Goal: Task Accomplishment & Management: Manage account settings

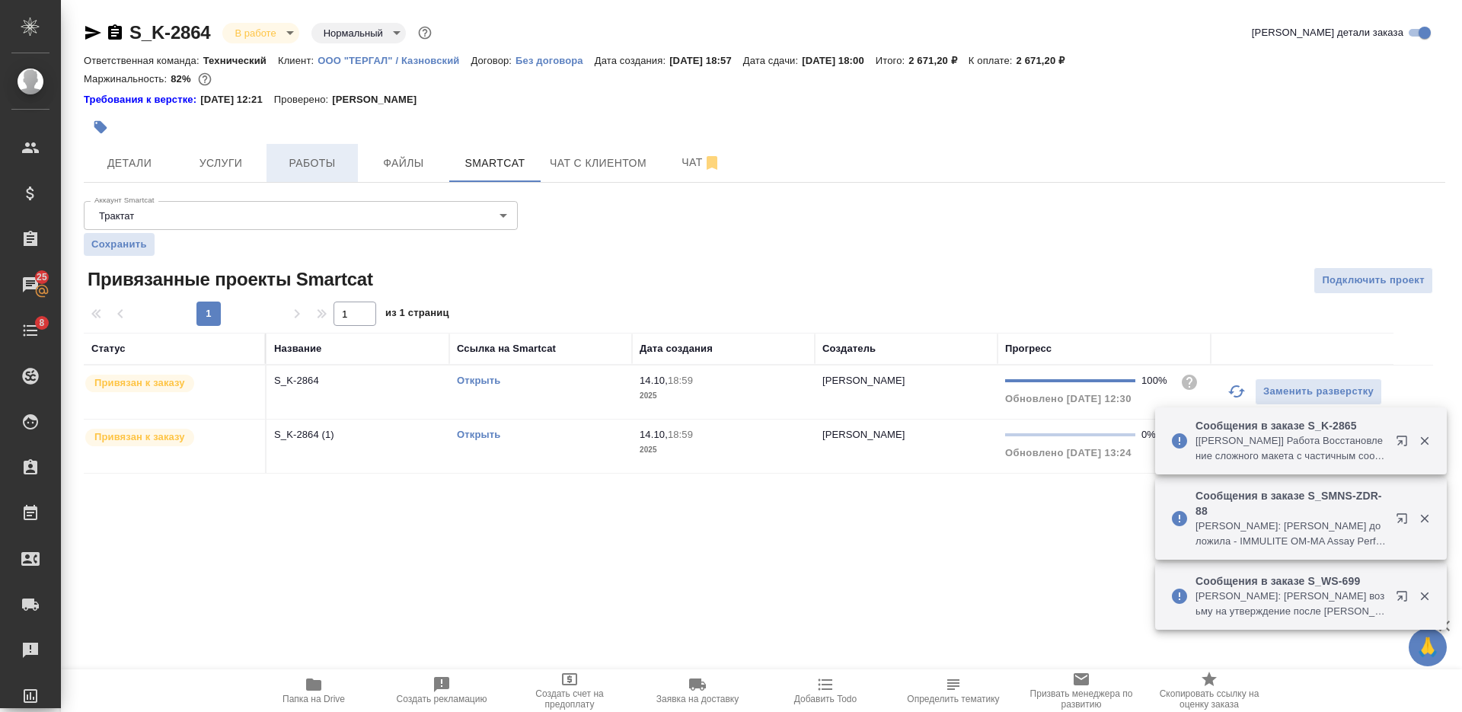
click at [328, 172] on span "Работы" at bounding box center [312, 163] width 73 height 19
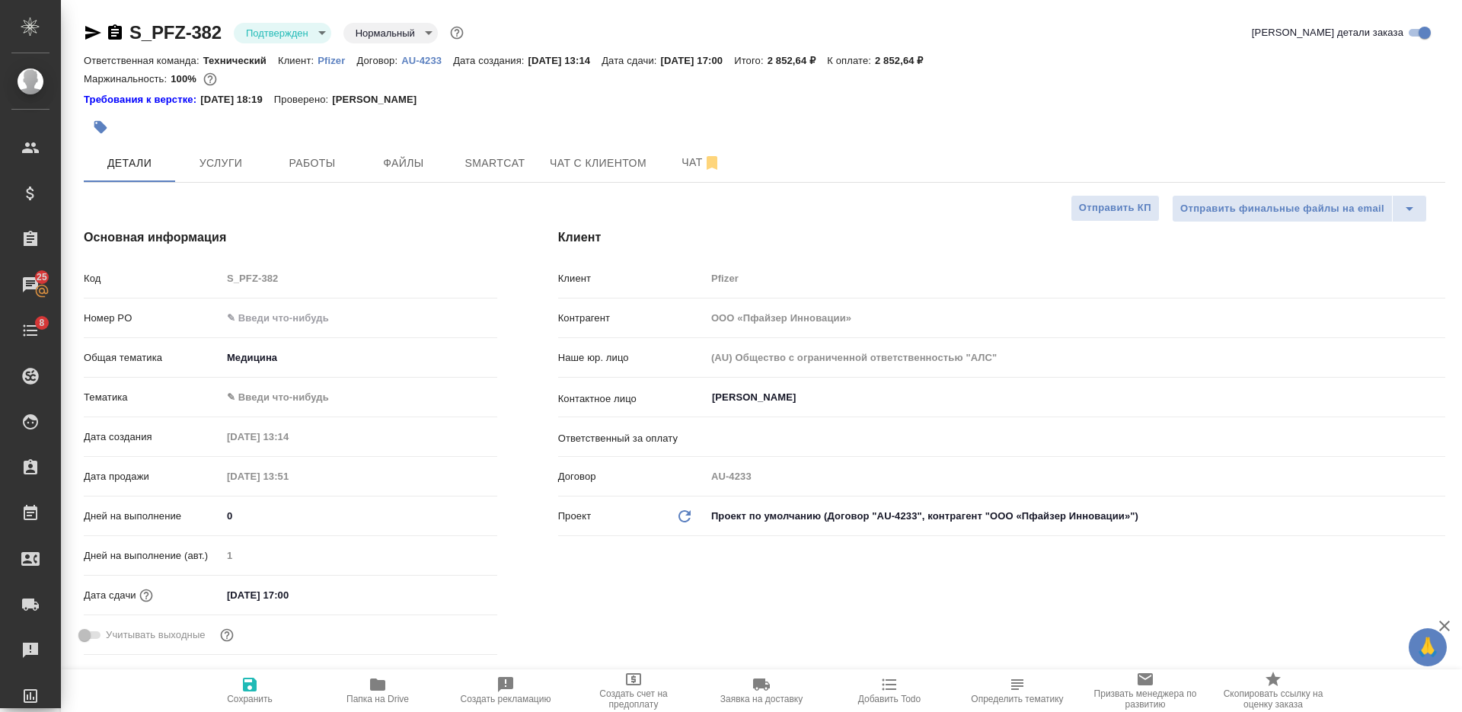
select select "RU"
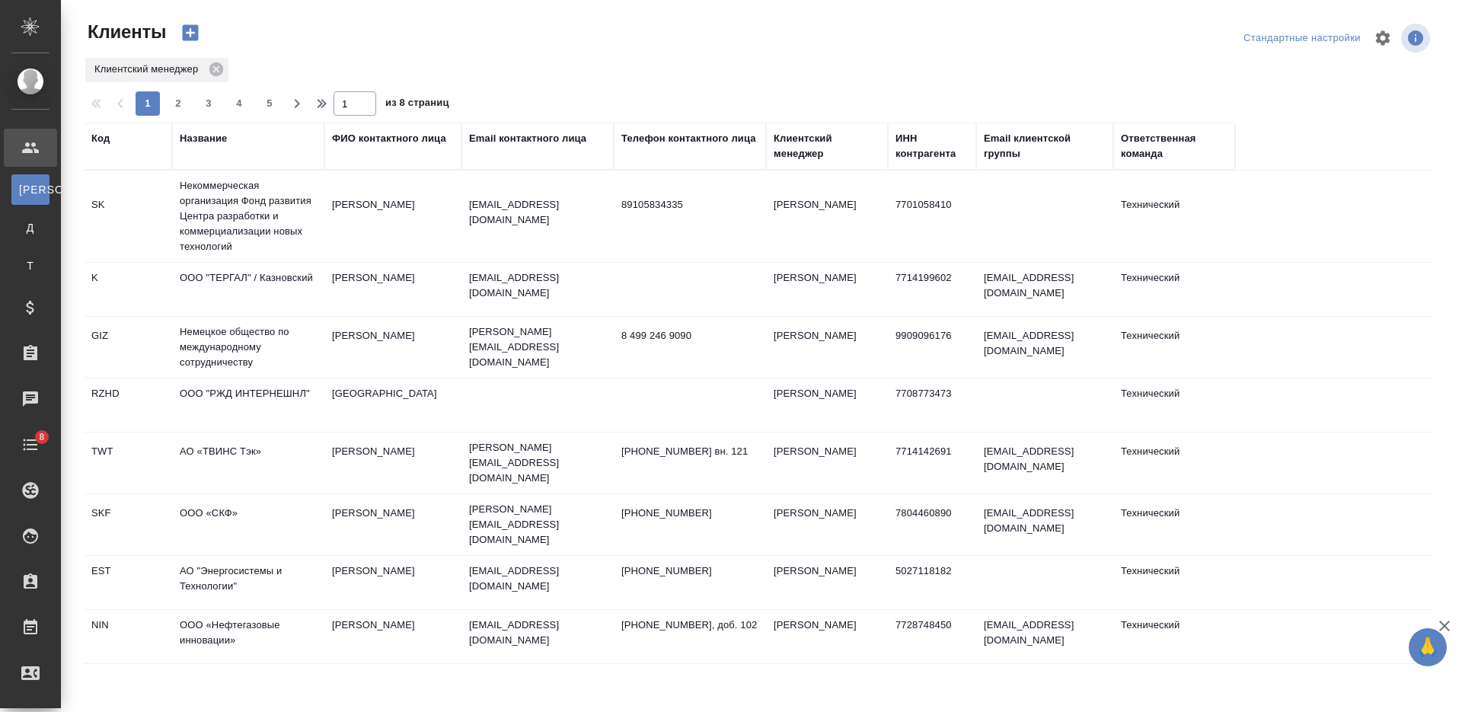
select select "RU"
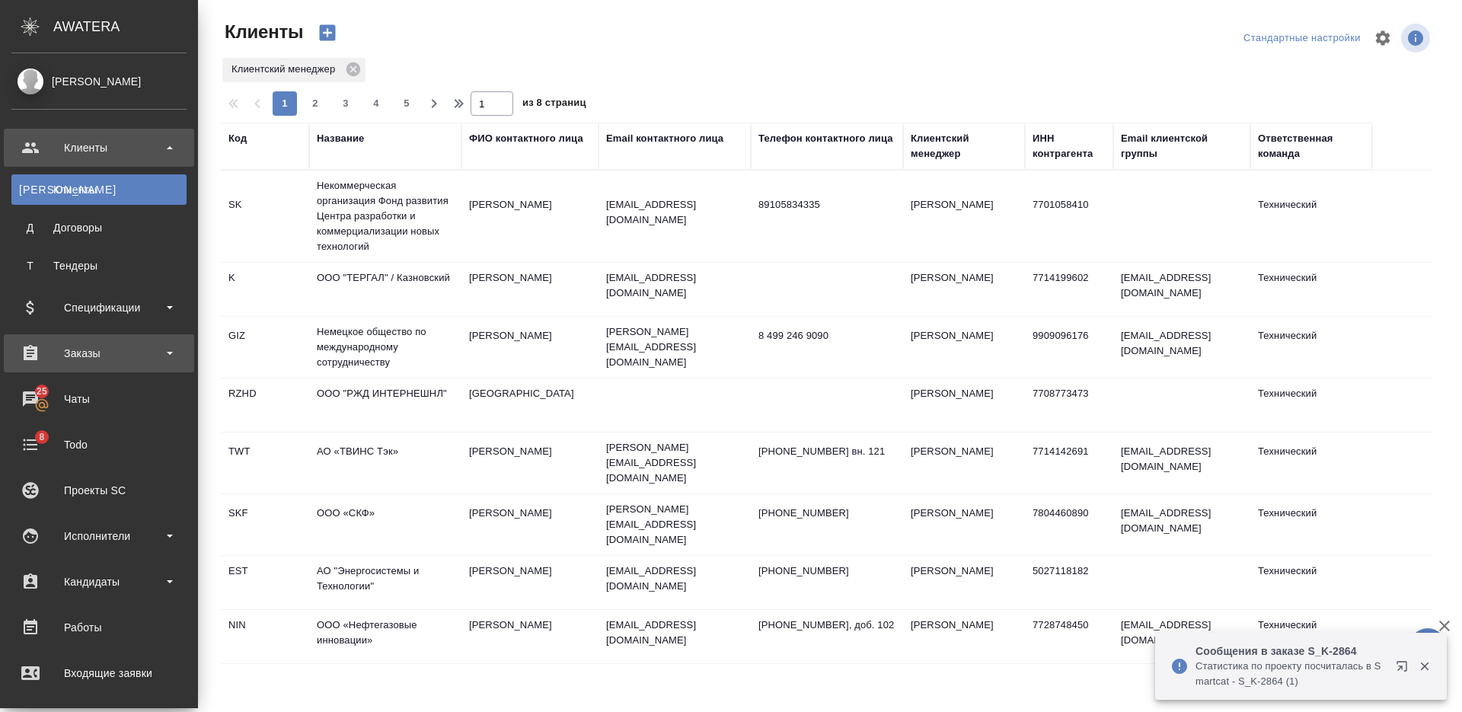
click at [90, 354] on div "Заказы" at bounding box center [98, 353] width 175 height 23
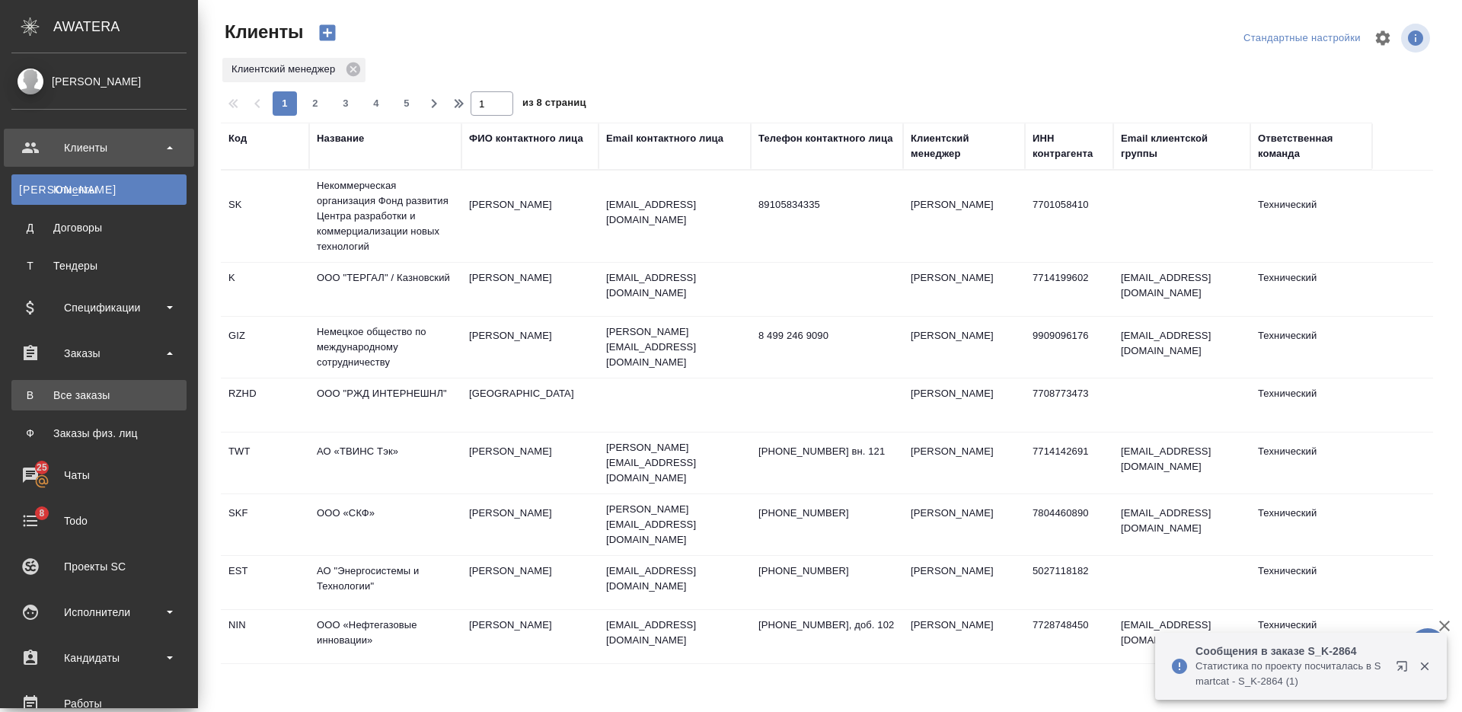
click at [91, 385] on link "В Все заказы" at bounding box center [98, 395] width 175 height 30
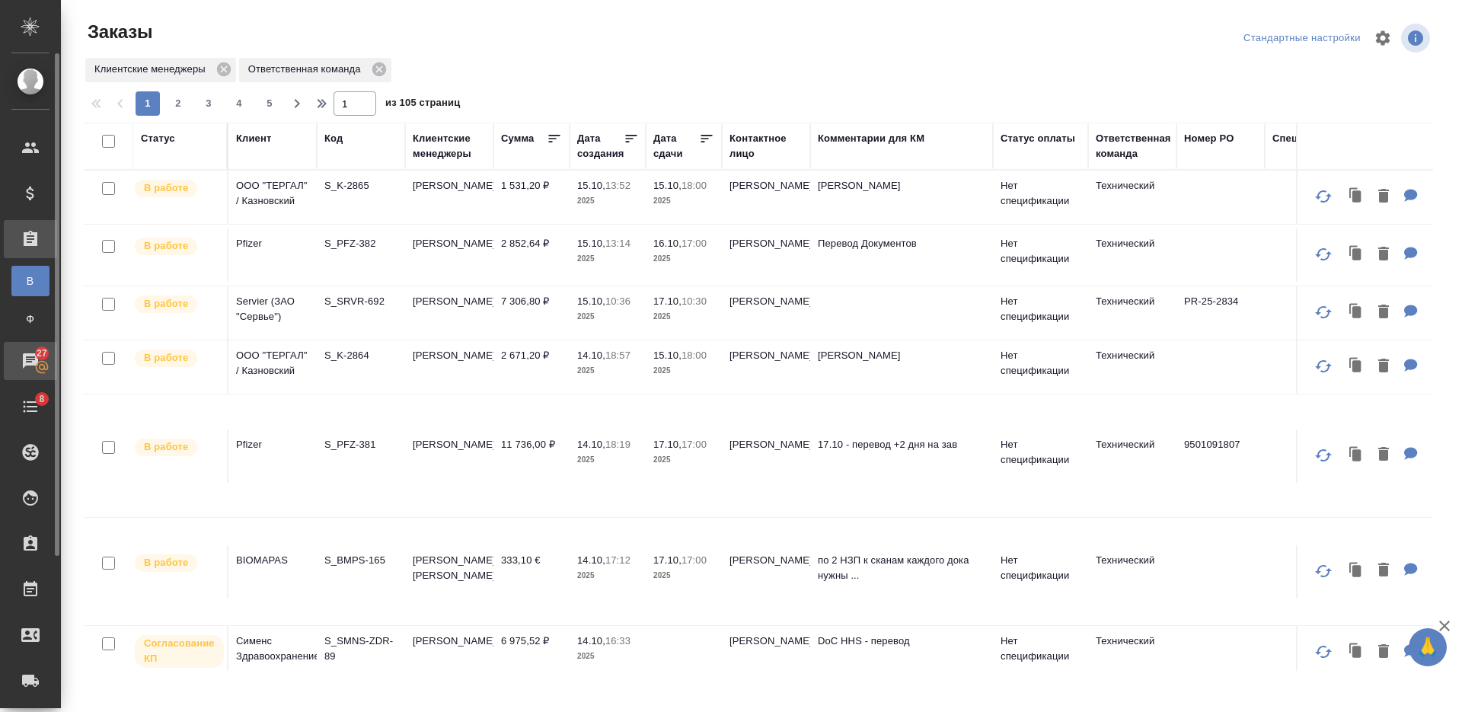
click at [32, 357] on span "27" at bounding box center [41, 353] width 29 height 15
click at [30, 366] on div "Чаты" at bounding box center [11, 361] width 38 height 23
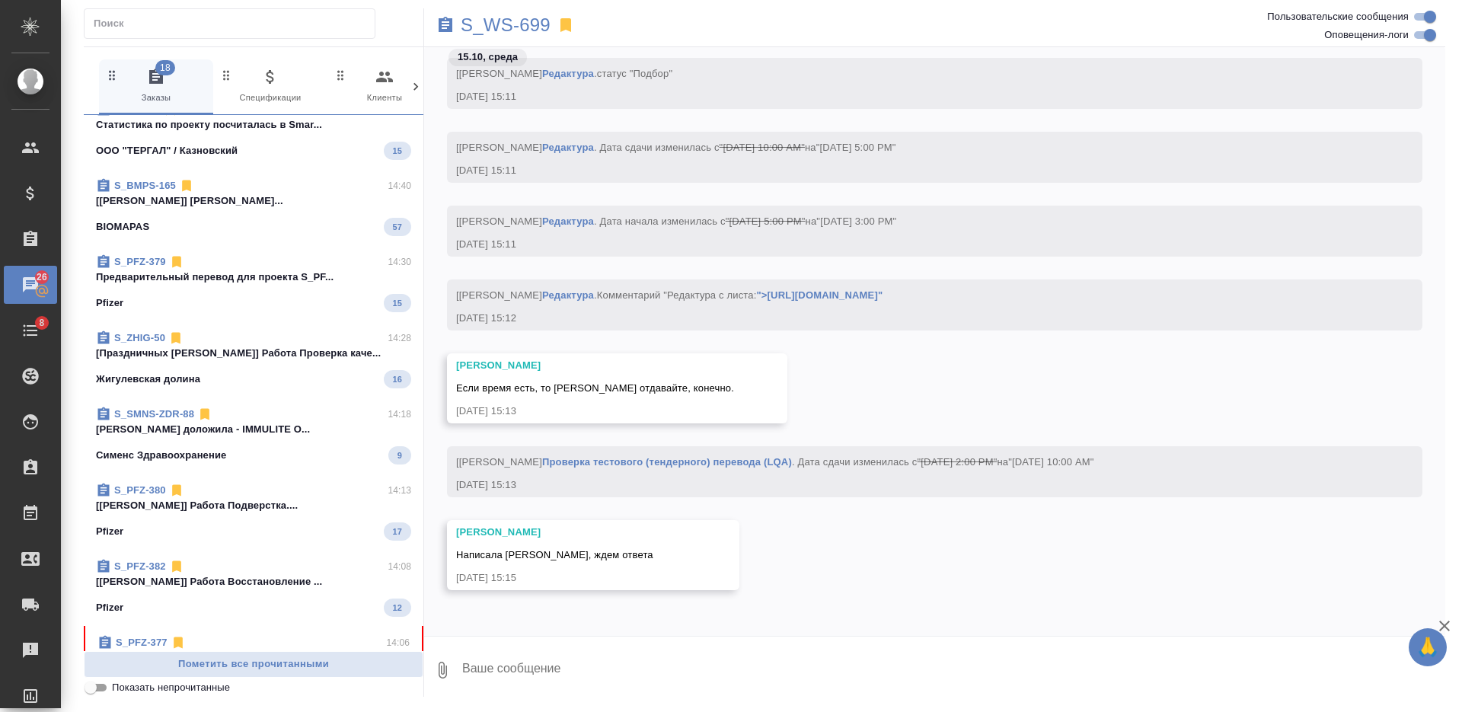
scroll to position [666, 0]
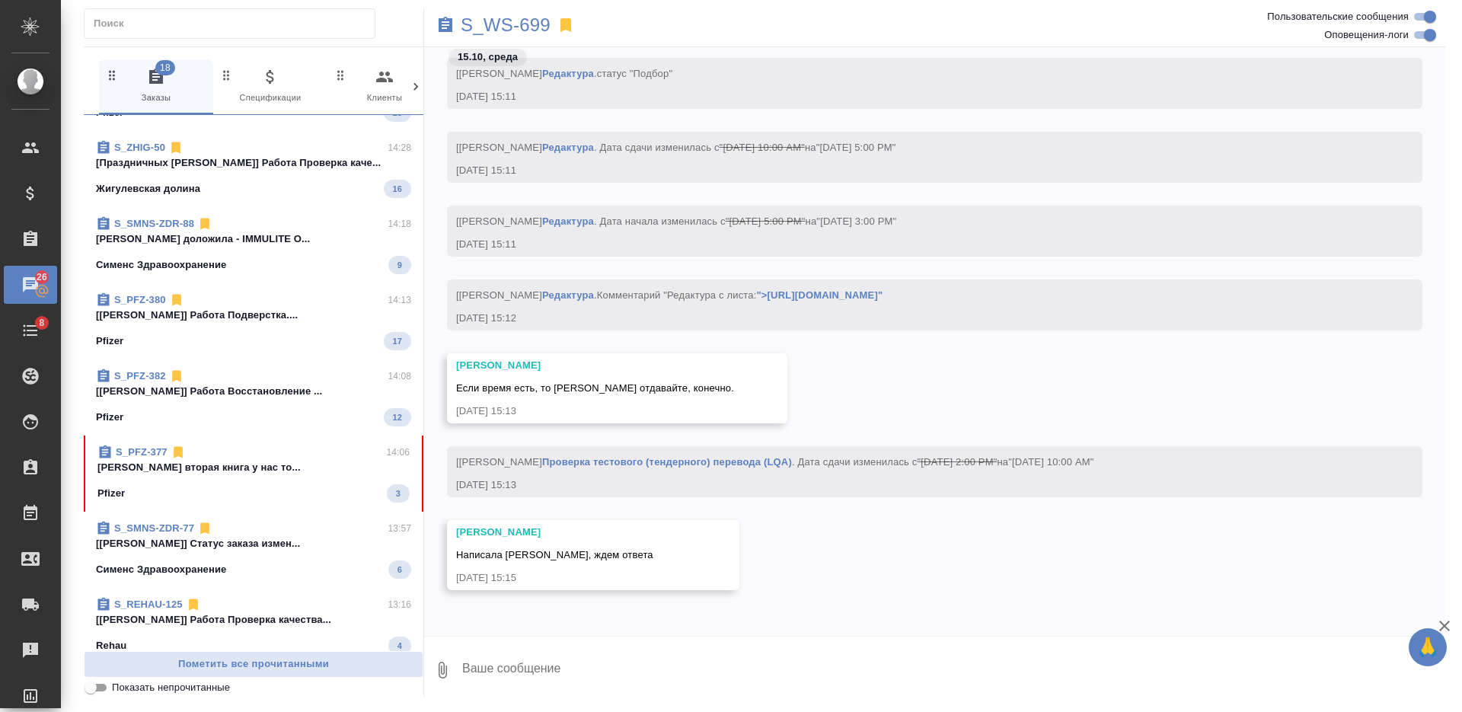
click at [243, 444] on div "S_PFZ-377 14:06 Никифорова Валерия вторая книга у нас то... Pfizer 3" at bounding box center [254, 474] width 340 height 76
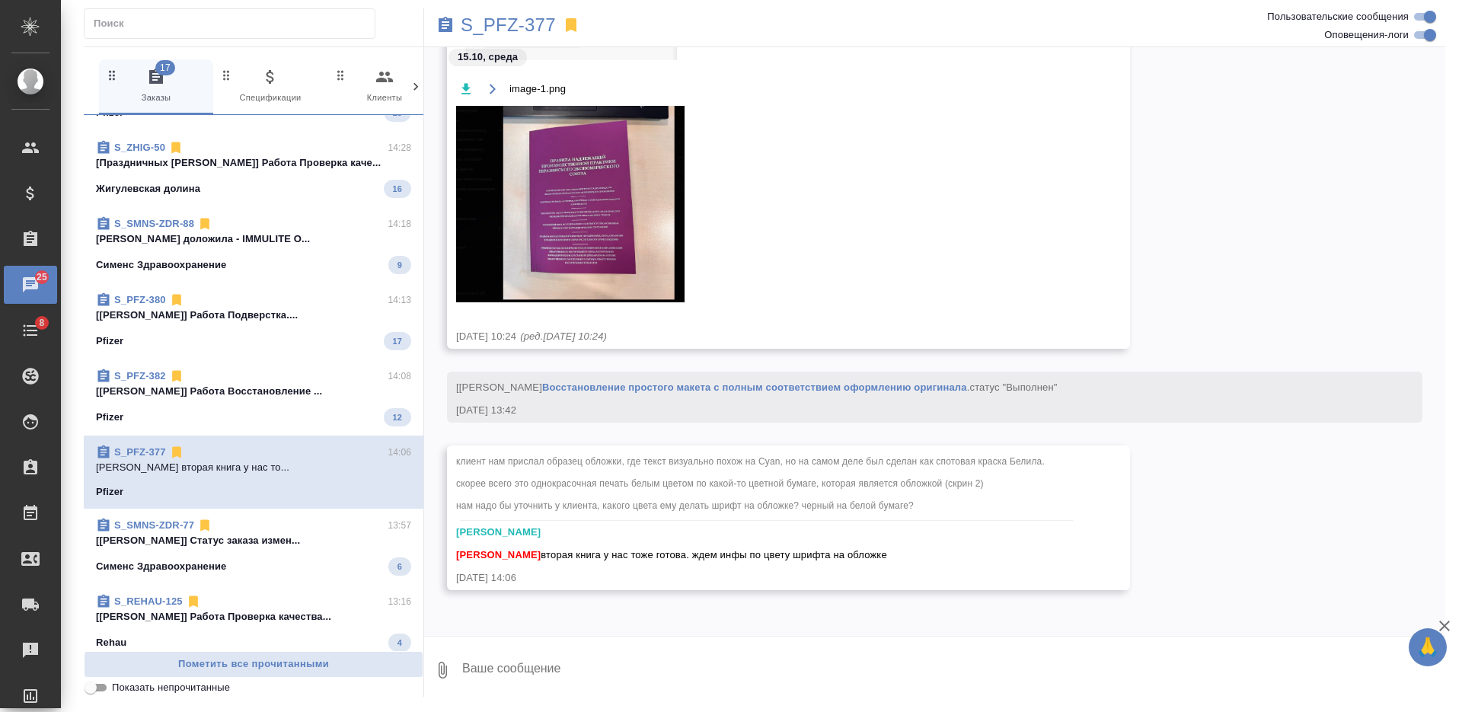
scroll to position [20884, 0]
click at [630, 250] on img at bounding box center [570, 204] width 228 height 196
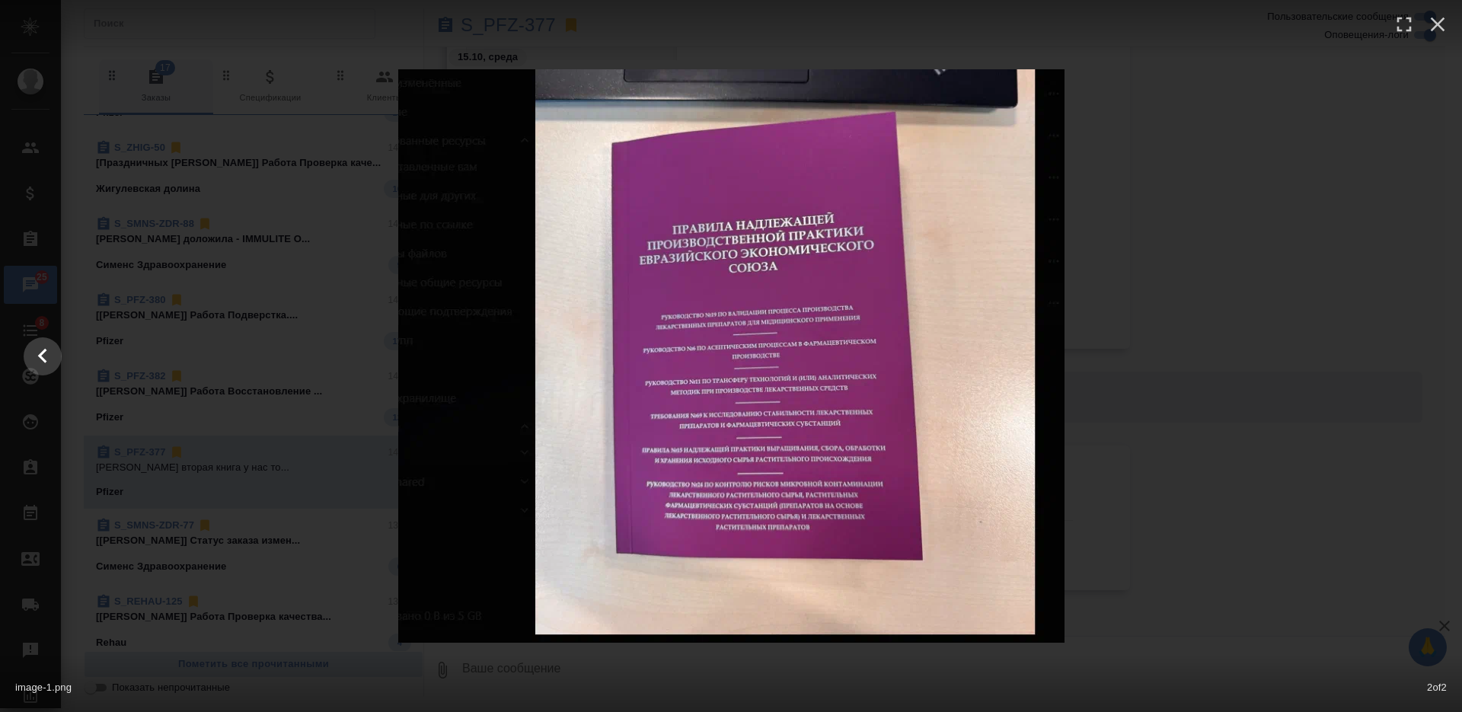
click at [1176, 318] on div at bounding box center [731, 355] width 1446 height 573
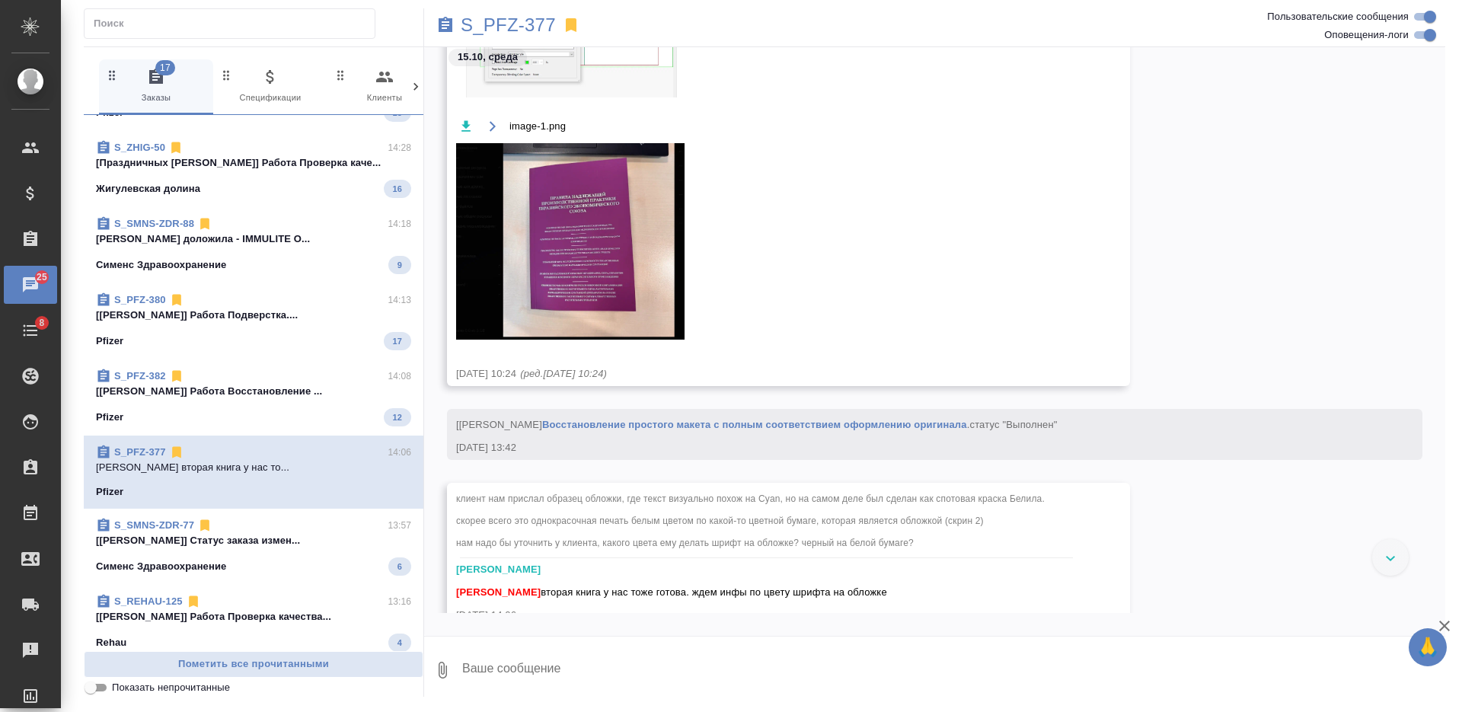
scroll to position [20660, 0]
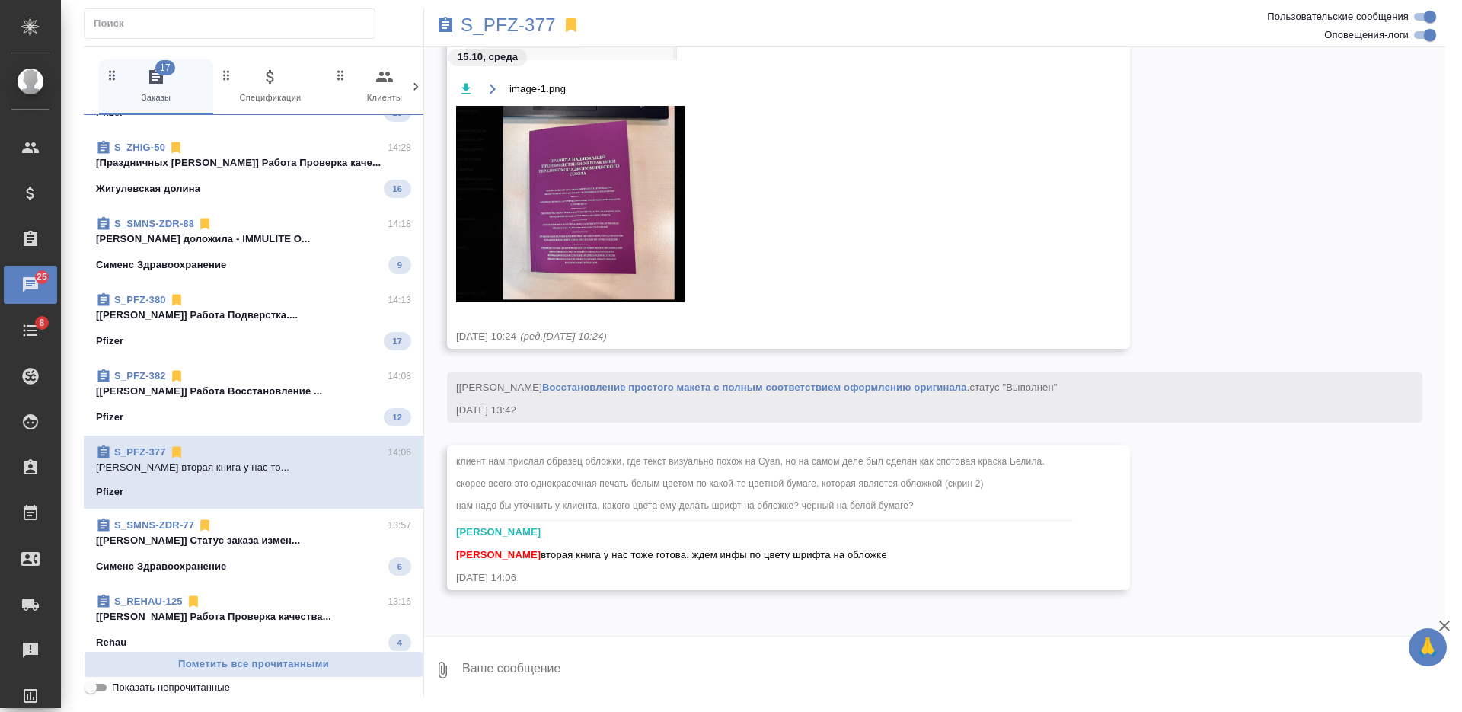
click at [726, 653] on textarea at bounding box center [953, 670] width 985 height 52
type textarea "от клиента инфо или от типографии? не совсем понимаю"
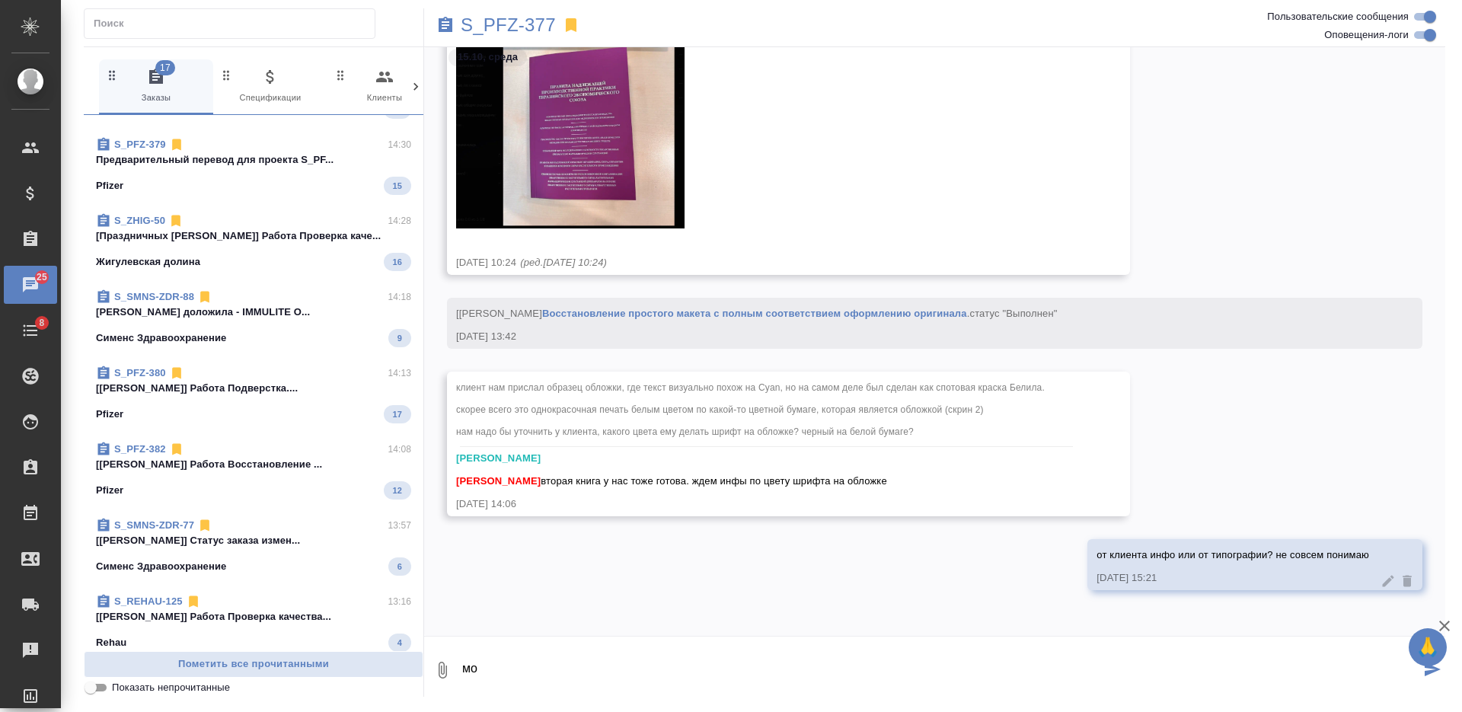
scroll to position [0, 0]
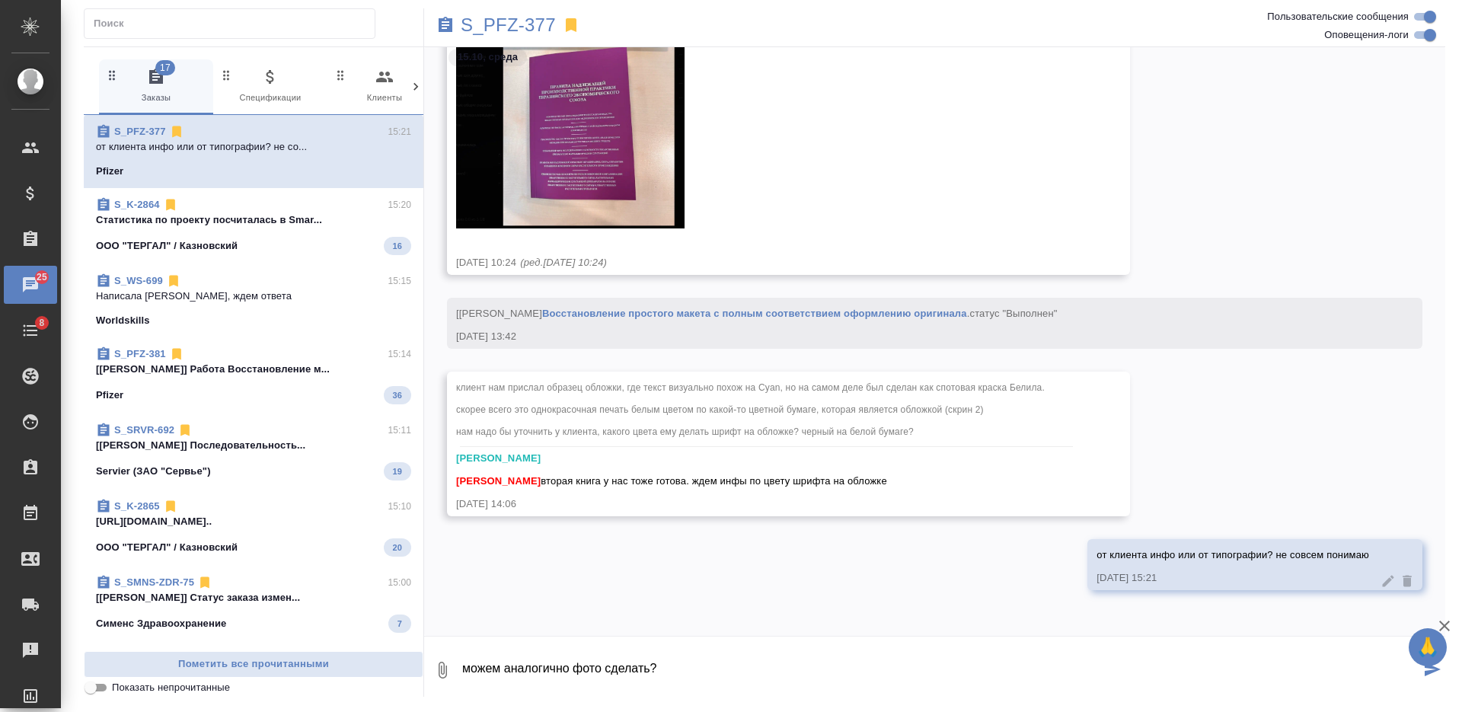
type textarea "можем аналогично фото сделать?"
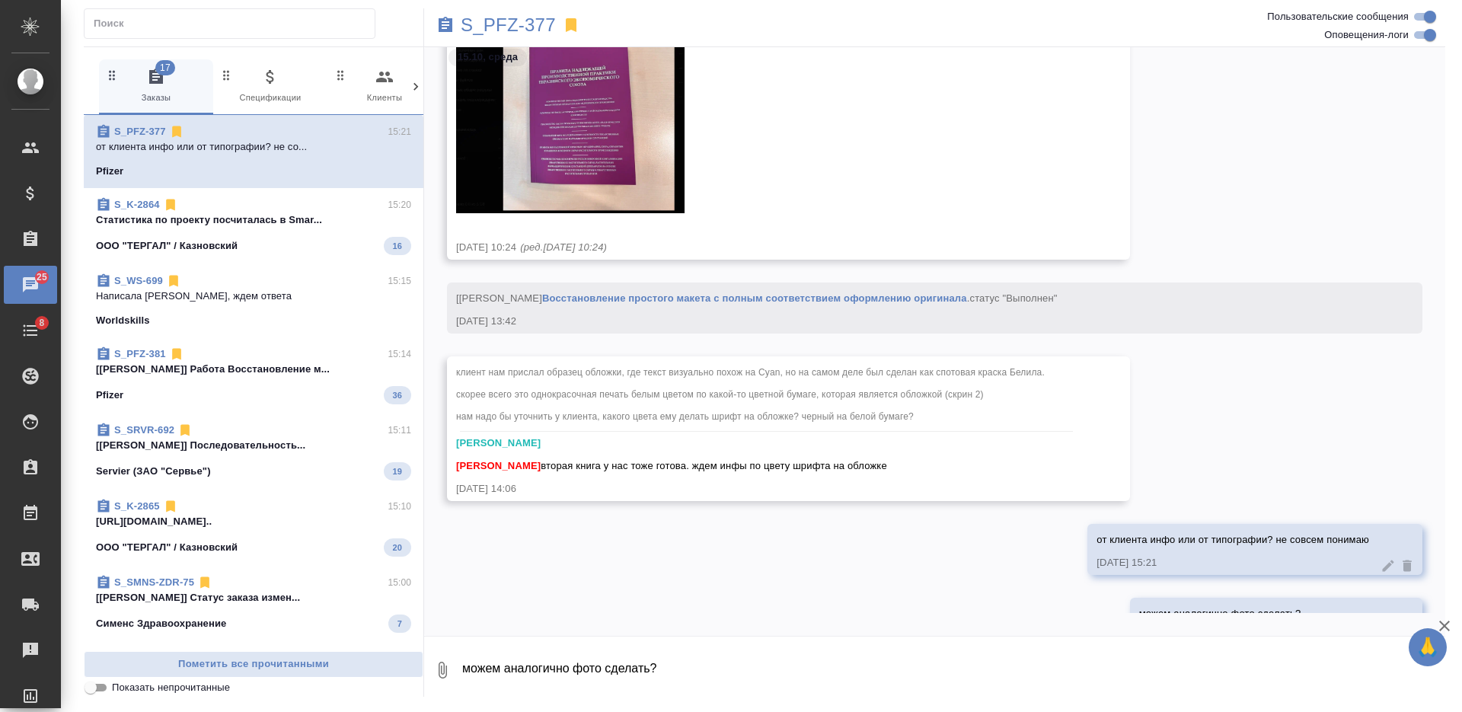
scroll to position [20807, 0]
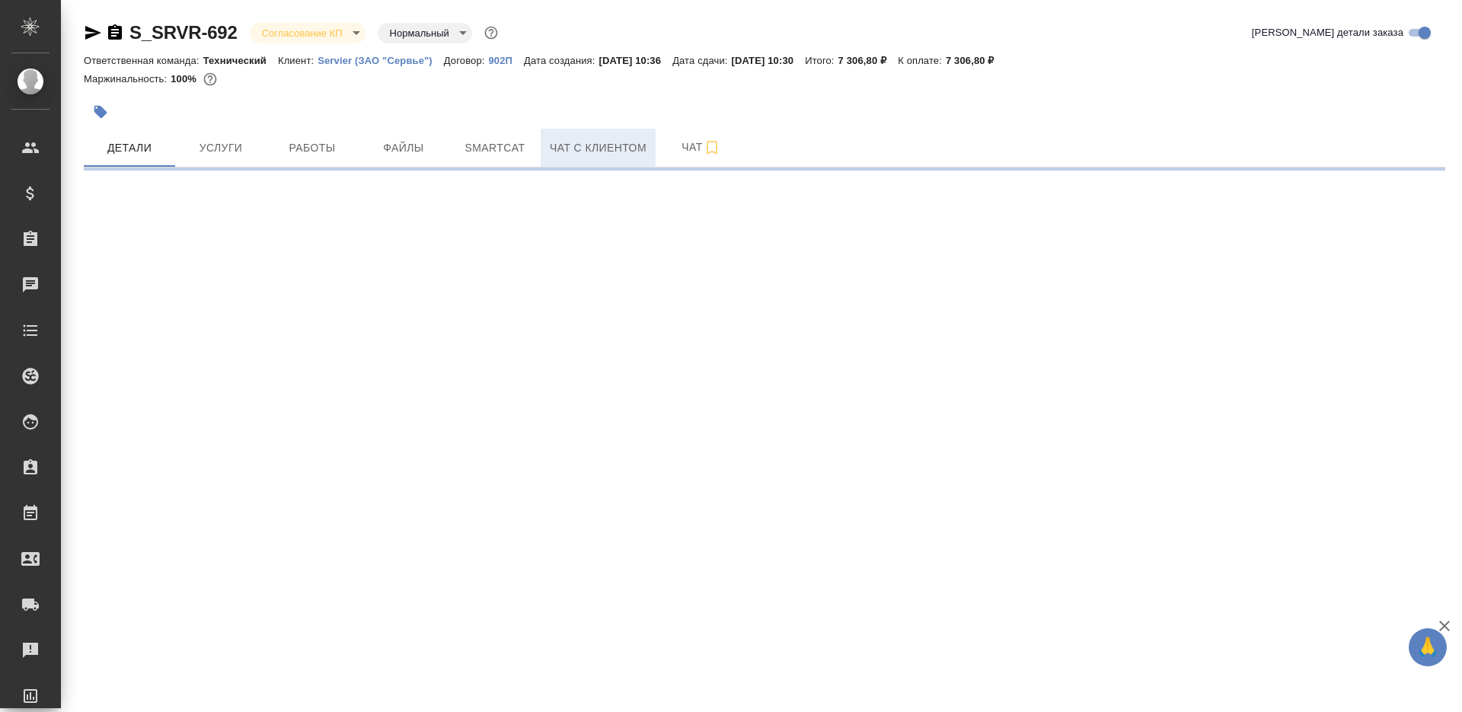
select select "RU"
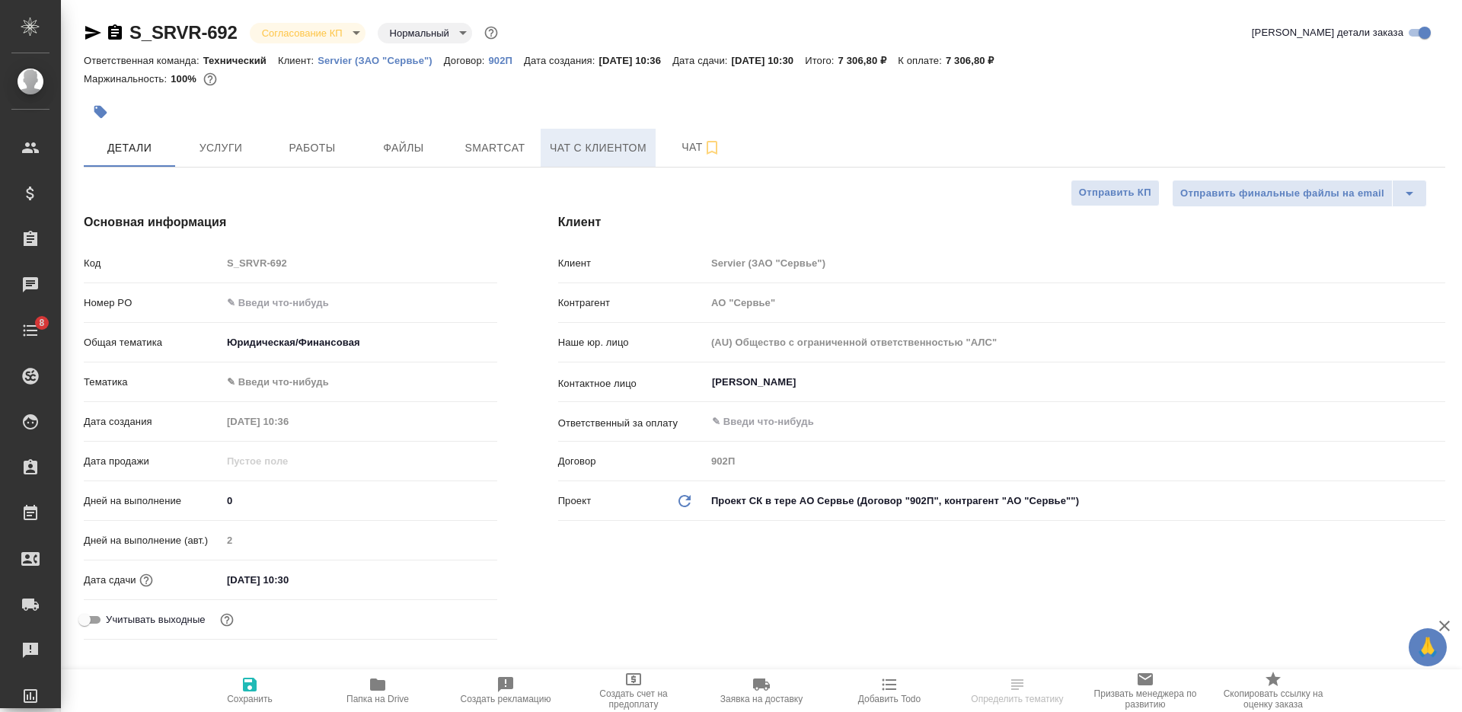
type textarea "x"
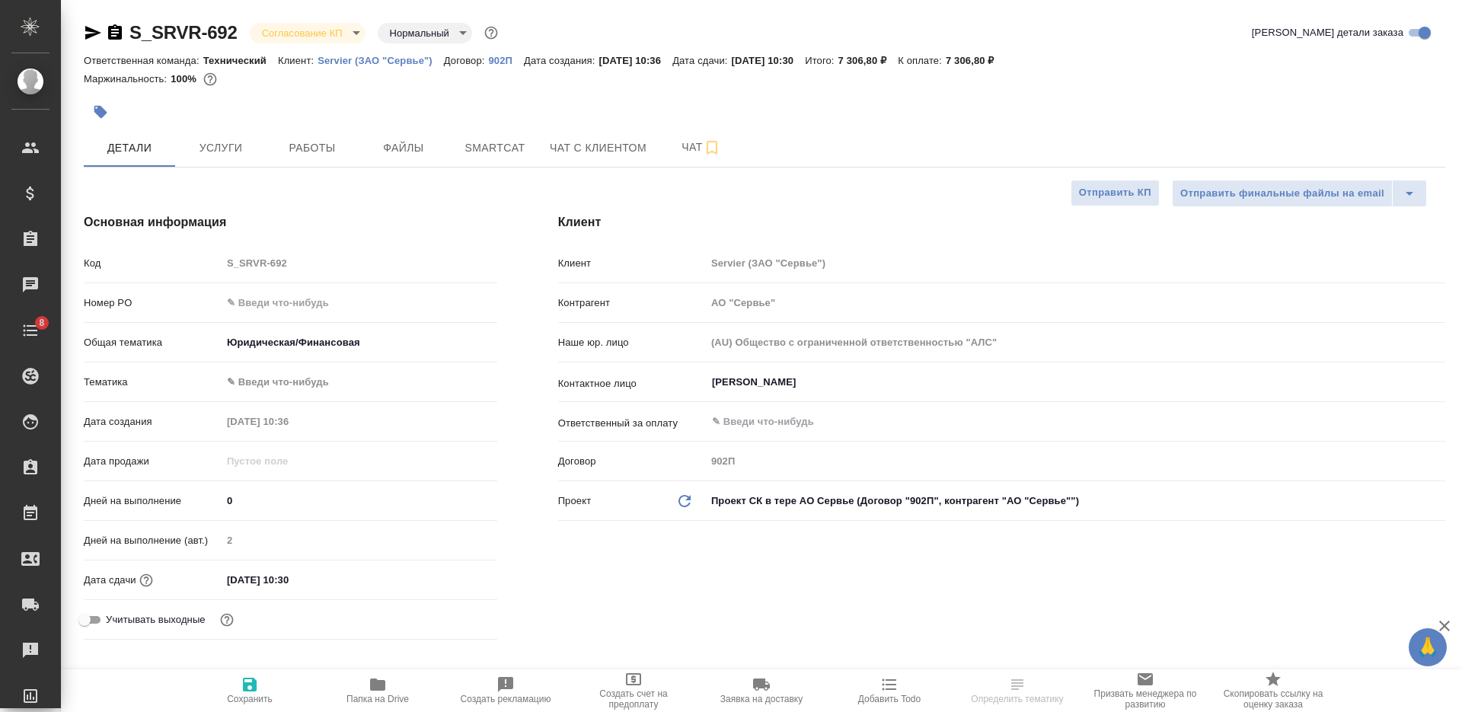
type textarea "x"
click at [325, 293] on input "text" at bounding box center [359, 303] width 274 height 22
paste input "PR-25-2834"
type input "PR-25-2834"
type textarea "x"
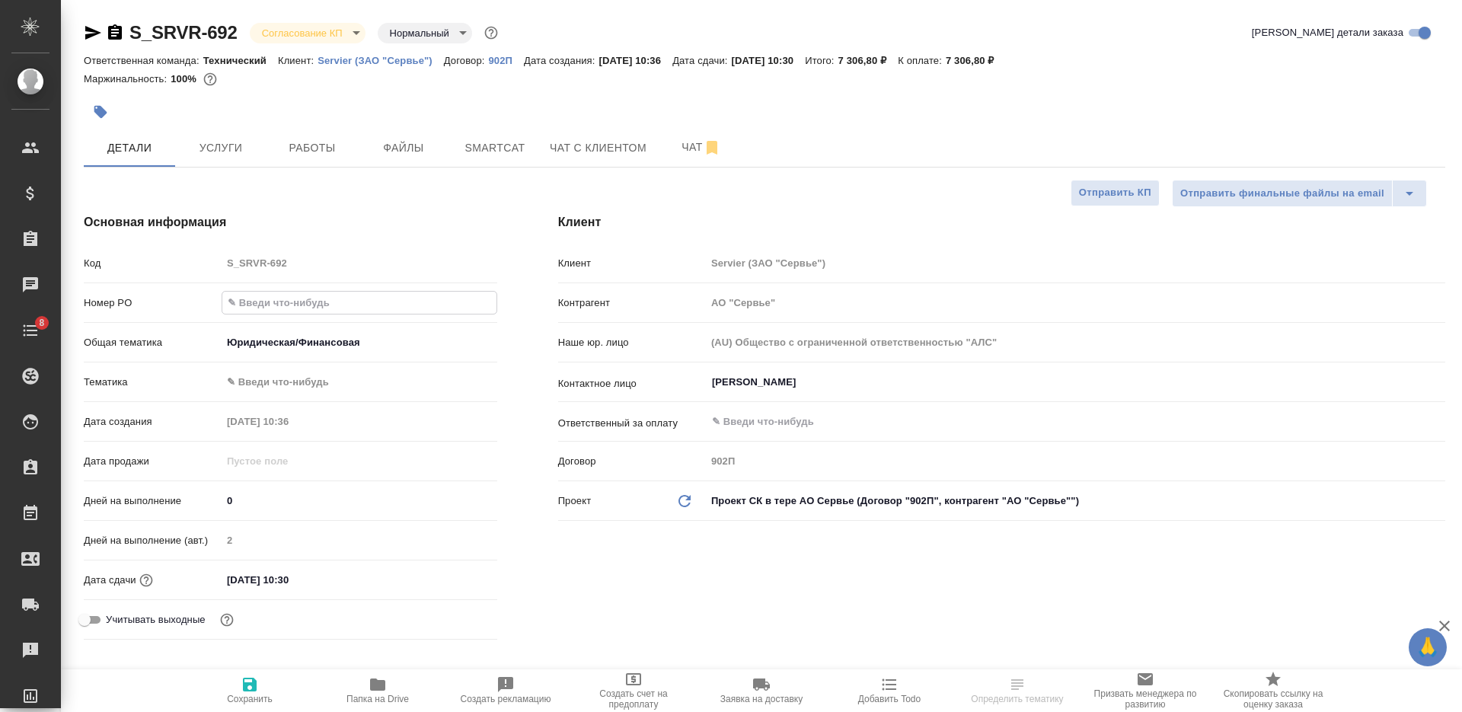
type textarea "x"
type input "PR-25-2834"
click at [241, 680] on icon "button" at bounding box center [250, 684] width 18 height 18
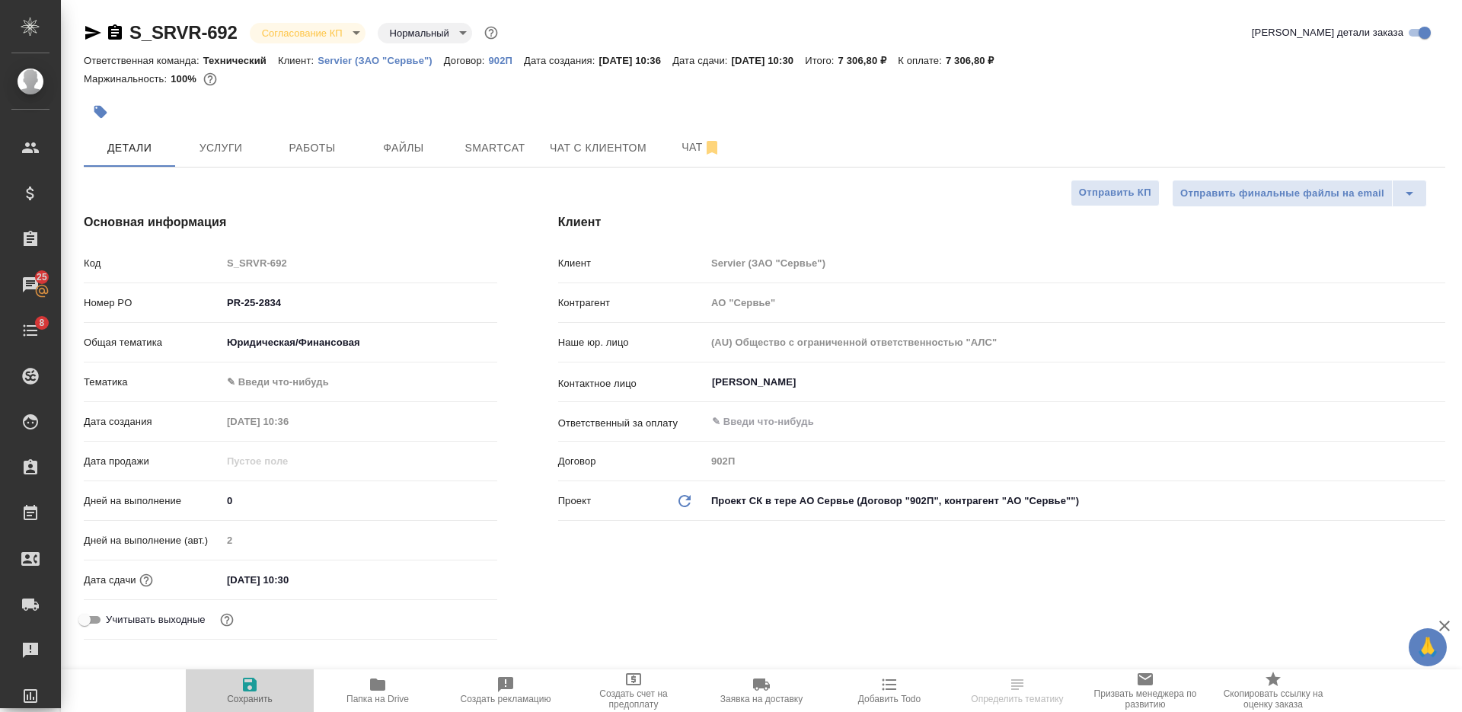
type textarea "x"
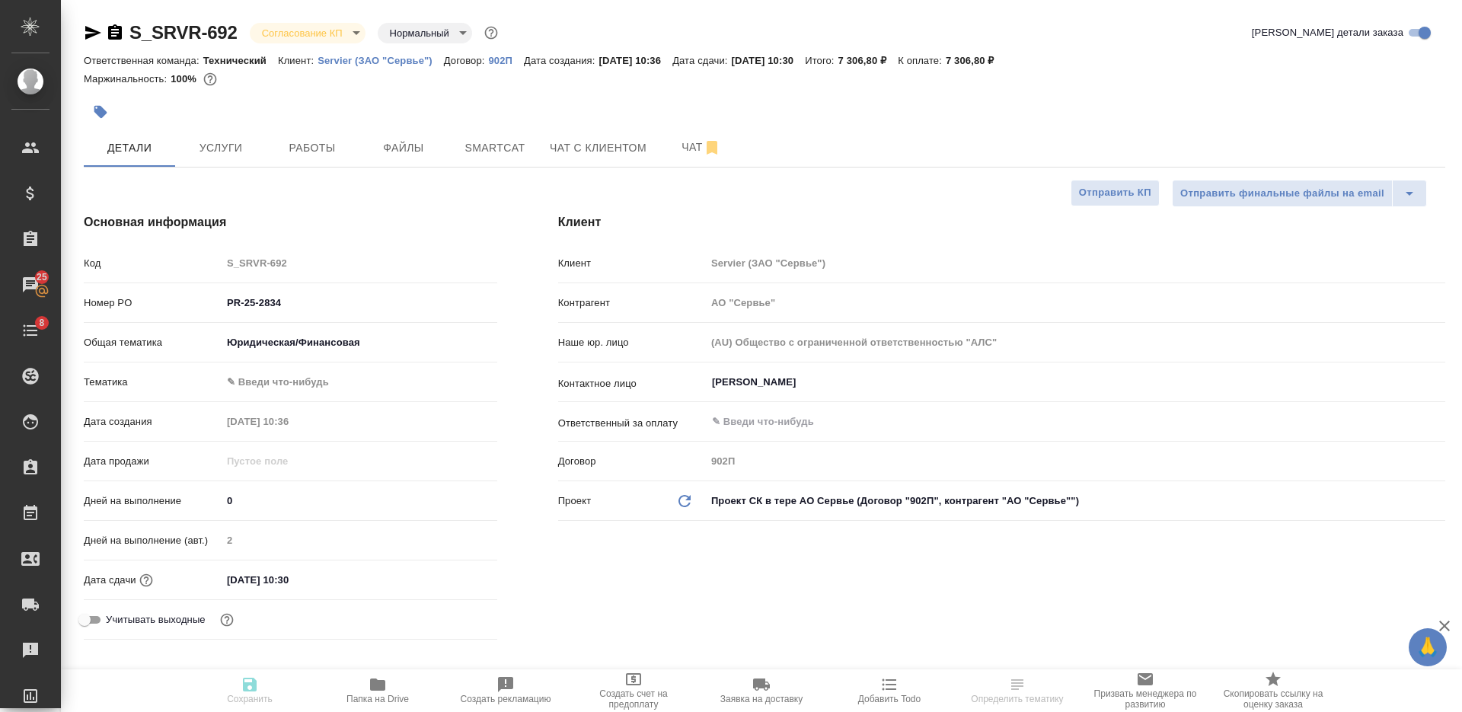
type textarea "x"
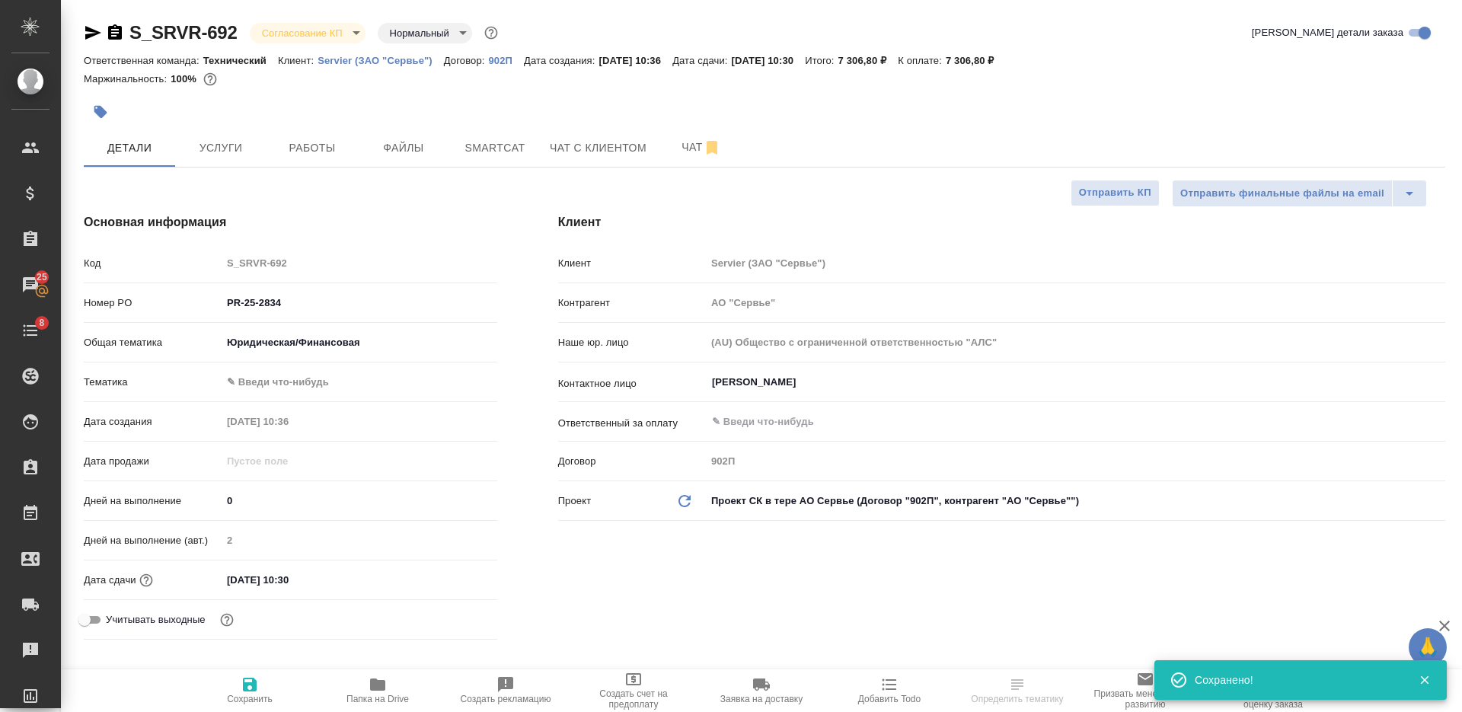
select select "RU"
type textarea "x"
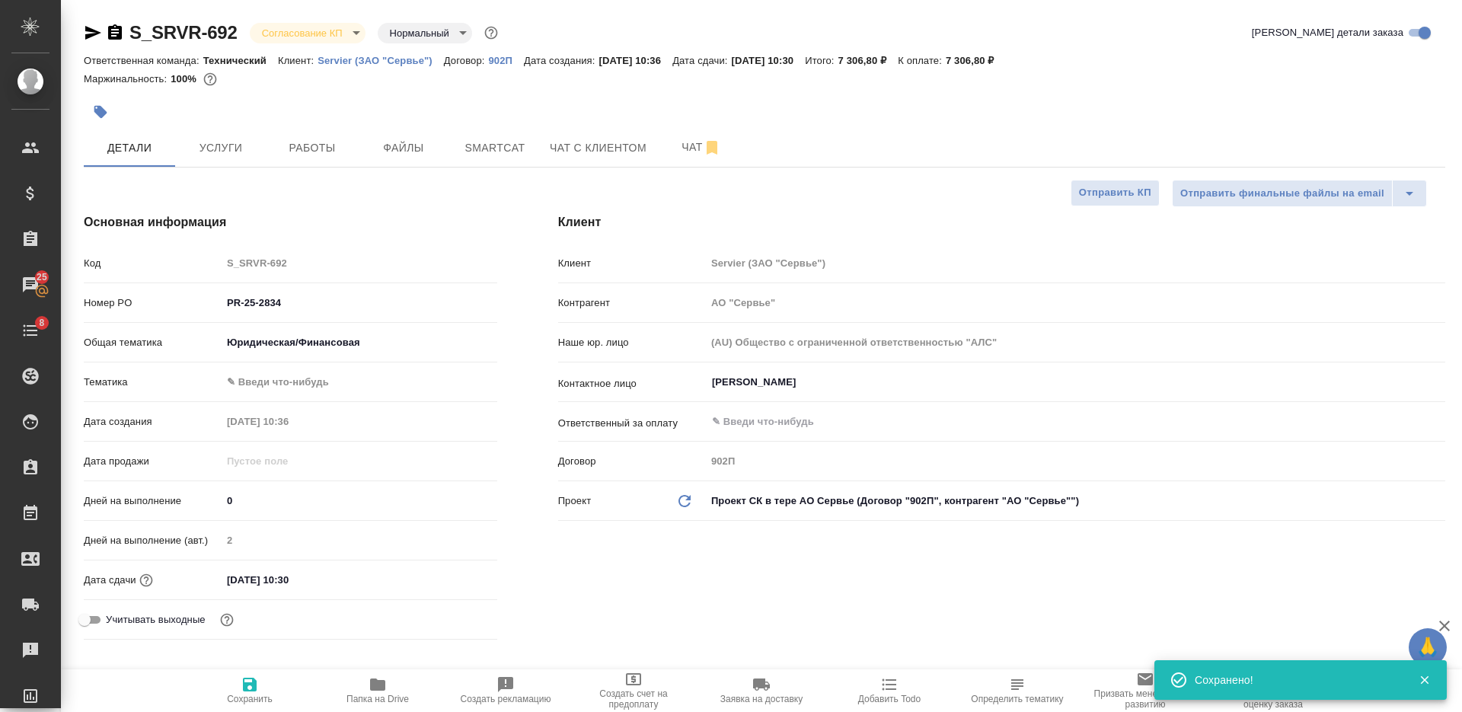
type textarea "x"
click at [252, 675] on icon "button" at bounding box center [250, 684] width 18 height 18
type textarea "x"
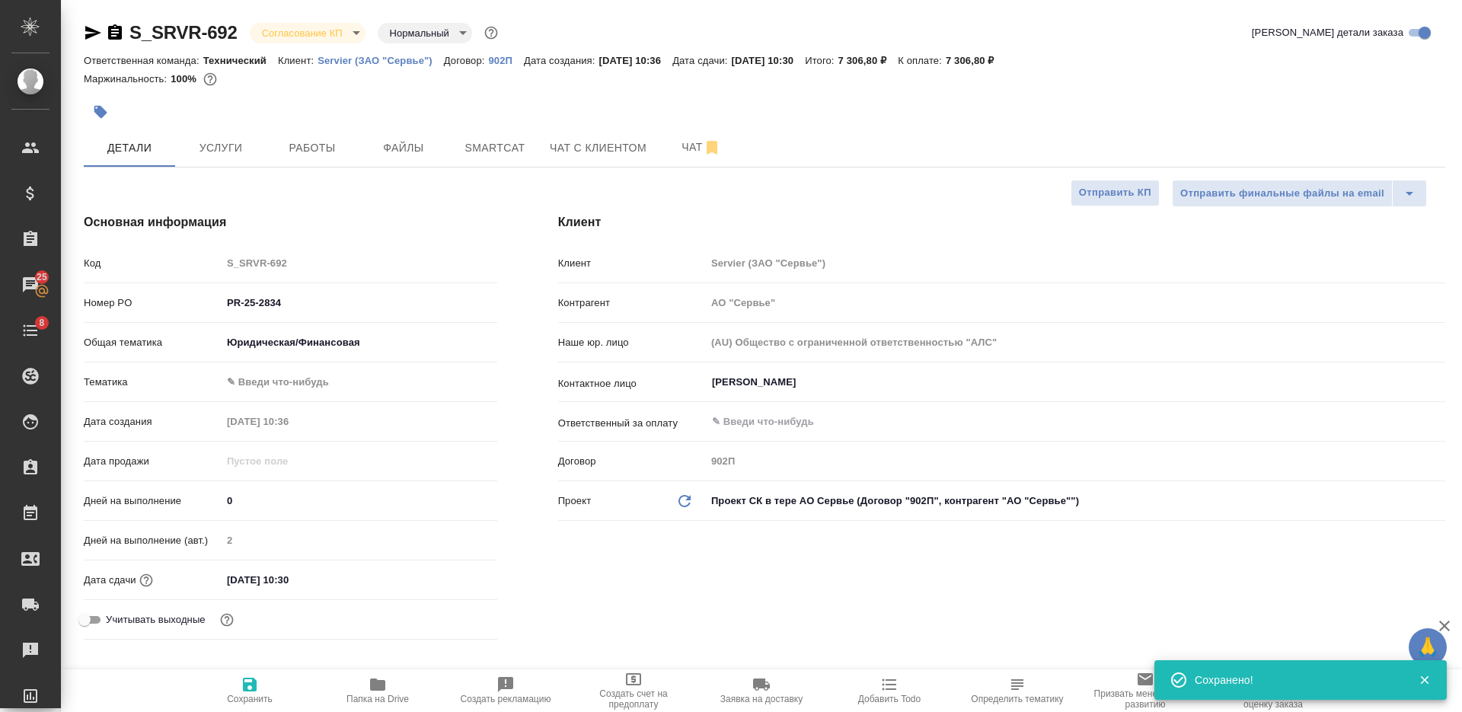
type textarea "x"
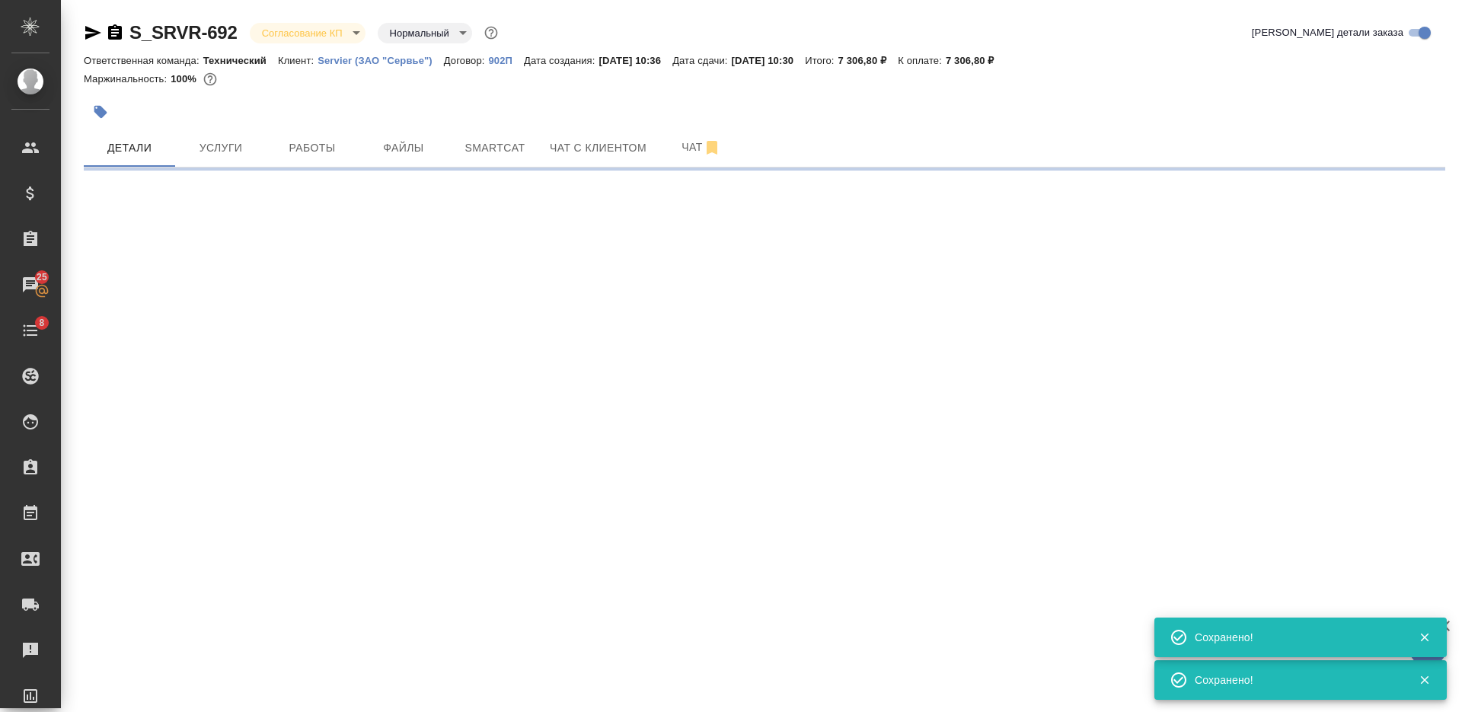
select select "RU"
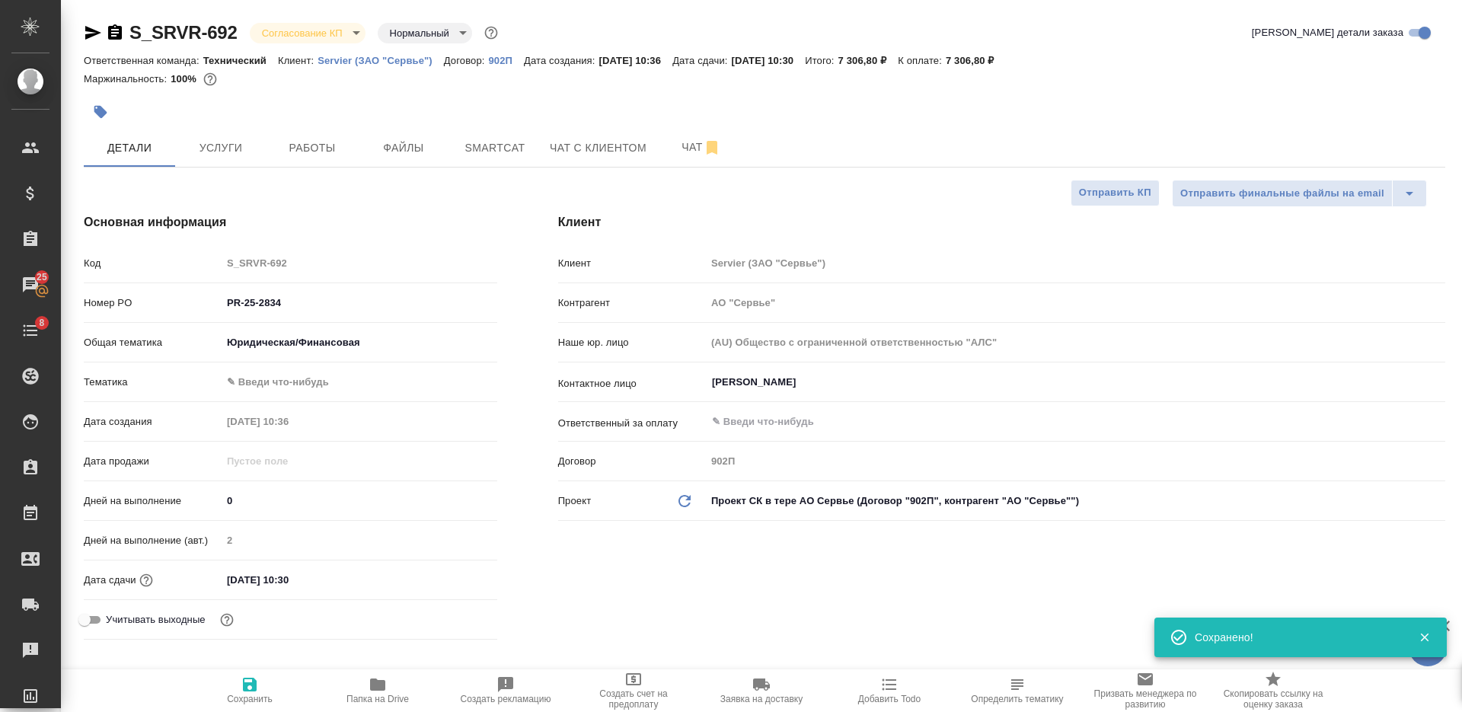
type textarea "x"
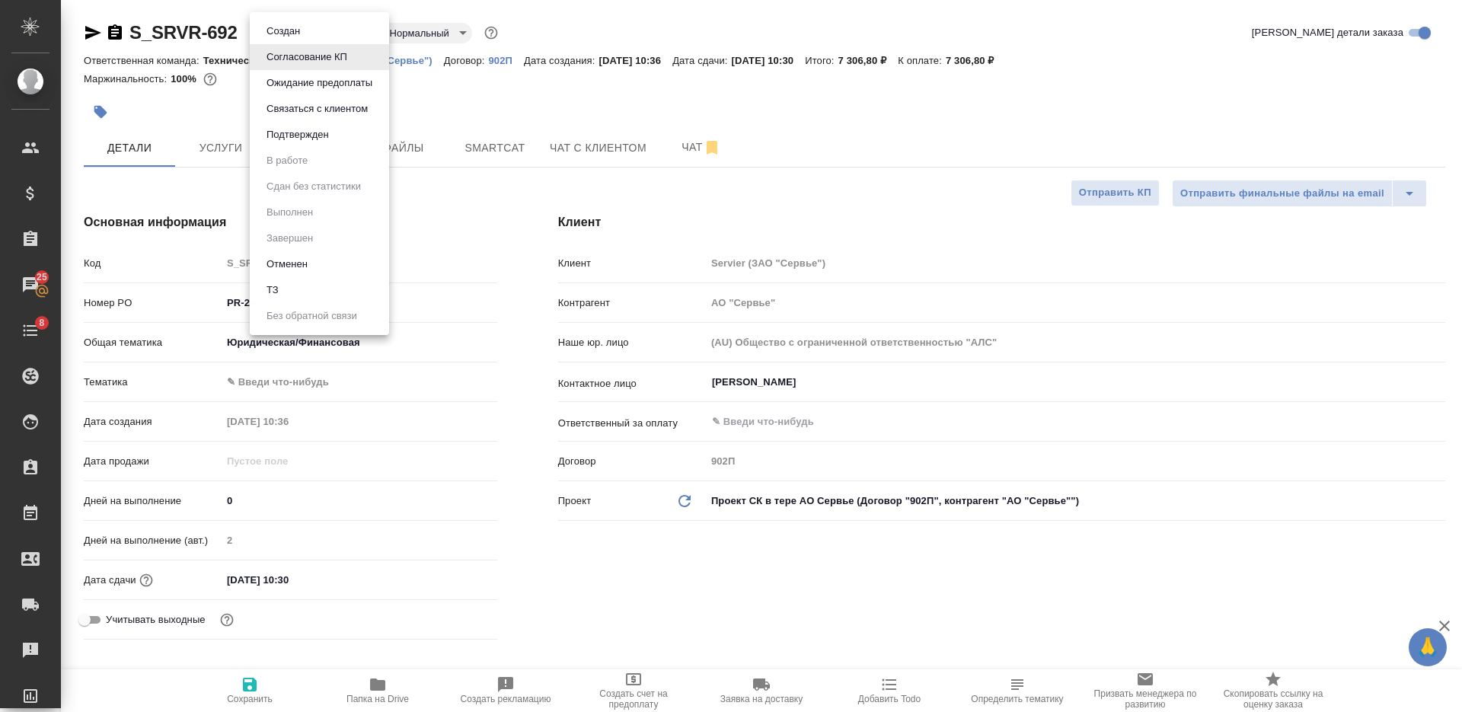
click at [347, 34] on body "🙏 .cls-1 fill:#fff; AWATERA Nikiforova Valeria Клиенты Спецификации Заказы 25 Ч…" at bounding box center [731, 356] width 1462 height 712
click at [365, 134] on li "Подтвержден" at bounding box center [319, 135] width 139 height 26
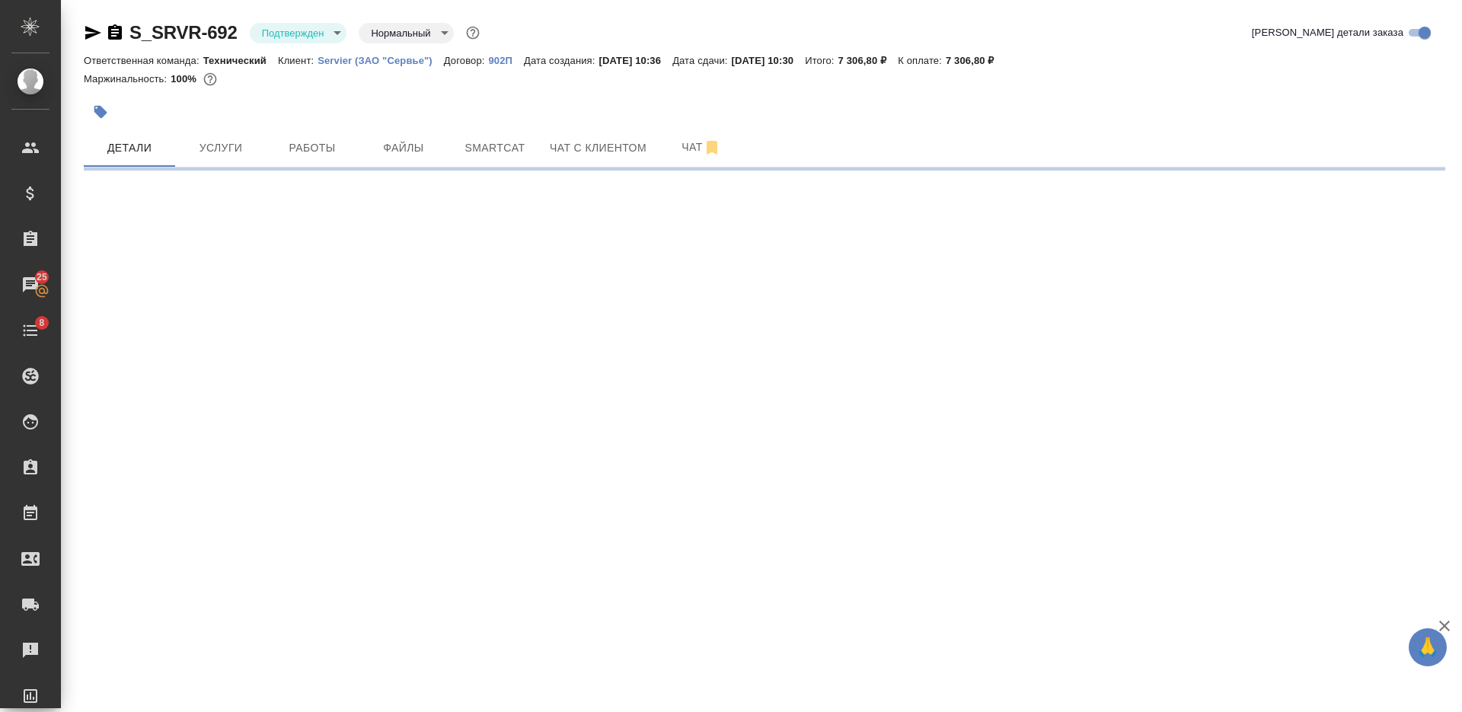
select select "RU"
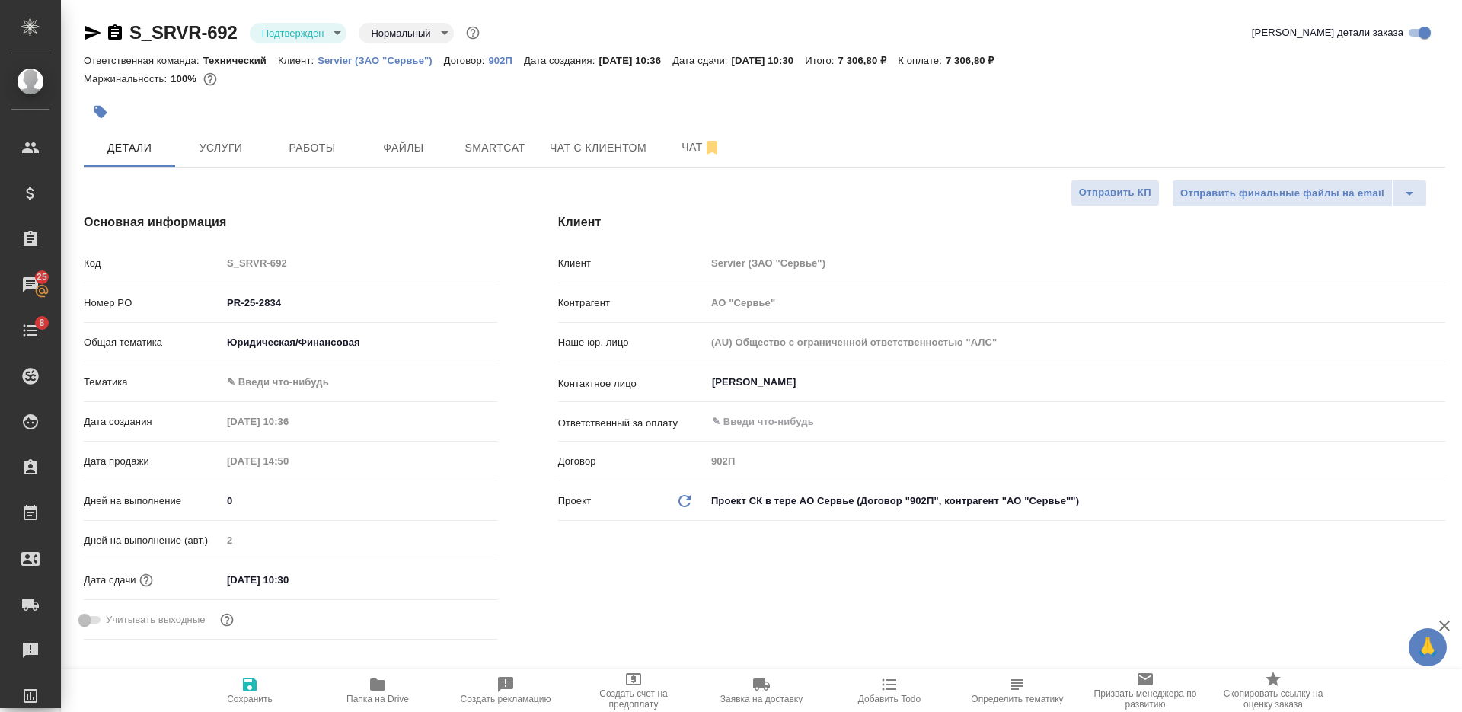
type textarea "x"
click at [1020, 688] on icon "button" at bounding box center [1017, 684] width 18 height 18
type textarea "x"
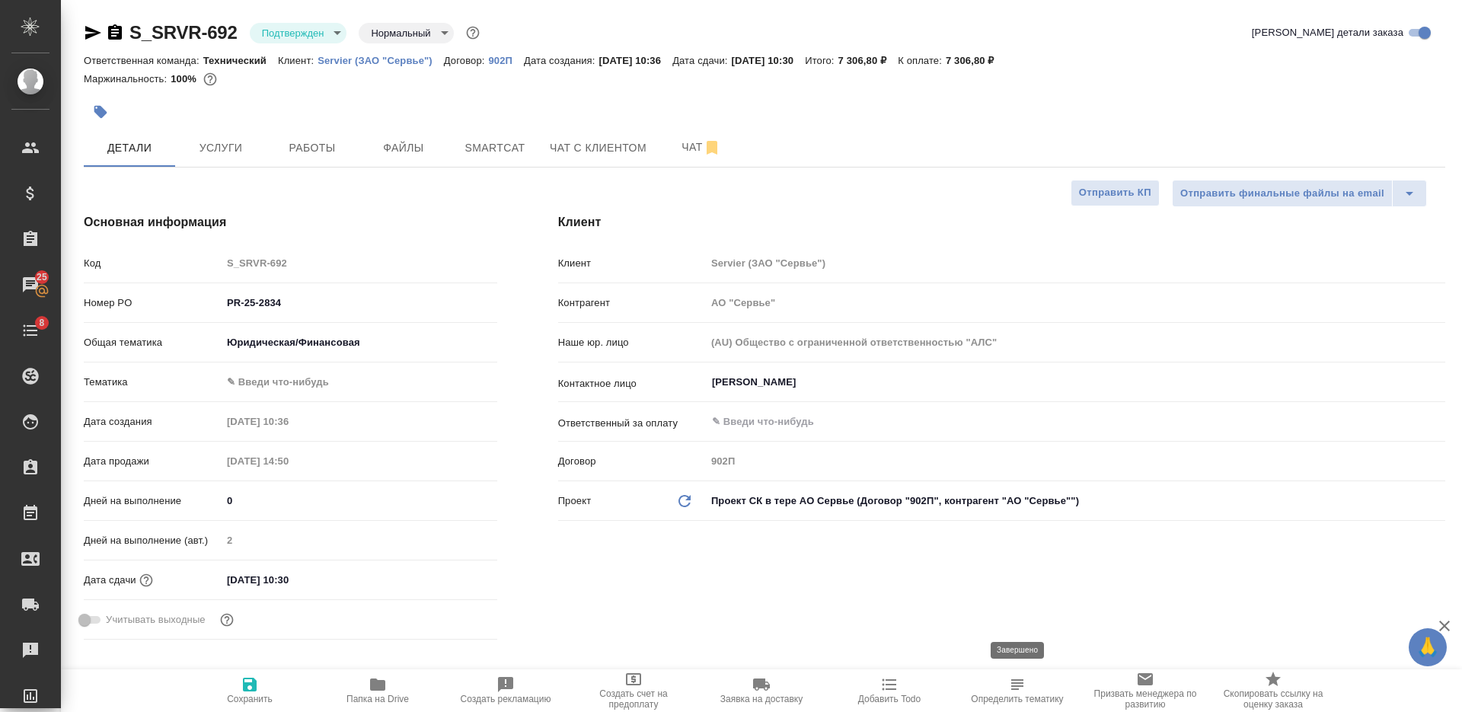
type textarea "x"
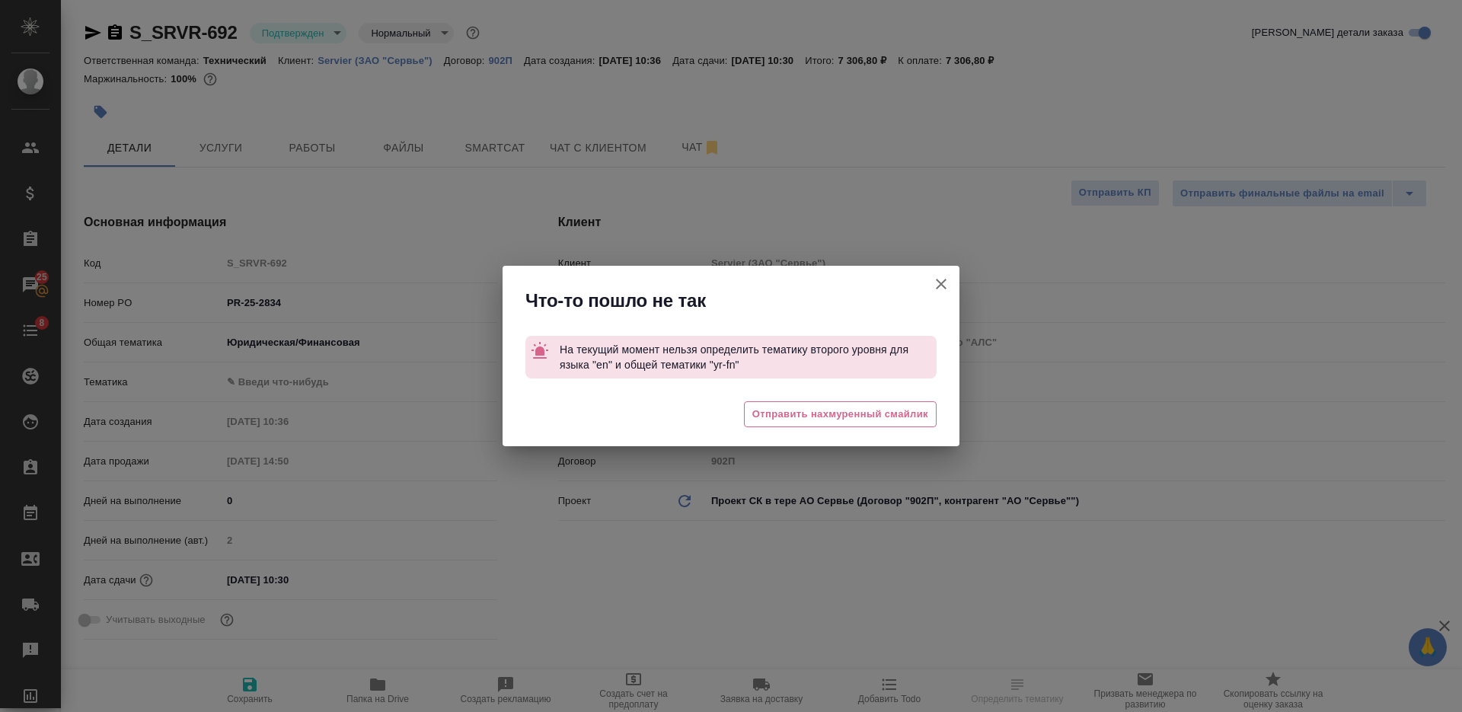
click at [939, 282] on icon "button" at bounding box center [941, 284] width 11 height 11
type textarea "x"
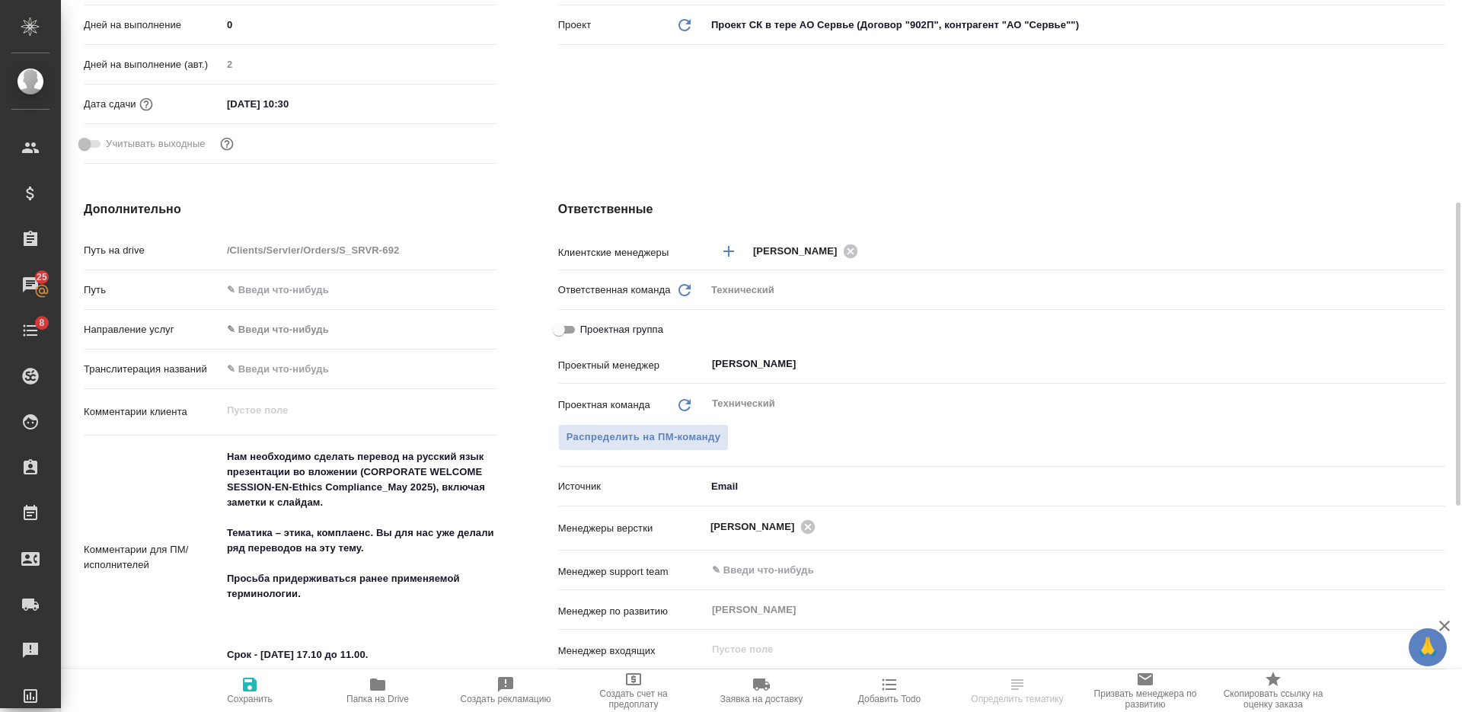
scroll to position [95, 0]
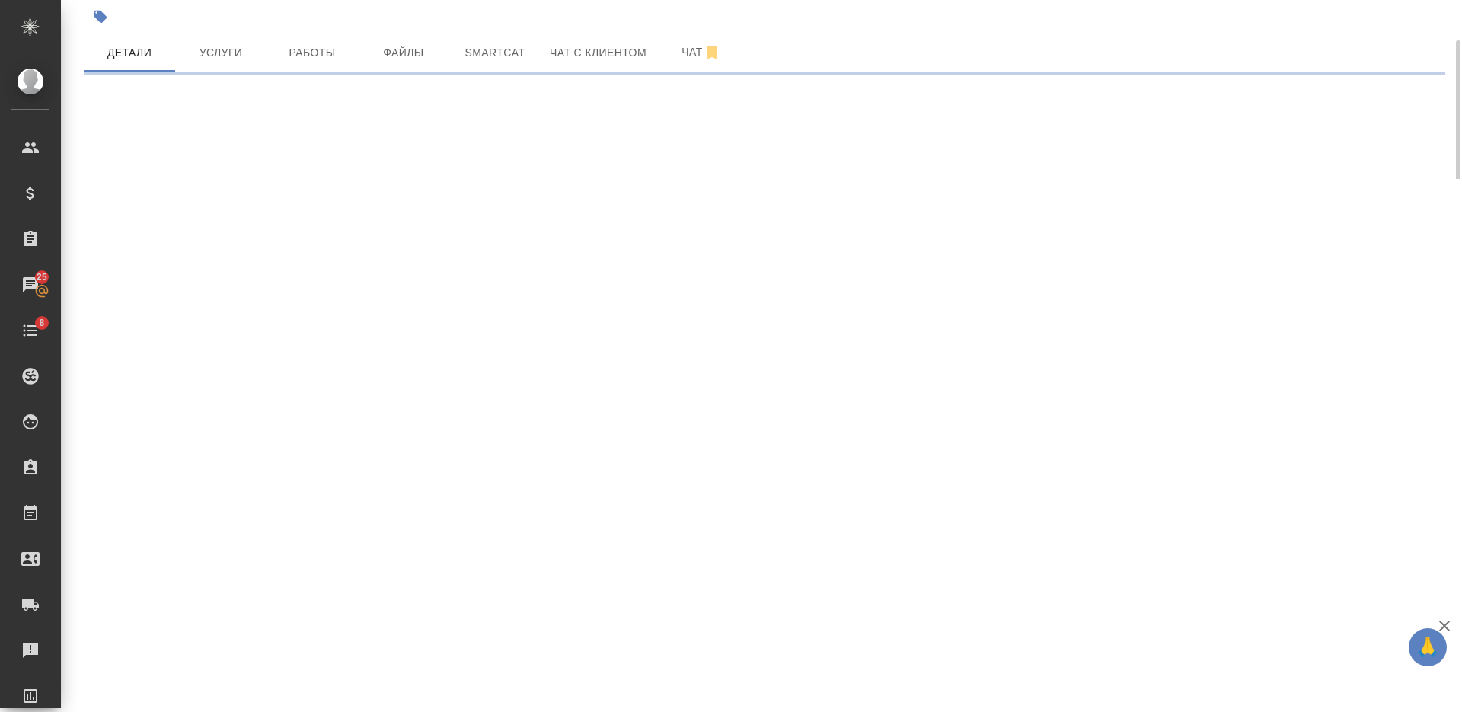
select select "RU"
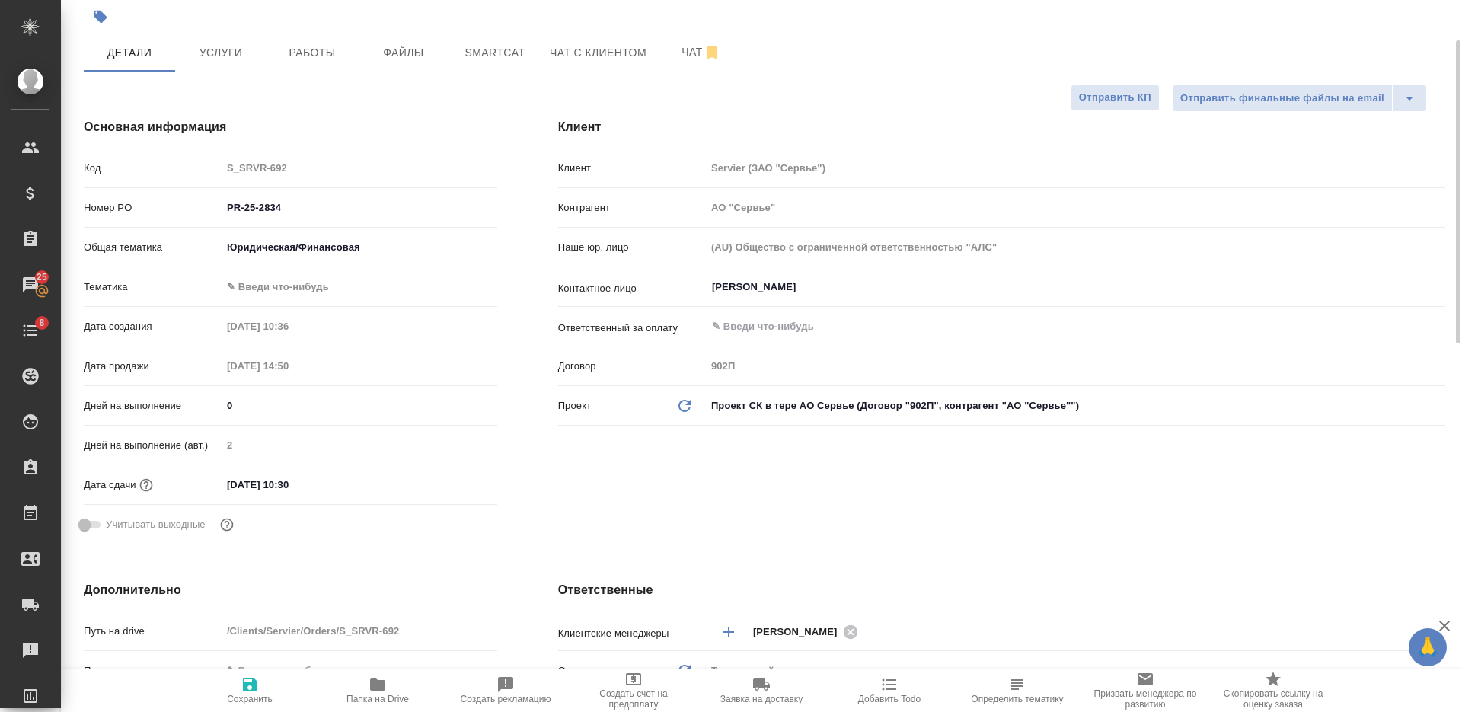
type textarea "x"
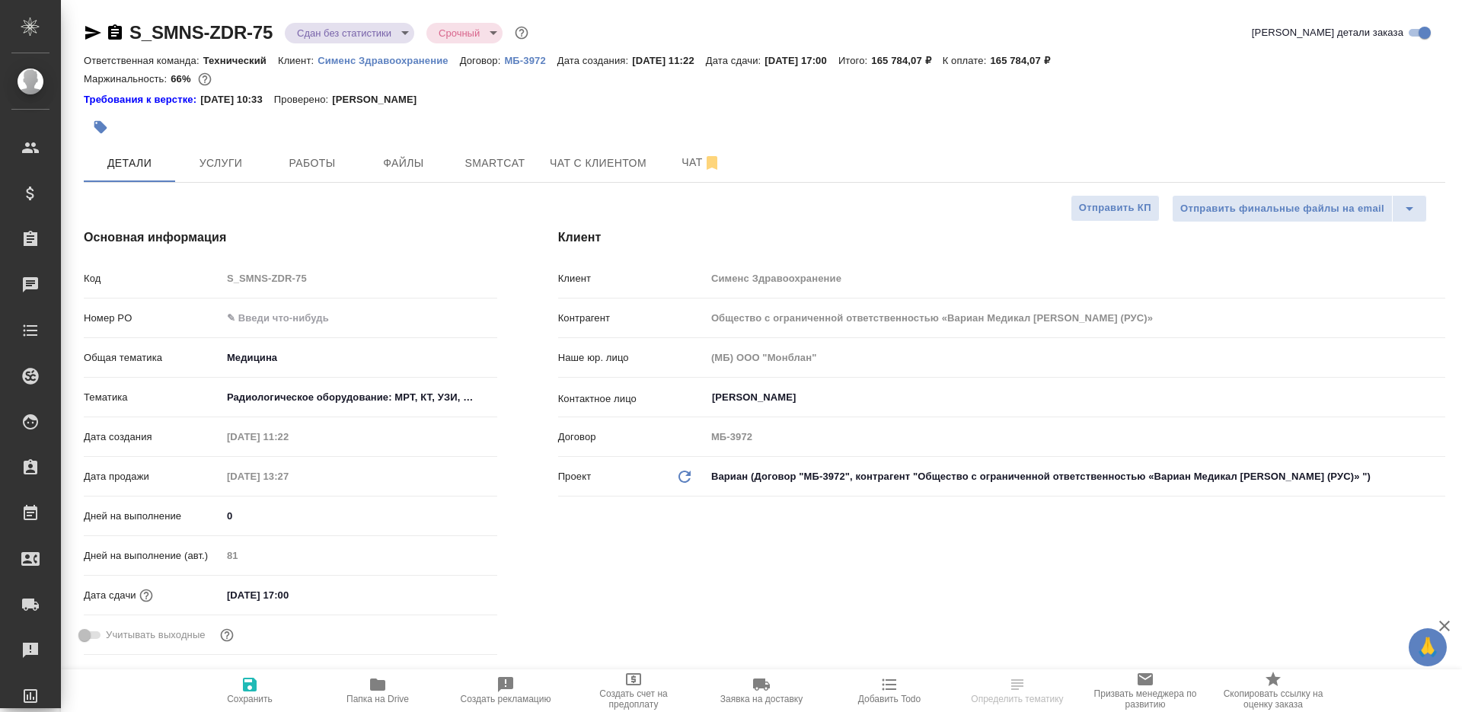
select select "RU"
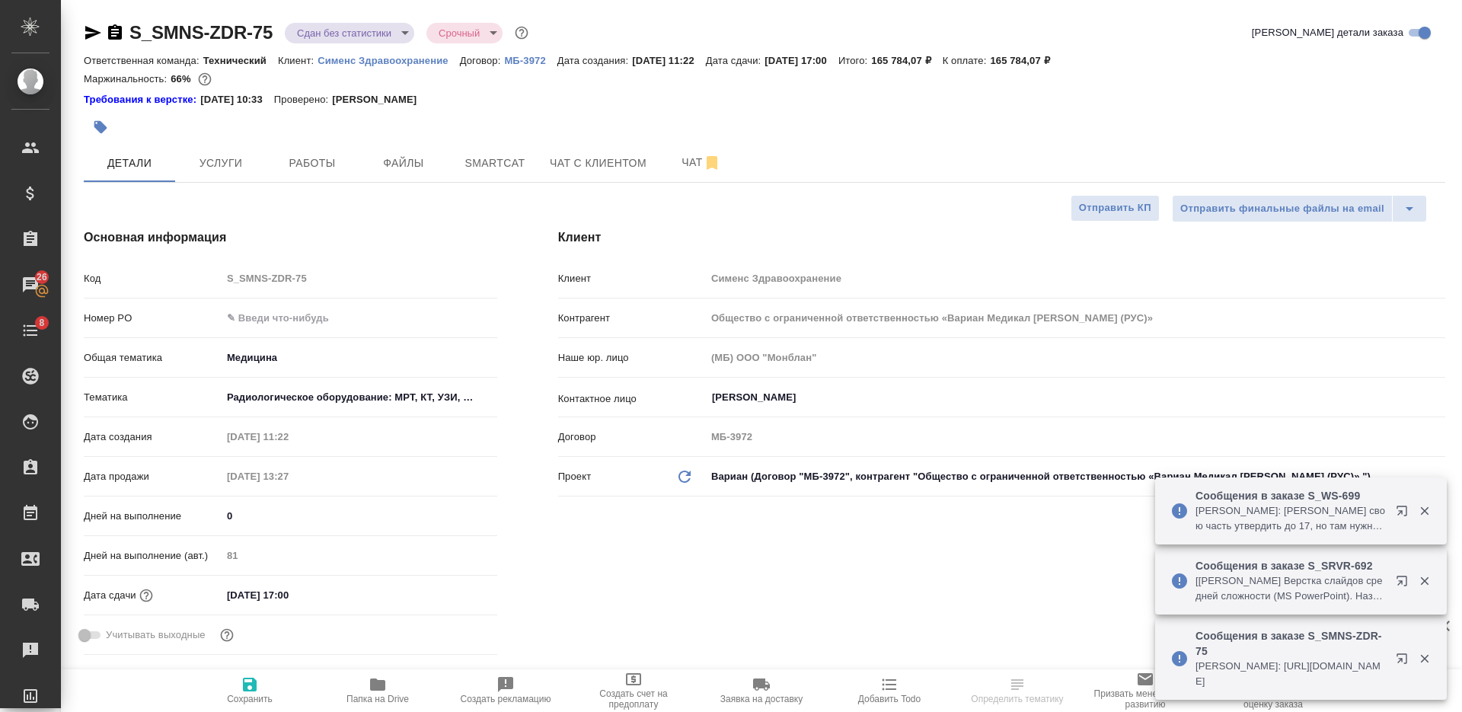
click at [113, 31] on icon "button" at bounding box center [115, 31] width 14 height 15
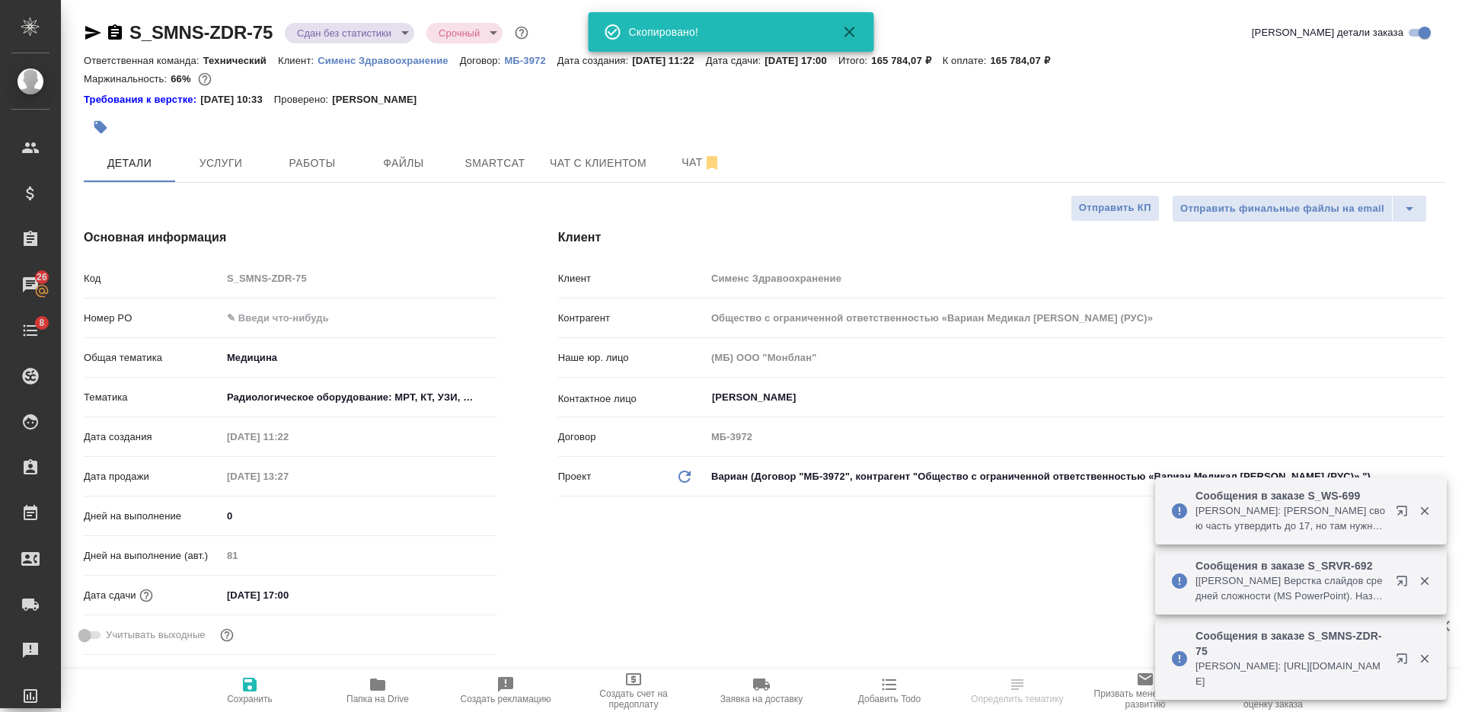
select select "RU"
type textarea "x"
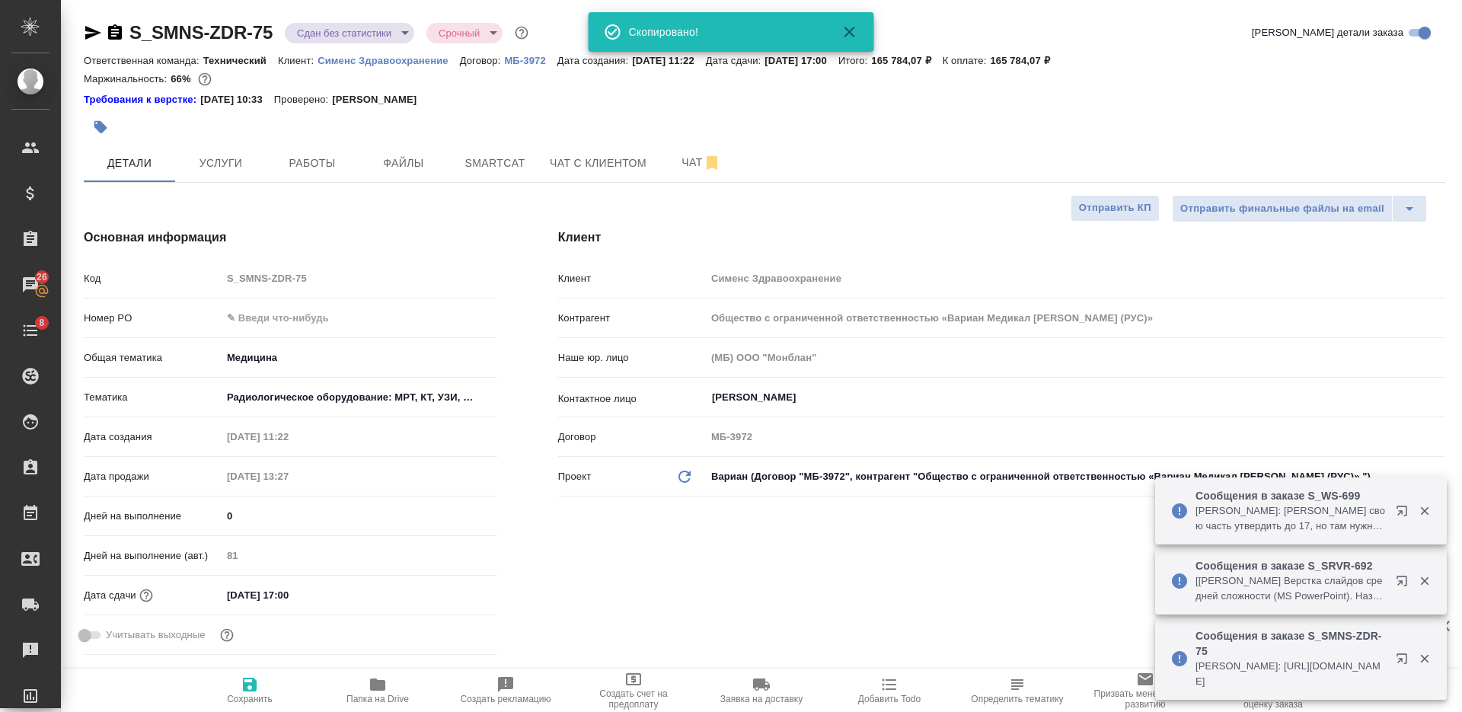
type textarea "x"
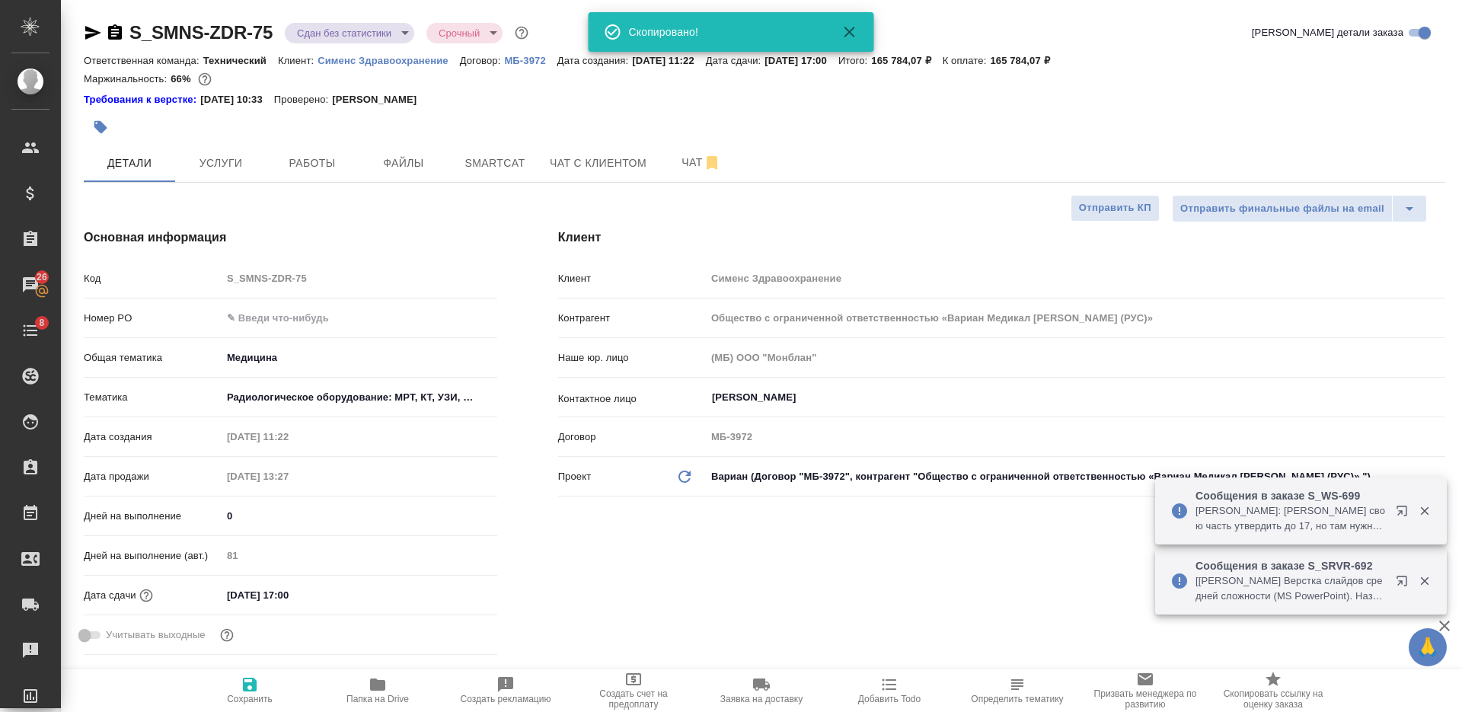
click at [99, 136] on button "button" at bounding box center [101, 127] width 34 height 34
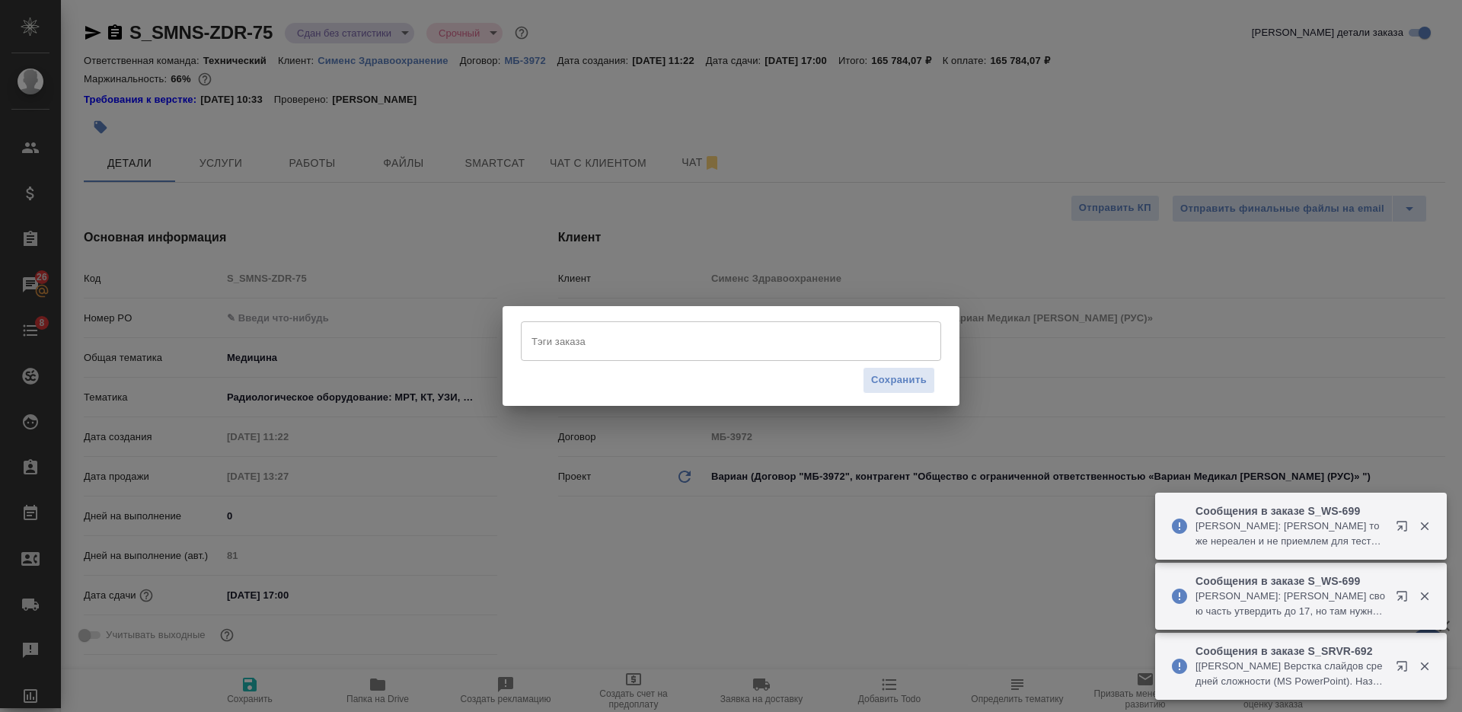
click at [723, 353] on input "Тэги заказа" at bounding box center [717, 341] width 378 height 26
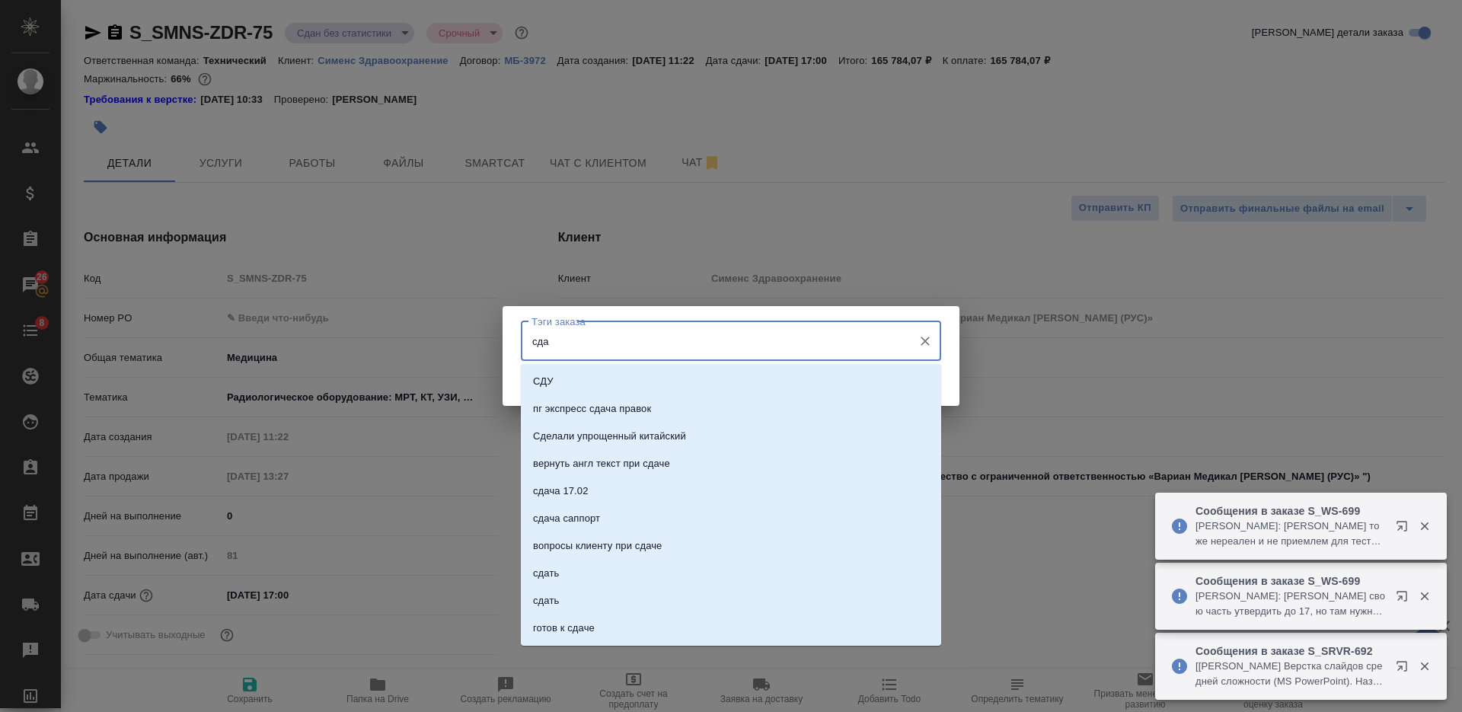
type input "сдан"
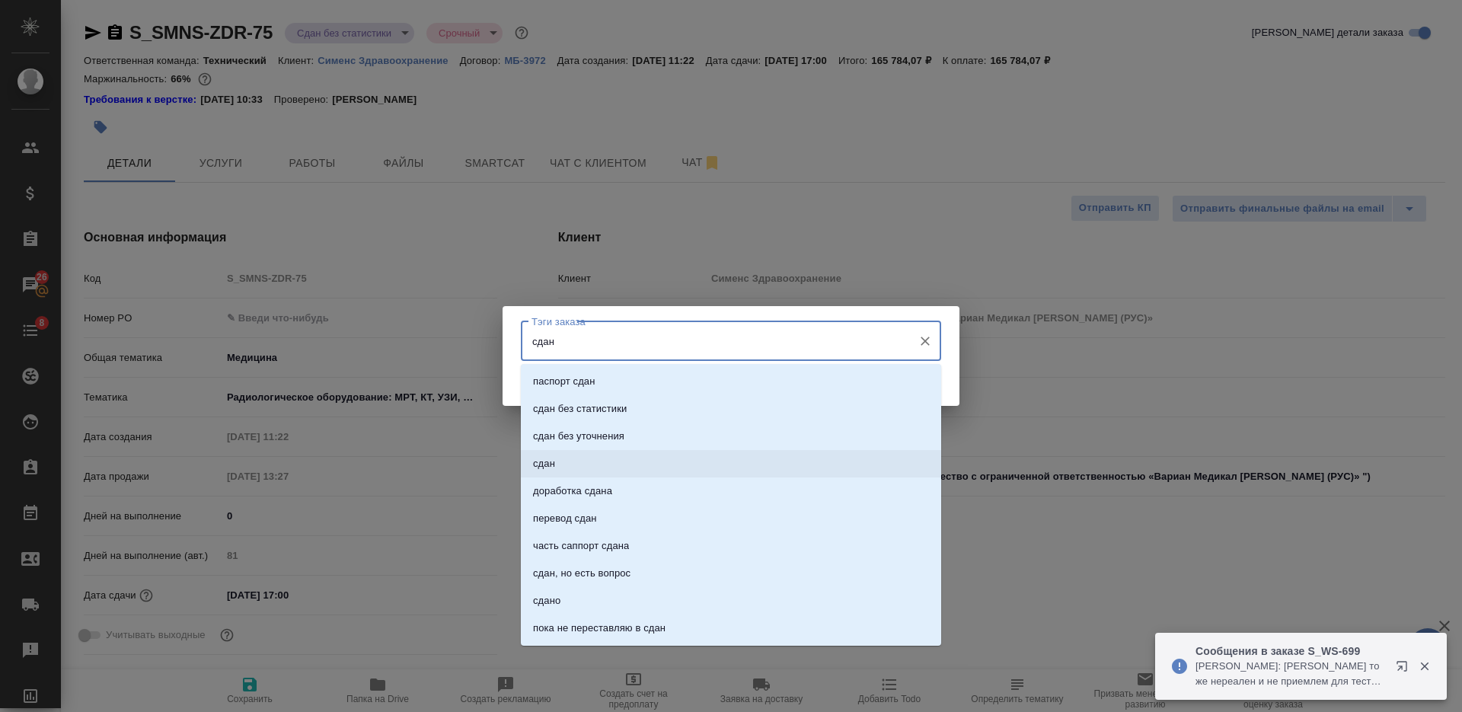
click at [712, 458] on li "сдан" at bounding box center [731, 463] width 420 height 27
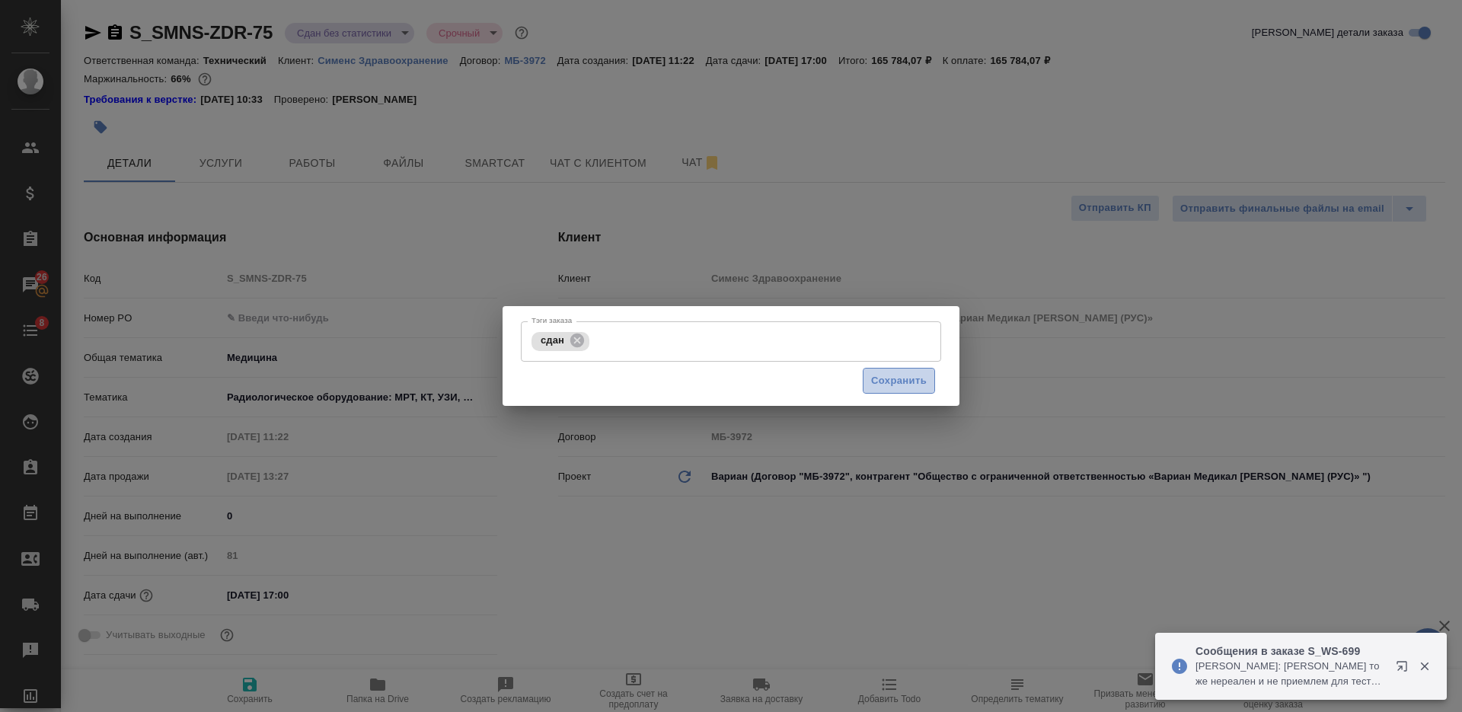
click at [878, 383] on span "Сохранить" at bounding box center [899, 381] width 56 height 18
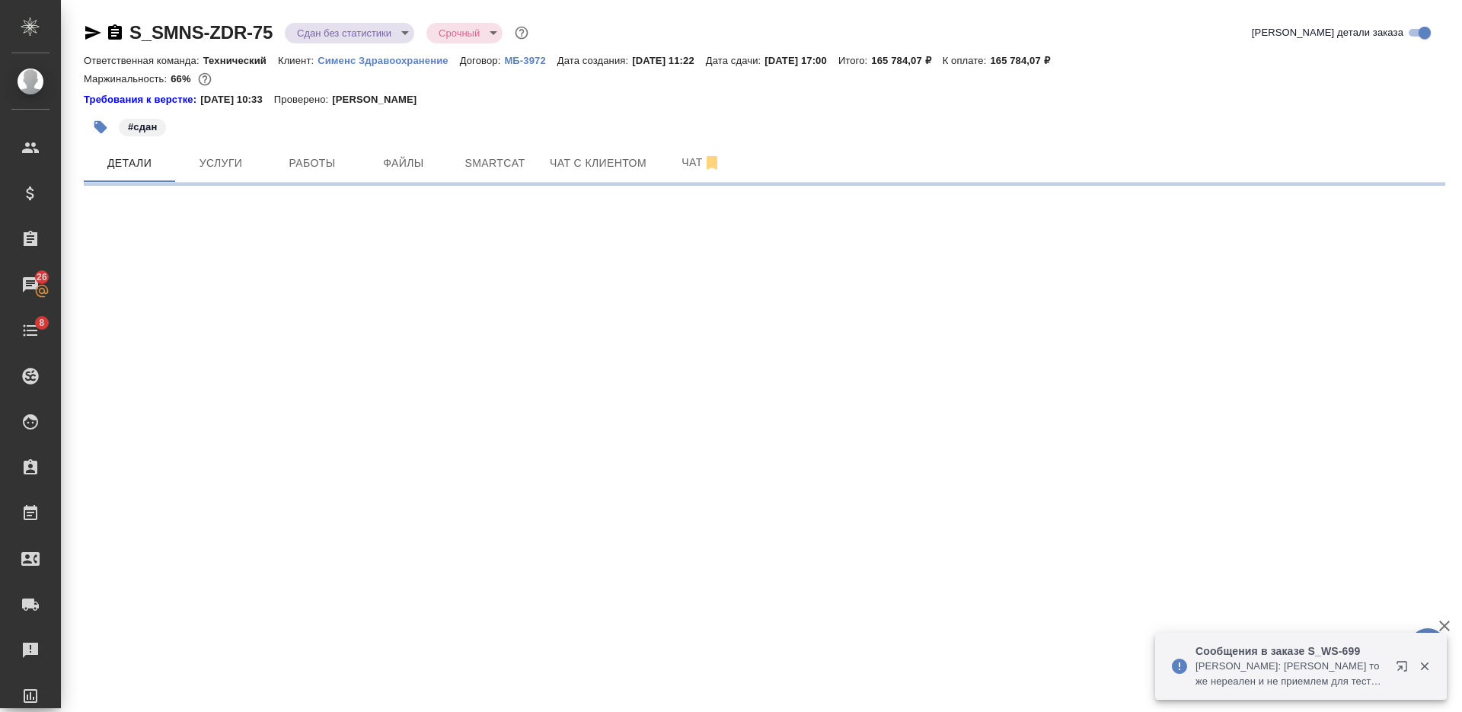
select select "RU"
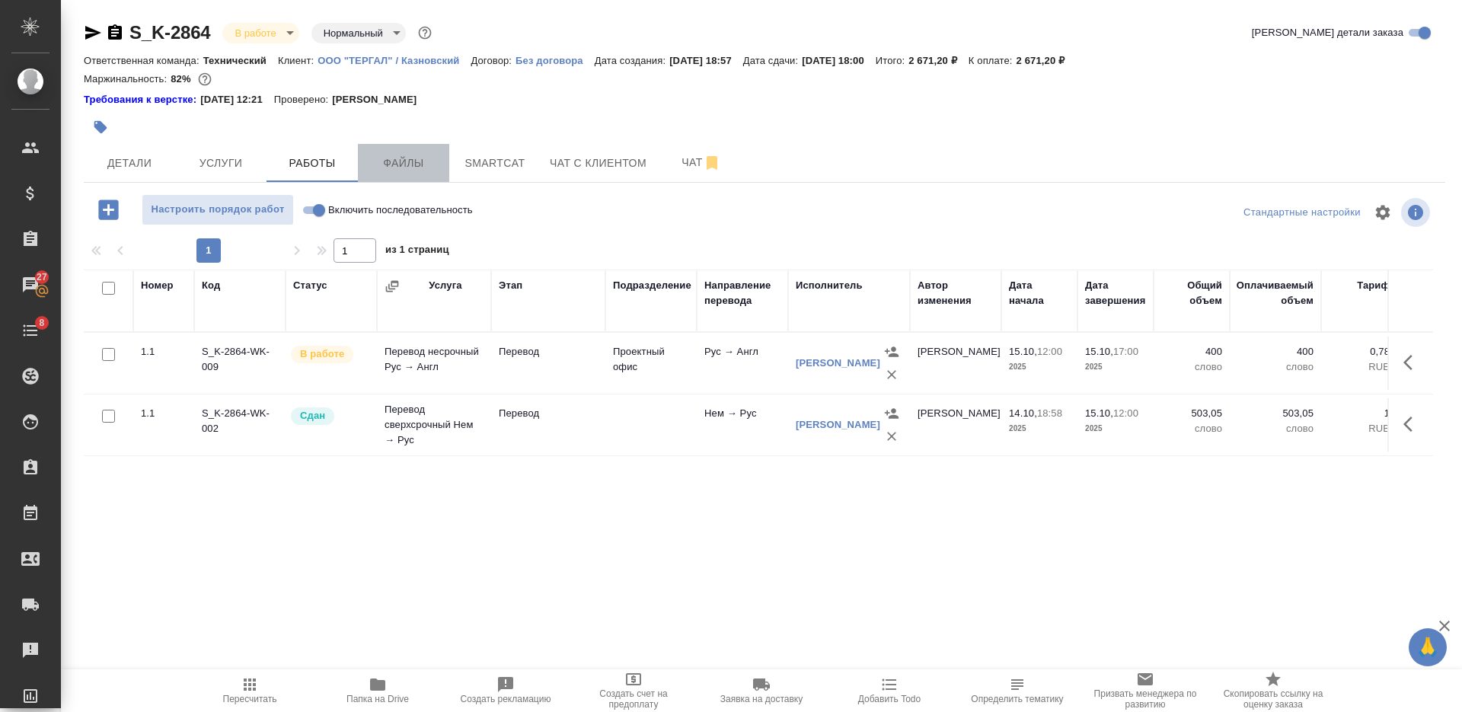
click at [417, 151] on button "Файлы" at bounding box center [403, 163] width 91 height 38
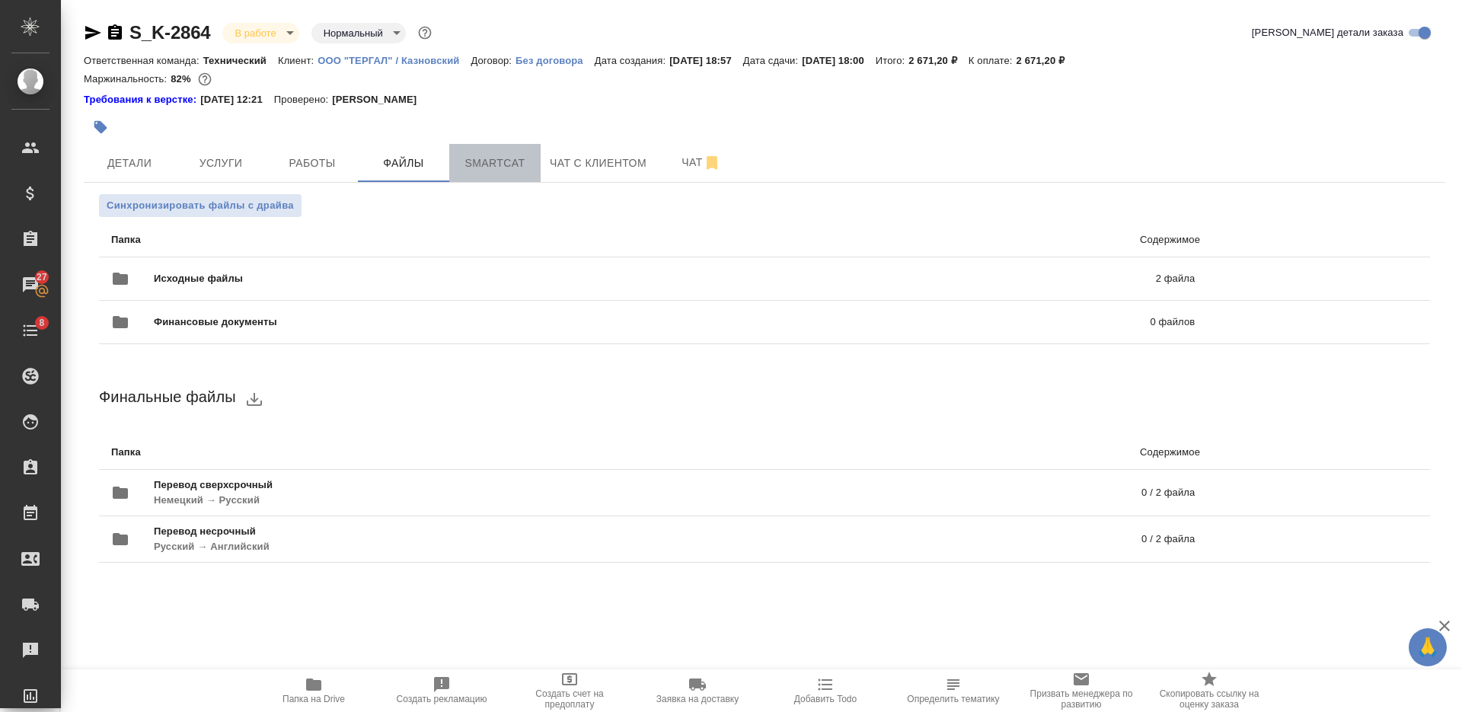
click at [506, 148] on button "Smartcat" at bounding box center [494, 163] width 91 height 38
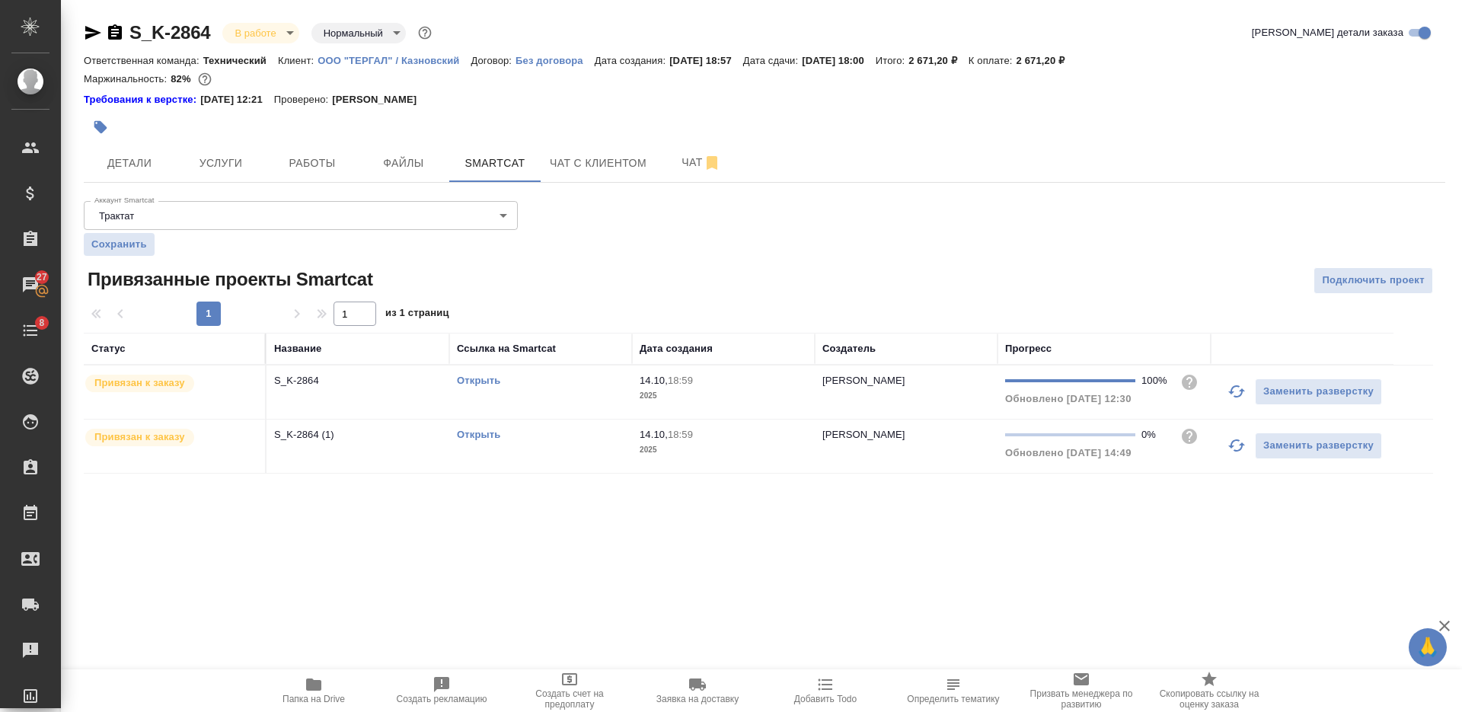
click at [461, 436] on link "Открыть" at bounding box center [478, 434] width 43 height 11
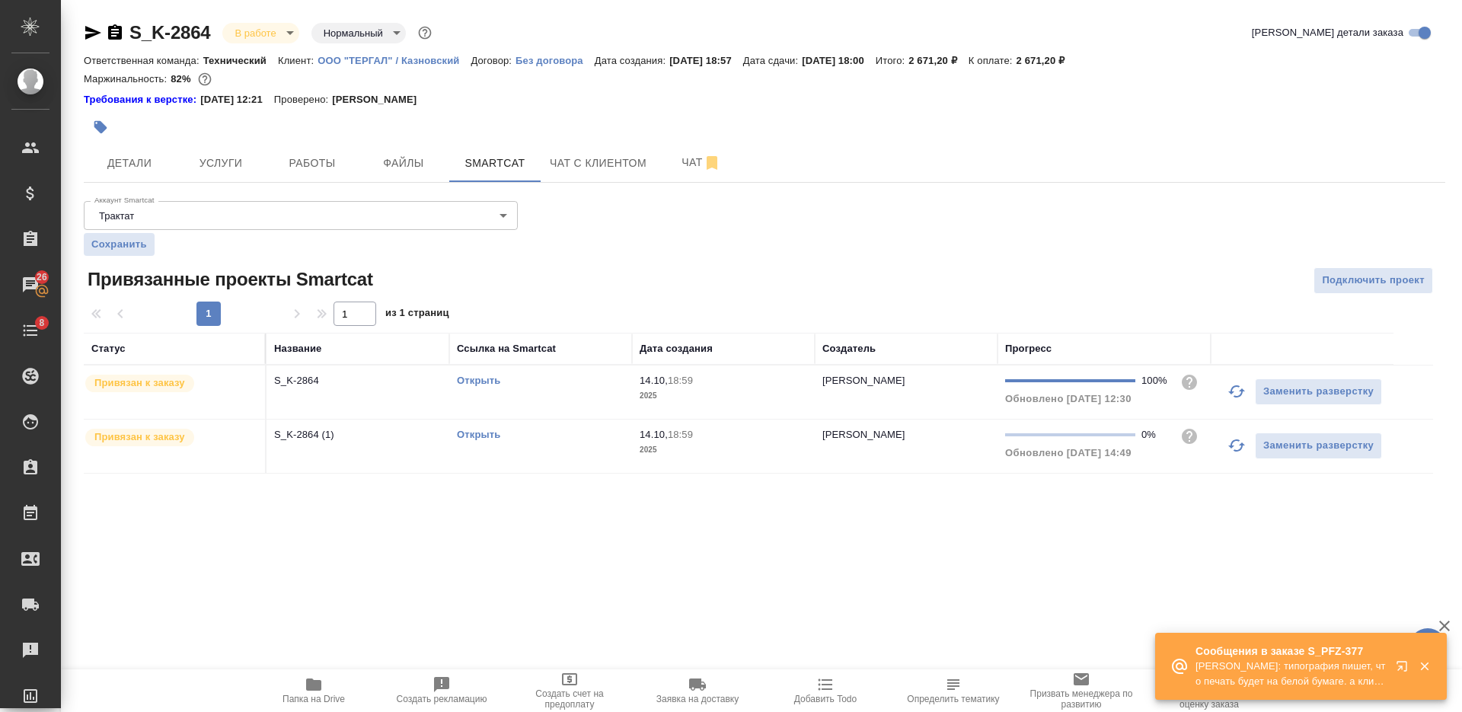
click at [113, 34] on icon "button" at bounding box center [115, 31] width 14 height 15
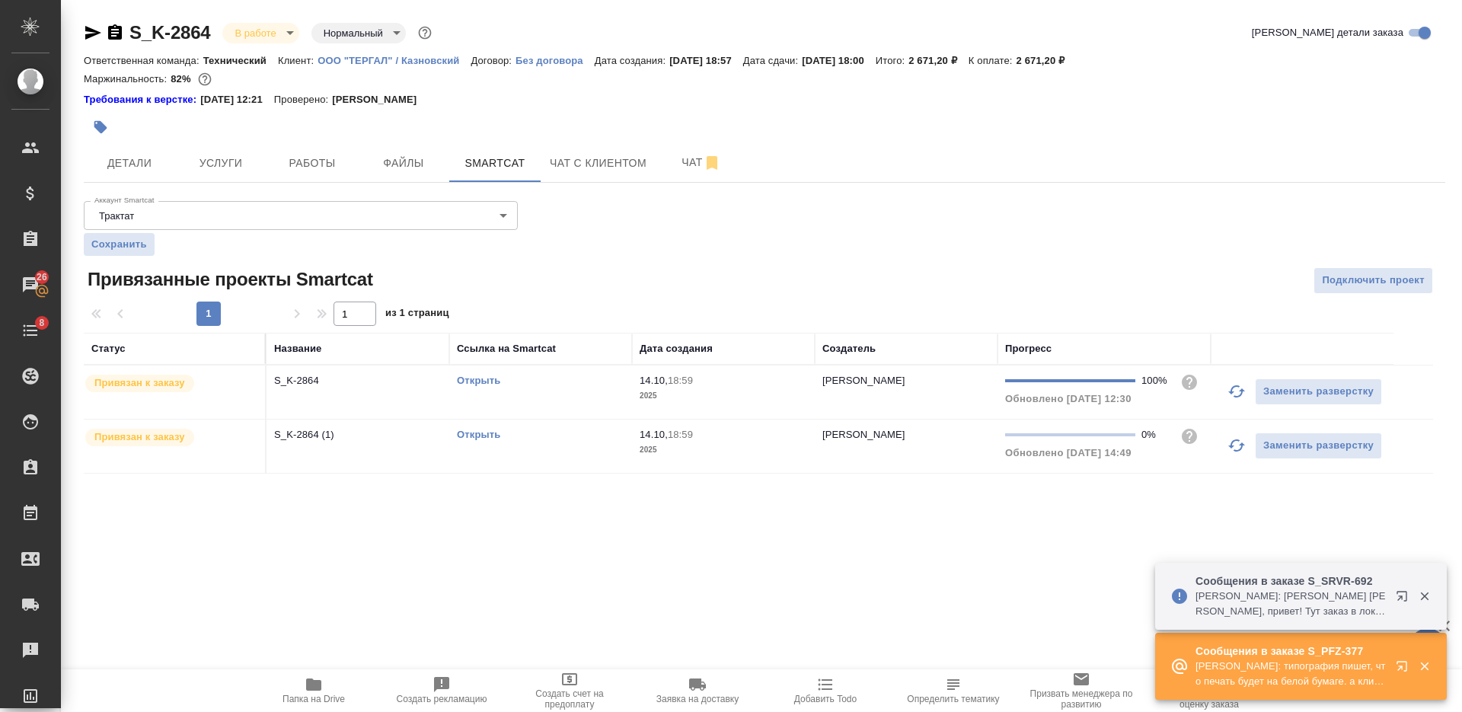
click at [92, 34] on icon "button" at bounding box center [93, 33] width 16 height 14
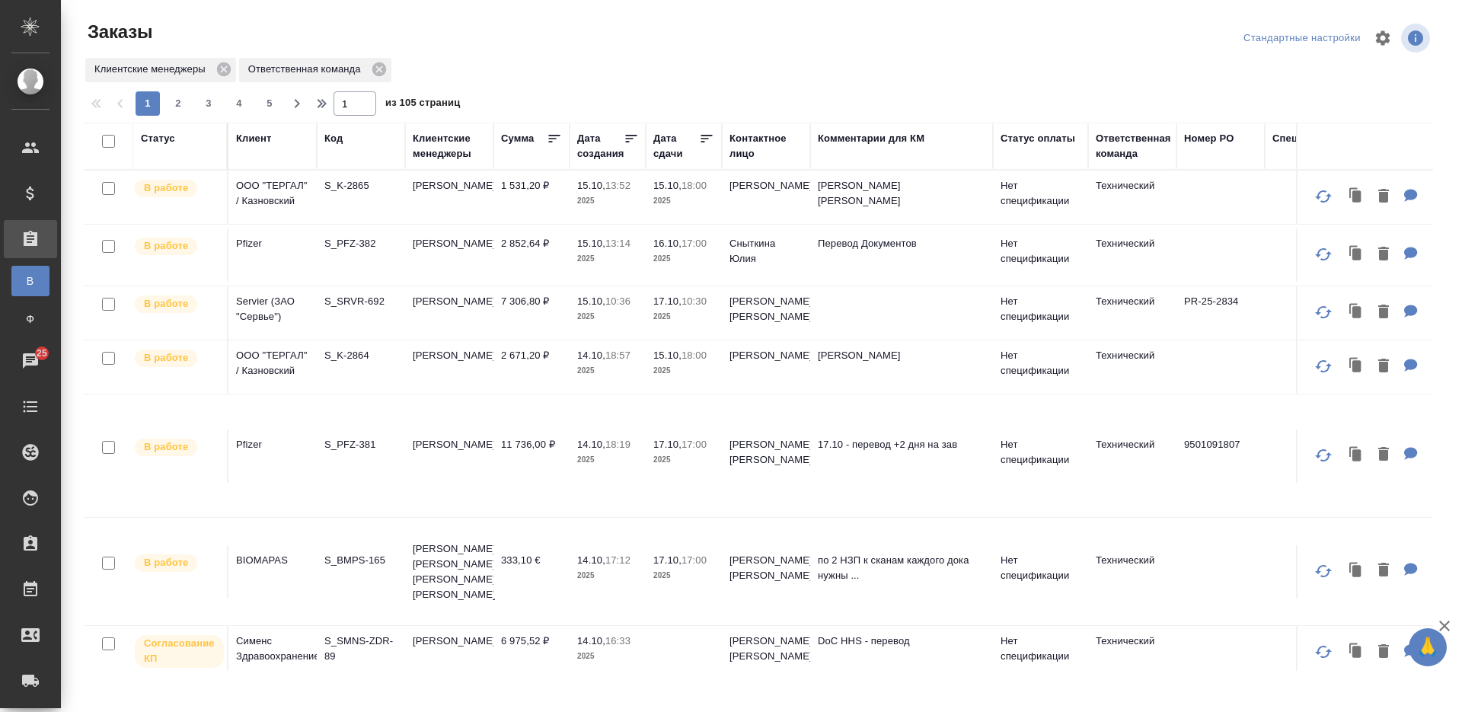
click at [162, 144] on div "Статус" at bounding box center [158, 138] width 34 height 15
click at [161, 144] on div "Статус" at bounding box center [158, 138] width 34 height 15
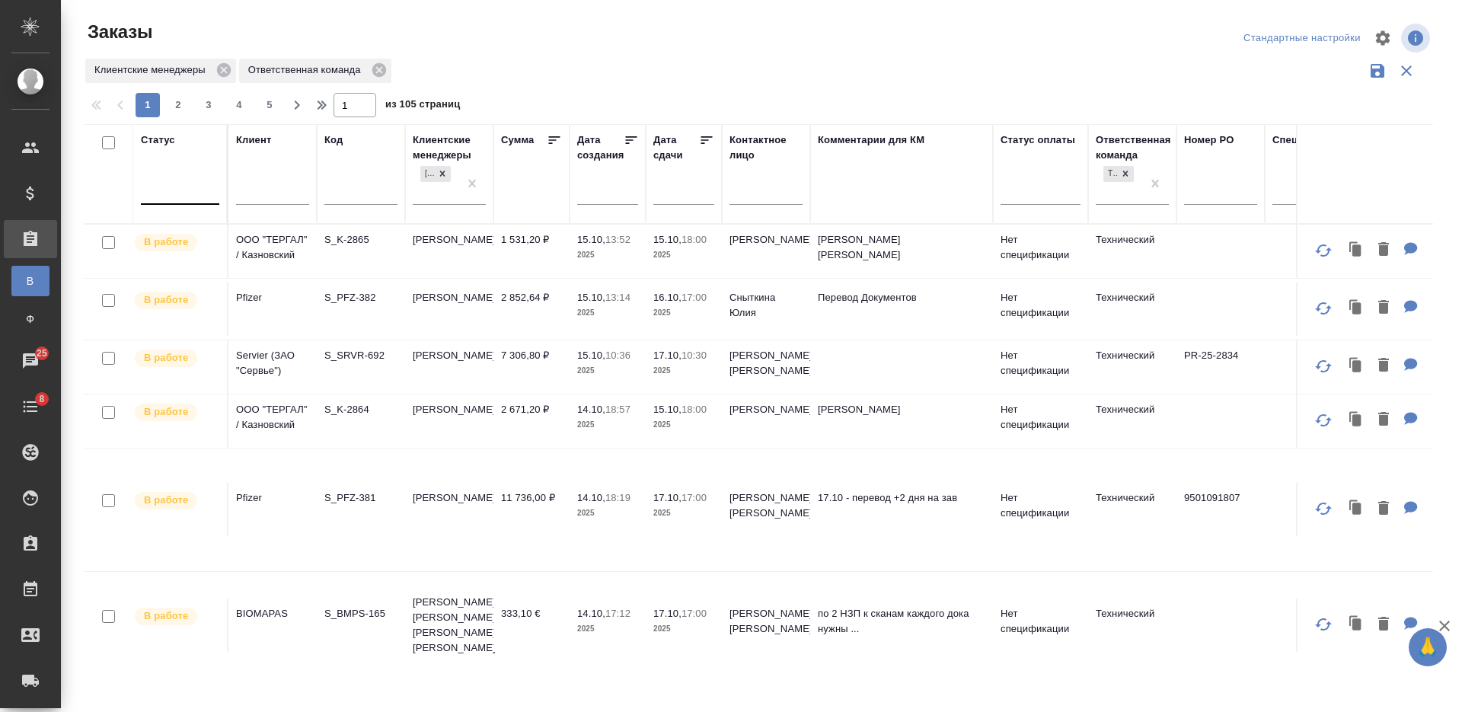
click at [188, 192] on div at bounding box center [180, 189] width 78 height 22
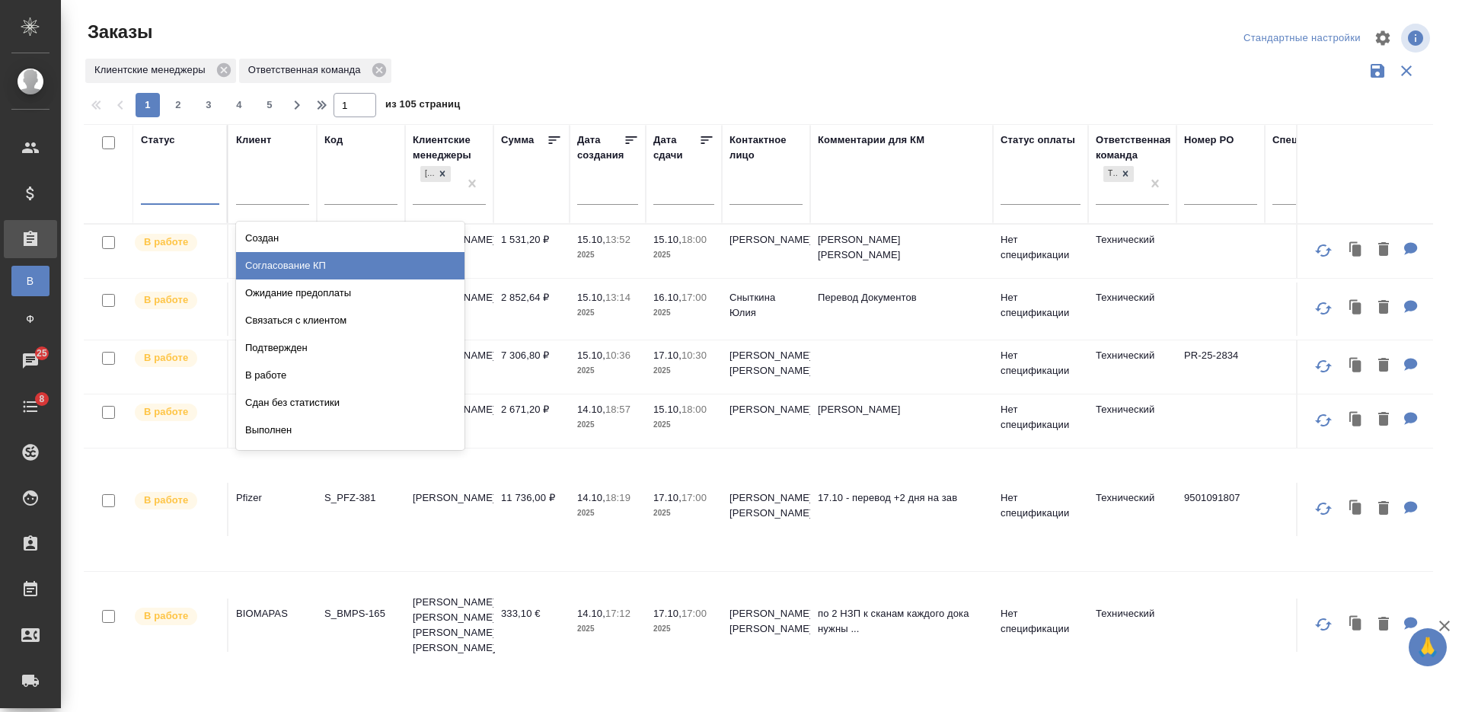
click at [404, 260] on div "Согласование КП" at bounding box center [350, 265] width 228 height 27
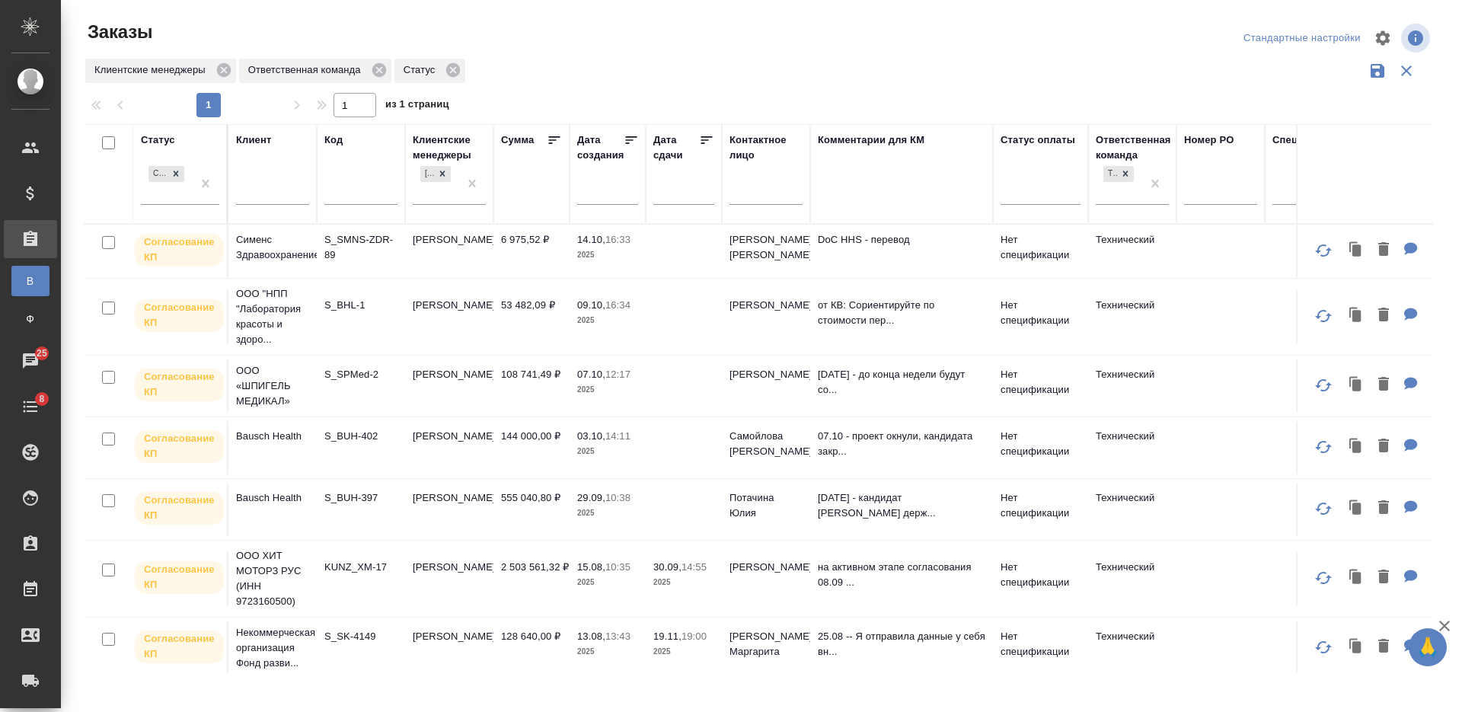
click at [670, 64] on div "Клиентские менеджеры Ответственная команда Статус" at bounding box center [758, 70] width 1349 height 29
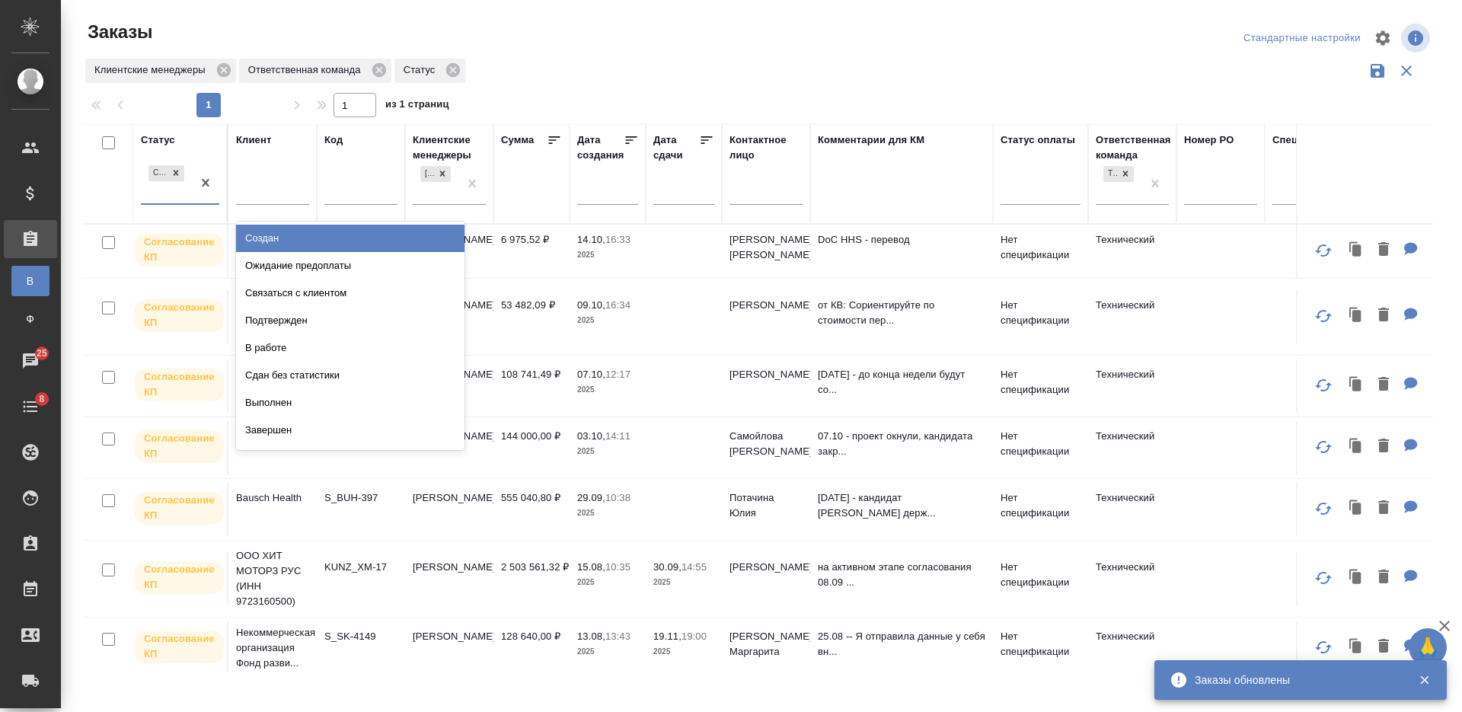
click at [173, 196] on div "Согласование КП" at bounding box center [166, 182] width 51 height 41
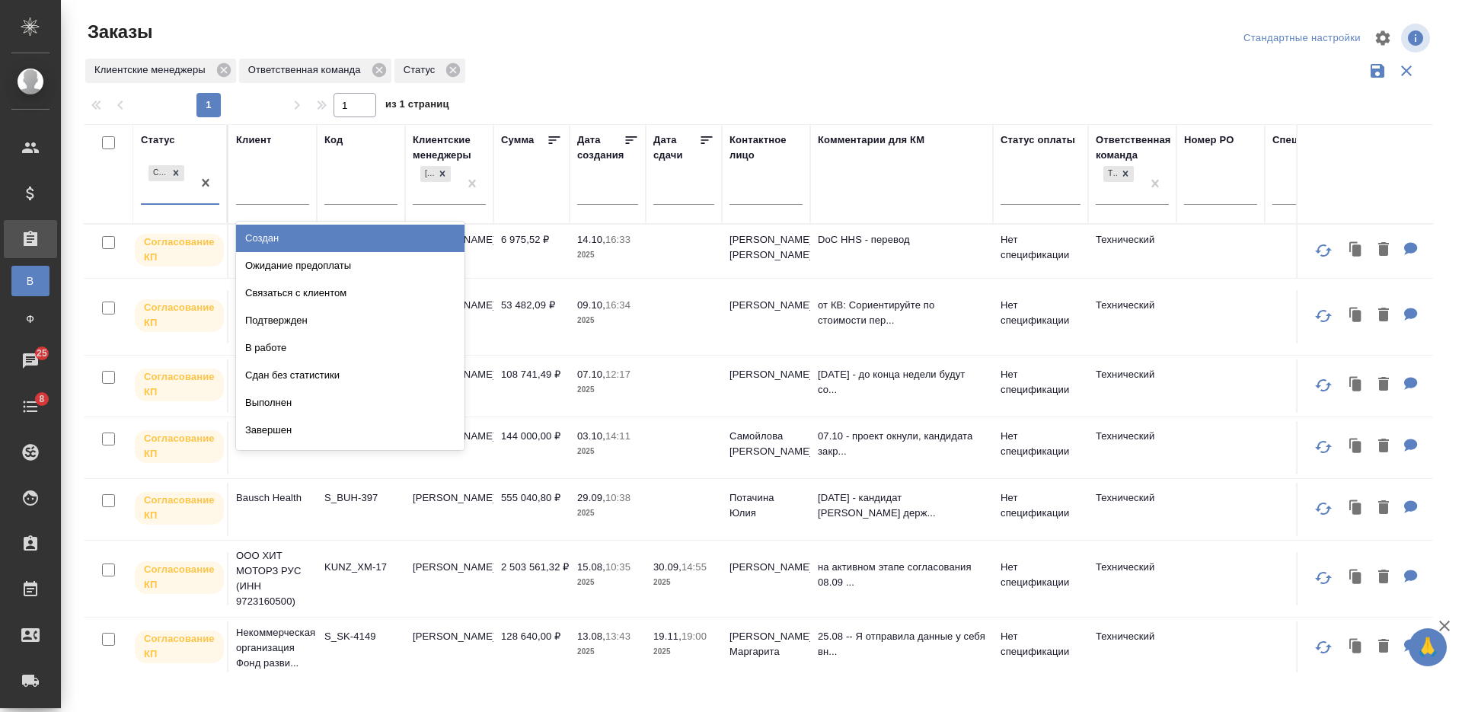
click at [427, 241] on div "Создан" at bounding box center [350, 238] width 228 height 27
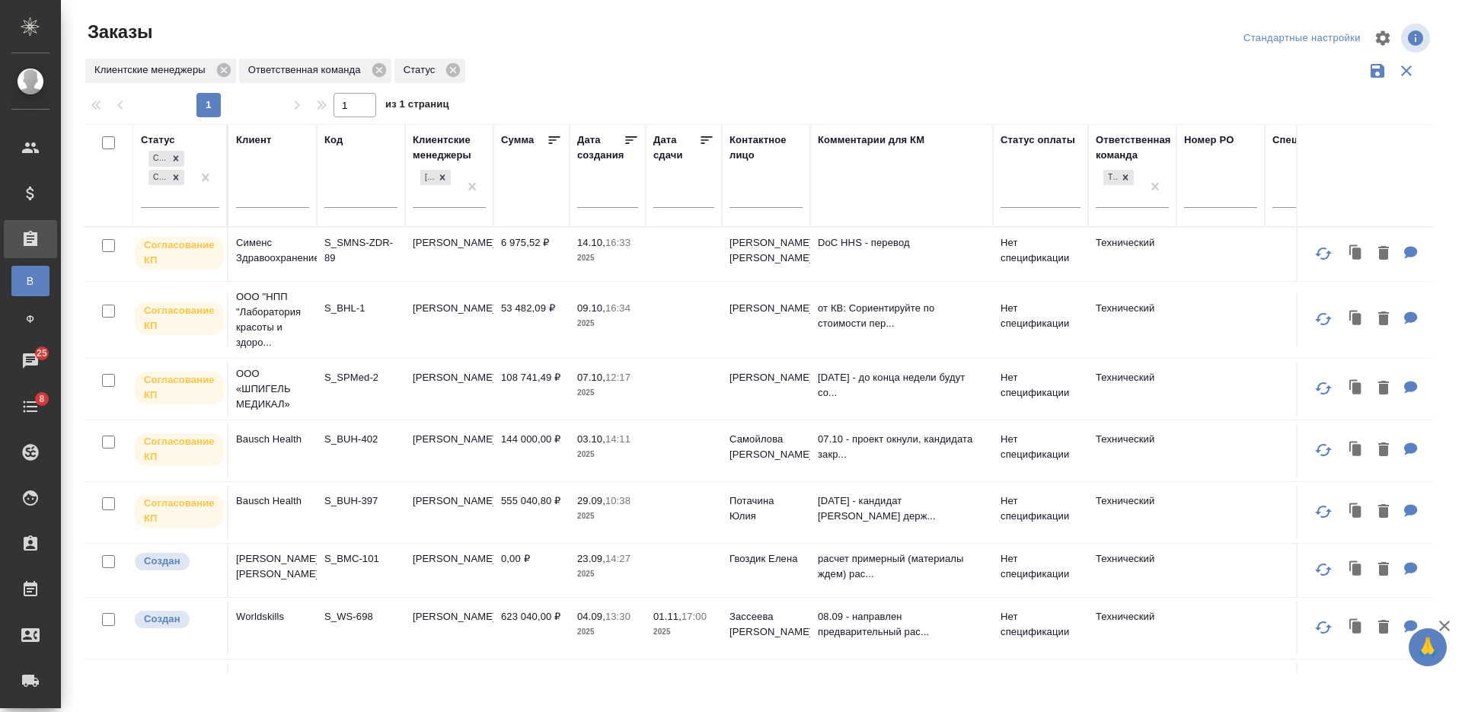
click at [544, 69] on div "Клиентские менеджеры Ответственная команда Статус" at bounding box center [758, 70] width 1349 height 29
click at [113, 142] on input "checkbox" at bounding box center [108, 142] width 13 height 13
checkbox input "true"
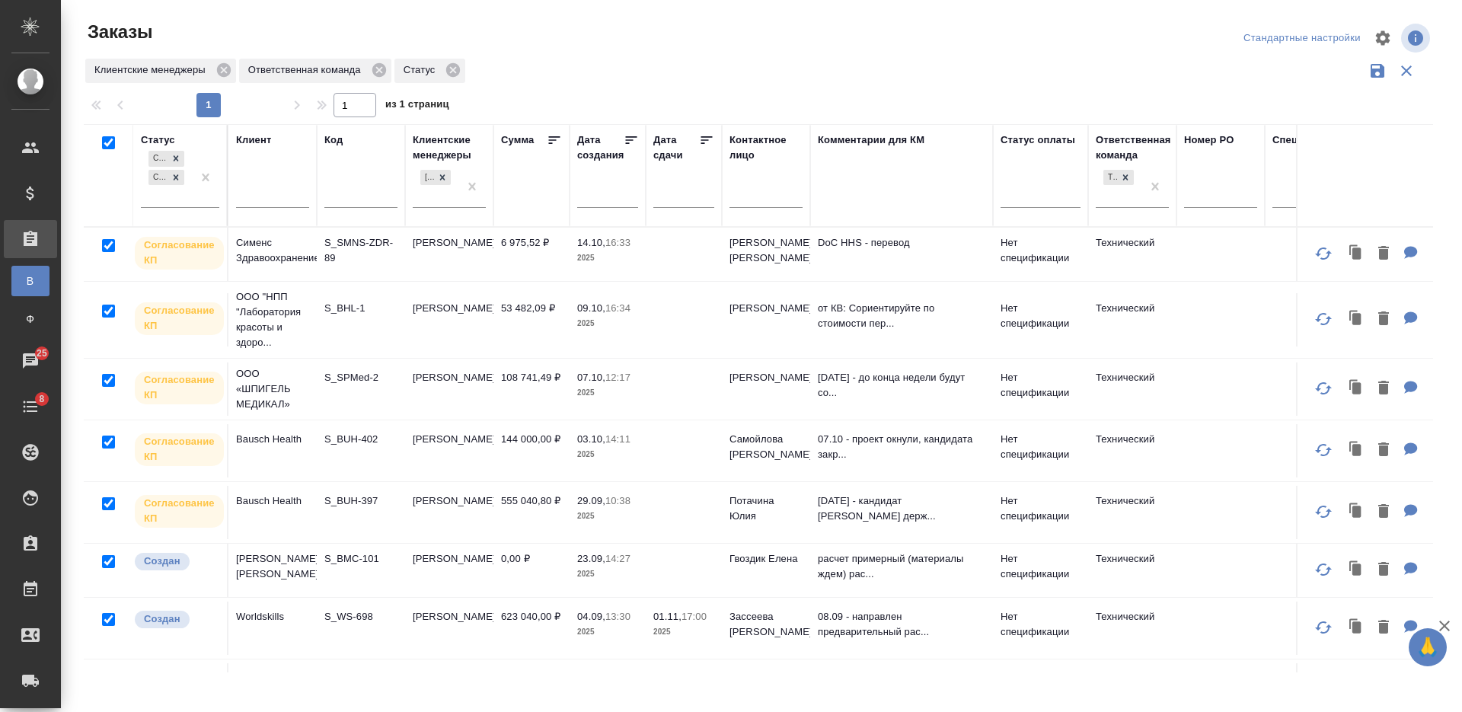
checkbox input "true"
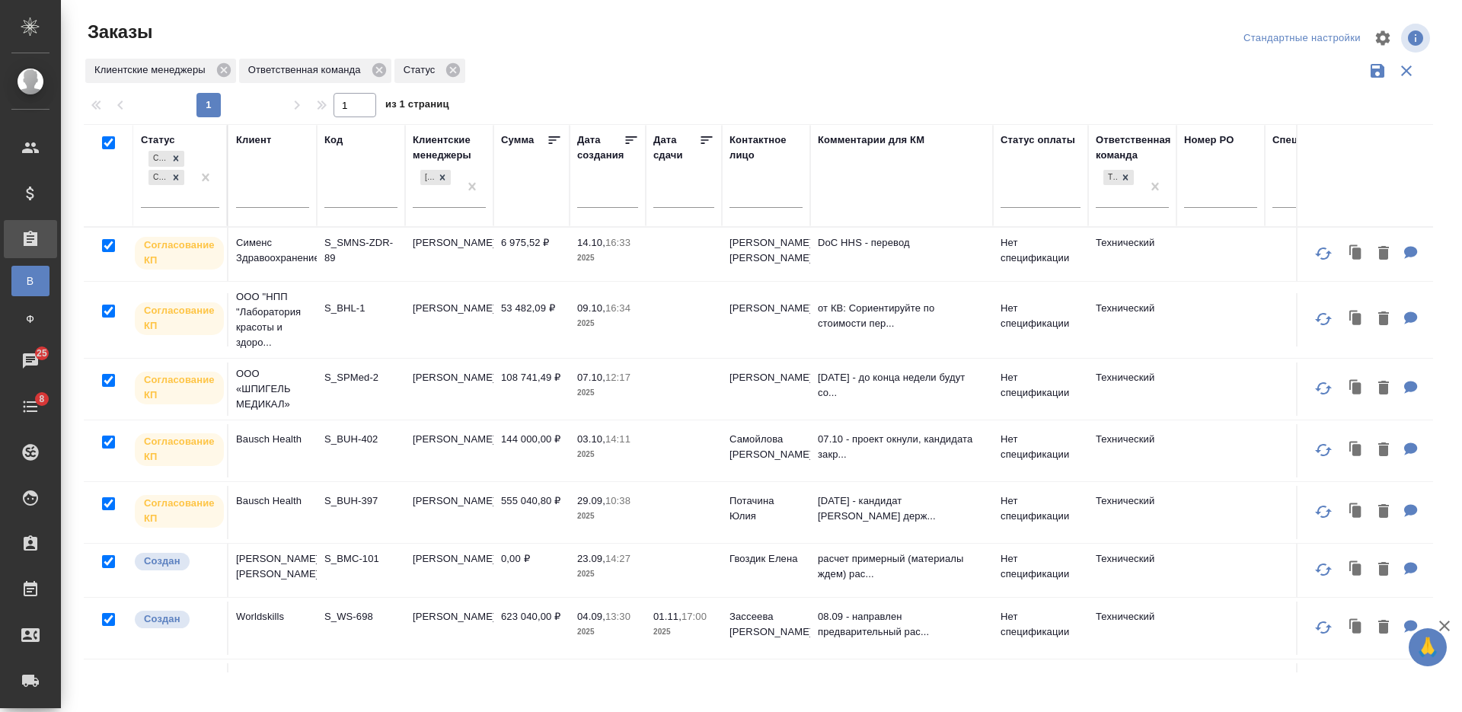
checkbox input "true"
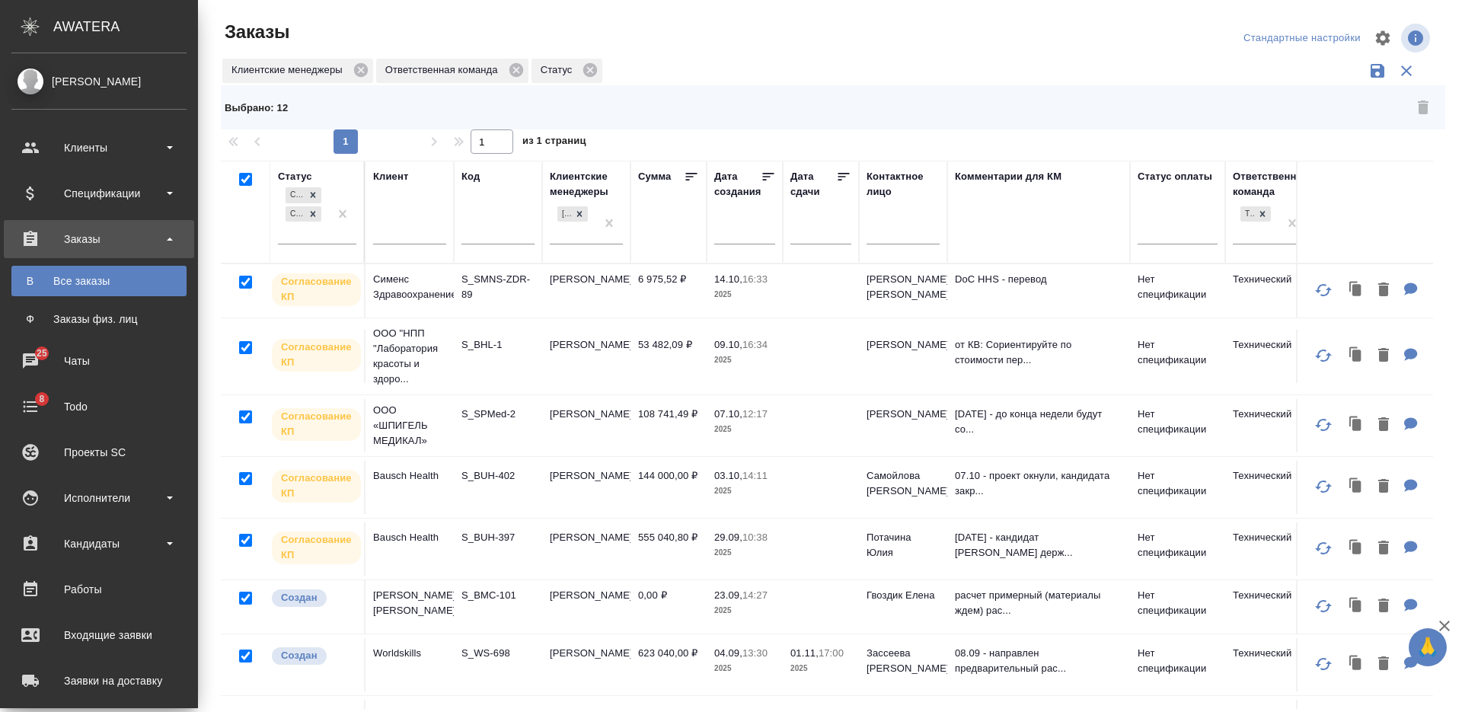
click at [105, 176] on div "Спецификации" at bounding box center [99, 193] width 190 height 38
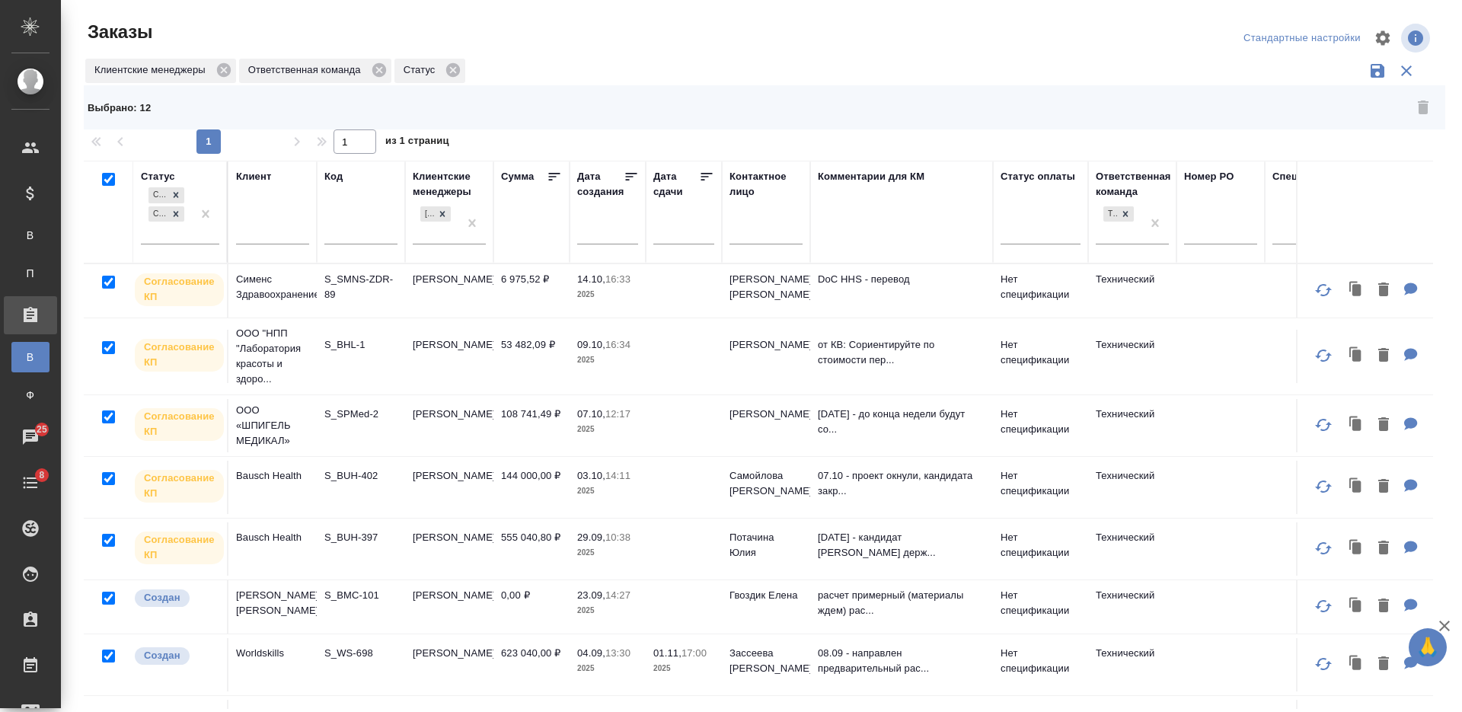
click at [110, 176] on input "checkbox" at bounding box center [108, 179] width 13 height 13
checkbox input "false"
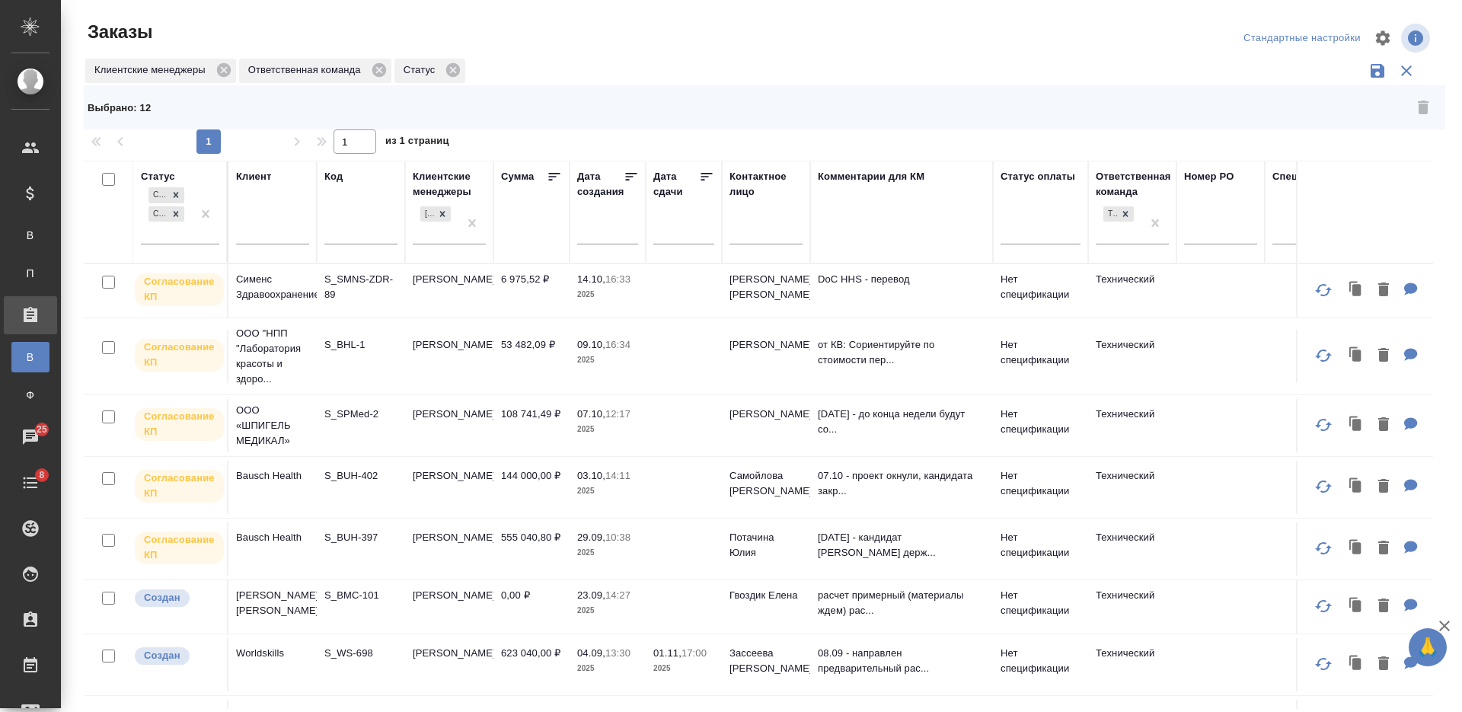
checkbox input "false"
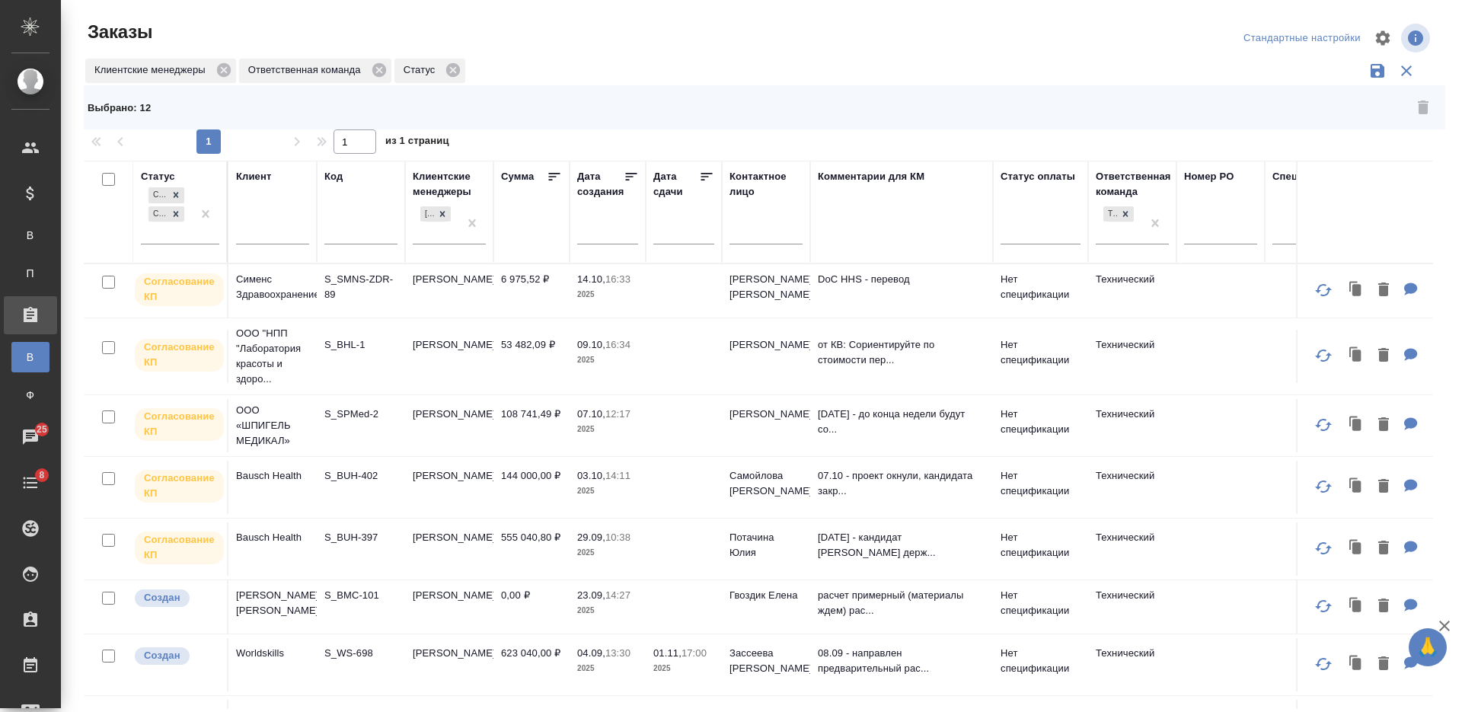
checkbox input "false"
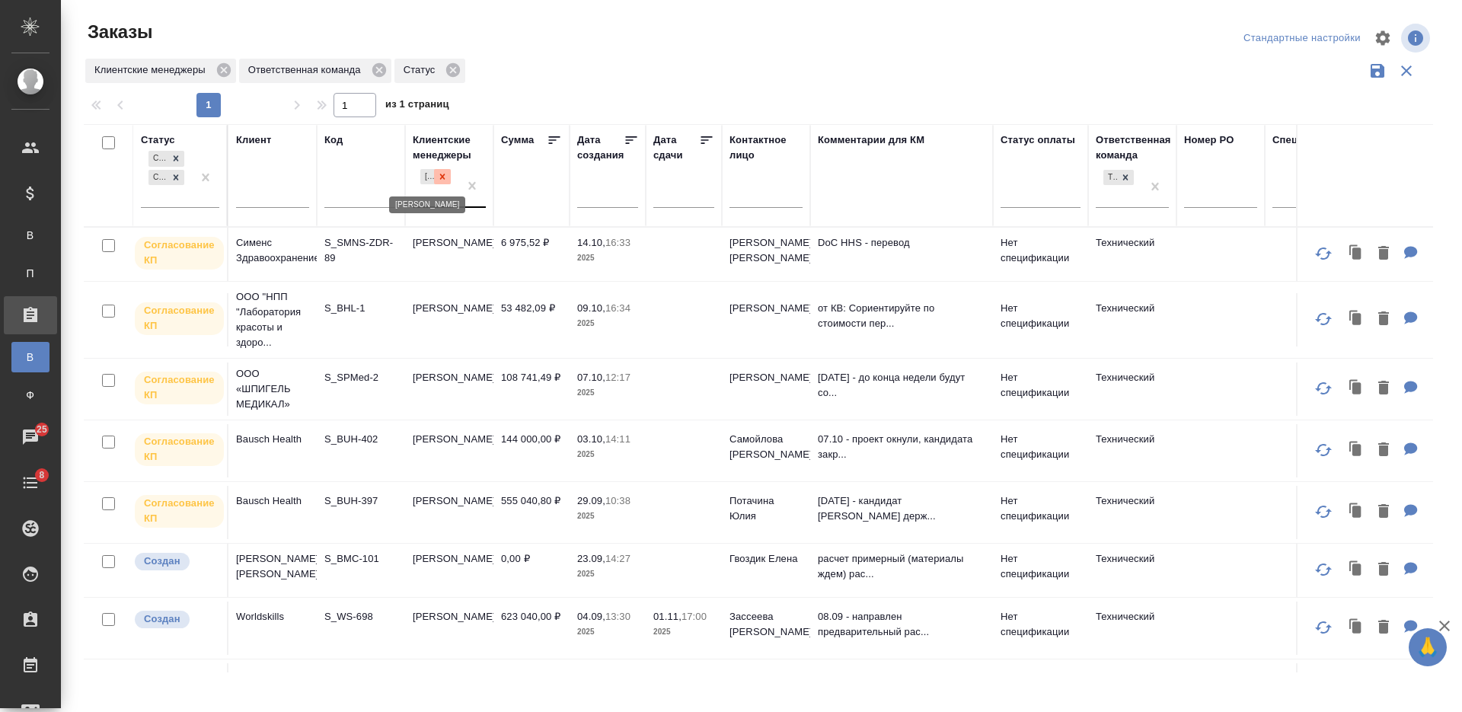
click at [445, 179] on icon at bounding box center [442, 176] width 5 height 5
click at [428, 184] on div "[PERSON_NAME]" at bounding box center [436, 186] width 46 height 41
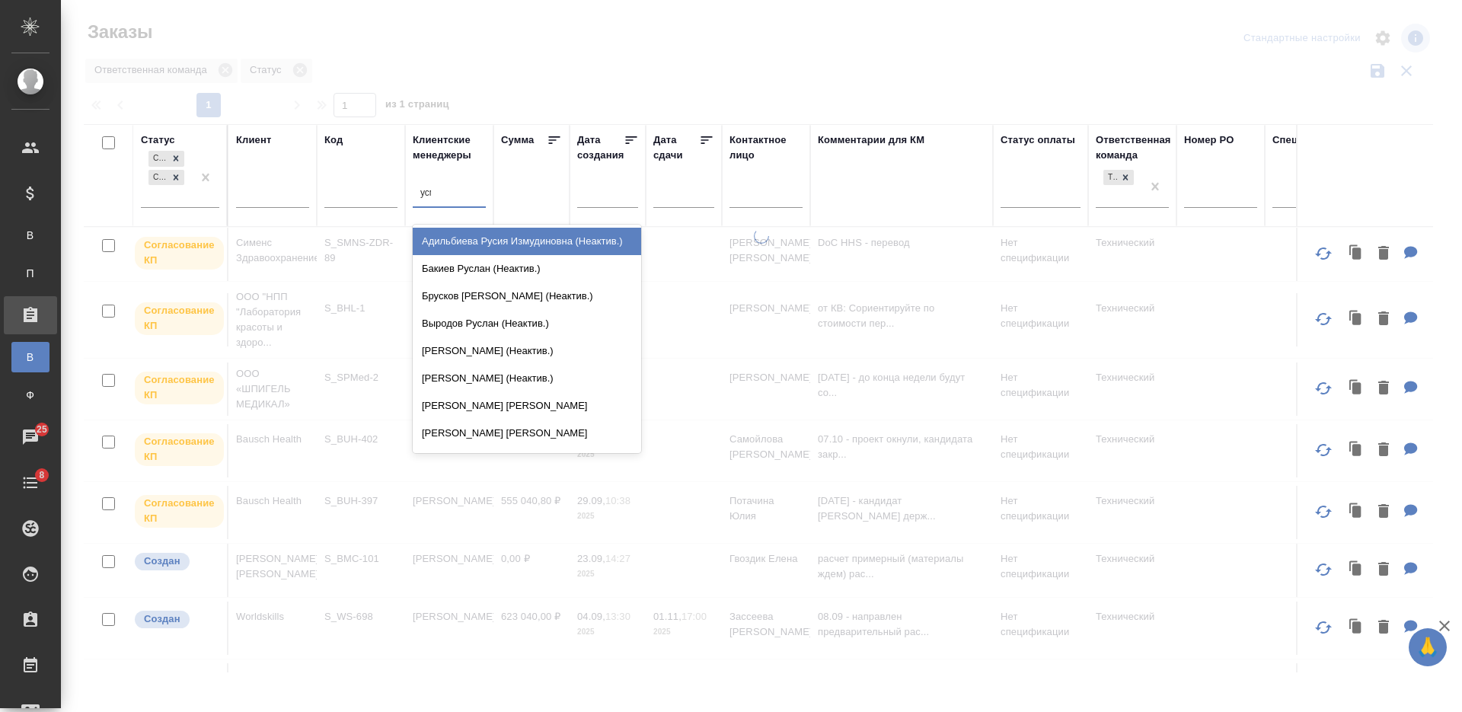
type input "усмано"
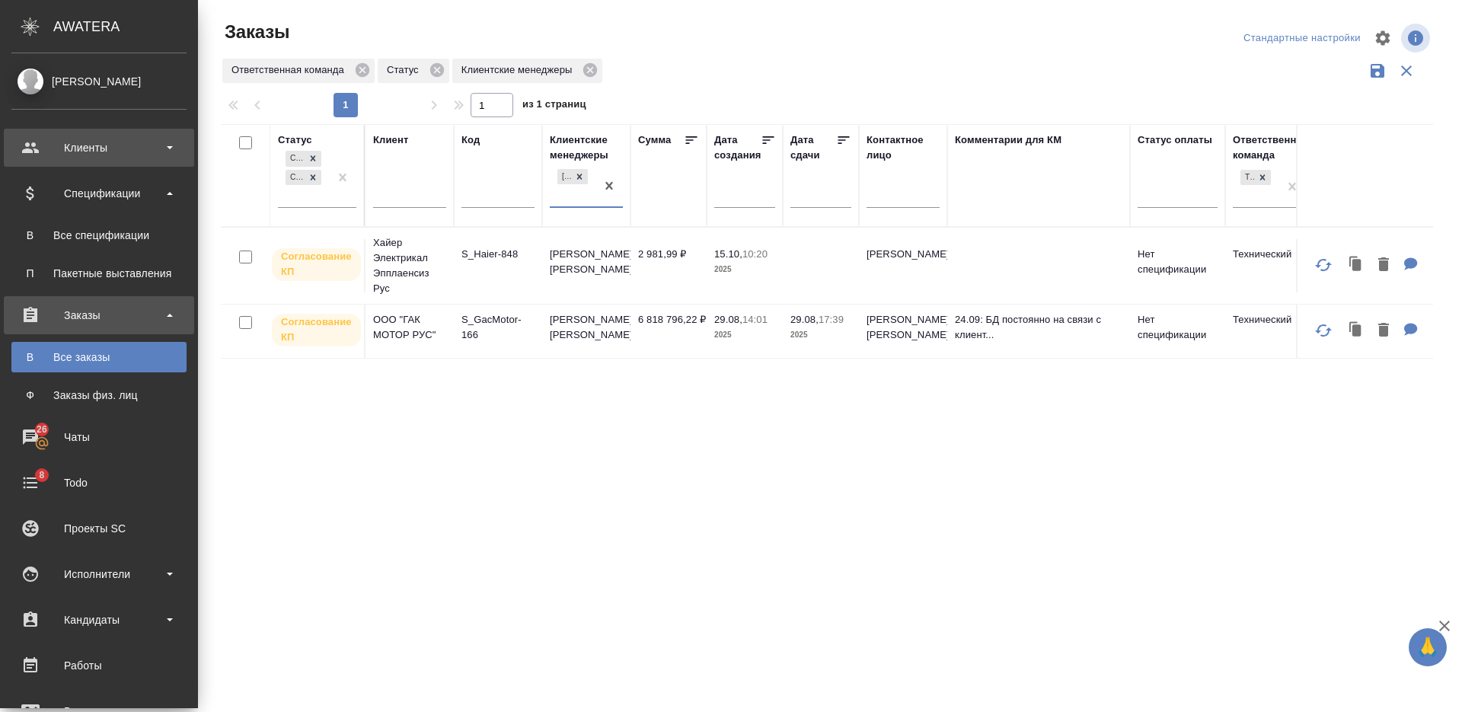
click at [110, 160] on div "Клиенты" at bounding box center [99, 148] width 190 height 38
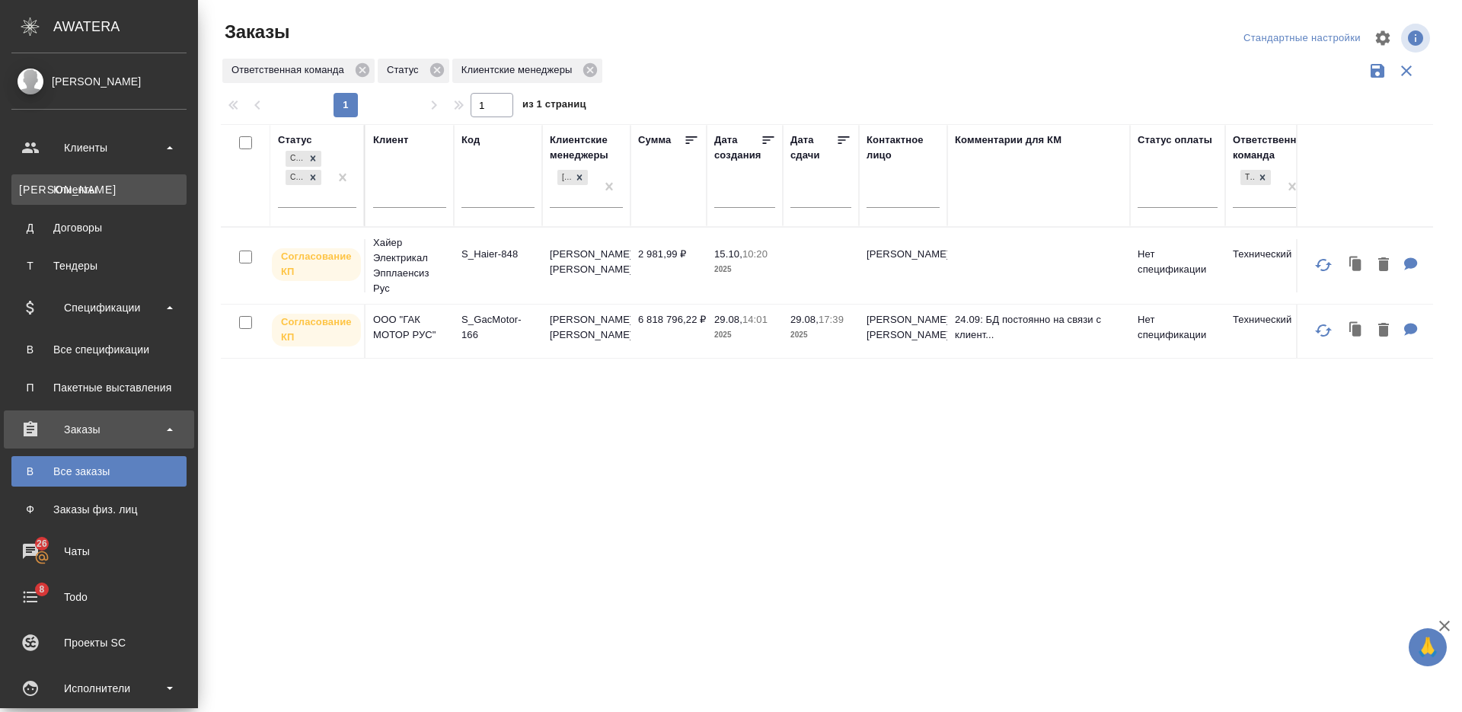
click at [112, 187] on div "Клиенты" at bounding box center [99, 189] width 160 height 15
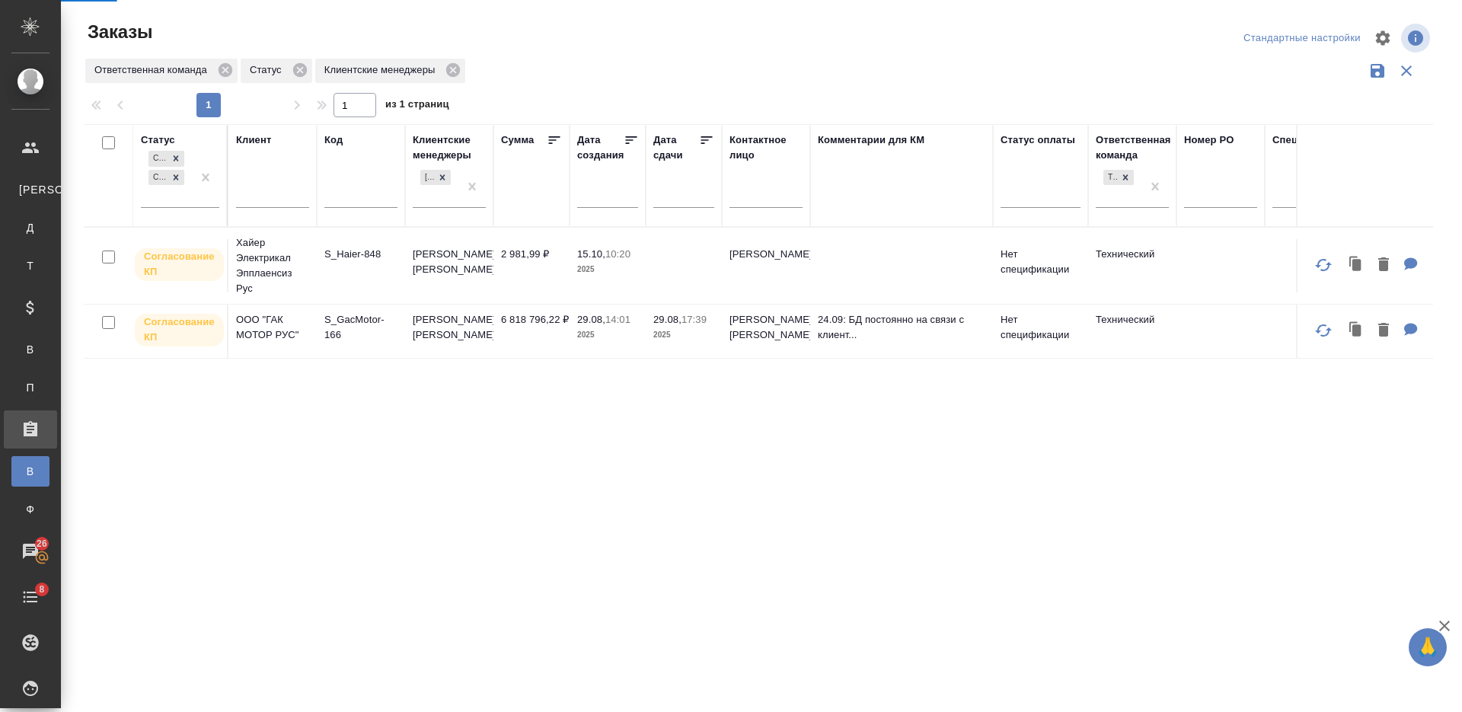
select select "RU"
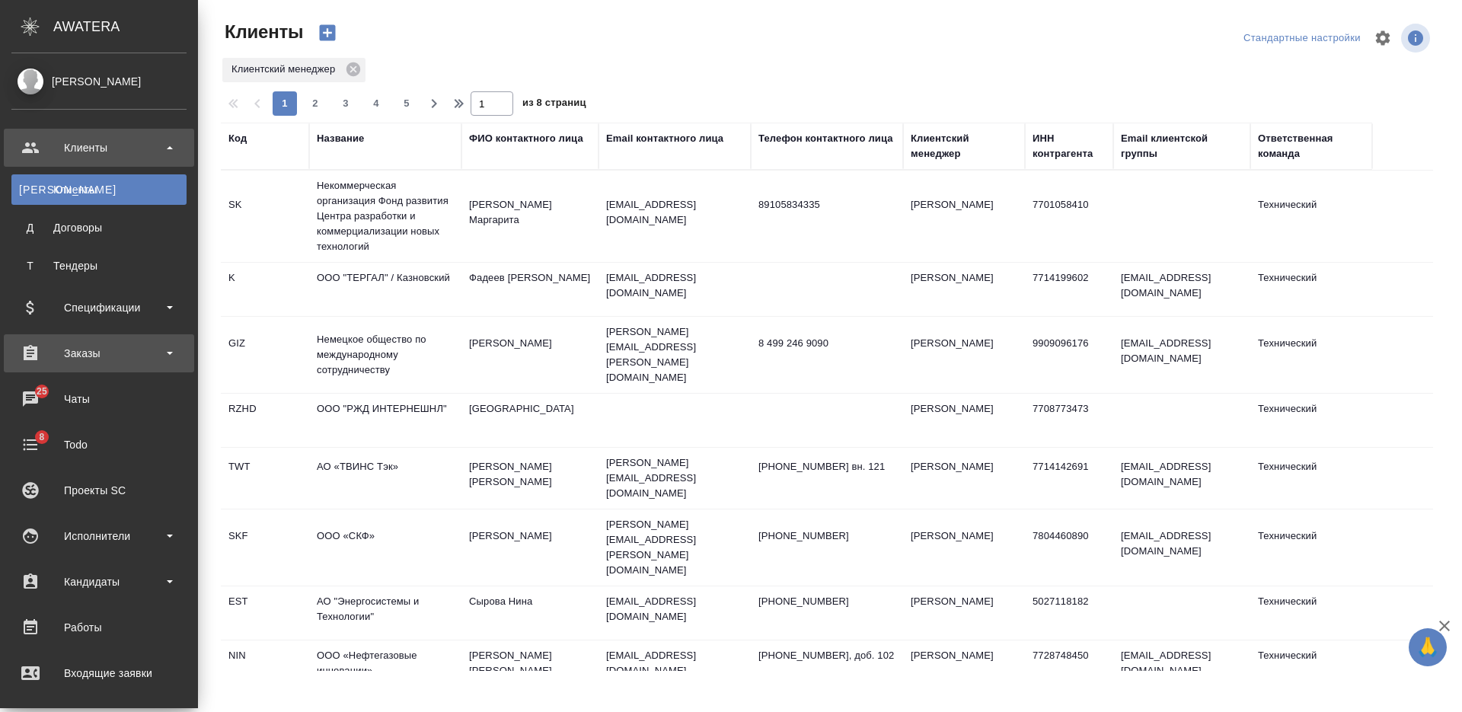
click at [85, 356] on div "Заказы" at bounding box center [98, 353] width 175 height 23
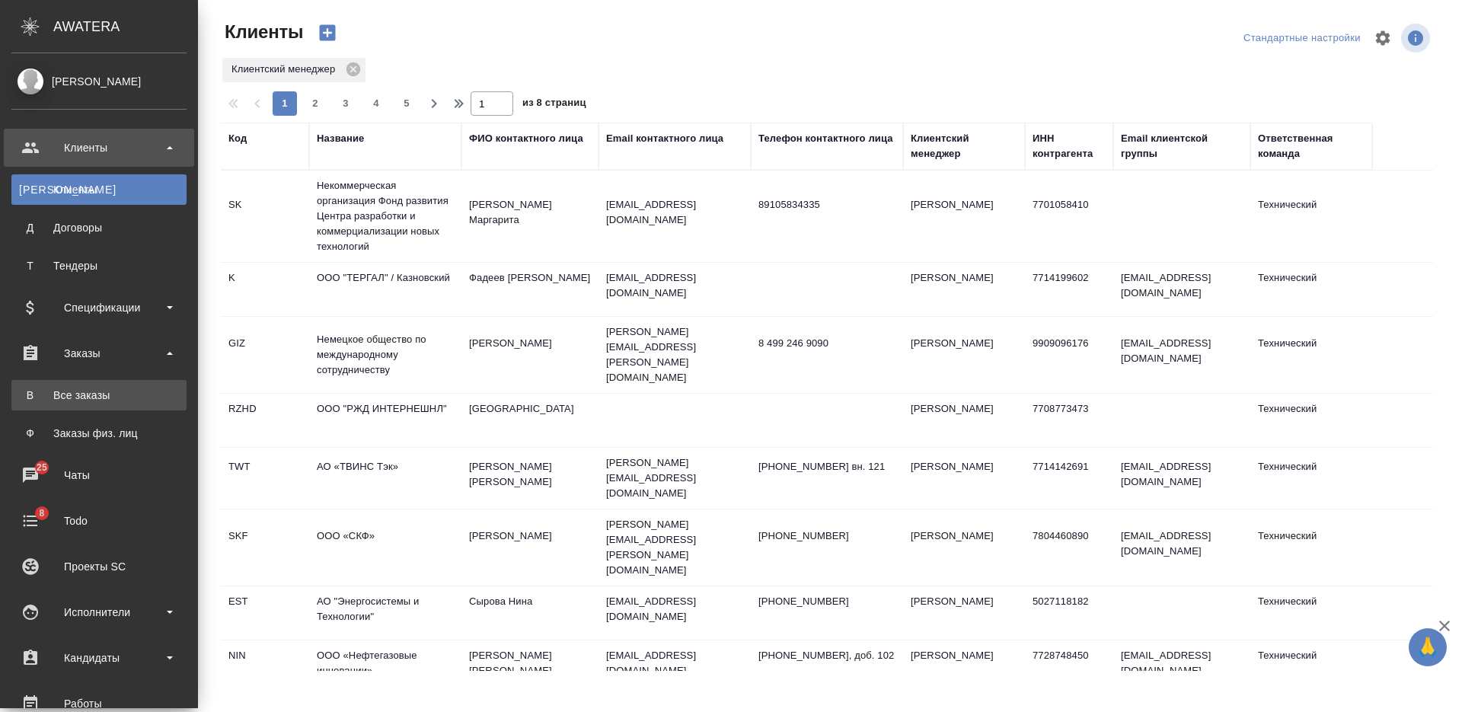
click at [129, 394] on div "Все заказы" at bounding box center [99, 395] width 160 height 15
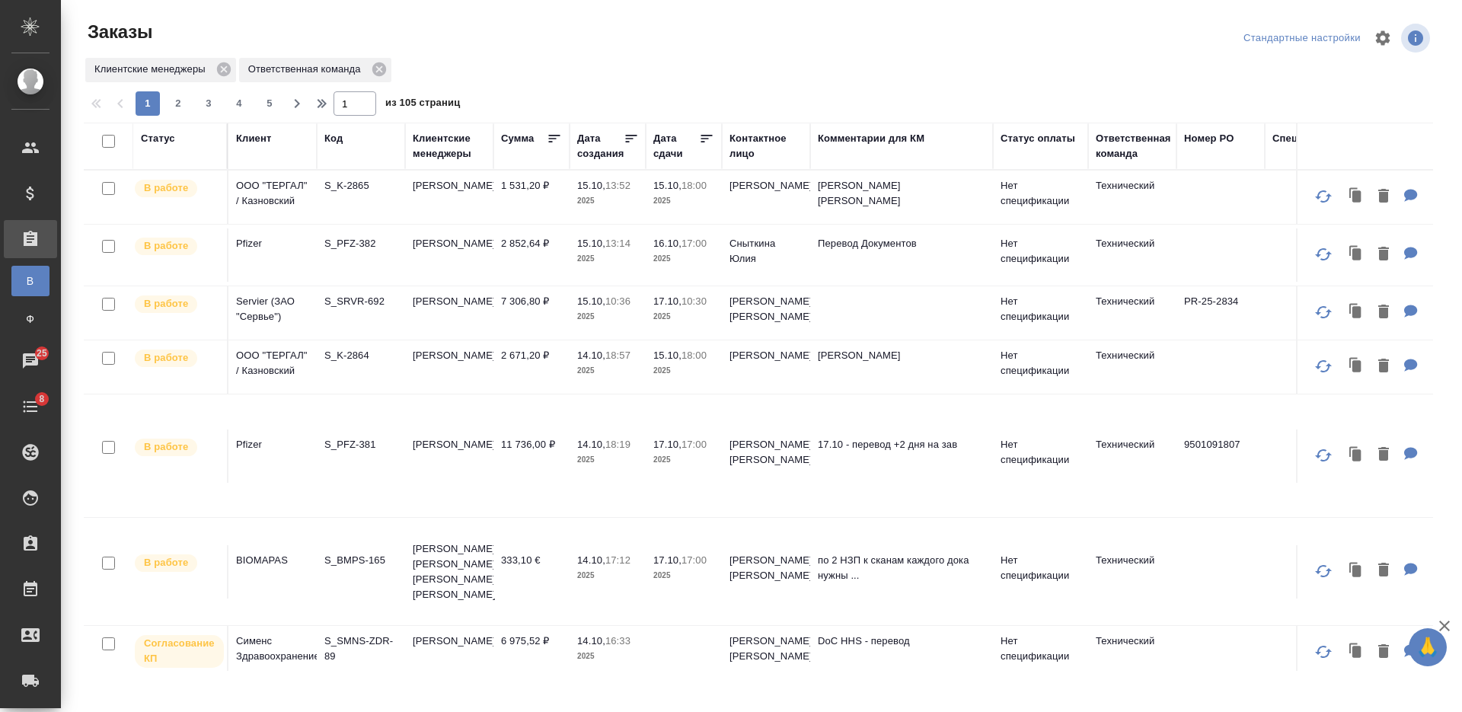
click at [459, 269] on td "[PERSON_NAME]" at bounding box center [449, 254] width 88 height 53
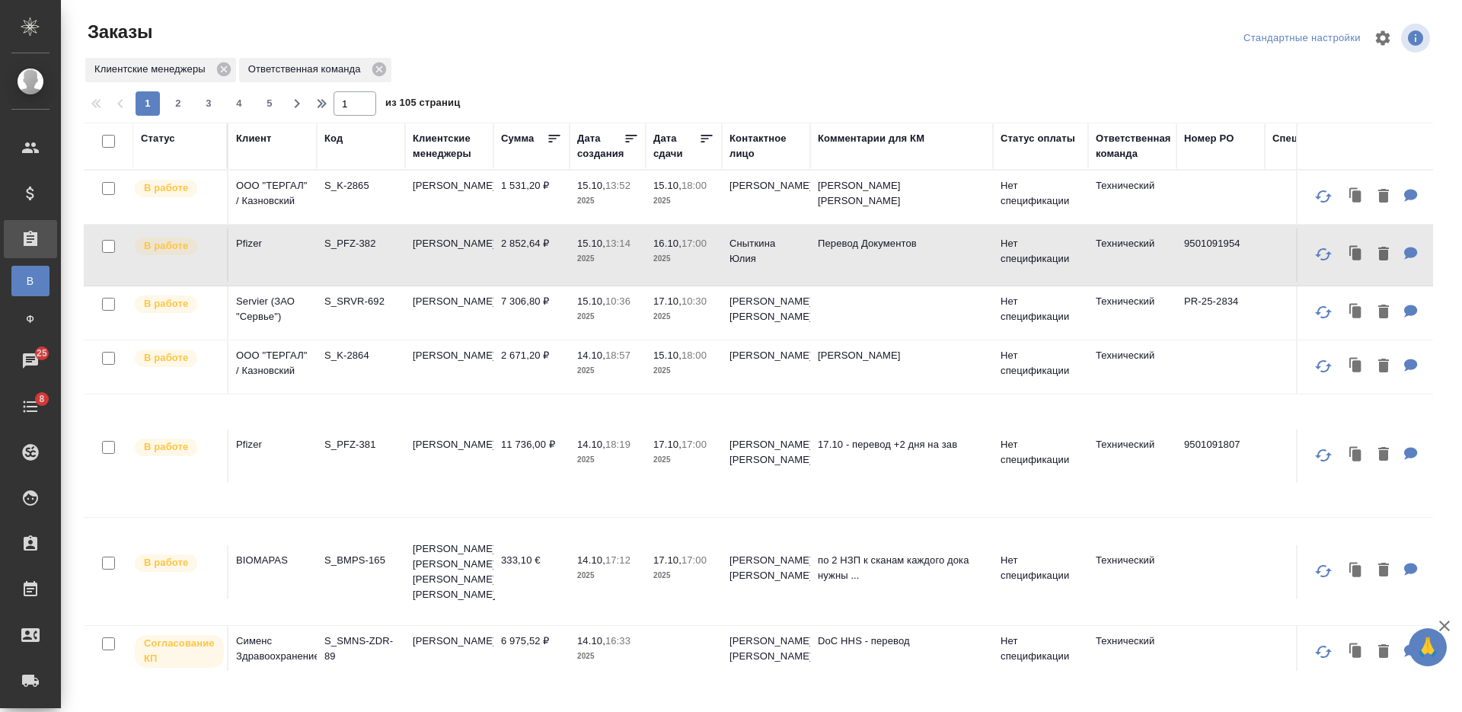
click at [162, 143] on div "Статус" at bounding box center [158, 138] width 34 height 15
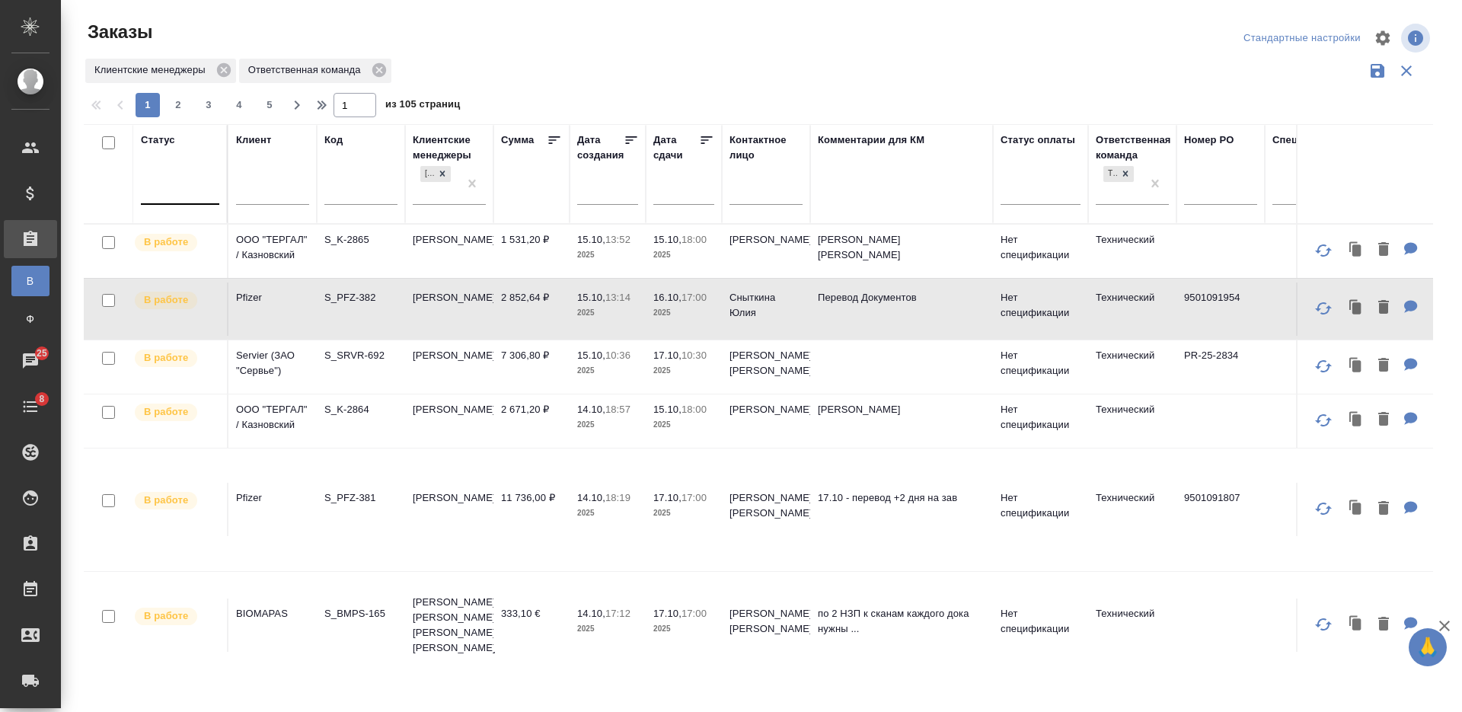
click at [179, 196] on div at bounding box center [180, 189] width 78 height 22
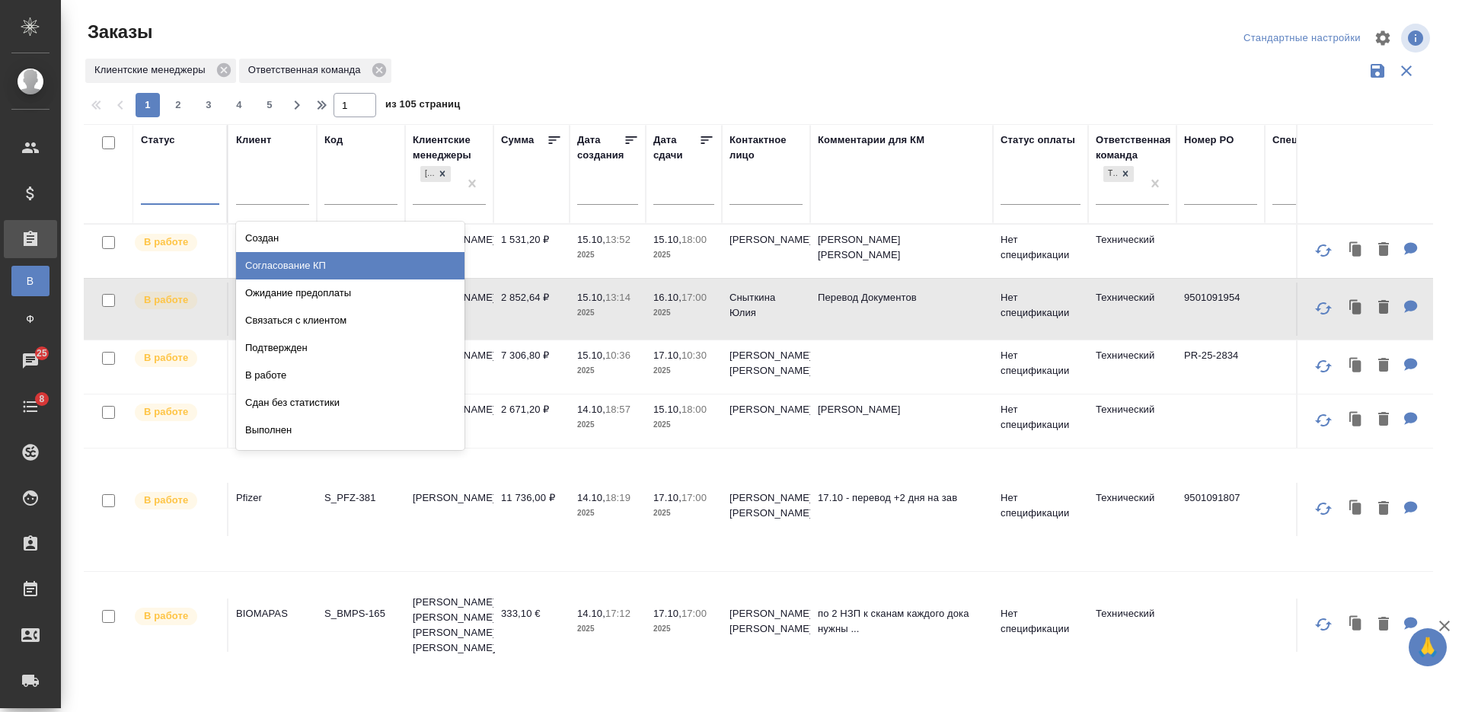
click at [427, 263] on div "Согласование КП" at bounding box center [350, 265] width 228 height 27
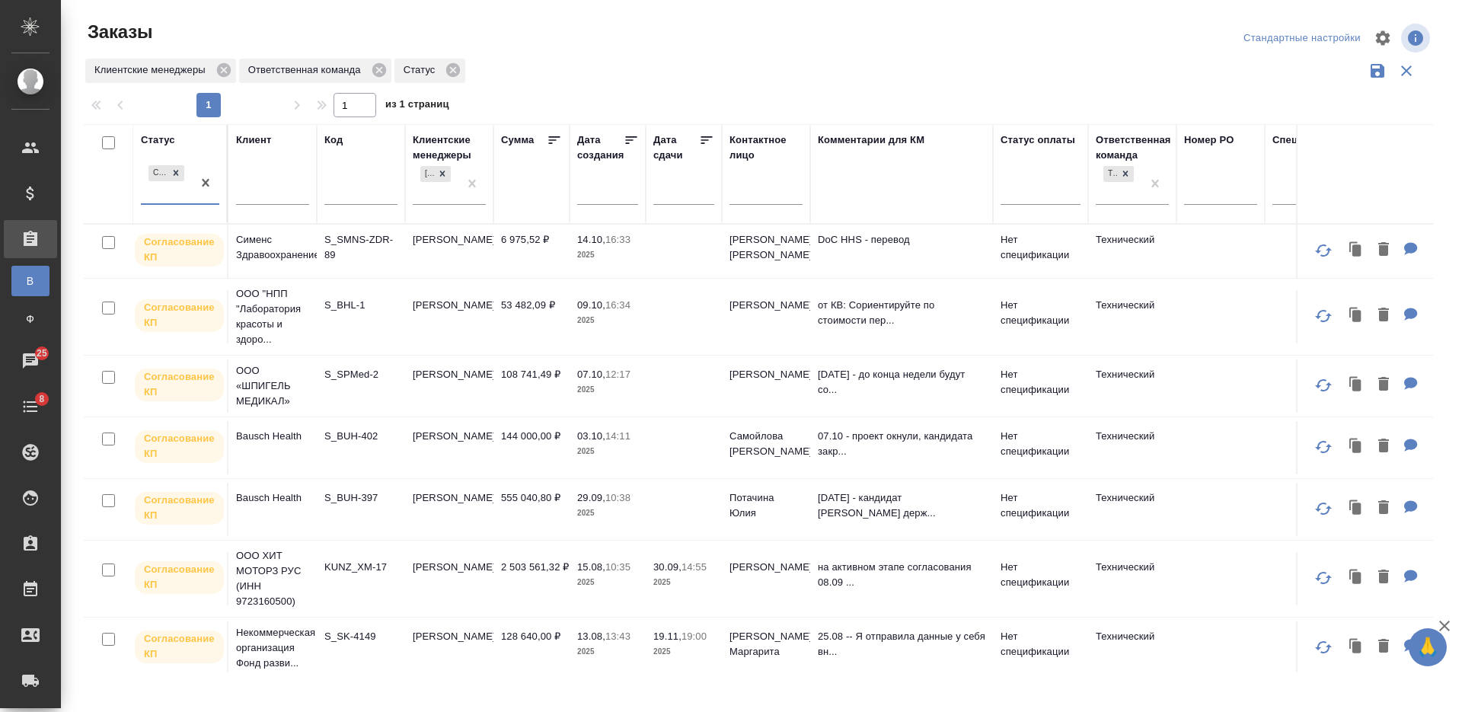
click at [600, 52] on div at bounding box center [765, 38] width 454 height 37
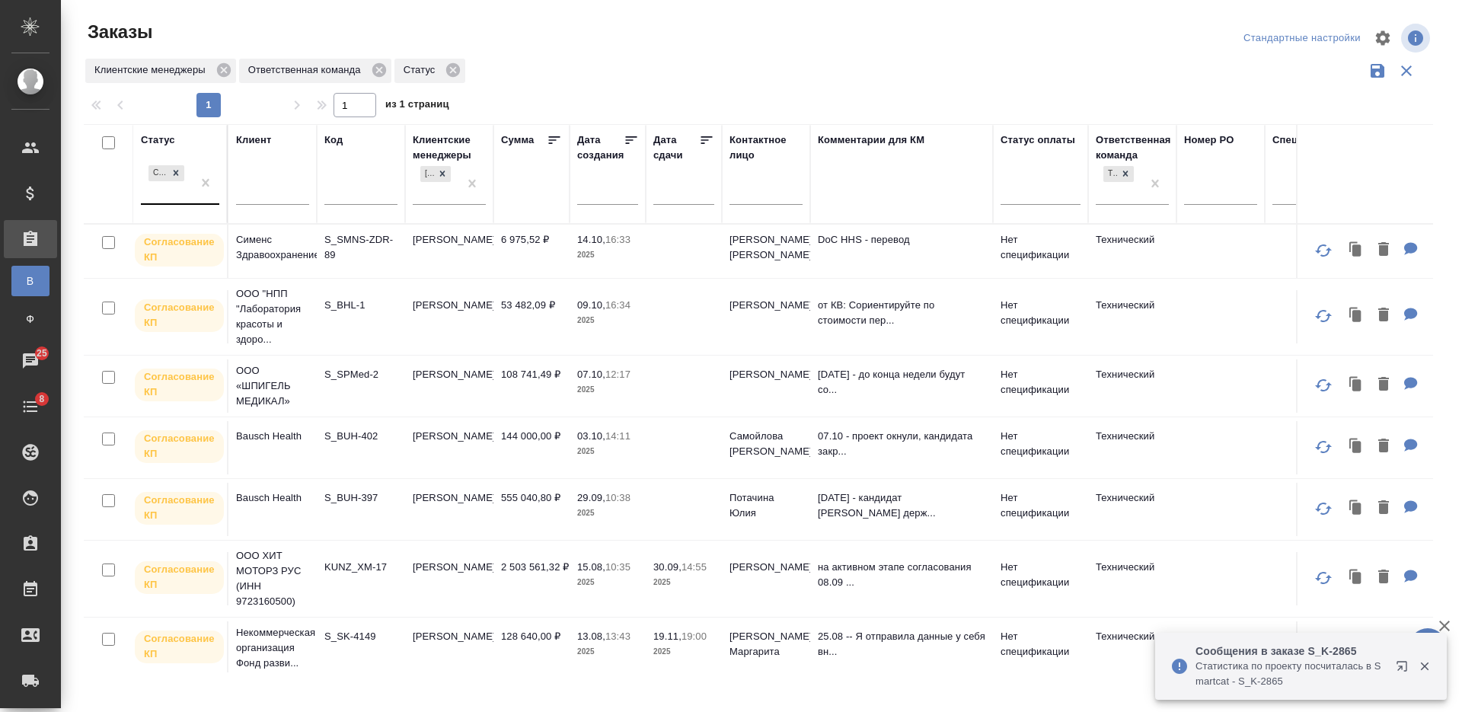
click at [184, 193] on div "Согласование КП" at bounding box center [166, 182] width 51 height 41
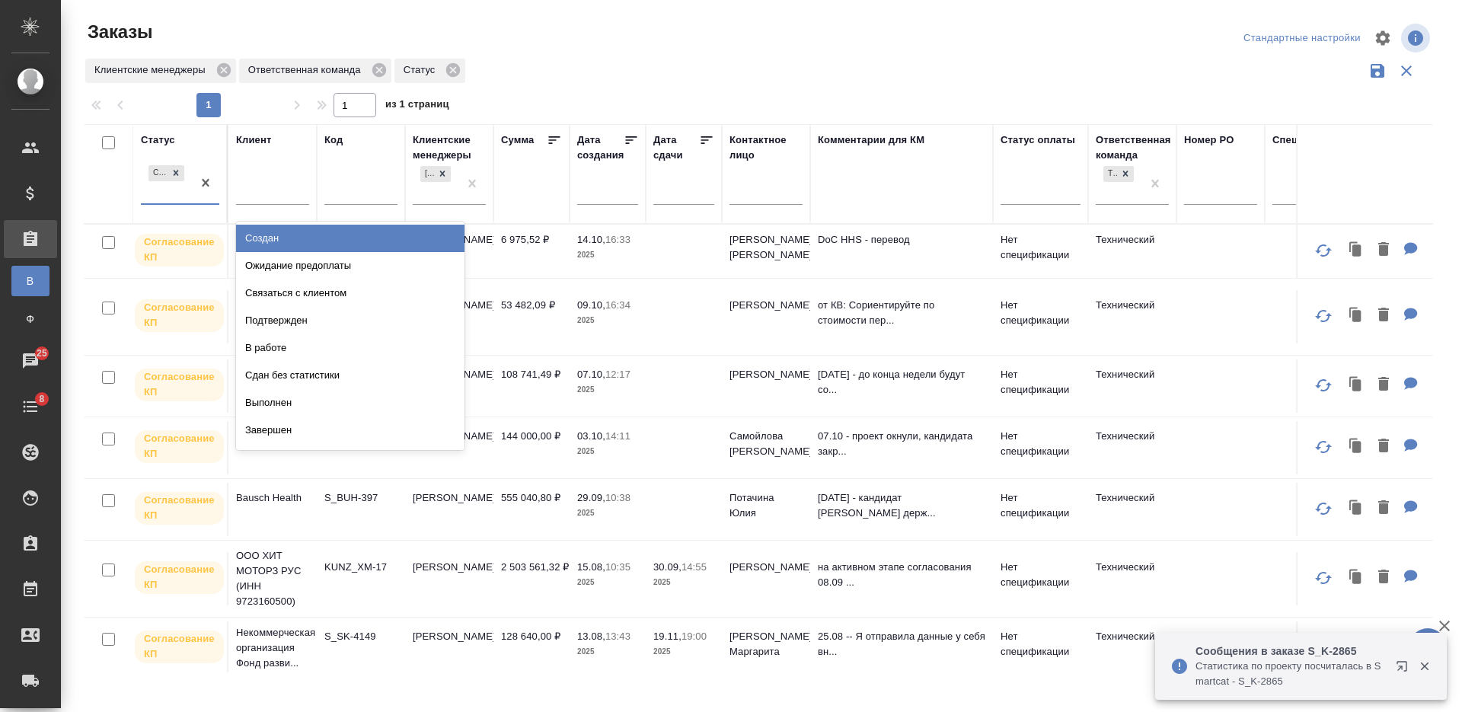
click at [394, 236] on div "Создан" at bounding box center [350, 238] width 228 height 27
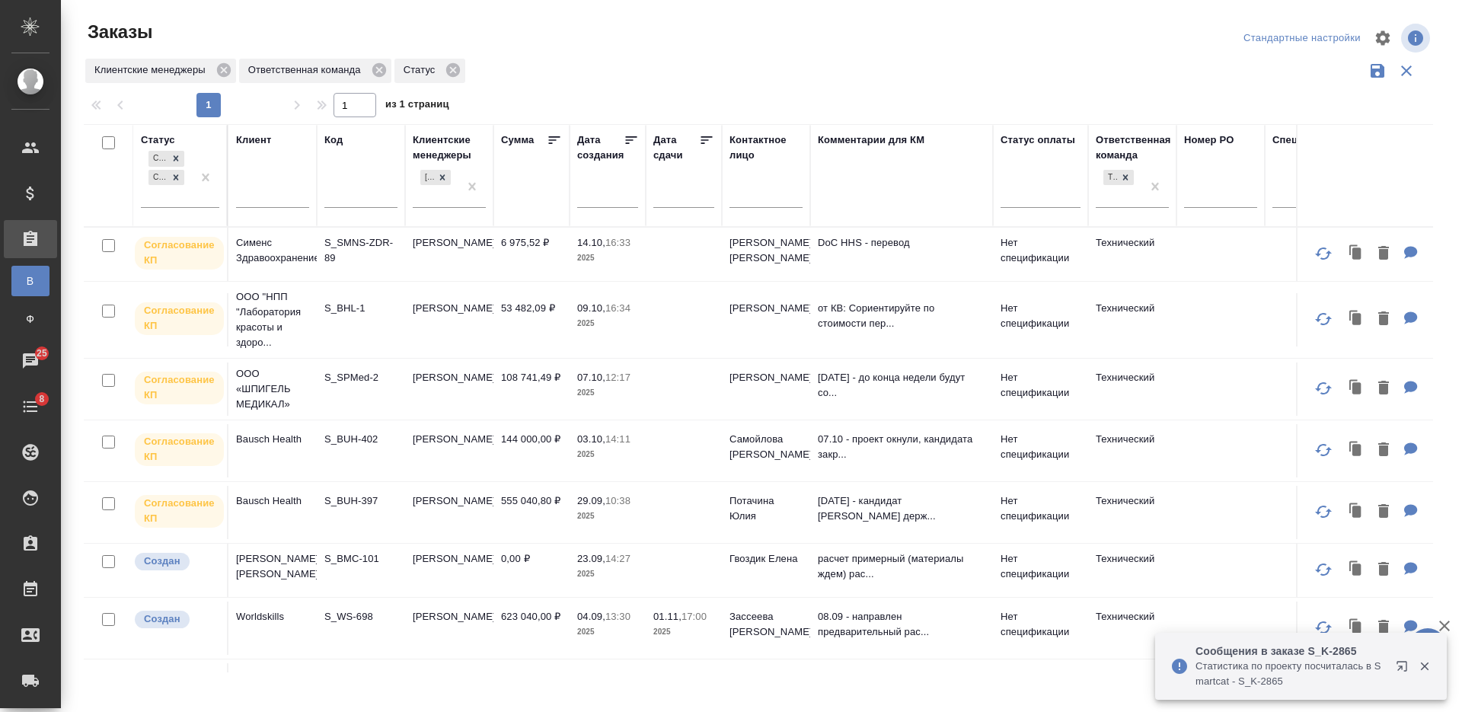
click at [654, 49] on div at bounding box center [765, 38] width 454 height 37
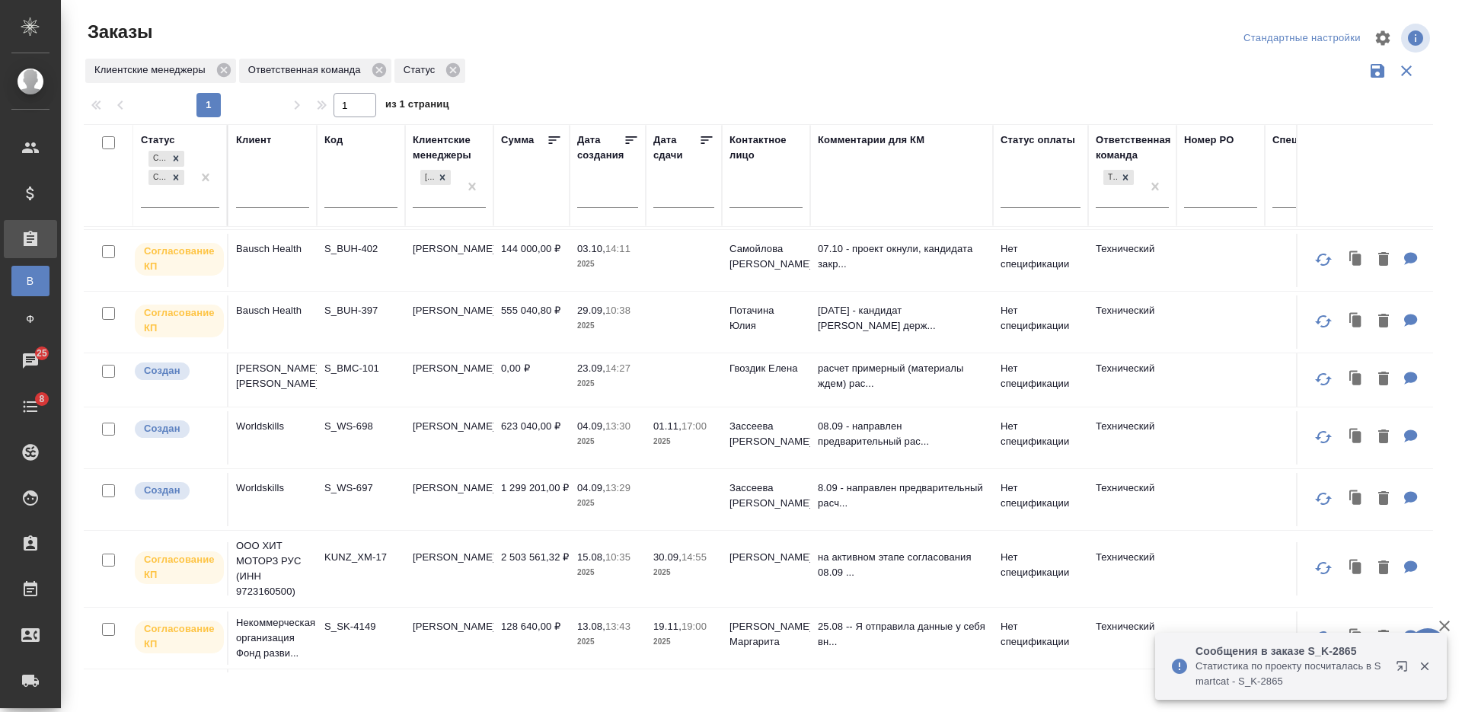
click at [526, 375] on td "0,00 ₽" at bounding box center [531, 379] width 76 height 53
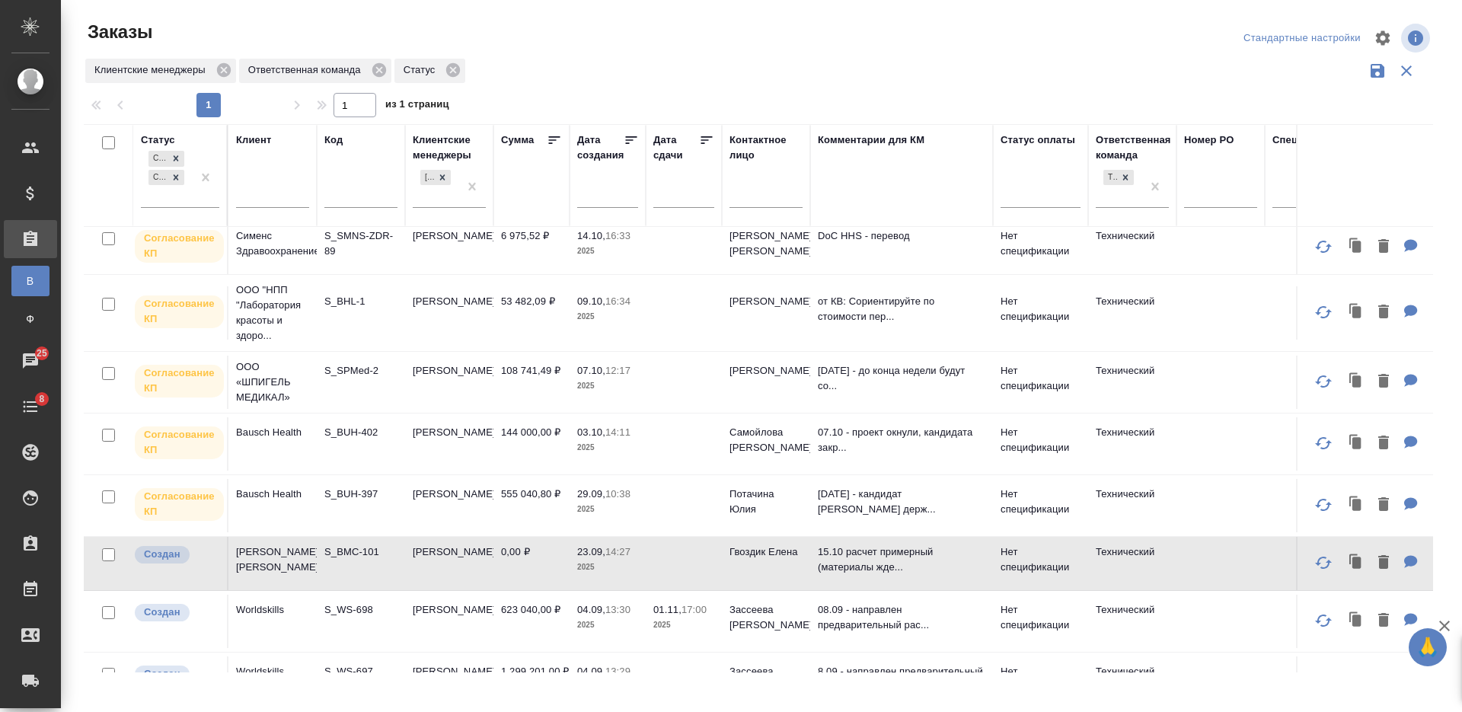
scroll to position [0, 0]
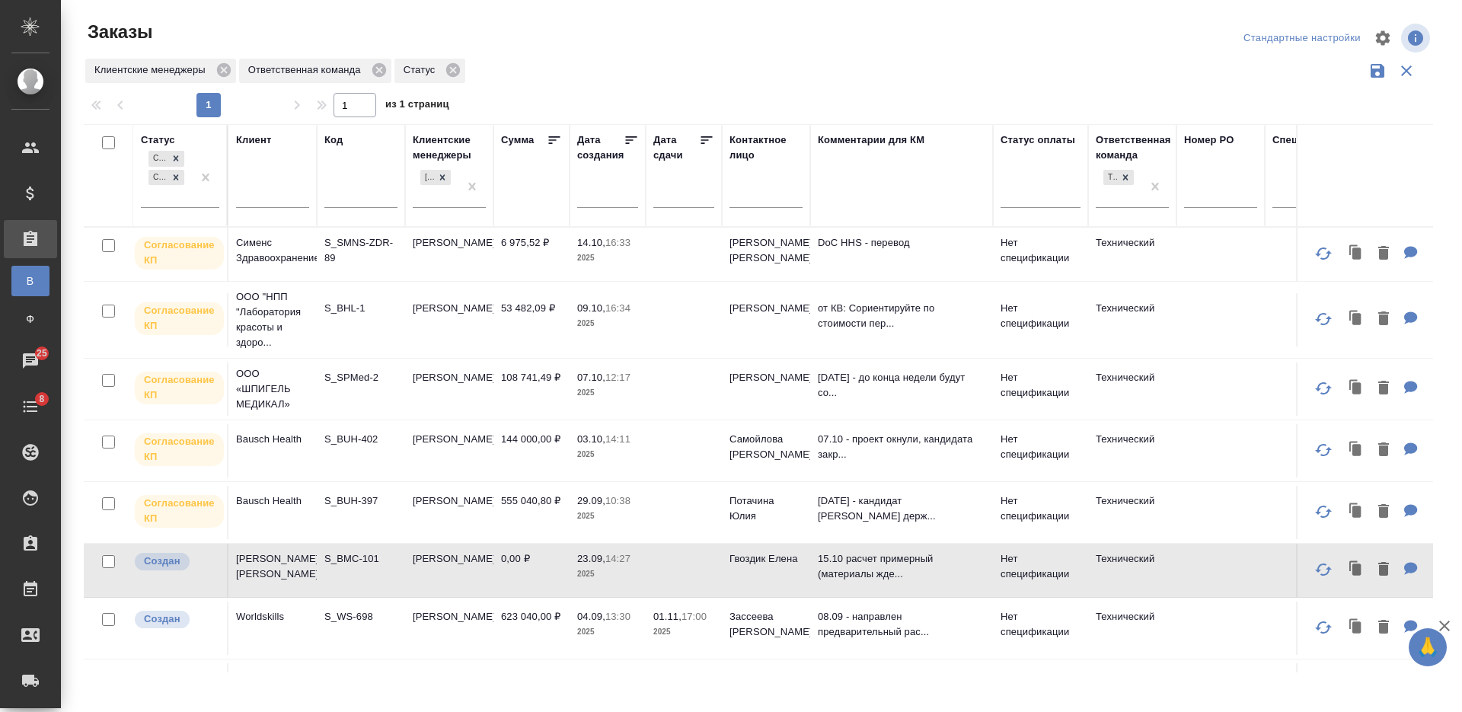
click at [390, 390] on td "S_SPMed-2" at bounding box center [361, 388] width 88 height 53
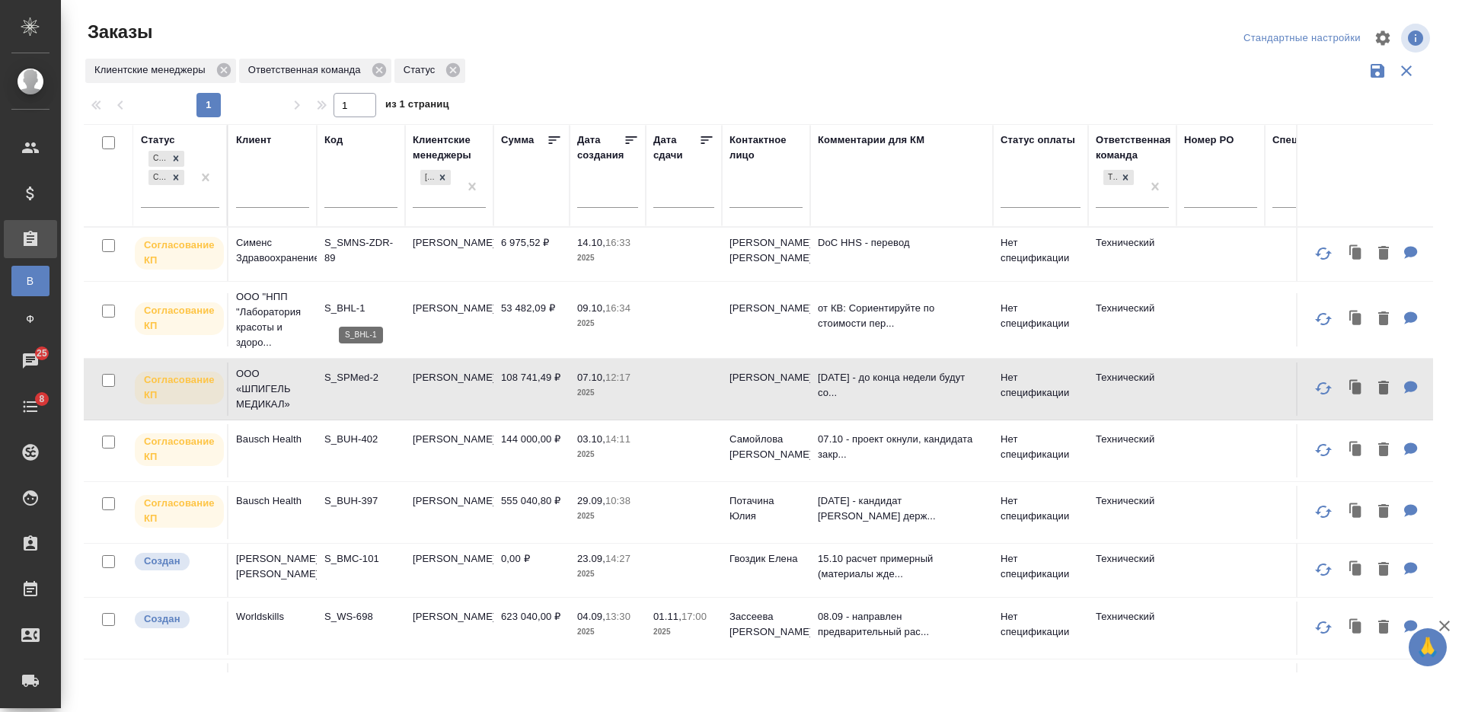
click at [350, 308] on p "S_BHL-1" at bounding box center [360, 308] width 73 height 15
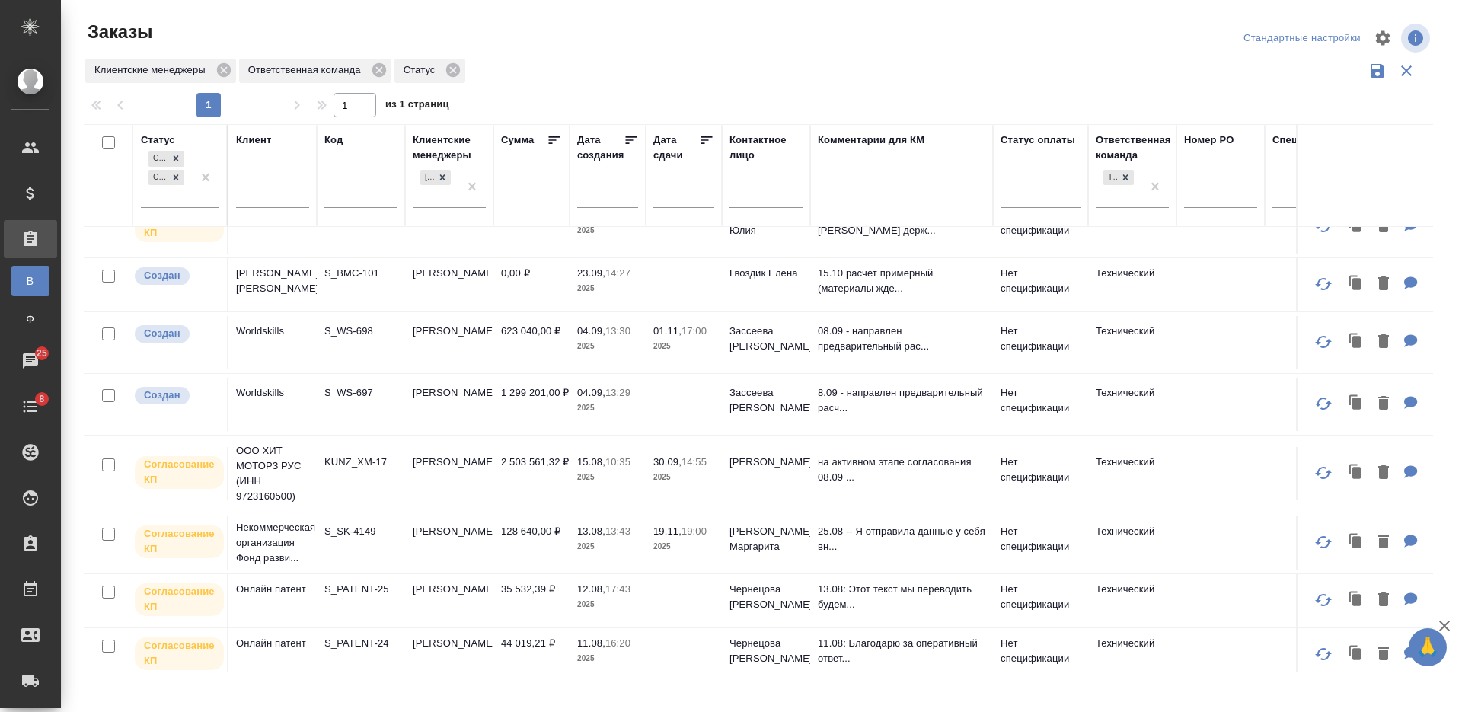
scroll to position [310, 0]
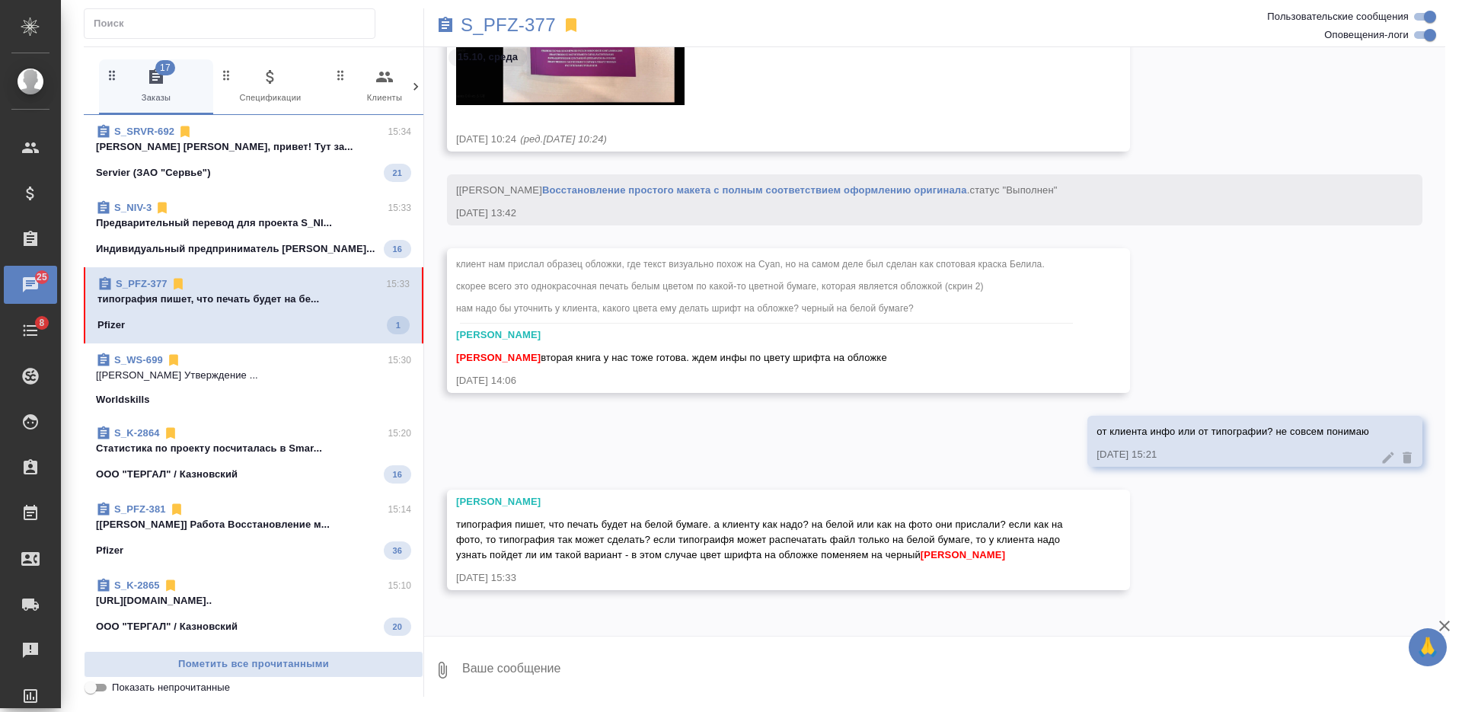
scroll to position [20857, 0]
drag, startPoint x: 458, startPoint y: 527, endPoint x: 925, endPoint y: 551, distance: 468.1
click at [925, 551] on span "типография пишет, что печать будет на белой бумаге. а клиенту как надо? на бело…" at bounding box center [760, 540] width 609 height 42
copy span "типография пишет, что печать будет на белой бумаге. а клиенту как надо? на бело…"
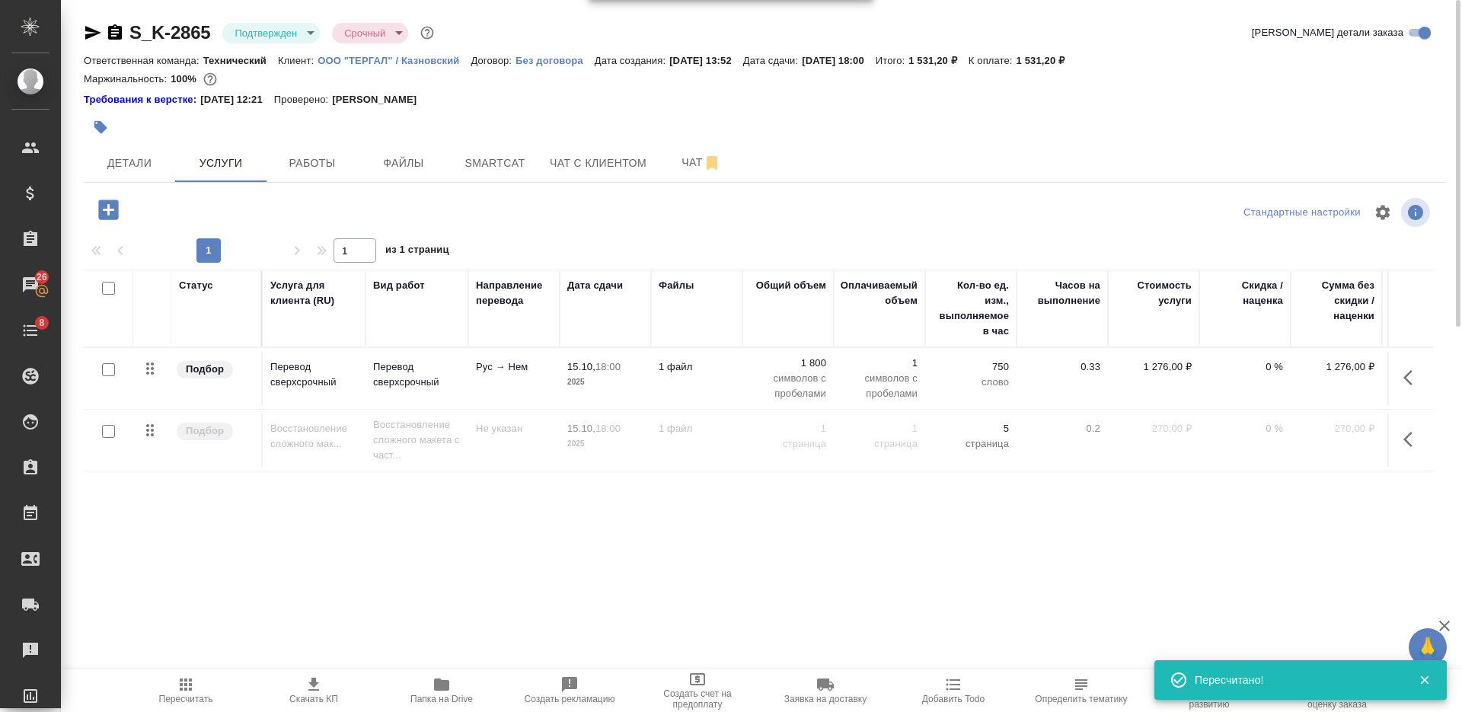
click at [119, 31] on icon "button" at bounding box center [115, 31] width 14 height 15
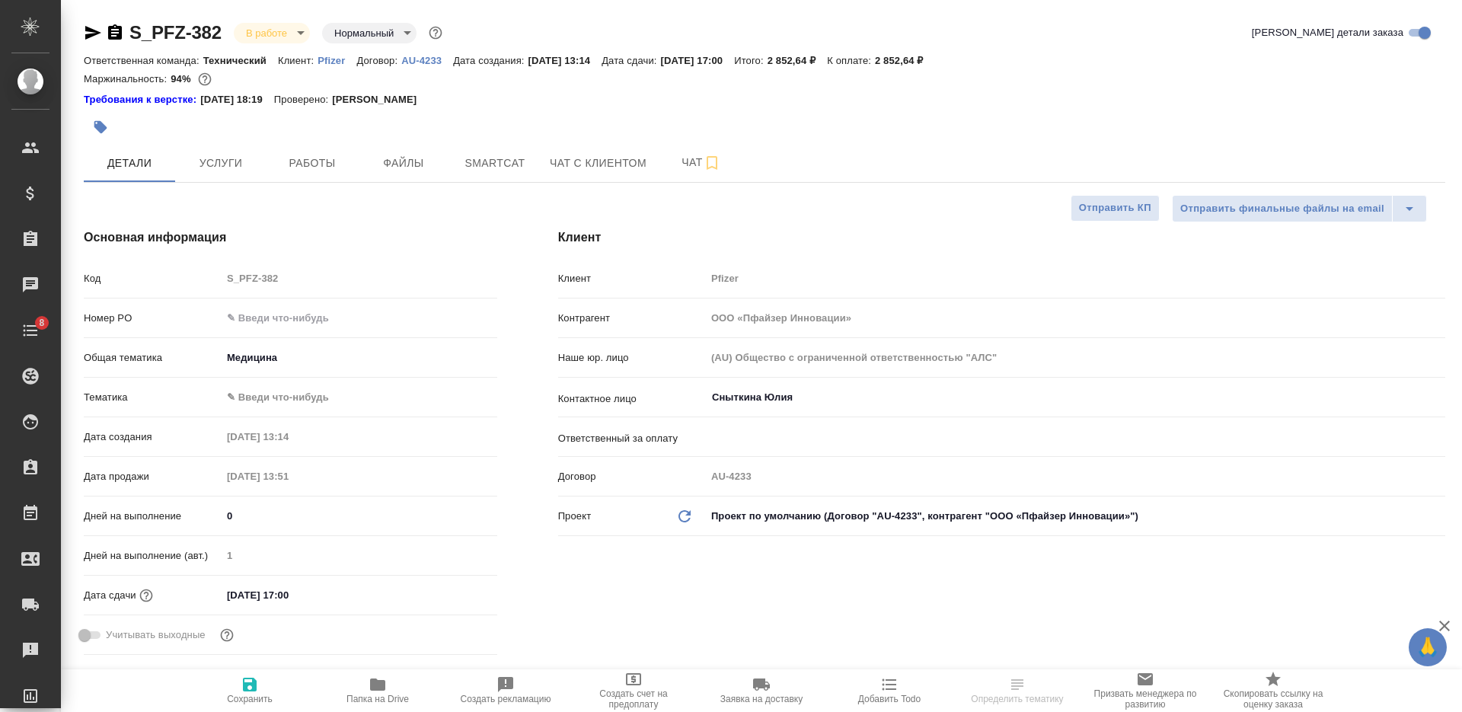
select select "RU"
click at [260, 316] on input "text" at bounding box center [360, 318] width 276 height 22
paste input "9501091954"
type input "9501091954"
drag, startPoint x: 253, startPoint y: 688, endPoint x: 255, endPoint y: 676, distance: 11.6
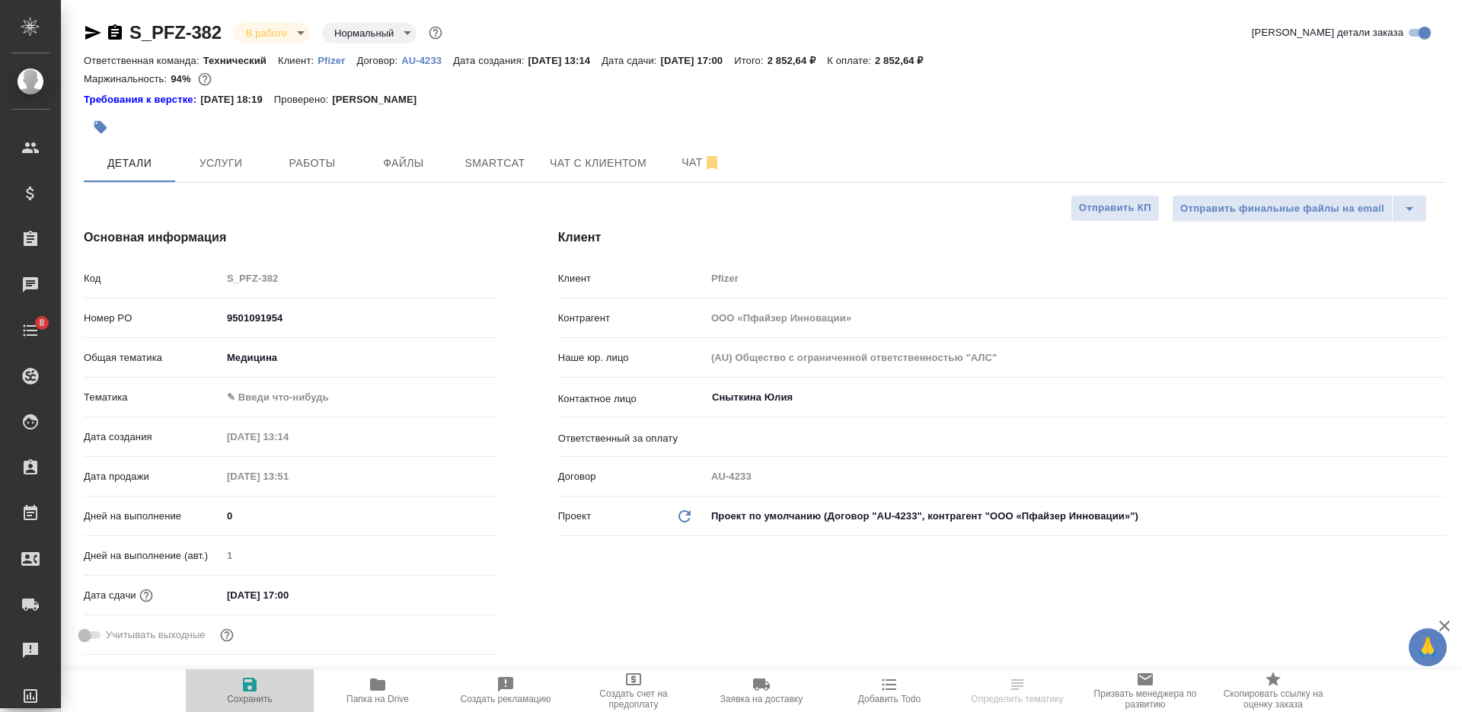
click at [253, 688] on icon "button" at bounding box center [250, 685] width 14 height 14
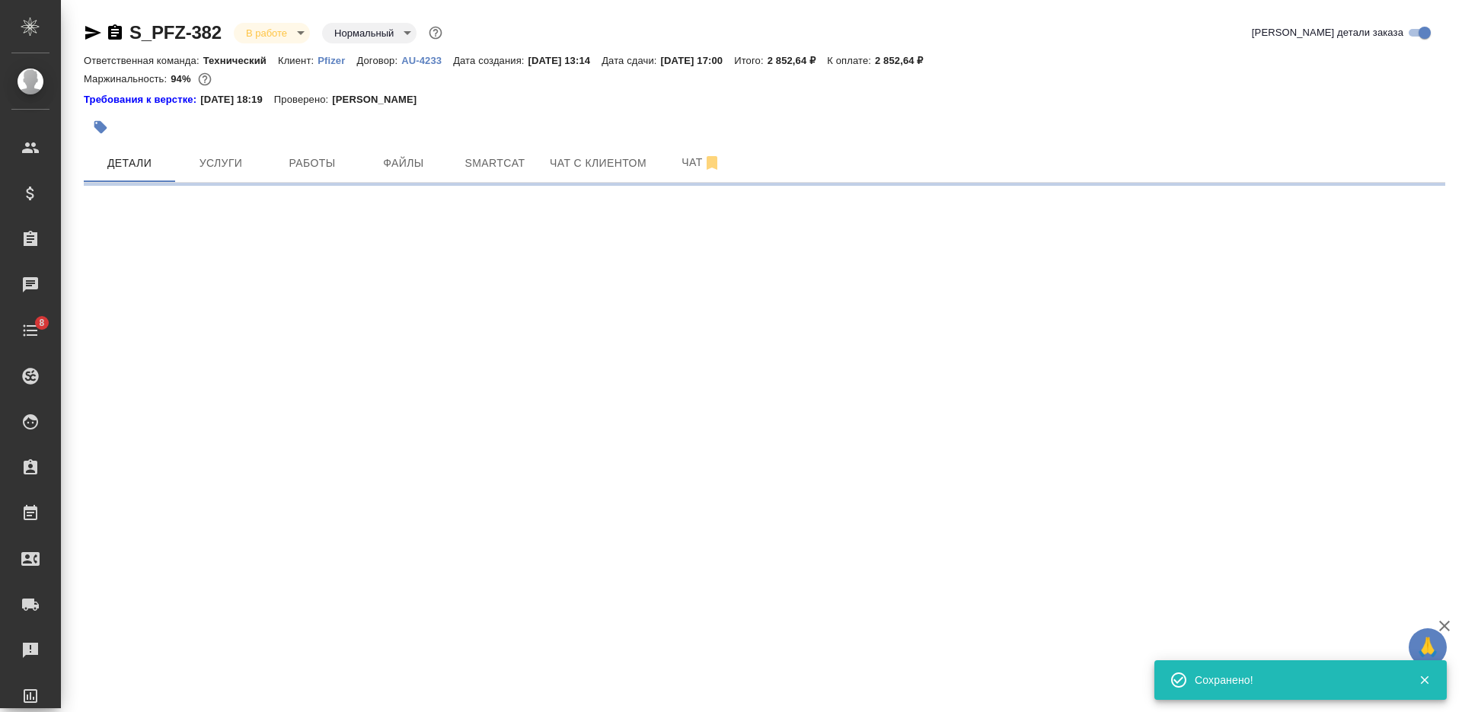
select select "RU"
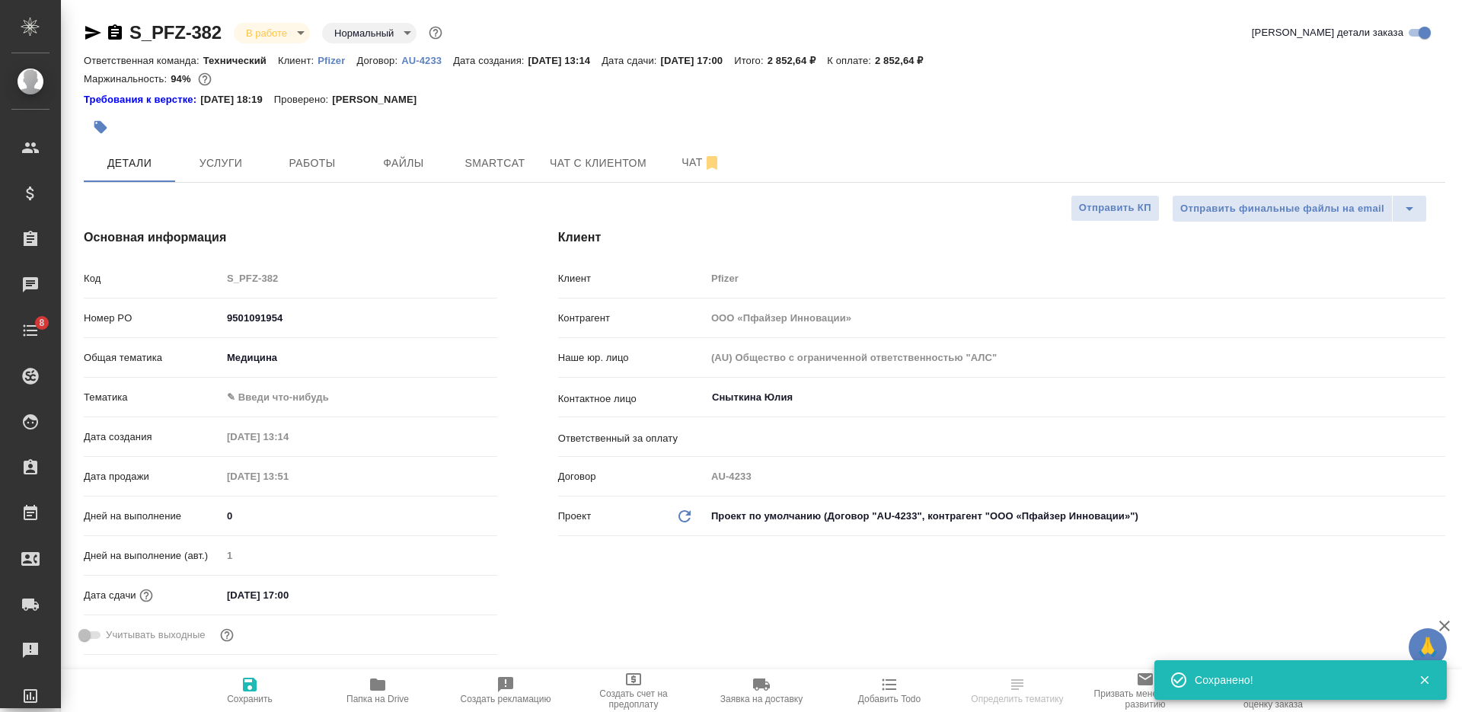
type textarea "x"
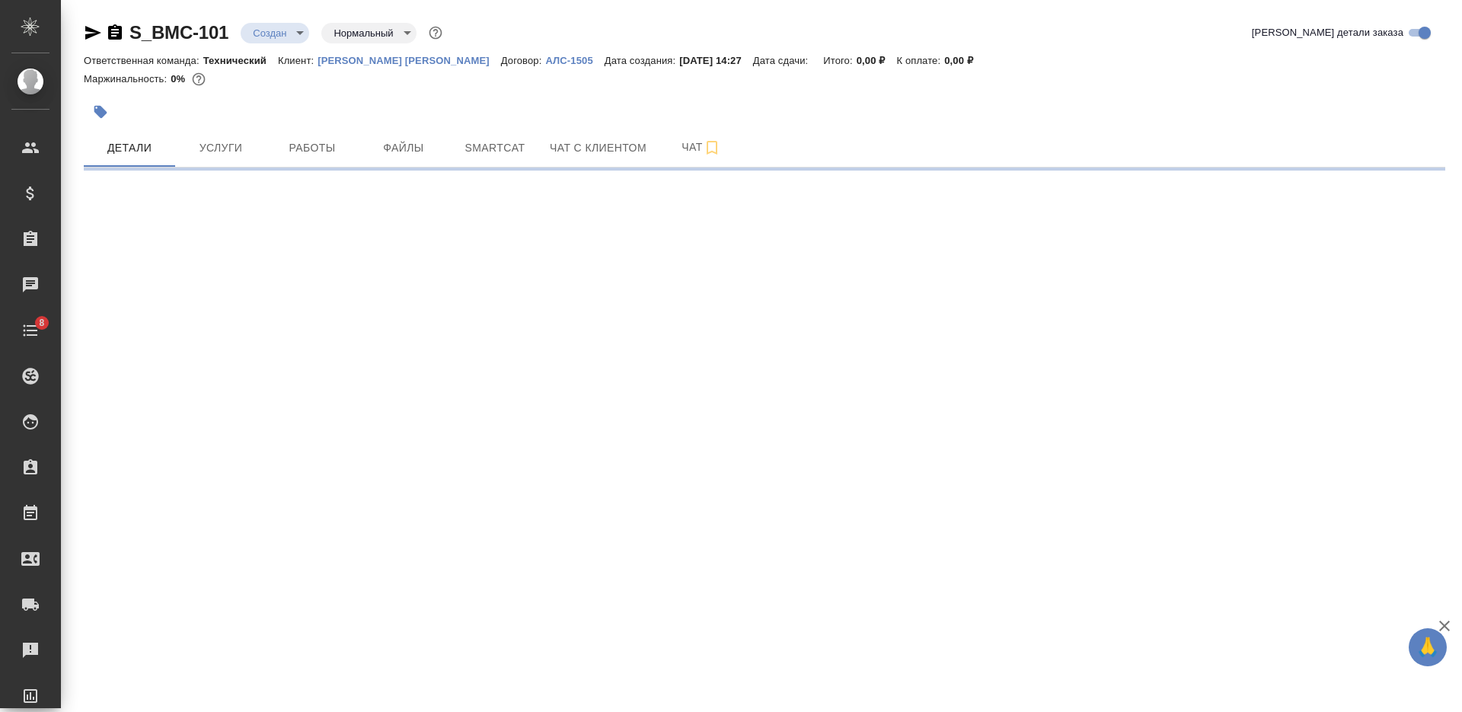
select select "RU"
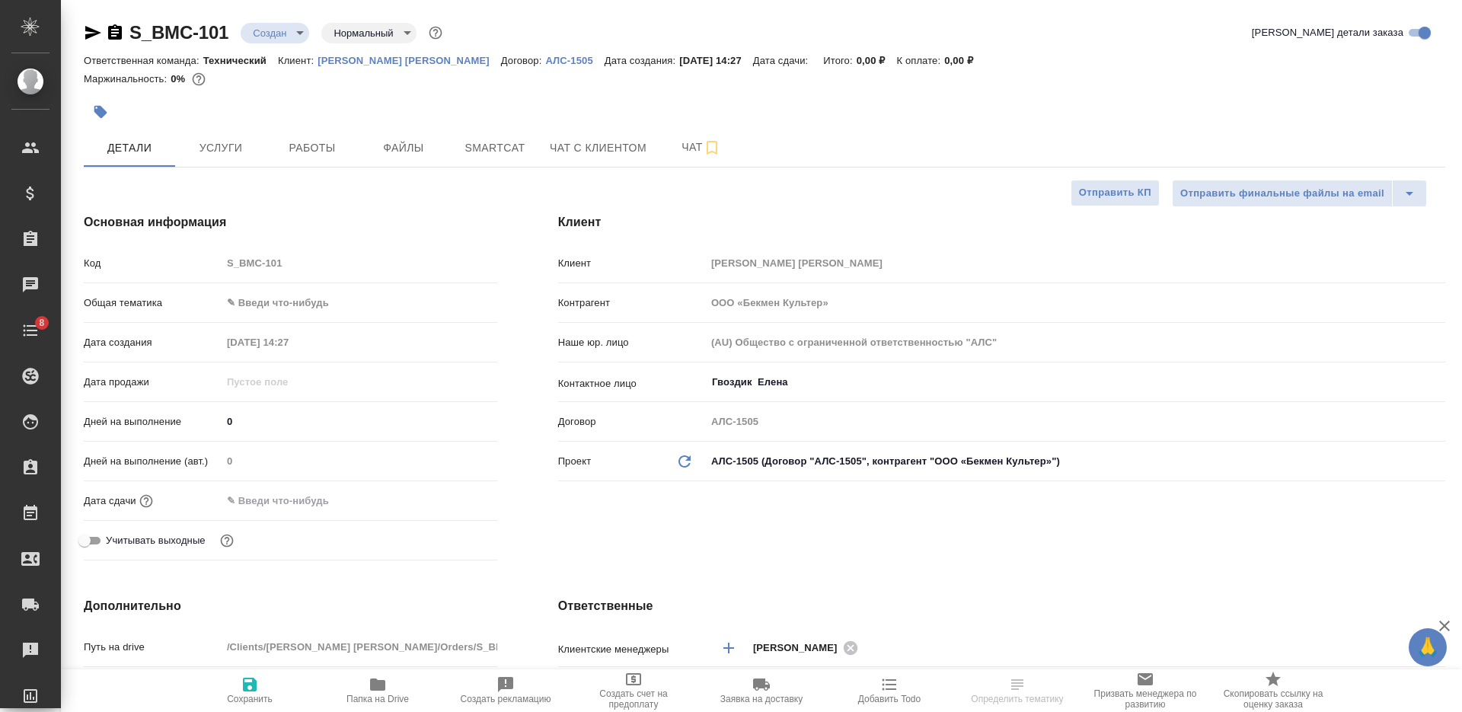
type textarea "x"
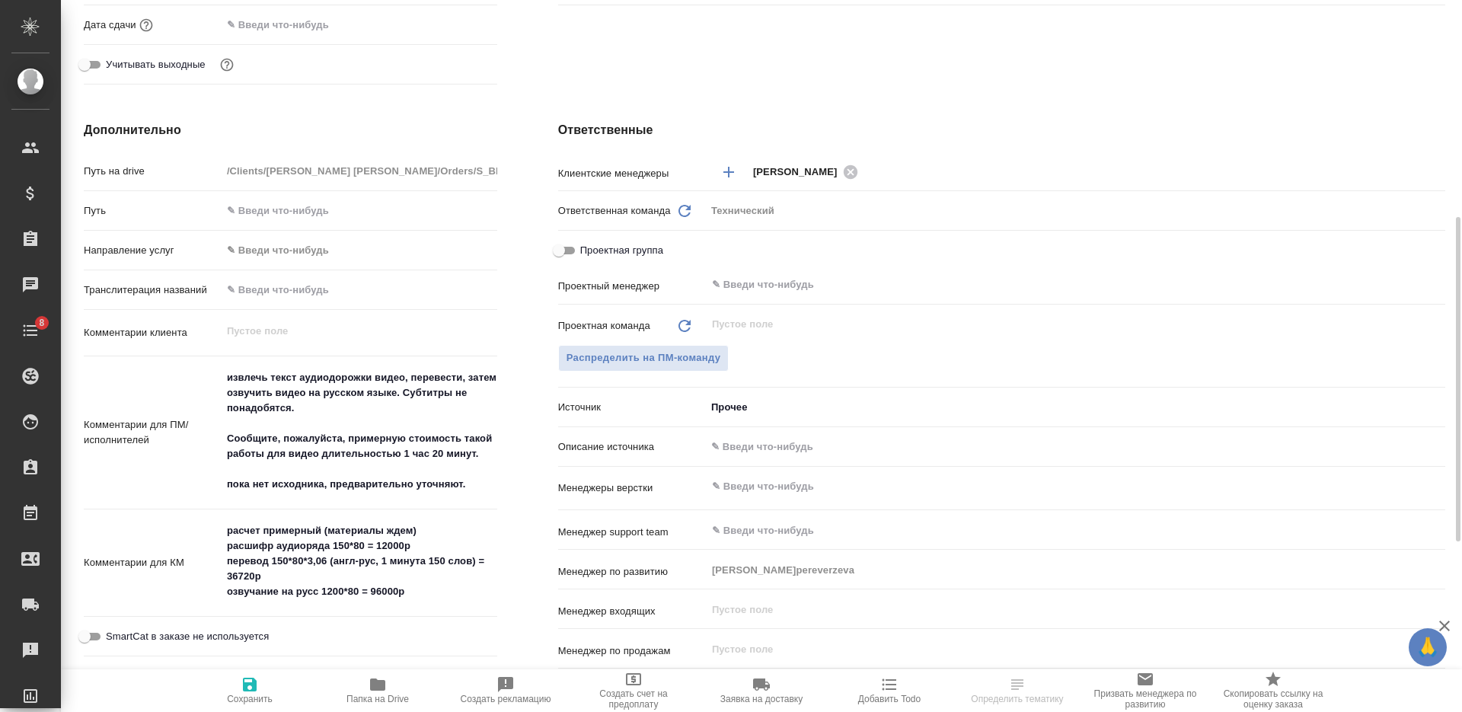
scroll to position [666, 0]
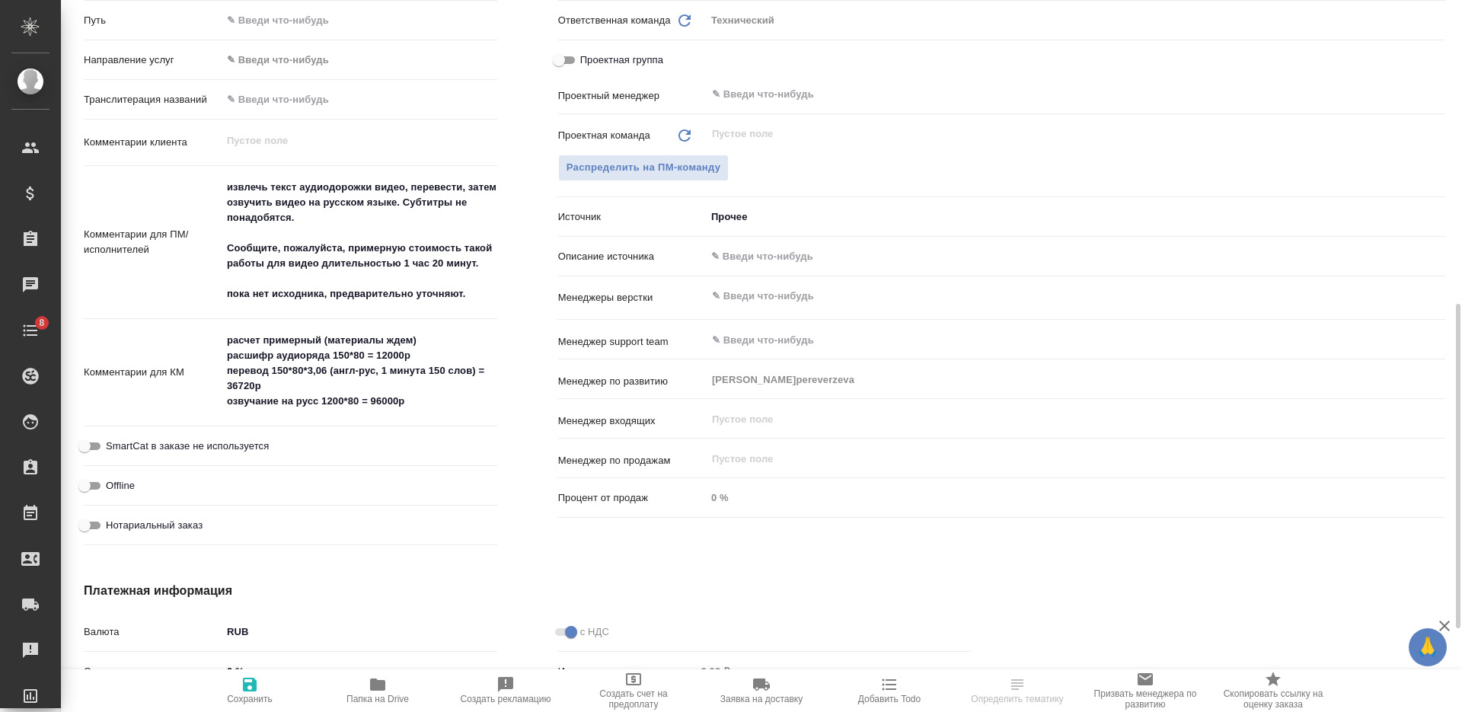
type textarea "x"
click at [425, 403] on textarea "расчет примерный (материалы ждем) расшифр аудиоряда 150*80 = 12000р перевод 150…" at bounding box center [360, 370] width 276 height 87
click at [229, 343] on textarea "расчет примерный (материалы ждем) расшифр аудиоряда 150*80 = 12000р перевод 150…" at bounding box center [359, 371] width 274 height 87
type textarea "1расчет примерный (материалы ждем) расшифр аудиоряда 150*80 = 12000р перевод 15…"
type textarea "x"
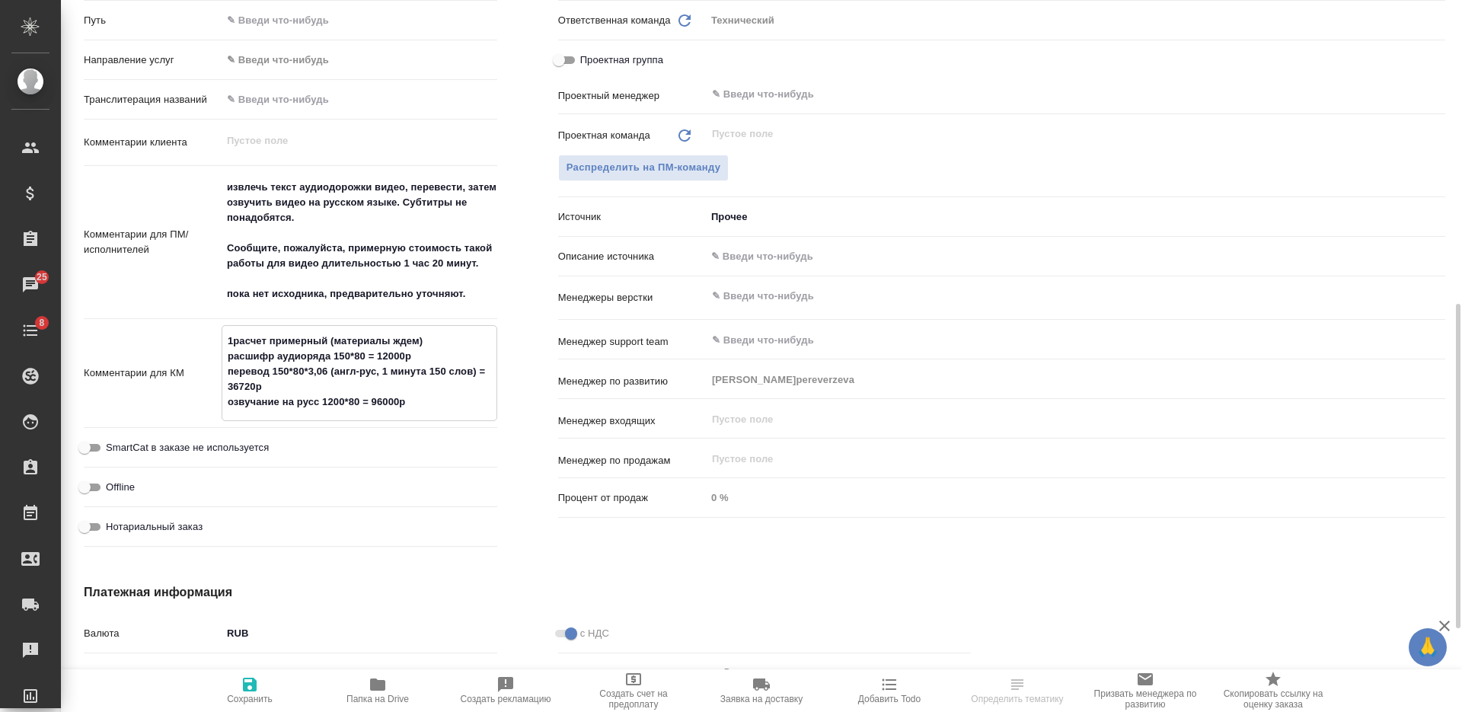
type textarea "x"
type textarea "15расчет примерный (материалы ждем) расшифр аудиоряда 150*80 = 12000р перевод 1…"
type textarea "x"
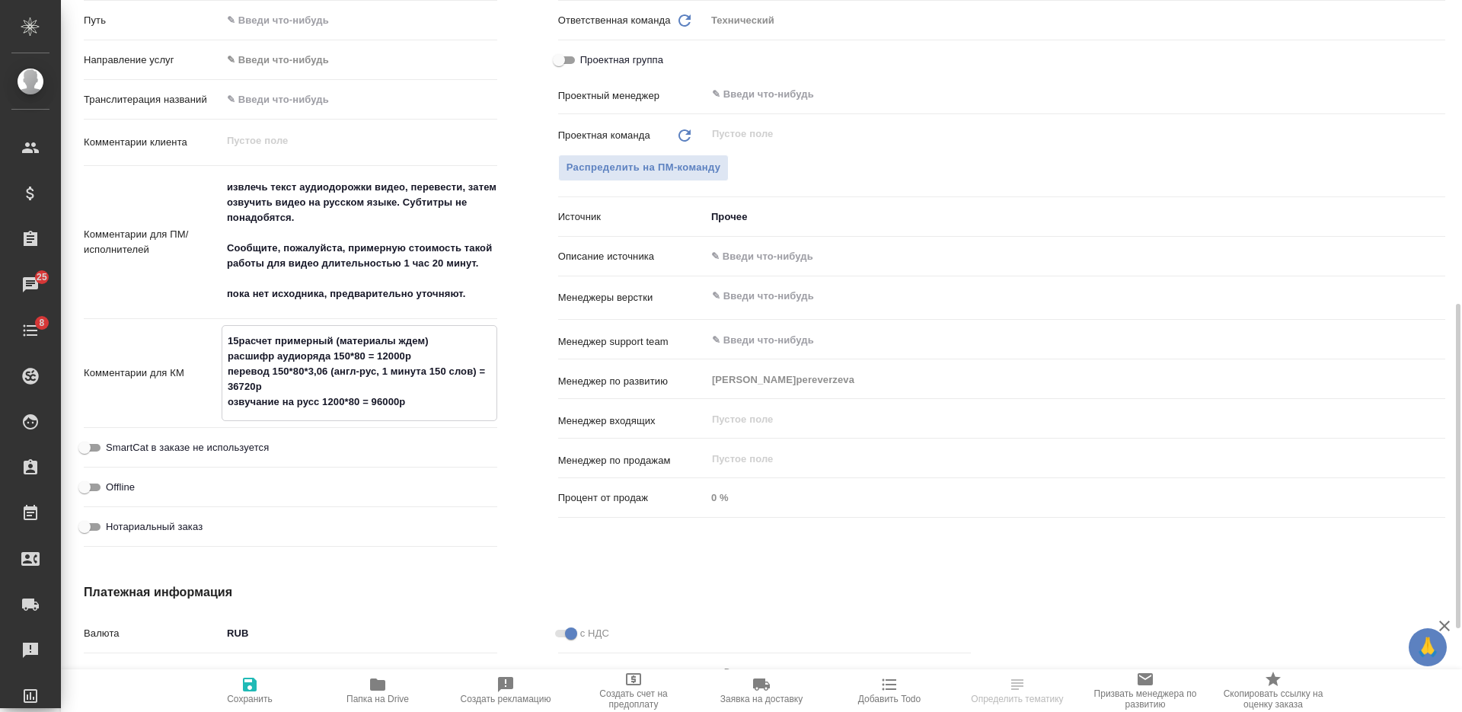
type textarea "x"
type textarea "15.расчет примерный (материалы ждем) расшифр аудиоряда 150*80 = 12000р перевод …"
type textarea "x"
type textarea "15.1расчет примерный (материалы ждем) расшифр аудиоряда 150*80 = 12000р перевод…"
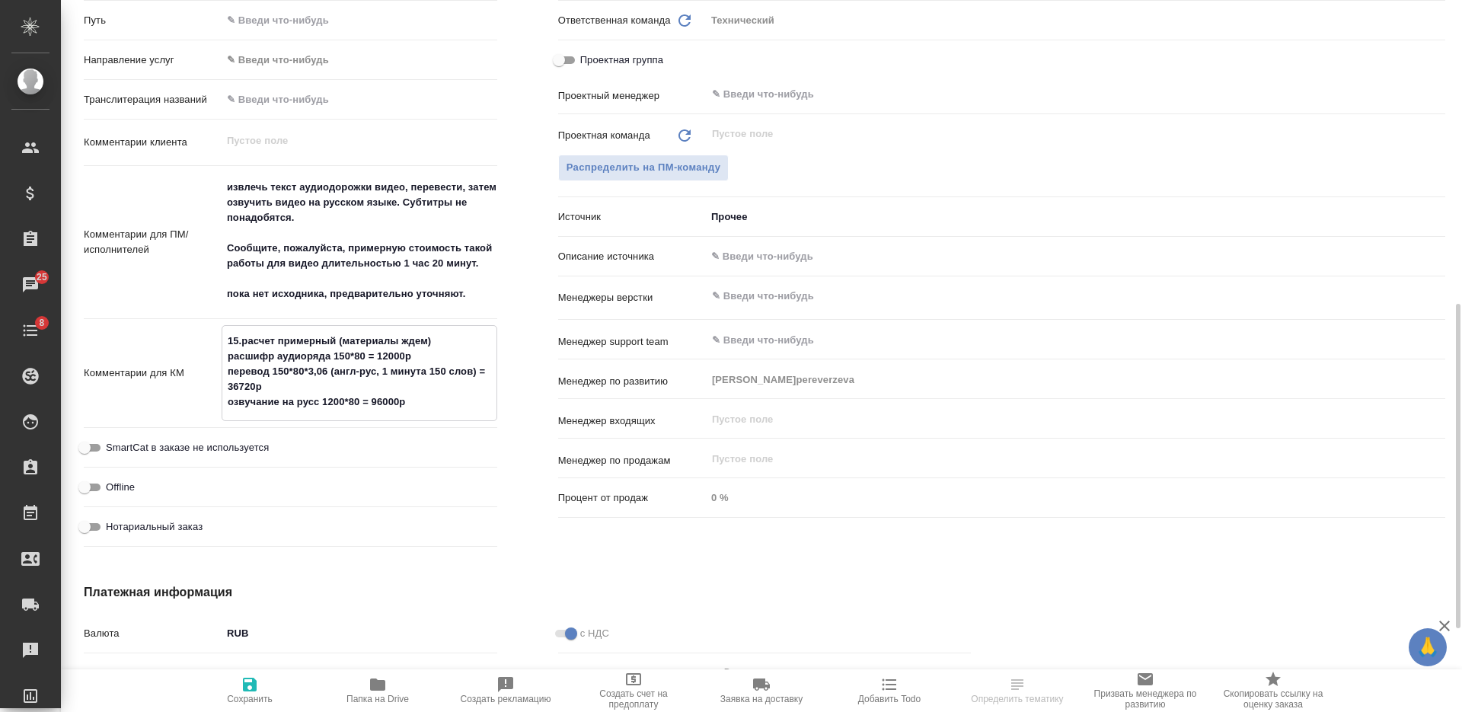
type textarea "x"
type textarea "15.10расчет примерный (материалы ждем) расшифр аудиоряда 150*80 = 12000р перево…"
type textarea "x"
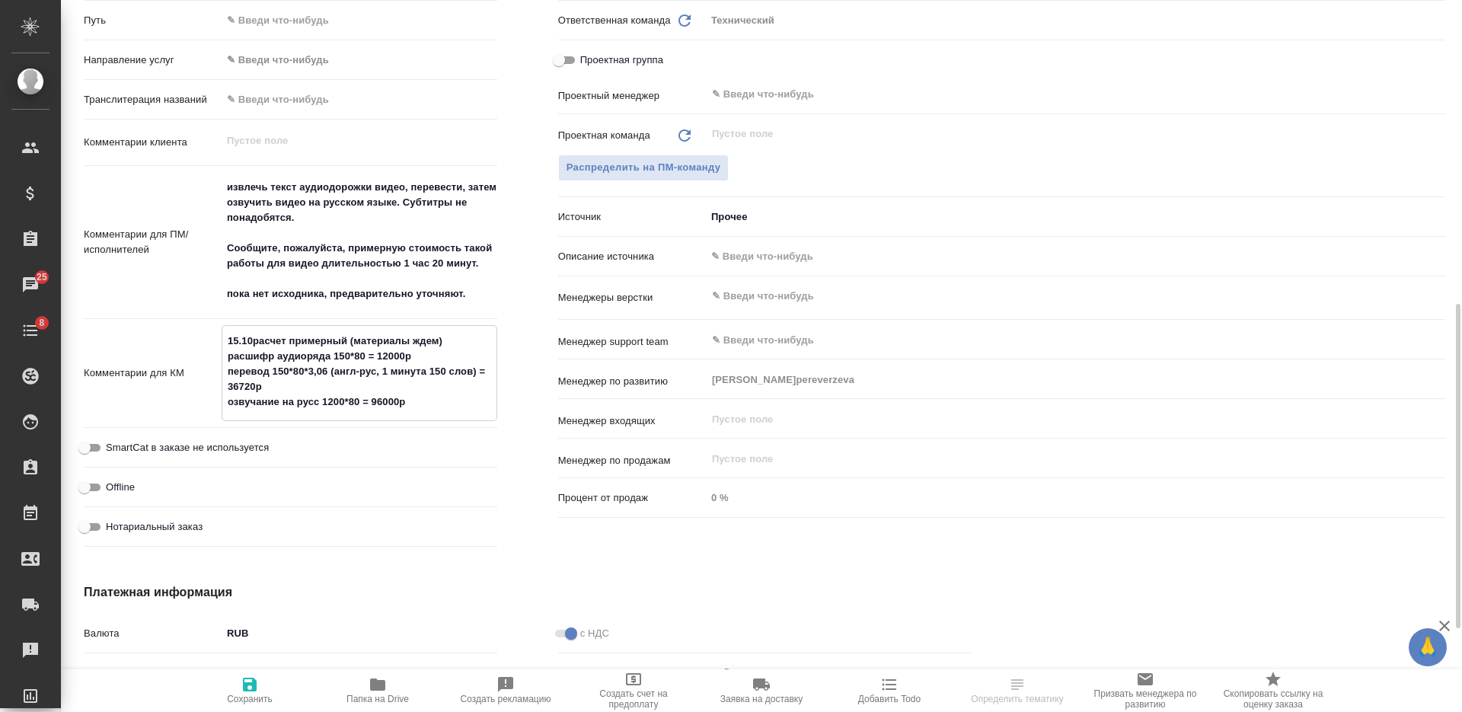
type textarea "15.10:расчет примерный (материалы ждем) расшифр аудиоряда 150*80 = 12000р перев…"
type textarea "x"
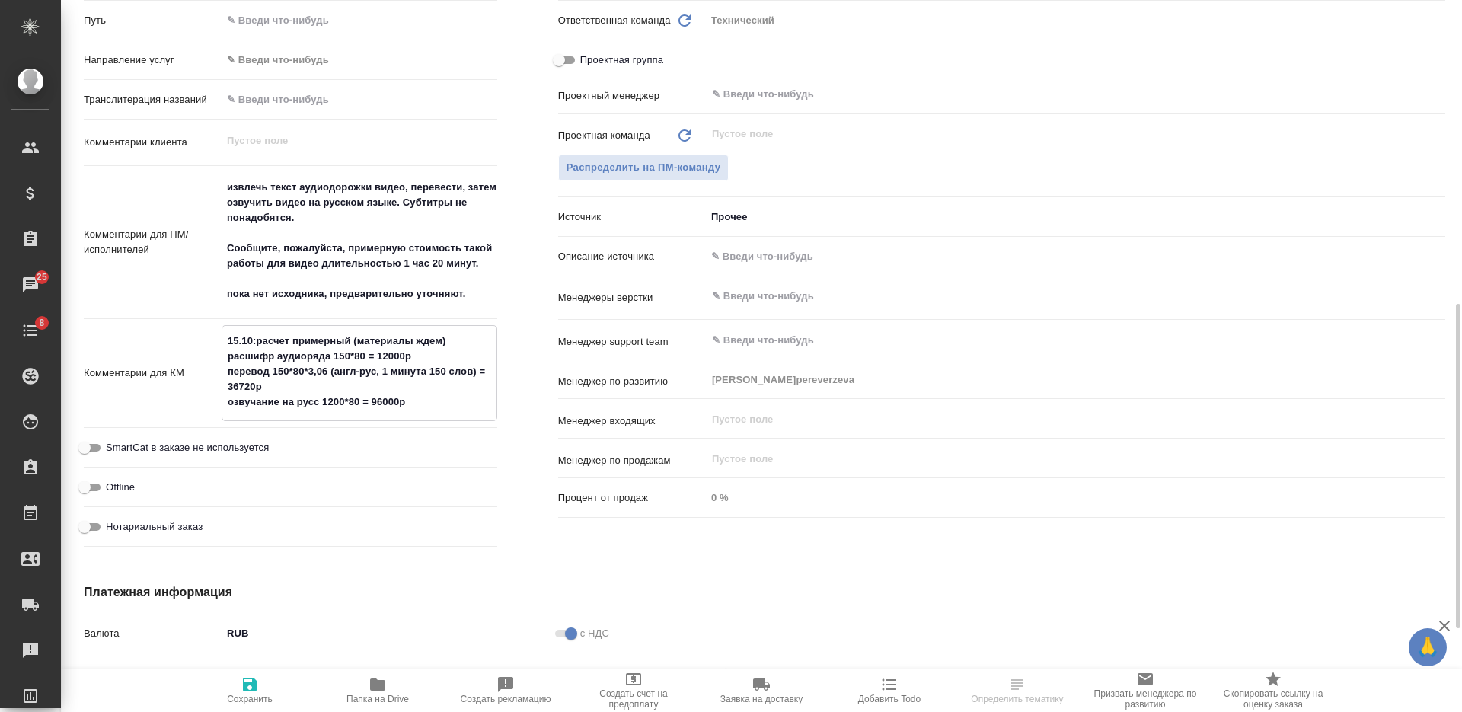
type textarea "x"
type textarea "15.10: расчет примерный (материалы ждем) расшифр аудиоряда 150*80 = 12000р пере…"
type textarea "x"
type textarea "15.10: орасчет примерный (материалы ждем) расшифр аудиоряда 150*80 = 12000р пер…"
type textarea "x"
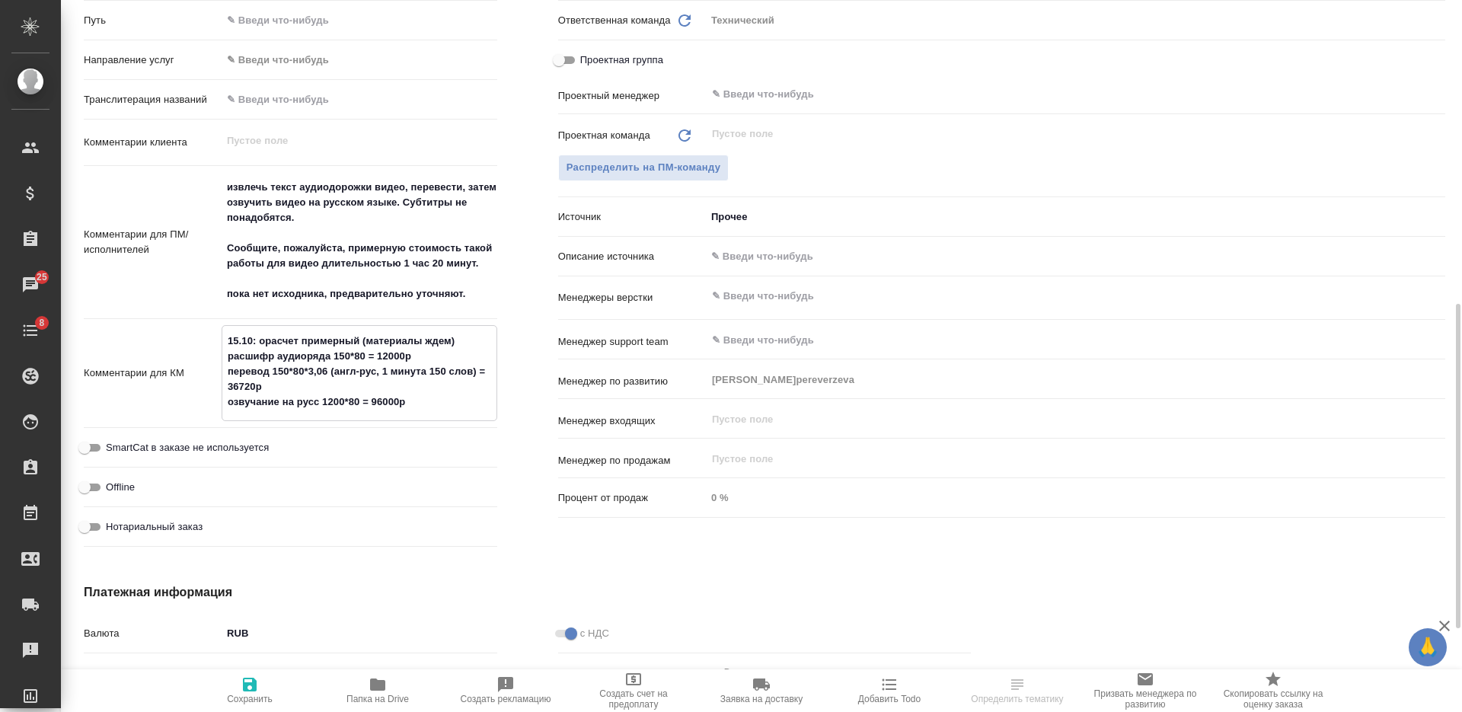
type textarea "x"
type textarea "15.10: осрасчет примерный (материалы ждем) расшифр аудиоряда 150*80 = 12000р пе…"
type textarea "x"
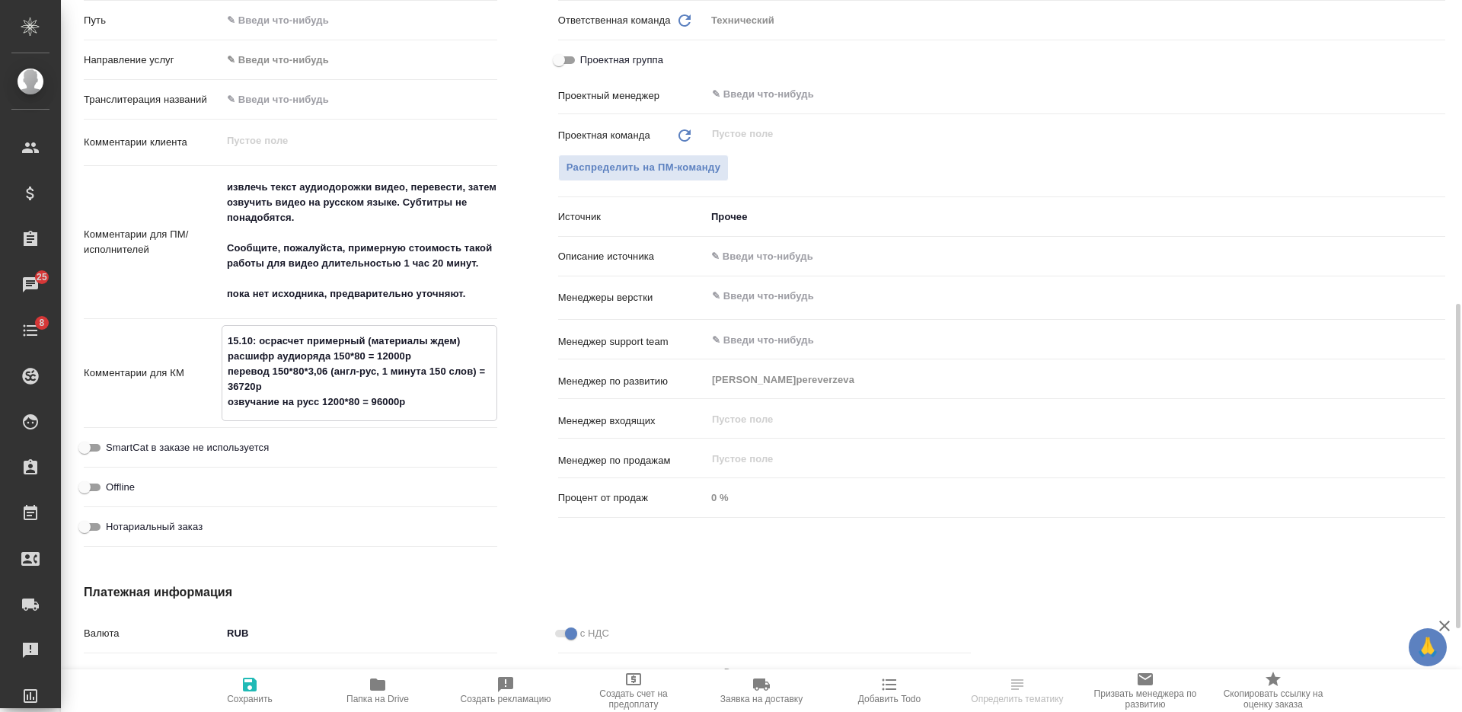
type textarea "x"
type textarea "15.10: ос:расчет примерный (материалы ждем) расшифр аудиоряда 150*80 = 12000р п…"
type textarea "x"
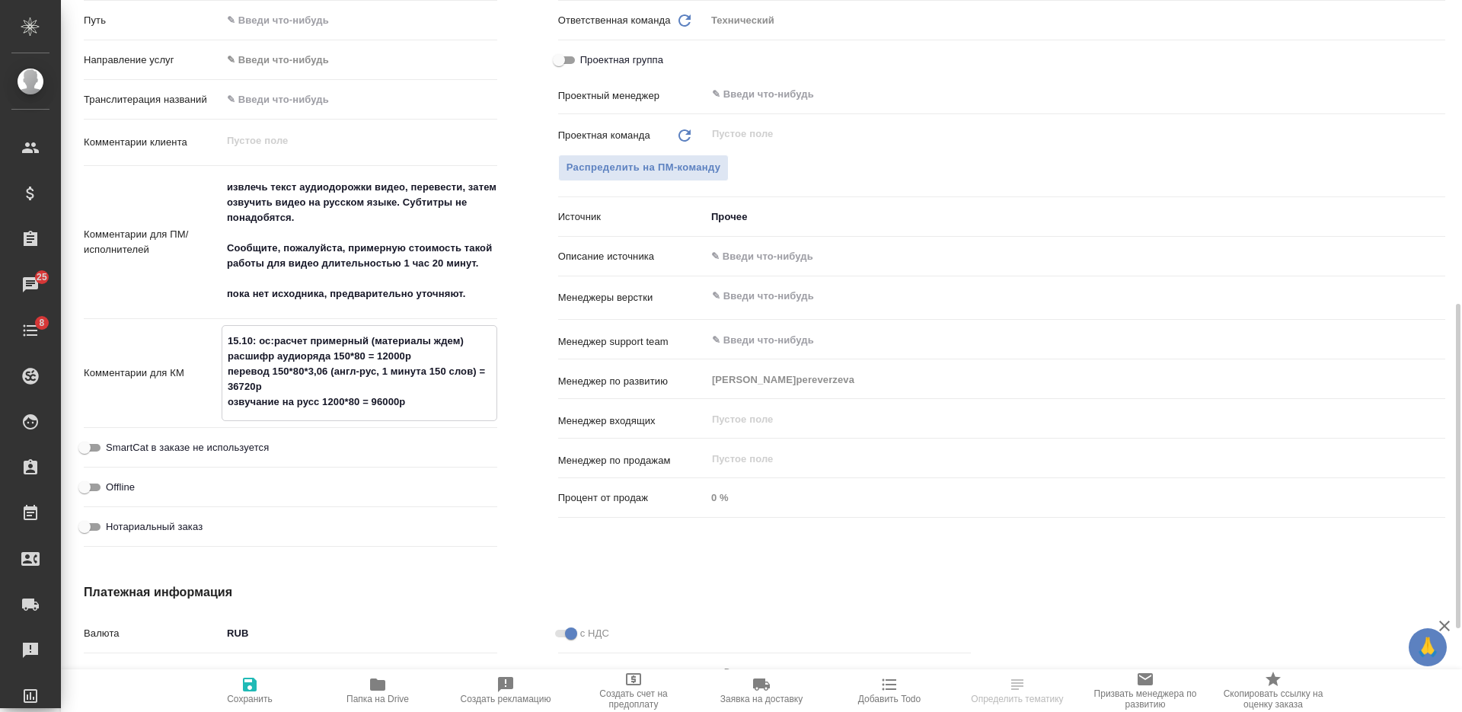
type textarea "x"
type textarea "15.10: ос: расчет примерный (материалы ждем) расшифр аудиоряда 150*80 = 12000р …"
type textarea "x"
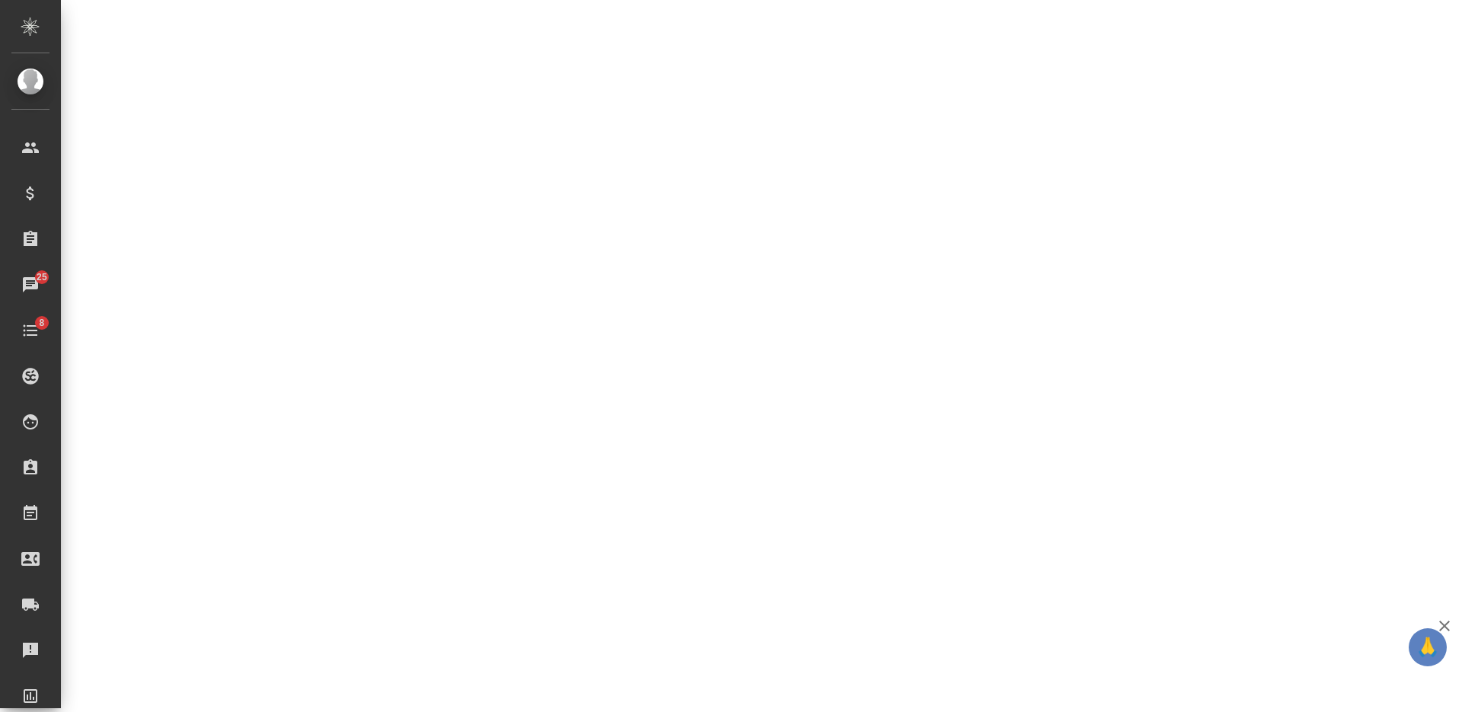
select select "RU"
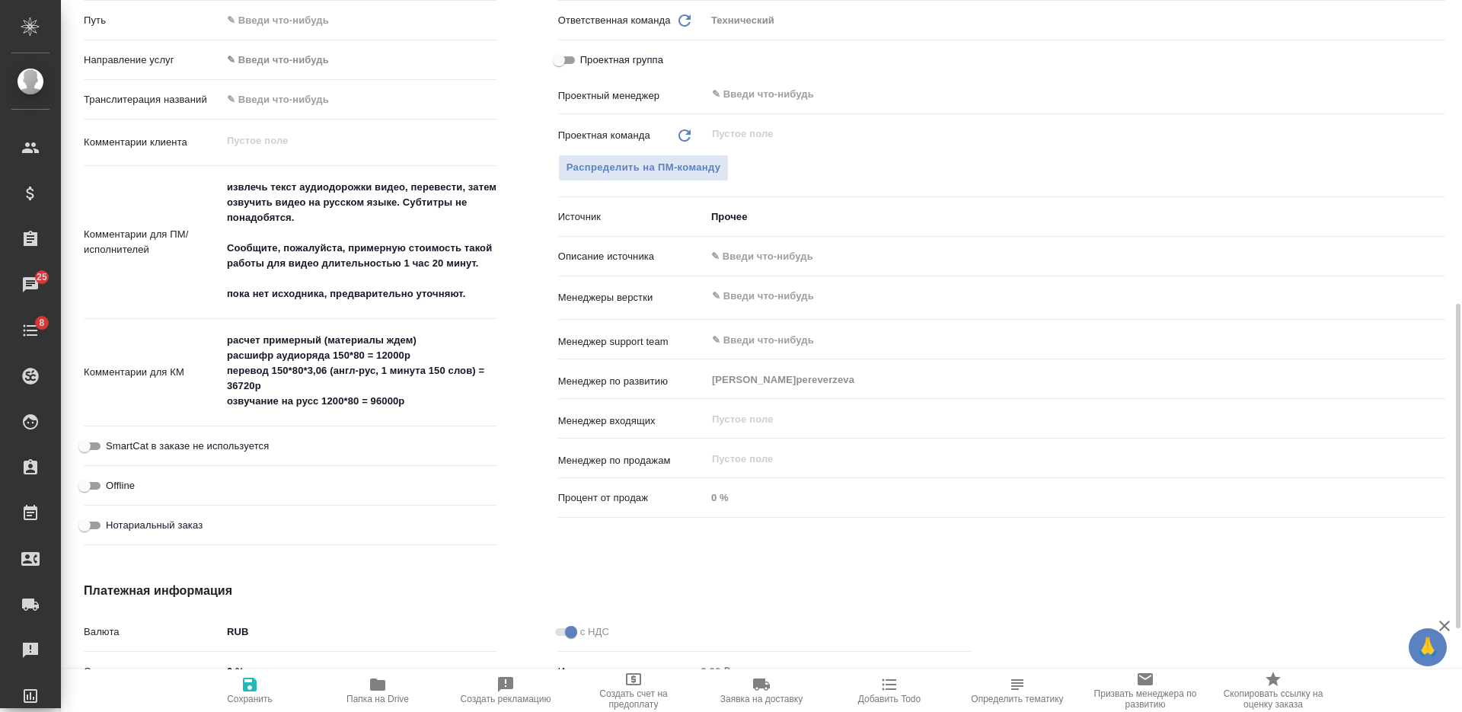
type textarea "x"
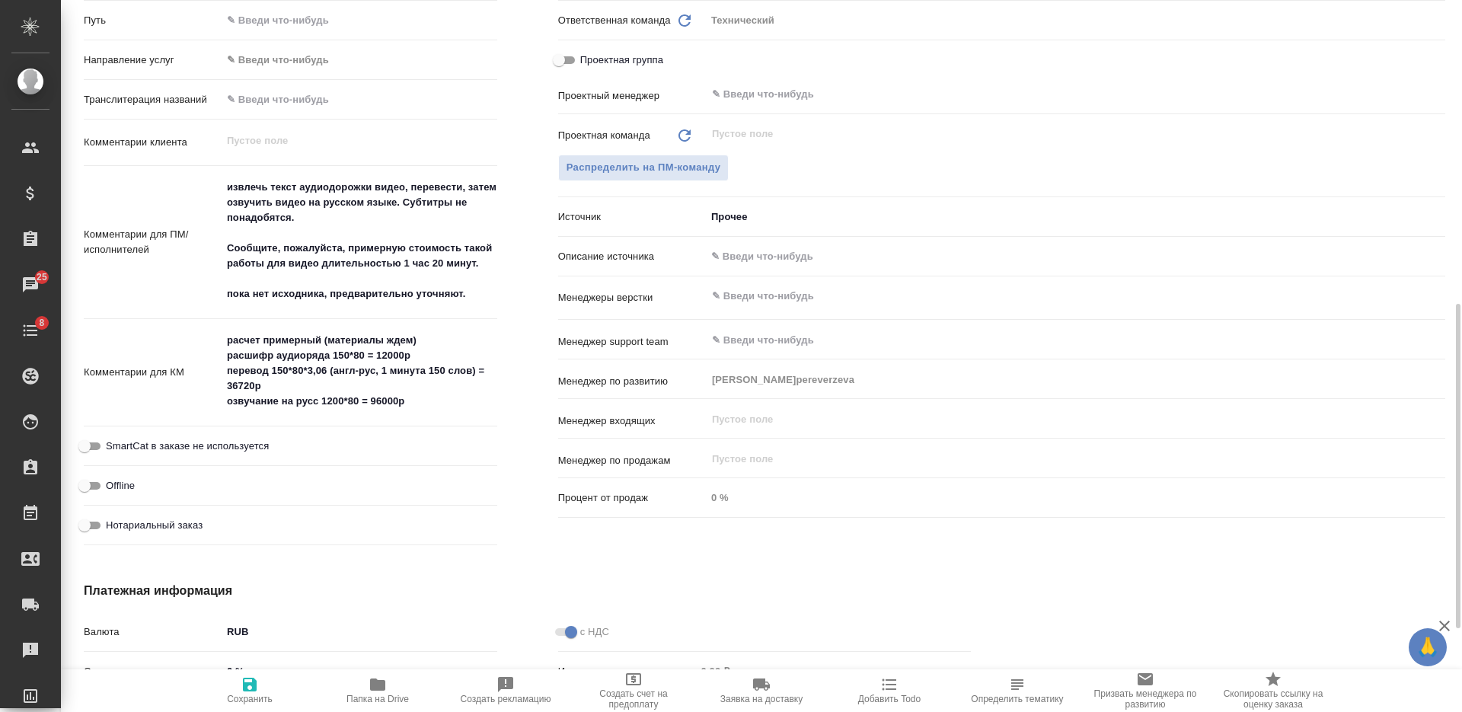
type textarea "x"
click at [225, 332] on textarea "расчет примерный (материалы ждем) расшифр аудиоряда 150*80 = 12000р перевод 150…" at bounding box center [359, 371] width 274 height 87
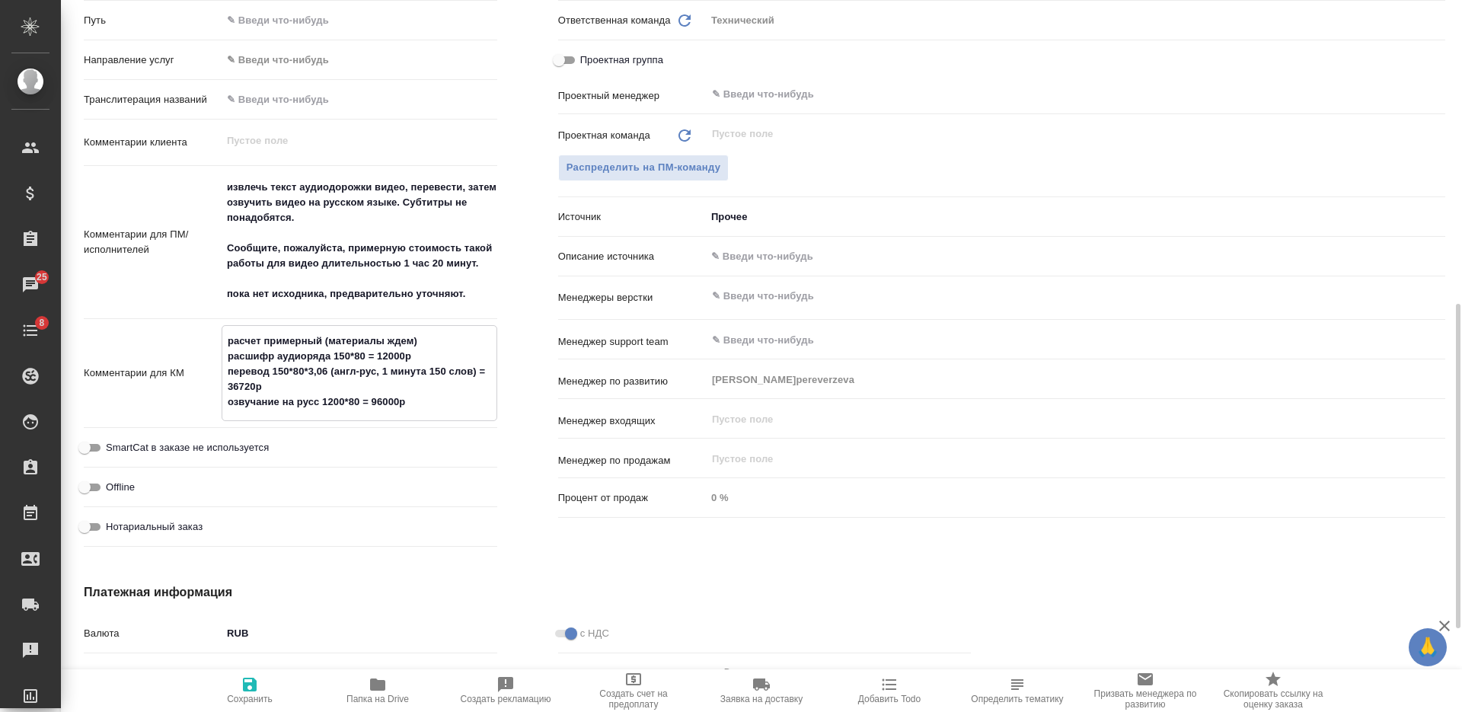
type textarea "x"
type textarea "5расчет примерный (материалы ждем) расшифр аудиоряда 150*80 = 12000р перевод 15…"
type textarea "x"
type textarea "5.расчет примерный (материалы ждем) расшифр аудиоряда 150*80 = 12000р перевод 1…"
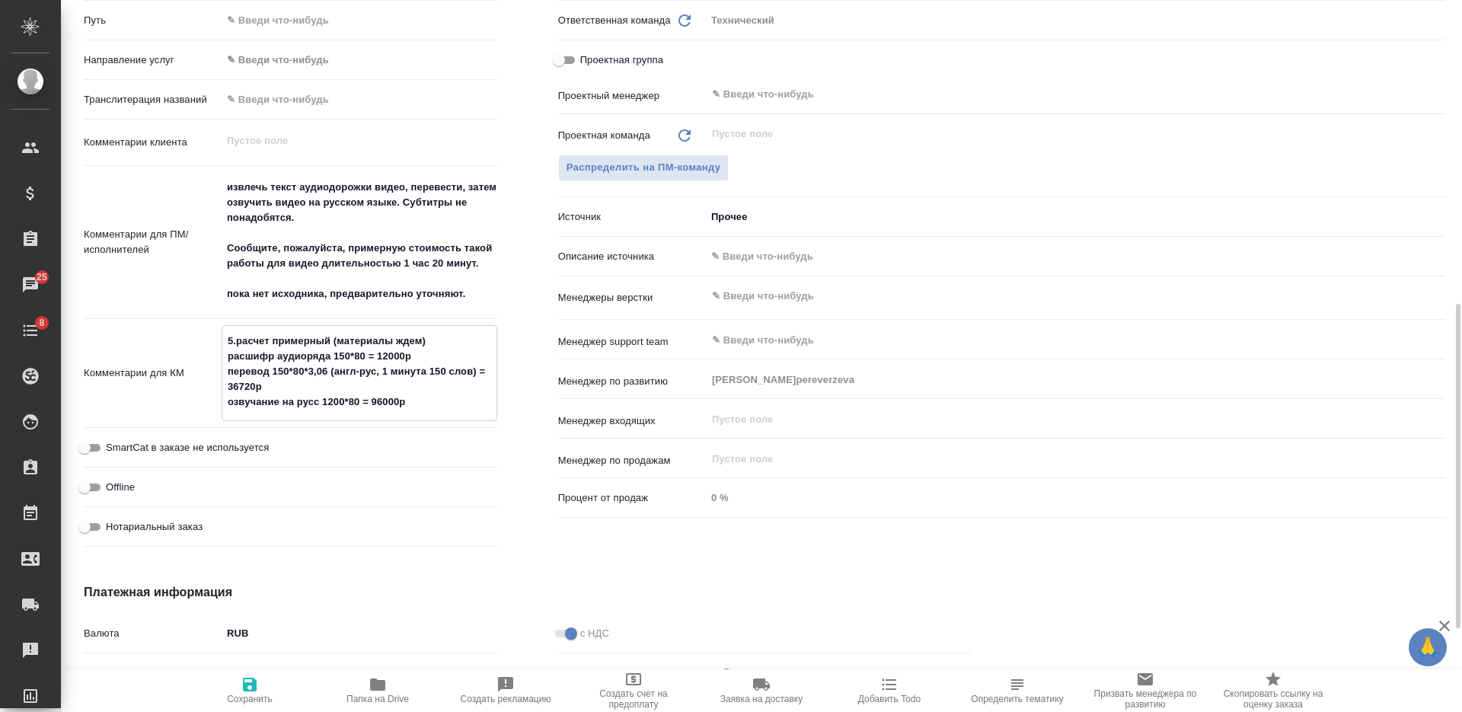
type textarea "x"
type textarea "5.1расчет примерный (материалы ждем) расшифр аудиоряда 150*80 = 12000р перевод …"
type textarea "x"
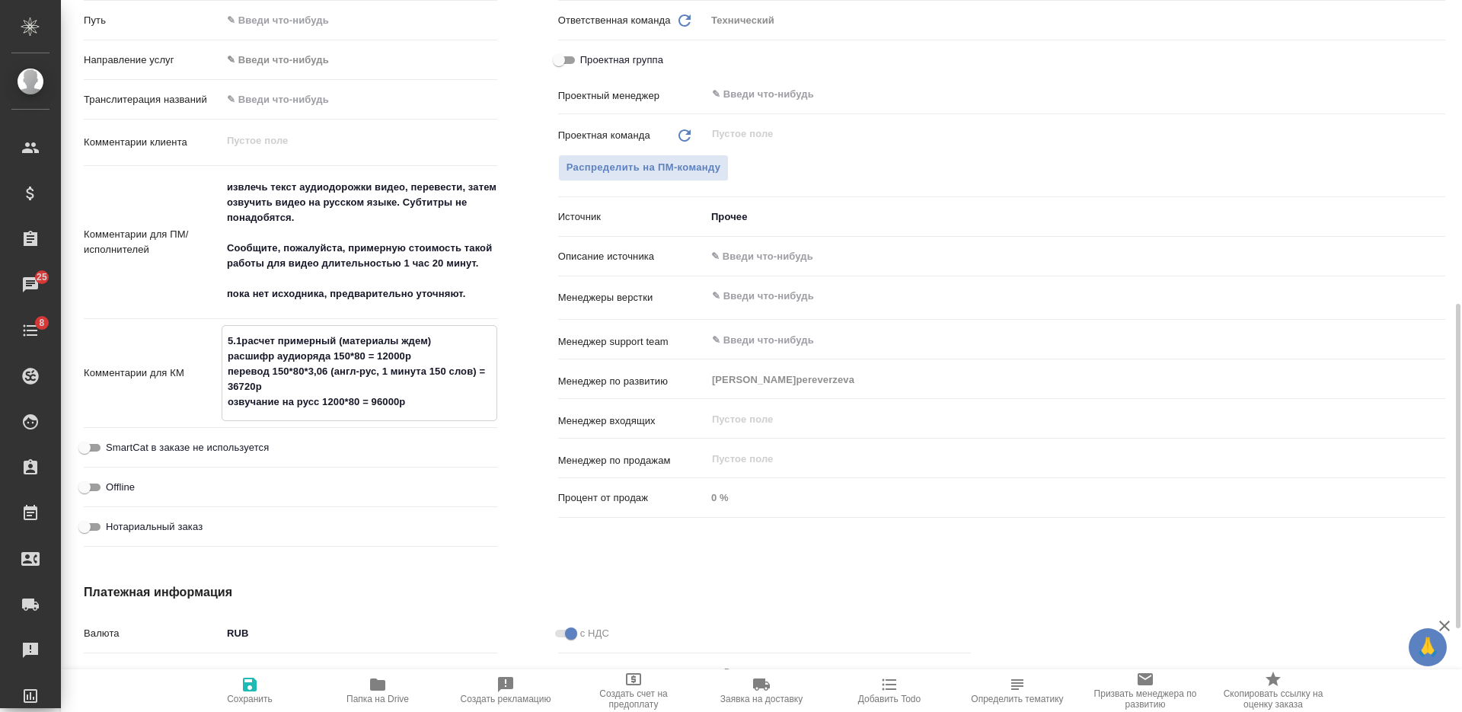
type textarea "x"
type textarea "5.10расчет примерный (материалы ждем) расшифр аудиоряда 150*80 = 12000р перевод…"
type textarea "x"
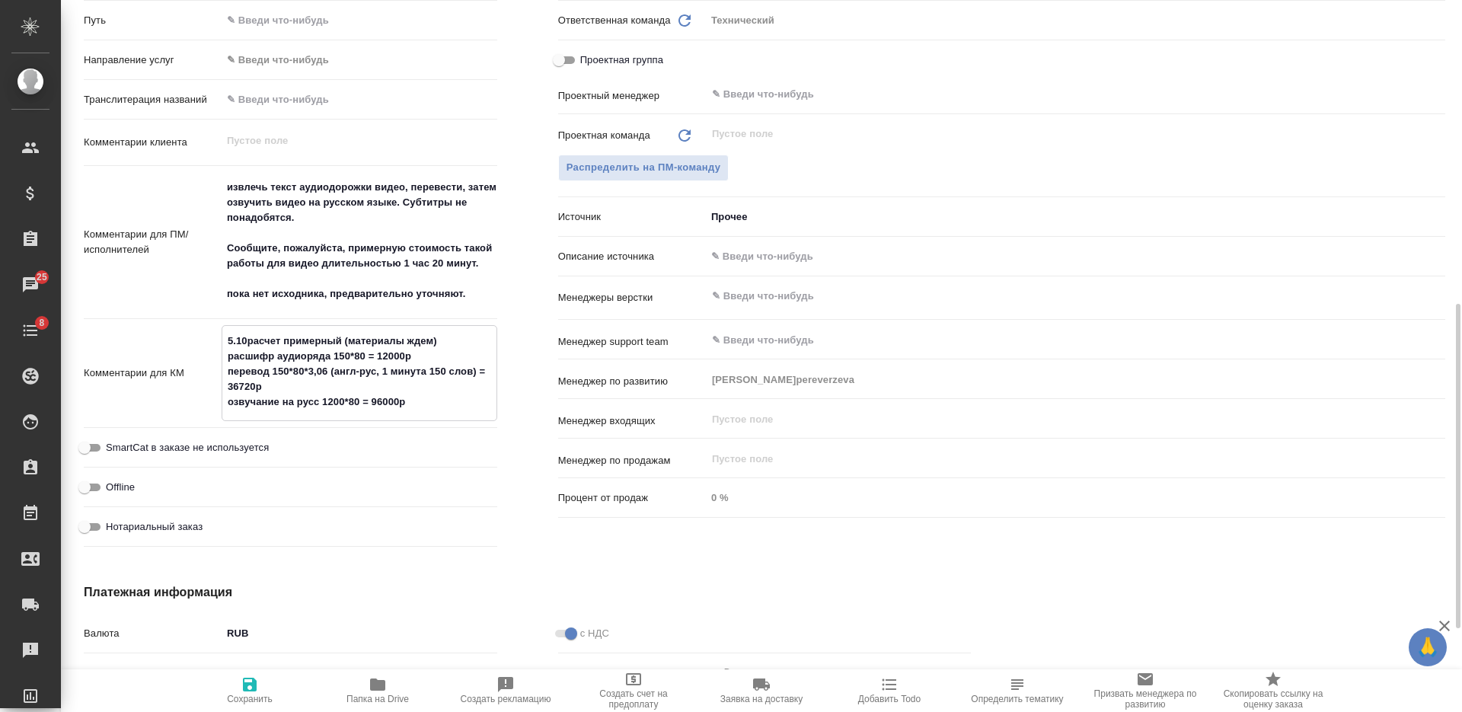
type textarea "x"
type textarea "5.10 расчет примерный (материалы ждем) расшифр аудиоряда 150*80 = 12000р перево…"
type textarea "x"
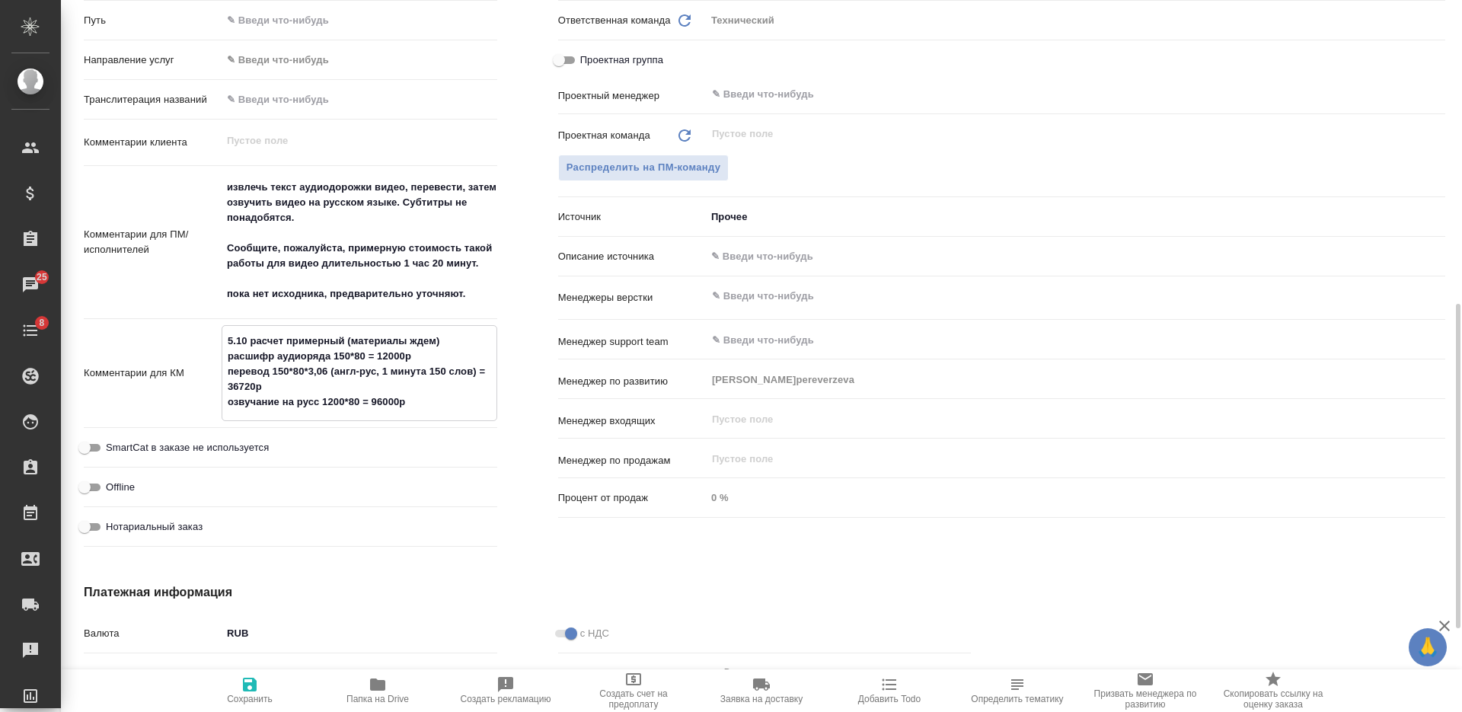
click at [442, 340] on textarea "5.10 расчет примерный (материалы ждем) расшифр аудиоряда 150*80 = 12000р перево…" at bounding box center [359, 371] width 274 height 87
type textarea "5.10 расчет примерный (материалы ждем) расшифр аудиоряда 150*80 = 12000р перево…"
type textarea "x"
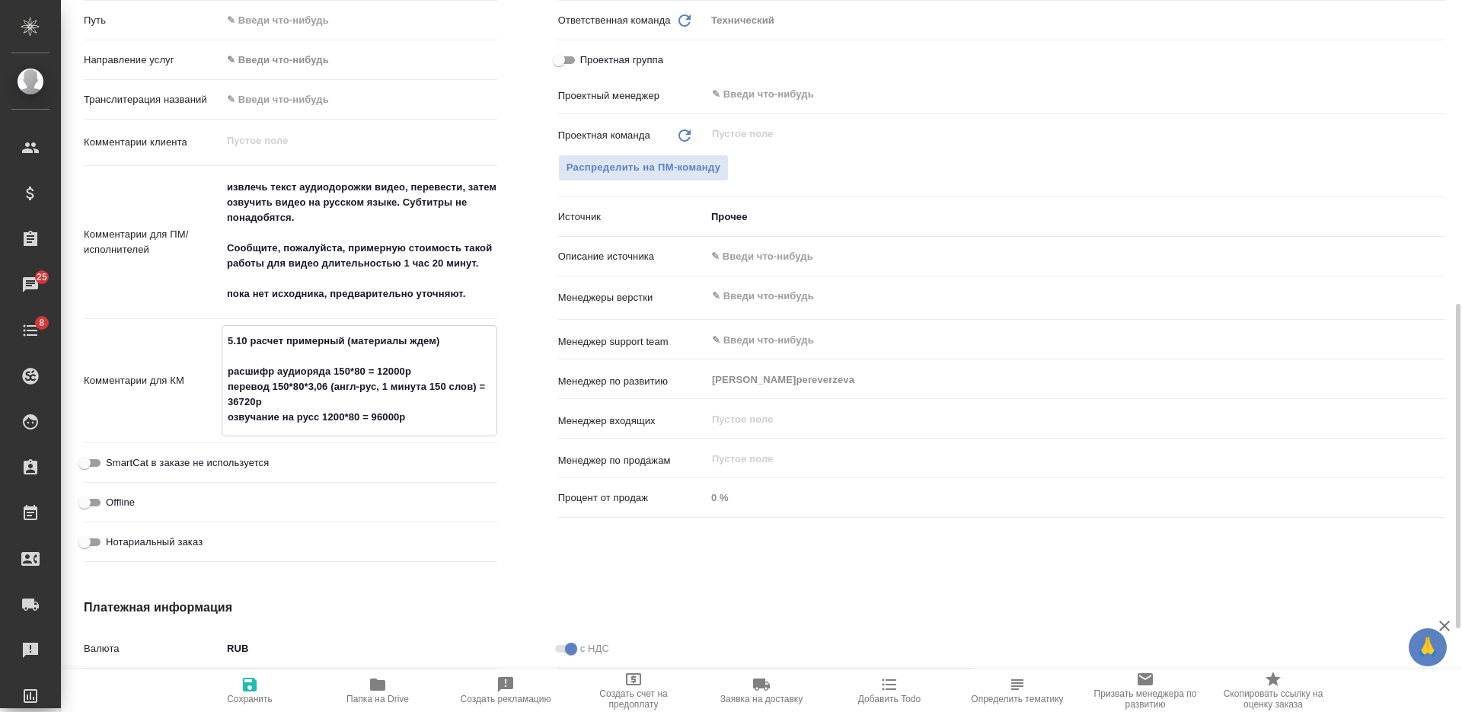
type textarea "5.10 расчет примерный (материалы ждем) О расшифр аудиоряда 150*80 = 12000р пере…"
type textarea "x"
type textarea "5.10 расчет примерный (материалы ждем) ОС расшифр аудиоряда 150*80 = 12000р пер…"
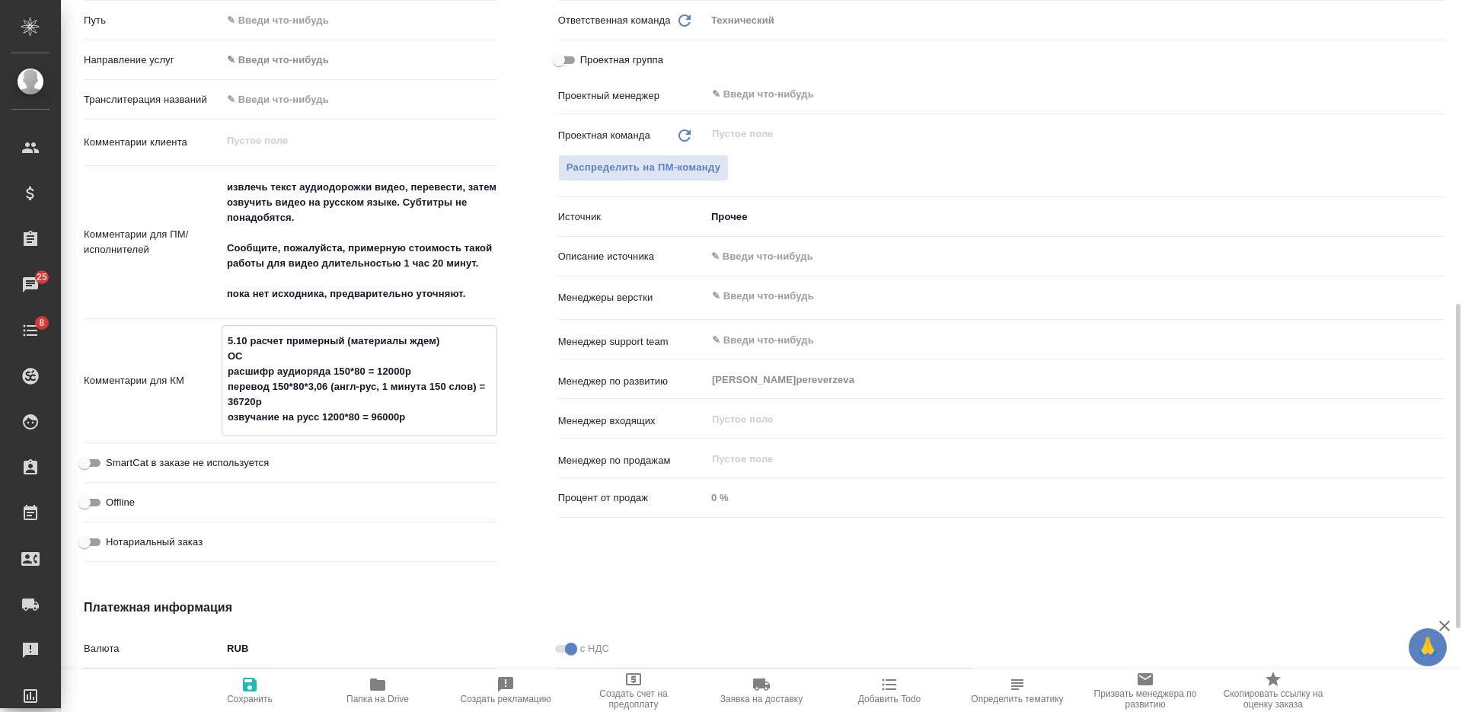
type textarea "x"
type textarea "5.10 расчет примерный (материалы ждем) ОС: расшифр аудиоряда 150*80 = 12000р пе…"
type textarea "x"
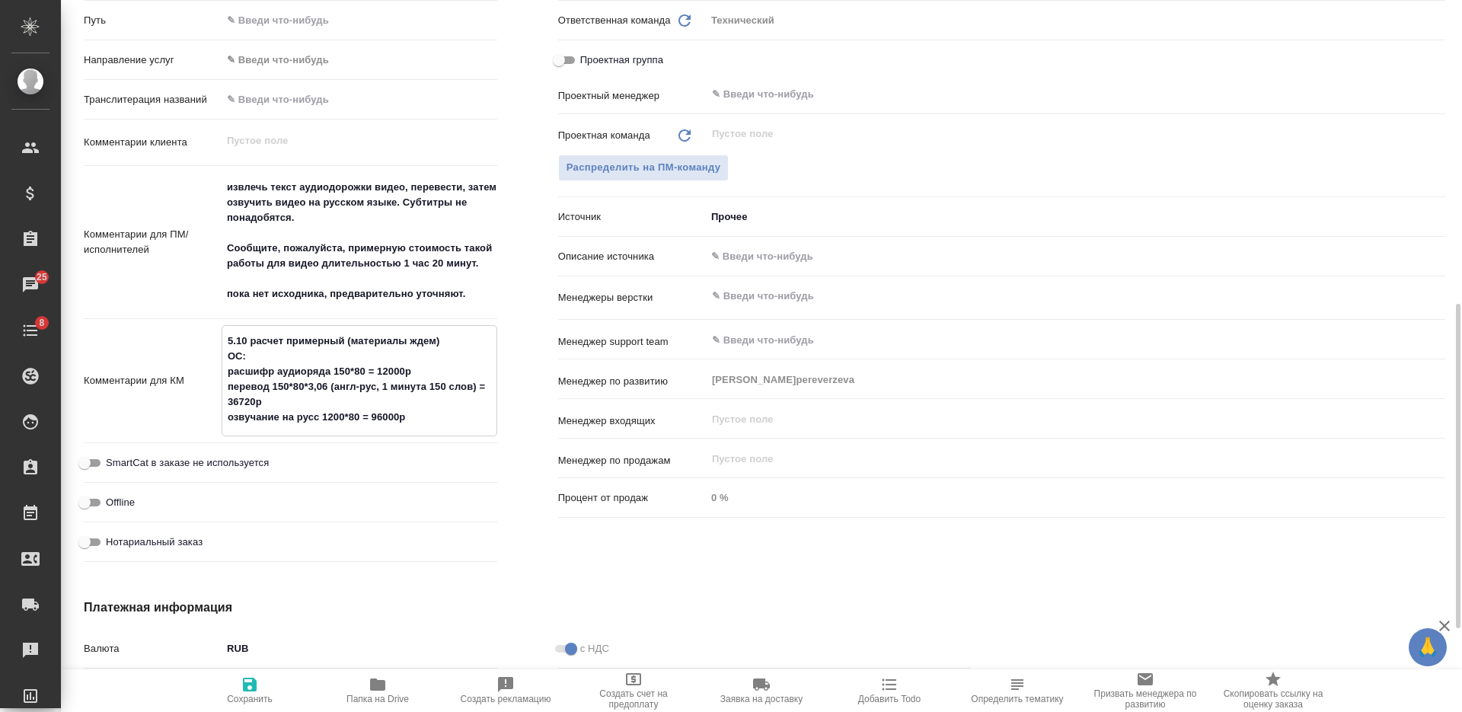
type textarea "x"
type textarea "5.10 расчет примерный (материалы ждем) ОС: расшифр аудиоряда 150*80 = 12000р пе…"
type textarea "x"
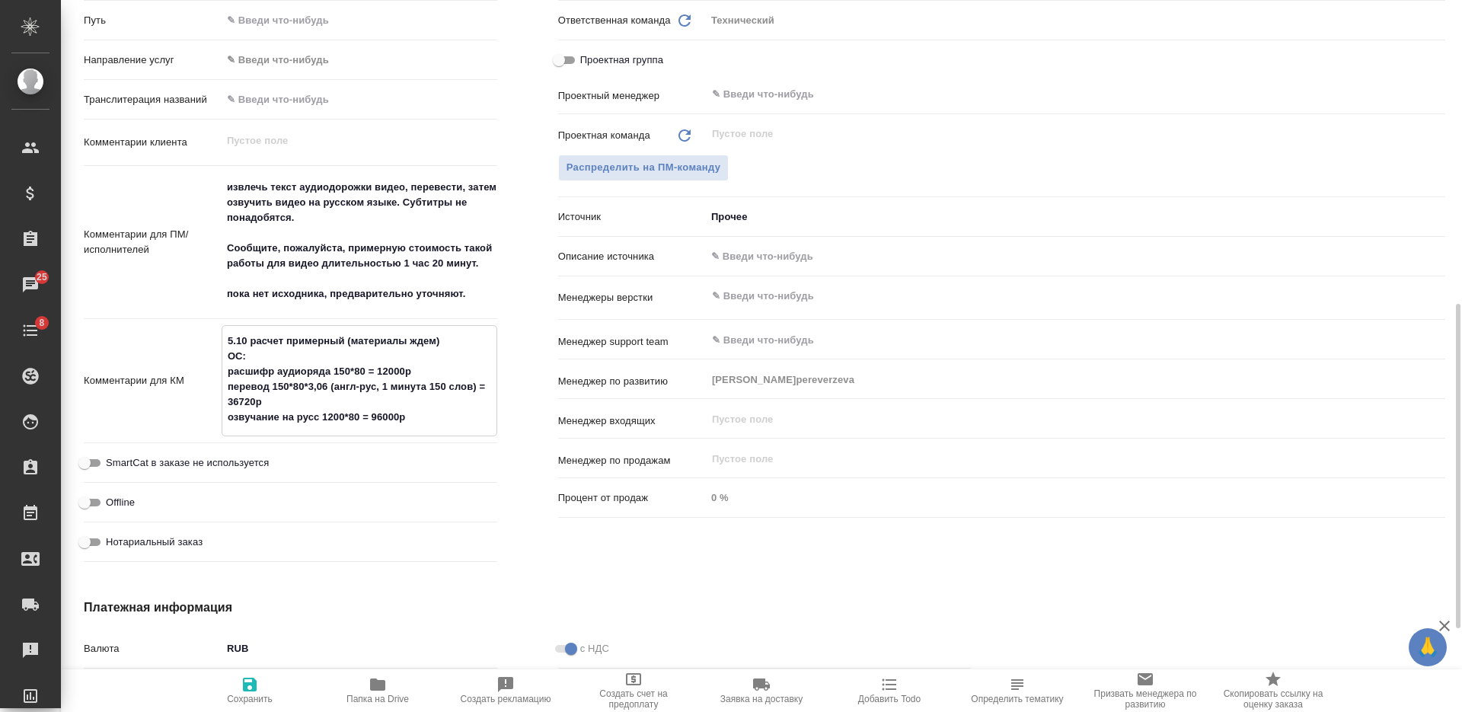
type textarea "x"
paste textarea "Пока никаких изменений. Этот проект может и не состояться, т.к. нам могут не пр…"
type textarea "x"
type textarea "5.10 расчет примерный (материалы ждем) ОС: Пока никаких изменений. Этот проект …"
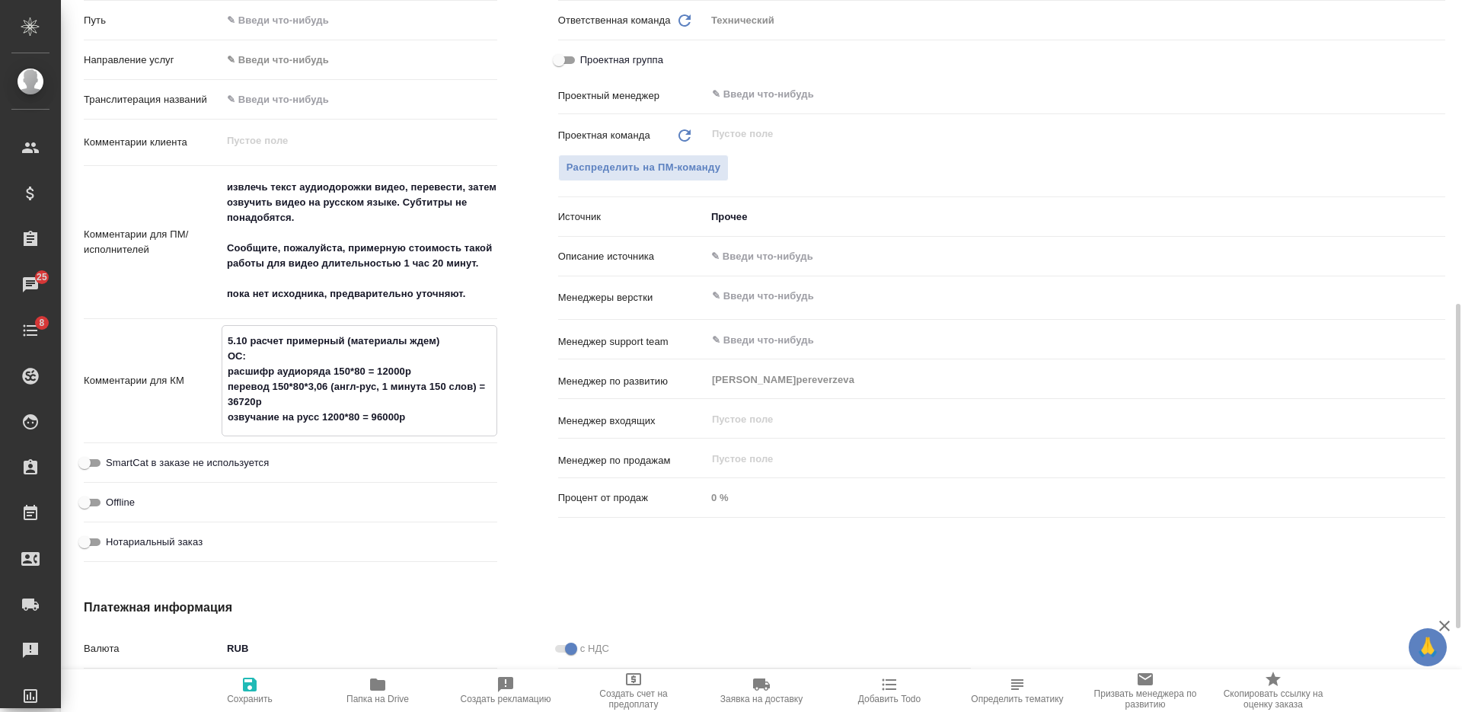
type textarea "x"
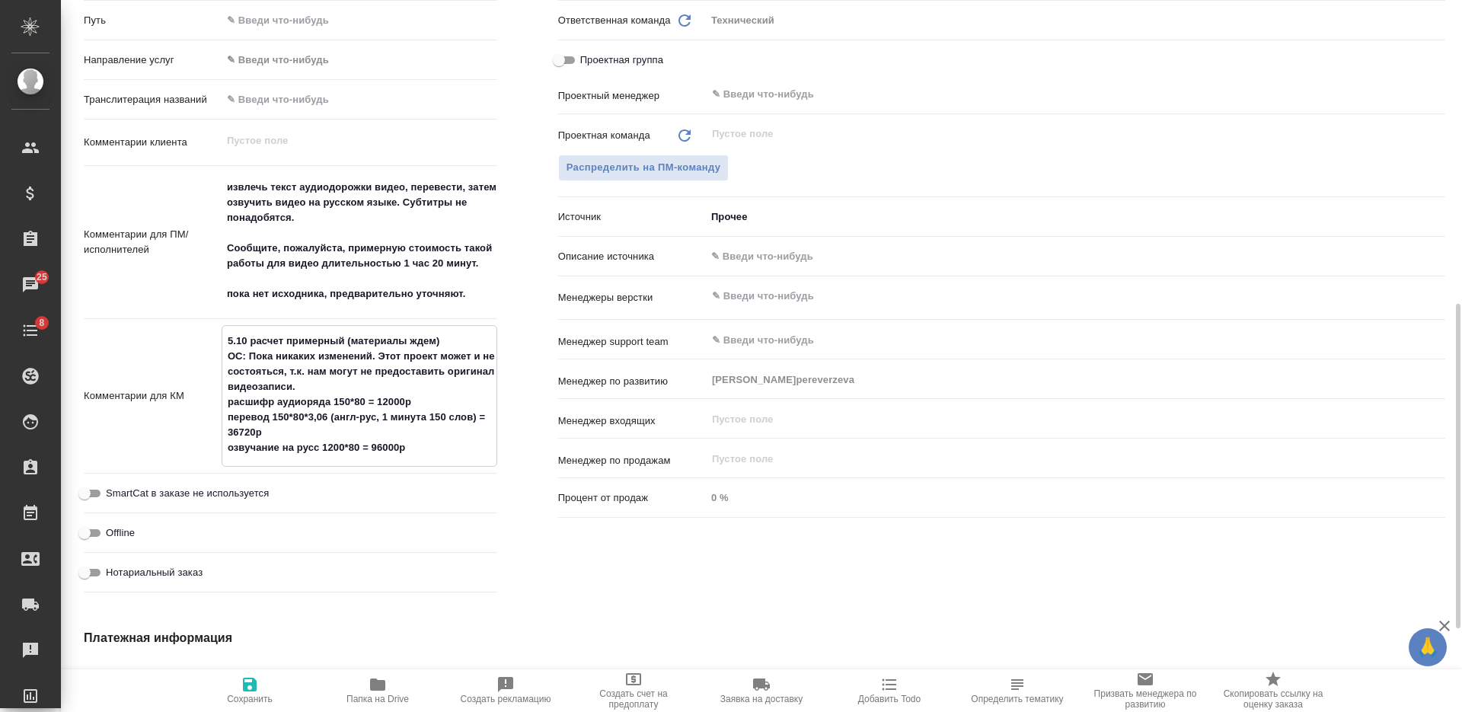
type textarea "x"
type textarea "5.10 расчет примерный (материалы ждем) ОС: Пока никаких изменений. Этот проект …"
type textarea "x"
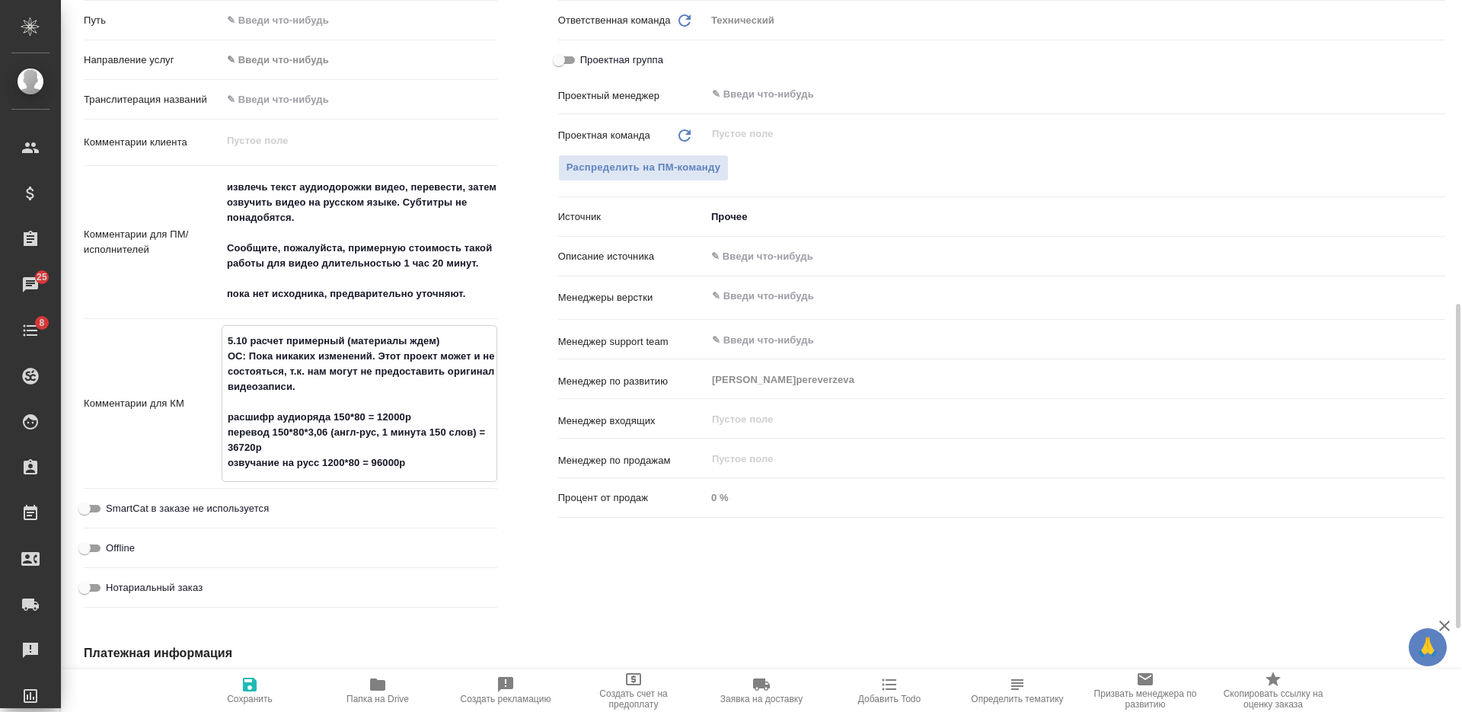
click at [229, 344] on textarea "5.10 расчет примерный (материалы ждем) ОС: Пока никаких изменений. Этот проект …" at bounding box center [359, 402] width 274 height 148
type textarea "15.10 расчет примерный (материалы ждем) ОС: Пока никаких изменений. Этот проект…"
type textarea "x"
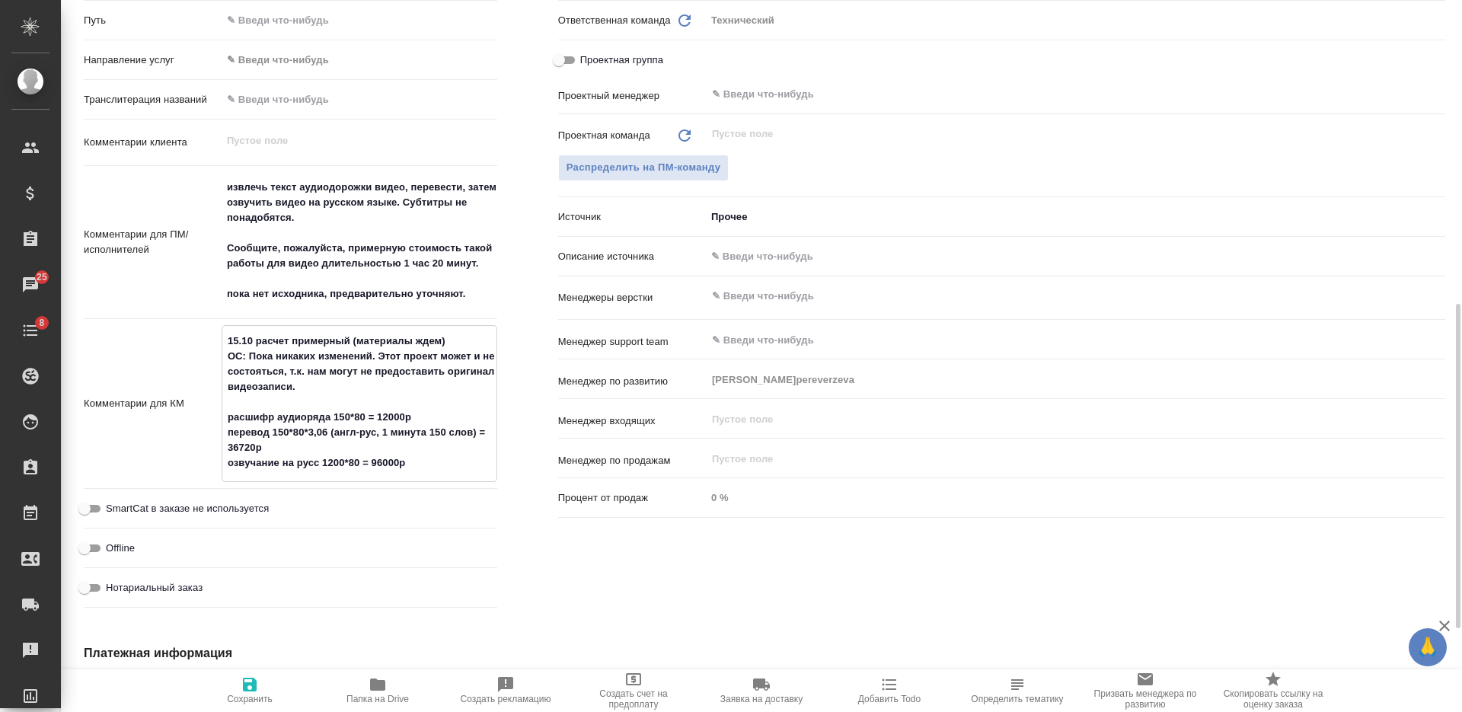
click at [263, 407] on textarea "15.10 расчет примерный (материалы ждем) ОС: Пока никаких изменений. Этот проект…" at bounding box center [359, 402] width 274 height 148
type textarea "15.10 расчет примерный (материалы ждем) ОС: Пока никаких изменений. Этот проект…"
type textarea "x"
click at [290, 401] on textarea "15.10 расчет примерный (материалы ждем) ОС: Пока никаких изменений. Этот проект…" at bounding box center [360, 401] width 276 height 148
type textarea "x"
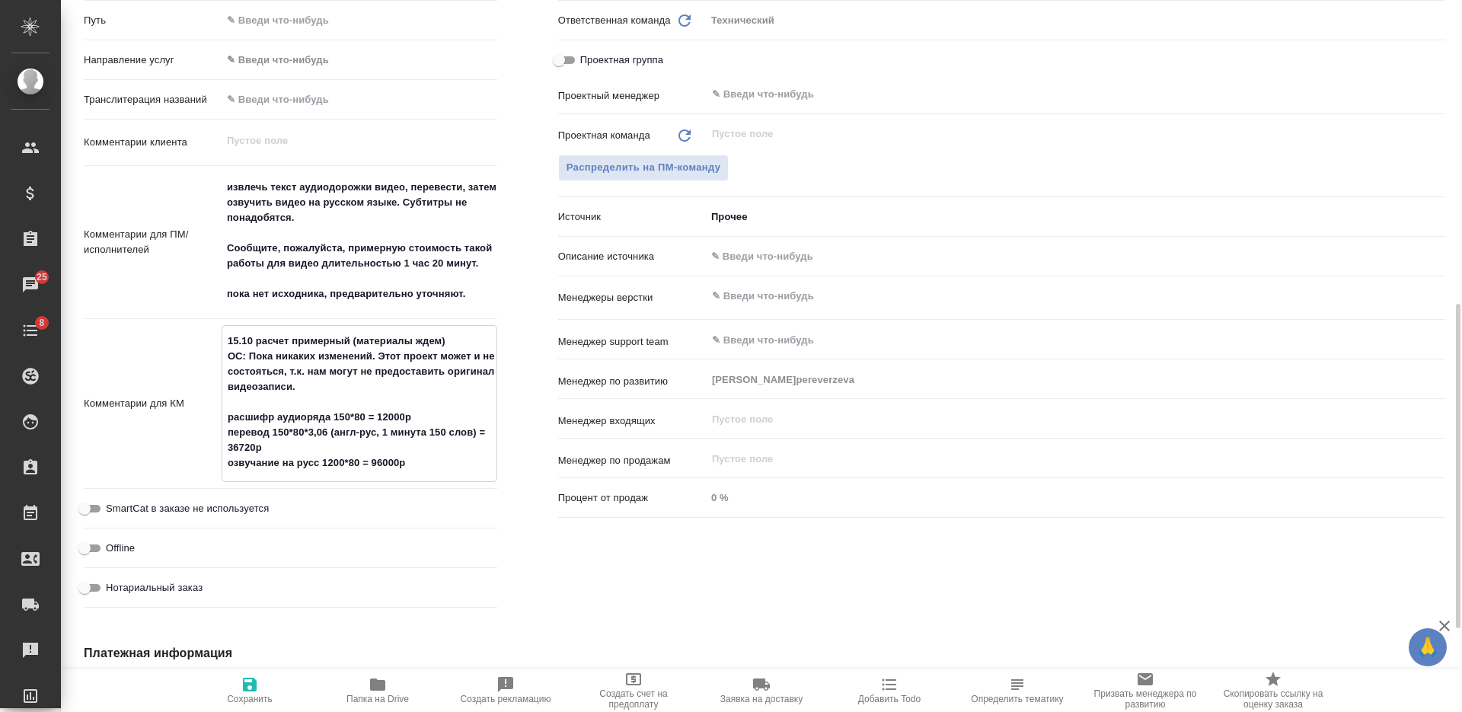
type textarea "x"
type textarea "15.10 расчет примерный (материалы ждем) ОС: Пока никаких изменений. Этот проект…"
type textarea "x"
type textarea "15.10 расчет примерный (материалы ждем) ОС: Пока никаких изменений. Этот проект…"
type textarea "x"
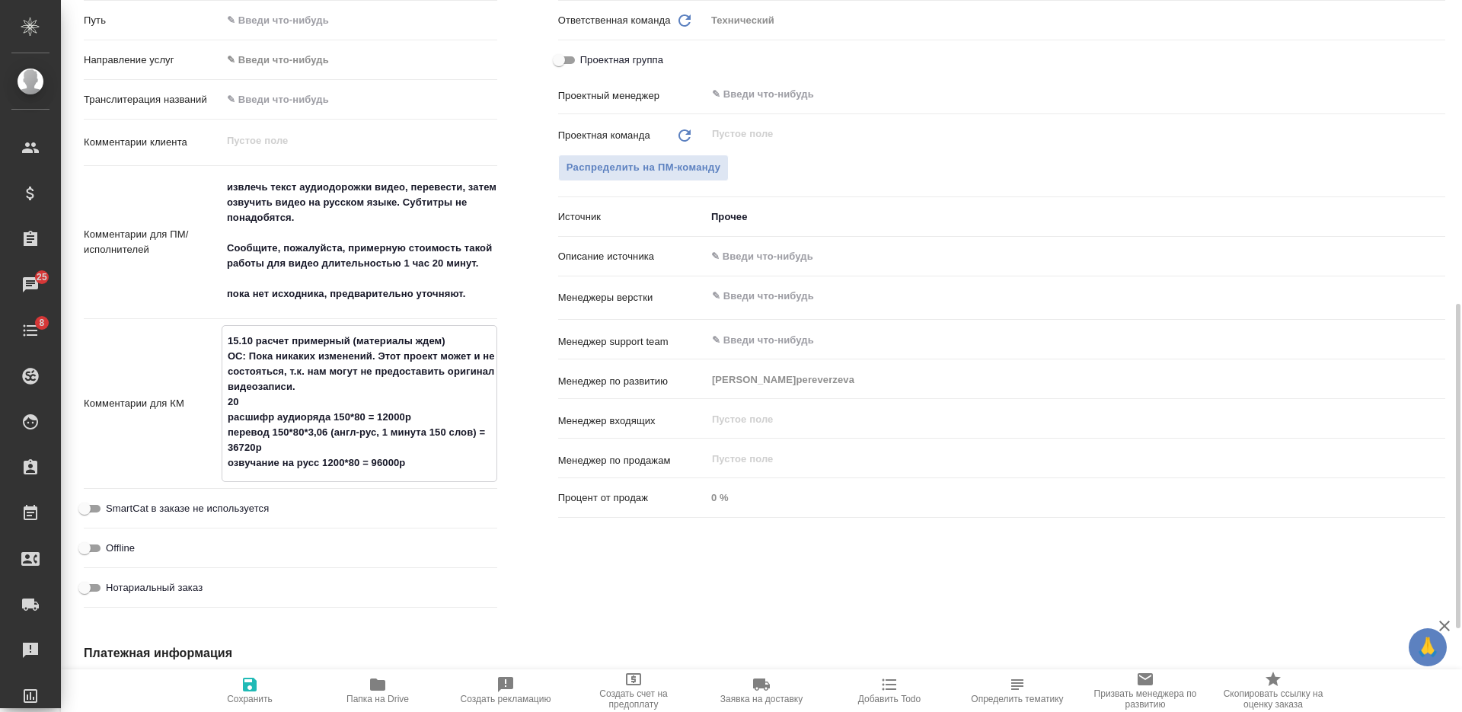
type textarea "x"
type textarea "15.10 расчет примерный (материалы ждем) ОС: Пока никаких изменений. Этот проект…"
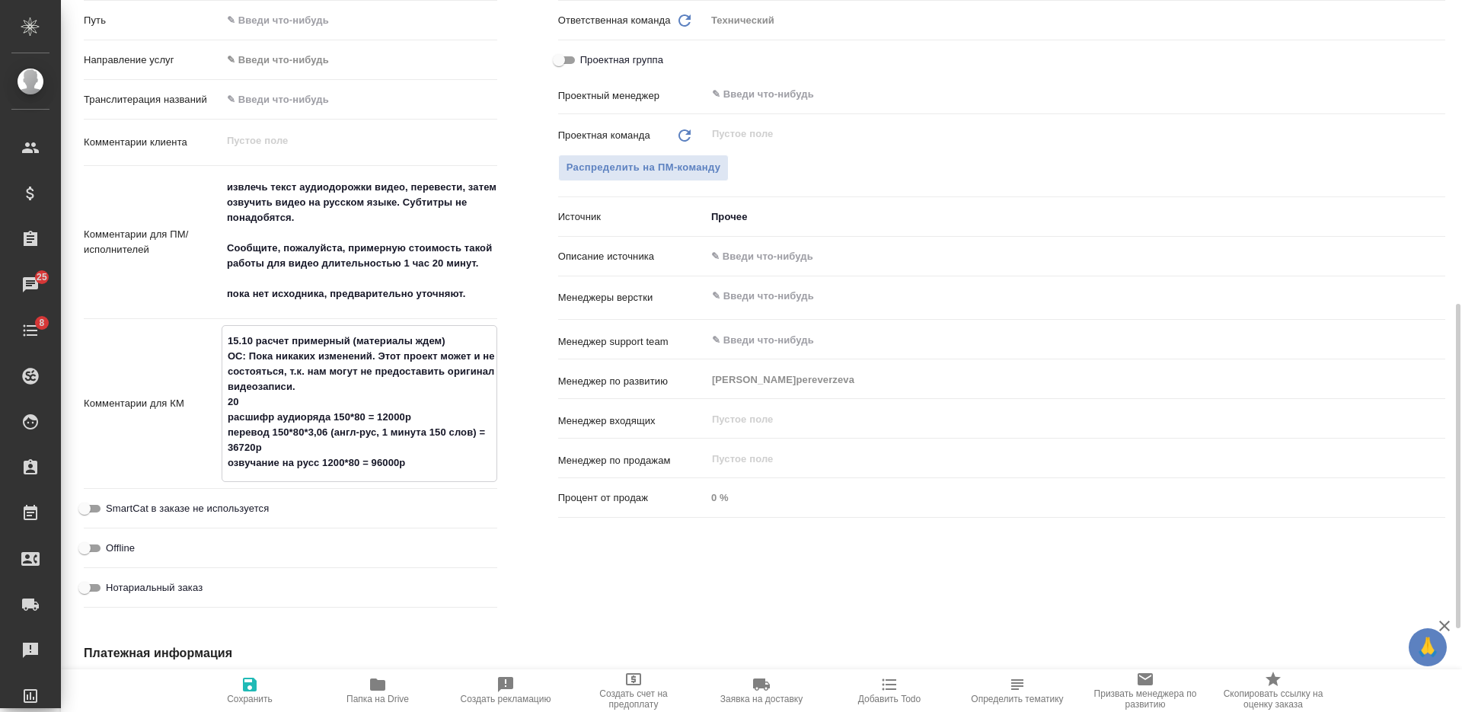
type textarea "x"
type textarea "15.10 расчет примерный (материалы ждем) ОС: Пока никаких изменений. Этот проект…"
type textarea "x"
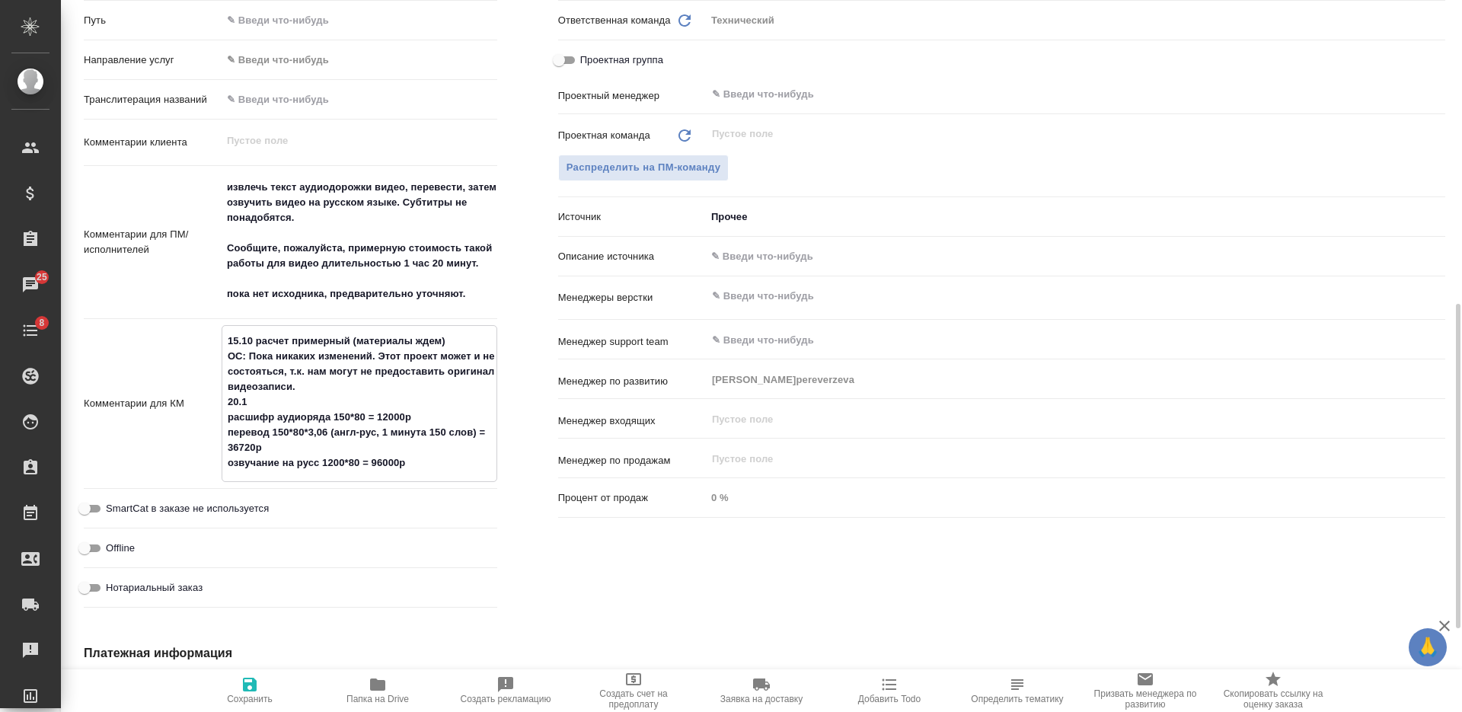
type textarea "x"
type textarea "15.10 расчет примерный (материалы ждем) ОС: Пока никаких изменений. Этот проект…"
type textarea "x"
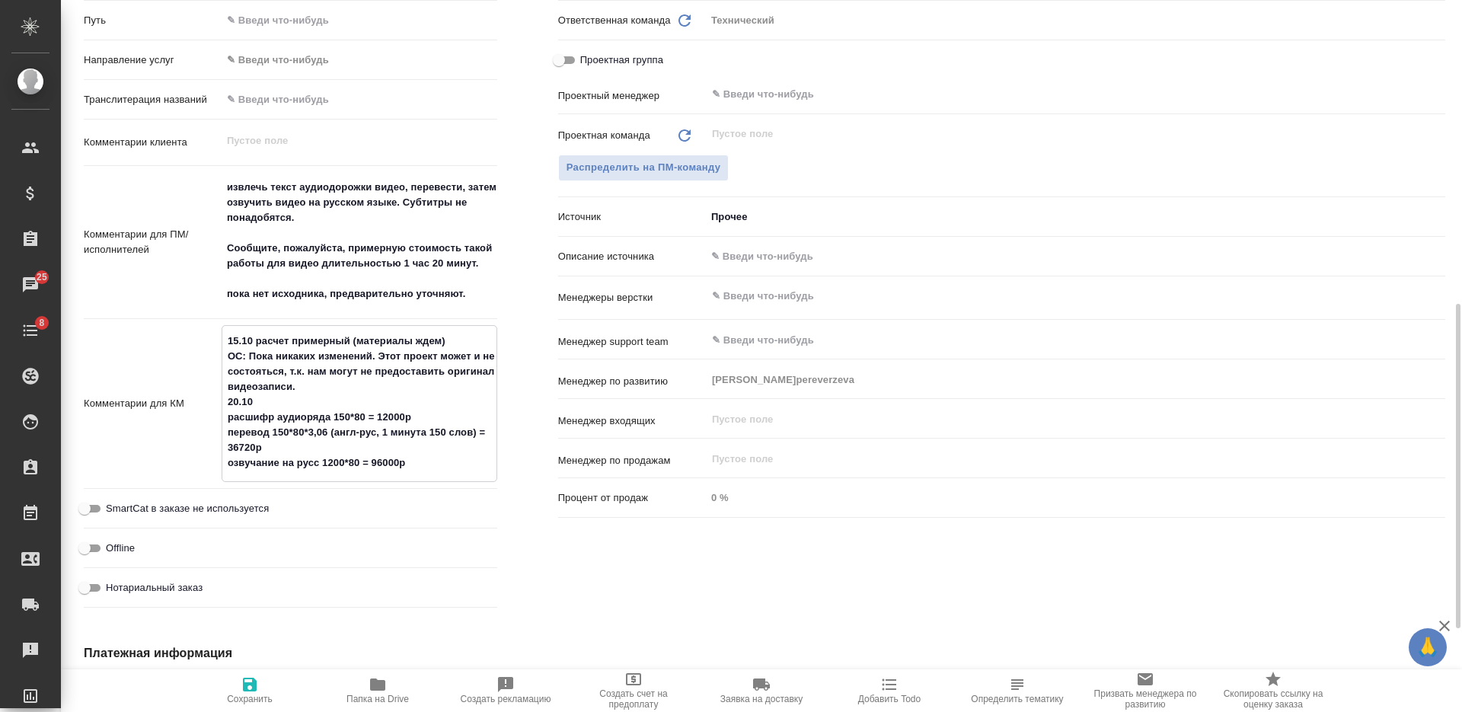
type textarea "x"
type textarea "15.10 расчет примерный (материалы ждем) ОС: Пока никаких изменений. Этот проект…"
type textarea "x"
type textarea "15.10 расчет примерный (материалы ждем) ОС: Пока никаких изменений. Этот проект…"
type textarea "x"
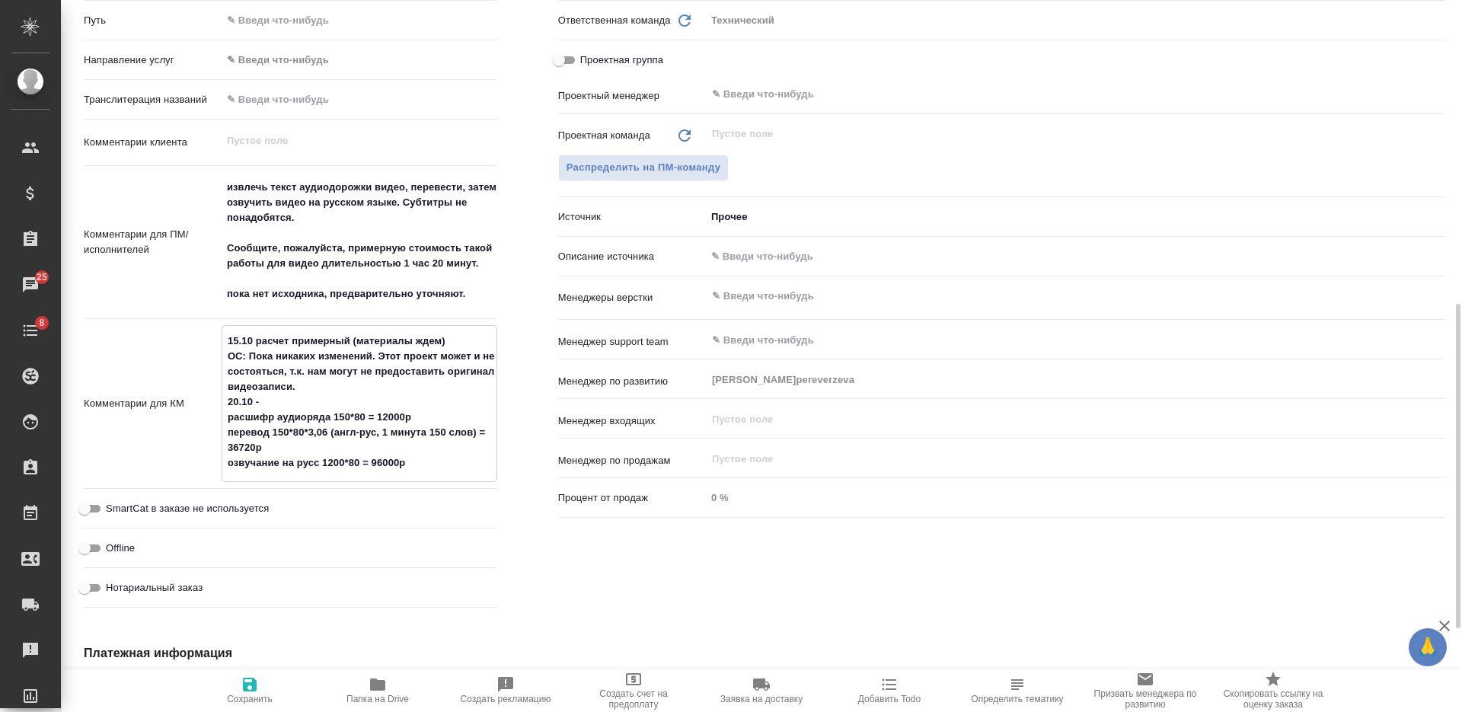
type textarea "x"
type textarea "15.10 расчет примерный (материалы ждем) ОС: Пока никаких изменений. Этот проект…"
type textarea "x"
type textarea "15.10 расчет примерный (материалы ждем) ОС: Пока никаких изменений. Этот проект…"
type textarea "x"
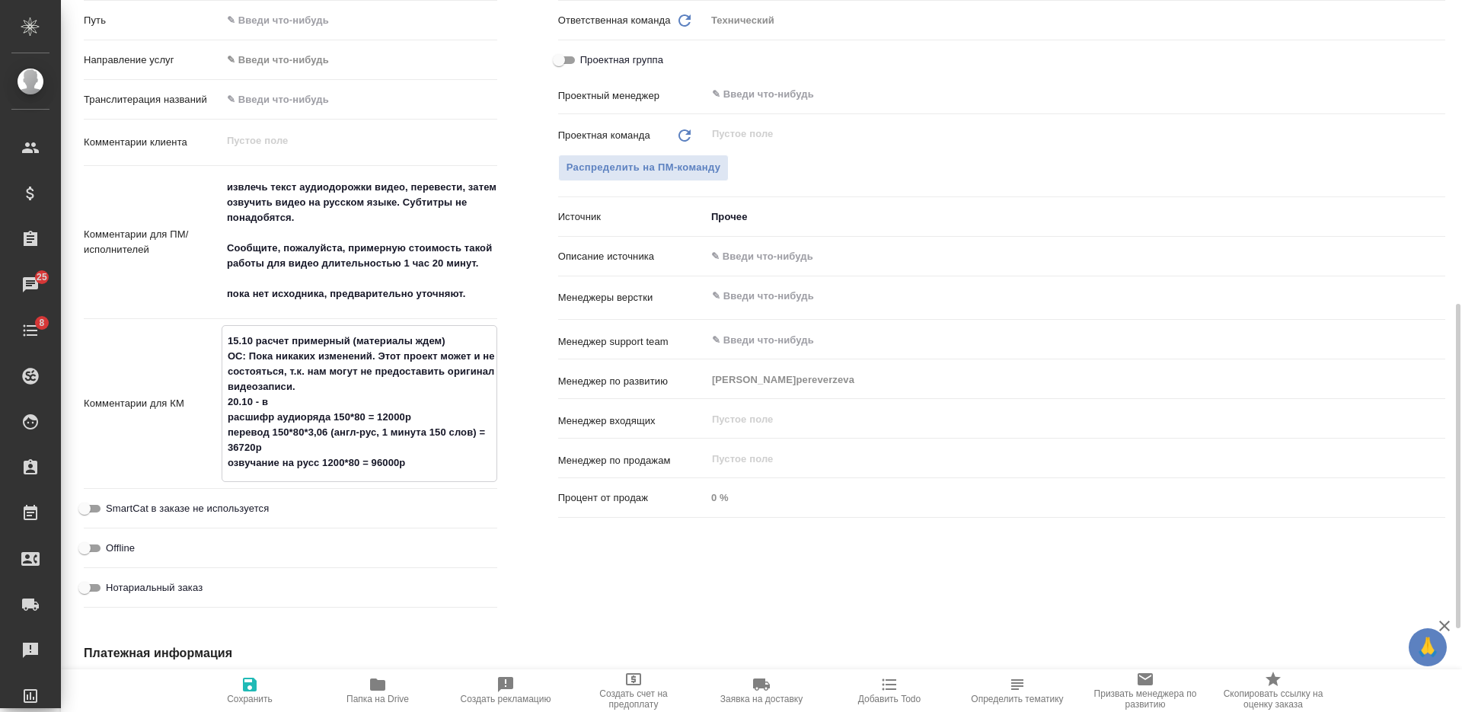
type textarea "x"
type textarea "15.10 расчет примерный (материалы ждем) ОС: Пока никаких изменений. Этот проект…"
type textarea "x"
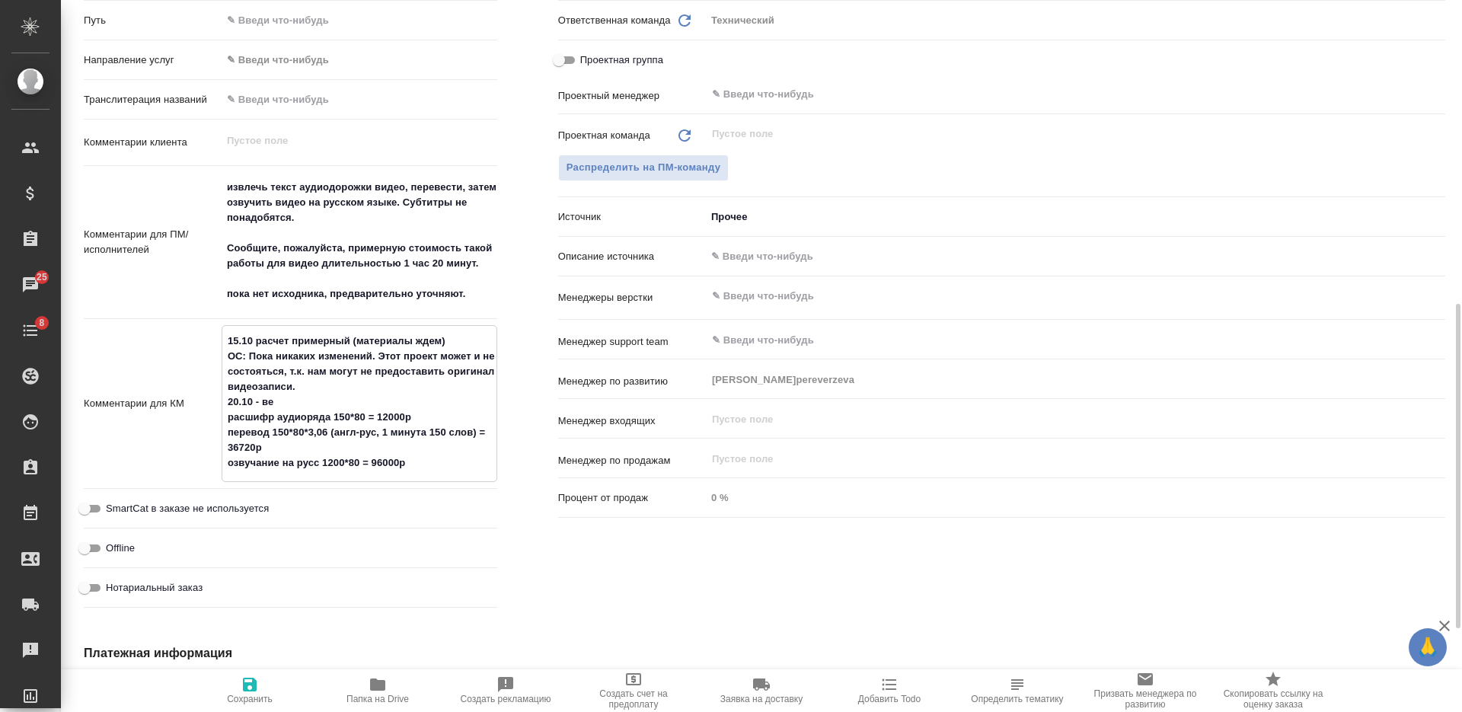
type textarea "15.10 расчет примерный (материалы ждем) ОС: Пока никаких изменений. Этот проект…"
type textarea "x"
type textarea "15.10 расчет примерный (материалы ждем) ОС: Пока никаких изменений. Этот проект…"
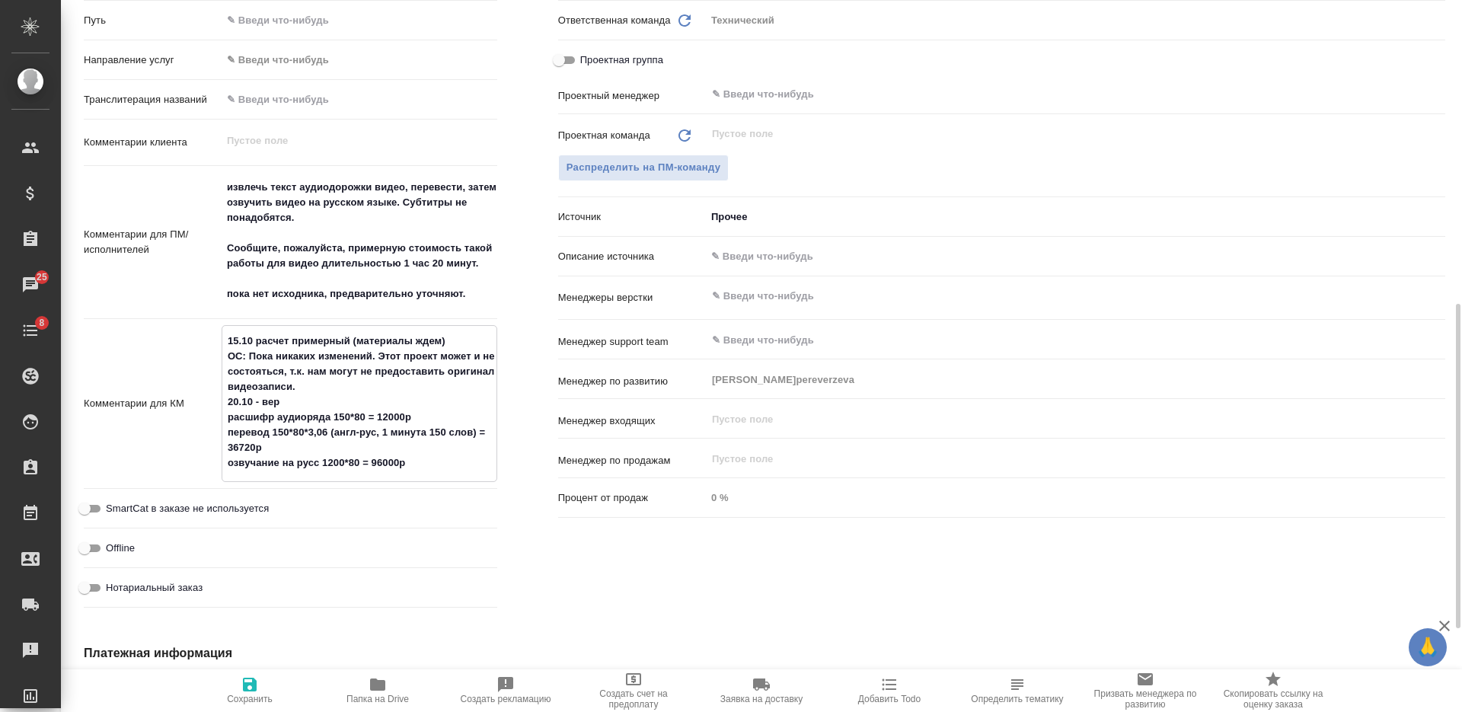
type textarea "x"
type textarea "15.10 расчет примерный (материалы ждем) ОС: Пока никаких изменений. Этот проект…"
type textarea "x"
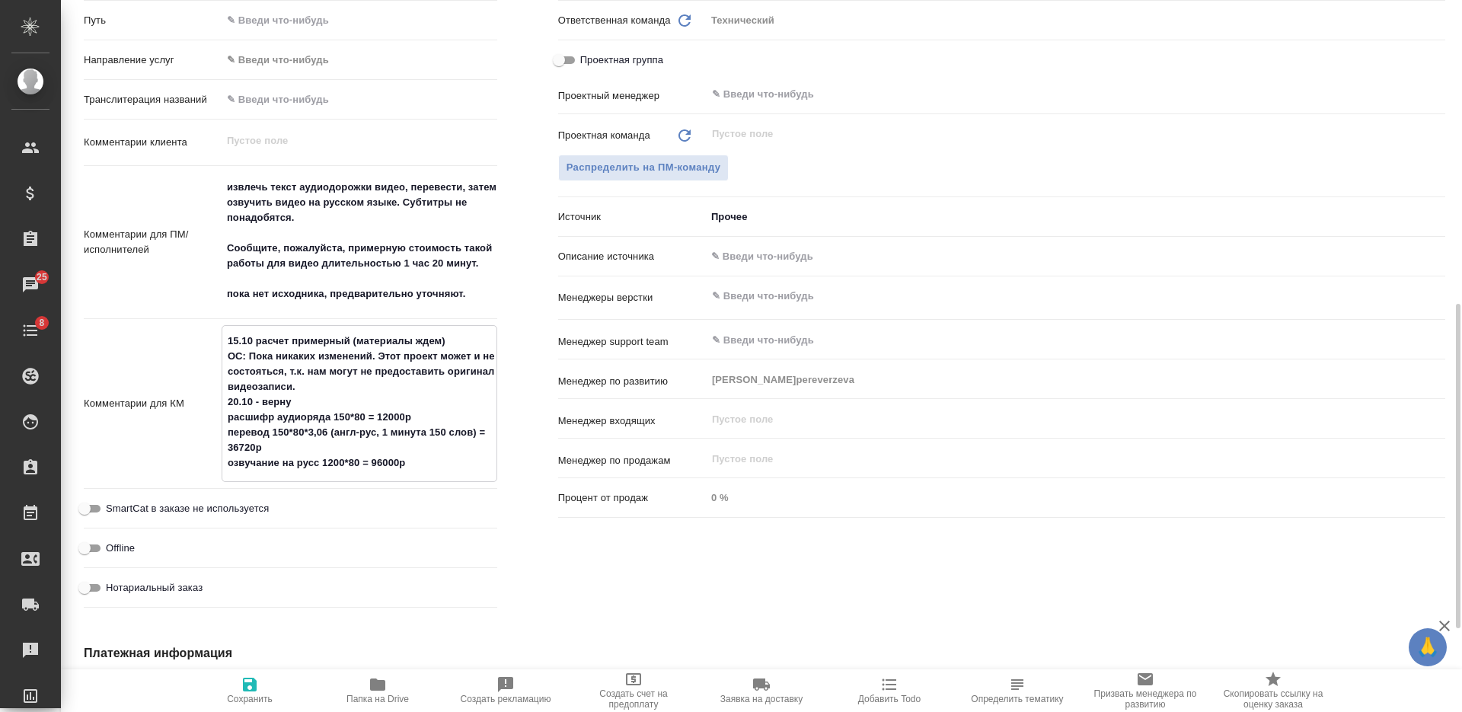
type textarea "15.10 расчет примерный (материалы ждем) ОС: Пока никаких изменений. Этот проект…"
type textarea "x"
type textarea "15.10 расчет примерный (материалы ждем) ОС: Пока никаких изменений. Этот проект…"
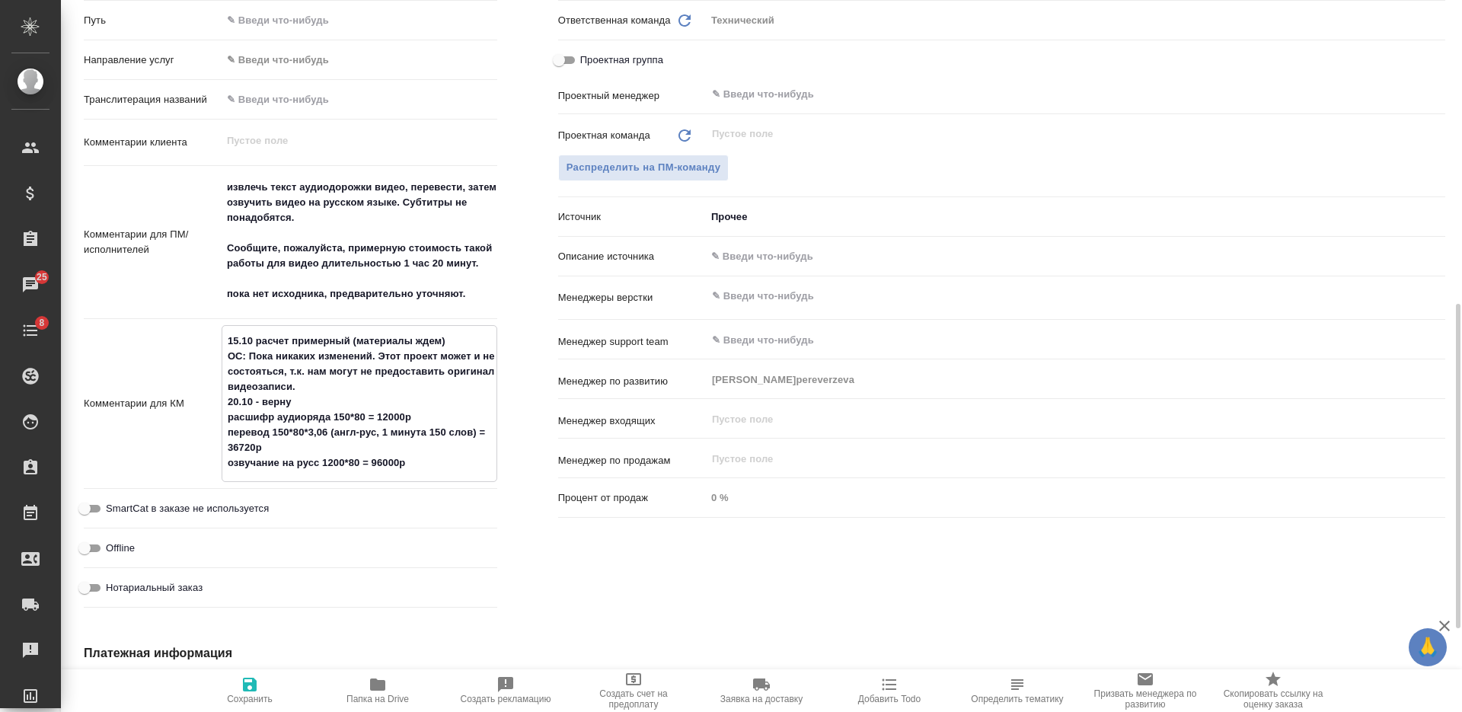
type textarea "x"
type textarea "15.10 расчет примерный (материалы ждем) ОС: Пока никаких изменений. Этот проект…"
type textarea "x"
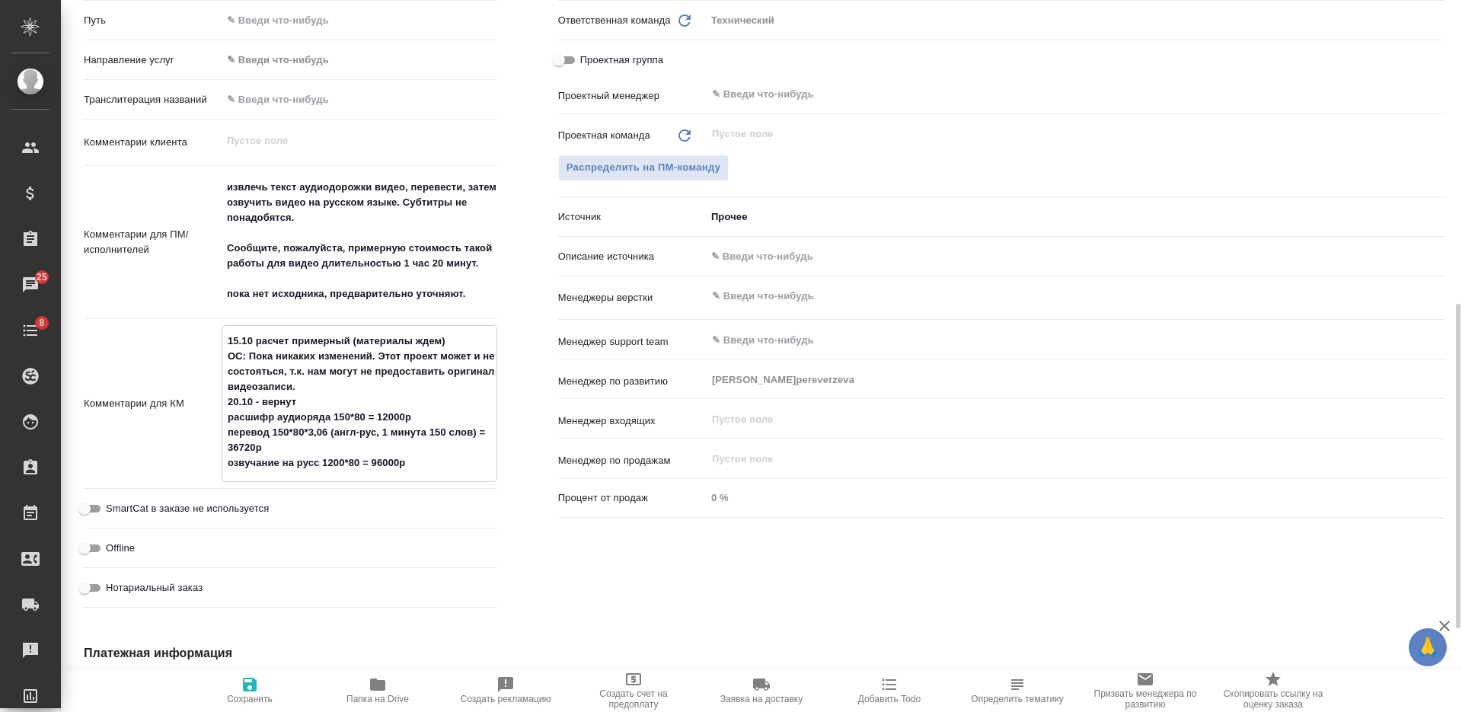
type textarea "x"
type textarea "15.10 расчет примерный (материалы ждем) ОС: Пока никаких изменений. Этот проект…"
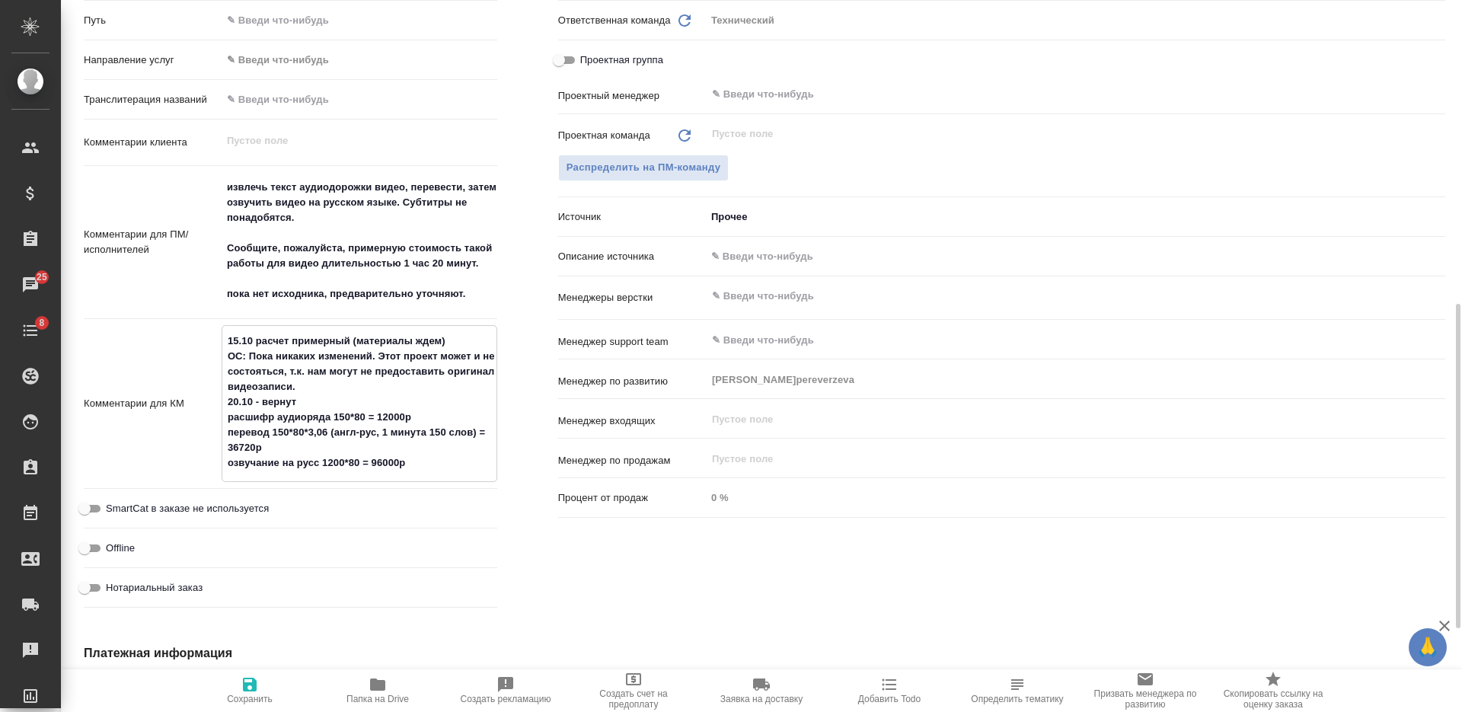
type textarea "x"
type textarea "15.10 расчет примерный (материалы ждем) ОС: Пока никаких изменений. Этот проект…"
type textarea "x"
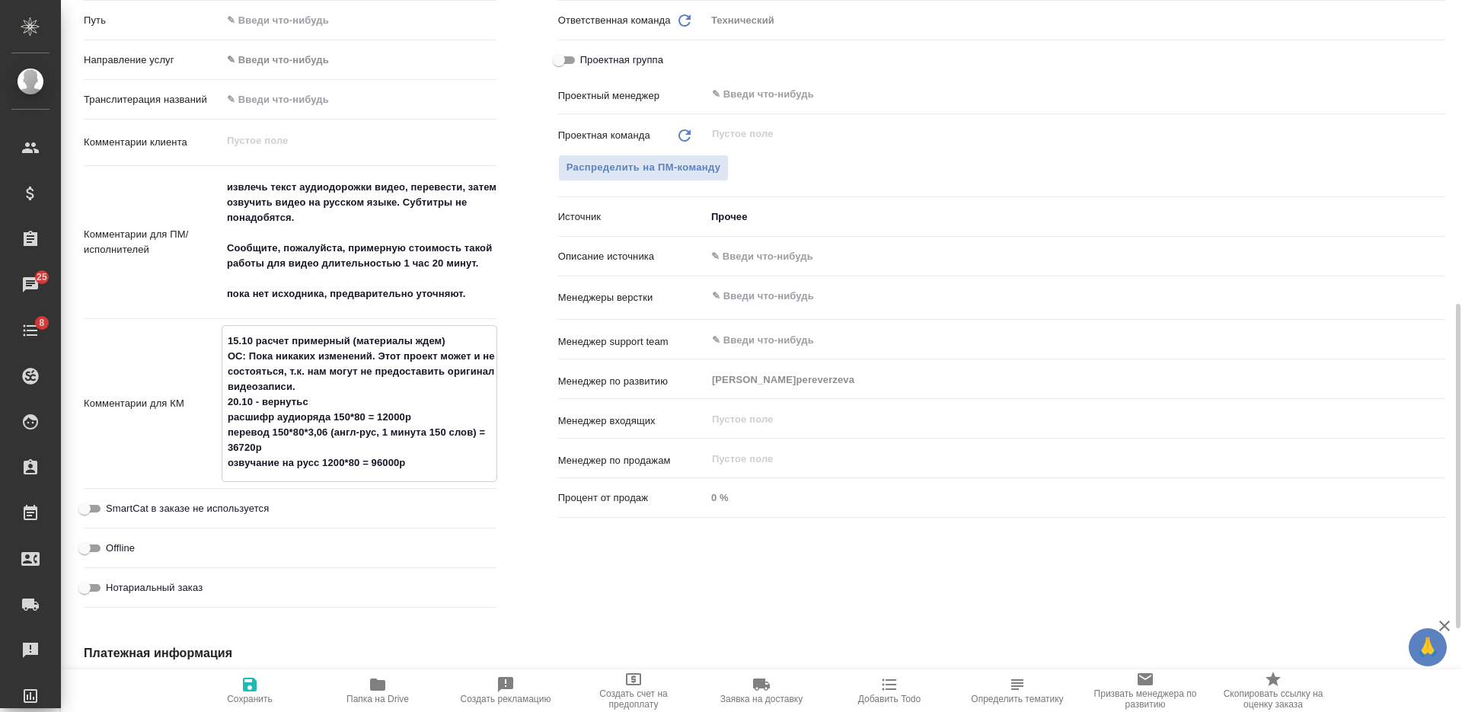
type textarea "x"
type textarea "15.10 расчет примерный (материалы ждем) ОС: Пока никаких изменений. Этот проект…"
type textarea "x"
type textarea "15.10 расчет примерный (материалы ждем) ОС: Пока никаких изменений. Этот проект…"
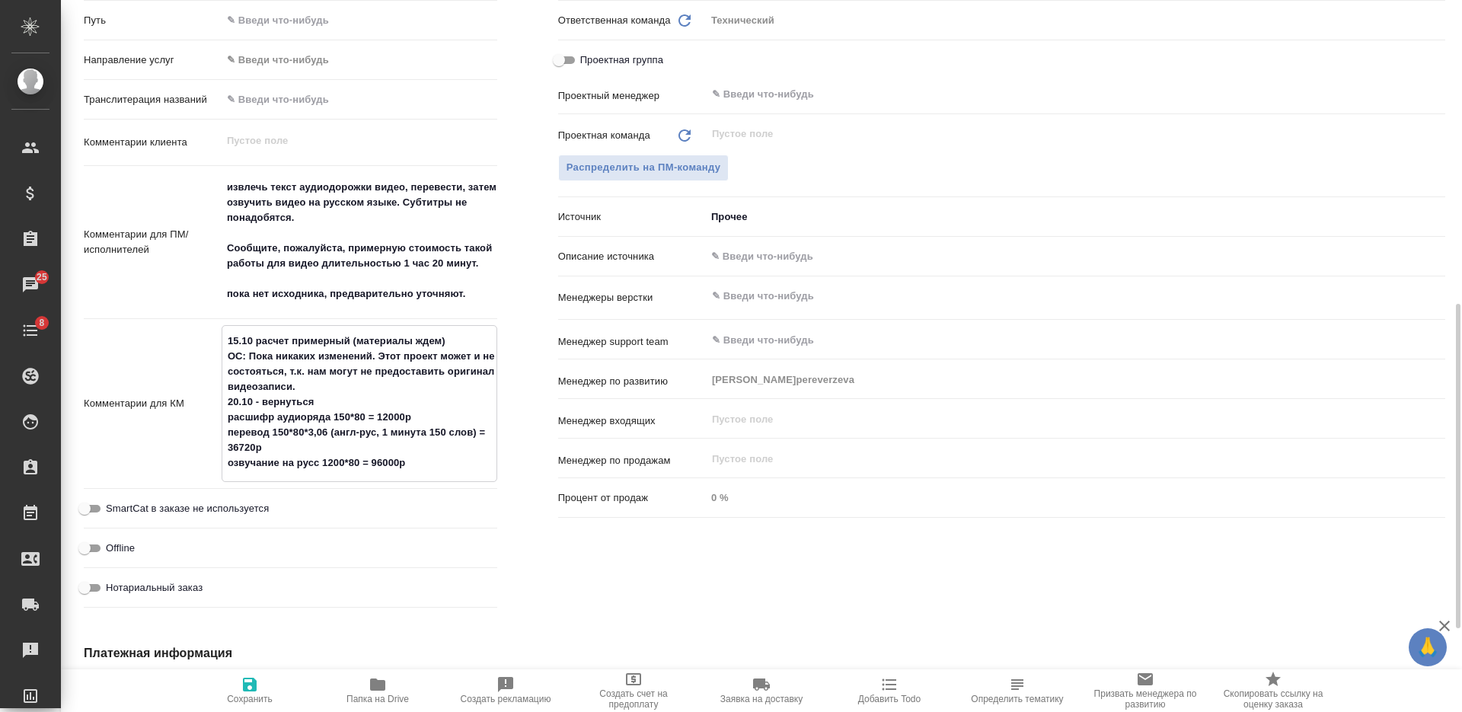
type textarea "x"
type textarea "15.10 расчет примерный (материалы ждем) ОС: Пока никаких изменений. Этот проект…"
type textarea "x"
type textarea "15.10 расчет примерный (материалы ждем) ОС: Пока никаких изменений. Этот проект…"
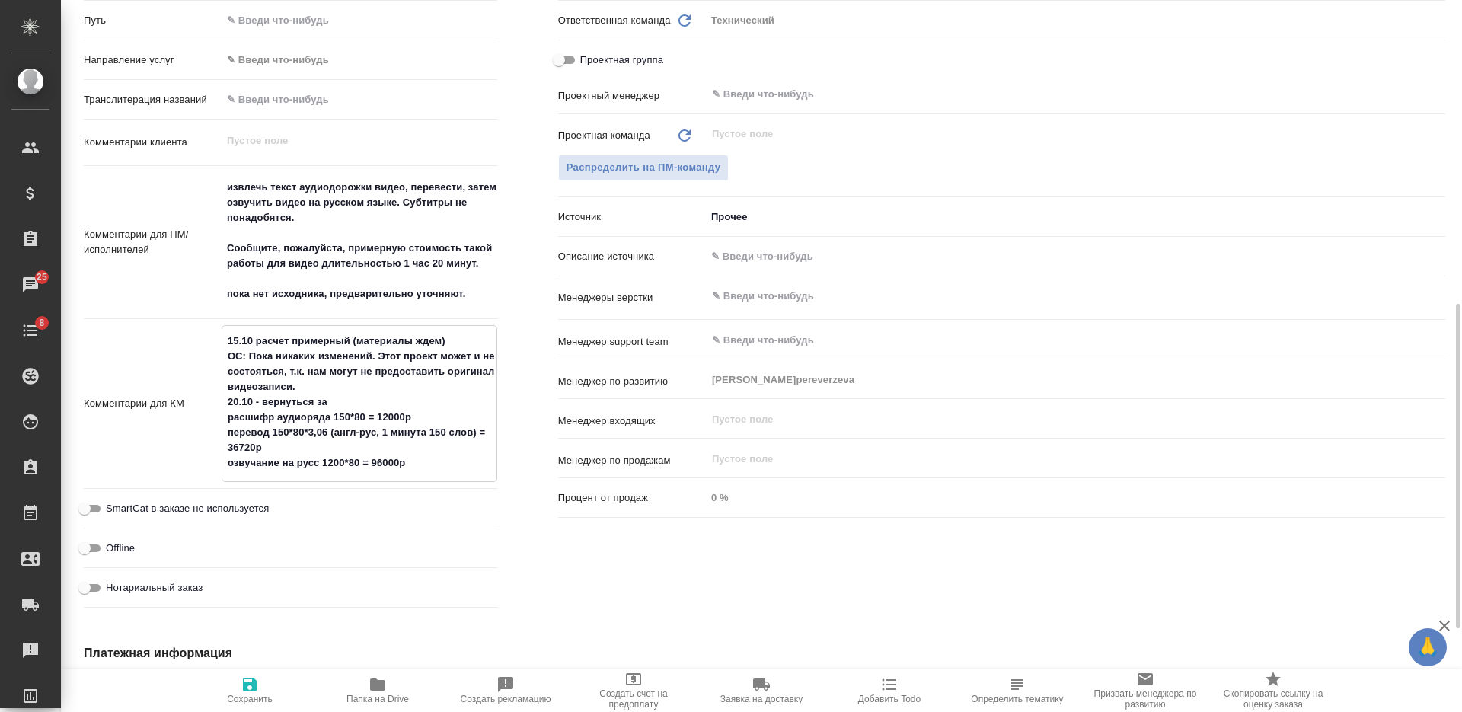
type textarea "x"
type textarea "15.10 расчет примерный (материалы ждем) ОС: Пока никаких изменений. Этот проект…"
type textarea "x"
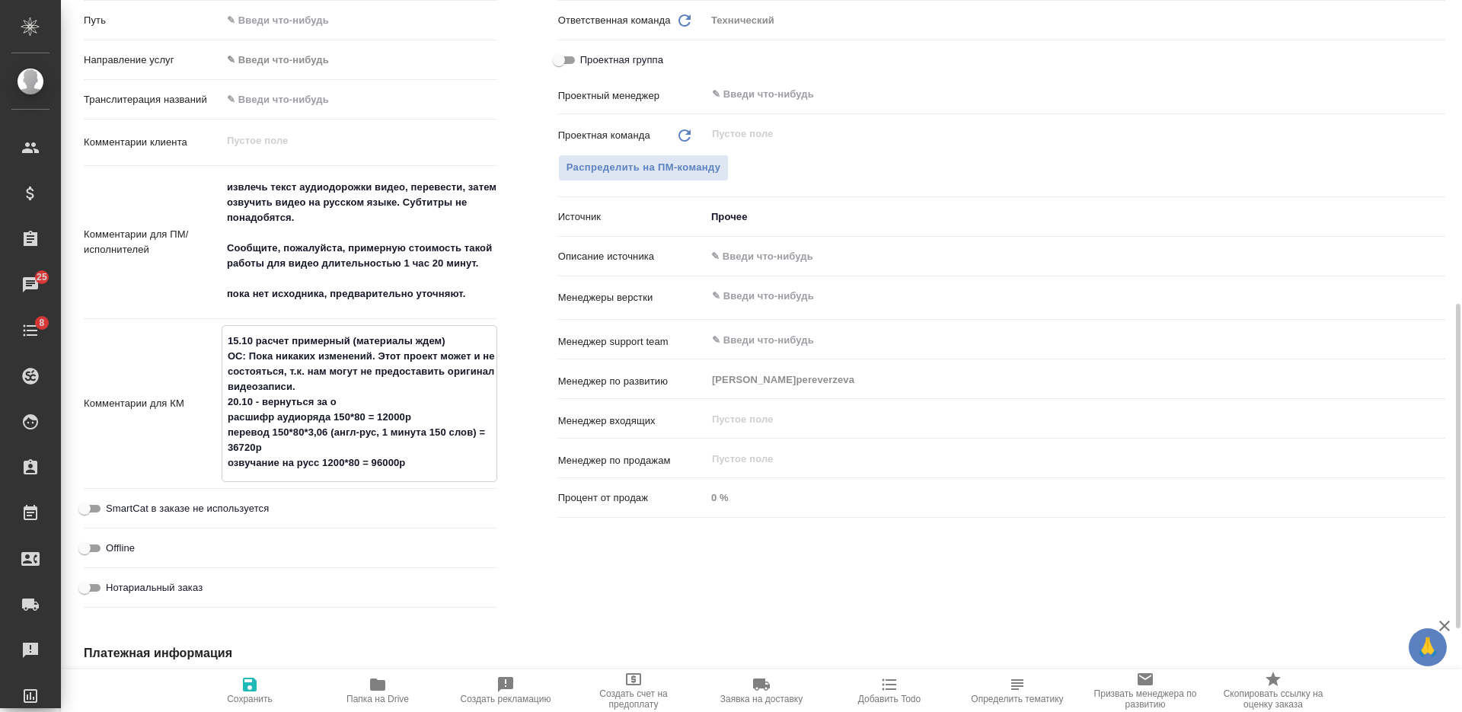
type textarea "x"
type textarea "15.10 расчет примерный (материалы ждем) ОС: Пока никаких изменений. Этот проект…"
type textarea "x"
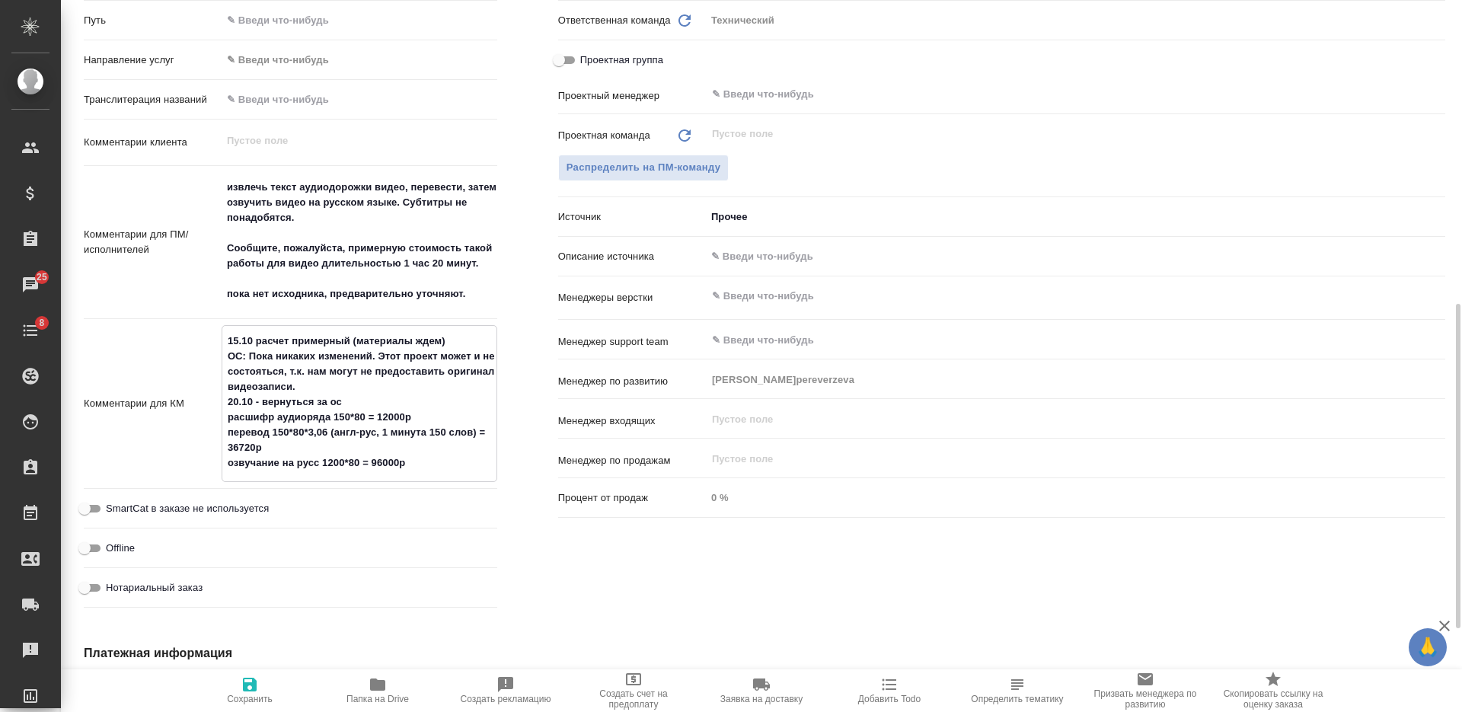
type textarea "x"
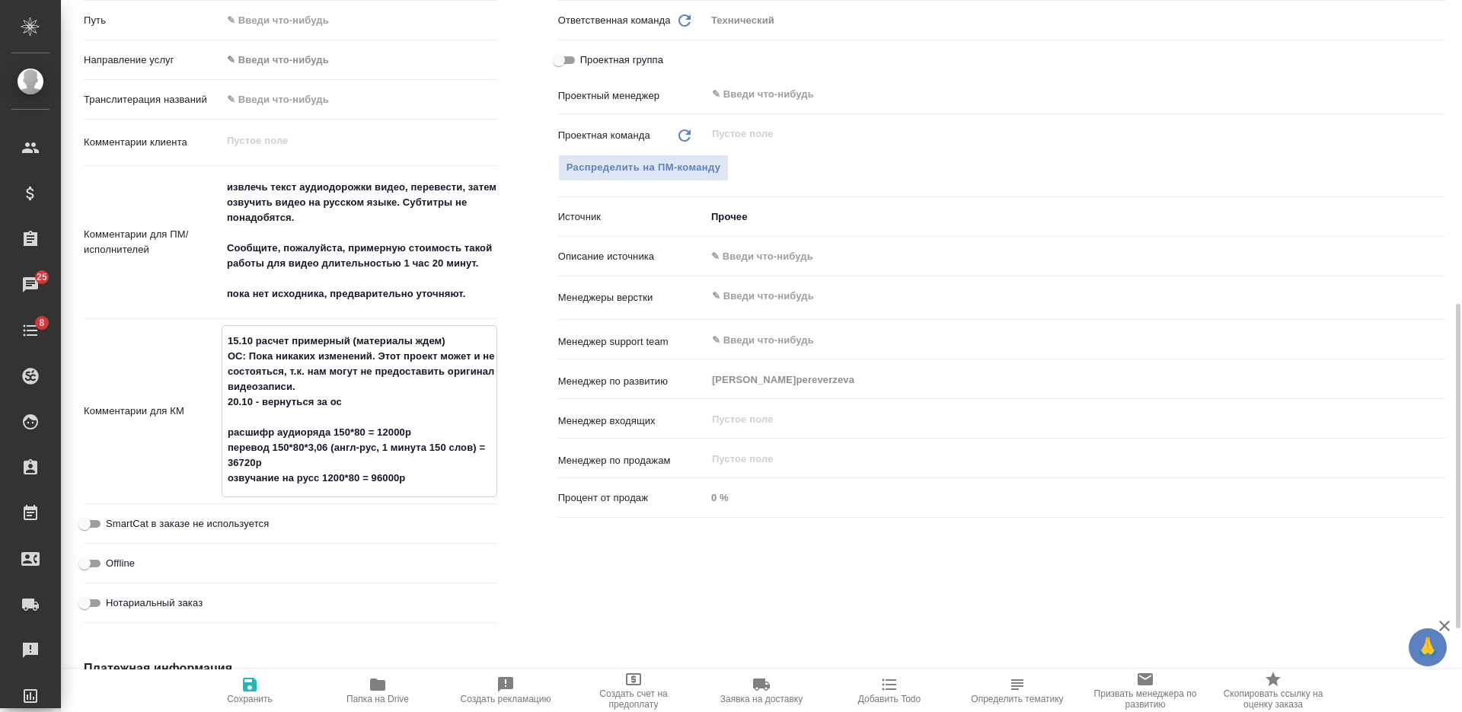
click at [255, 705] on button "Сохранить" at bounding box center [250, 690] width 128 height 43
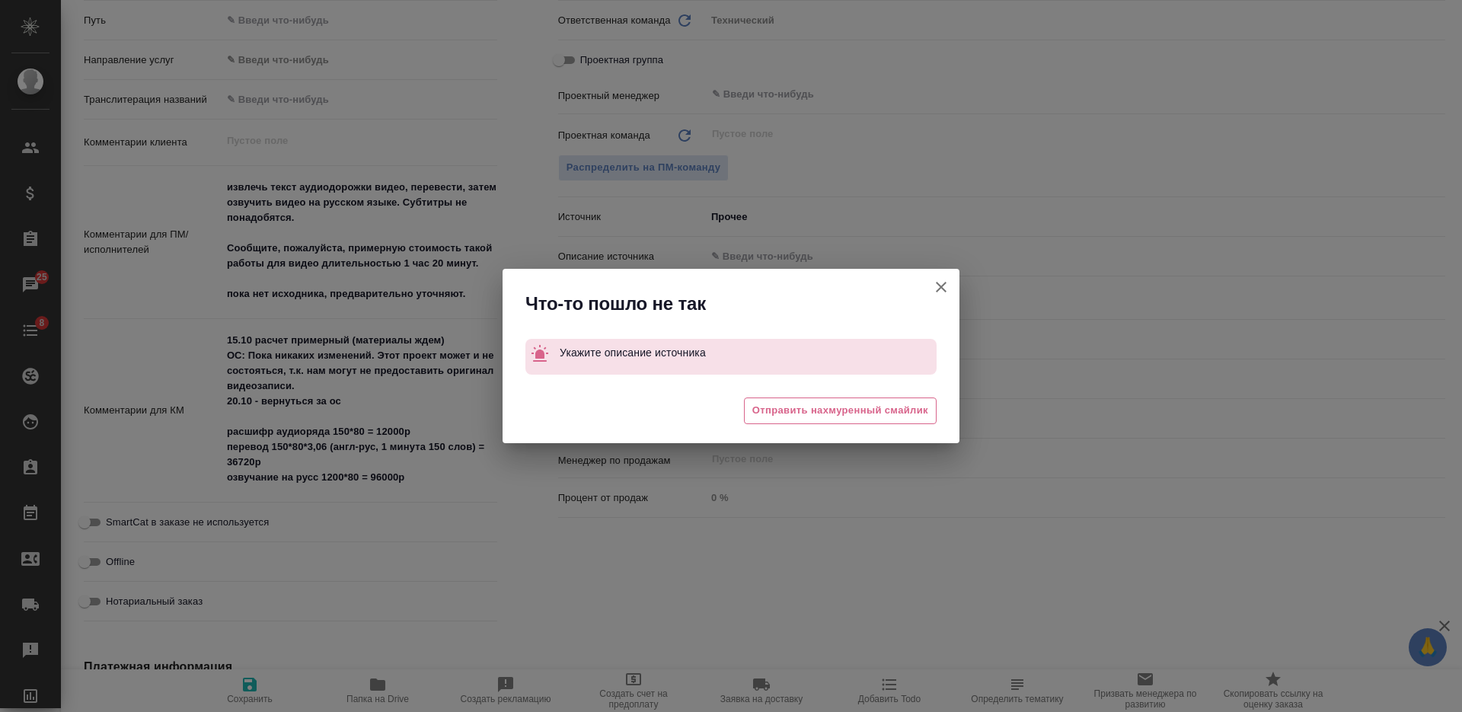
click at [945, 289] on icon "button" at bounding box center [941, 287] width 18 height 18
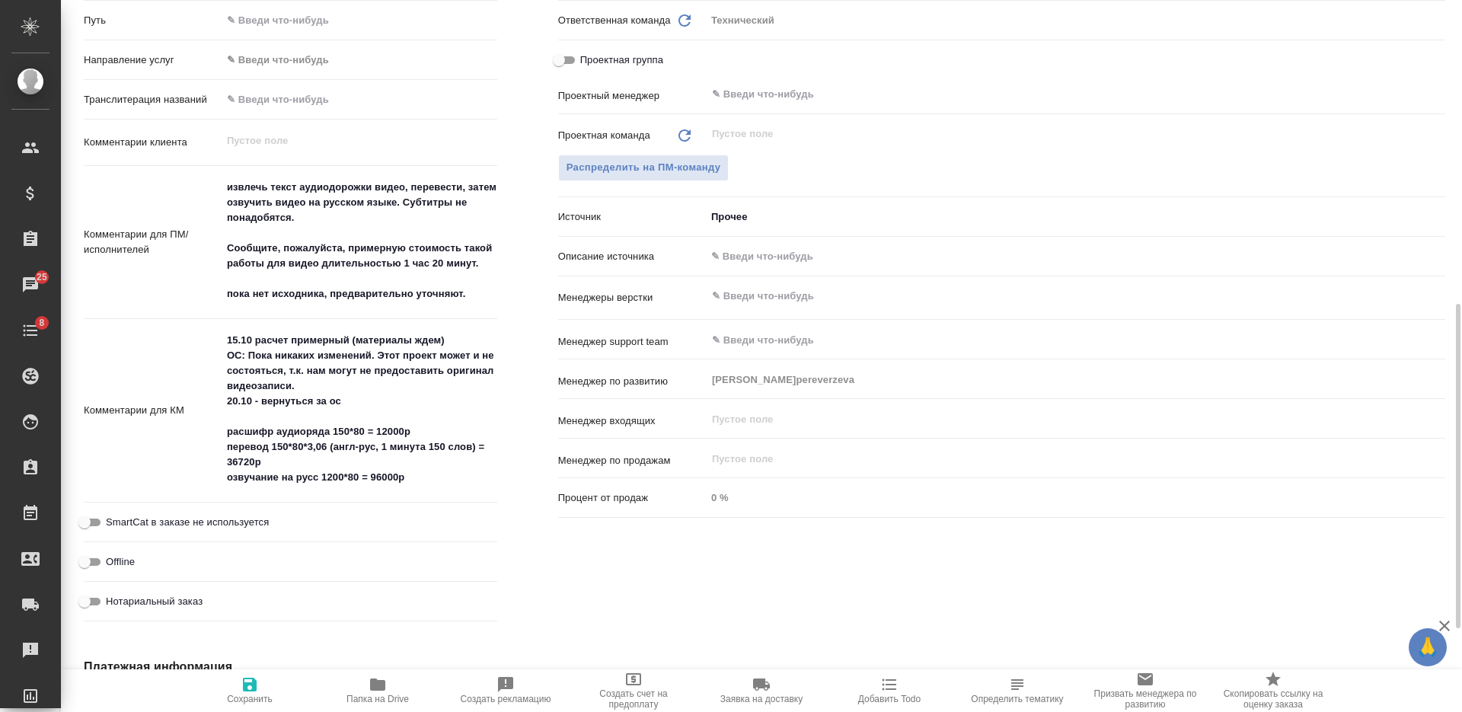
click at [749, 248] on input "text" at bounding box center [1075, 256] width 739 height 22
click at [740, 228] on body "🙏 .cls-1 fill:#fff; AWATERA Nikiforova Valeria Клиенты Спецификации Заказы 25 Ч…" at bounding box center [731, 356] width 1462 height 712
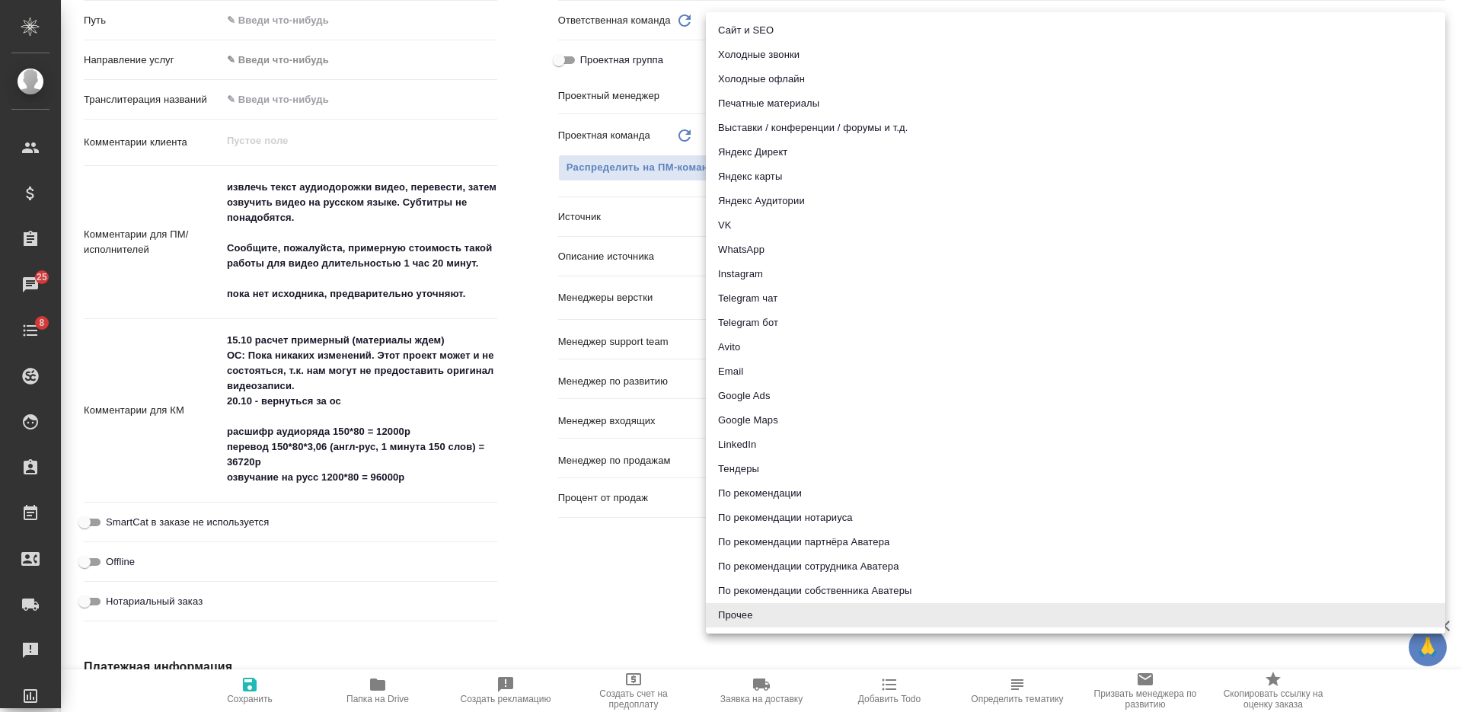
click at [755, 368] on li "Email" at bounding box center [1075, 371] width 739 height 24
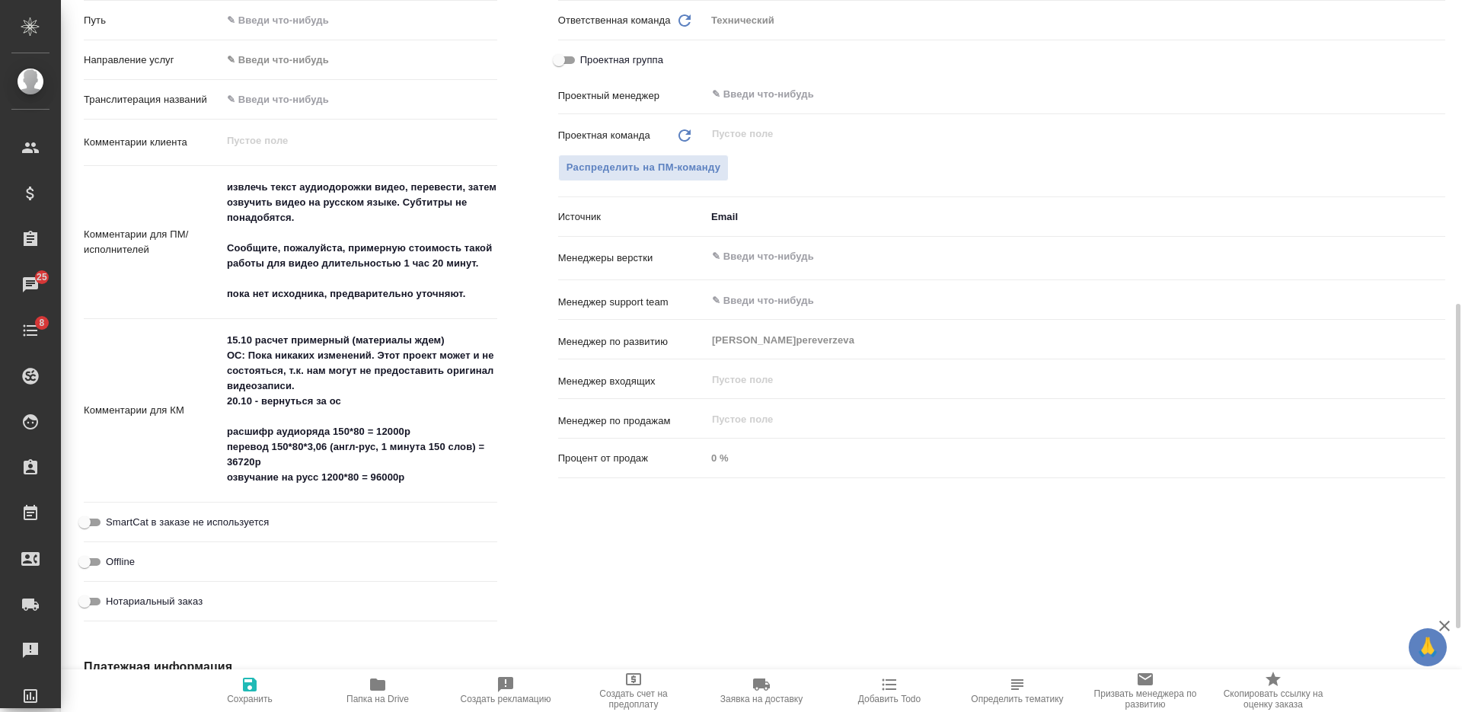
click at [247, 700] on span "Сохранить" at bounding box center [250, 699] width 46 height 11
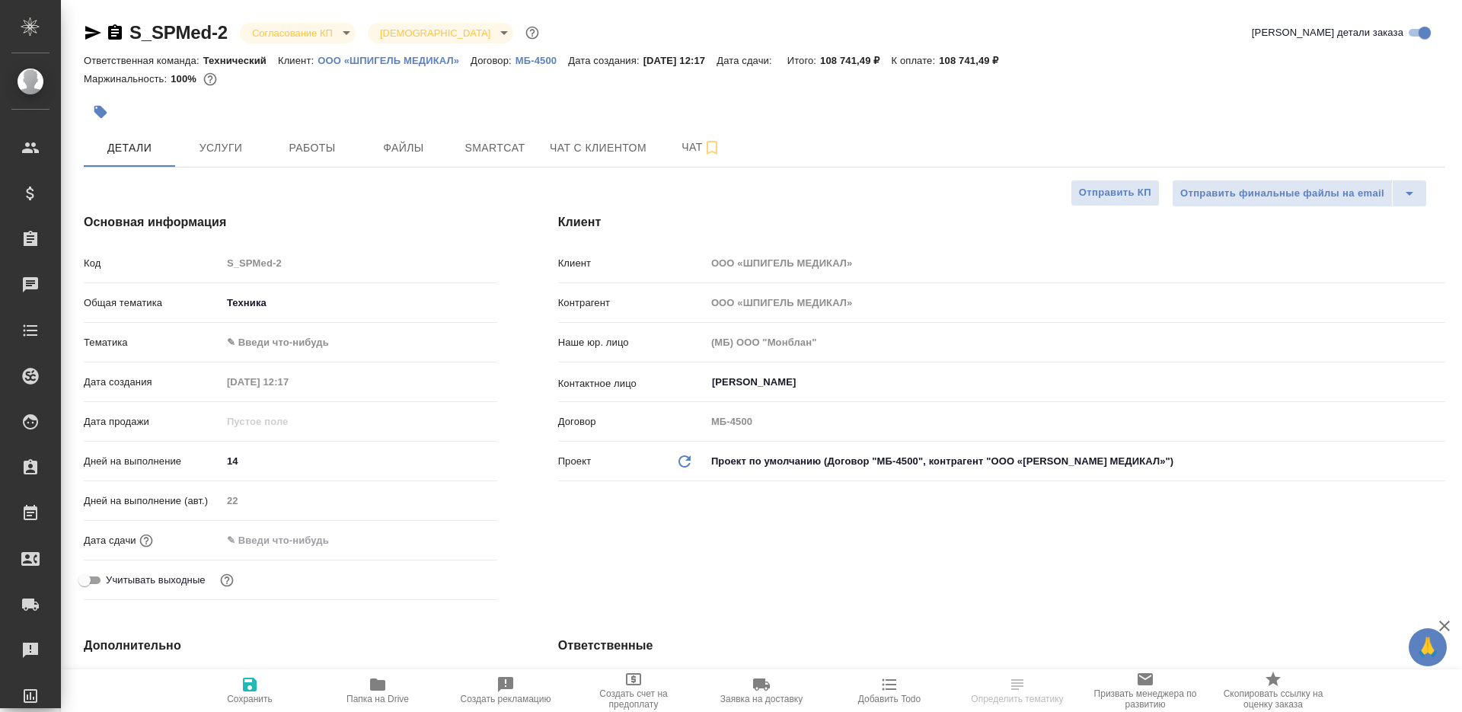
select select "RU"
type textarea "x"
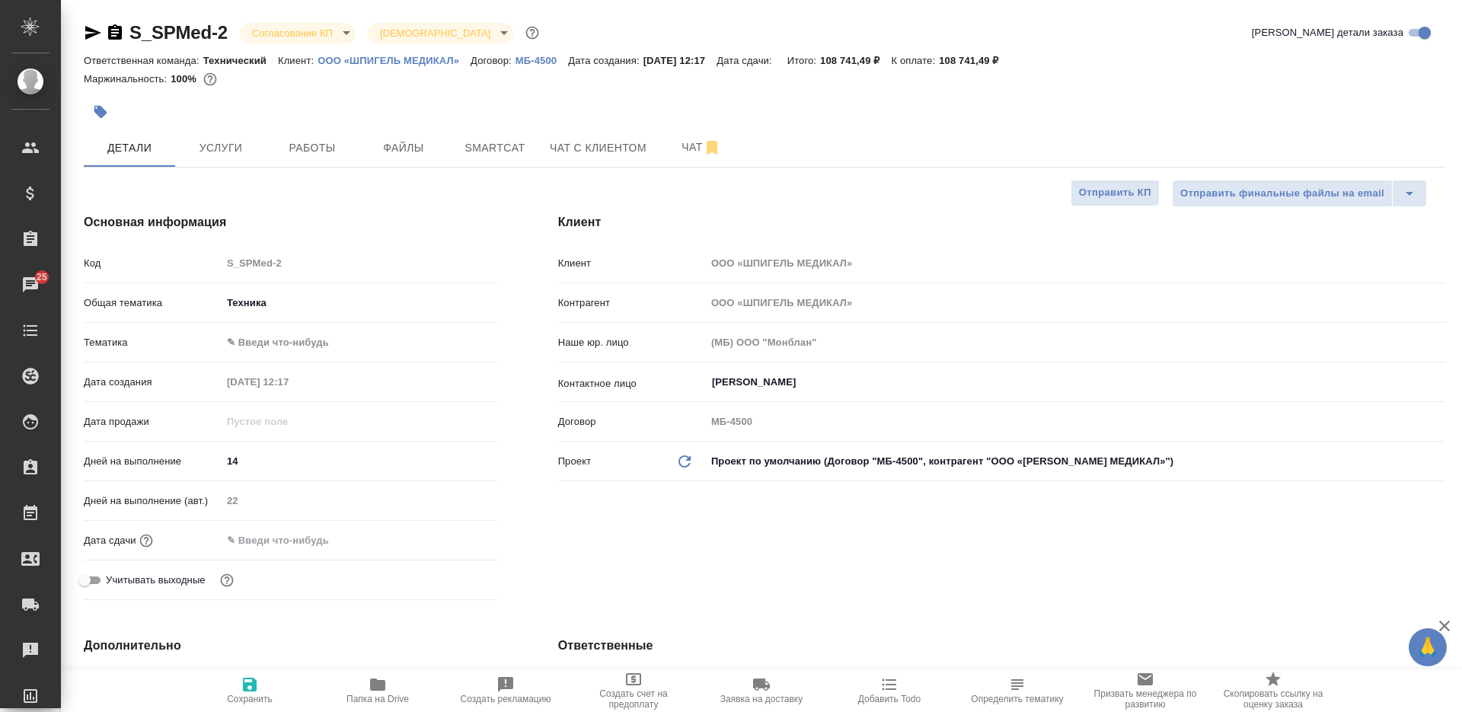
type textarea "x"
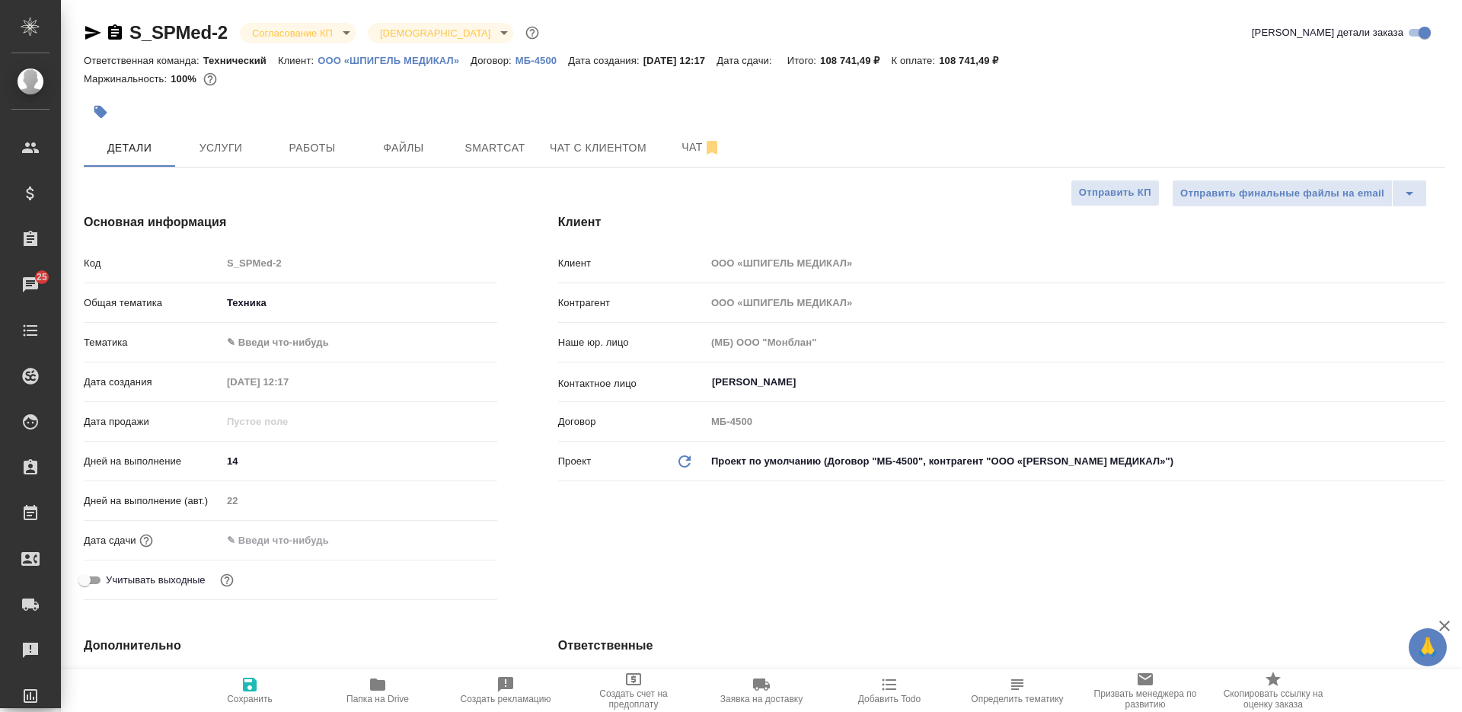
type textarea "x"
click at [119, 33] on icon "button" at bounding box center [115, 31] width 14 height 15
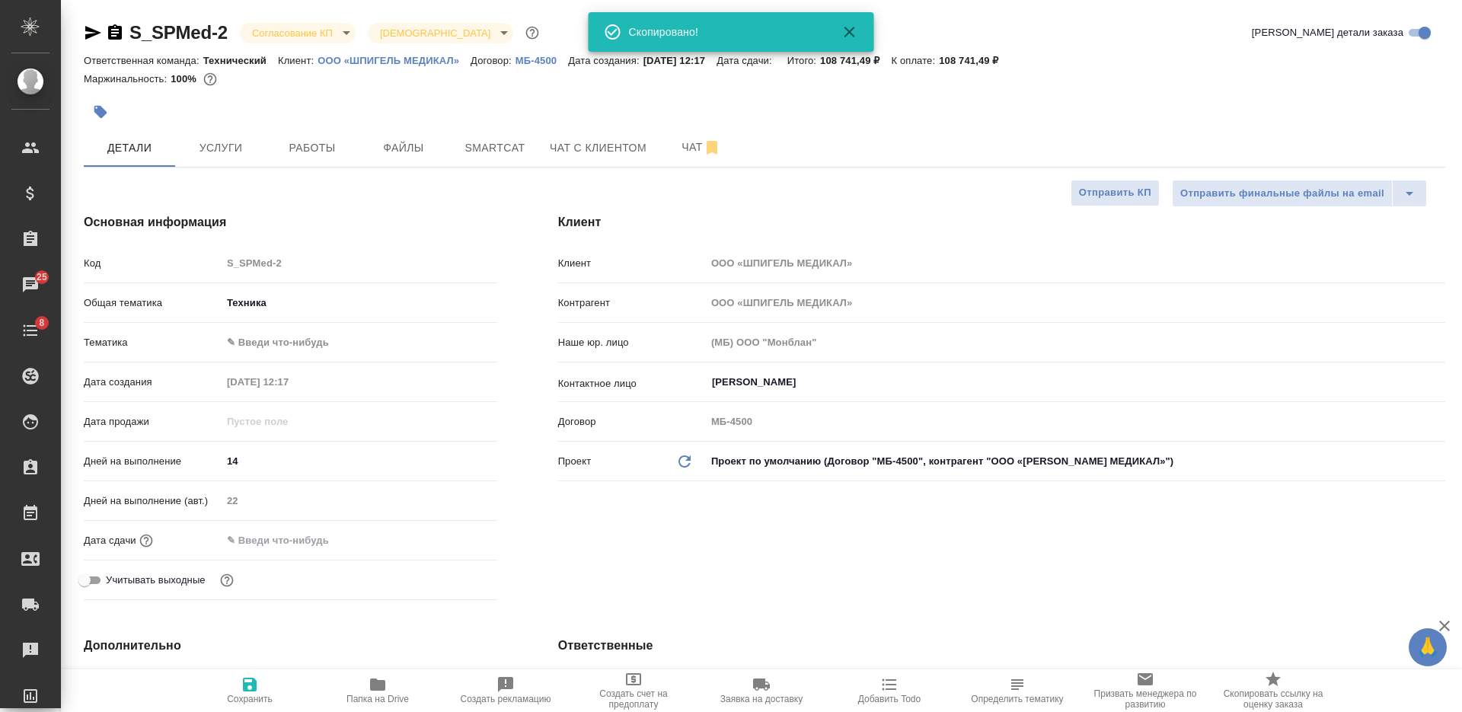
type textarea "x"
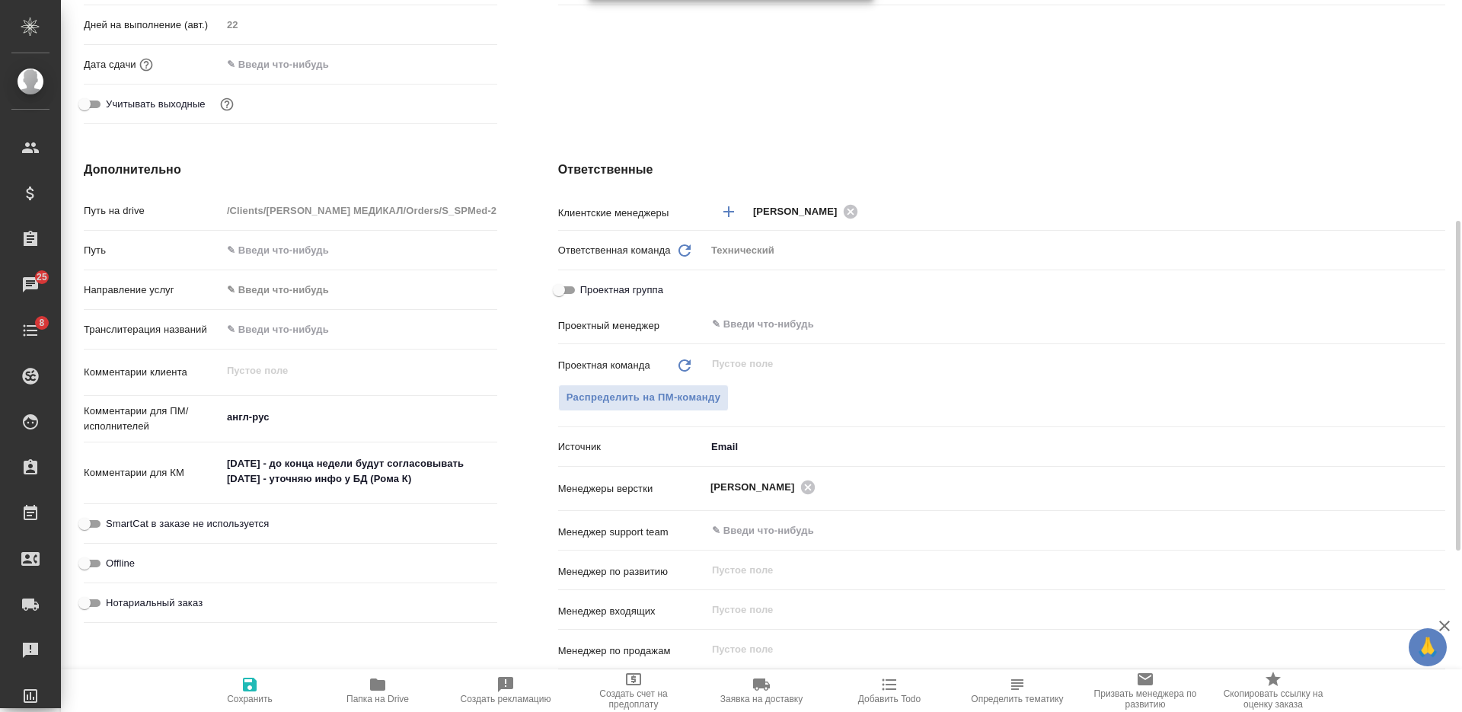
scroll to position [571, 0]
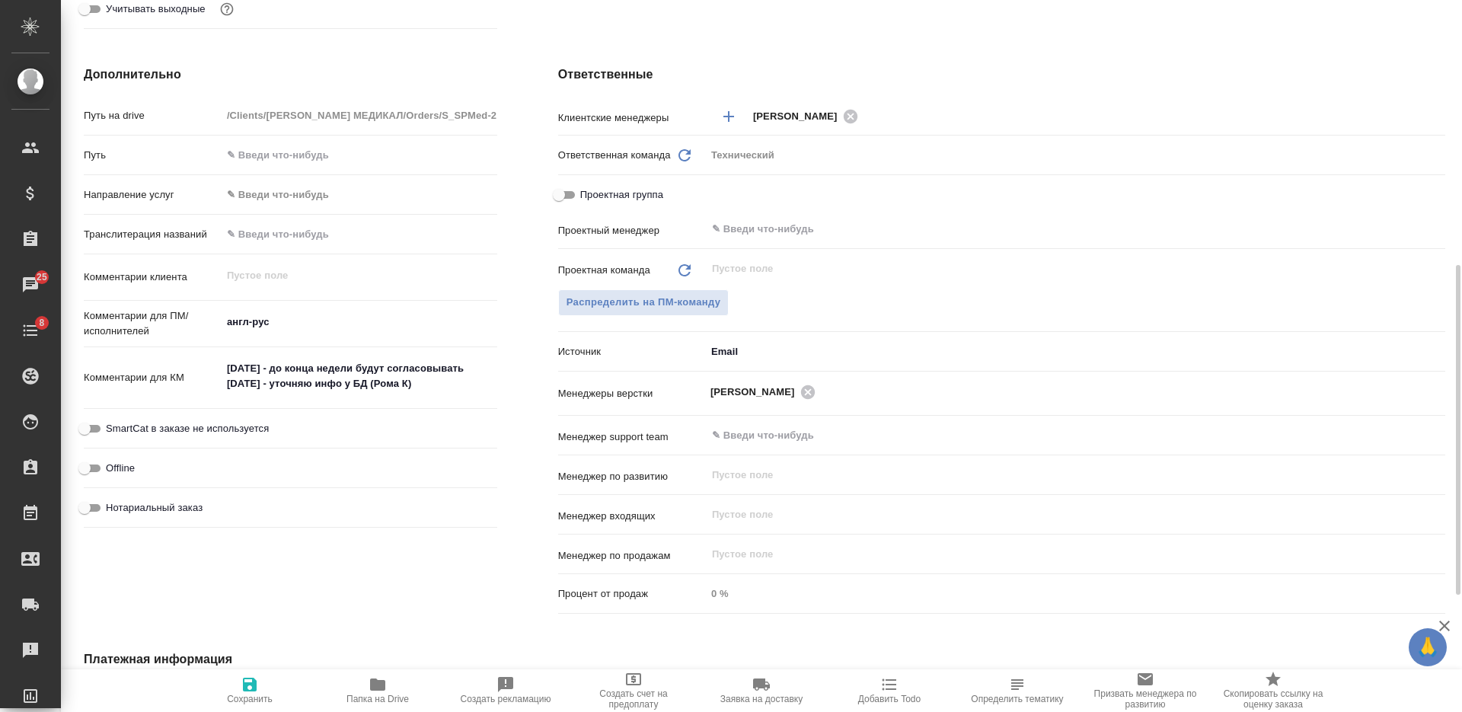
type textarea "x"
click at [438, 385] on textarea "08.10.2025 - до конца недели будут согласовывать 13.10.2025 - уточняю инфо у БД…" at bounding box center [359, 376] width 274 height 41
type textarea "08.10.2025 - до конца недели будут согласовывать 13.10.2025 - уточняю инфо у БД…"
type textarea "x"
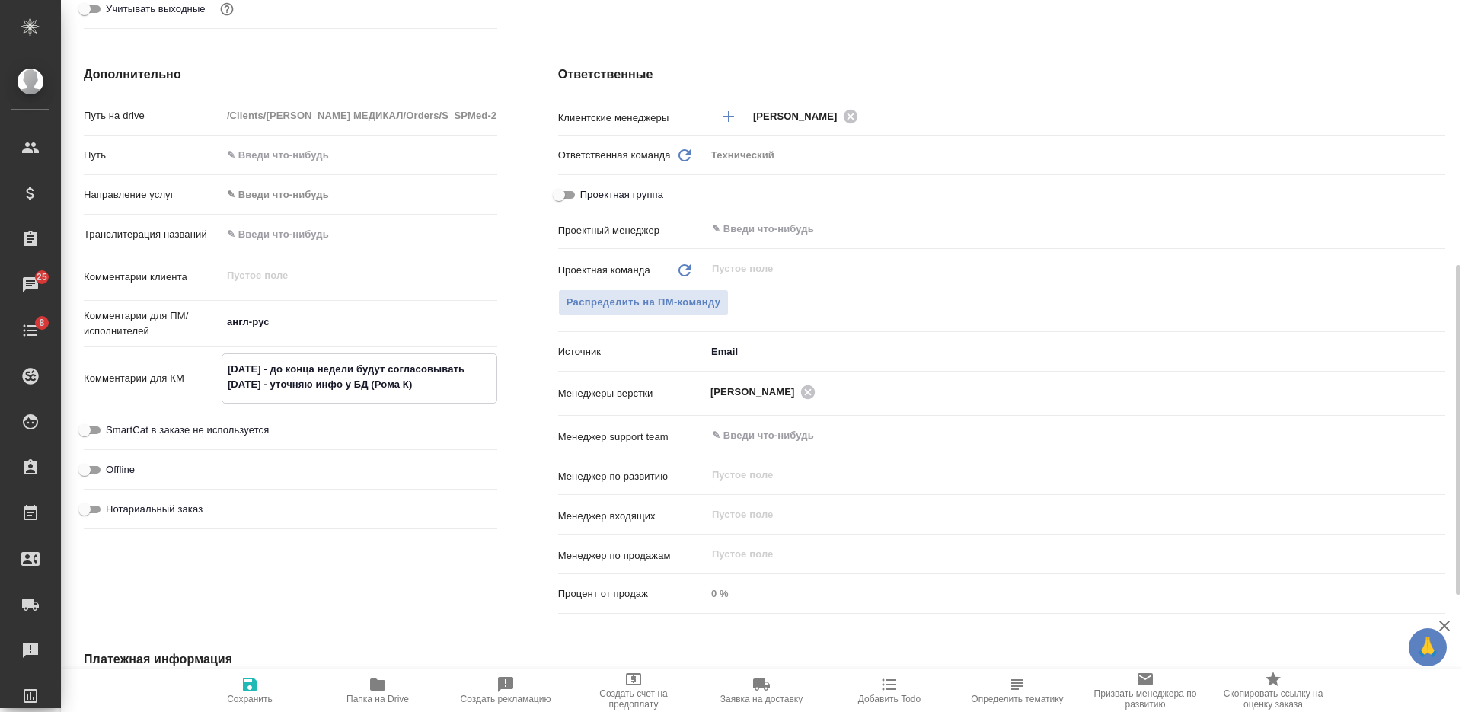
type textarea "x"
type textarea "08.10.2025 - до конца недели будут согласовывать 13.10.2025 - уточняю инфо у БД…"
type textarea "x"
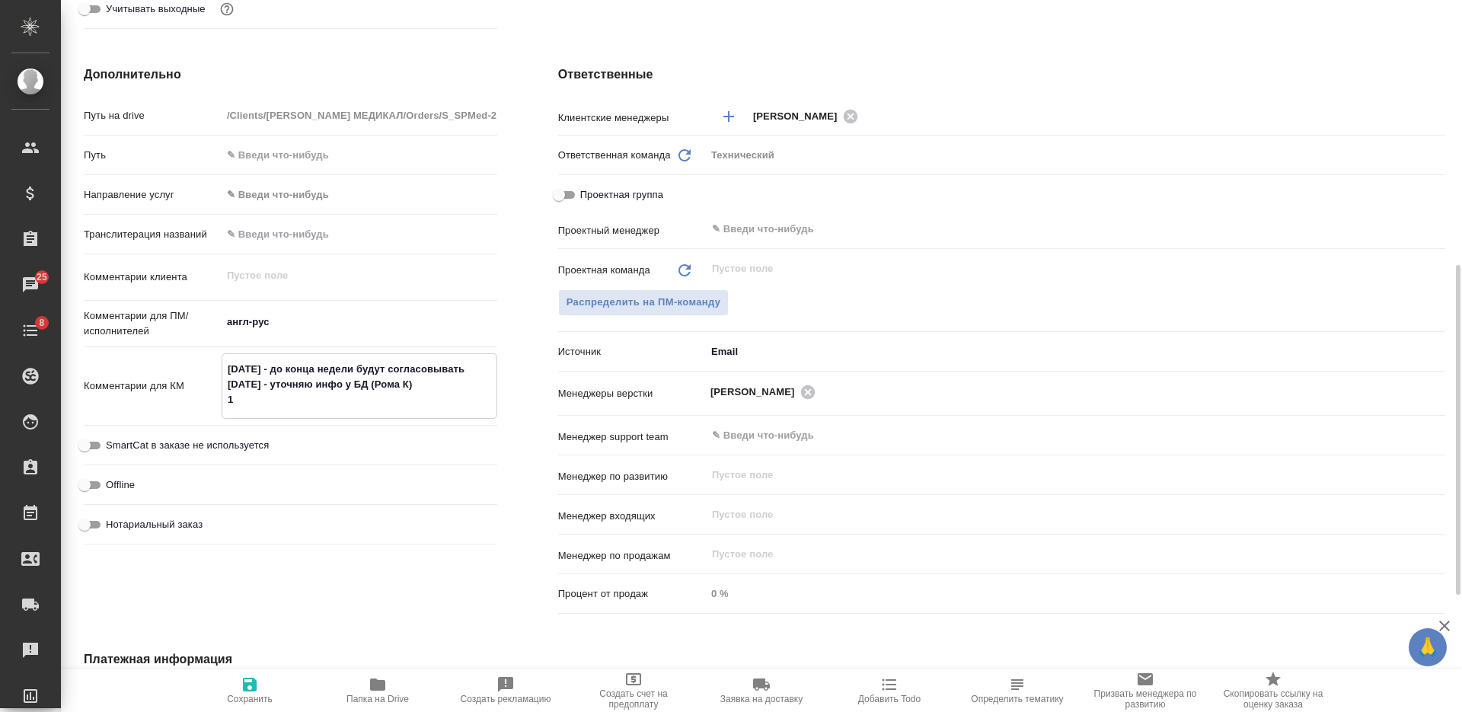
type textarea "08.10.2025 - до конца недели будут согласовывать 13.10.2025 - уточняю инфо у БД…"
type textarea "x"
type textarea "08.10.2025 - до конца недели будут согласовывать 13.10.2025 - уточняю инфо у БД…"
type textarea "x"
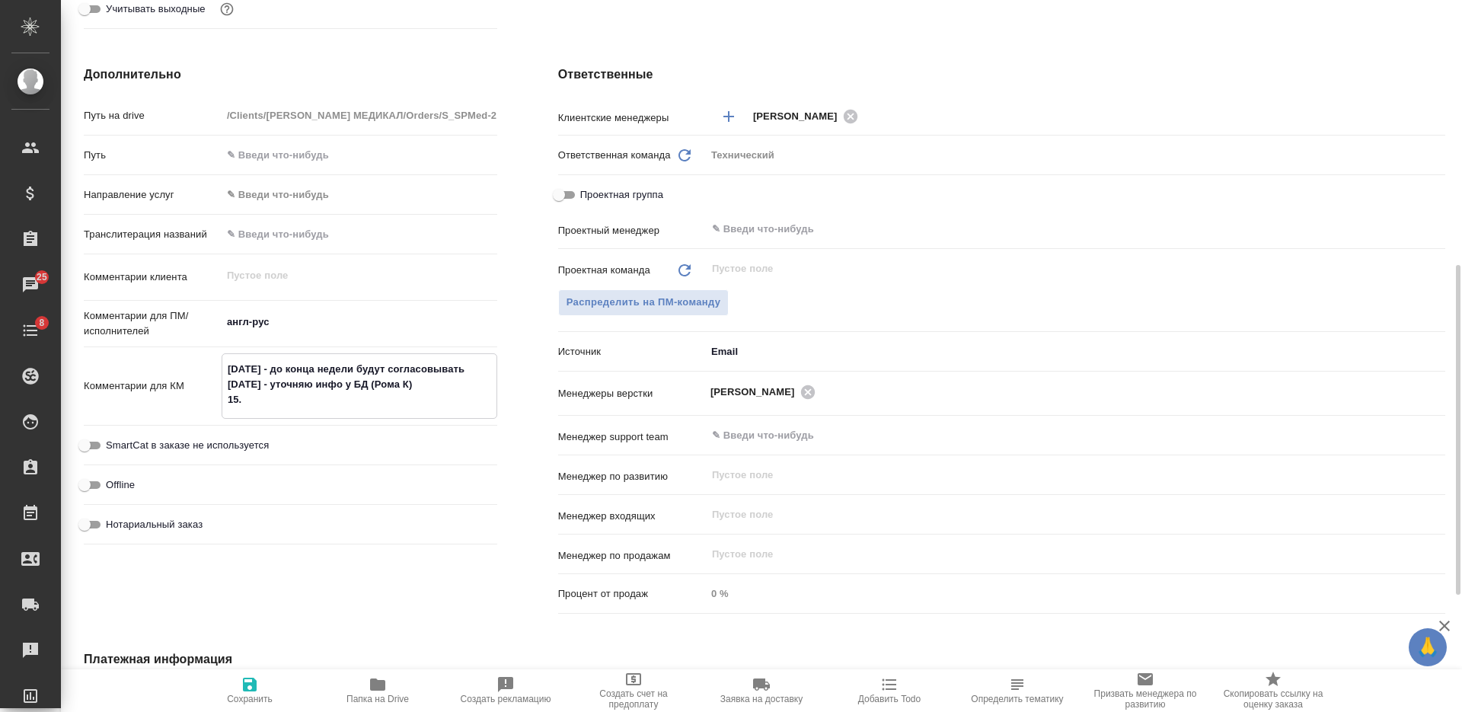
type textarea "08.10.2025 - до конца недели будут согласовывать 13.10.2025 - уточняю инфо у БД…"
type textarea "x"
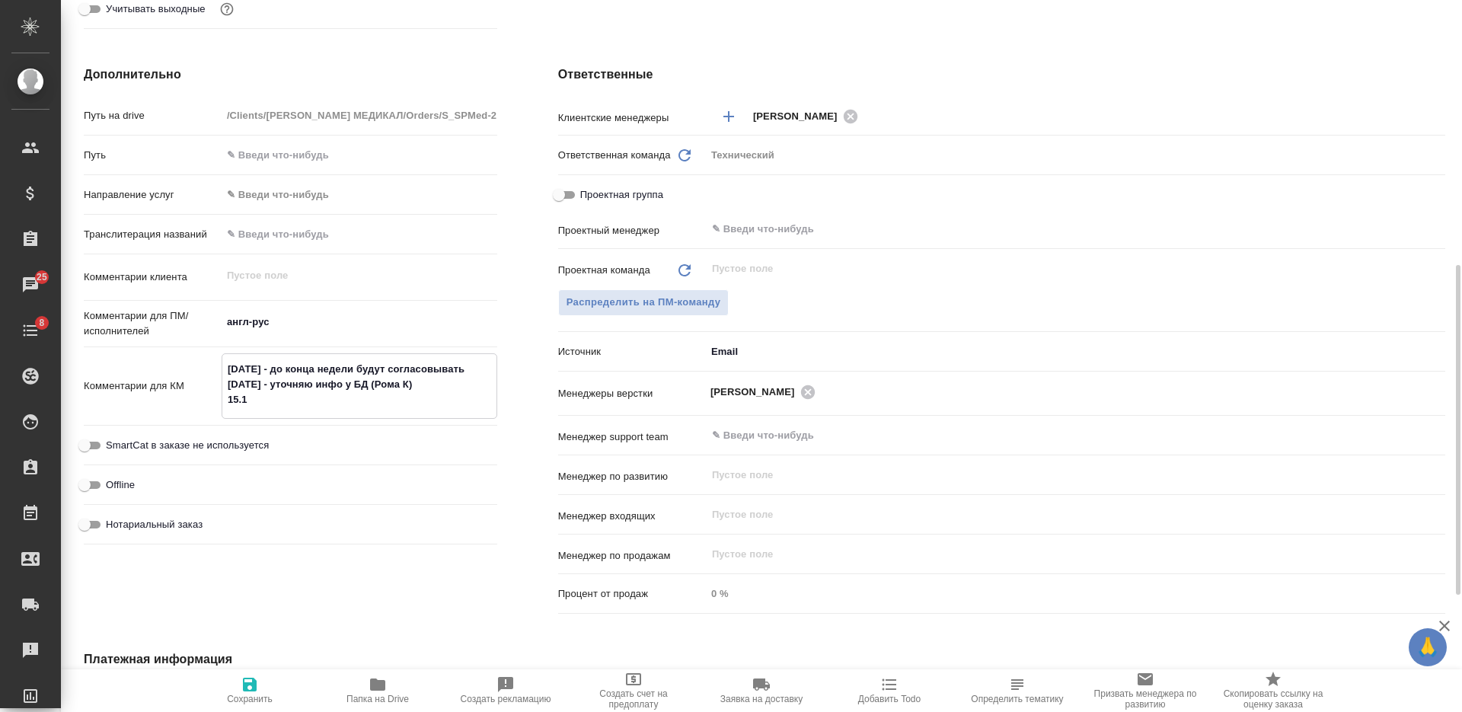
type textarea "x"
type textarea "08.10.2025 - до конца недели будут согласовывать 13.10.2025 - уточняю инфо у БД…"
type textarea "x"
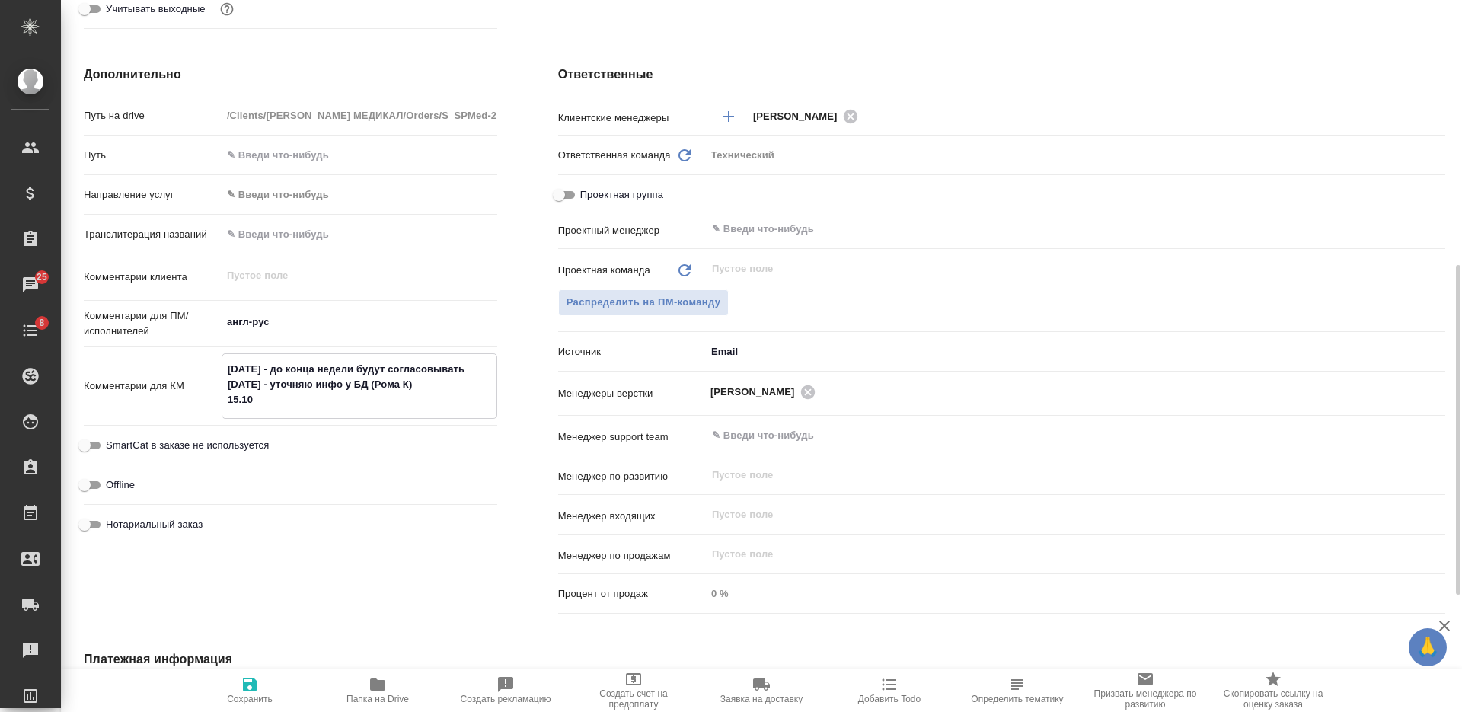
type textarea "08.10.2025 - до конца недели будут согласовывать 13.10.2025 - уточняю инфо у БД…"
type textarea "x"
type textarea "08.10.2025 - до конца недели будут согласовывать 13.10.2025 - уточняю инфо у БД…"
type textarea "x"
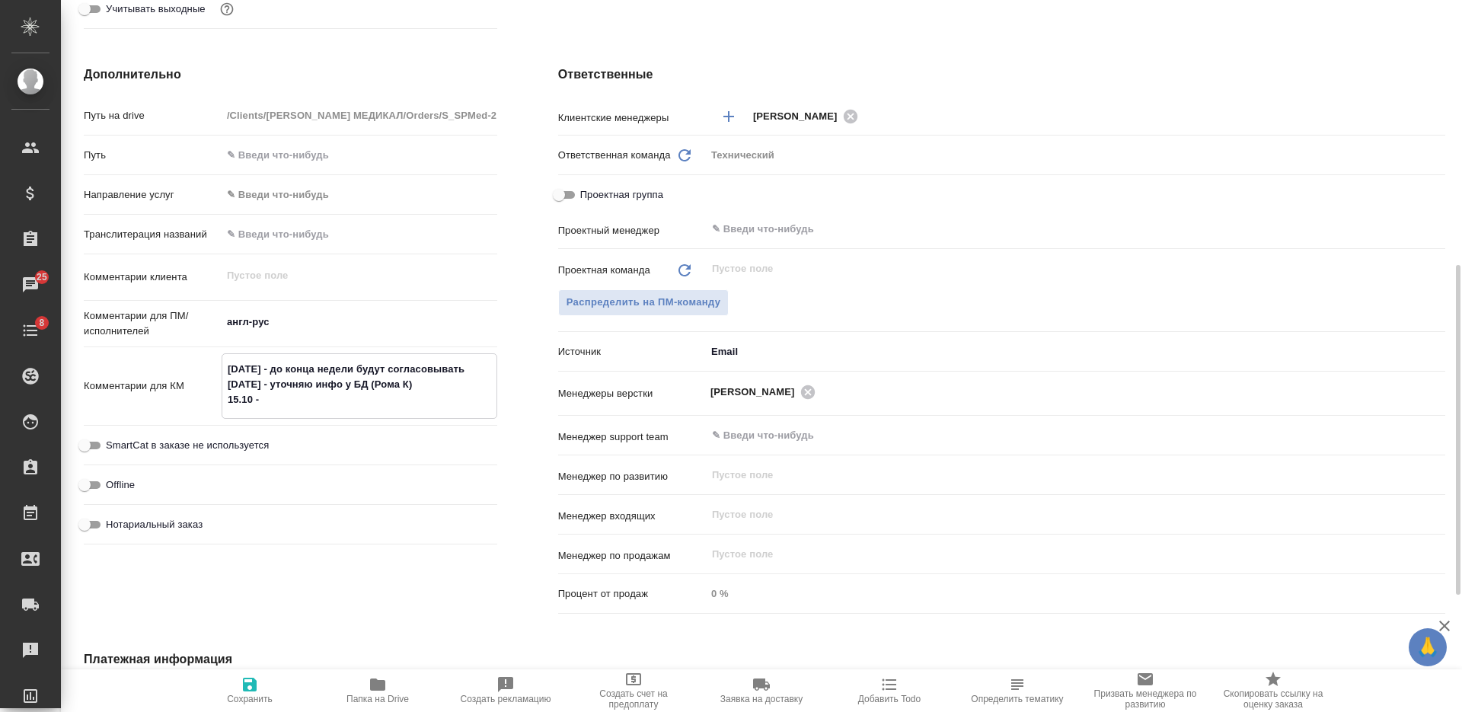
type textarea "x"
type textarea "08.10.2025 - до конца недели будут согласовывать 13.10.2025 - уточняю инфо у БД…"
type textarea "x"
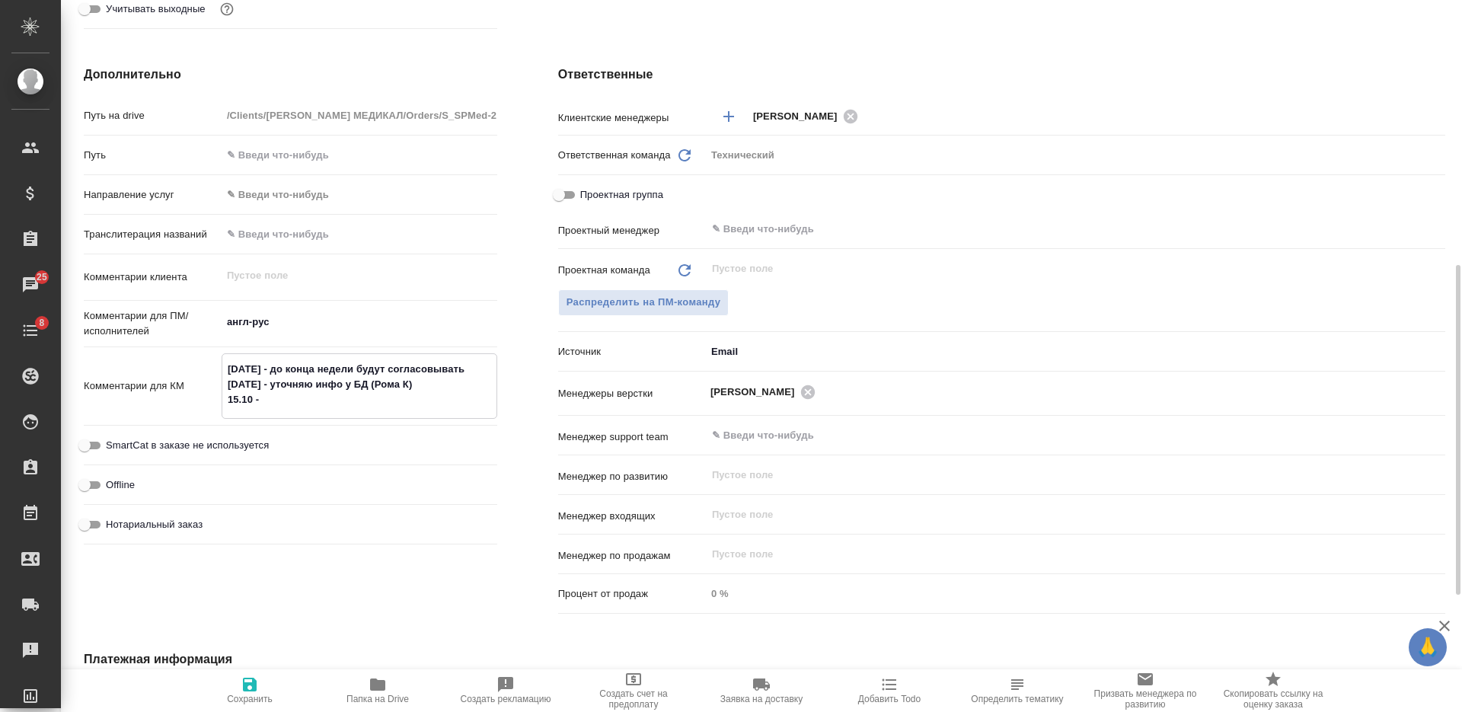
type textarea "08.10.2025 - до конца недели будут согласовывать 13.10.2025 - уточняю инфо у БД…"
type textarea "x"
type textarea "08.10.2025 - до конца недели будут согласовывать 13.10.2025 - уточняю инфо у БД…"
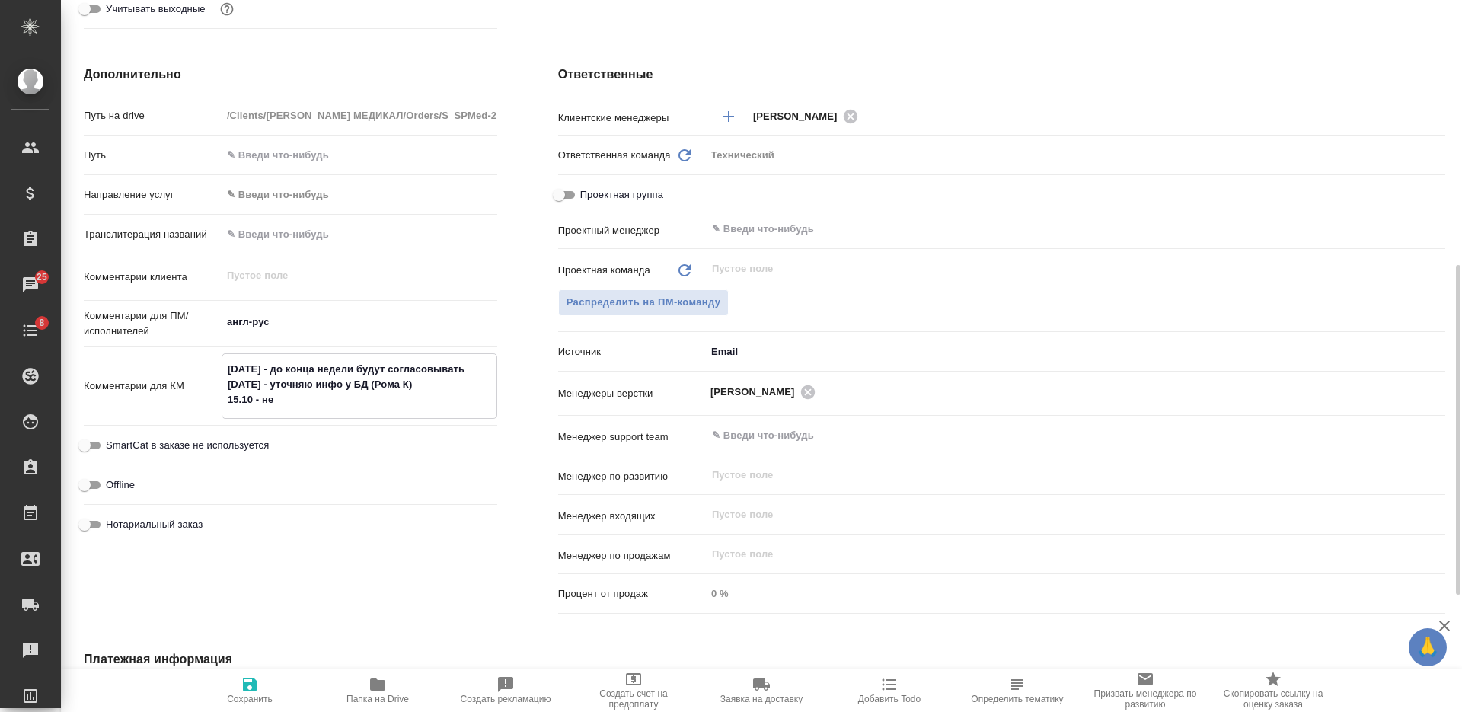
type textarea "x"
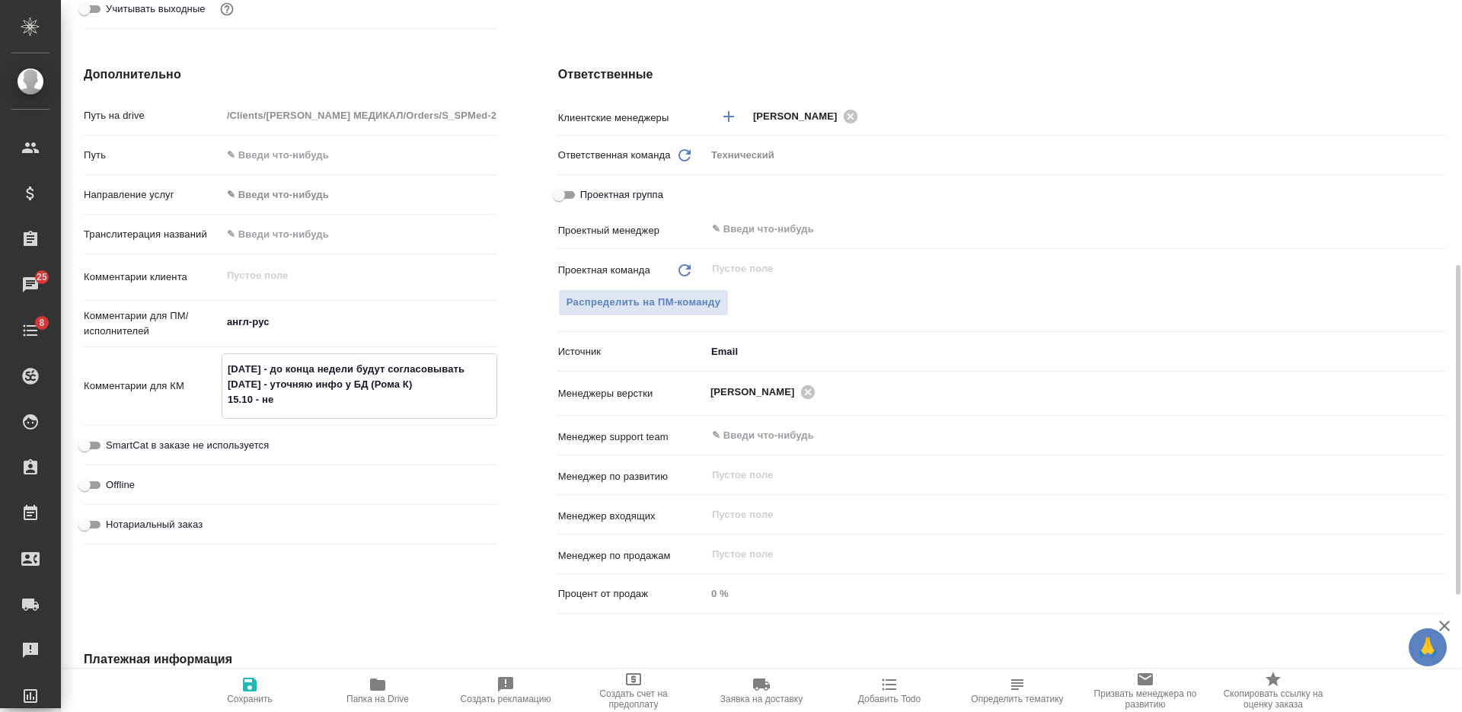
type textarea "08.10.2025 - до конца недели будут согласовывать 13.10.2025 - уточняю инфо у БД…"
type textarea "x"
type textarea "08.10.2025 - до конца недели будут согласовывать 13.10.2025 - уточняю инфо у БД…"
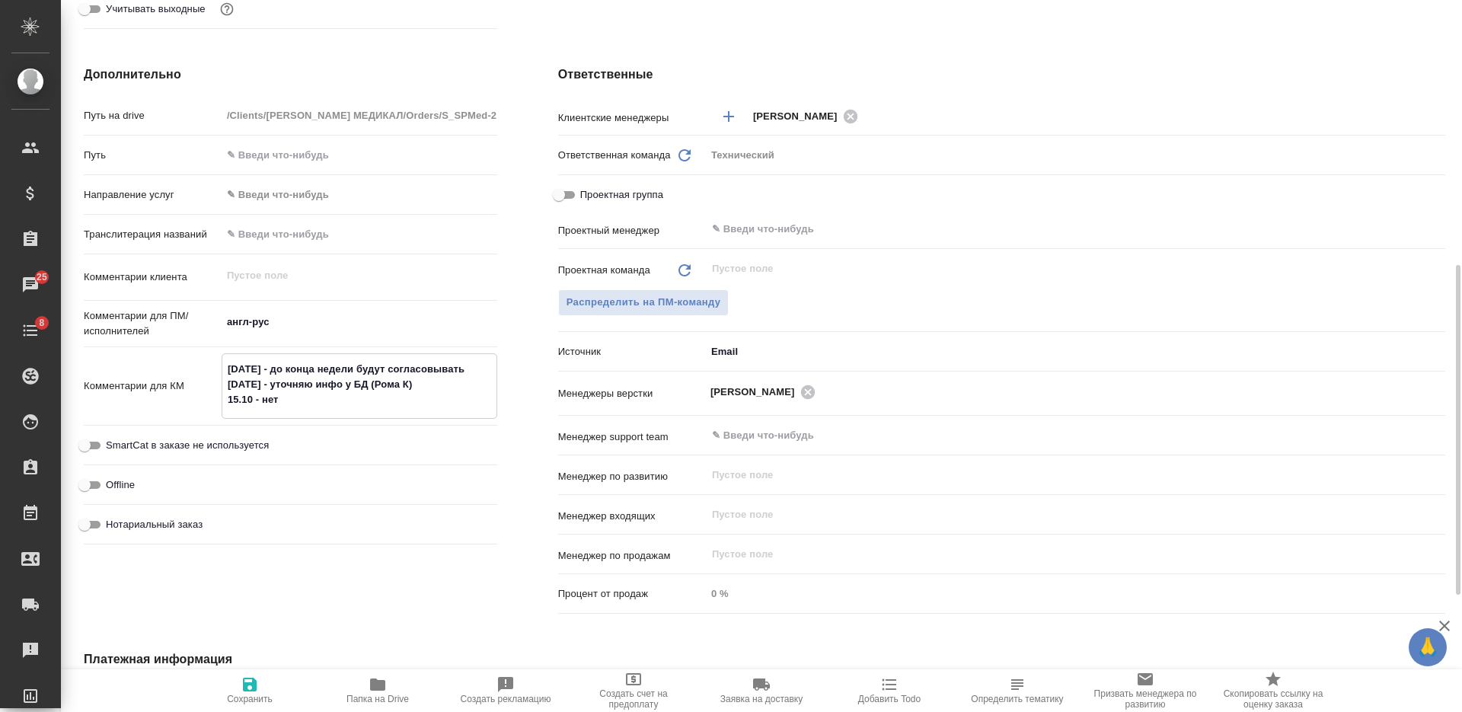
type textarea "x"
type textarea "08.10.2025 - до конца недели будут согласовывать 13.10.2025 - уточняю инфо у БД…"
type textarea "x"
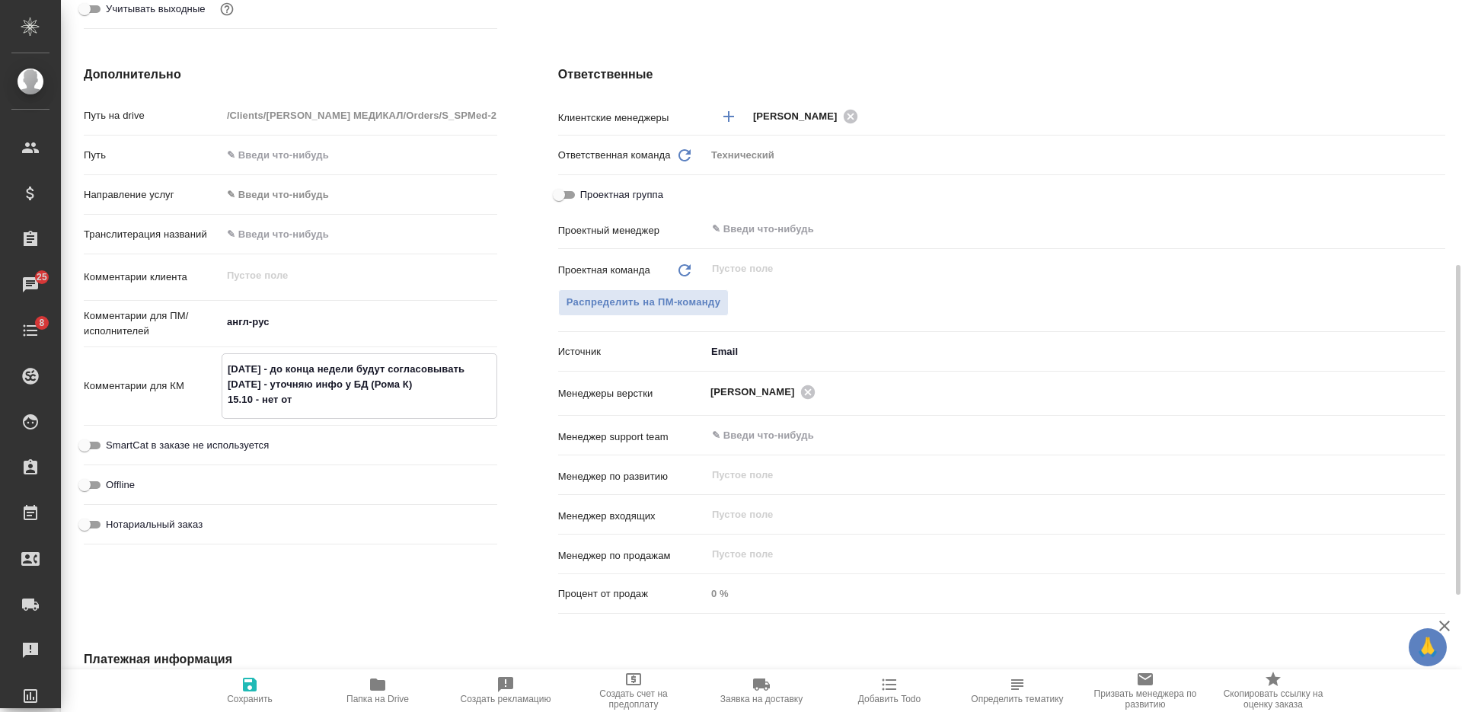
type textarea "08.10.2025 - до конца недели будут согласовывать 13.10.2025 - уточняю инфо у БД…"
type textarea "x"
type textarea "08.10.2025 - до конца недели будут согласовывать 13.10.2025 - уточняю инфо у БД…"
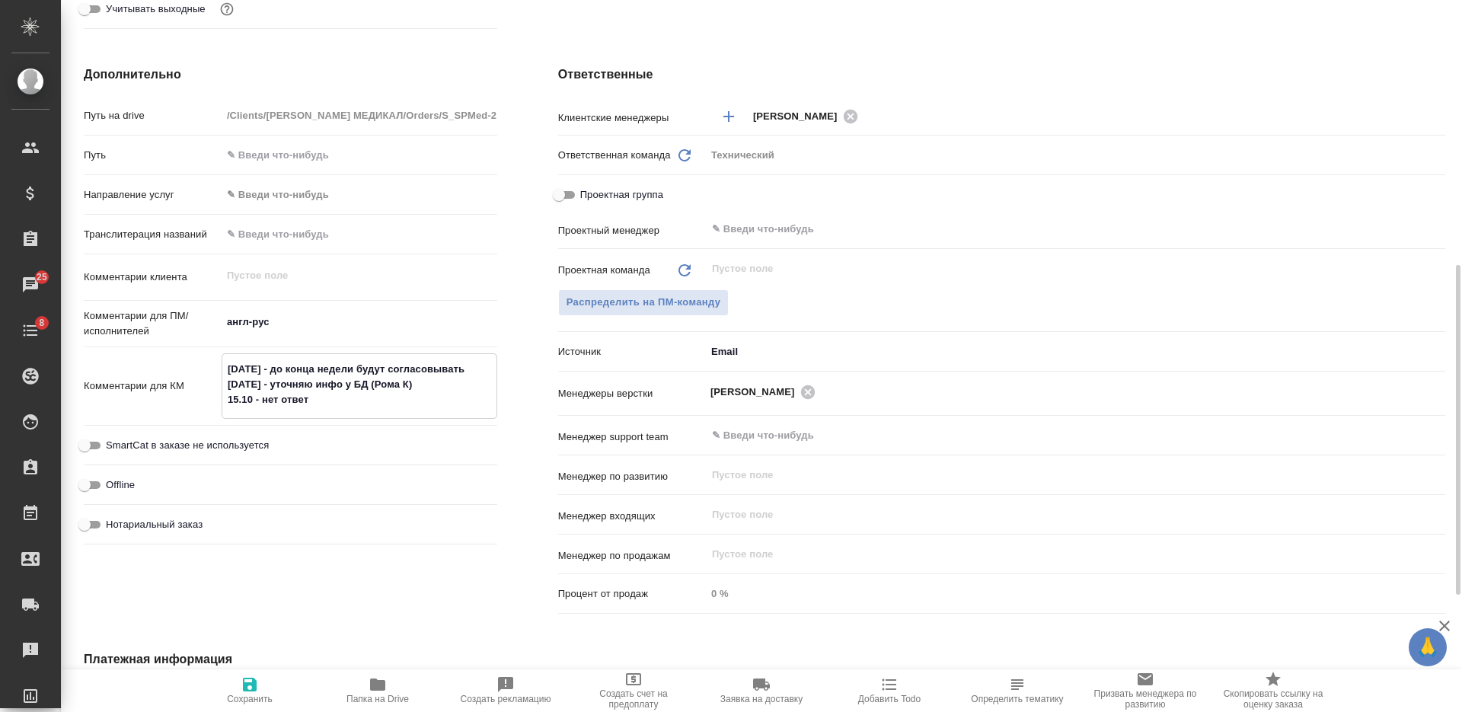
type textarea "x"
type textarea "08.10.2025 - до конца недели будут согласовывать 13.10.2025 - уточняю инфо у БД…"
type textarea "x"
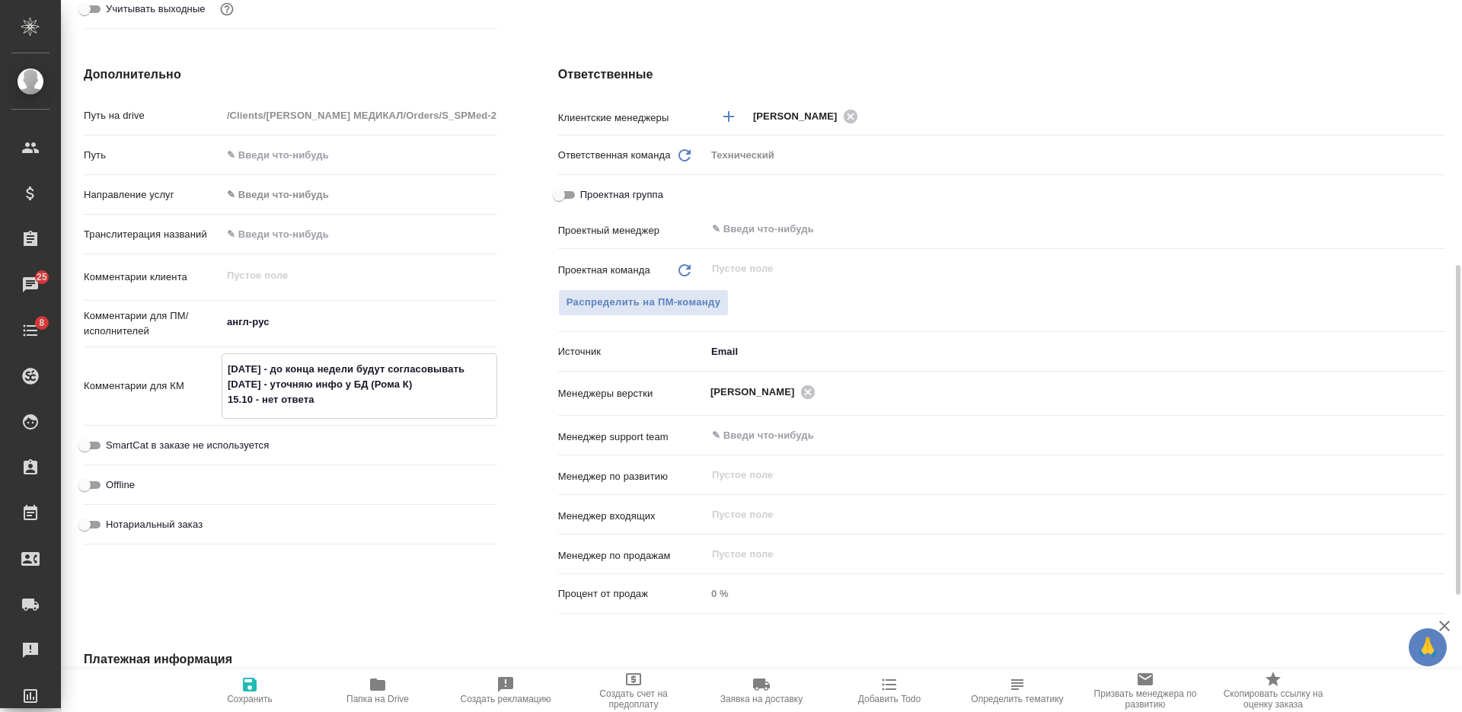
type textarea "x"
type textarea "08.10.2025 - до конца недели будут согласовывать 13.10.2025 - уточняю инфо у БД…"
type textarea "x"
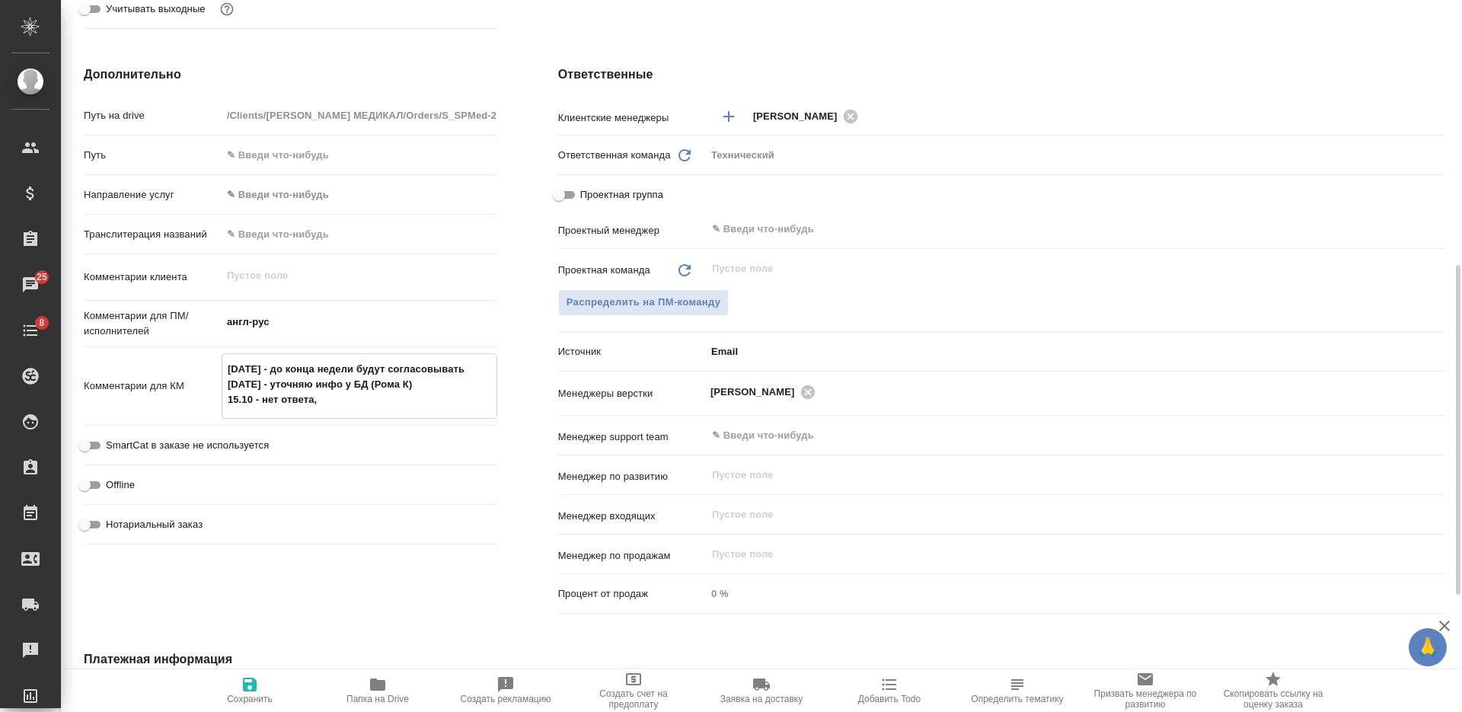
type textarea "x"
type textarea "08.10.2025 - до конца недели будут согласовывать 13.10.2025 - уточняю инфо у БД…"
type textarea "x"
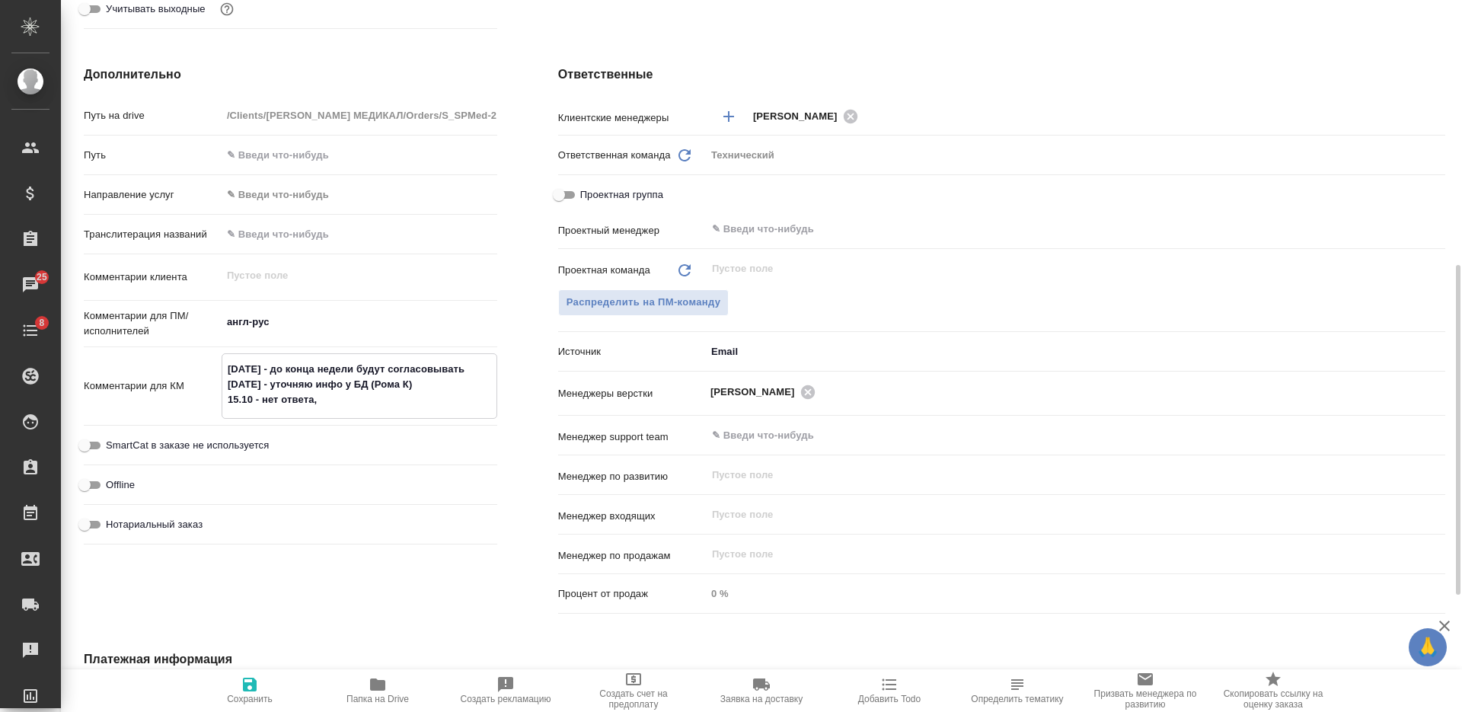
type textarea "x"
type textarea "08.10.2025 - до конца недели будут согласовывать 13.10.2025 - уточняю инфо у БД…"
type textarea "x"
type textarea "08.10.2025 - до конца недели будут согласовывать 13.10.2025 - уточняю инфо у БД…"
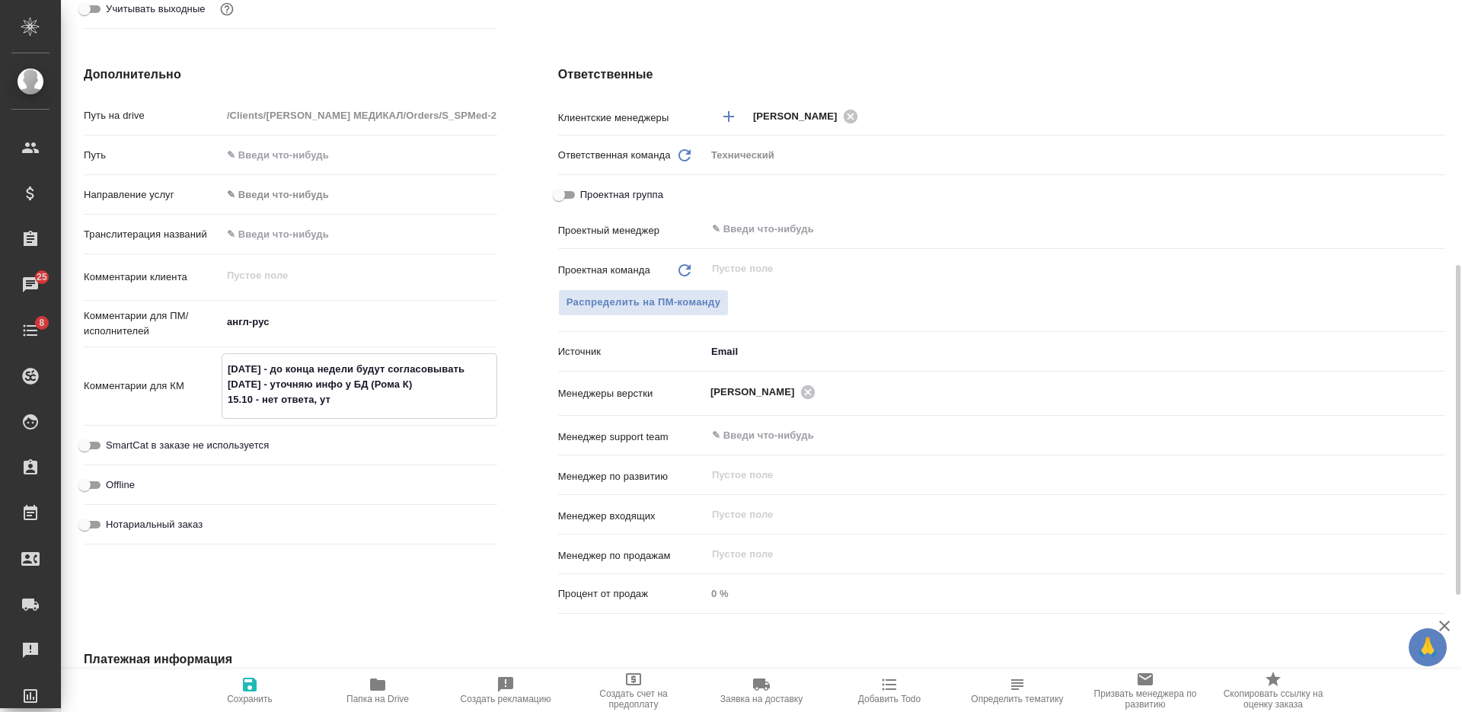
type textarea "x"
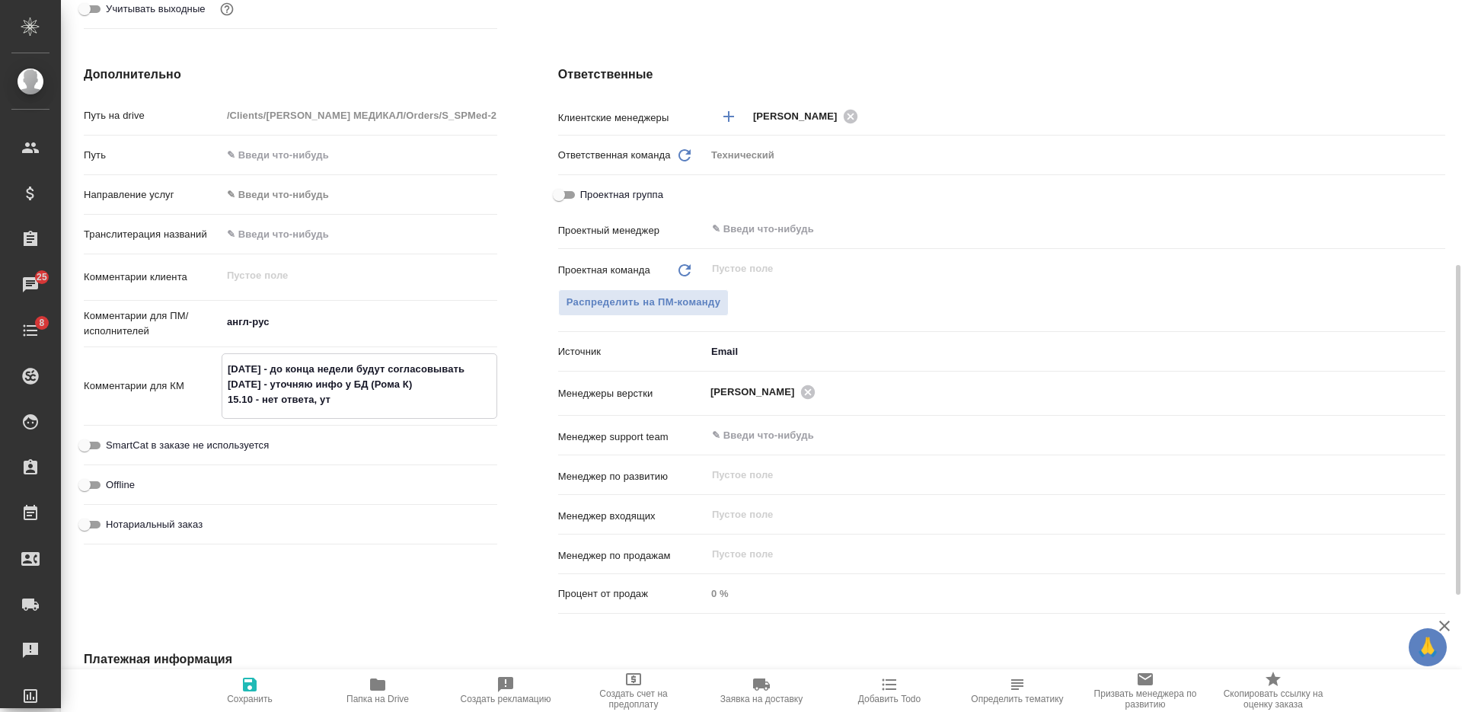
type textarea "08.10.2025 - до конца недели будут согласовывать 13.10.2025 - уточняю инфо у БД…"
type textarea "x"
type textarea "08.10.2025 - до конца недели будут согласовывать 13.10.2025 - уточняю инфо у БД…"
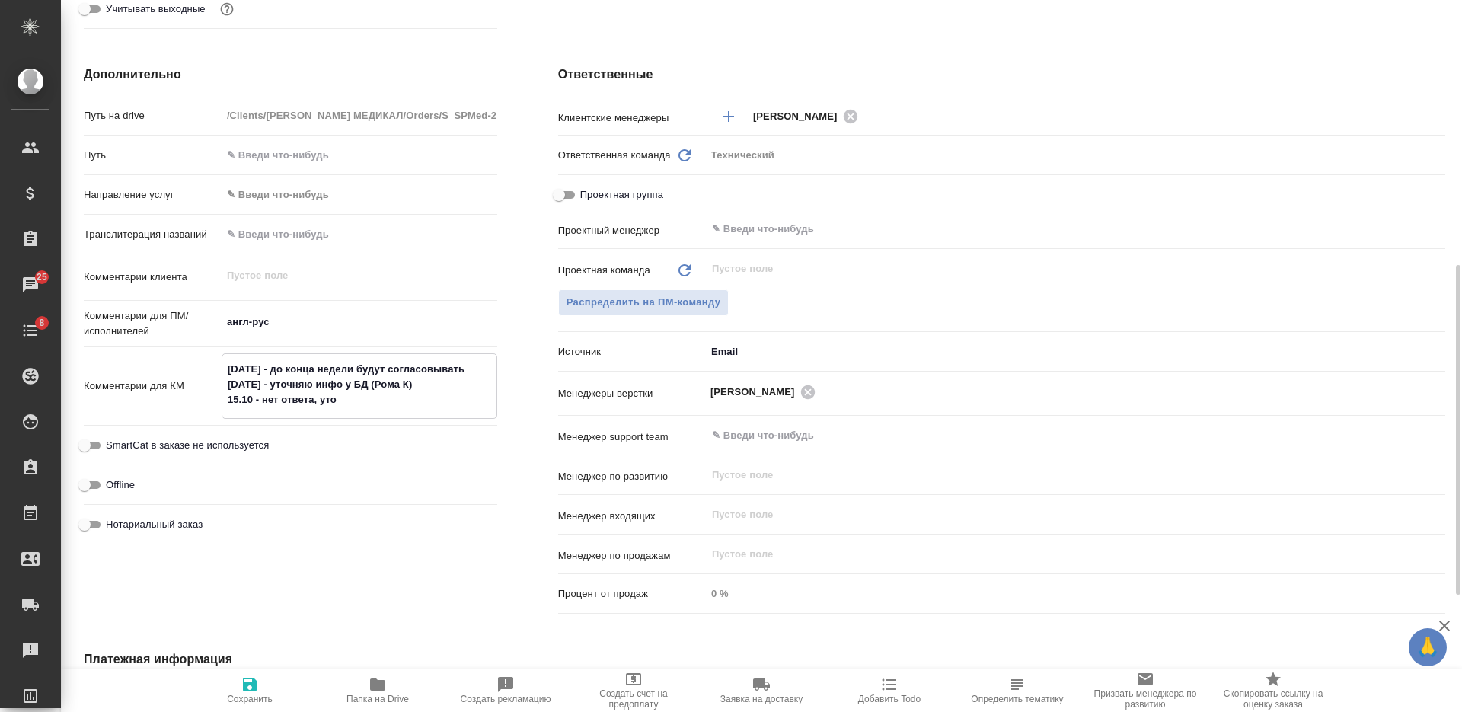
type textarea "x"
type textarea "08.10.2025 - до конца недели будут согласовывать 13.10.2025 - уточняю инфо у БД…"
type textarea "x"
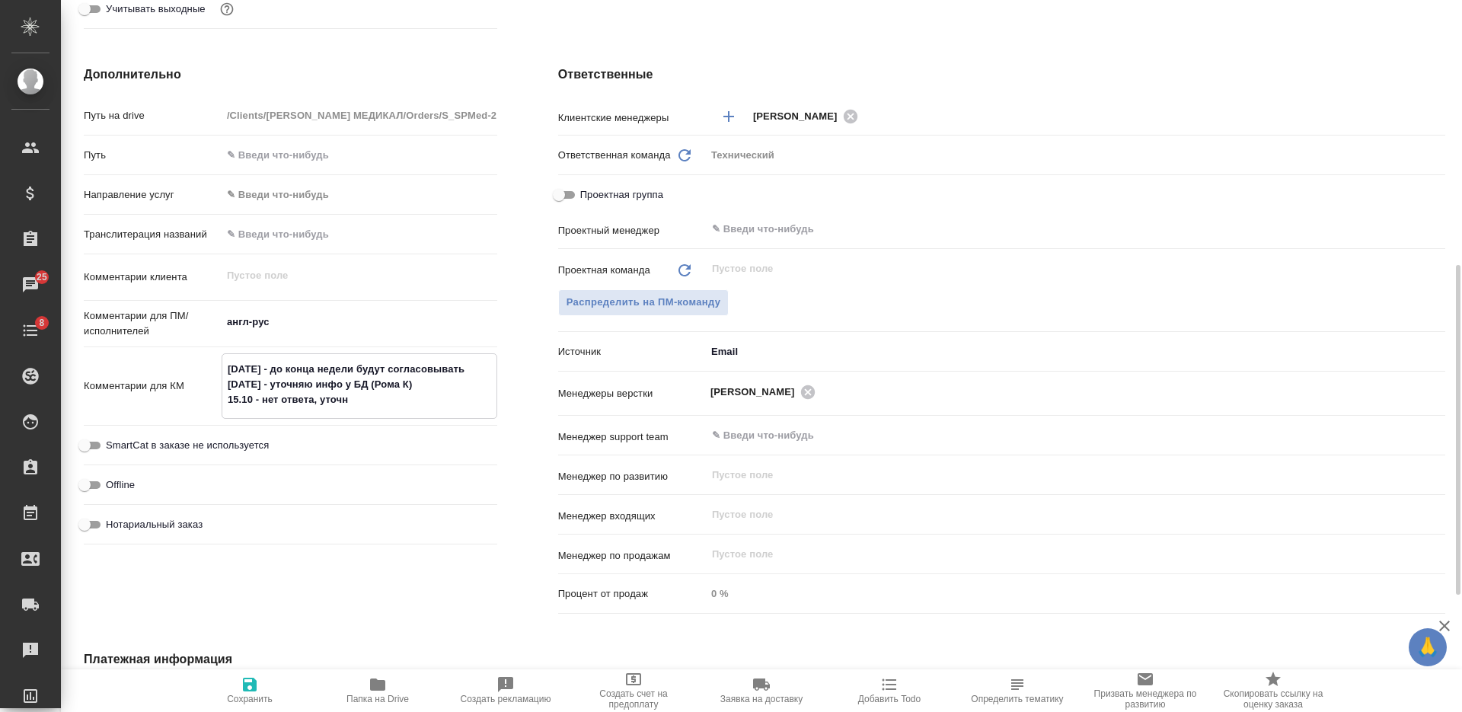
type textarea "08.10.2025 - до конца недели будут согласовывать 13.10.2025 - уточняю инфо у БД…"
type textarea "x"
type textarea "08.10.2025 - до конца недели будут согласовывать 13.10.2025 - уточняю инфо у БД…"
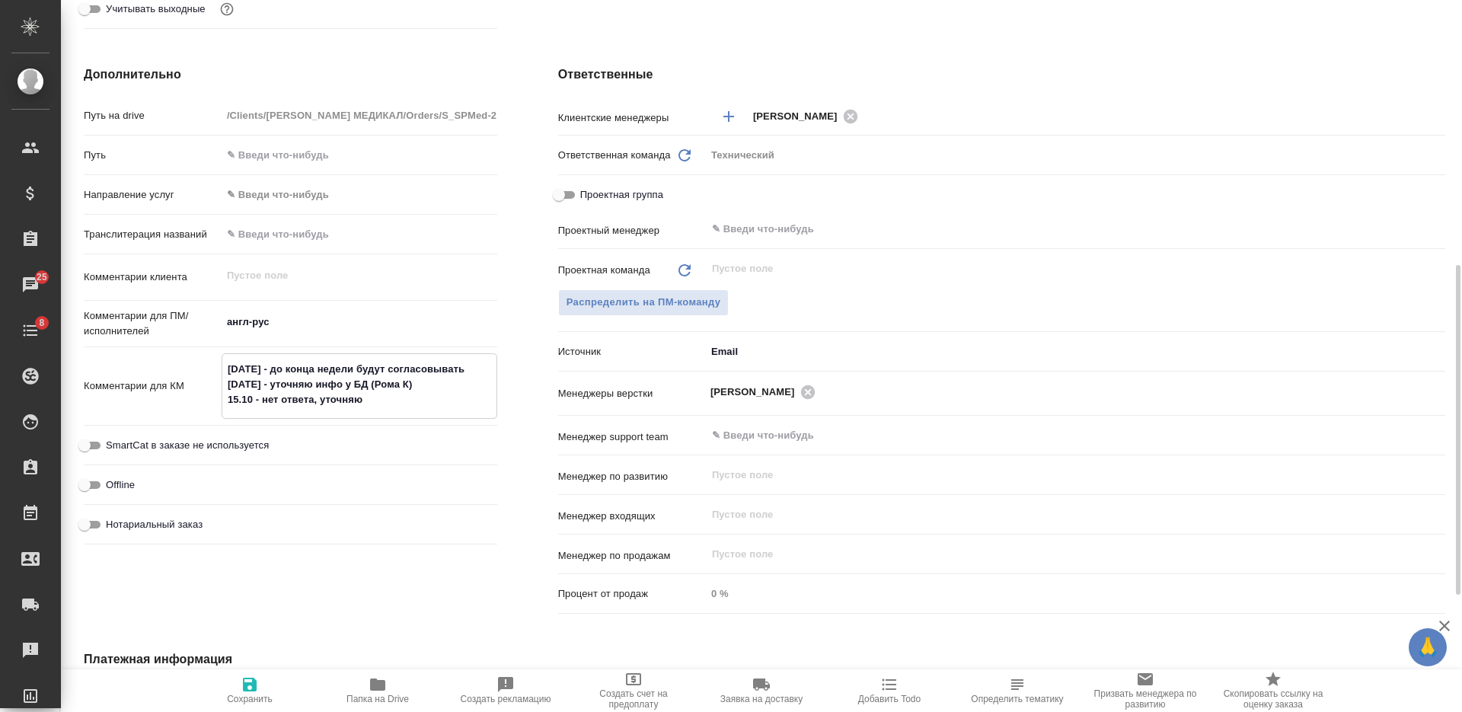
type textarea "x"
type textarea "08.10.2025 - до конца недели будут согласовывать 13.10.2025 - уточняю инфо у БД…"
type textarea "x"
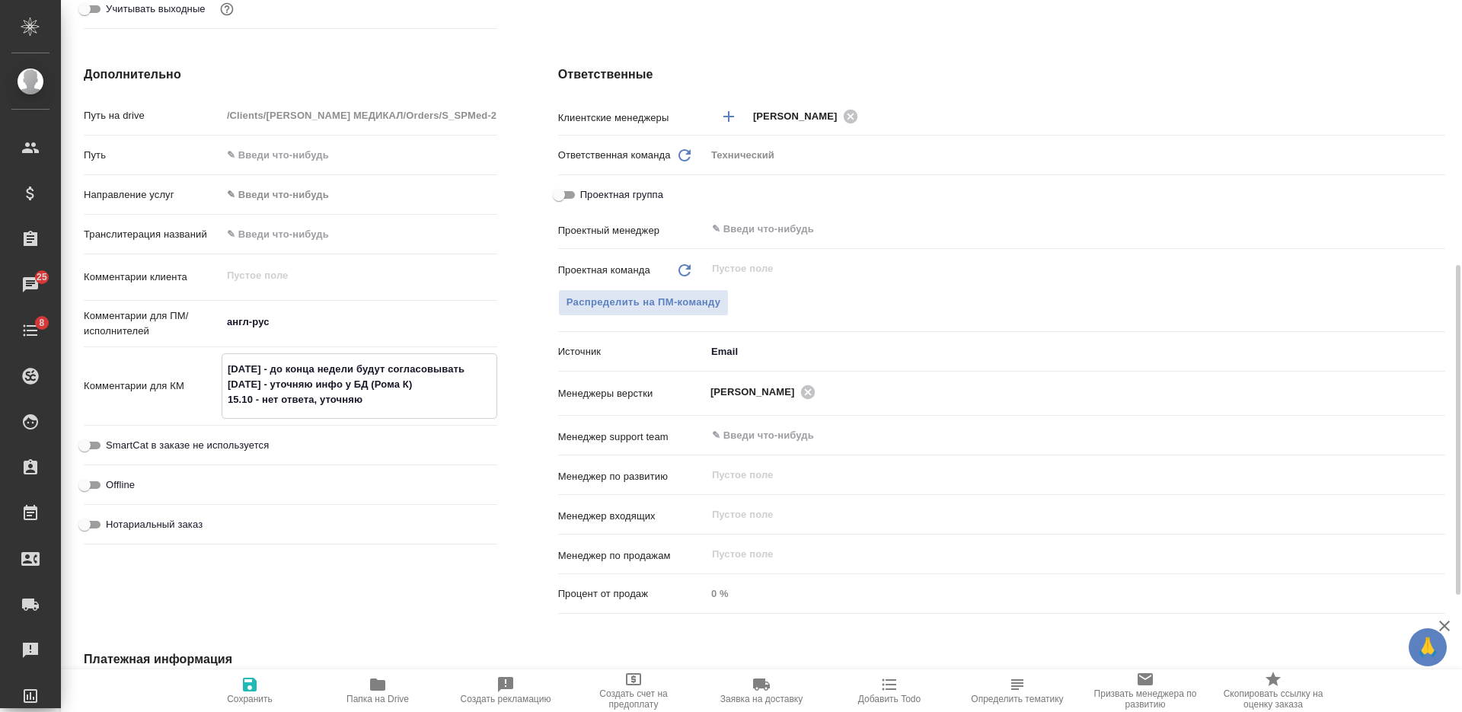
type textarea "x"
type textarea "08.10.2025 - до конца недели будут согласовывать 13.10.2025 - уточняю инфо у БД…"
type textarea "x"
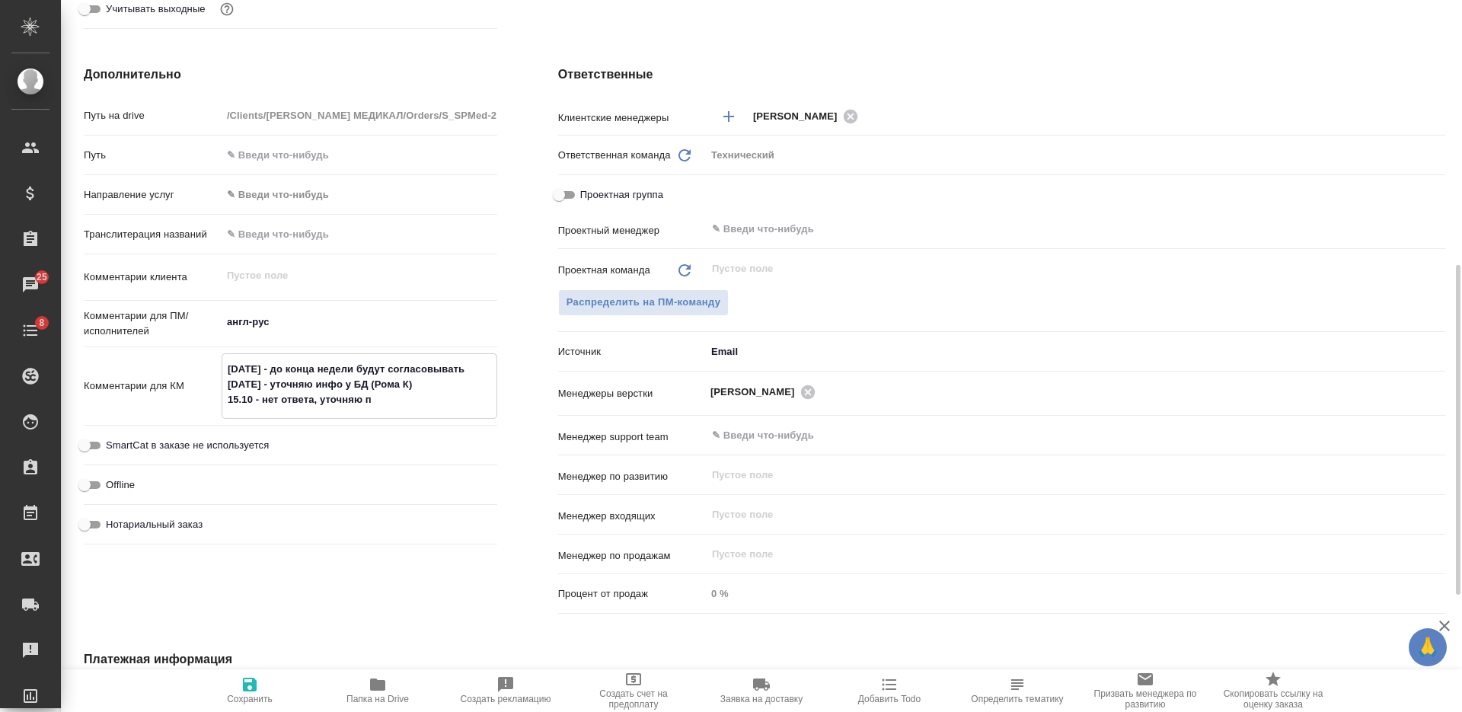
type textarea "x"
type textarea "08.10.2025 - до конца недели будут согласовывать 13.10.2025 - уточняю инфо у БД…"
type textarea "x"
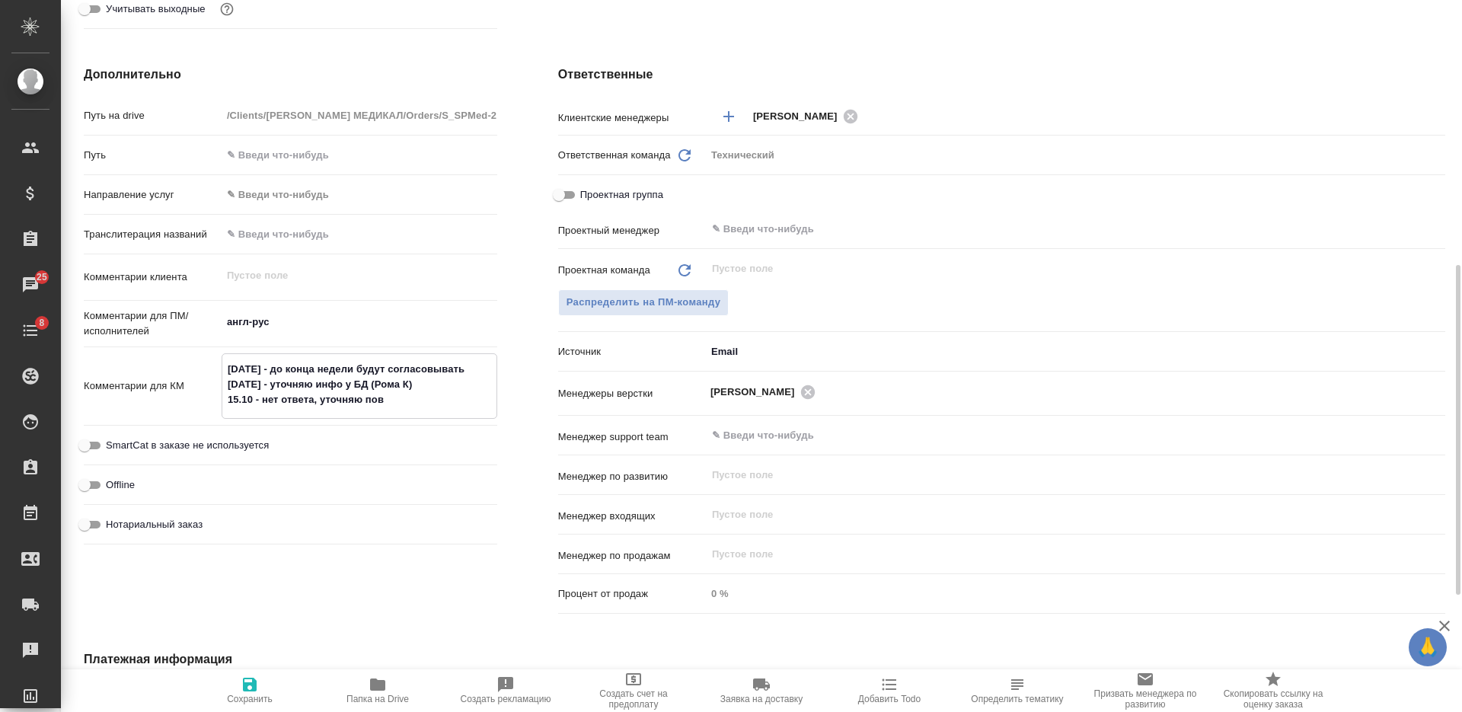
type textarea "08.10.2025 - до конца недели будут согласовывать 13.10.2025 - уточняю инфо у БД…"
type textarea "x"
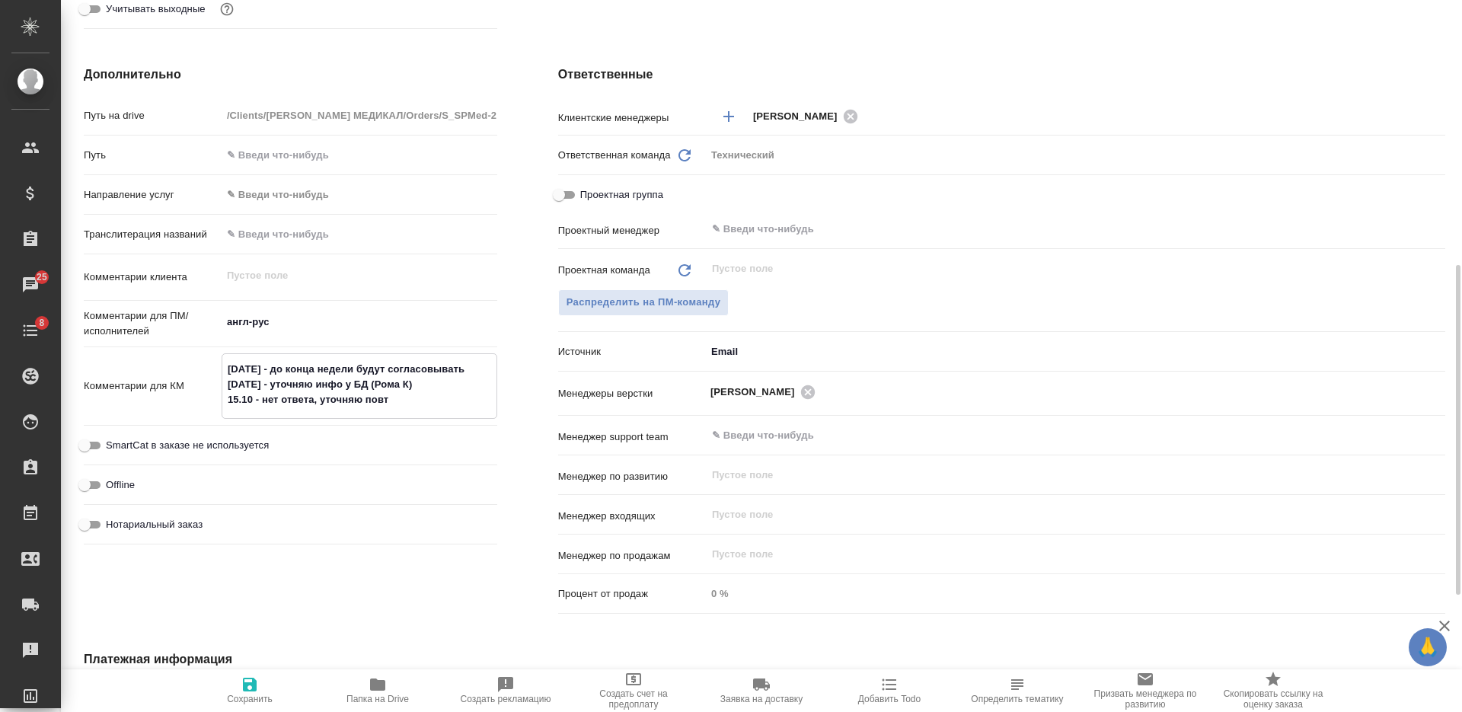
type textarea "x"
type textarea "08.10.2025 - до конца недели будут согласовывать 13.10.2025 - уточняю инфо у БД…"
type textarea "x"
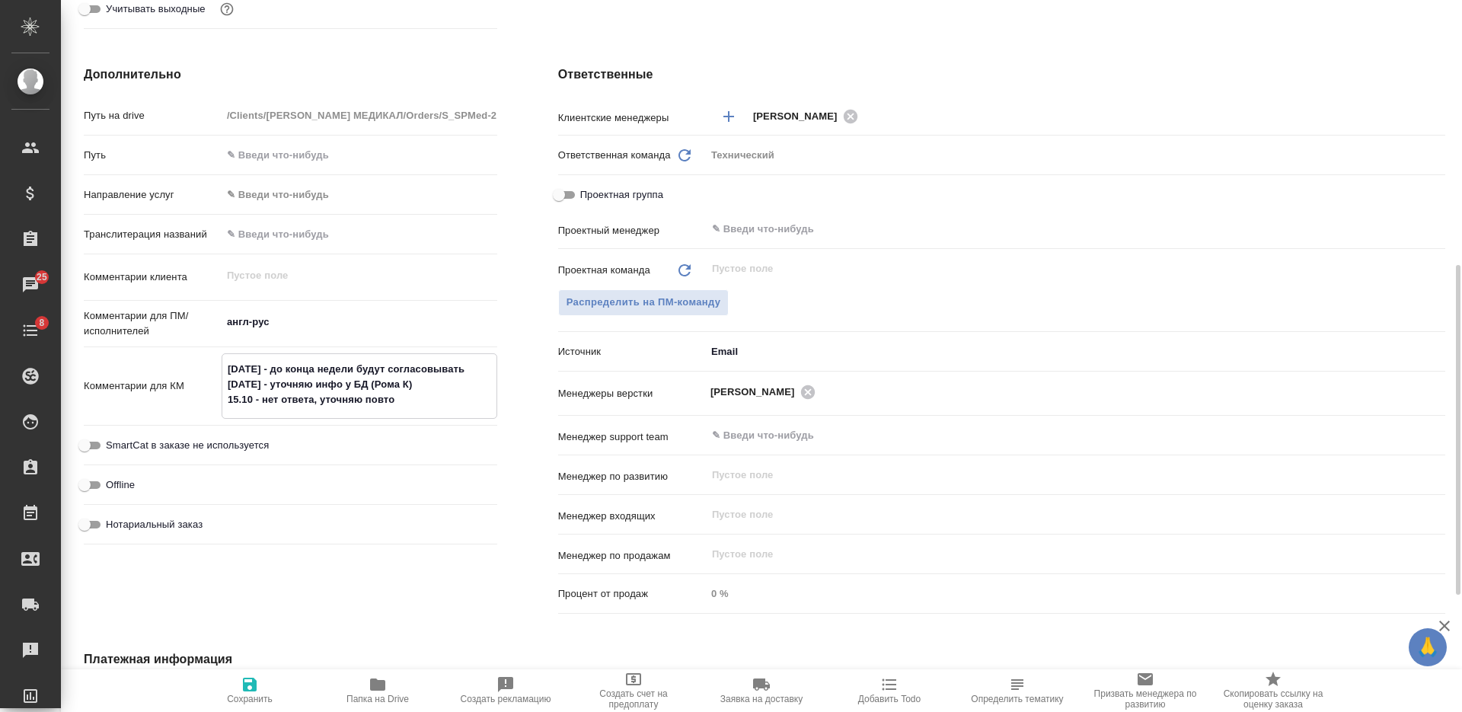
type textarea "08.10.2025 - до конца недели будут согласовывать 13.10.2025 - уточняю инфо у БД…"
type textarea "x"
type textarea "08.10.2025 - до конца недели будут согласовывать 13.10.2025 - уточняю инфо у БД…"
type textarea "x"
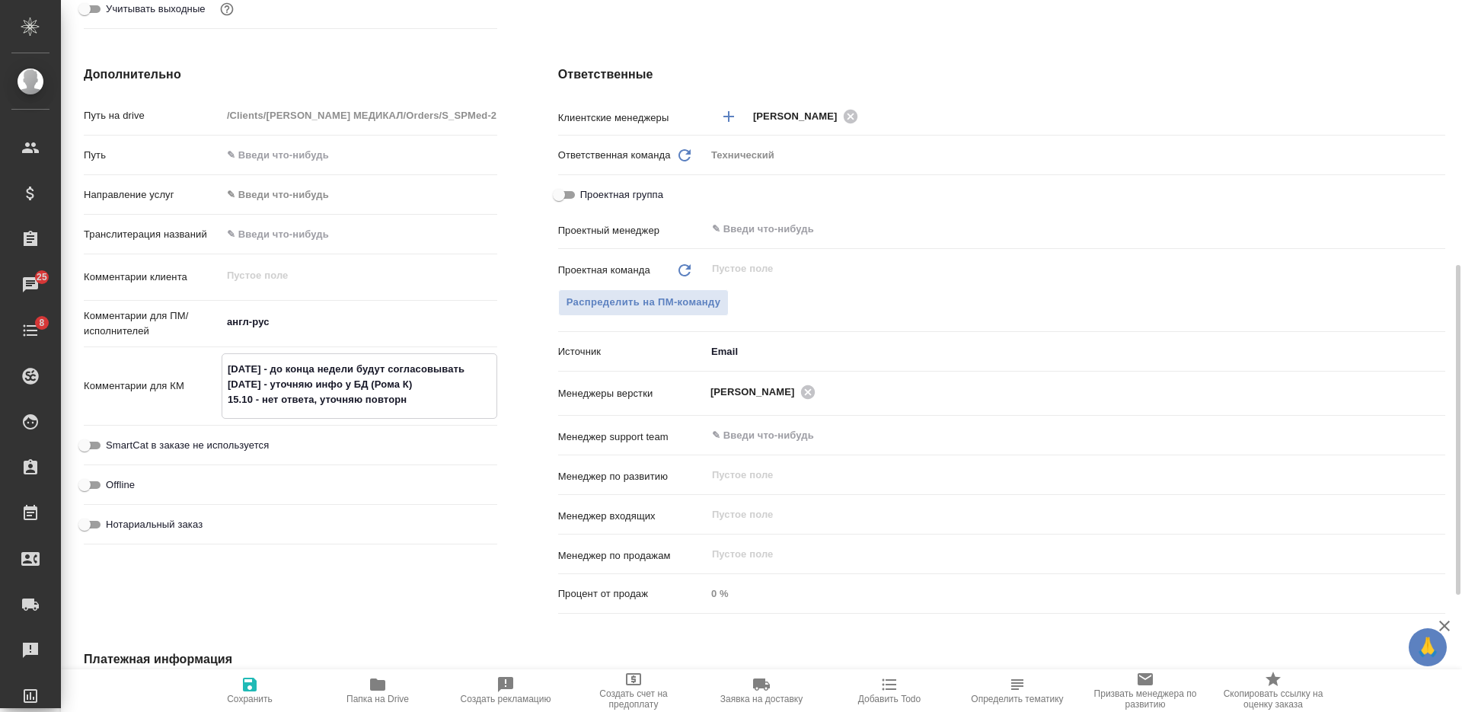
type textarea "x"
type textarea "08.10.2025 - до конца недели будут согласовывать 13.10.2025 - уточняю инфо у БД…"
type textarea "x"
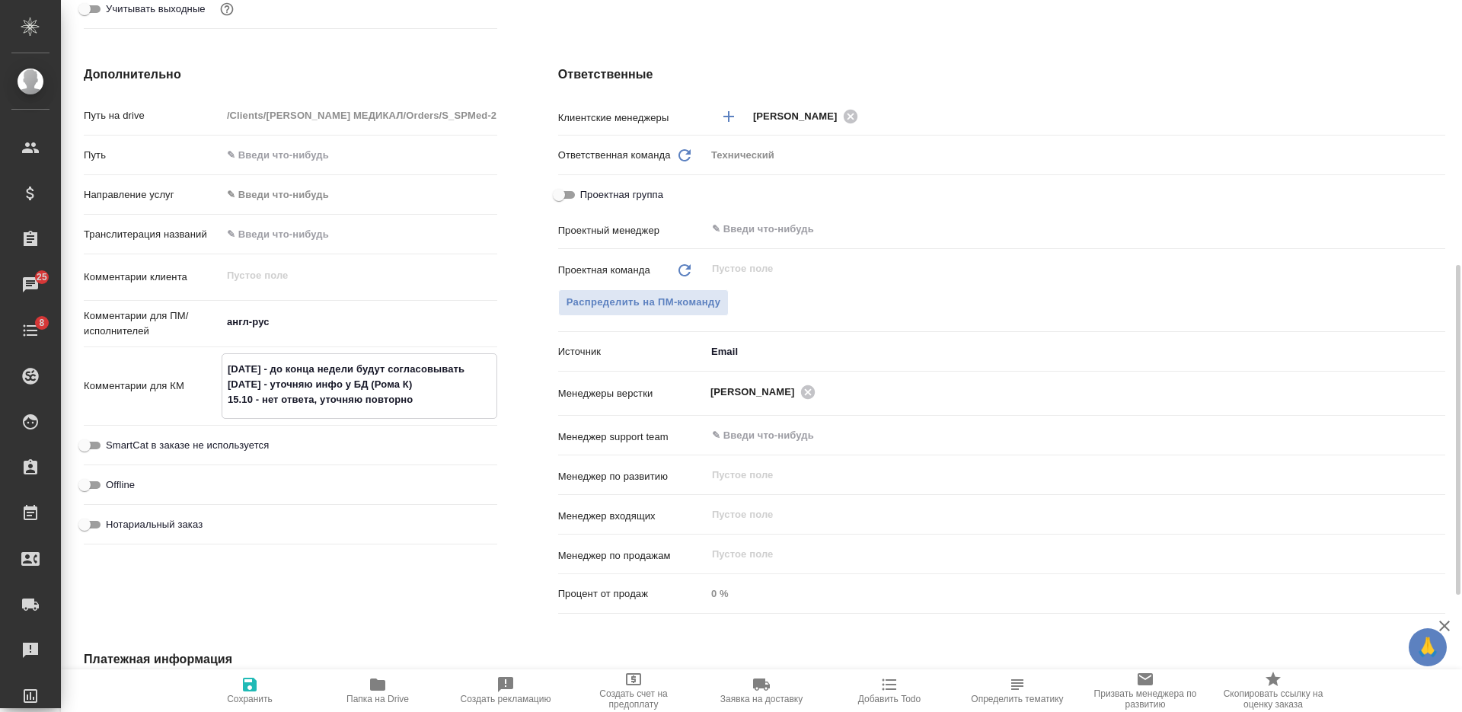
type textarea "08.10.2025 - до конца недели будут согласовывать 13.10.2025 - уточняю инфо у БД…"
type textarea "x"
click at [257, 682] on icon "button" at bounding box center [250, 684] width 18 height 18
type textarea "x"
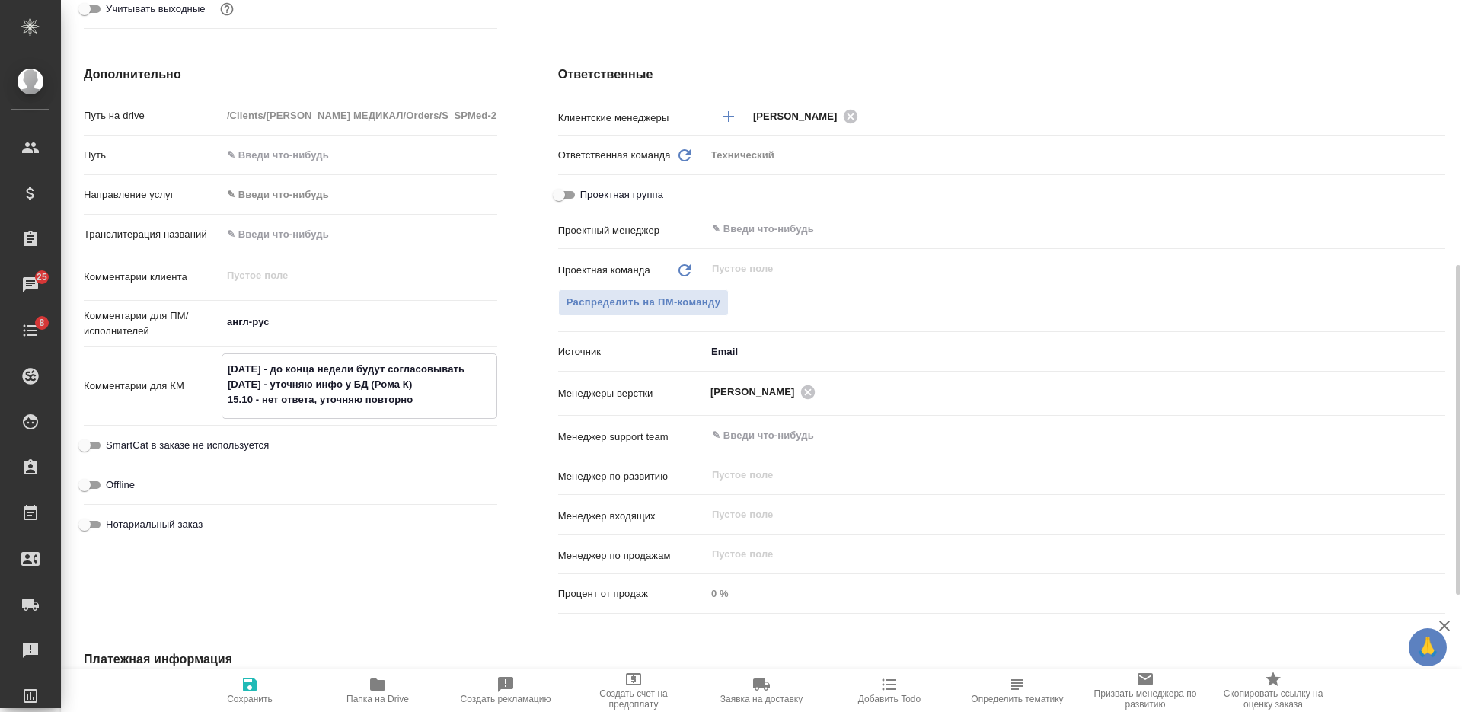
type textarea "x"
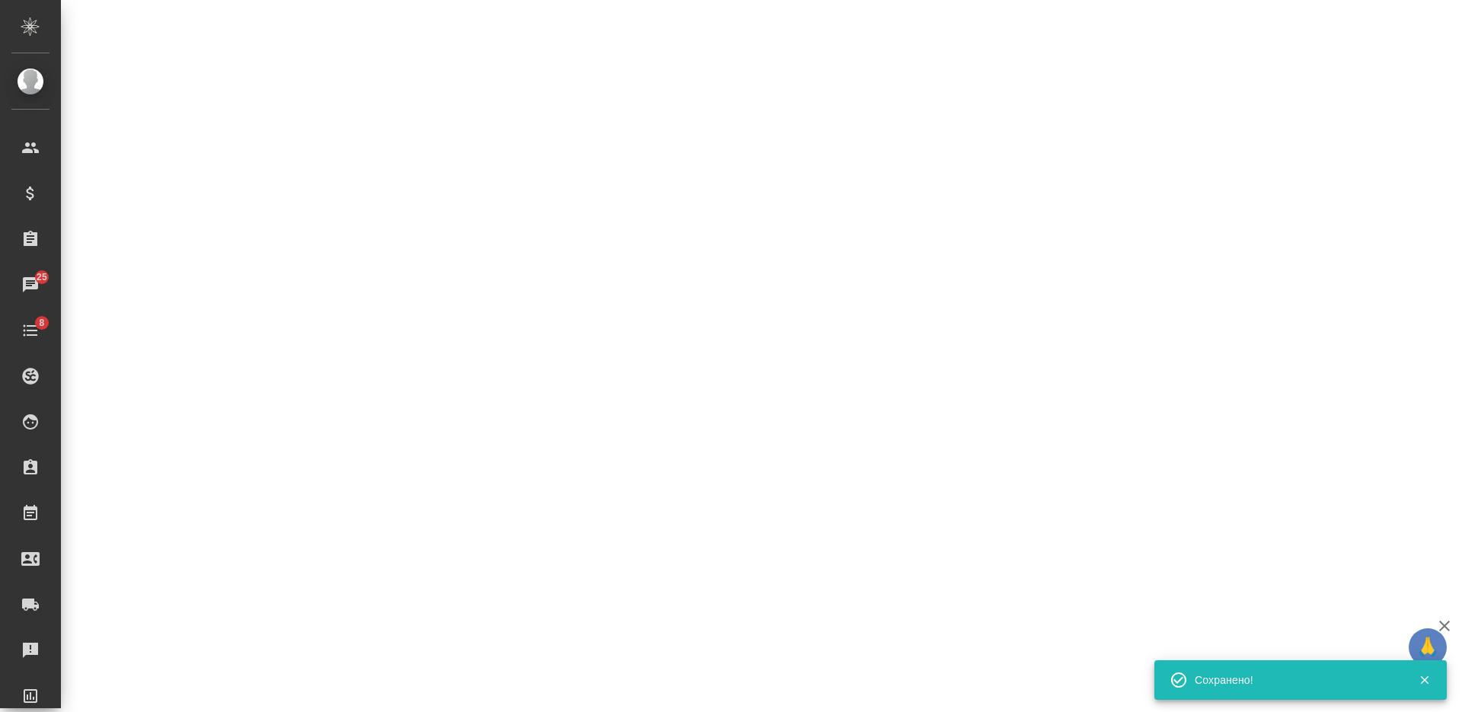
select select "RU"
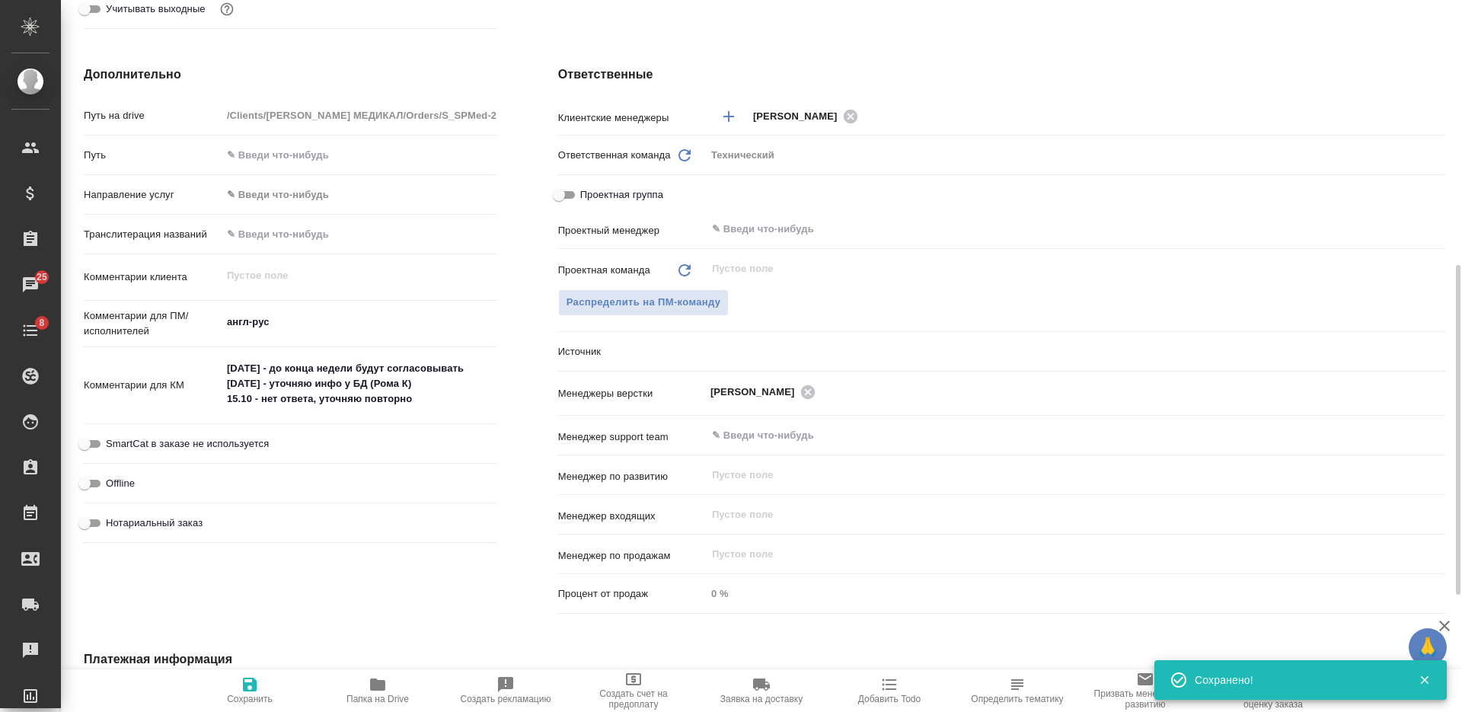
type textarea "x"
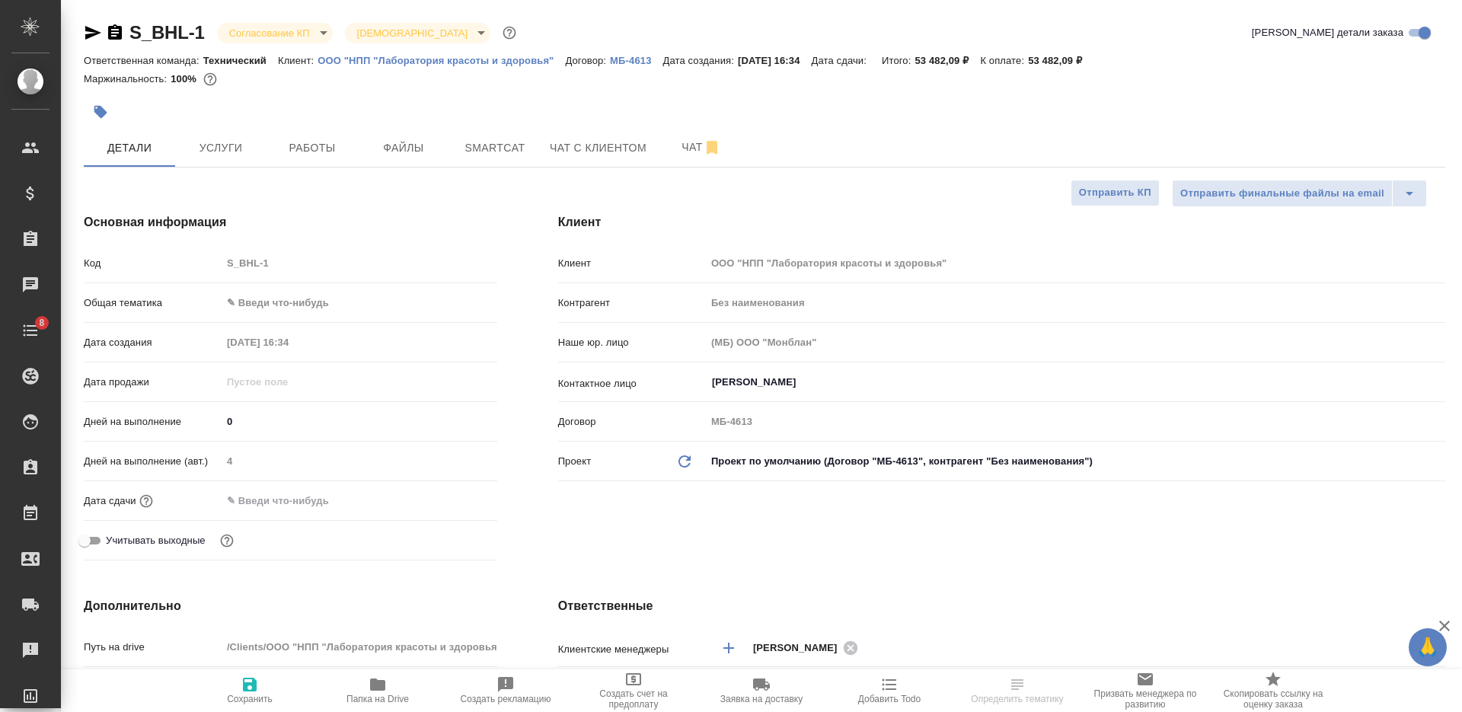
select select "RU"
click at [119, 27] on icon "button" at bounding box center [115, 31] width 14 height 15
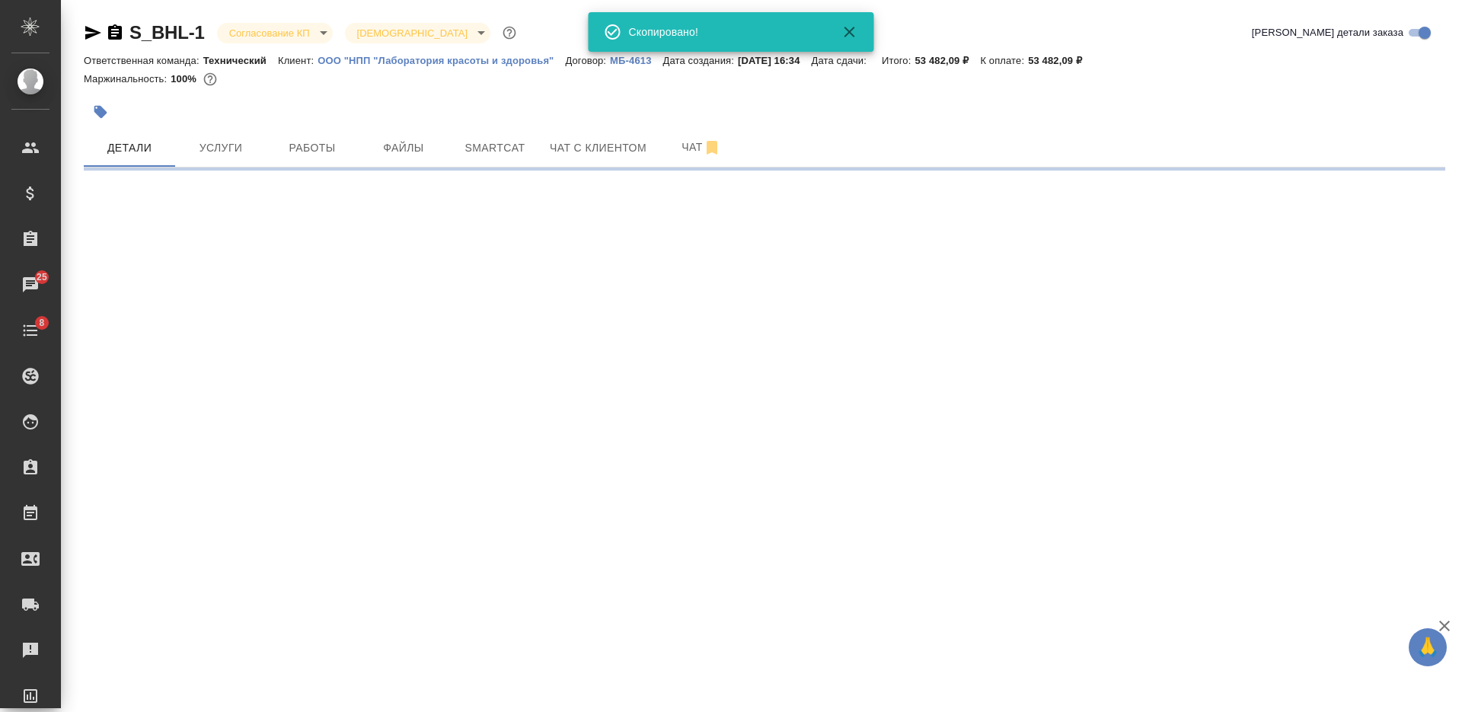
select select "RU"
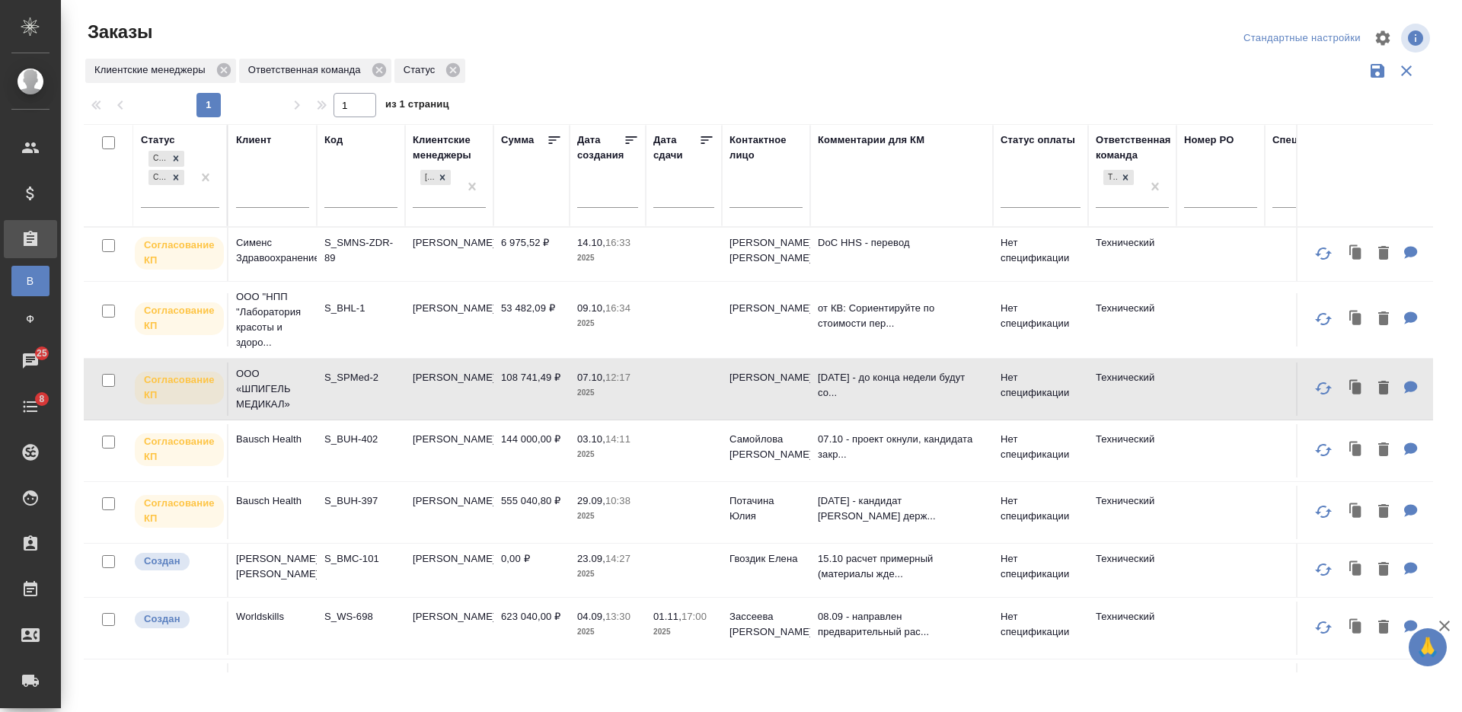
click at [459, 305] on td "[PERSON_NAME]" at bounding box center [449, 319] width 88 height 53
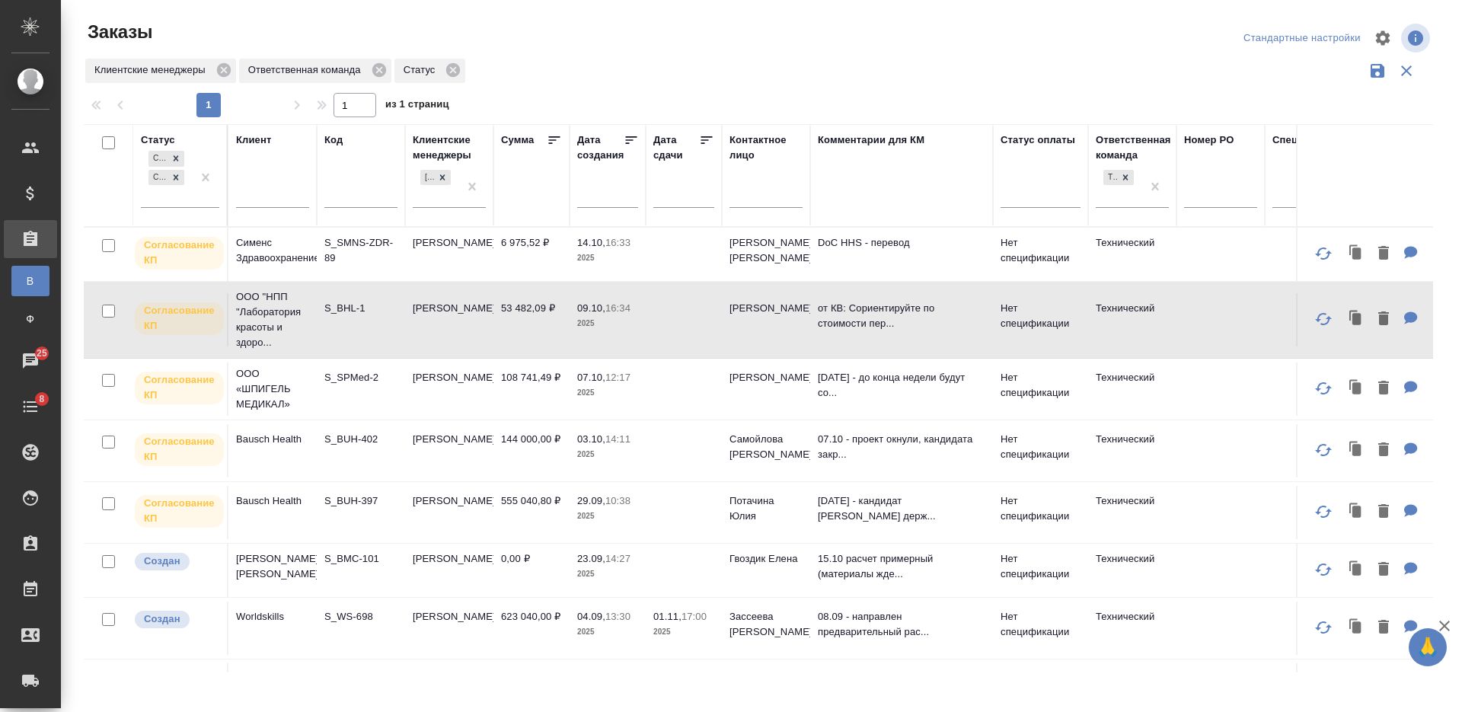
click at [459, 305] on td "[PERSON_NAME]" at bounding box center [449, 319] width 88 height 53
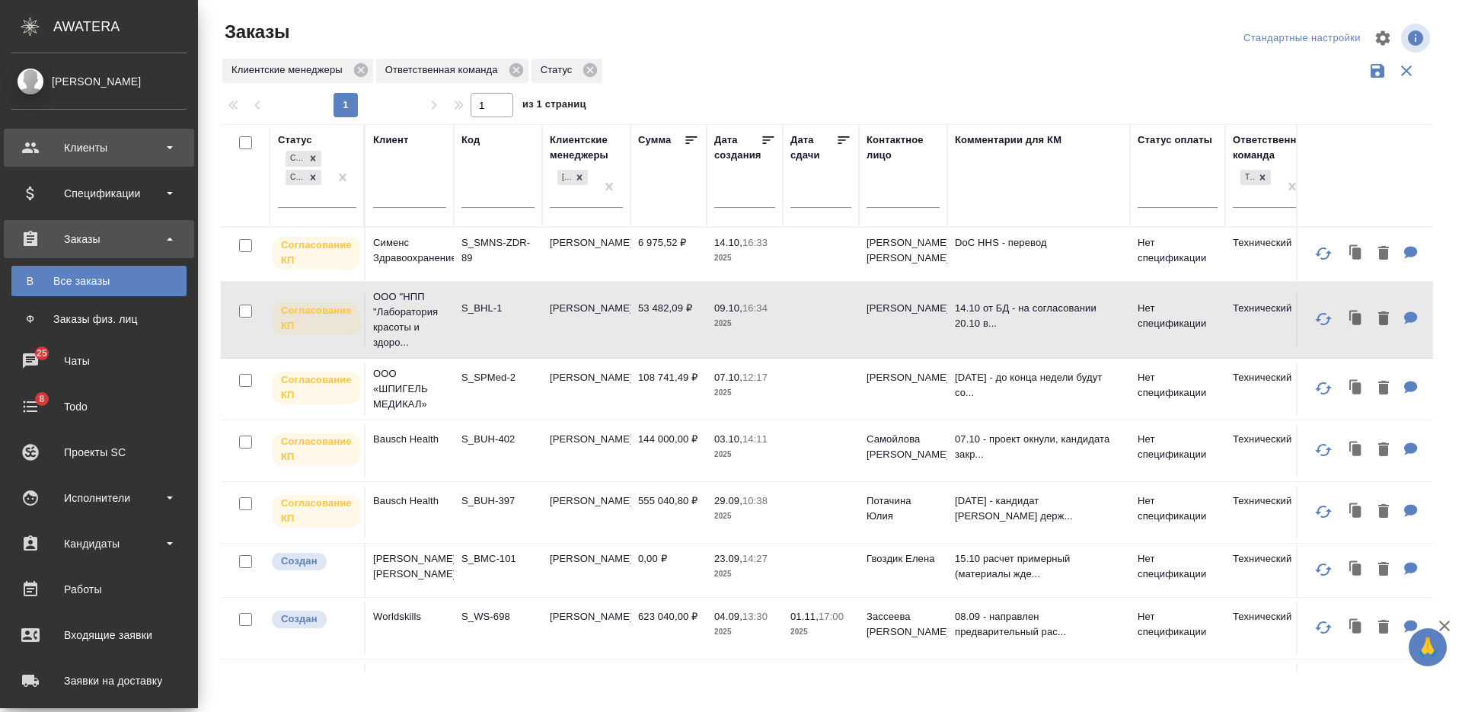
click at [75, 149] on div "Клиенты" at bounding box center [98, 147] width 175 height 23
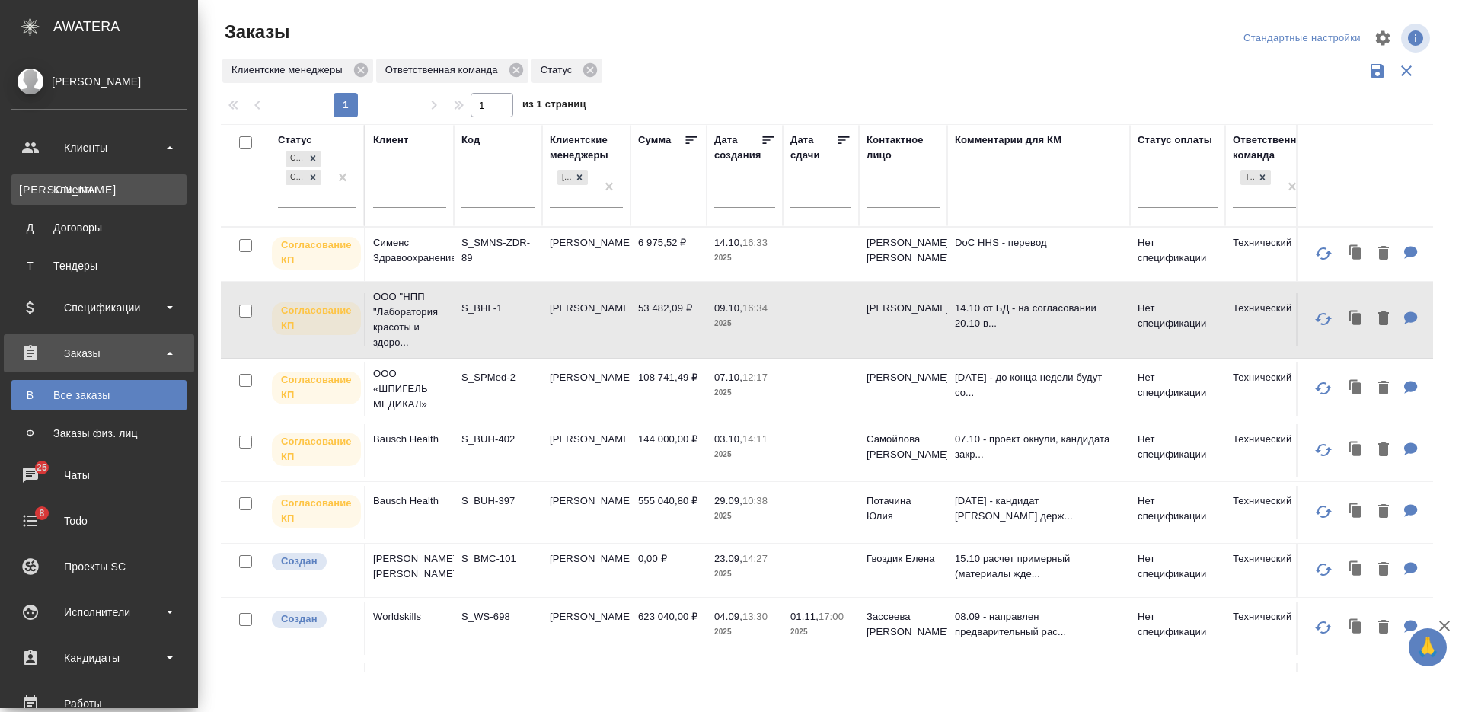
click at [99, 185] on div "Клиенты" at bounding box center [99, 189] width 160 height 15
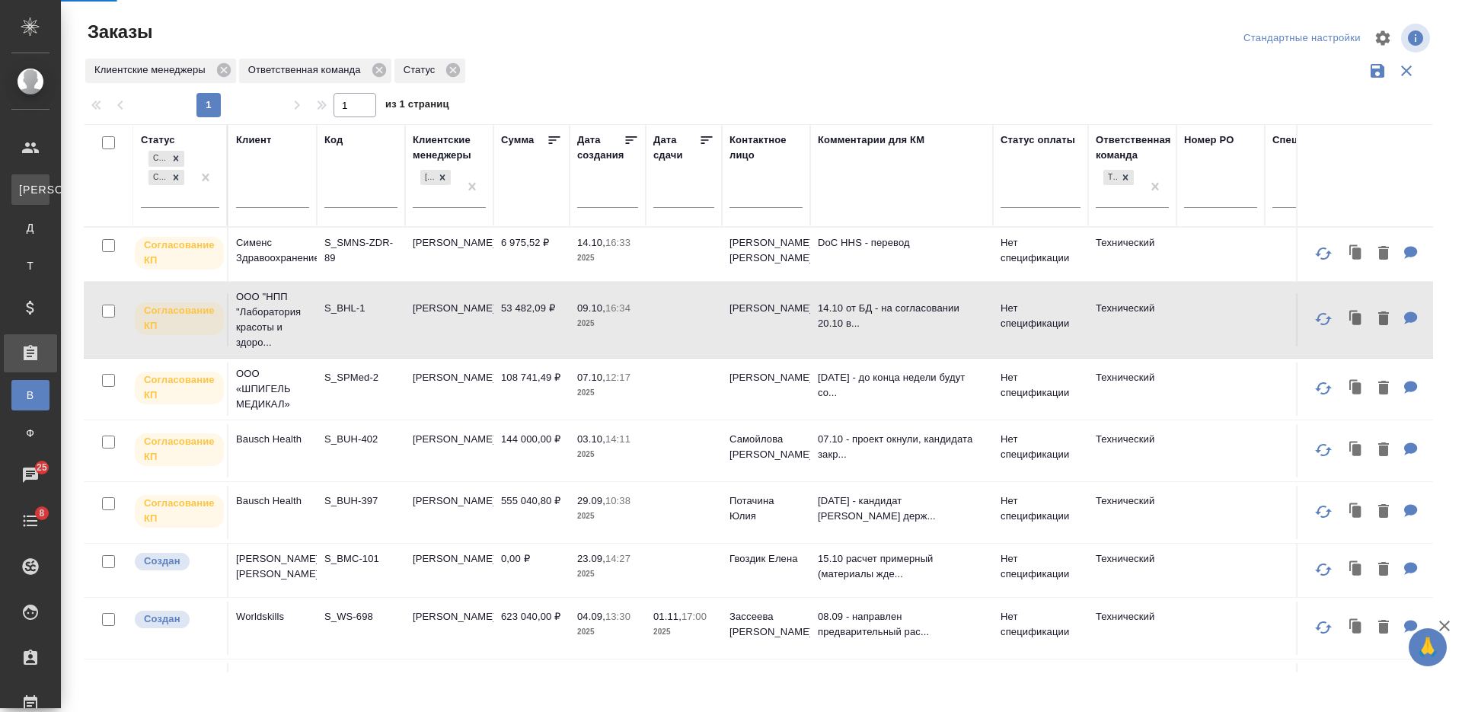
select select "RU"
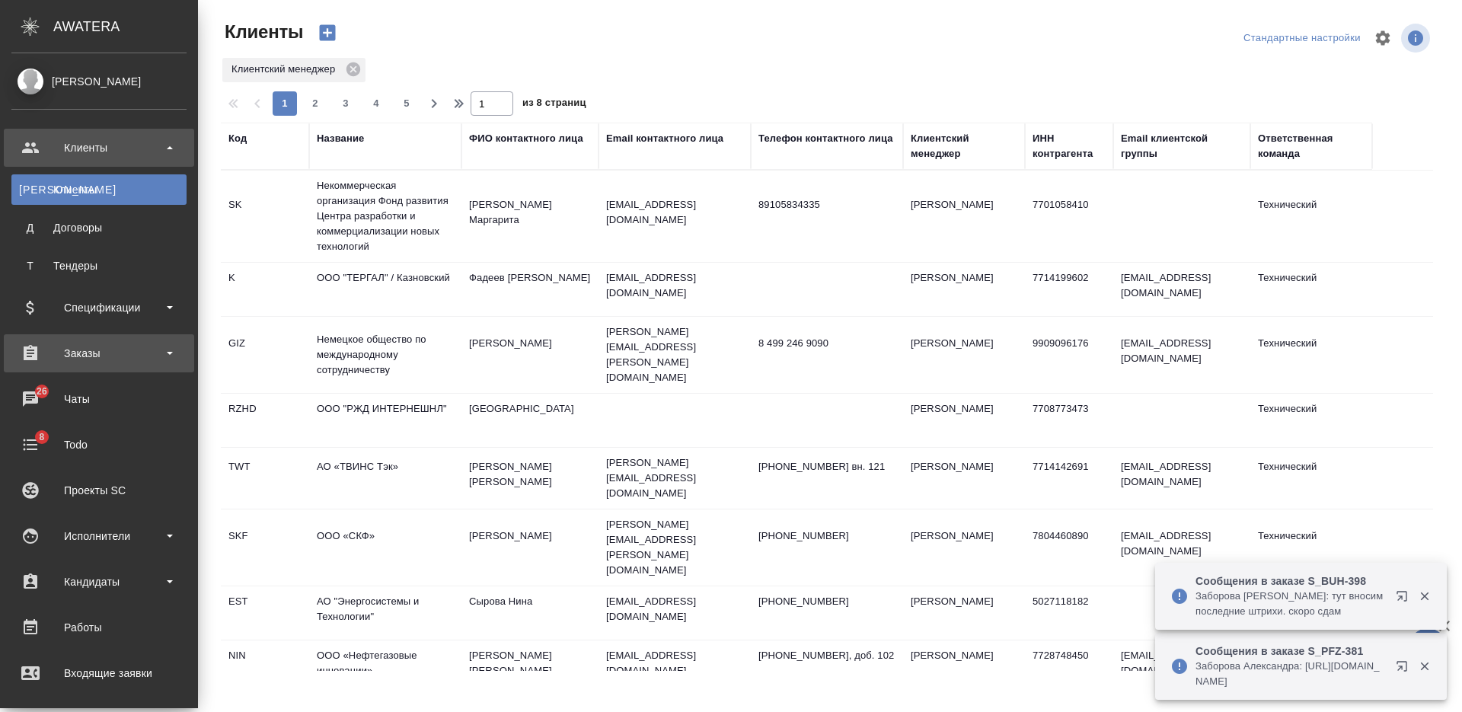
click at [81, 350] on div "Заказы" at bounding box center [98, 353] width 175 height 23
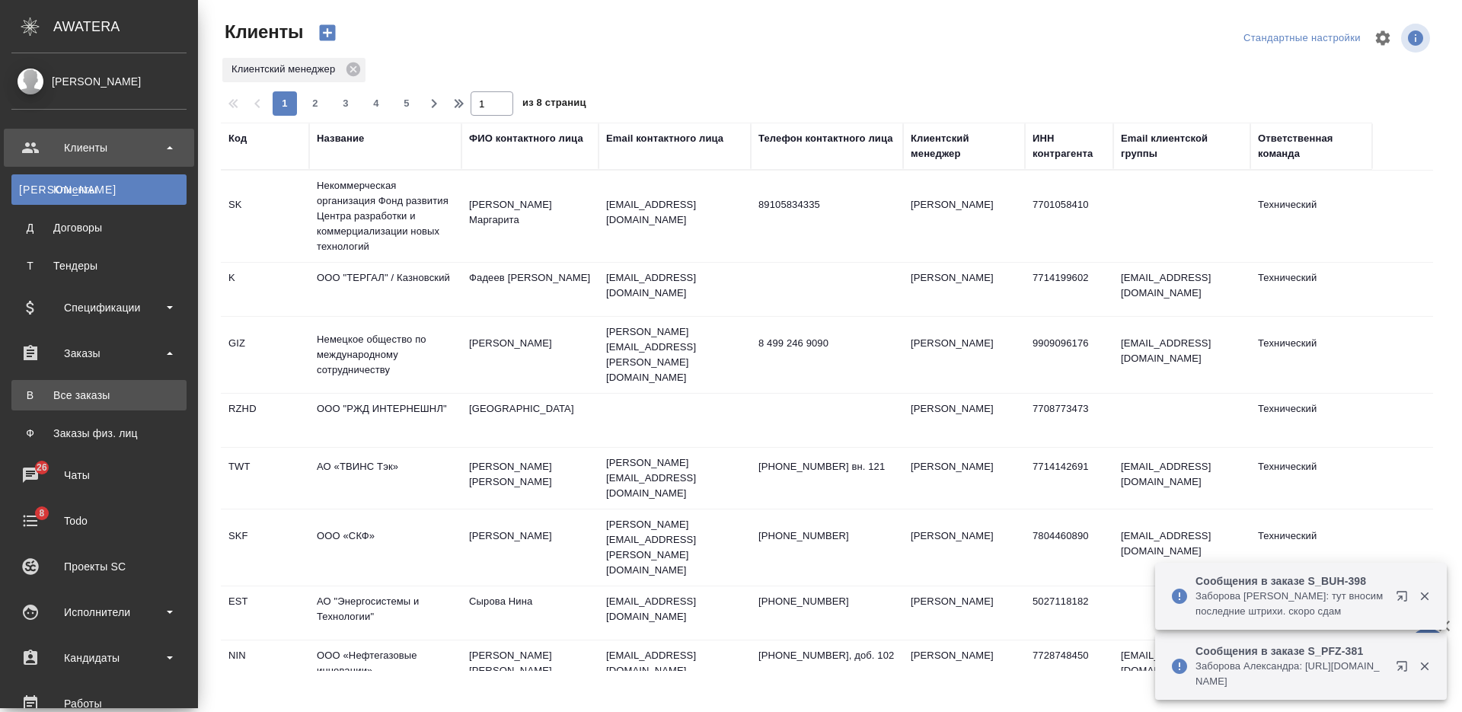
click at [92, 397] on div "Все заказы" at bounding box center [99, 395] width 160 height 15
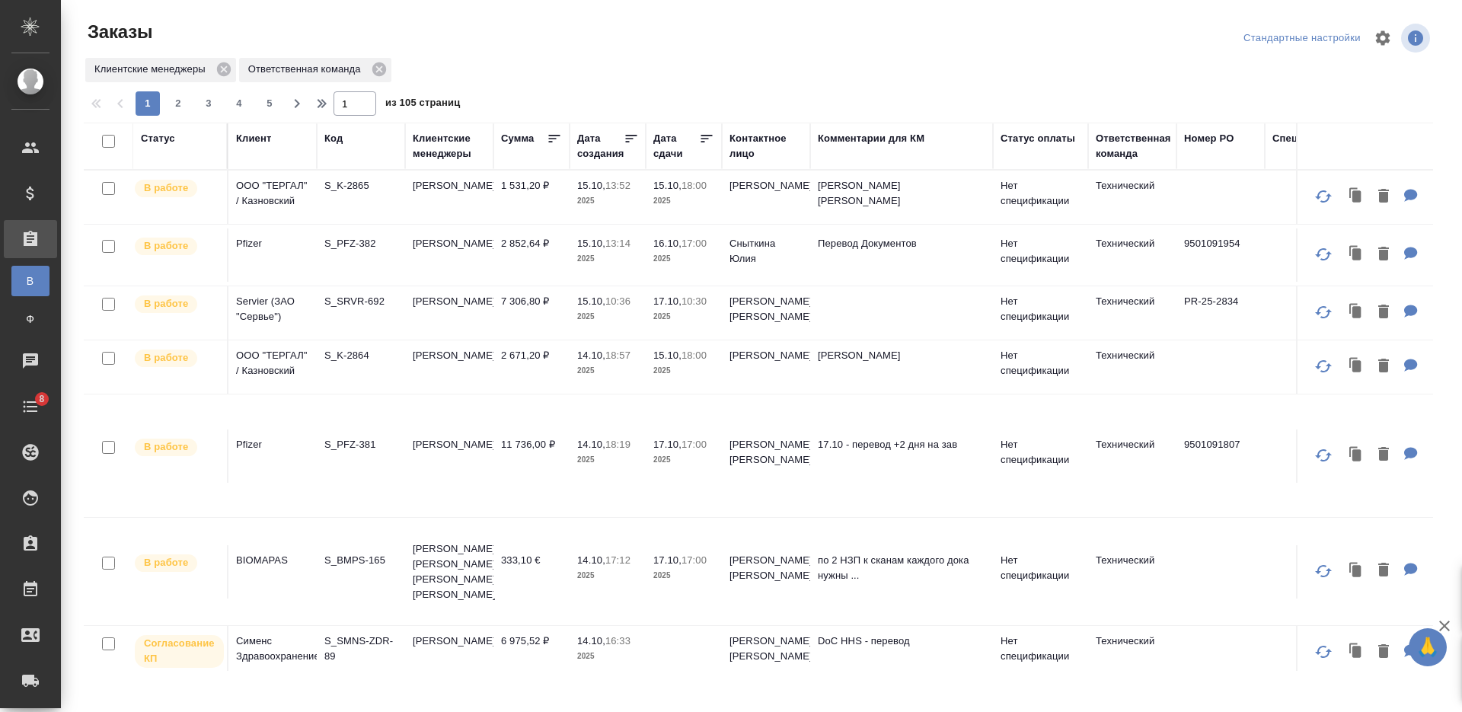
click at [241, 140] on div "Клиент" at bounding box center [253, 138] width 35 height 15
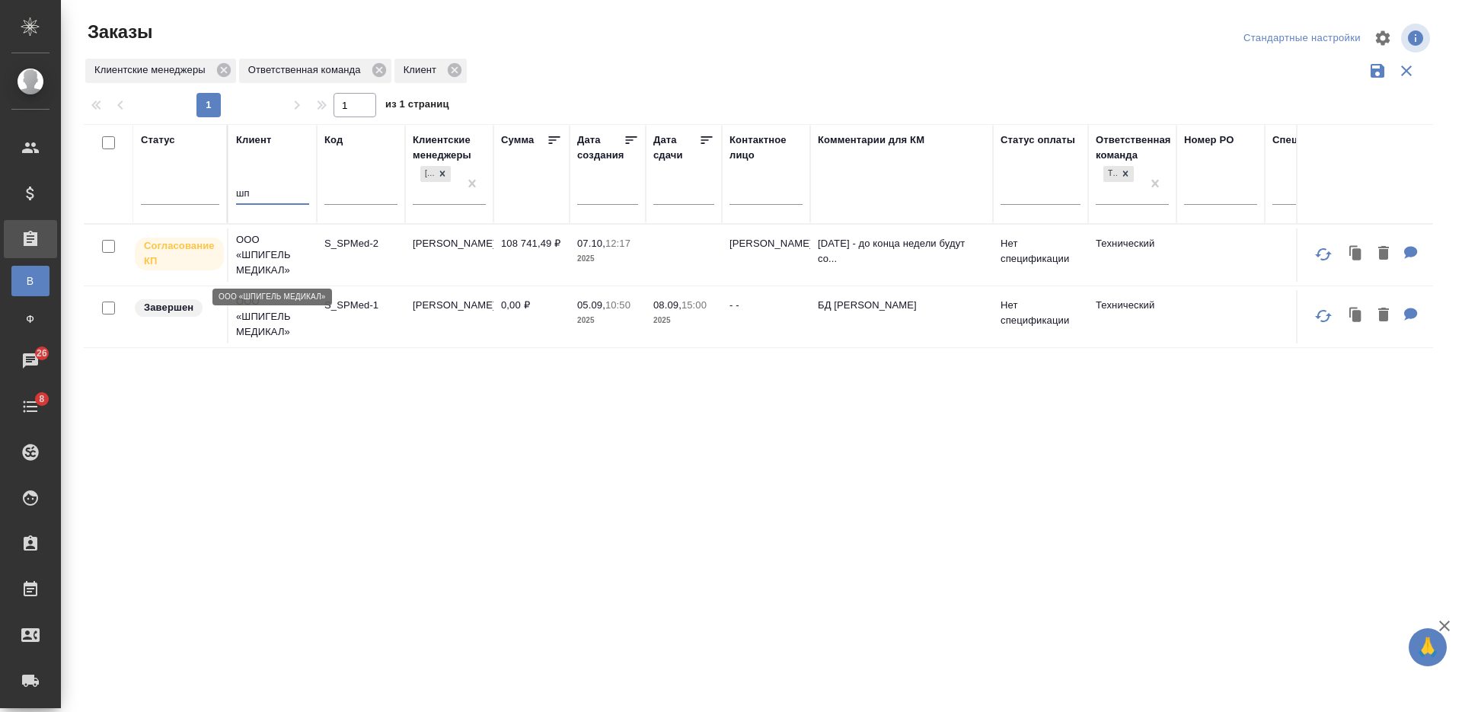
type input "шп"
click at [266, 261] on p "ООО «ШПИГЕЛЬ МЕДИКАЛ»" at bounding box center [272, 255] width 73 height 46
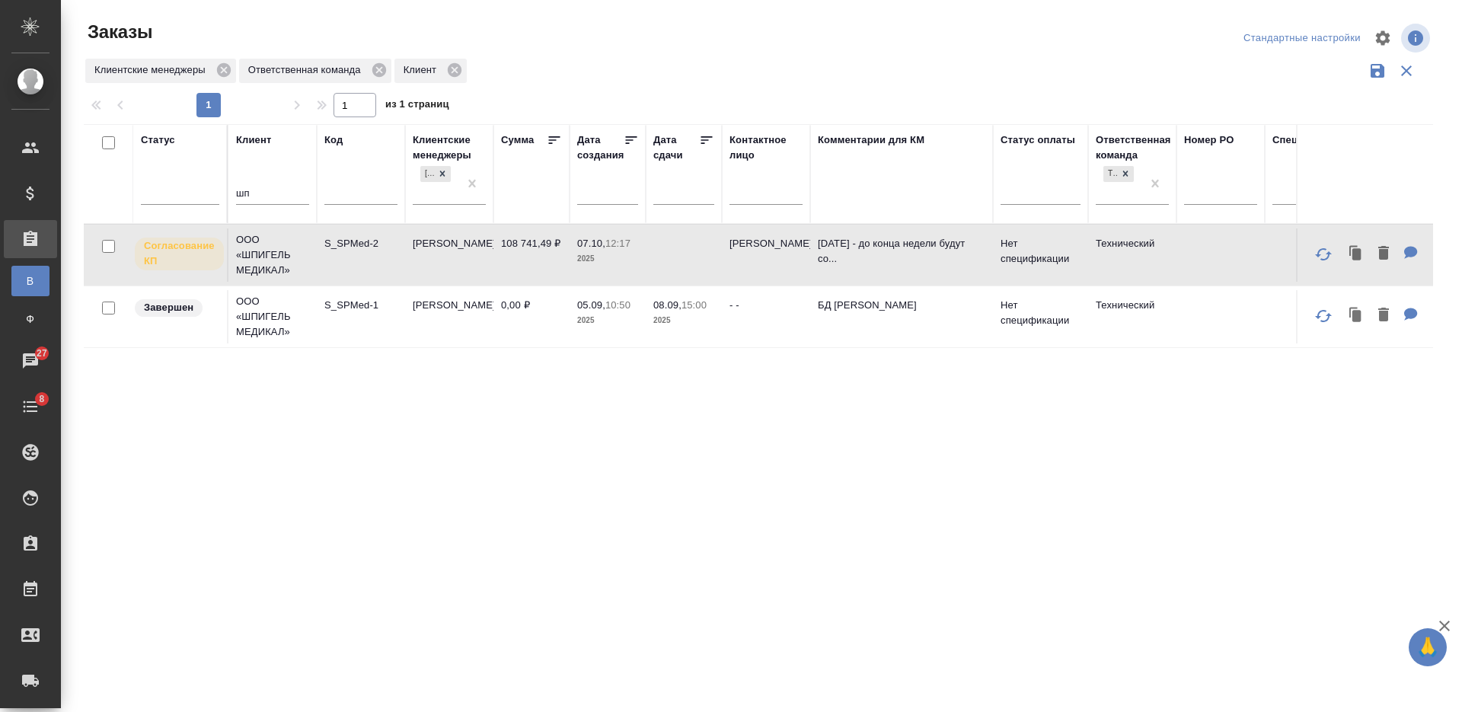
click at [241, 190] on input "шп" at bounding box center [272, 194] width 73 height 19
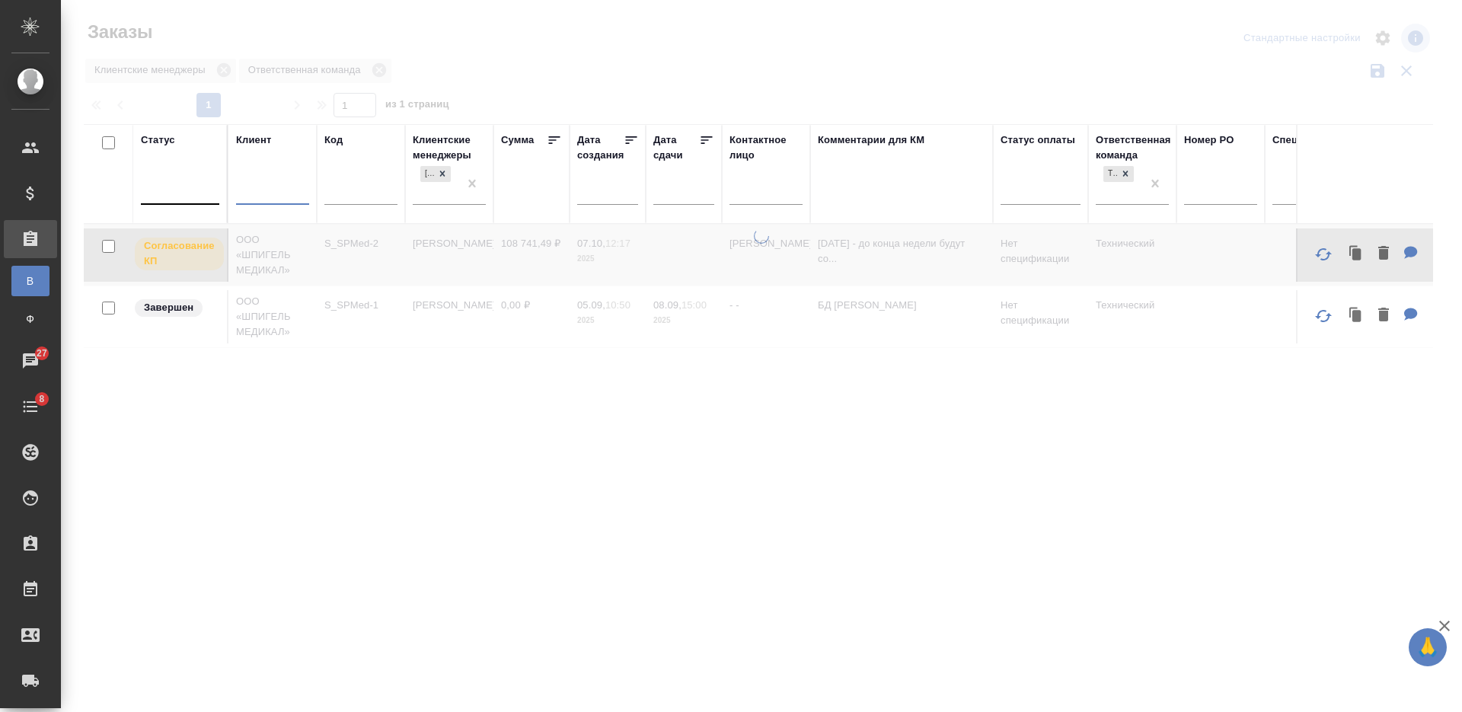
click at [177, 202] on div at bounding box center [180, 190] width 78 height 29
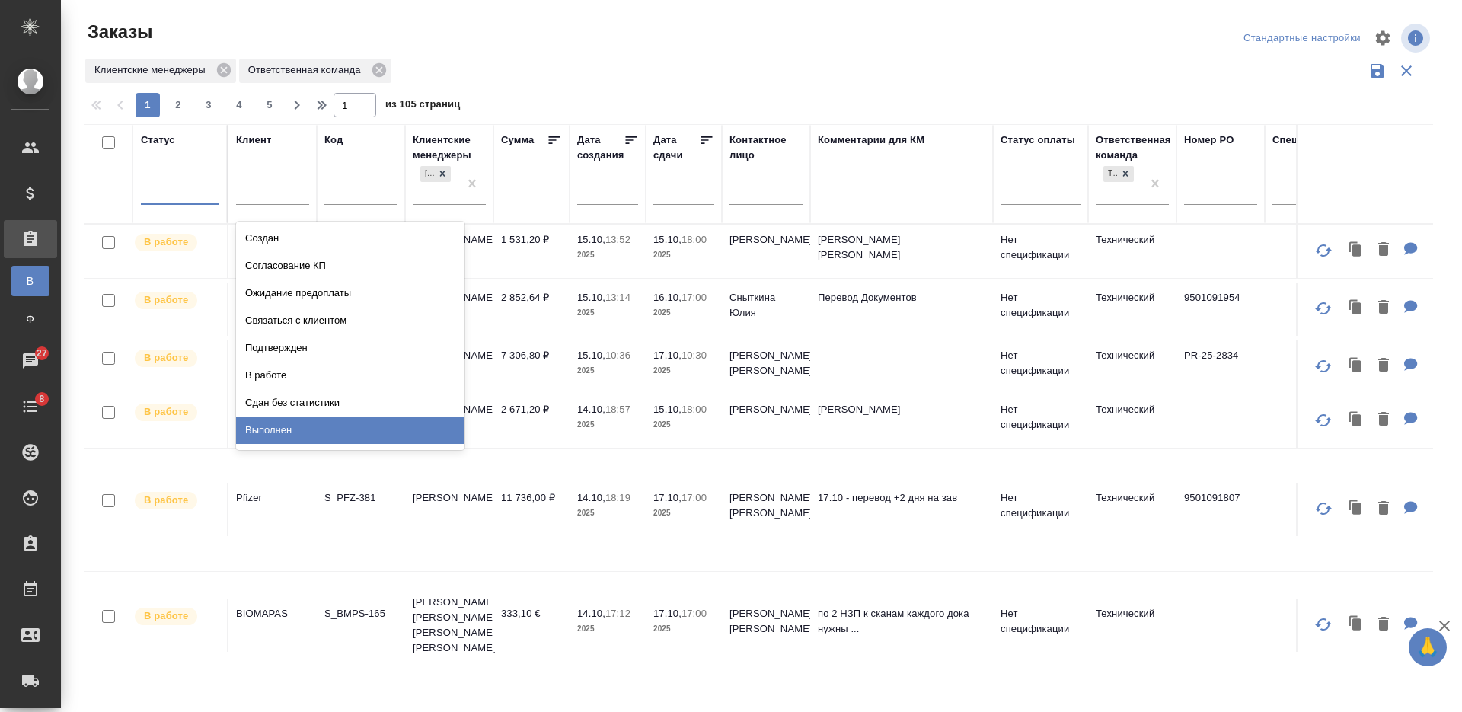
drag, startPoint x: 177, startPoint y: 202, endPoint x: 423, endPoint y: 426, distance: 333.7
click at [423, 426] on div "Выполнен" at bounding box center [350, 430] width 228 height 27
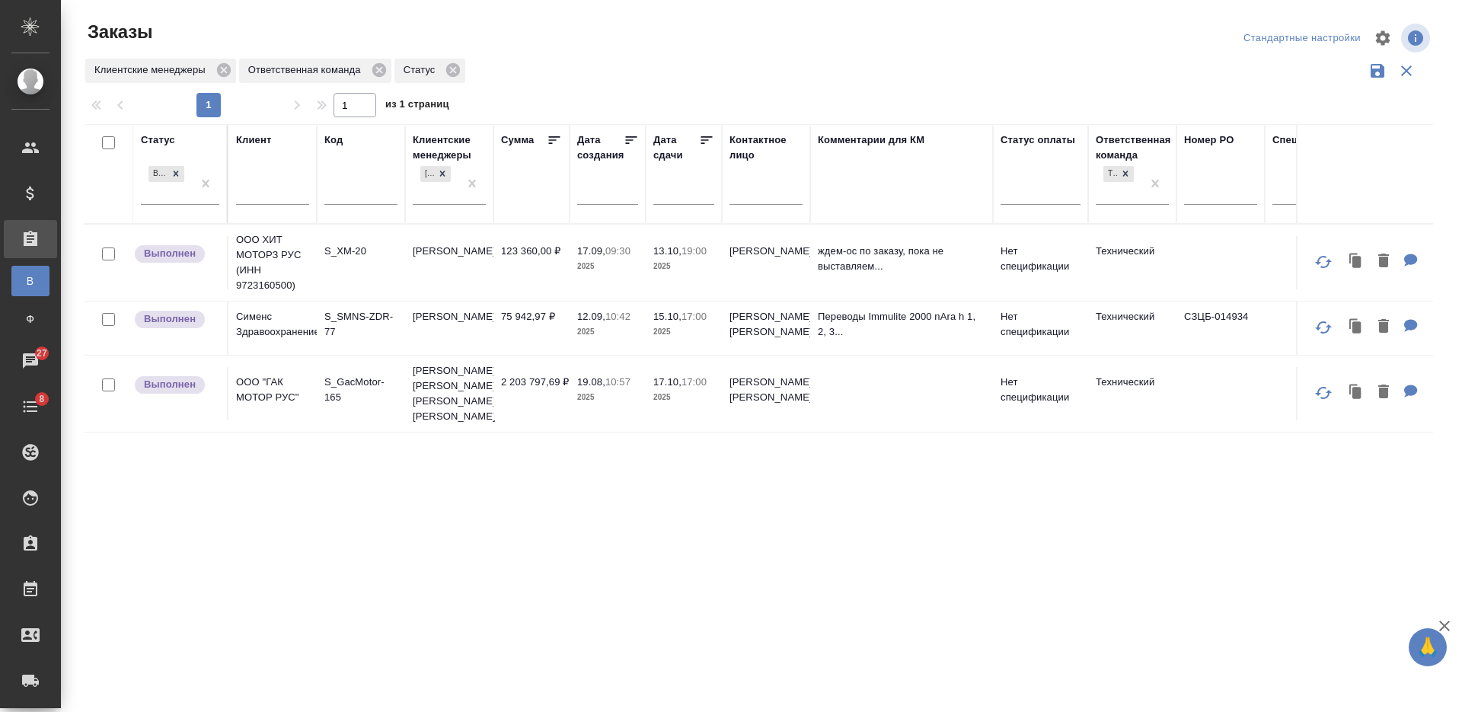
click at [535, 468] on div "Статус Выполнен Клиент Код Клиентские менеджеры [PERSON_NAME] [PERSON_NAME] Дат…" at bounding box center [758, 398] width 1349 height 548
click at [525, 326] on td "75 942,97 ₽" at bounding box center [531, 328] width 76 height 53
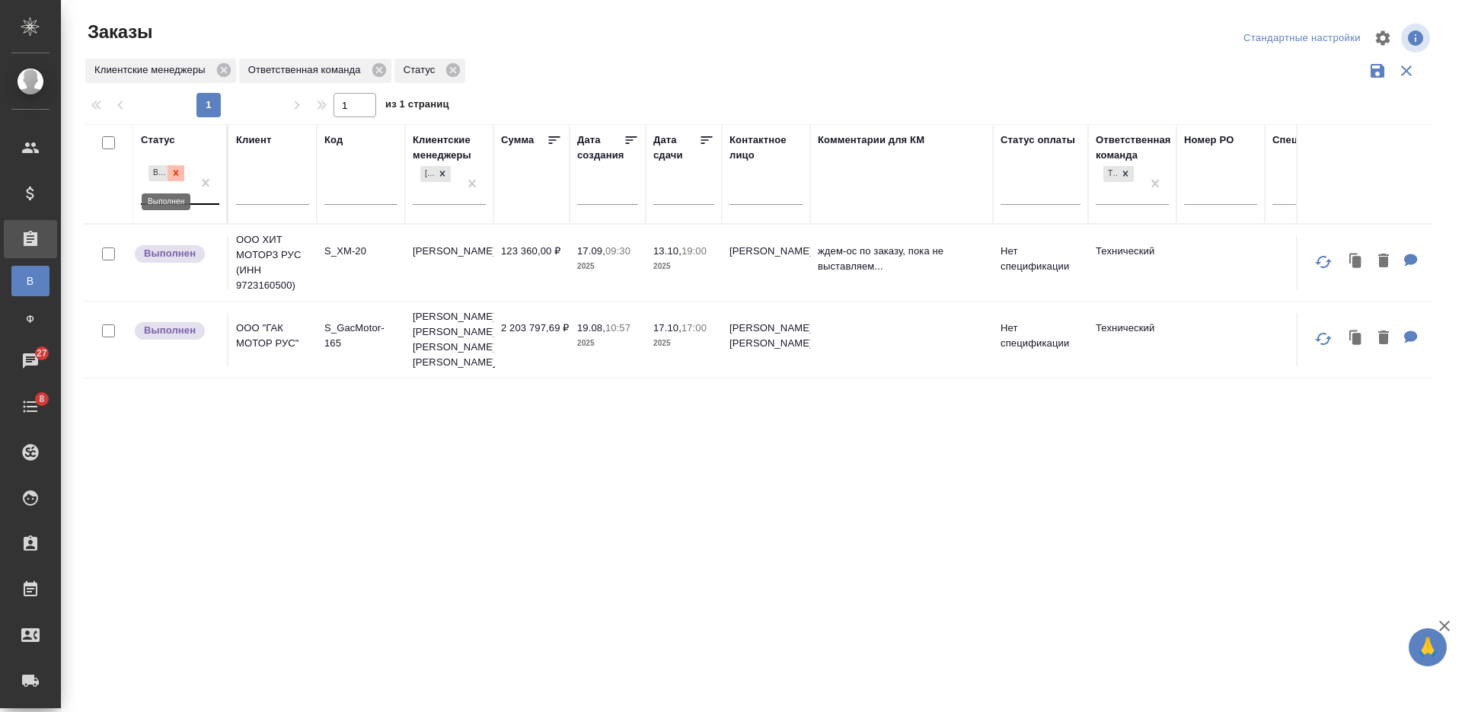
click at [174, 171] on icon at bounding box center [176, 173] width 5 height 5
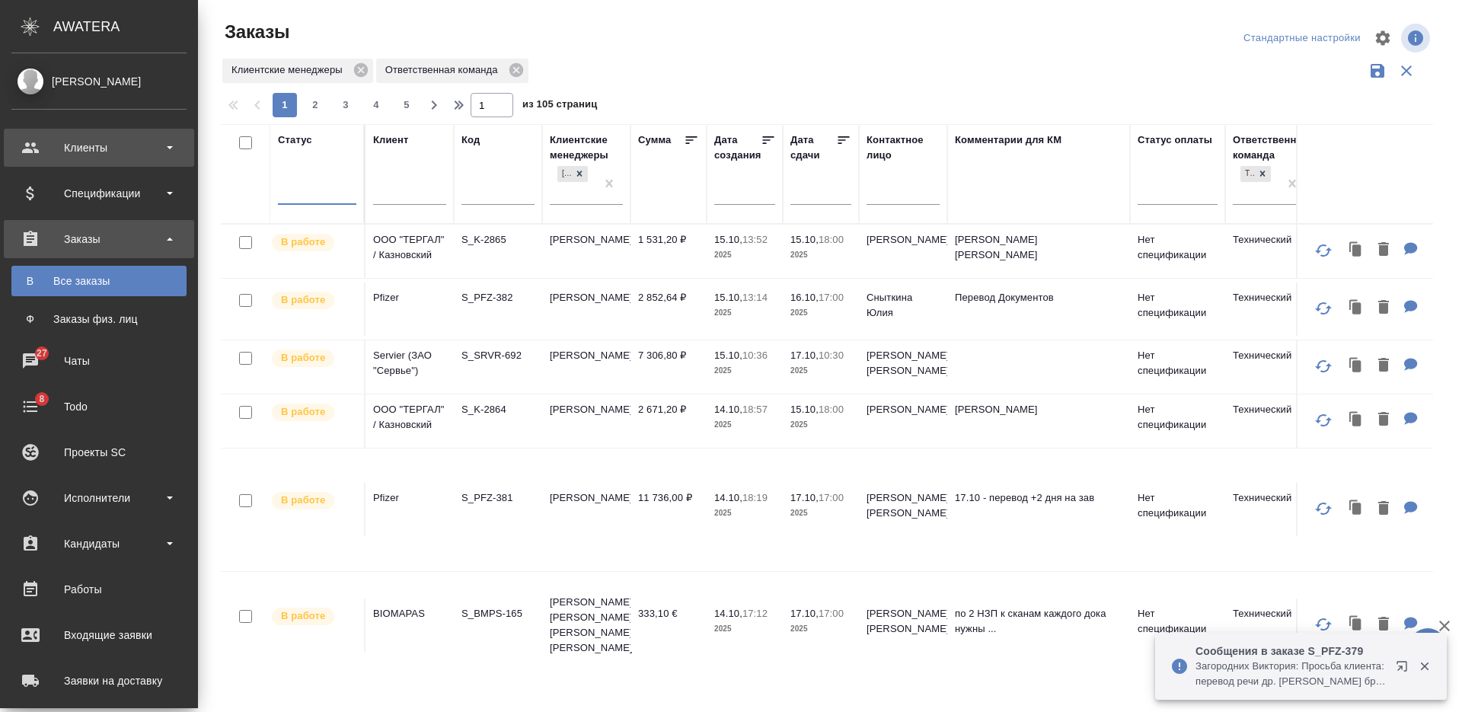
click at [40, 143] on div "Клиенты" at bounding box center [99, 148] width 190 height 38
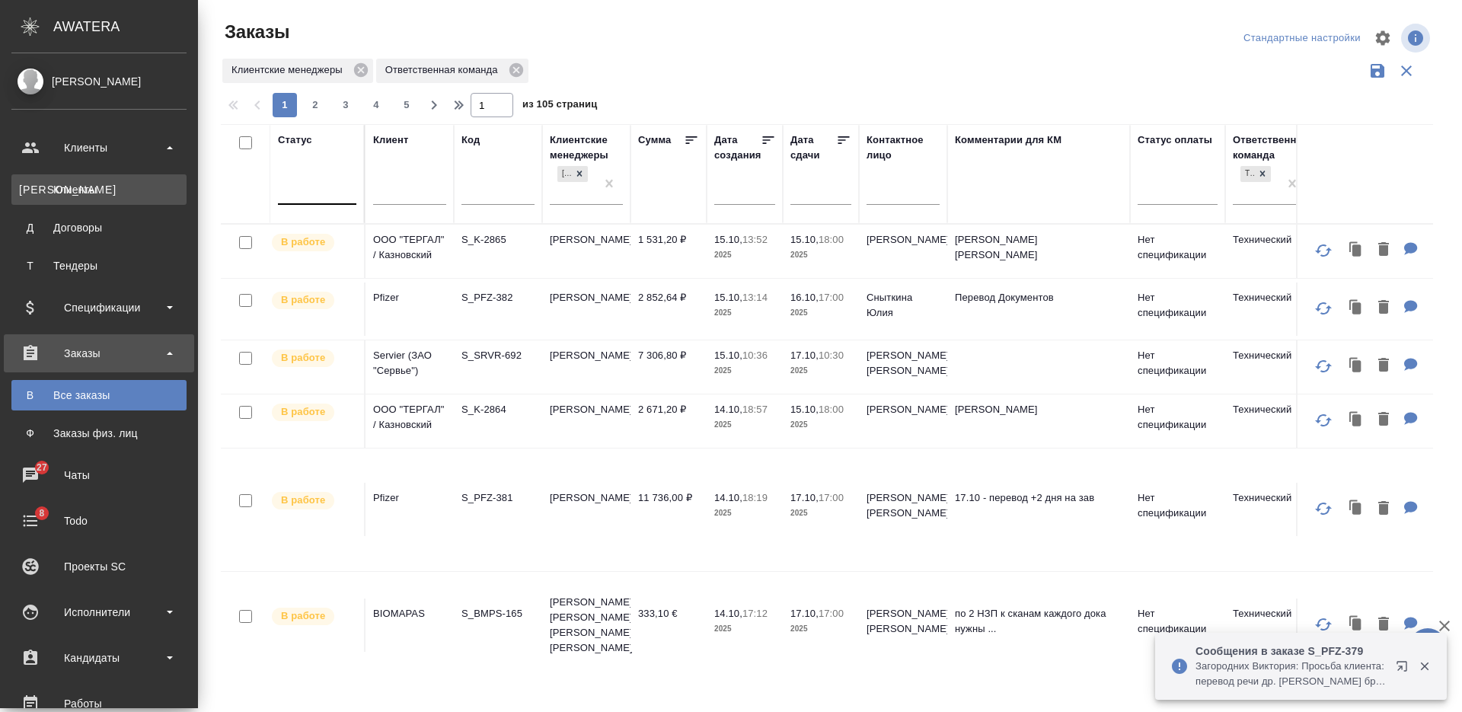
click at [54, 181] on link "К Клиенты" at bounding box center [98, 189] width 175 height 30
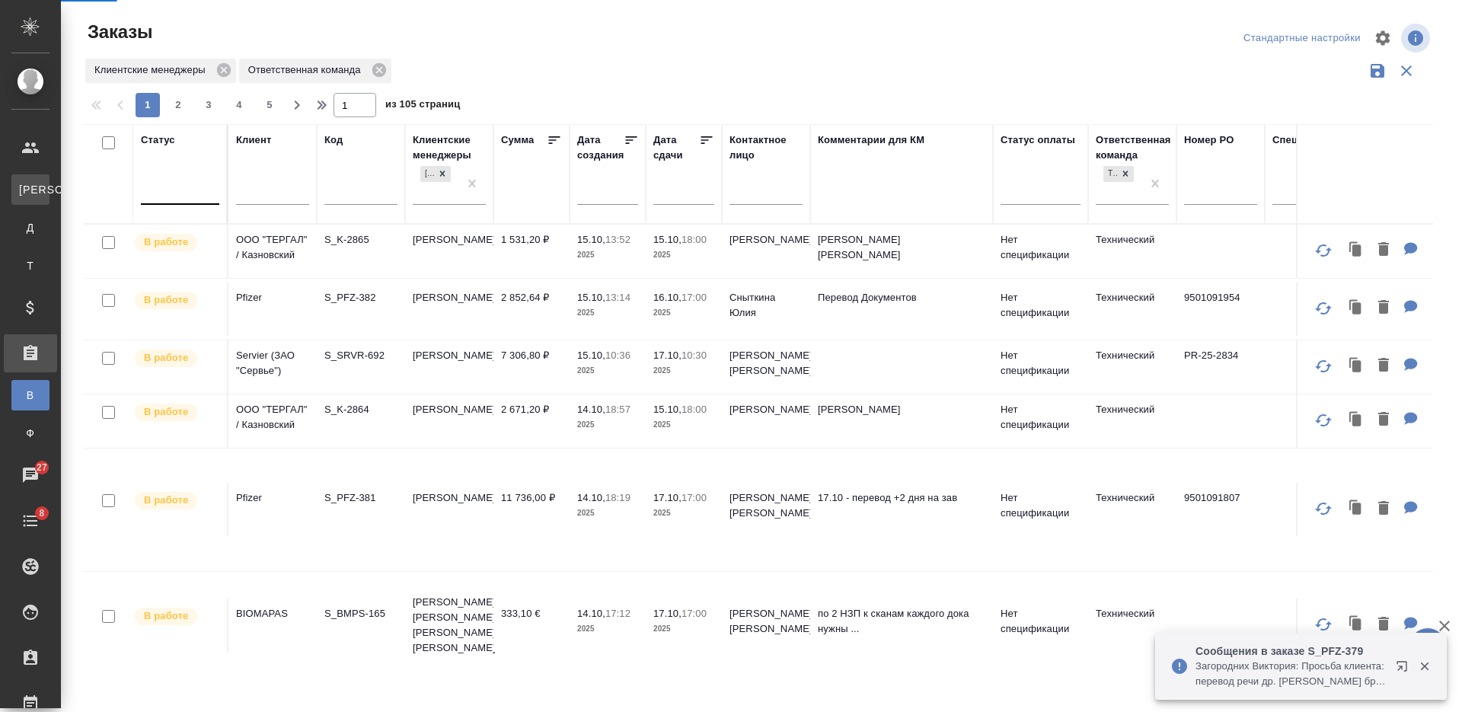
select select "RU"
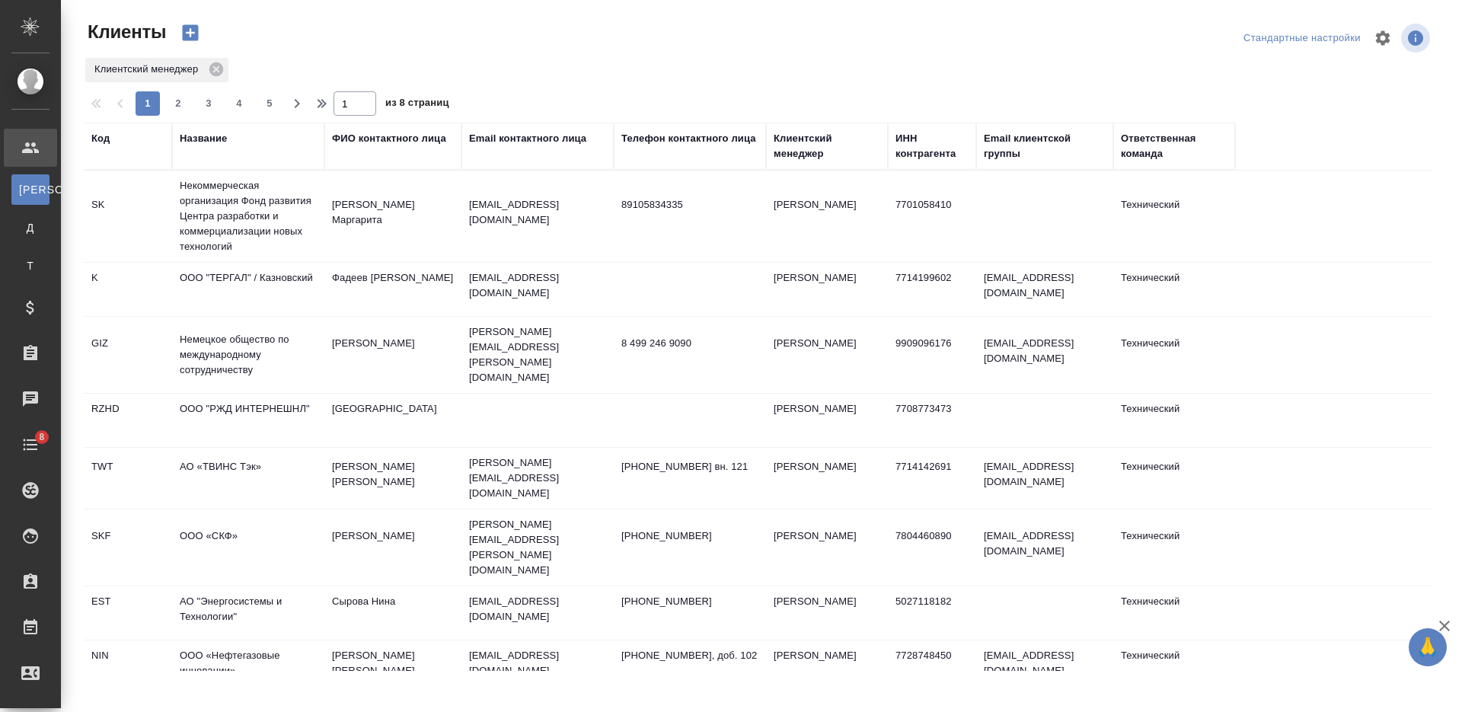
click at [215, 142] on div "Название" at bounding box center [203, 138] width 47 height 15
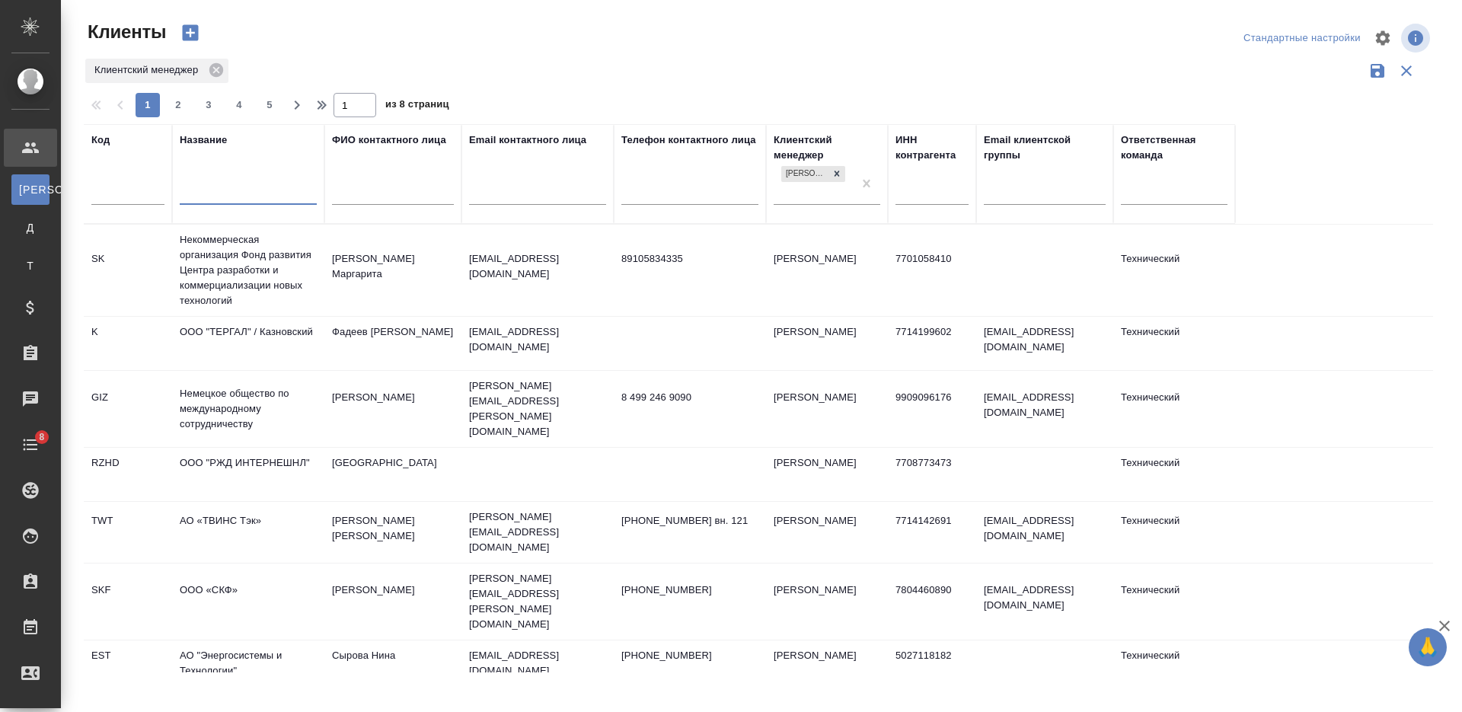
click at [209, 193] on input "text" at bounding box center [248, 194] width 137 height 19
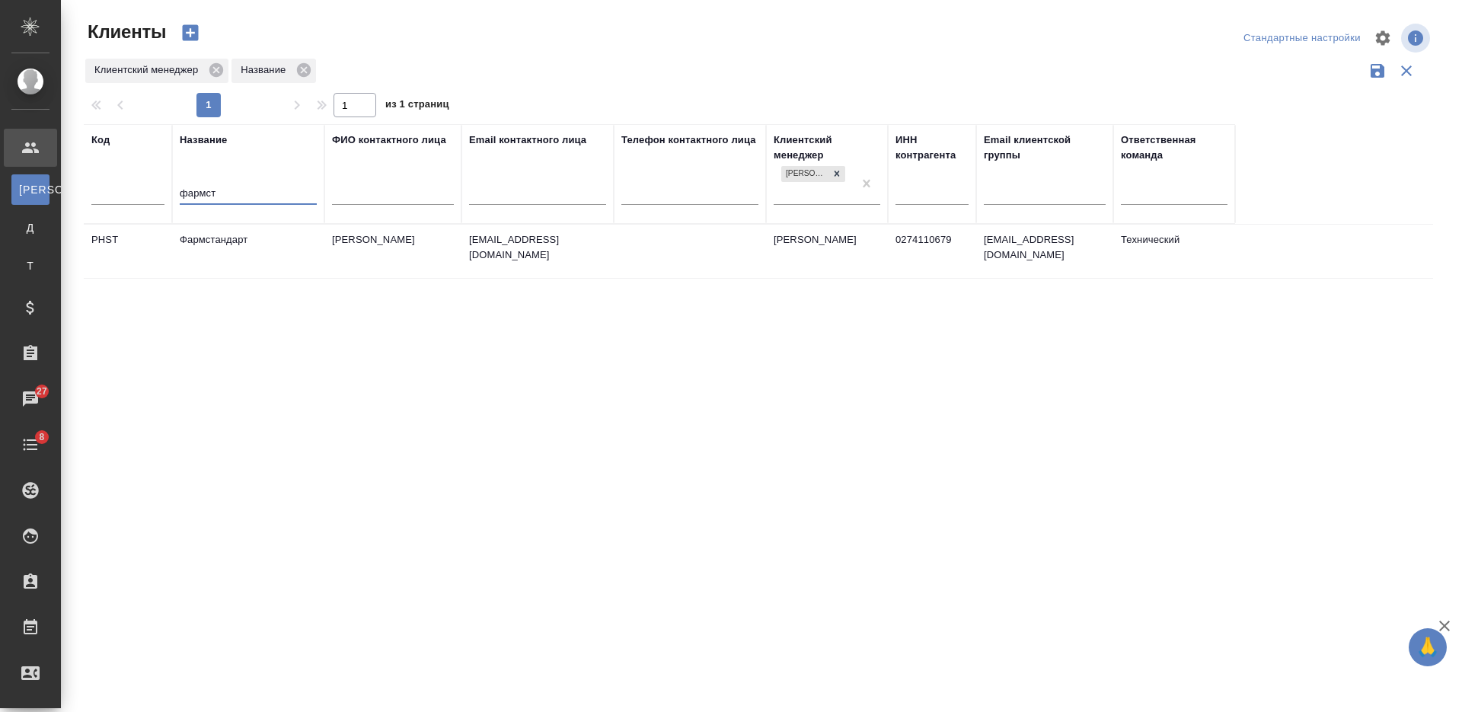
type input "фармст"
click at [222, 241] on td "Фармстандарт" at bounding box center [248, 251] width 152 height 53
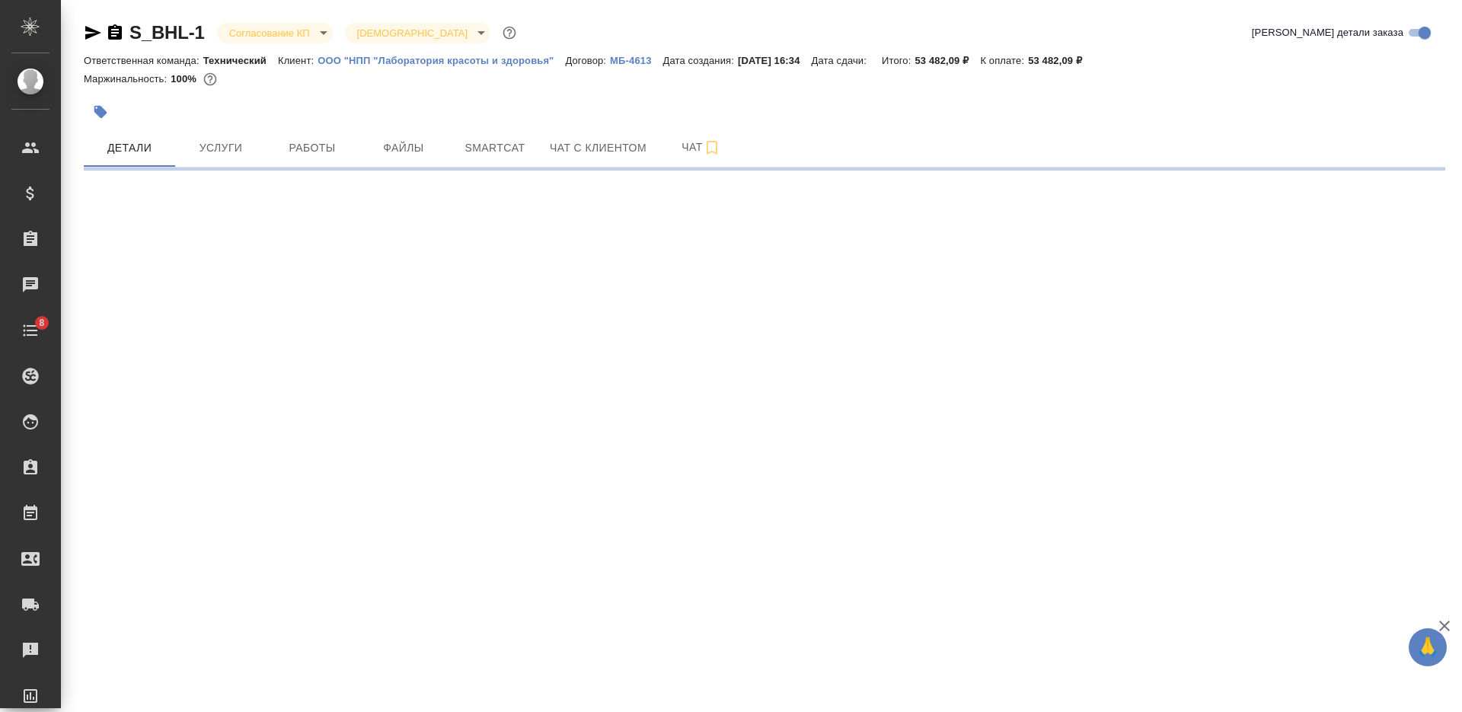
select select "RU"
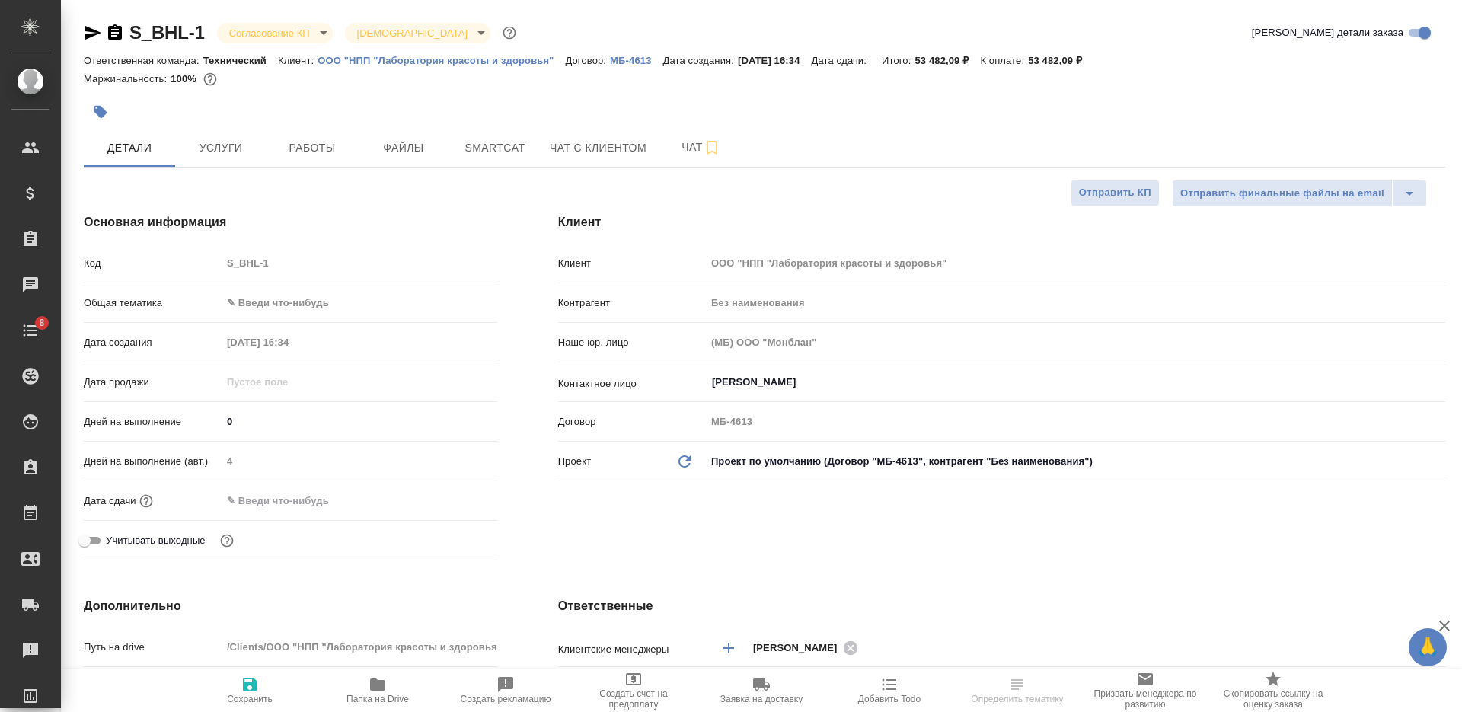
type textarea "x"
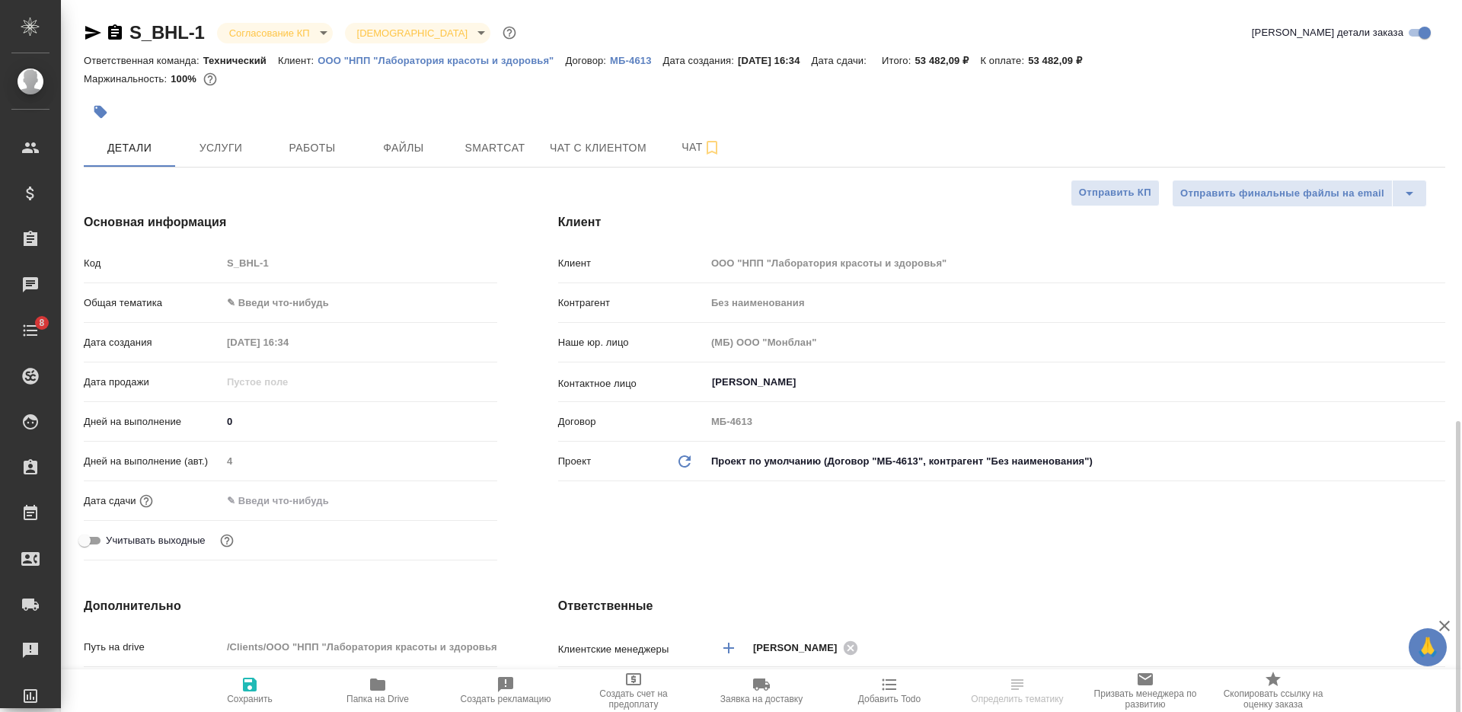
scroll to position [476, 0]
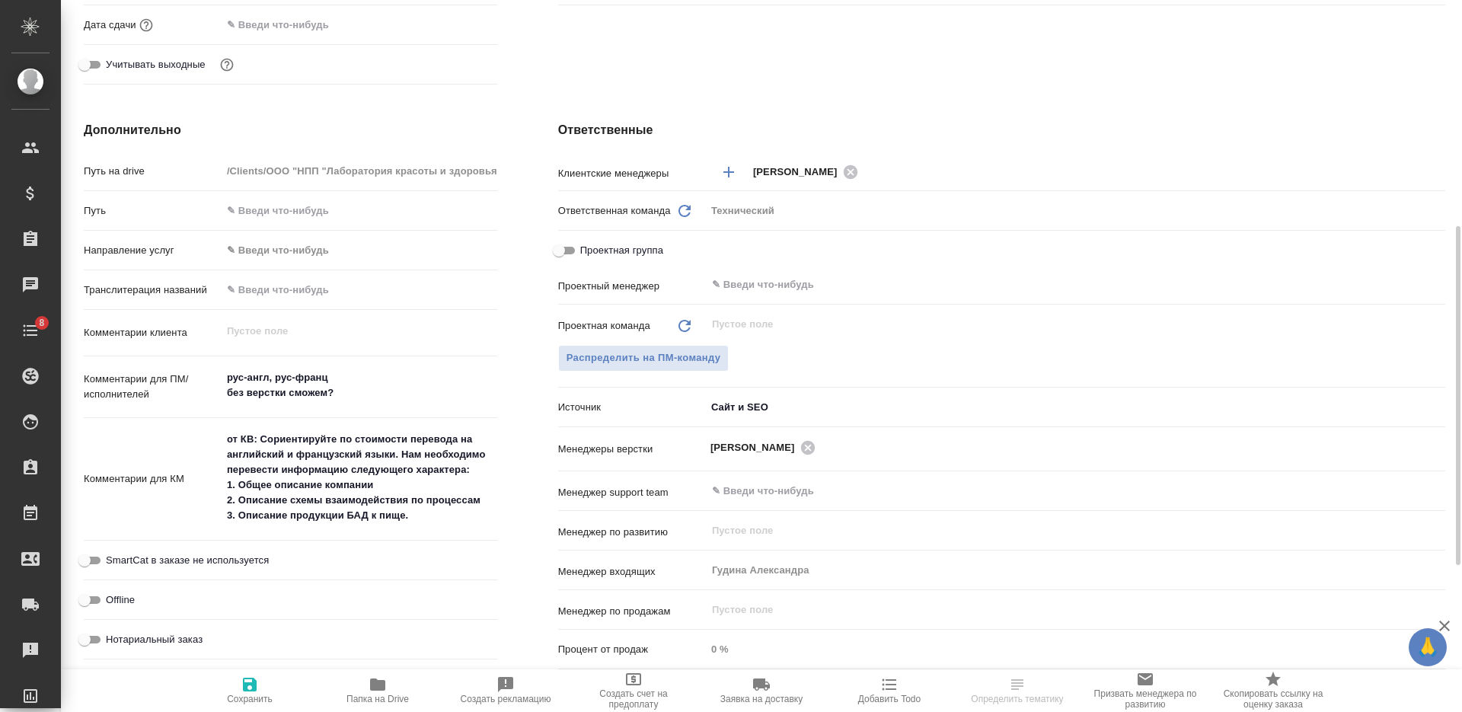
type textarea "x"
click at [230, 445] on textarea "от КВ: Сориентируйте по стоимости перевода на английский и французский языки. Н…" at bounding box center [360, 477] width 276 height 102
click at [228, 441] on textarea "от КВ: Сориентируйте по стоимости перевода на английский и французский языки. Н…" at bounding box center [359, 478] width 274 height 102
type textarea "1от КВ: Сориентируйте по стоимости перевода на английский и французский языки. …"
type textarea "x"
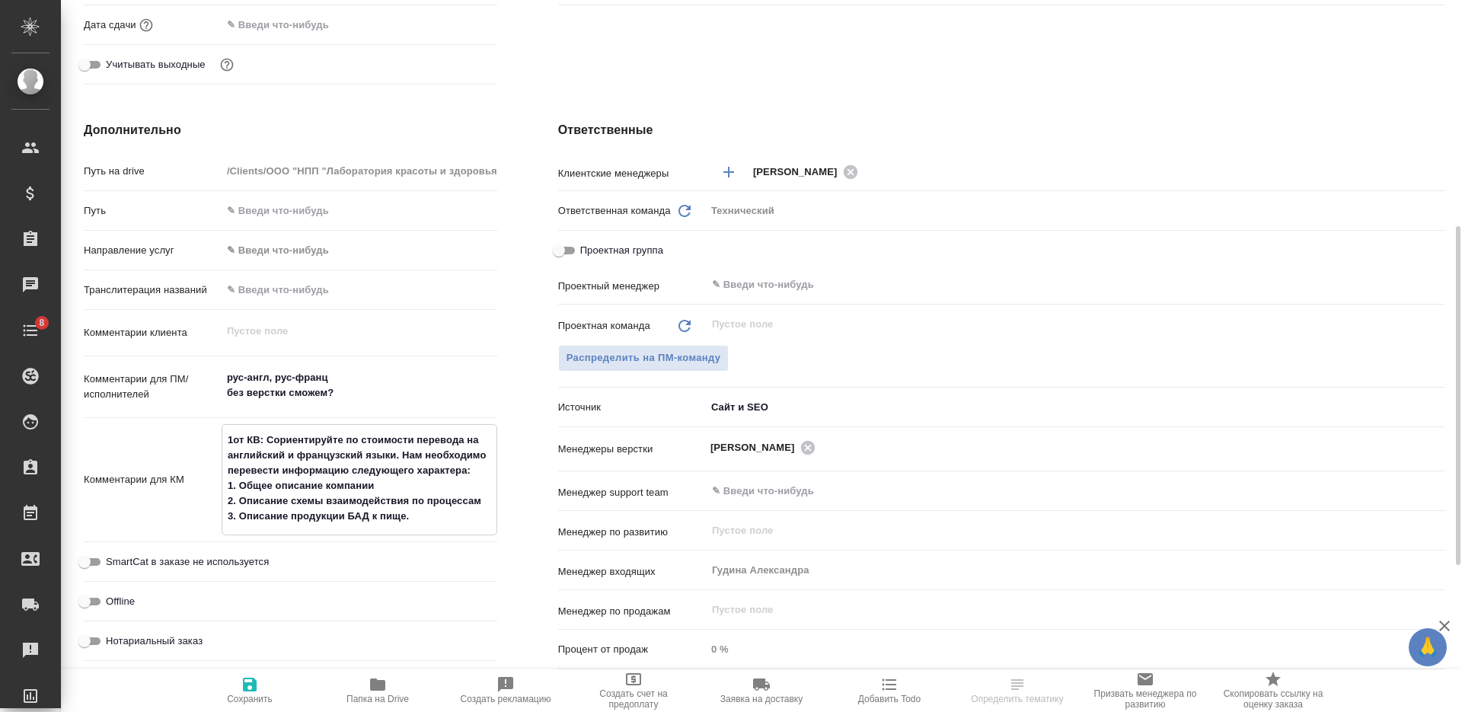
type textarea "x"
type textarea "15от КВ: Сориентируйте по стоимости перевода на английский и французский языки.…"
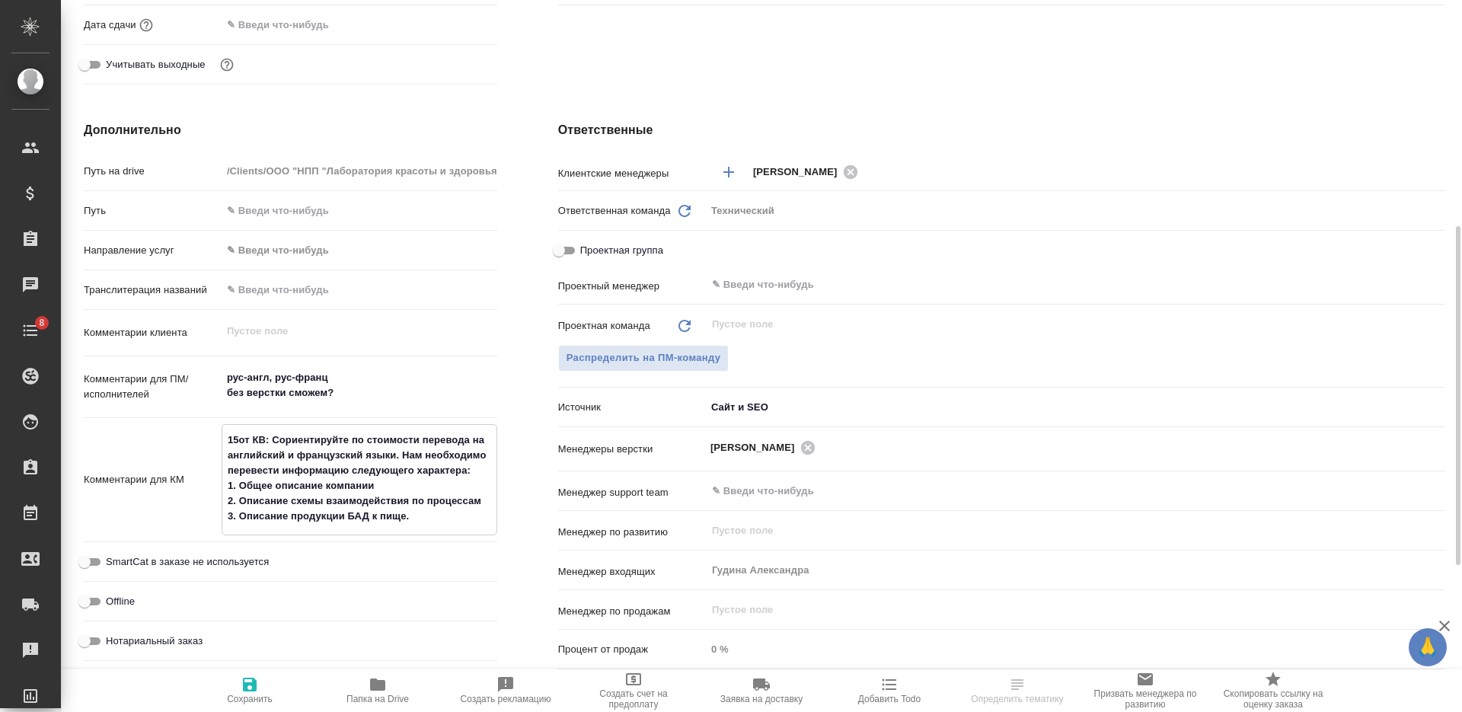
type textarea "x"
type textarea "1от КВ: Сориентируйте по стоимости перевода на английский и французский языки. …"
type textarea "x"
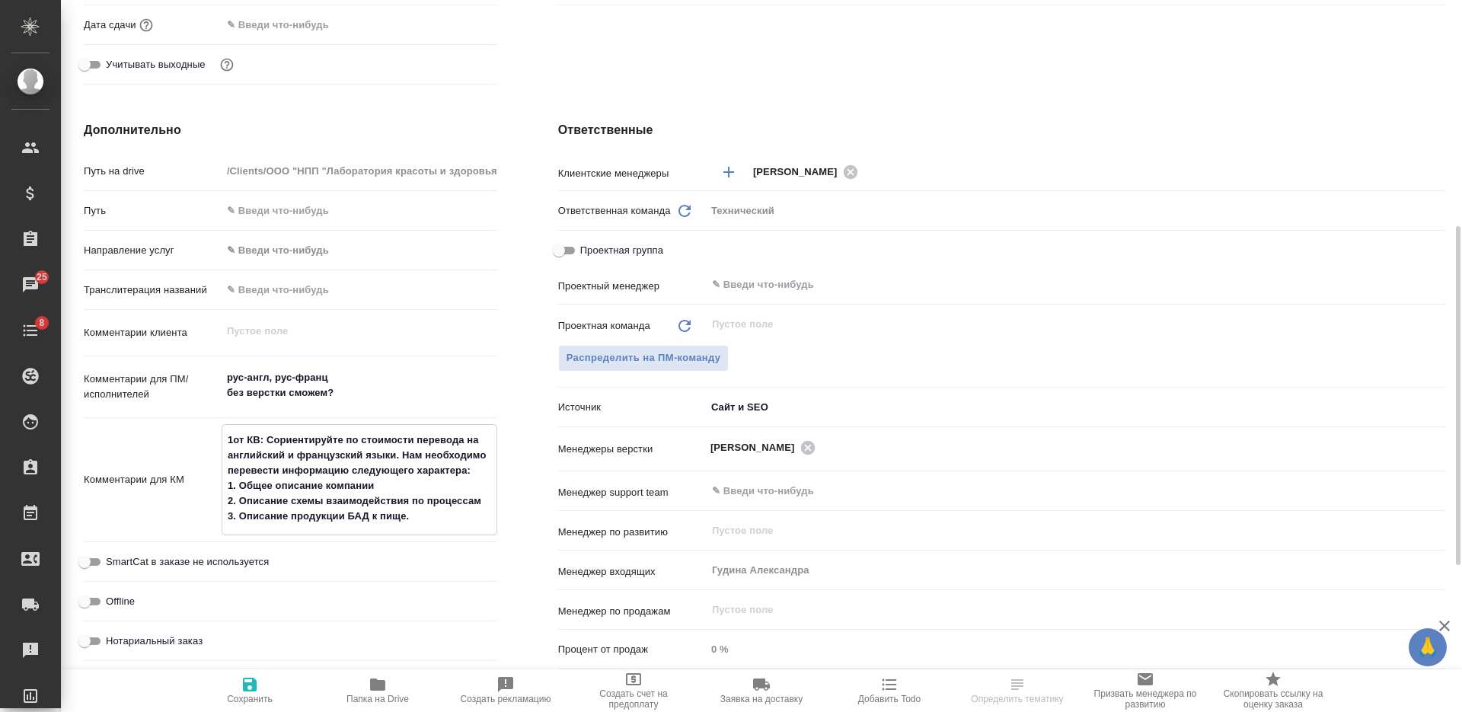
type textarea "14от КВ: Сориентируйте по стоимости перевода на английский и французский языки.…"
type textarea "x"
type textarea "14.от КВ: Сориентируйте по стоимости перевода на английский и французский языки…"
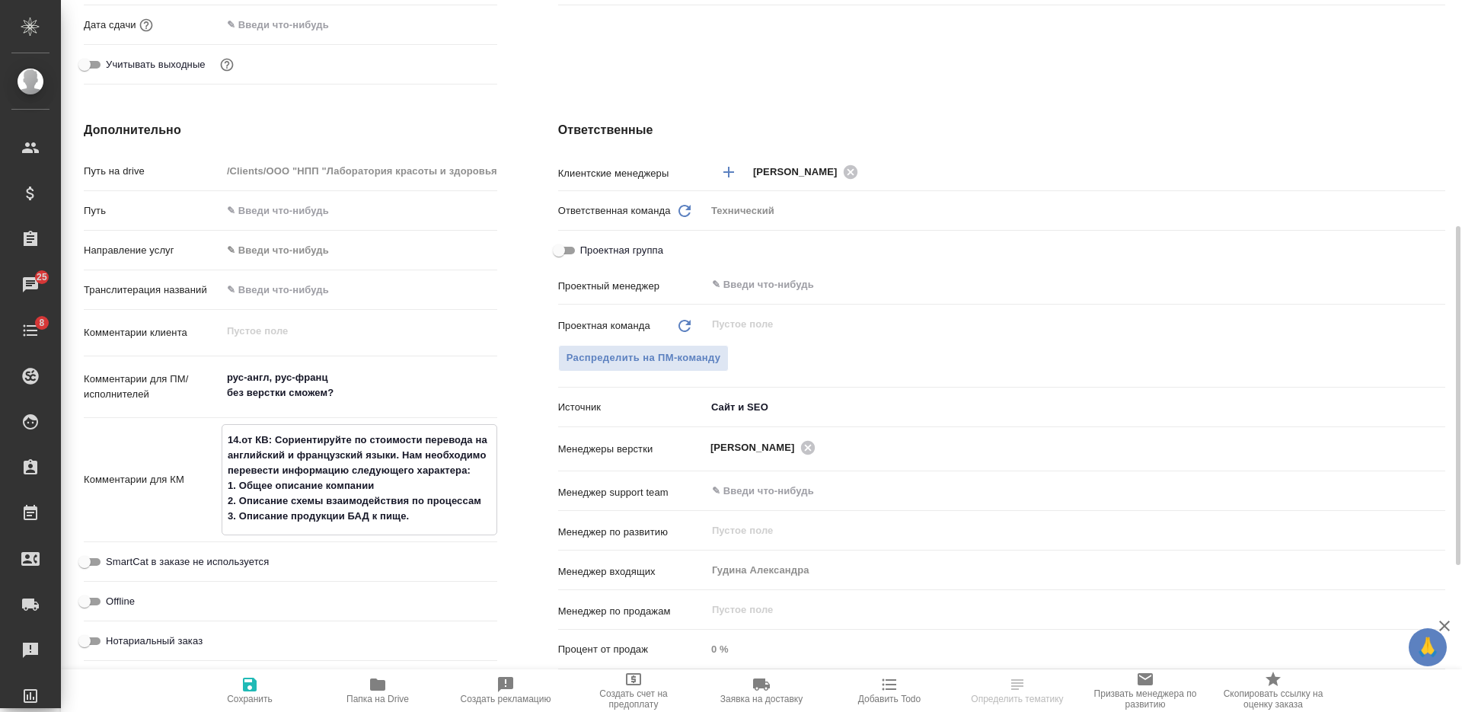
type textarea "x"
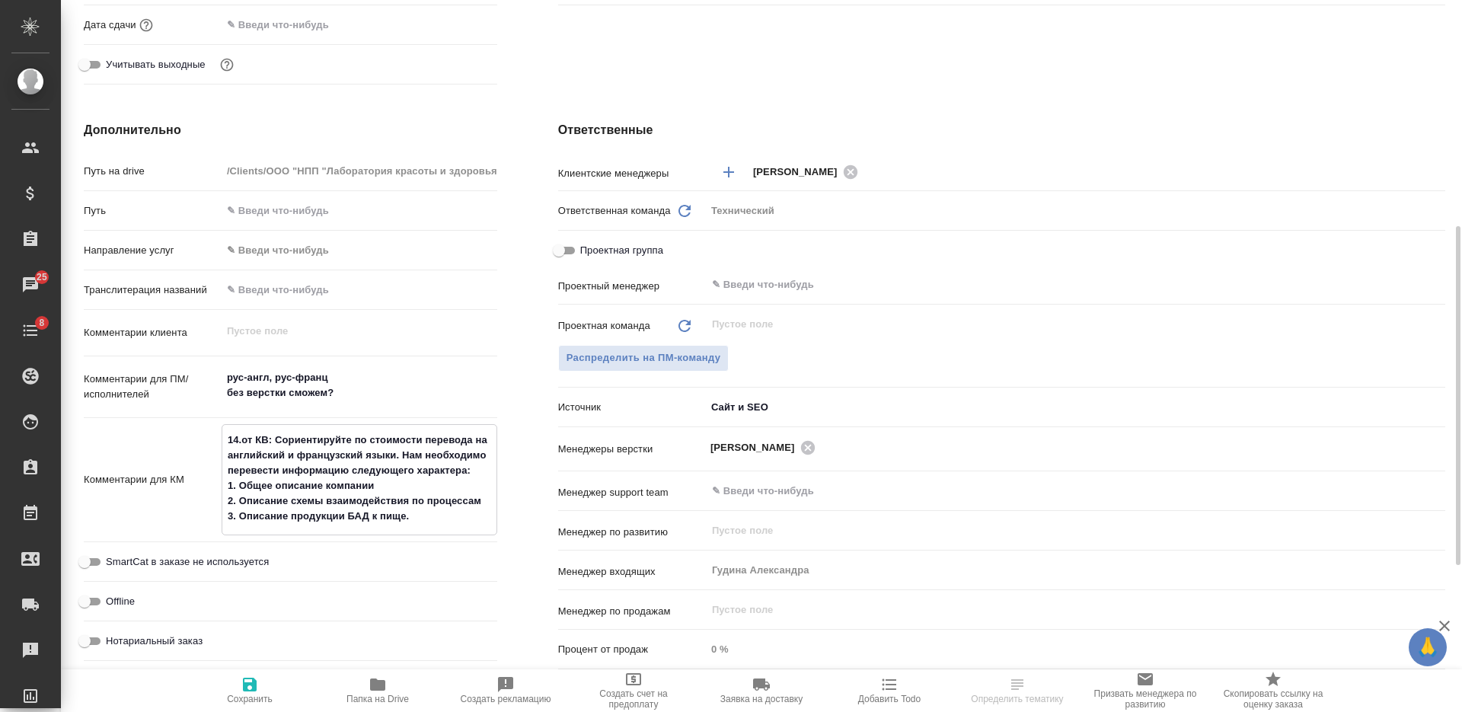
type textarea "14.1от КВ: Сориентируйте по стоимости перевода на английский и французский язык…"
type textarea "x"
type textarea "14.10от КВ: Сориентируйте по стоимости перевода на английский и французский язы…"
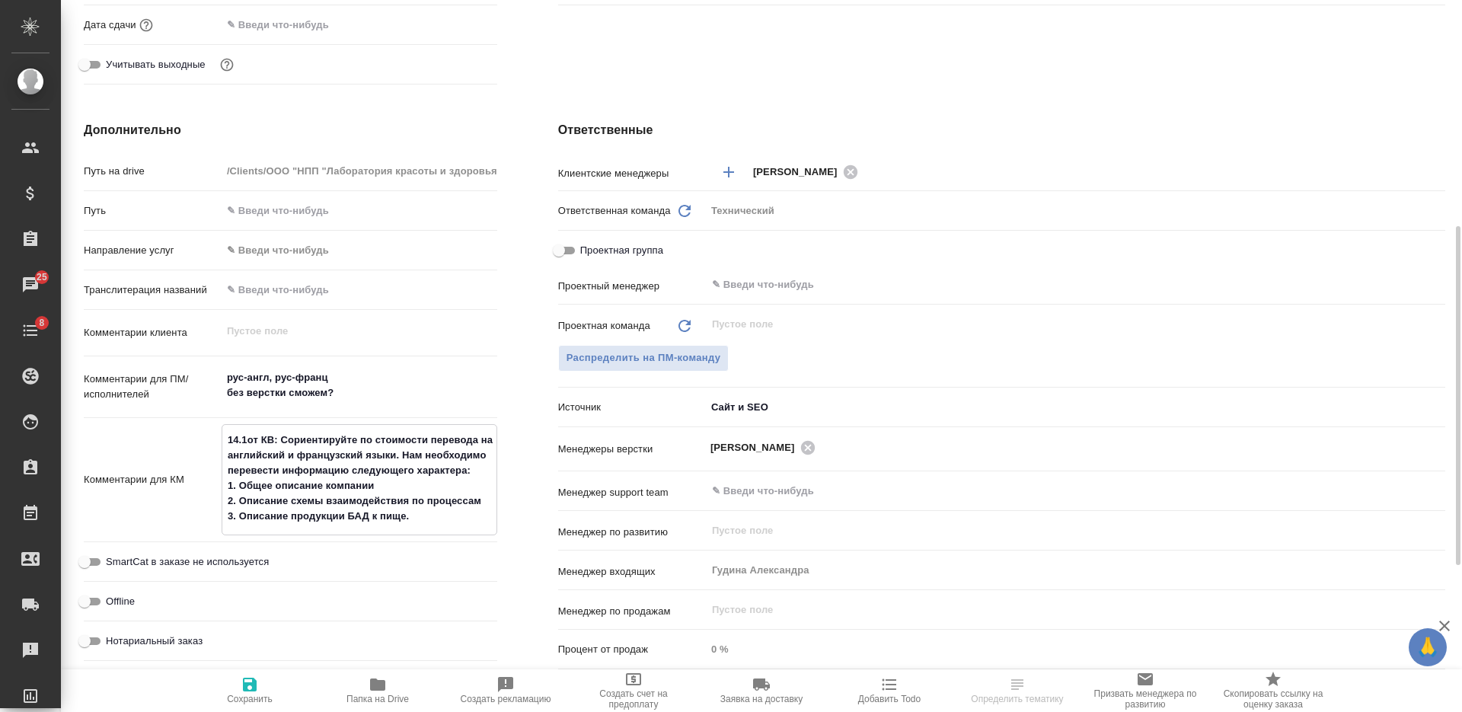
type textarea "x"
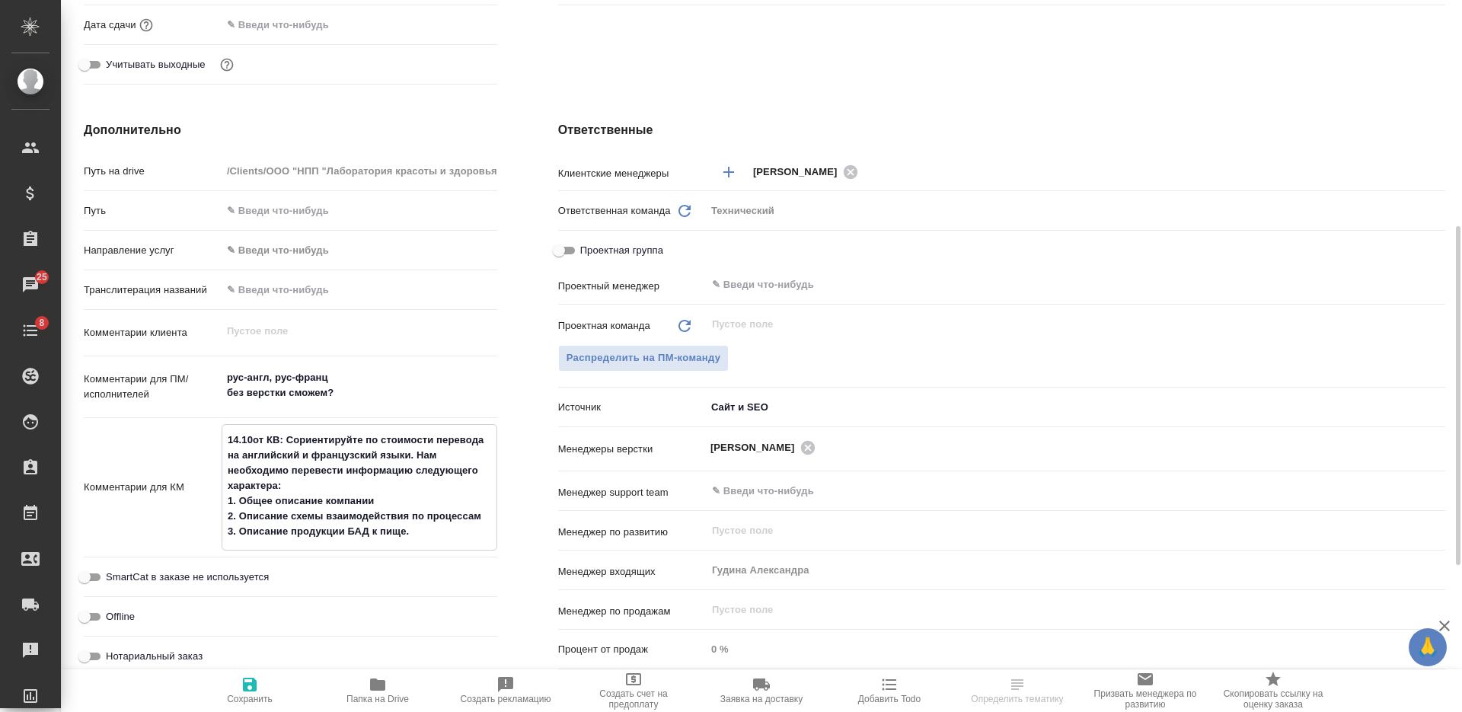
type textarea "x"
type textarea "14.10 от КВ: Сориентируйте по стоимости перевода на английский и французский яз…"
type textarea "x"
type textarea "14.10 -от КВ: Сориентируйте по стоимости перевода на английский и французский я…"
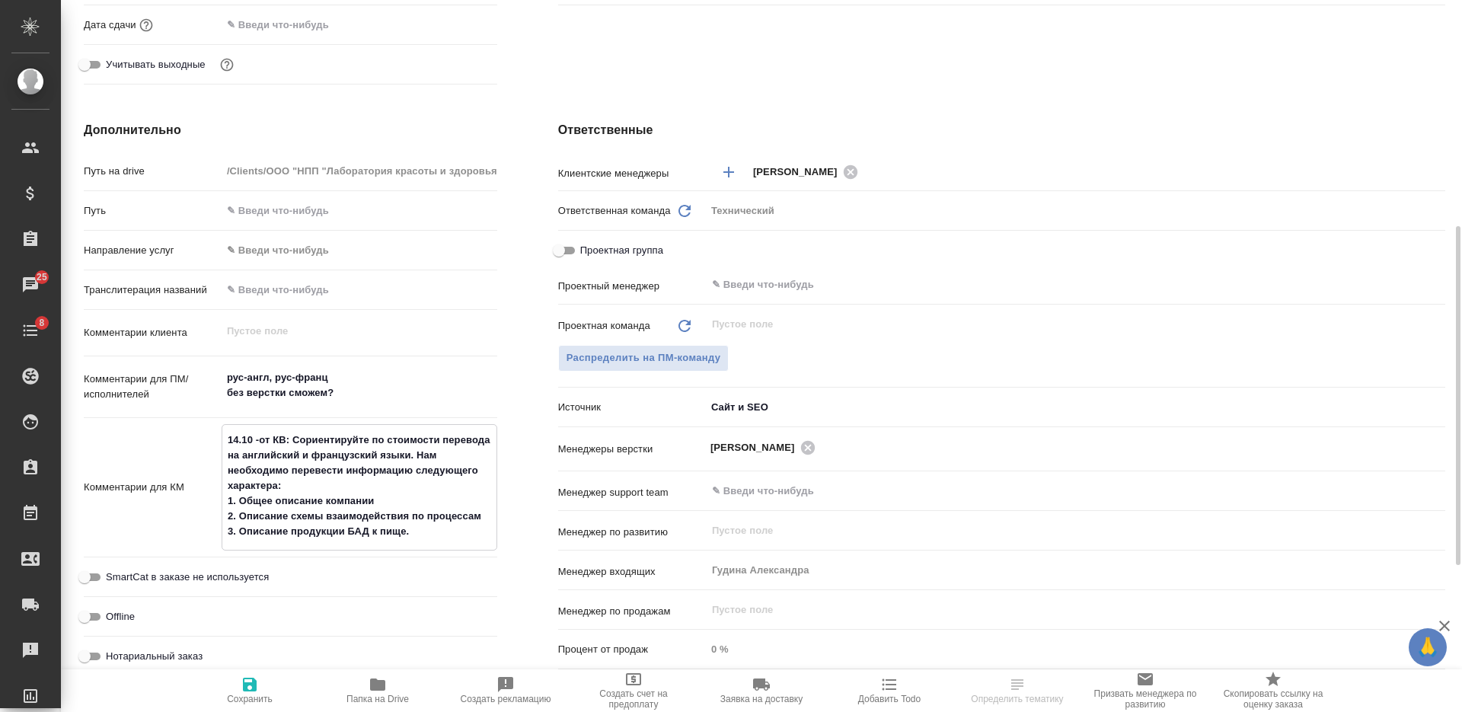
type textarea "x"
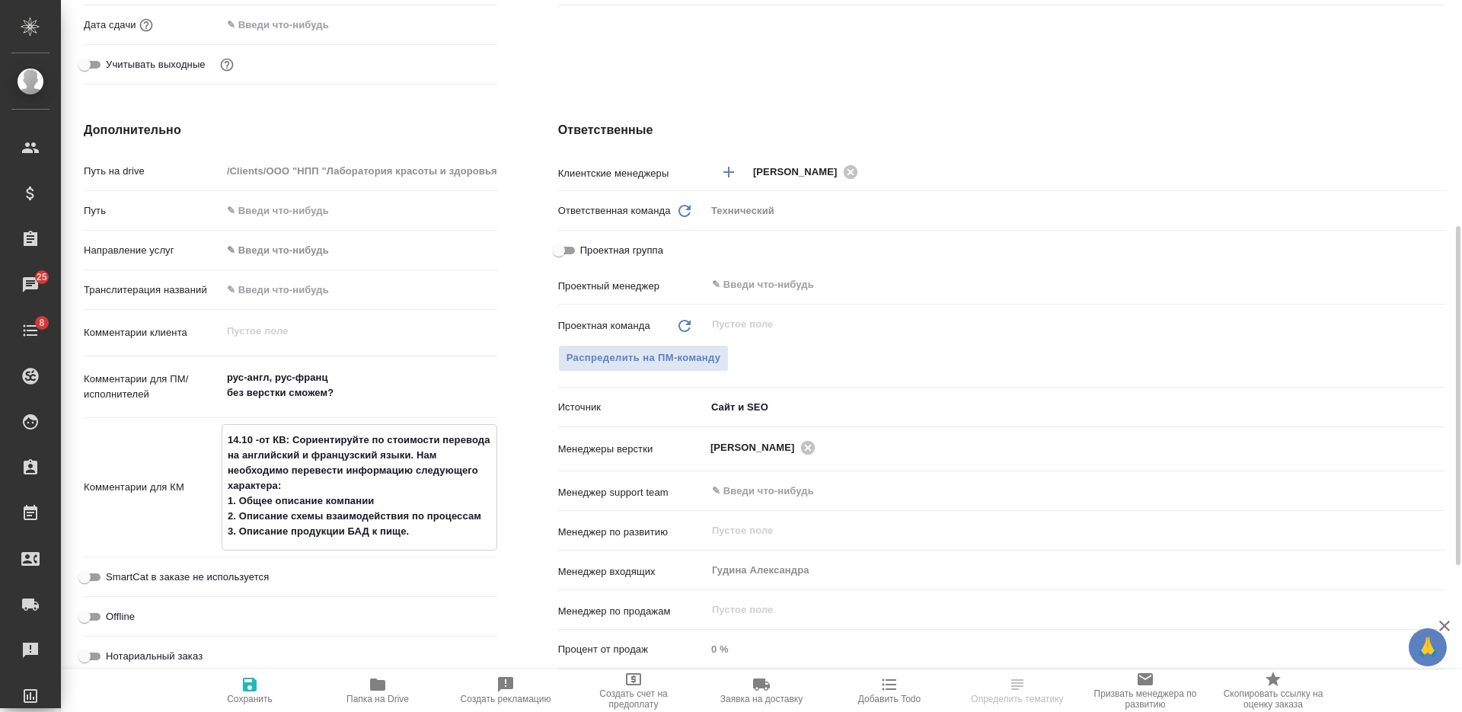
type textarea "14.10 - от КВ: Сориентируйте по стоимости перевода на английский и французский …"
type textarea "x"
type textarea "14.10 - оот КВ: Сориентируйте по стоимости перевода на английский и французский…"
type textarea "x"
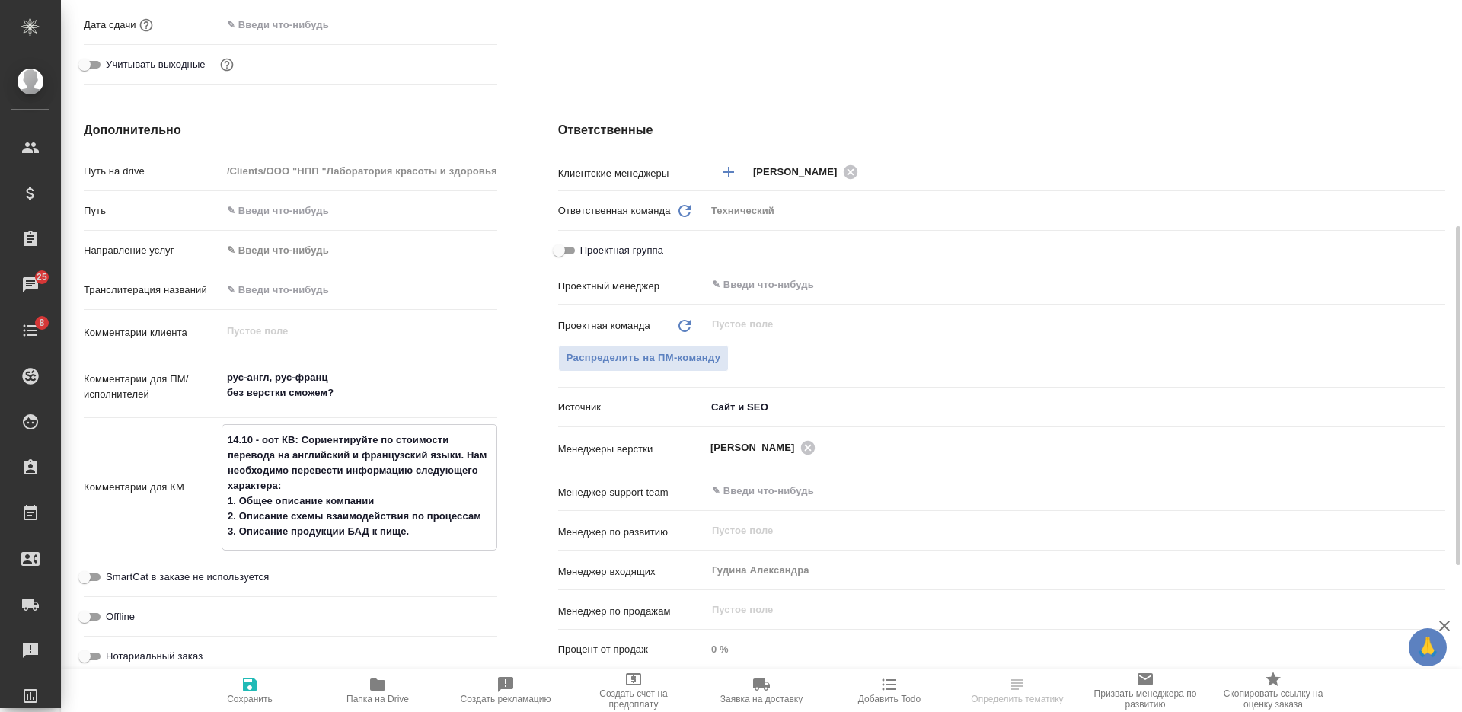
type textarea "x"
type textarea "14.10 - отот КВ: Сориентируйте по стоимости перевода на английский и французски…"
type textarea "x"
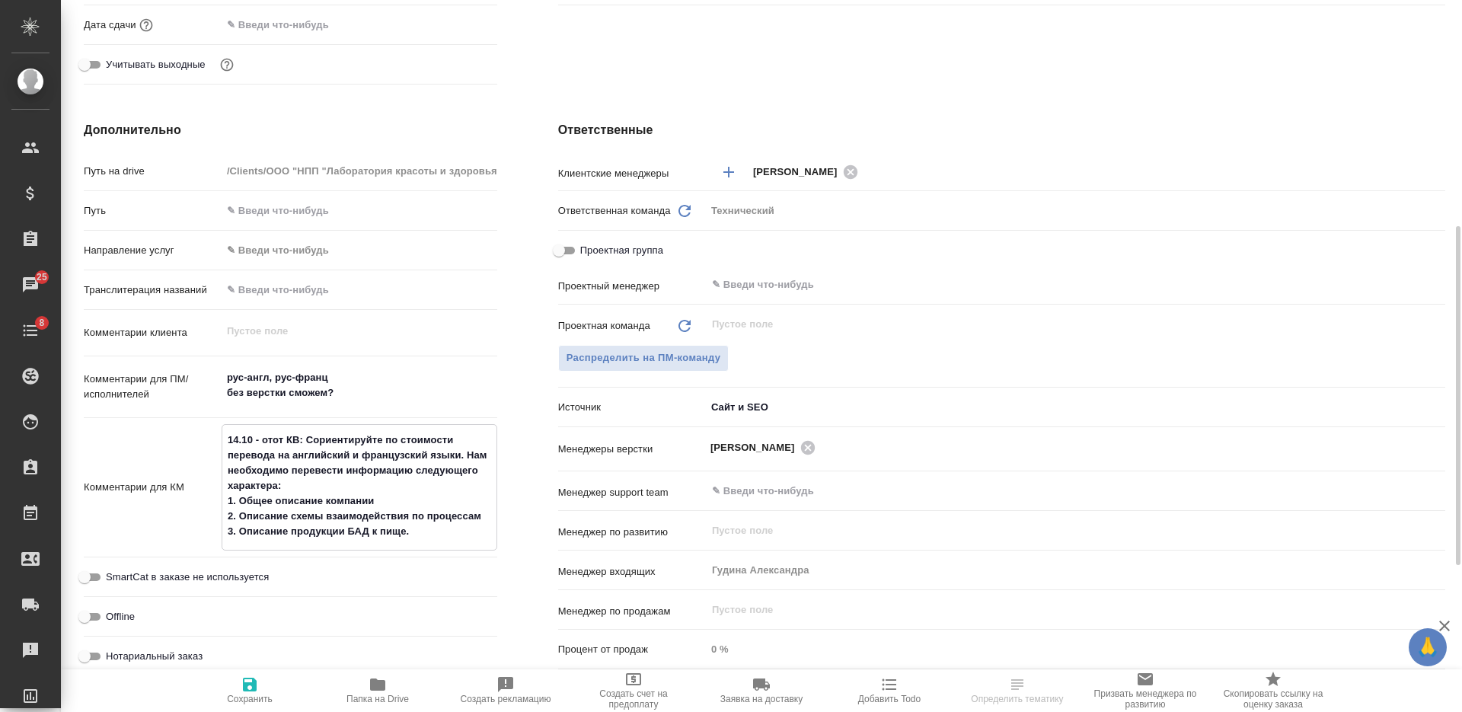
type textarea "x"
type textarea "14.10 - от от КВ: Сориентируйте по стоимости перевода на английский и французск…"
type textarea "x"
type textarea "14.10 - от Бот КВ: Сориентируйте по стоимости перевода на английский и французс…"
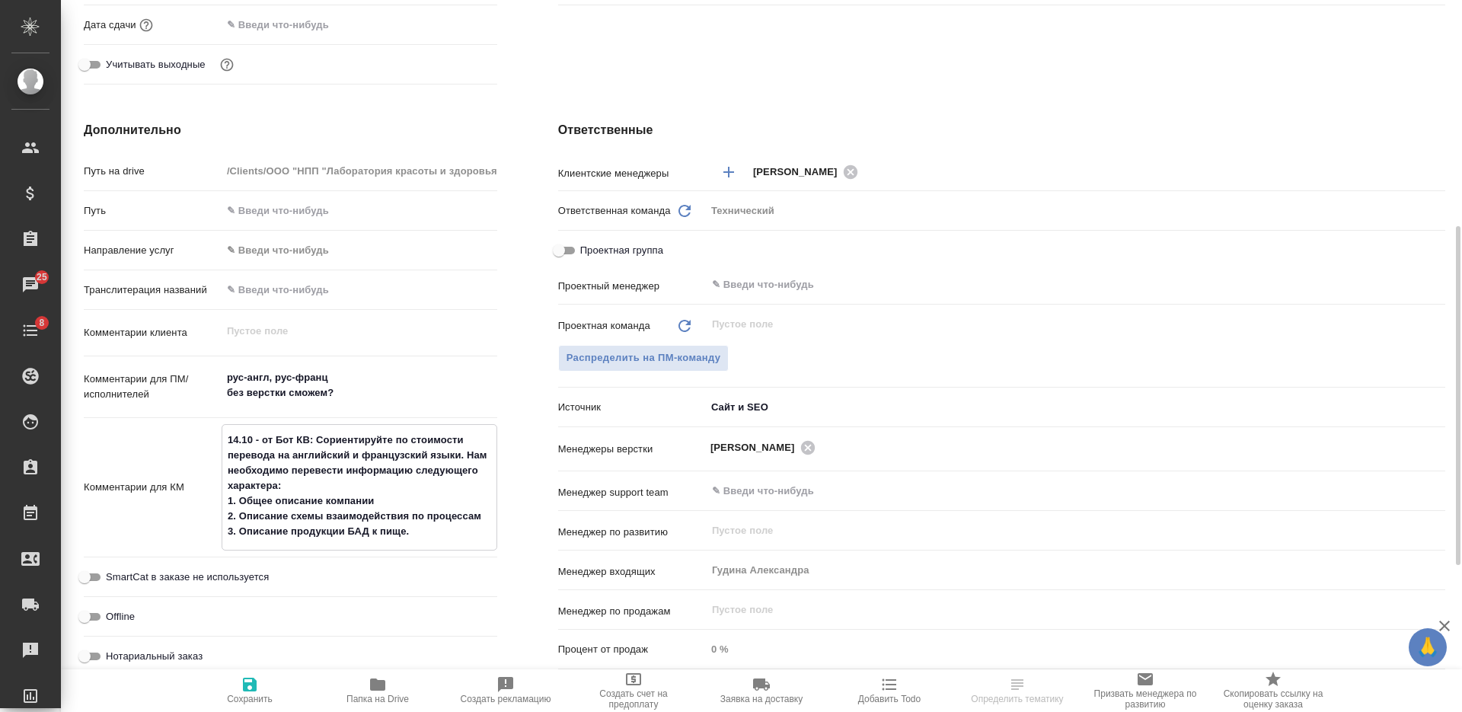
type textarea "x"
type textarea "14.10 - от БДот КВ: Сориентируйте по стоимости перевода на английский и француз…"
type textarea "x"
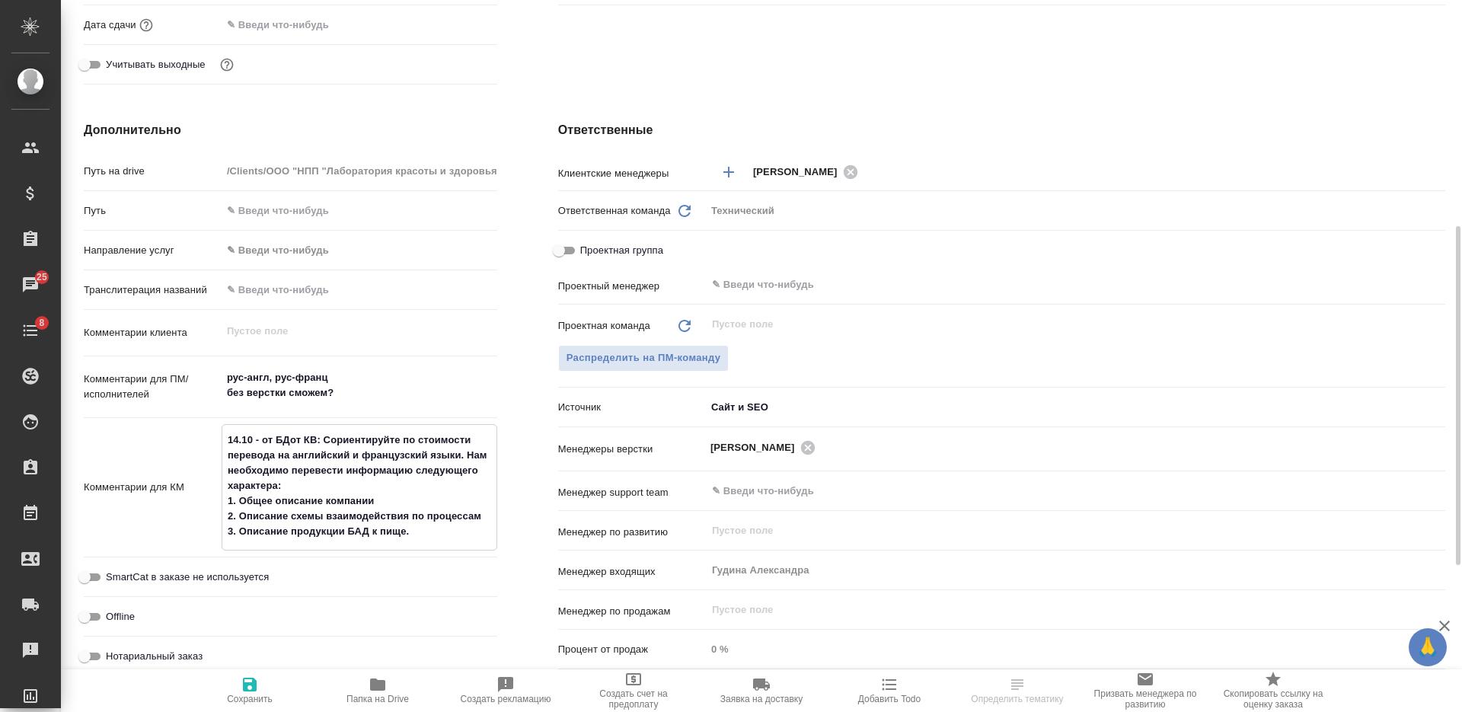
type textarea "x"
type textarea "14.10 - от БД от КВ: Сориентируйте по стоимости перевода на английский и францу…"
type textarea "x"
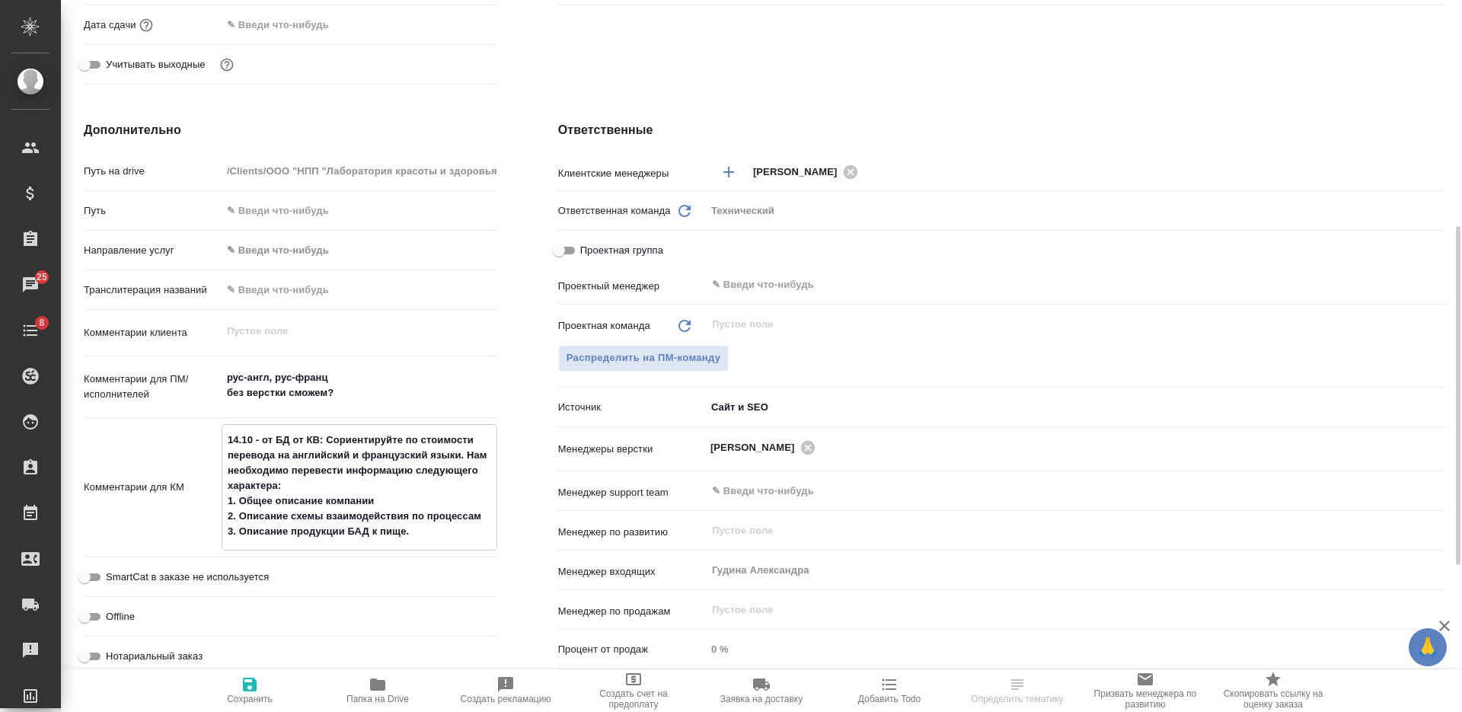
type textarea "x"
type textarea "14.10 - от БД нот КВ: Сориентируйте по стоимости перевода на английский и франц…"
type textarea "x"
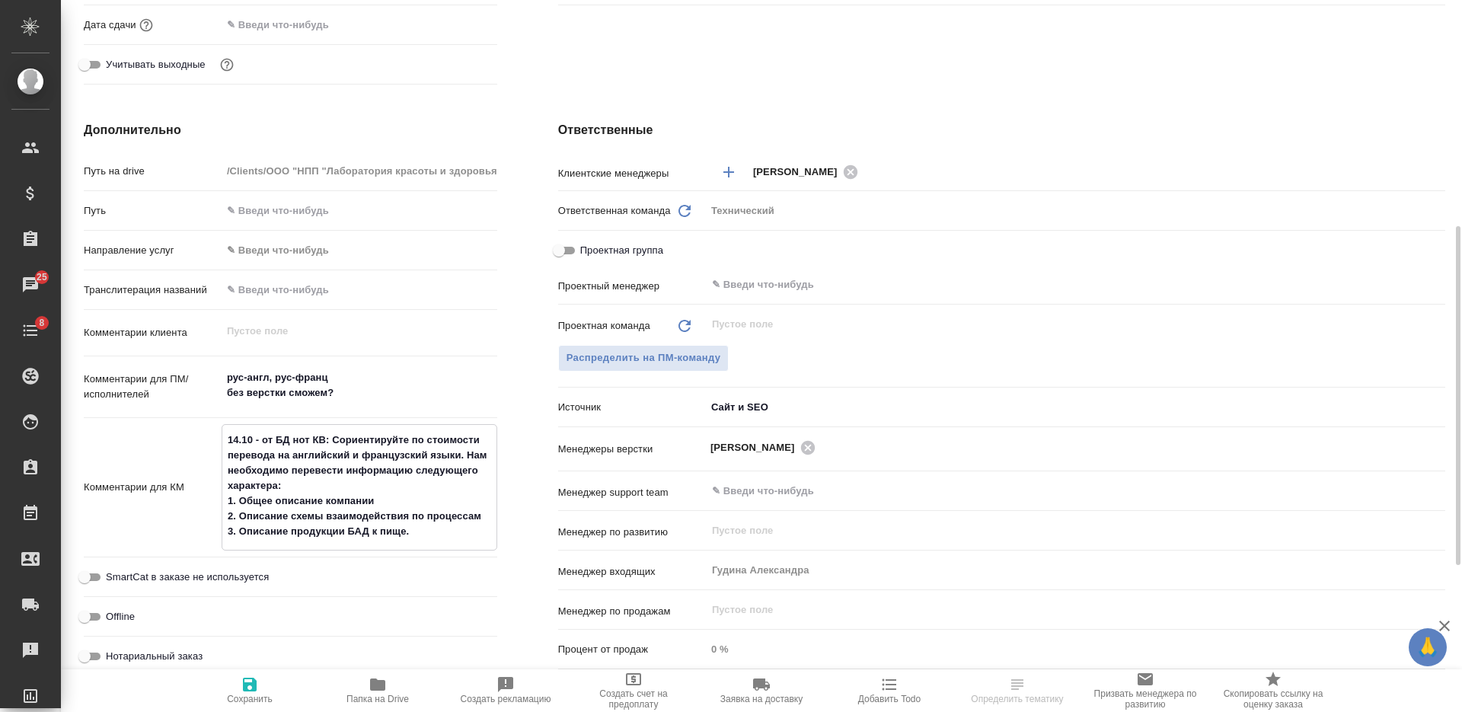
type textarea "x"
type textarea "14.10 - от БД наот КВ: Сориентируйте по стоимости перевода на английский и фран…"
type textarea "x"
type textarea "14.10 - от БД на от КВ: Сориентируйте по стоимости перевода на английский и фра…"
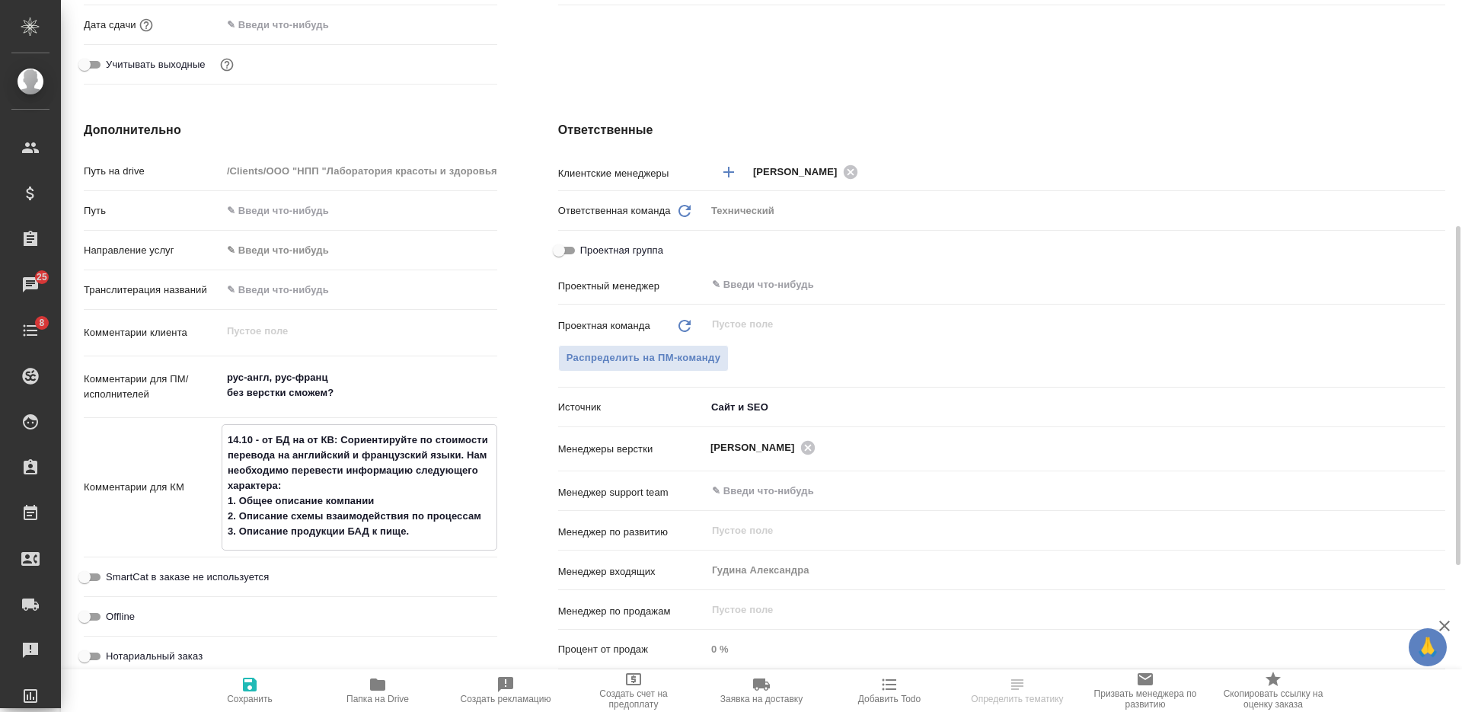
type textarea "x"
type textarea "14.10 - от БД на соот КВ: Сориентируйте по стоимости перевода на английский и ф…"
type textarea "x"
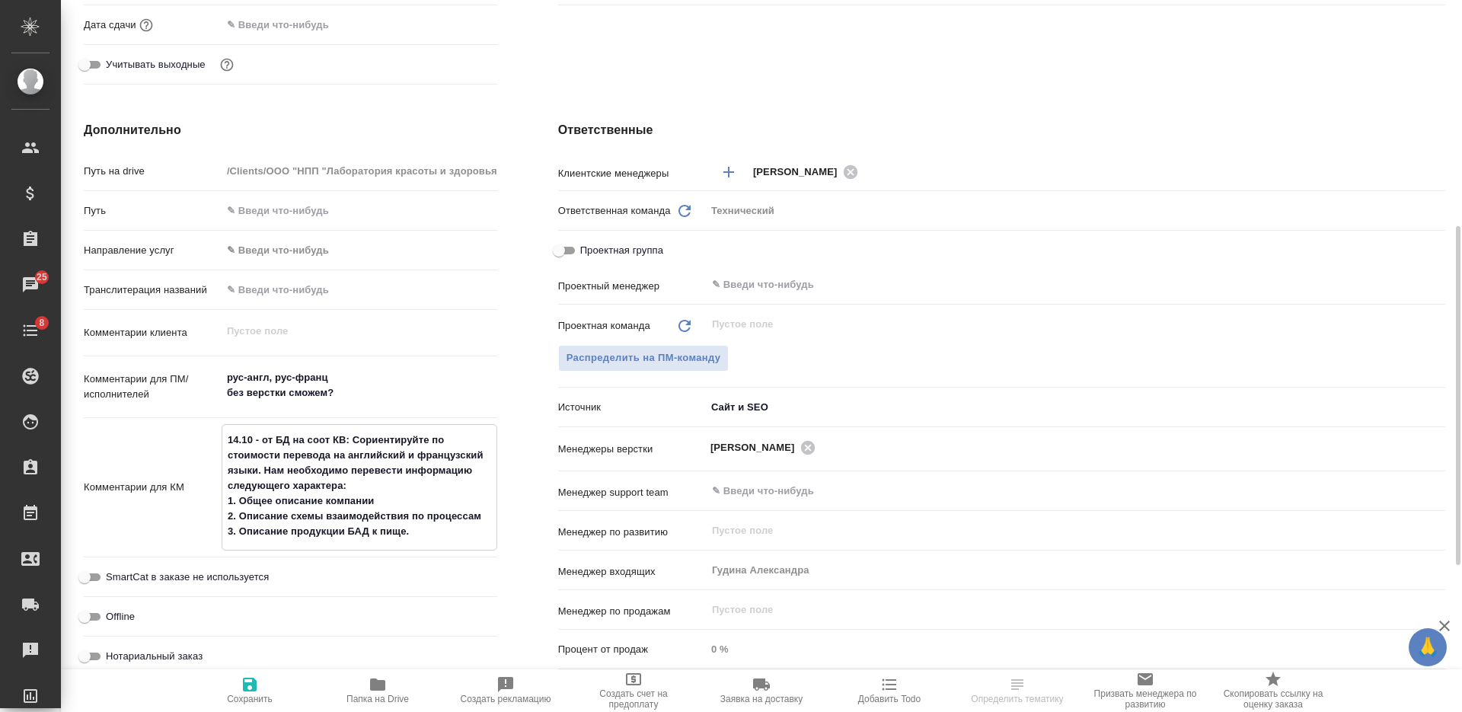
type textarea "x"
type textarea "14.10 - от БД на согот КВ: Сориентируйте по стоимости перевода на английский и …"
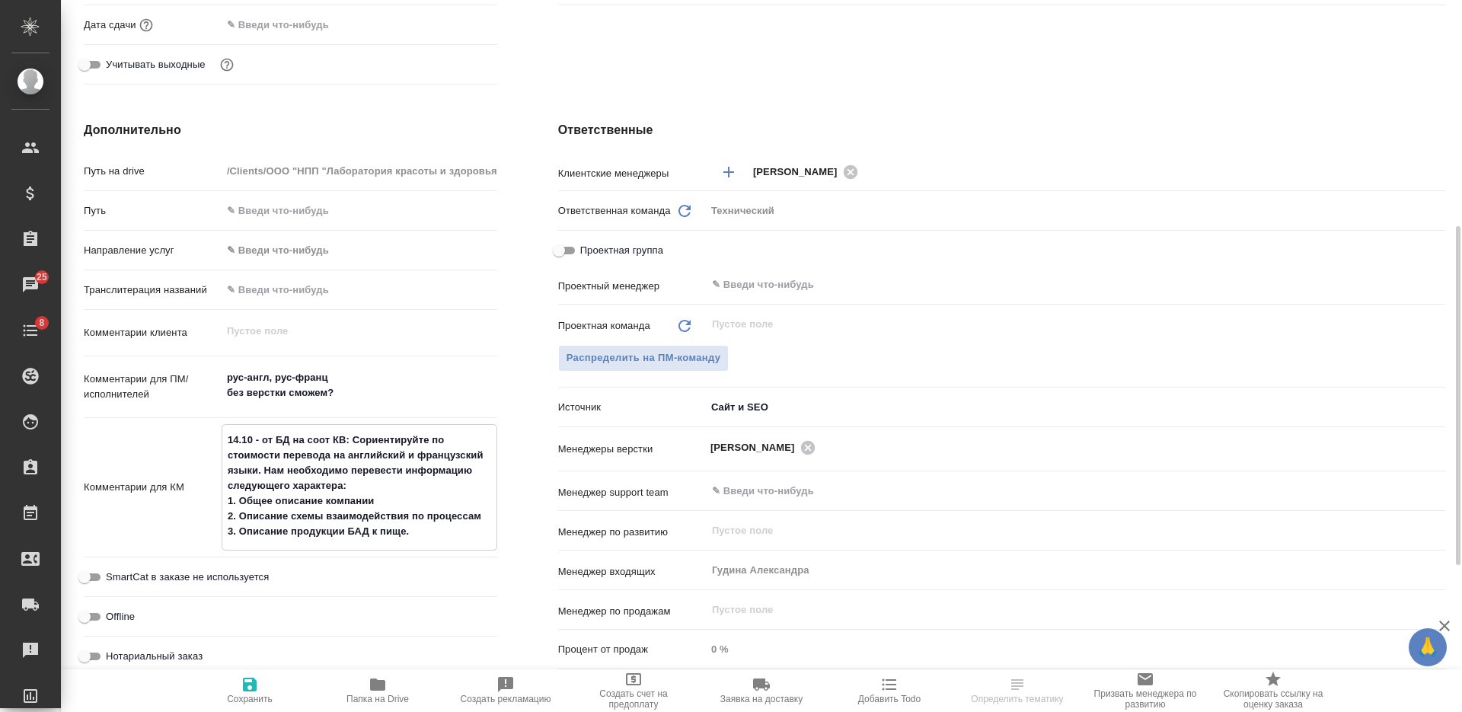
type textarea "x"
type textarea "14.10 - от БД на соглот КВ: Сориентируйте по стоимости перевода на английский и…"
type textarea "x"
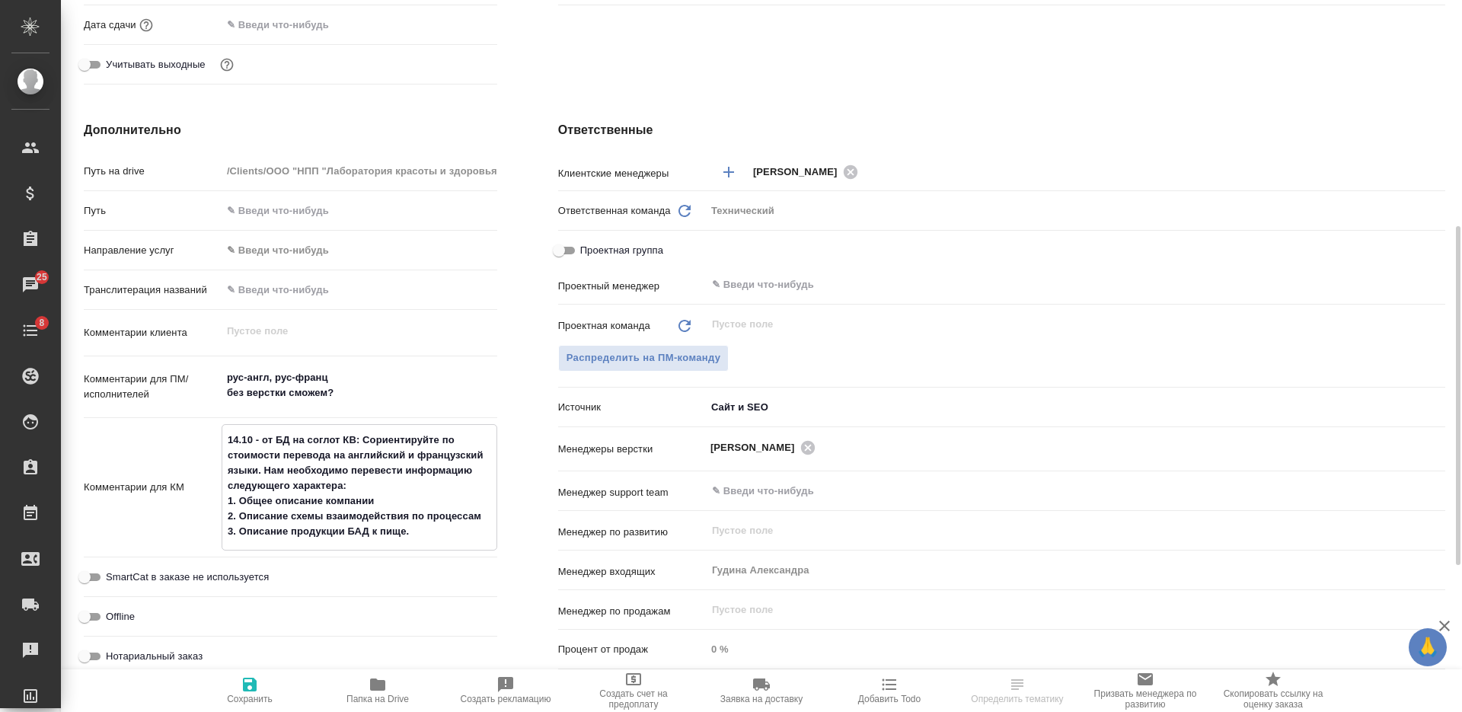
type textarea "14.10 - от БД на соглаот КВ: Сориентируйте по стоимости перевода на английский …"
type textarea "x"
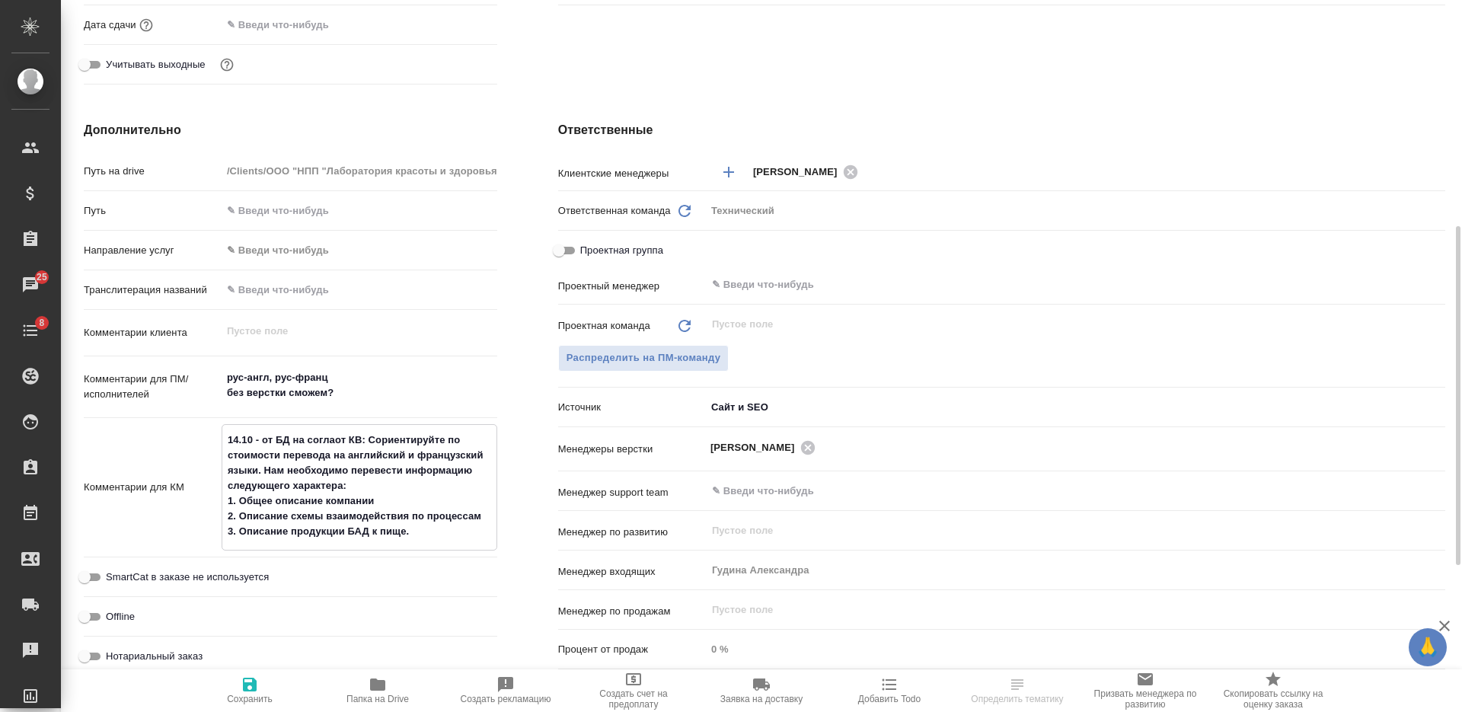
type textarea "x"
type textarea "14.10 - от БД на согласот КВ: Сориентируйте по стоимости перевода на английский…"
type textarea "x"
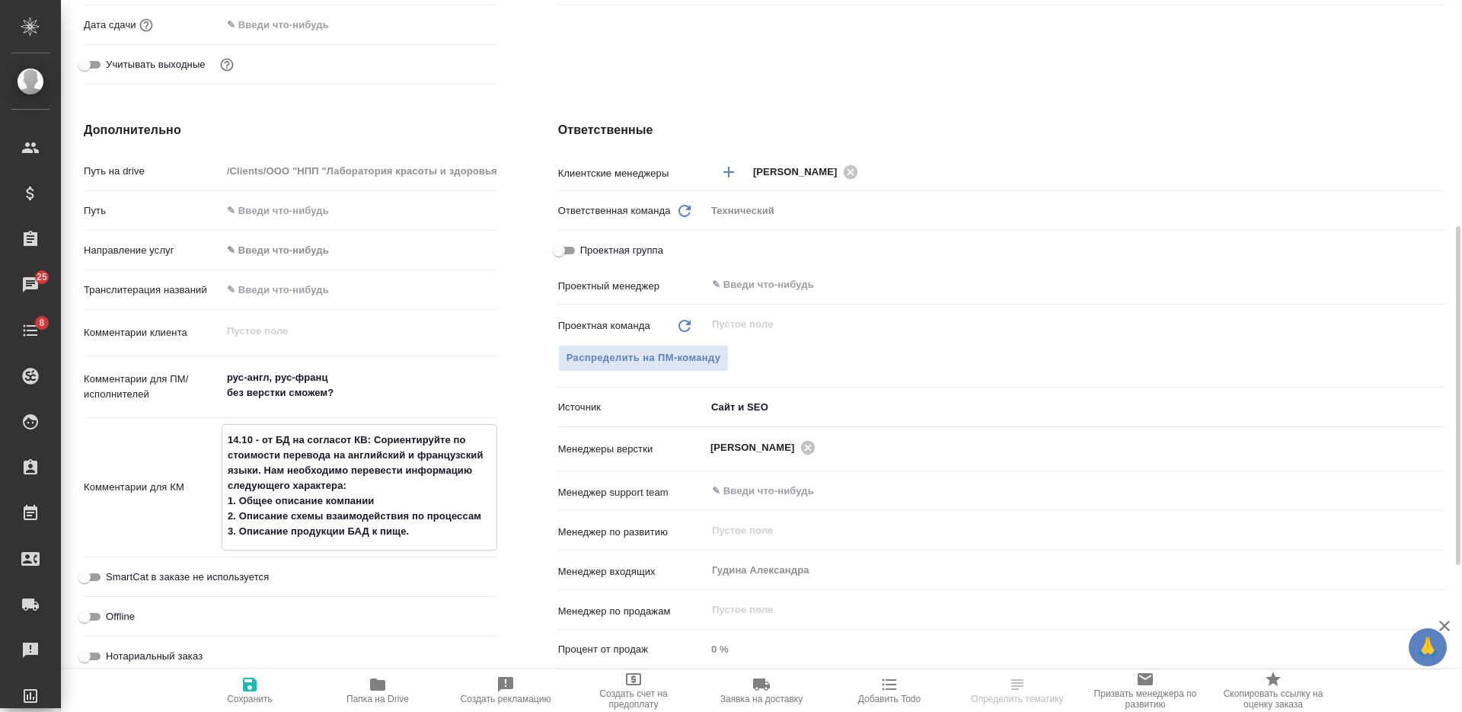
type textarea "14.10 - от БД на согласоот КВ: Сориентируйте по стоимости перевода на английски…"
type textarea "x"
type textarea "14.10 - от БД на согласовот КВ: Сориентируйте по стоимости перевода на английск…"
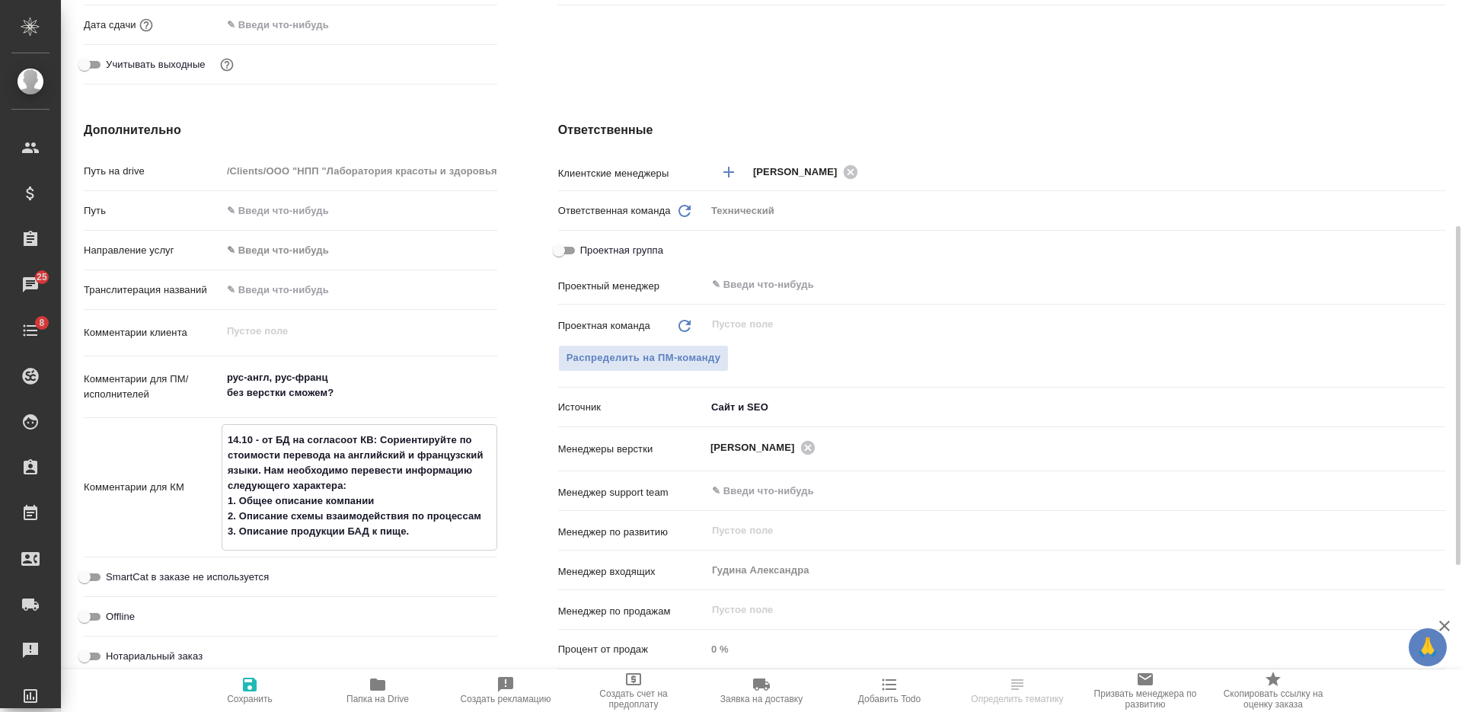
type textarea "x"
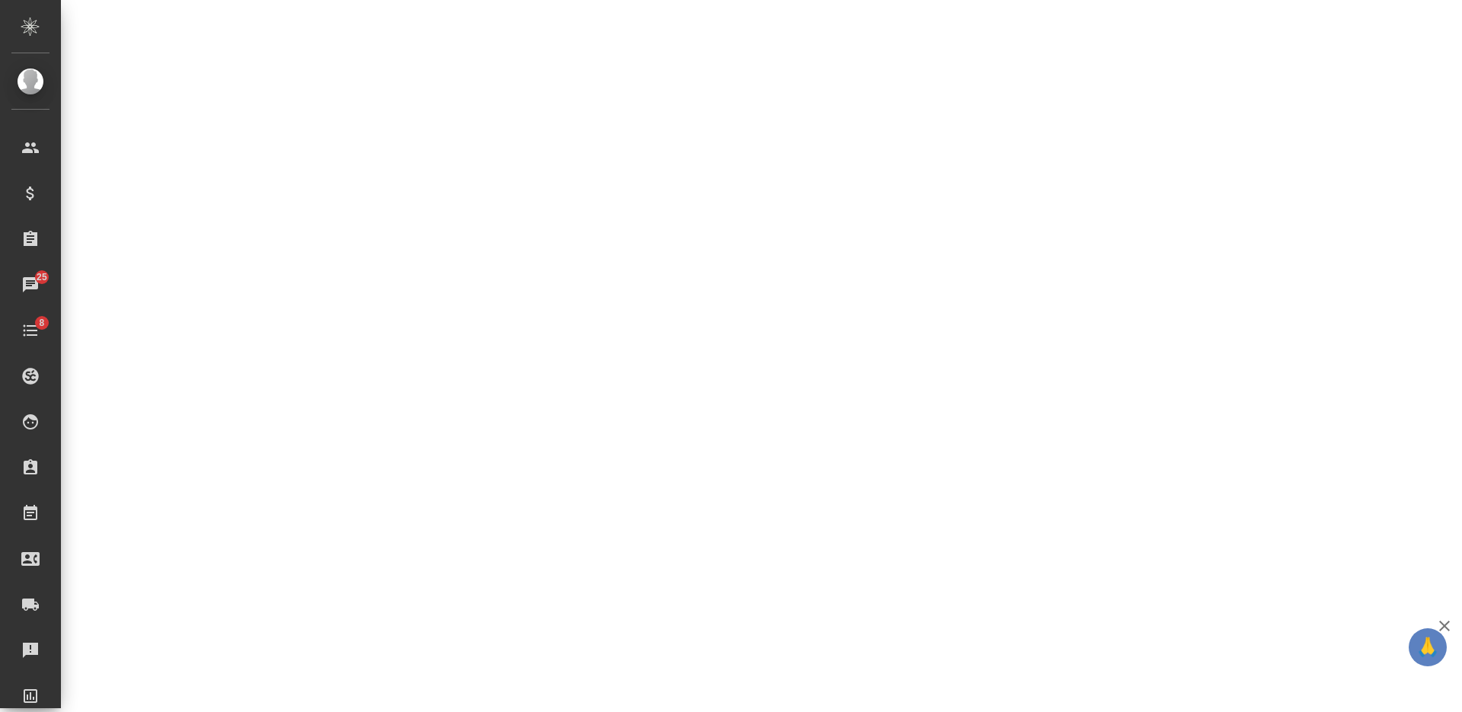
select select "RU"
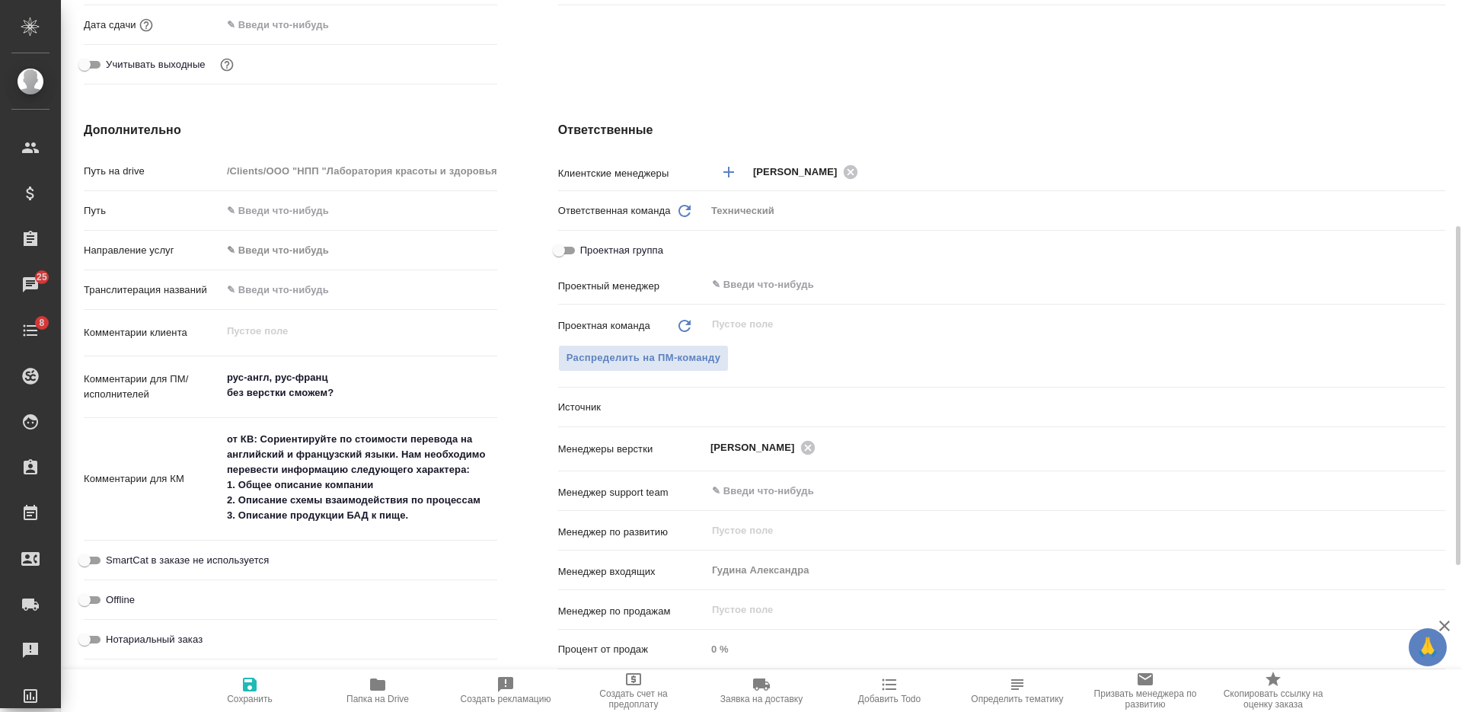
type textarea "x"
click at [225, 439] on textarea "от КВ: Сориентируйте по стоимости перевода на английский и французский языки. Н…" at bounding box center [359, 478] width 274 height 102
type textarea "1от КВ: Сориентируйте по стоимости перевода на английский и французский языки. …"
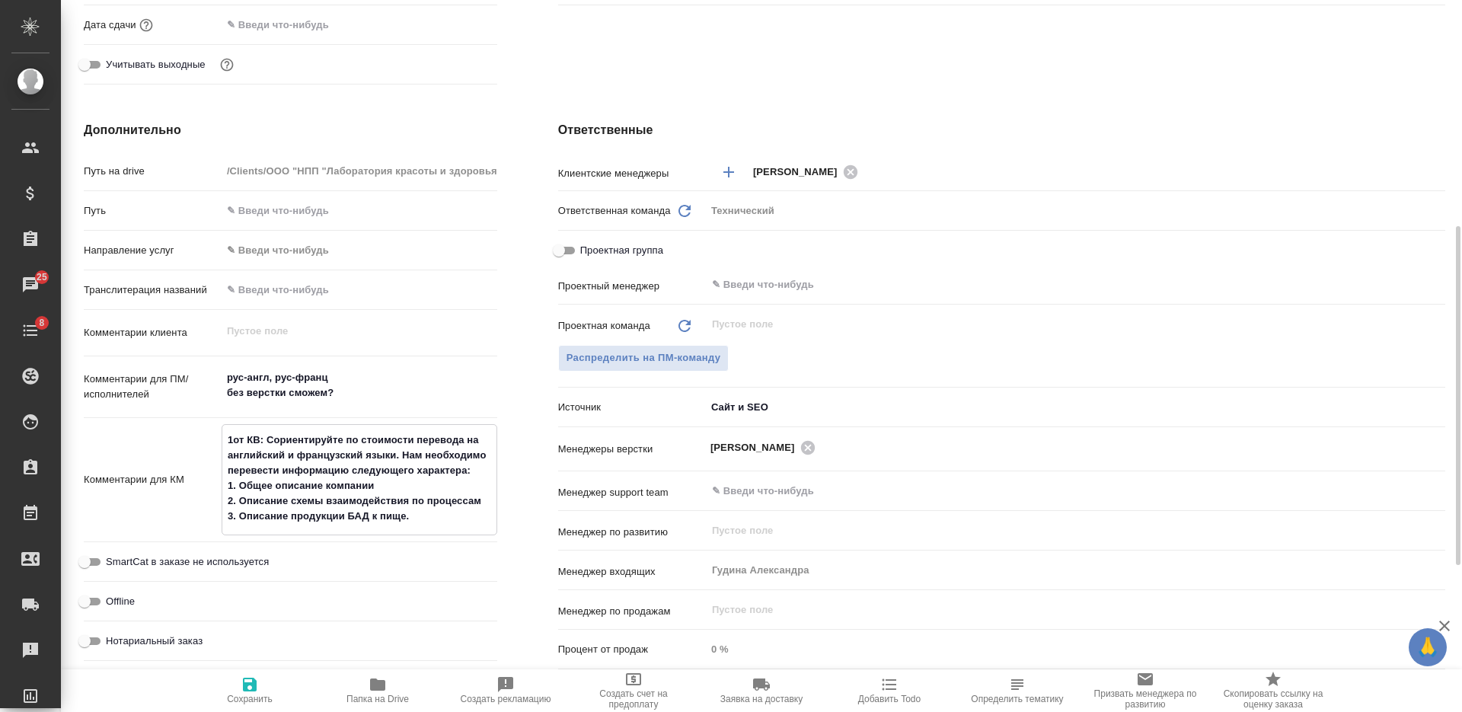
type textarea "x"
type textarea "14от КВ: Сориентируйте по стоимости перевода на английский и французский языки.…"
type textarea "x"
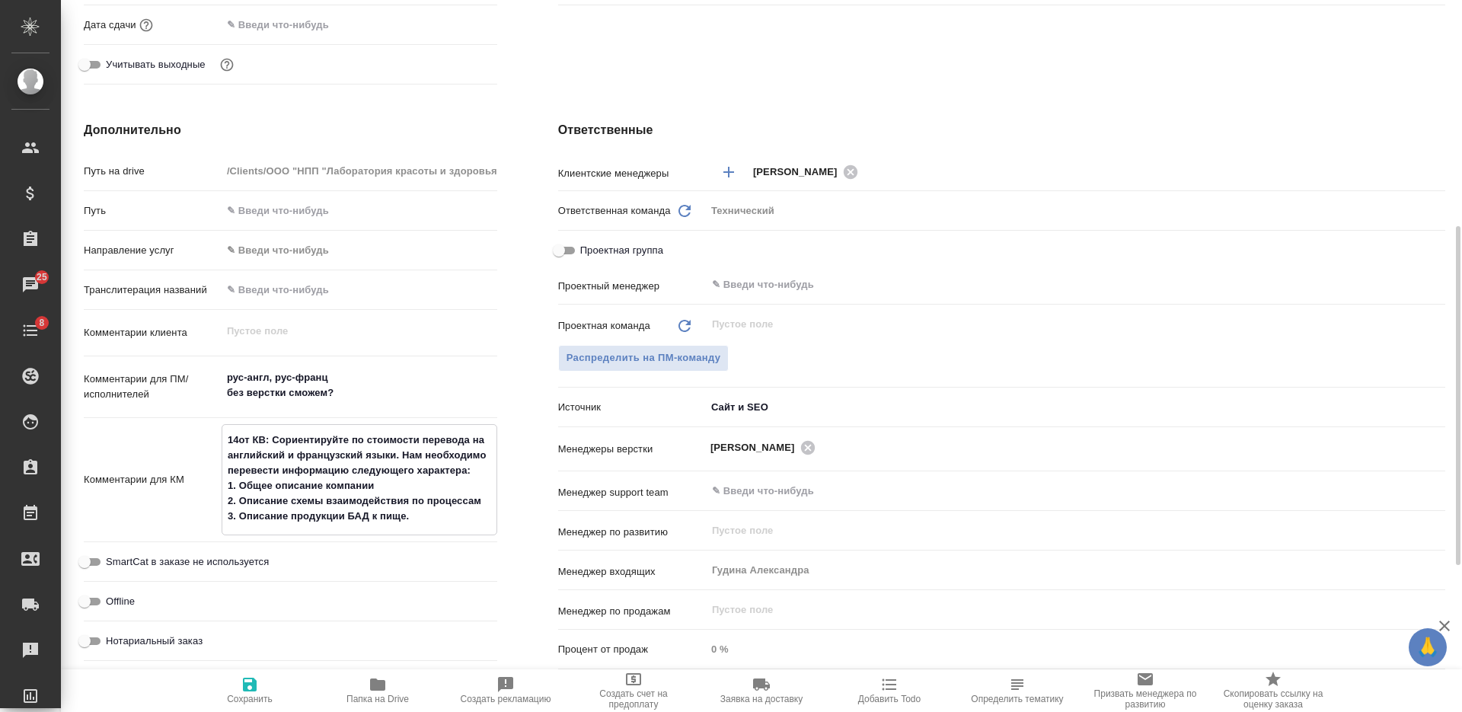
type textarea "x"
type textarea "14.от КВ: Сориентируйте по стоимости перевода на английский и французский языки…"
type textarea "x"
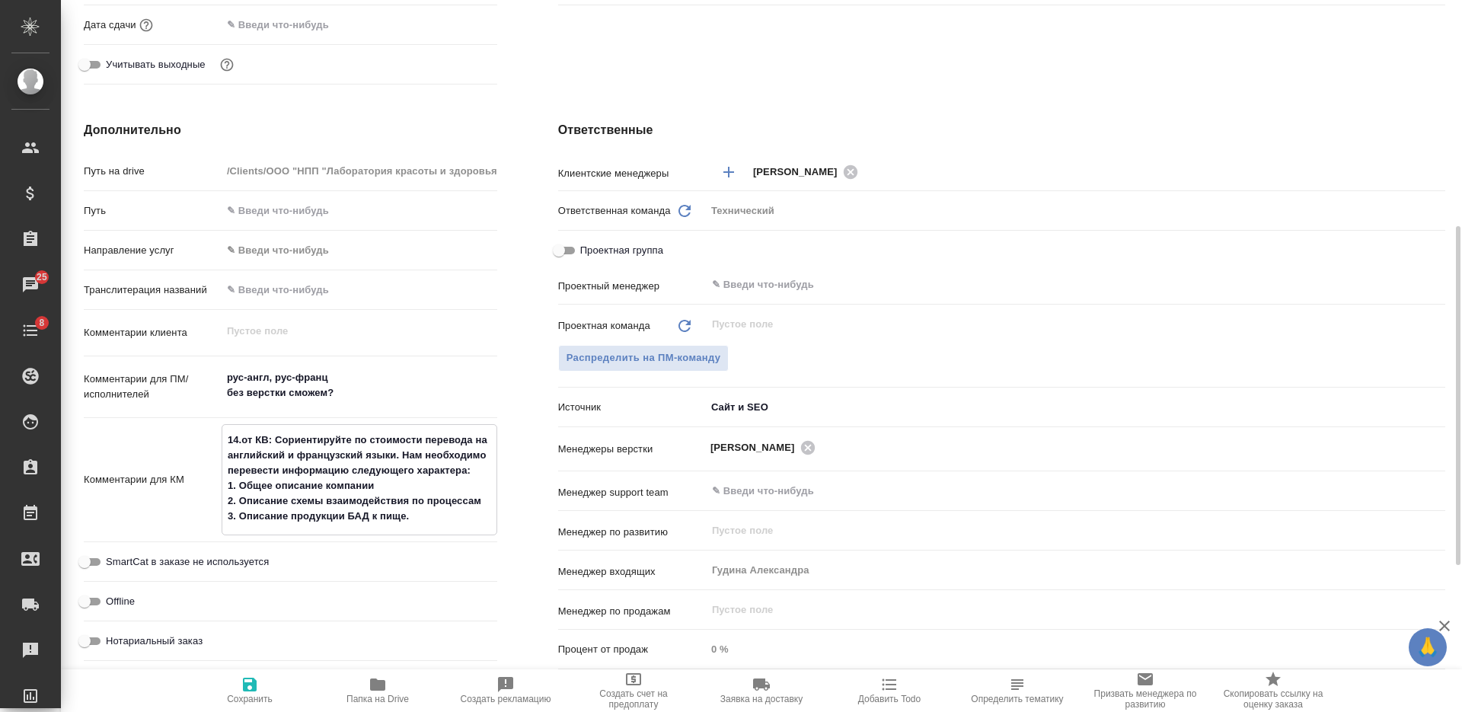
type textarea "x"
type textarea "14.1от КВ: Сориентируйте по стоимости перевода на английский и французский язык…"
type textarea "x"
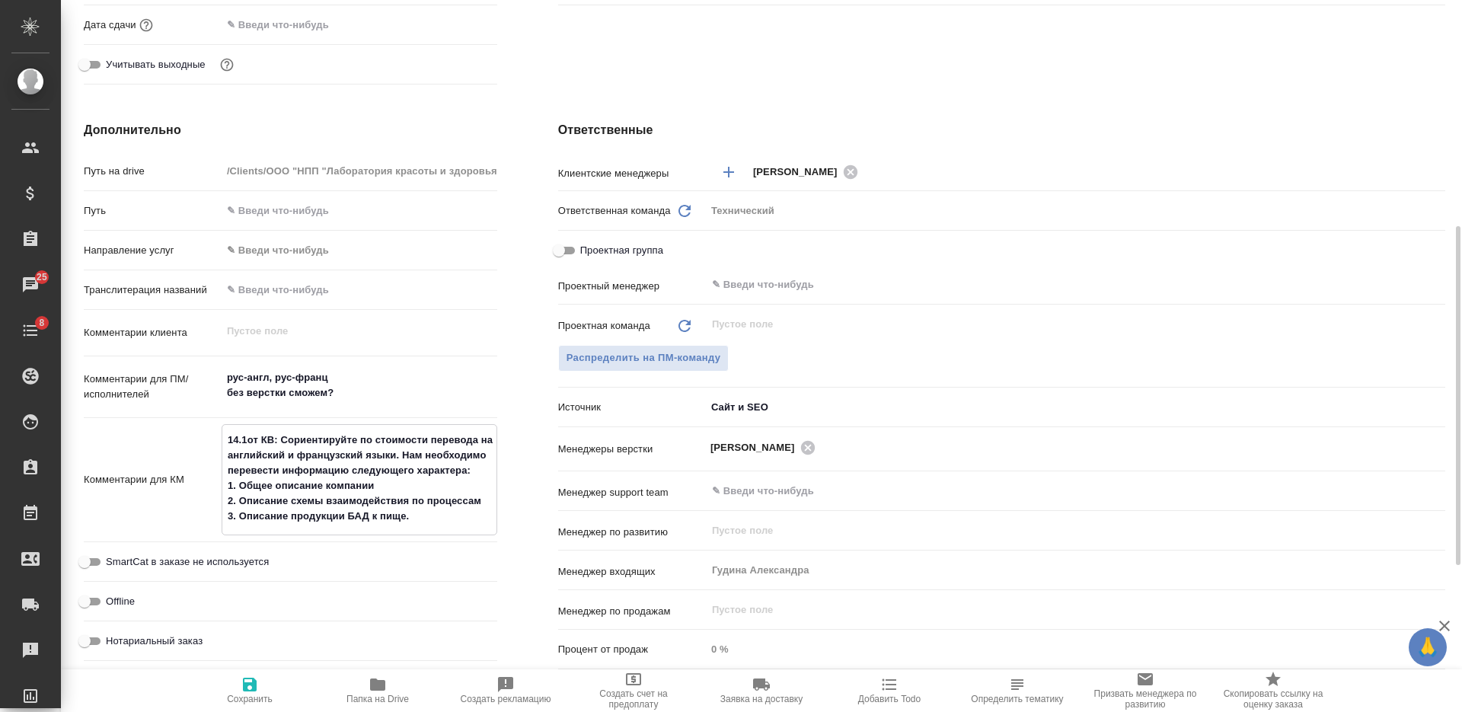
type textarea "x"
type textarea "14.10от КВ: Сориентируйте по стоимости перевода на английский и французский язы…"
type textarea "x"
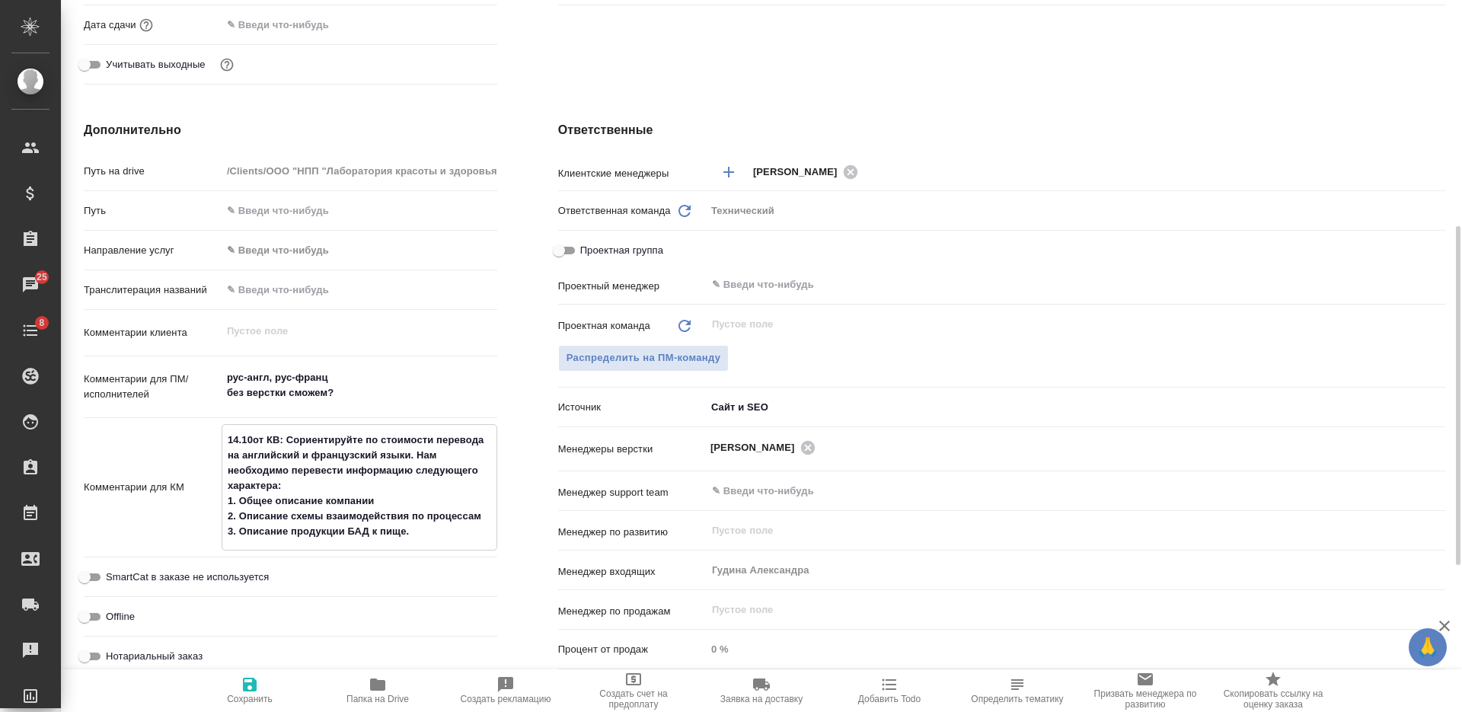
type textarea "14.10 от КВ: Сориентируйте по стоимости перевода на английский и французский яз…"
type textarea "x"
type textarea "14.10 оот КВ: Сориентируйте по стоимости перевода на английский и французский я…"
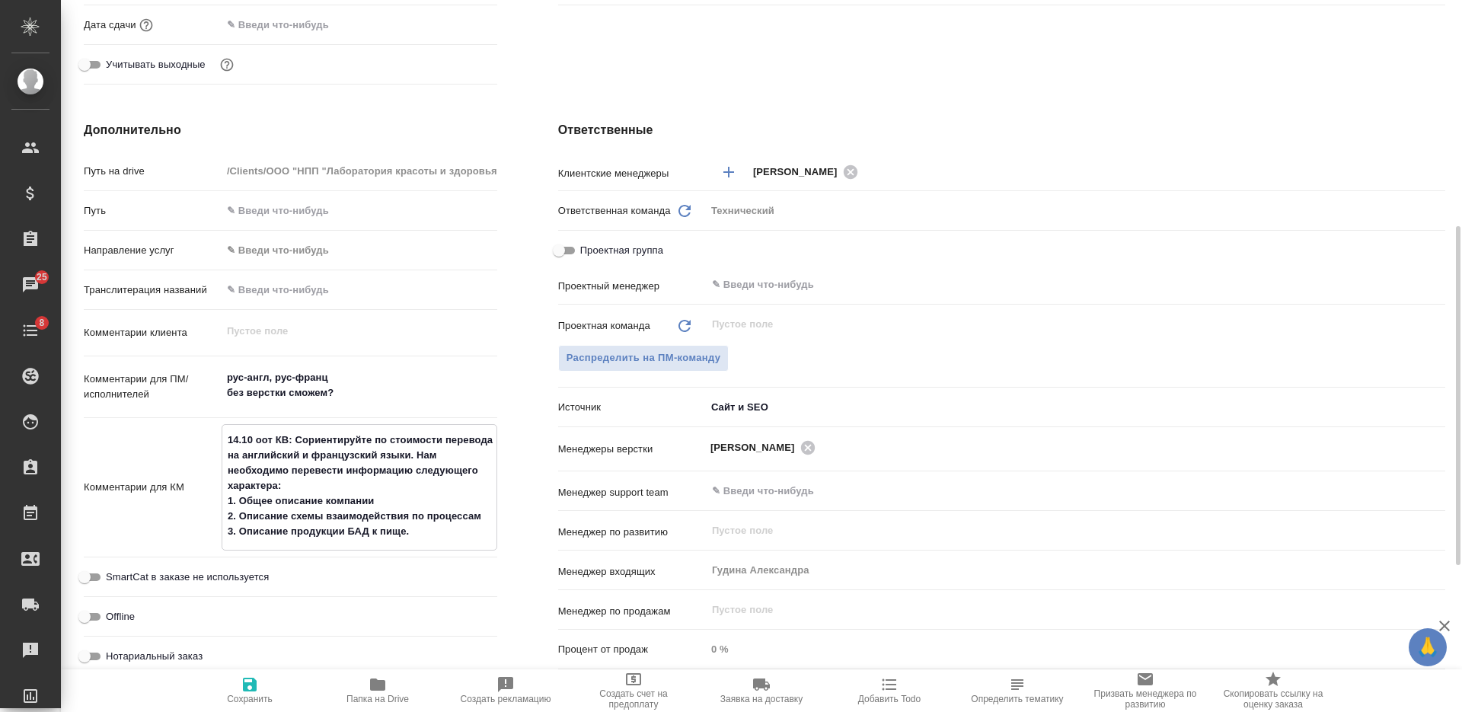
type textarea "x"
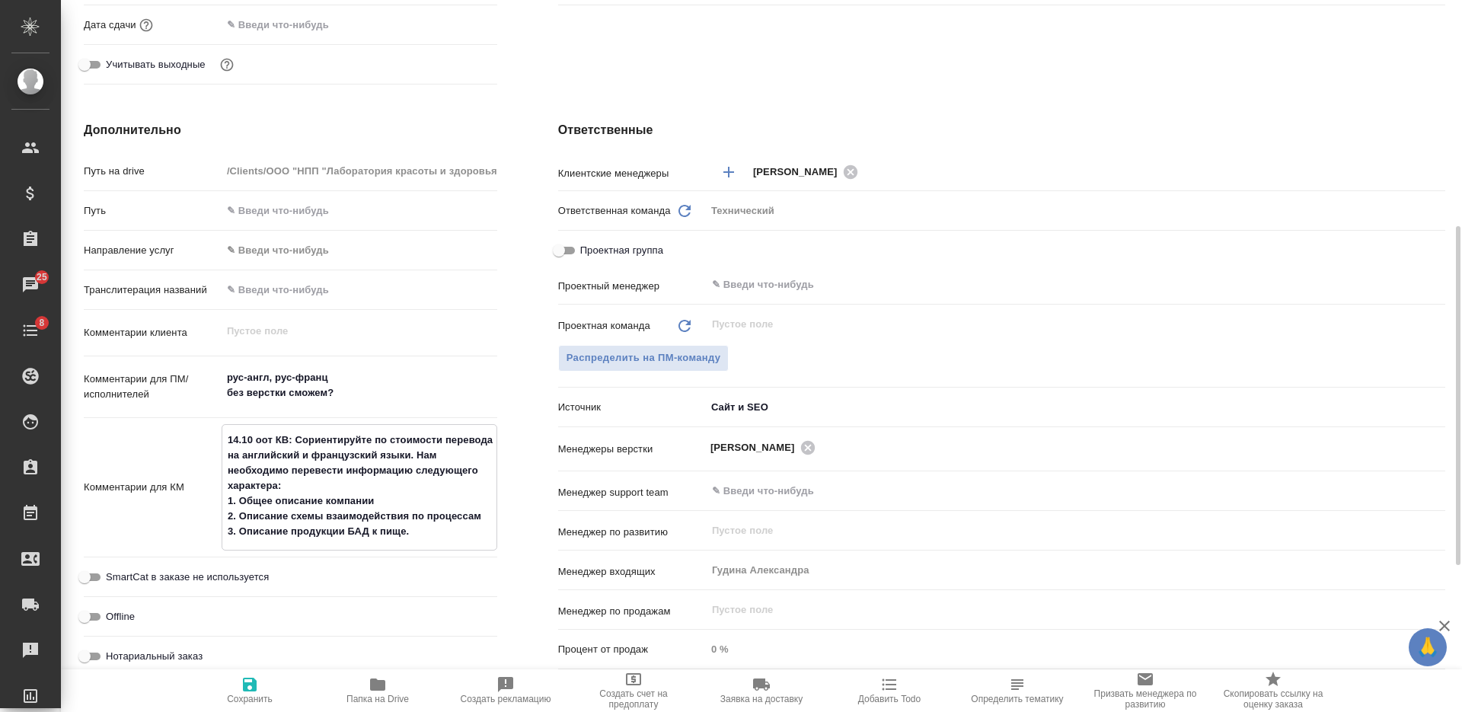
type textarea "14.10 отот КВ: Сориентируйте по стоимости перевода на английский и французский …"
type textarea "x"
type textarea "14.10 от от КВ: Сориентируйте по стоимости перевода на английский и французский…"
type textarea "x"
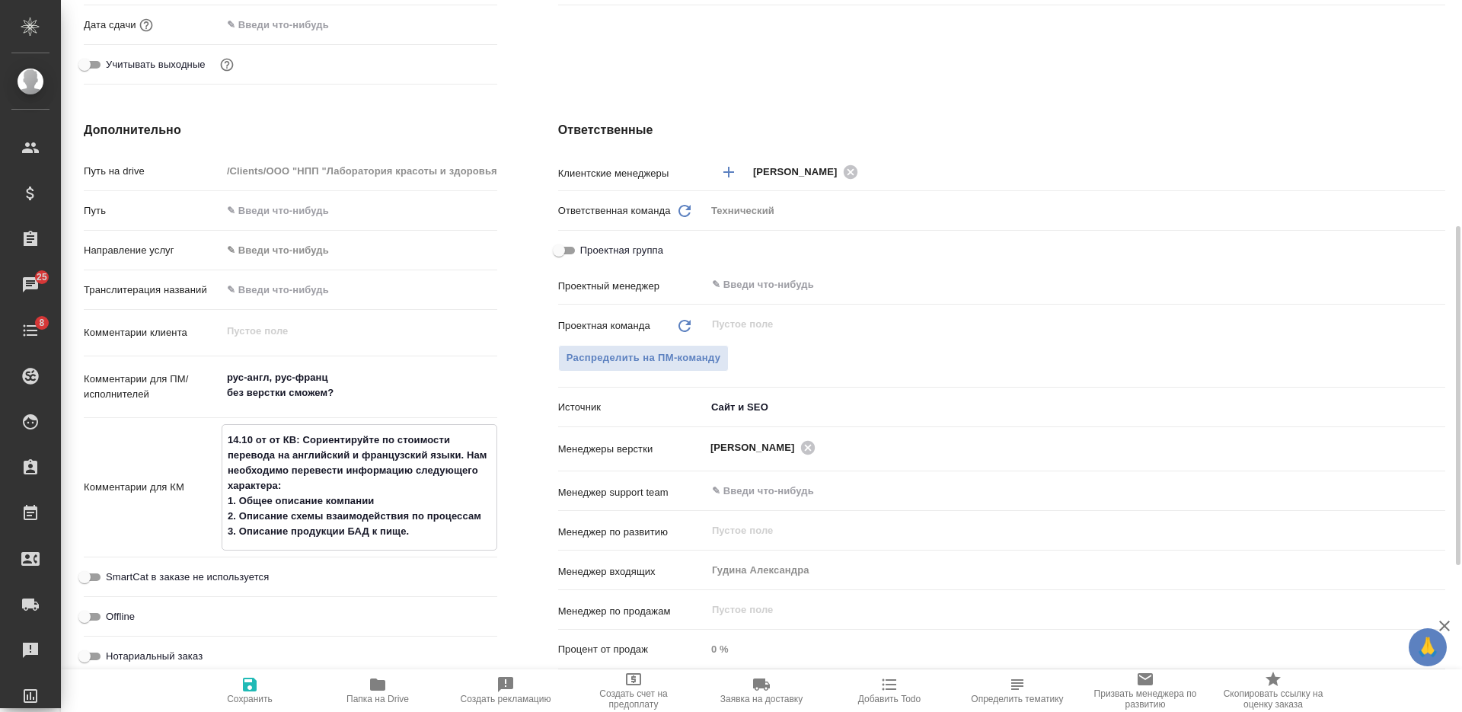
type textarea "x"
type textarea "14.10 от Бот КВ: Сориентируйте по стоимости перевода на английский и французски…"
type textarea "x"
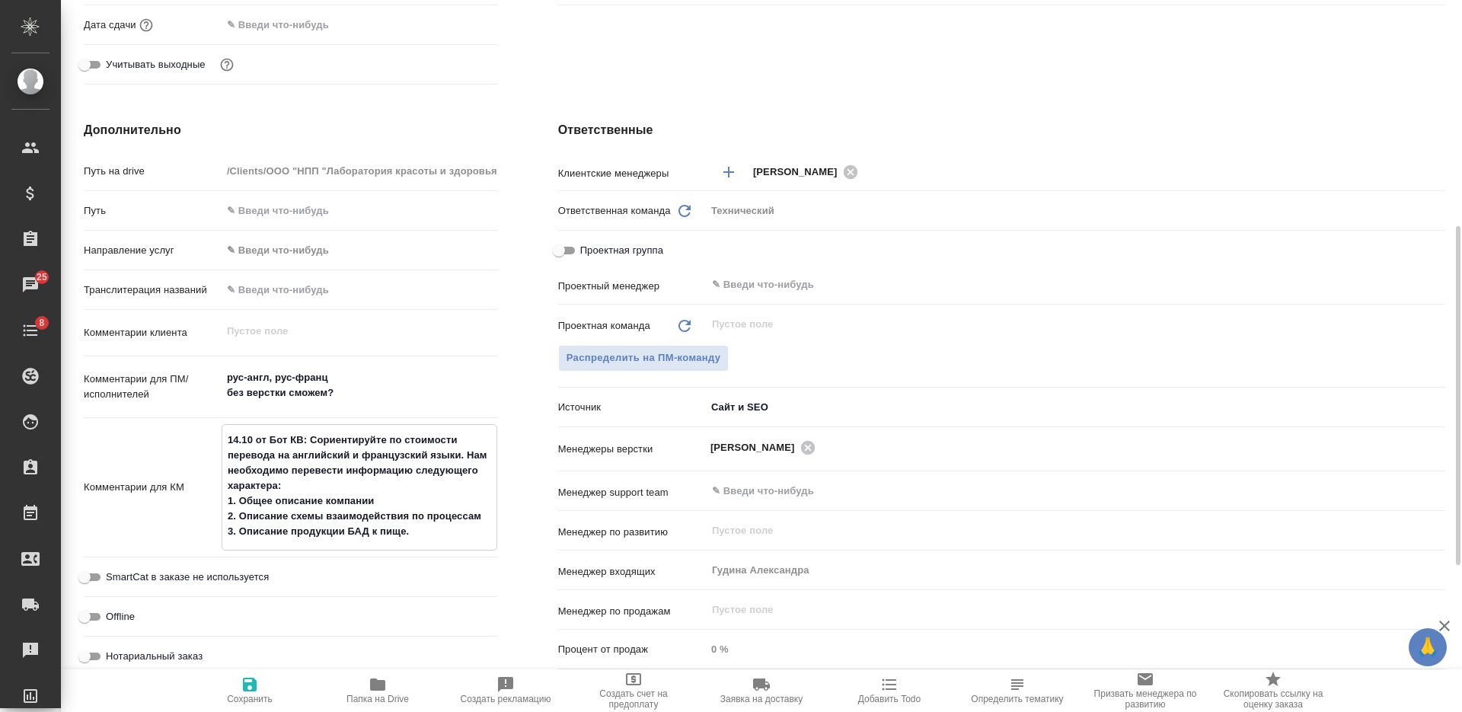
type textarea "14.10 от БДот КВ: Сориентируйте по стоимости перевода на английский и французск…"
type textarea "x"
type textarea "14.10 от БД от КВ: Сориентируйте по стоимости перевода на английский и французс…"
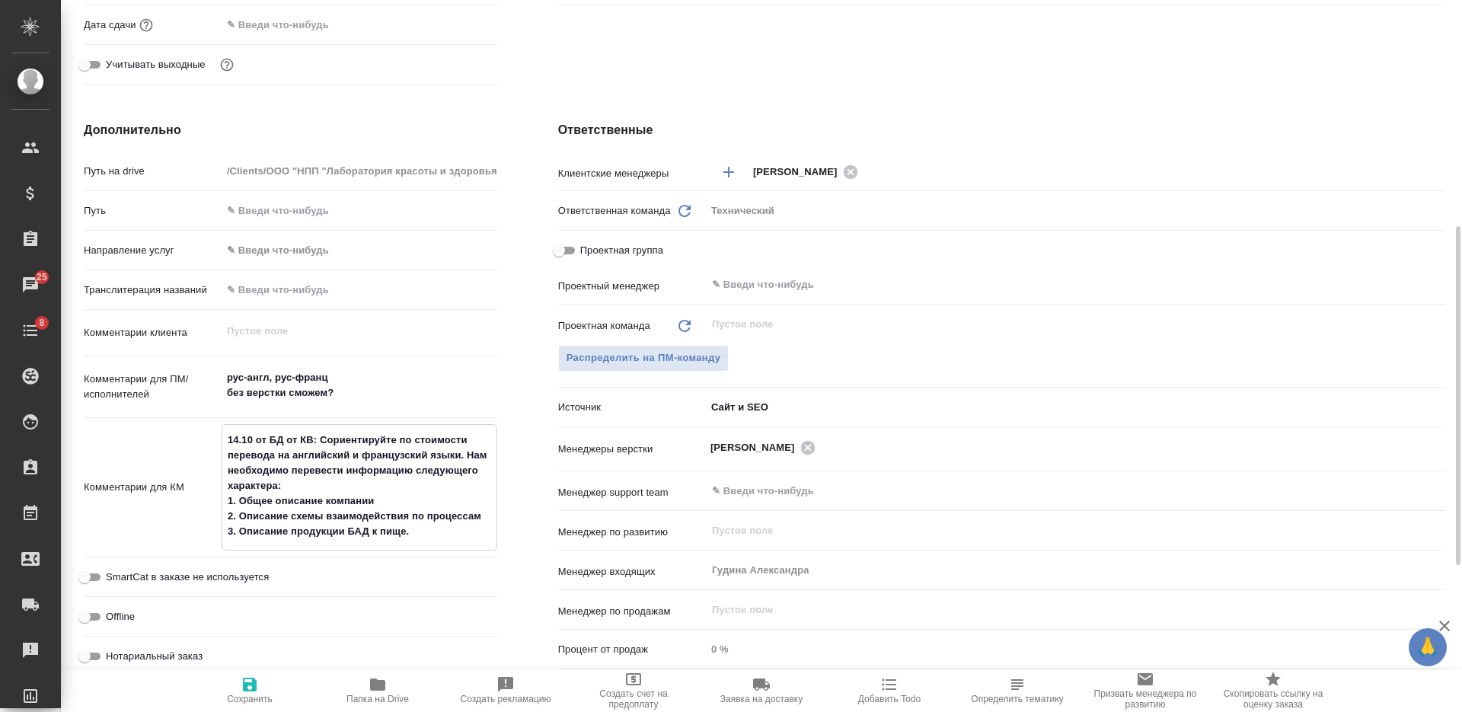
type textarea "x"
type textarea "14.10 от БД -от КВ: Сориентируйте по стоимости перевода на английский и француз…"
type textarea "x"
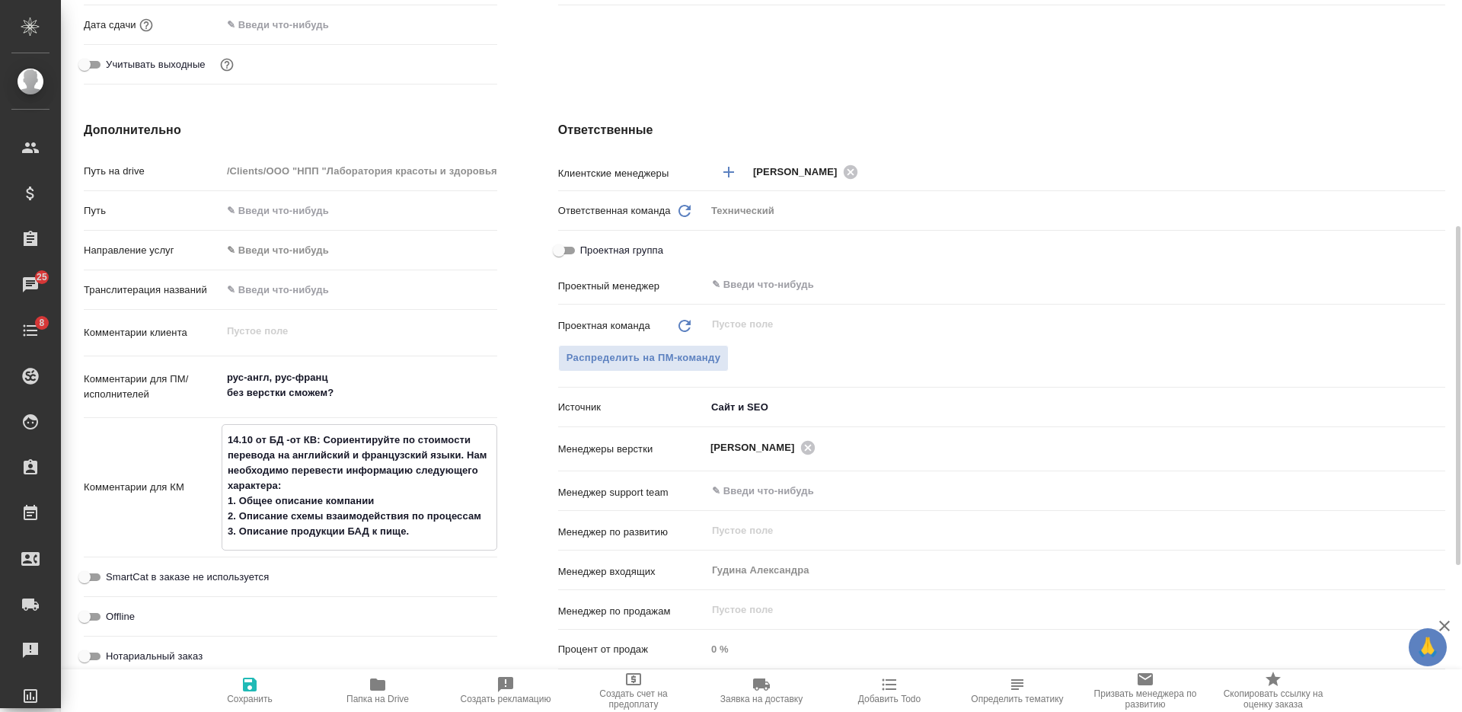
type textarea "x"
type textarea "14.10 от БД - от КВ: Сориентируйте по стоимости перевода на английский и францу…"
type textarea "x"
type textarea "14.10 от БД - нот КВ: Сориентируйте по стоимости перевода на английский и франц…"
type textarea "x"
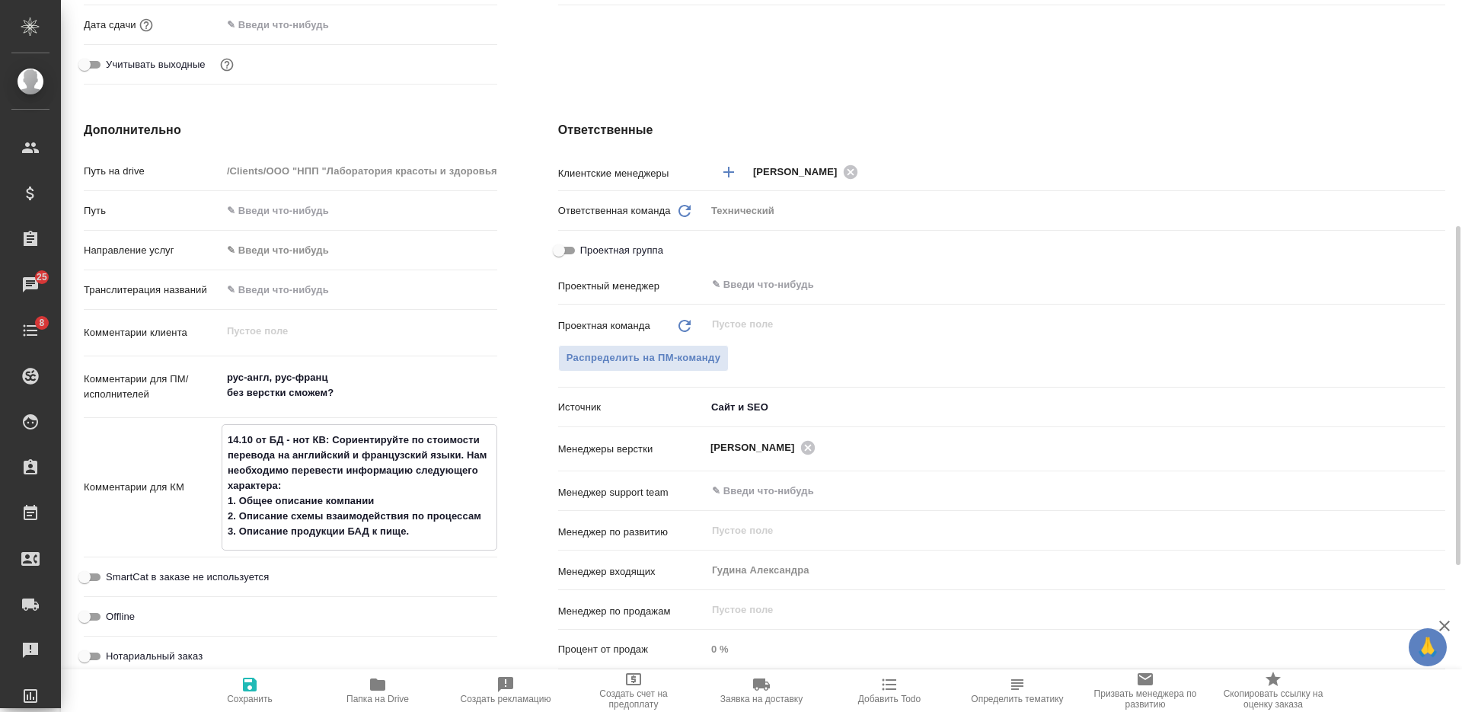
type textarea "x"
type textarea "14.10 от БД - наот КВ: Сориентируйте по стоимости перевода на английский и фран…"
type textarea "x"
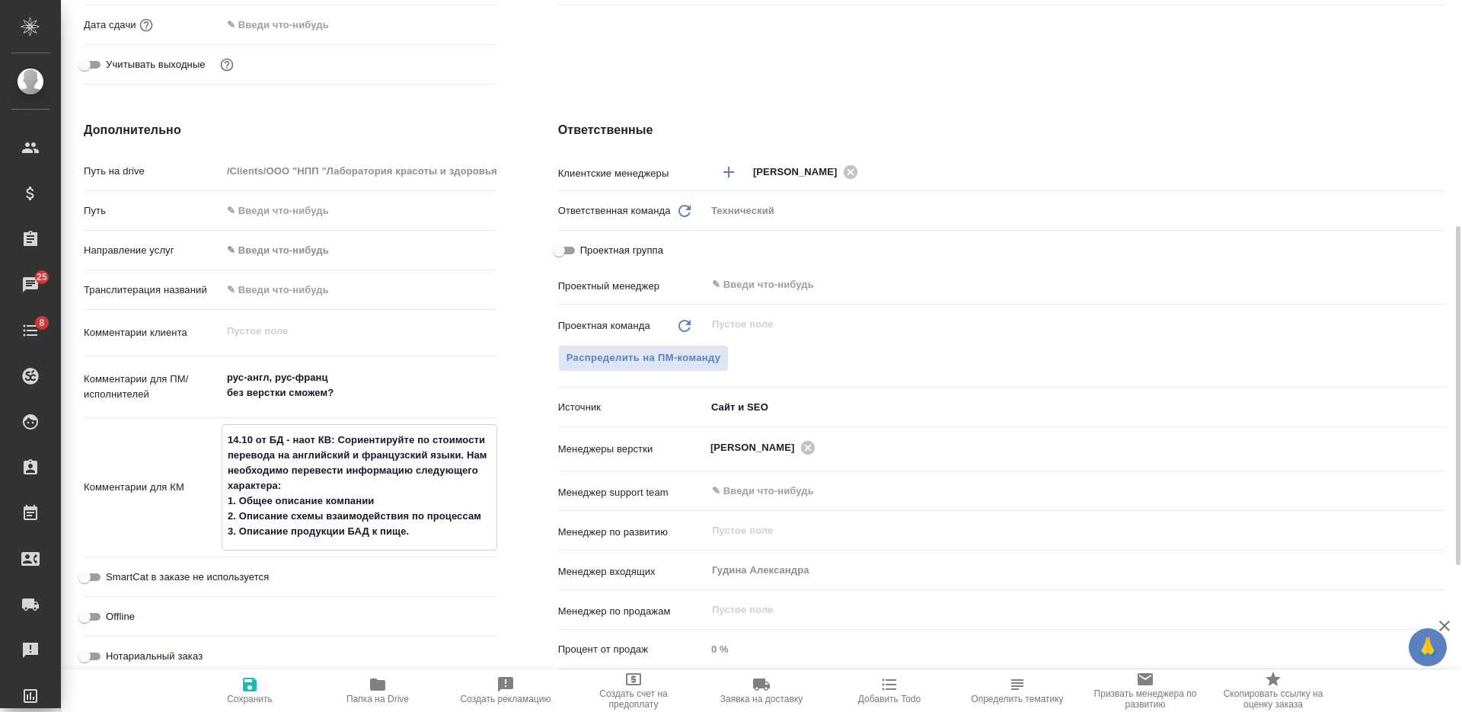
type textarea "x"
type textarea "14.10 от БД - на от КВ: Сориентируйте по стоимости перевода на английский и фра…"
type textarea "x"
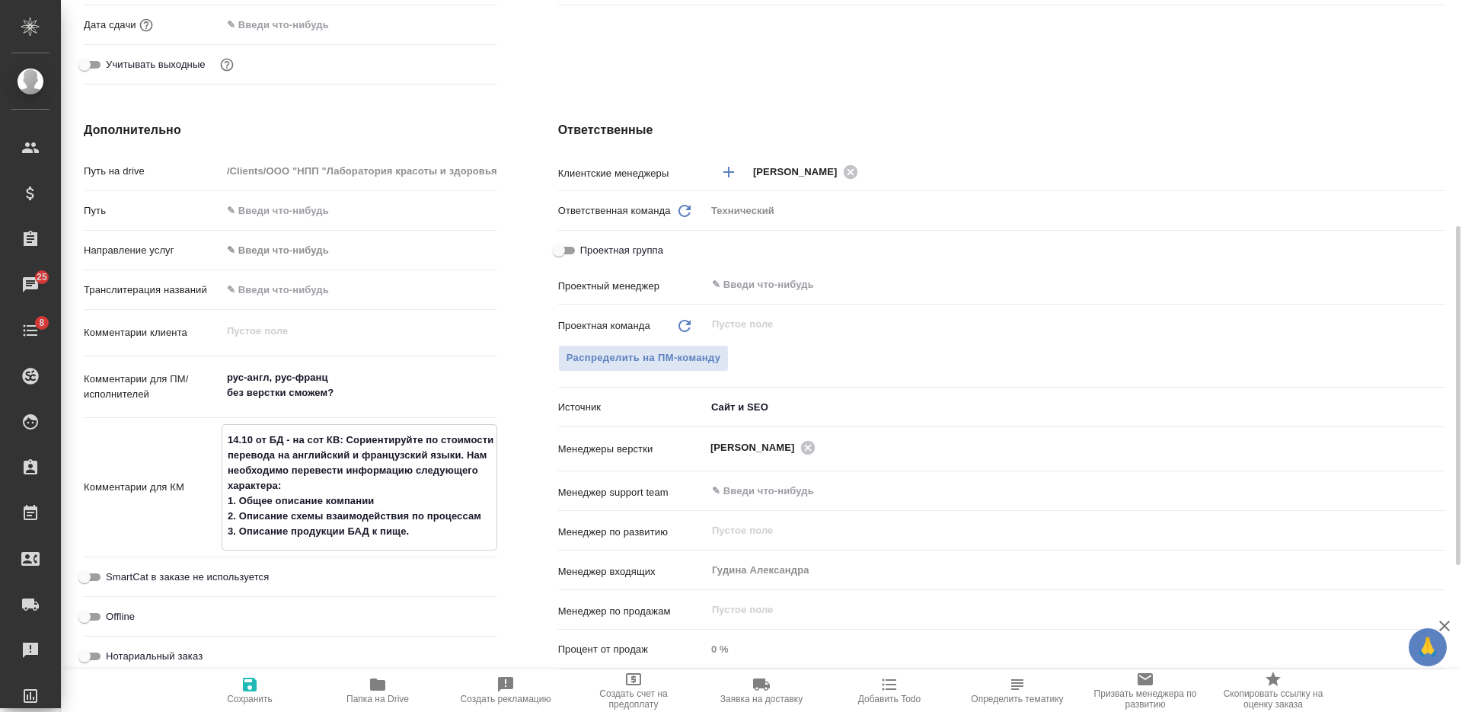
type textarea "14.10 от БД - на соот КВ: Сориентируйте по стоимости перевода на английский и ф…"
type textarea "x"
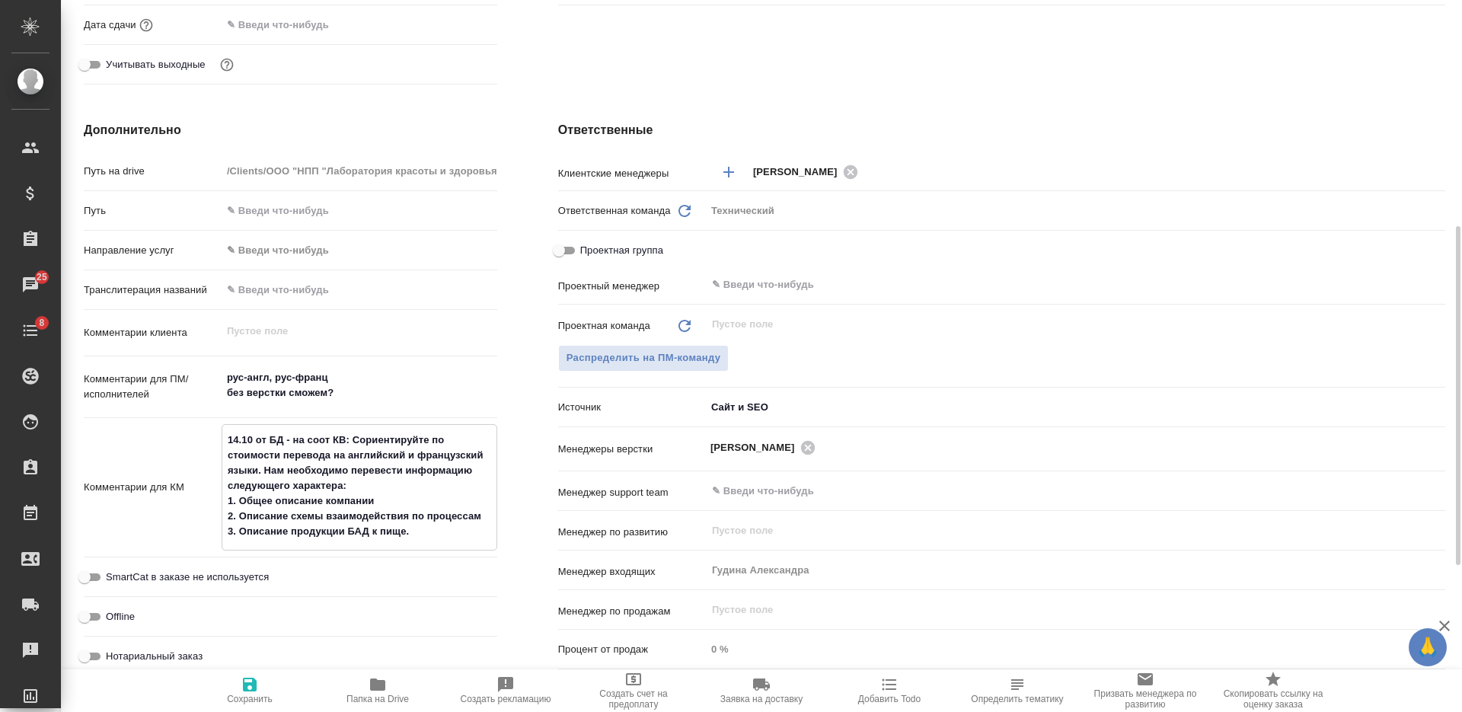
type textarea "x"
type textarea "14.10 от БД - на согот КВ: Сориентируйте по стоимости перевода на английский и …"
type textarea "x"
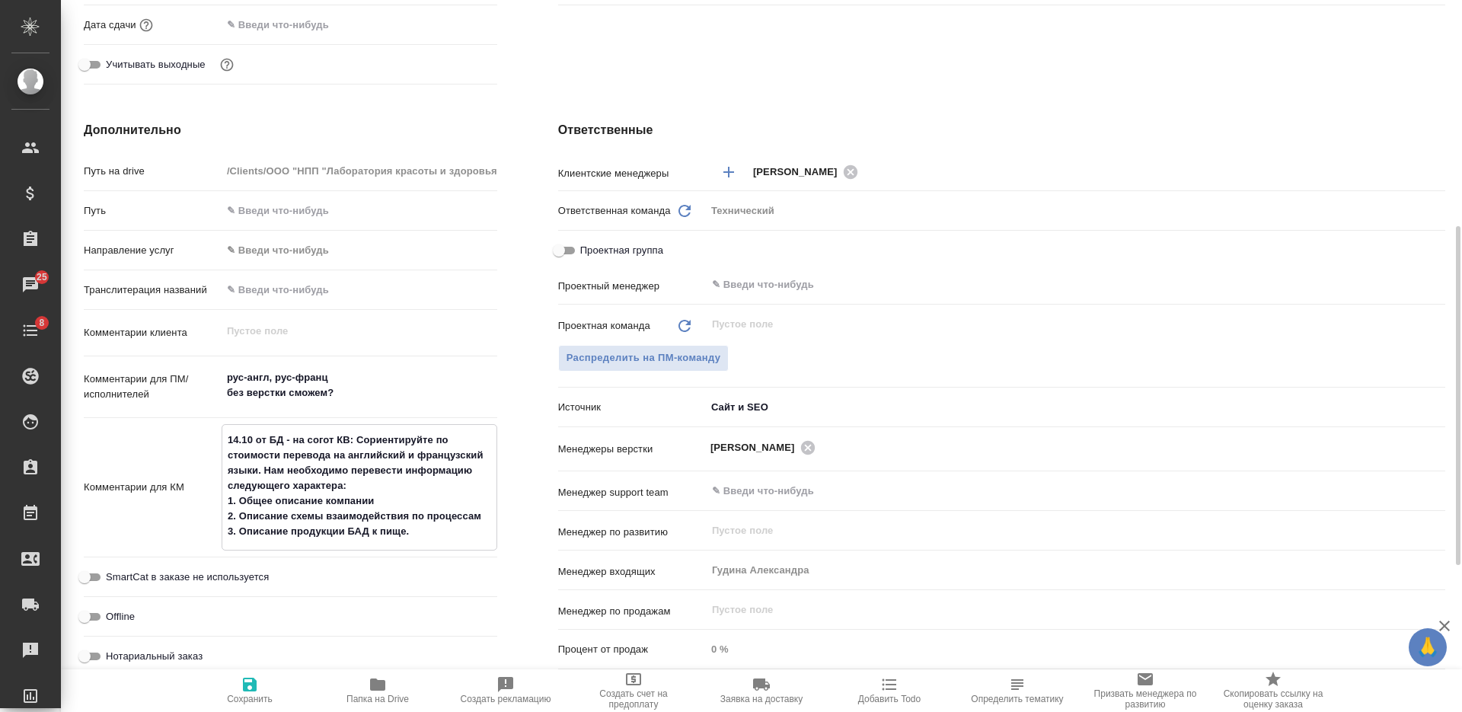
type textarea "14.10 от БД - на соглот КВ: Сориентируйте по стоимости перевода на английский и…"
type textarea "x"
type textarea "14.10 от БД - на соглаот КВ: Сориентируйте по стоимости перевода на английский …"
type textarea "x"
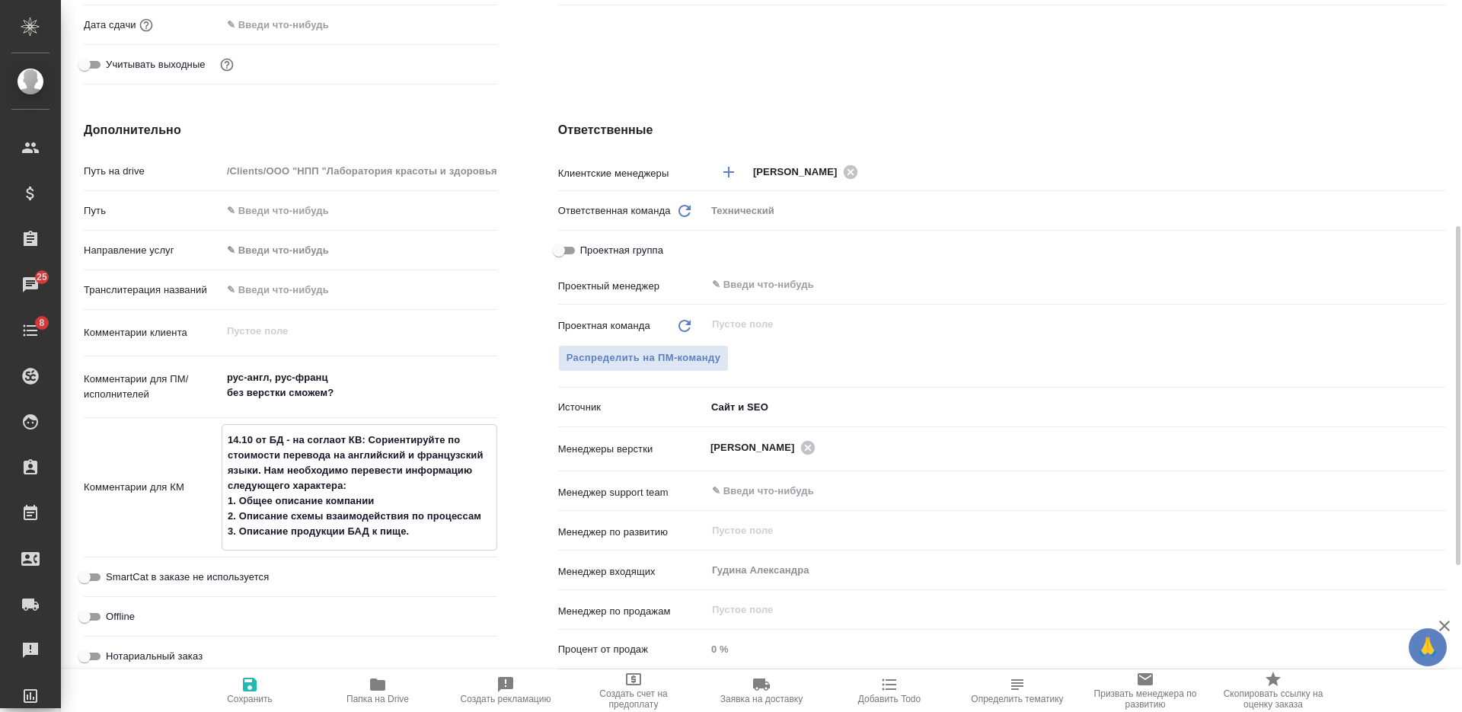
type textarea "x"
type textarea "14.10 от БД - на согласот КВ: Сориентируйте по стоимости перевода на английский…"
type textarea "x"
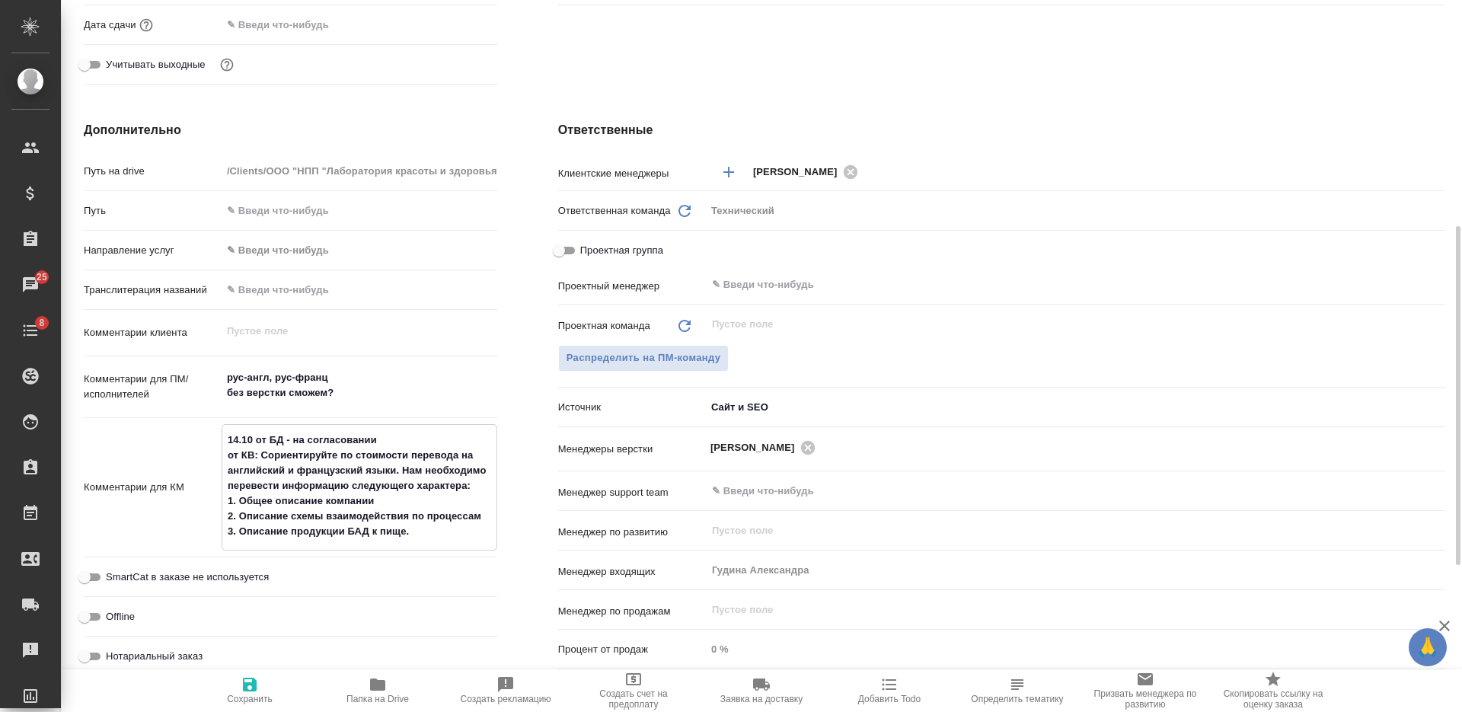
click at [222, 458] on textarea "14.10 от БД - на согласовании от КВ: Сориентируйте по стоимости перевода на анг…" at bounding box center [359, 485] width 274 height 117
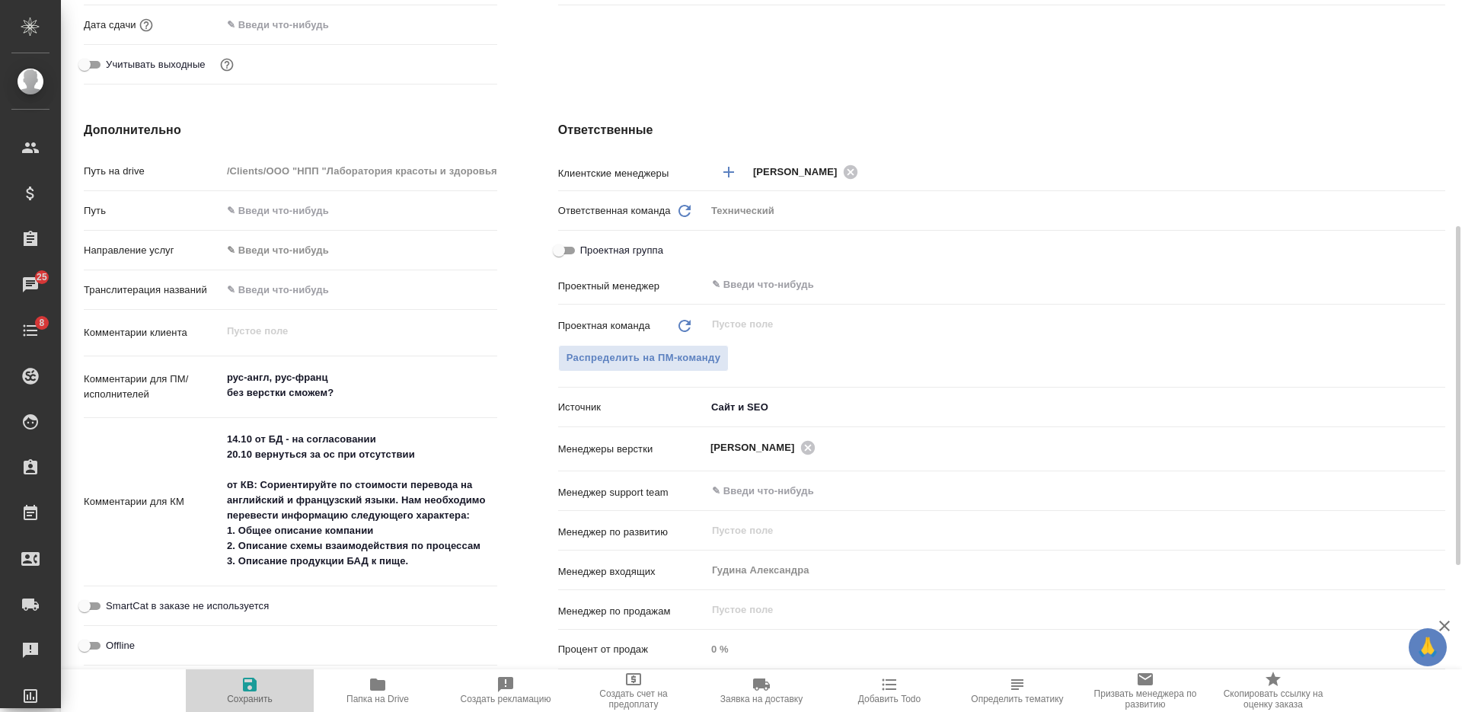
click at [257, 685] on icon "button" at bounding box center [250, 685] width 14 height 14
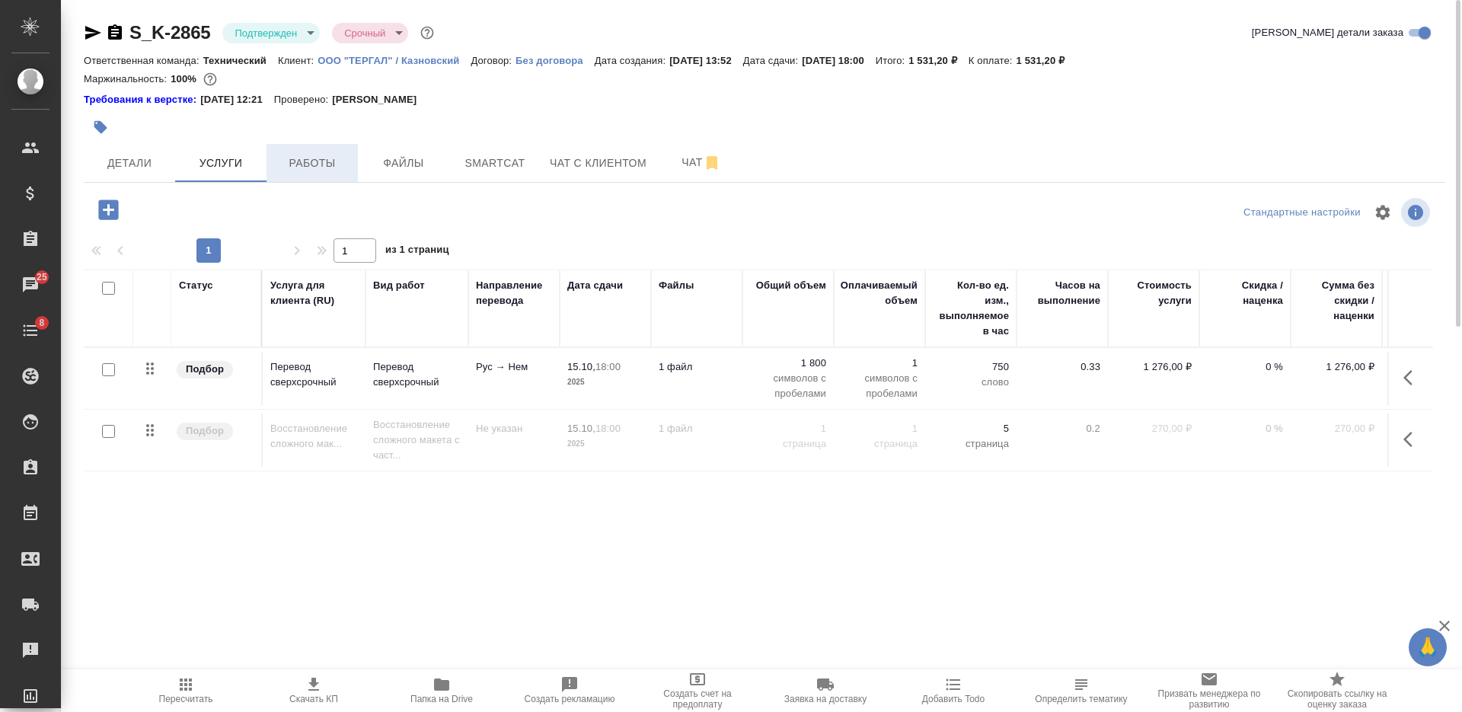
click at [337, 170] on span "Работы" at bounding box center [312, 163] width 73 height 19
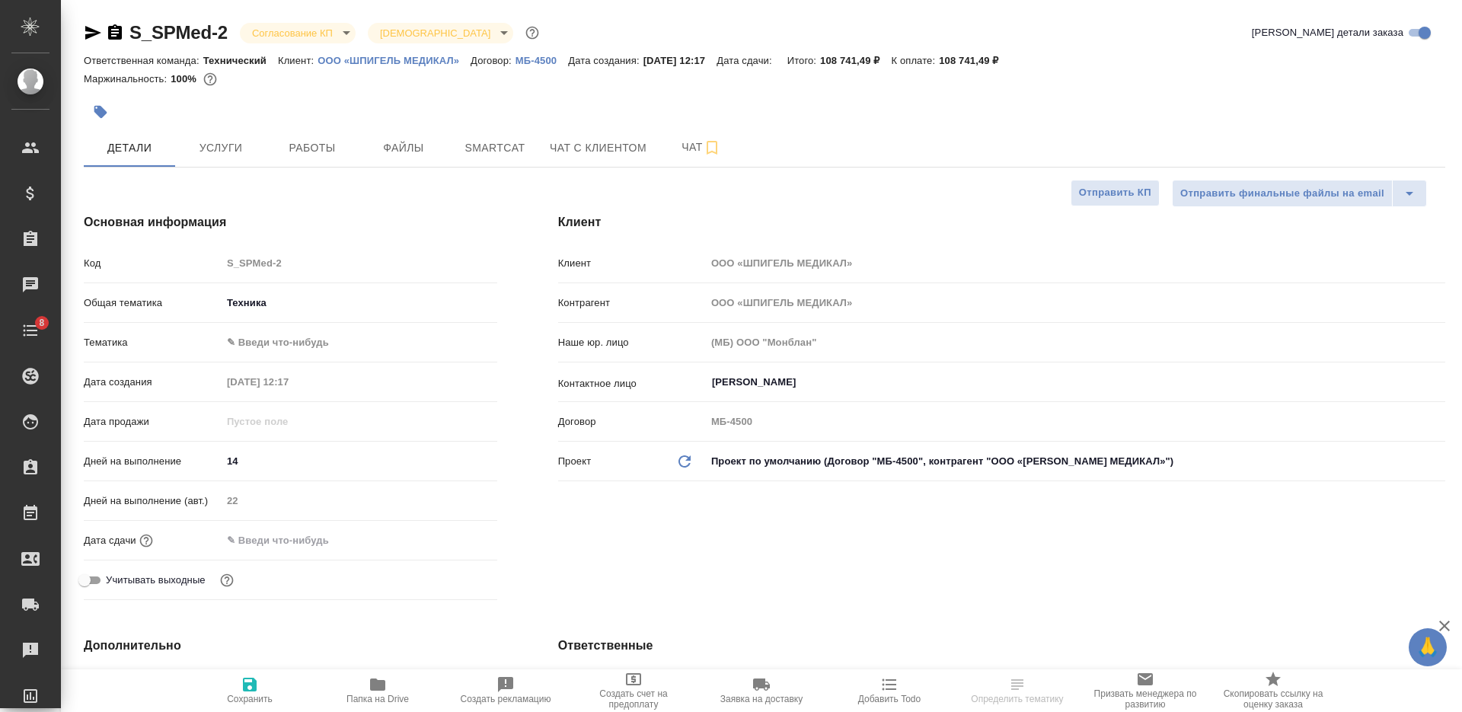
select select "RU"
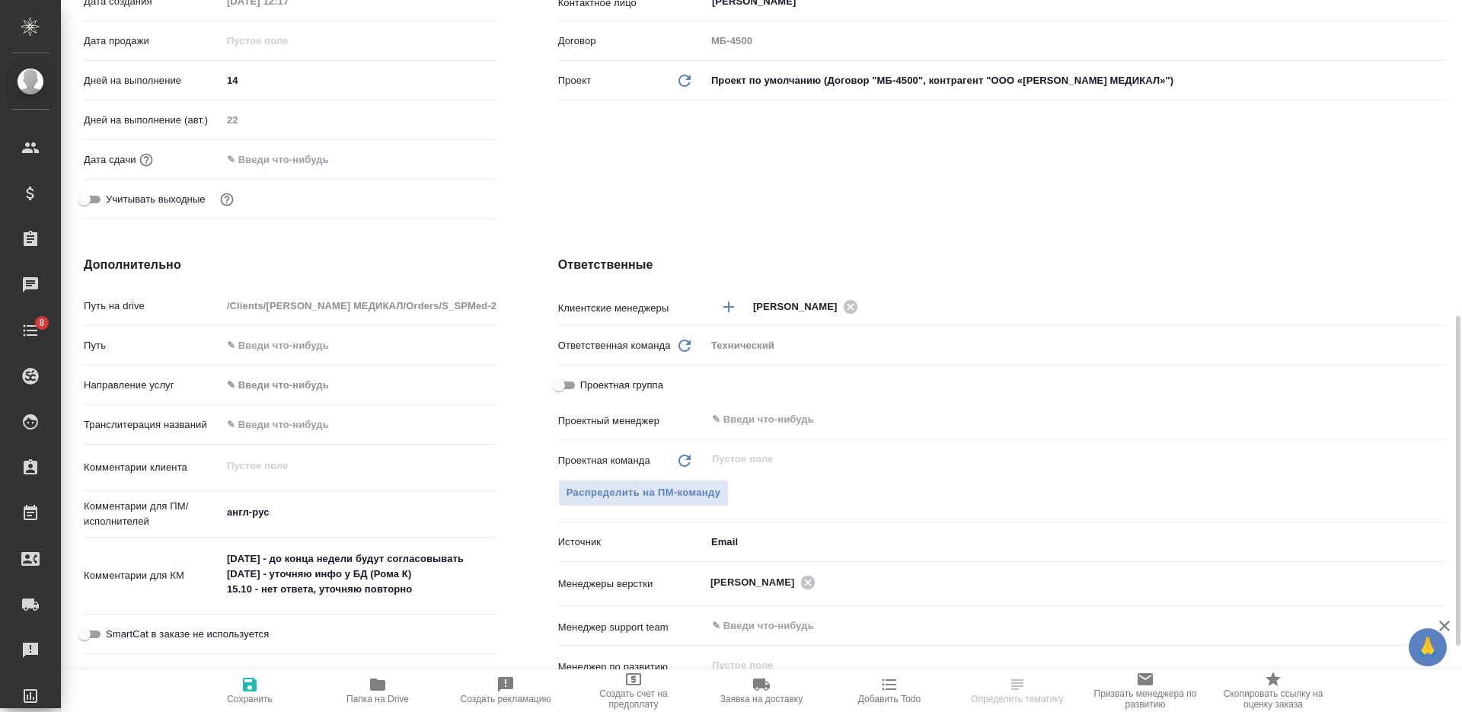
scroll to position [476, 0]
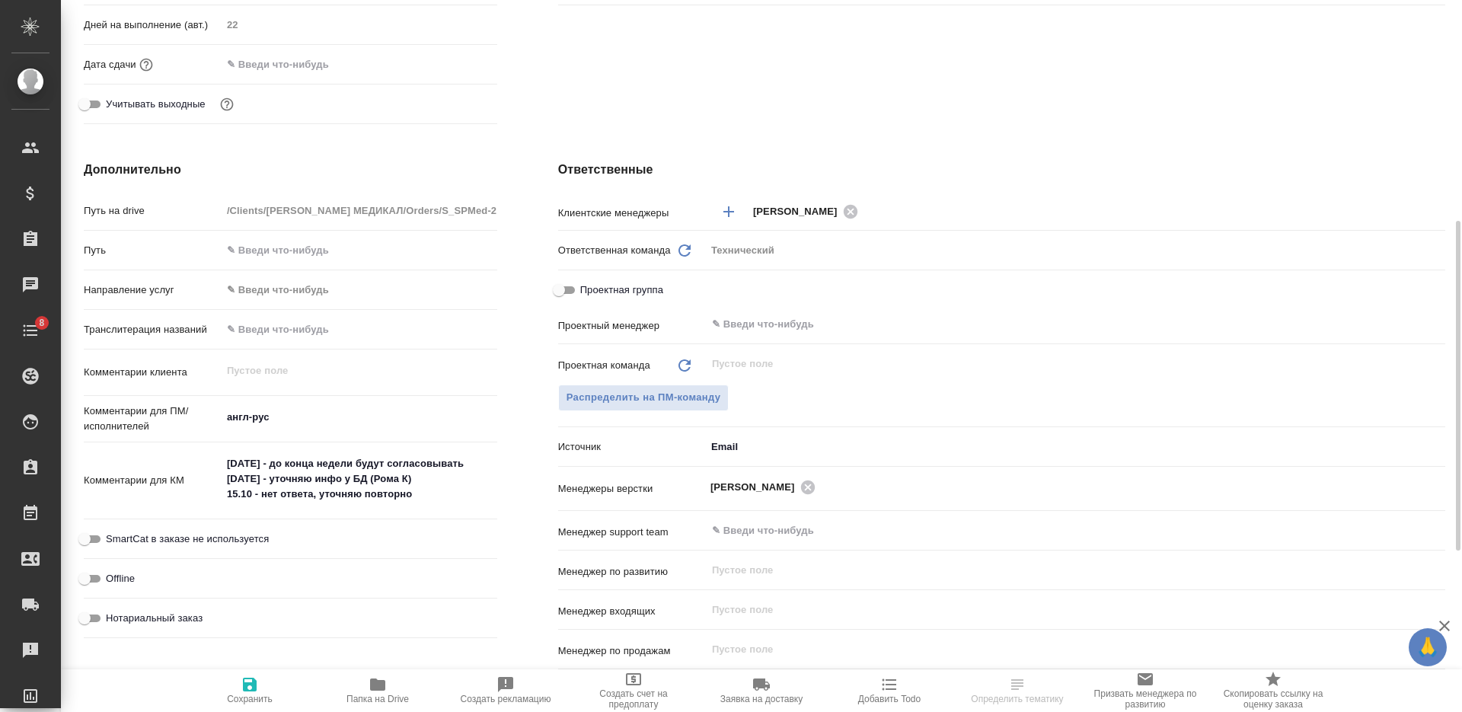
click at [263, 496] on textarea "08.10.2025 - до конца недели будут согласовывать 13.10.2025 - уточняю инфо у БД…" at bounding box center [360, 479] width 276 height 56
click at [420, 498] on textarea "08.10.2025 - до конца недели будут согласовывать 13.10.2025 - уточняю инфо у БД…" at bounding box center [359, 480] width 274 height 56
type textarea "08.10.2025 - до конца недели будут согласовывать 13.10.2025 - уточняю инфо у БД…"
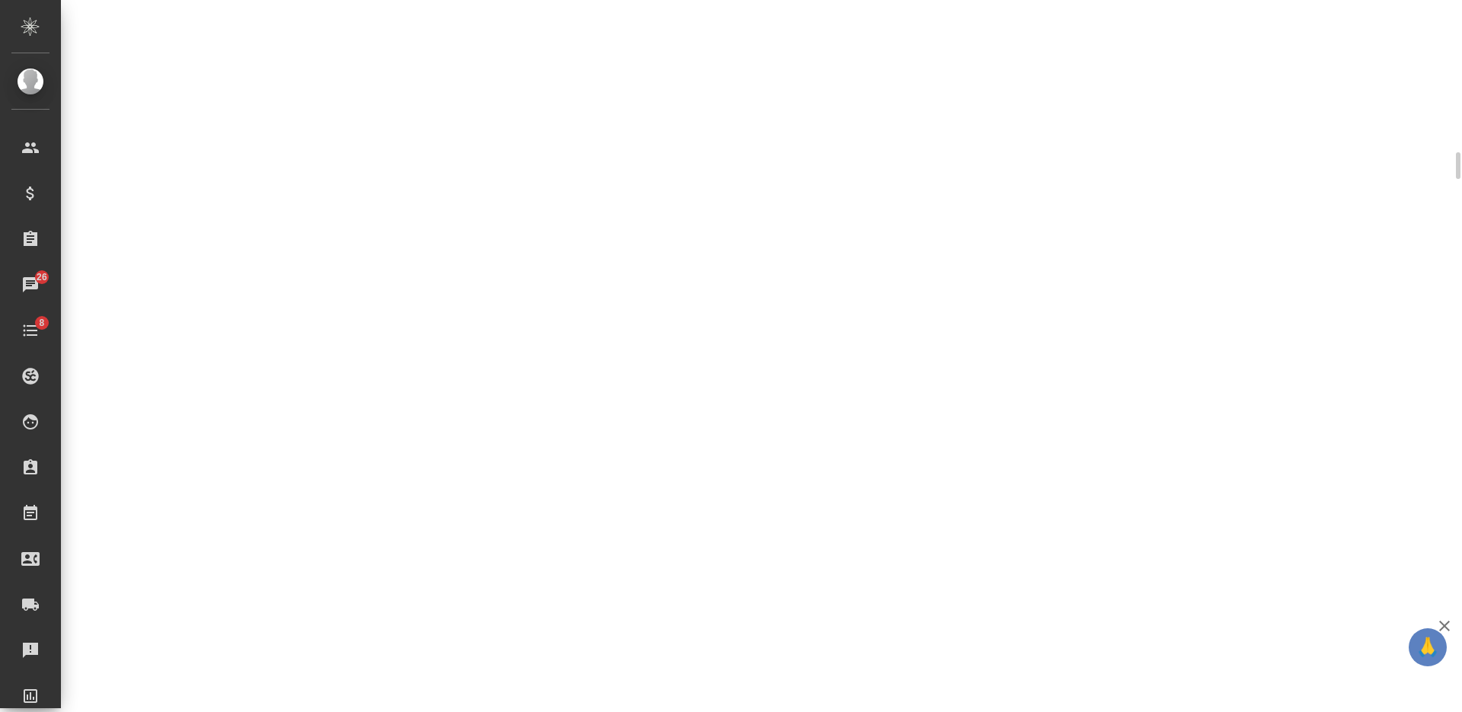
select select "RU"
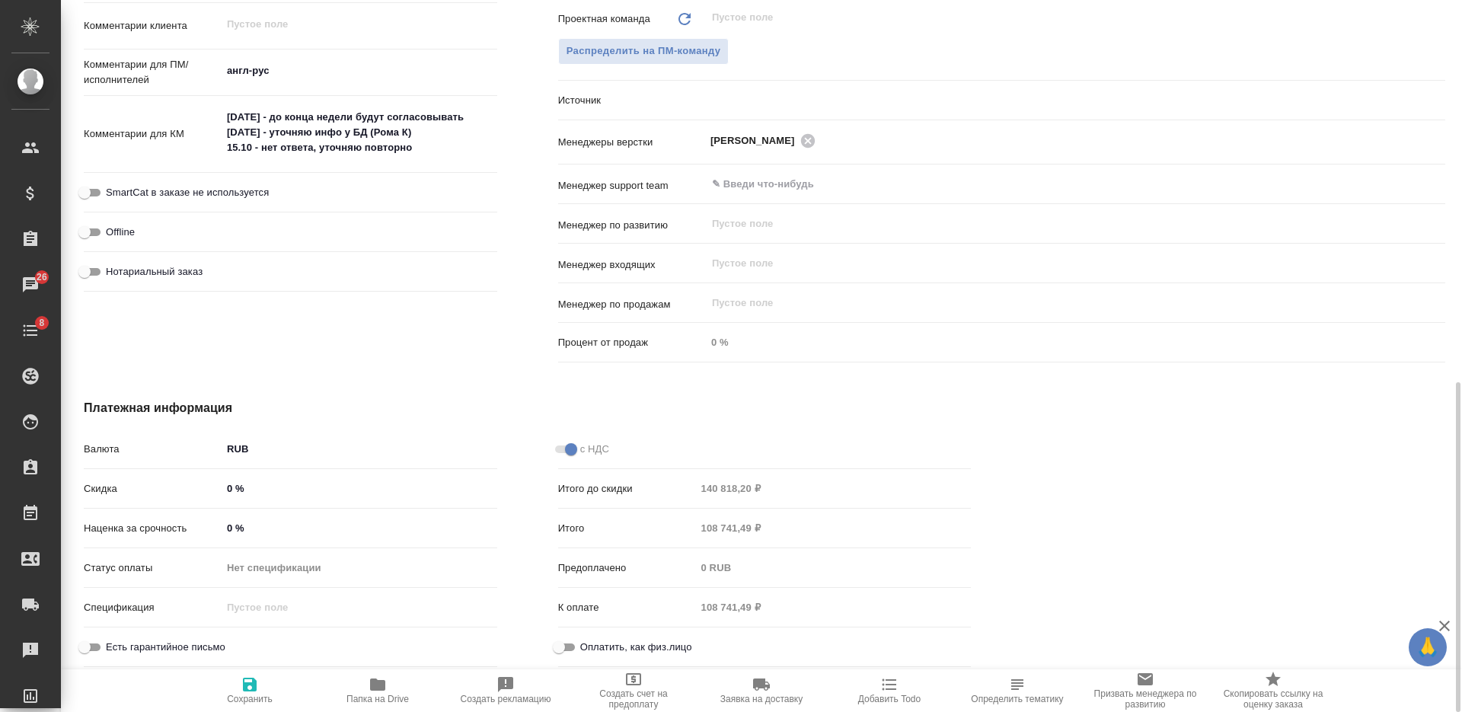
scroll to position [822, 0]
type textarea "x"
click at [424, 146] on textarea "08.10.2025 - до конца недели будут согласовывать 13.10.2025 - уточняю инфо у БД…" at bounding box center [359, 133] width 274 height 56
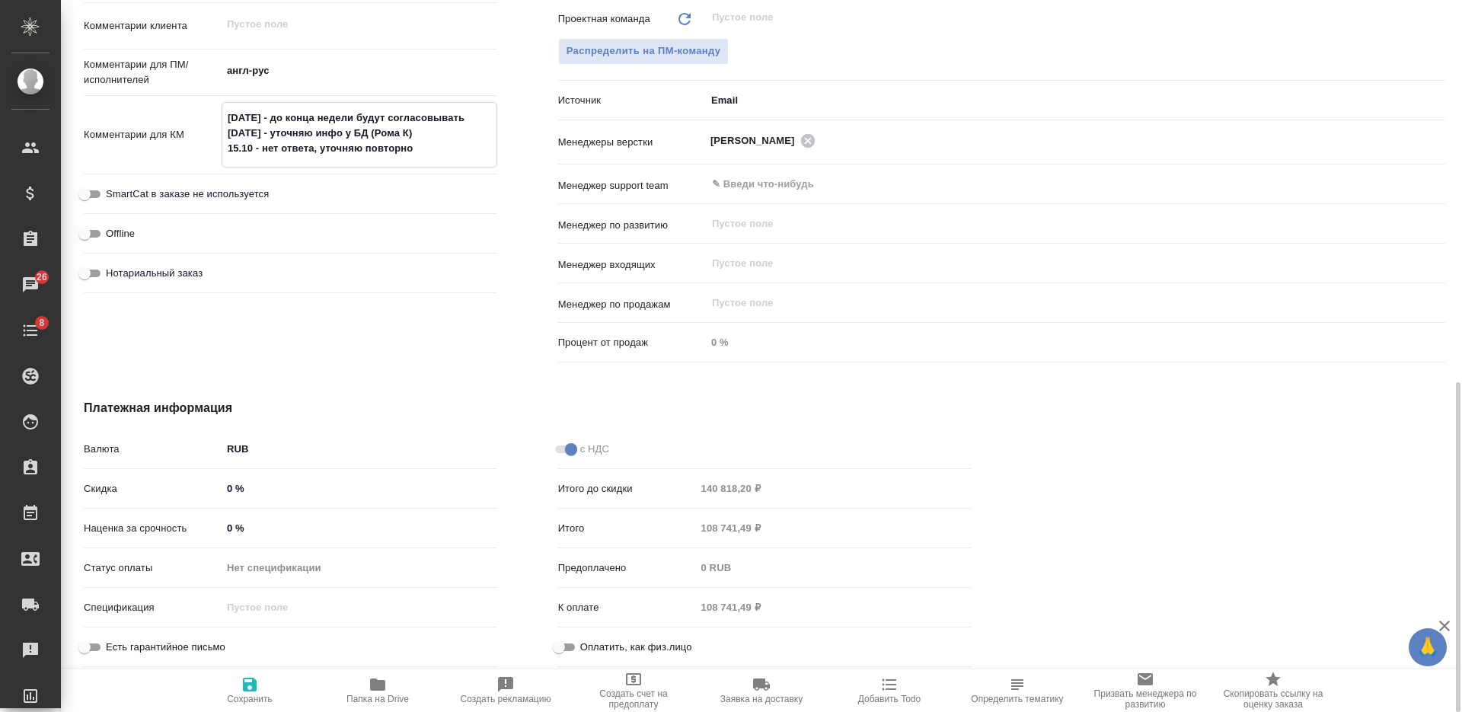
click at [264, 147] on textarea "08.10.2025 - до конца недели будут согласовывать 13.10.2025 - уточняю инфо у БД…" at bounding box center [359, 133] width 274 height 56
type textarea "08.10.2025 - до конца недели будут согласовывать 13.10.2025 - уточняю инфо у БД…"
type textarea "x"
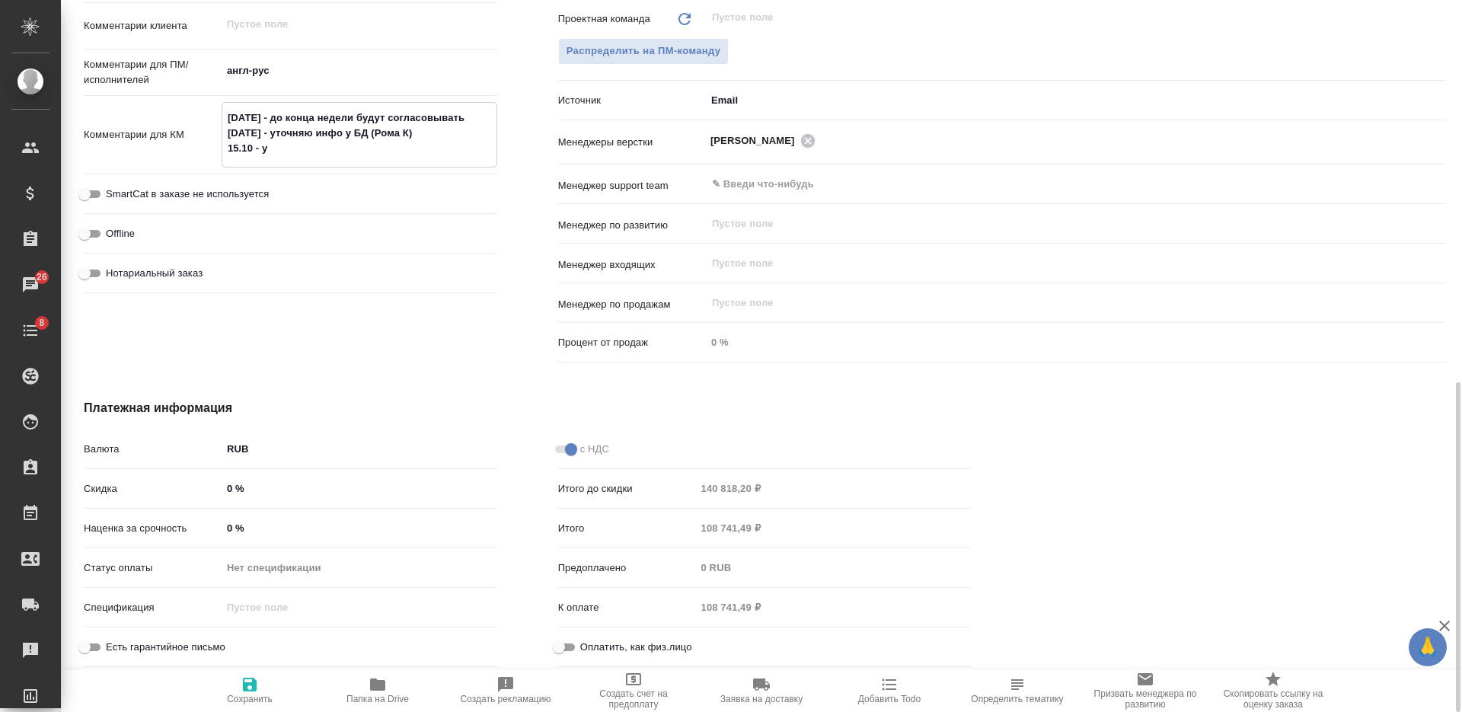
type textarea "08.10.2025 - до конца недели будут согласовывать 13.10.2025 - уточняю инфо у БД…"
type textarea "x"
type textarea "08.10.2025 - до конца недели будут согласовывать 13.10.2025 - уточняю инфо у БД…"
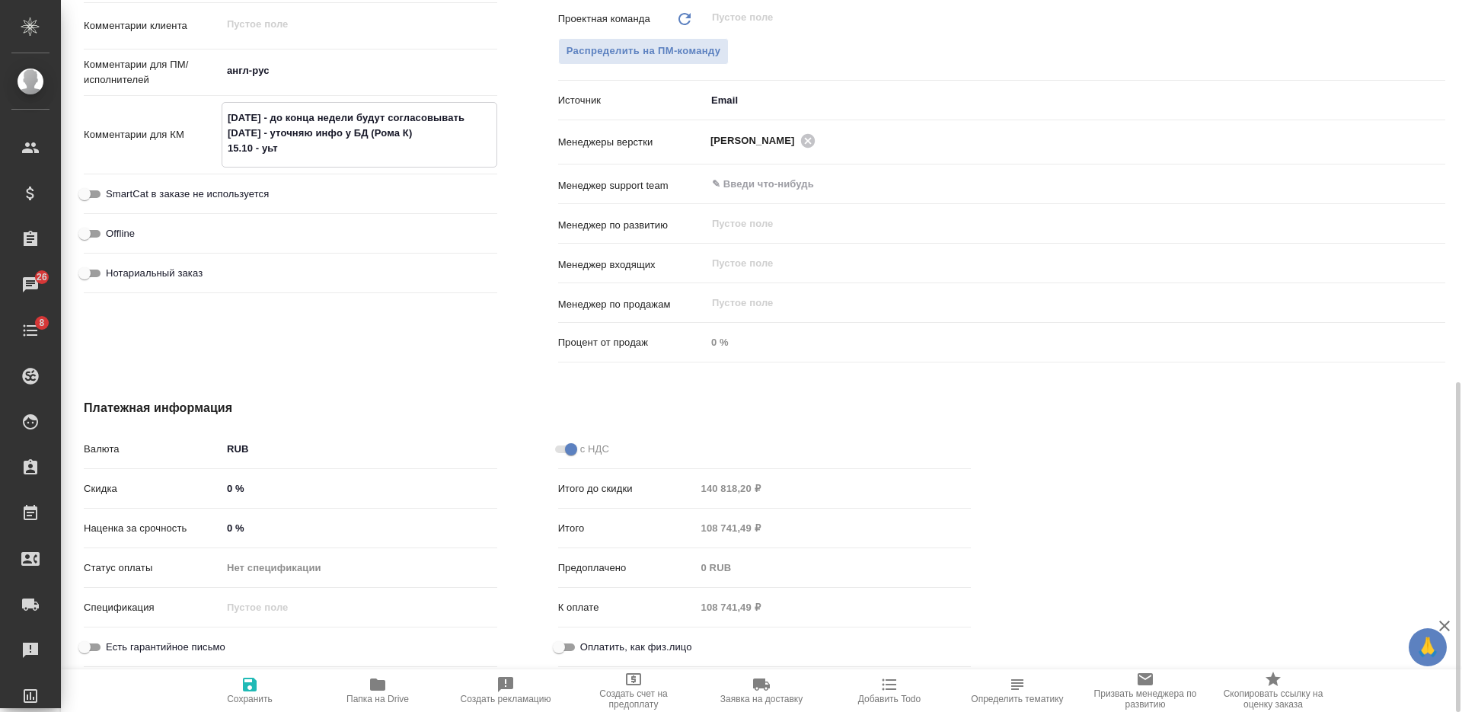
type textarea "x"
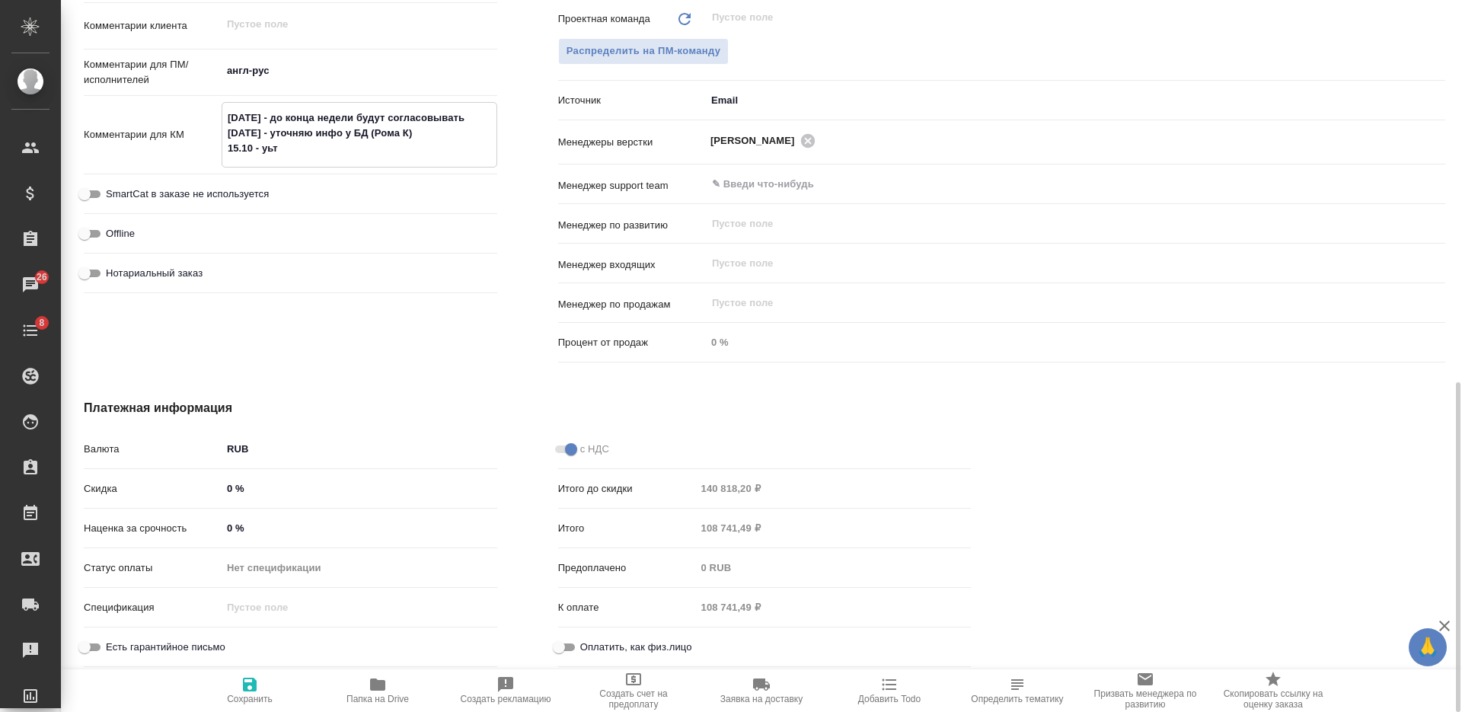
type textarea "08.10.2025 - до конца недели будут согласовывать 13.10.2025 - уточняю инфо у БД…"
type textarea "x"
type textarea "08.10.2025 - до конца недели будут согласовывать 13.10.2025 - уточняю инфо у БД…"
type textarea "x"
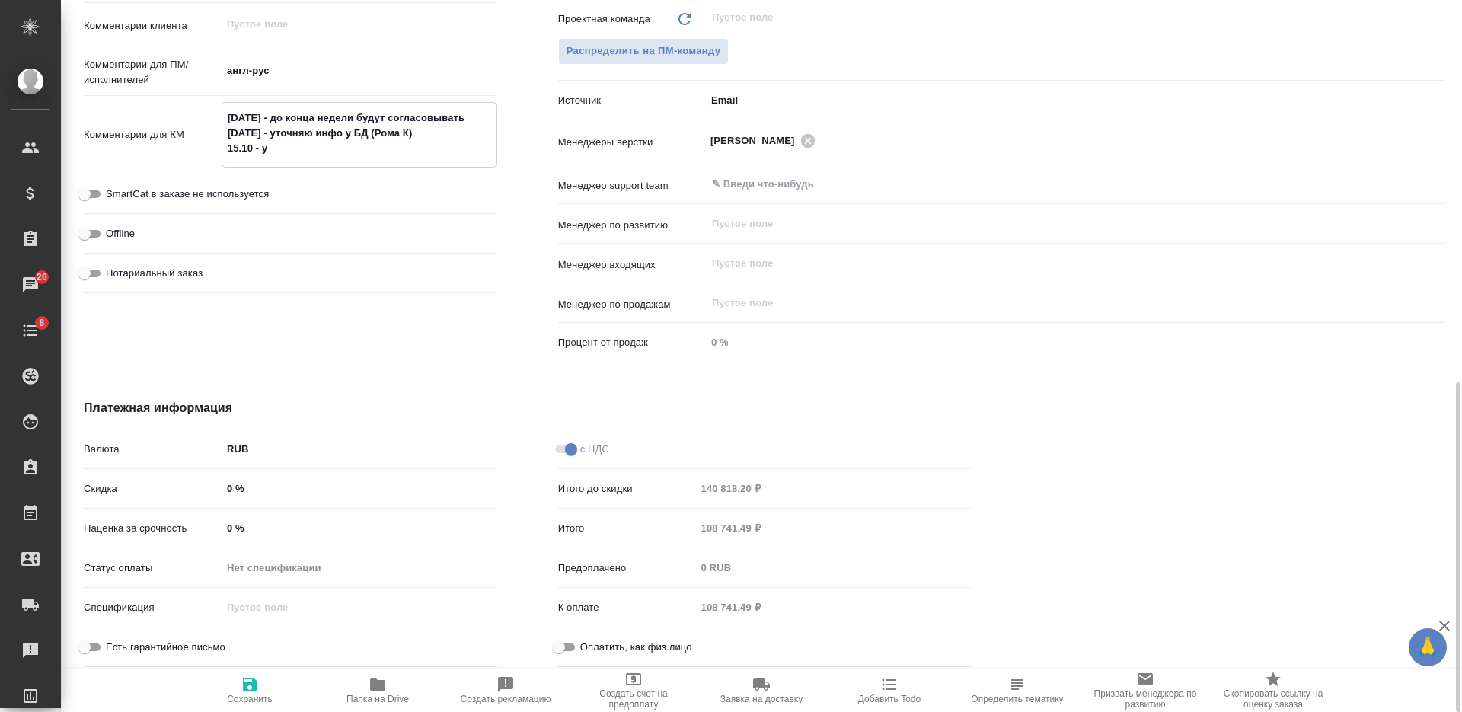
type textarea "x"
type textarea "08.10.2025 - до конца недели будут согласовывать 13.10.2025 - уточняю инфо у БД…"
type textarea "x"
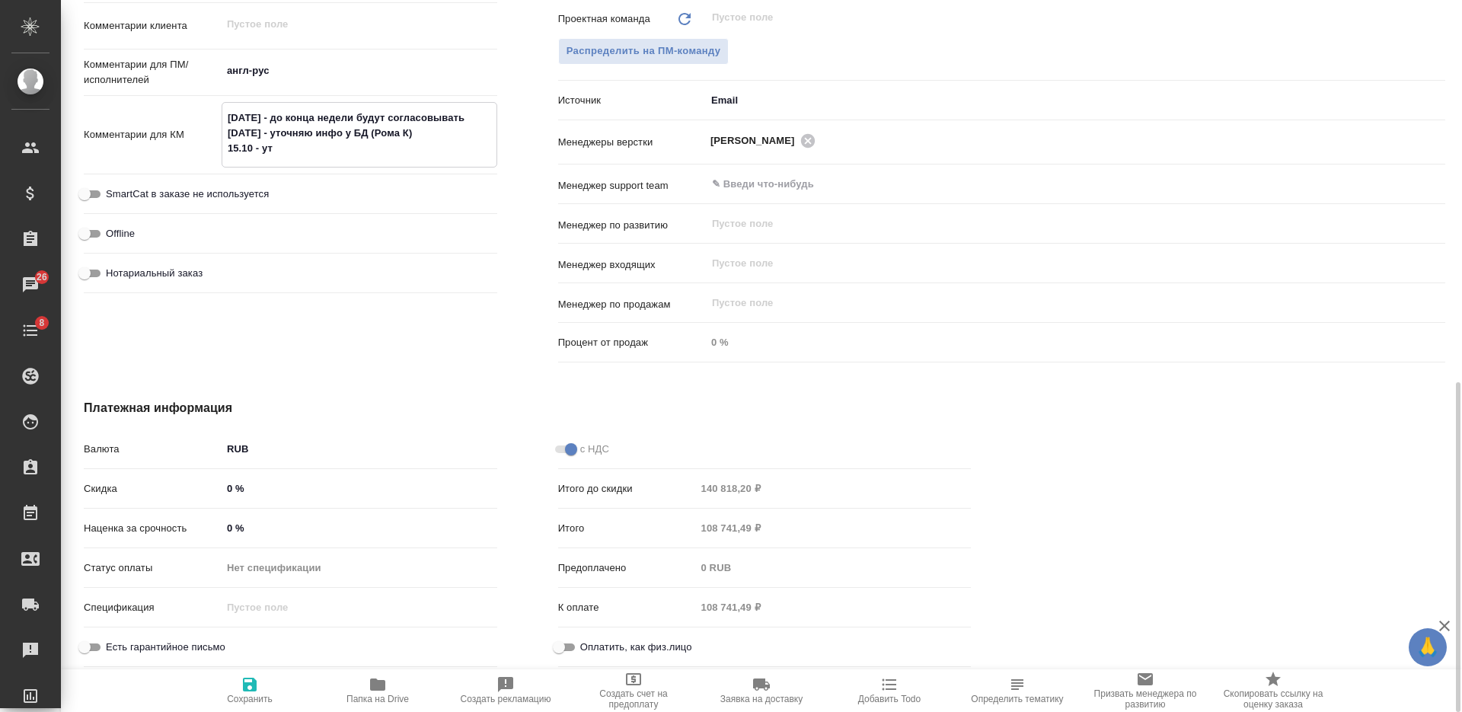
type textarea "08.10.2025 - до конца недели будут согласовывать 13.10.2025 - уточняю инфо у БД…"
type textarea "x"
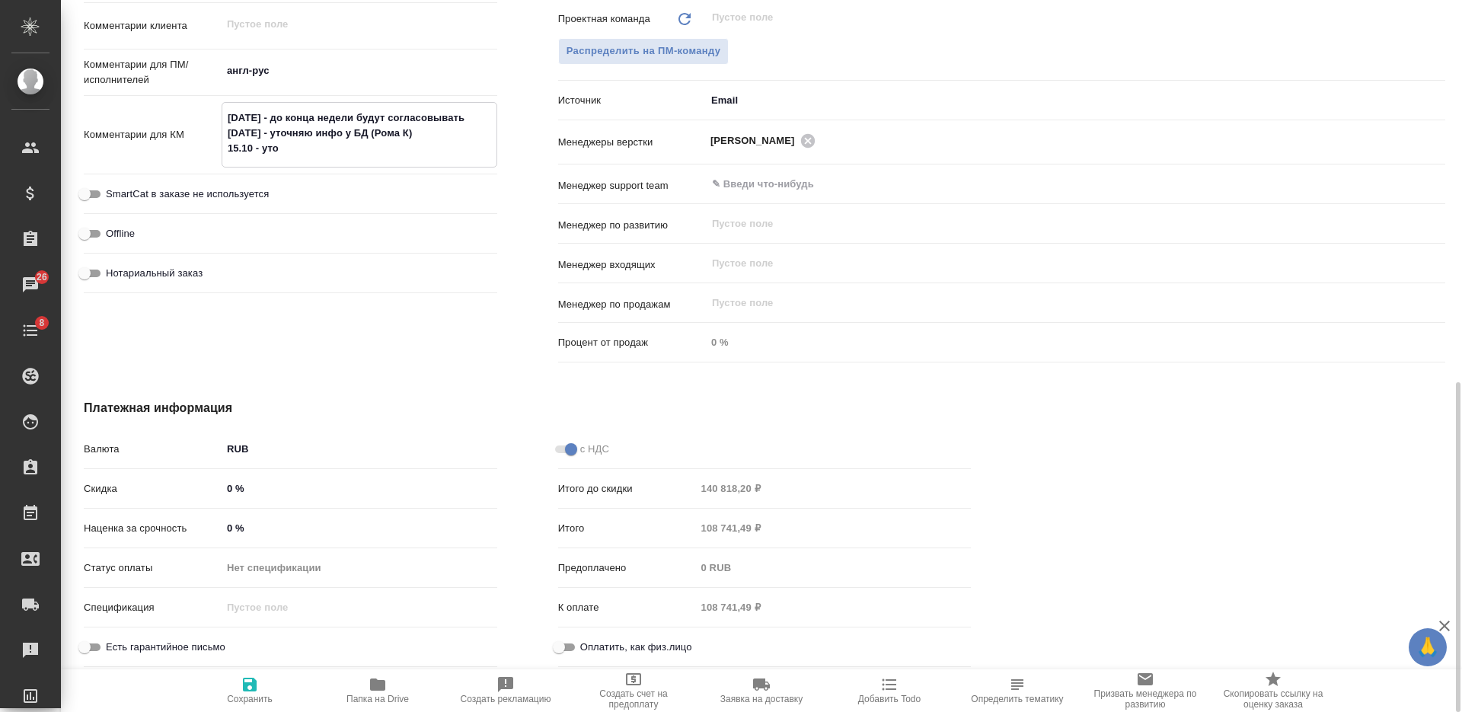
type textarea "x"
type textarea "08.10.2025 - до конца недели будут согласовывать 13.10.2025 - уточняю инфо у БД…"
type textarea "x"
type textarea "08.10.2025 - до конца недели будут согласовывать 13.10.2025 - уточняю инфо у БД…"
type textarea "x"
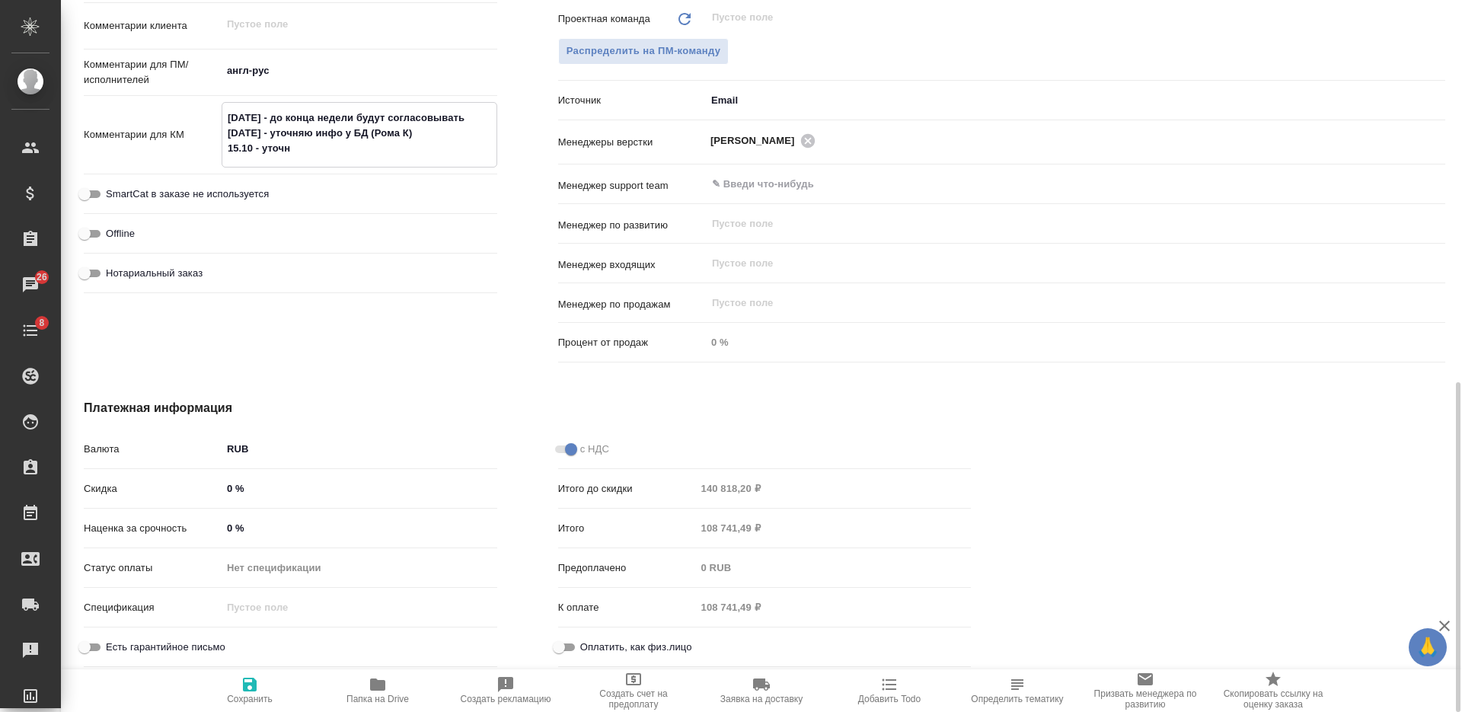
type textarea "x"
type textarea "08.10.2025 - до конца недели будут согласовывать 13.10.2025 - уточняю инфо у БД…"
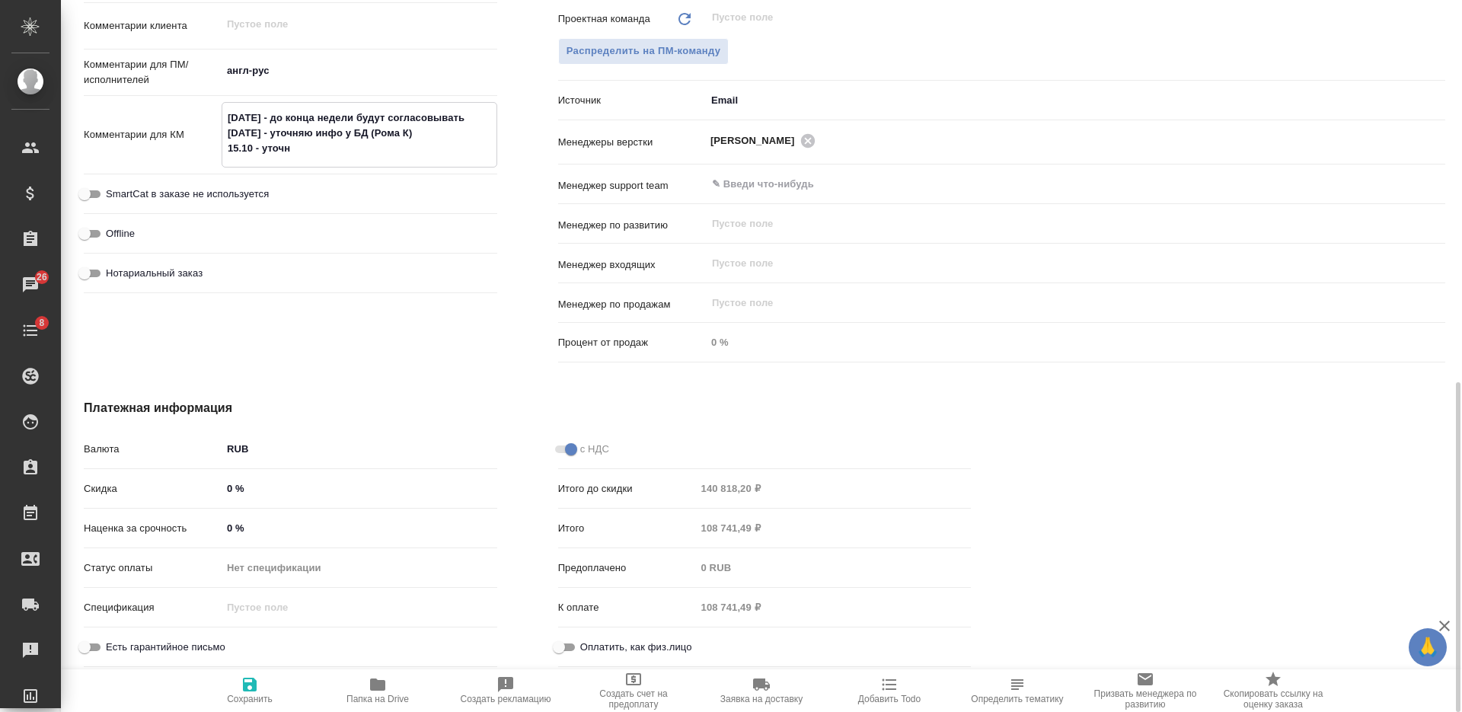
type textarea "x"
type textarea "08.10.2025 - до конца недели будут согласовывать 13.10.2025 - уточняю инфо у БД…"
type textarea "x"
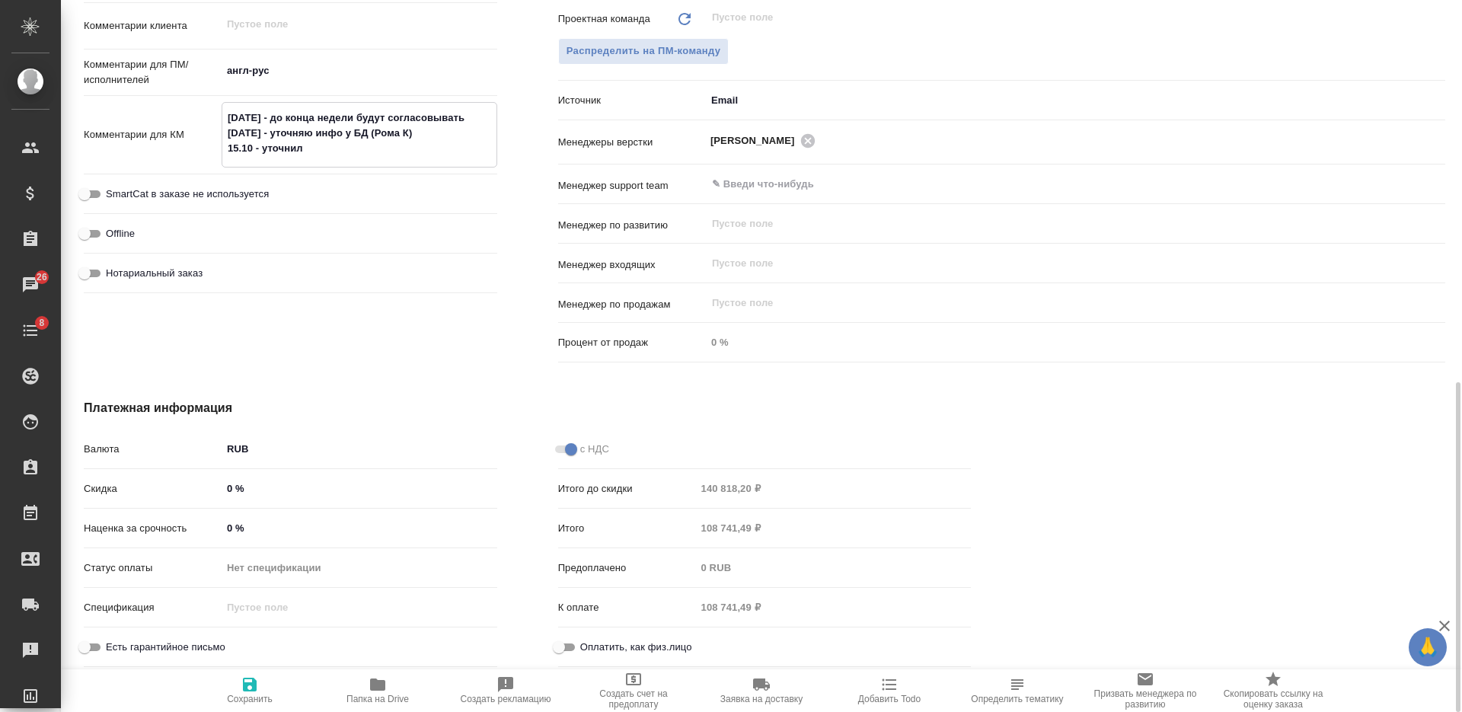
type textarea "x"
type textarea "08.10.2025 - до конца недели будут согласовывать 13.10.2025 - уточняю инфо у БД…"
type textarea "x"
type textarea "08.10.2025 - до конца недели будут согласовывать 13.10.2025 - уточняю инфо у БД…"
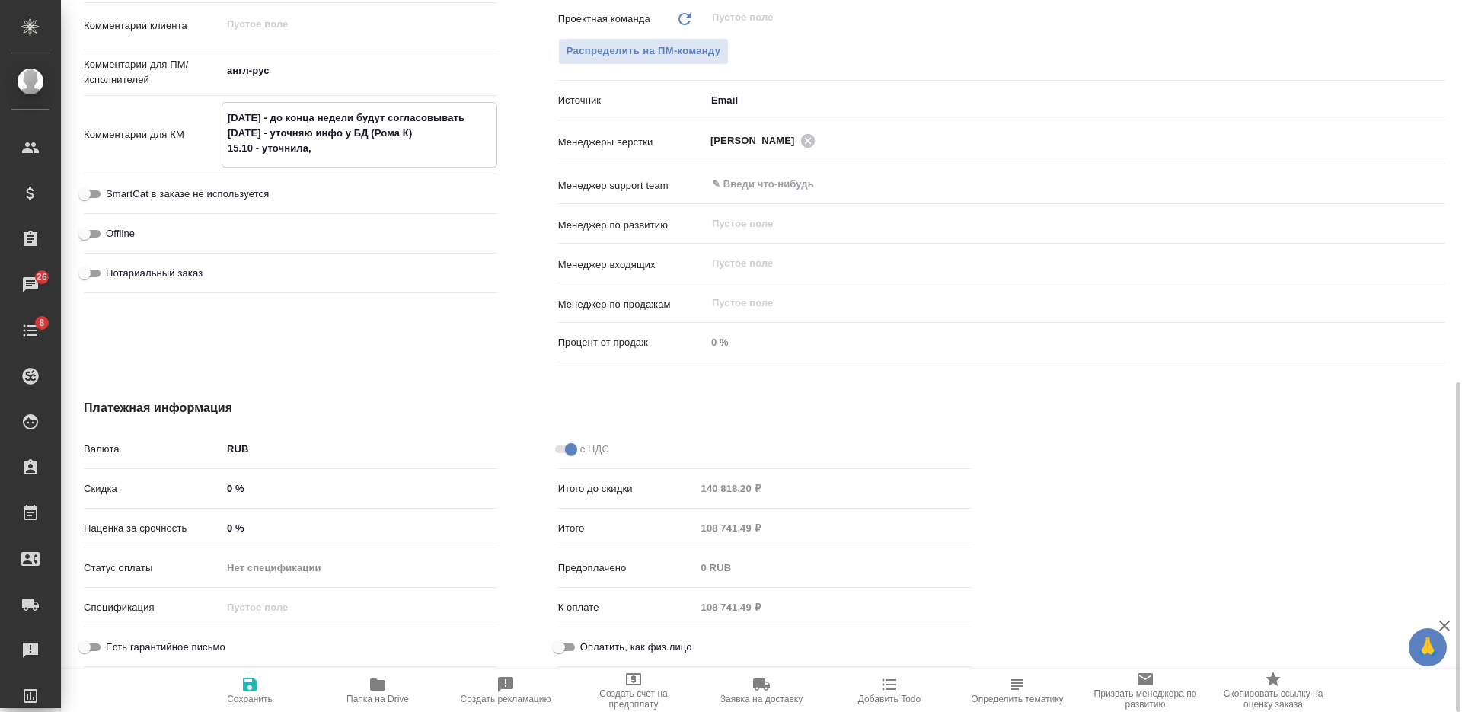
type textarea "x"
type textarea "08.10.2025 - до конца недели будут согласовывать 13.10.2025 - уточняю инфо у БД…"
type textarea "x"
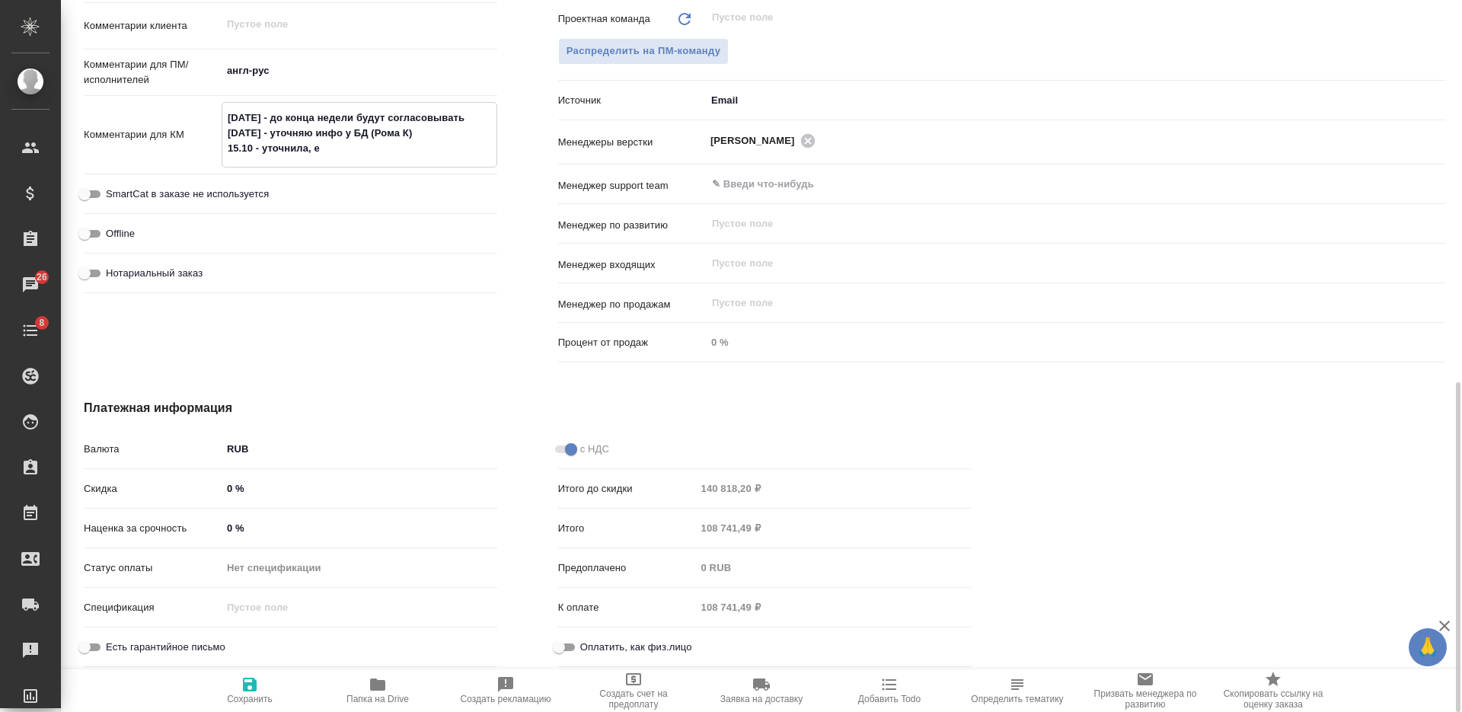
type textarea "x"
type textarea "08.10.2025 - до конца недели будут согласовывать 13.10.2025 - уточняю инфо у БД…"
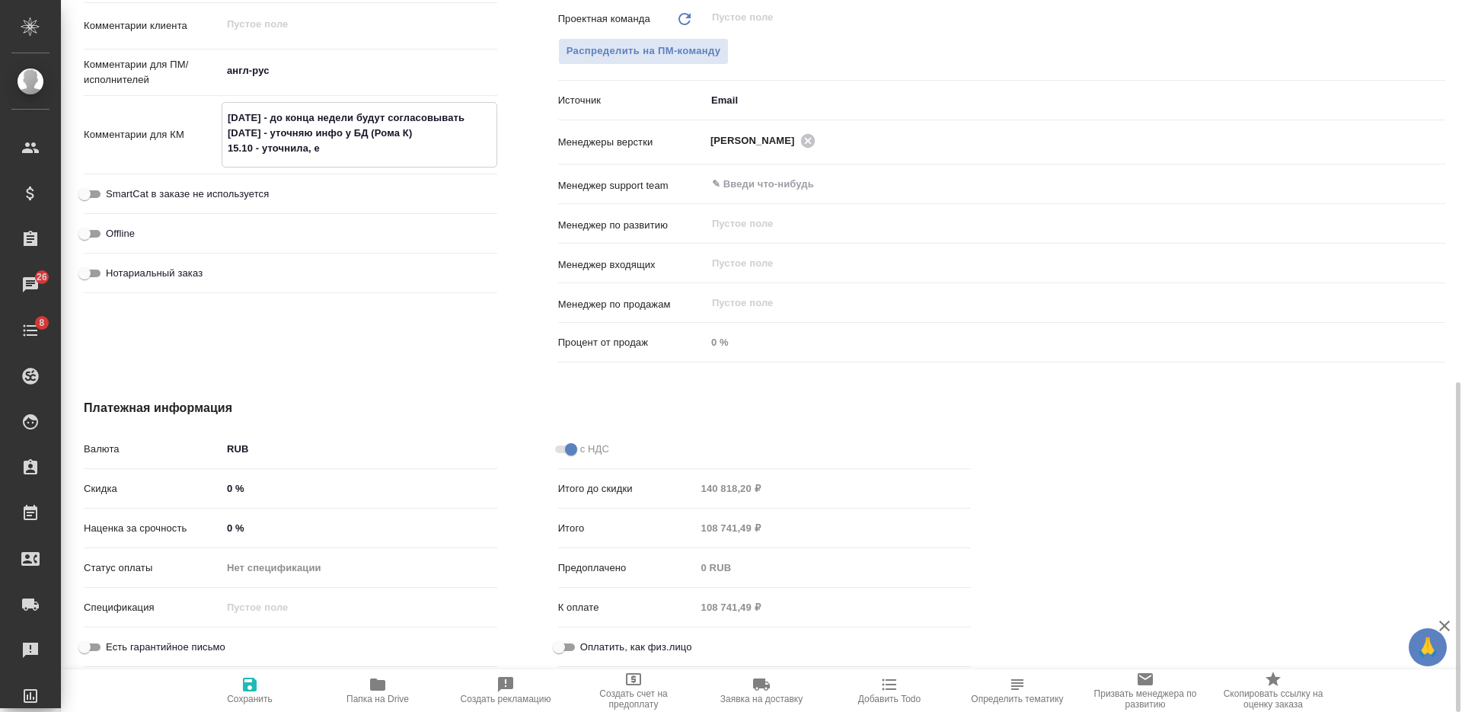
type textarea "x"
type textarea "08.10.2025 - до конца недели будут согласовывать 13.10.2025 - уточняю инфо у БД…"
type textarea "x"
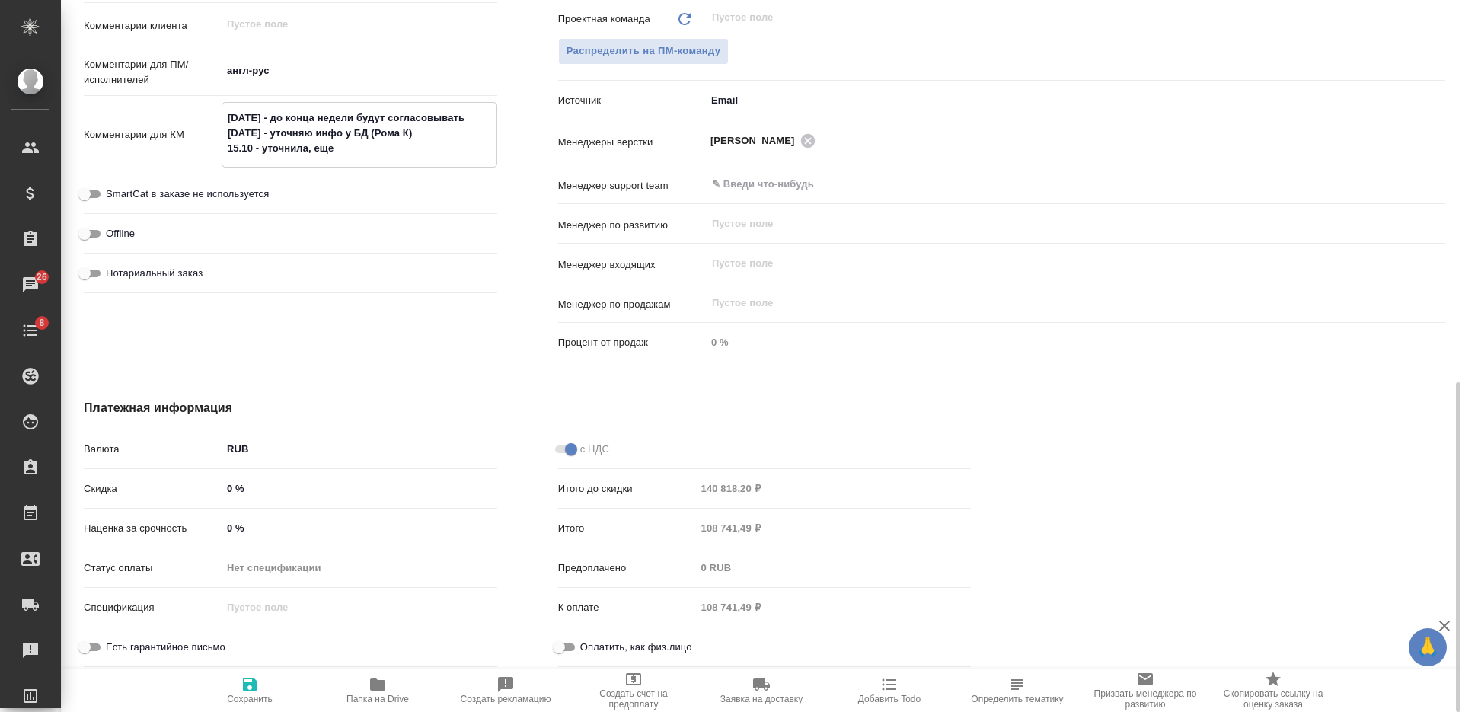
type textarea "x"
type textarea "08.10.2025 - до конца недели будут согласовывать 13.10.2025 - уточняю инфо у БД…"
type textarea "x"
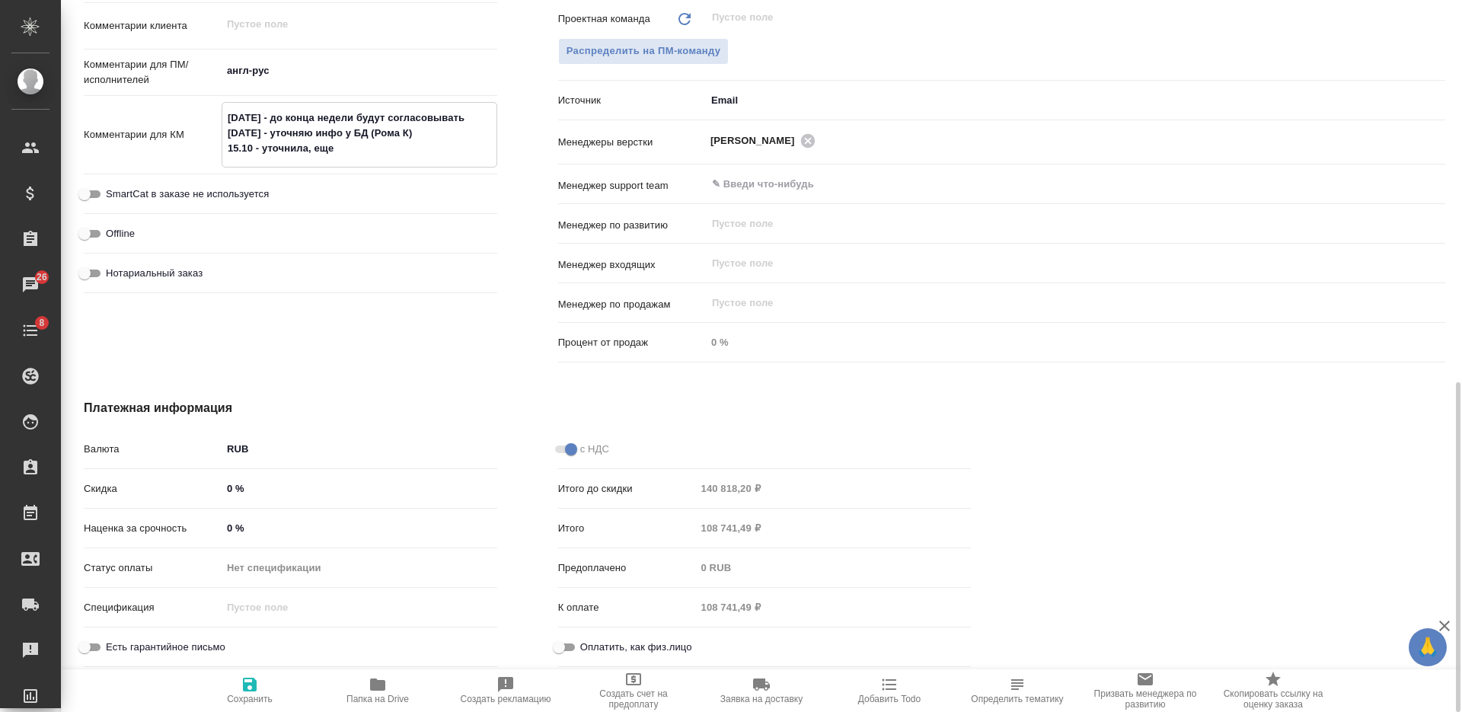
type textarea "x"
type textarea "08.10.2025 - до конца недели будут согласовывать 13.10.2025 - уточняю инфо у БД…"
type textarea "x"
type textarea "08.10.2025 - до конца недели будут согласовывать 13.10.2025 - уточняю инфо у БД…"
type textarea "x"
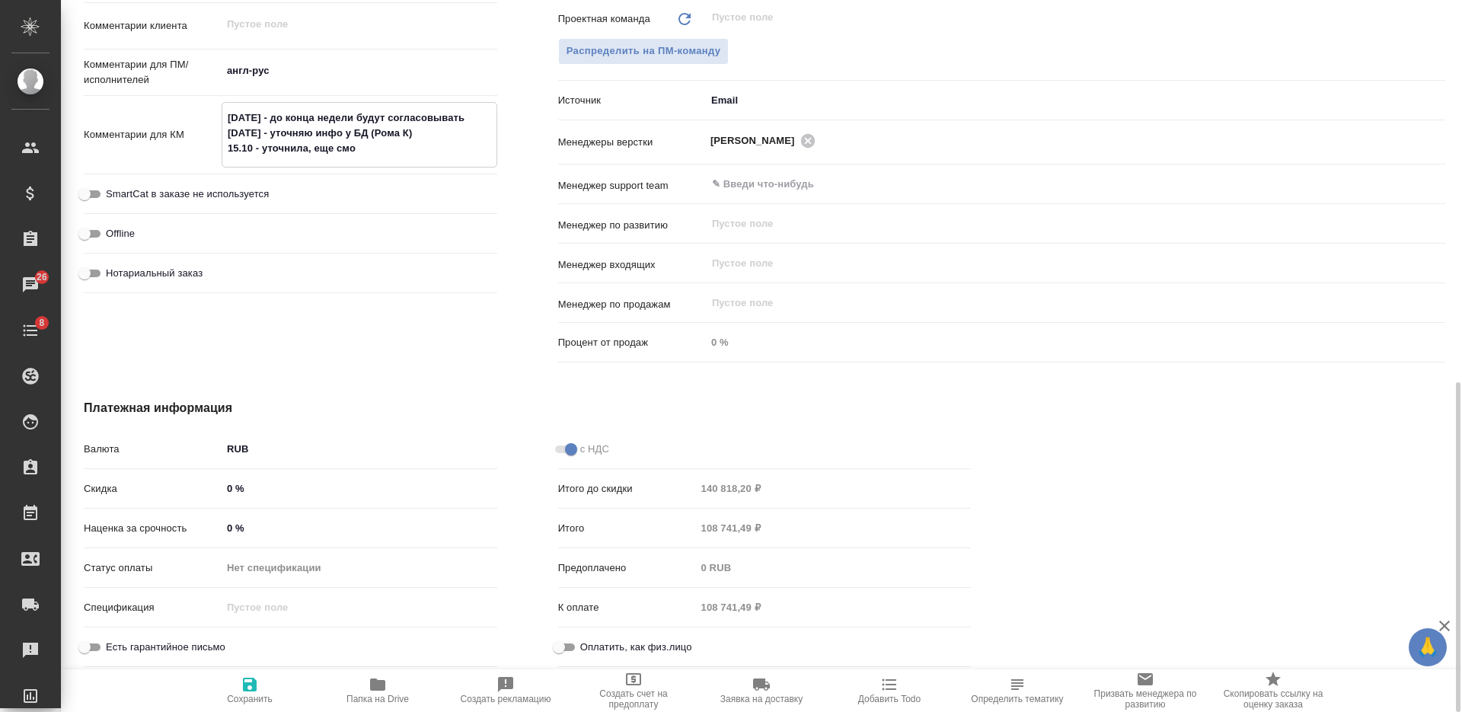
type textarea "x"
type textarea "08.10.2025 - до конца недели будут согласовывать 13.10.2025 - уточняю инфо у БД…"
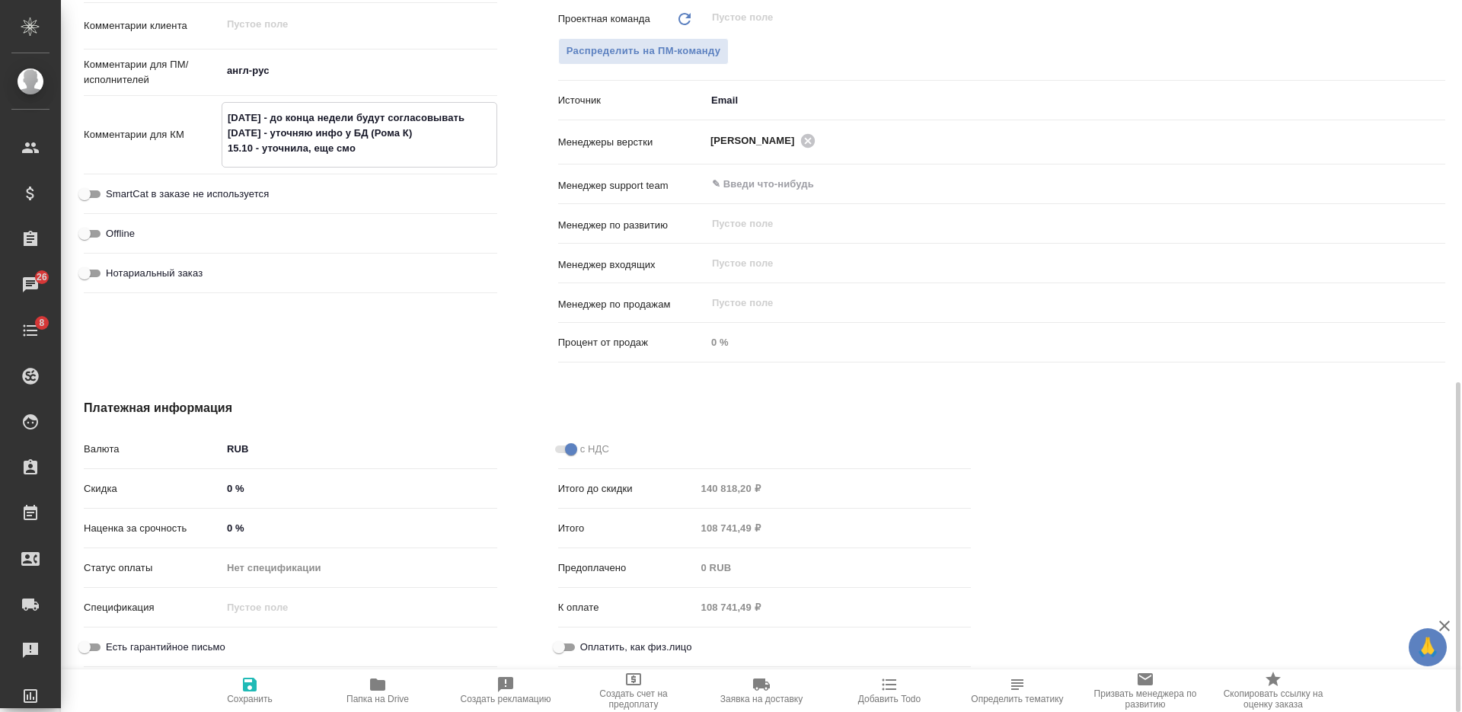
type textarea "x"
type textarea "08.10.2025 - до конца недели будут согласовывать 13.10.2025 - уточняю инфо у БД…"
type textarea "x"
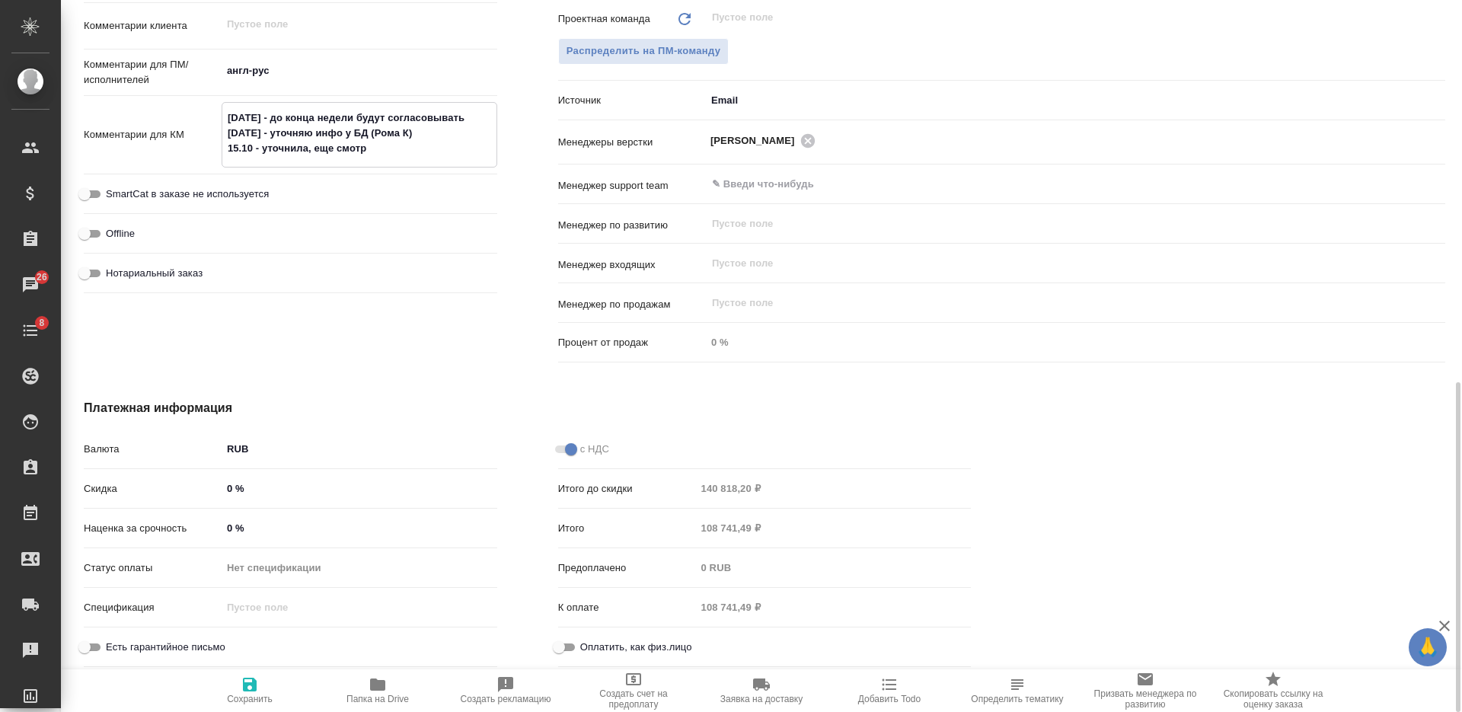
type textarea "x"
type textarea "08.10.2025 - до конца недели будут согласовывать 13.10.2025 - уточняю инфо у БД…"
type textarea "x"
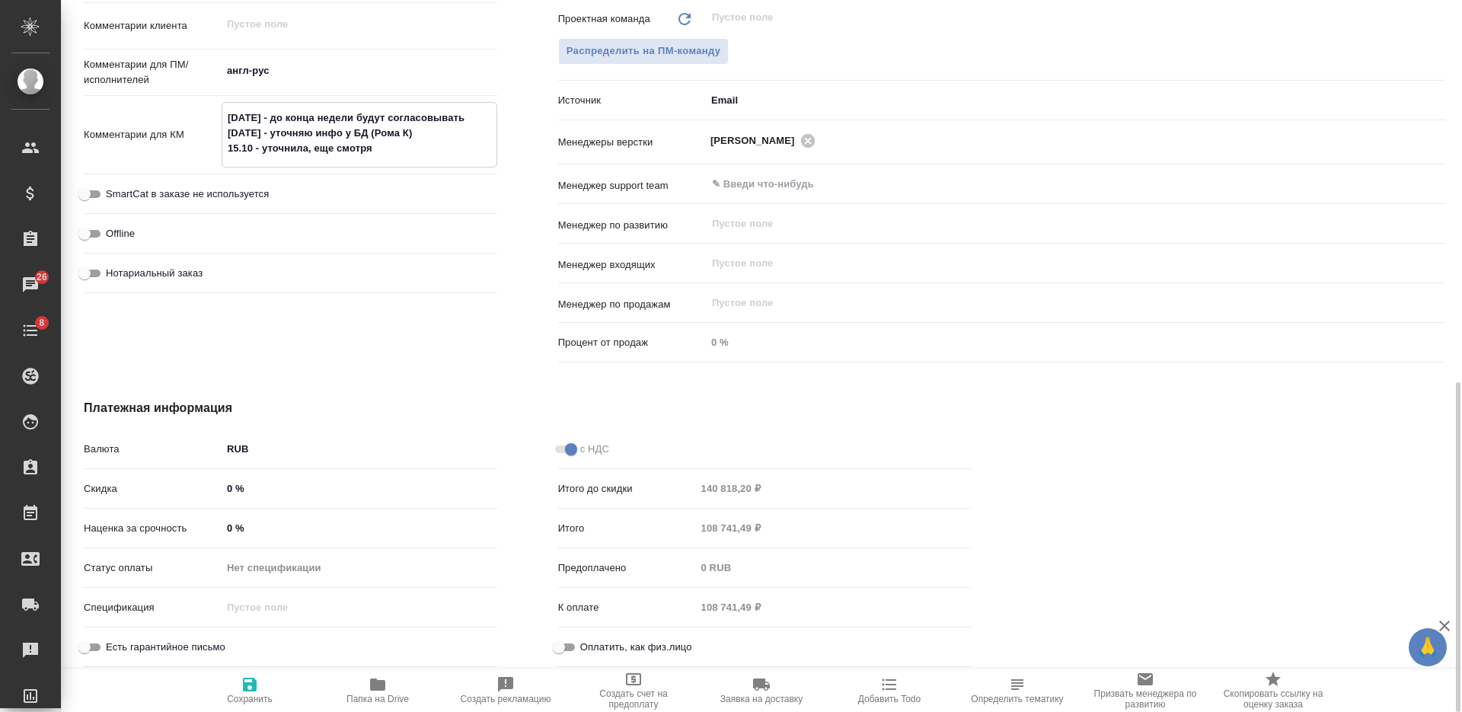
type textarea "x"
type textarea "08.10.2025 - до конца недели будут согласовывать 13.10.2025 - уточняю инфо у БД…"
type textarea "x"
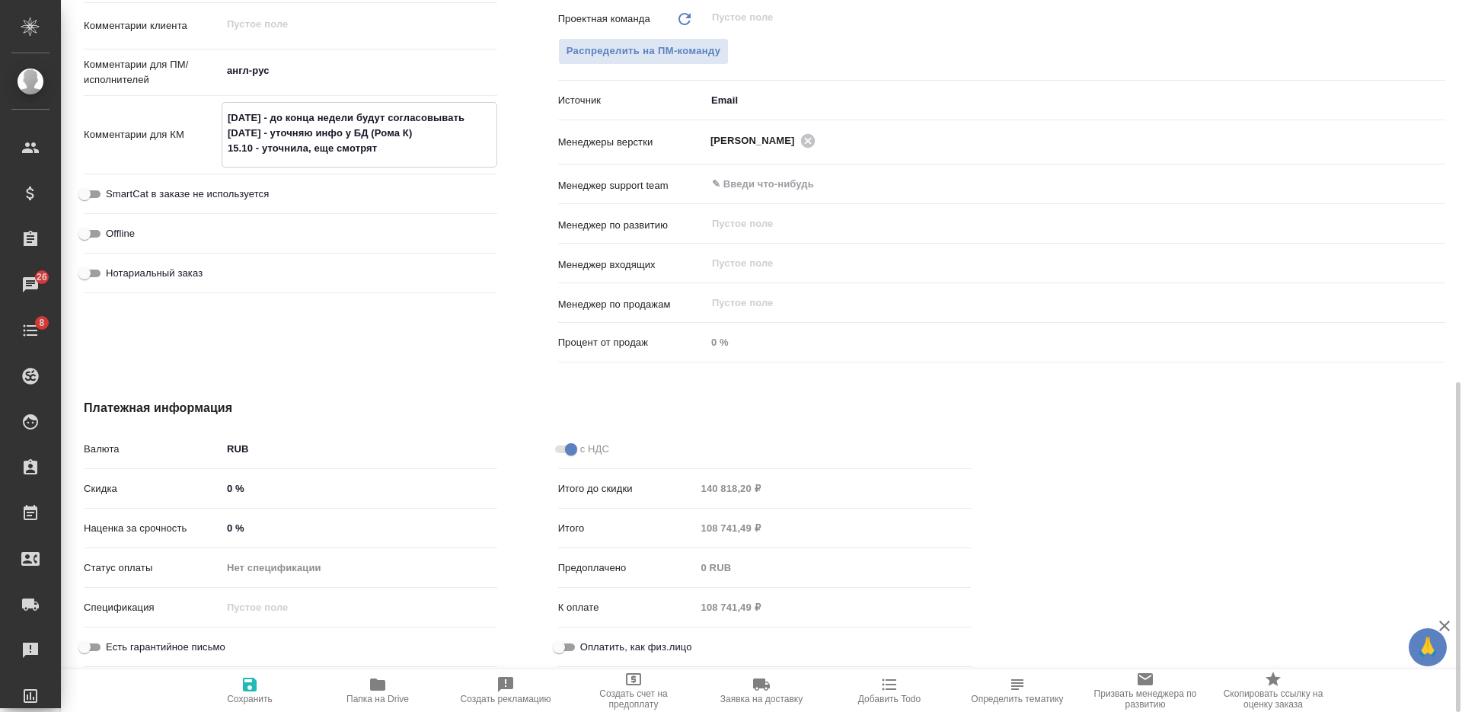
type textarea "08.10.2025 - до конца недели будут согласовывать 13.10.2025 - уточняю инфо у БД…"
type textarea "x"
type textarea "08.10.2025 - до конца недели будут согласовывать 13.10.2025 - уточняю инфо у БД…"
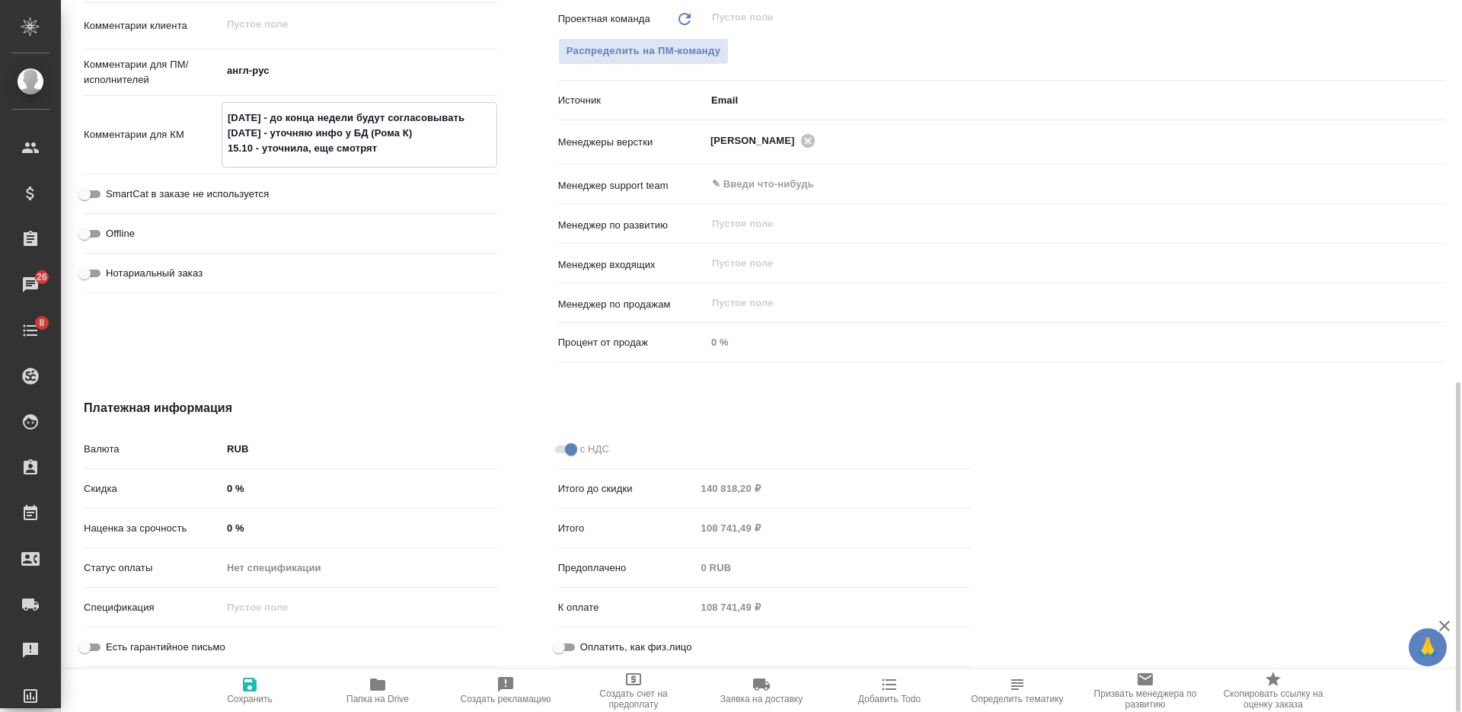
type textarea "x"
type textarea "08.10.2025 - до конца недели будут согласовывать 13.10.2025 - уточняю инфо у БД…"
type textarea "x"
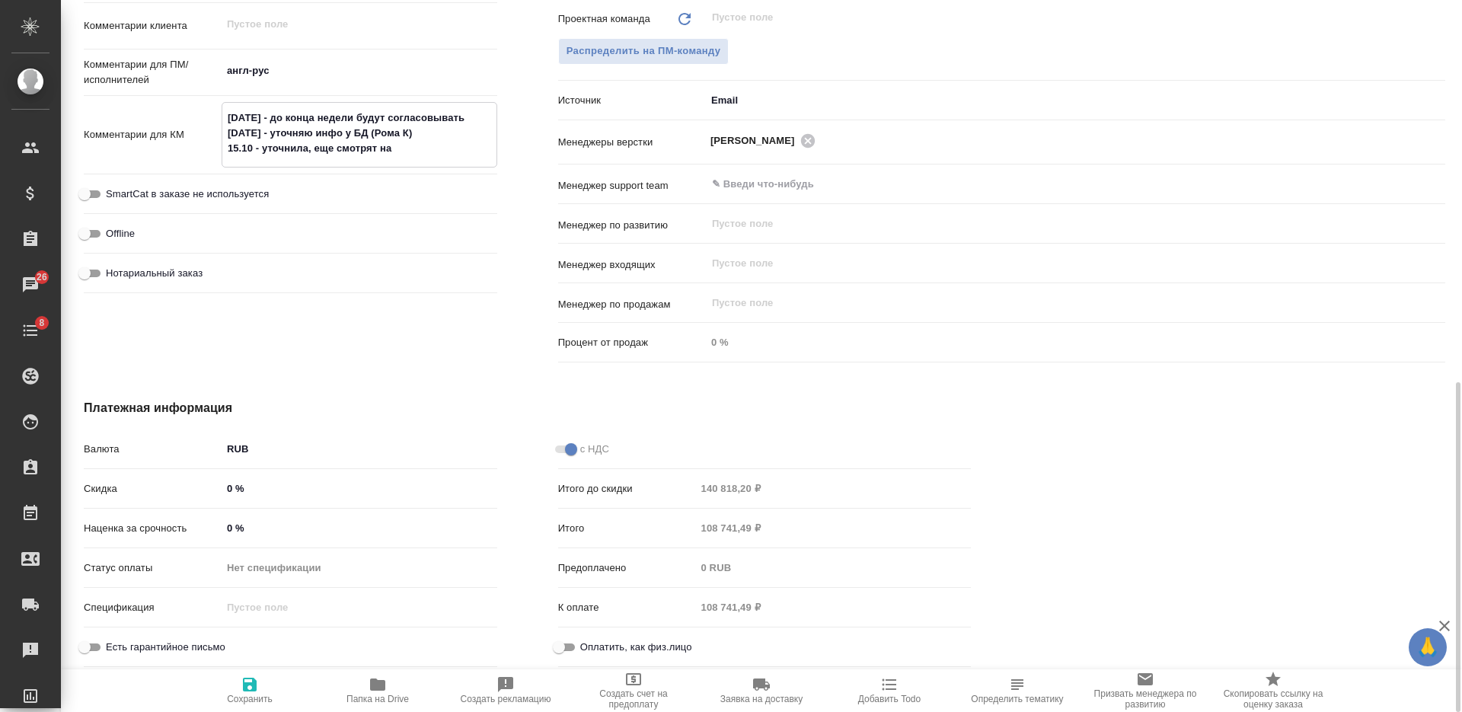
type textarea "08.10.2025 - до конца недели будут согласовывать 13.10.2025 - уточняю инфо у БД…"
type textarea "x"
type textarea "08.10.2025 - до конца недели будут согласовывать 13.10.2025 - уточняю инфо у БД…"
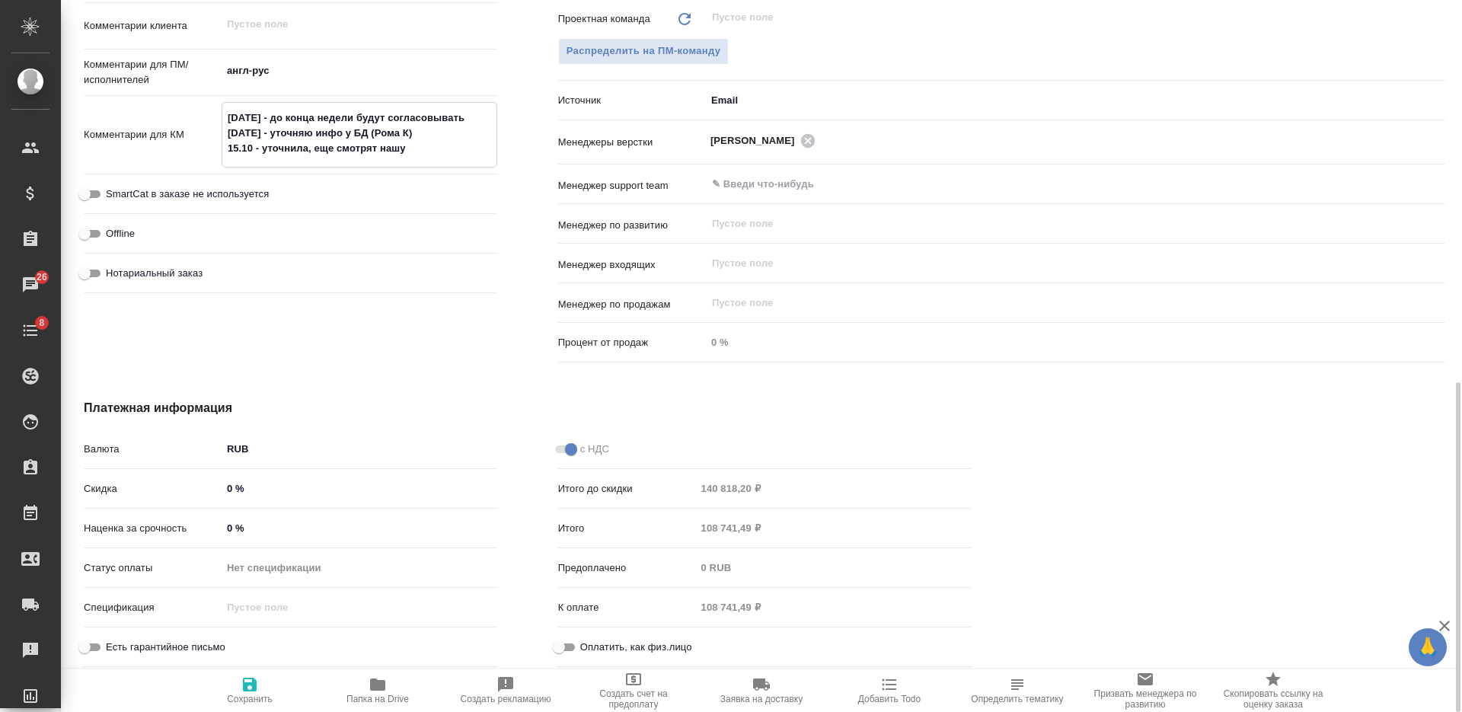
type textarea "x"
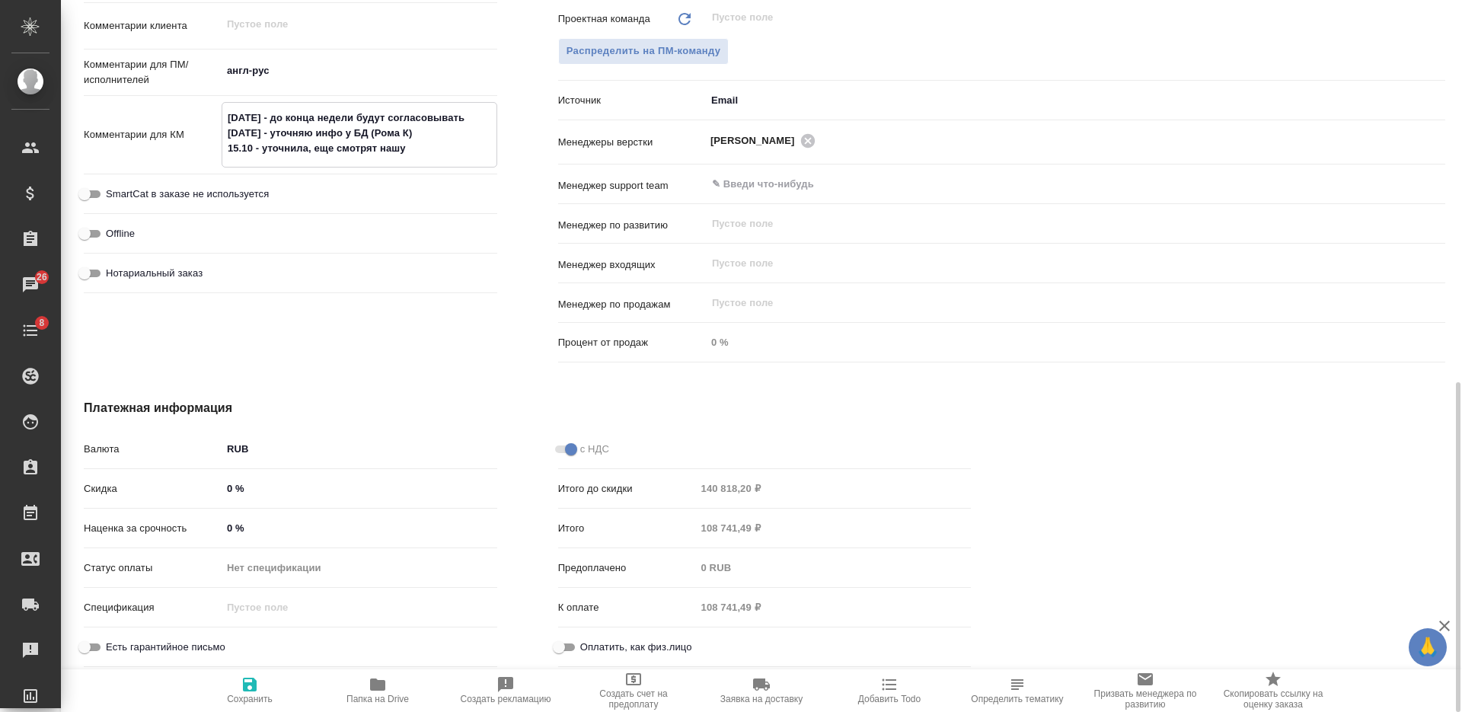
type textarea "08.10.2025 - до конца недели будут согласовывать 13.10.2025 - уточняю инфо у БД…"
type textarea "x"
type textarea "08.10.2025 - до конца недели будут согласовывать 13.10.2025 - уточняю инфо у БД…"
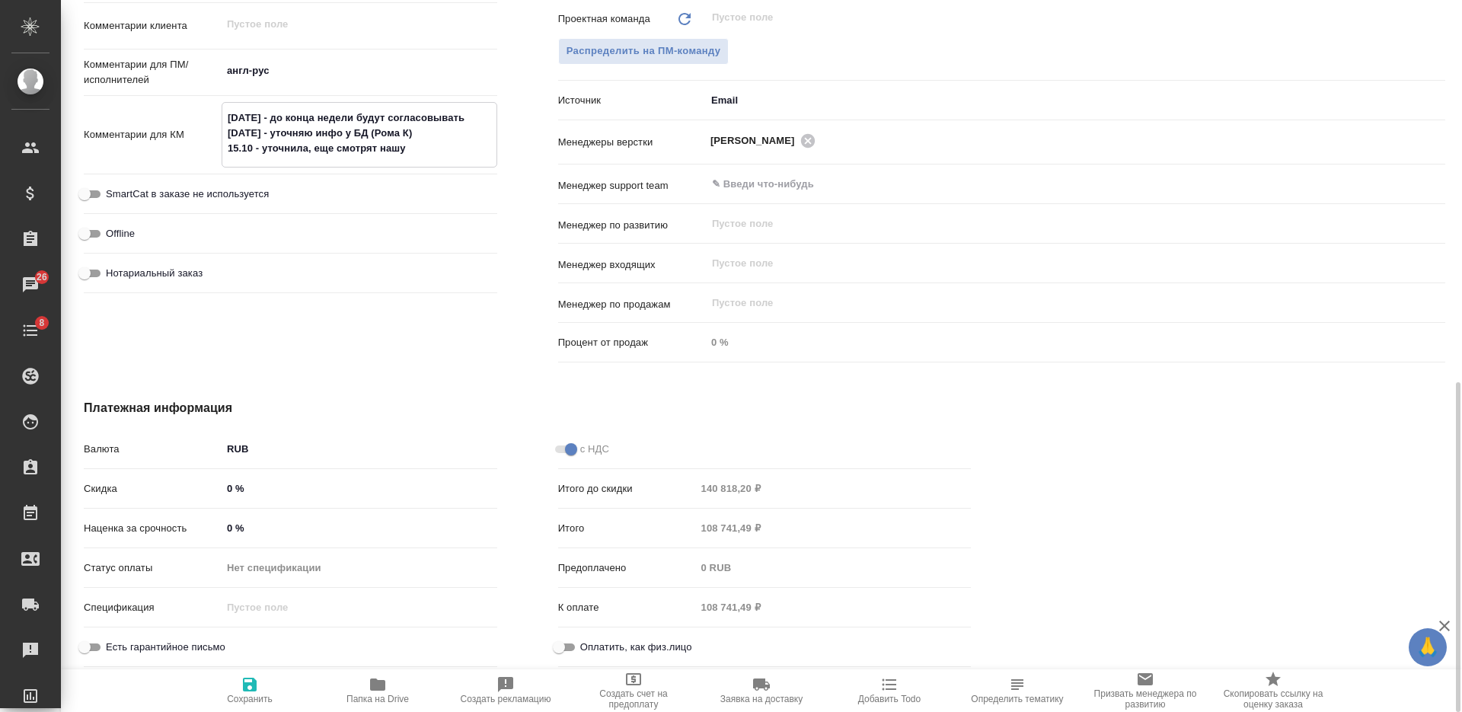
type textarea "x"
type textarea "08.10.2025 - до конца недели будут согласовывать 13.10.2025 - уточняю инфо у БД…"
type textarea "x"
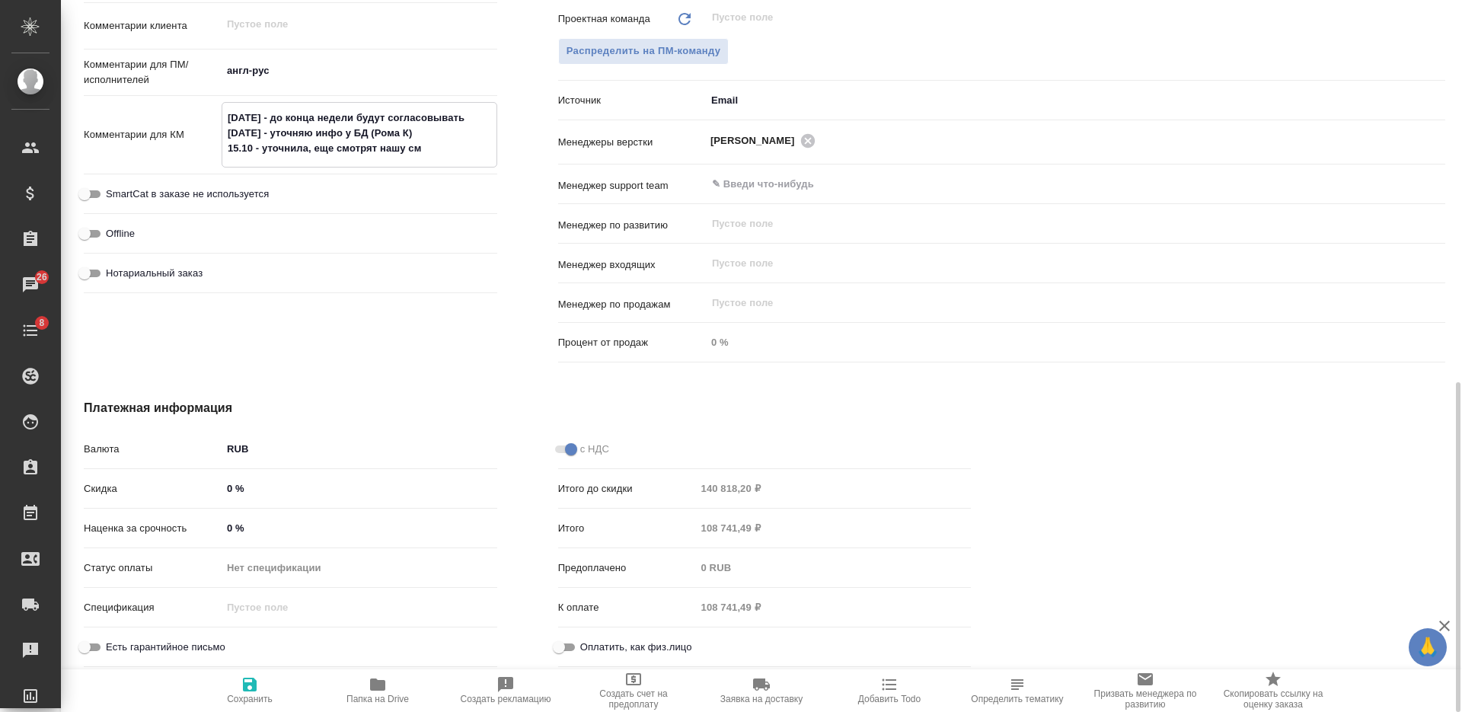
type textarea "08.10.2025 - до конца недели будут согласовывать 13.10.2025 - уточняю инфо у БД…"
type textarea "x"
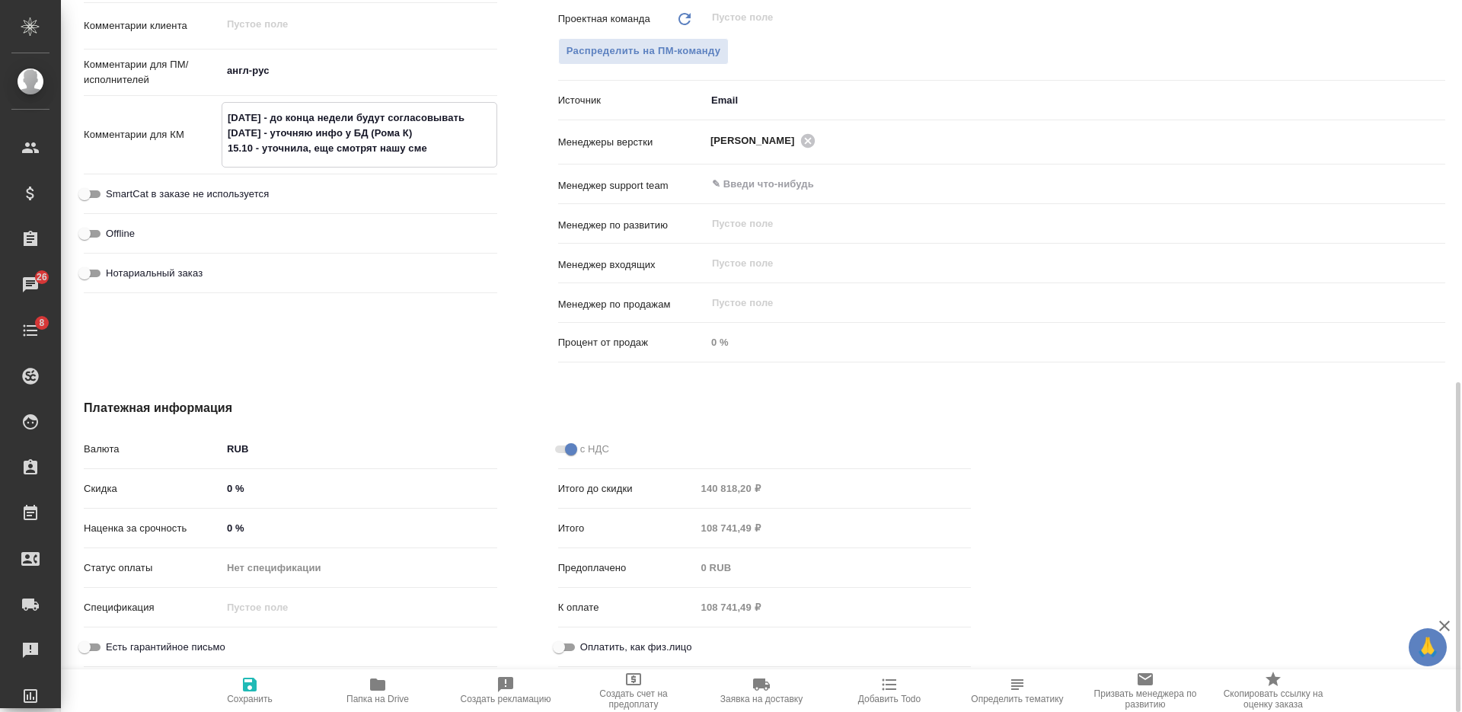
type textarea "x"
type textarea "08.10.2025 - до конца недели будут согласовывать 13.10.2025 - уточняю инфо у БД…"
type textarea "x"
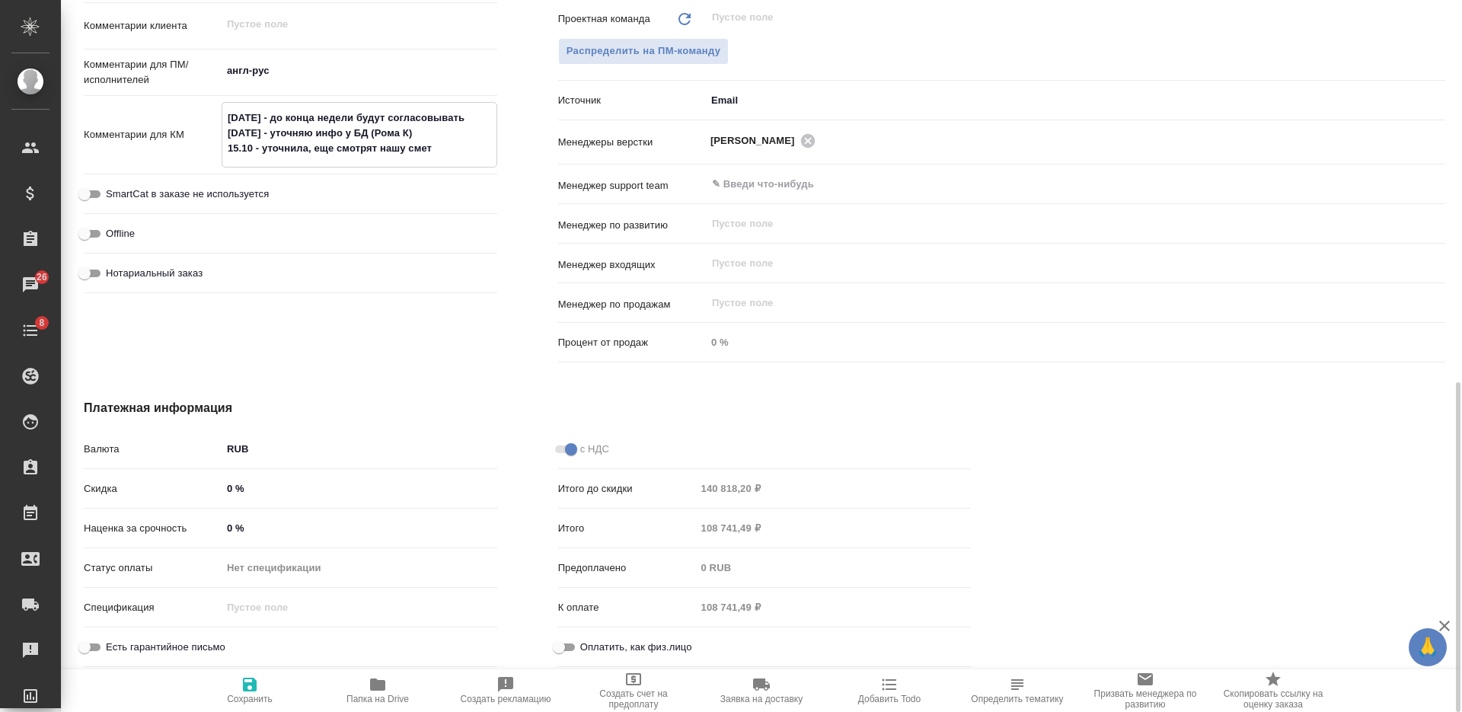
type textarea "08.10.2025 - до конца недели будут согласовывать 13.10.2025 - уточняю инфо у БД…"
type textarea "x"
type textarea "08.10.2025 - до конца недели будут согласовывать 13.10.2025 - уточняю инфо у БД…"
type textarea "x"
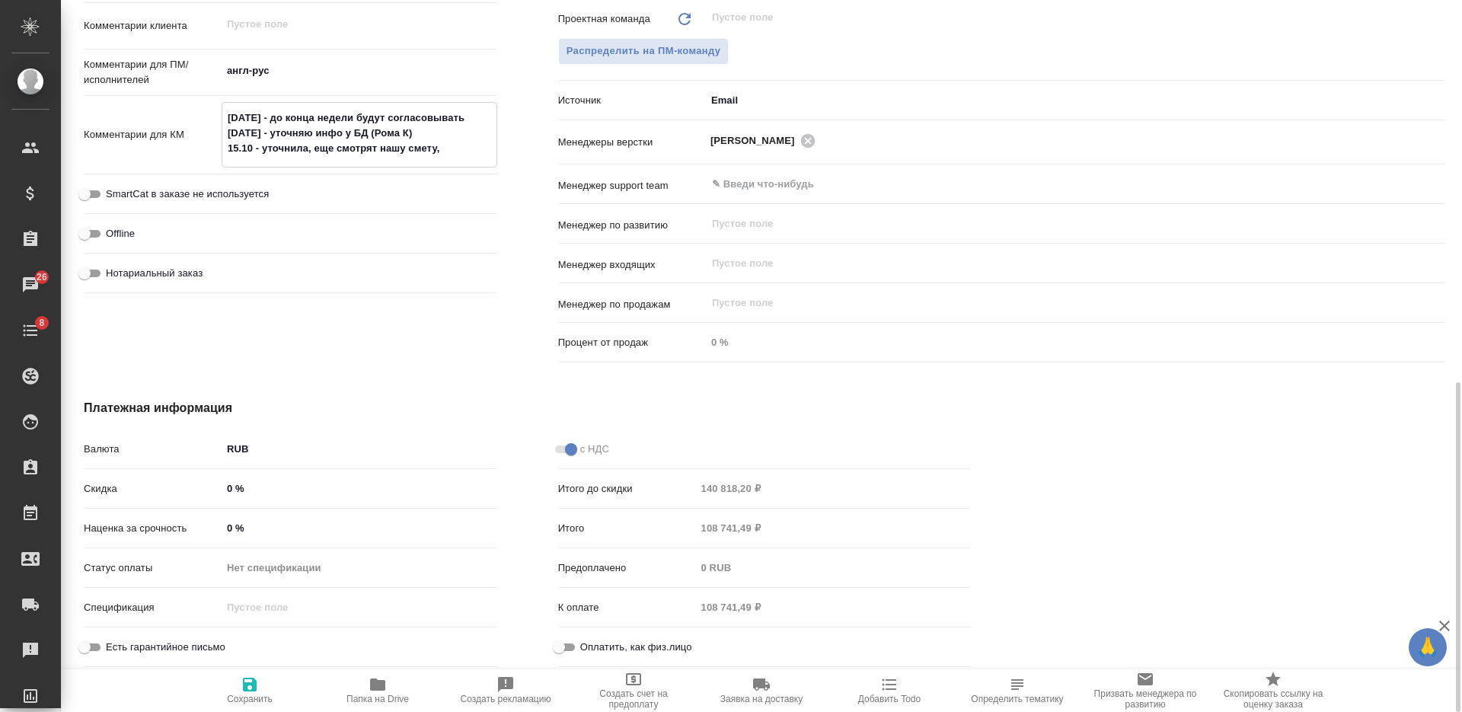
type textarea "x"
type textarea "08.10.2025 - до конца недели будут согласовывать 13.10.2025 - уточняю инфо у БД…"
type textarea "x"
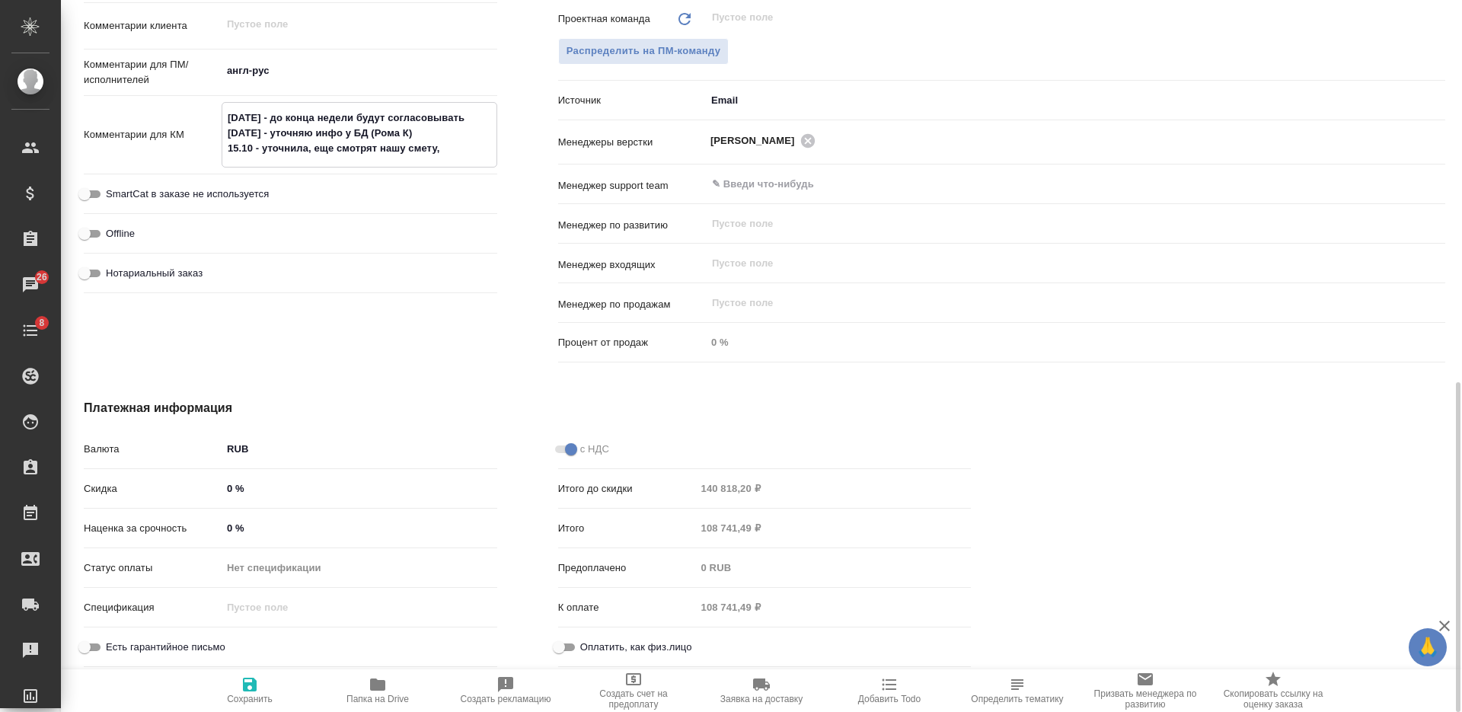
type textarea "x"
type textarea "08.10.2025 - до конца недели будут согласовывать 13.10.2025 - уточняю инфо у БД…"
type textarea "x"
type textarea "08.10.2025 - до конца недели будут согласовывать 13.10.2025 - уточняю инфо у БД…"
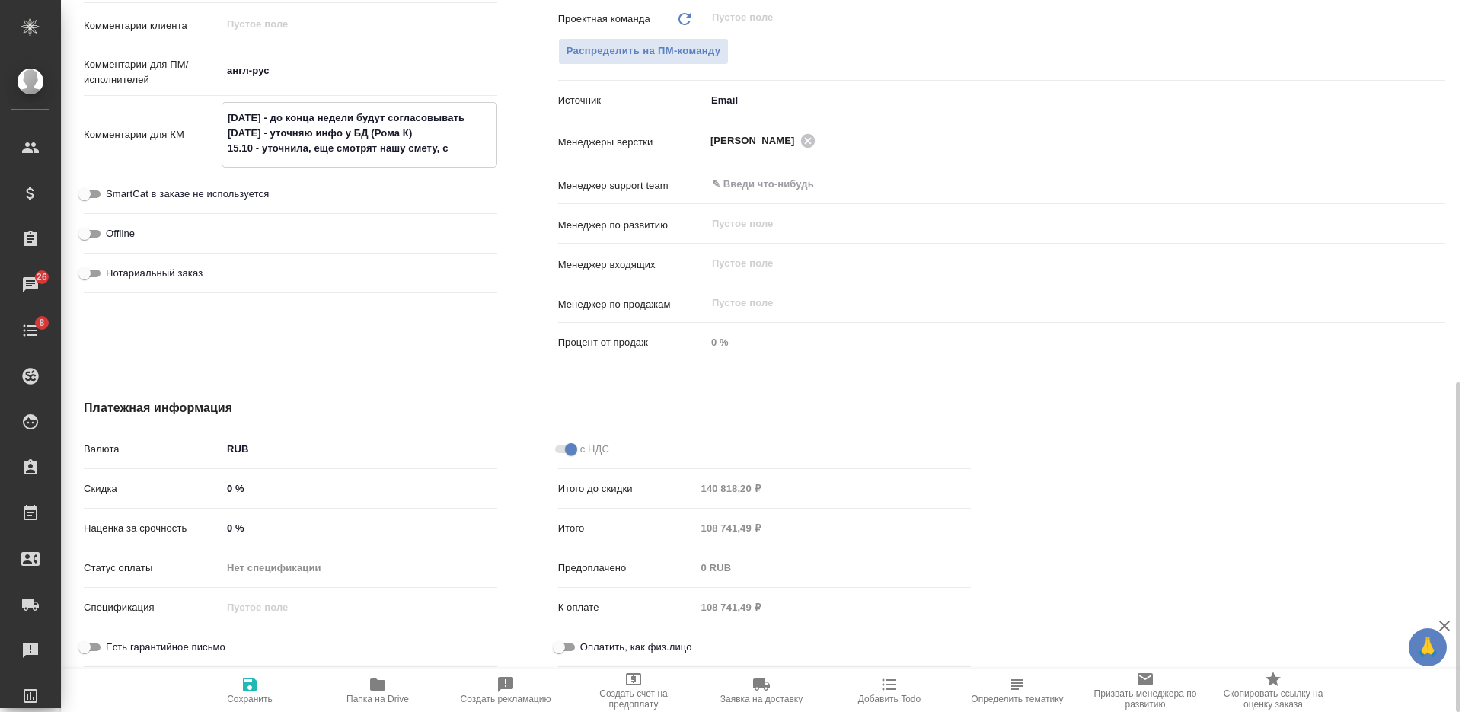
type textarea "x"
type textarea "08.10.2025 - до конца недели будут согласовывать 13.10.2025 - уточняю инфо у БД…"
type textarea "x"
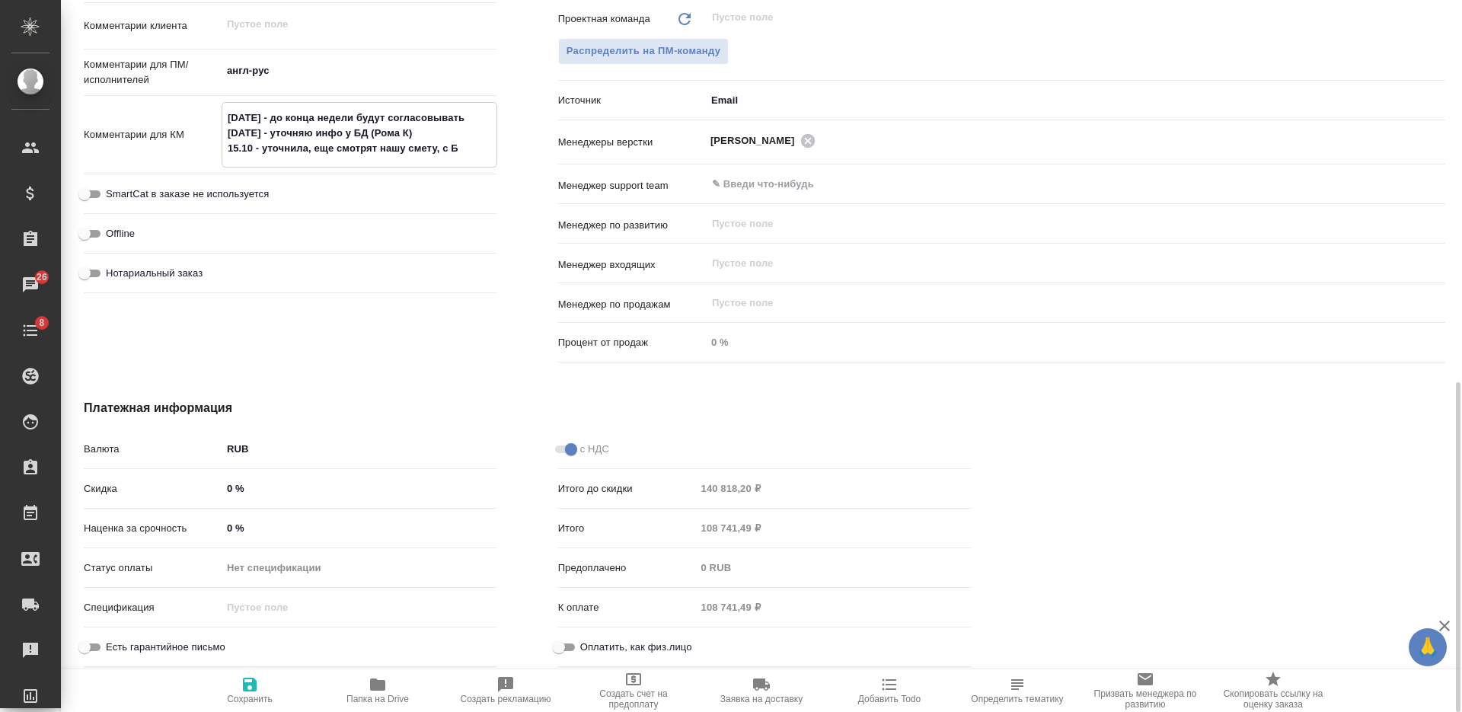
type textarea "x"
type textarea "08.10.2025 - до конца недели будут согласовывать 13.10.2025 - уточняю инфо у БД…"
type textarea "x"
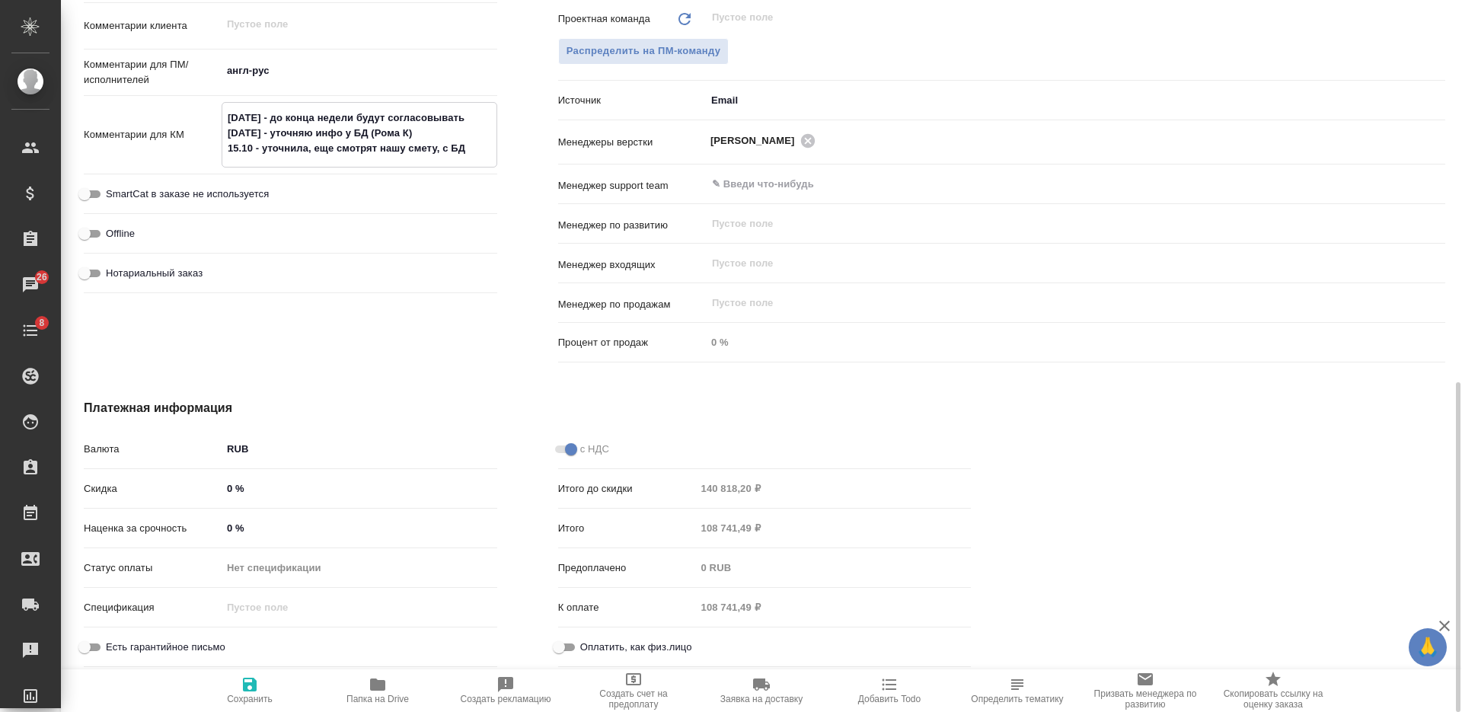
type textarea "x"
type textarea "08.10.2025 - до конца недели будут согласовывать 13.10.2025 - уточняю инфо у БД…"
type textarea "x"
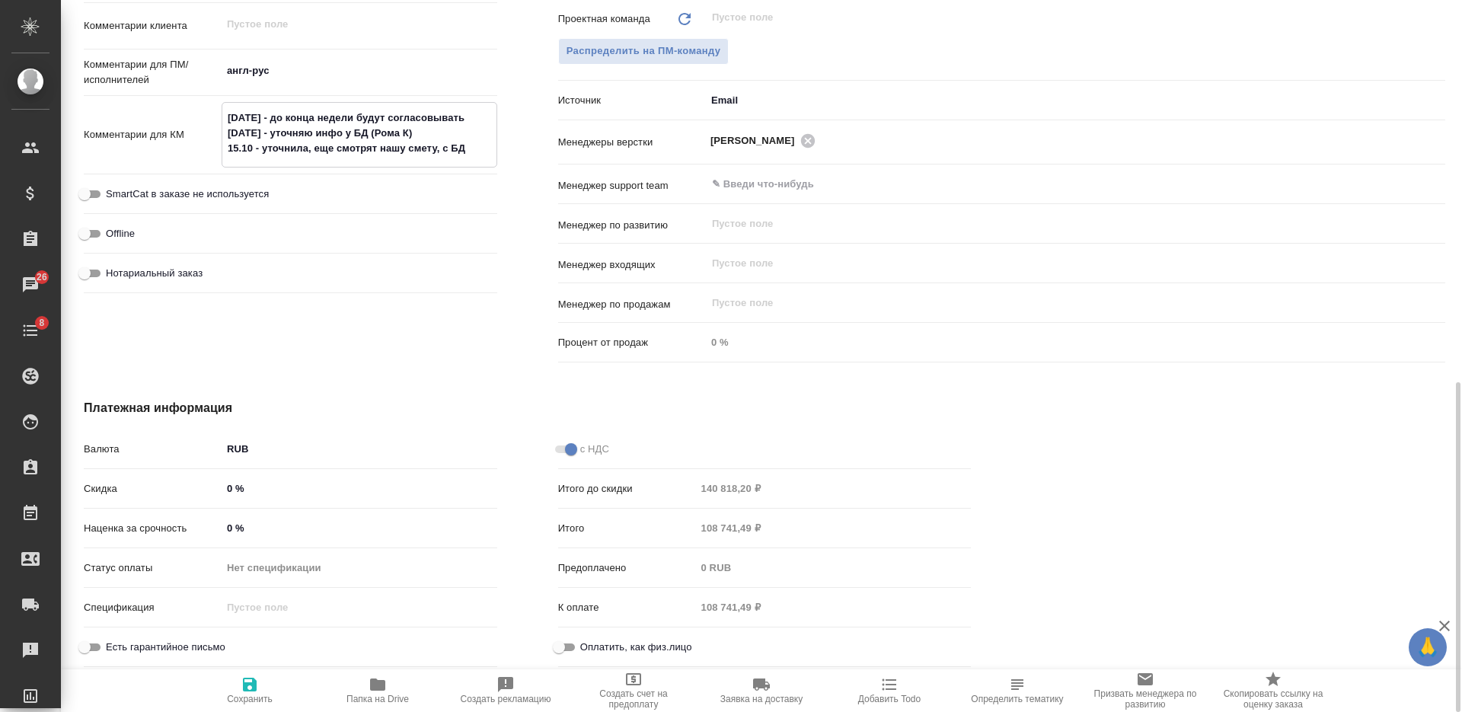
type textarea "x"
type textarea "08.10.2025 - до конца недели будут согласовывать 13.10.2025 - уточняю инфо у БД…"
type textarea "x"
type textarea "08.10.2025 - до конца недели будут согласовывать 13.10.2025 - уточняю инфо у БД…"
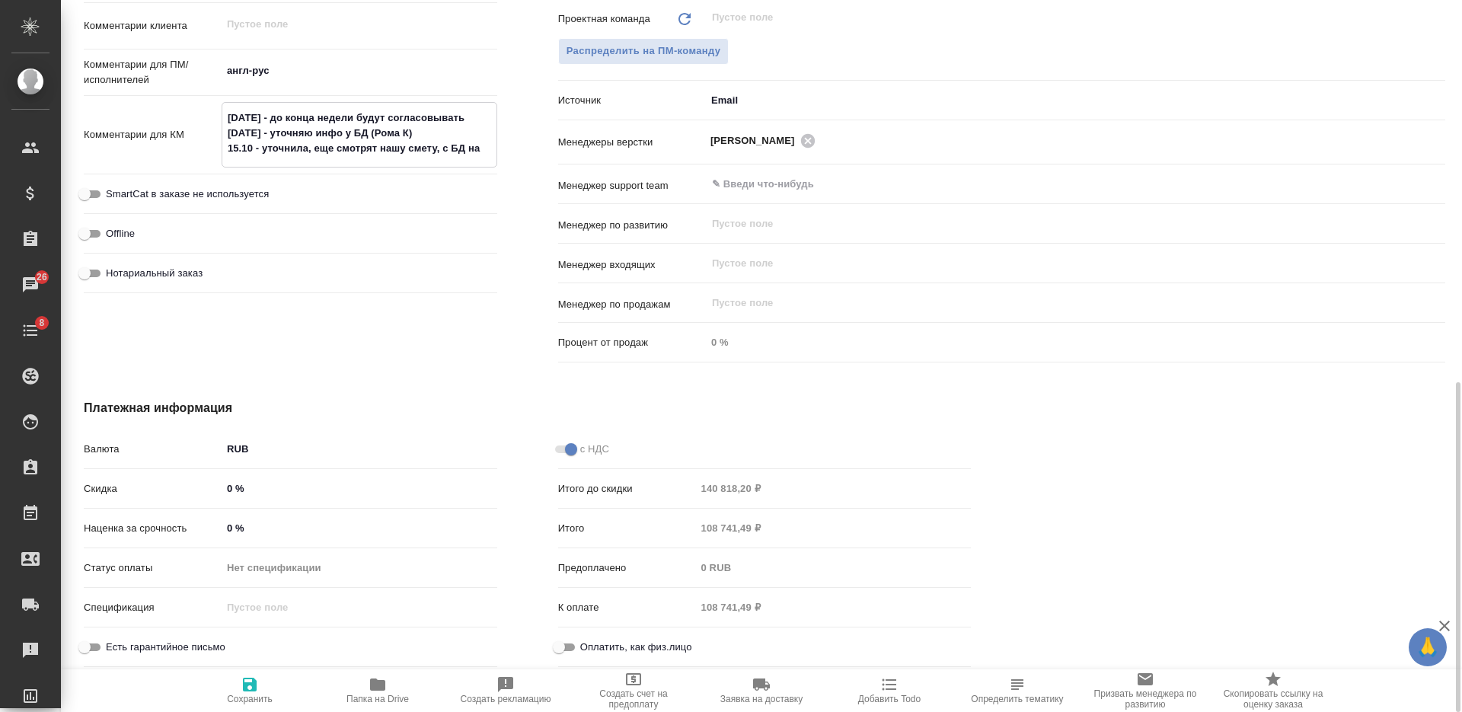
type textarea "x"
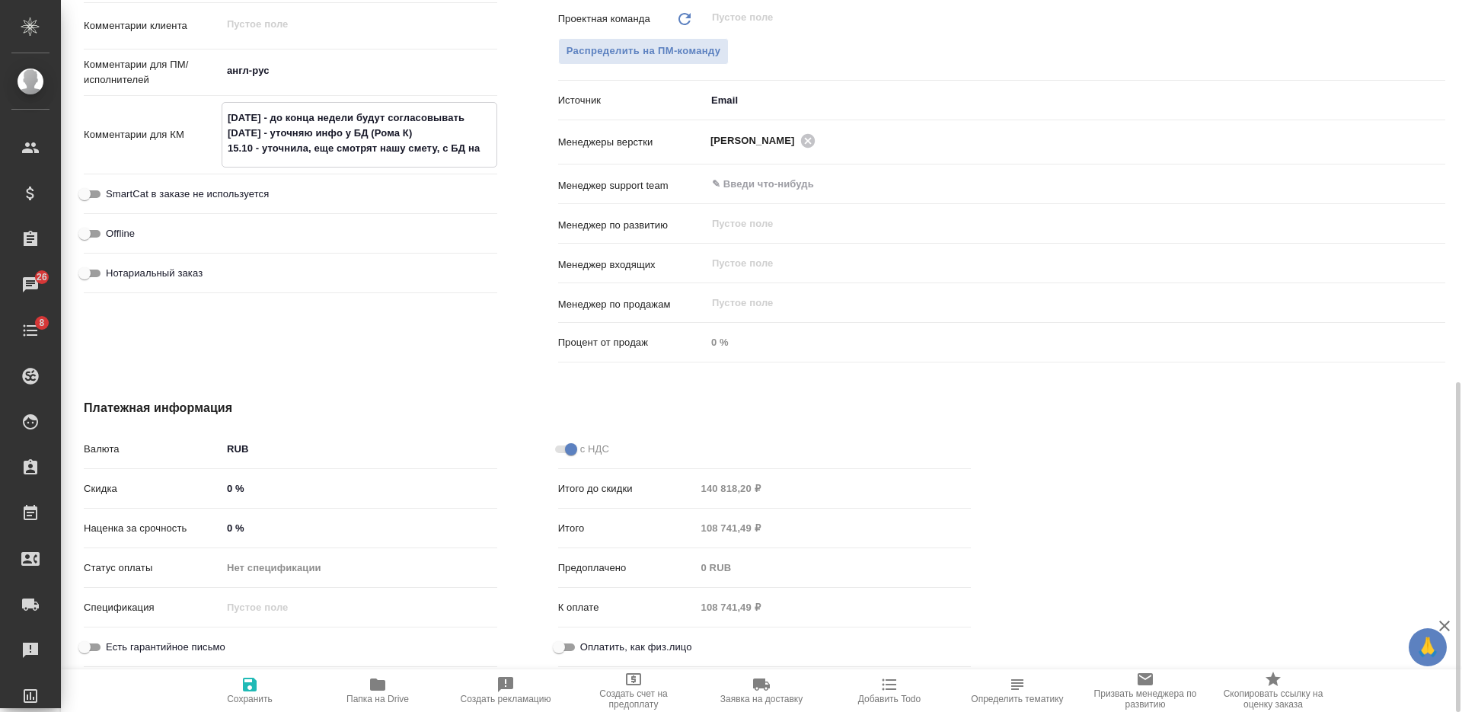
type textarea "08.10.2025 - до конца недели будут согласовывать 13.10.2025 - уточняю инфо у БД…"
type textarea "x"
type textarea "08.10.2025 - до конца недели будут согласовывать 13.10.2025 - уточняю инфо у БД…"
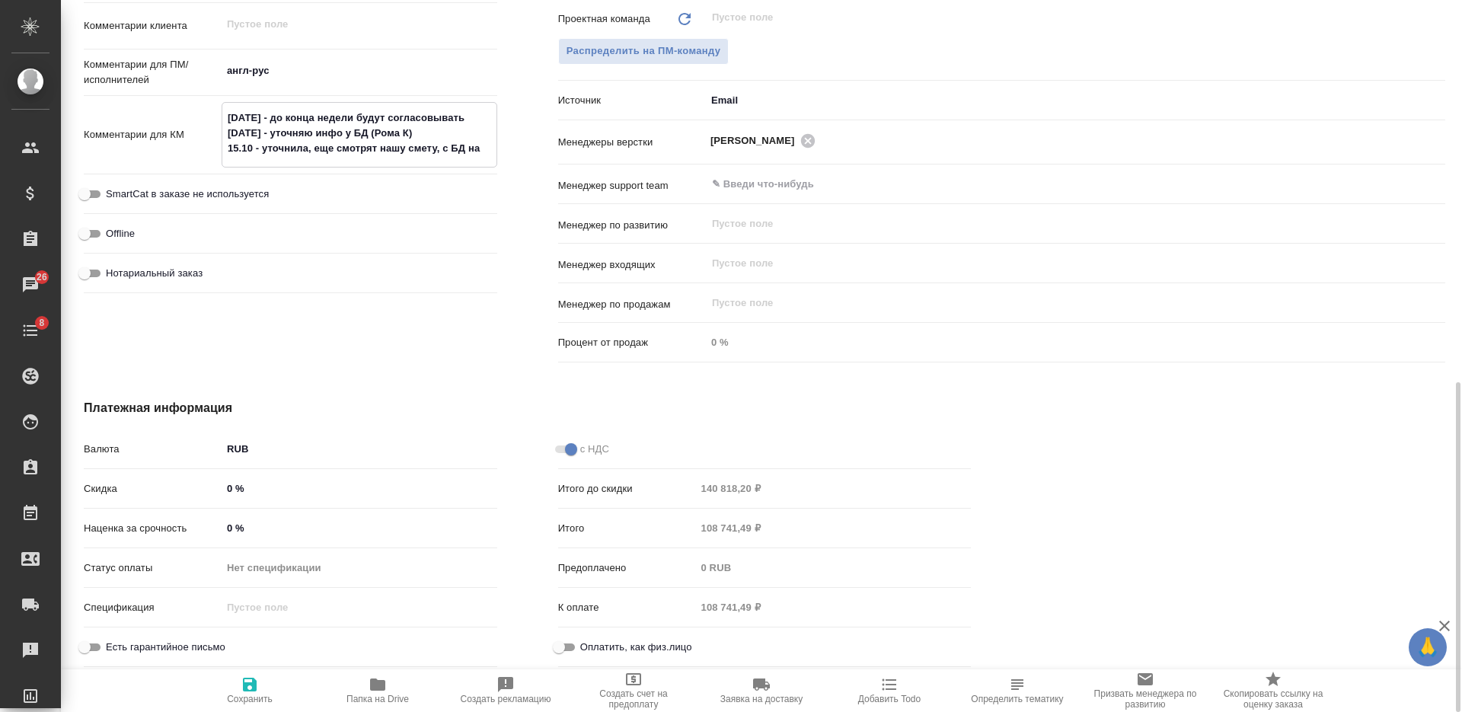
type textarea "x"
type textarea "08.10.2025 - до конца недели будут согласовывать 13.10.2025 - уточняю инфо у БД…"
type textarea "x"
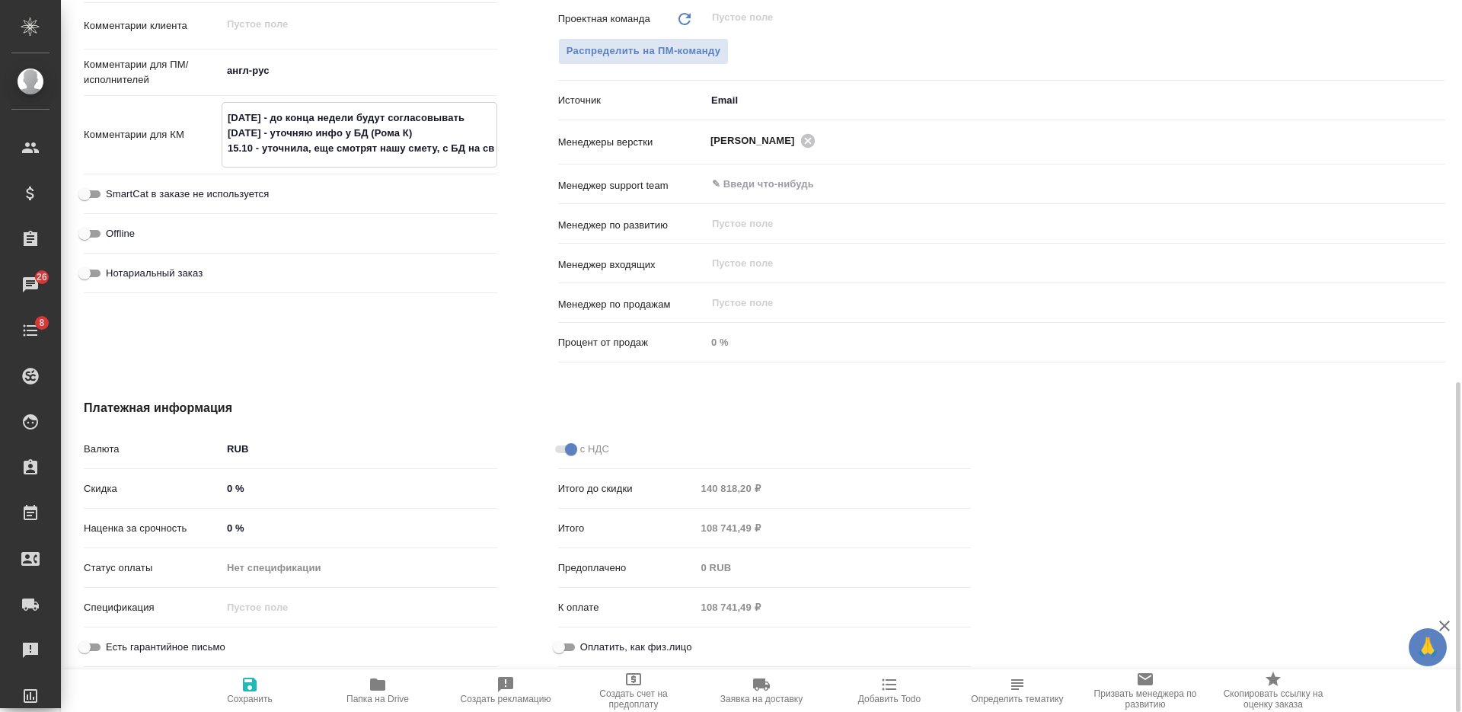
type textarea "08.10.2025 - до конца недели будут согласовывать 13.10.2025 - уточняю инфо у БД…"
type textarea "x"
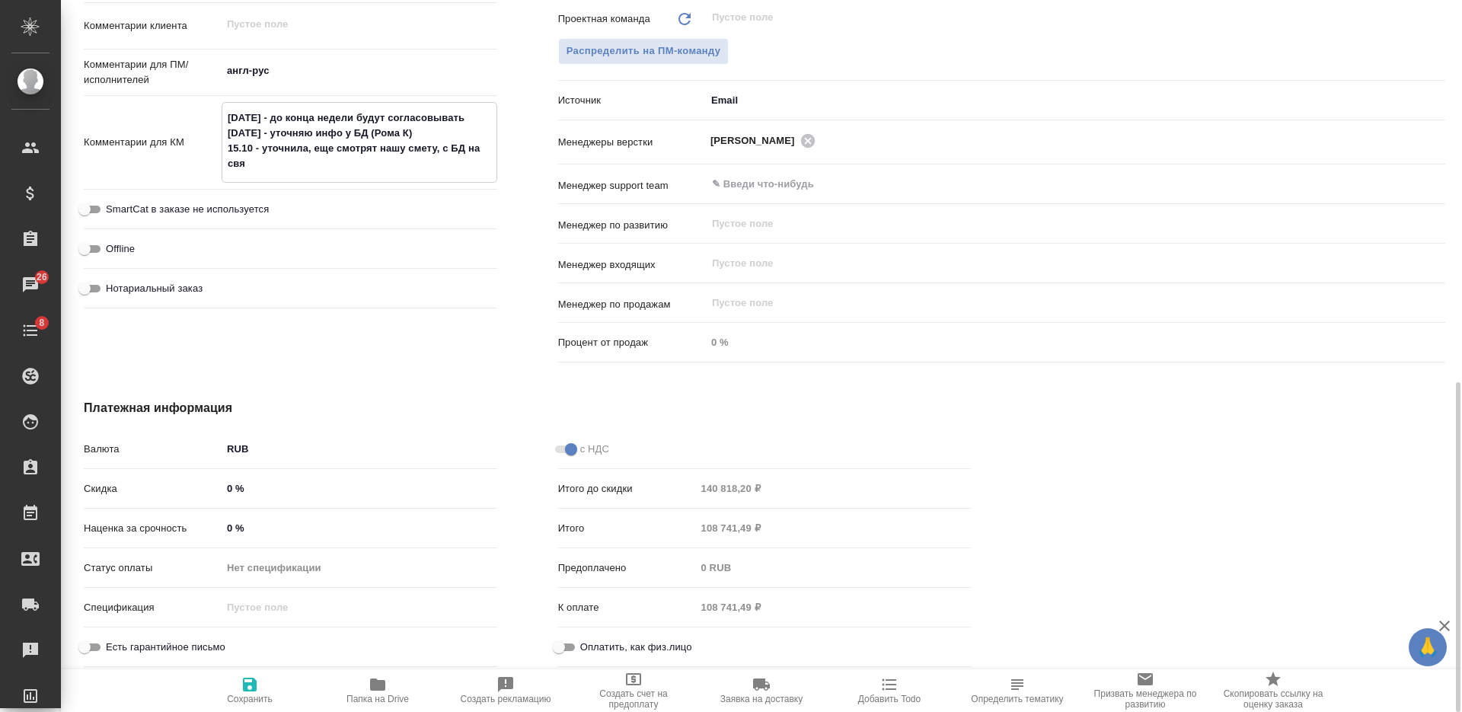
type textarea "x"
type textarea "08.10.2025 - до конца недели будут согласовывать 13.10.2025 - уточняю инфо у БД…"
type textarea "x"
type textarea "08.10.2025 - до конца недели будут согласовывать 13.10.2025 - уточняю инфо у БД…"
type textarea "x"
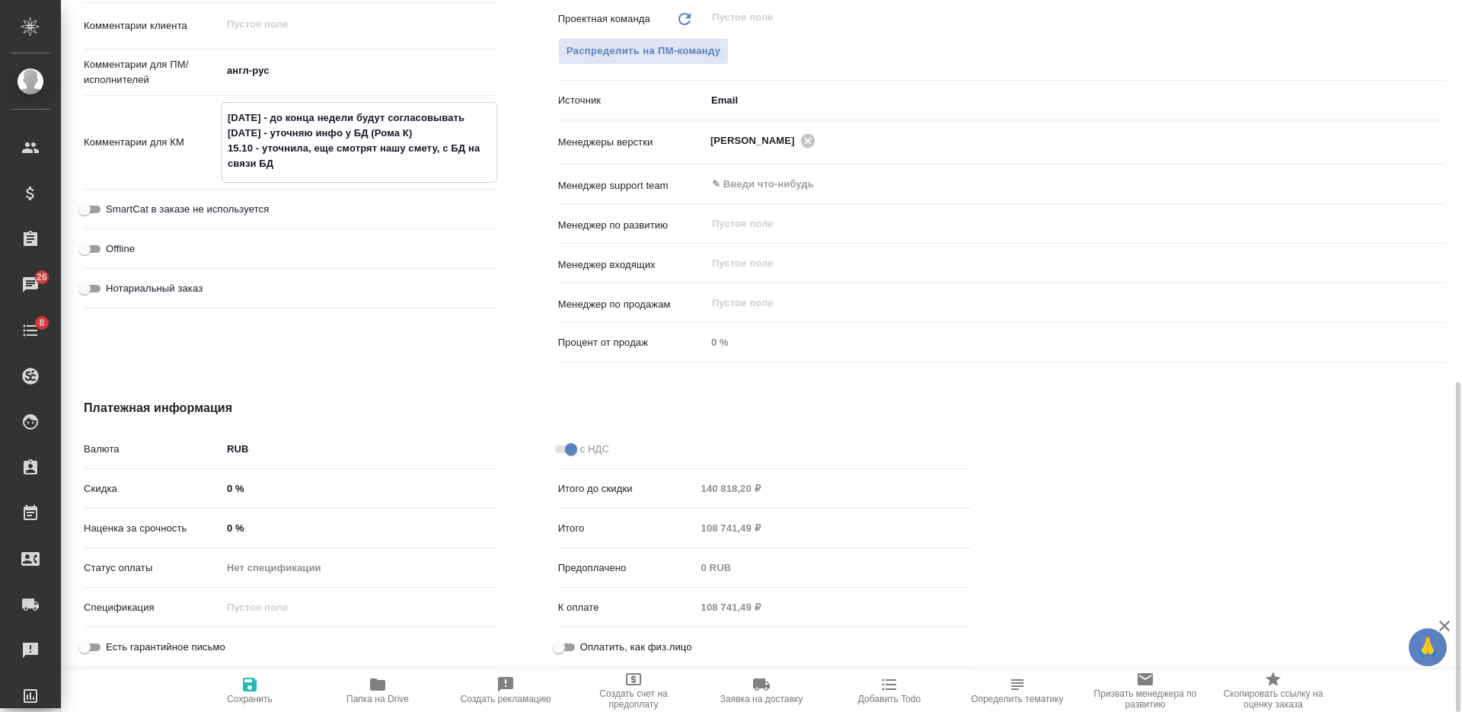
click at [452, 151] on textarea "08.10.2025 - до конца недели будут согласовывать 13.10.2025 - уточняю инфо у БД…" at bounding box center [359, 141] width 274 height 72
click at [262, 677] on span "Сохранить" at bounding box center [250, 689] width 110 height 29
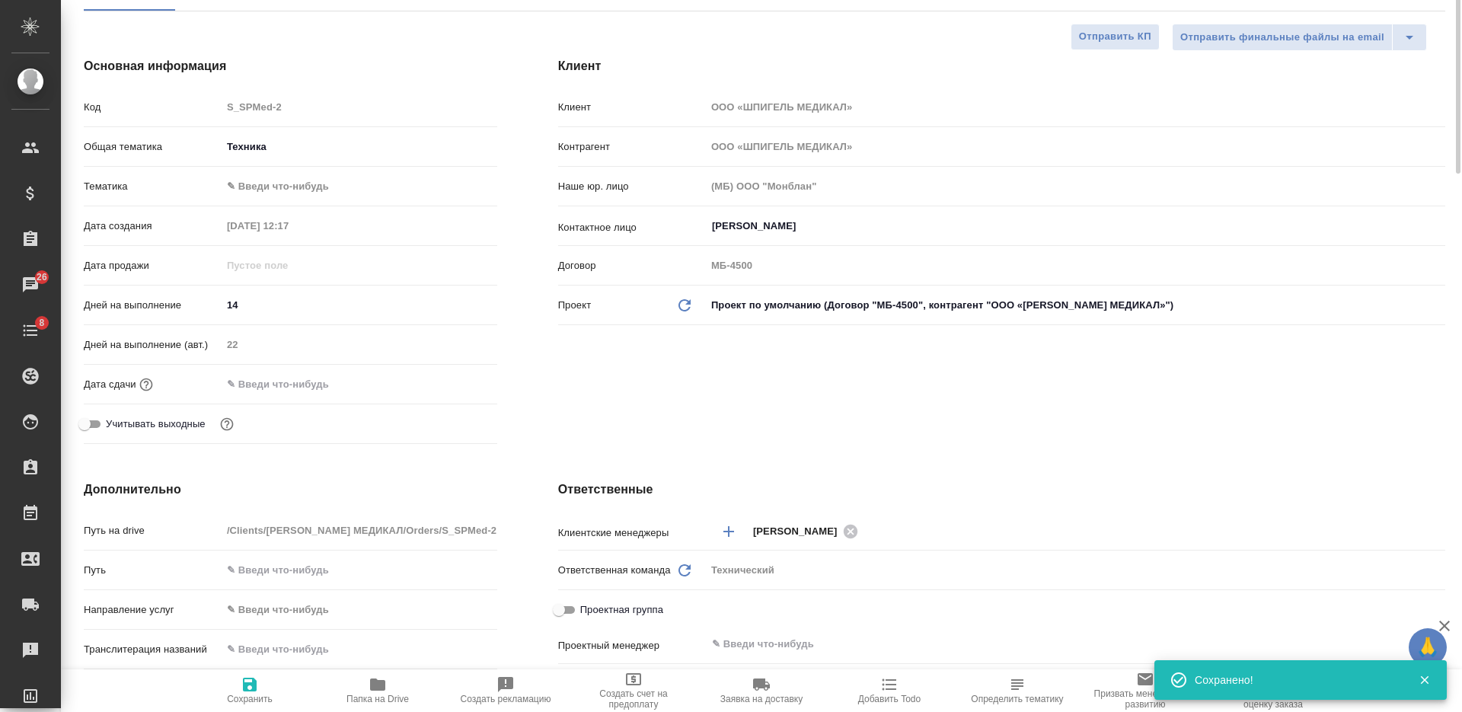
scroll to position [0, 0]
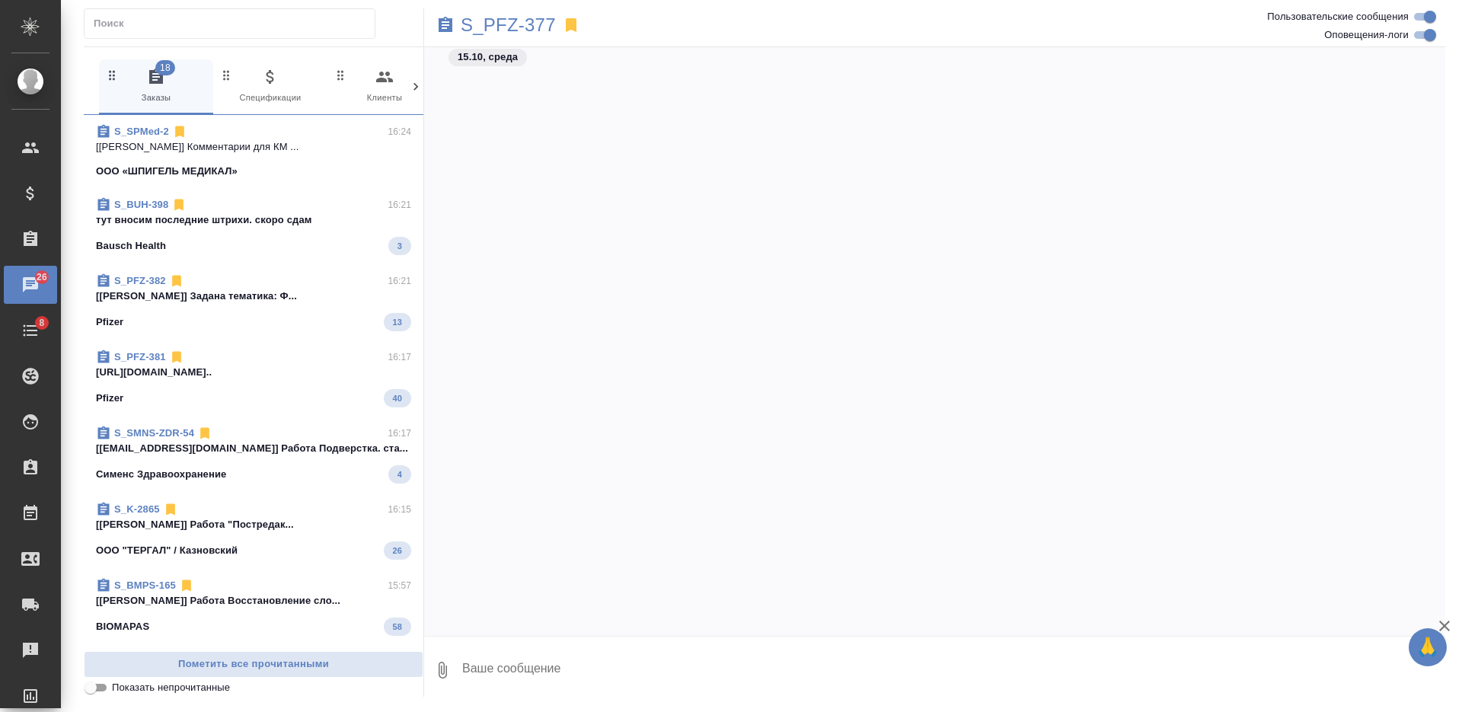
scroll to position [20857, 0]
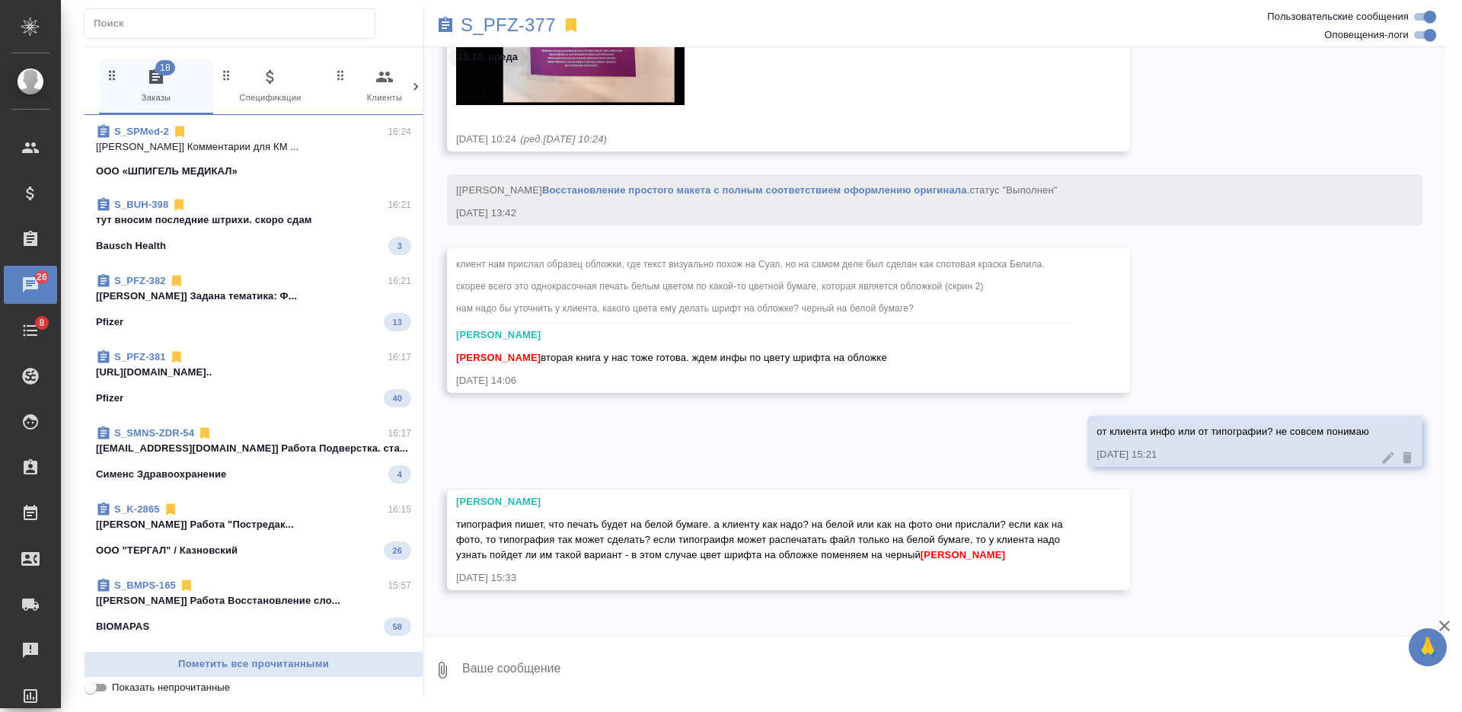
click at [710, 597] on div "[PERSON_NAME] типография пишет, что печать будет на белой бумаге. а клиенту как…" at bounding box center [934, 551] width 1021 height 123
click at [703, 635] on div "15.10, [DATE] [PERSON_NAME] нам прислал образец обложки, где текст визуально по…" at bounding box center [934, 341] width 1021 height 589
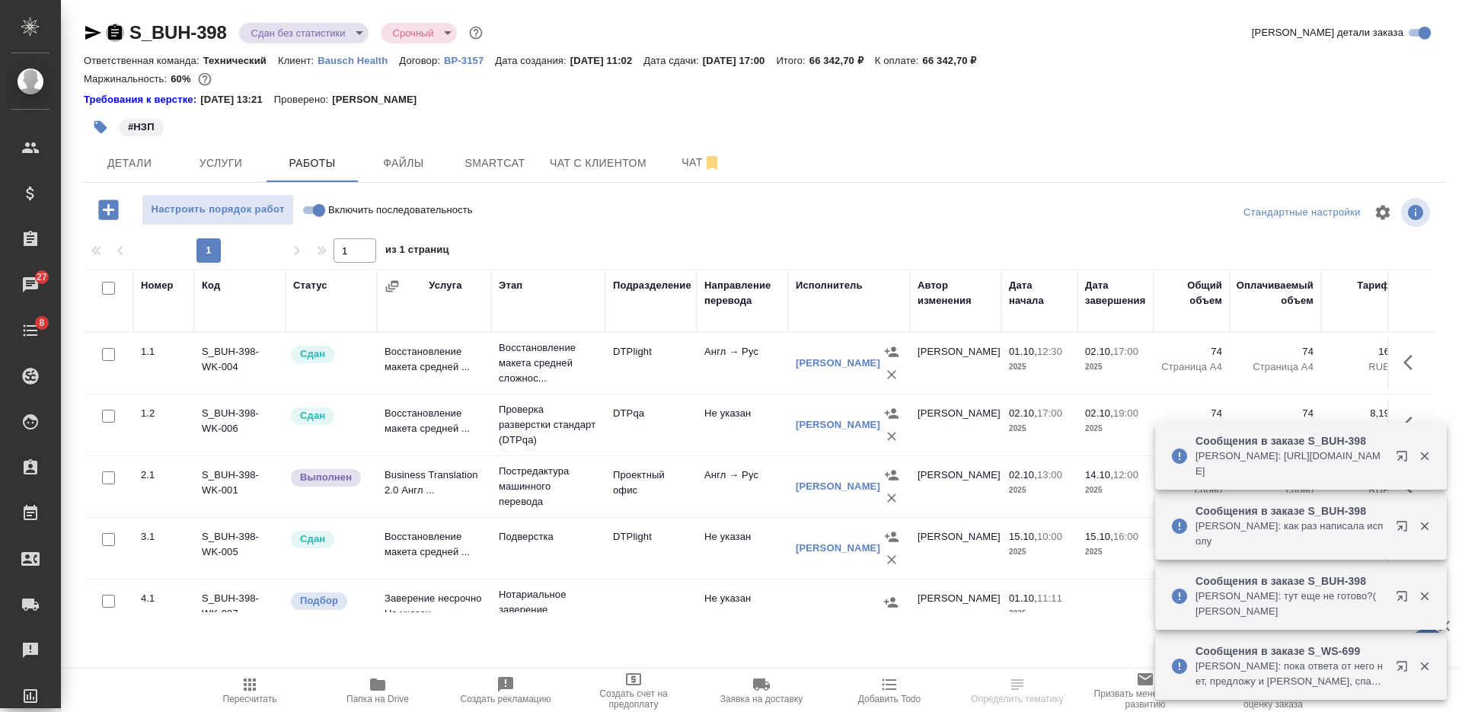
click at [113, 30] on icon "button" at bounding box center [115, 31] width 14 height 15
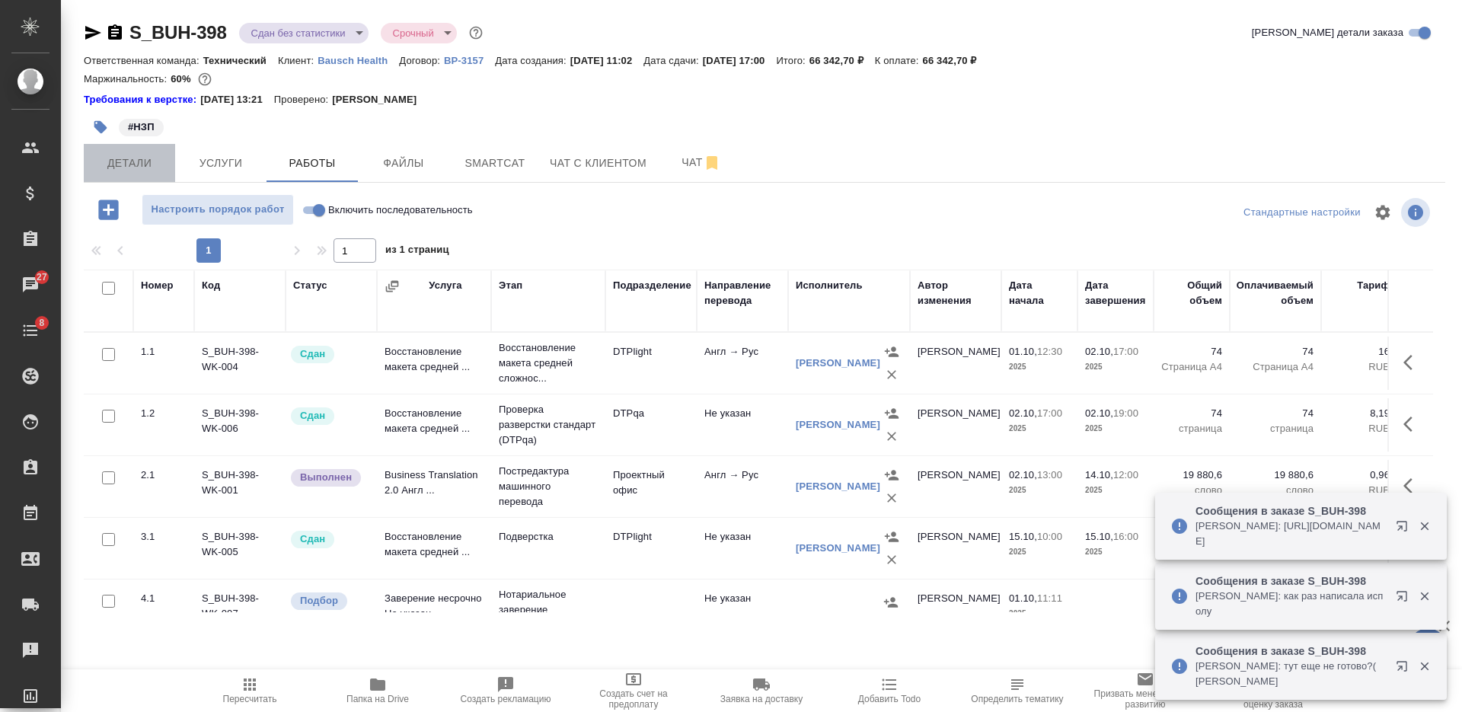
click at [117, 164] on span "Детали" at bounding box center [129, 163] width 73 height 19
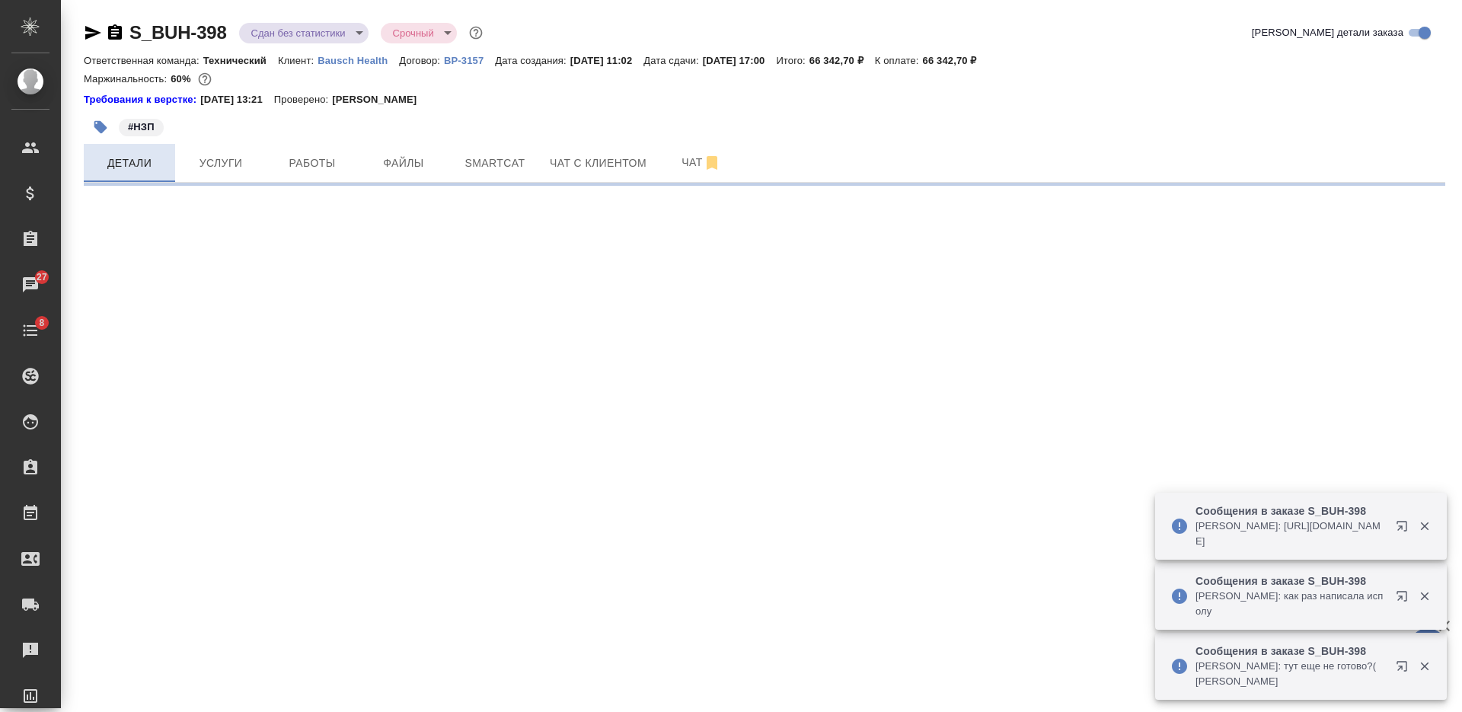
select select "RU"
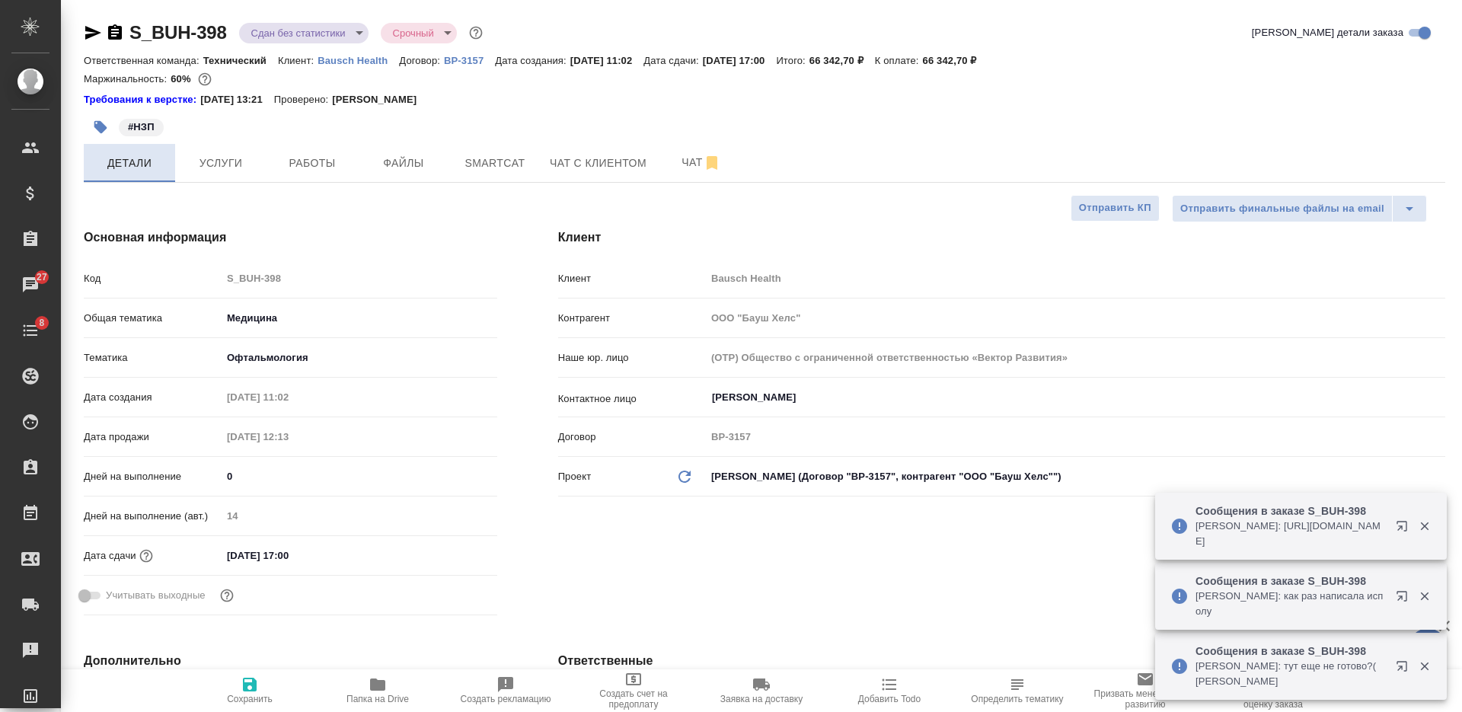
type textarea "x"
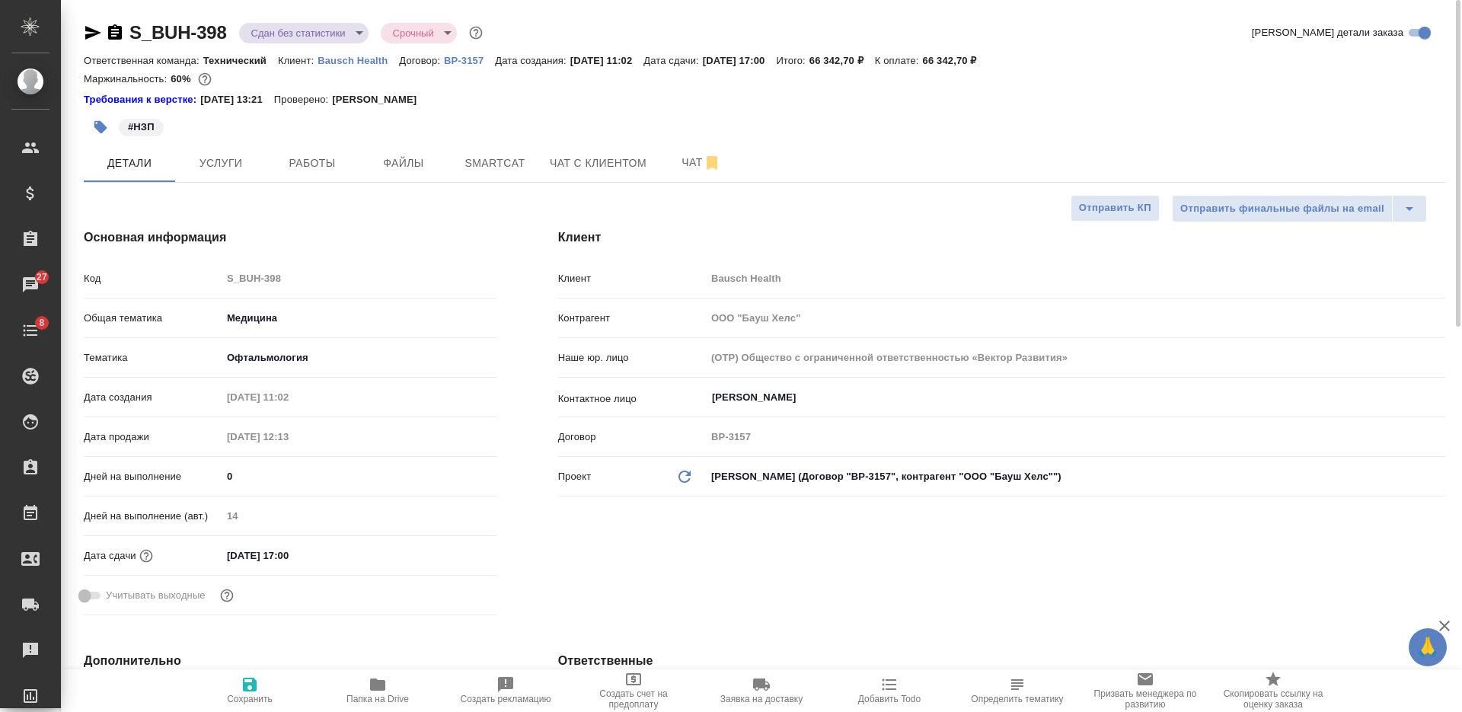
type textarea "x"
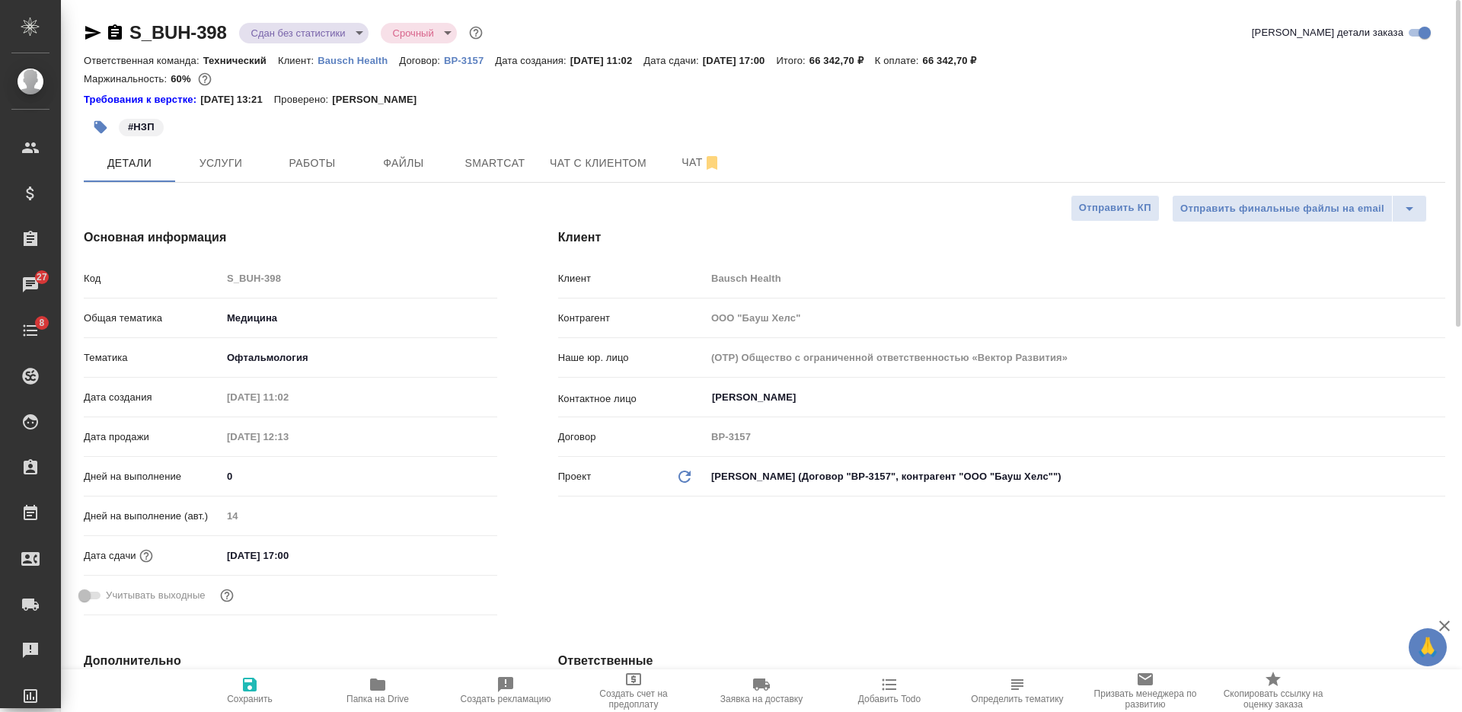
type textarea "x"
click at [114, 30] on icon "button" at bounding box center [115, 33] width 18 height 18
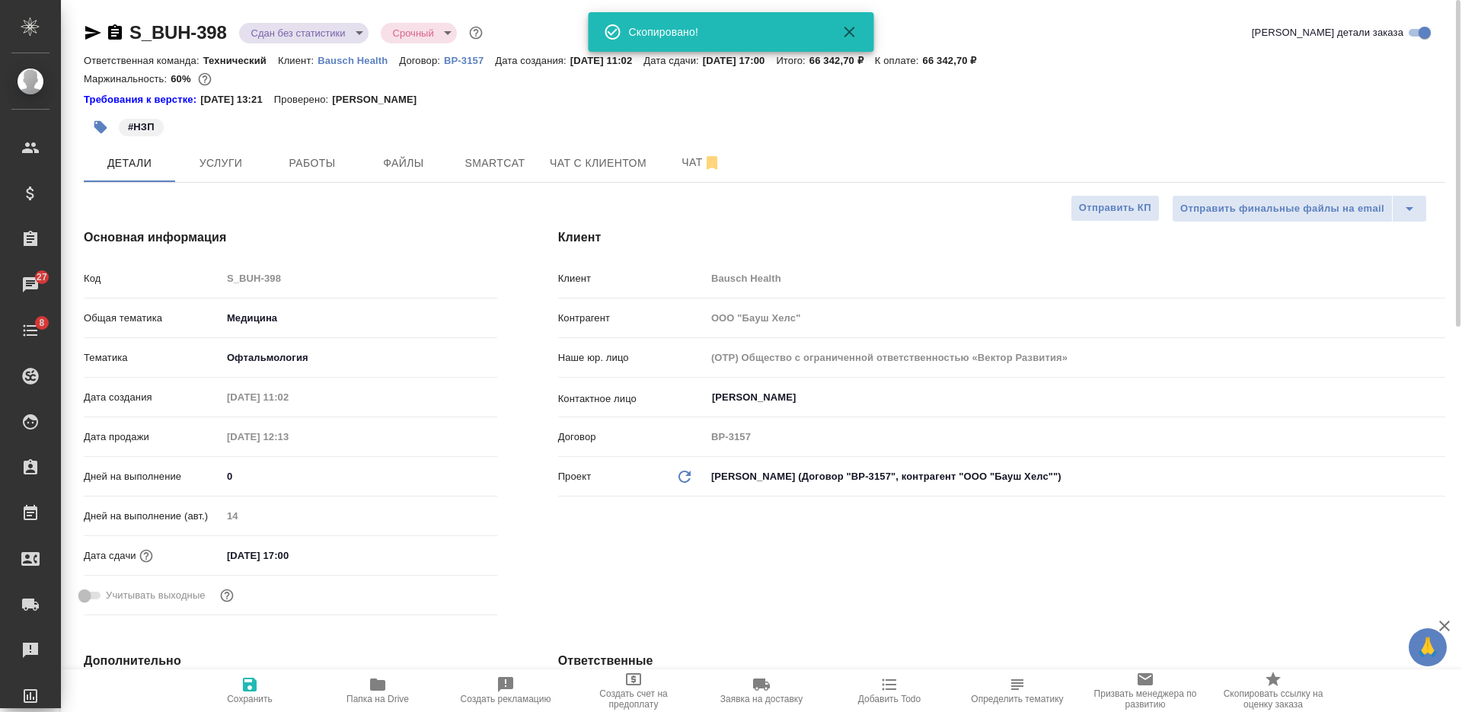
type textarea "x"
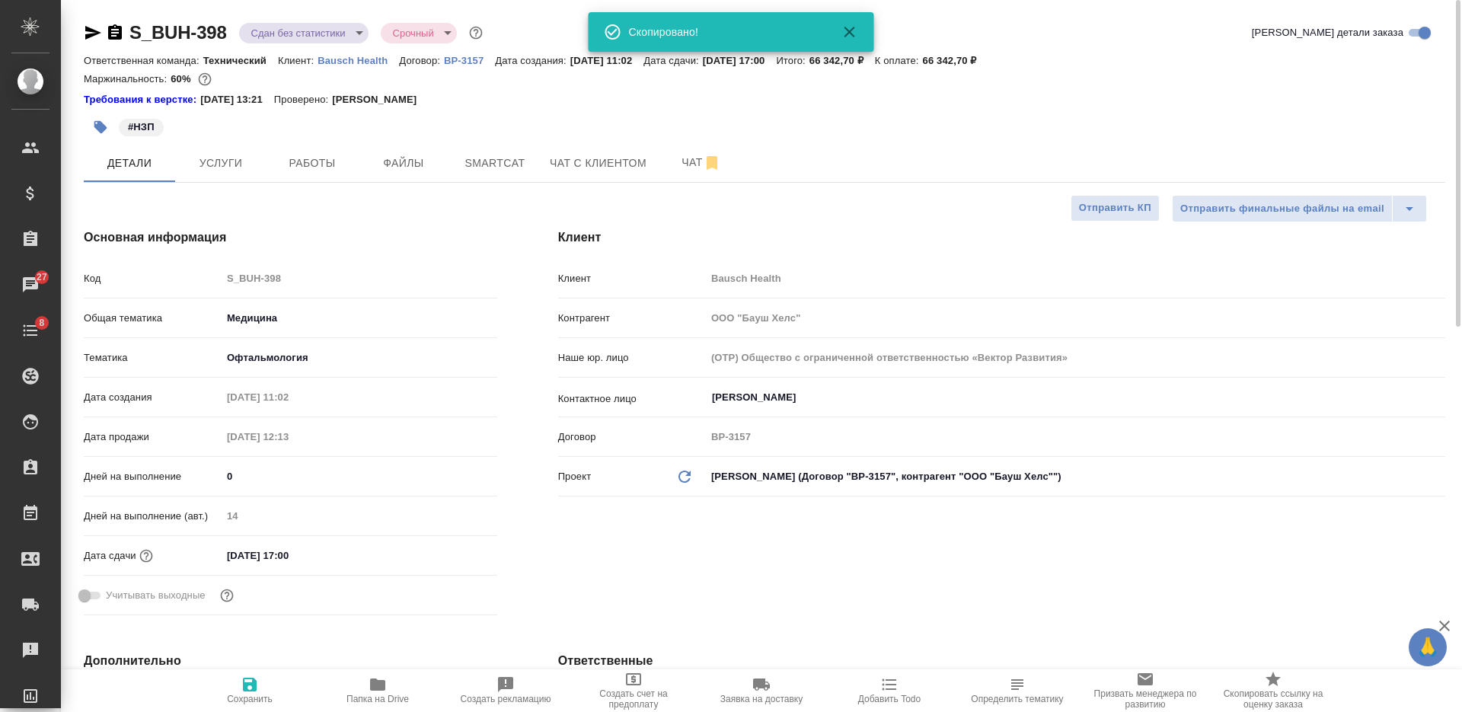
type textarea "x"
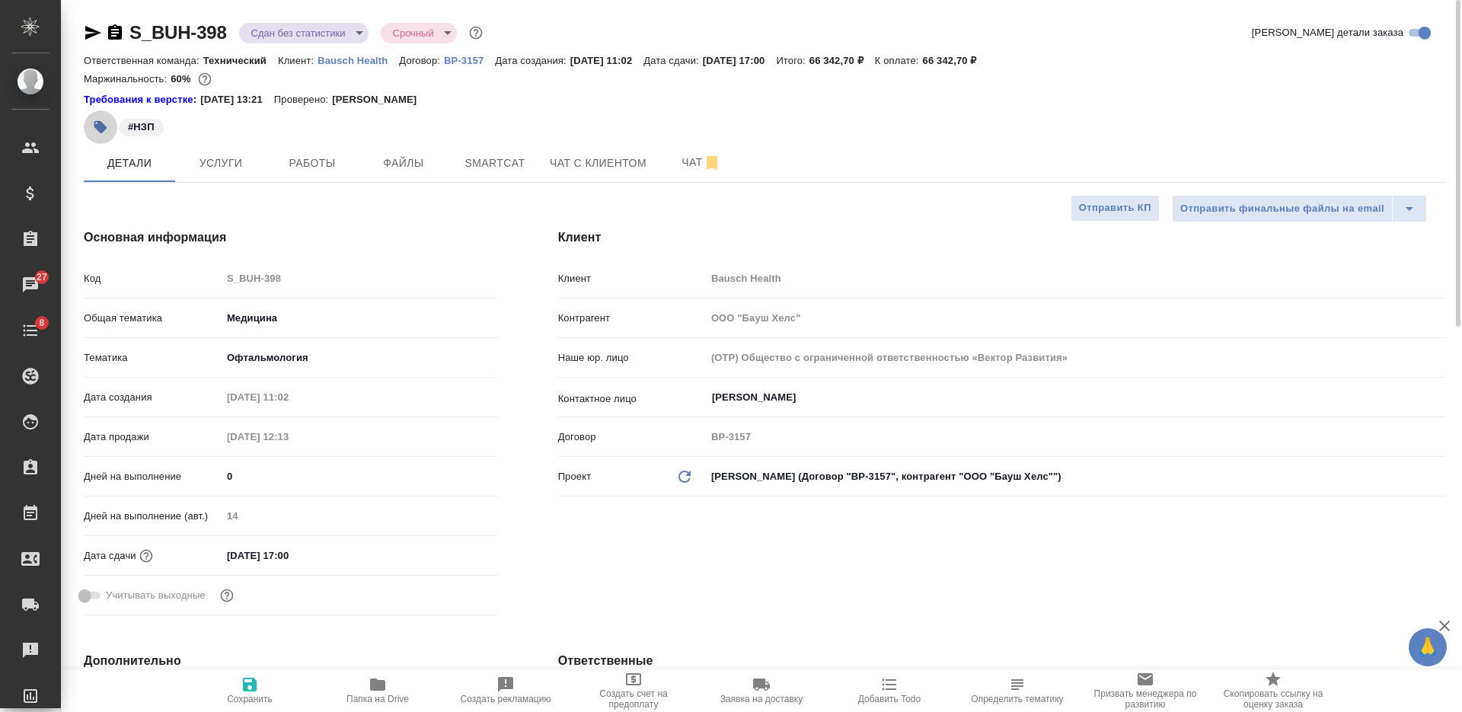
click at [101, 125] on icon "button" at bounding box center [100, 127] width 13 height 13
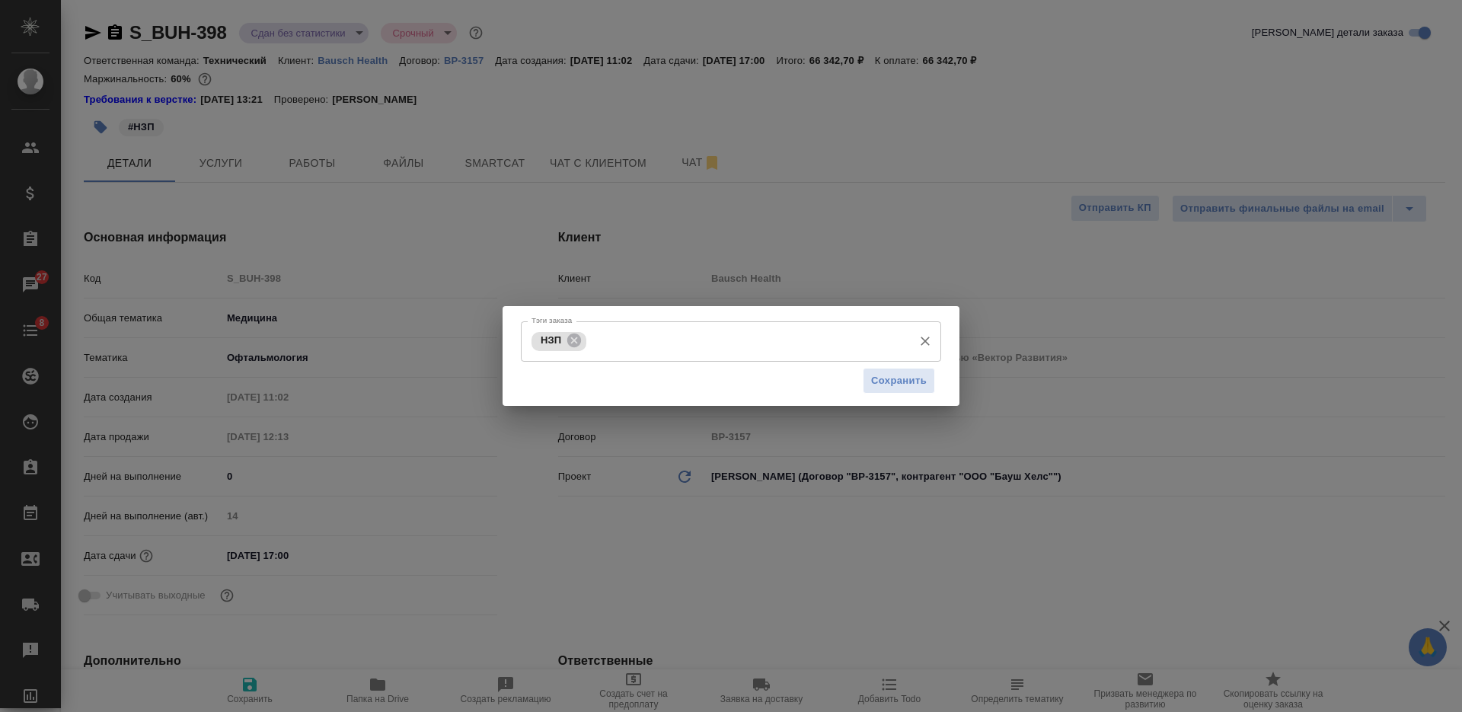
click at [651, 329] on input "Тэги заказа" at bounding box center [747, 341] width 315 height 26
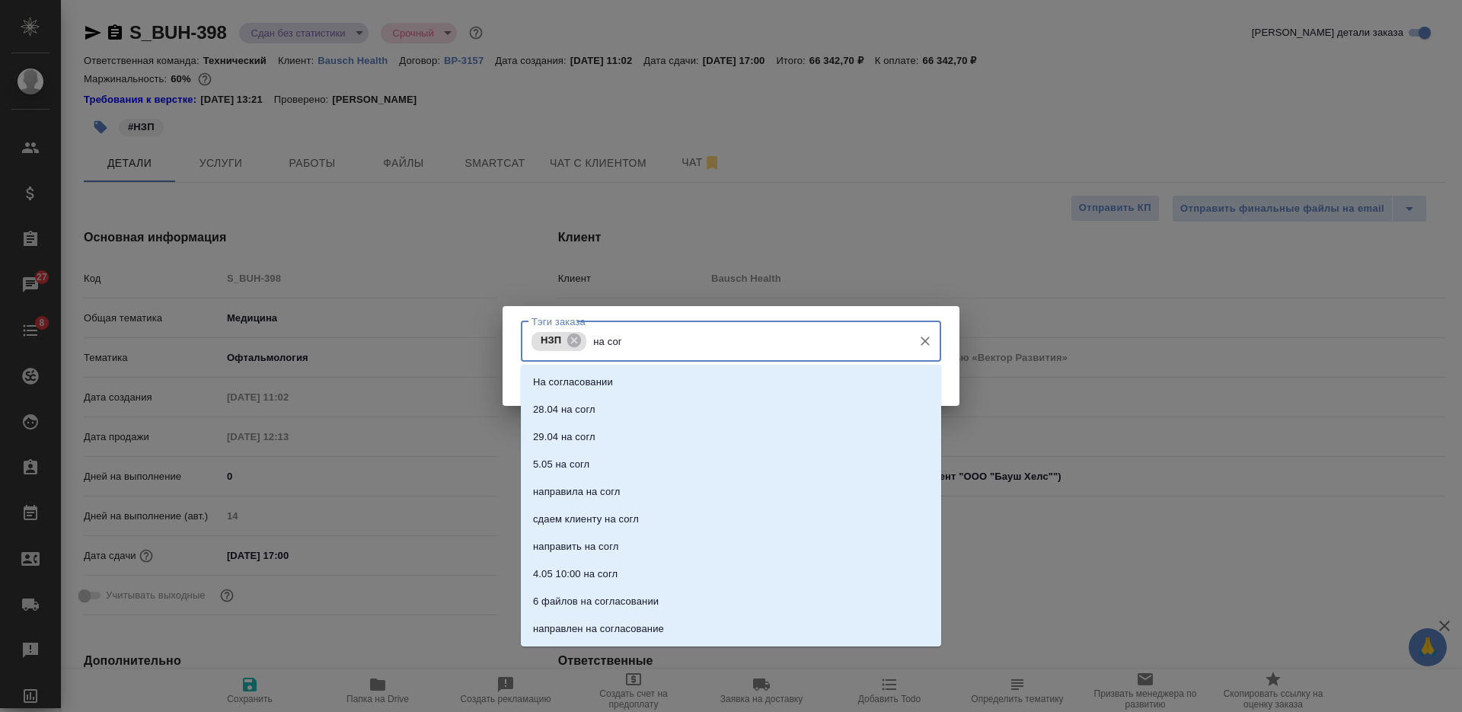
type input "на согл"
click at [649, 380] on li "На согласовании" at bounding box center [731, 382] width 420 height 27
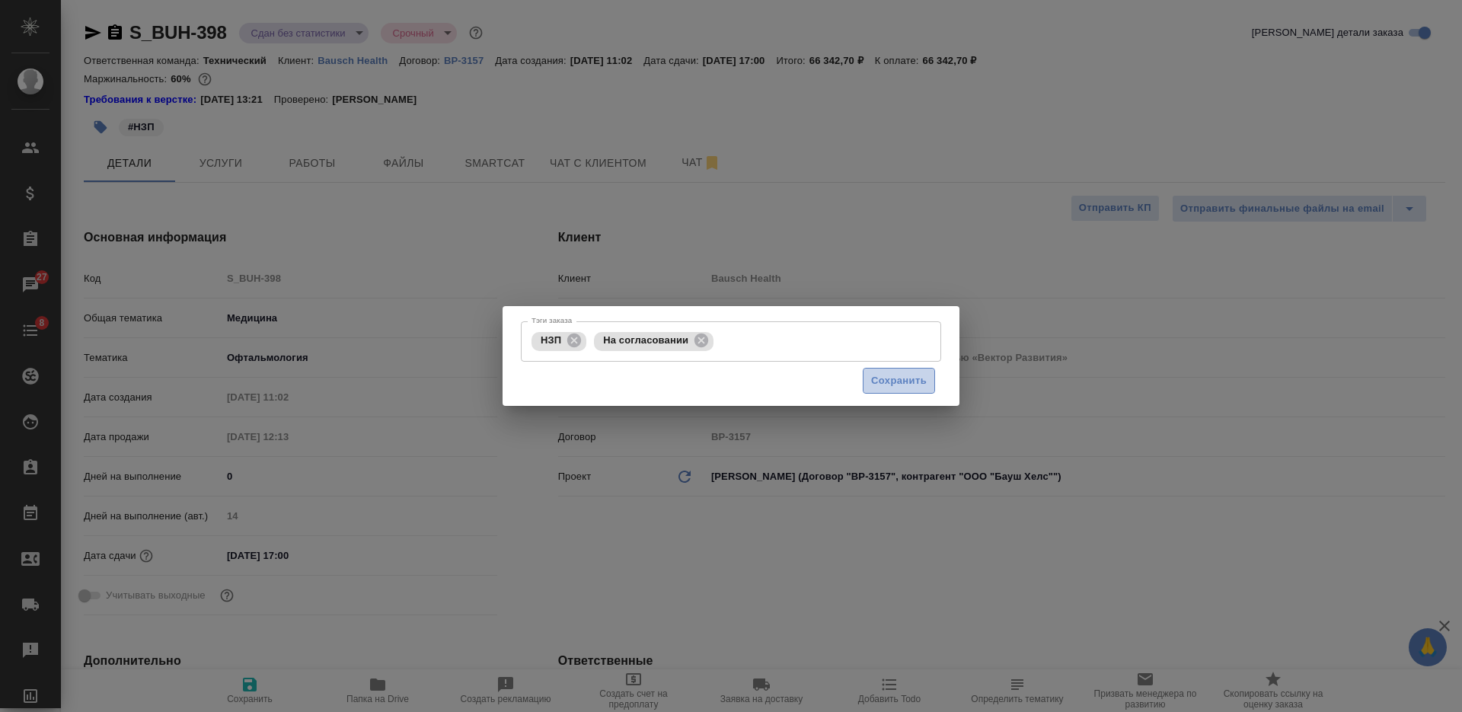
click at [899, 383] on span "Сохранить" at bounding box center [899, 381] width 56 height 18
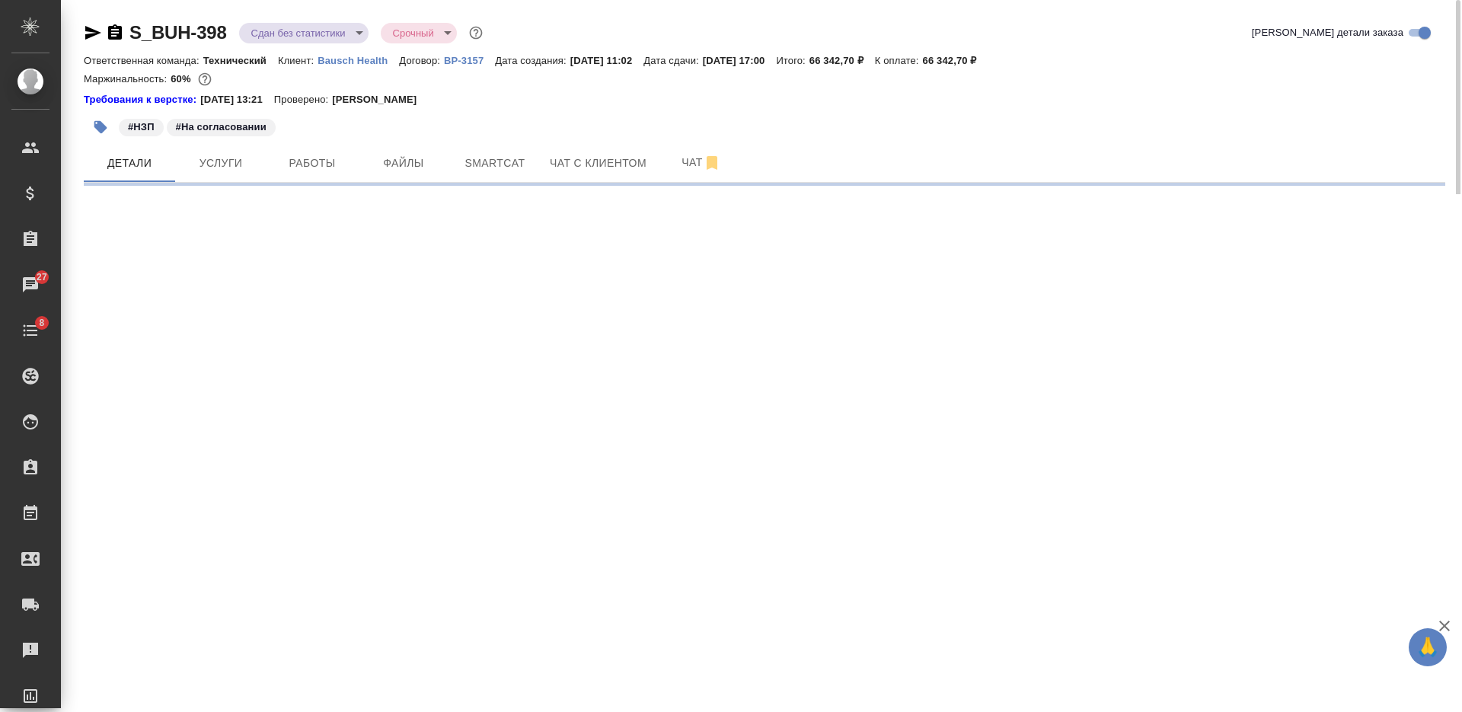
select select "RU"
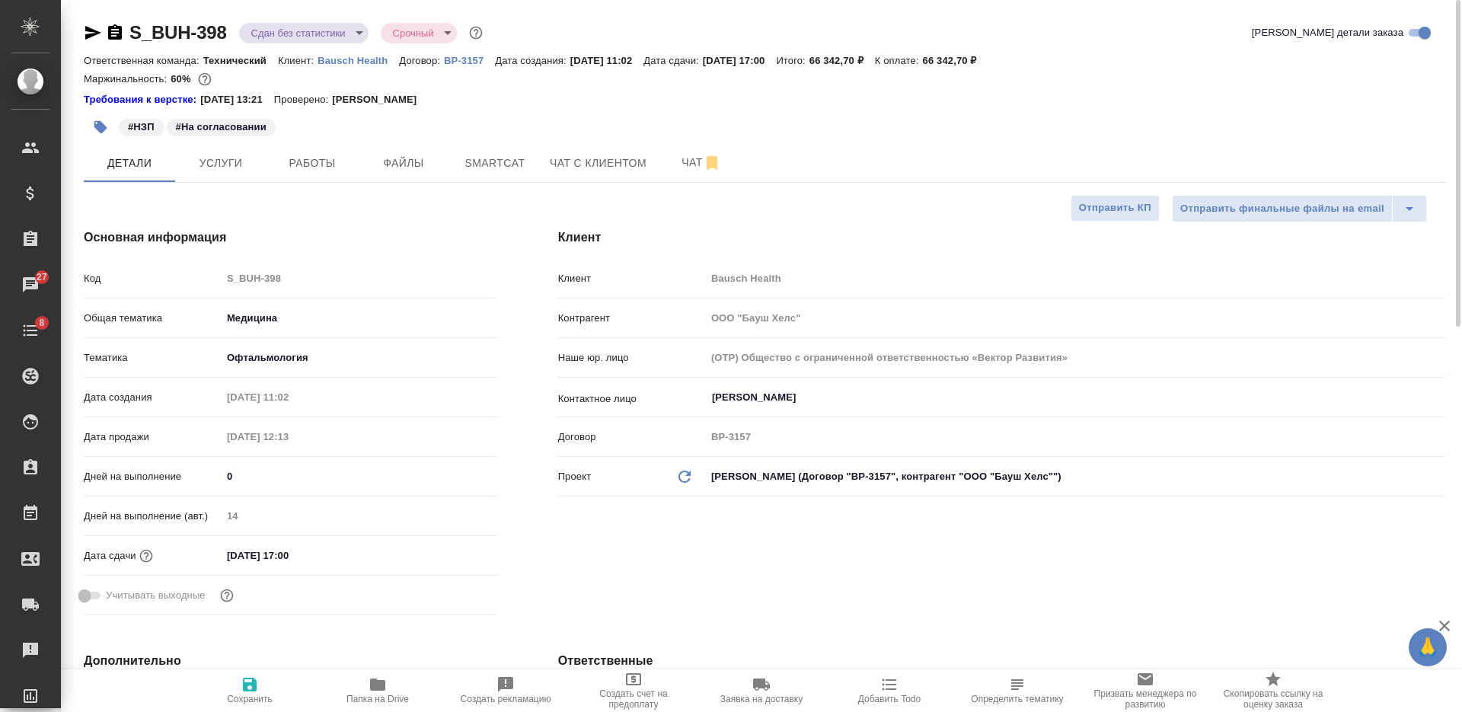
type textarea "x"
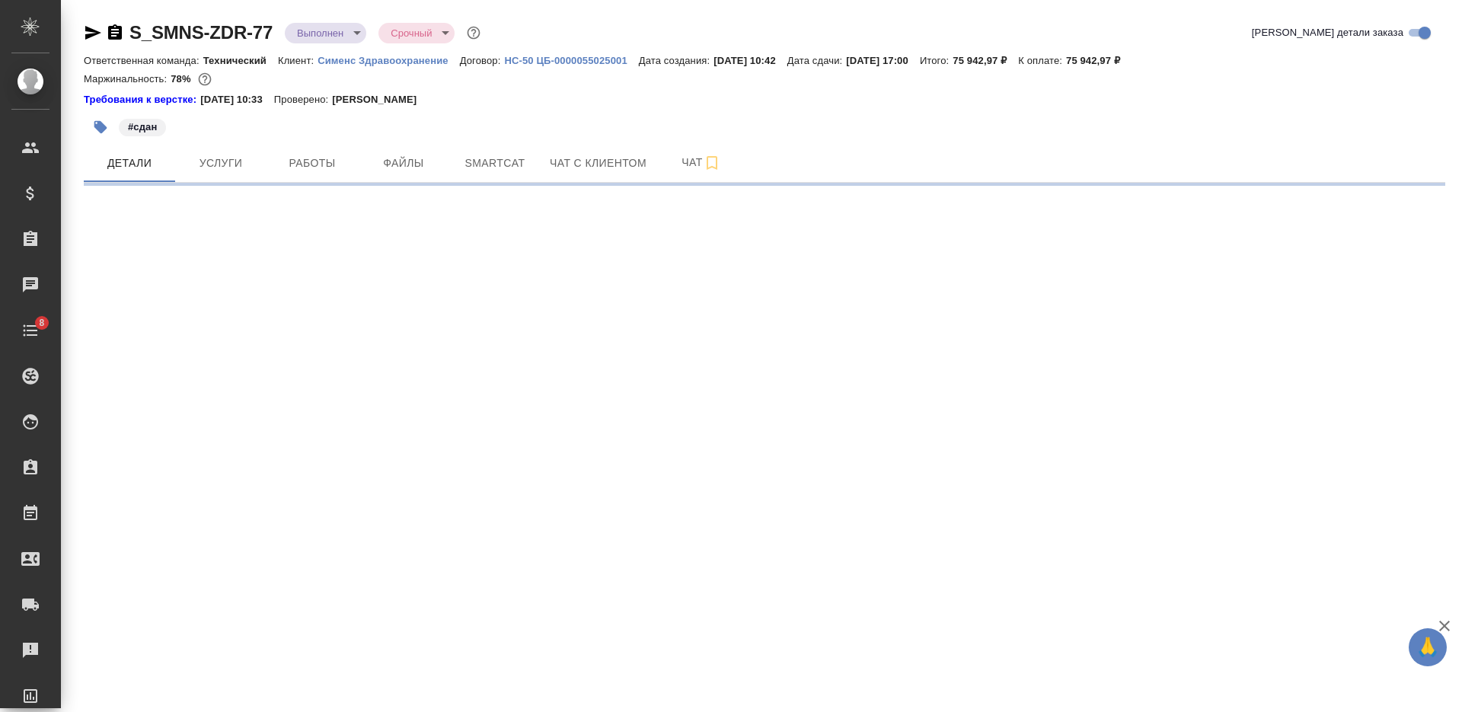
select select "RU"
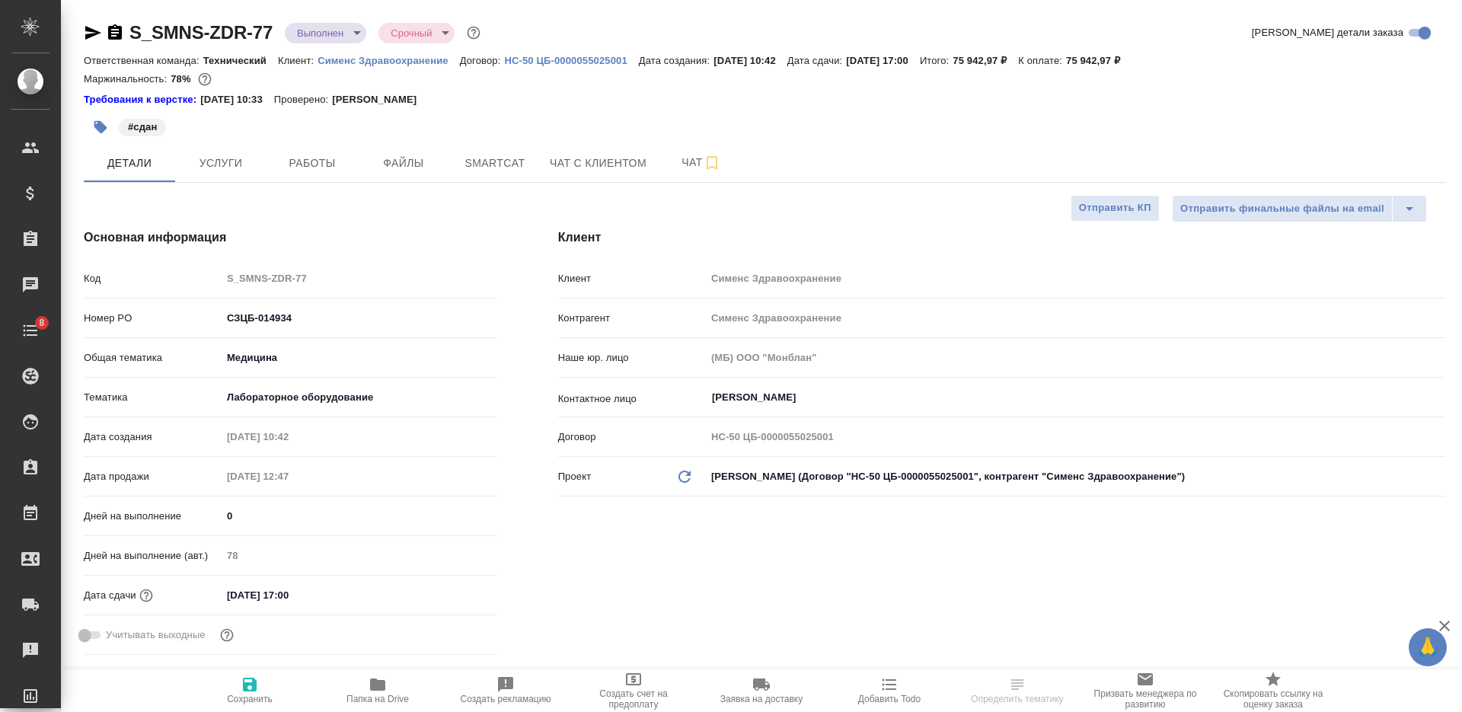
type textarea "x"
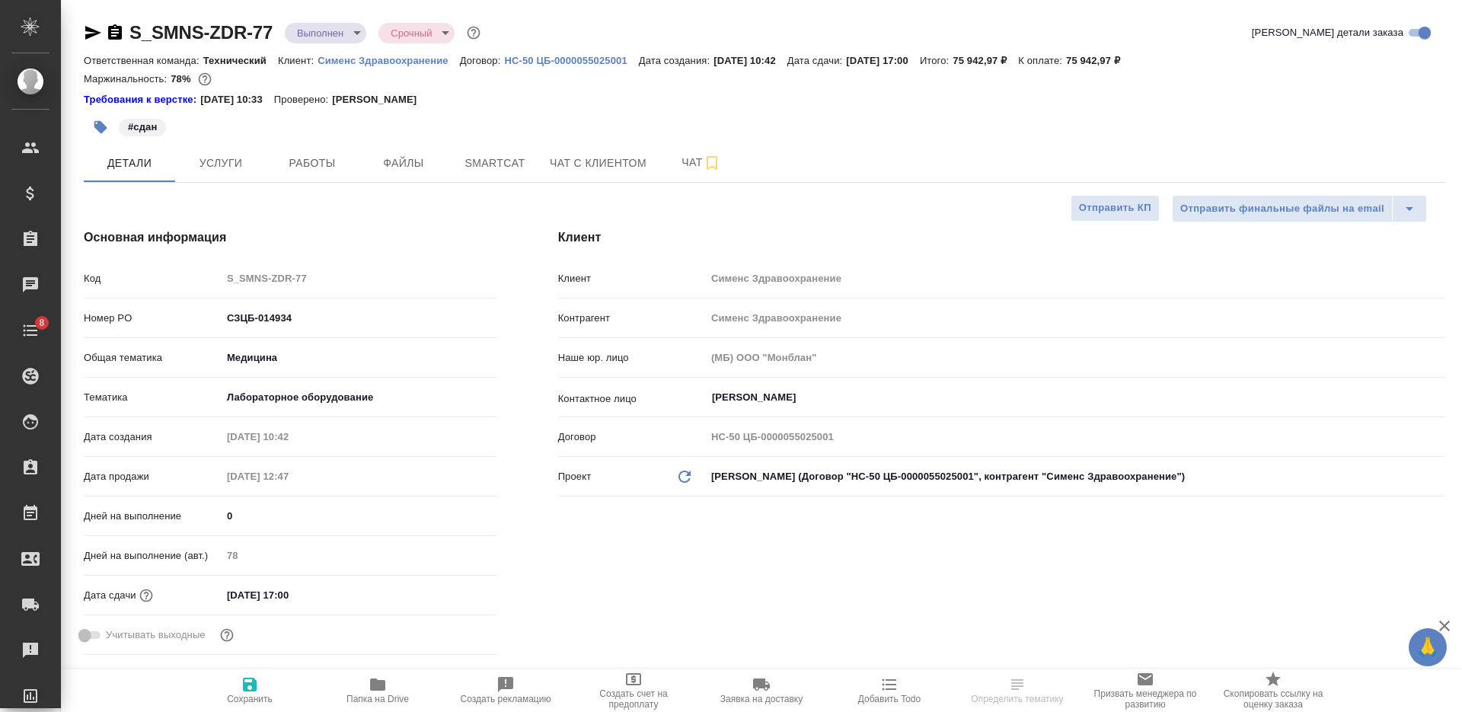
type textarea "x"
click at [243, 171] on span "Услуги" at bounding box center [220, 163] width 73 height 19
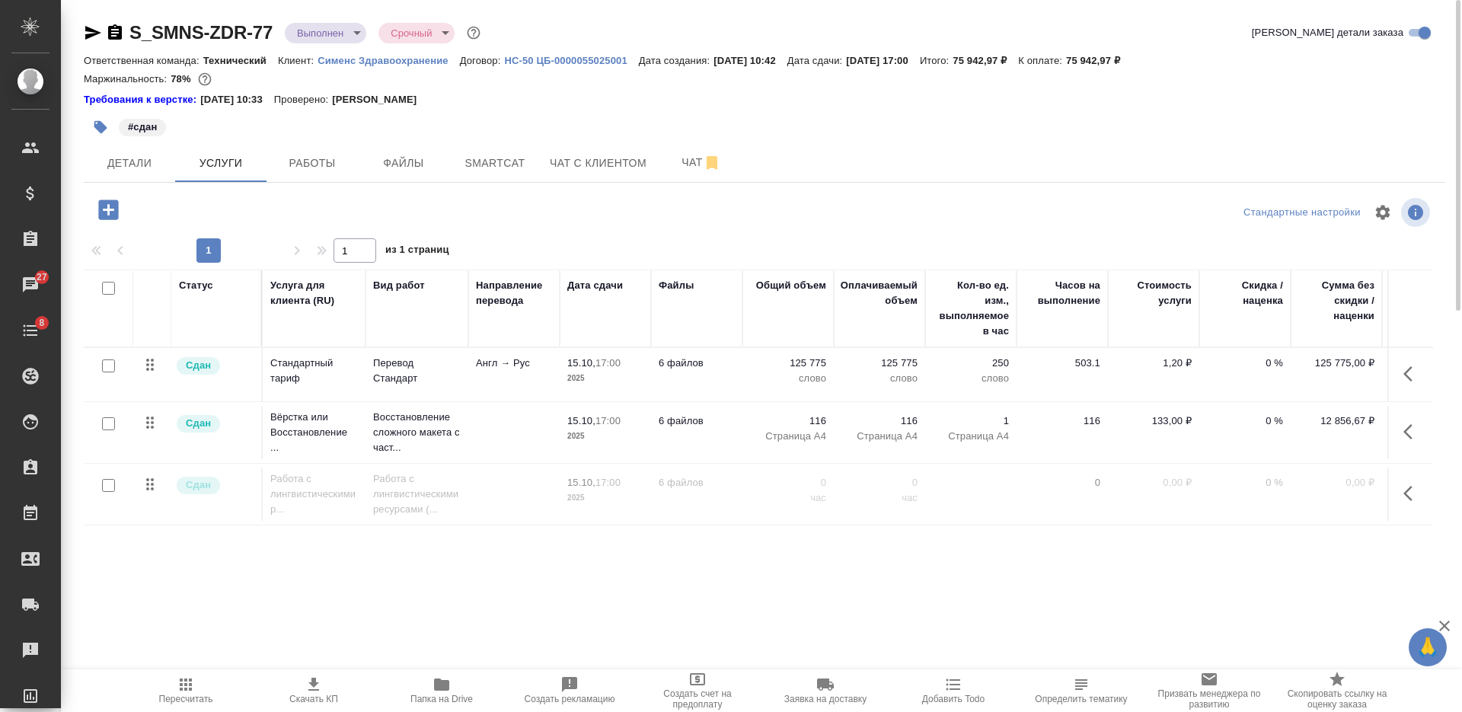
click at [735, 381] on td "6 файлов" at bounding box center [696, 374] width 91 height 53
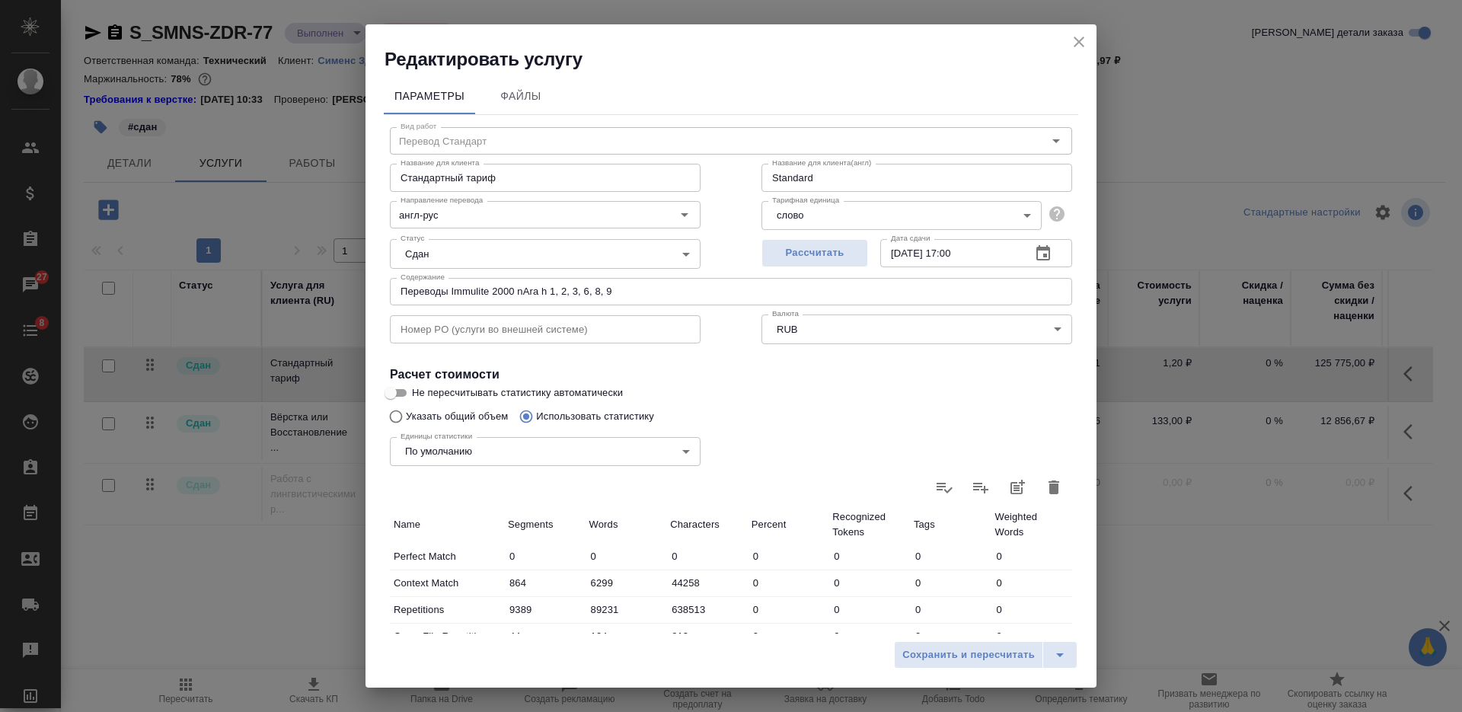
click at [1074, 46] on icon "close" at bounding box center [1079, 42] width 11 height 11
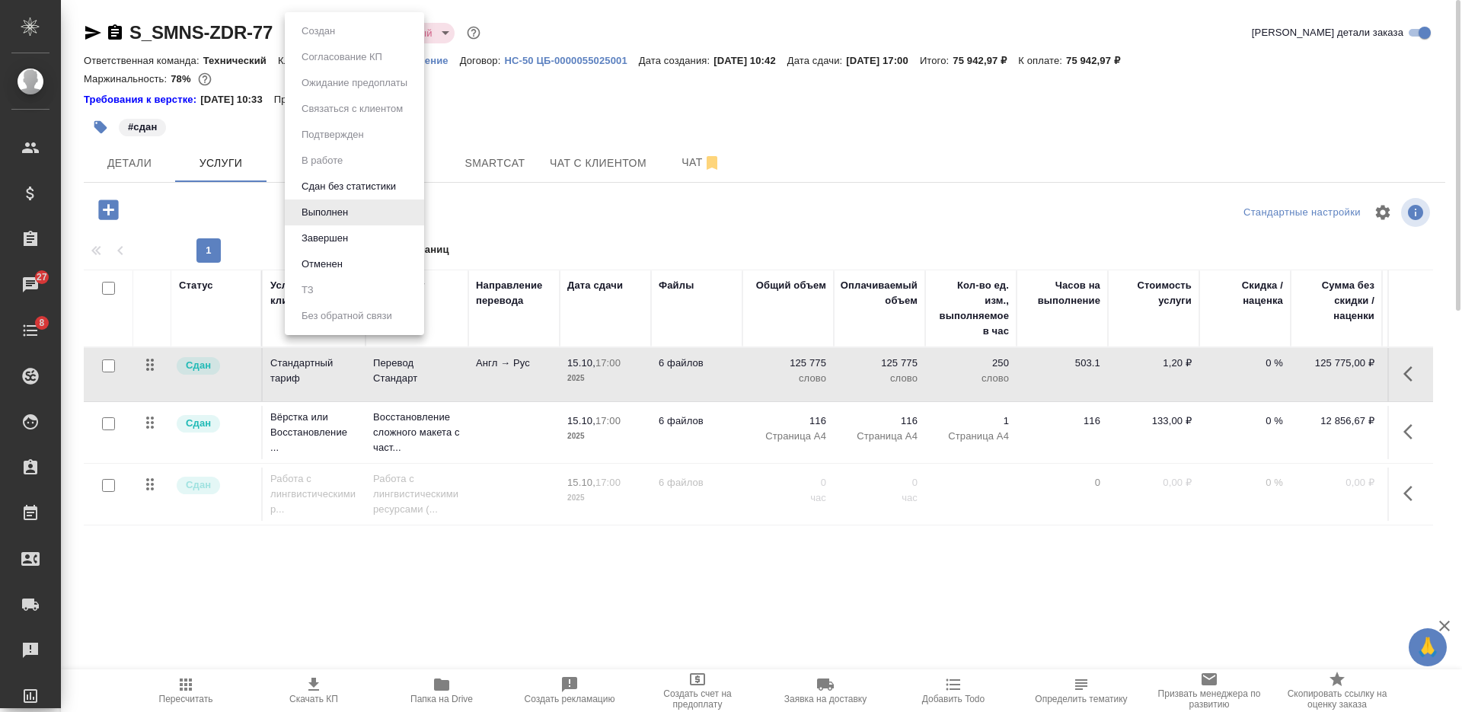
click at [305, 40] on body "🙏 .cls-1 fill:#fff; AWATERA Nikiforova Valeria Клиенты Спецификации Заказы 27 Ч…" at bounding box center [731, 356] width 1462 height 712
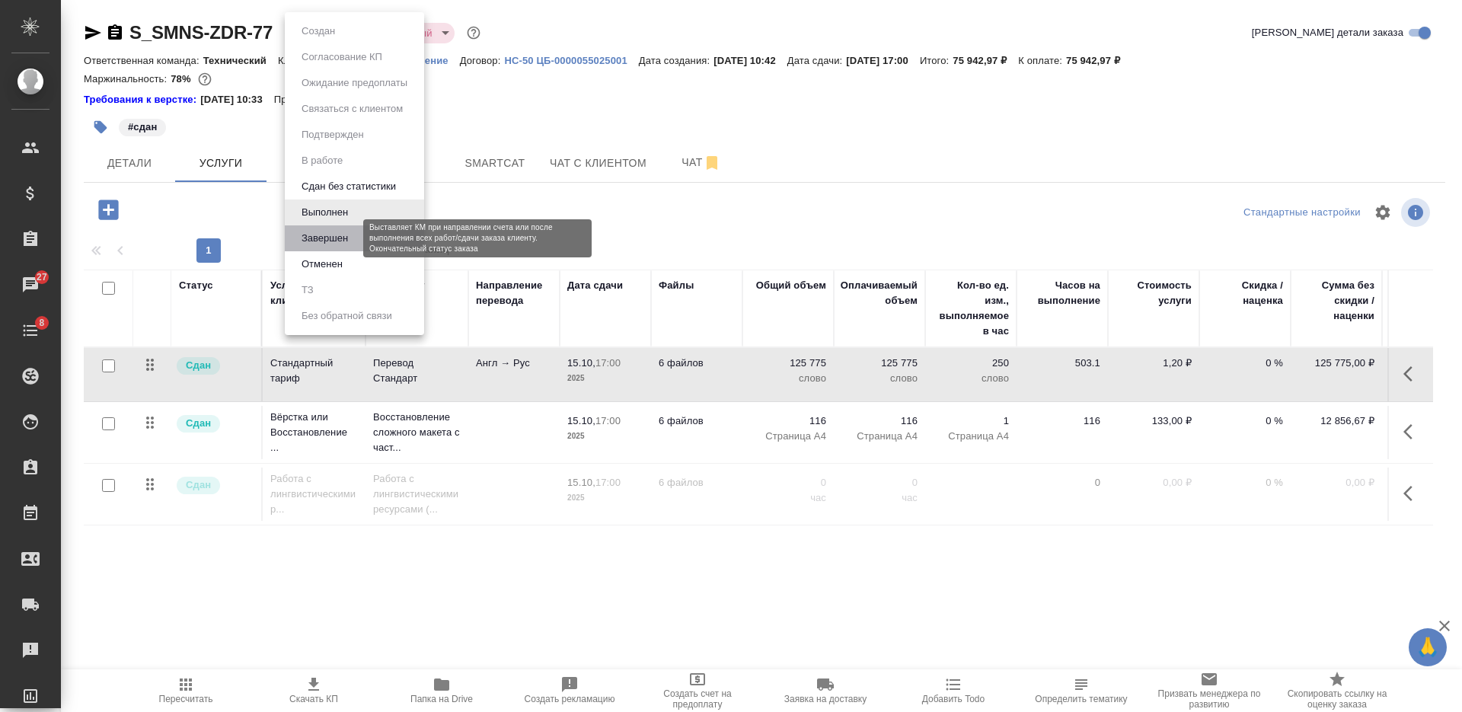
click at [311, 235] on button "Завершен" at bounding box center [325, 238] width 56 height 17
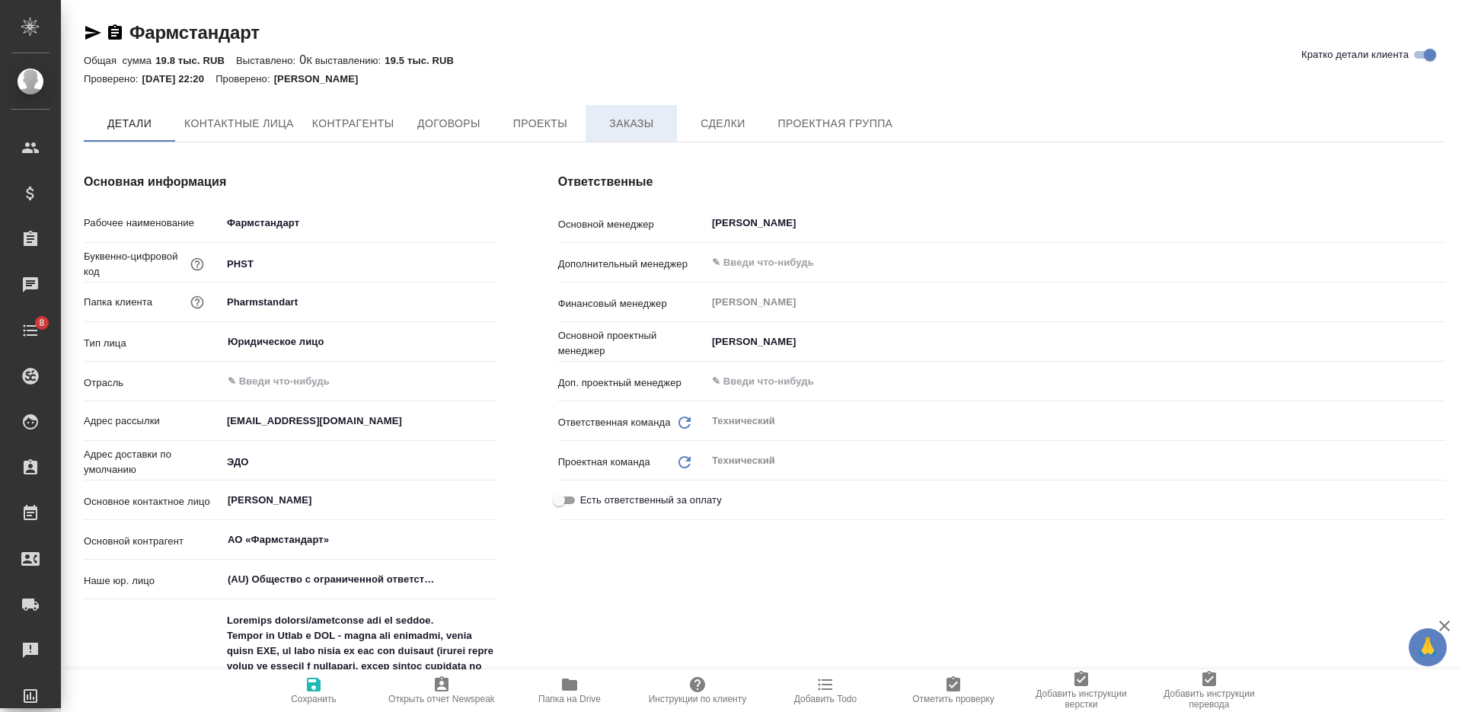
type textarea "x"
click at [633, 133] on span "Заказы" at bounding box center [631, 124] width 73 height 19
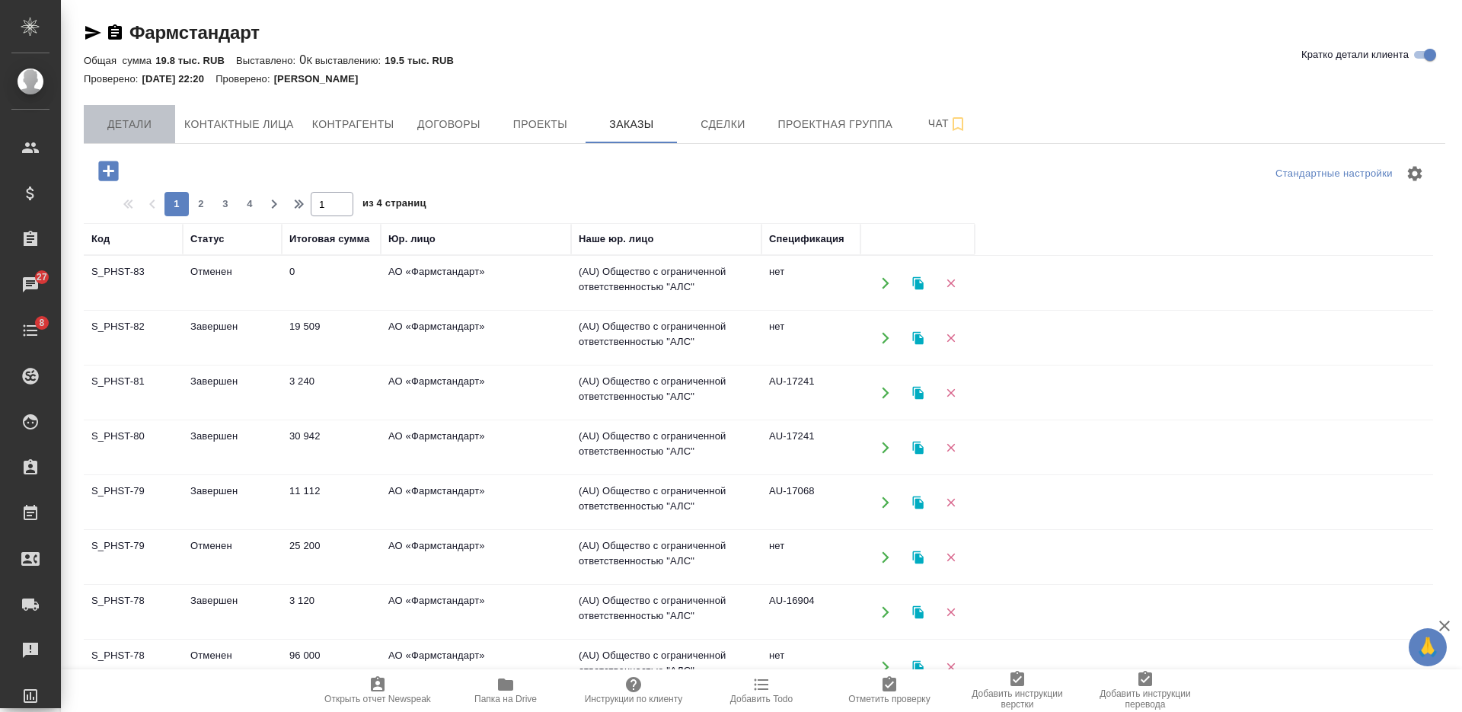
click at [154, 129] on span "Детали" at bounding box center [129, 124] width 73 height 19
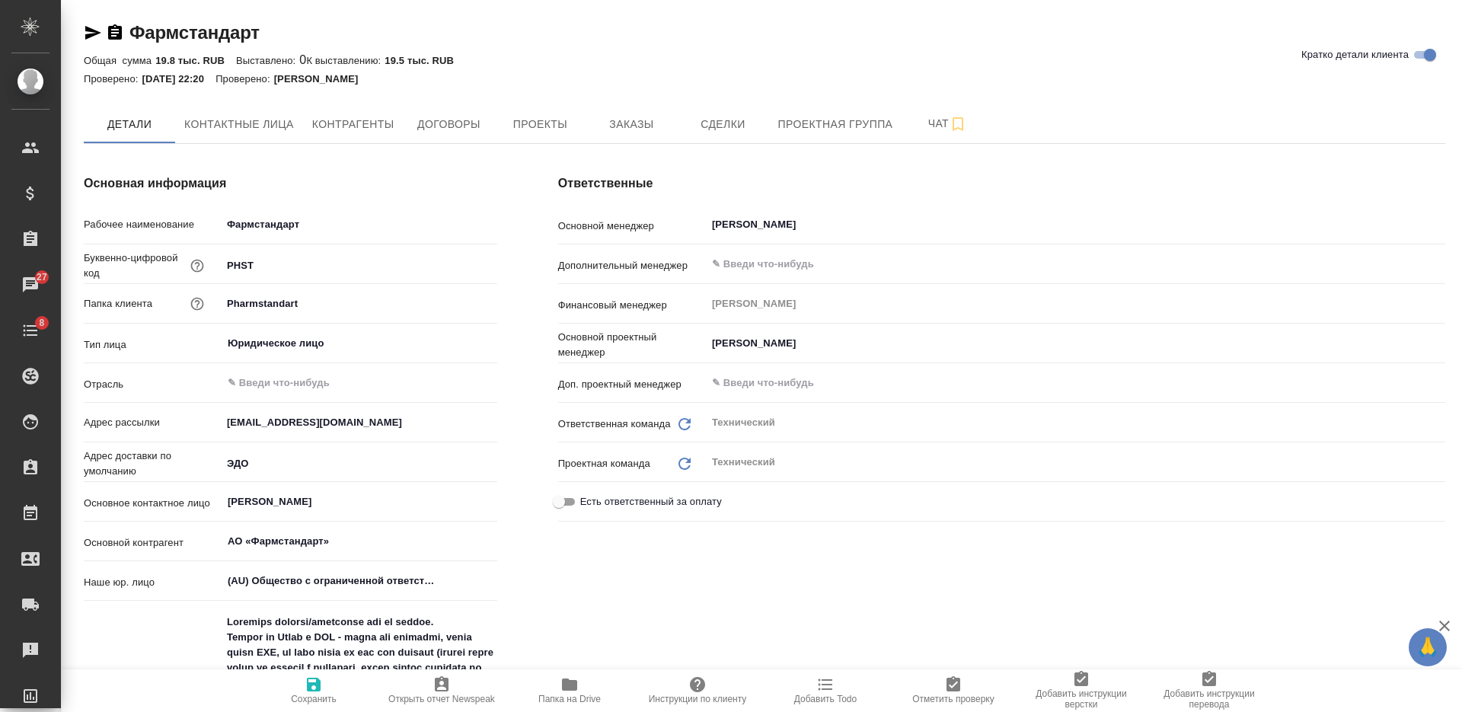
type textarea "x"
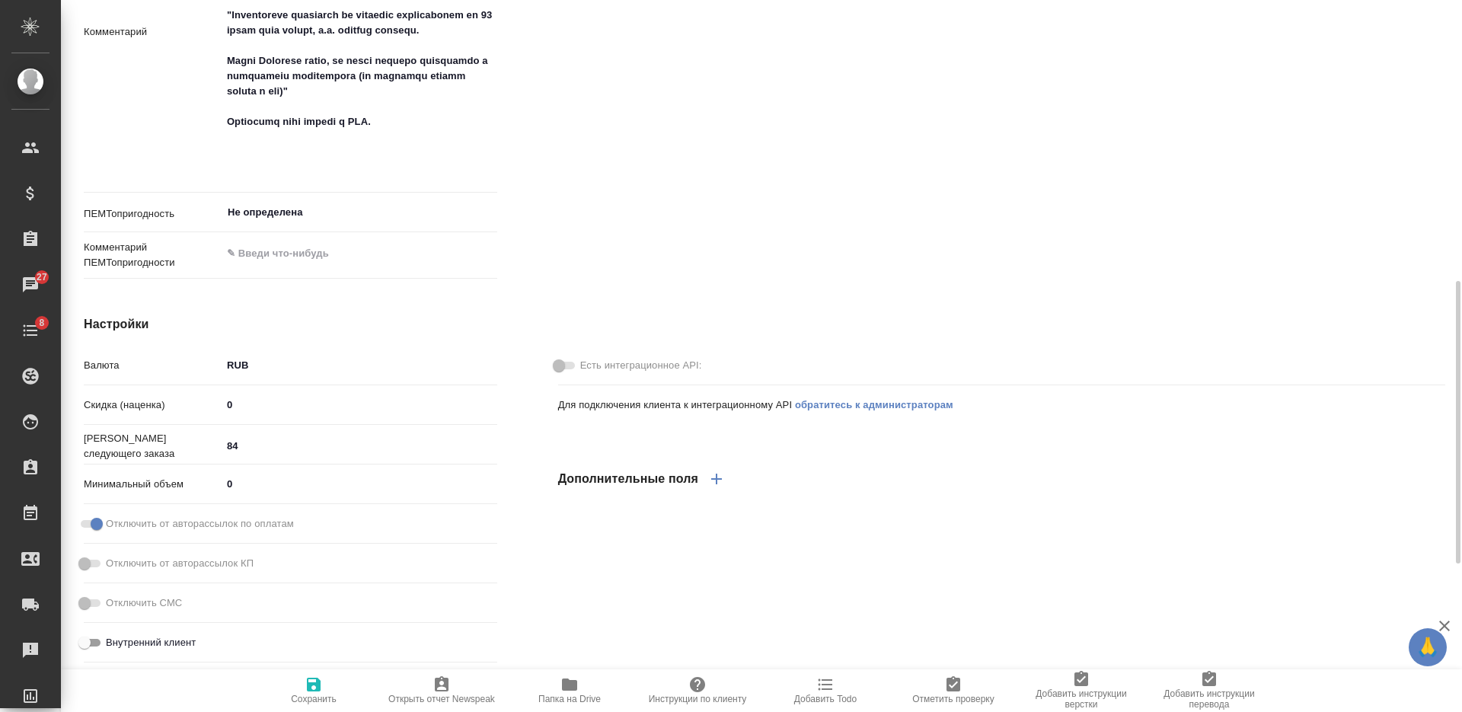
scroll to position [720, 0]
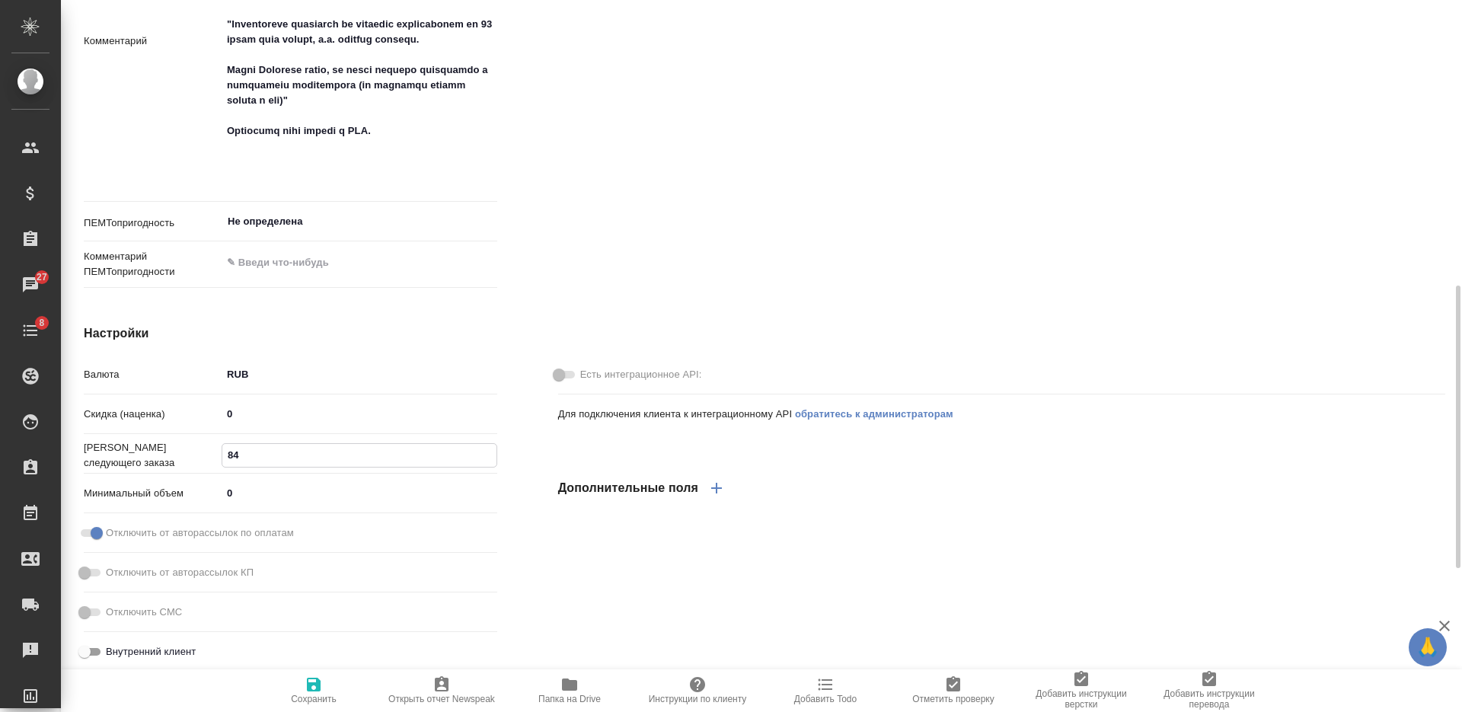
click at [237, 451] on input "84" at bounding box center [359, 455] width 274 height 22
type input "8"
type textarea "x"
type input "83"
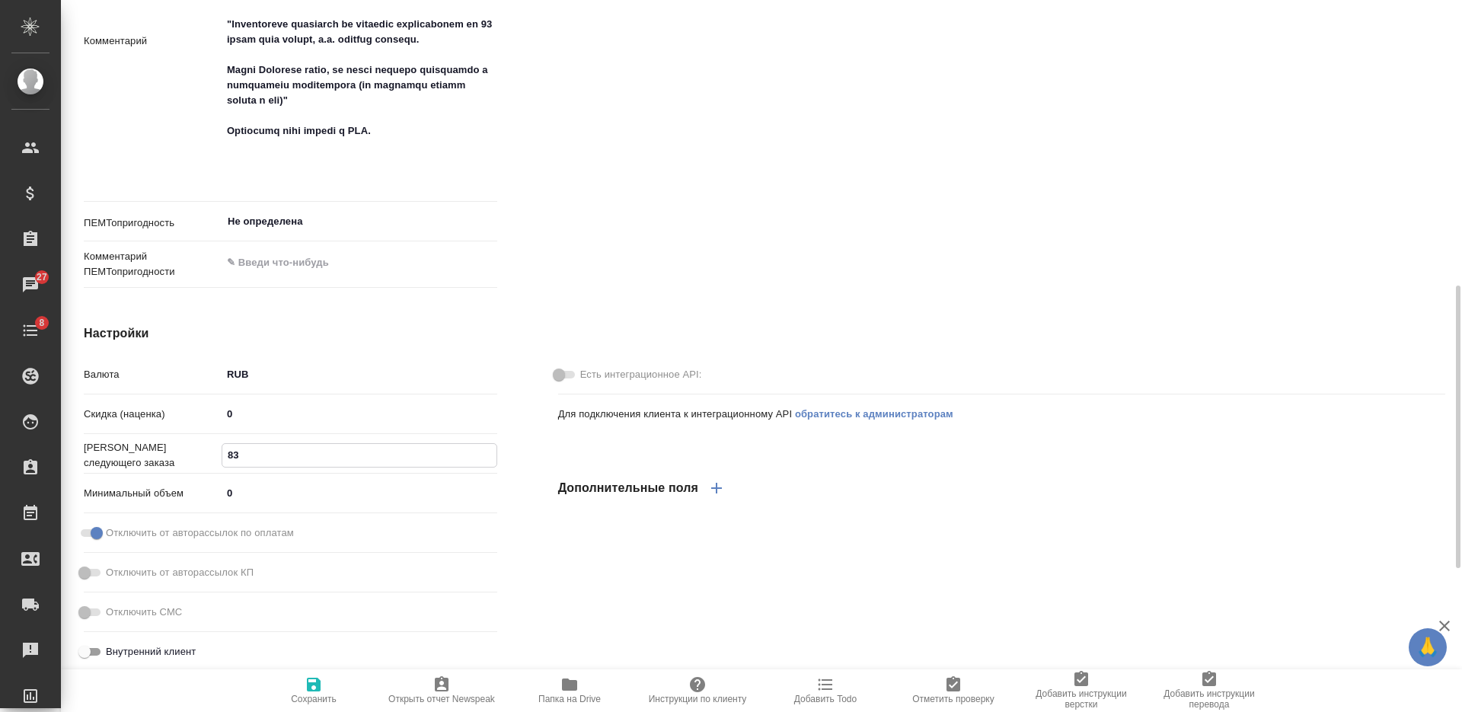
type textarea "x"
type input "83"
click at [302, 679] on span "Сохранить" at bounding box center [314, 689] width 110 height 29
type textarea "x"
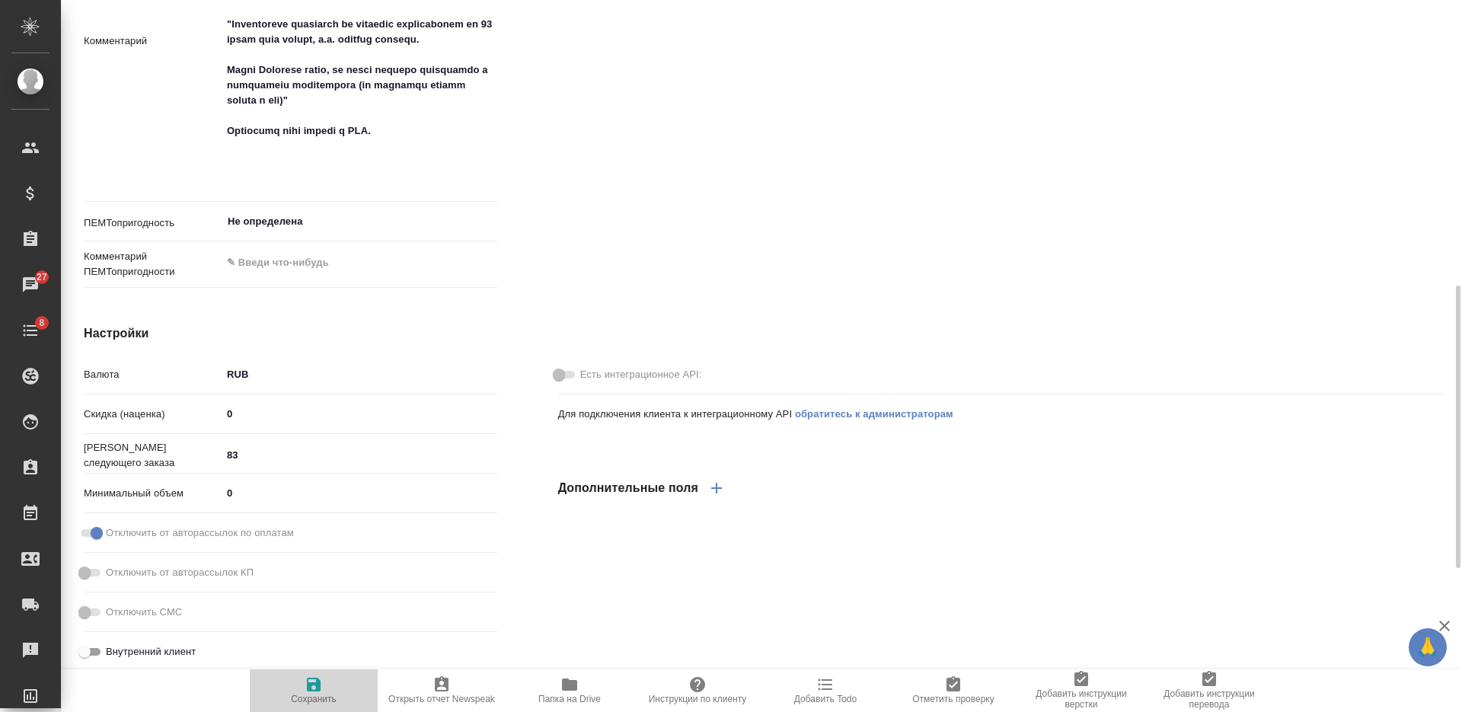
type textarea "x"
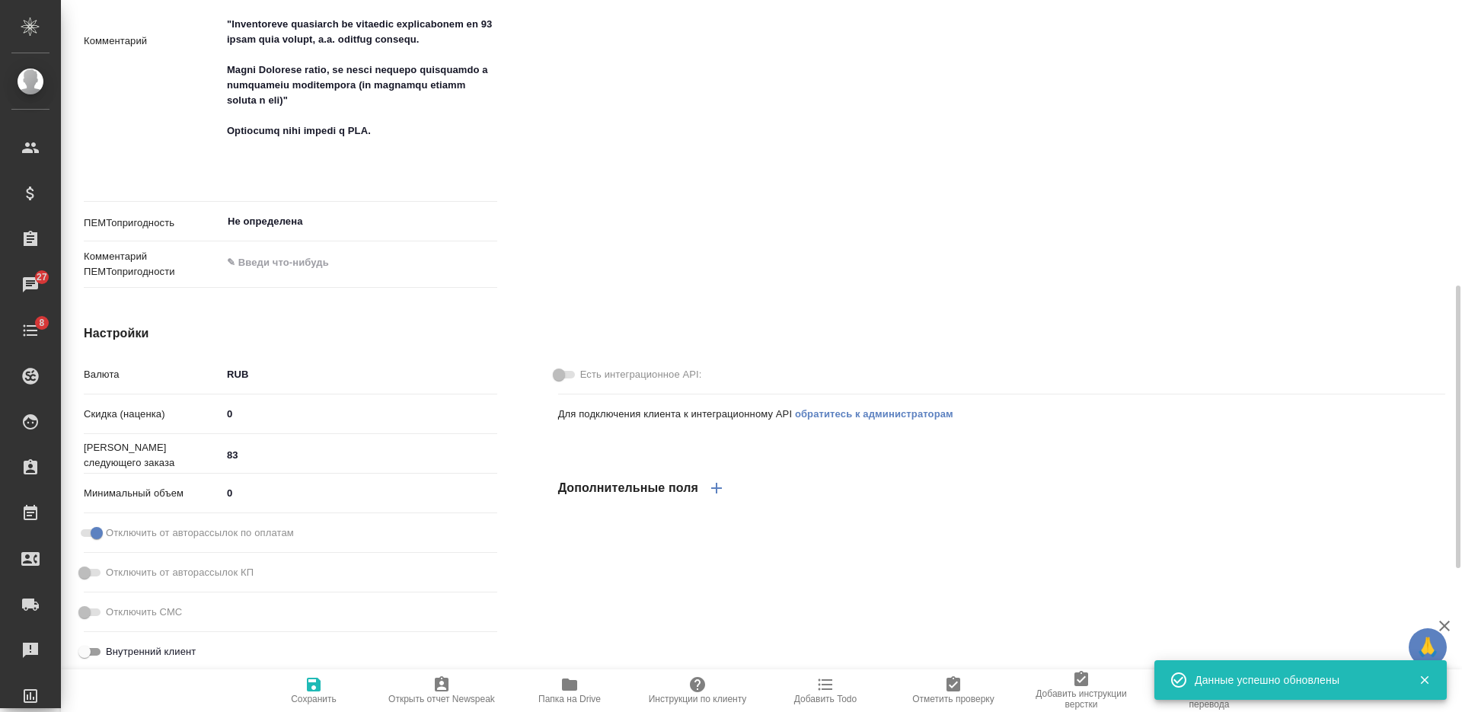
type textarea "x"
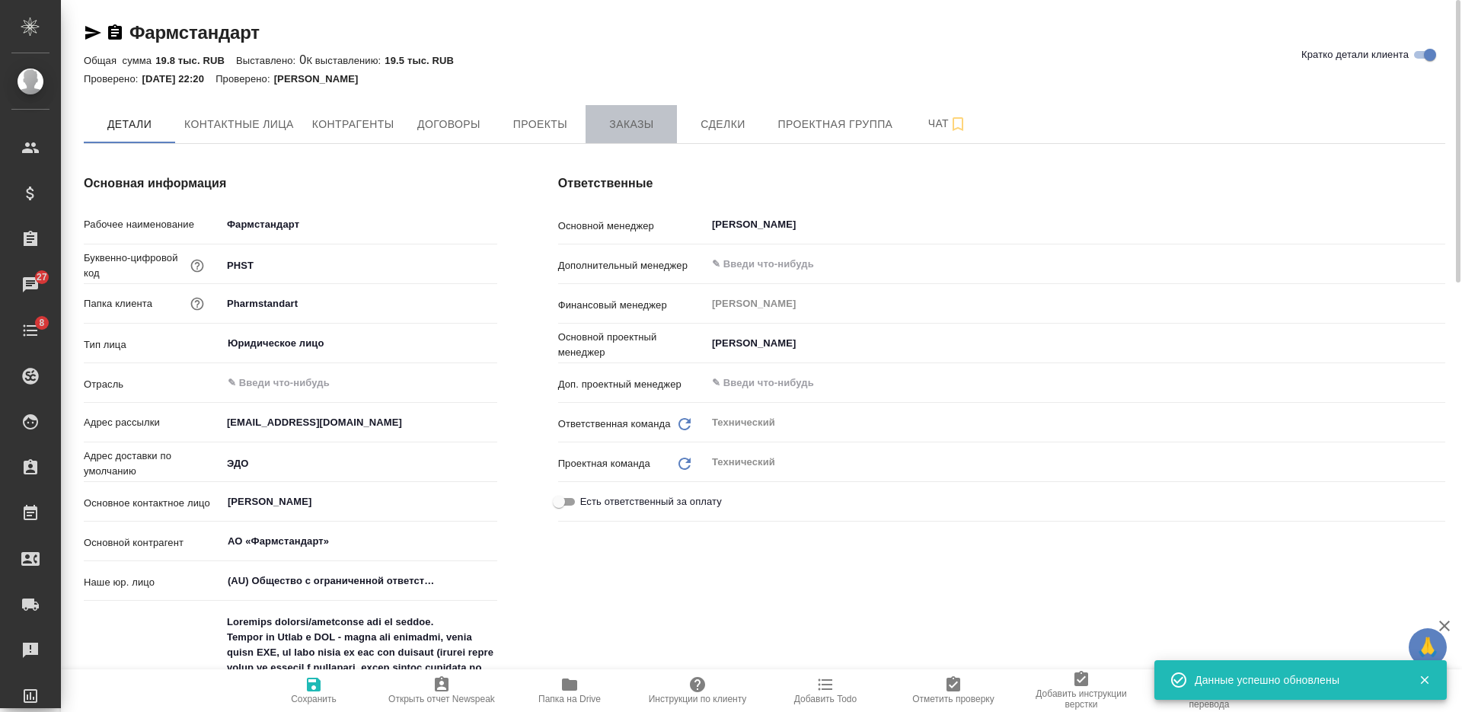
click at [611, 121] on span "Заказы" at bounding box center [631, 124] width 73 height 19
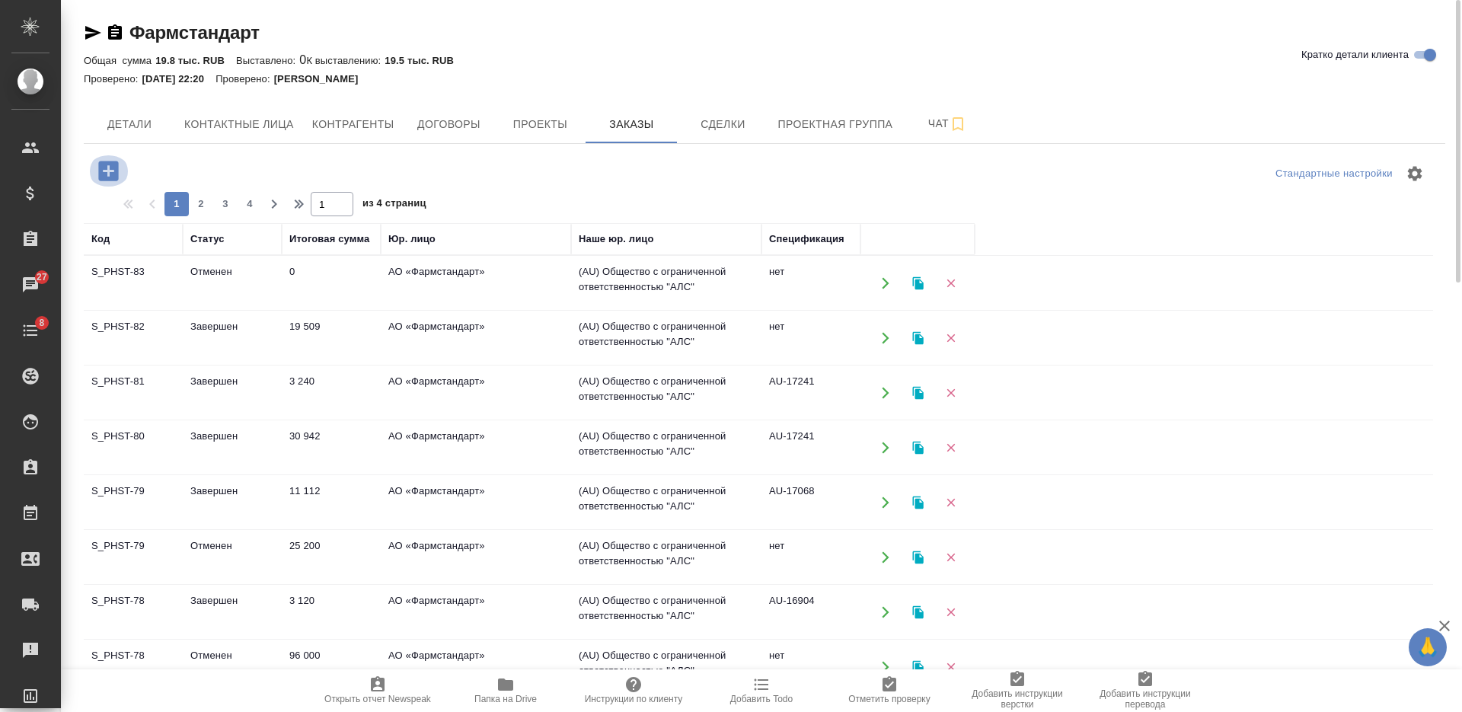
click at [112, 164] on icon "button" at bounding box center [108, 171] width 20 height 20
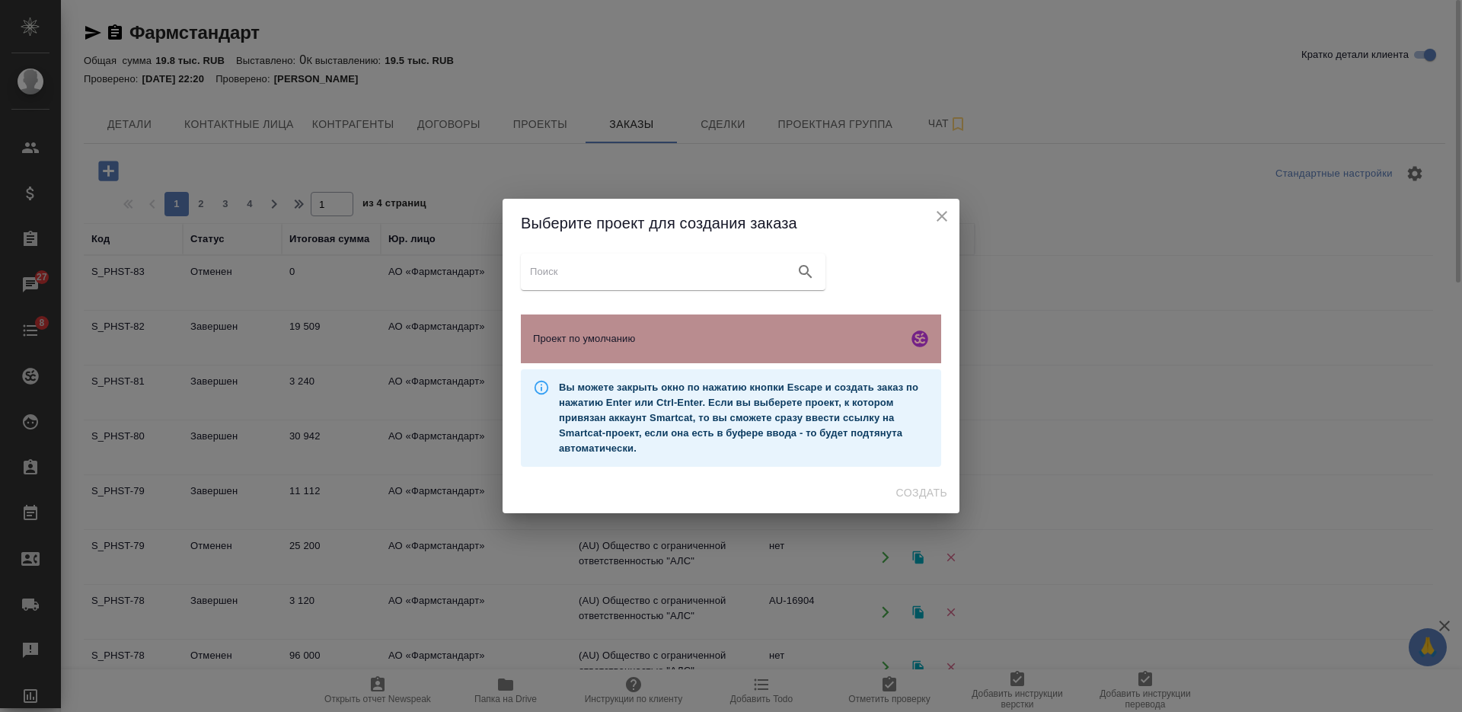
click at [681, 335] on span "Проект по умолчанию" at bounding box center [717, 338] width 369 height 15
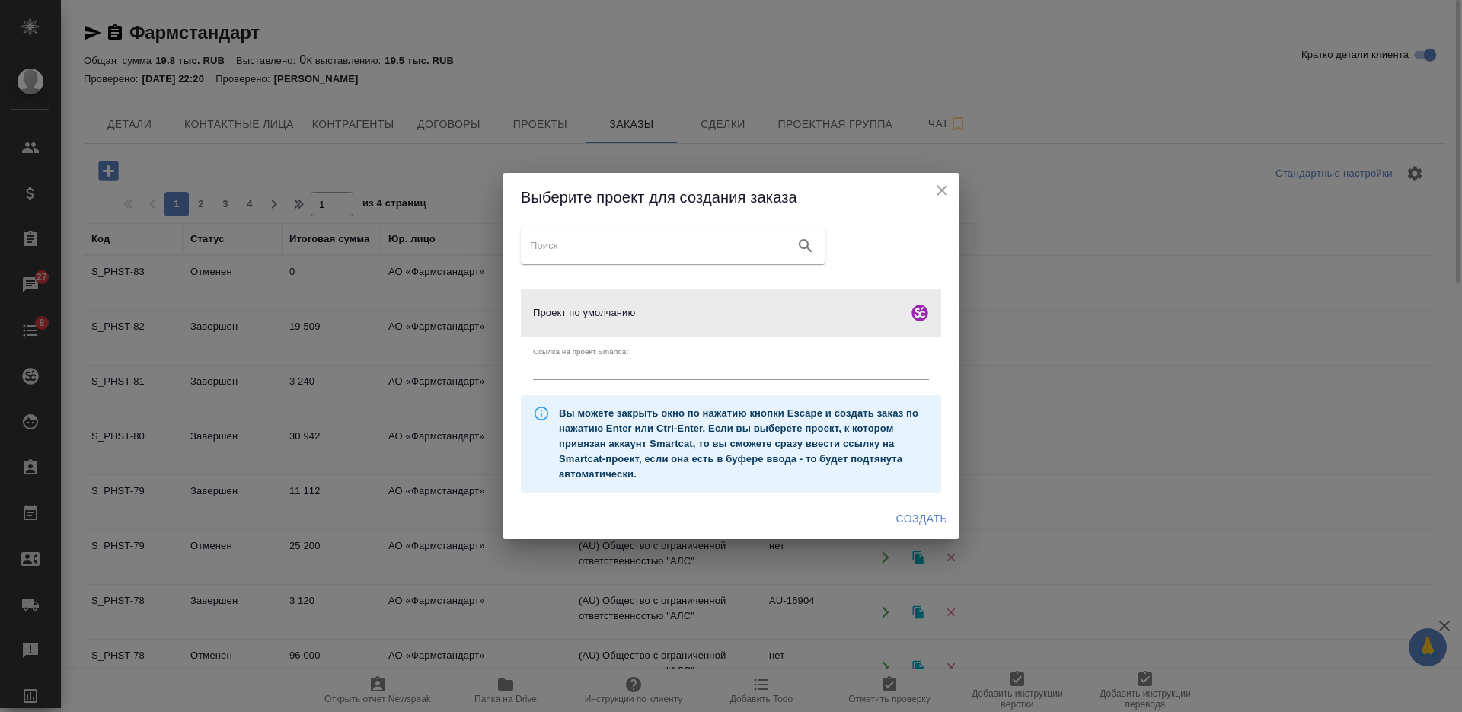
click at [908, 521] on span "Создать" at bounding box center [921, 518] width 51 height 19
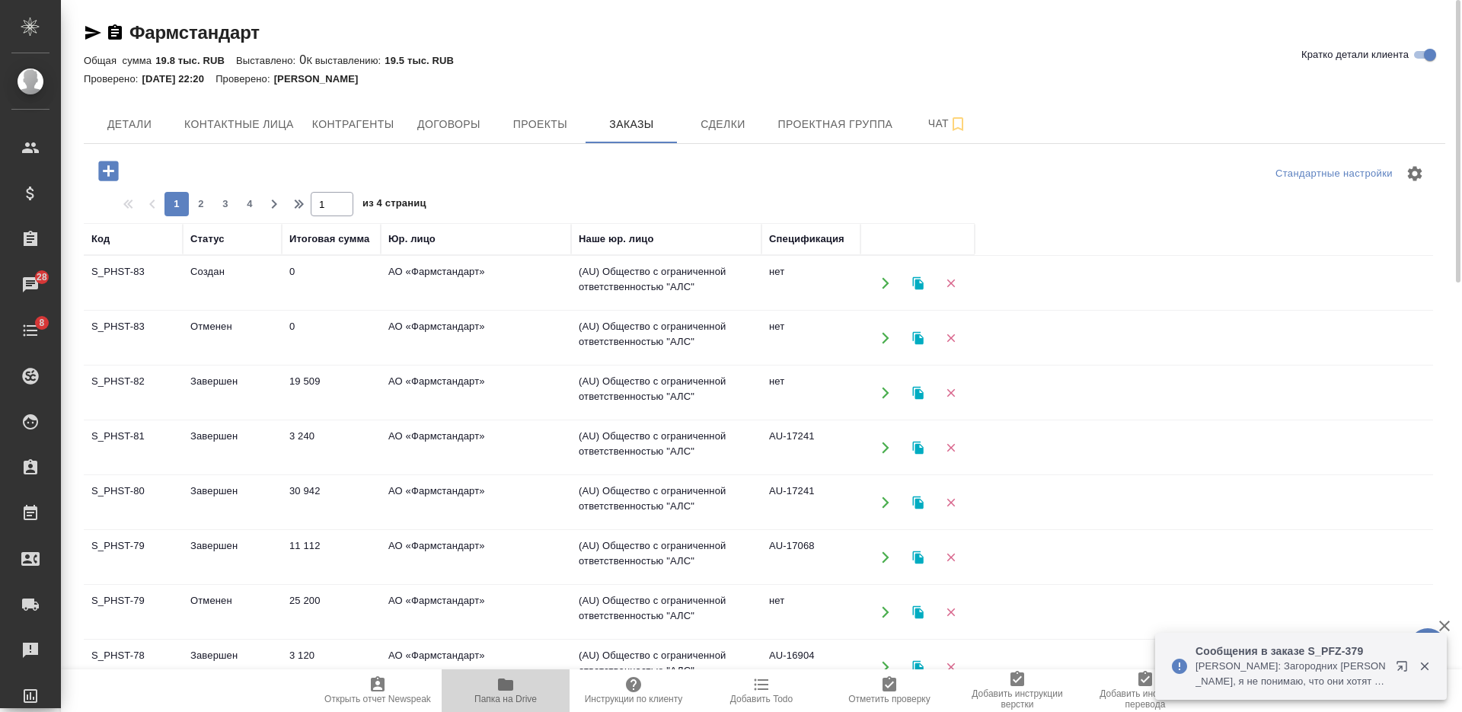
click at [500, 689] on icon "button" at bounding box center [505, 684] width 15 height 12
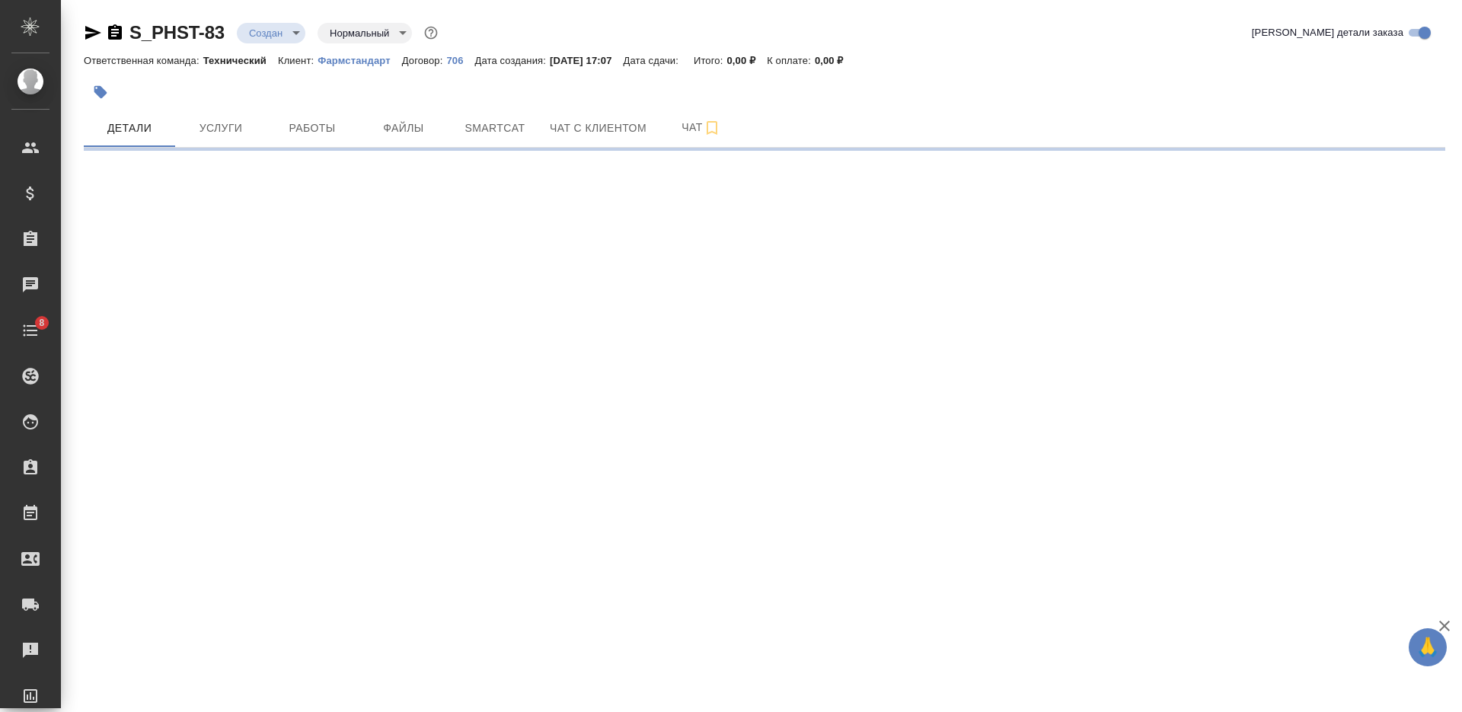
select select "RU"
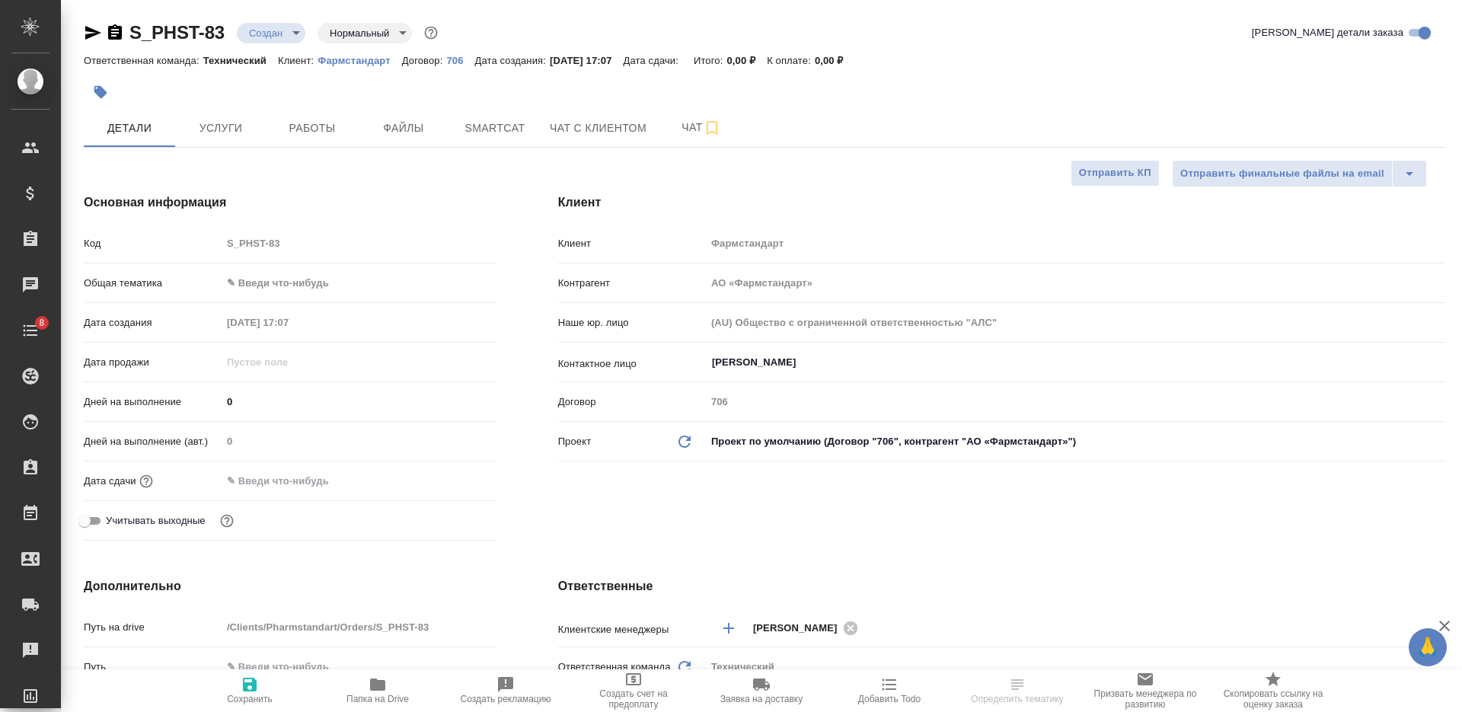
type textarea "x"
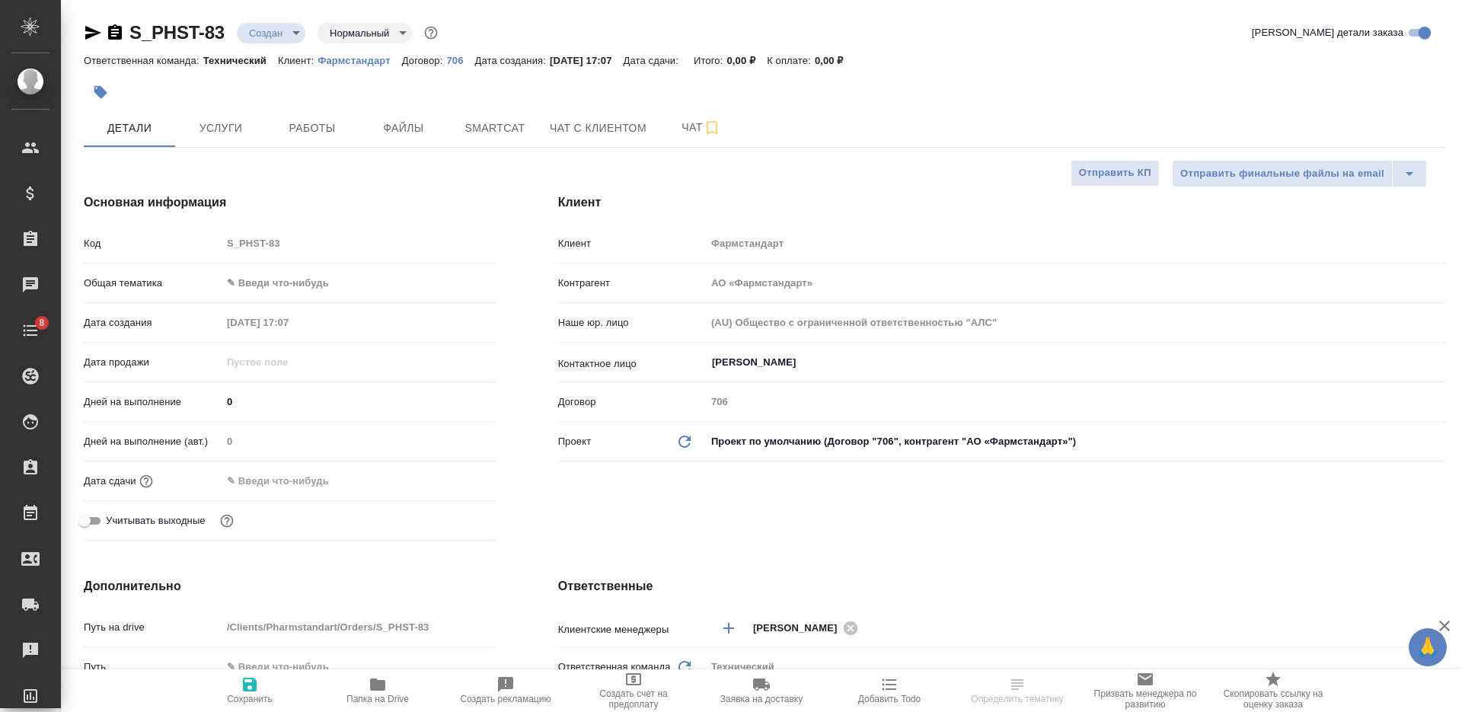
type textarea "x"
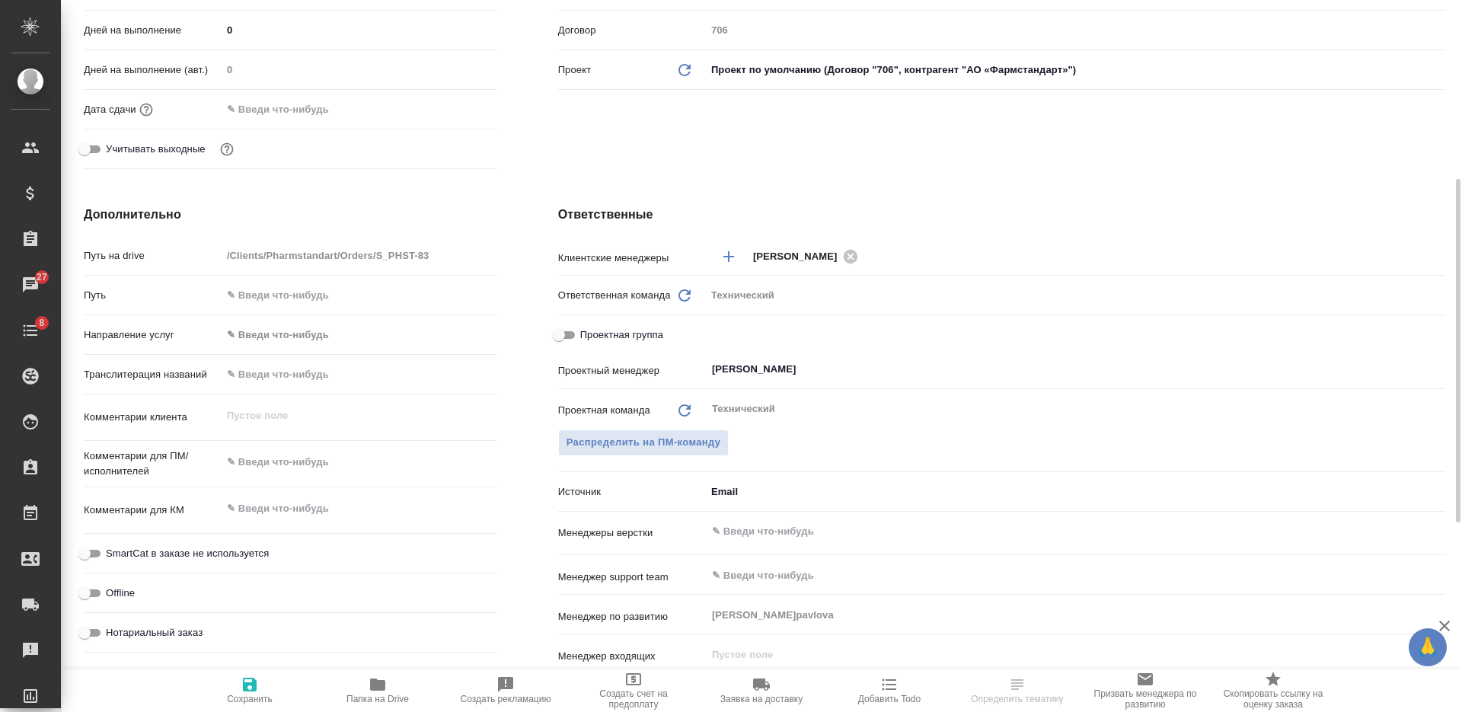
type textarea "x"
click at [276, 498] on textarea at bounding box center [359, 509] width 274 height 26
paste textarea "верстка текста доп. соглашения"
type textarea "верстка текста доп. соглашения"
type textarea "x"
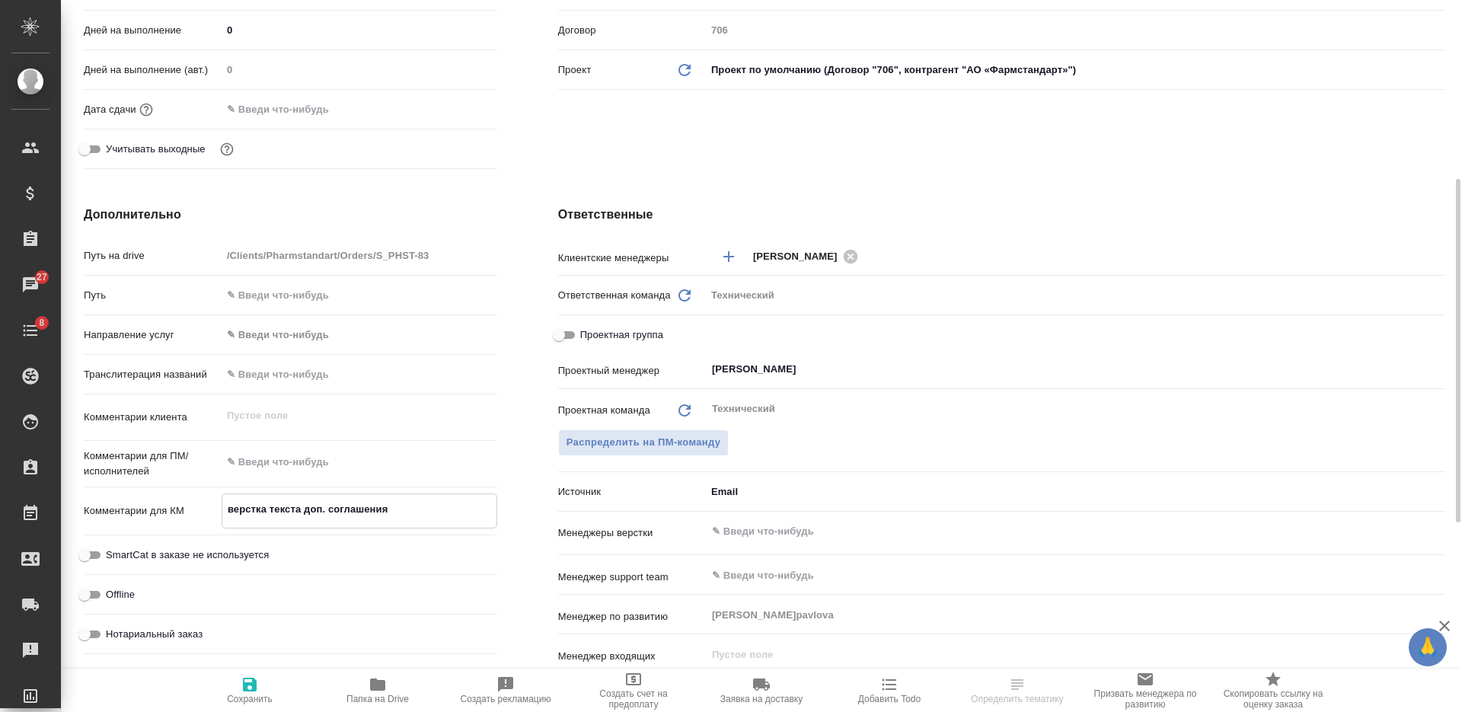
type textarea "x"
type textarea "верстка текста доп. соглашения"
type textarea "x"
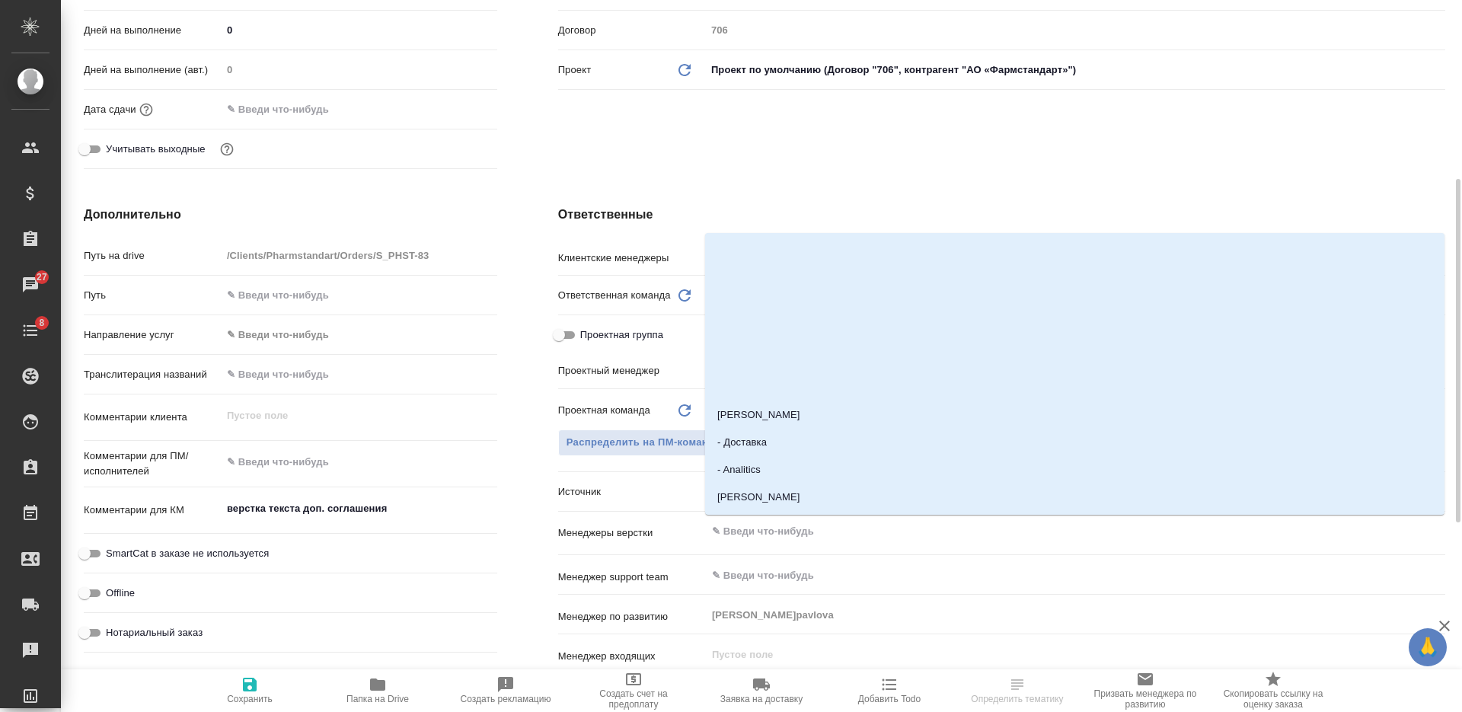
click at [725, 525] on input "text" at bounding box center [1049, 531] width 679 height 18
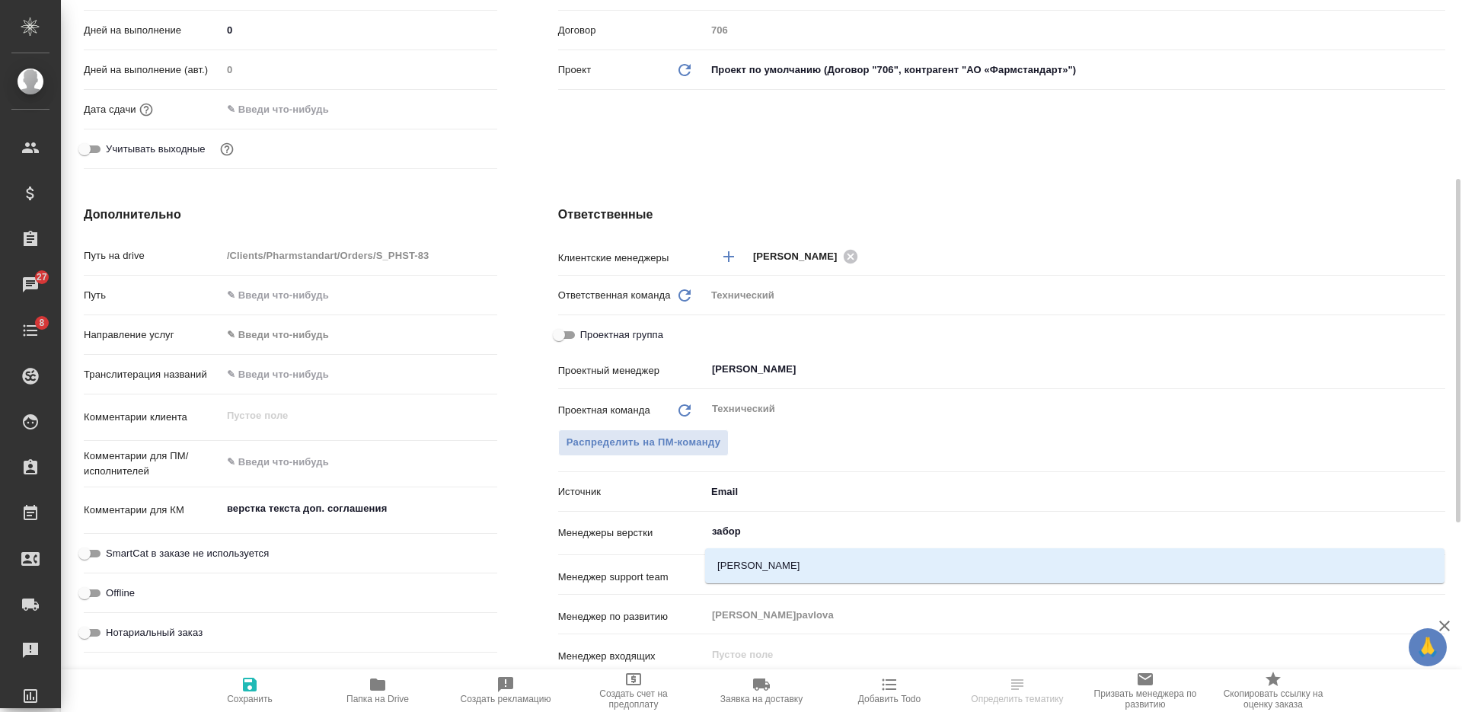
type input "заборо"
click at [736, 560] on li "[PERSON_NAME]" at bounding box center [1074, 565] width 739 height 27
type textarea "x"
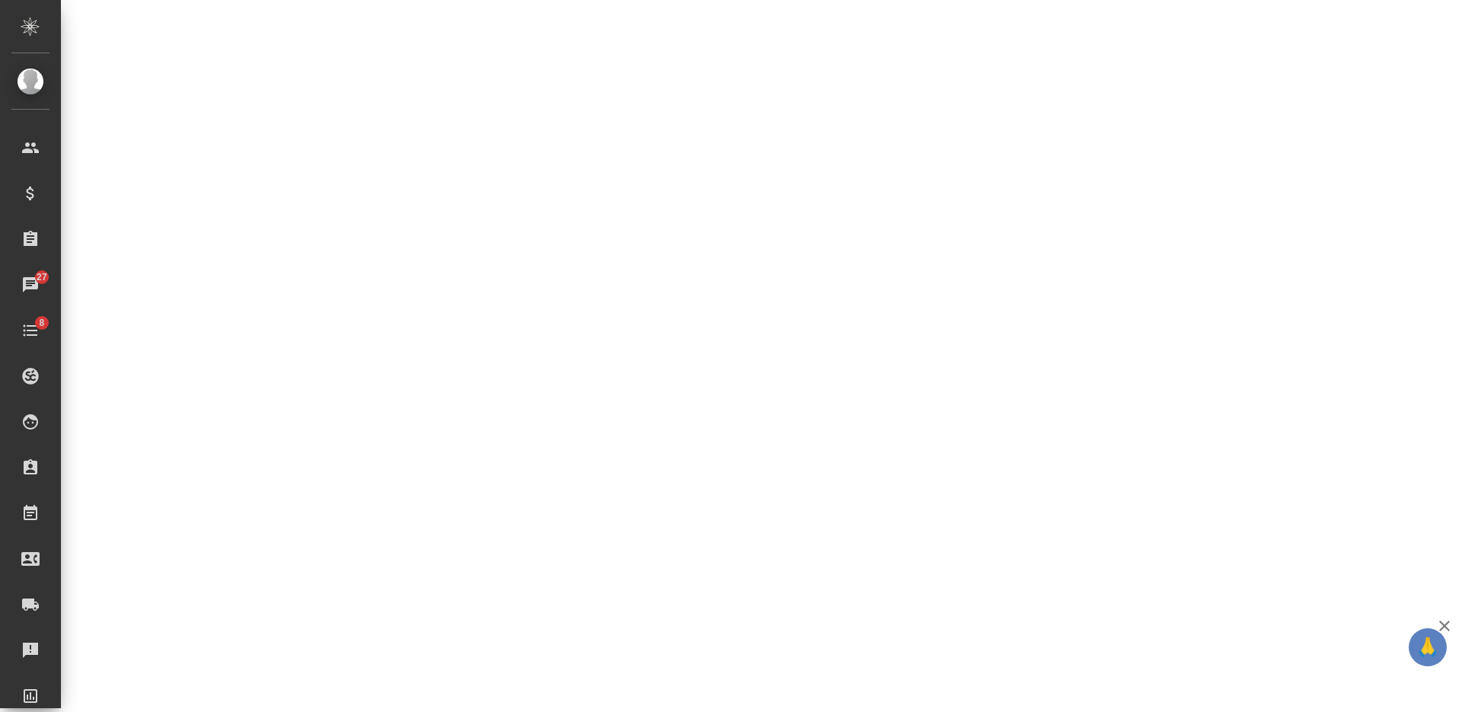
click at [276, 685] on div ".cls-1 fill:#fff; AWATERA Nikiforova Valeria Клиенты Спецификации Заказы 27 Чат…" at bounding box center [731, 356] width 1462 height 712
select select "RU"
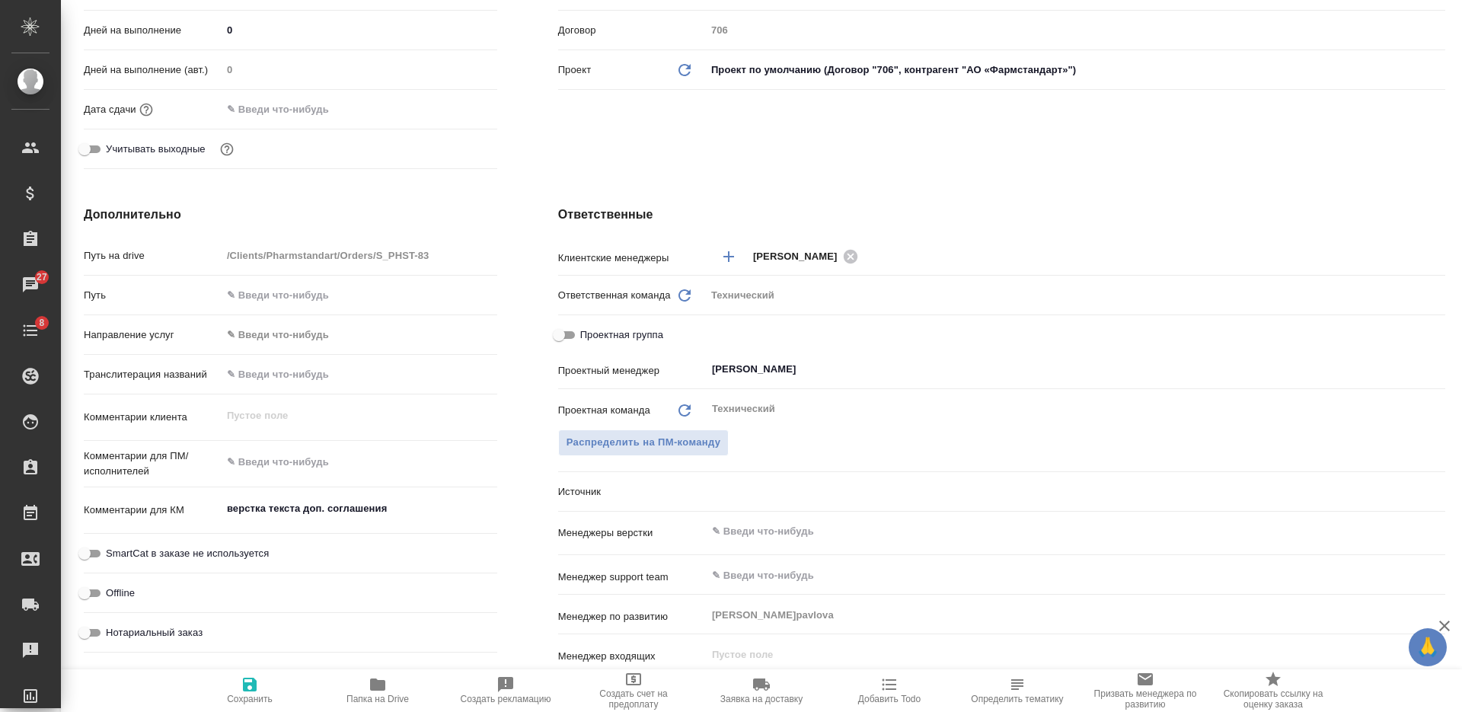
type textarea "x"
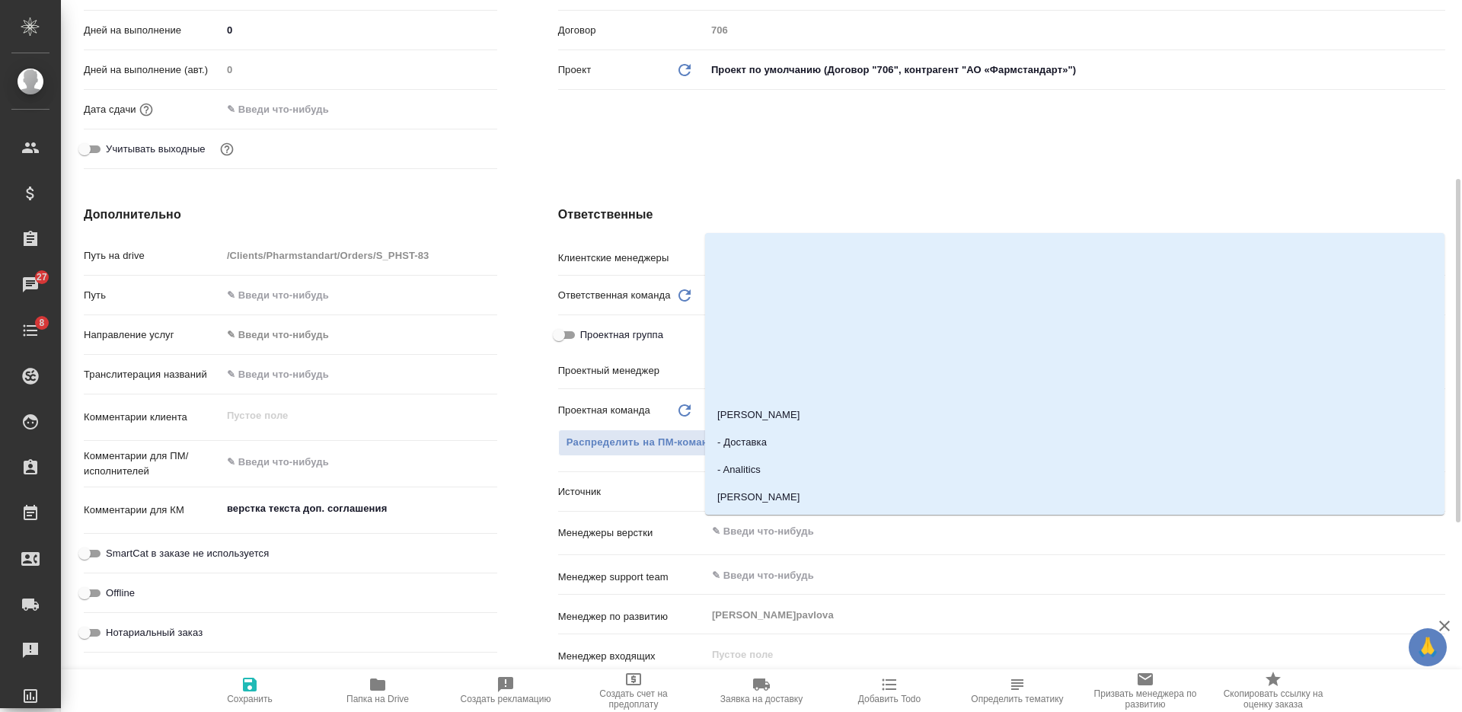
click at [756, 534] on input "text" at bounding box center [1049, 531] width 679 height 18
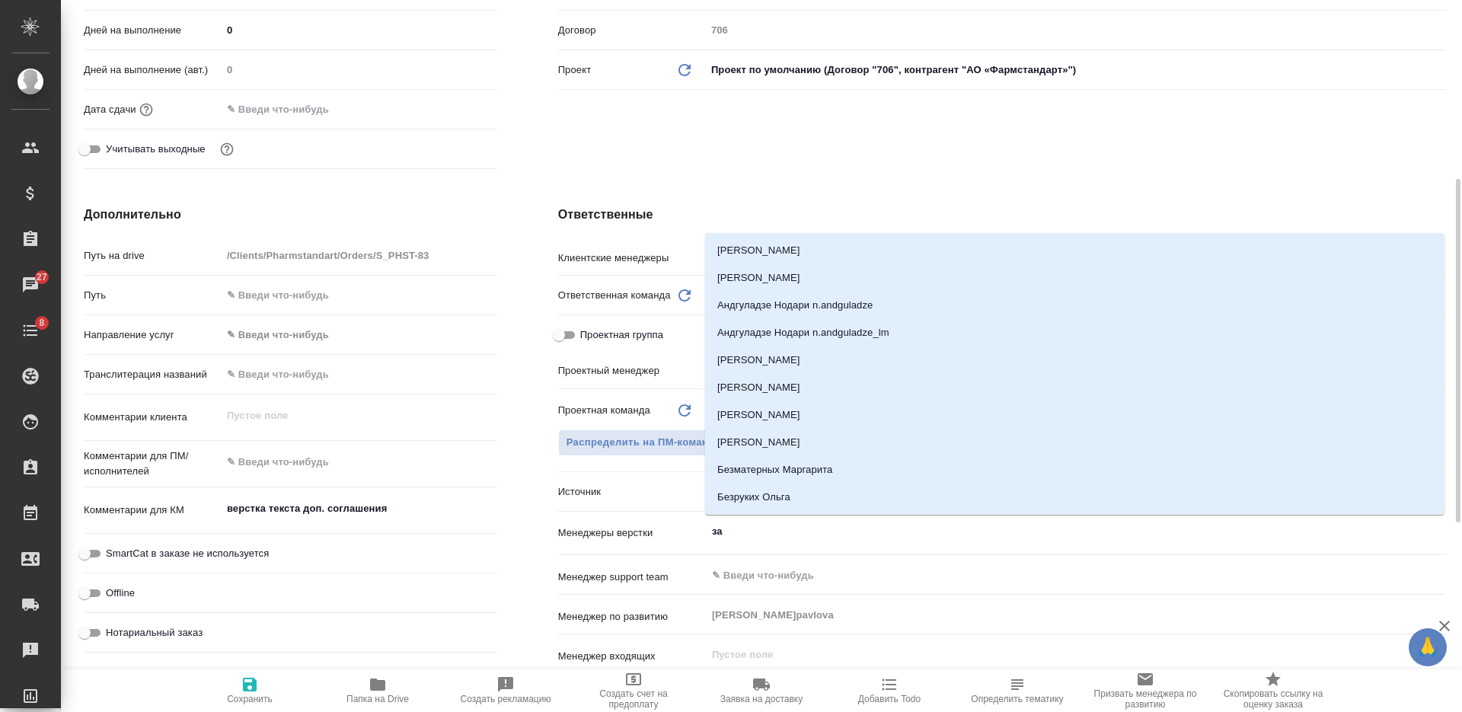
type input "заб"
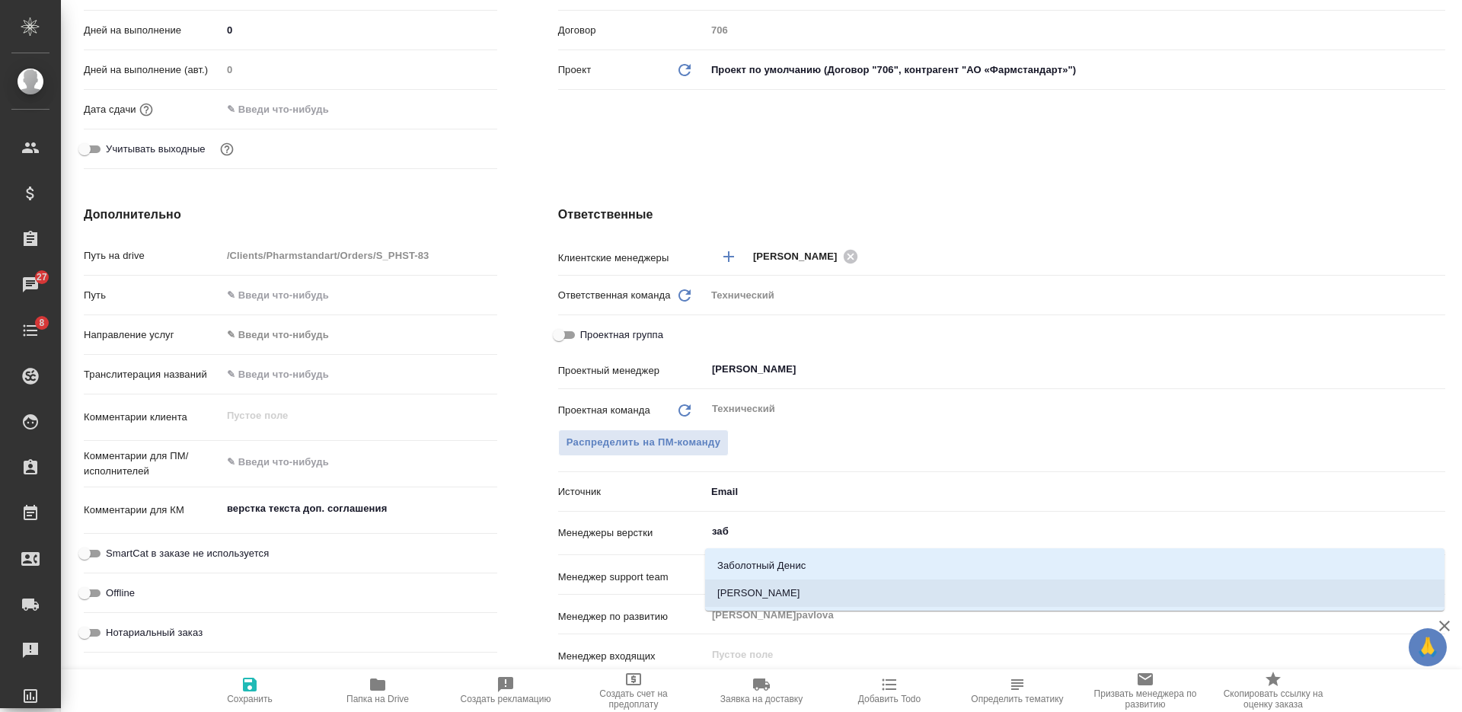
click at [778, 589] on li "[PERSON_NAME]" at bounding box center [1074, 592] width 739 height 27
type textarea "x"
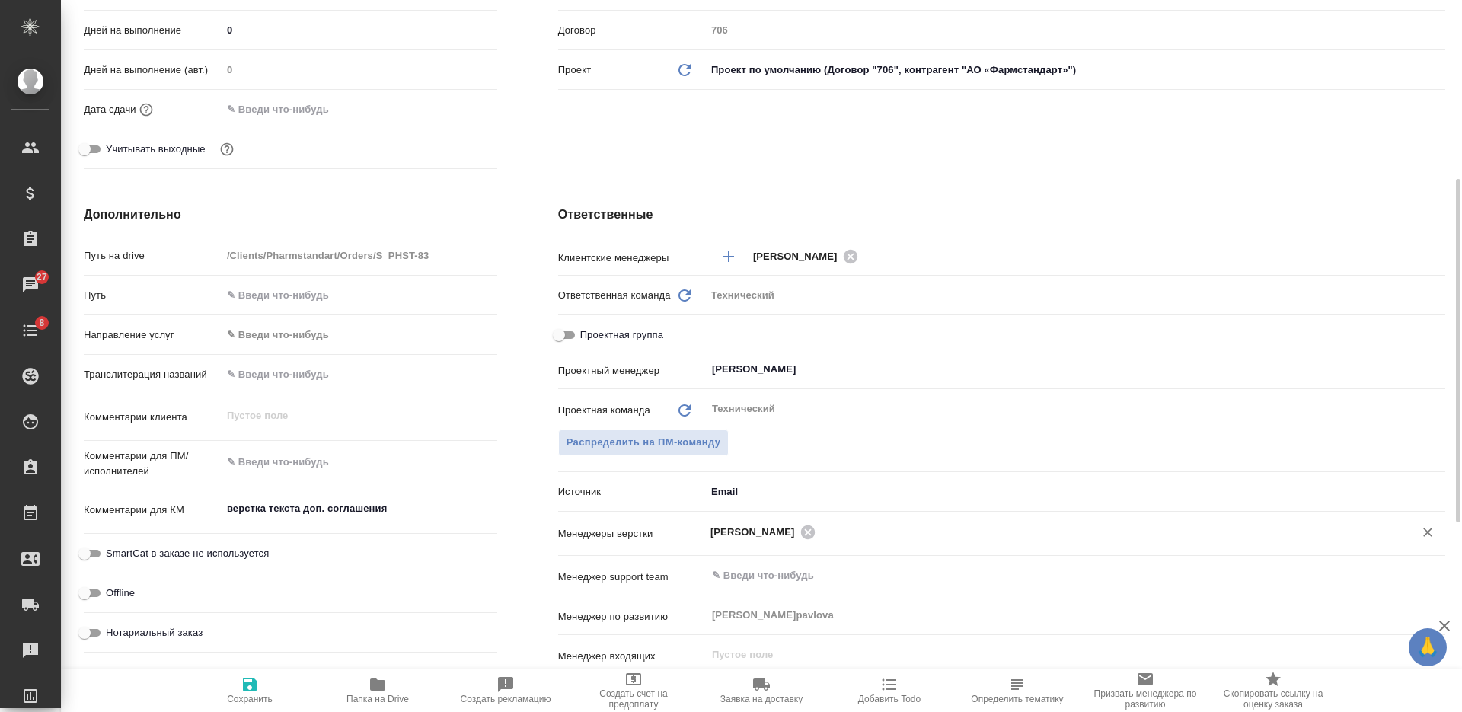
click at [244, 681] on icon "button" at bounding box center [250, 685] width 14 height 14
type textarea "x"
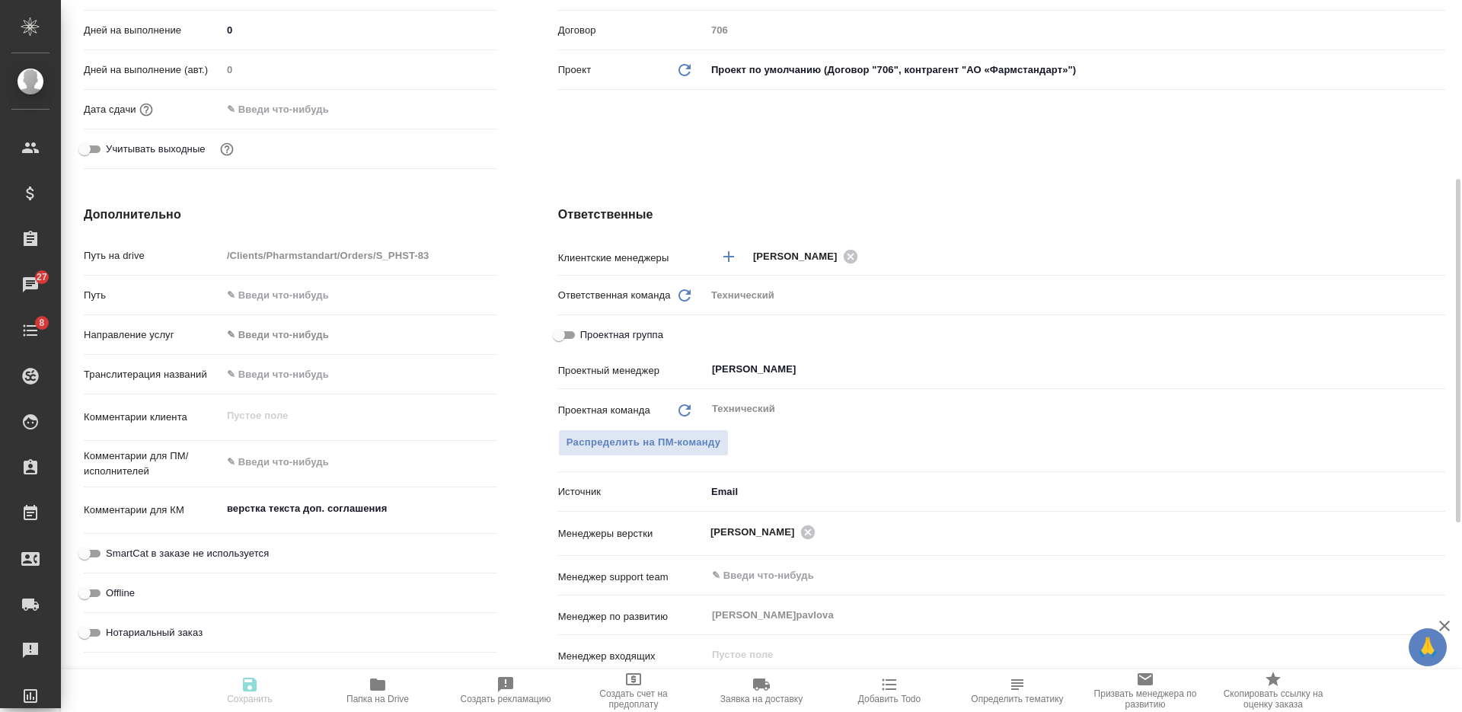
type textarea "x"
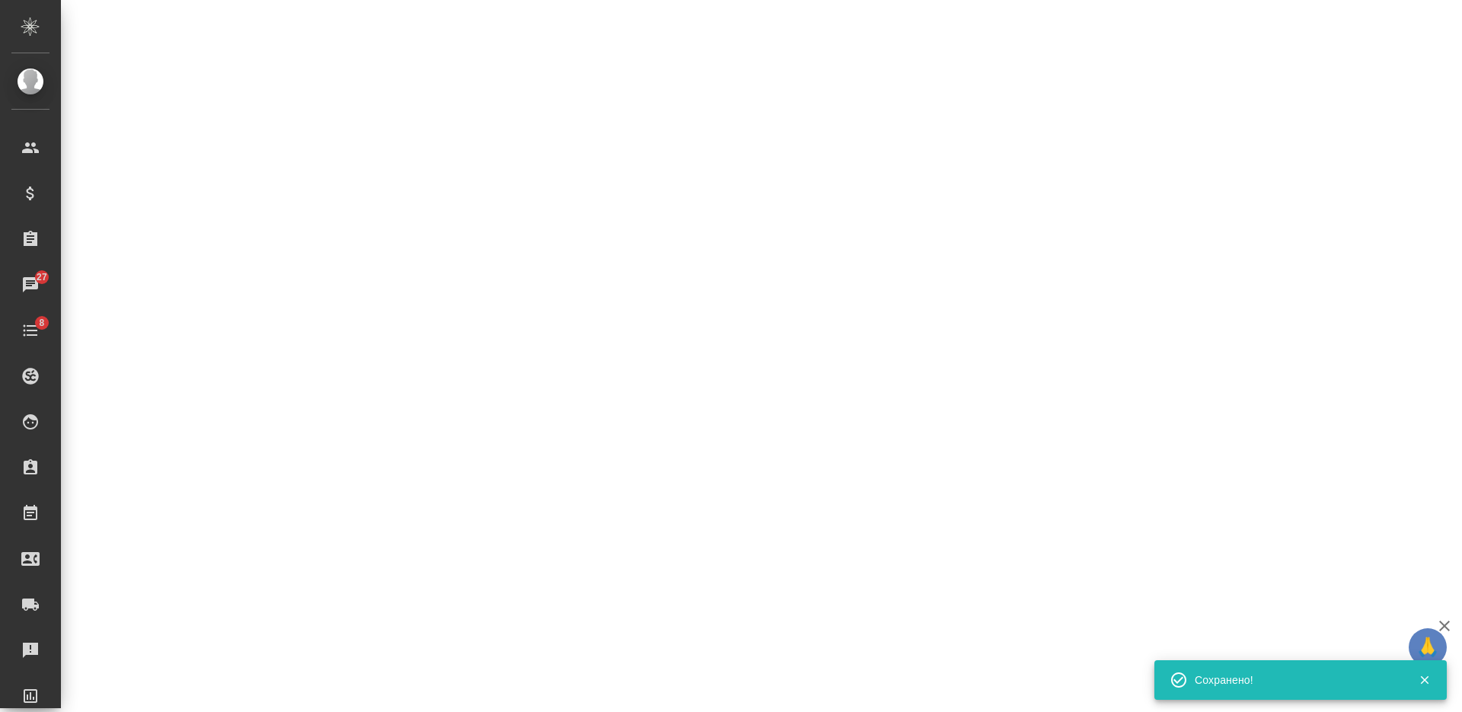
select select "RU"
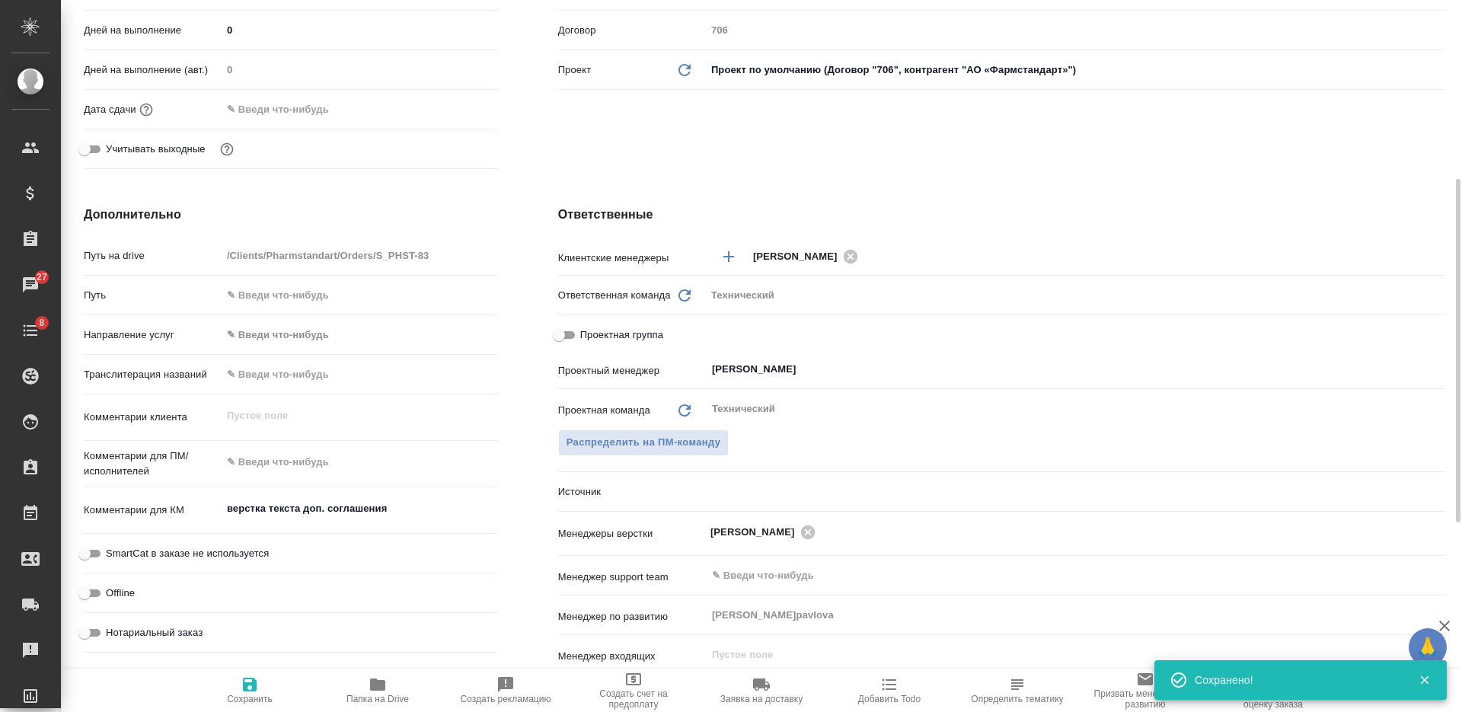
click at [484, 0] on html "🙏 .cls-1 fill:#fff; AWATERA Nikiforova Valeria Клиенты Спецификации Заказы 27 Ч…" at bounding box center [731, 356] width 1462 height 712
type textarea "x"
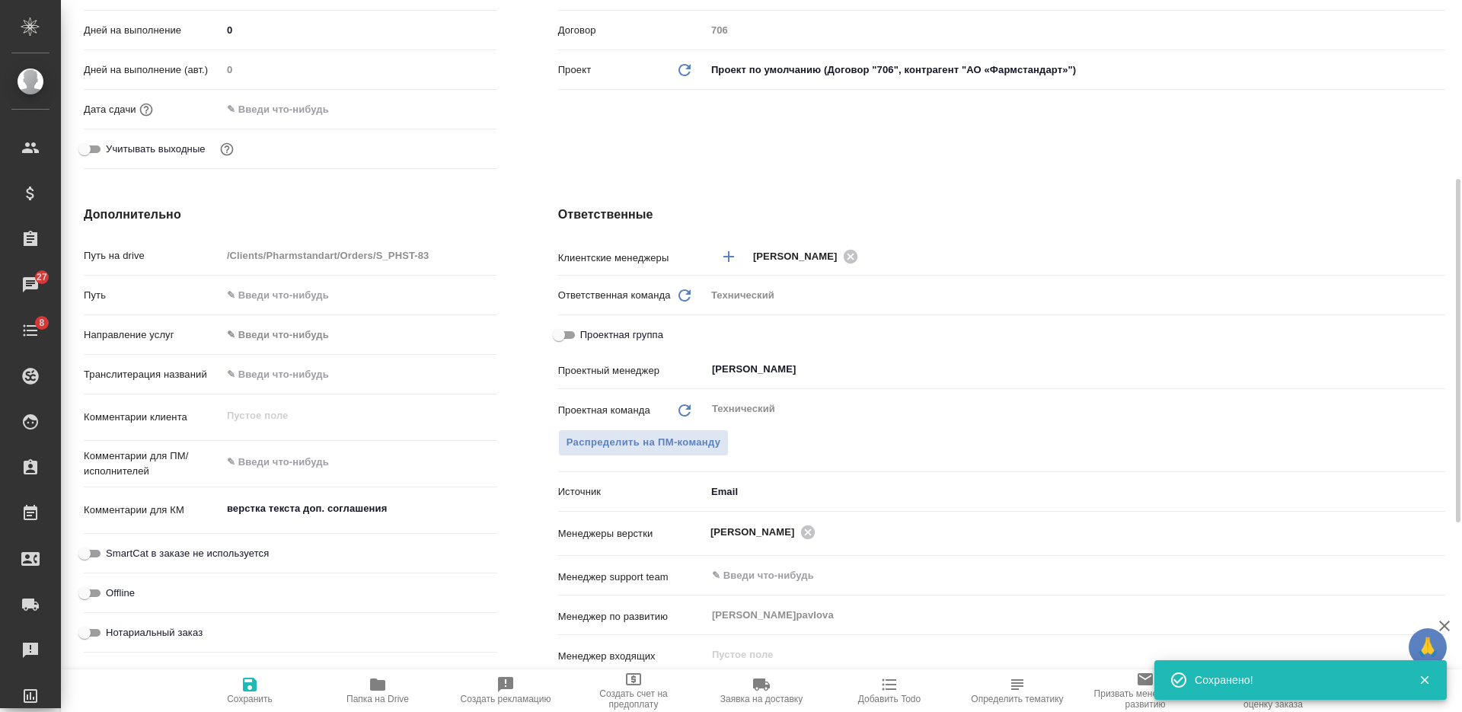
type textarea "x"
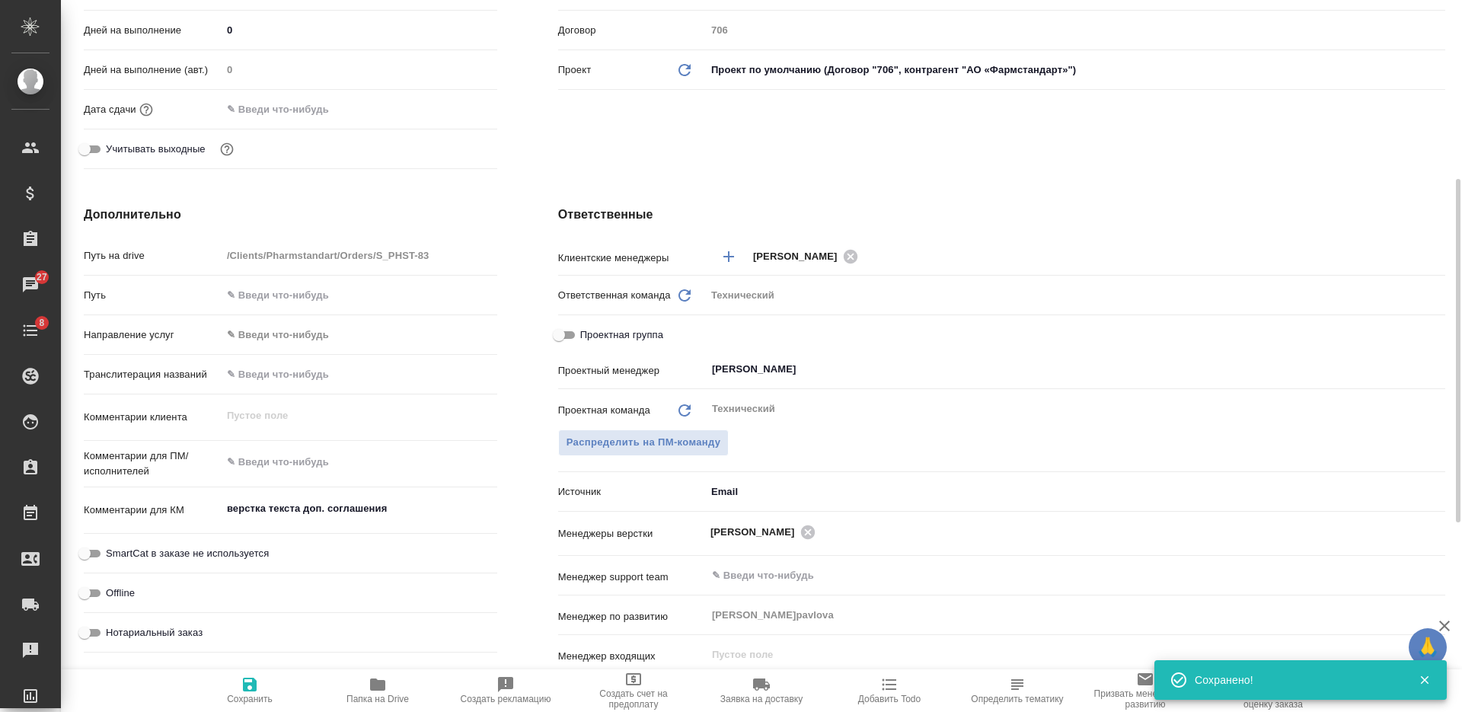
type textarea "x"
click at [258, 461] on textarea at bounding box center [359, 463] width 274 height 26
paste textarea "Нам необходимо отформатировать доп. соглашение, подготовленное нашим юристом. Н…"
type textarea "x"
type textarea "Нам необходимо отформатировать доп. соглашение, подготовленное нашим юристом. Н…"
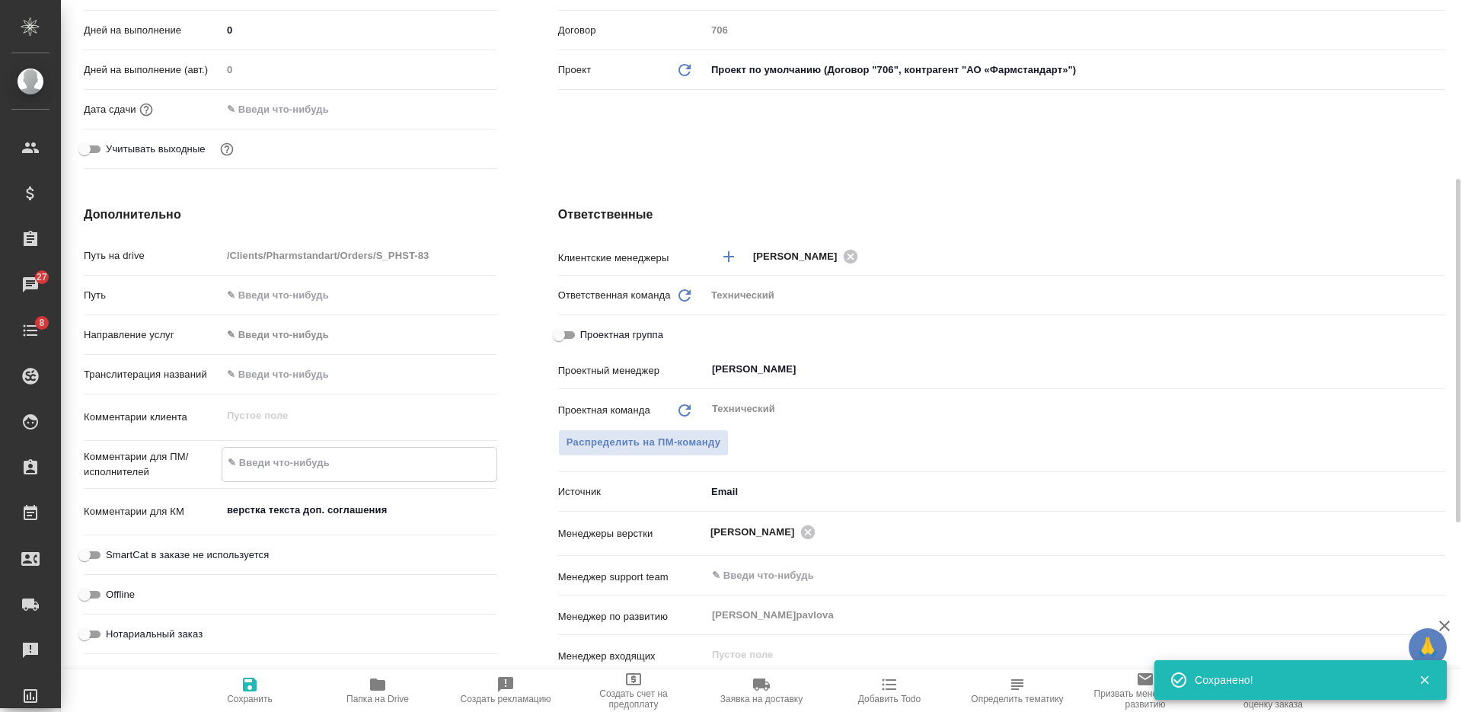
type textarea "x"
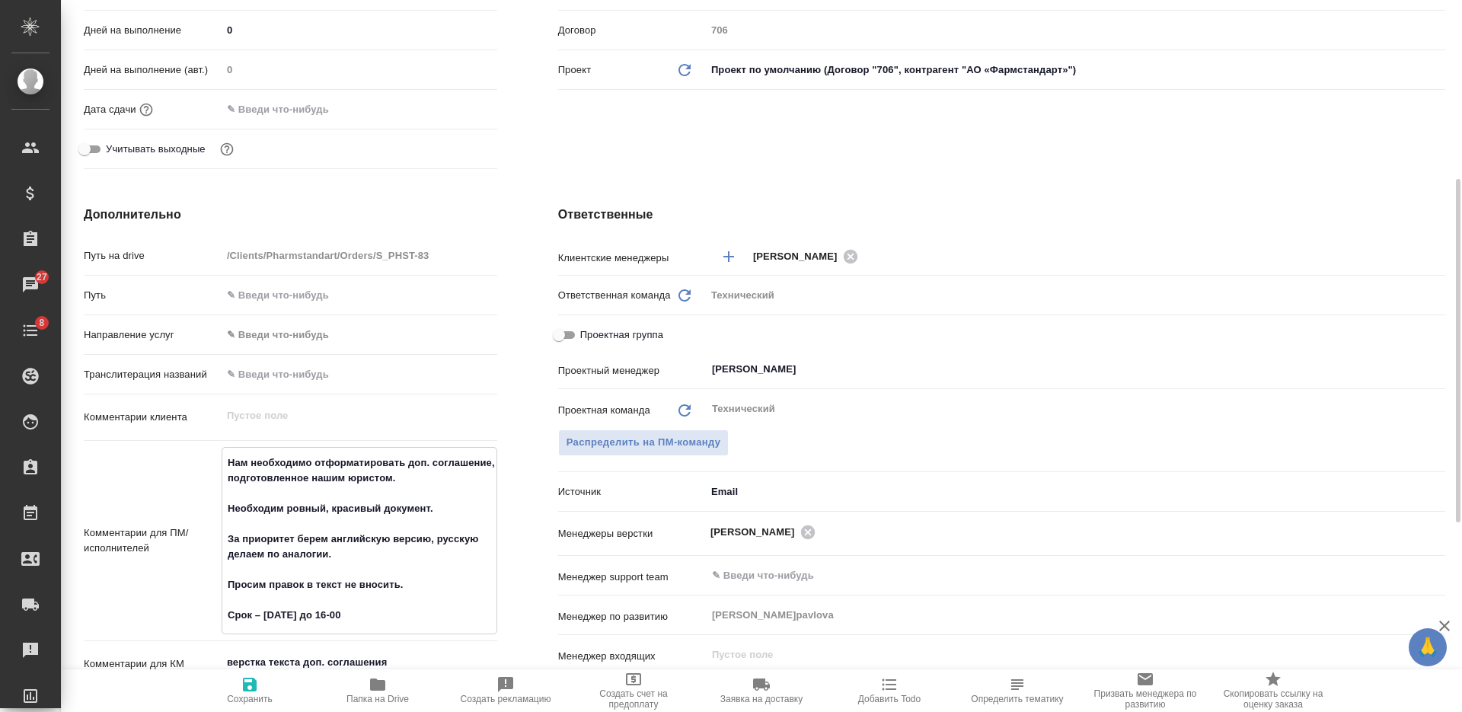
click at [311, 522] on textarea "Нам необходимо отформатировать доп. соглашение, подготовленное нашим юристом. Н…" at bounding box center [359, 539] width 274 height 178
type textarea "Нам необходимо отформатировать доп. соглашение, подготовленное нашим юристом. Н…"
type textarea "x"
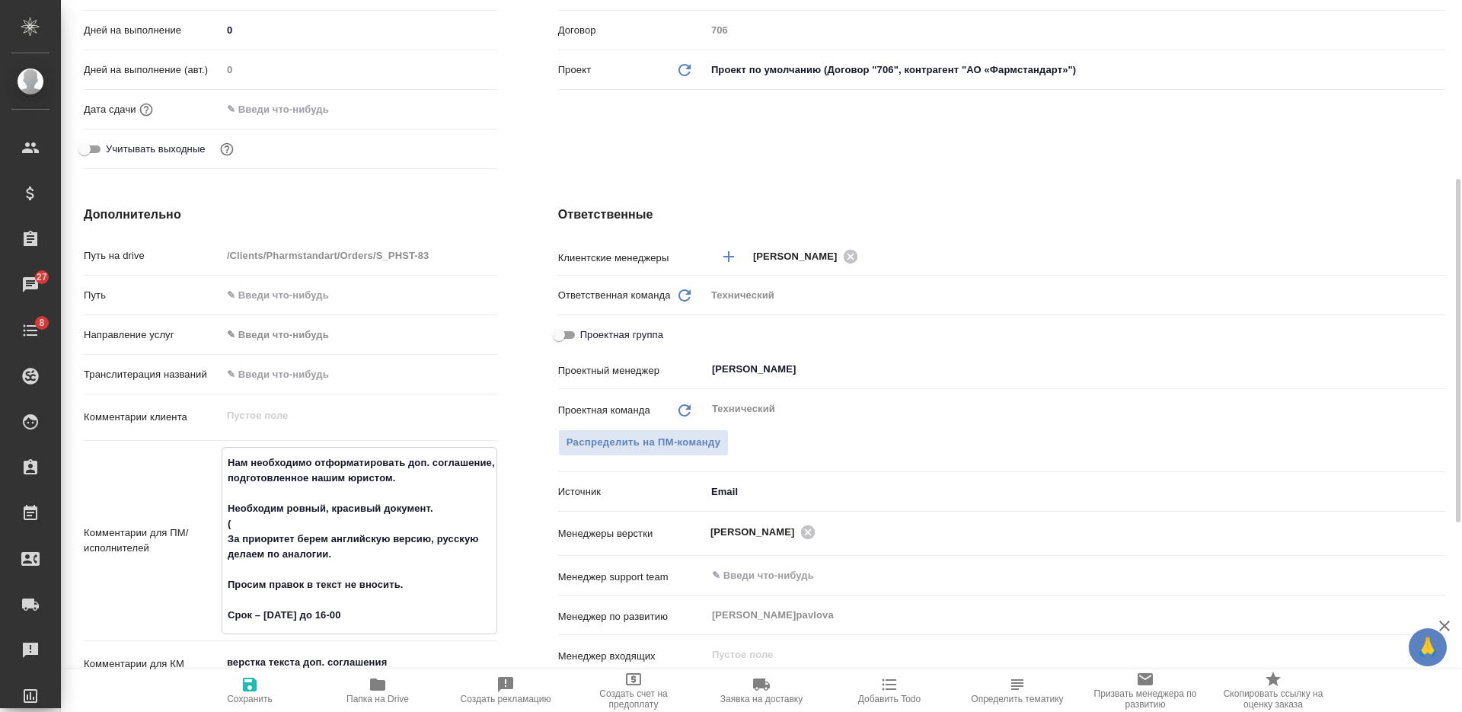
type textarea "Нам необходимо отформатировать доп. соглашение, подготовленное нашим юристом. Н…"
type textarea "x"
type textarea "Нам необходимо отформатировать доп. соглашение, подготовленное нашим юристом. Н…"
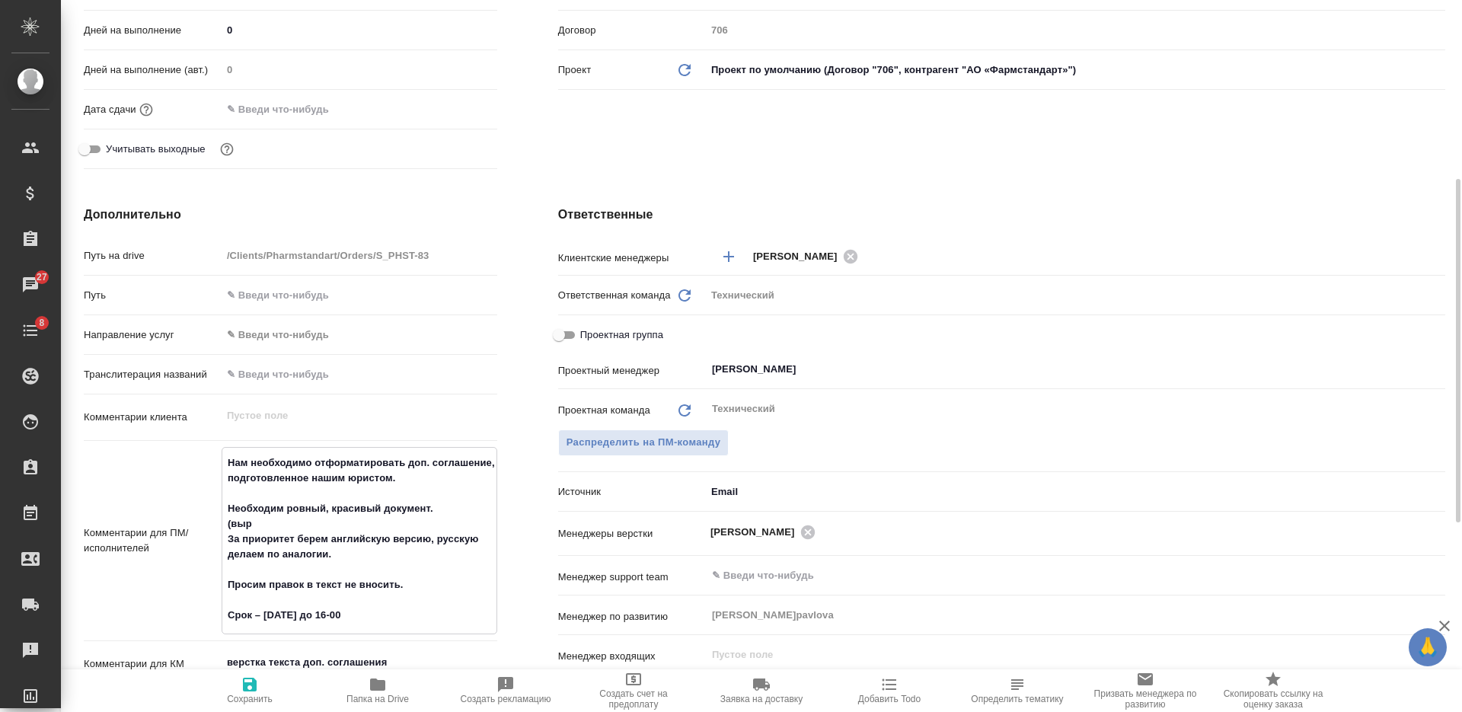
type textarea "x"
type textarea "Нам необходимо отформатировать доп. соглашение, подготовленное нашим юристом. Н…"
type textarea "x"
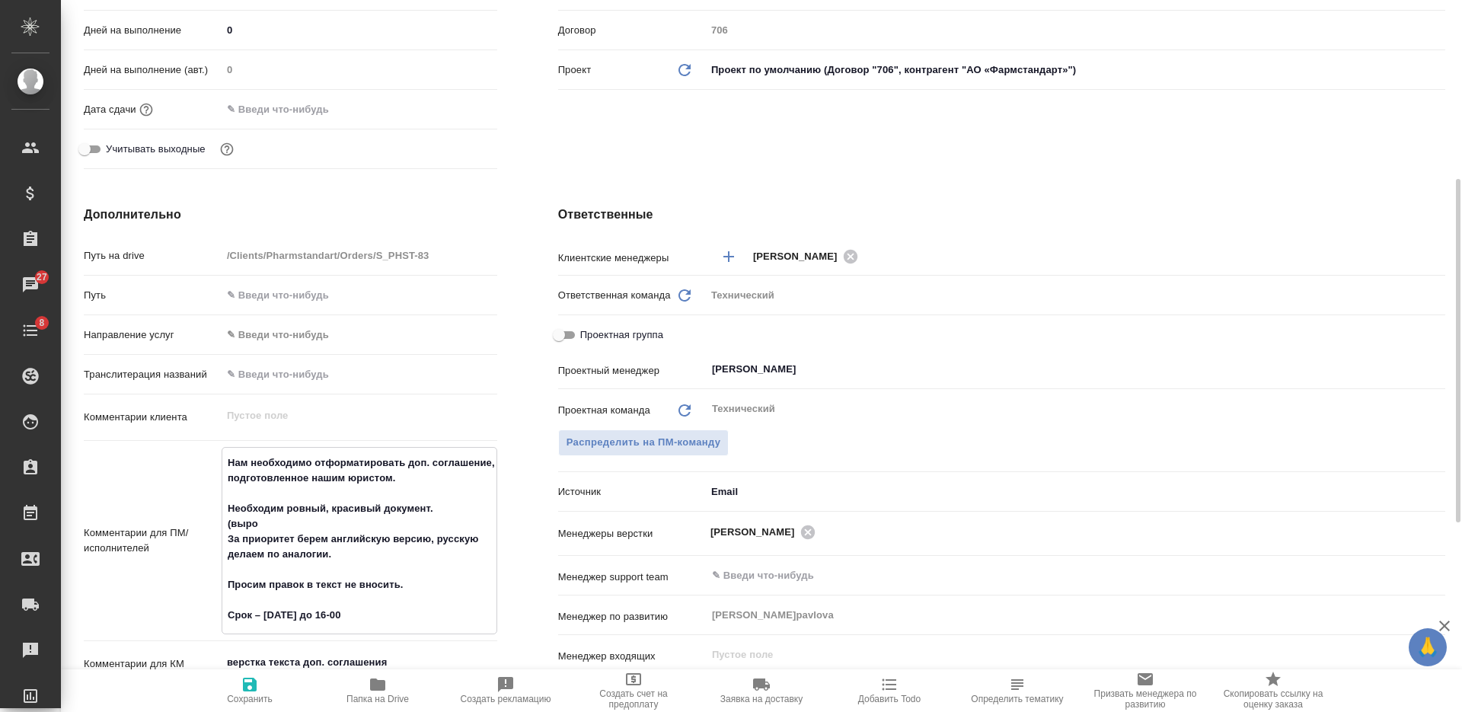
type textarea "Нам необходимо отформатировать доп. соглашение, подготовленное нашим юристом. Н…"
type textarea "x"
type textarea "Нам необходимо отформатировать доп. соглашение, подготовленное нашим юристом. Н…"
type textarea "x"
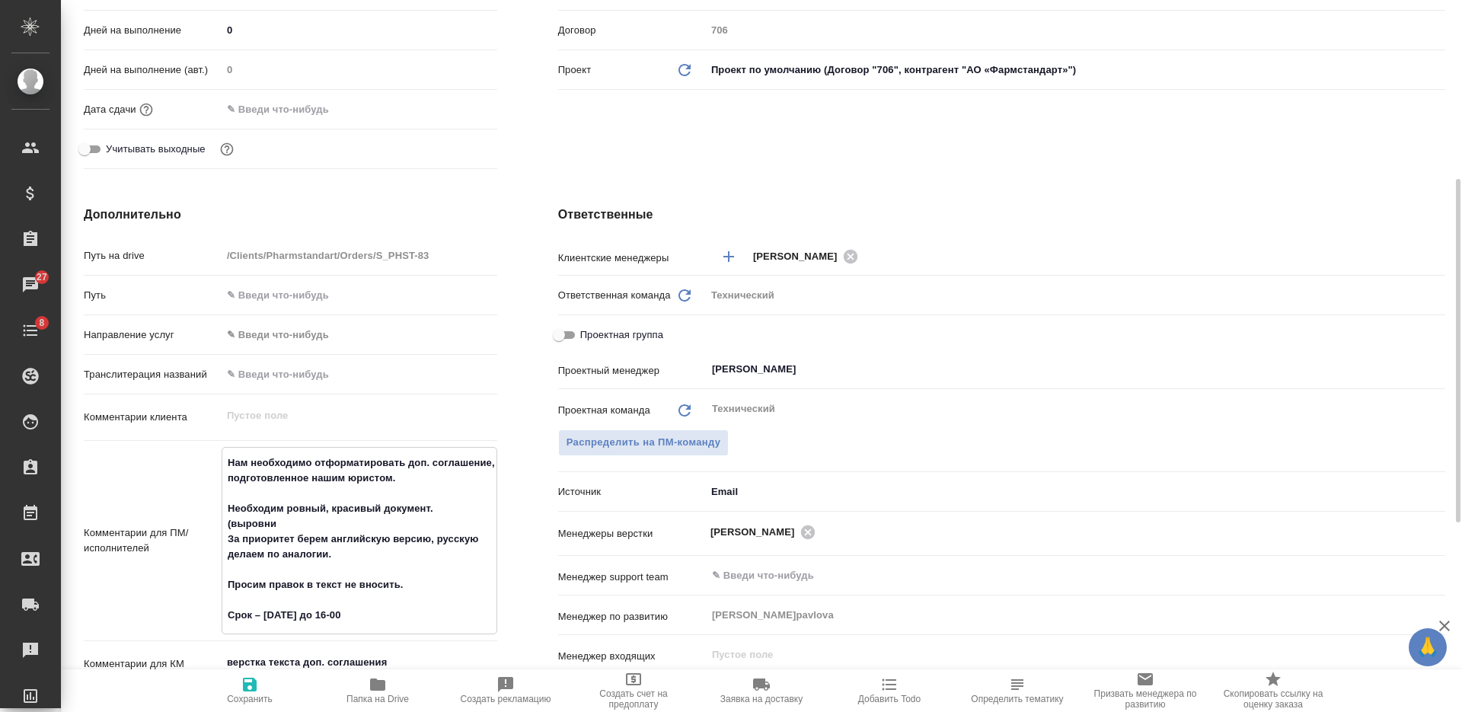
type textarea "x"
type textarea "Нам необходимо отформатировать доп. соглашение, подготовленное нашим юристом. Н…"
type textarea "x"
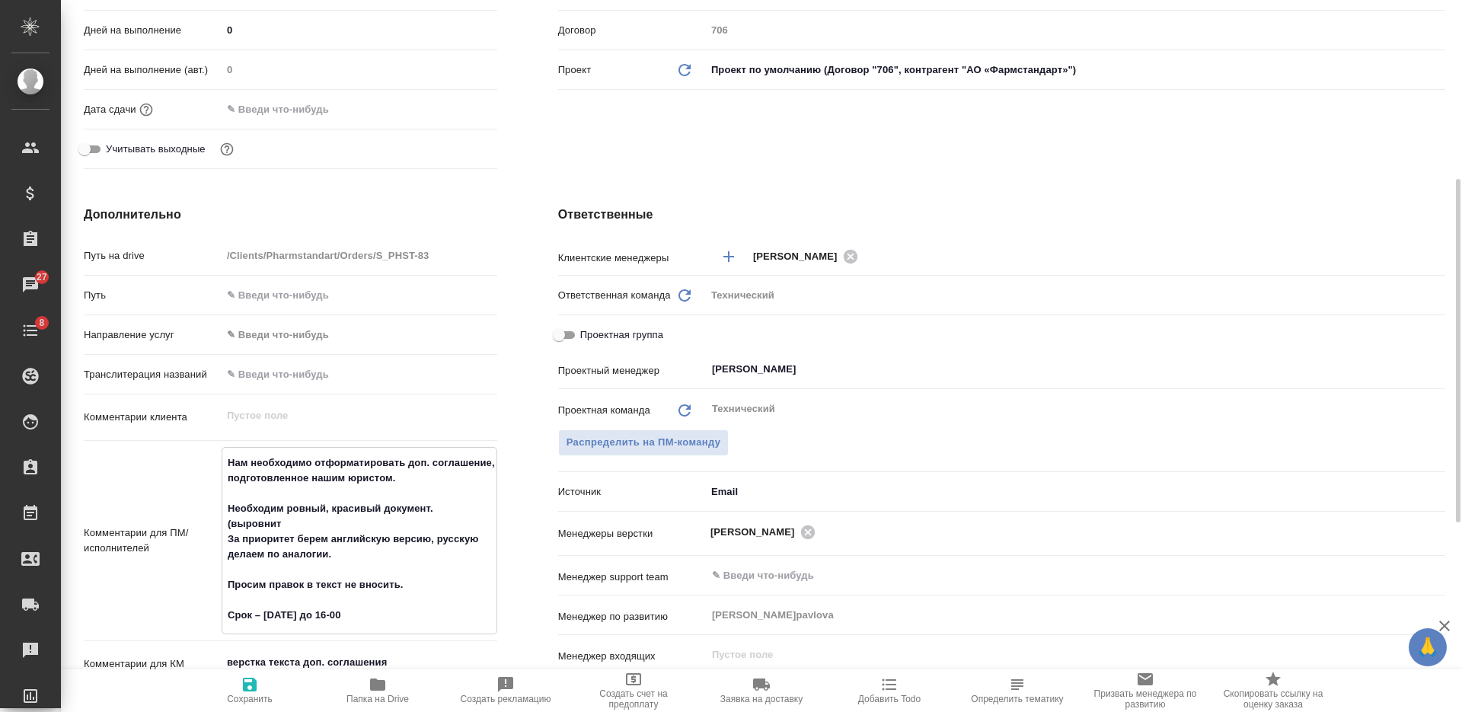
type textarea "x"
type textarea "Нам необходимо отформатировать доп. соглашение, подготовленное нашим юристом. Н…"
type textarea "x"
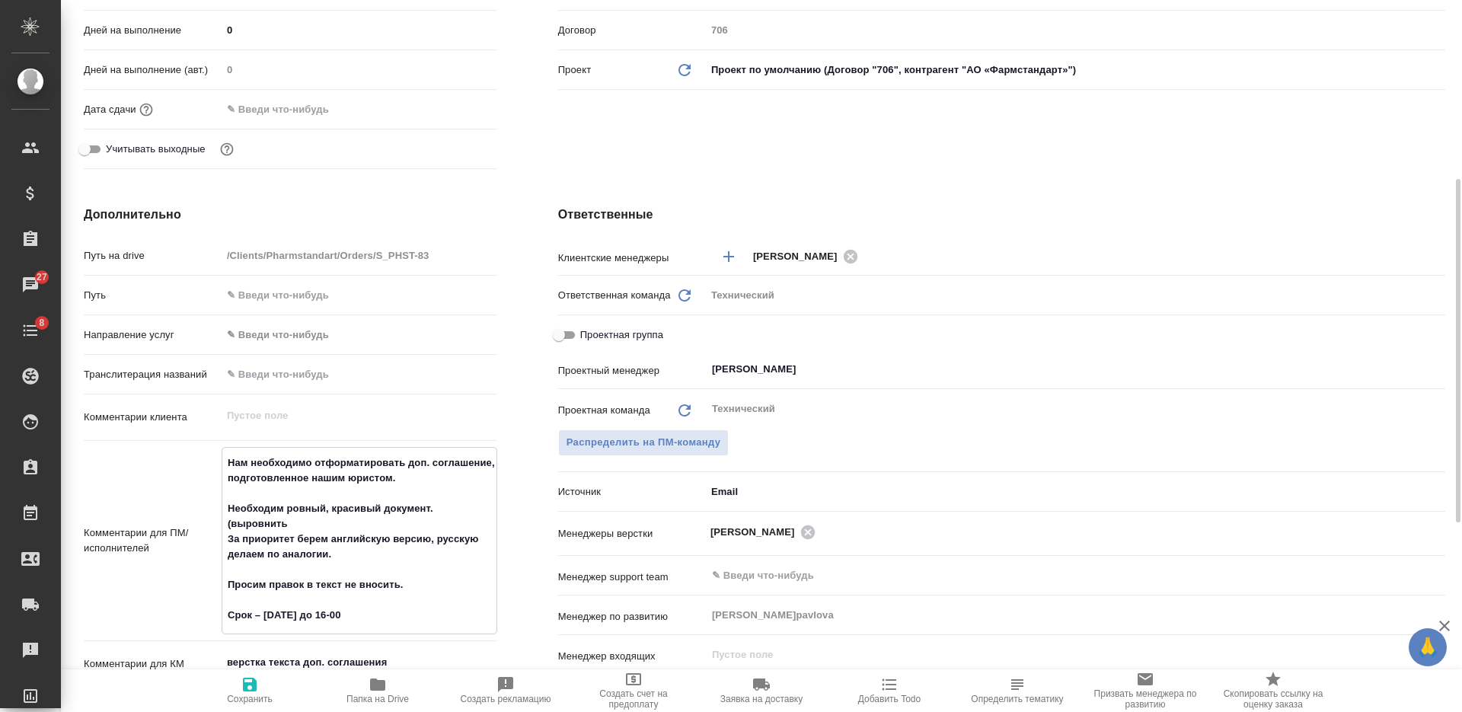
type textarea "x"
type textarea "Нам необходимо отформатировать доп. соглашение, подготовленное нашим юристом. Н…"
type textarea "x"
type textarea "Нам необходимо отформатировать доп. соглашение, подготовленное нашим юристом. Н…"
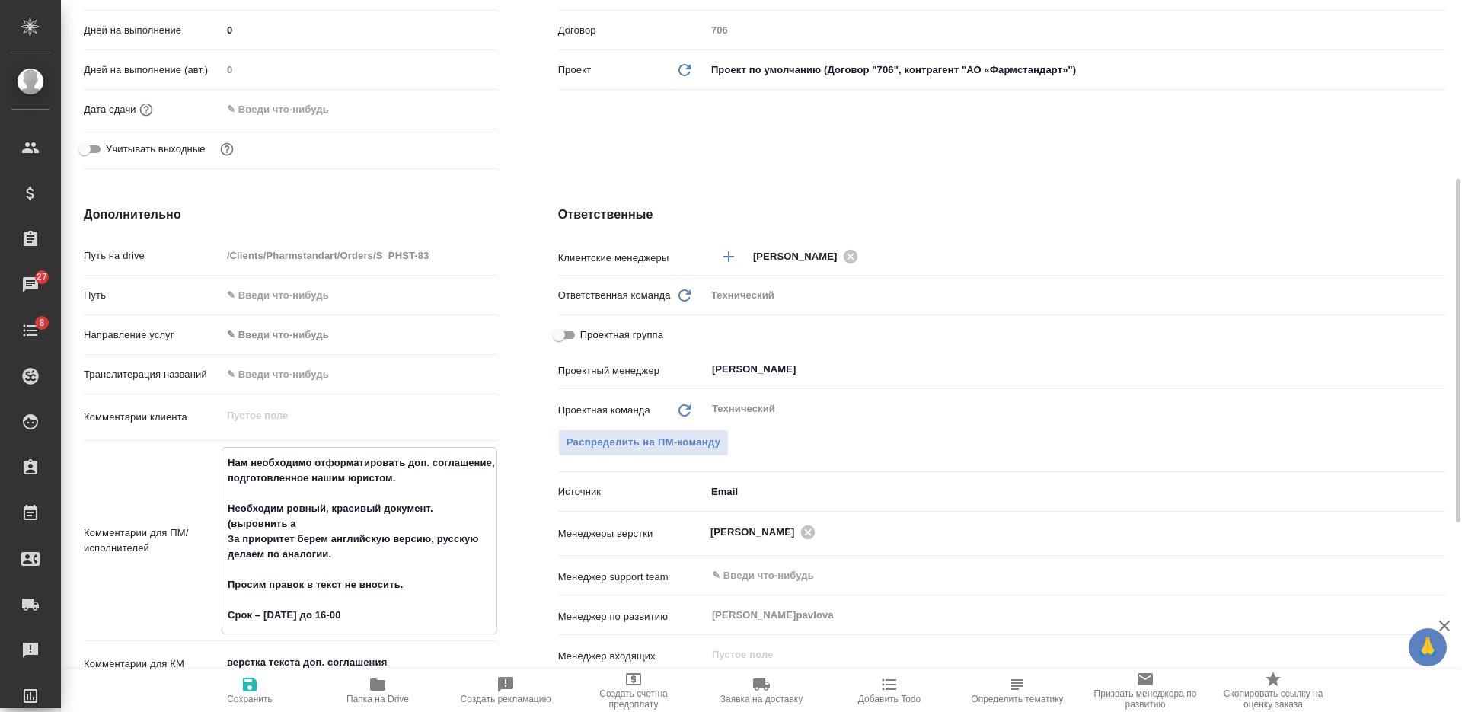
type textarea "x"
type textarea "Нам необходимо отформатировать доп. соглашение, подготовленное нашим юристом. Н…"
type textarea "x"
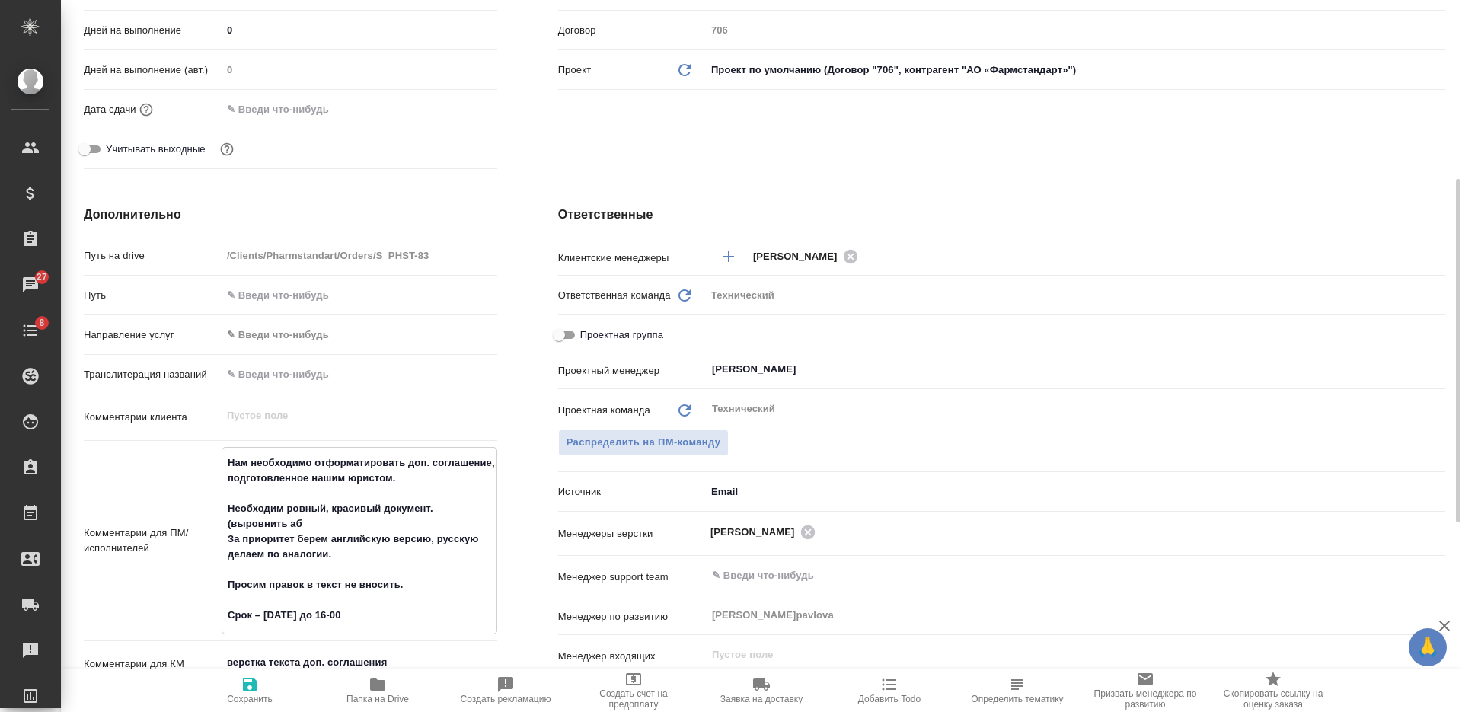
type textarea "x"
type textarea "Нам необходимо отформатировать доп. соглашение, подготовленное нашим юристом. Н…"
type textarea "x"
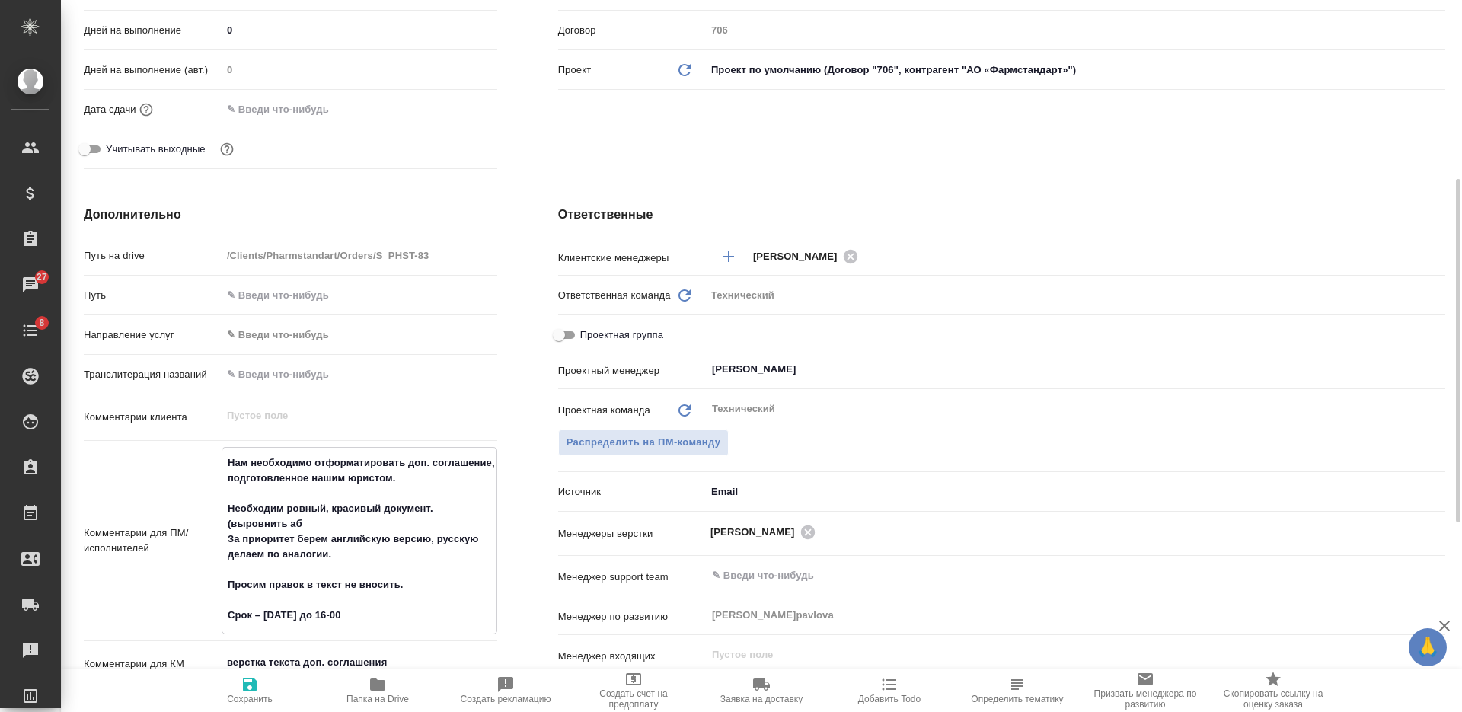
type textarea "x"
type textarea "Нам необходимо отформатировать доп. соглашение, подготовленное нашим юристом. Н…"
type textarea "x"
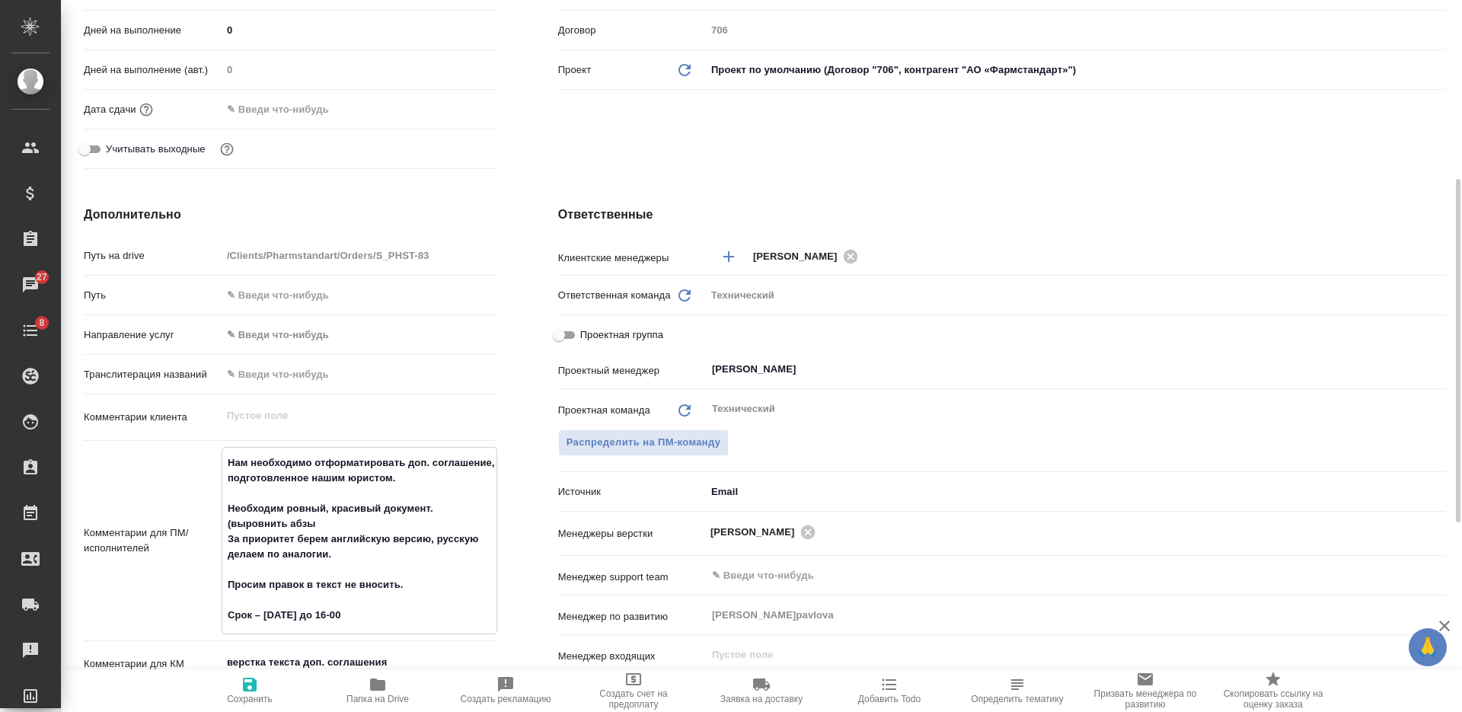
type textarea "Нам необходимо отформатировать доп. соглашение, подготовленное нашим юристом. Н…"
type textarea "x"
type textarea "Нам необходимо отформатировать доп. соглашение, подготовленное нашим юристом. Н…"
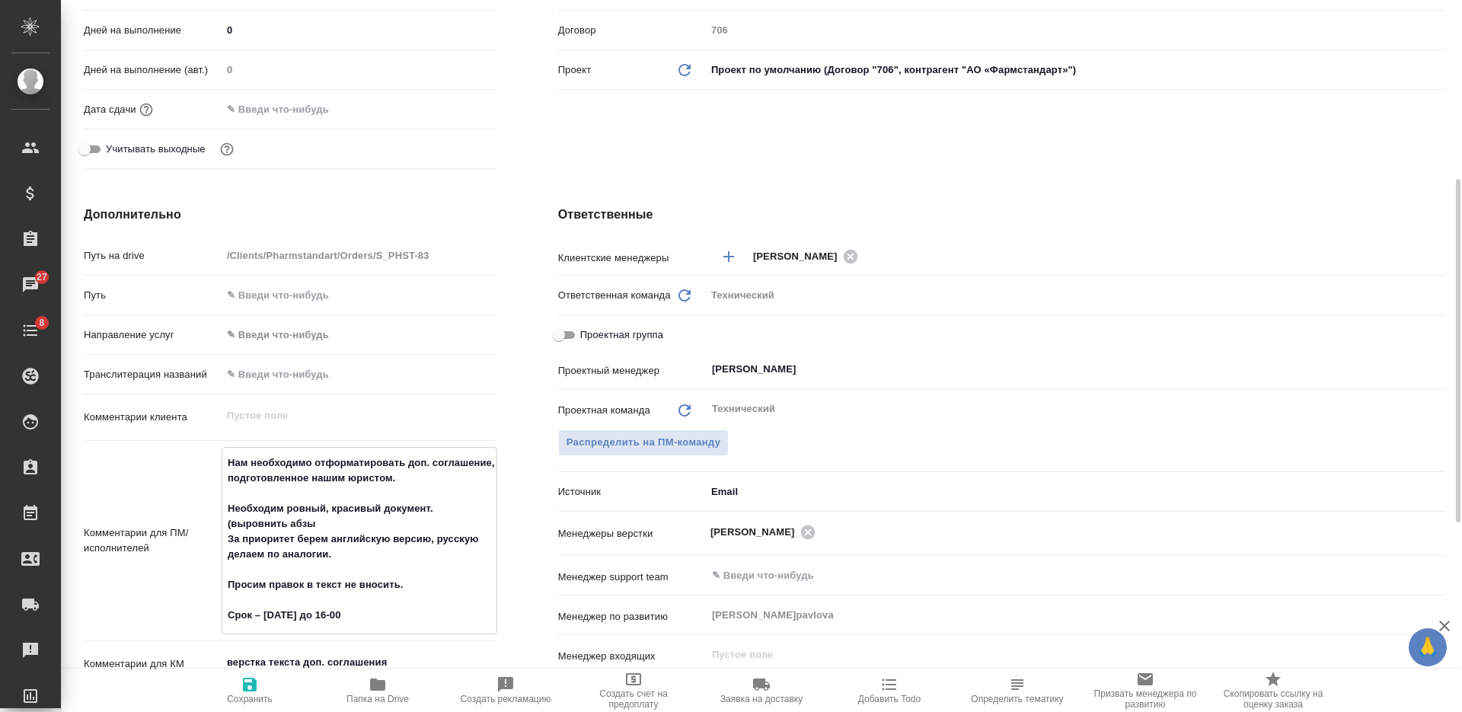
type textarea "x"
type textarea "Нам необходимо отформатировать доп. соглашение, подготовленное нашим юристом. Н…"
type textarea "x"
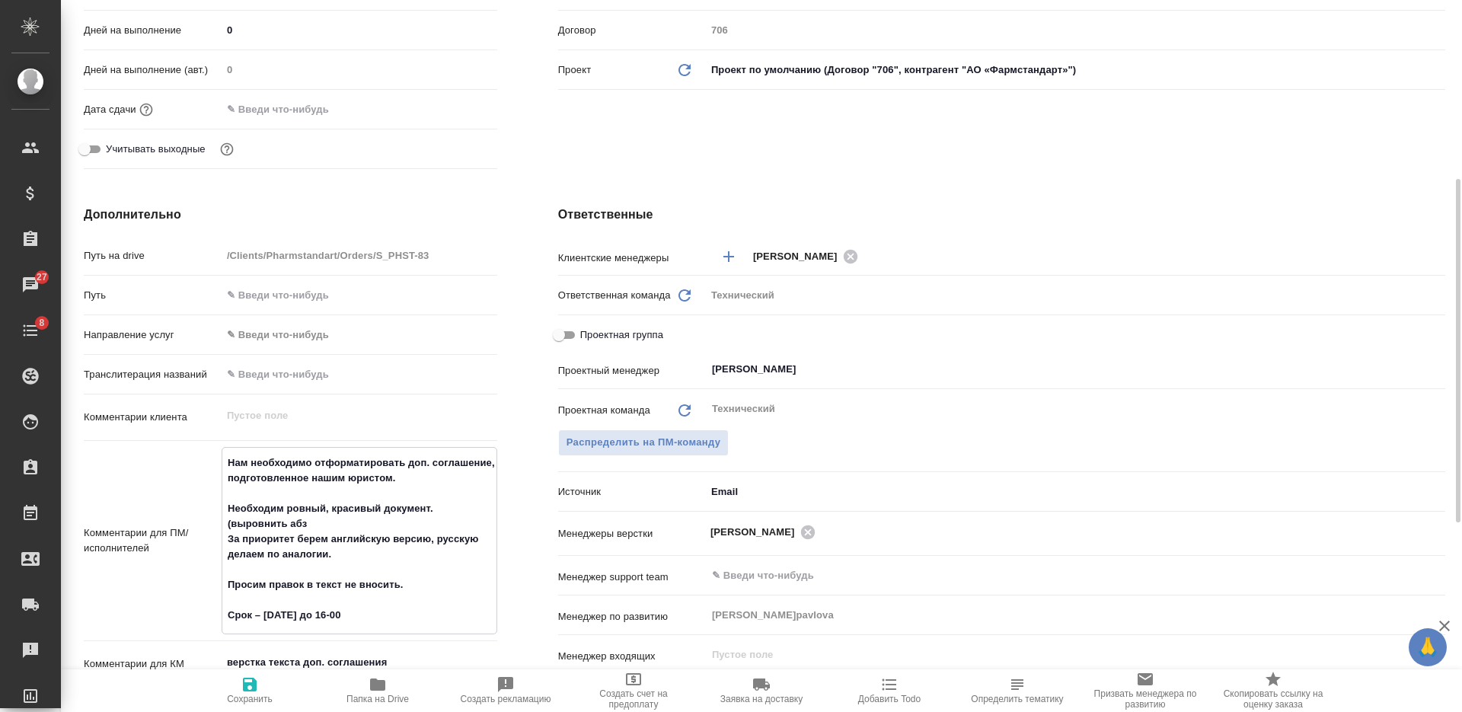
type textarea "x"
type textarea "Нам необходимо отформатировать доп. соглашение, подготовленное нашим юристом. Н…"
type textarea "x"
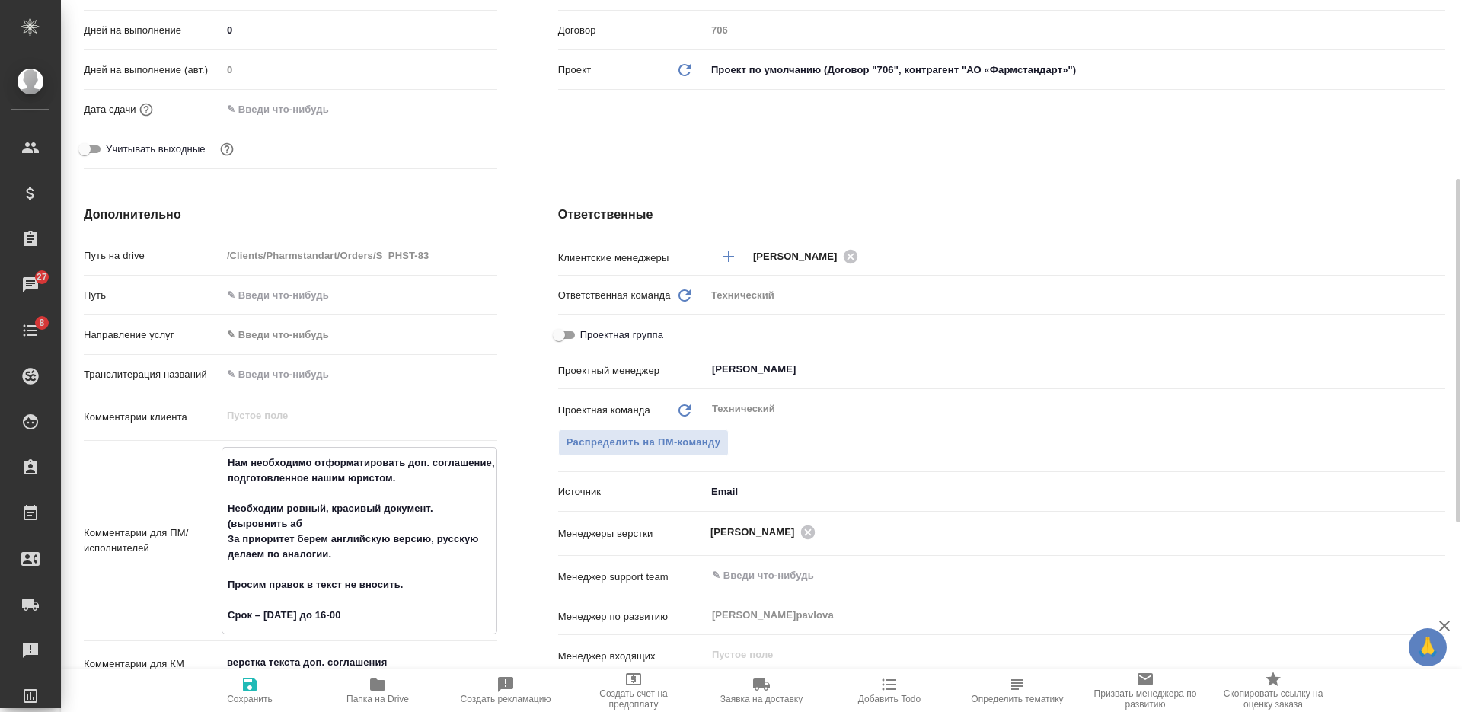
type textarea "x"
type textarea "Нам необходимо отформатировать доп. соглашение, подготовленное нашим юристом. Н…"
type textarea "x"
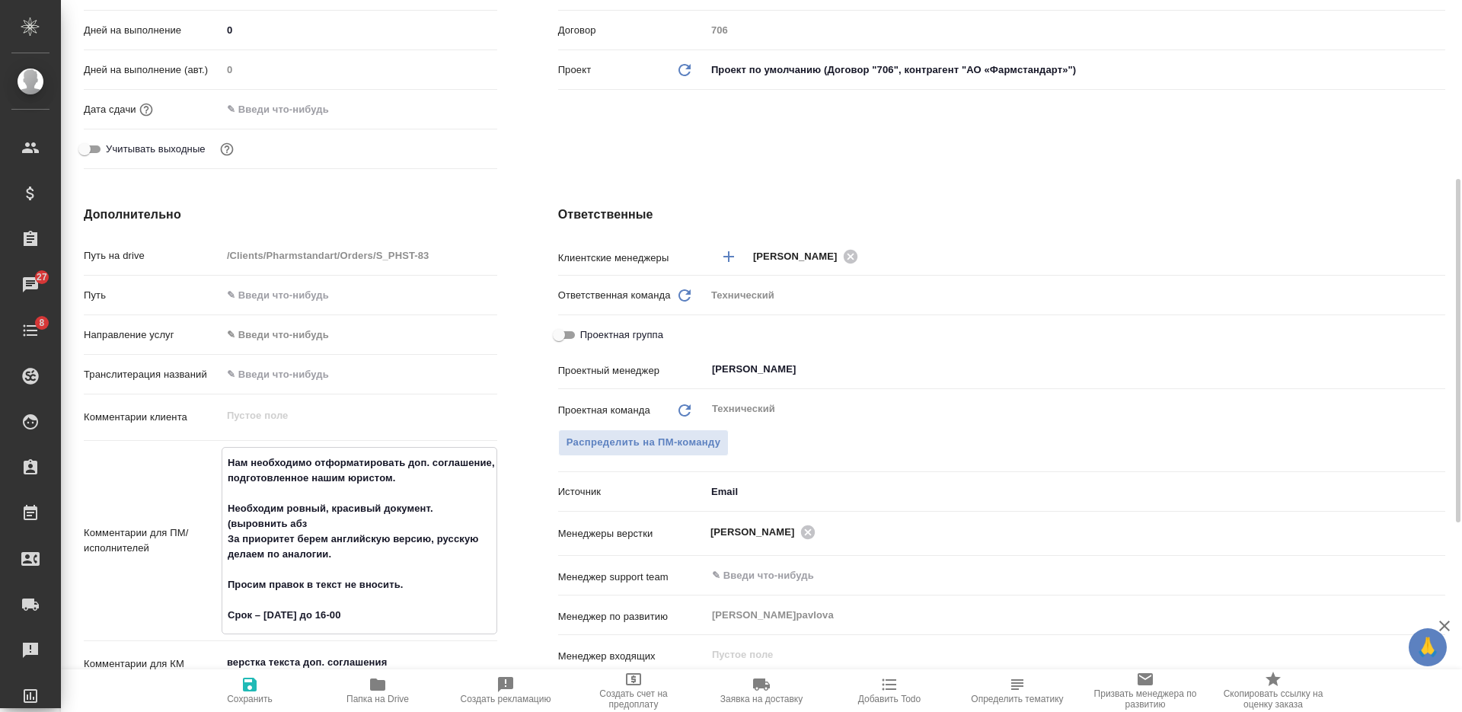
type textarea "Нам необходимо отформатировать доп. соглашение, подготовленное нашим юристом. Н…"
type textarea "x"
type textarea "Нам необходимо отформатировать доп. соглашение, подготовленное нашим юристом. Н…"
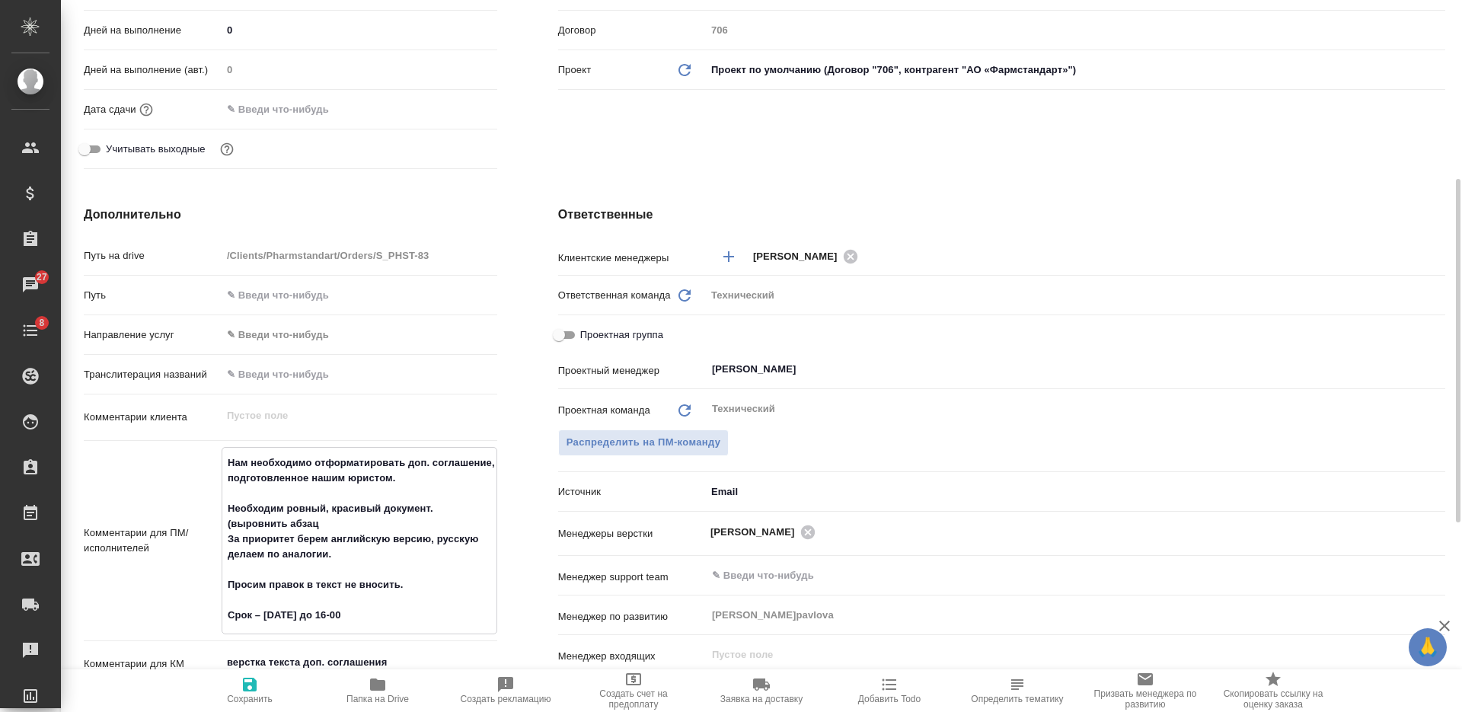
type textarea "x"
type textarea "Нам необходимо отформатировать доп. соглашение, подготовленное нашим юристом. Н…"
type textarea "x"
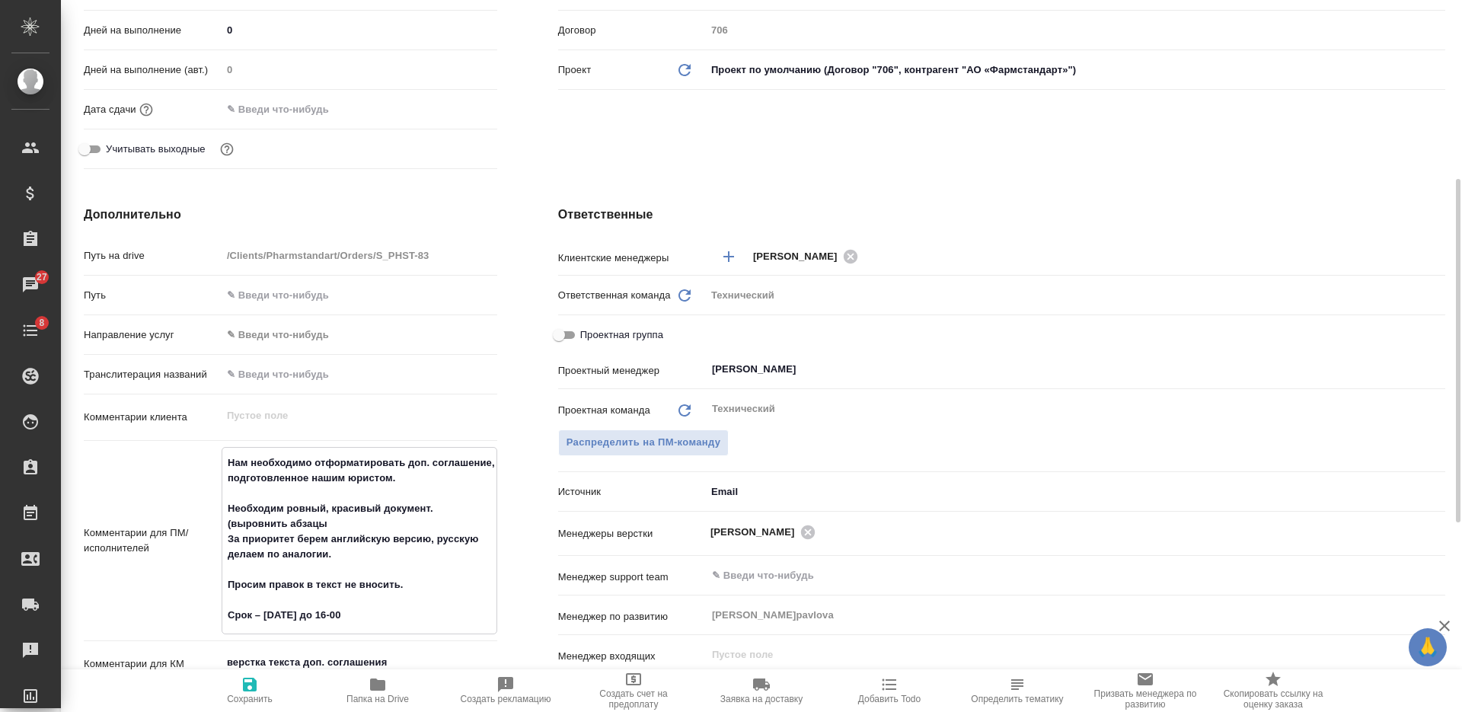
type textarea "x"
click at [273, 526] on textarea "Нам необходимо отформатировать доп. соглашение, подготовленное нашим юристом. Н…" at bounding box center [359, 539] width 274 height 178
type textarea "Нам необходимо отформатировать доп. соглашение, подготовленное нашим юристом. Н…"
type textarea "x"
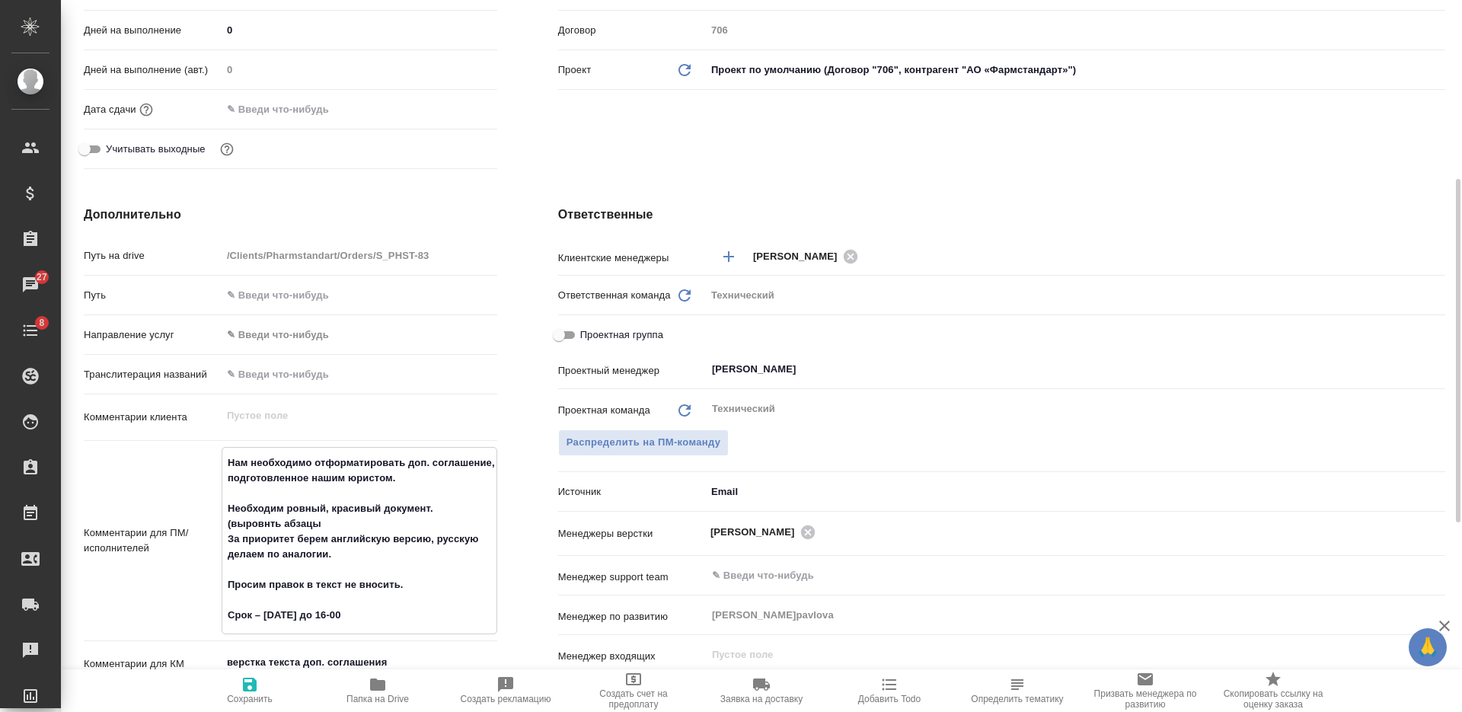
type textarea "x"
type textarea "Нам необходимо отформатировать доп. соглашение, подготовленное нашим юристом. Н…"
type textarea "x"
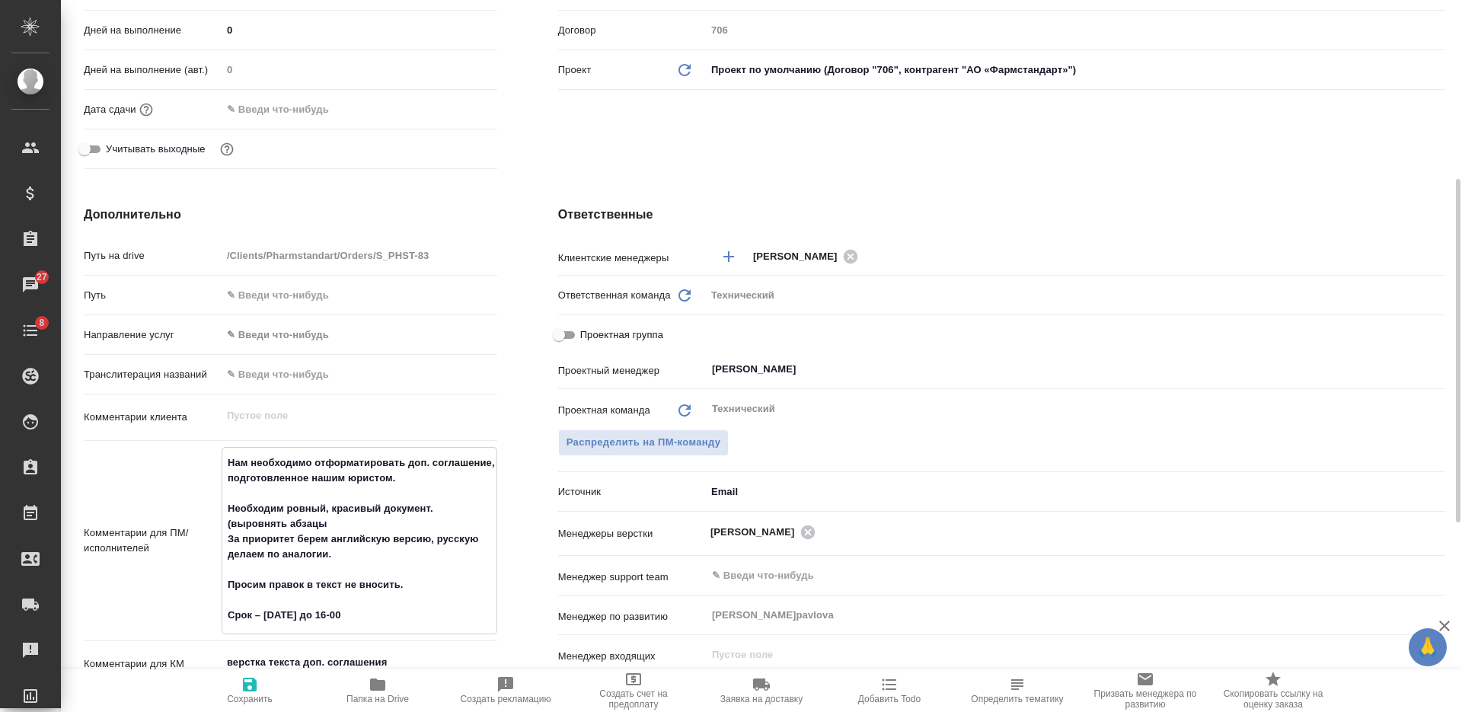
type textarea "x"
click at [330, 529] on textarea "Нам необходимо отформатировать доп. соглашение, подготовленное нашим юристом. Н…" at bounding box center [359, 539] width 274 height 178
type textarea "Нам необходимо отформатировать доп. соглашение, подготовленное нашим юристом. Н…"
type textarea "x"
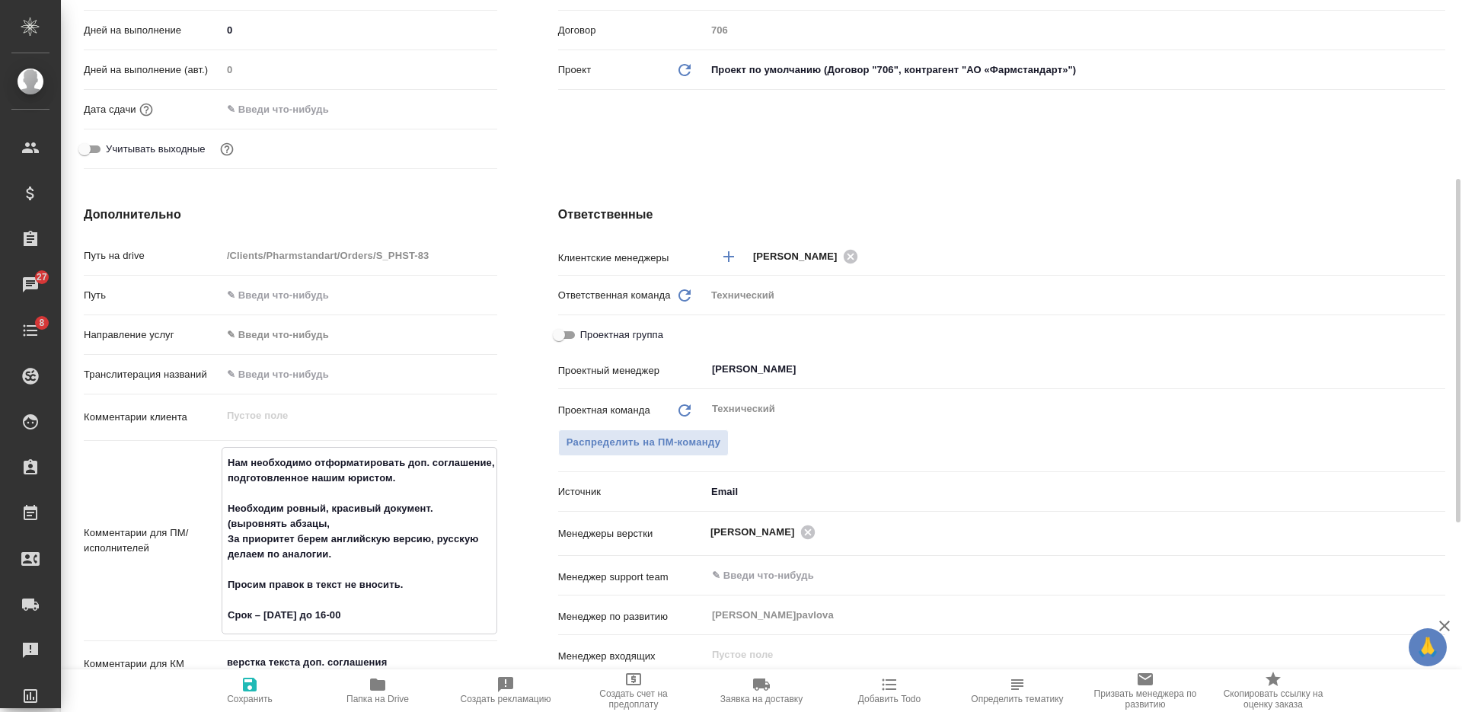
type textarea "x"
type textarea "Нам необходимо отформатировать доп. соглашение, подготовленное нашим юристом. Н…"
type textarea "x"
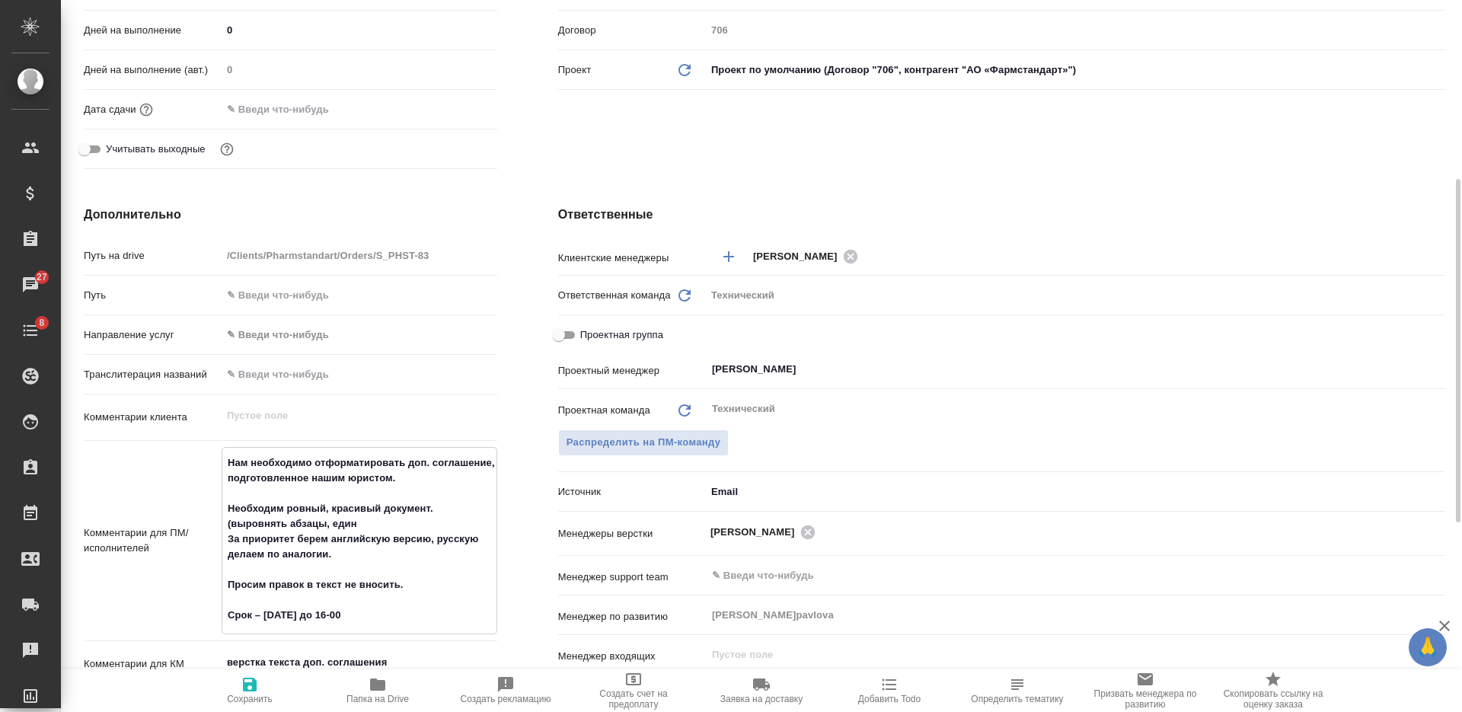
type textarea "Нам необходимо отформатировать доп. соглашение, подготовленное нашим юристом. Н…"
type textarea "x"
type textarea "Нам необходимо отформатировать доп. соглашение, подготовленное нашим юристом. Н…"
type textarea "x"
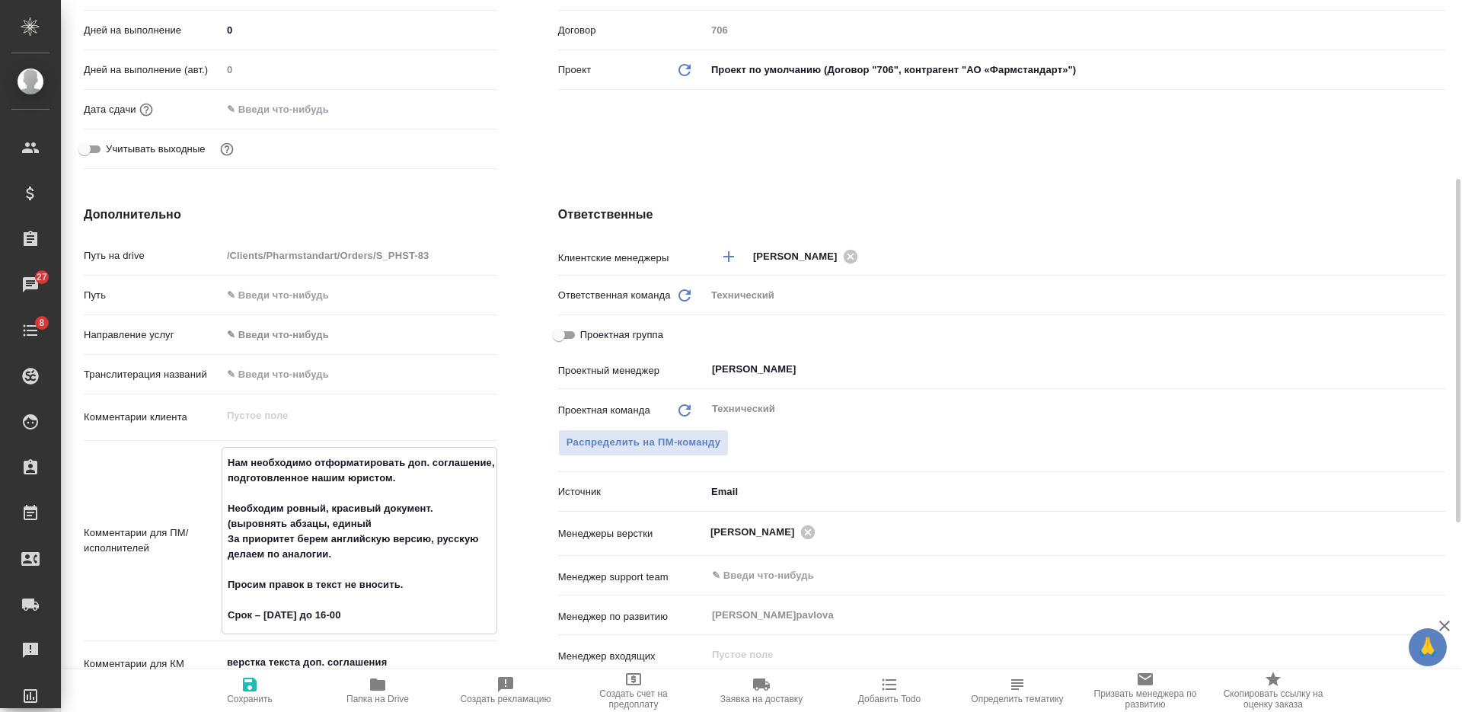
type textarea "x"
type textarea "Нам необходимо отформатировать доп. соглашение, подготовленное нашим юристом. Н…"
type textarea "x"
type textarea "Нам необходимо отформатировать доп. соглашение, подготовленное нашим юристом. Н…"
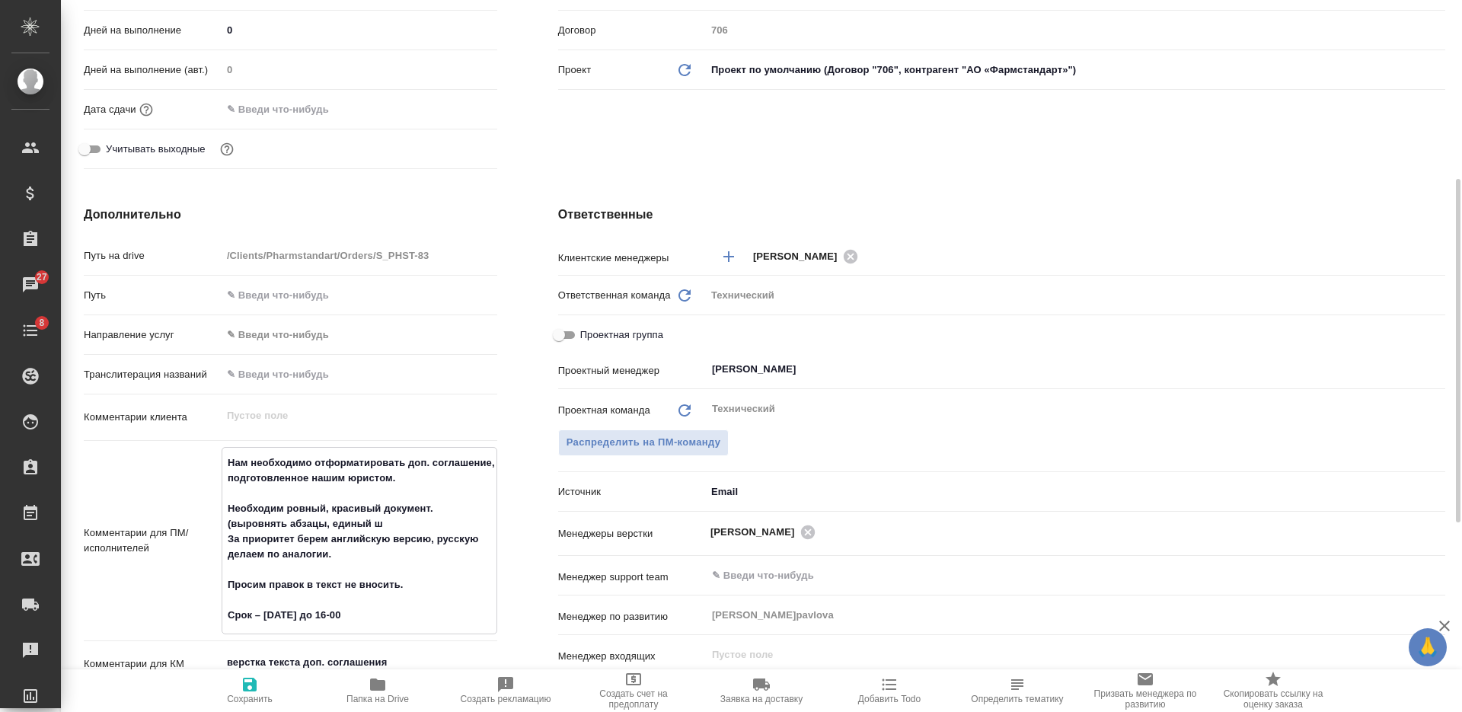
type textarea "x"
type textarea "Нам необходимо отформатировать доп. соглашение, подготовленное нашим юристом. Н…"
type textarea "x"
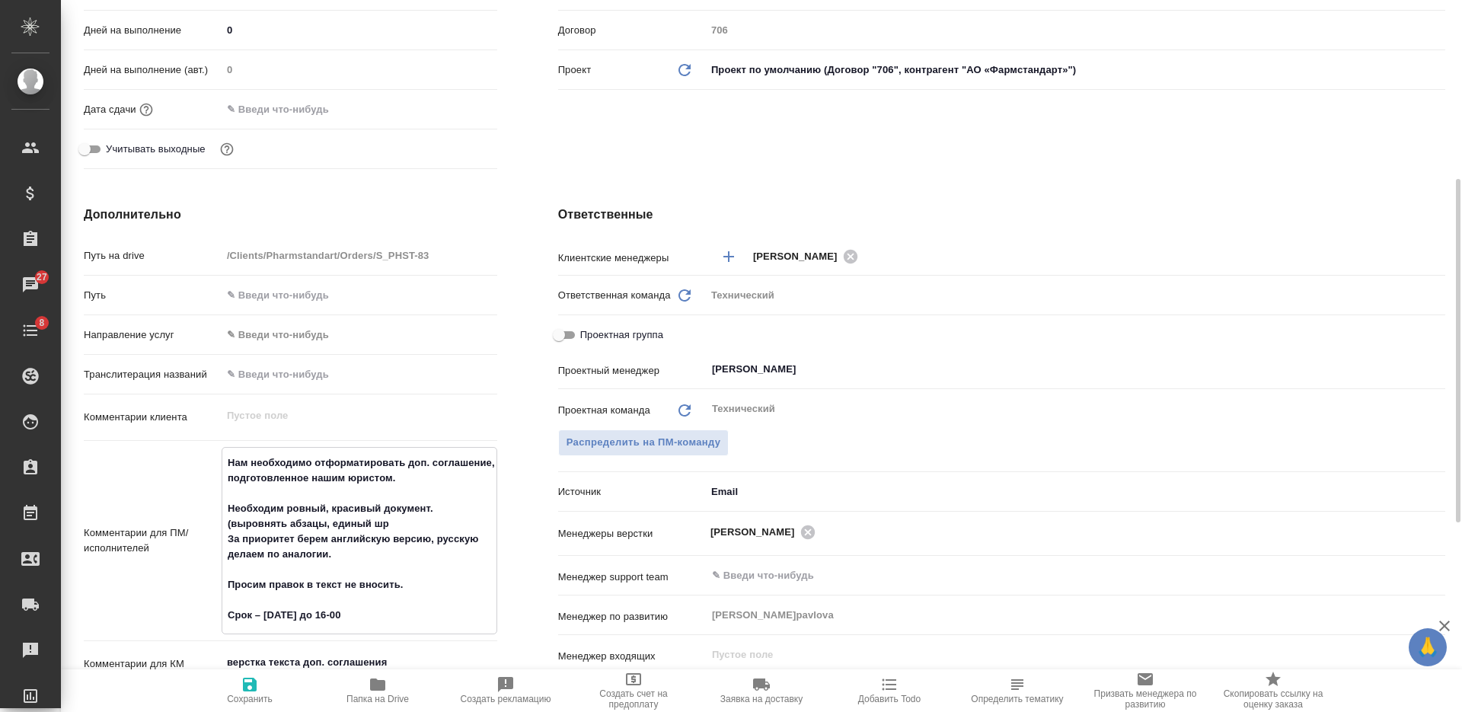
type textarea "x"
type textarea "Нам необходимо отформатировать доп. соглашение, подготовленное нашим юристом. Н…"
type textarea "x"
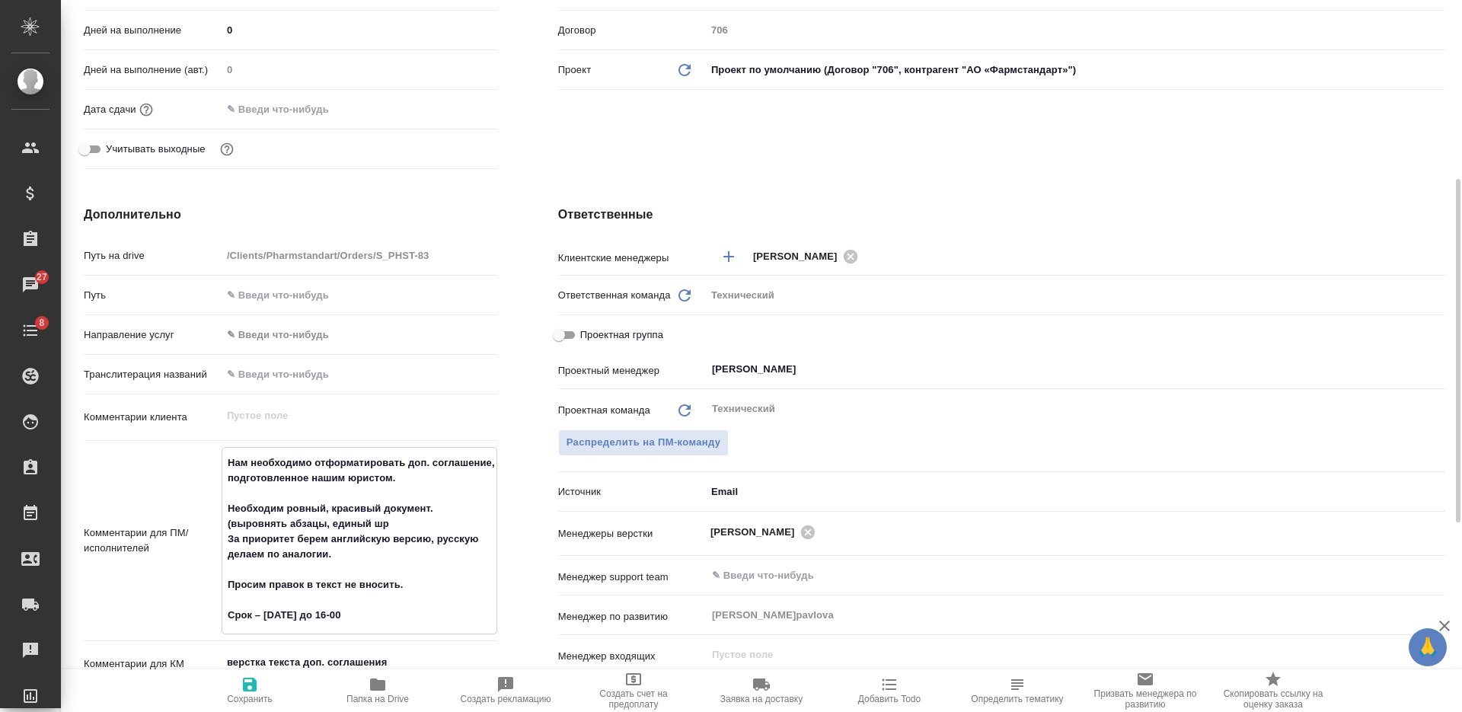
type textarea "x"
type textarea "Нам необходимо отформатировать доп. соглашение, подготовленное нашим юристом. Н…"
type textarea "x"
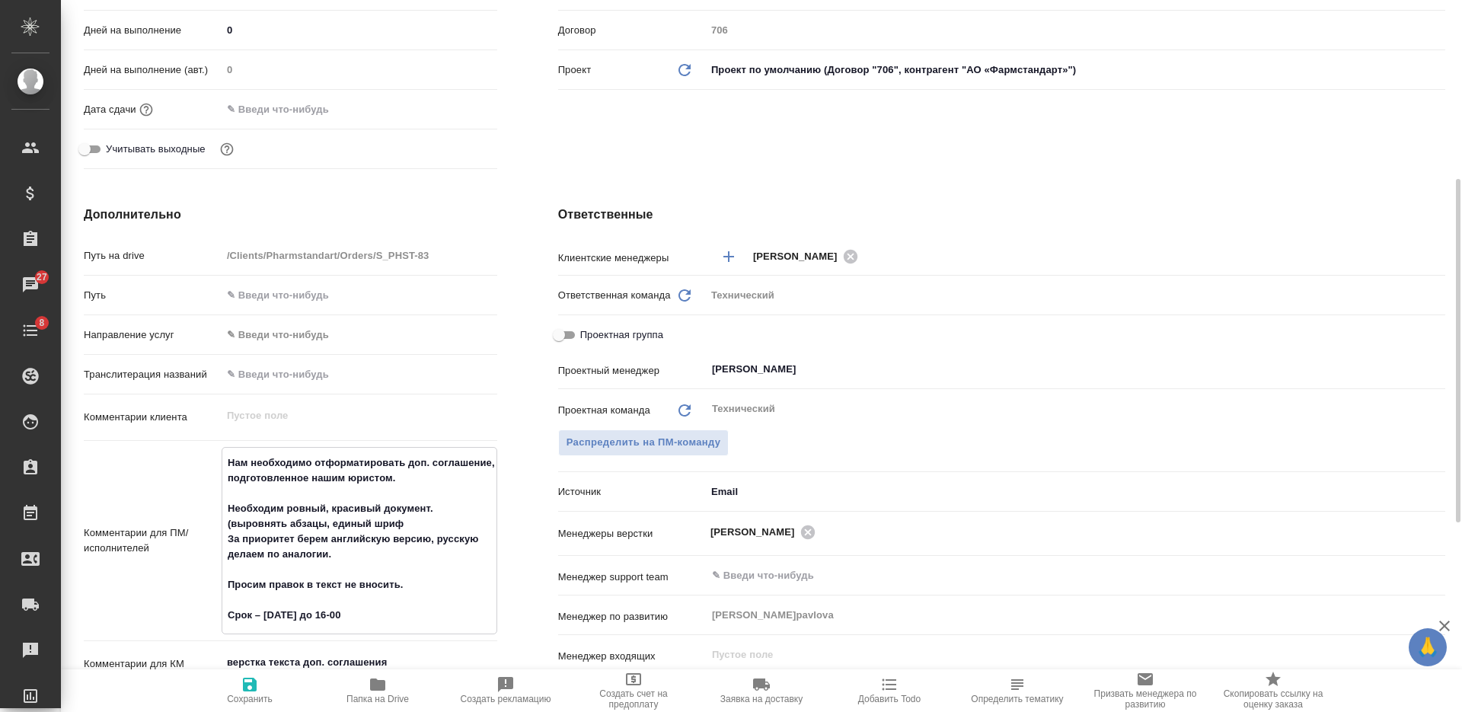
type textarea "x"
type textarea "Нам необходимо отформатировать доп. соглашение, подготовленное нашим юристом. Н…"
type textarea "x"
type textarea "Нам необходимо отформатировать доп. соглашение, подготовленное нашим юристом. Н…"
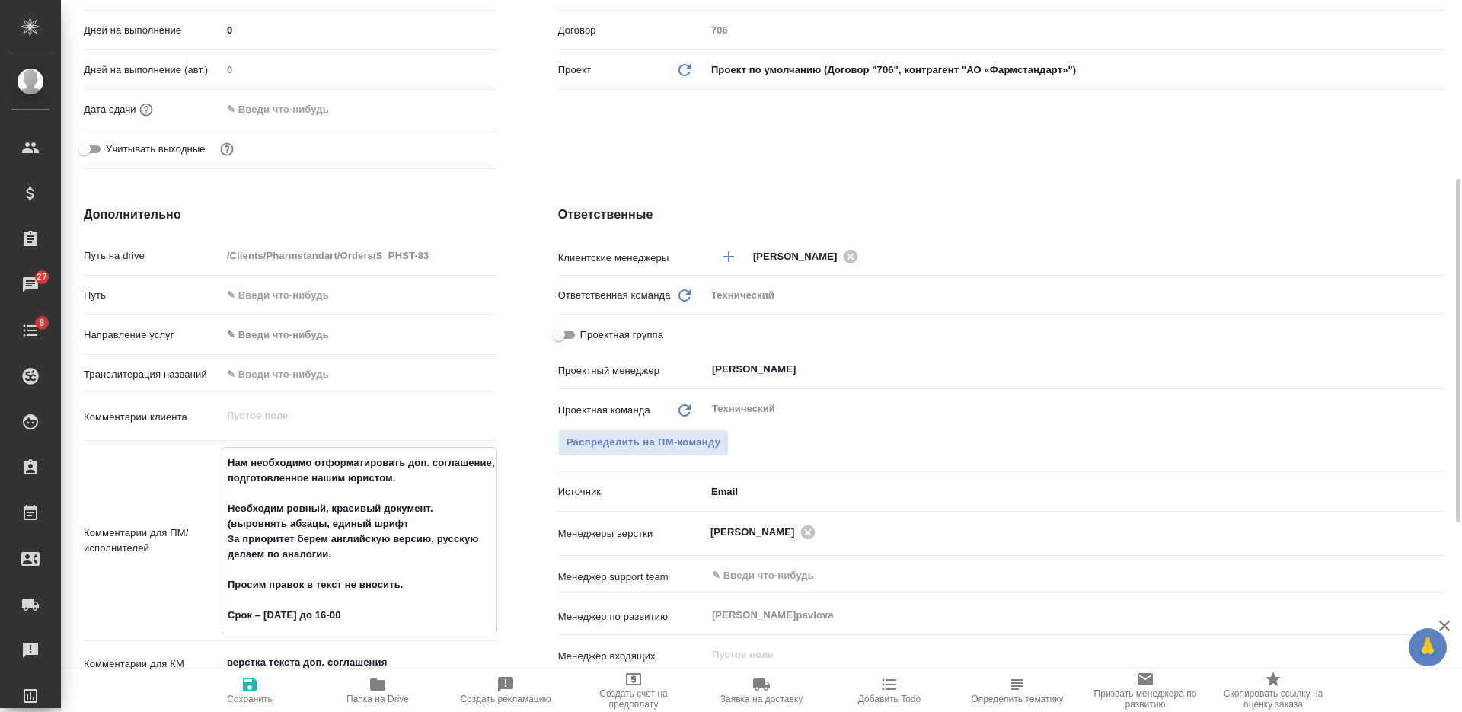
type textarea "x"
type textarea "Нам необходимо отформатировать доп. соглашение, подготовленное нашим юристом. Н…"
type textarea "x"
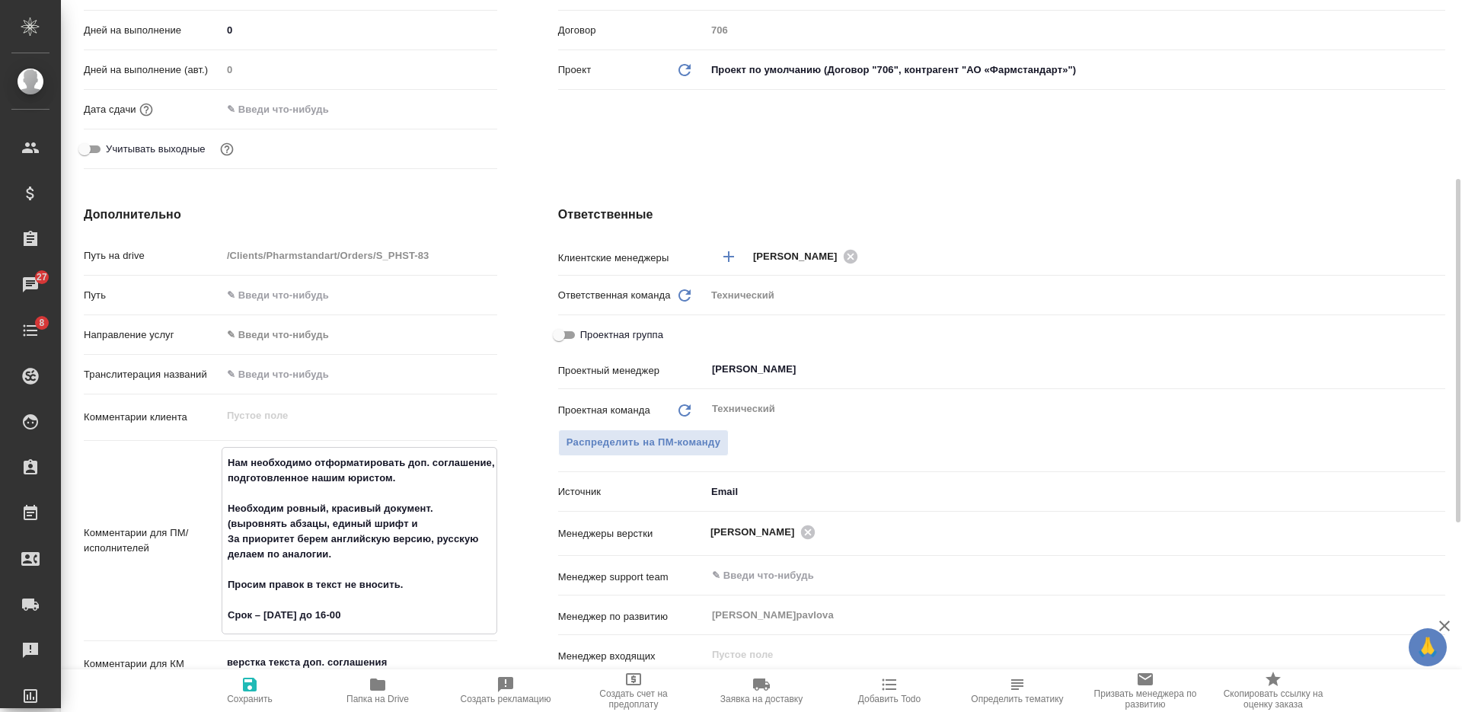
type textarea "x"
type textarea "Нам необходимо отформатировать доп. соглашение, подготовленное нашим юристом. Н…"
type textarea "x"
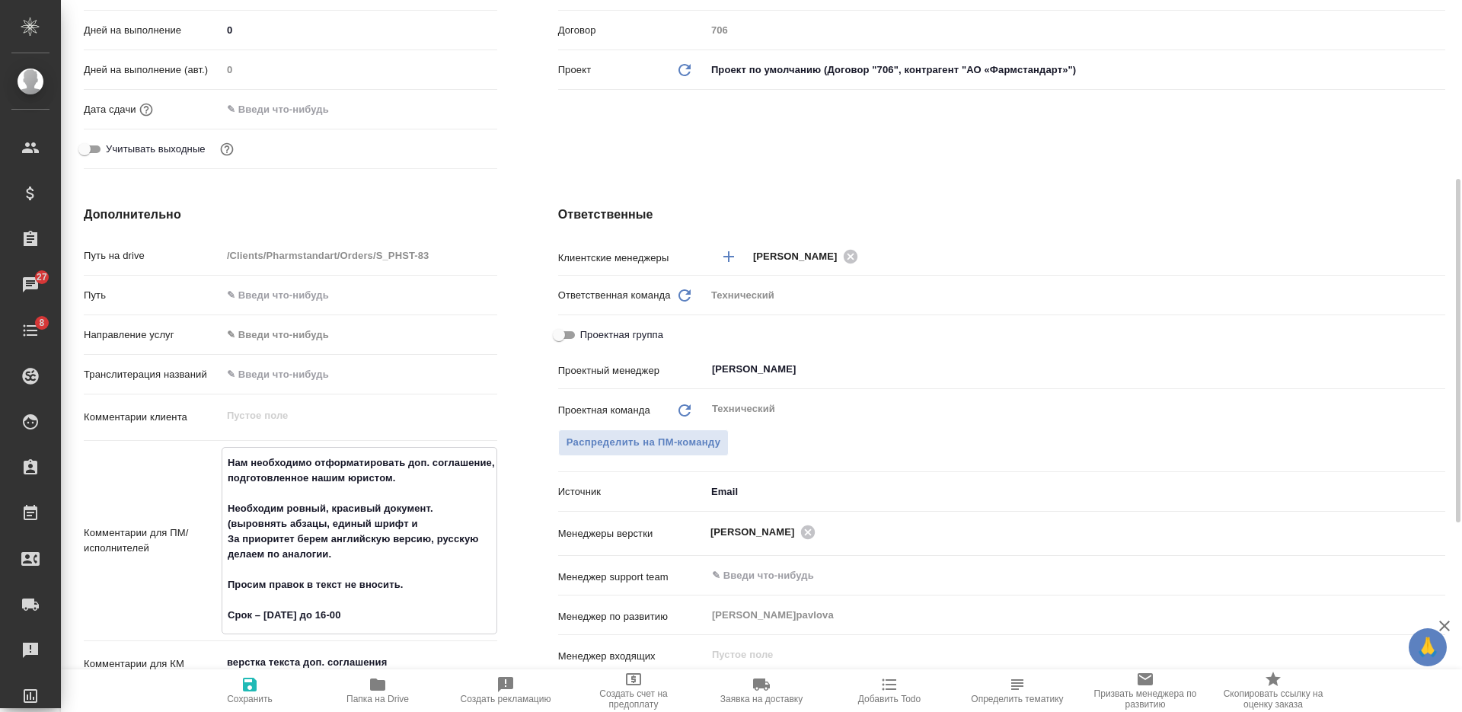
type textarea "x"
type textarea "Нам необходимо отформатировать доп. соглашение, подготовленное нашим юристом. Н…"
type textarea "x"
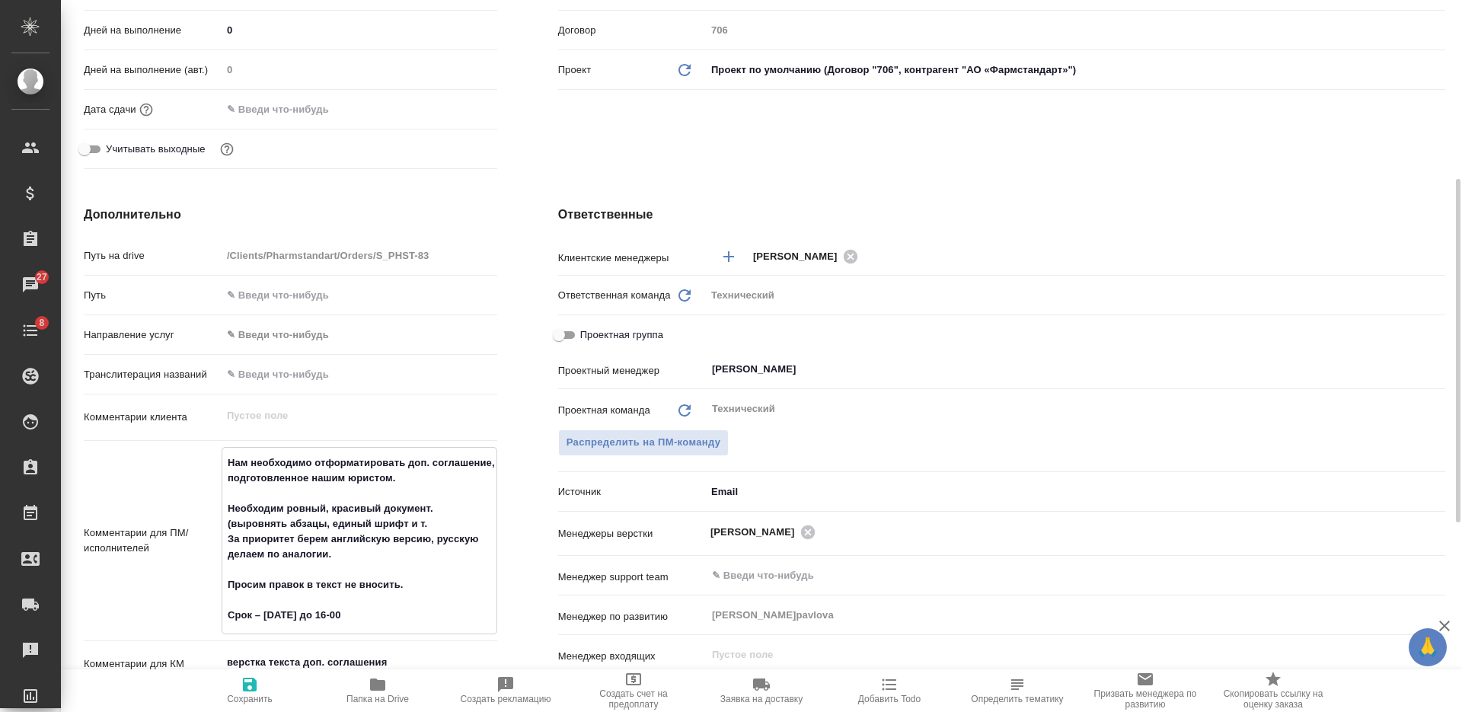
type textarea "Нам необходимо отформатировать доп. соглашение, подготовленное нашим юристом. Н…"
type textarea "x"
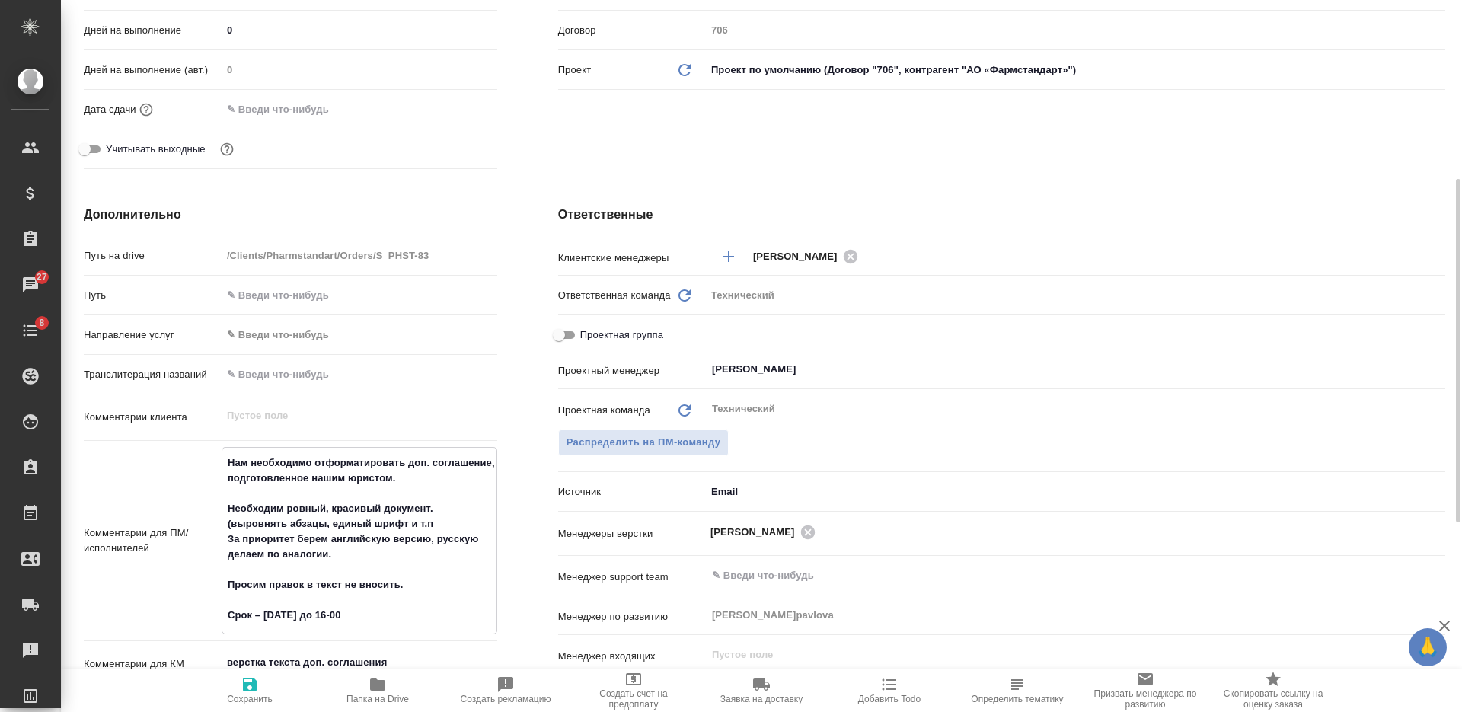
type textarea "Нам необходимо отформатировать доп. соглашение, подготовленное нашим юристом. Н…"
type textarea "x"
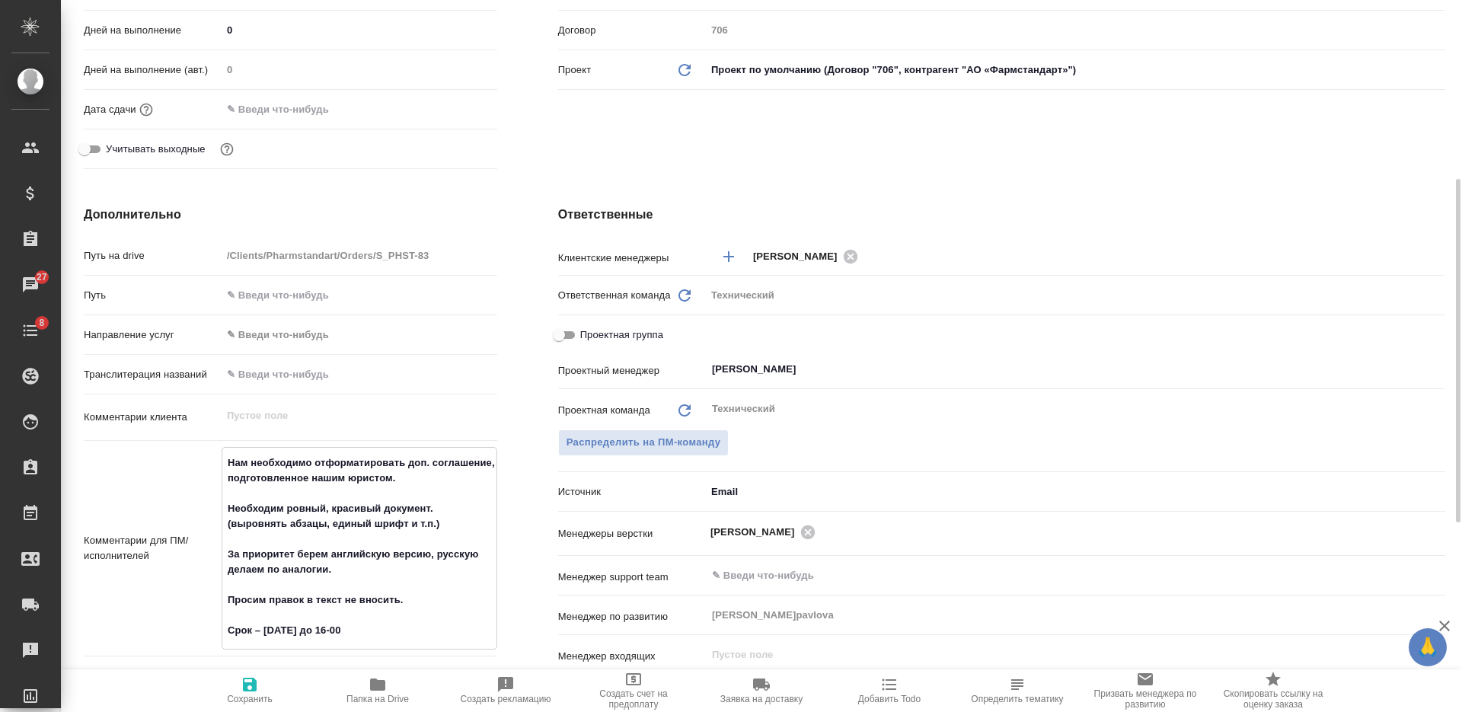
click at [353, 584] on textarea "Нам необходимо отформатировать доп. соглашение, подготовленное нашим юристом. Н…" at bounding box center [359, 546] width 274 height 193
click at [406, 600] on textarea "Нам необходимо отформатировать доп. соглашение, подготовленное нашим юристом. Н…" at bounding box center [359, 546] width 274 height 193
click at [268, 691] on span "Сохранить" at bounding box center [250, 689] width 110 height 29
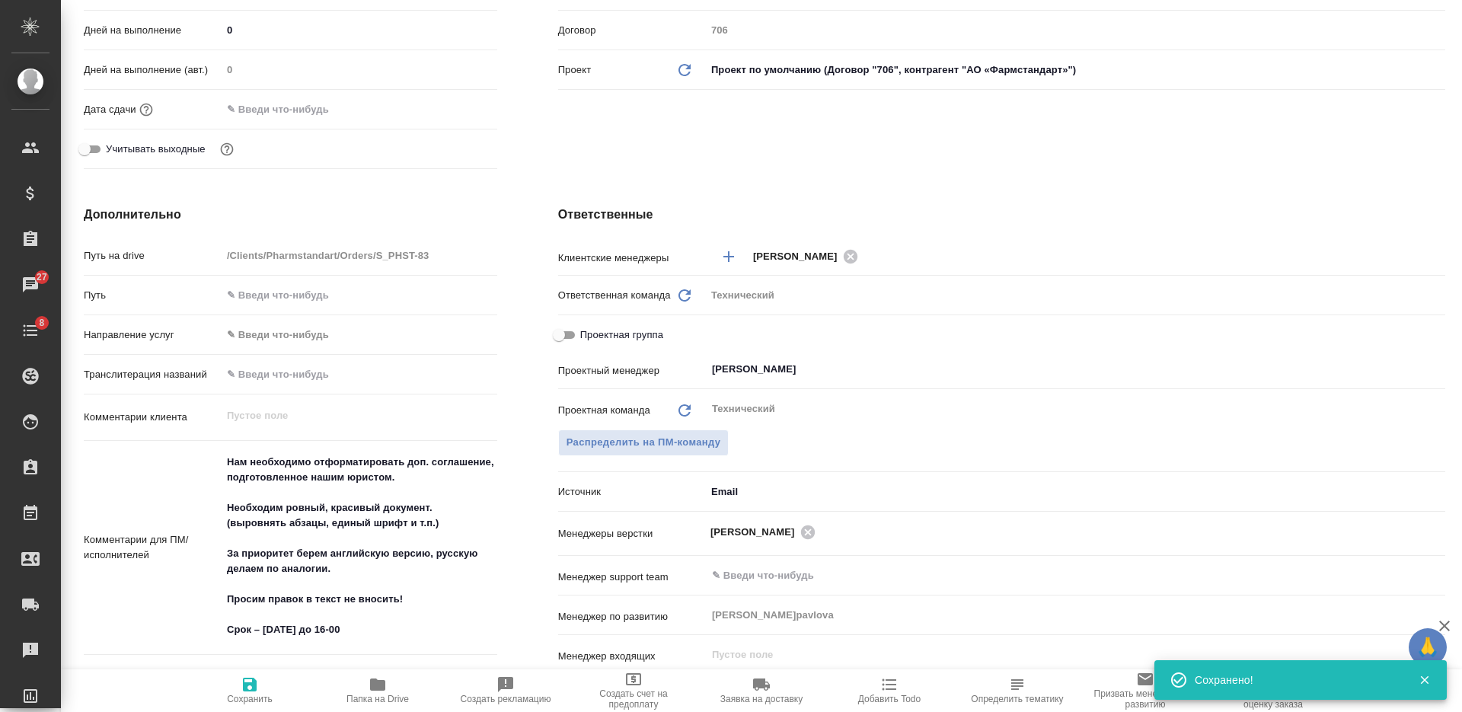
scroll to position [0, 0]
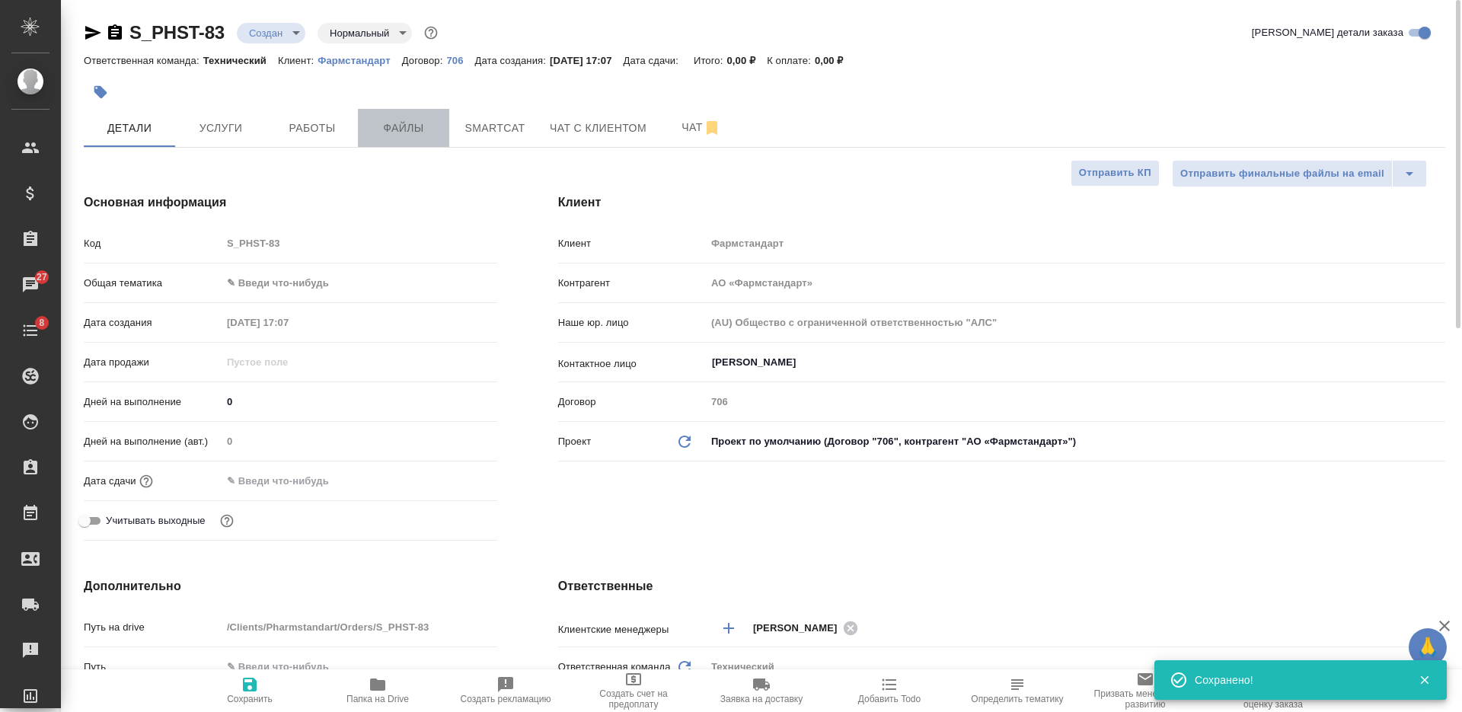
click at [410, 123] on span "Файлы" at bounding box center [403, 128] width 73 height 19
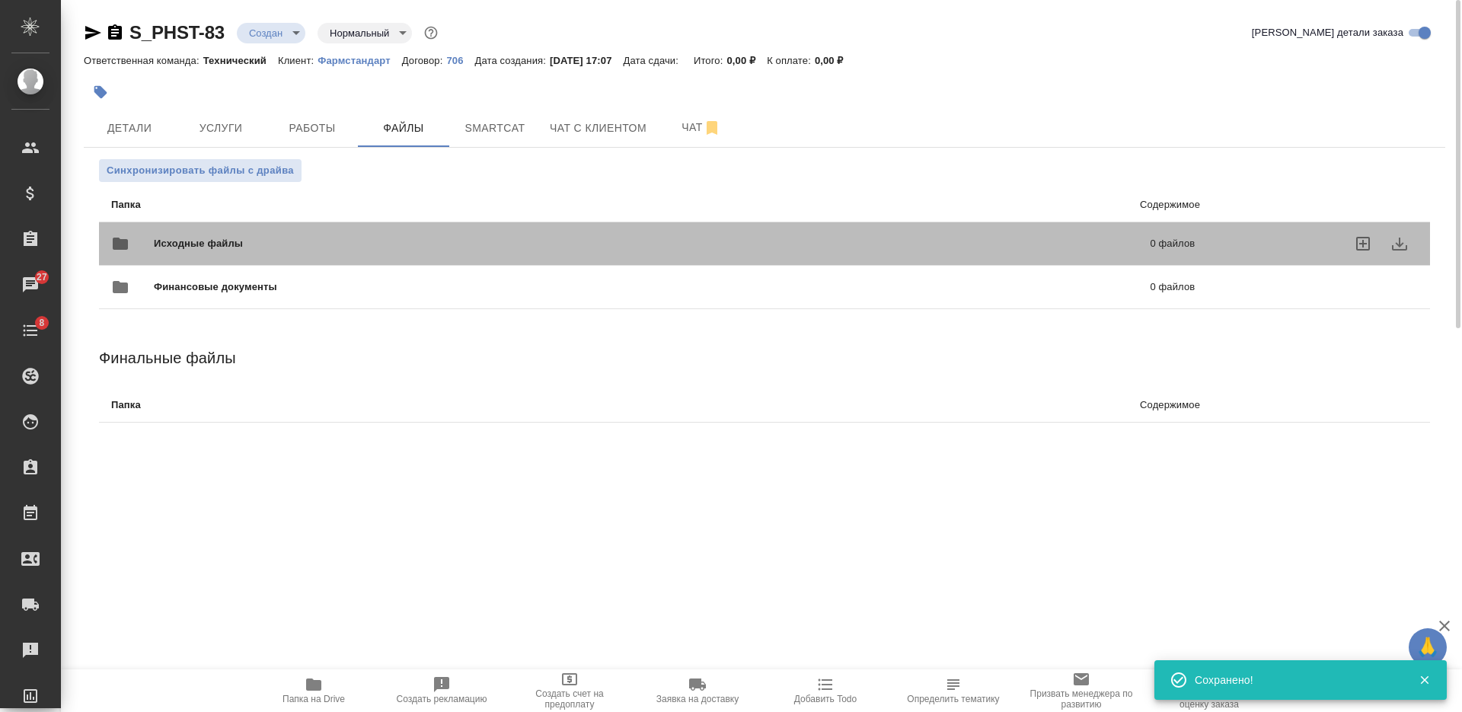
click at [424, 214] on div "Исходные файлы 0 файлов" at bounding box center [653, 243] width 1114 height 67
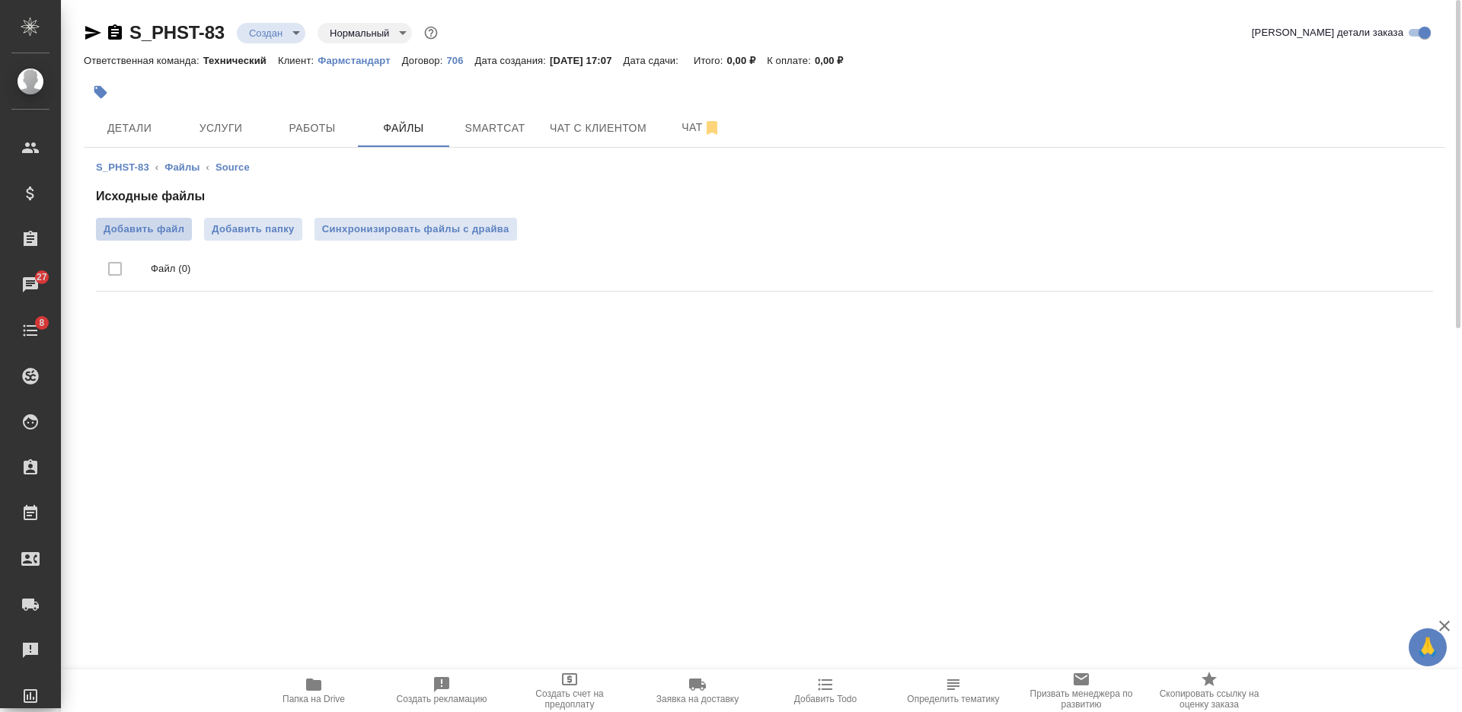
click at [116, 225] on span "Добавить файл" at bounding box center [144, 229] width 81 height 15
click at [0, 0] on input "Добавить файл" at bounding box center [0, 0] width 0 height 0
click at [113, 127] on span "Детали" at bounding box center [129, 128] width 73 height 19
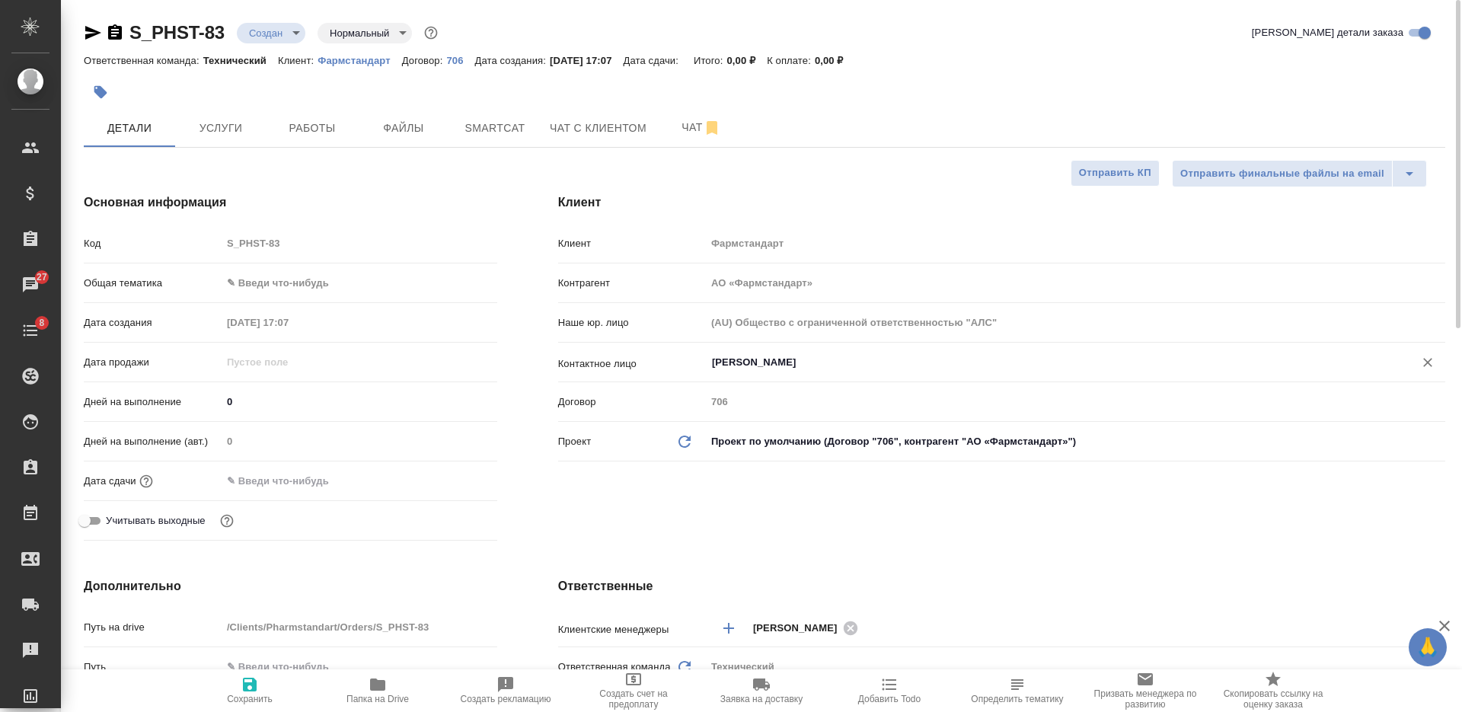
click at [730, 352] on div "Бортникова Марина ​" at bounding box center [1075, 362] width 739 height 27
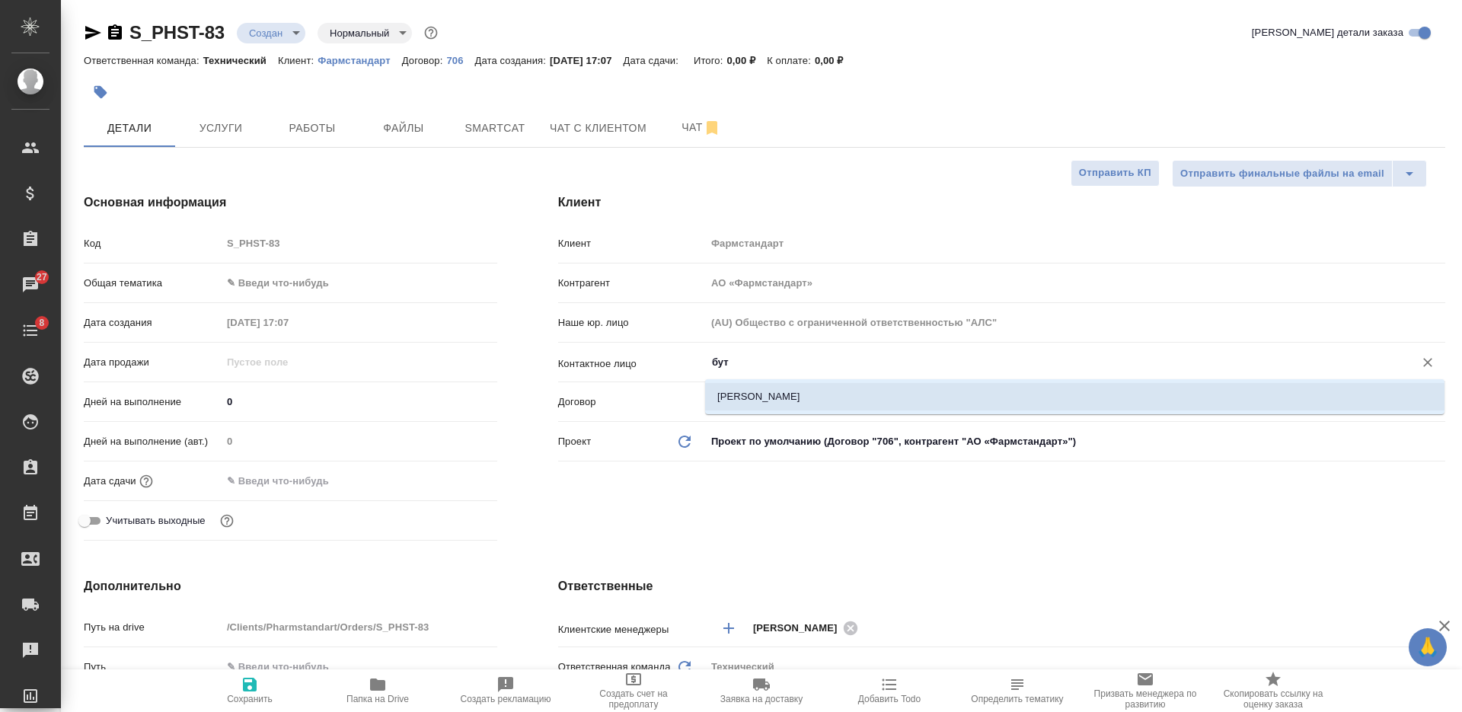
click at [736, 390] on li "Буторова Ирина" at bounding box center [1074, 396] width 739 height 27
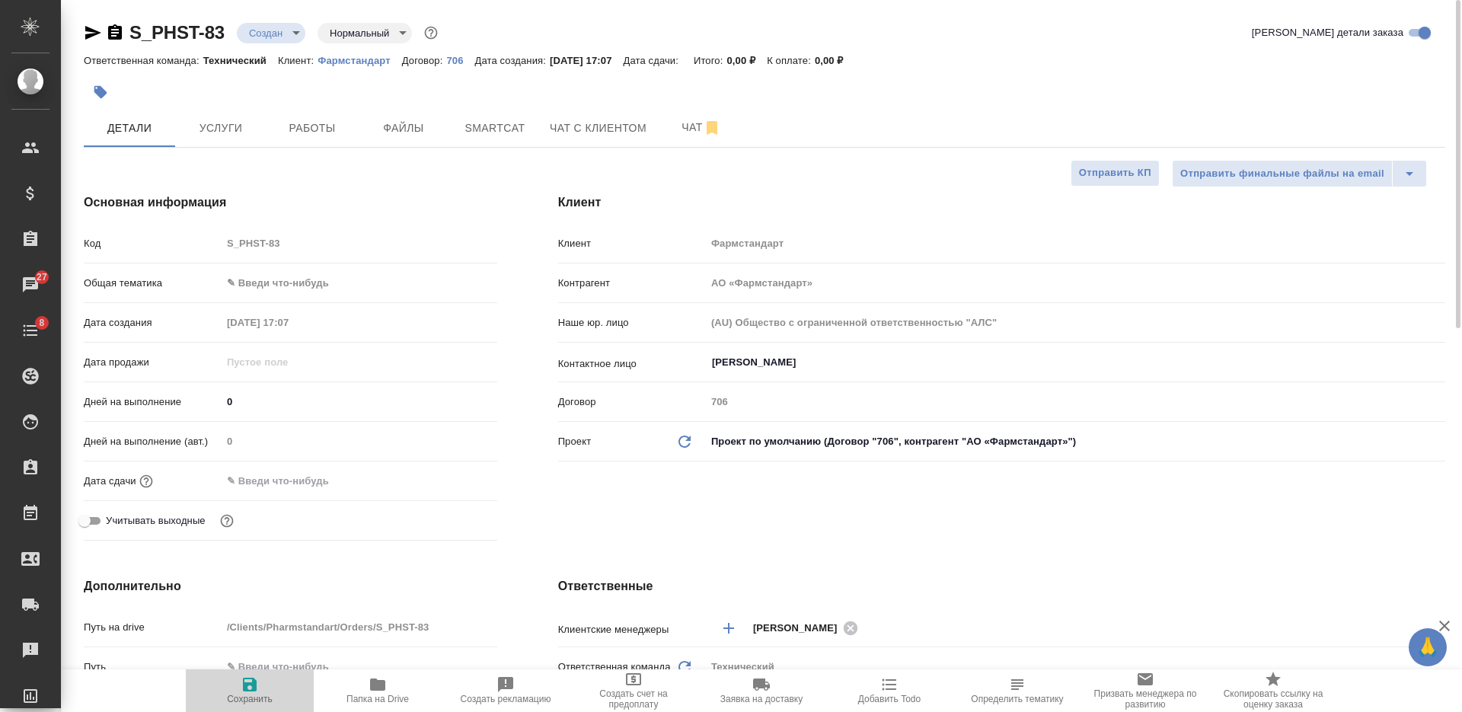
click at [252, 673] on button "Сохранить" at bounding box center [250, 690] width 128 height 43
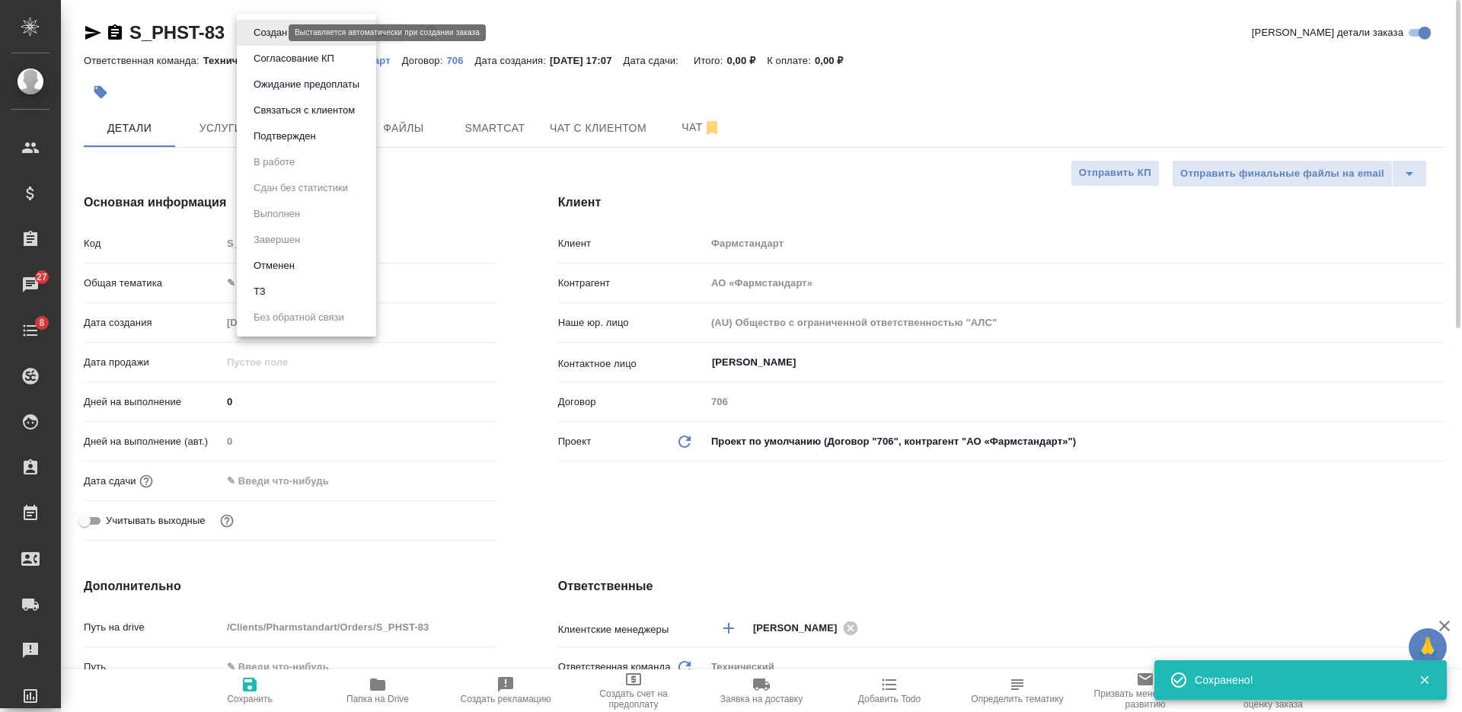
click at [267, 32] on body "🙏 .cls-1 fill:#fff; AWATERA Nikiforova Valeria Клиенты Спецификации Заказы 27 Ч…" at bounding box center [731, 356] width 1462 height 712
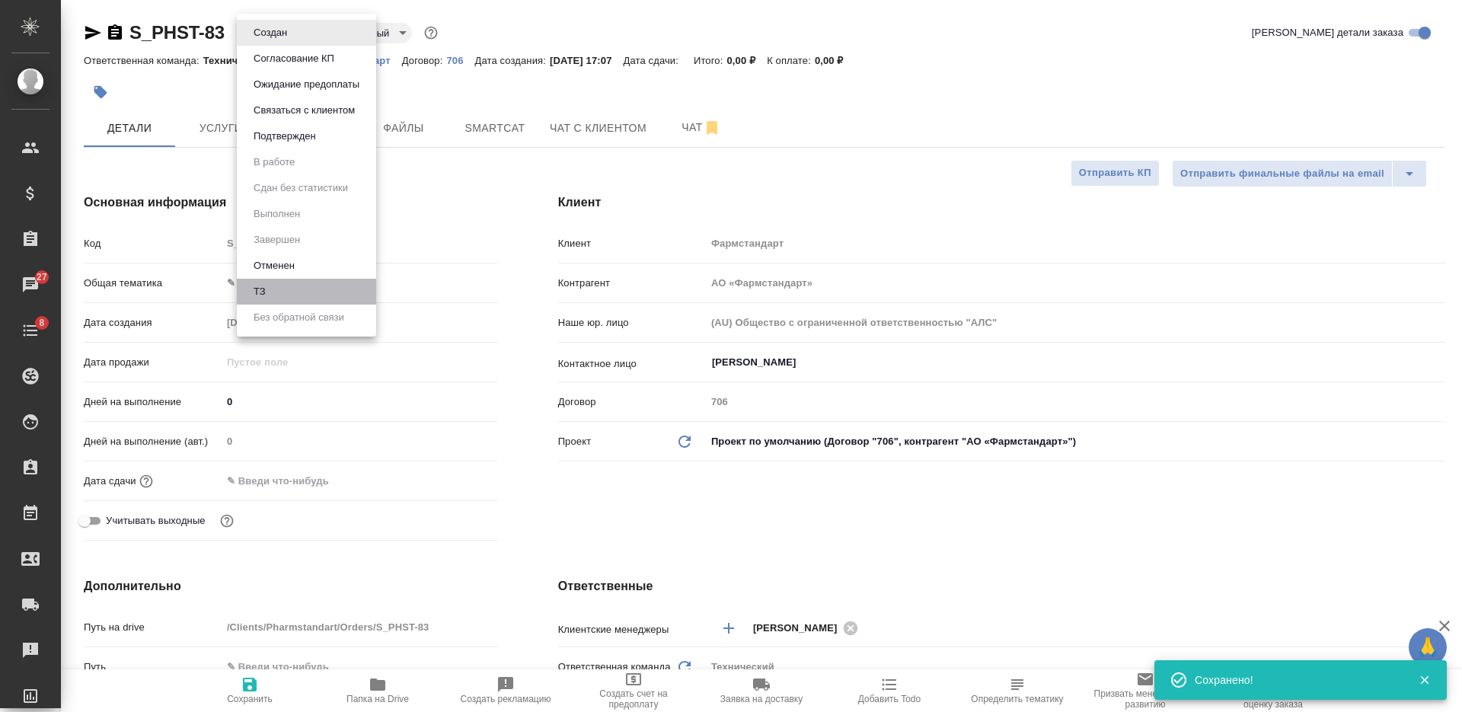
click at [297, 297] on li "ТЗ" at bounding box center [306, 292] width 139 height 26
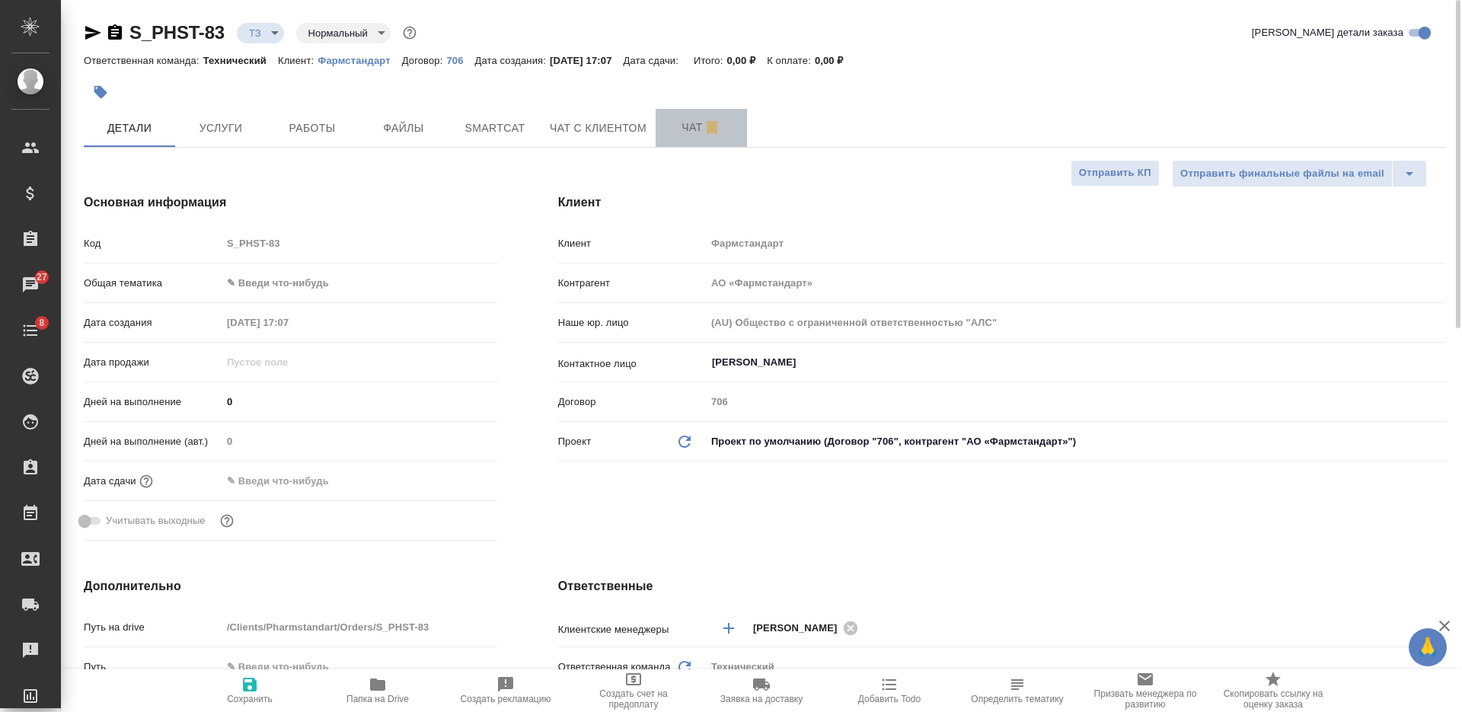
click at [675, 130] on span "Чат" at bounding box center [701, 127] width 73 height 19
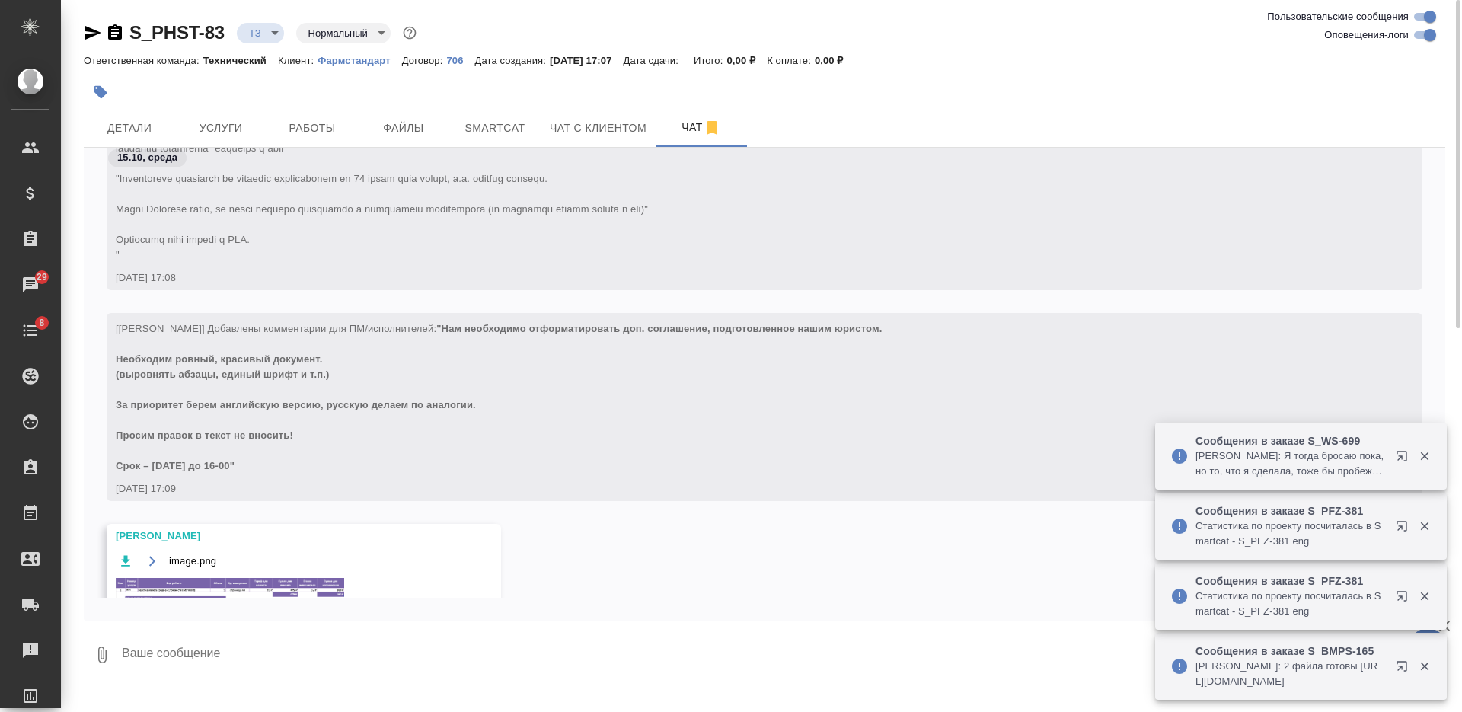
scroll to position [197, 0]
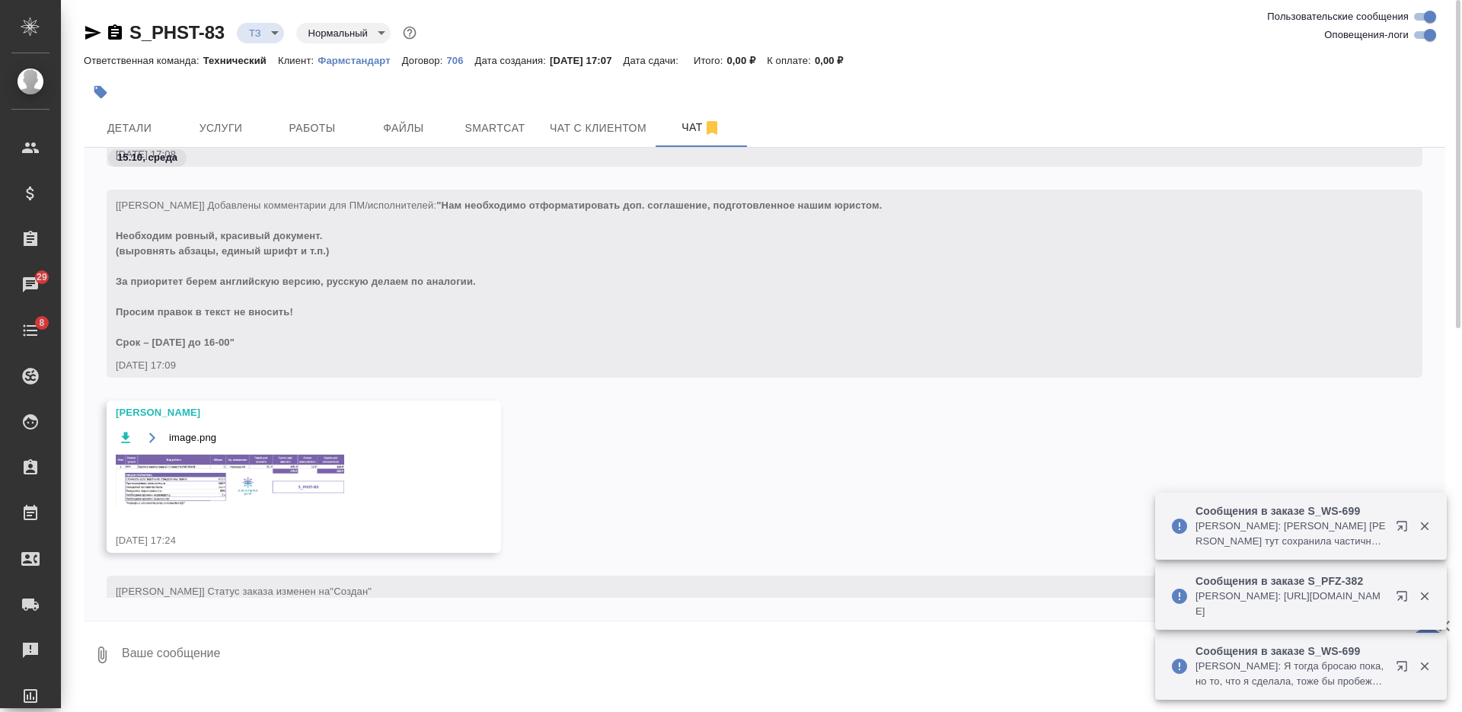
click at [269, 491] on img at bounding box center [230, 481] width 228 height 52
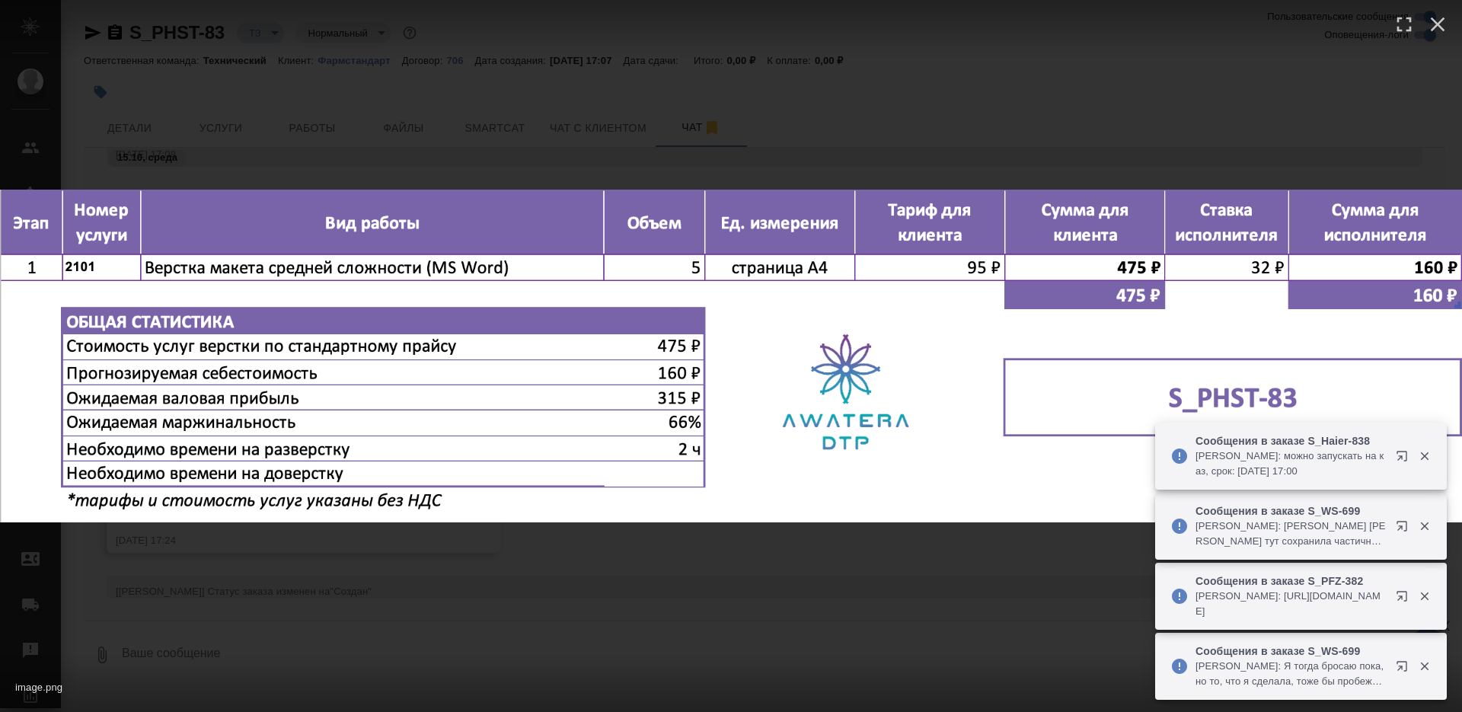
click at [598, 608] on div "image.png 1 of 1" at bounding box center [731, 356] width 1462 height 712
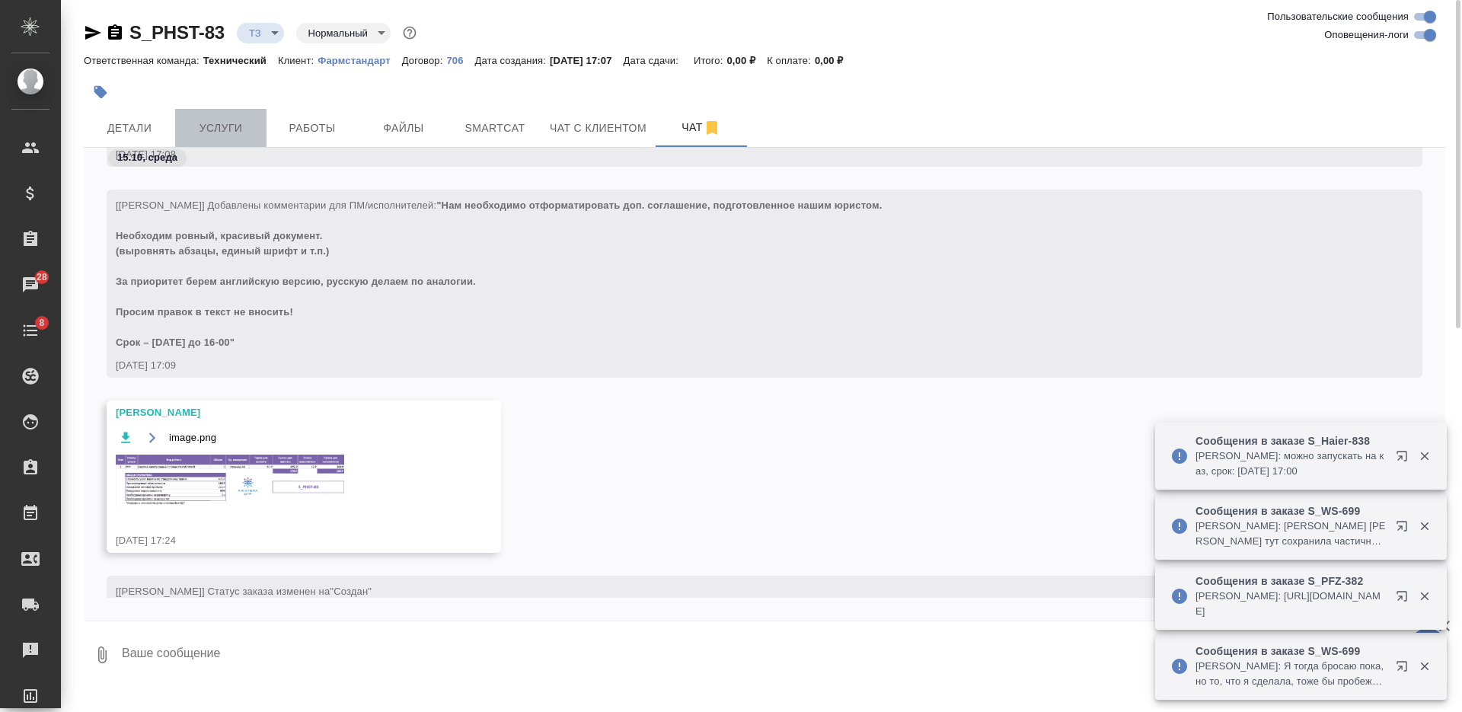
click at [228, 120] on span "Услуги" at bounding box center [220, 128] width 73 height 19
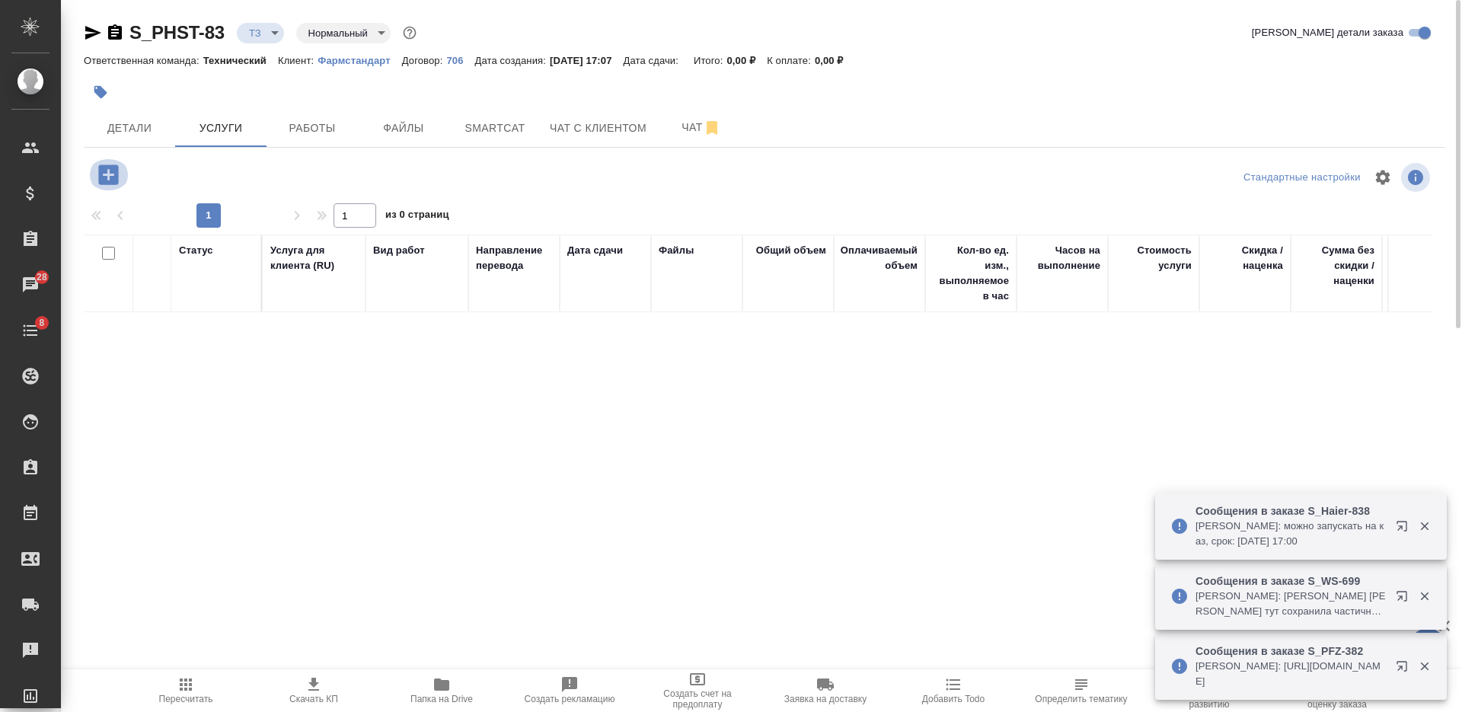
click at [110, 176] on icon "button" at bounding box center [108, 174] width 20 height 20
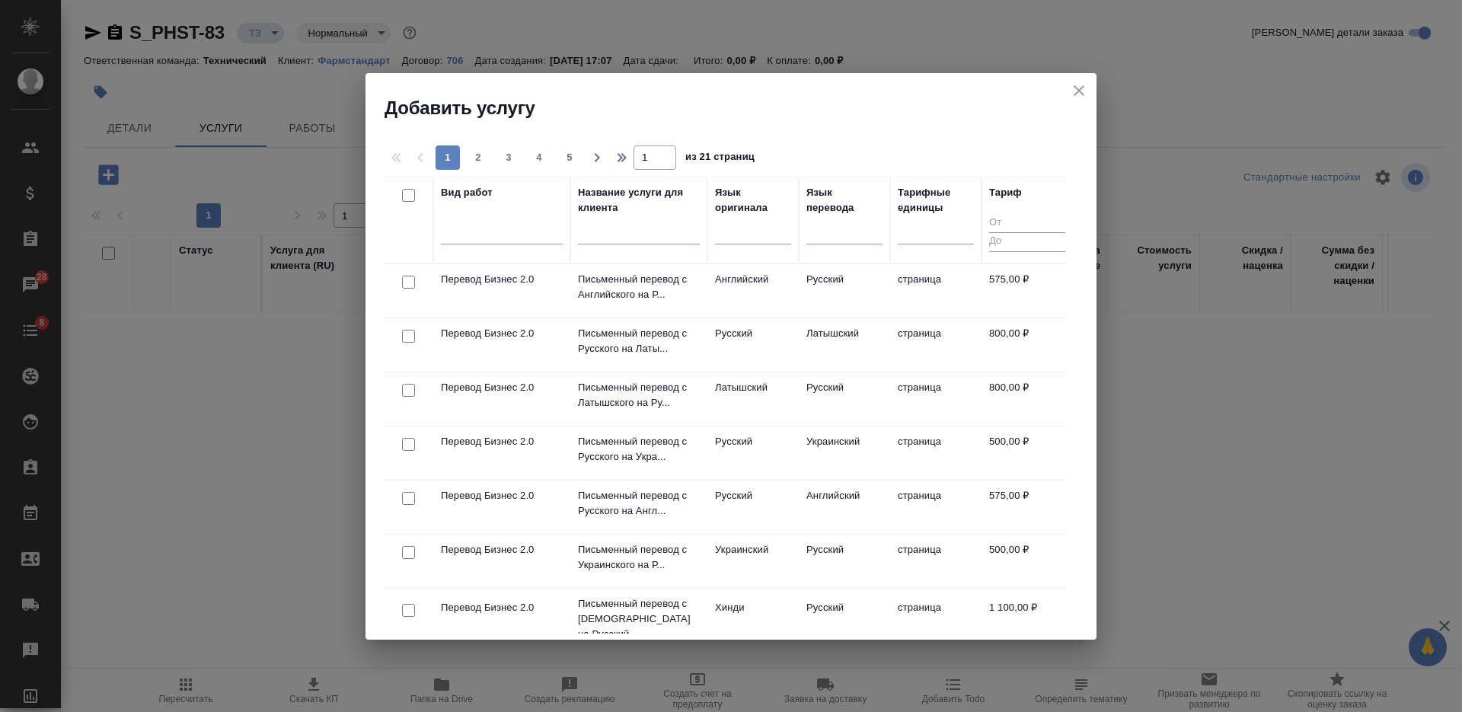
click at [659, 227] on input "text" at bounding box center [639, 234] width 122 height 19
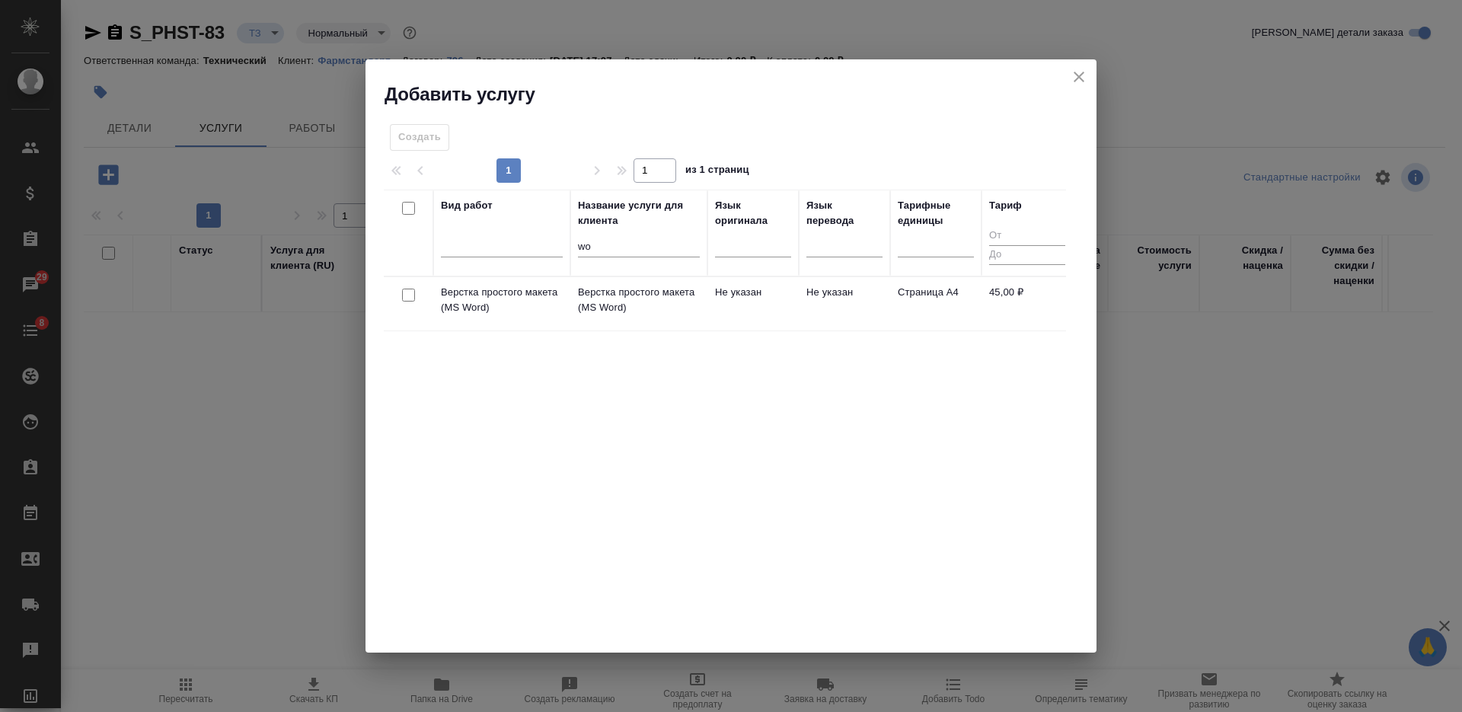
click at [409, 298] on input "checkbox" at bounding box center [408, 295] width 13 height 13
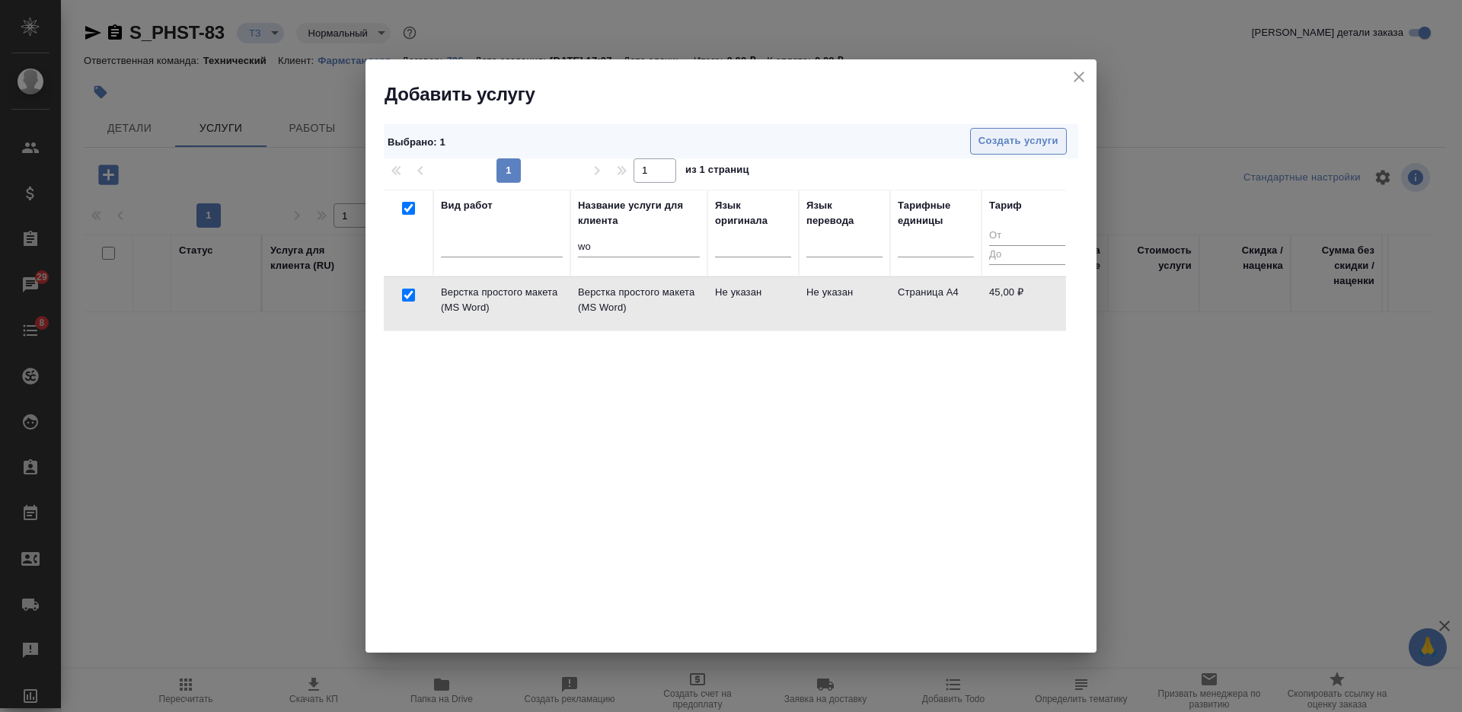
click at [997, 142] on span "Создать услуги" at bounding box center [1018, 141] width 80 height 18
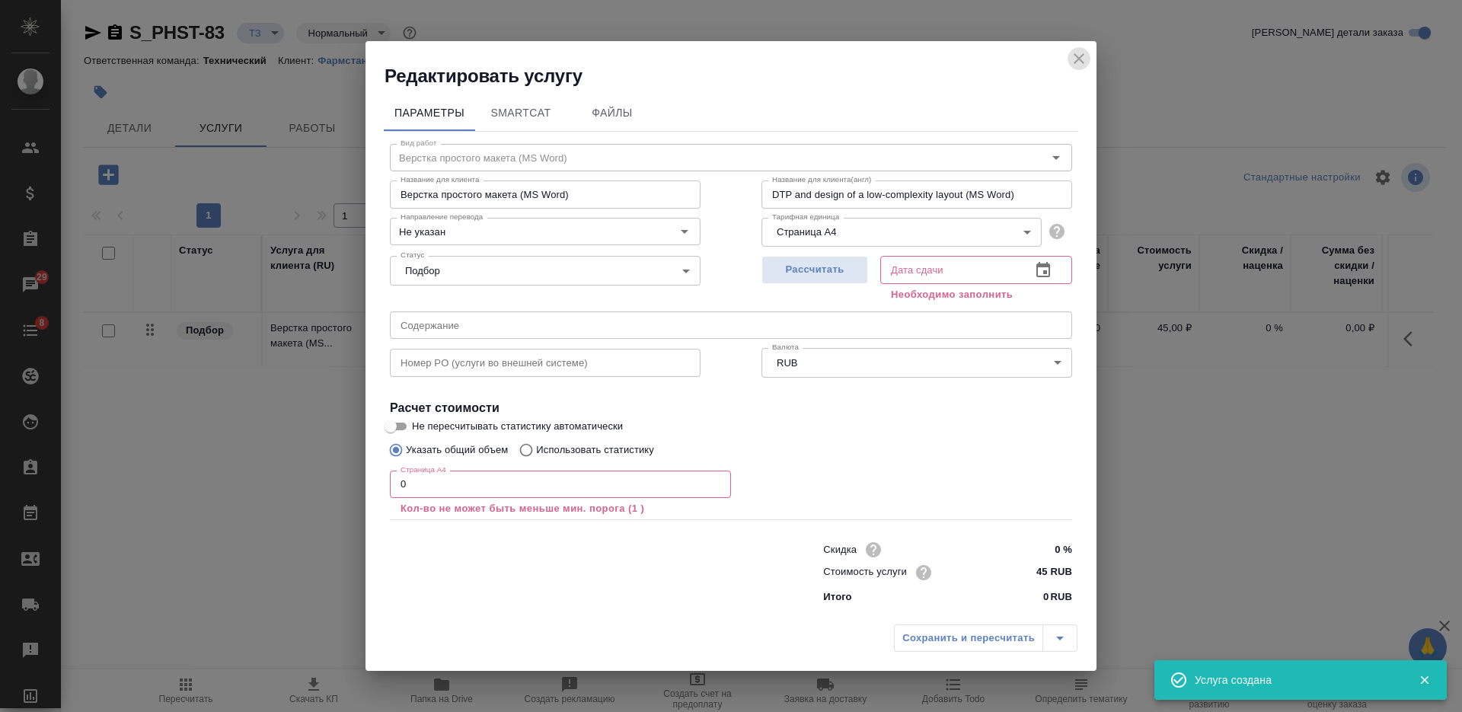
click at [1083, 60] on icon "close" at bounding box center [1079, 58] width 18 height 18
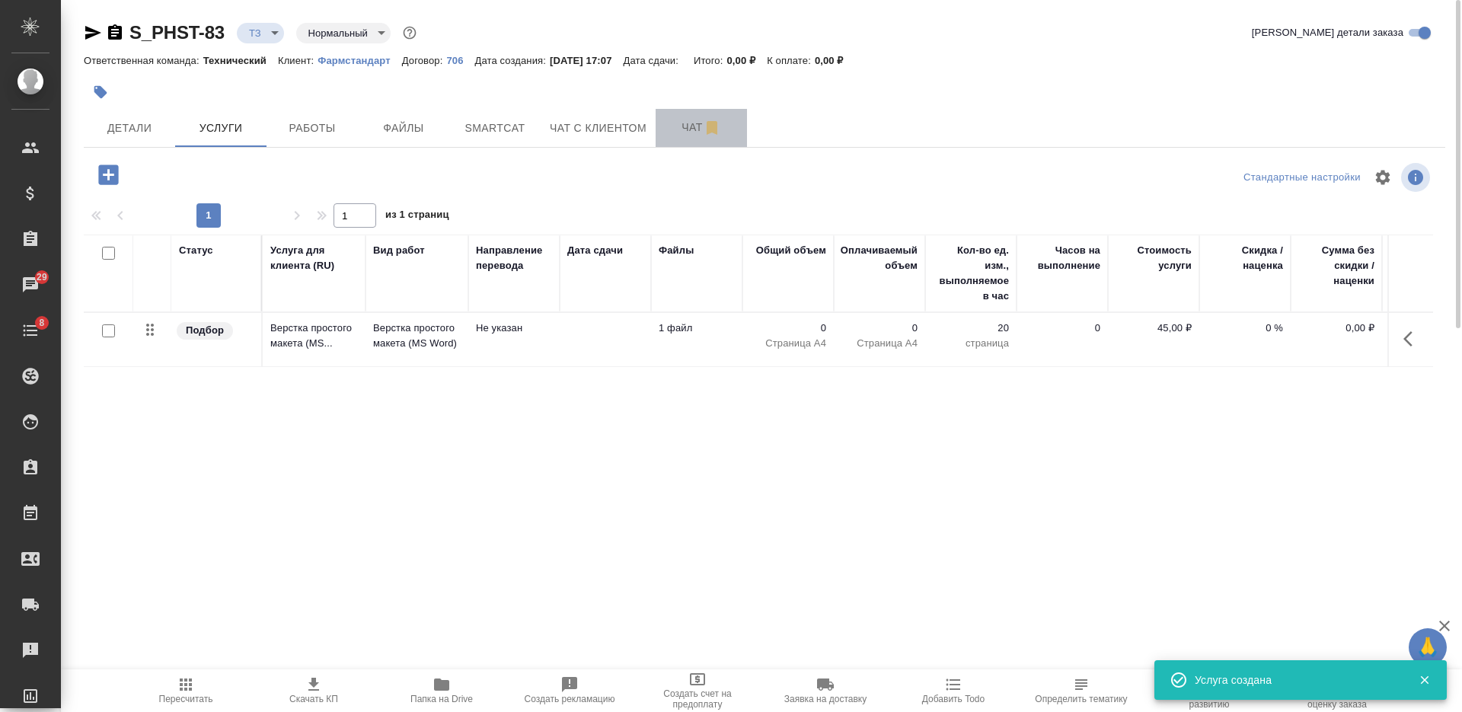
click at [686, 130] on span "Чат" at bounding box center [701, 127] width 73 height 19
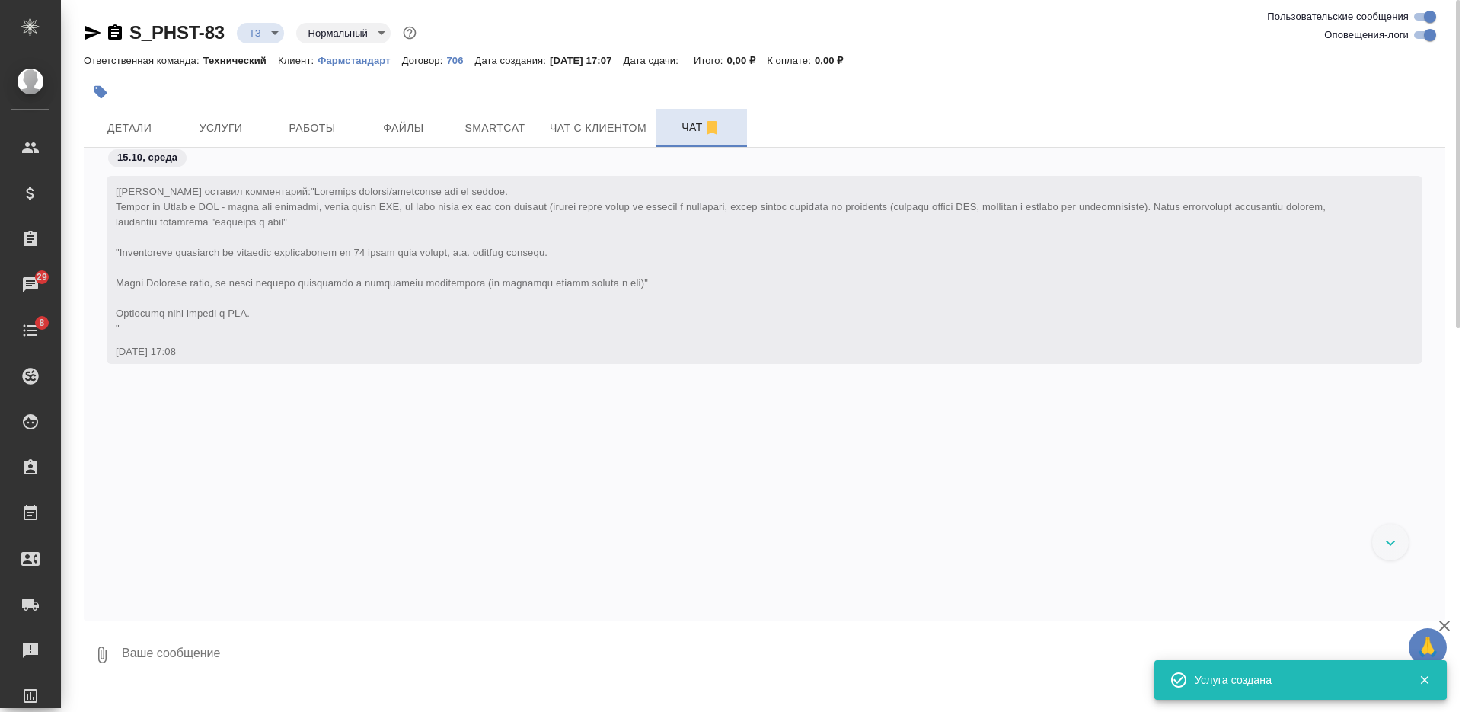
scroll to position [271, 0]
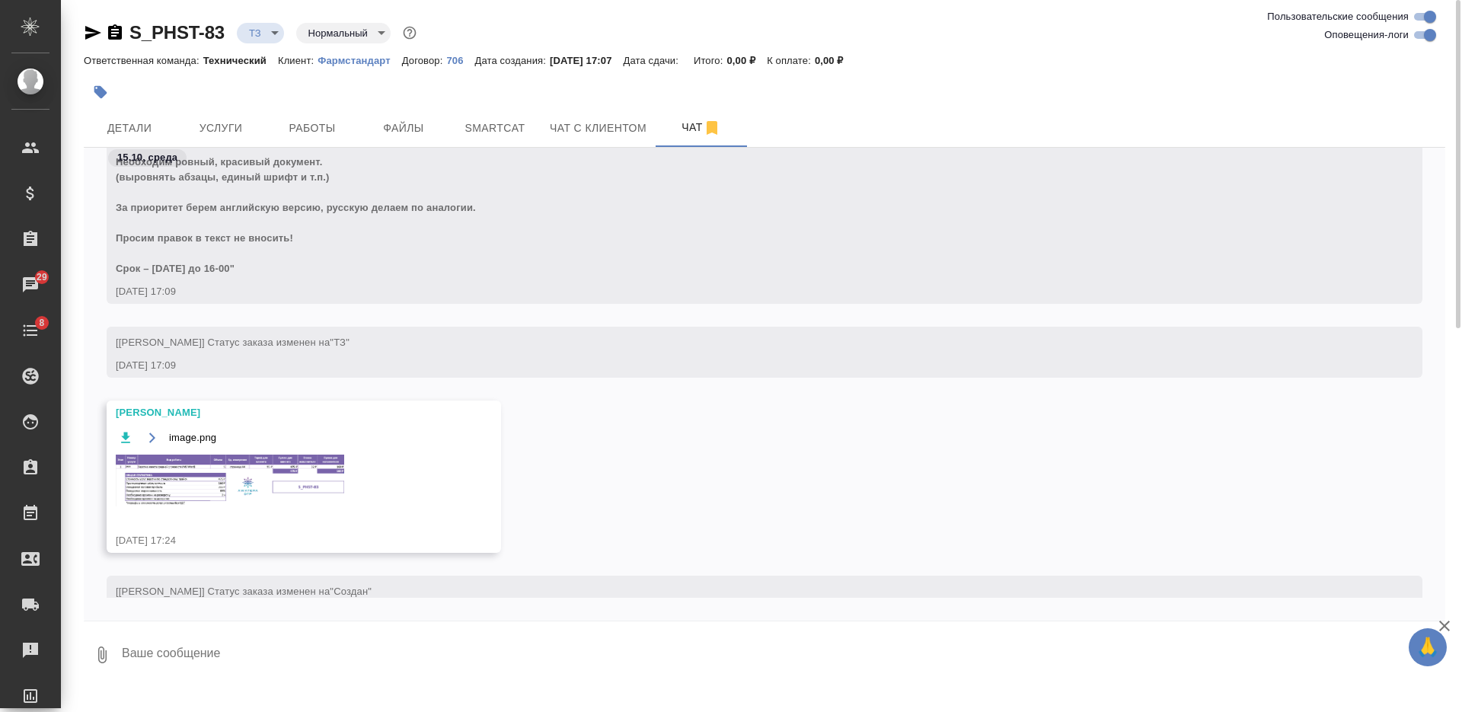
click at [276, 477] on img at bounding box center [230, 481] width 228 height 52
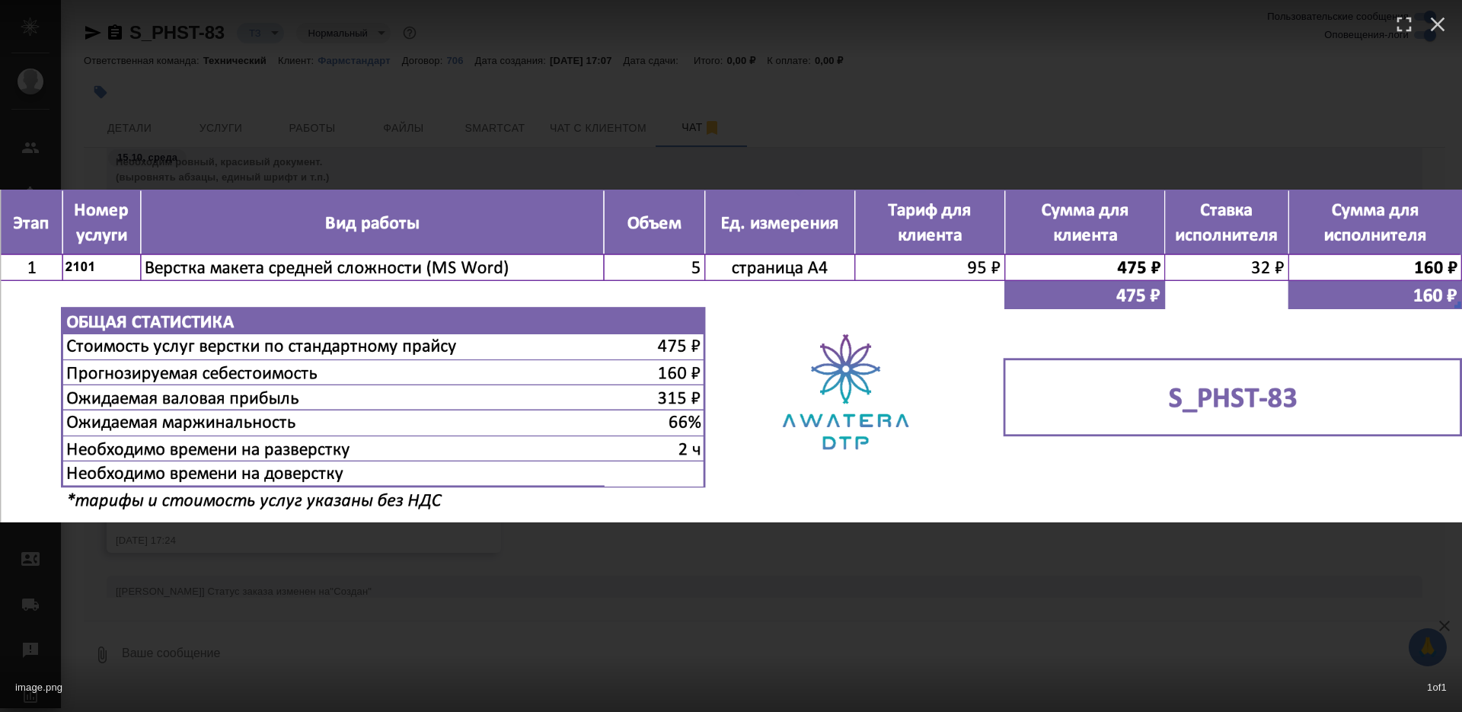
click at [390, 570] on div "image.png 1 of 1" at bounding box center [731, 356] width 1462 height 712
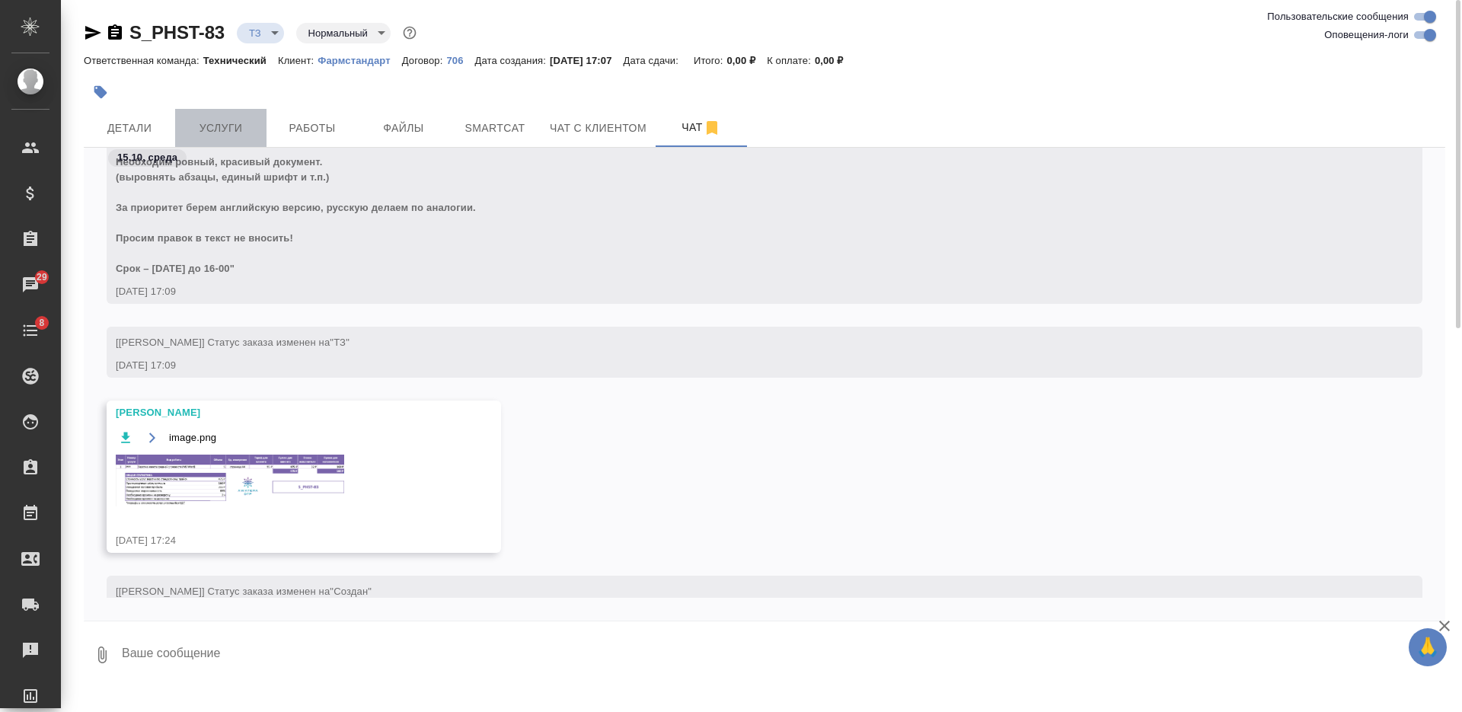
click at [207, 121] on span "Услуги" at bounding box center [220, 128] width 73 height 19
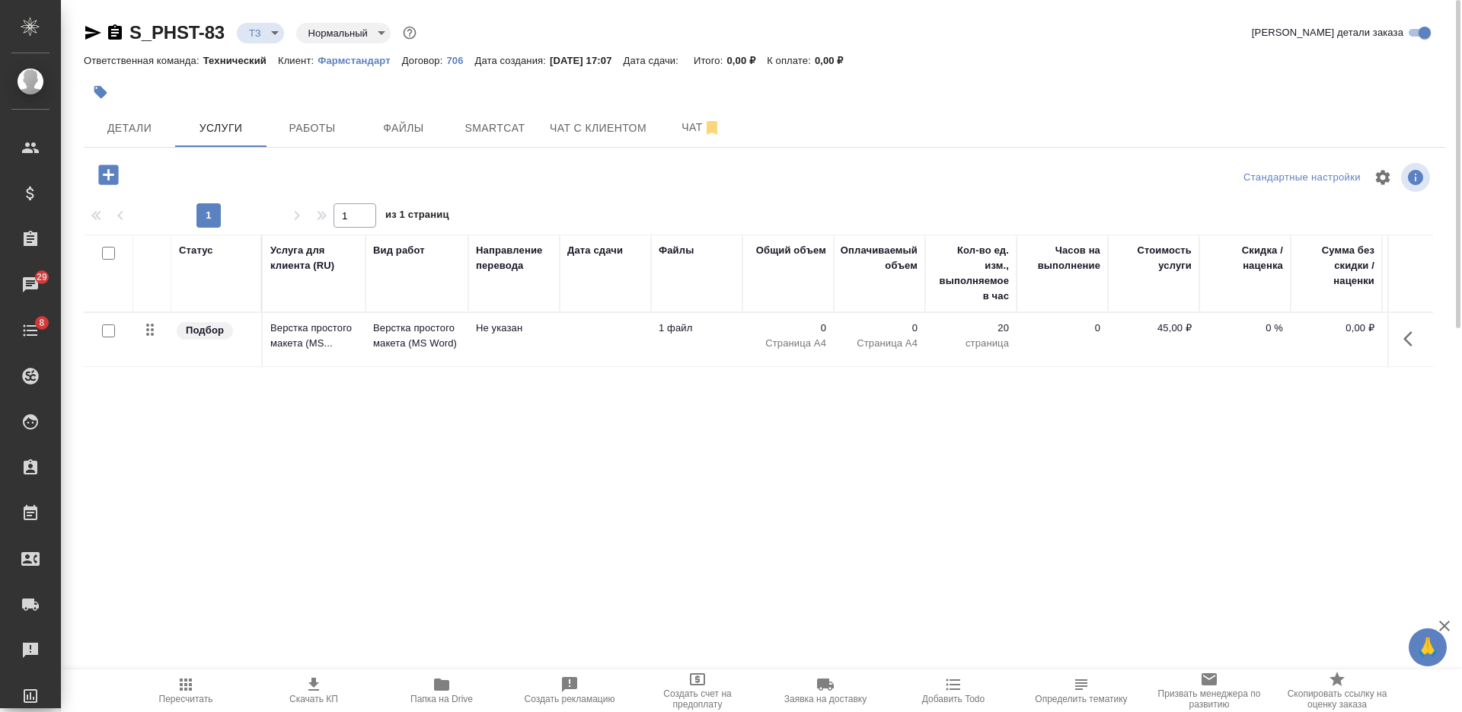
click at [536, 330] on p "Не указан" at bounding box center [514, 328] width 76 height 15
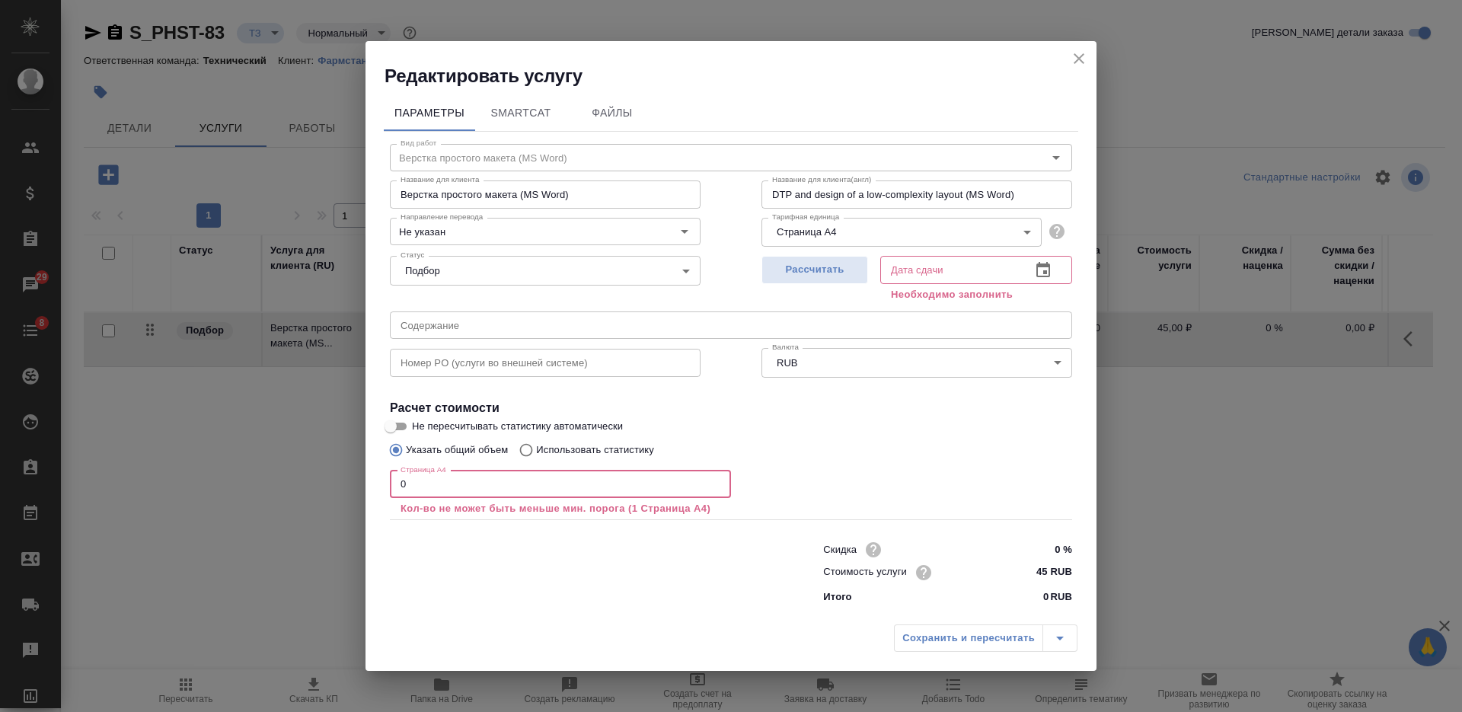
drag, startPoint x: 410, startPoint y: 493, endPoint x: 391, endPoint y: 493, distance: 19.0
click at [391, 493] on input "0" at bounding box center [560, 484] width 341 height 27
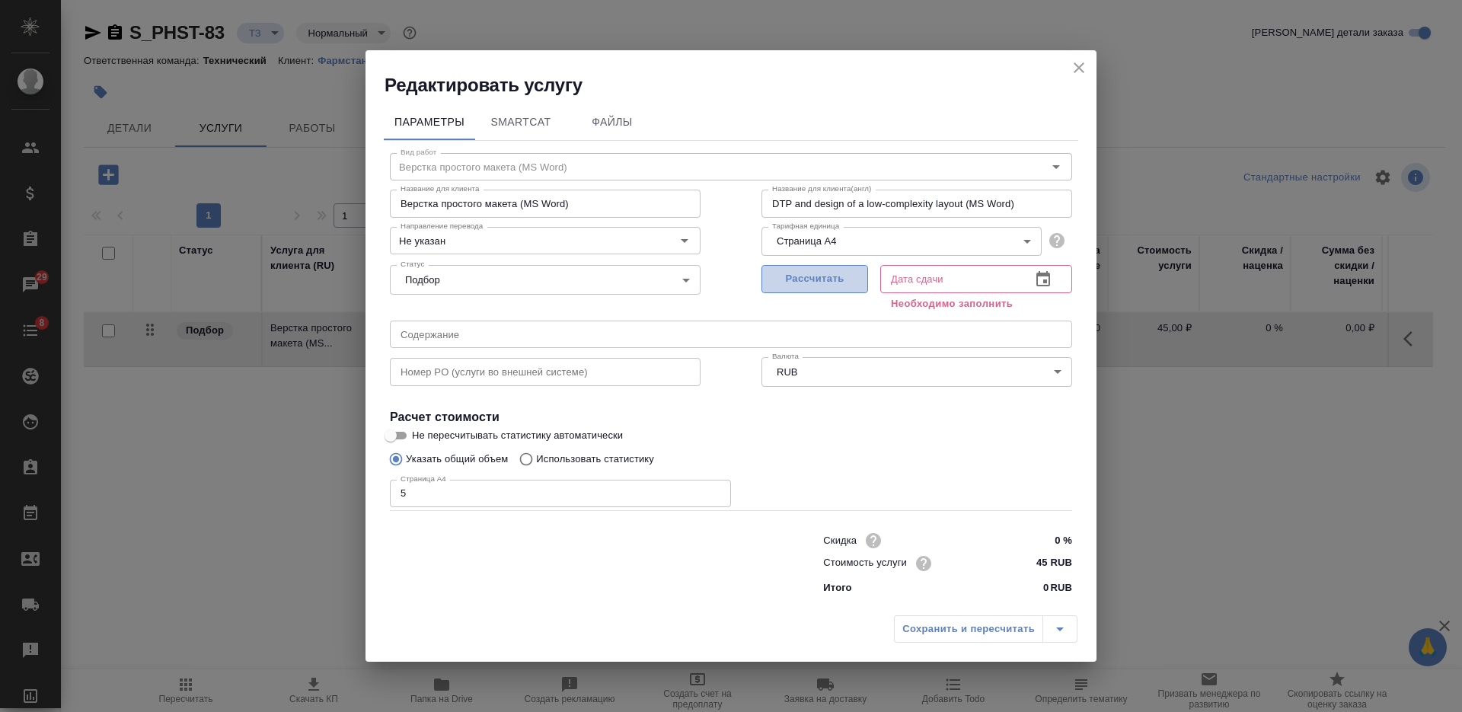
click at [832, 272] on span "Рассчитать" at bounding box center [815, 279] width 90 height 18
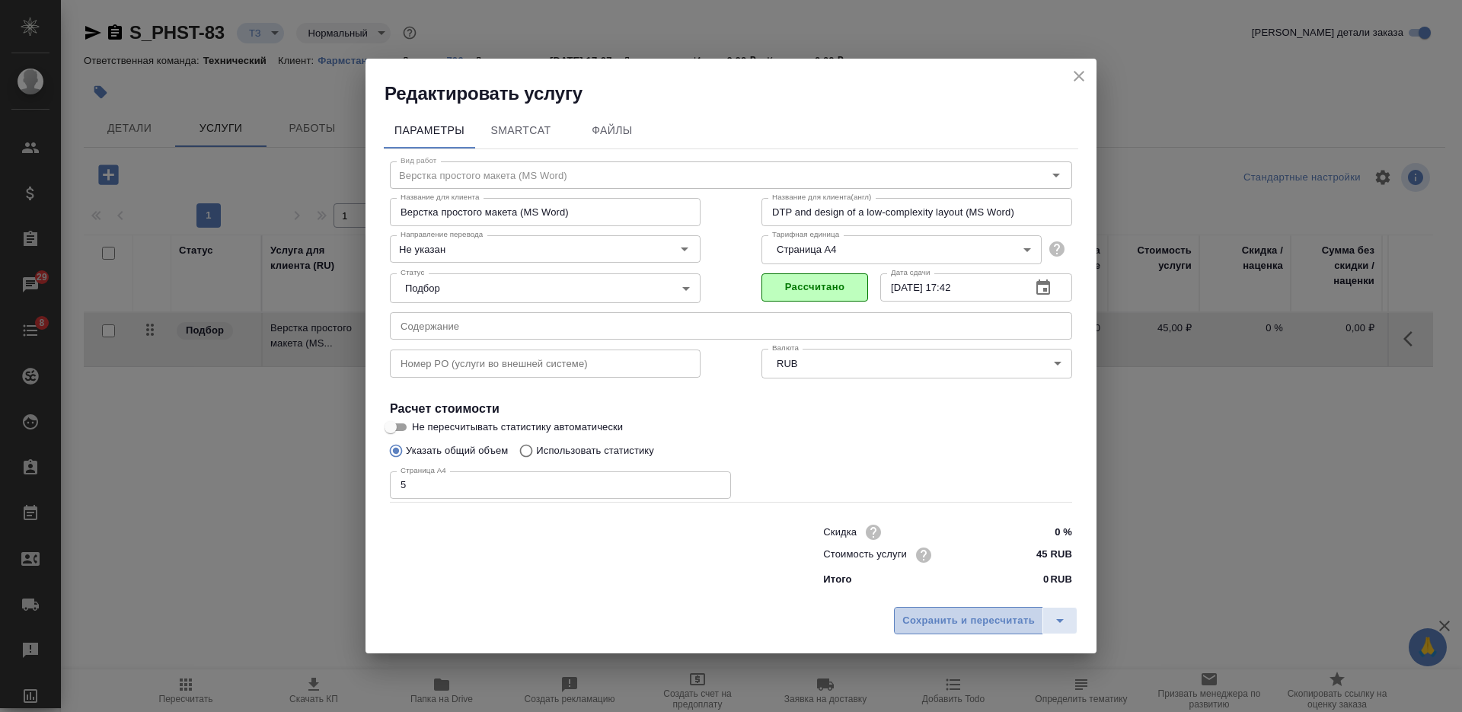
click at [950, 621] on span "Сохранить и пересчитать" at bounding box center [968, 621] width 132 height 18
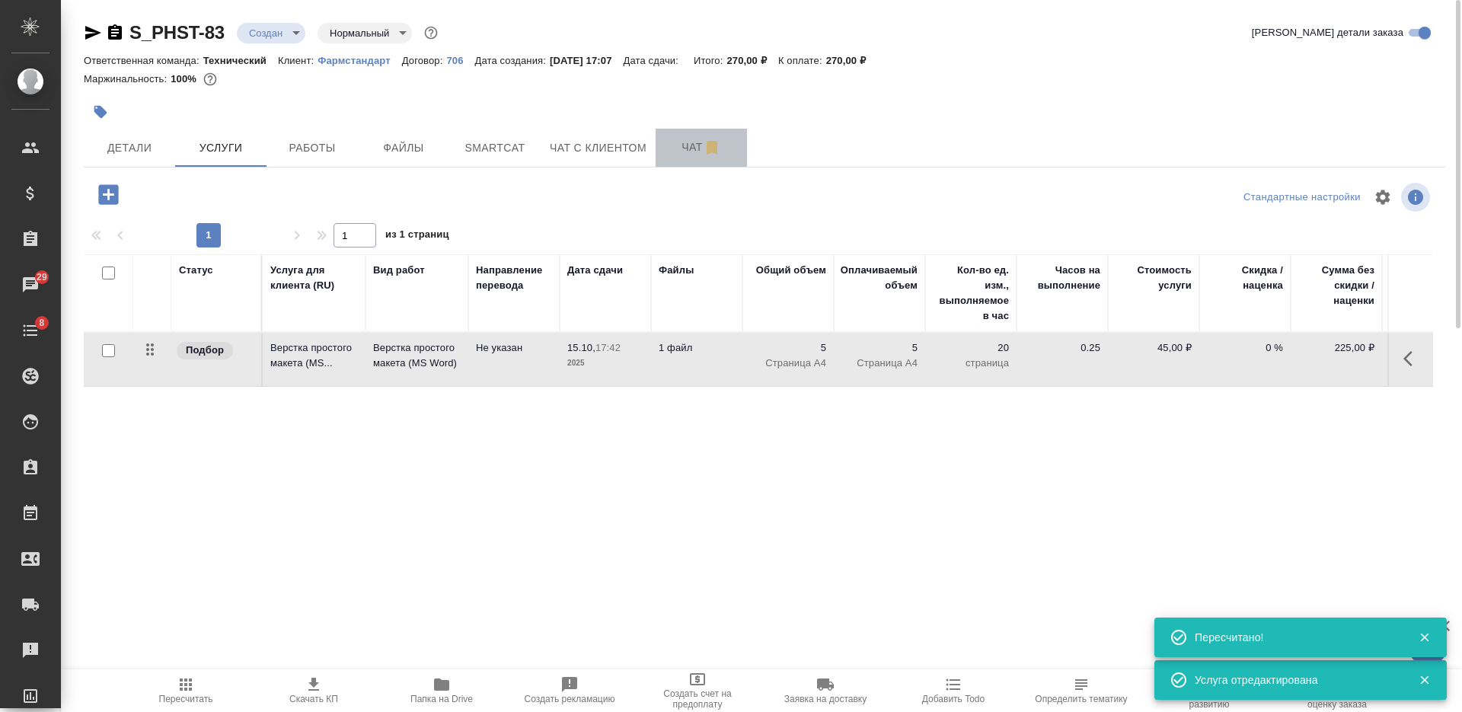
click at [681, 153] on span "Чат" at bounding box center [701, 147] width 73 height 19
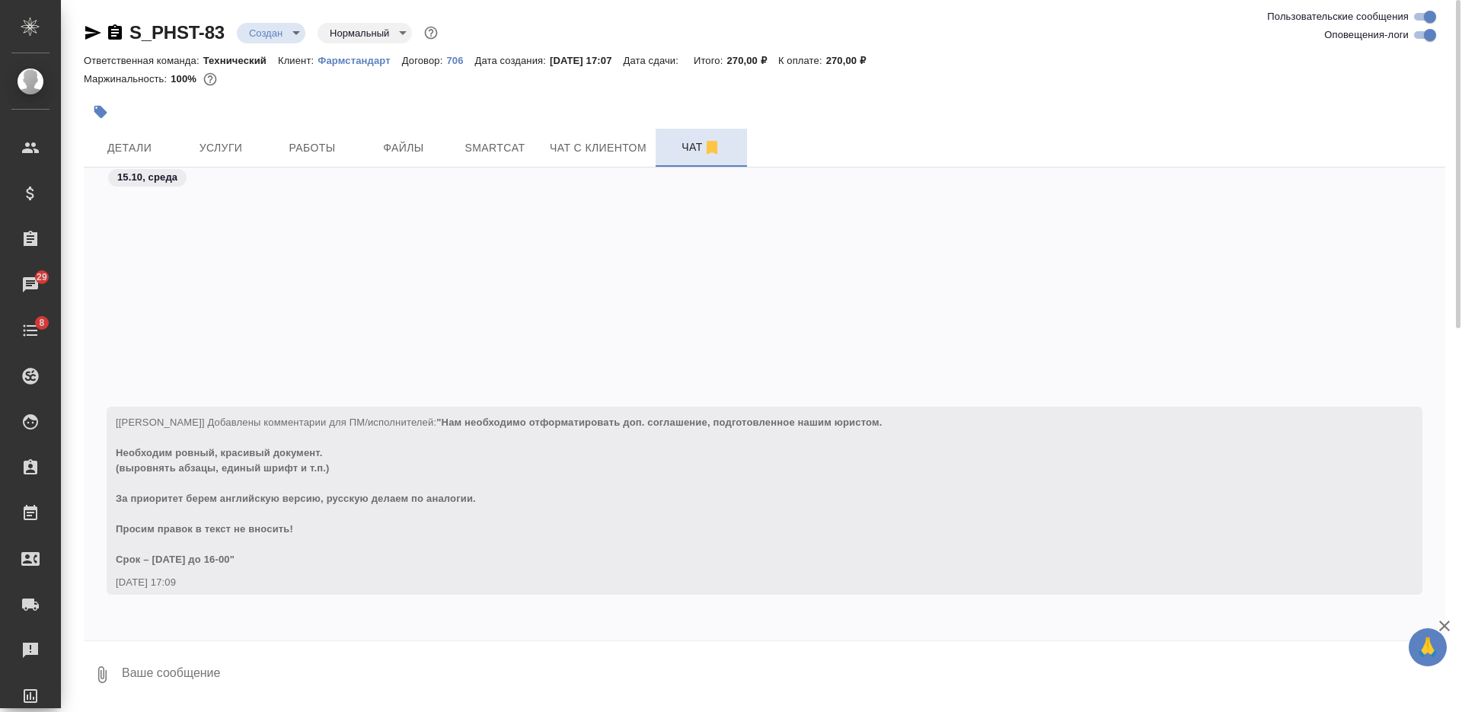
scroll to position [323, 0]
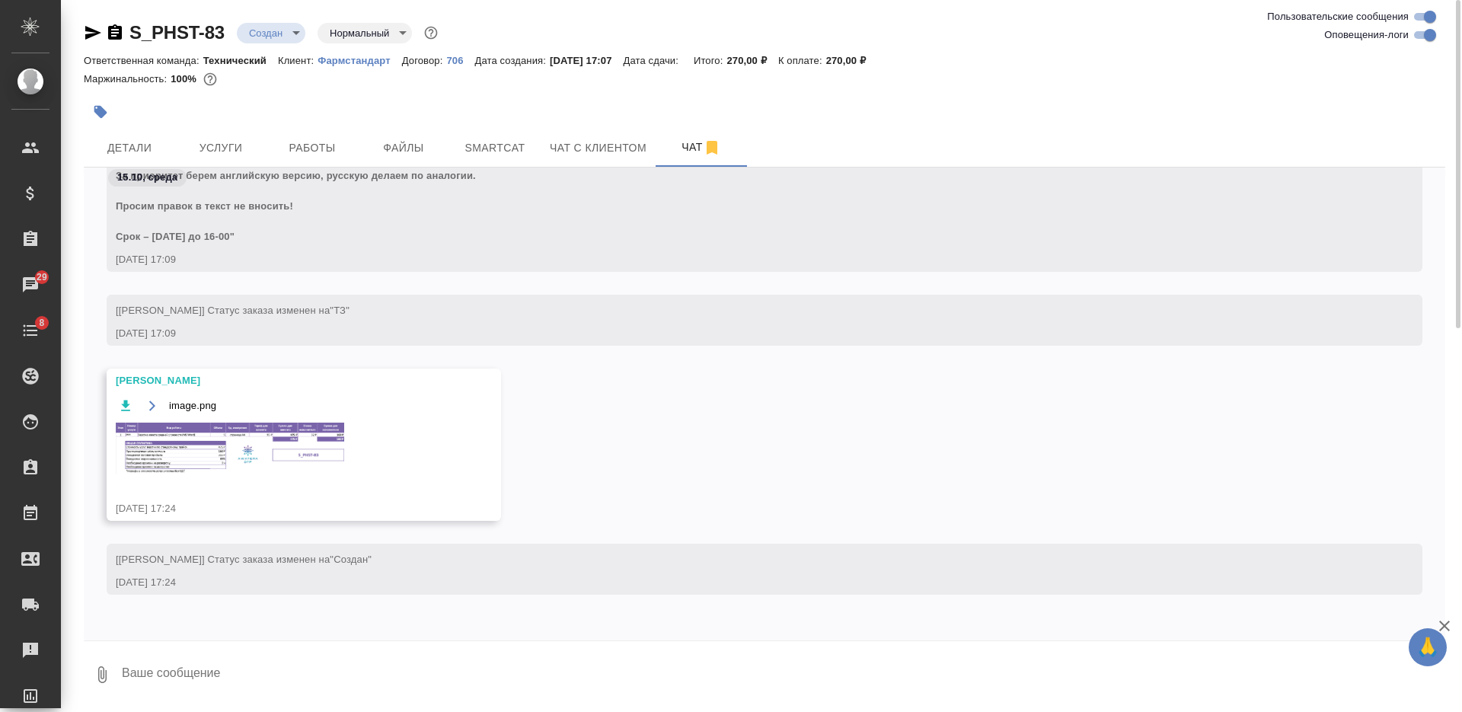
click at [251, 465] on img at bounding box center [230, 449] width 228 height 52
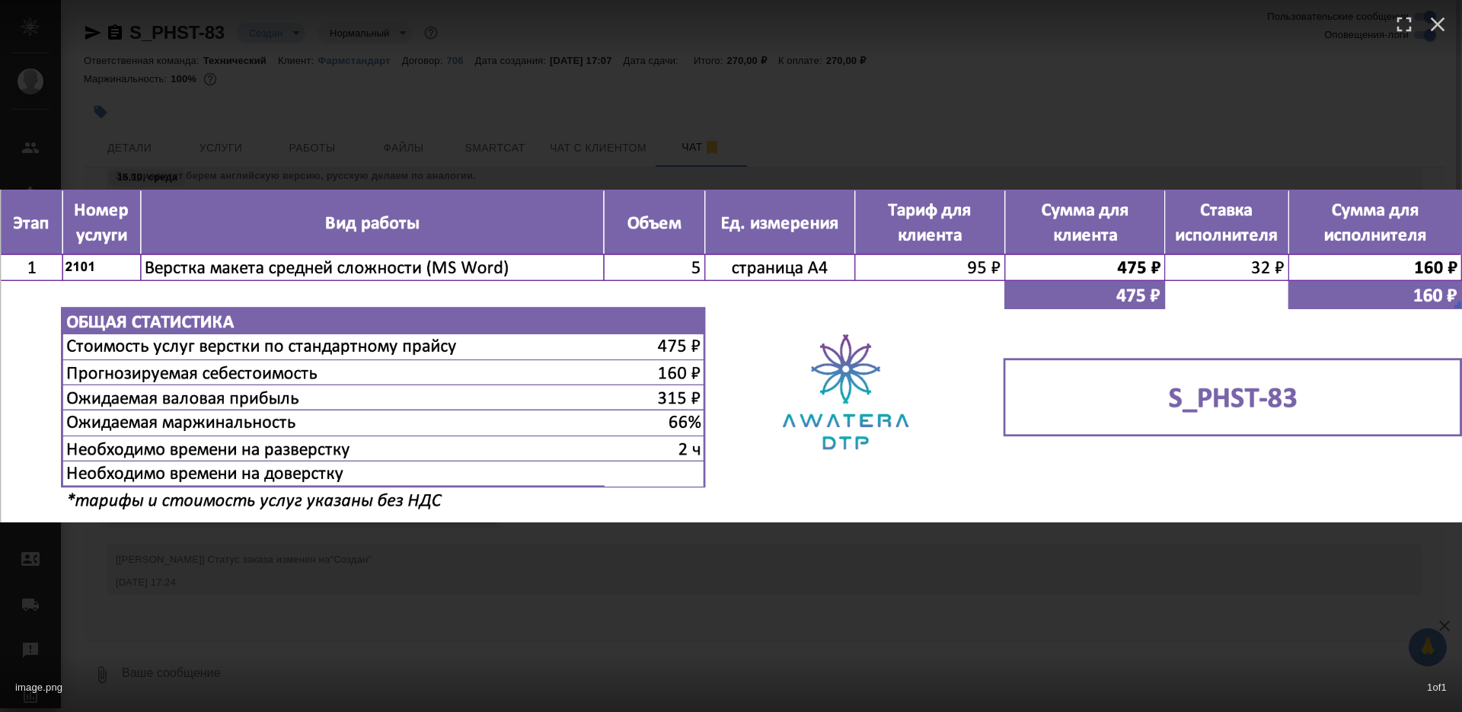
click at [251, 465] on img at bounding box center [731, 356] width 1462 height 333
click at [273, 559] on div "image.png 1 of 1" at bounding box center [731, 356] width 1462 height 712
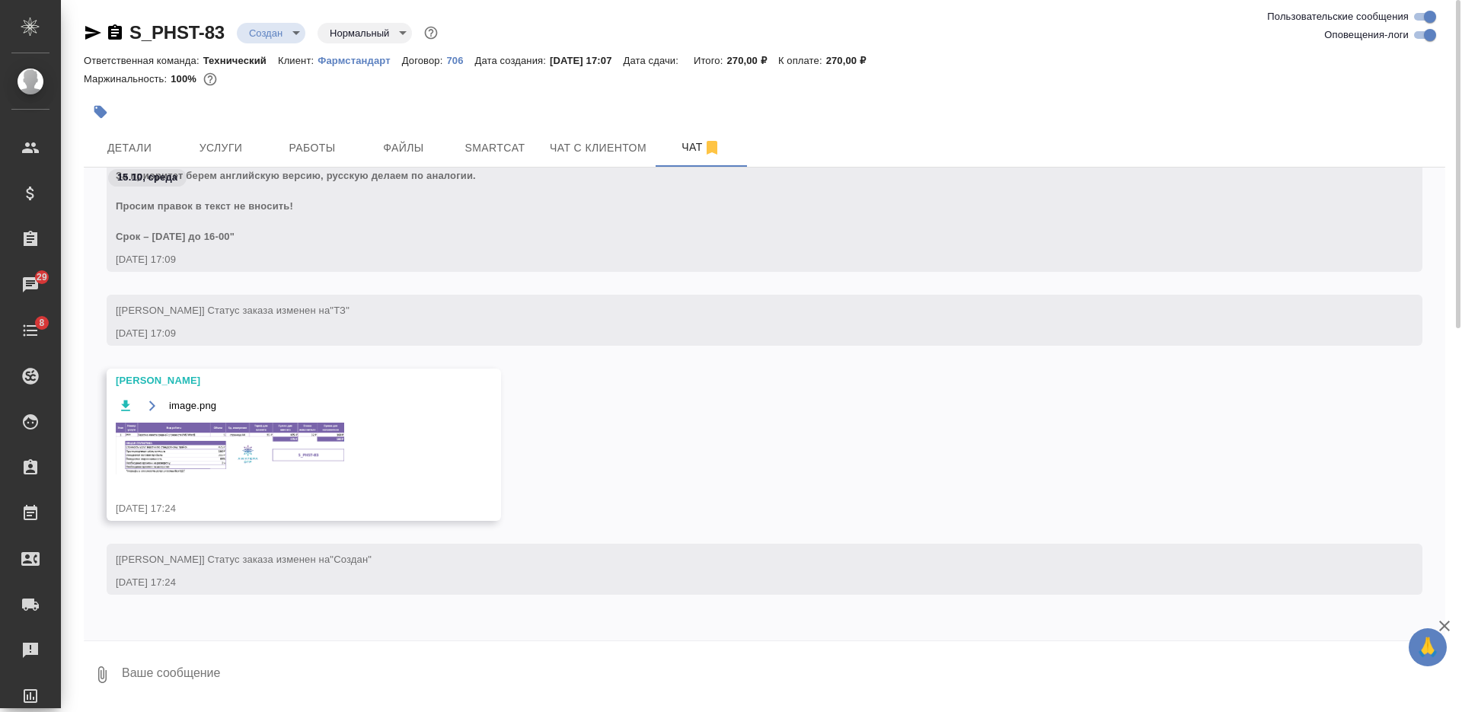
click at [225, 453] on img at bounding box center [230, 449] width 228 height 52
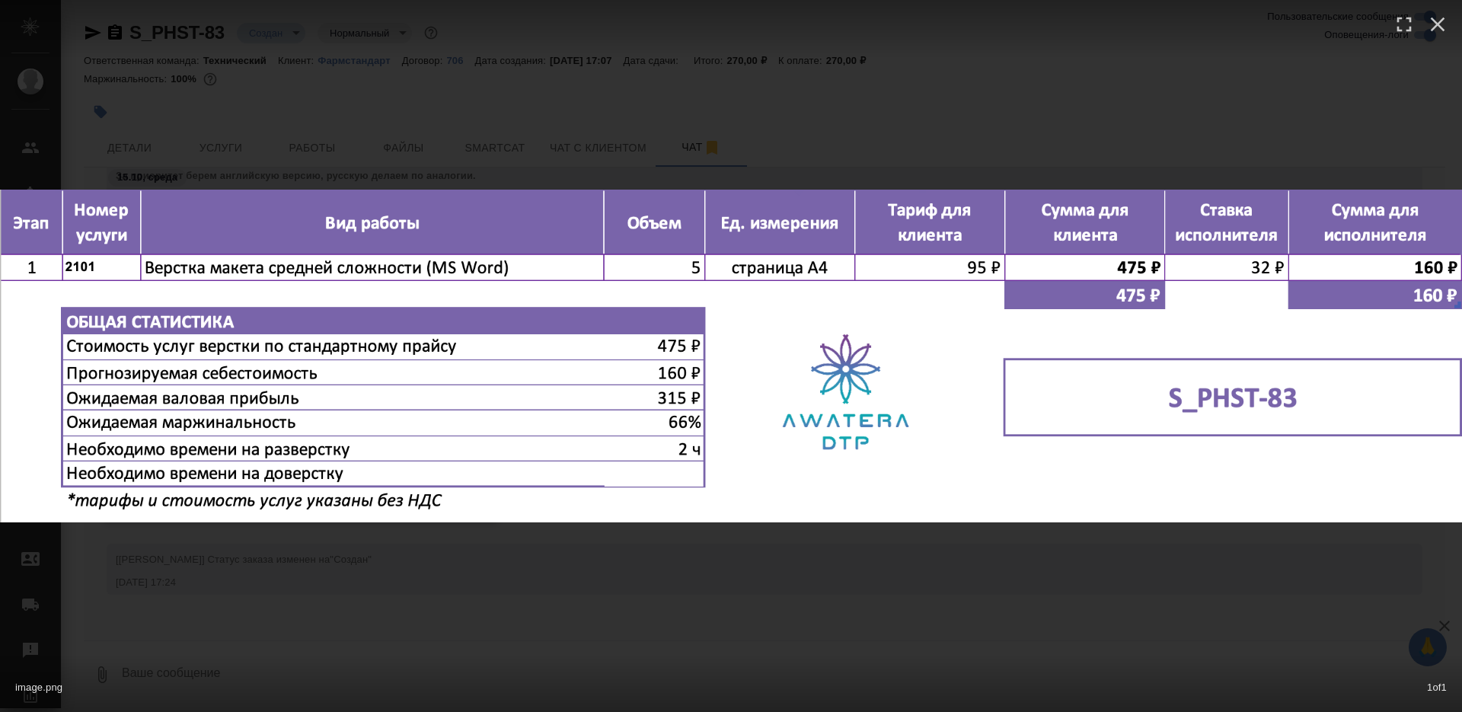
click at [310, 554] on div "image.png 1 of 1" at bounding box center [731, 356] width 1462 height 712
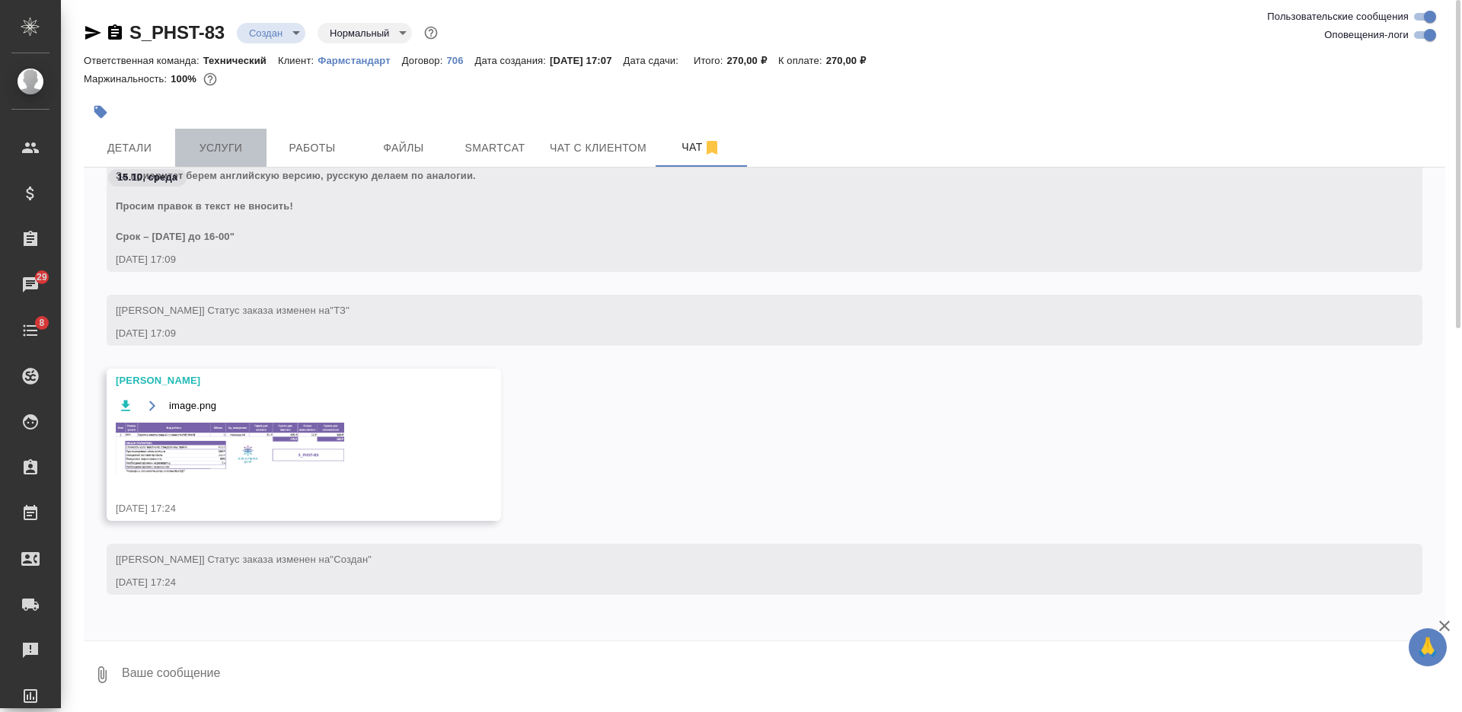
click at [215, 146] on span "Услуги" at bounding box center [220, 148] width 73 height 19
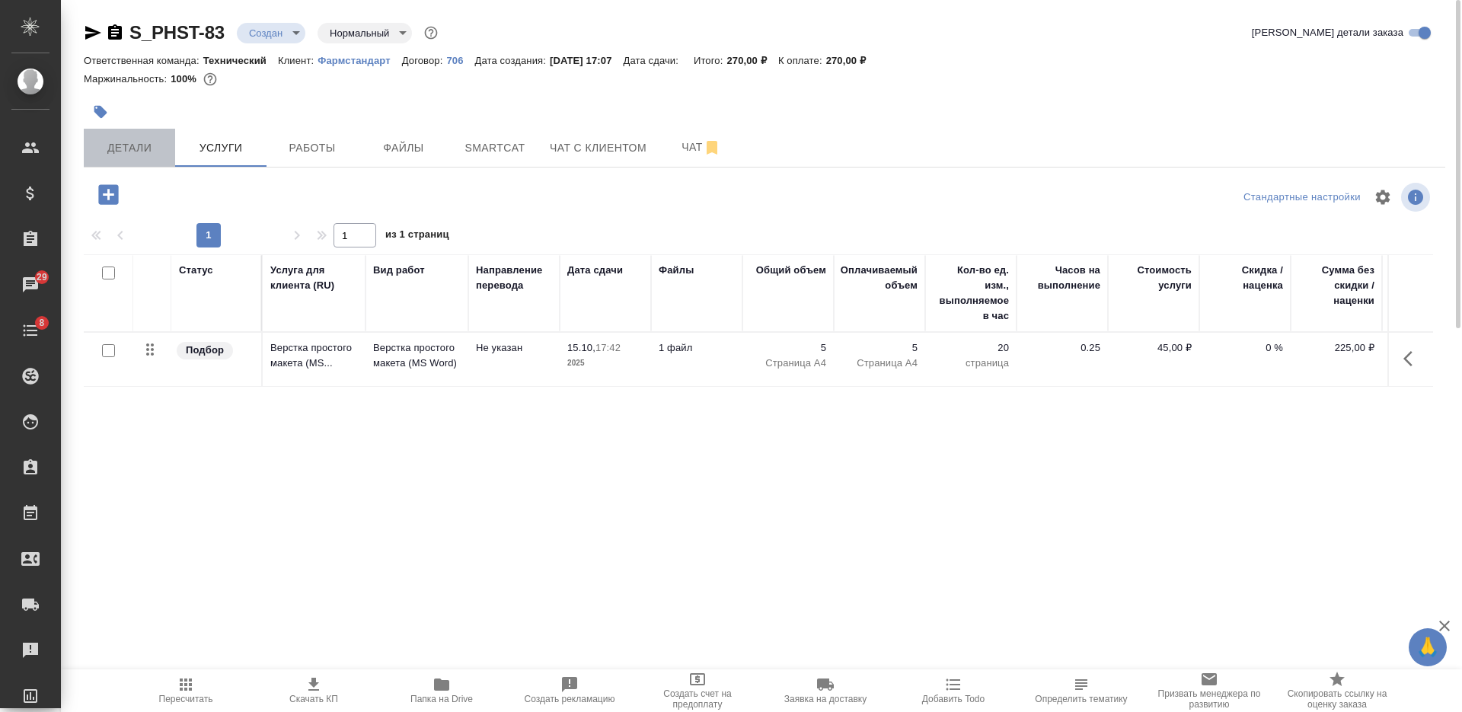
click at [158, 153] on span "Детали" at bounding box center [129, 148] width 73 height 19
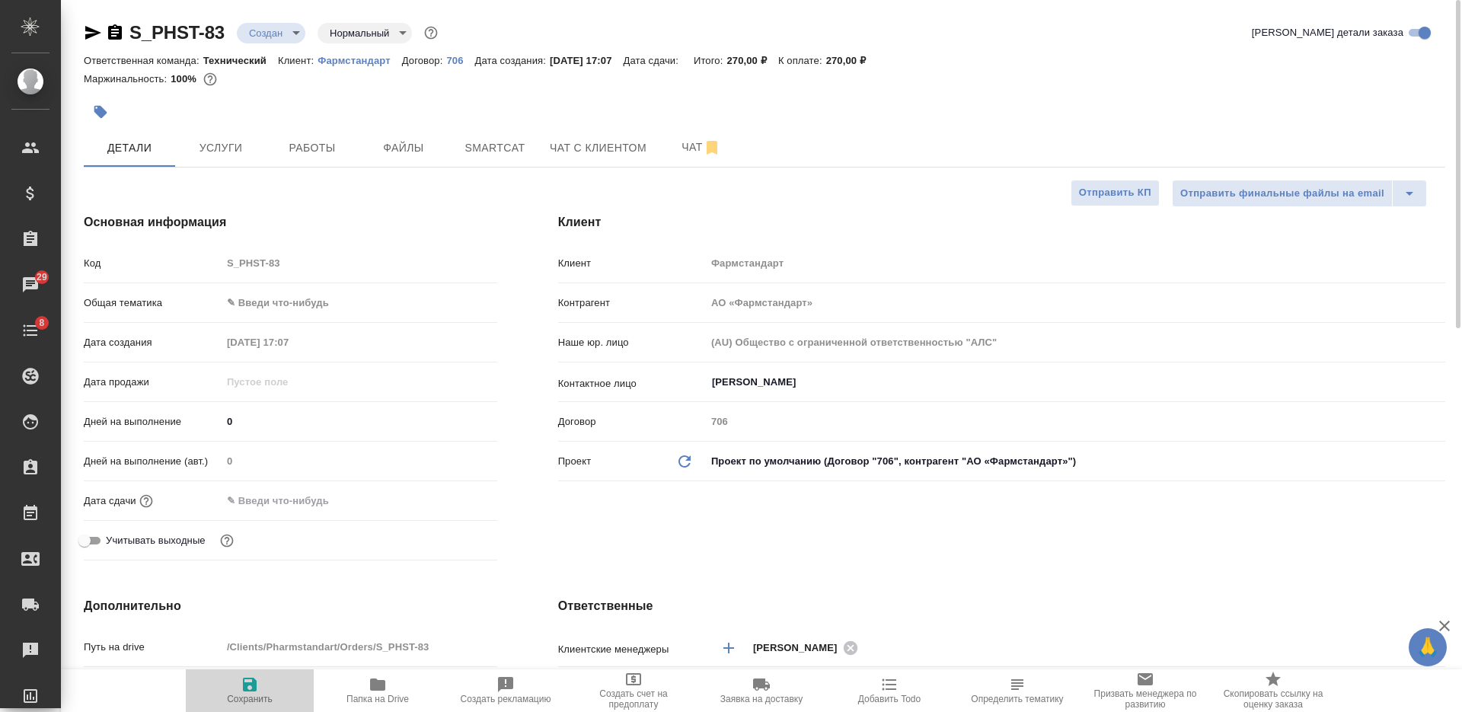
click at [244, 688] on icon "button" at bounding box center [250, 685] width 14 height 14
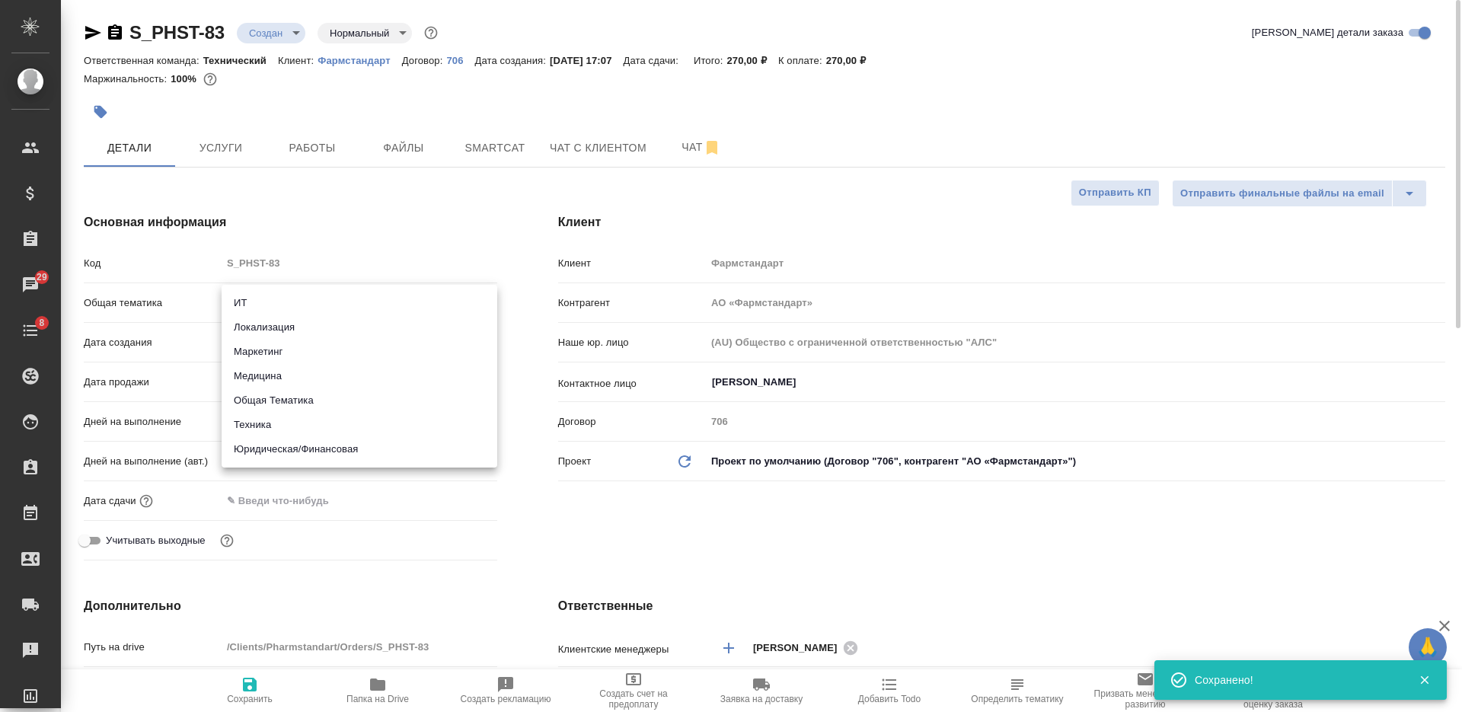
click at [311, 299] on body "🙏 .cls-1 fill:#fff; AWATERA Nikiforova Valeria Клиенты Спецификации Заказы 29 Ч…" at bounding box center [731, 356] width 1462 height 712
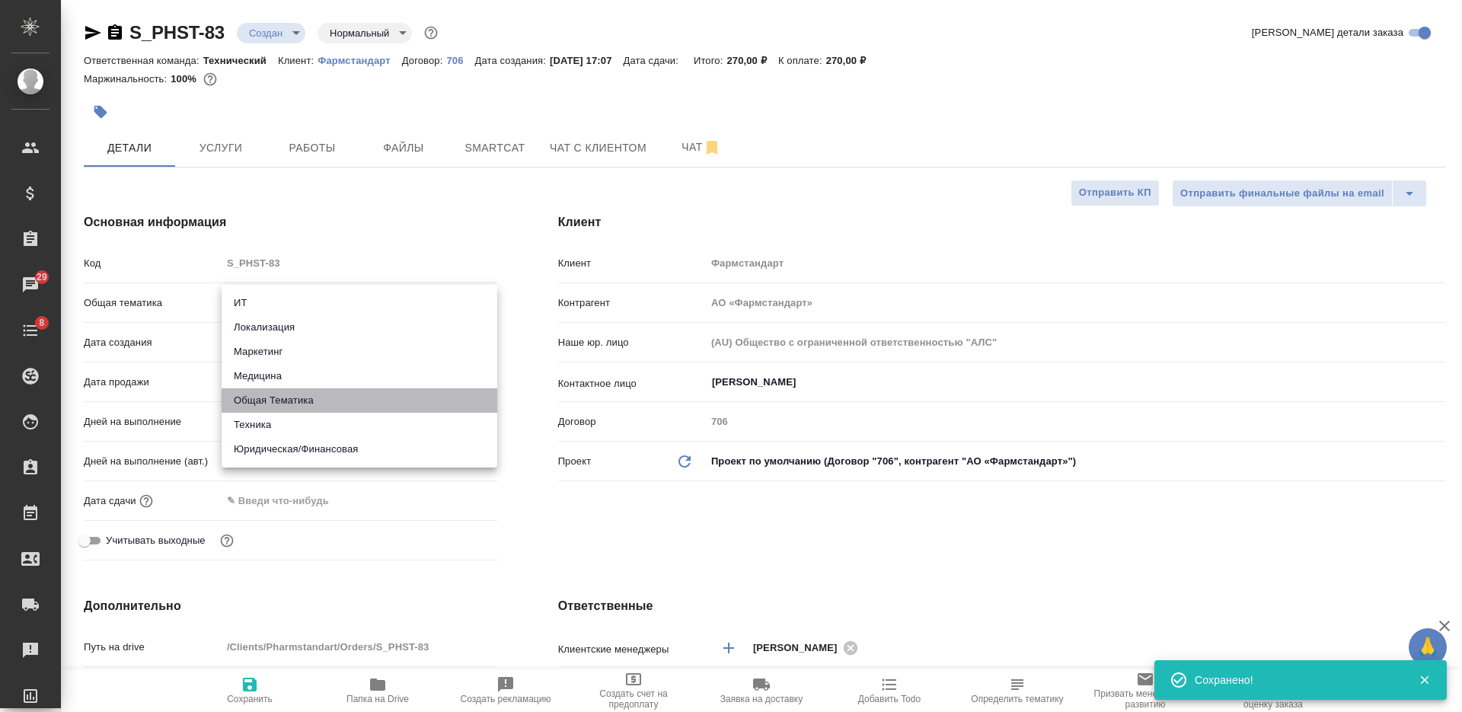
click at [327, 407] on li "Общая Тематика" at bounding box center [360, 400] width 276 height 24
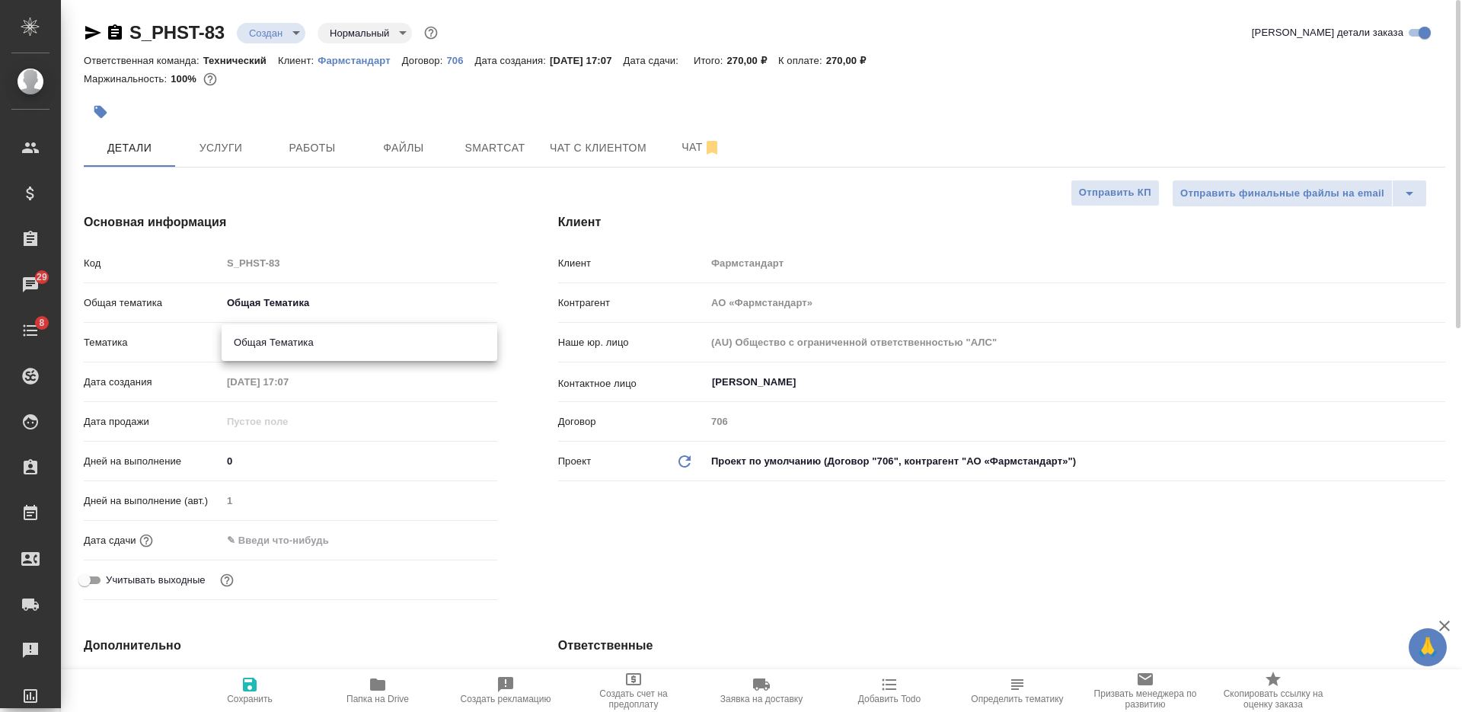
click at [350, 344] on body "🙏 .cls-1 fill:#fff; AWATERA Nikiforova Valeria Клиенты Спецификации Заказы 29 Ч…" at bounding box center [731, 356] width 1462 height 712
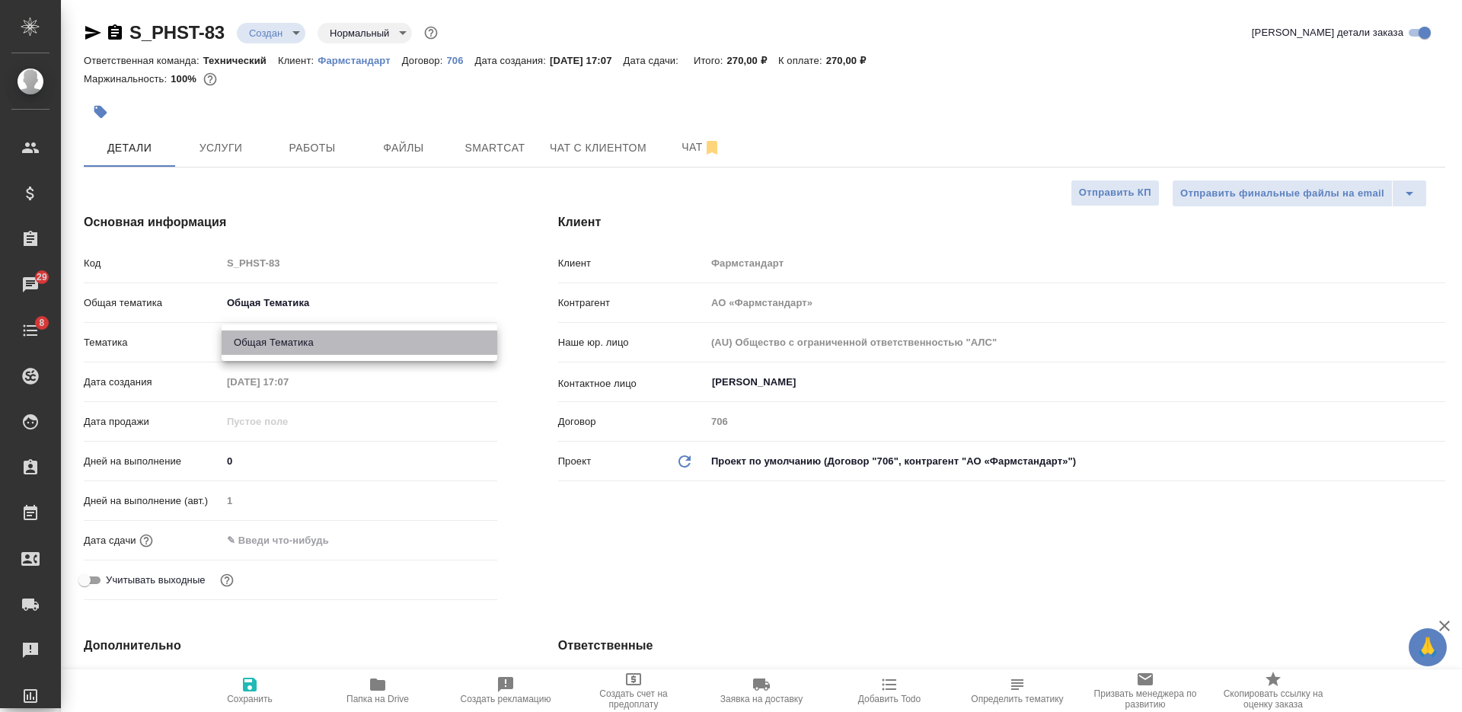
click at [356, 347] on li "Общая Тематика" at bounding box center [360, 342] width 276 height 24
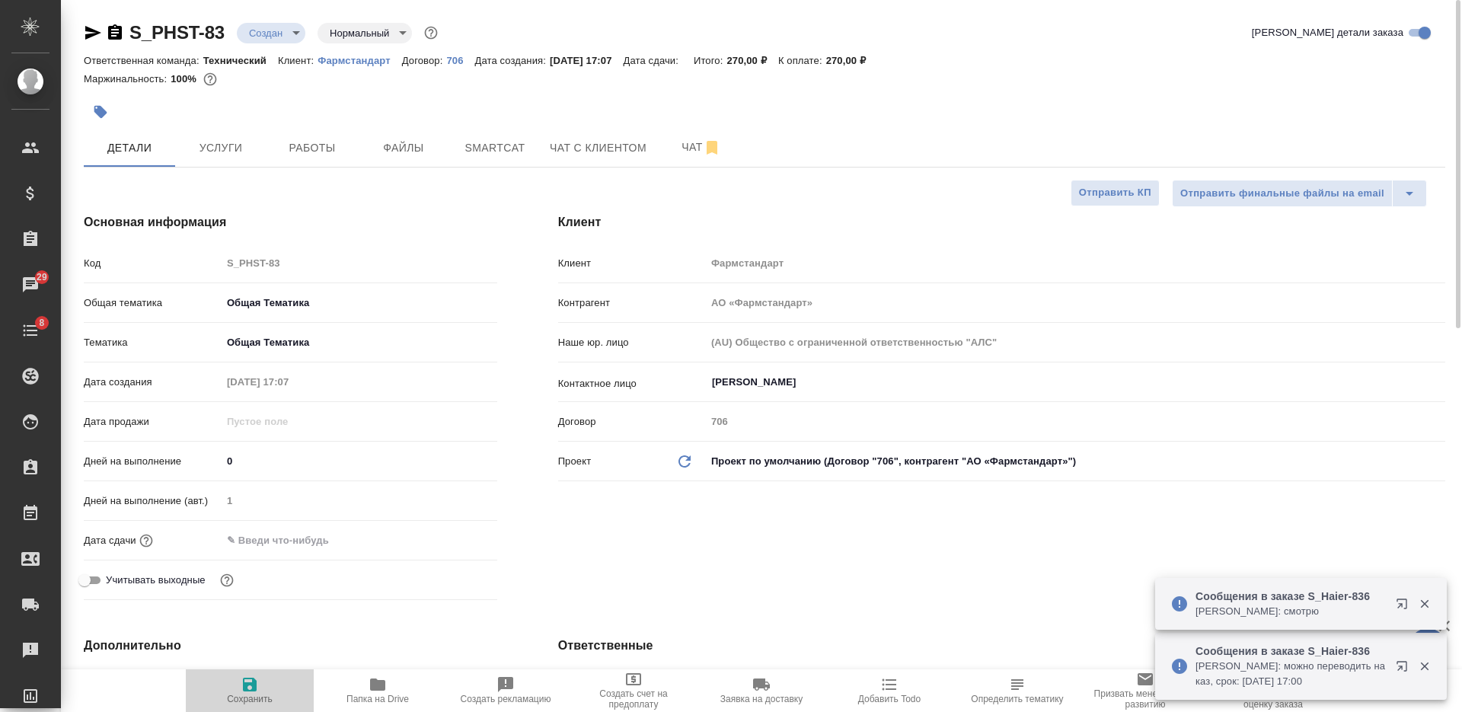
click at [251, 692] on icon "button" at bounding box center [250, 684] width 18 height 18
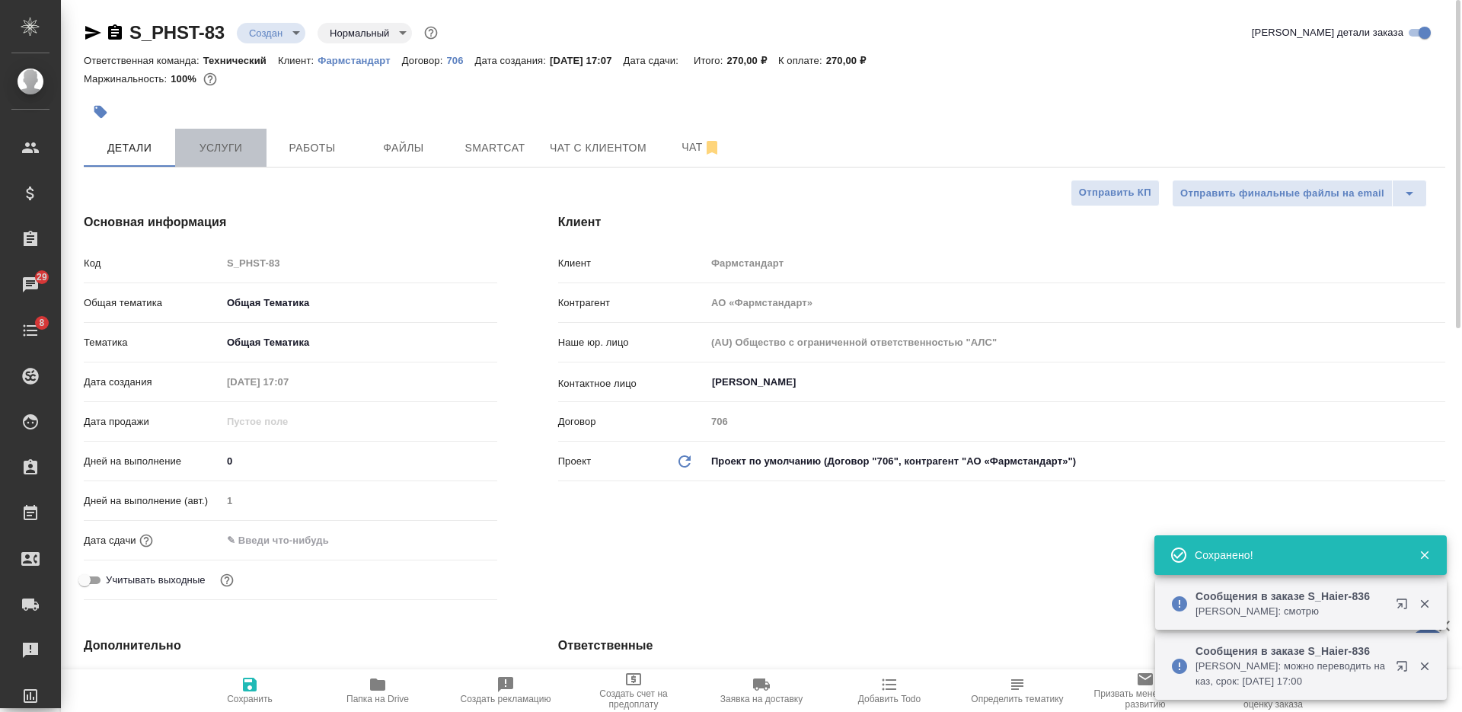
click at [235, 151] on span "Услуги" at bounding box center [220, 148] width 73 height 19
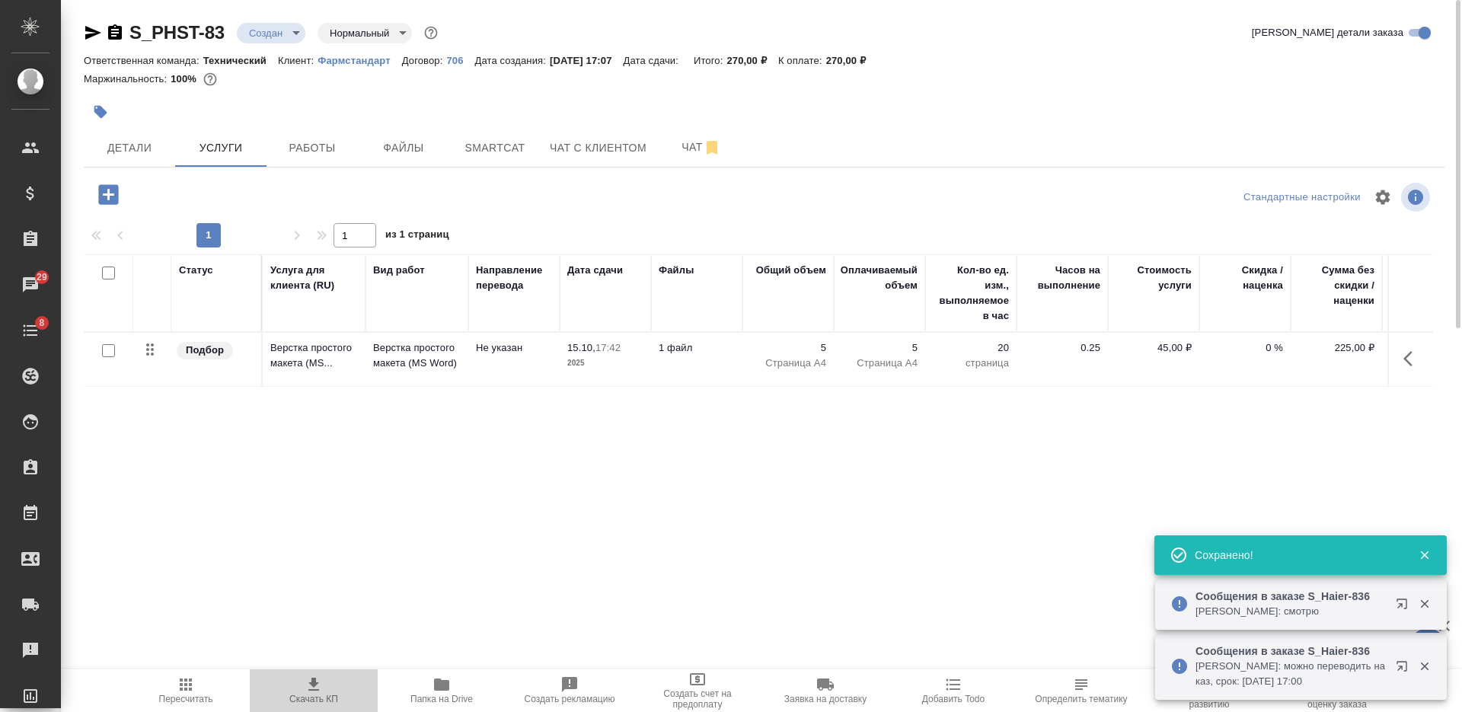
click at [322, 681] on icon "button" at bounding box center [314, 684] width 18 height 18
click at [69, 134] on div "S_PHST-83 Создан new Нормальный normal Кратко детали заказа Ответственная коман…" at bounding box center [761, 310] width 1401 height 621
click at [103, 145] on span "Детали" at bounding box center [129, 148] width 73 height 19
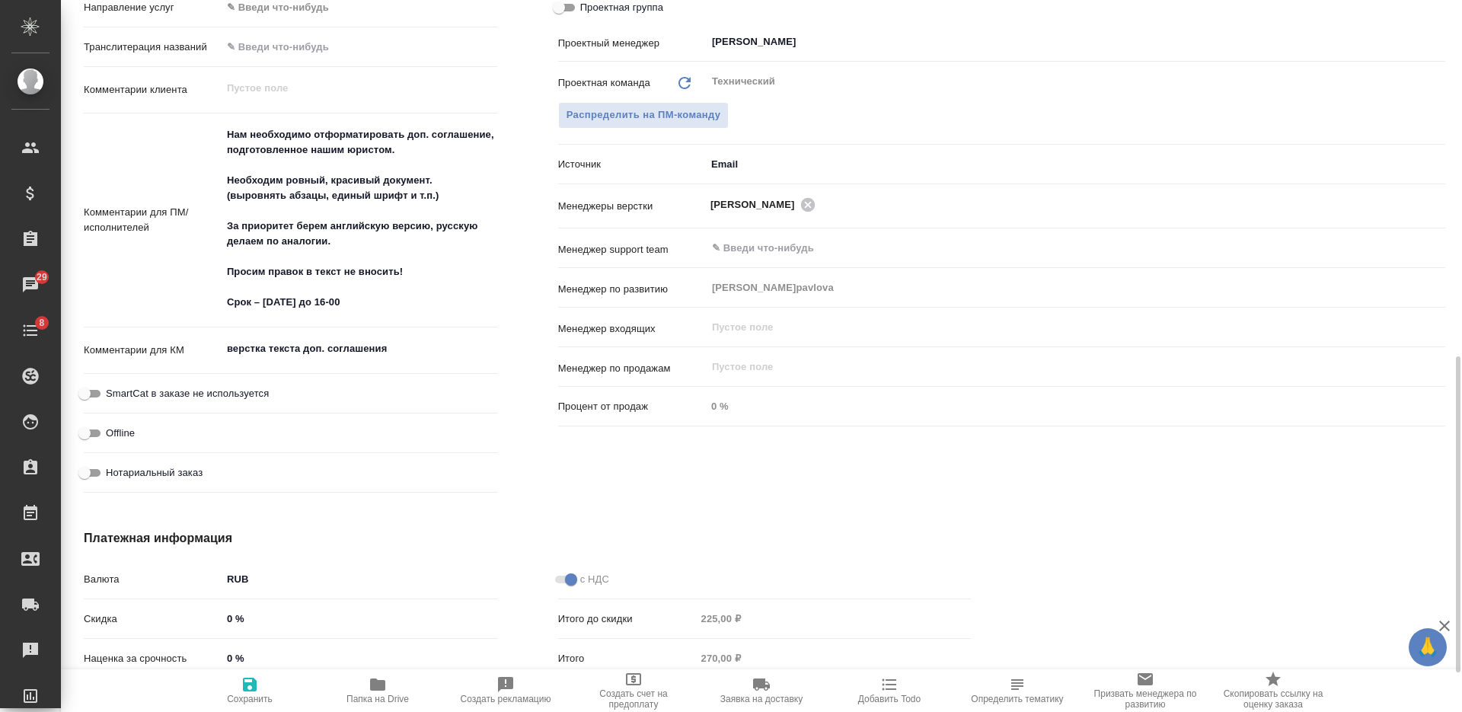
scroll to position [777, 0]
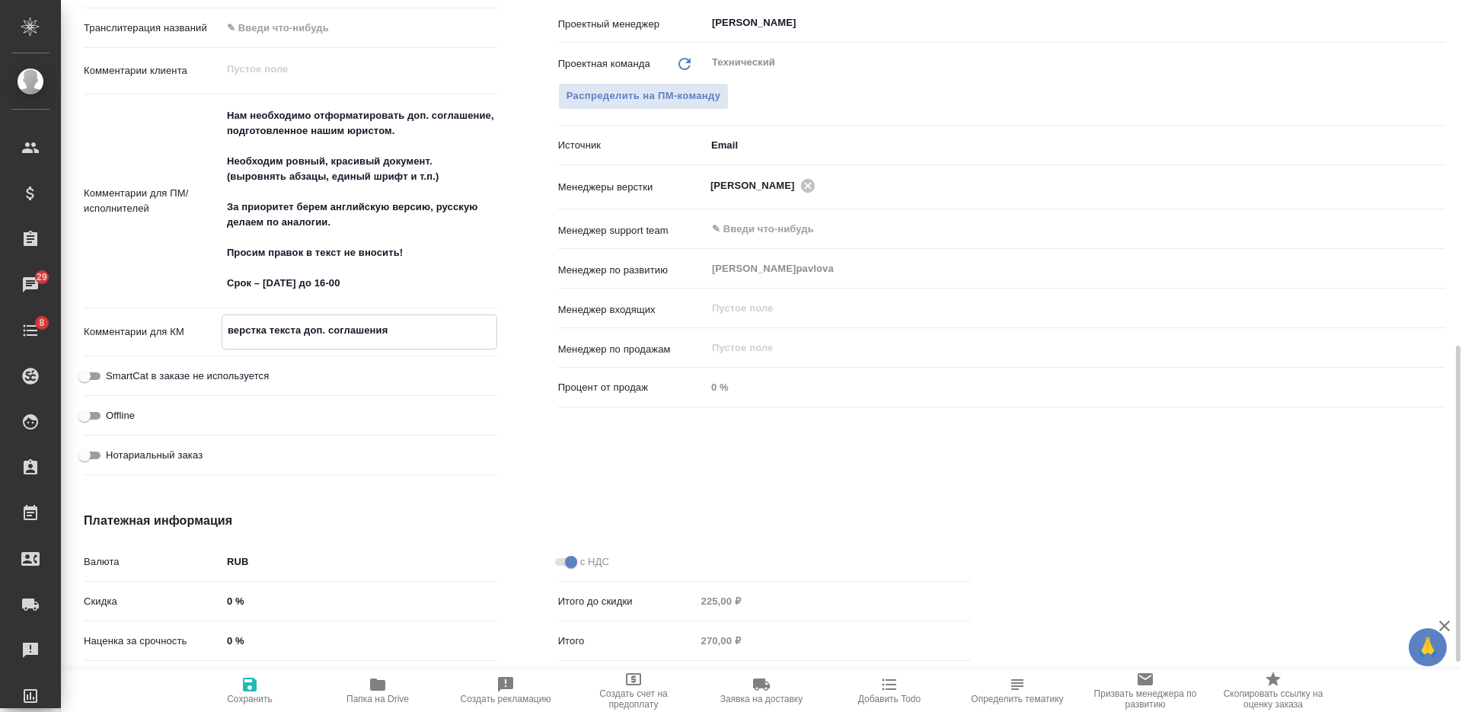
click at [377, 334] on textarea "верстка текста доп. соглашения" at bounding box center [359, 331] width 274 height 26
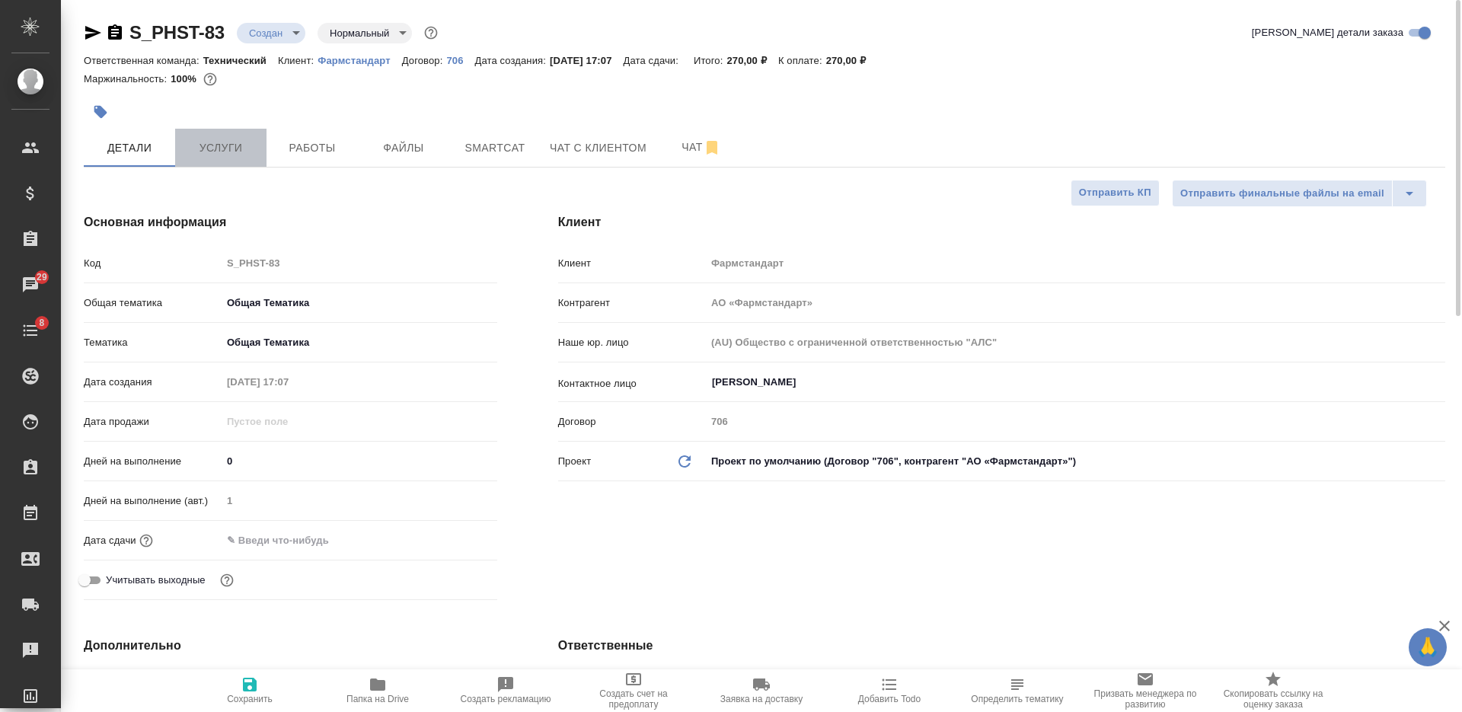
click at [223, 155] on span "Услуги" at bounding box center [220, 148] width 73 height 19
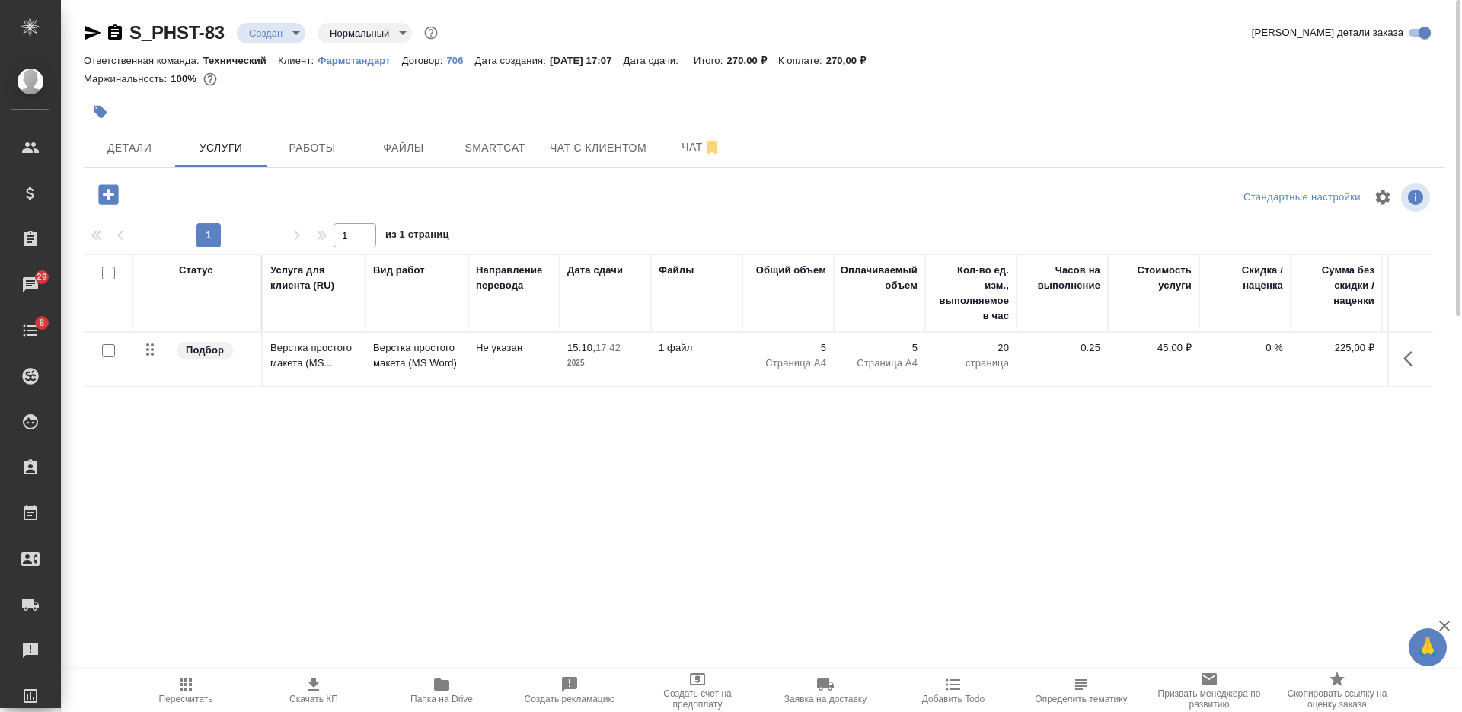
click at [107, 274] on input "checkbox" at bounding box center [108, 273] width 13 height 13
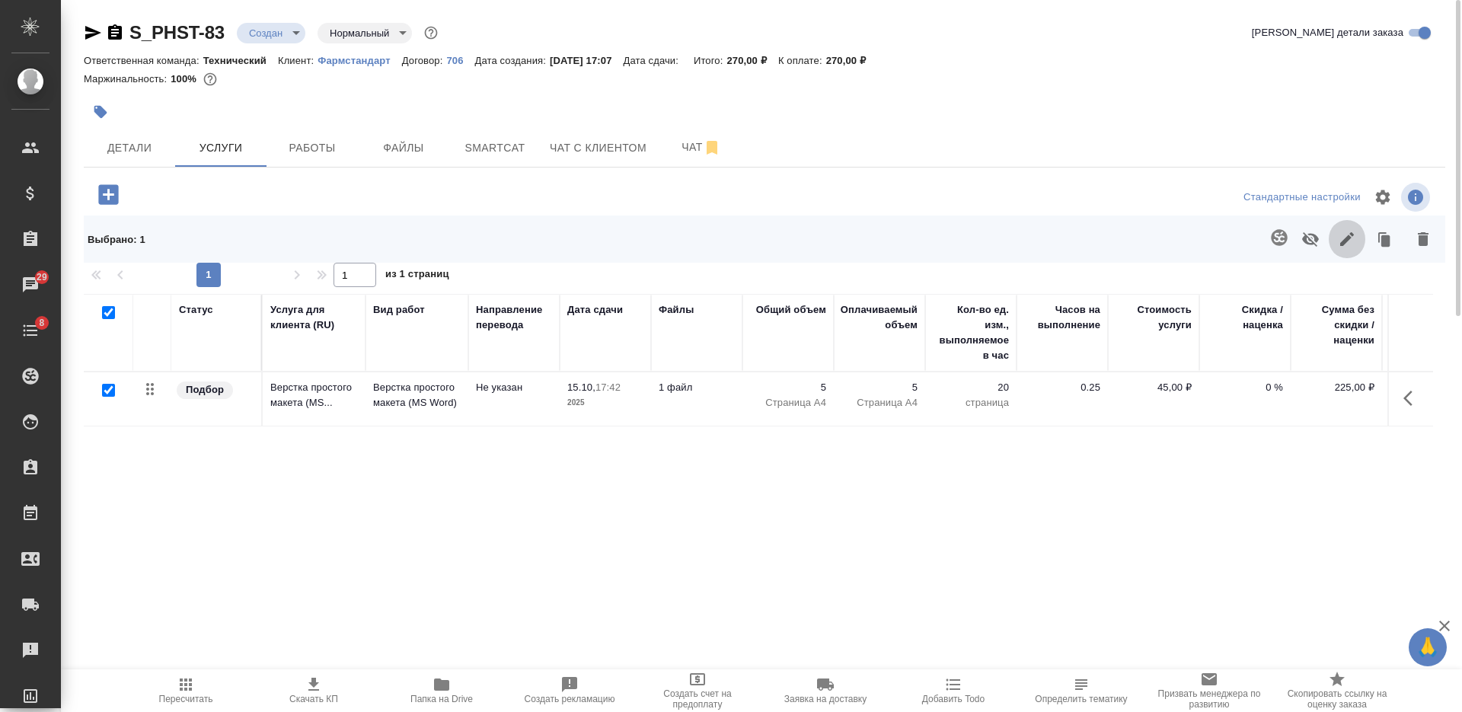
click at [1342, 243] on icon "button" at bounding box center [1347, 239] width 14 height 14
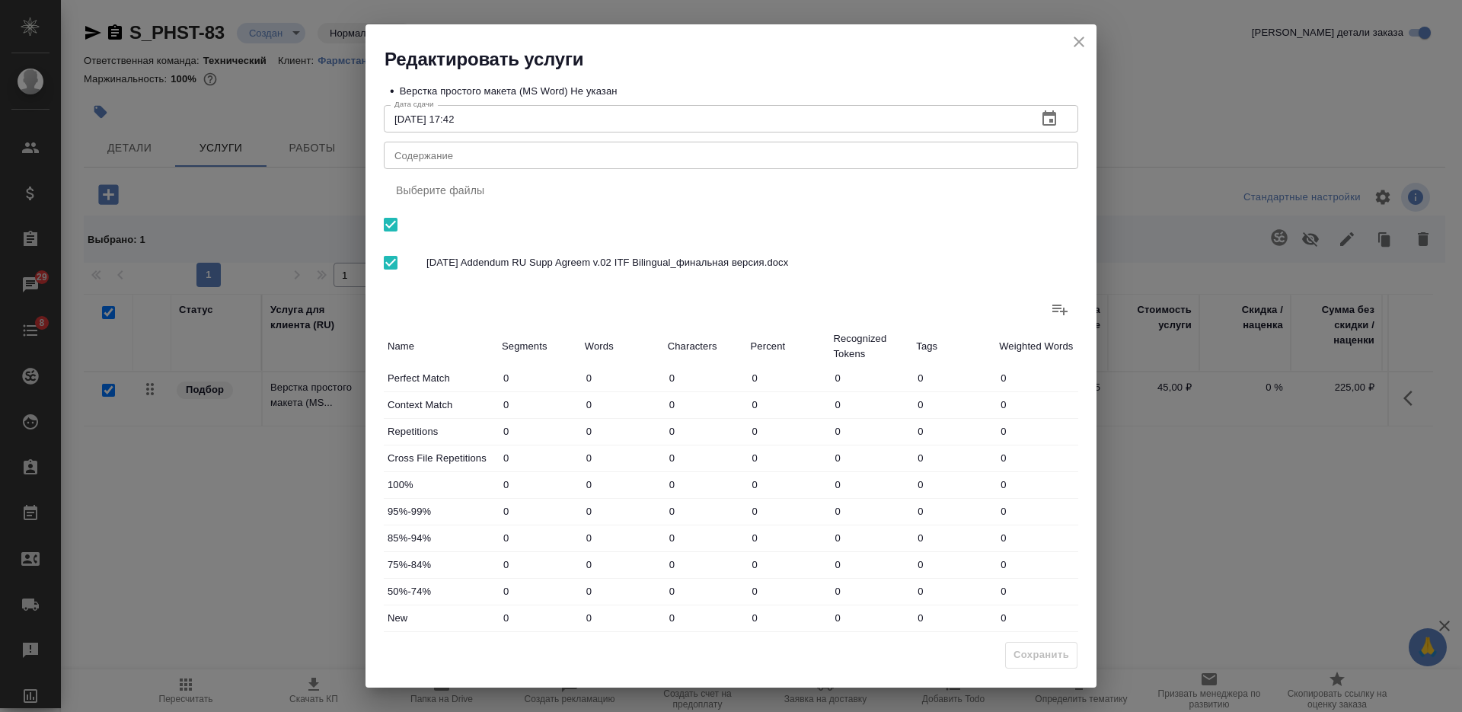
click at [892, 163] on div "x Содержание" at bounding box center [731, 155] width 694 height 27
paste textarea "верстка текста доп. соглашения"
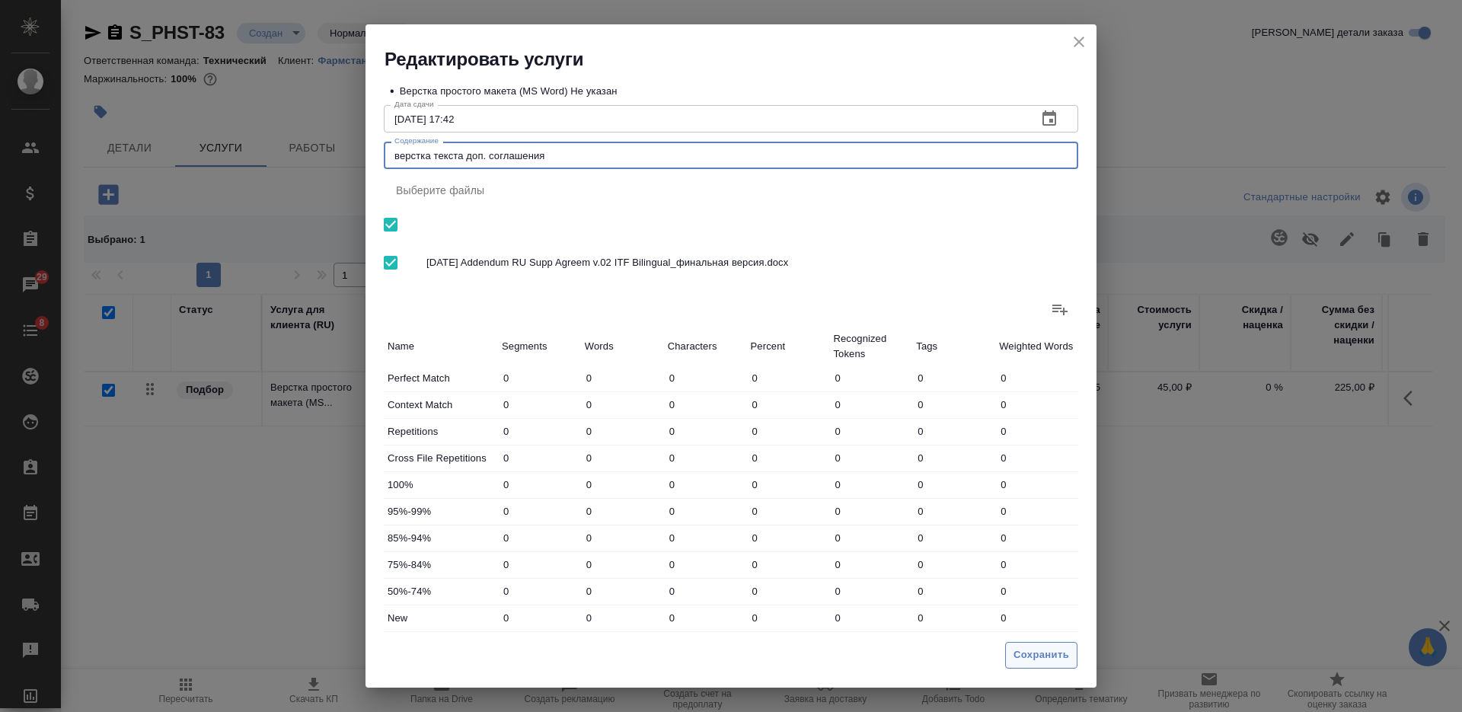
click at [1023, 653] on span "Сохранить" at bounding box center [1041, 655] width 56 height 18
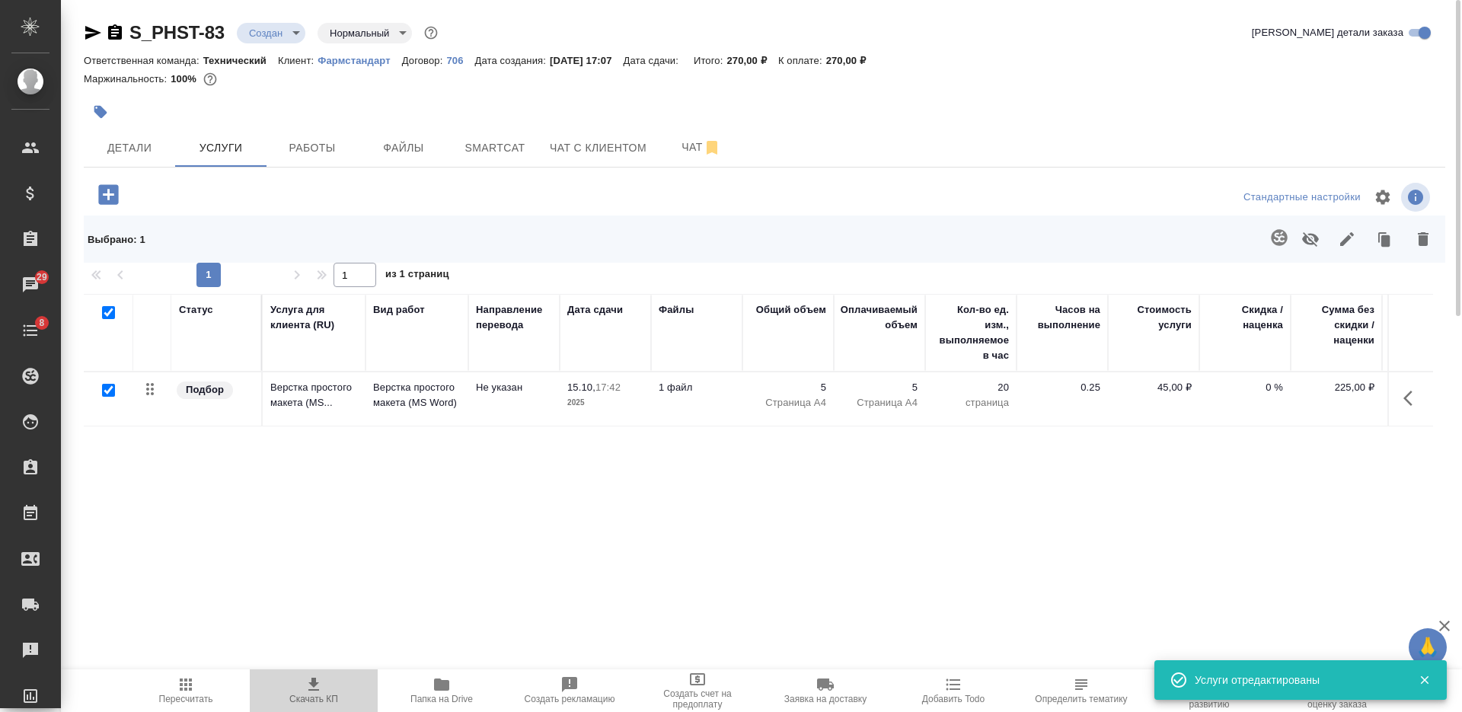
click at [321, 671] on button "Скачать КП" at bounding box center [314, 690] width 128 height 43
click at [116, 29] on icon "button" at bounding box center [115, 31] width 14 height 15
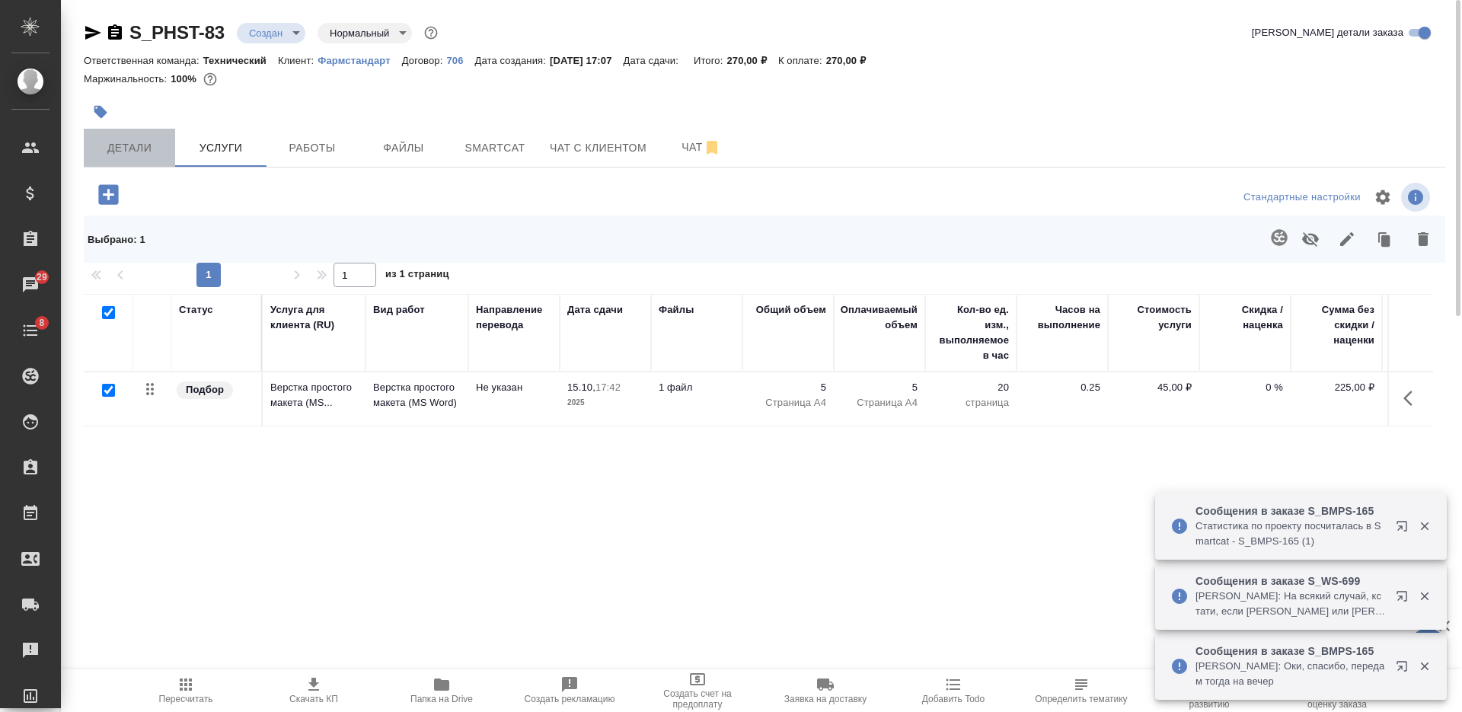
click at [110, 162] on button "Детали" at bounding box center [129, 148] width 91 height 38
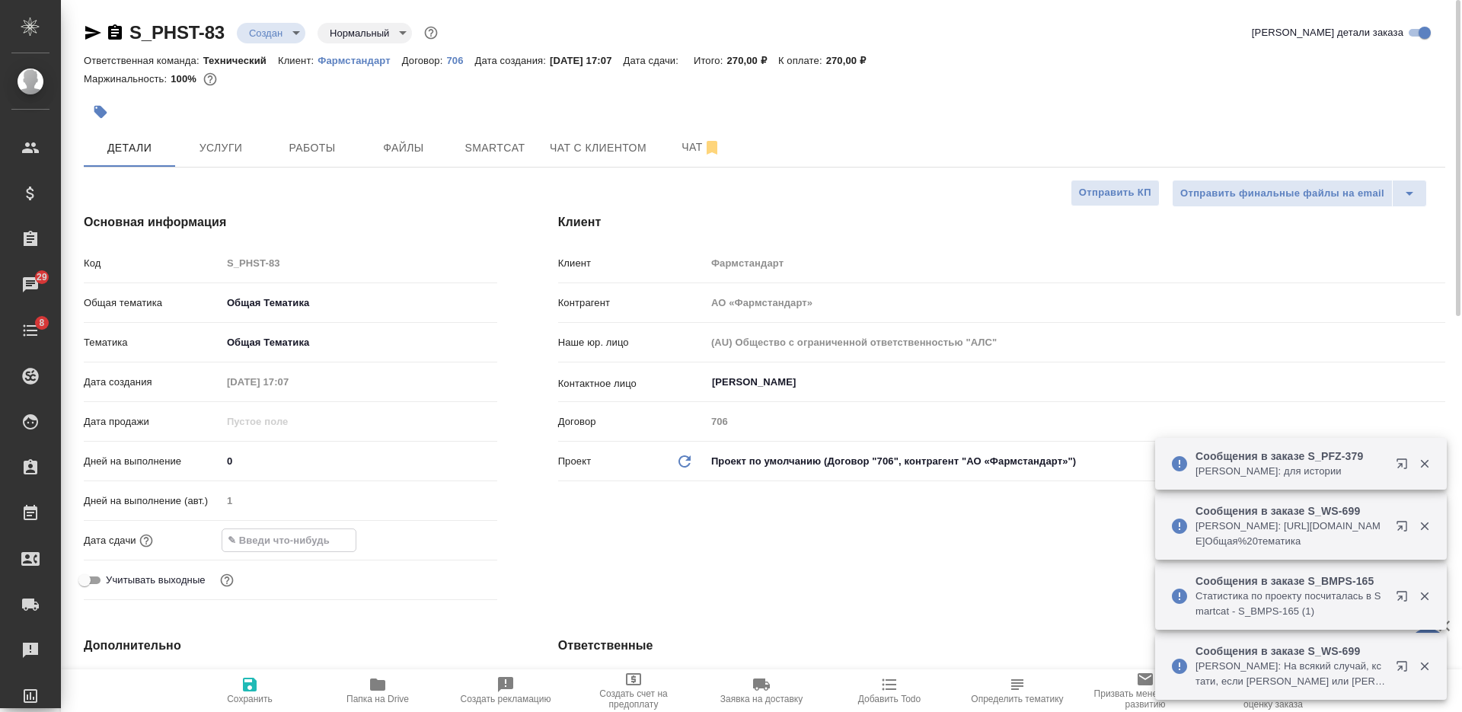
click at [252, 535] on input "text" at bounding box center [288, 540] width 133 height 22
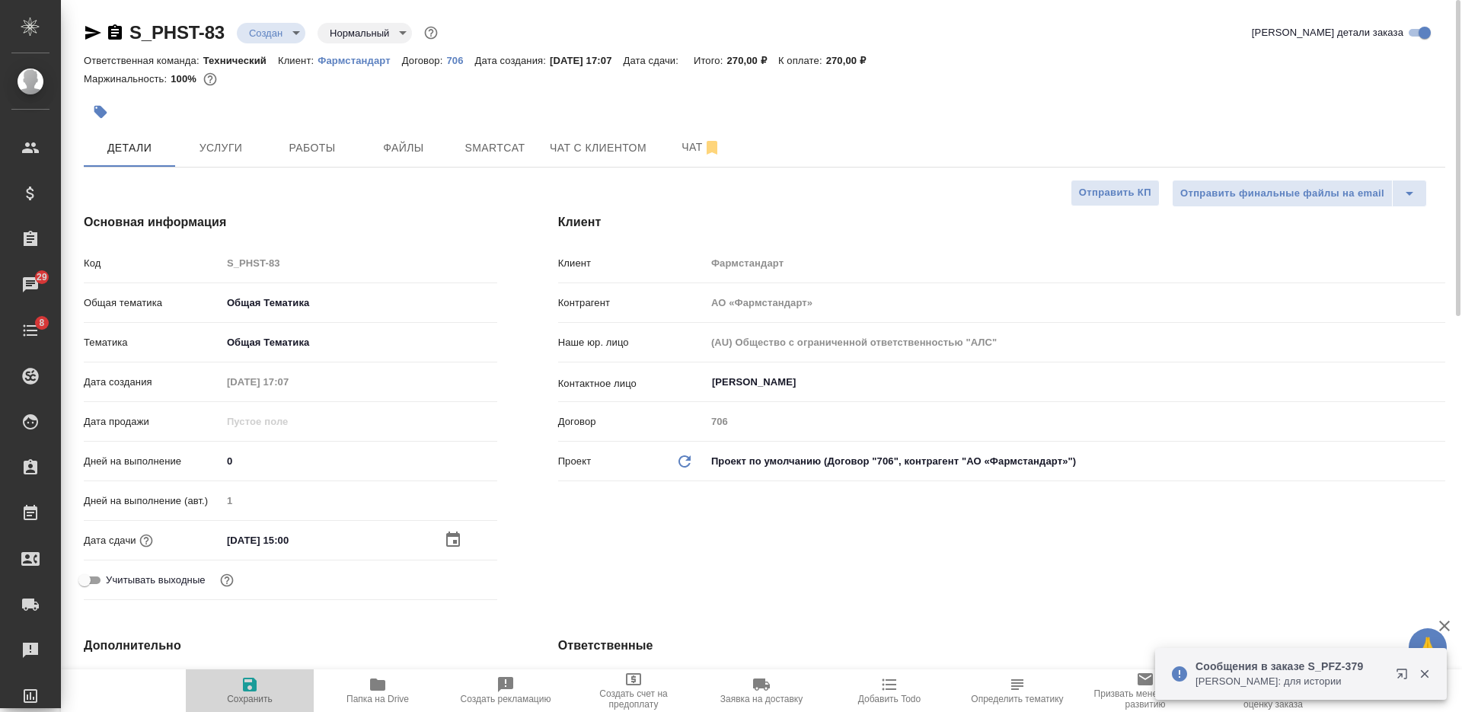
click at [271, 695] on span "Сохранить" at bounding box center [250, 699] width 46 height 11
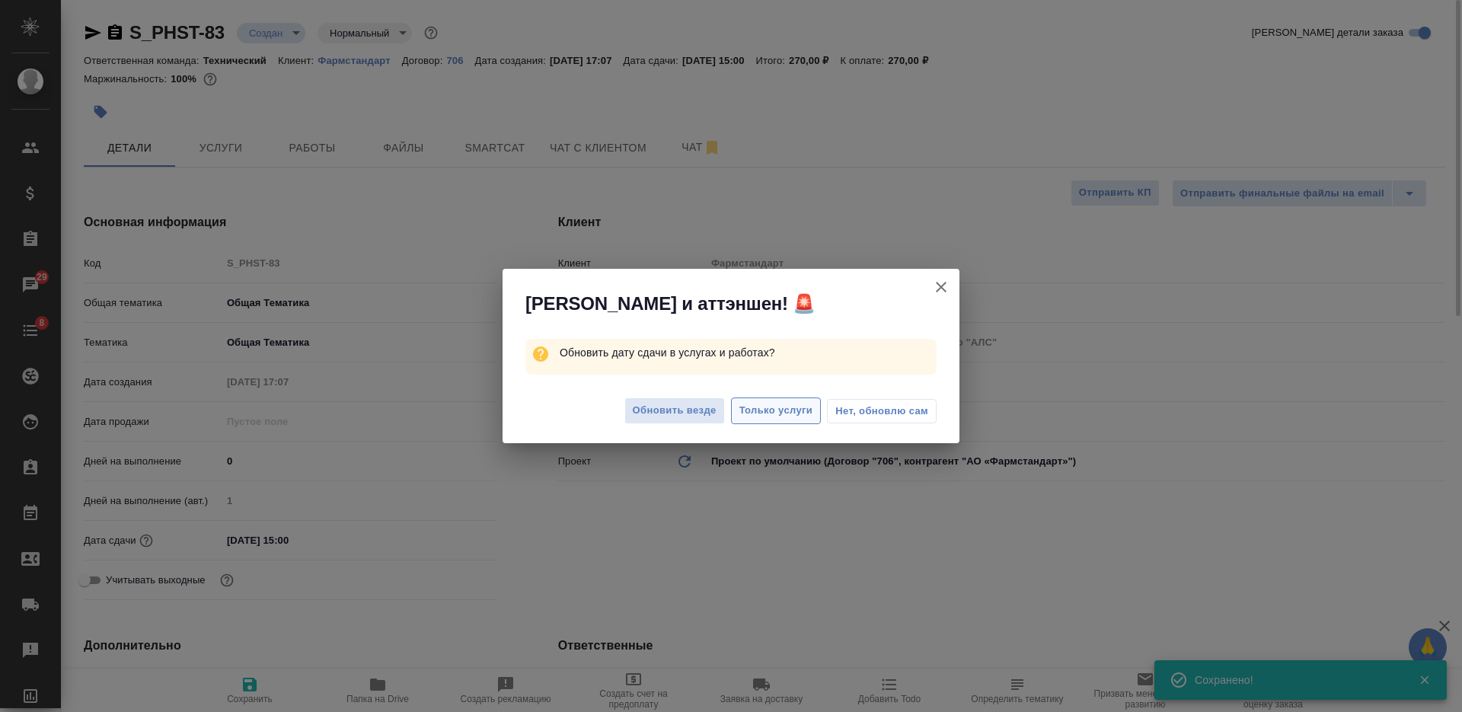
click at [761, 416] on span "Только услуги" at bounding box center [776, 411] width 74 height 18
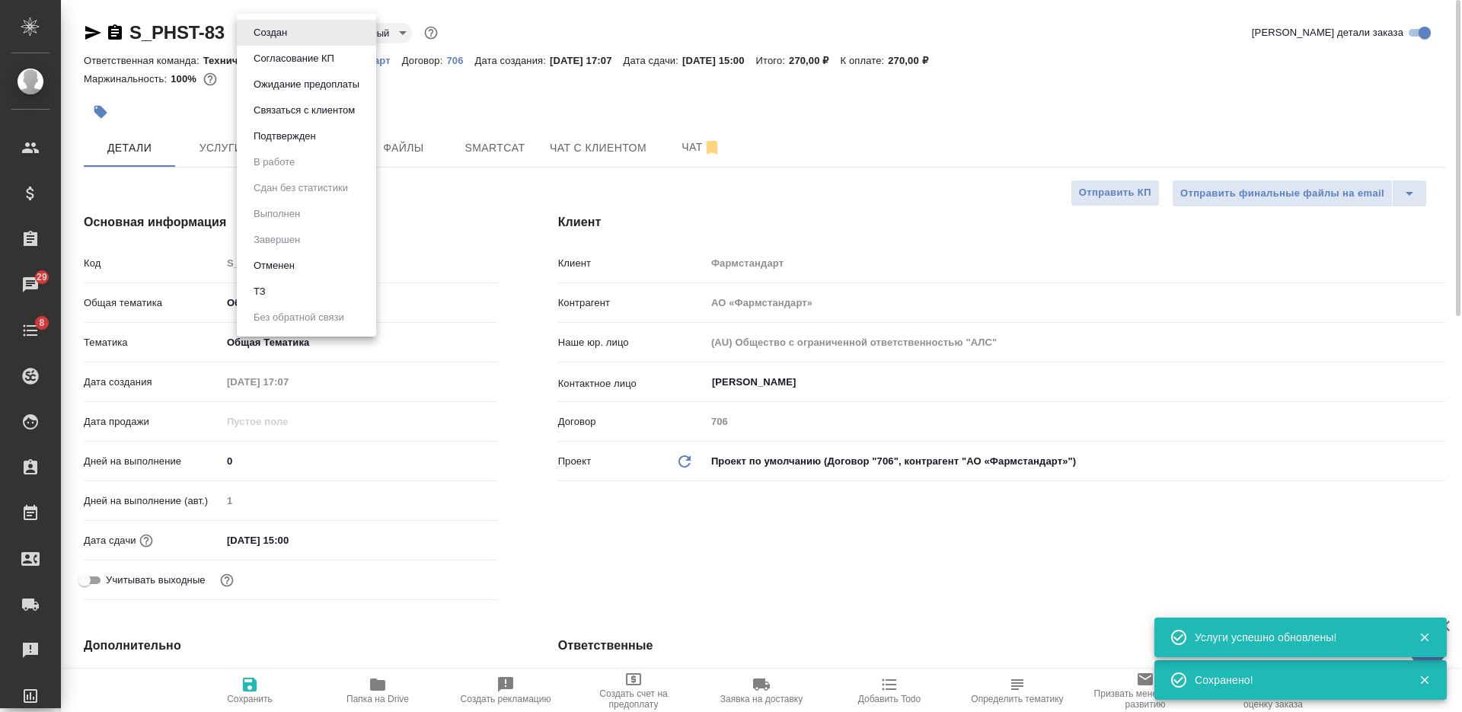
click at [269, 26] on body "🙏 .cls-1 fill:#fff; AWATERA Nikiforova Valeria Клиенты Спецификации Заказы 29 Ч…" at bounding box center [731, 356] width 1462 height 712
click at [315, 125] on li "Подтвержден" at bounding box center [306, 136] width 139 height 26
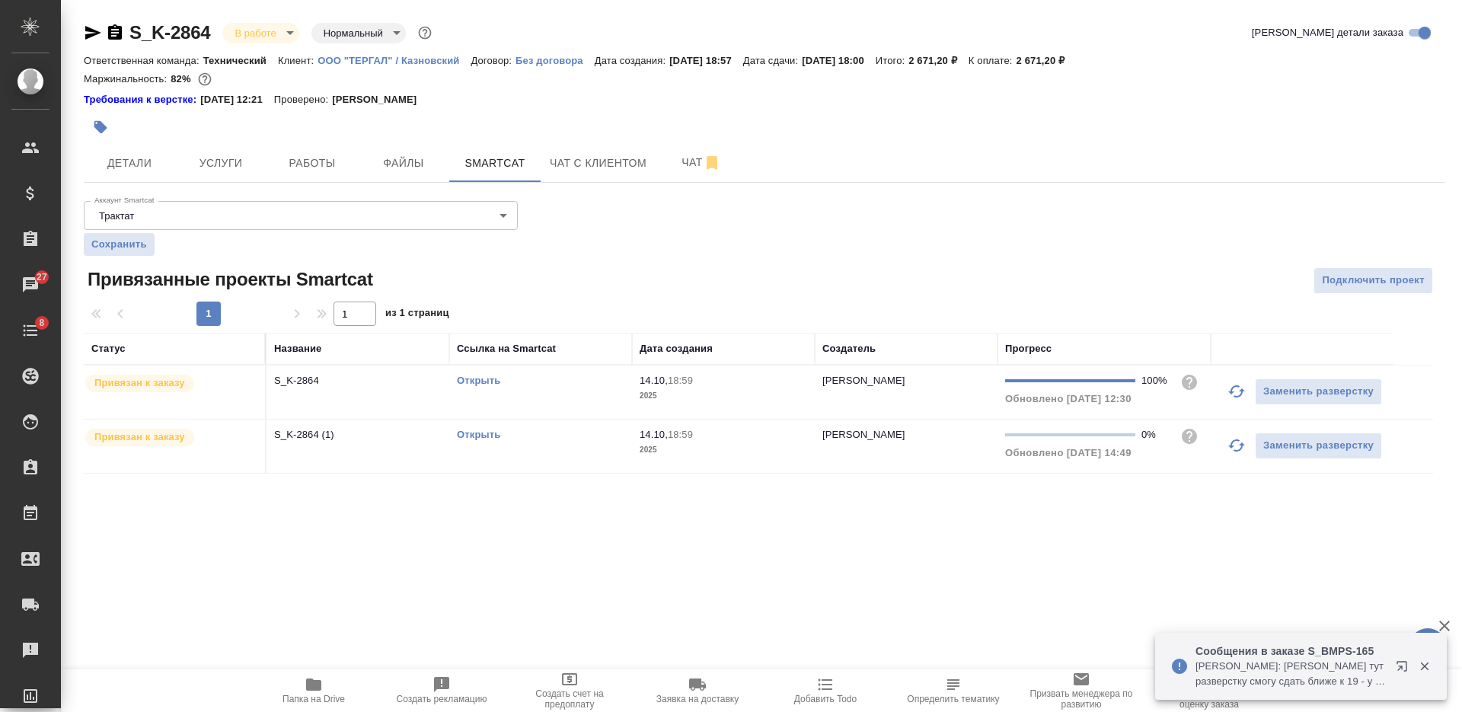
click at [313, 158] on span "Работы" at bounding box center [312, 163] width 73 height 19
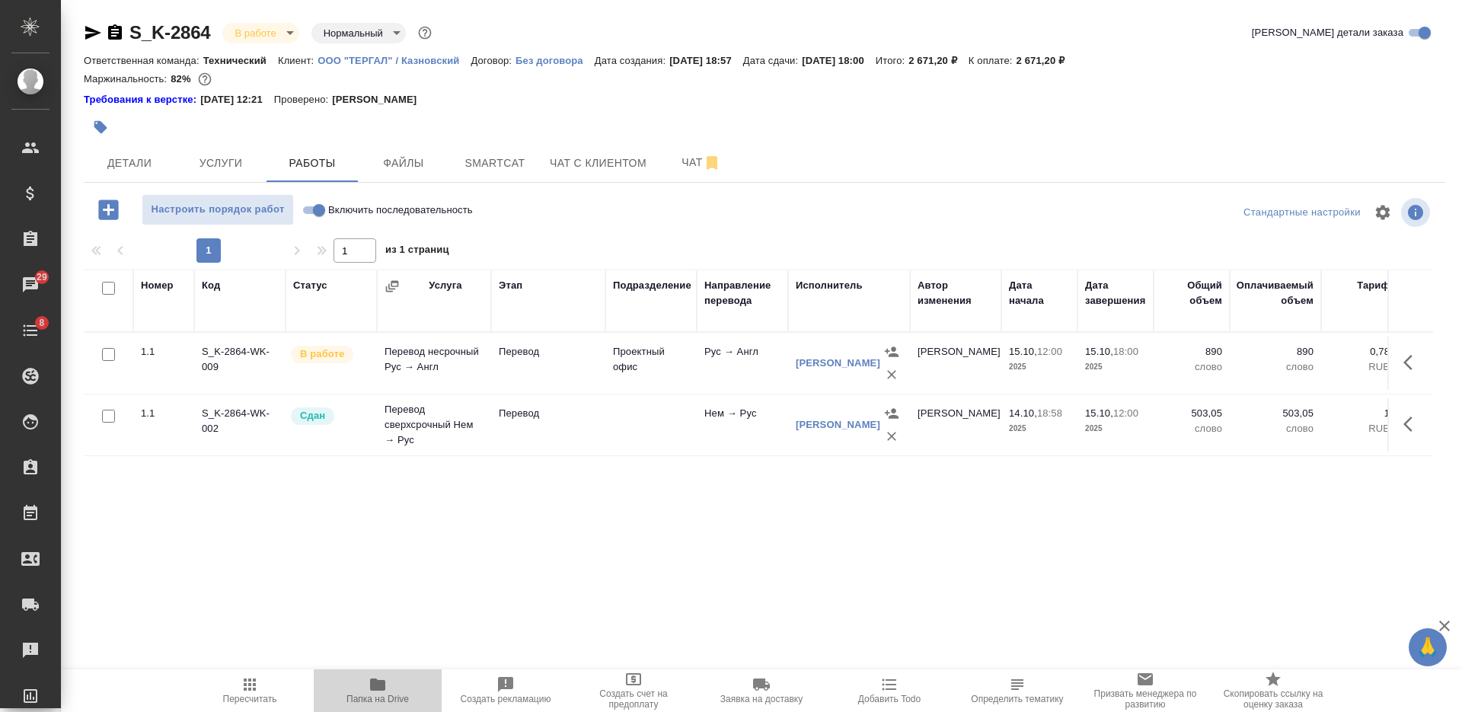
click at [386, 686] on icon "button" at bounding box center [378, 684] width 18 height 18
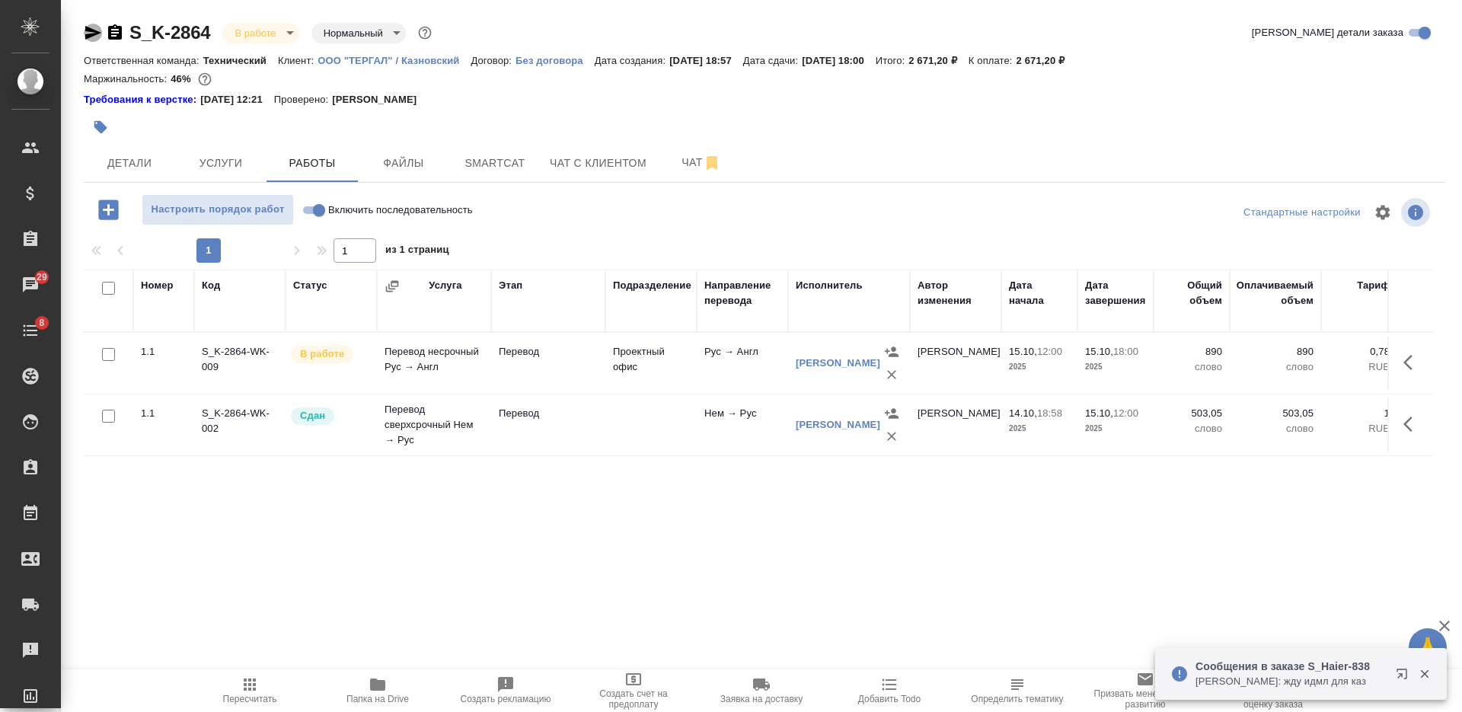
click at [85, 35] on icon "button" at bounding box center [93, 33] width 18 height 18
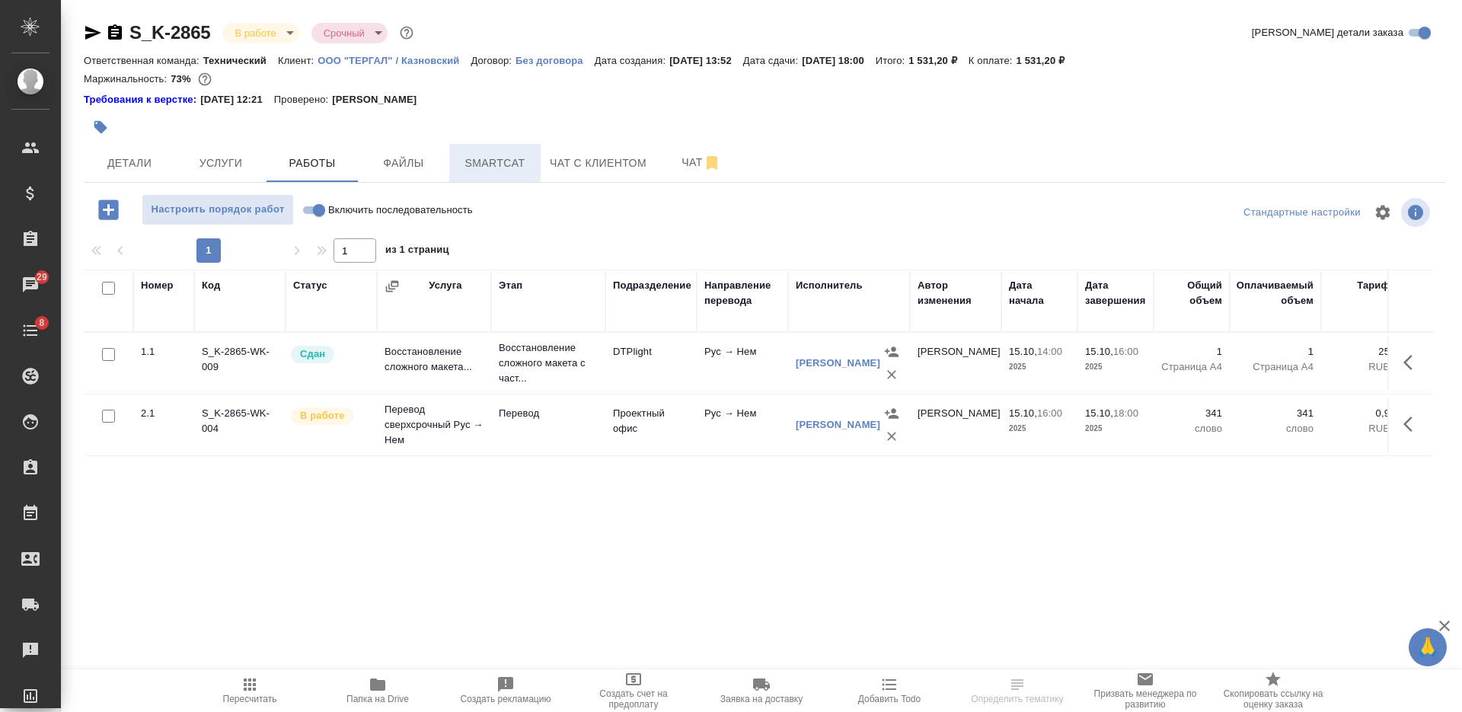
click at [513, 157] on span "Smartcat" at bounding box center [494, 163] width 73 height 19
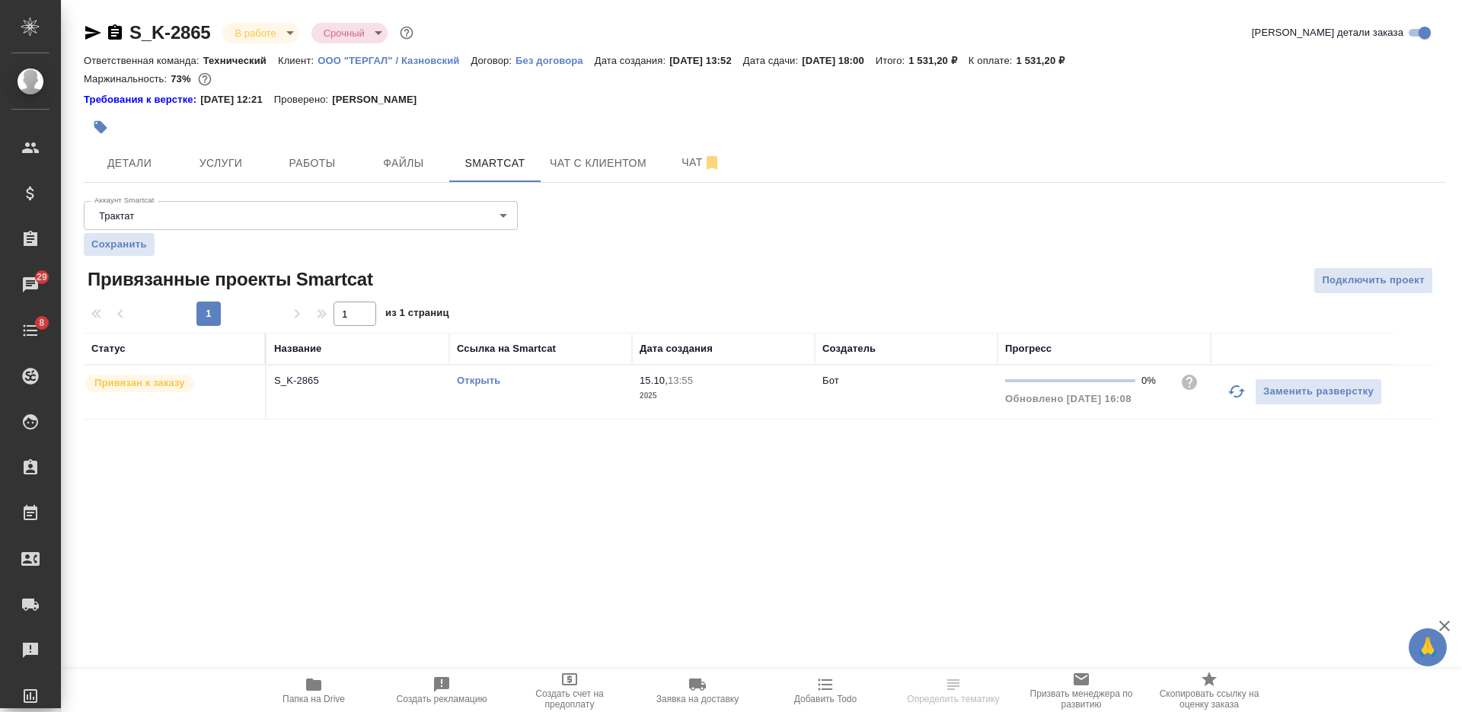
click at [466, 378] on link "Открыть" at bounding box center [478, 380] width 43 height 11
click at [484, 381] on link "Открыть" at bounding box center [478, 380] width 43 height 11
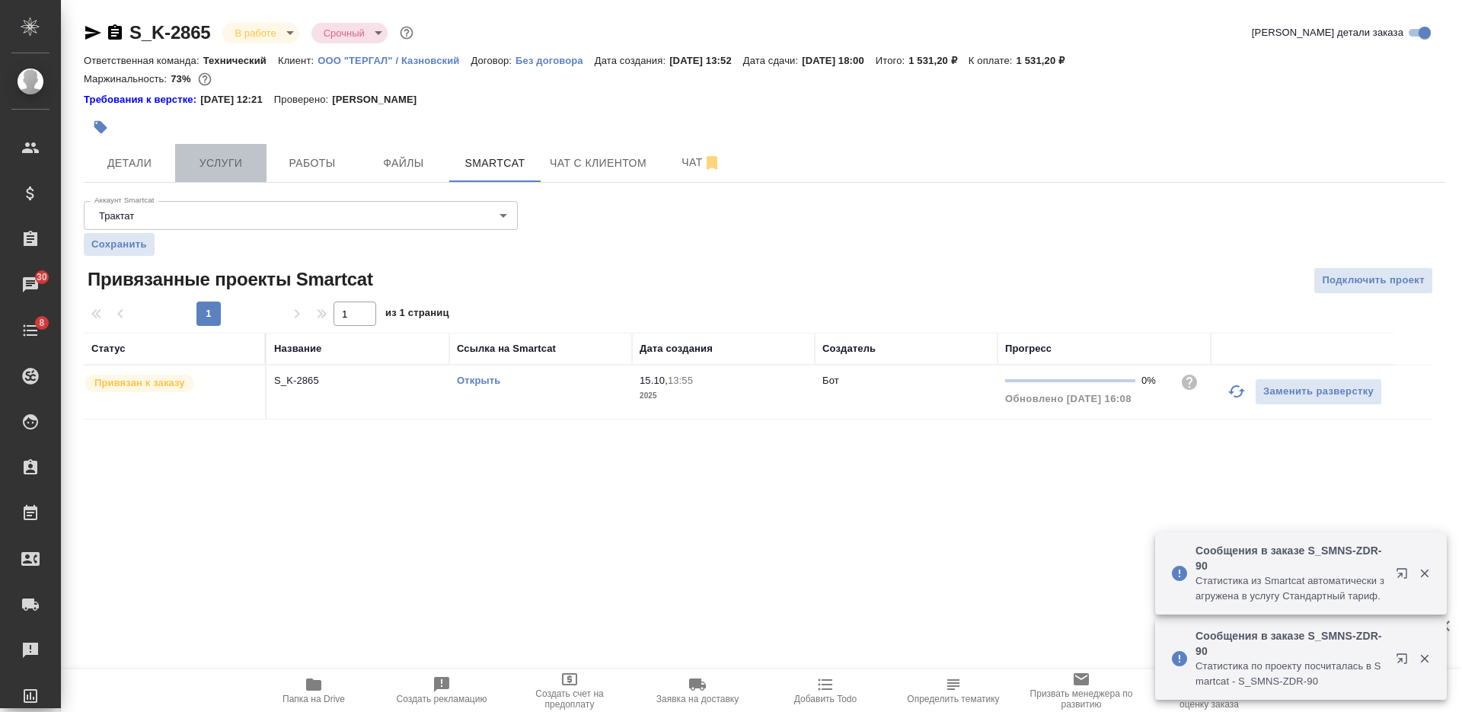
click at [236, 164] on span "Услуги" at bounding box center [220, 163] width 73 height 19
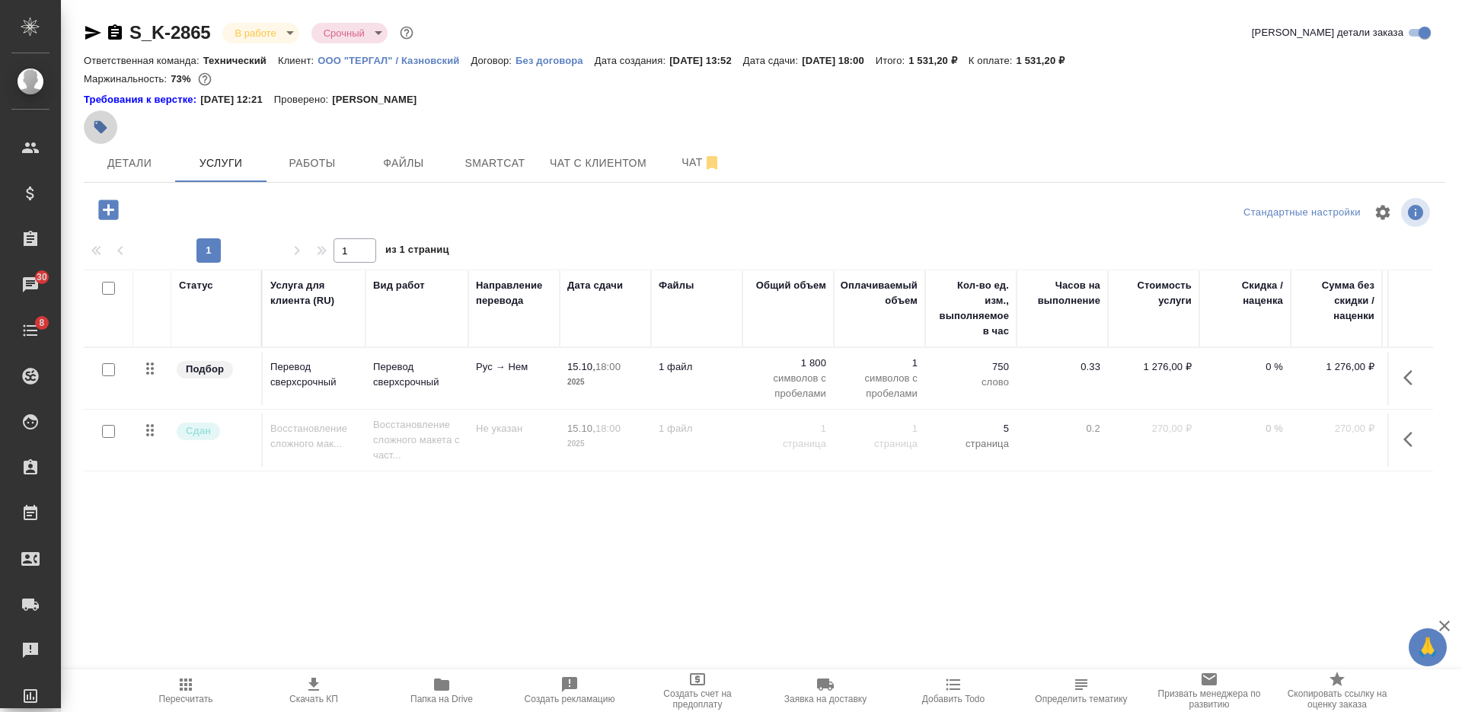
click at [97, 129] on icon "button" at bounding box center [100, 127] width 13 height 13
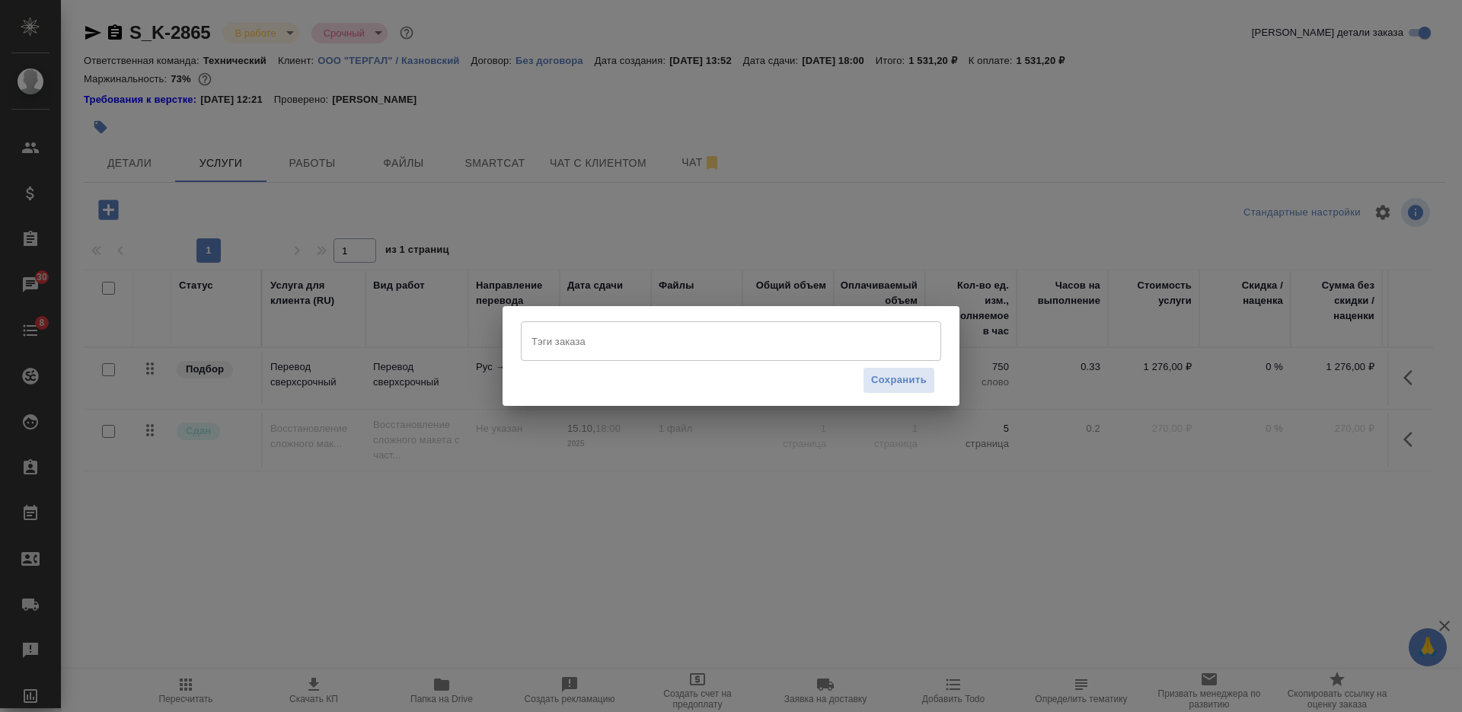
click at [675, 346] on input "Тэги заказа" at bounding box center [717, 341] width 378 height 26
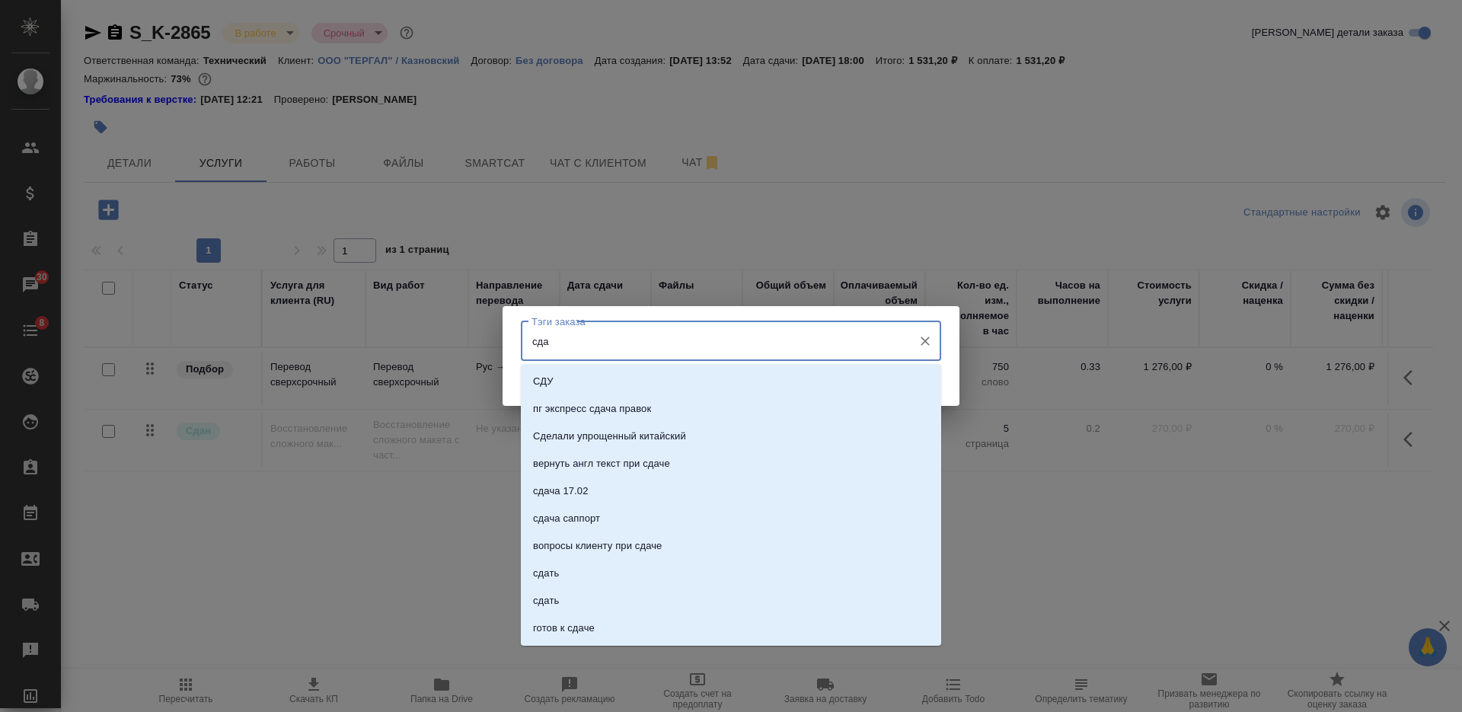
type input "сдан"
click at [679, 456] on li "сдан" at bounding box center [731, 463] width 420 height 27
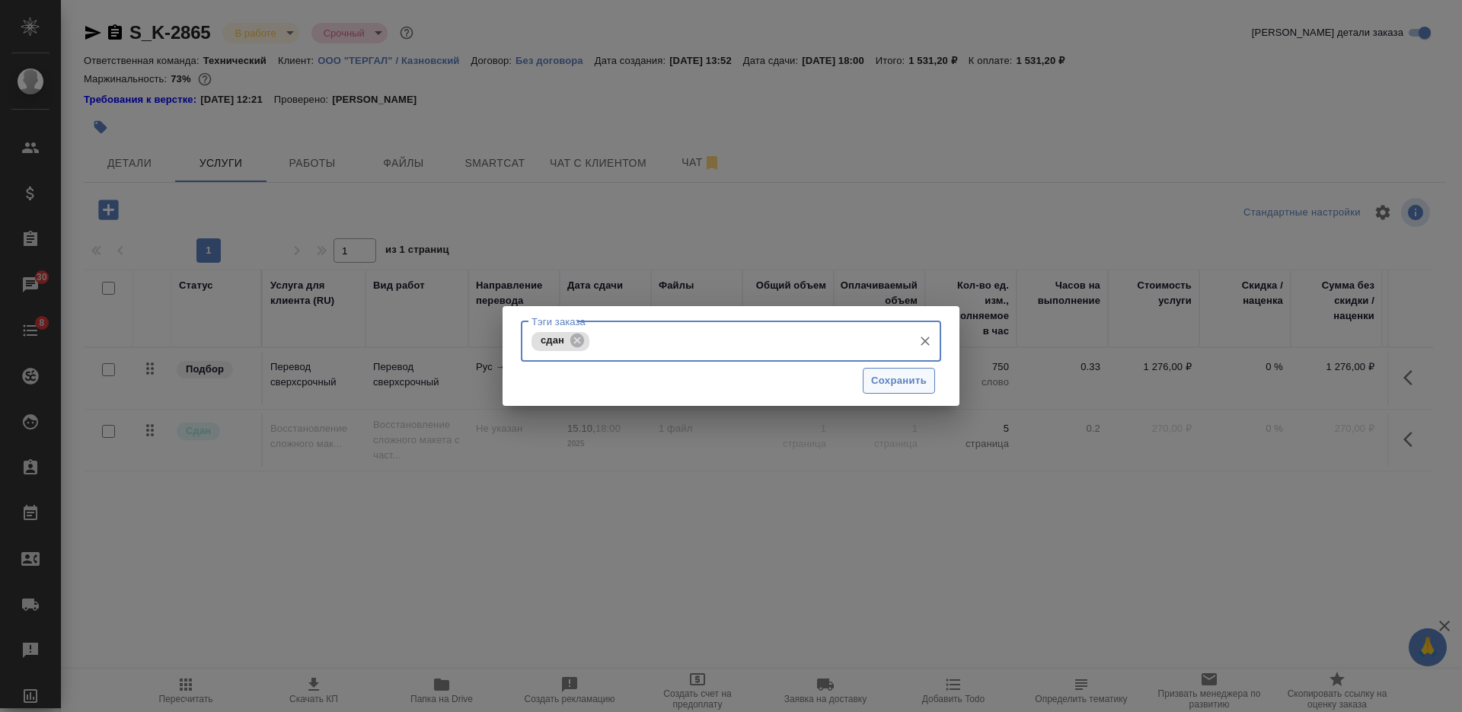
click at [890, 372] on span "Сохранить" at bounding box center [899, 381] width 56 height 18
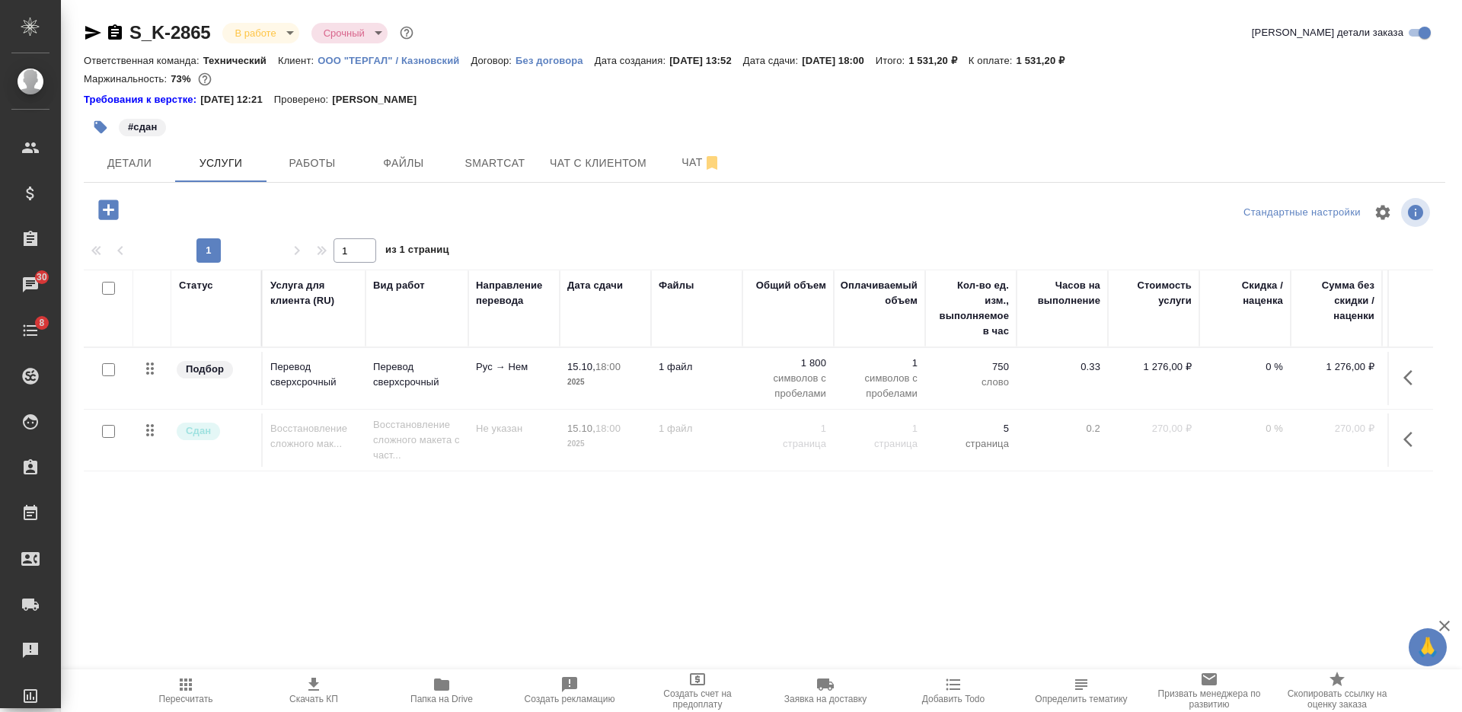
click at [812, 632] on div "S_K-2865 В работе inProgress Срочный urgent Кратко детали заказа Ответственная …" at bounding box center [764, 318] width 1378 height 636
click at [641, 359] on td "15.10, 18:00 2025" at bounding box center [605, 378] width 91 height 53
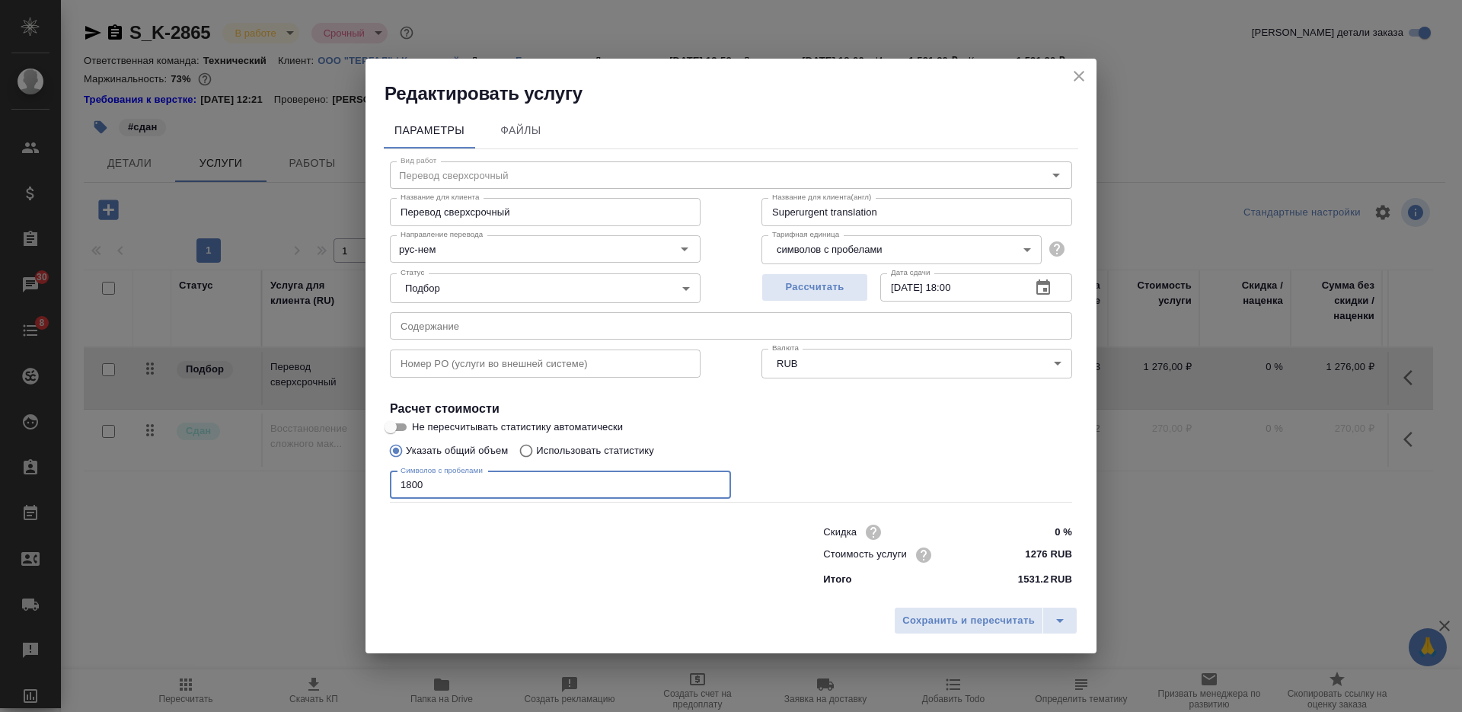
click at [413, 478] on input "1800" at bounding box center [560, 484] width 341 height 27
type input "2970"
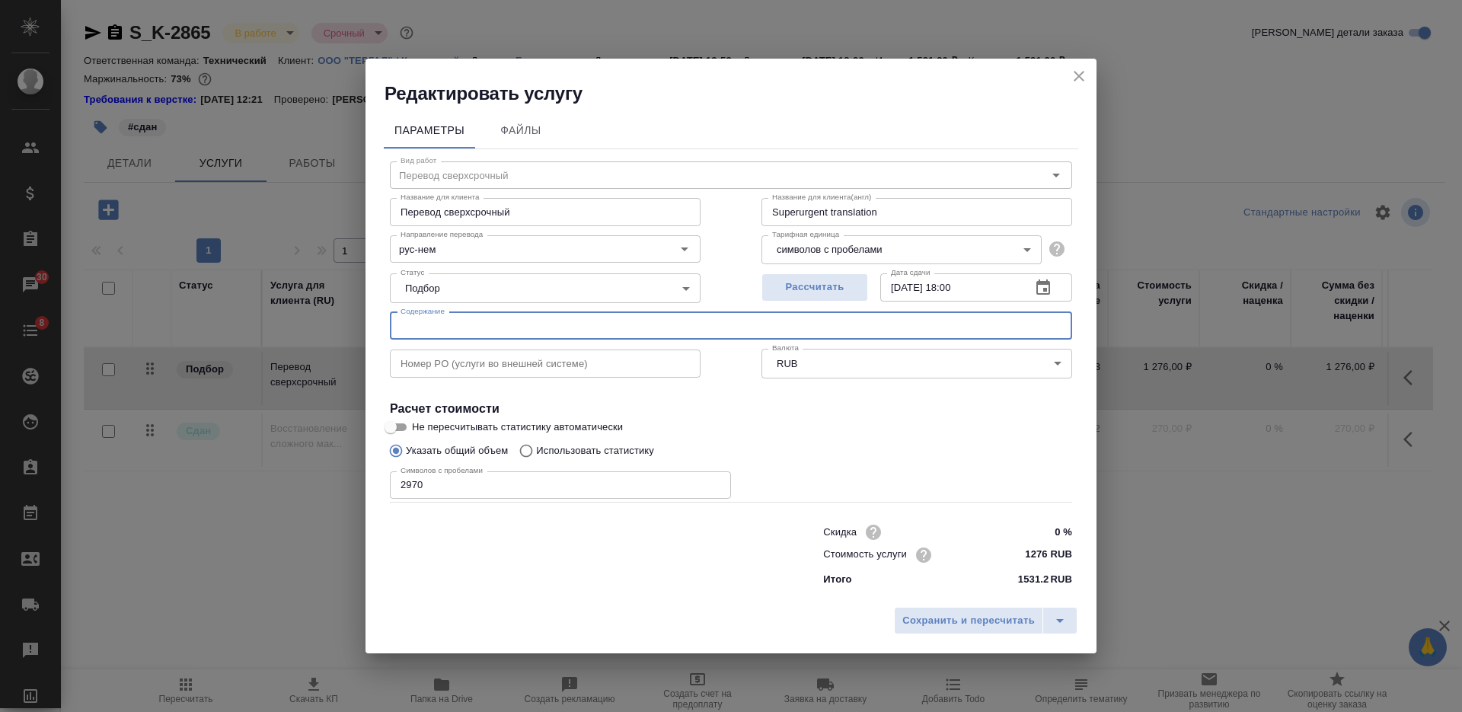
click at [524, 327] on input "text" at bounding box center [731, 325] width 682 height 27
paste input "Булаев Олег"
type input "Булаев Олег"
click at [930, 621] on span "Сохранить и пересчитать" at bounding box center [968, 621] width 132 height 18
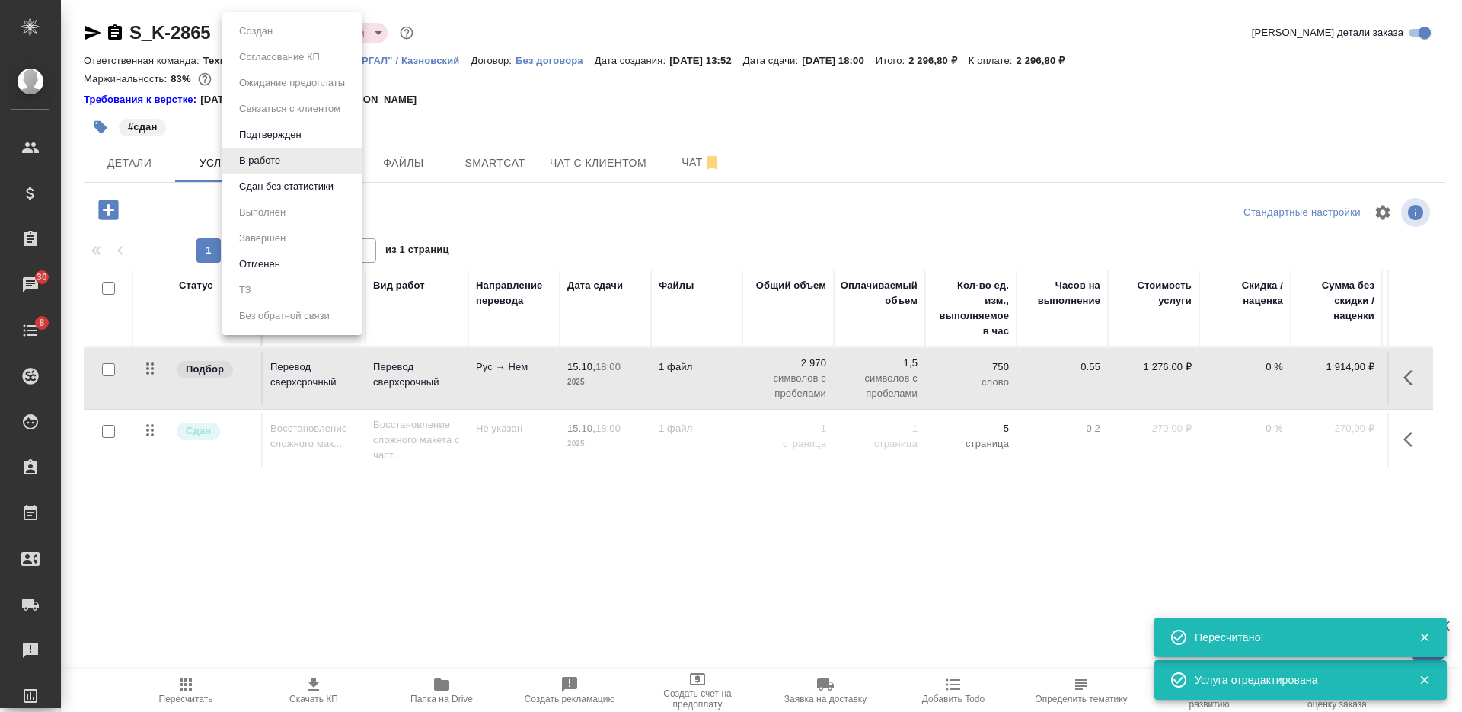
click at [263, 34] on body "🙏 .cls-1 fill:#fff; AWATERA Nikiforova Valeria Клиенты Спецификации Заказы 30 Ч…" at bounding box center [731, 356] width 1462 height 712
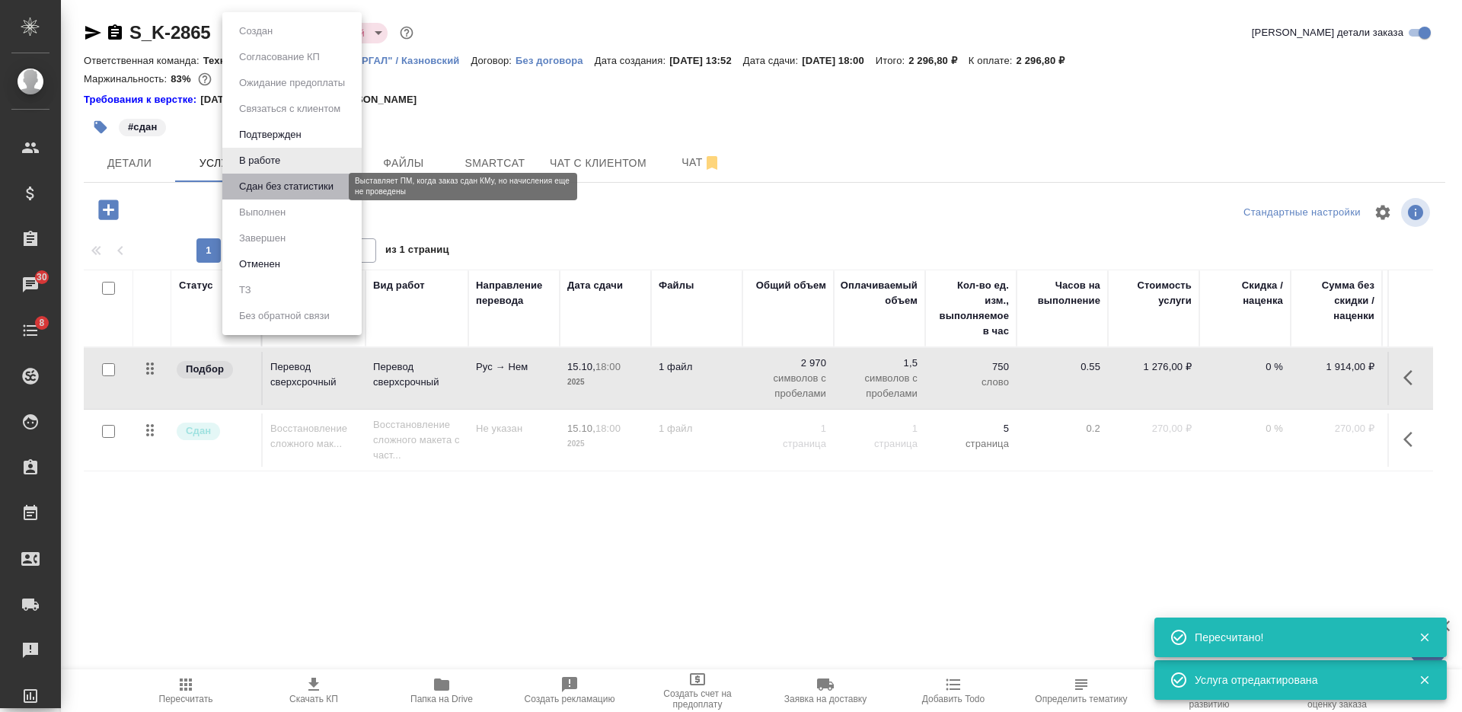
click at [286, 183] on button "Сдан без статистики" at bounding box center [287, 186] width 104 height 17
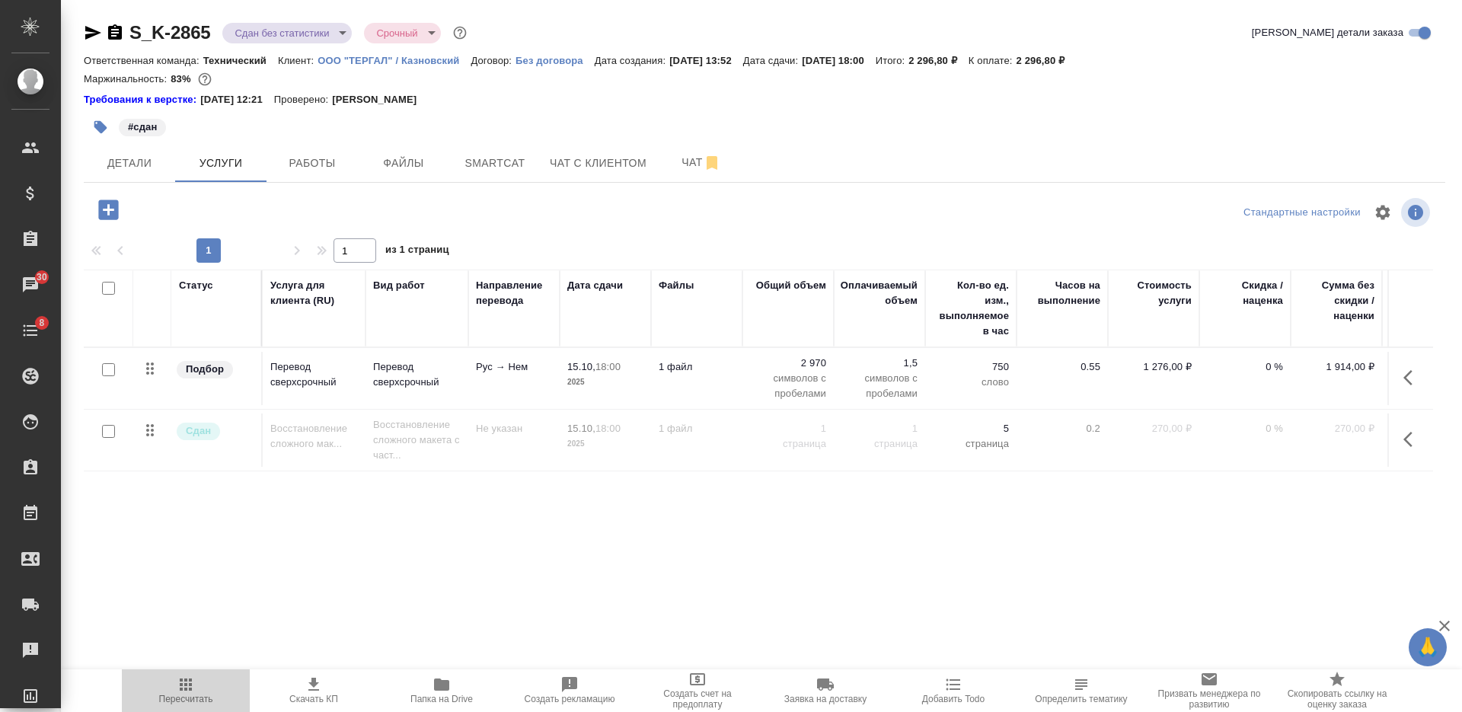
click at [189, 691] on icon "button" at bounding box center [186, 684] width 12 height 12
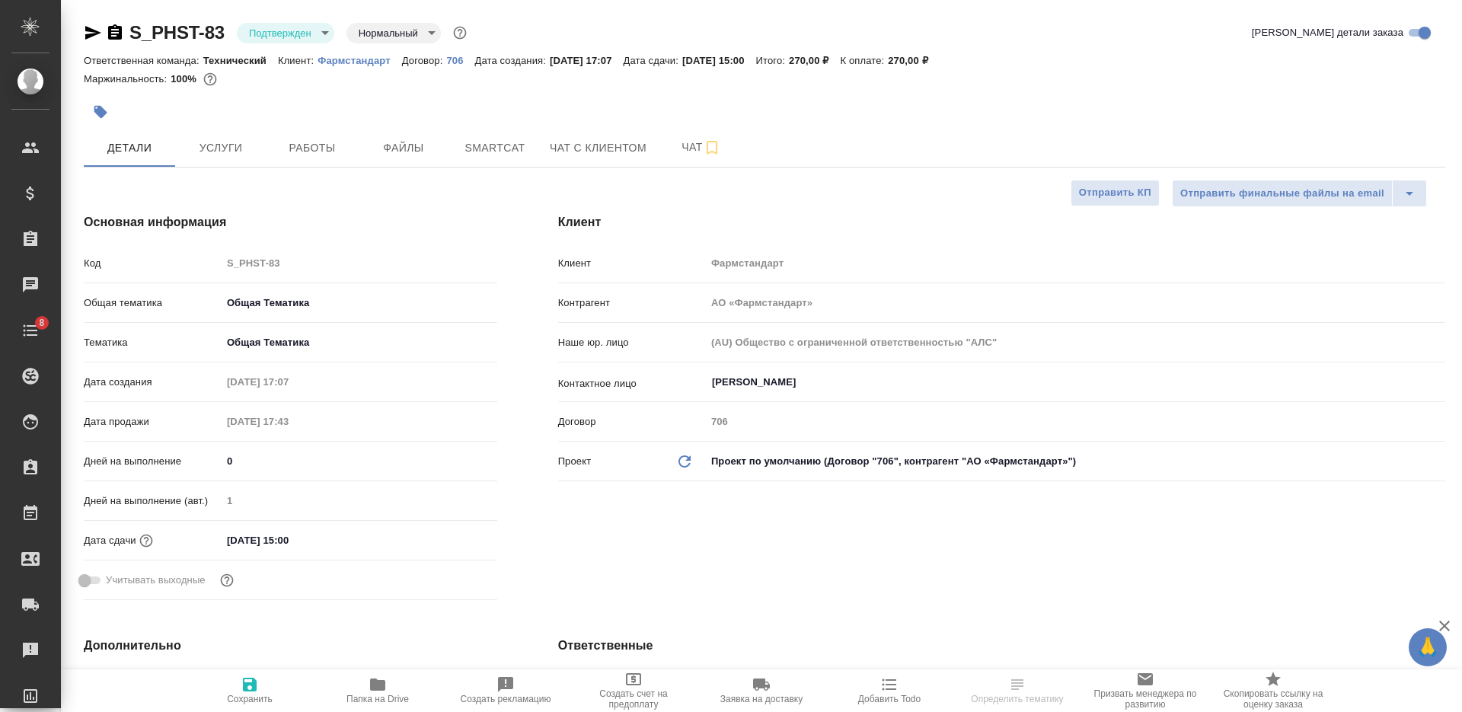
select select "RU"
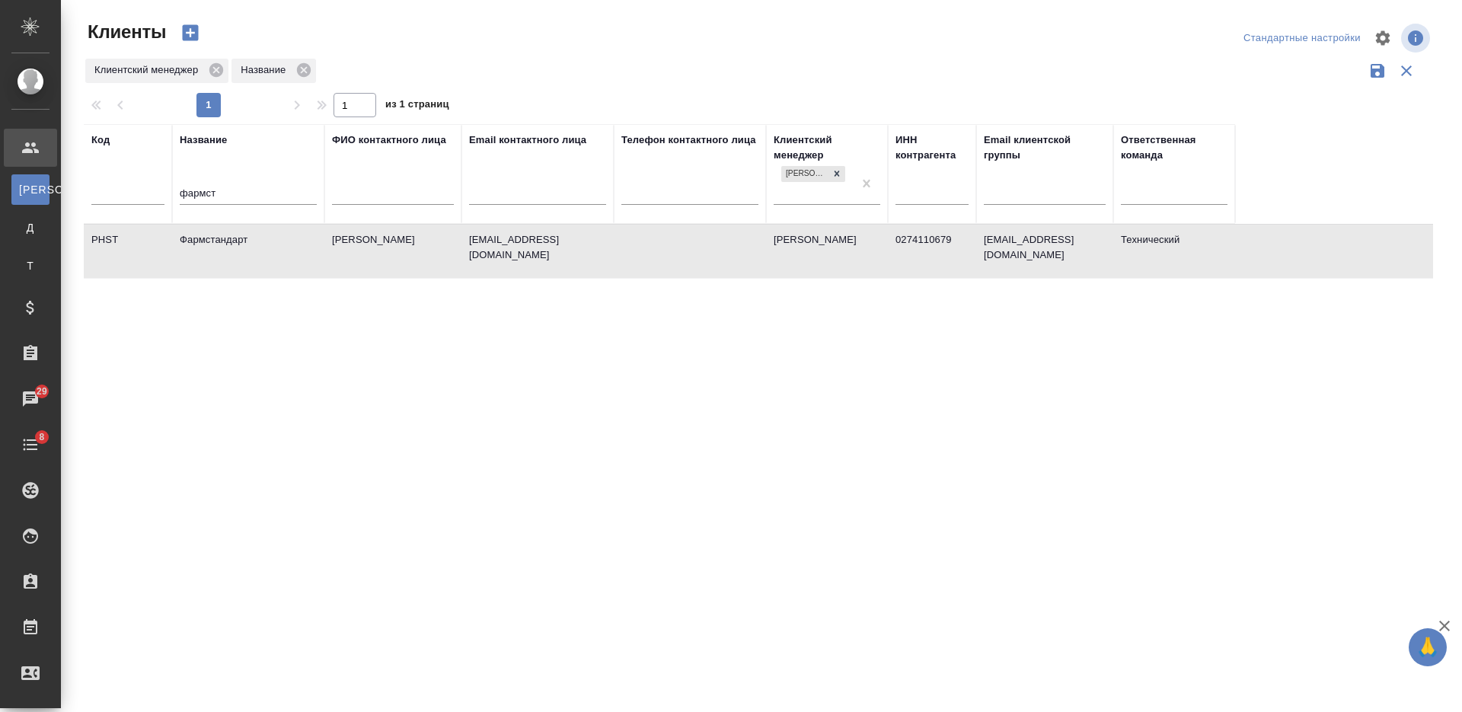
select select "RU"
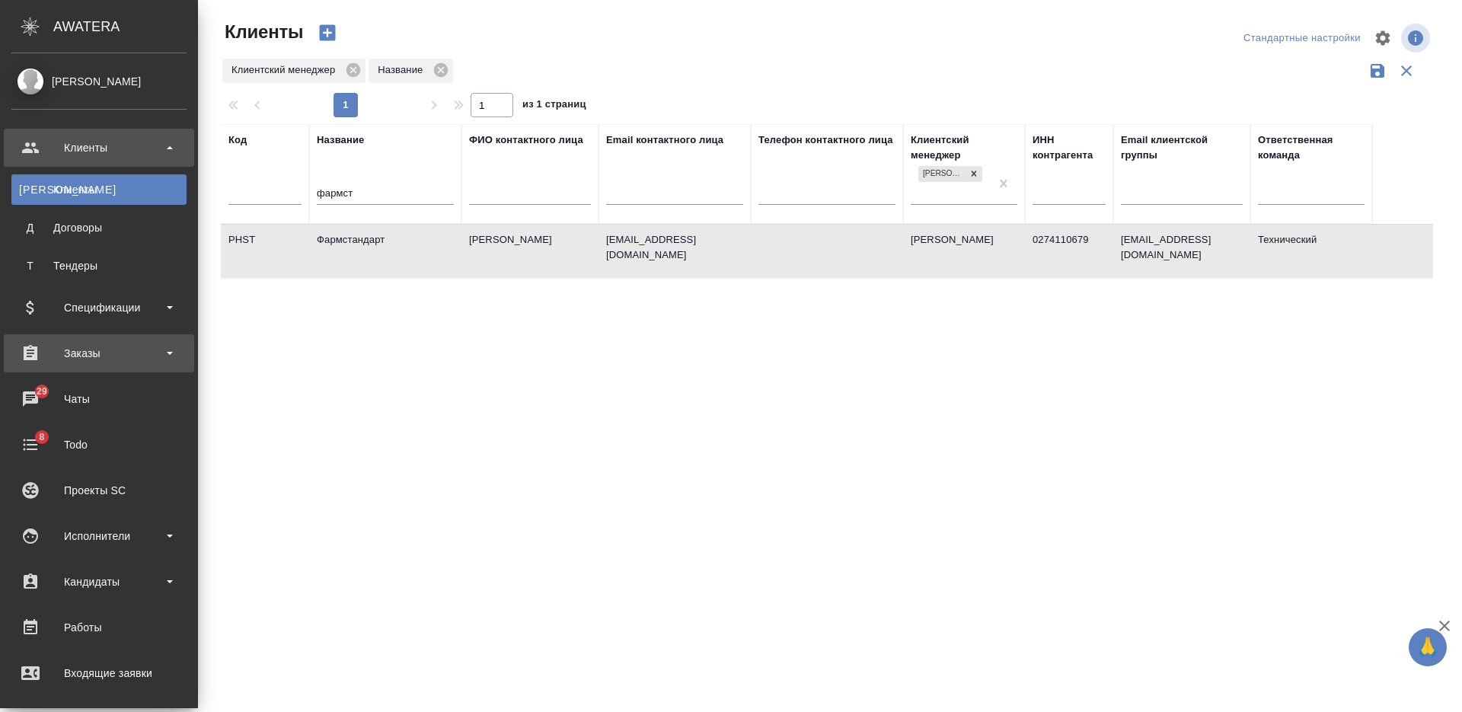
click at [75, 348] on div "Заказы" at bounding box center [98, 353] width 175 height 23
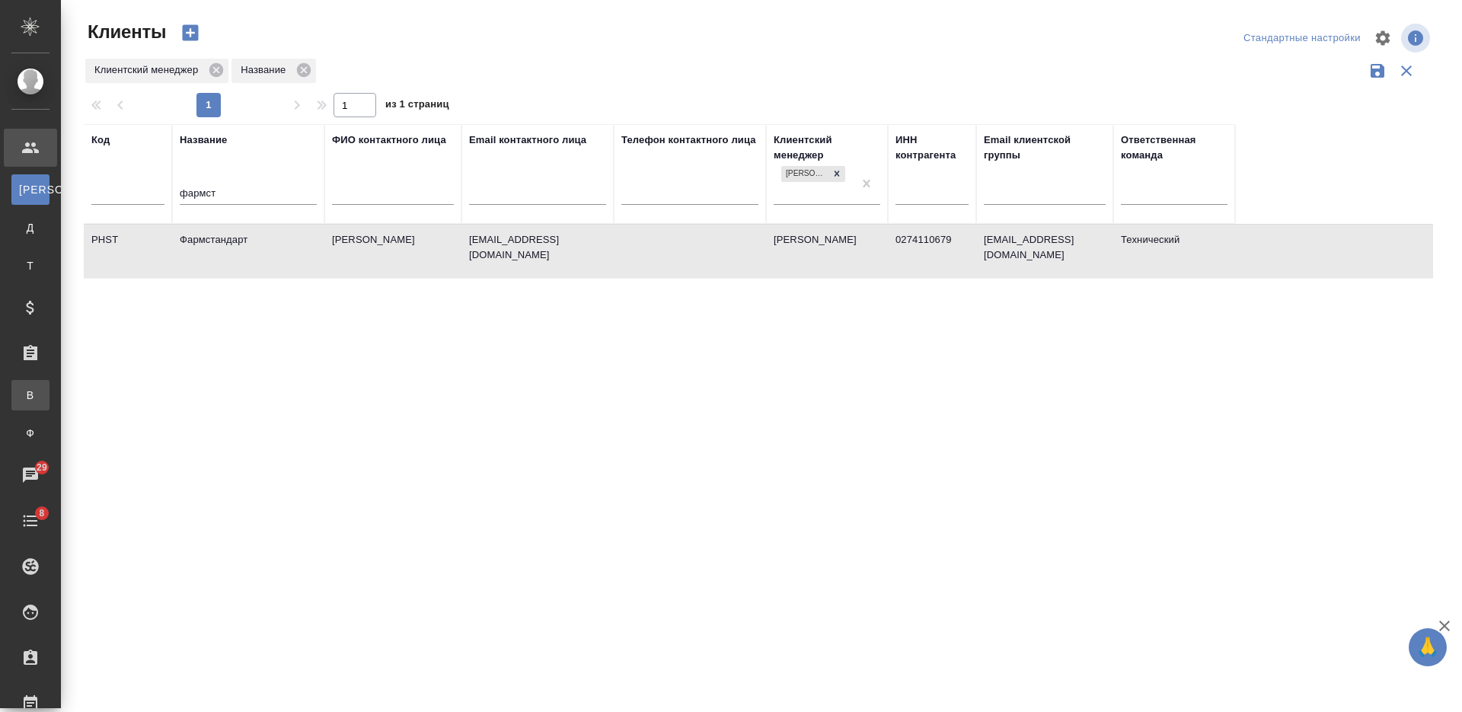
click at [23, 389] on div "Все заказы" at bounding box center [11, 395] width 23 height 15
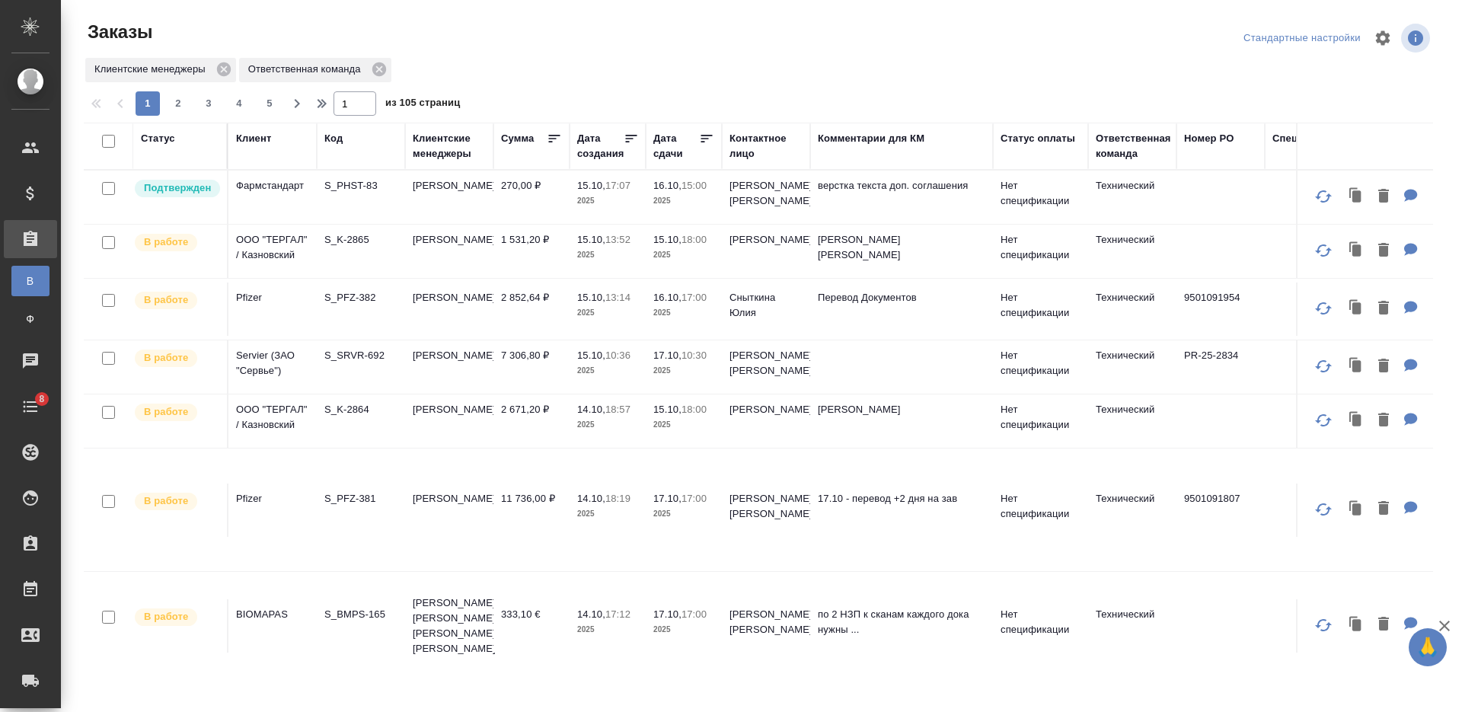
click at [565, 198] on td "270,00 ₽" at bounding box center [531, 197] width 76 height 53
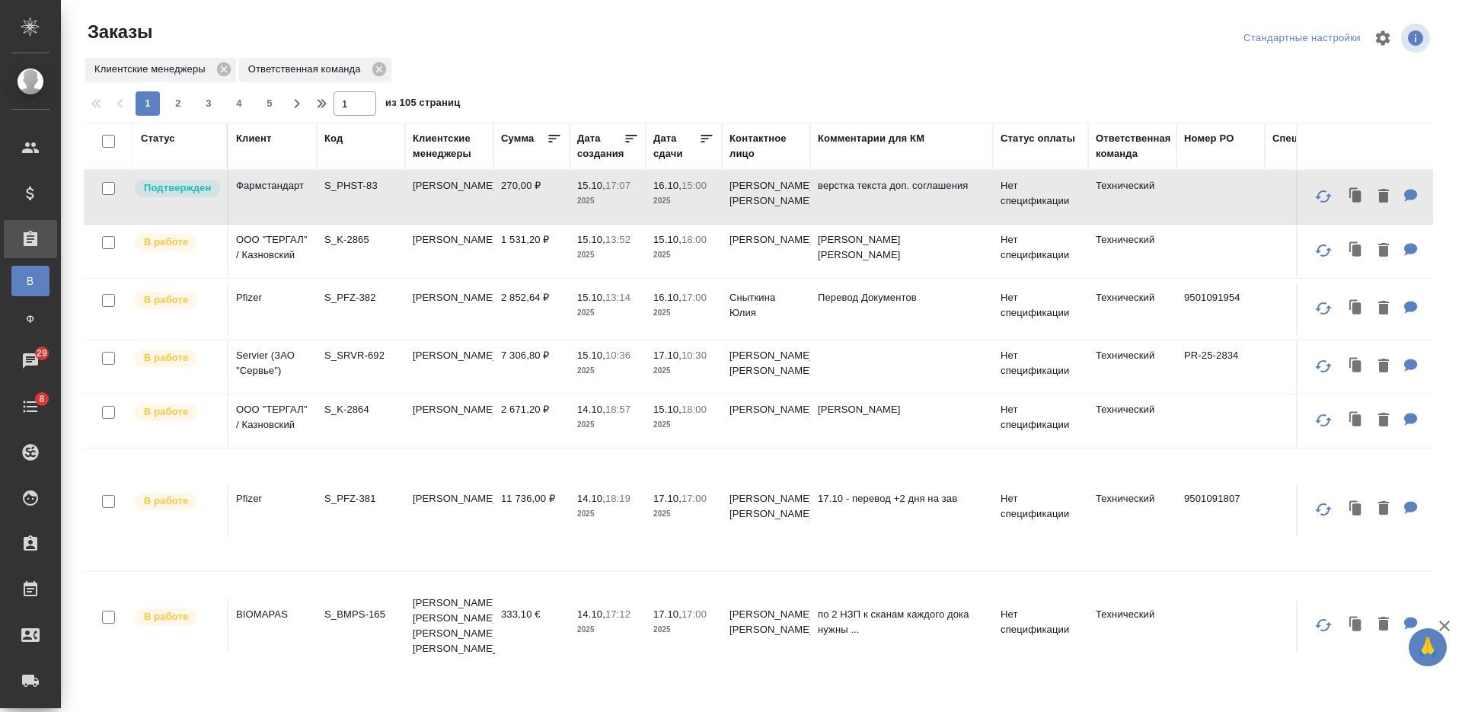
click at [340, 140] on div "Код" at bounding box center [333, 138] width 18 height 15
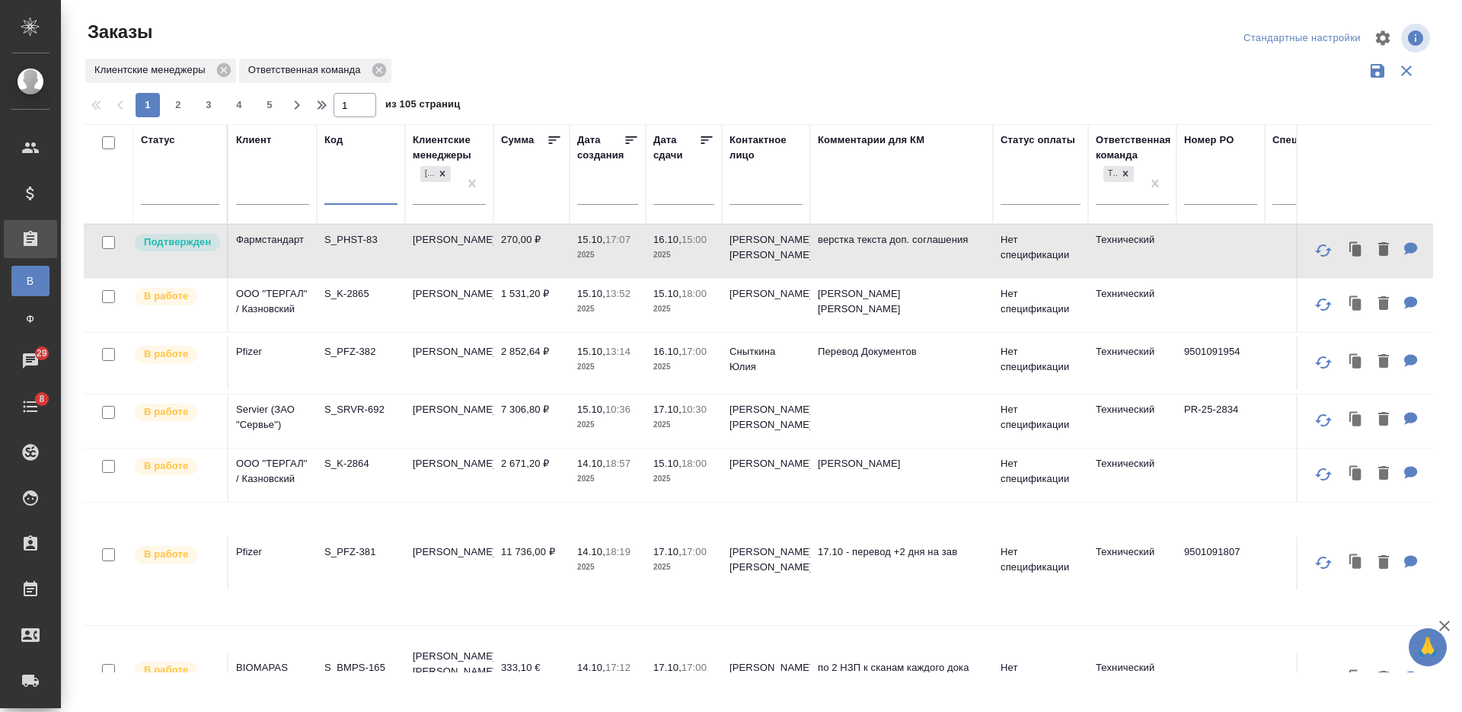
click at [350, 193] on input "text" at bounding box center [360, 194] width 73 height 19
paste input "СЗЦБ-014934"
type input "СЗЦБ-014934"
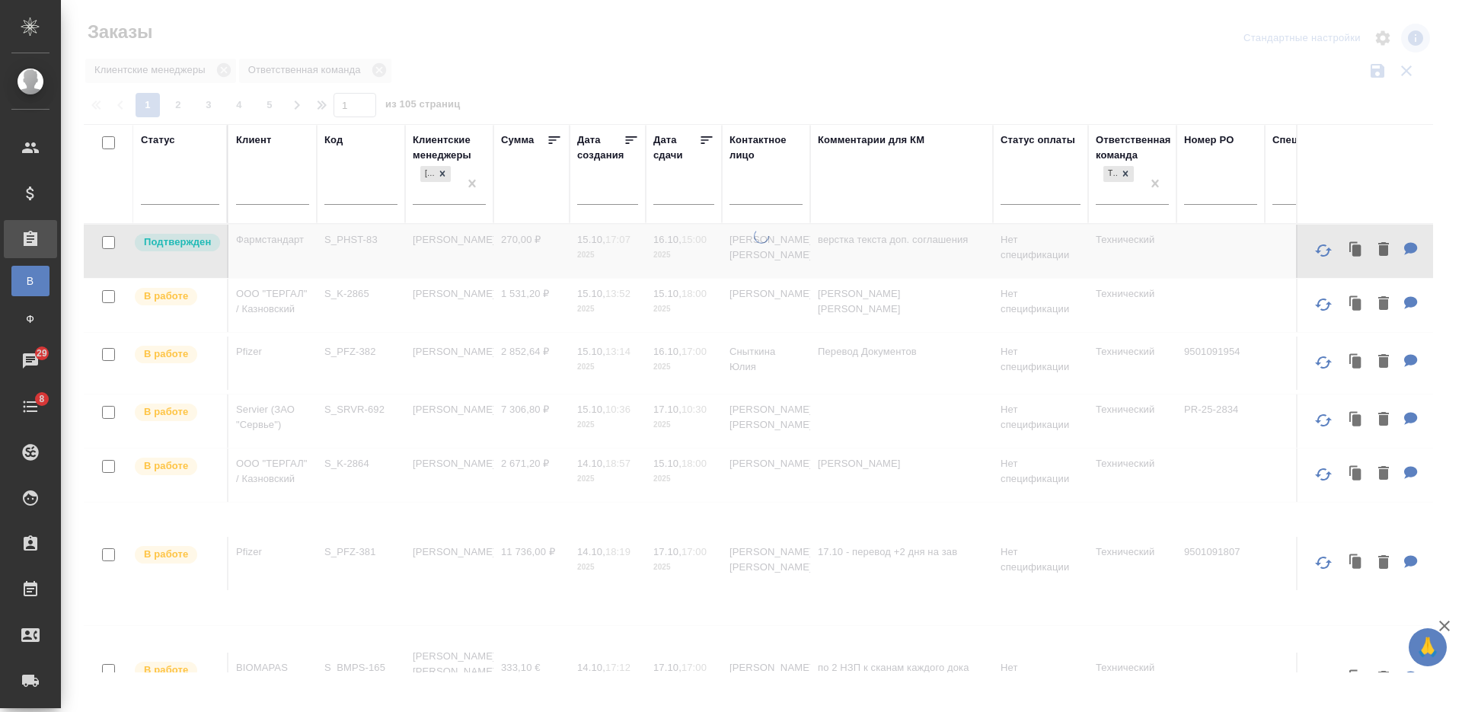
click at [343, 200] on input "text" at bounding box center [360, 194] width 73 height 19
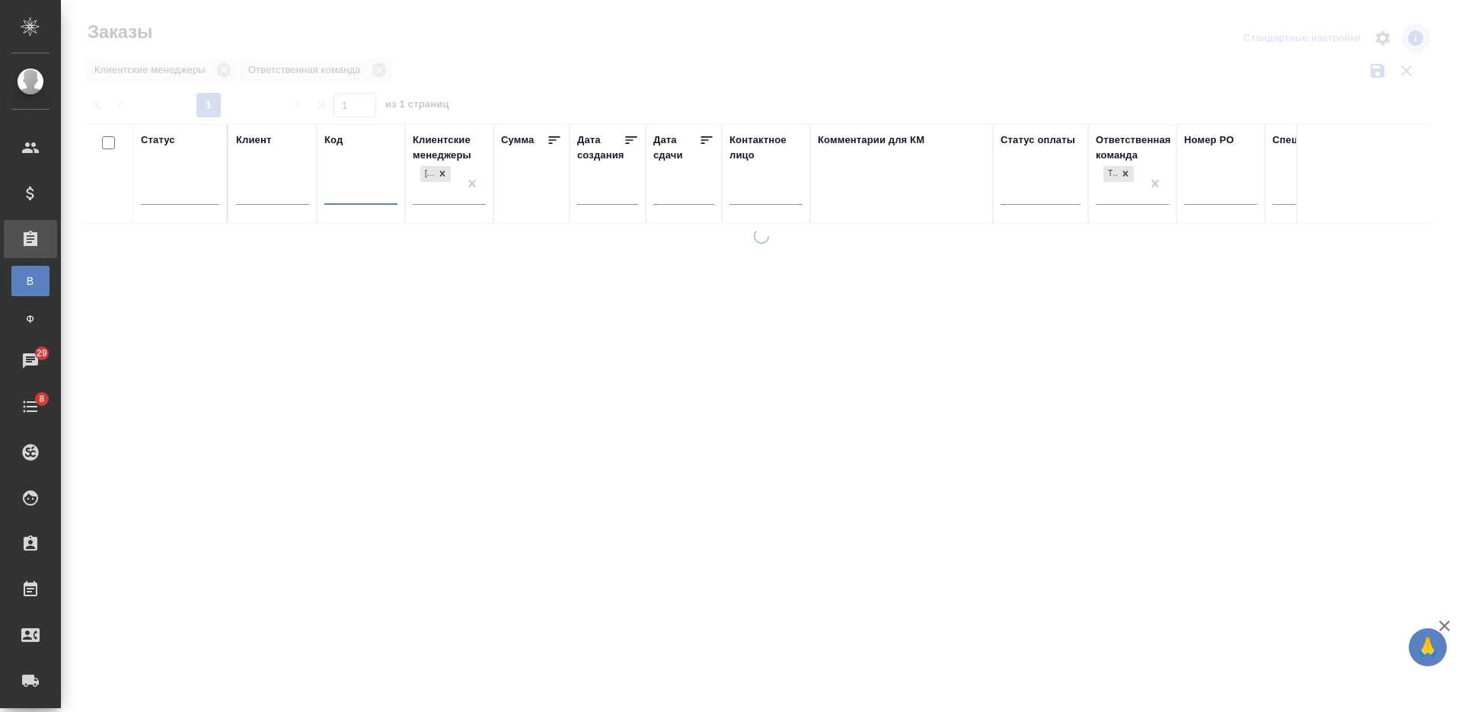
click at [343, 200] on input "text" at bounding box center [360, 194] width 73 height 19
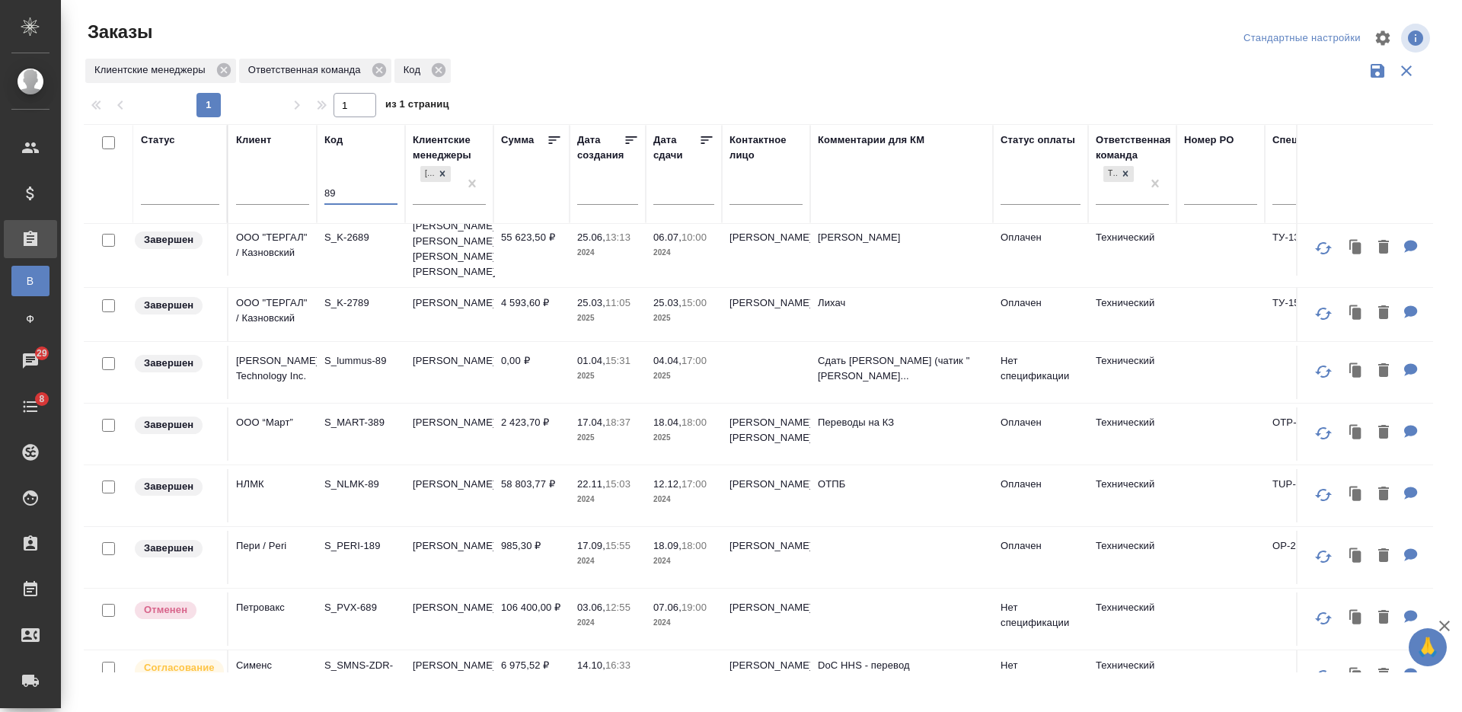
scroll to position [923, 0]
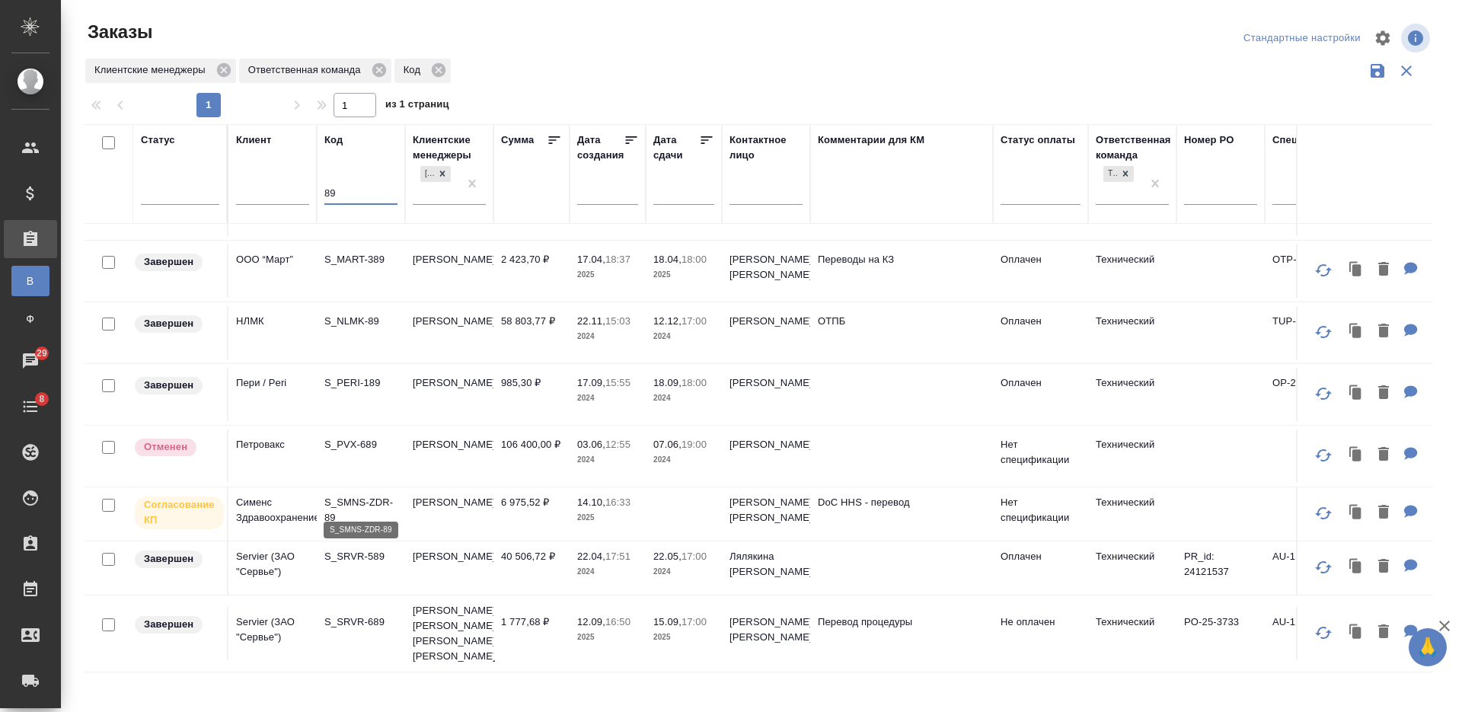
type input "89"
click at [377, 506] on p "S_SMNS-ZDR-89" at bounding box center [360, 510] width 73 height 30
click at [358, 496] on p "S_SMNS-ZDR-89" at bounding box center [360, 510] width 73 height 30
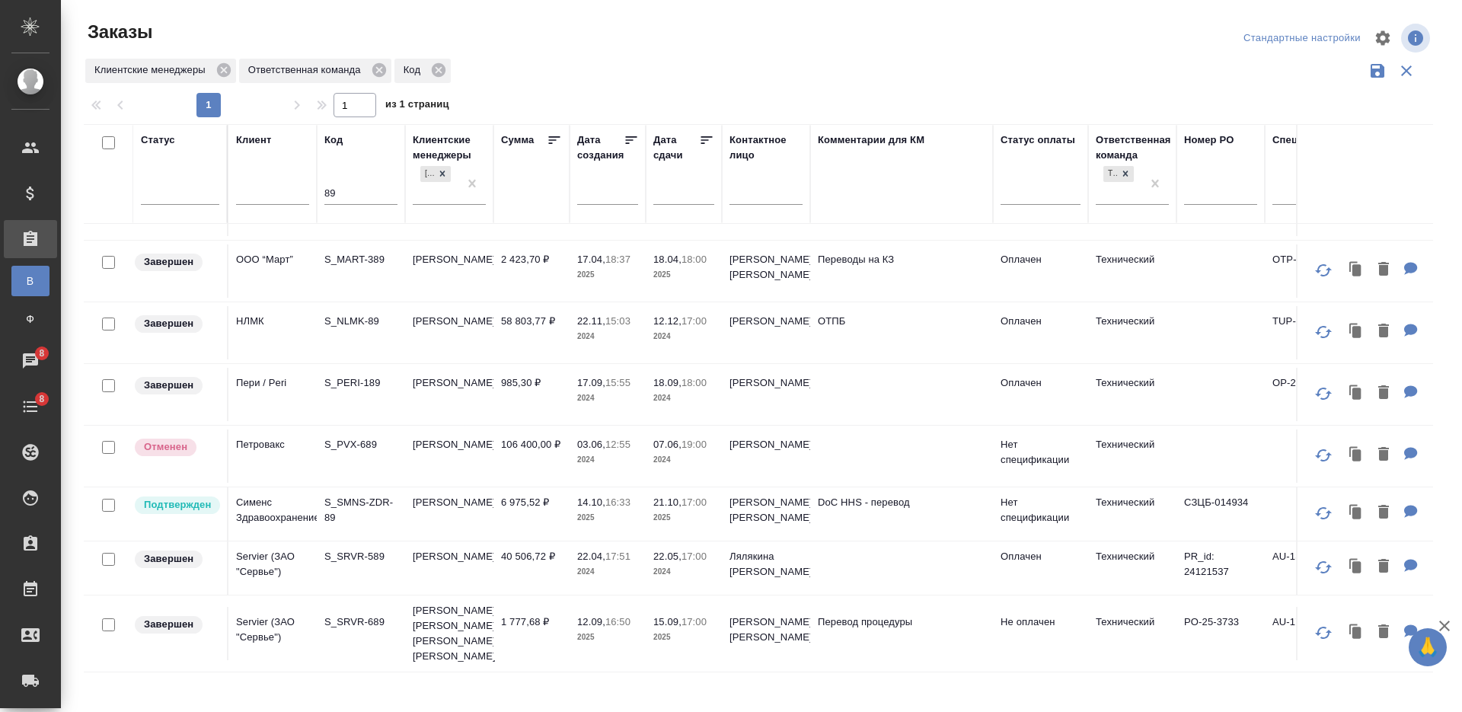
click at [325, 189] on input "89" at bounding box center [360, 194] width 73 height 19
click at [324, 187] on input "89" at bounding box center [360, 194] width 73 height 19
click at [191, 193] on div at bounding box center [180, 189] width 78 height 22
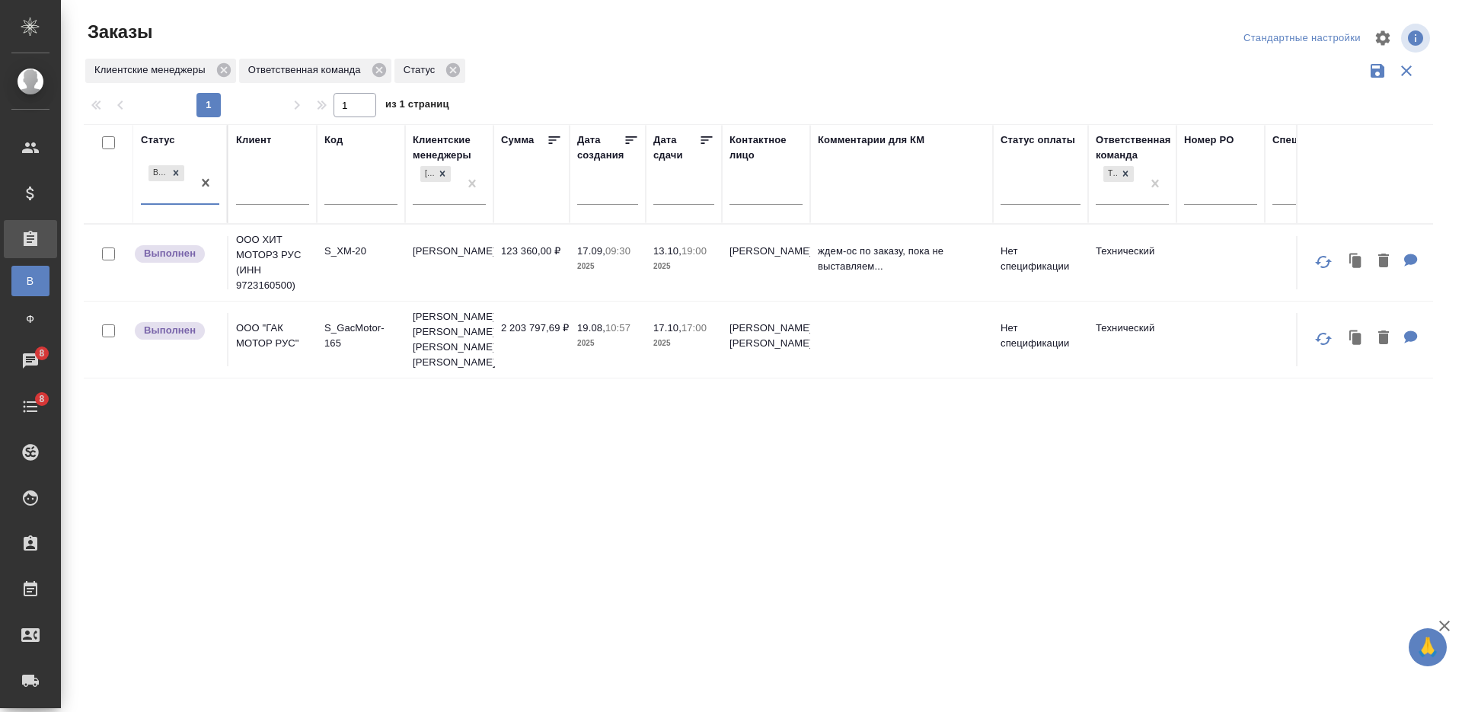
scroll to position [0, 0]
click at [689, 442] on div "Статус option Выполнен, selected. 0 results available. Select is focused ,type …" at bounding box center [758, 398] width 1349 height 548
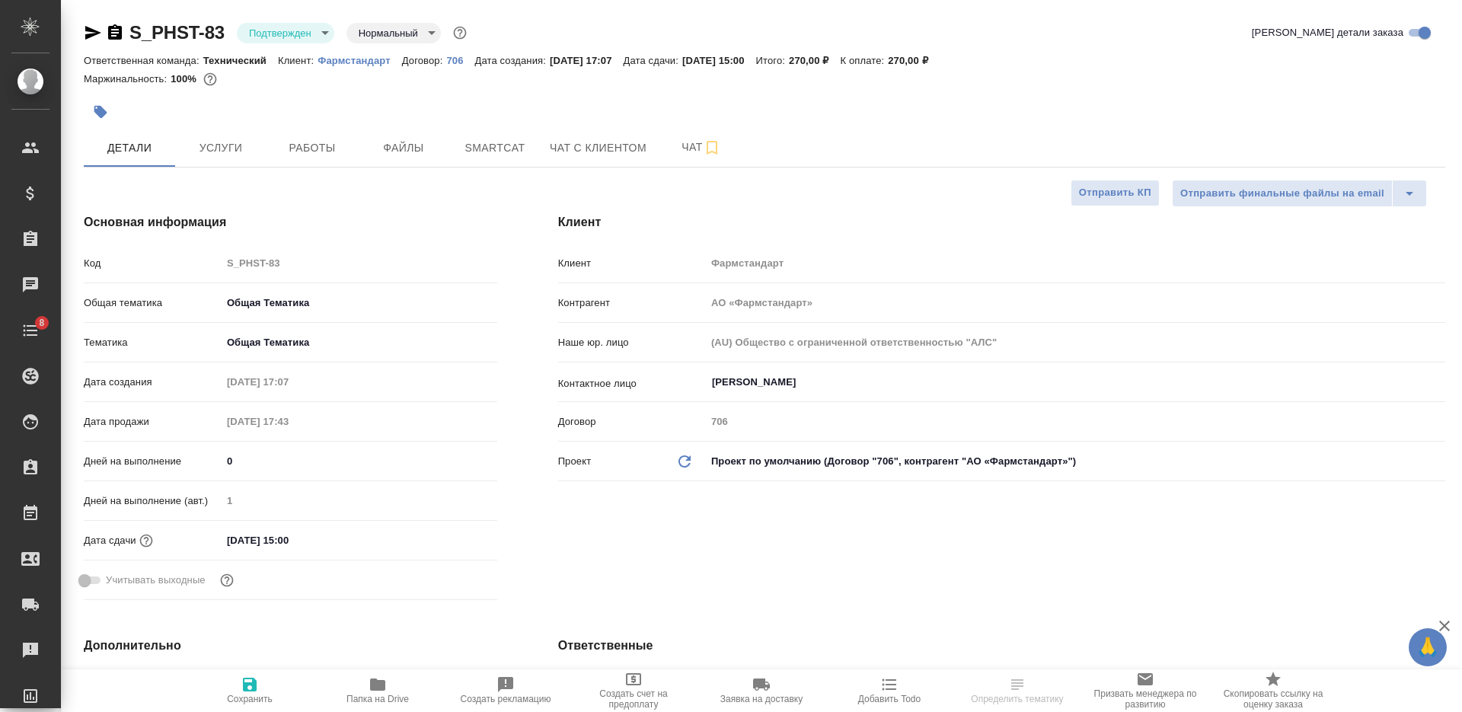
select select "RU"
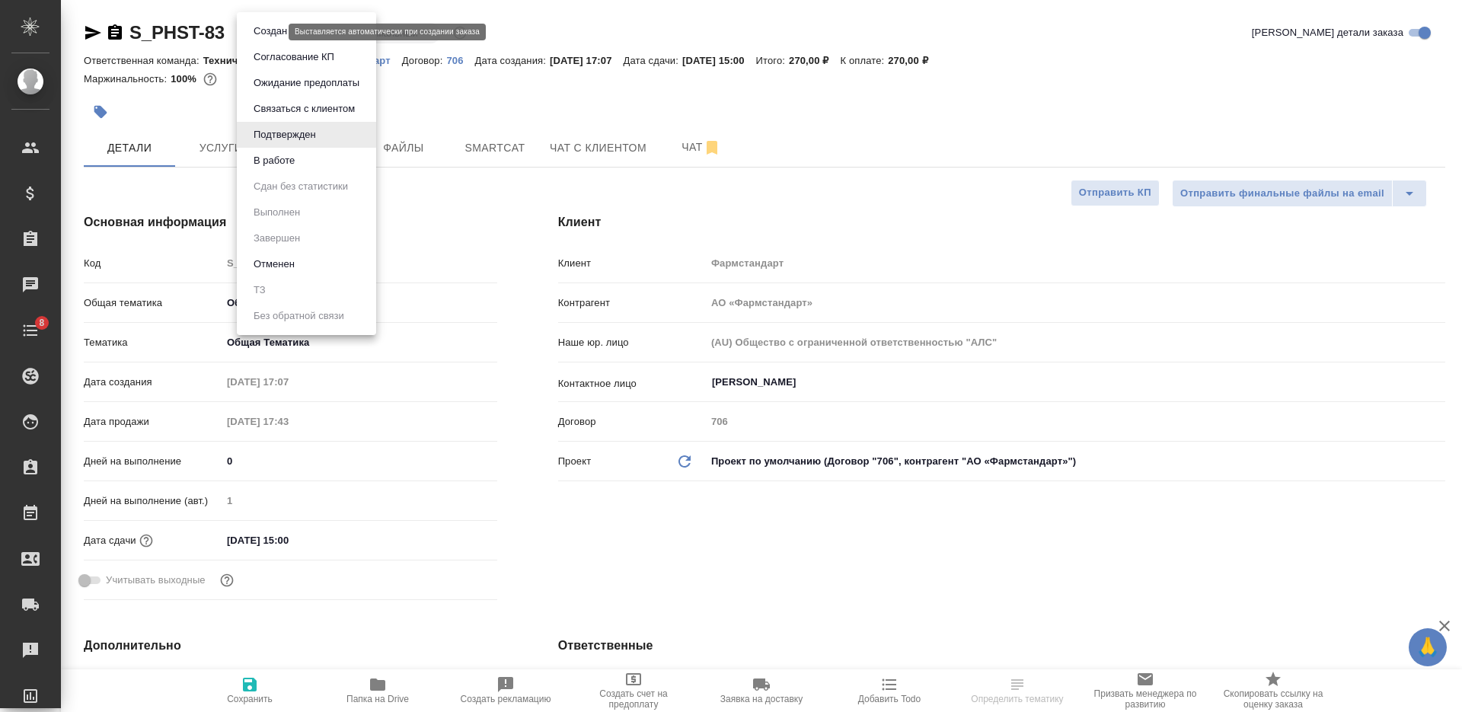
click at [275, 35] on body "🙏 .cls-1 fill:#fff; AWATERA Nikiforova Valeria Клиенты Спецификации Заказы Чаты…" at bounding box center [731, 356] width 1462 height 712
click at [337, 56] on button "Согласование КП" at bounding box center [294, 57] width 90 height 17
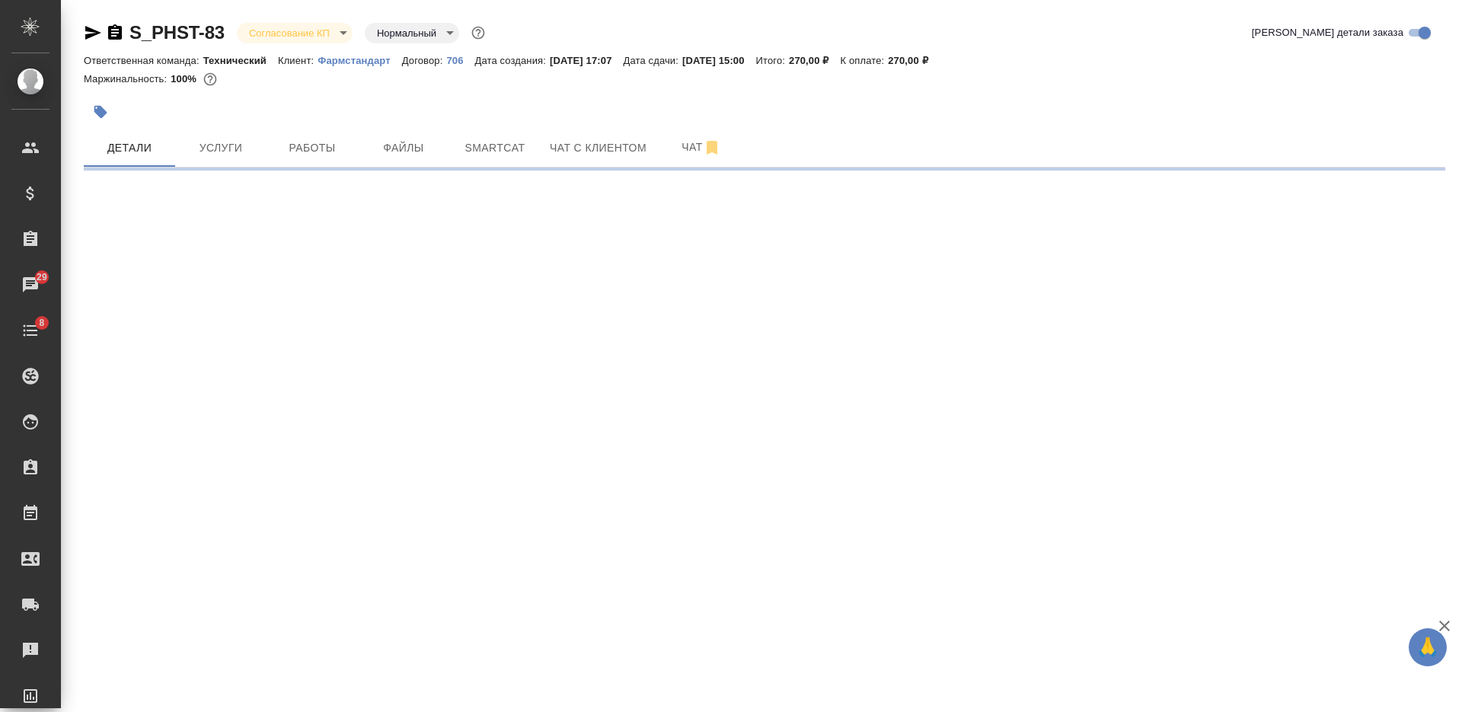
select select "RU"
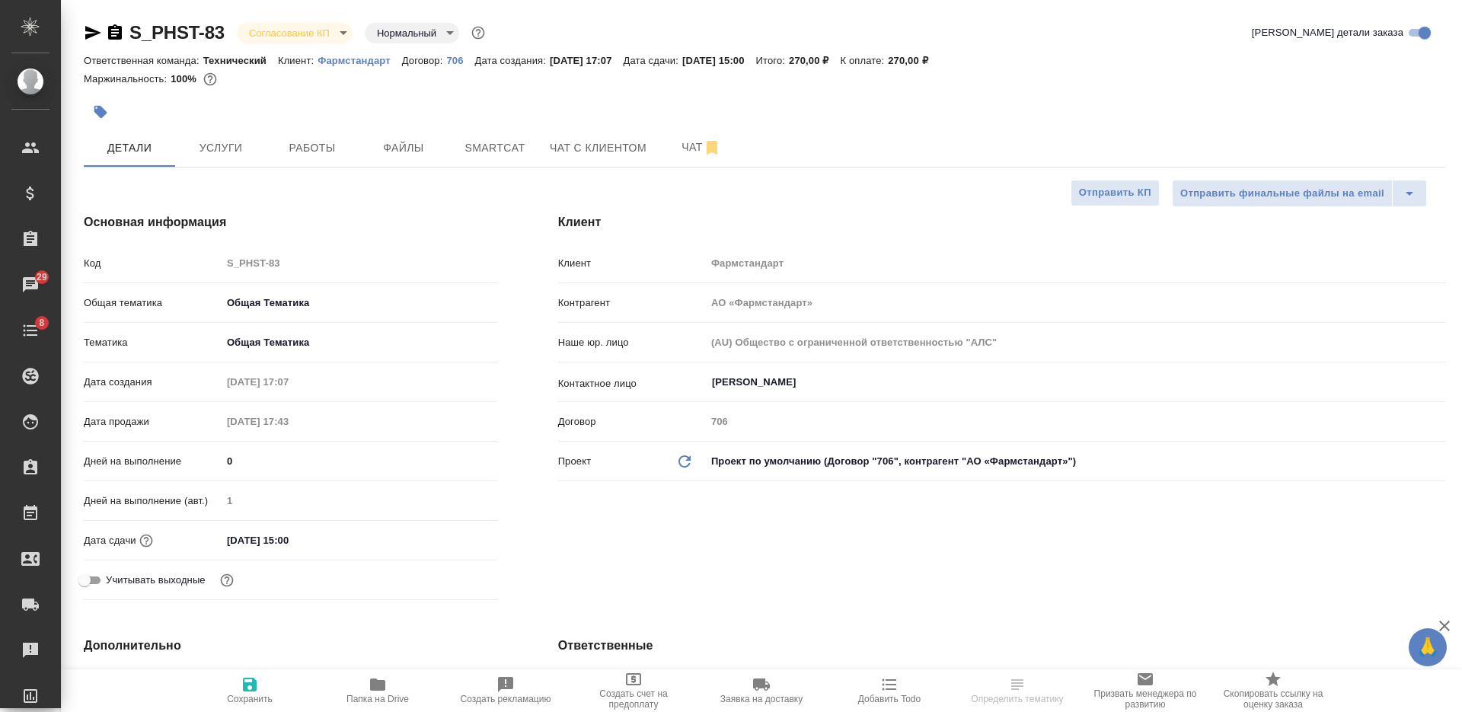
type textarea "x"
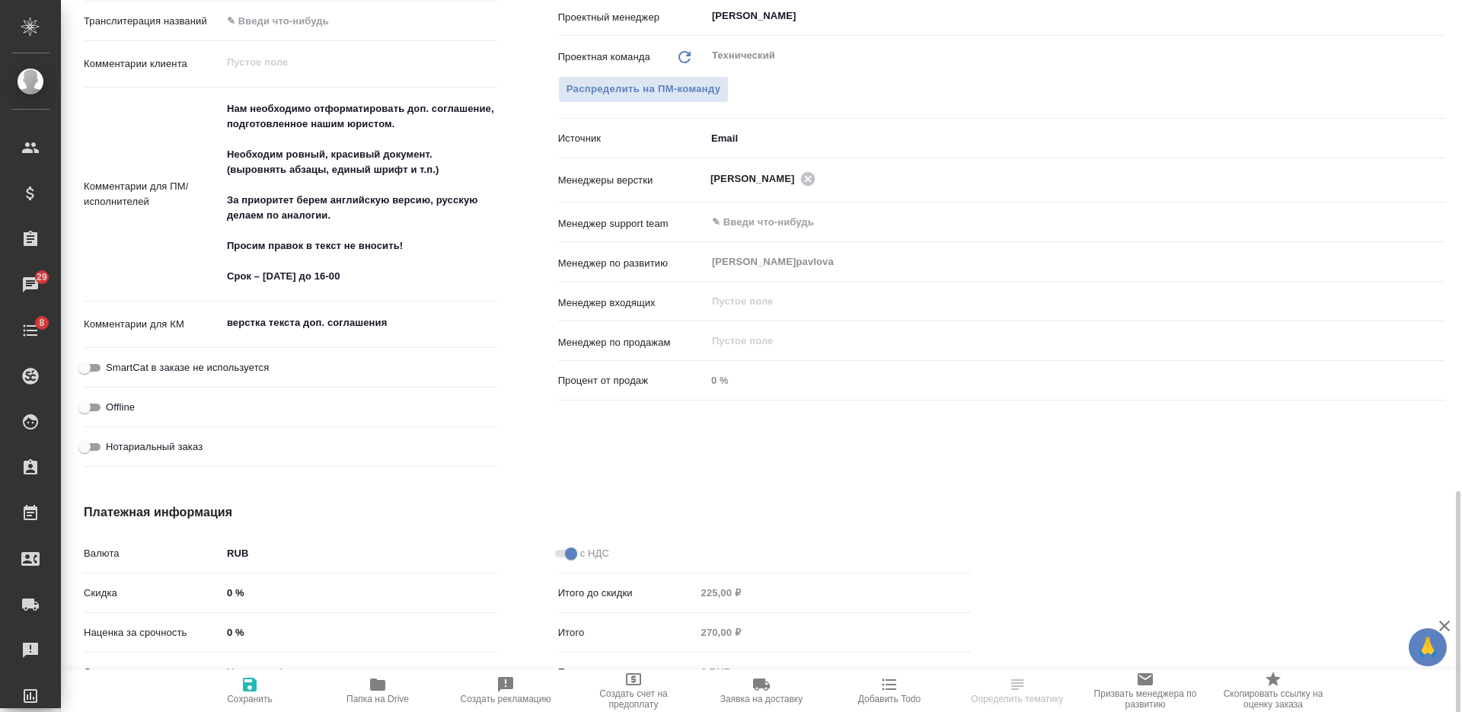
scroll to position [629, 0]
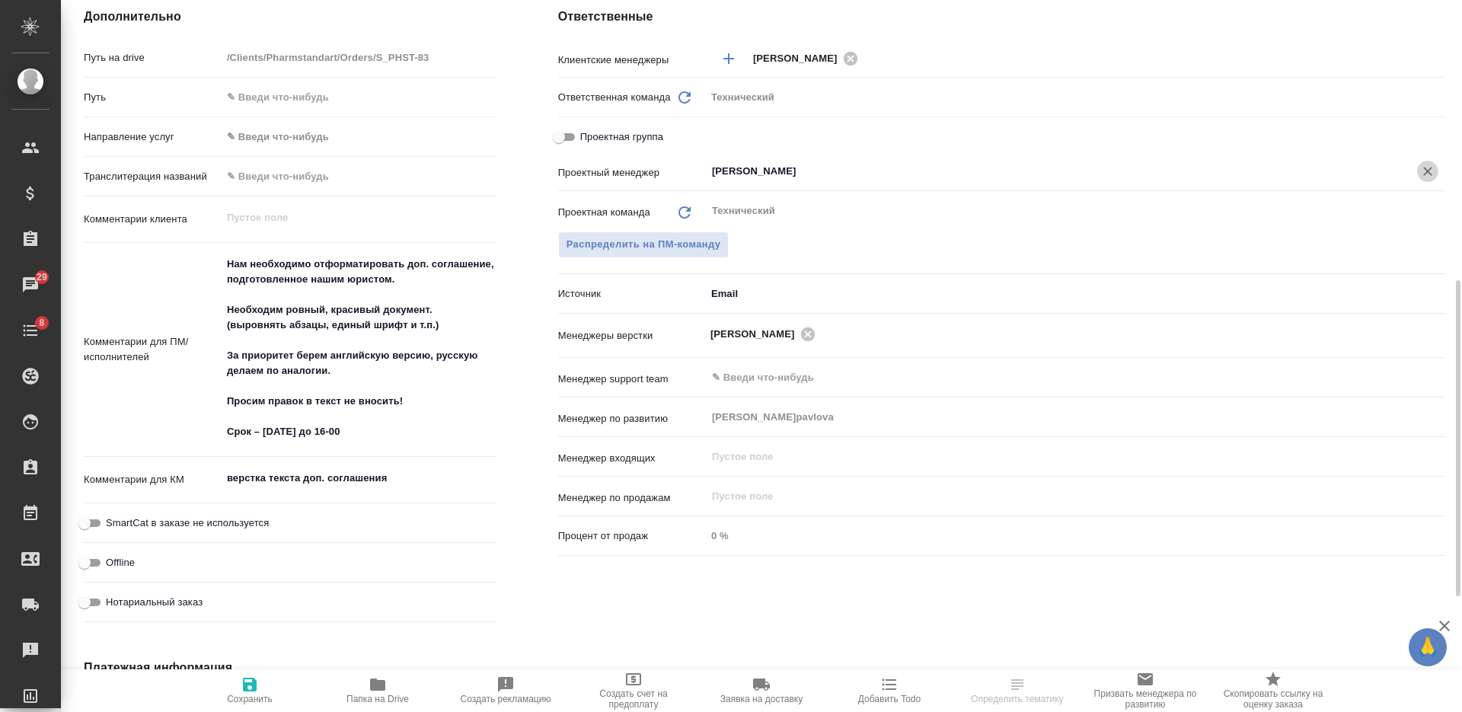
click at [1428, 178] on icon "Очистить" at bounding box center [1427, 171] width 15 height 15
type textarea "x"
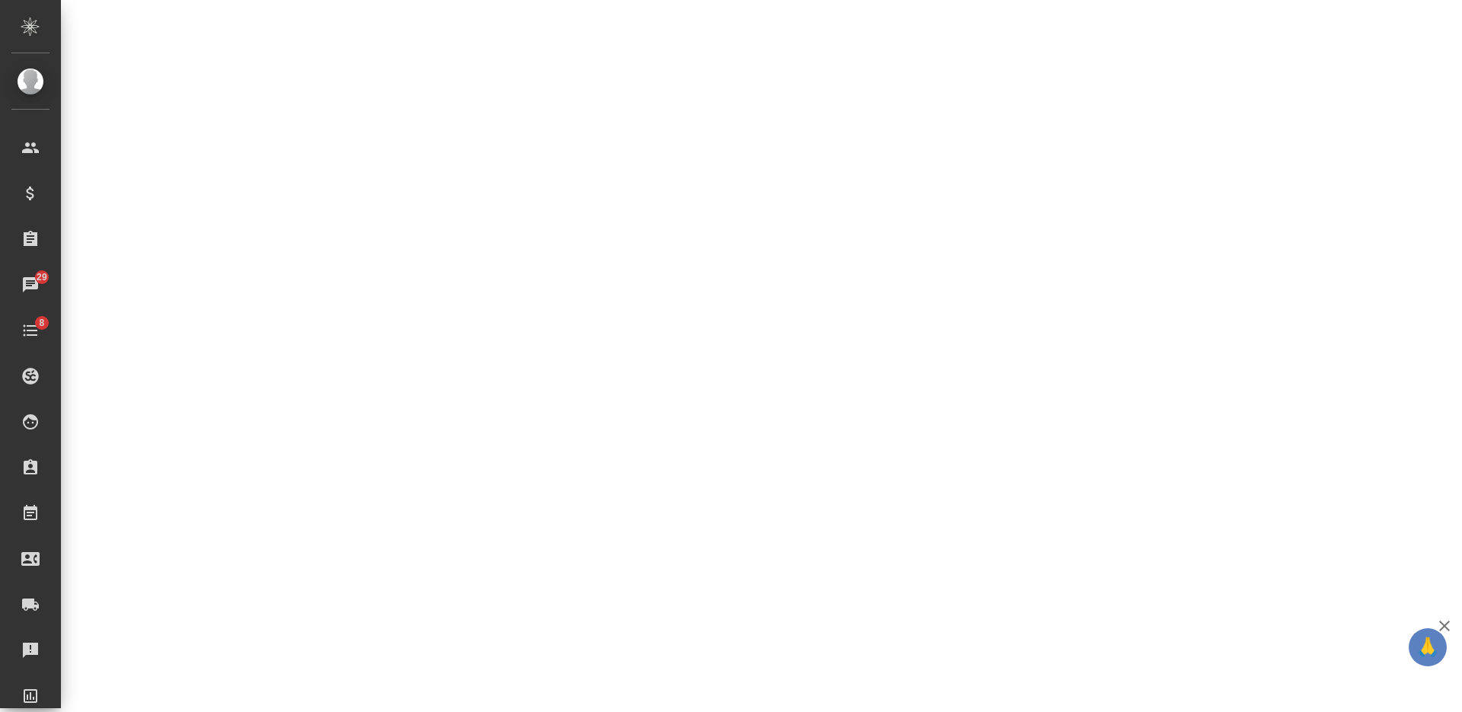
select select "RU"
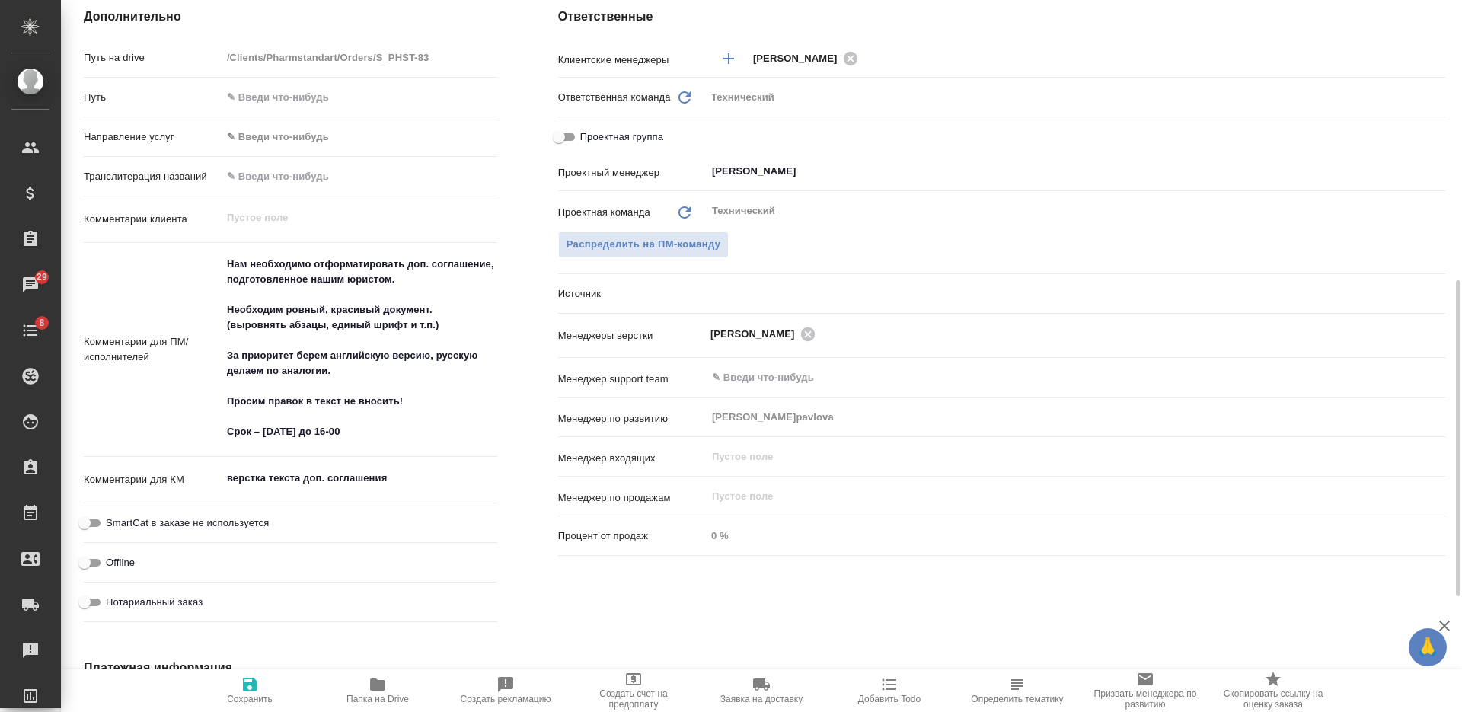
type textarea "x"
click at [1430, 174] on icon "Очистить" at bounding box center [1427, 171] width 9 height 9
type textarea "x"
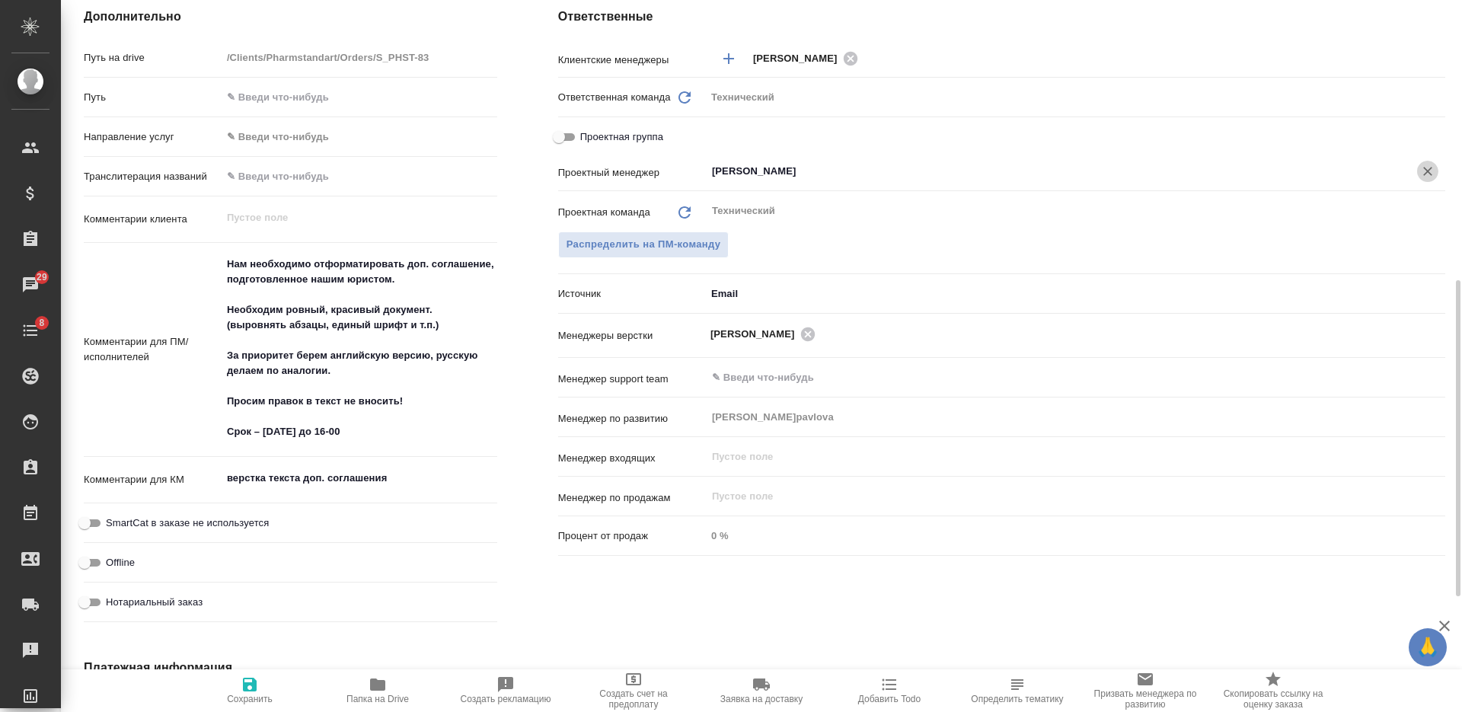
type textarea "x"
click at [253, 688] on icon "button" at bounding box center [250, 685] width 14 height 14
type textarea "x"
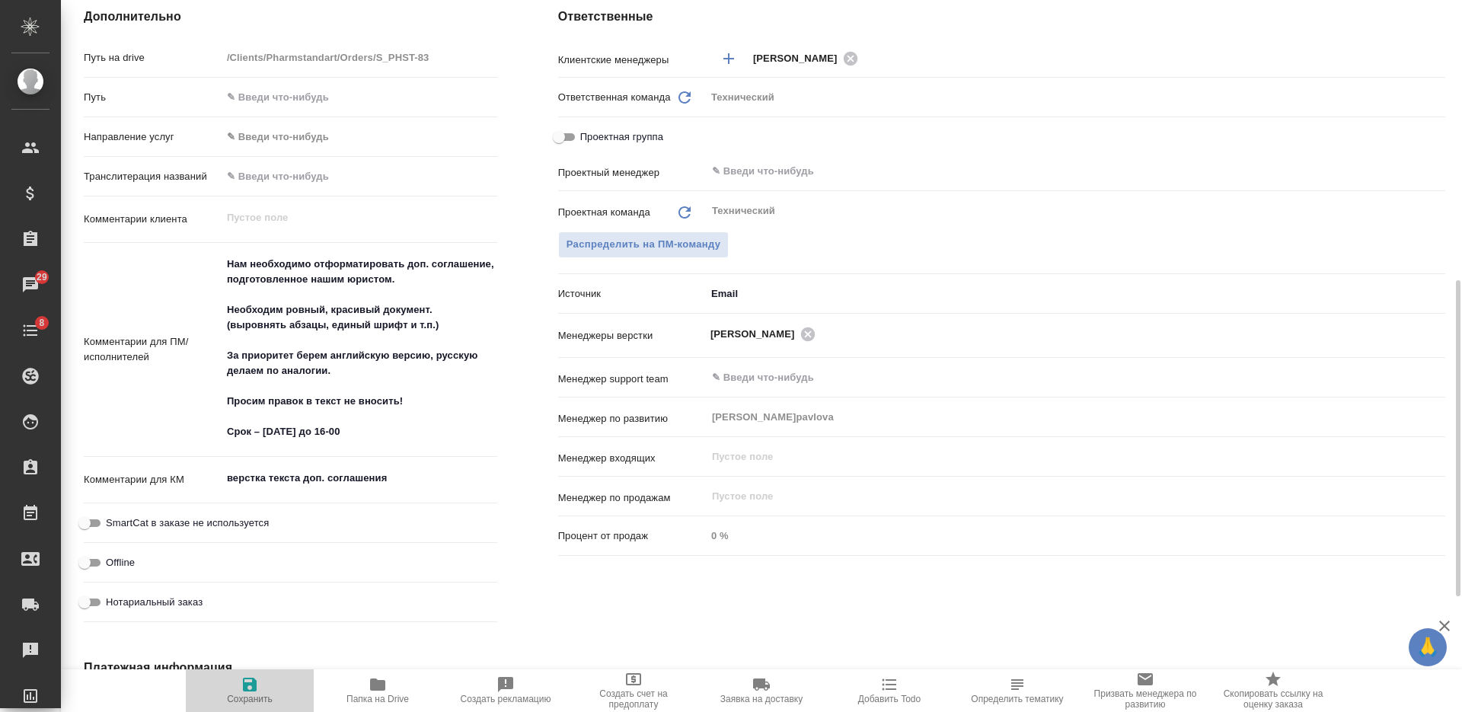
type textarea "x"
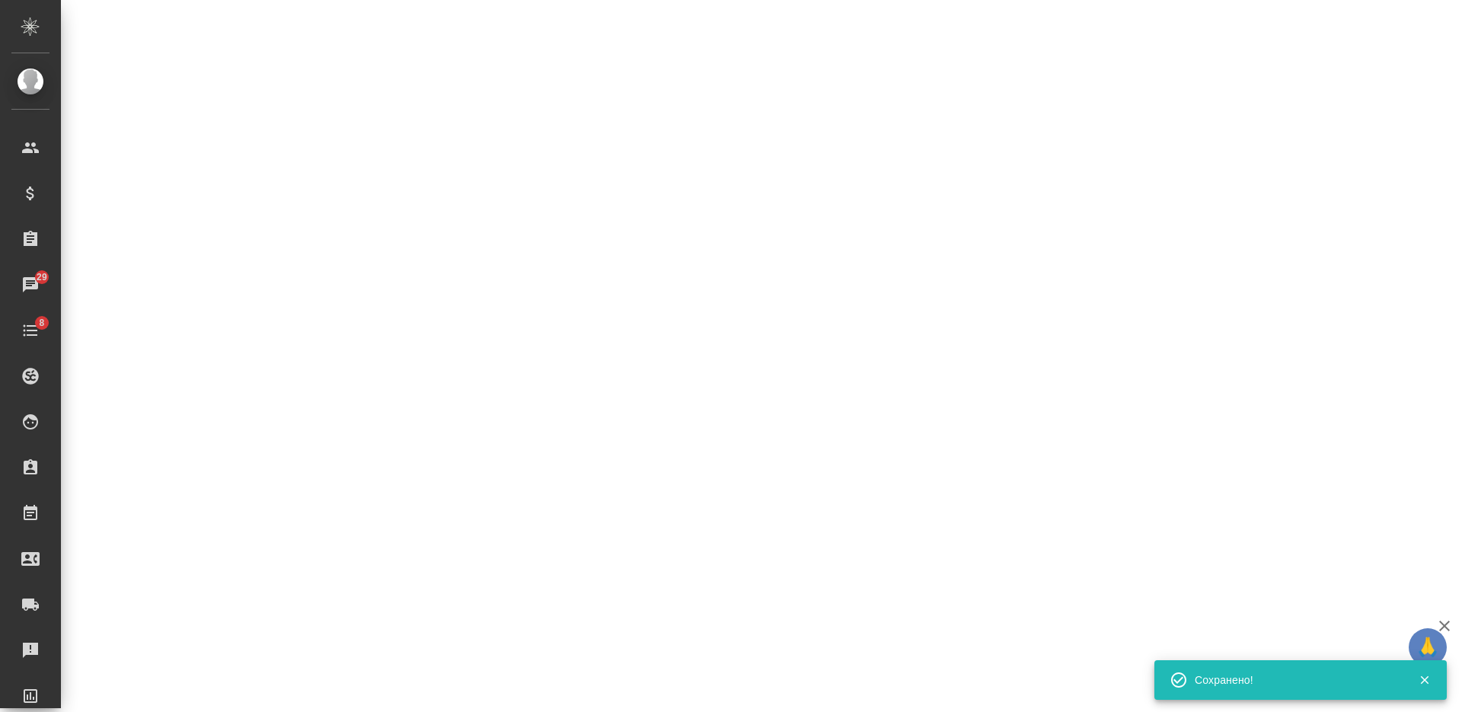
select select "RU"
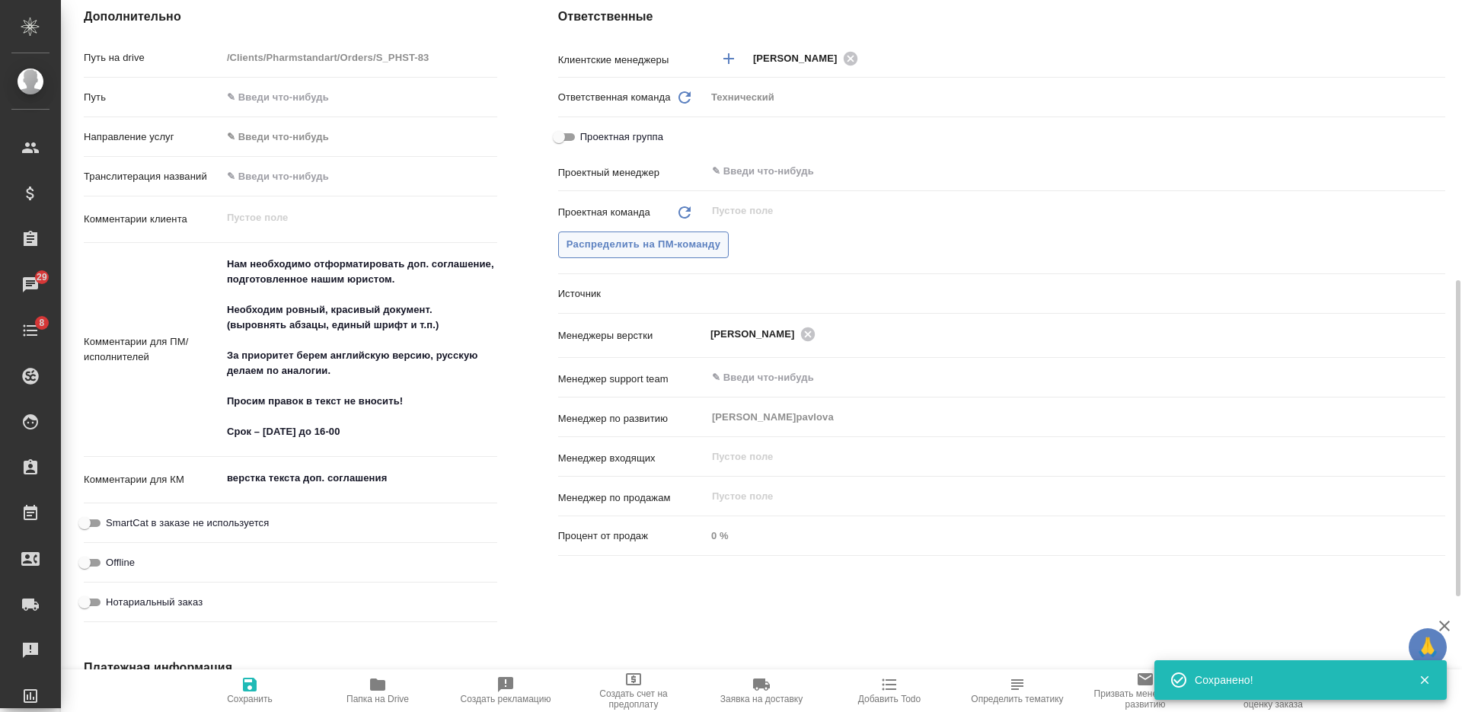
type textarea "x"
click at [656, 251] on span "Распределить на ПМ-команду" at bounding box center [644, 245] width 155 height 18
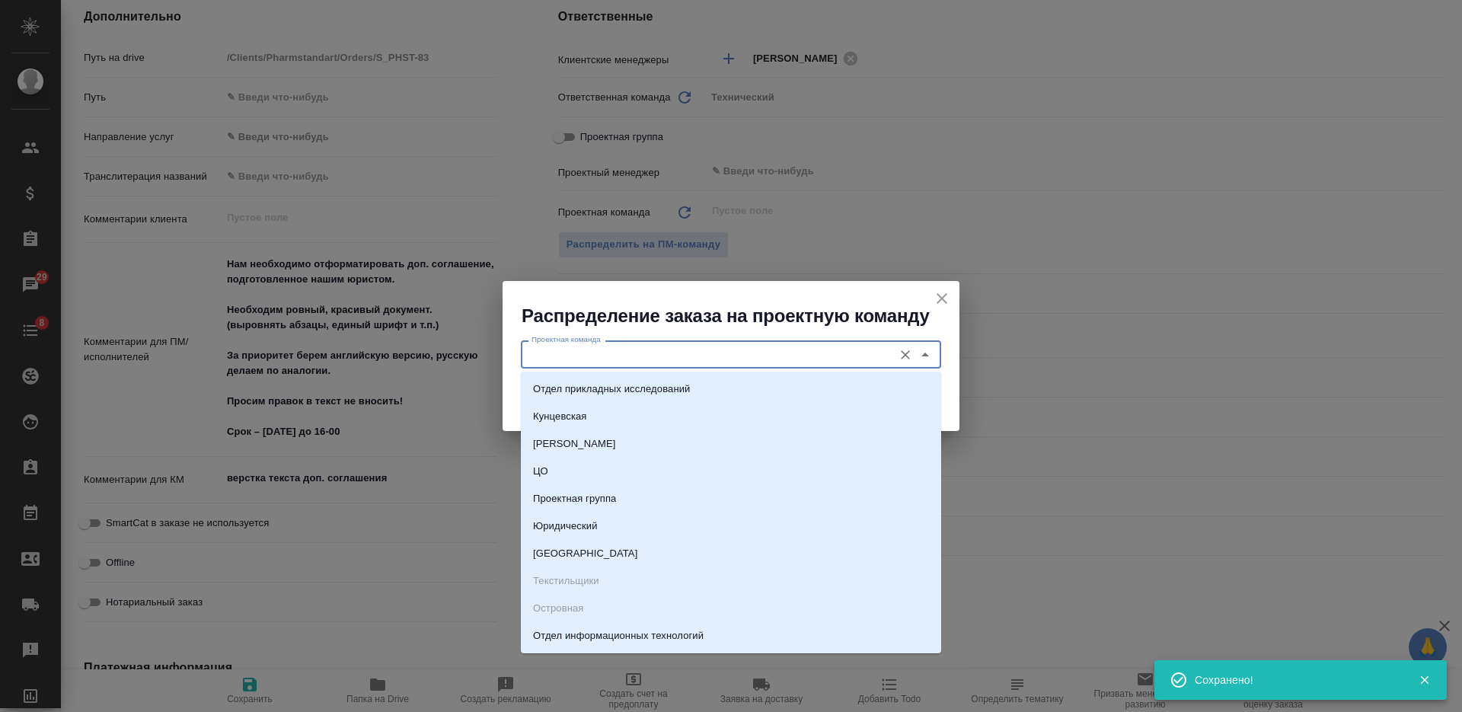
click at [627, 347] on input "Проектная команда" at bounding box center [705, 354] width 360 height 18
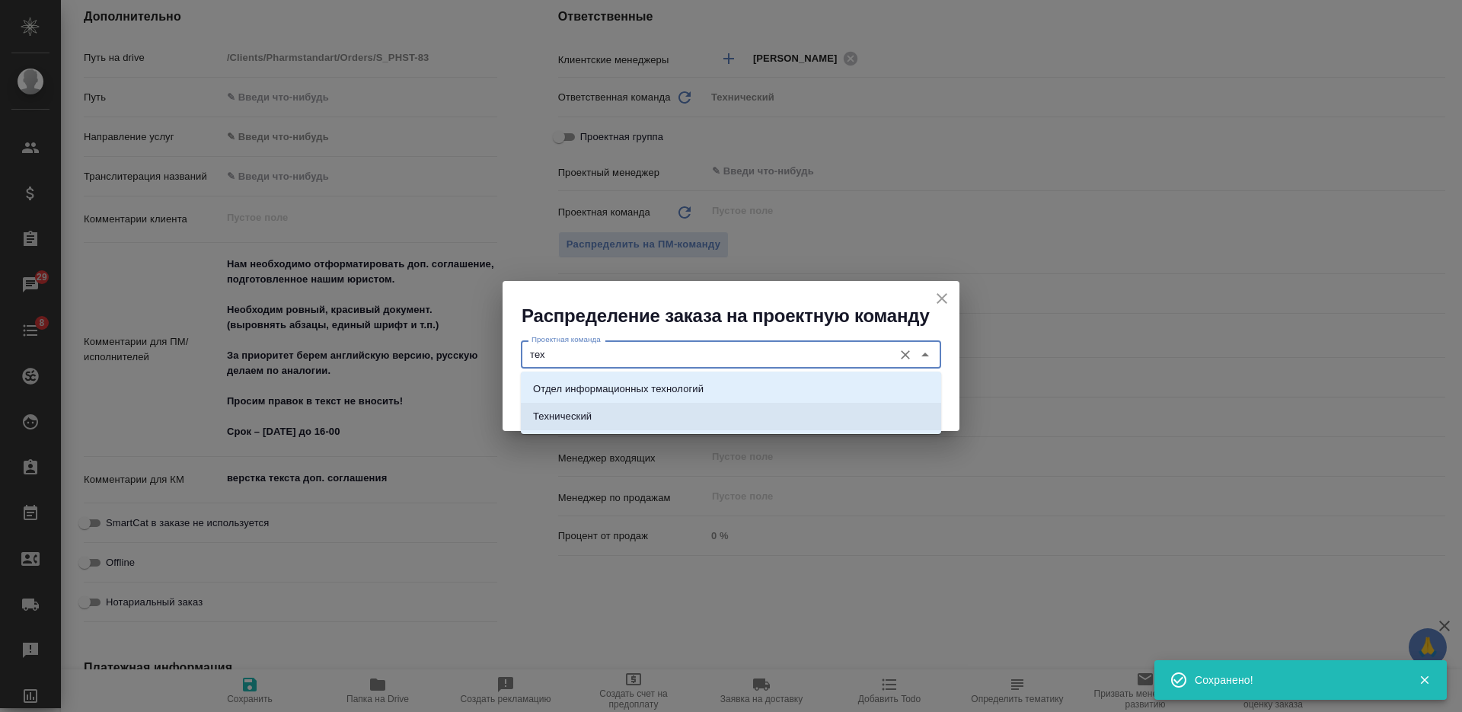
click at [654, 407] on li "Технический" at bounding box center [731, 416] width 420 height 27
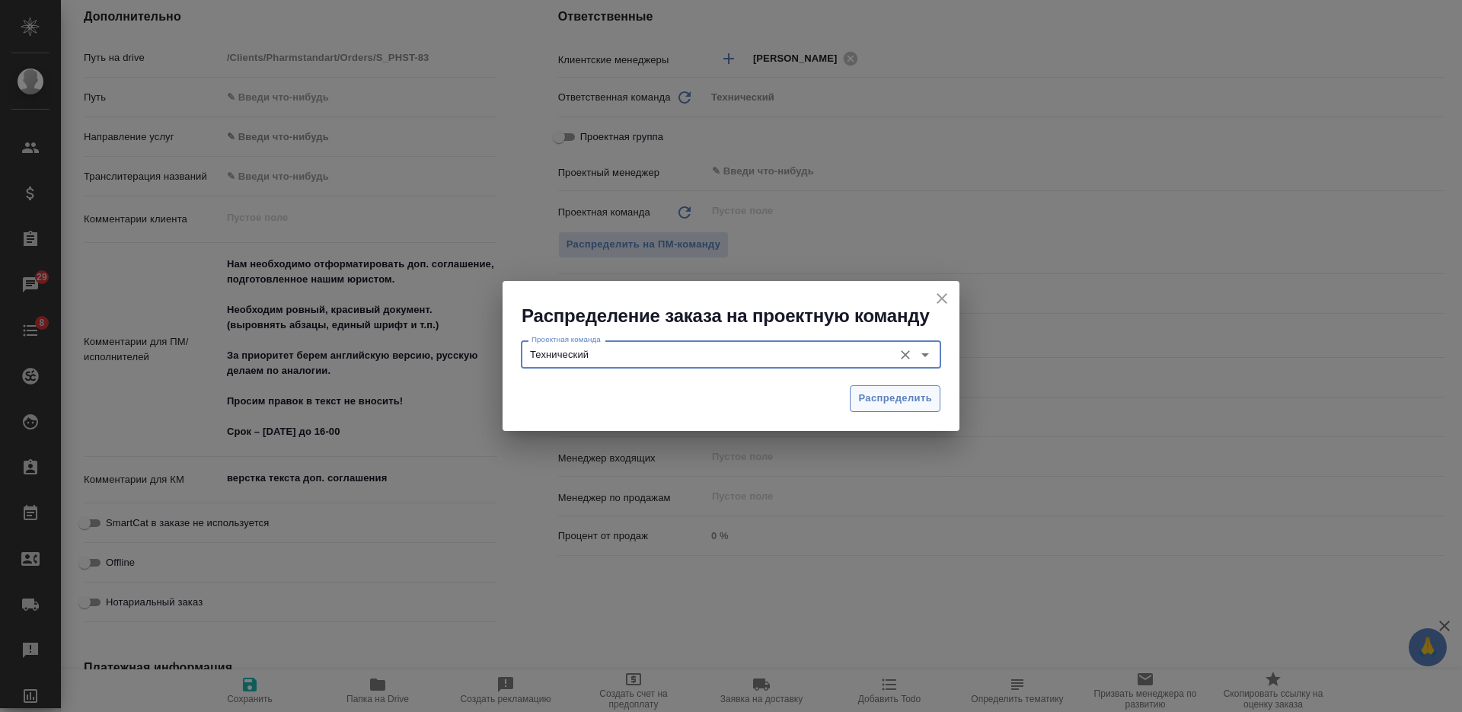
type input "Технический"
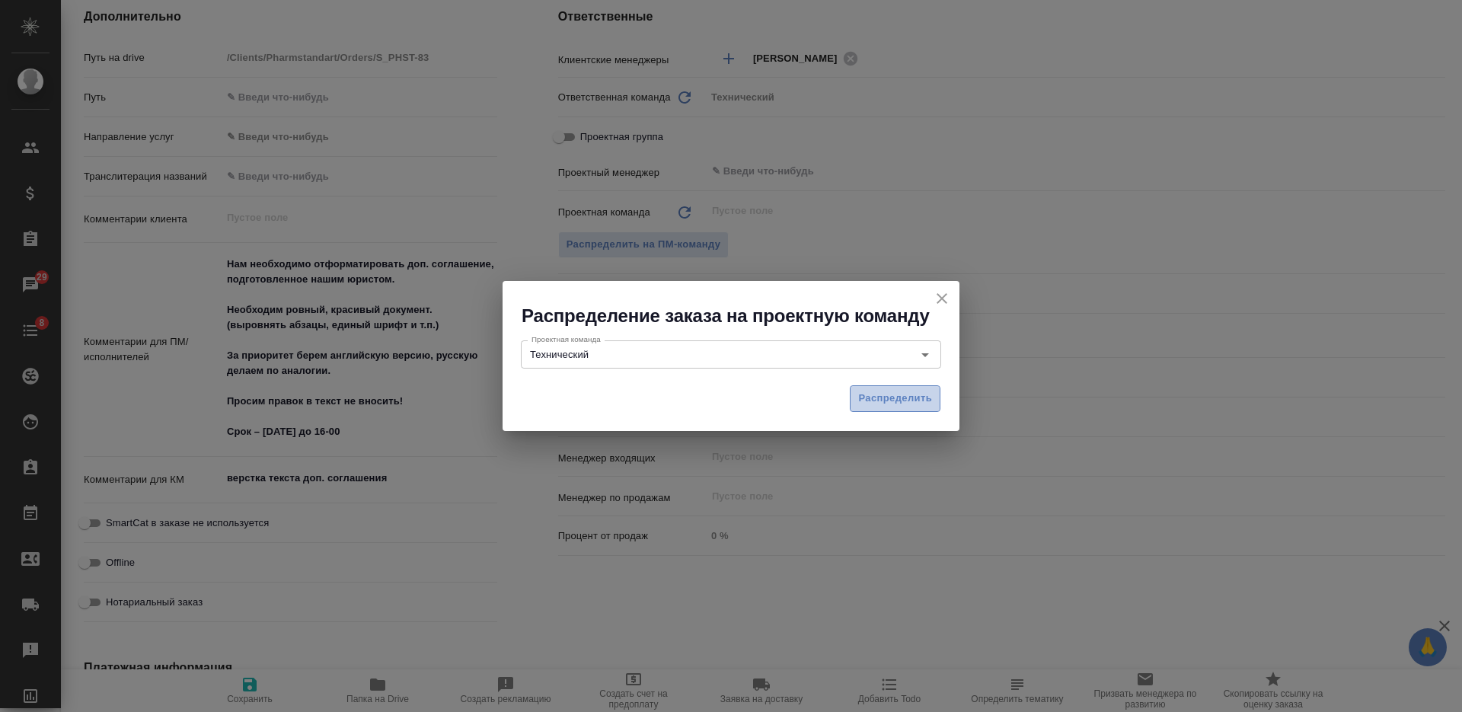
click at [889, 399] on span "Распределить" at bounding box center [895, 399] width 74 height 18
type textarea "x"
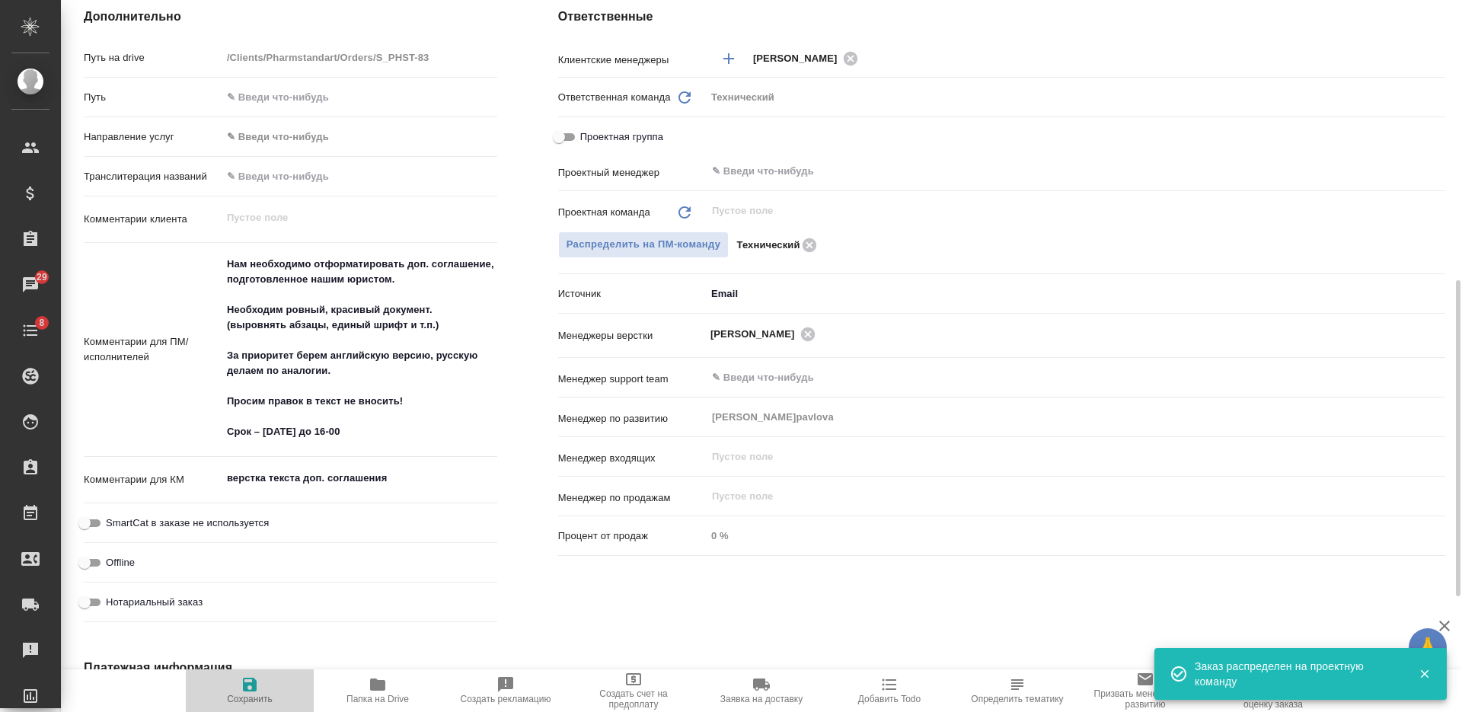
click at [264, 684] on span "Сохранить" at bounding box center [250, 689] width 110 height 29
type textarea "x"
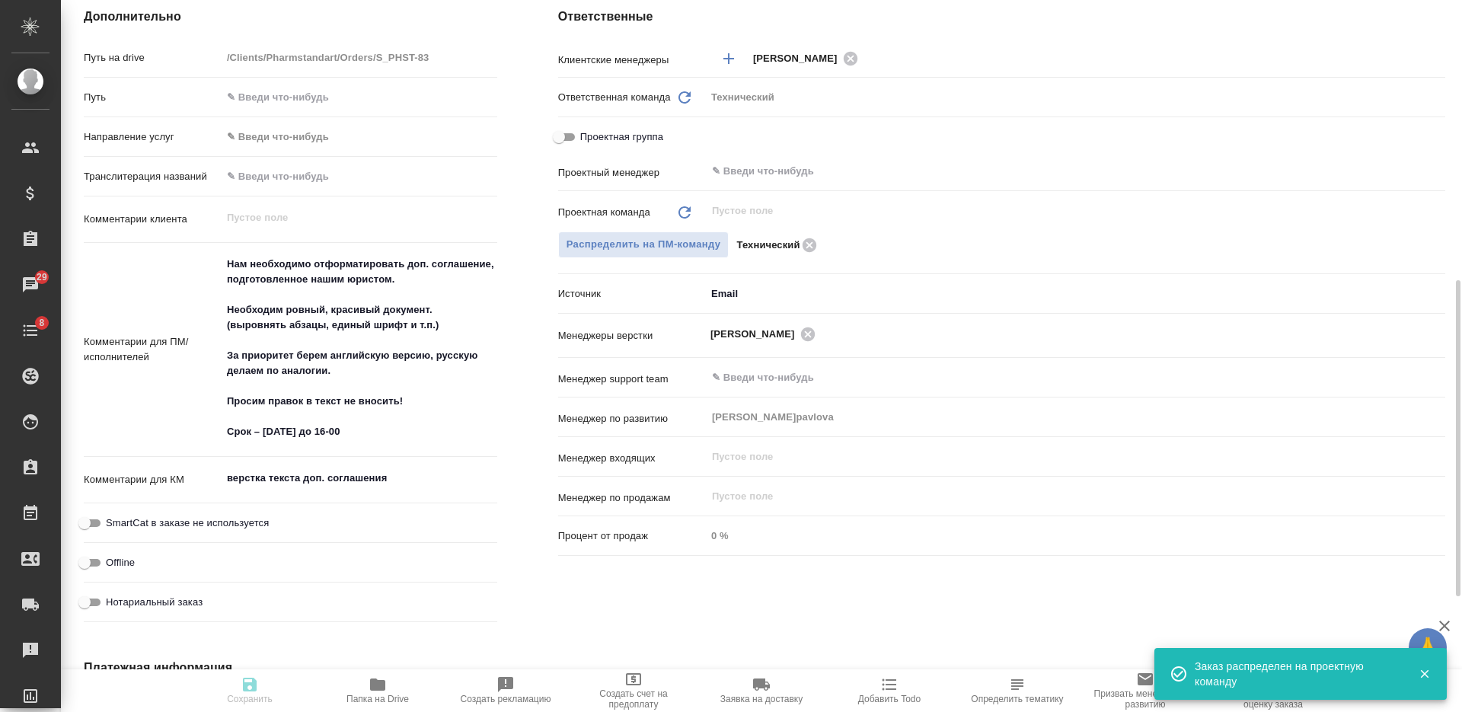
type textarea "x"
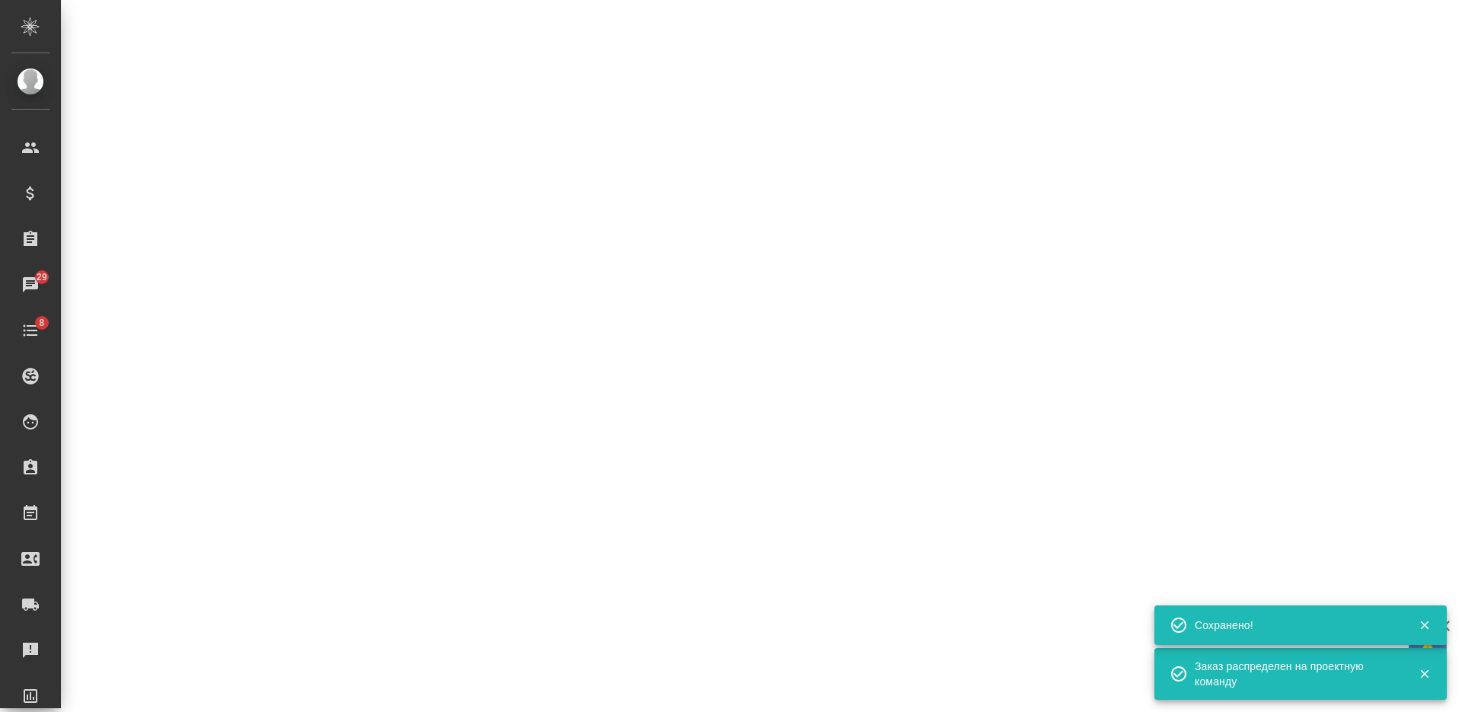
select select "RU"
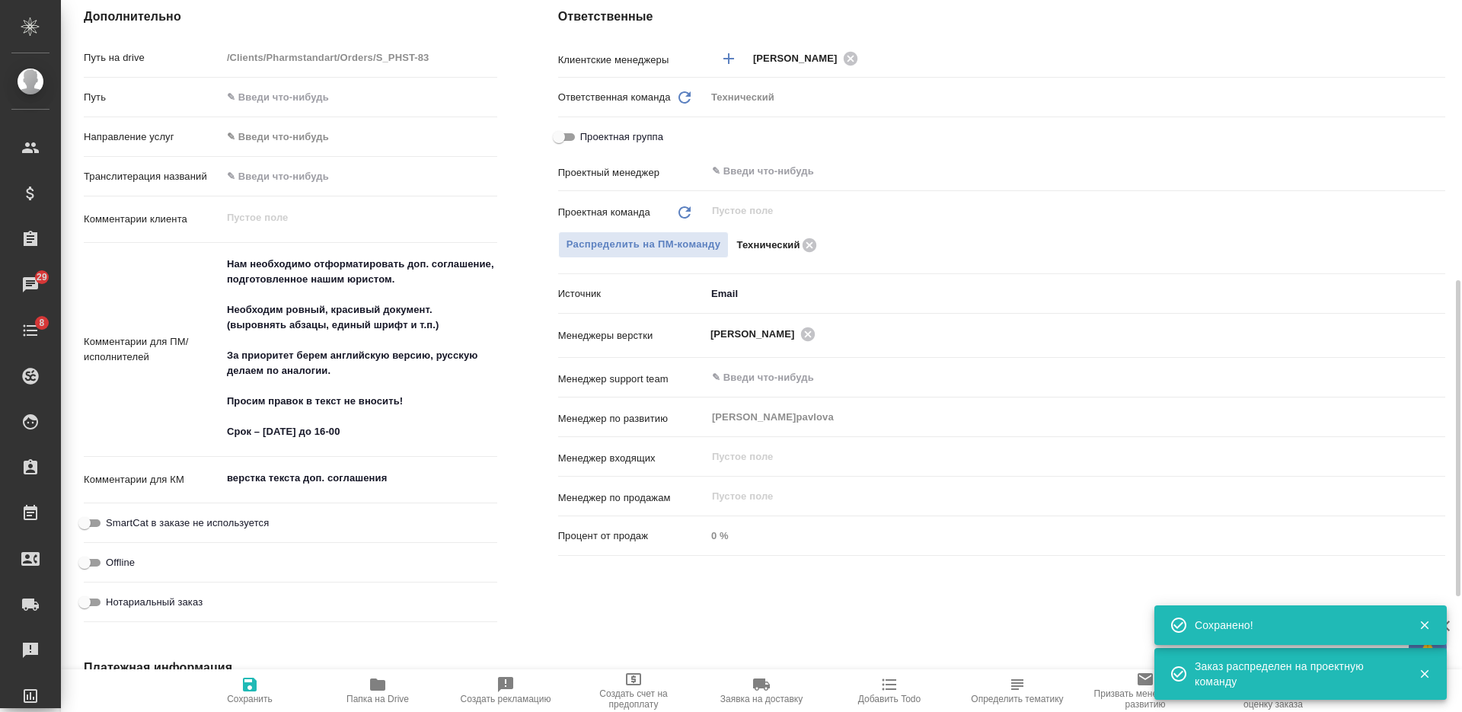
type textarea "x"
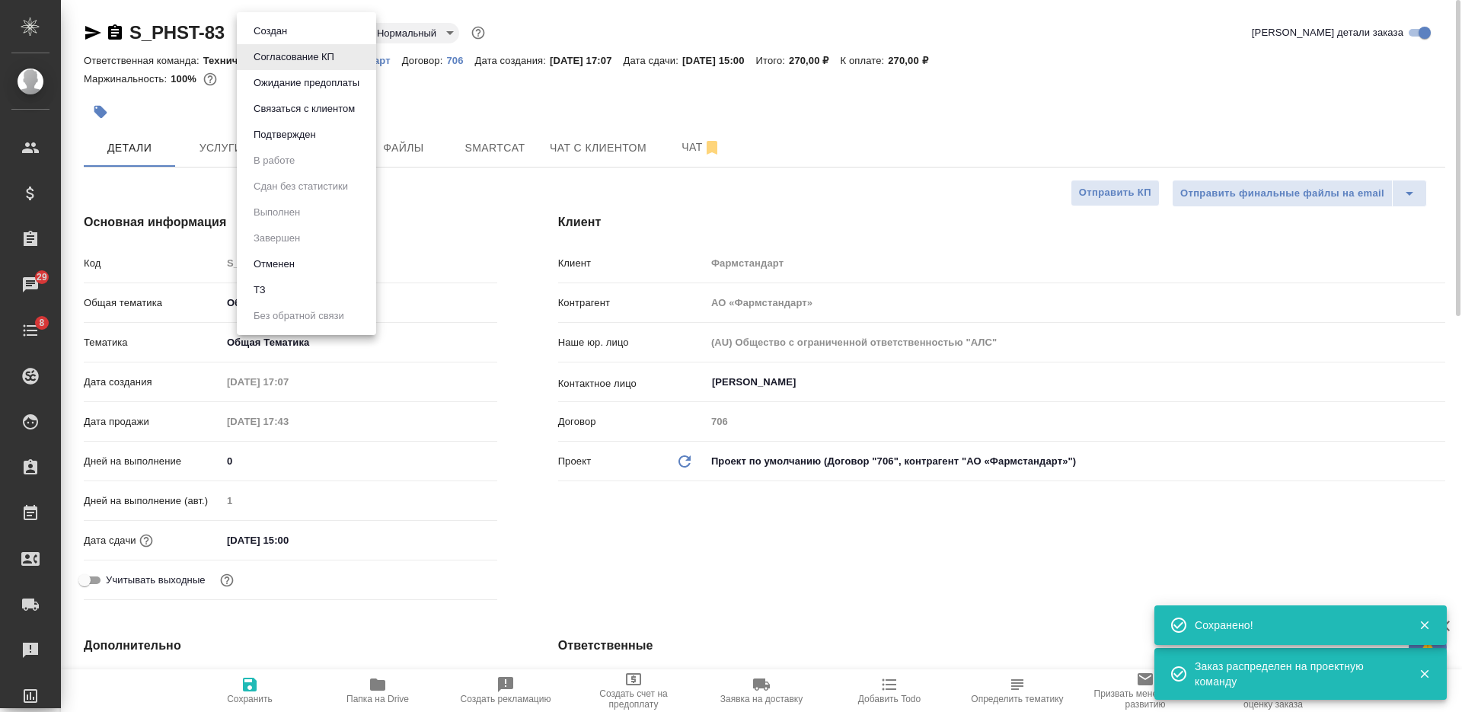
click at [303, 31] on body "🙏 .cls-1 fill:#fff; AWATERA Nikiforova Valeria Клиенты Спецификации Заказы 29 Ч…" at bounding box center [731, 356] width 1462 height 712
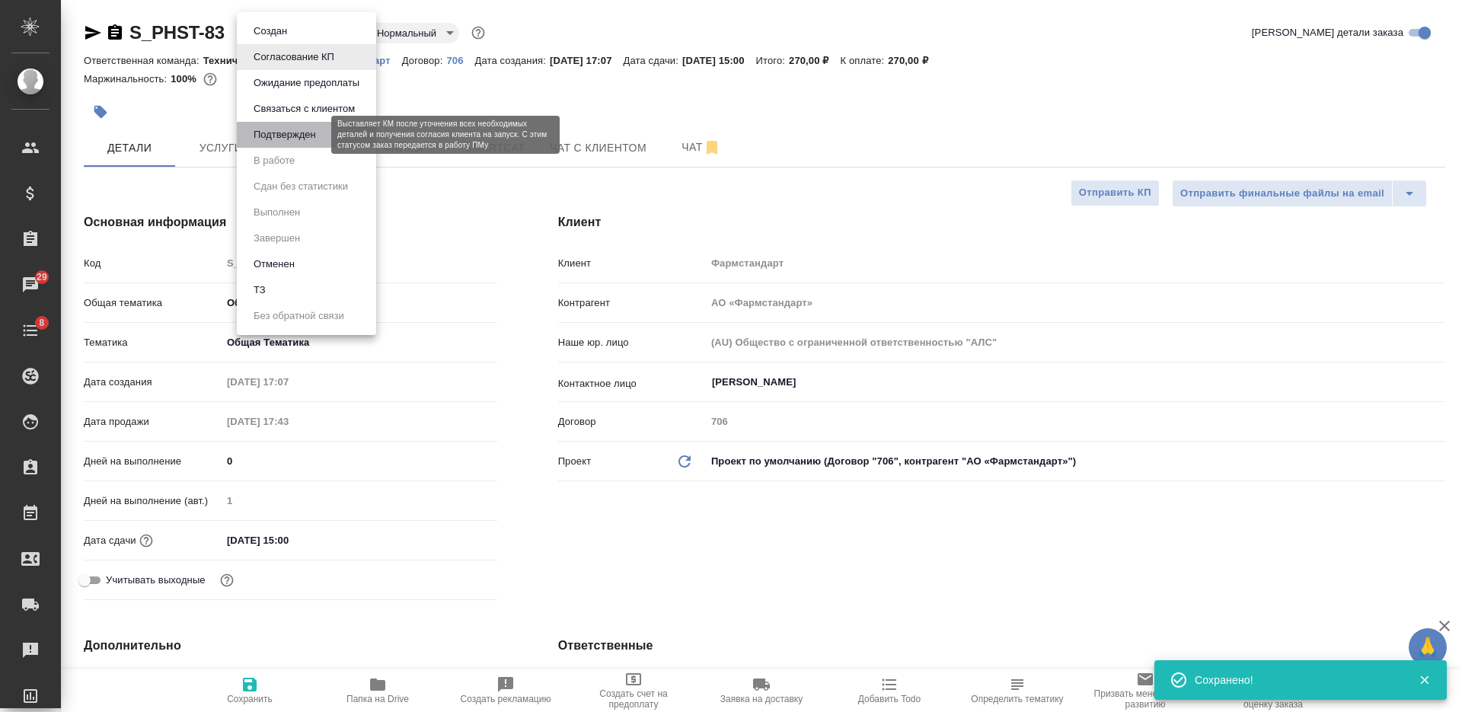
click at [308, 134] on button "Подтвержден" at bounding box center [285, 134] width 72 height 17
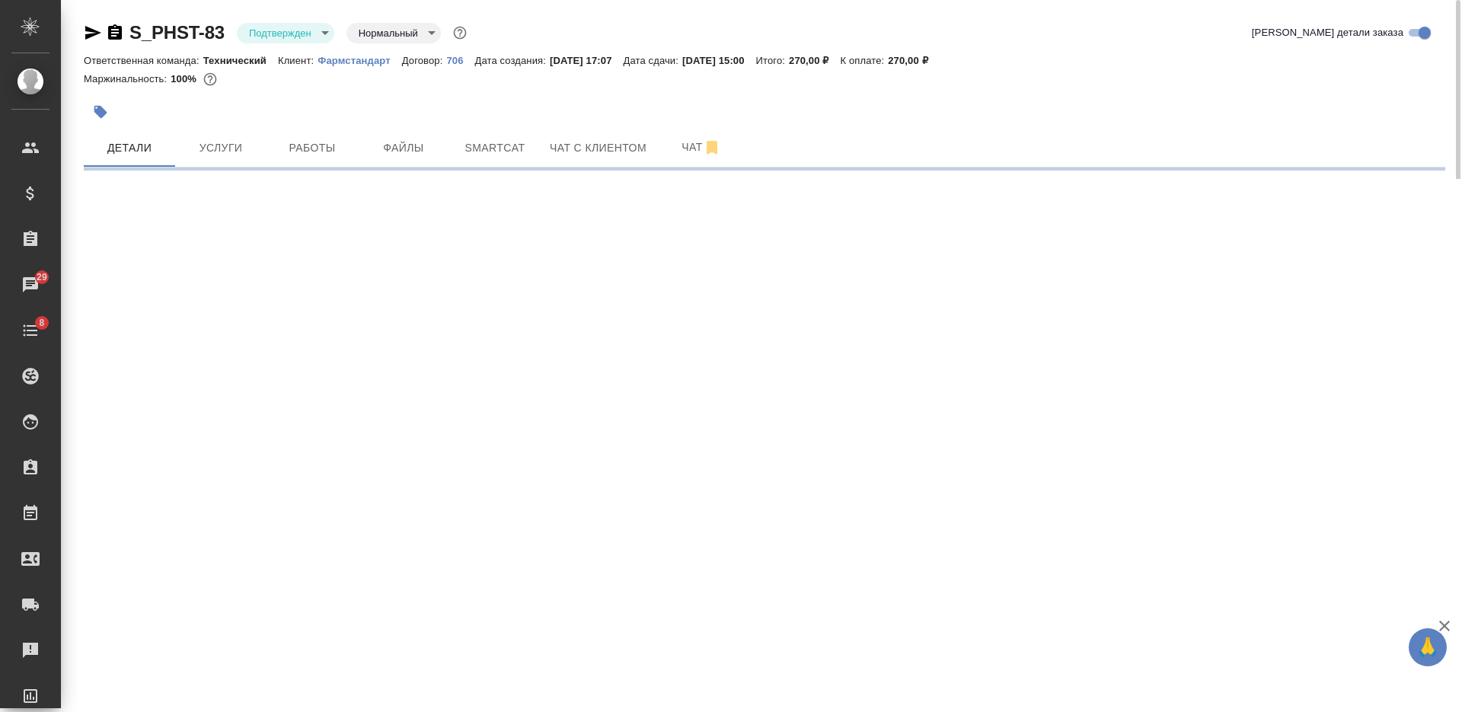
select select "RU"
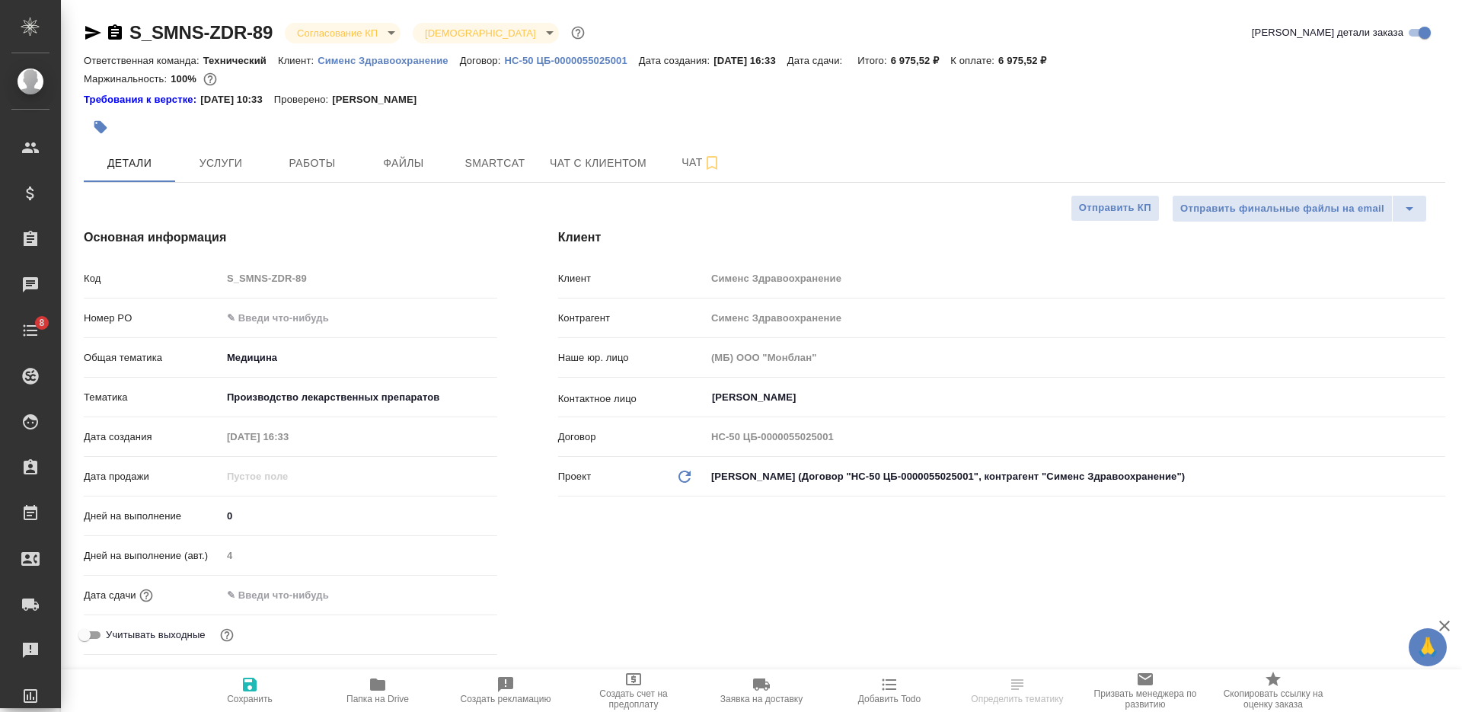
select select "RU"
type textarea "x"
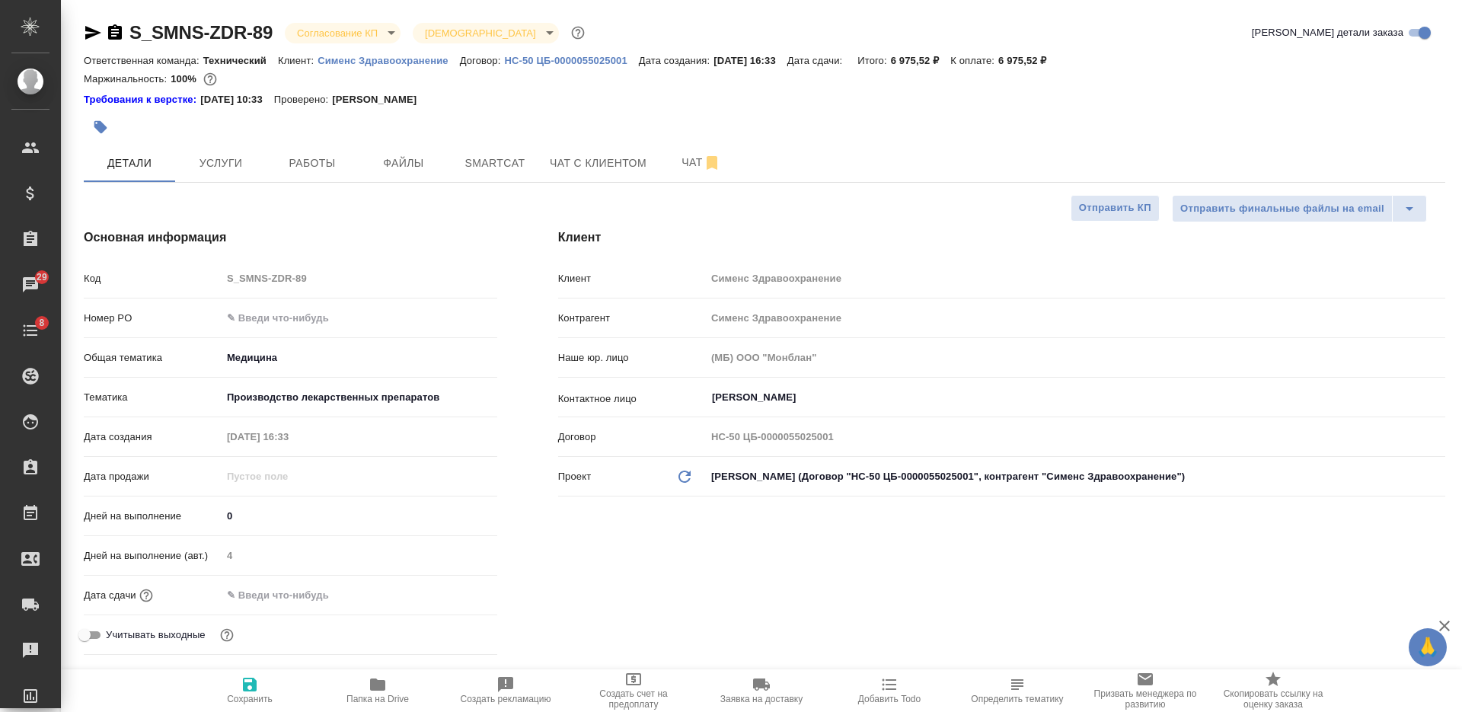
type textarea "x"
click at [305, 597] on input "text" at bounding box center [288, 595] width 133 height 22
type input "2_.__.____ __:__"
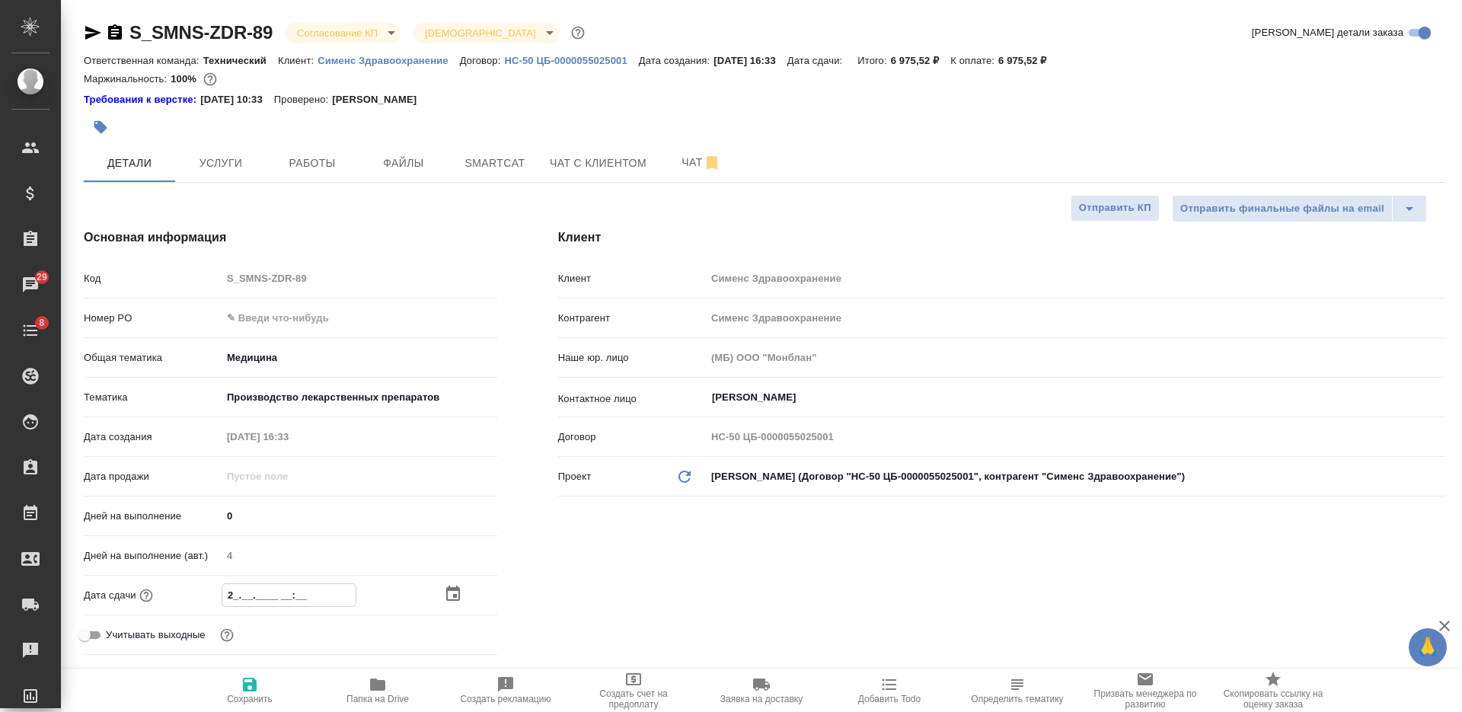
type textarea "x"
type input "21.__.____ __:__"
type textarea "x"
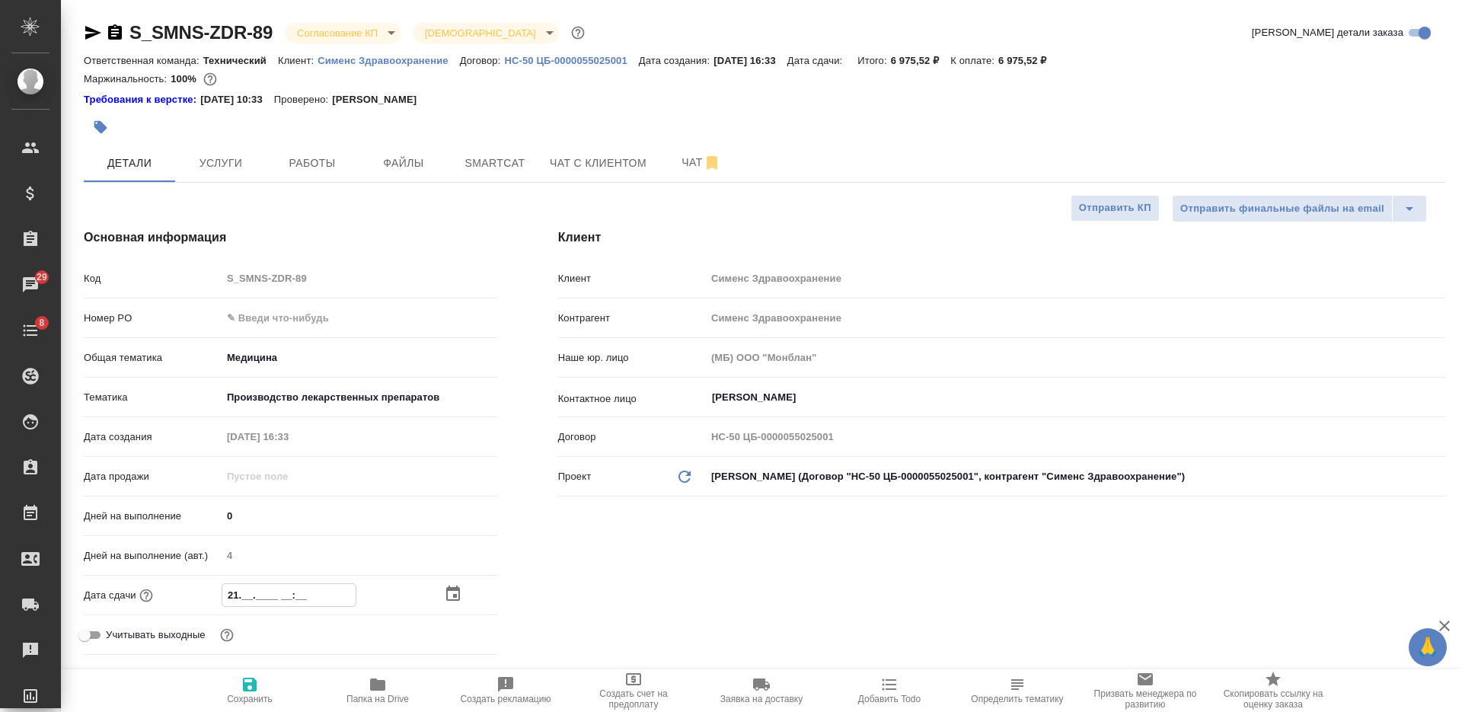
type textarea "x"
type input "21.0_.____ __:__"
type textarea "x"
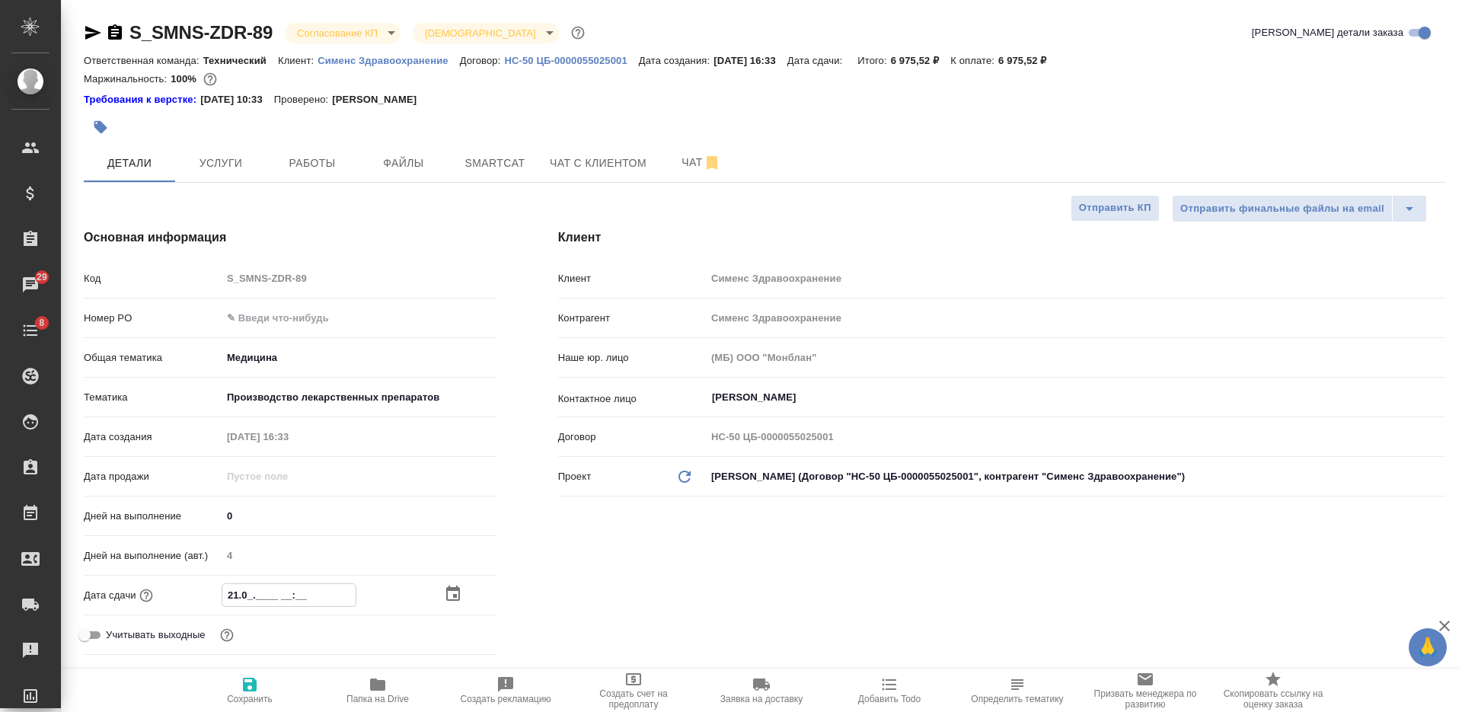
type textarea "x"
type input "21.__.____ __:__"
type textarea "x"
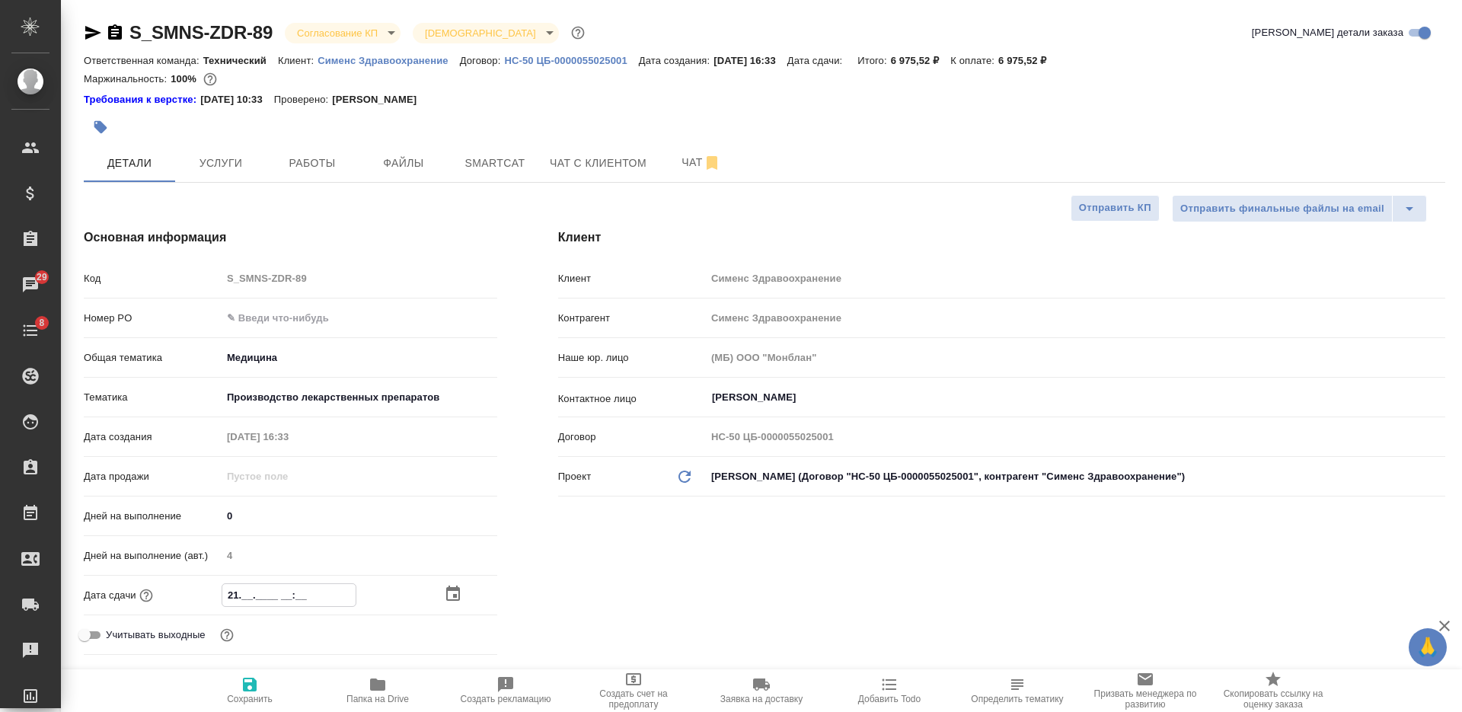
type input "21.1_.____ __:__"
type textarea "x"
type input "21.10.____ __:__"
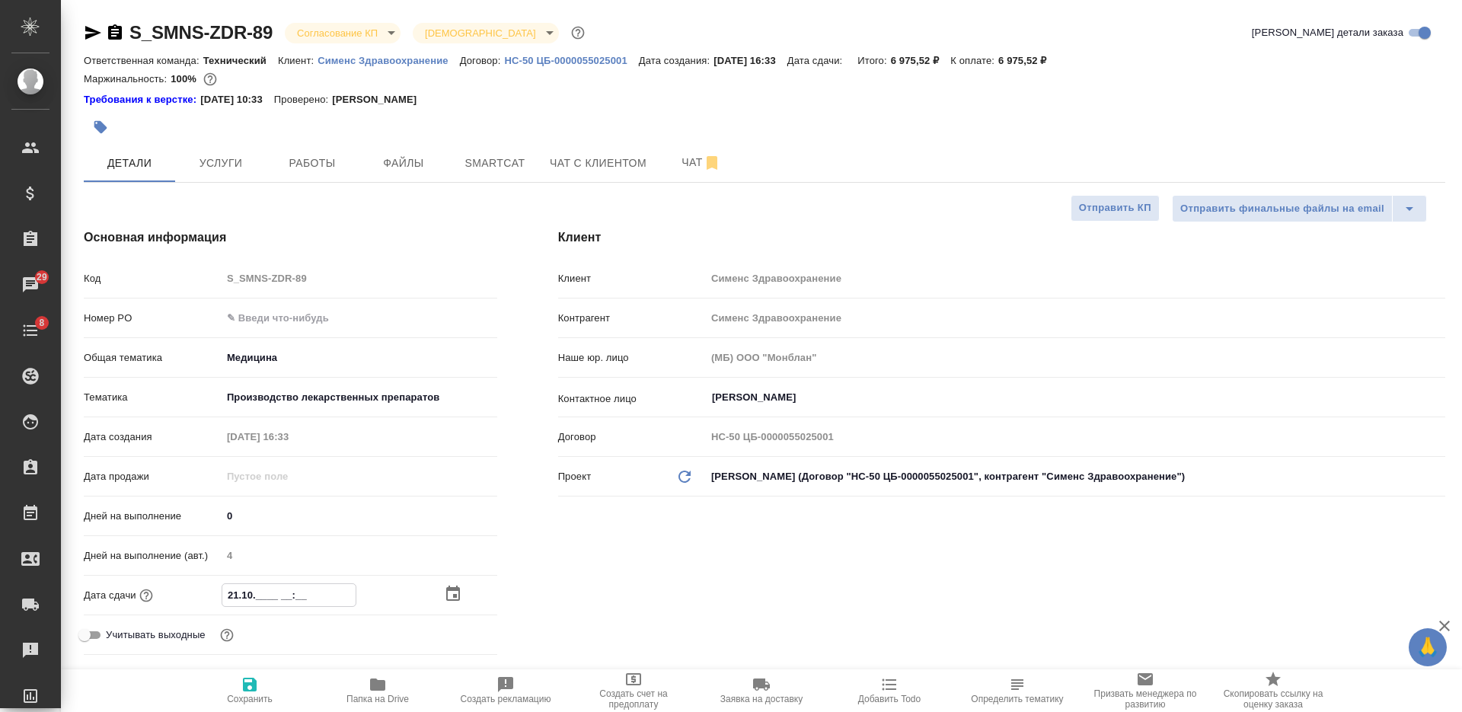
type textarea "x"
type input "21.10.2___ __:__"
type textarea "x"
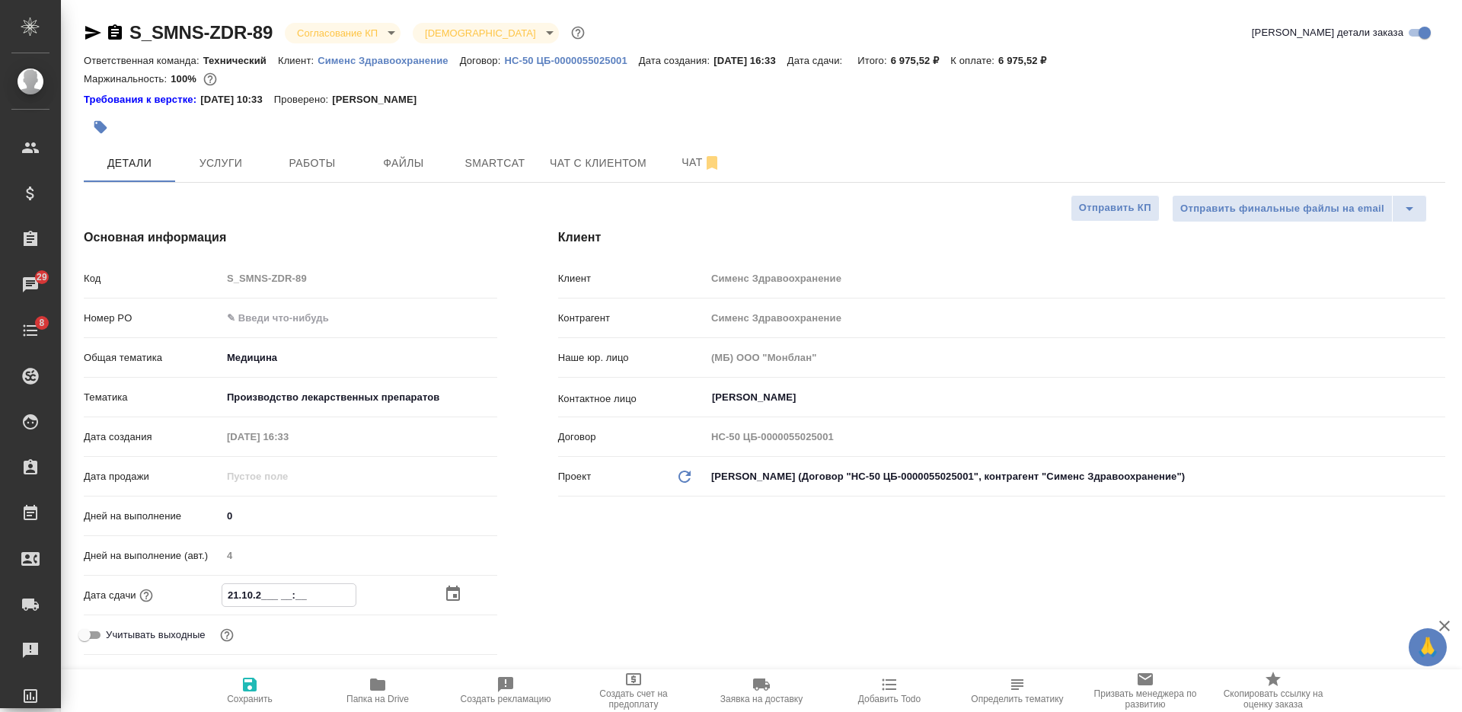
type textarea "x"
type input "[DATE]_ __:__"
type textarea "x"
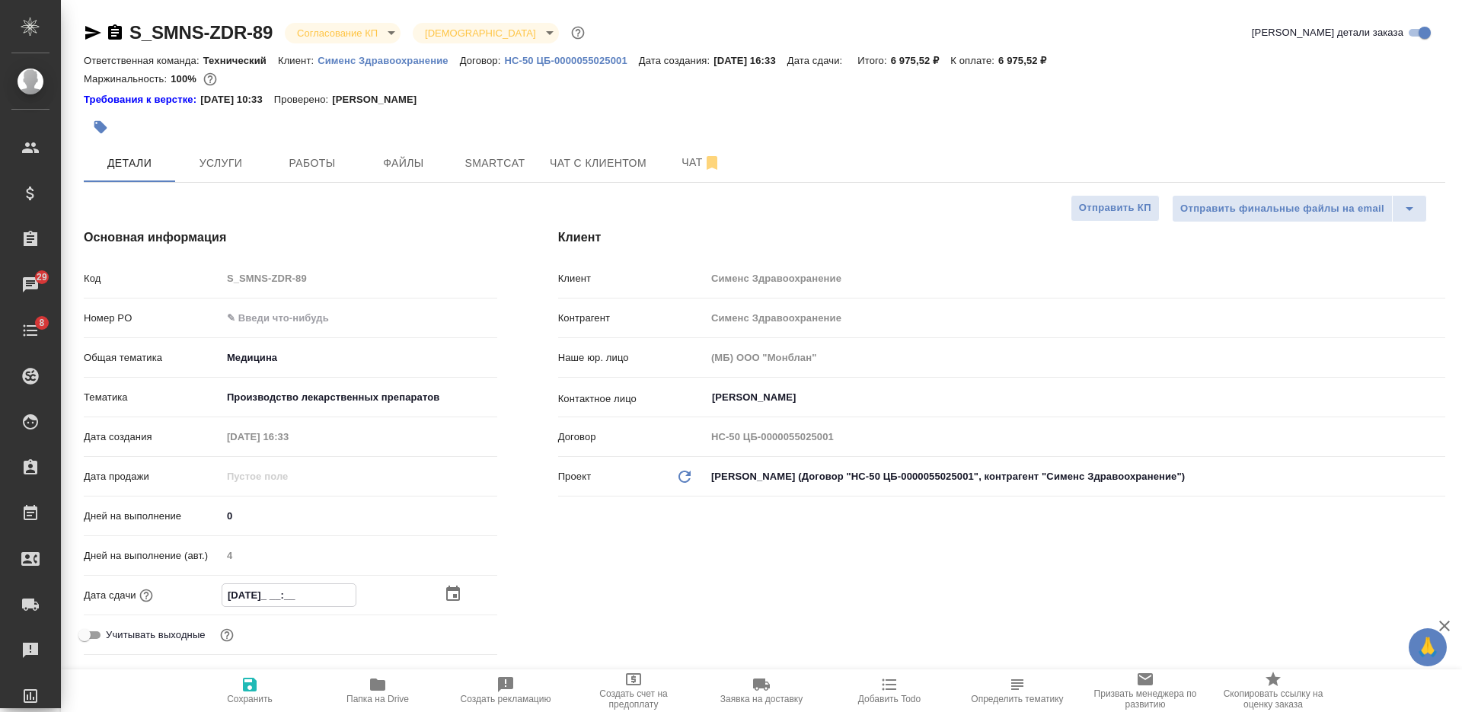
type textarea "x"
type input "[DATE] __:__"
type textarea "x"
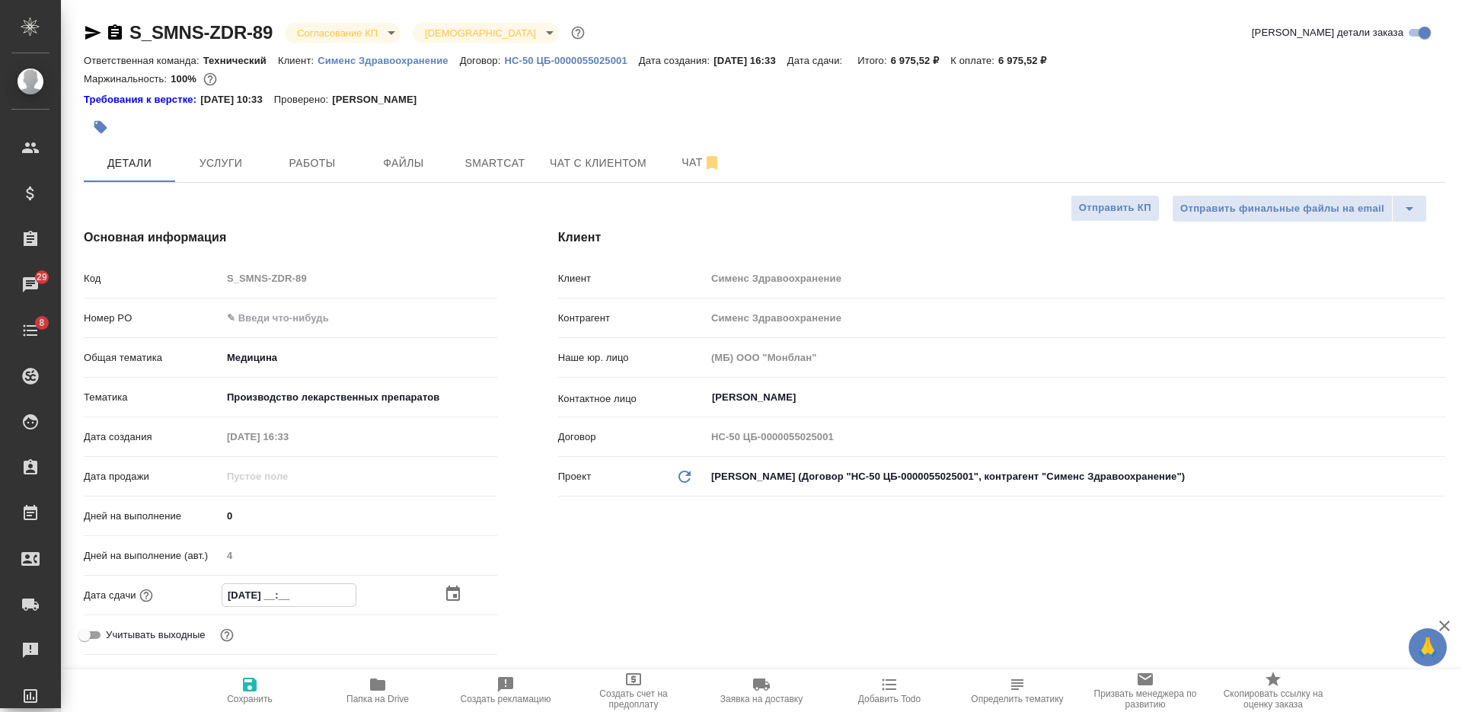
type input "[DATE] 1_:__"
type textarea "x"
type input "[DATE] 17:__"
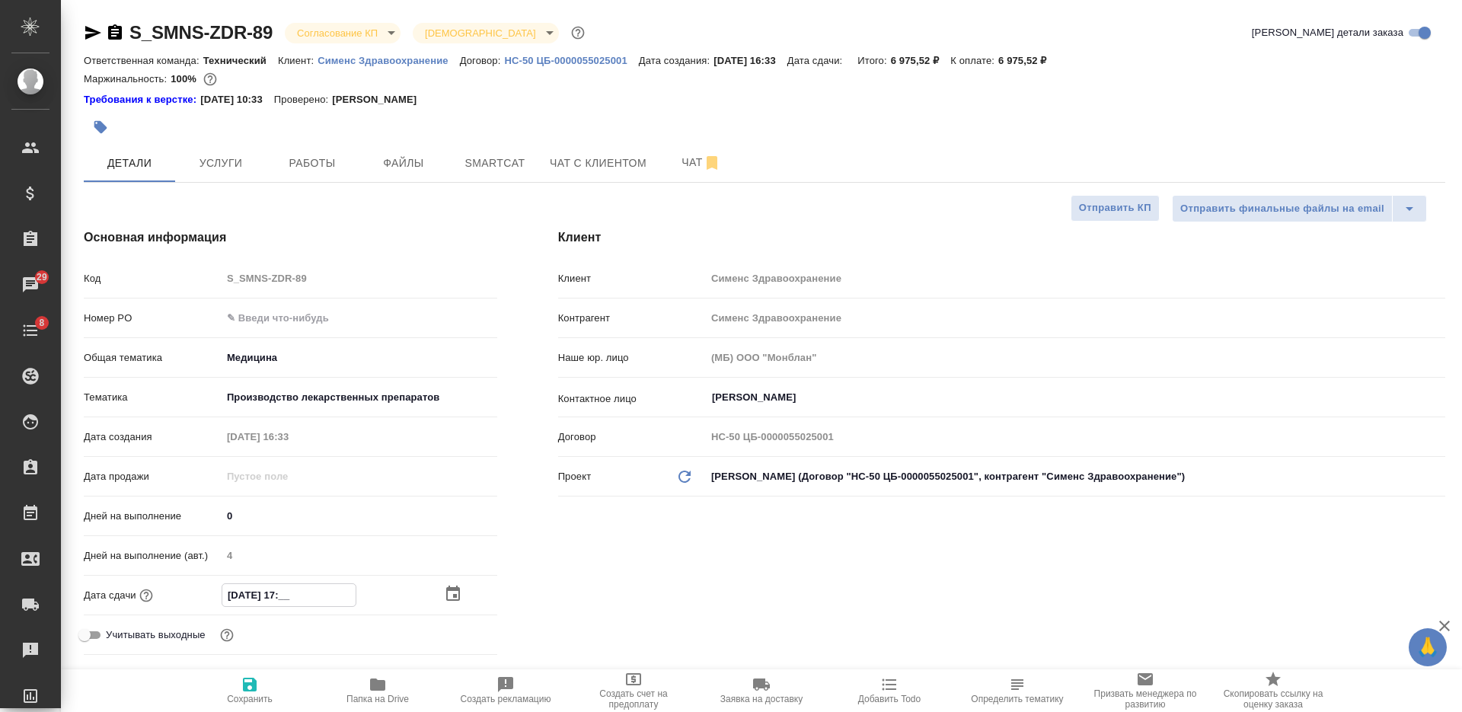
type textarea "x"
type input "[DATE] 17:0_"
type textarea "x"
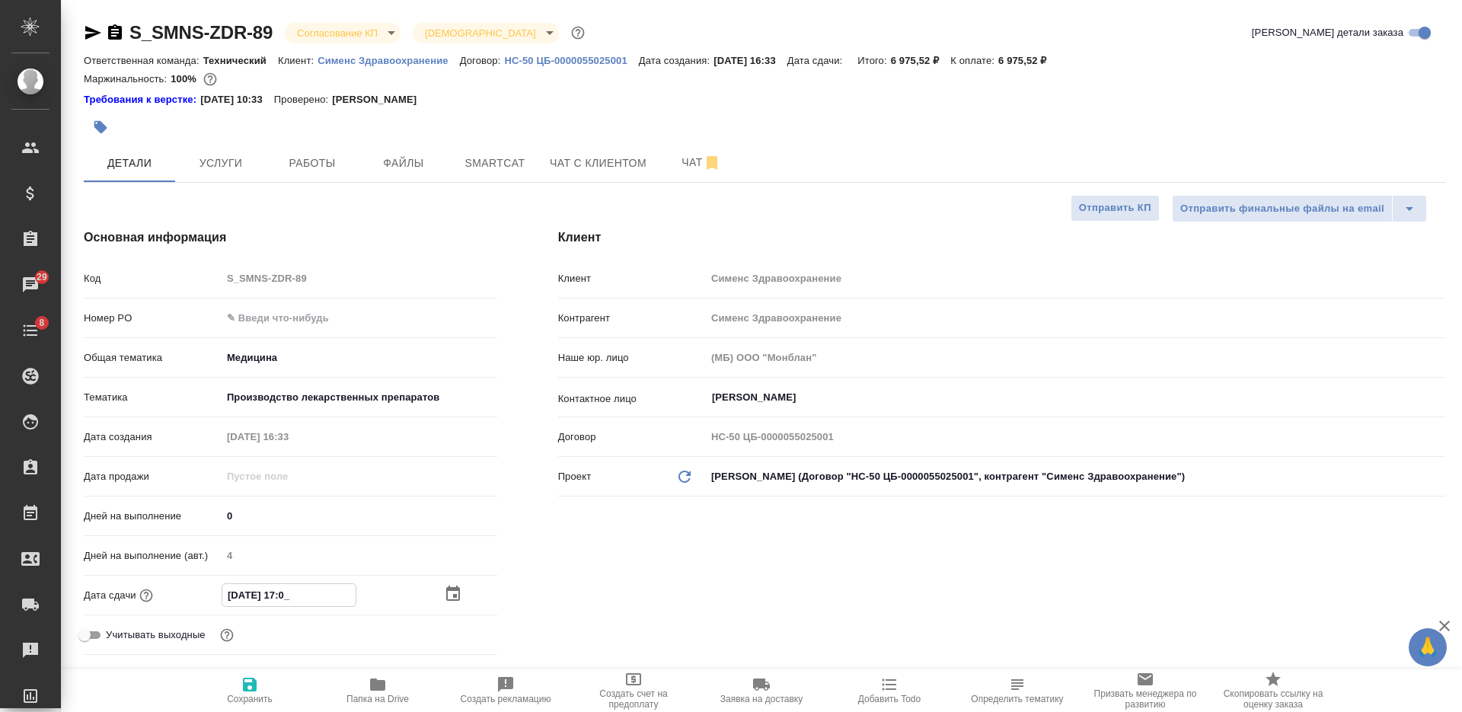
type textarea "x"
type input "[DATE] 17:00"
type textarea "x"
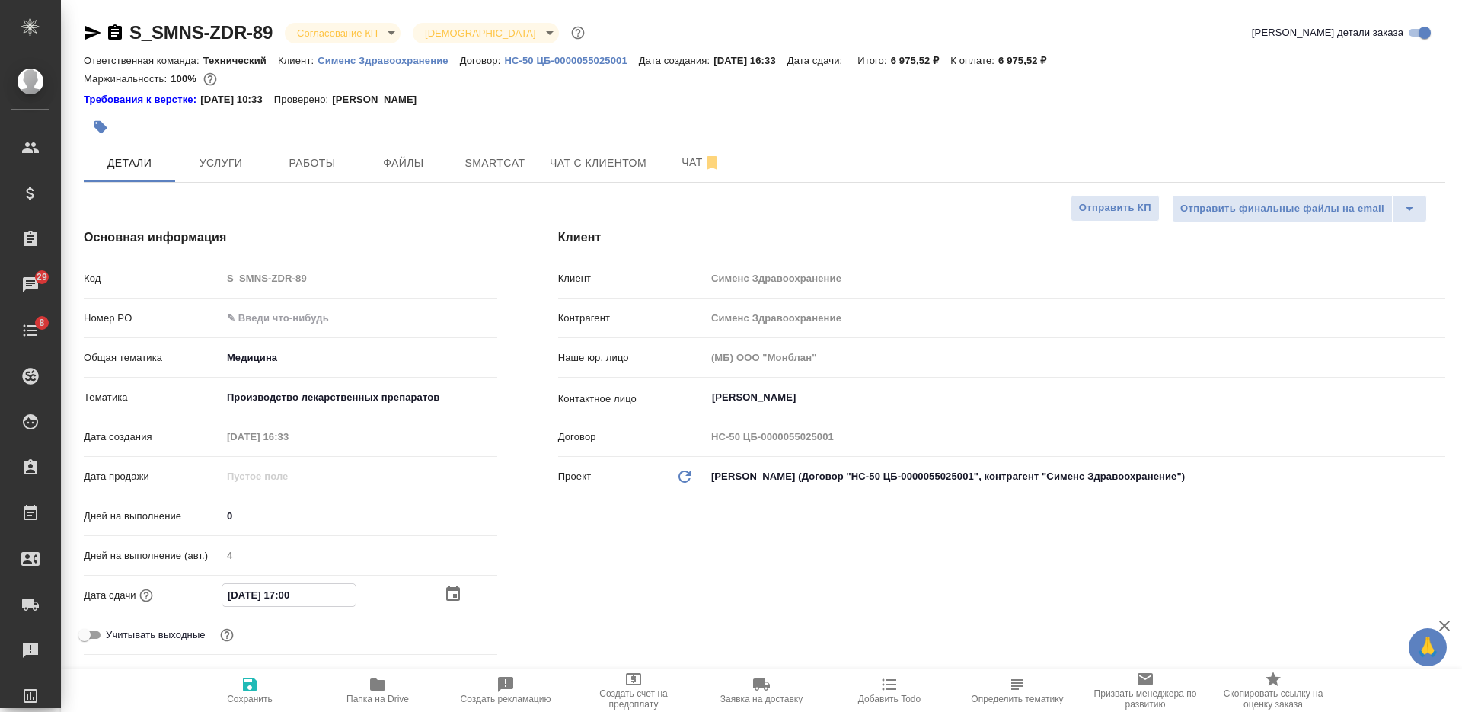
type textarea "x"
type input "[DATE] 17:00"
click at [321, 322] on input "text" at bounding box center [359, 318] width 274 height 22
paste input "СЗЦБ-014934"
type input "СЗЦБ-014934"
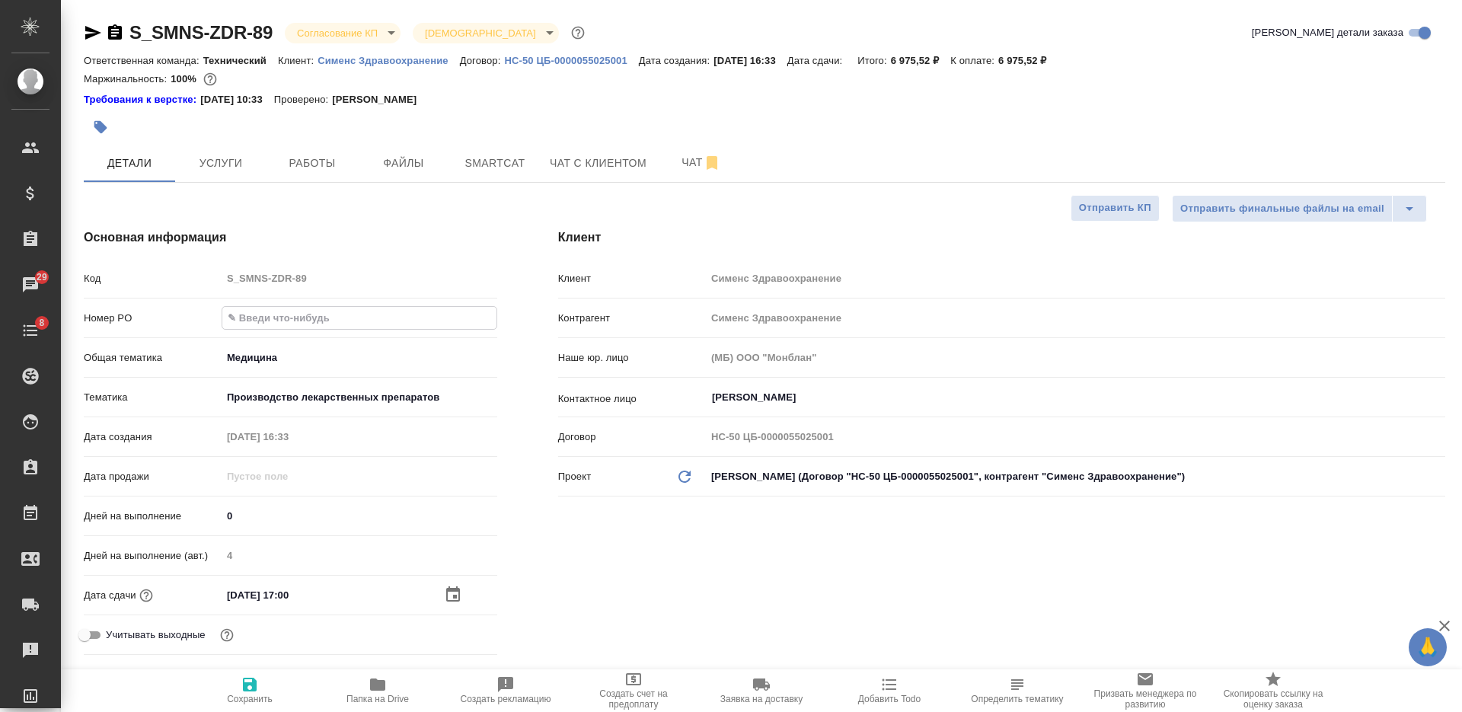
type textarea "x"
type input "СЗЦБ-014934"
click at [248, 691] on icon "button" at bounding box center [250, 685] width 14 height 14
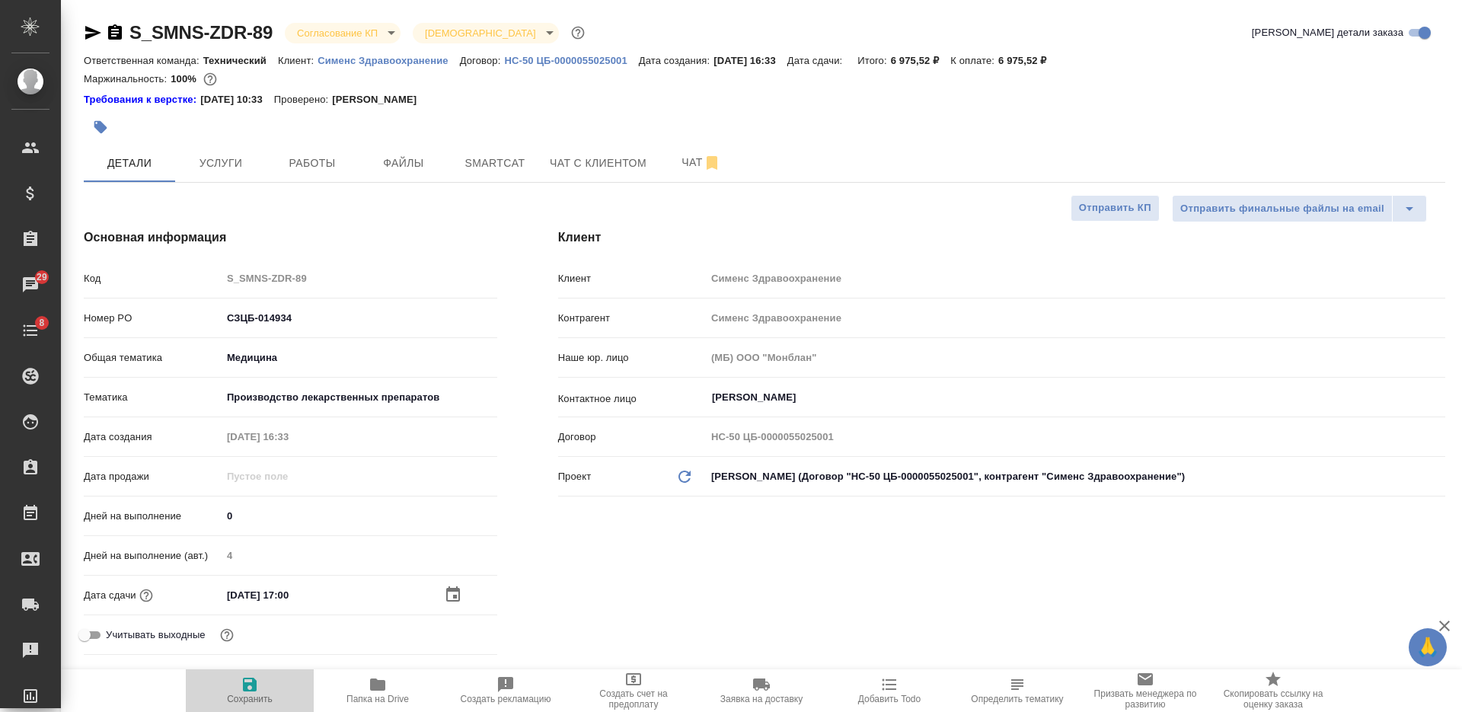
type textarea "x"
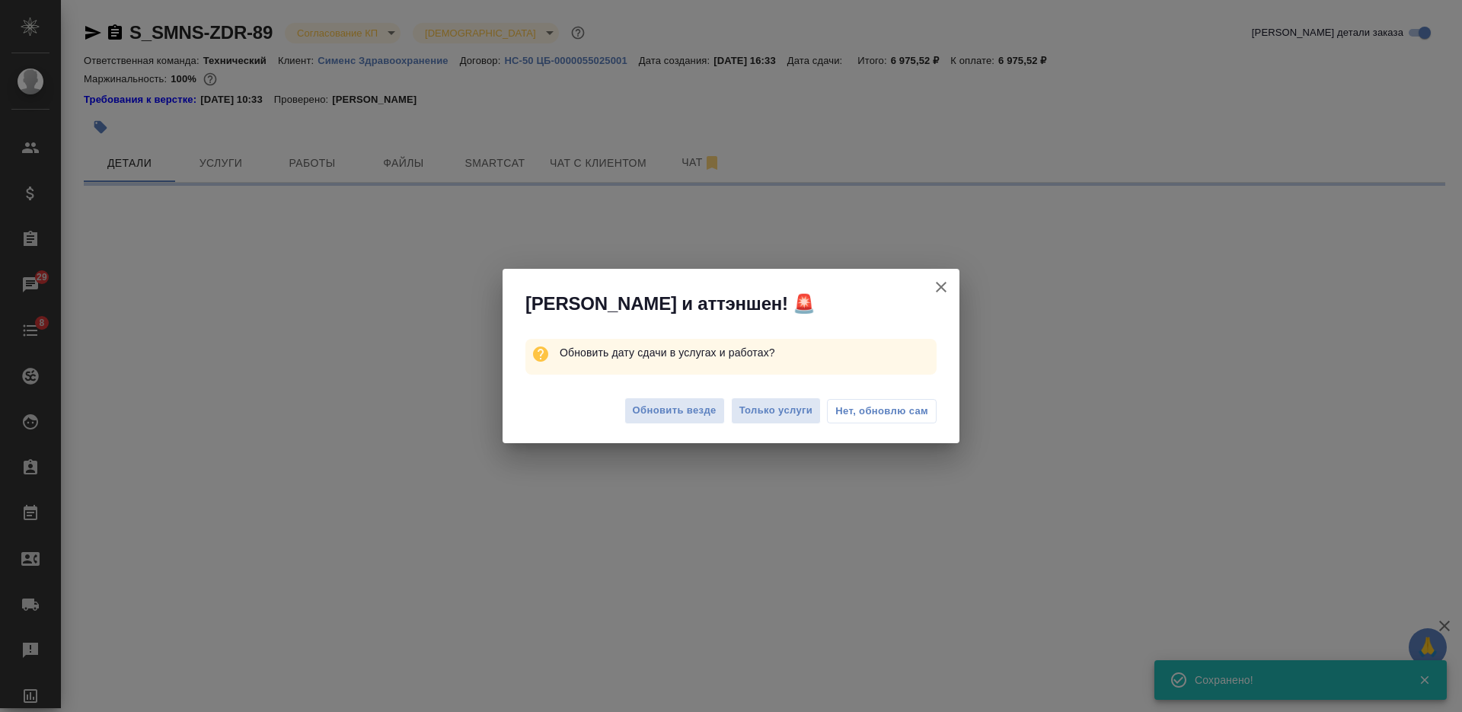
select select "RU"
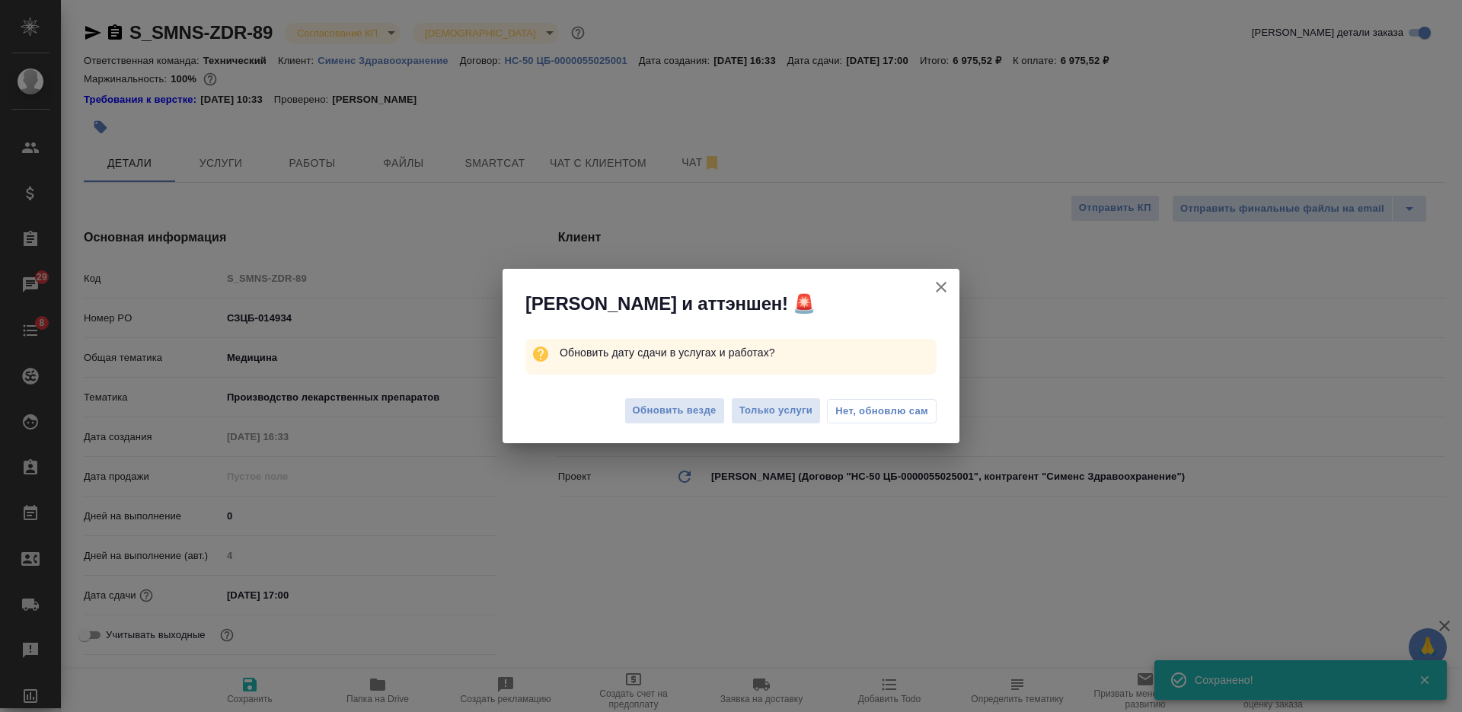
type textarea "x"
click at [777, 415] on span "Только услуги" at bounding box center [776, 411] width 74 height 18
type textarea "x"
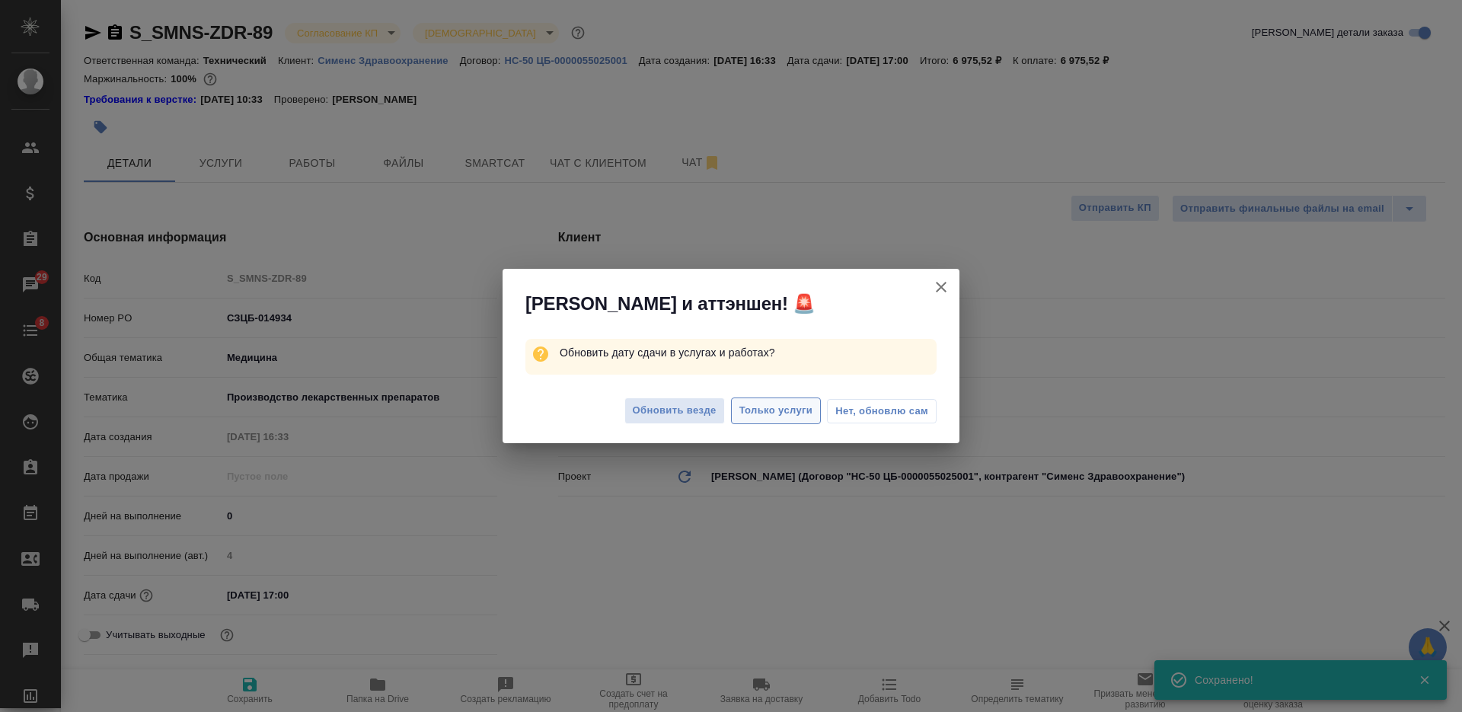
type textarea "x"
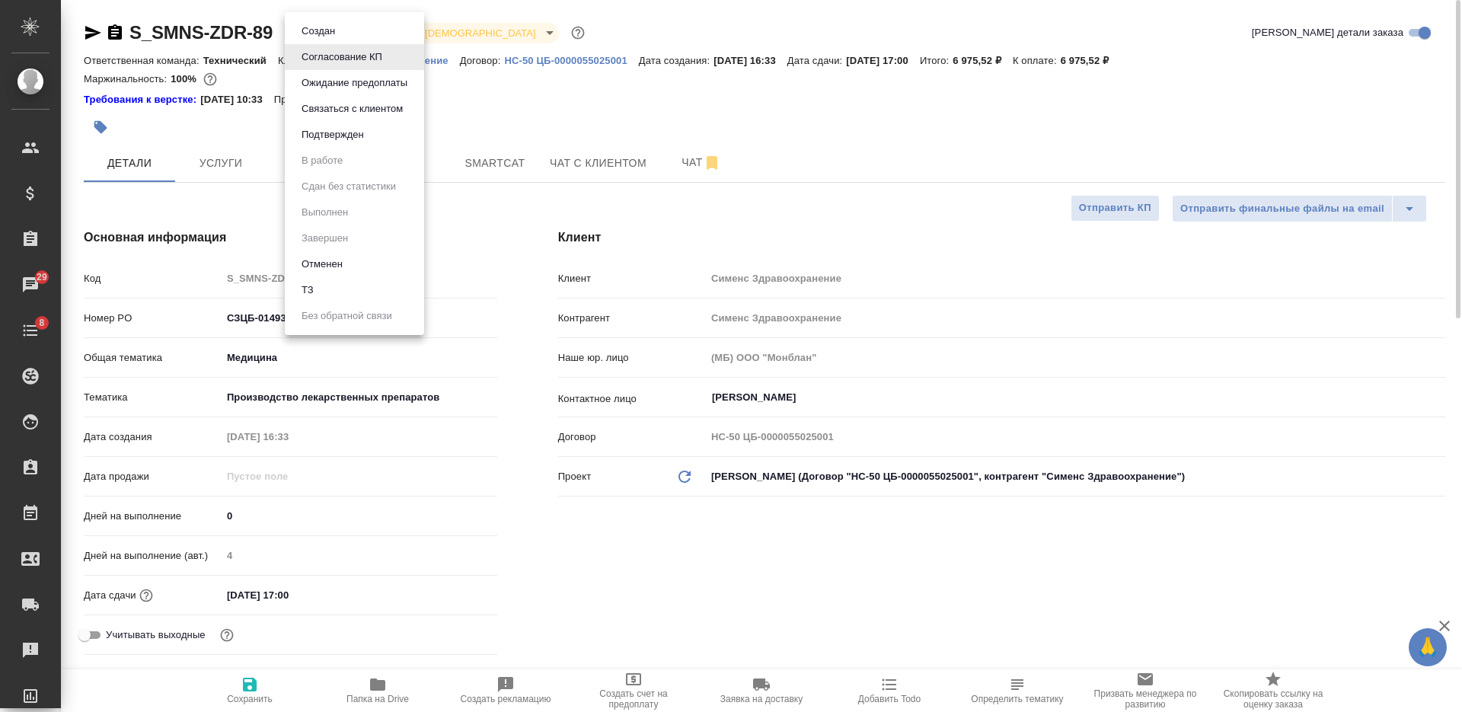
click at [344, 33] on body "🙏 .cls-1 fill:#fff; AWATERA Nikiforova Valeria Клиенты Спецификации Заказы 29 Ч…" at bounding box center [731, 356] width 1462 height 712
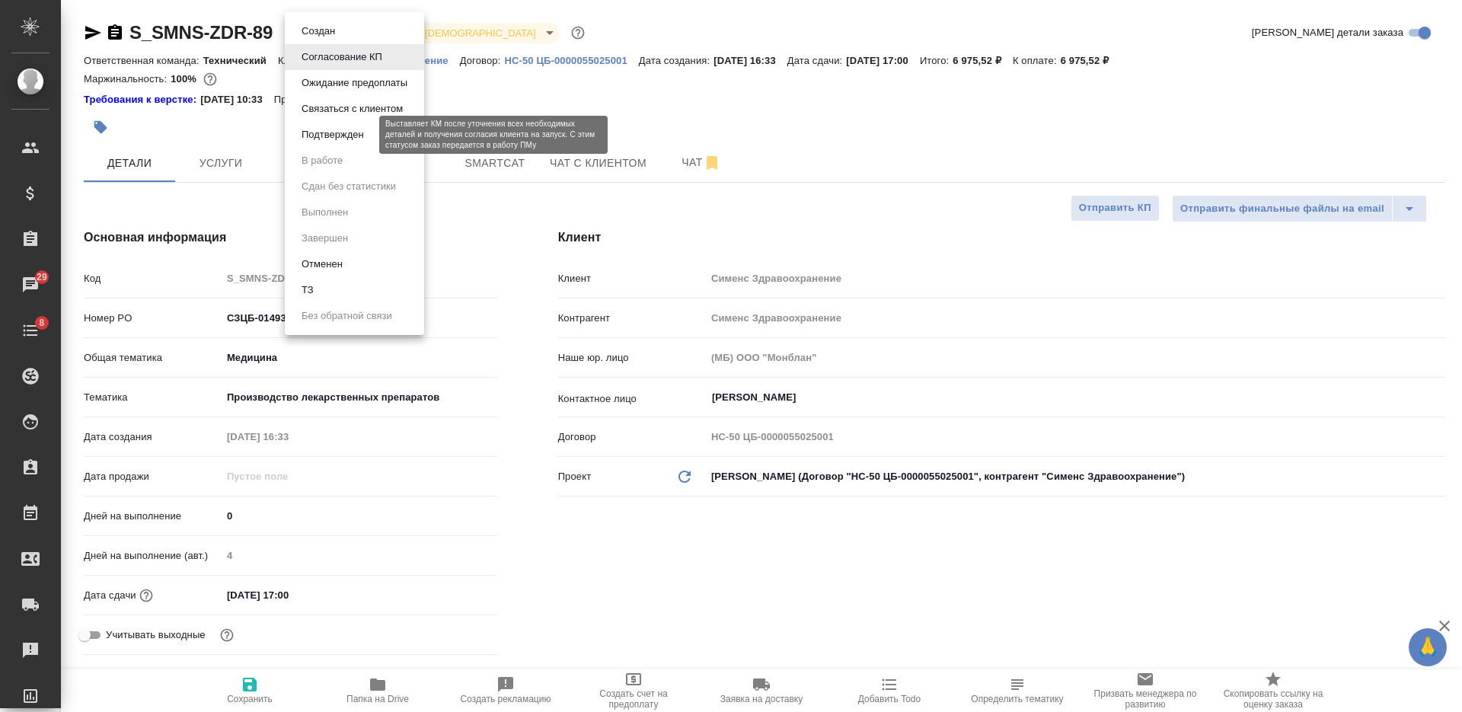
click at [321, 130] on button "Подтвержден" at bounding box center [333, 134] width 72 height 17
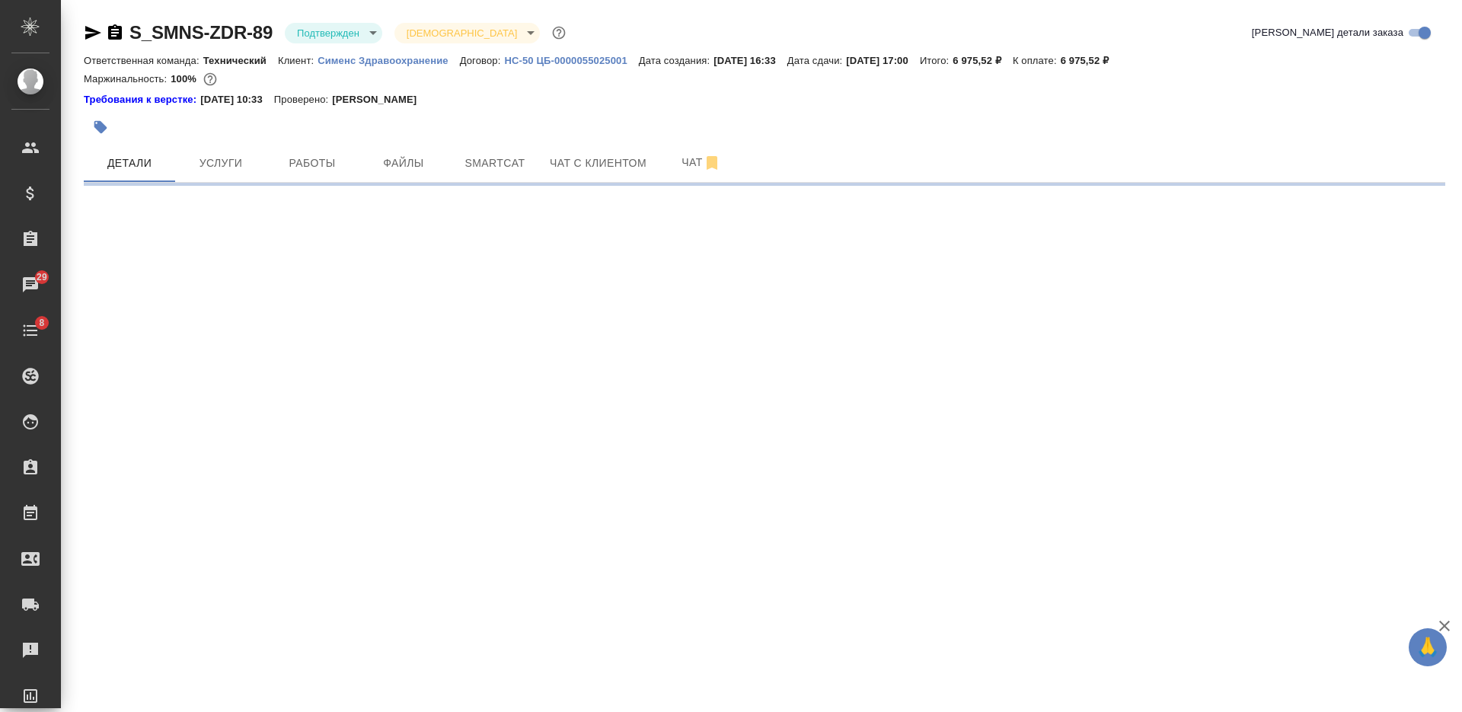
select select "RU"
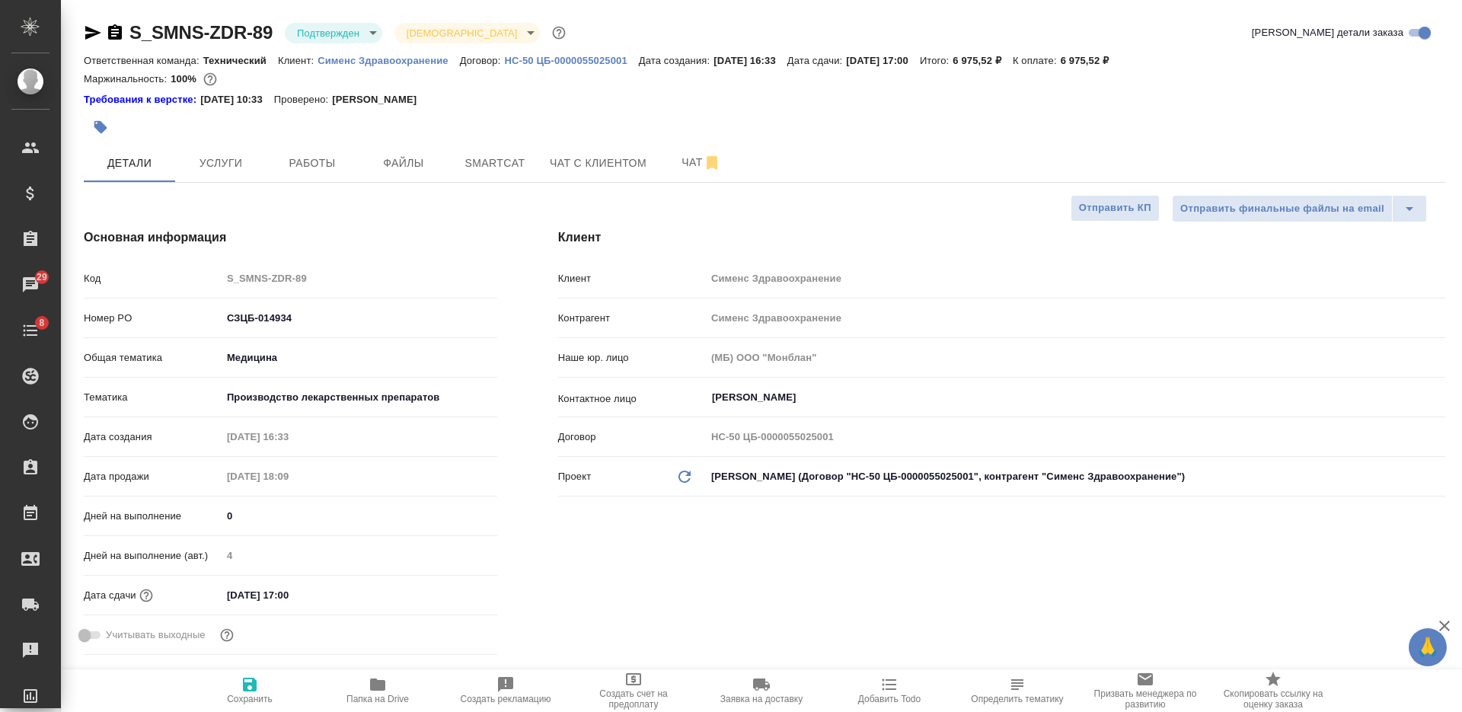
type textarea "x"
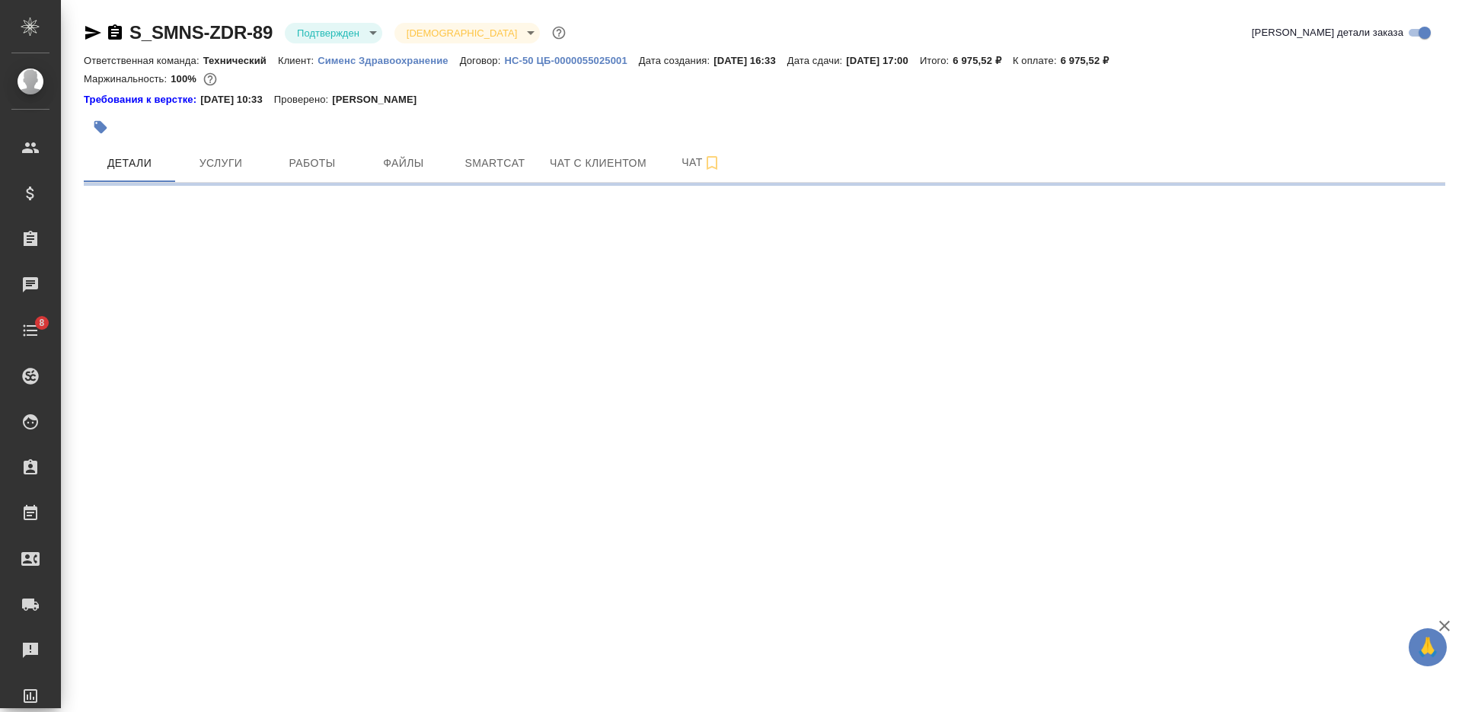
select select "RU"
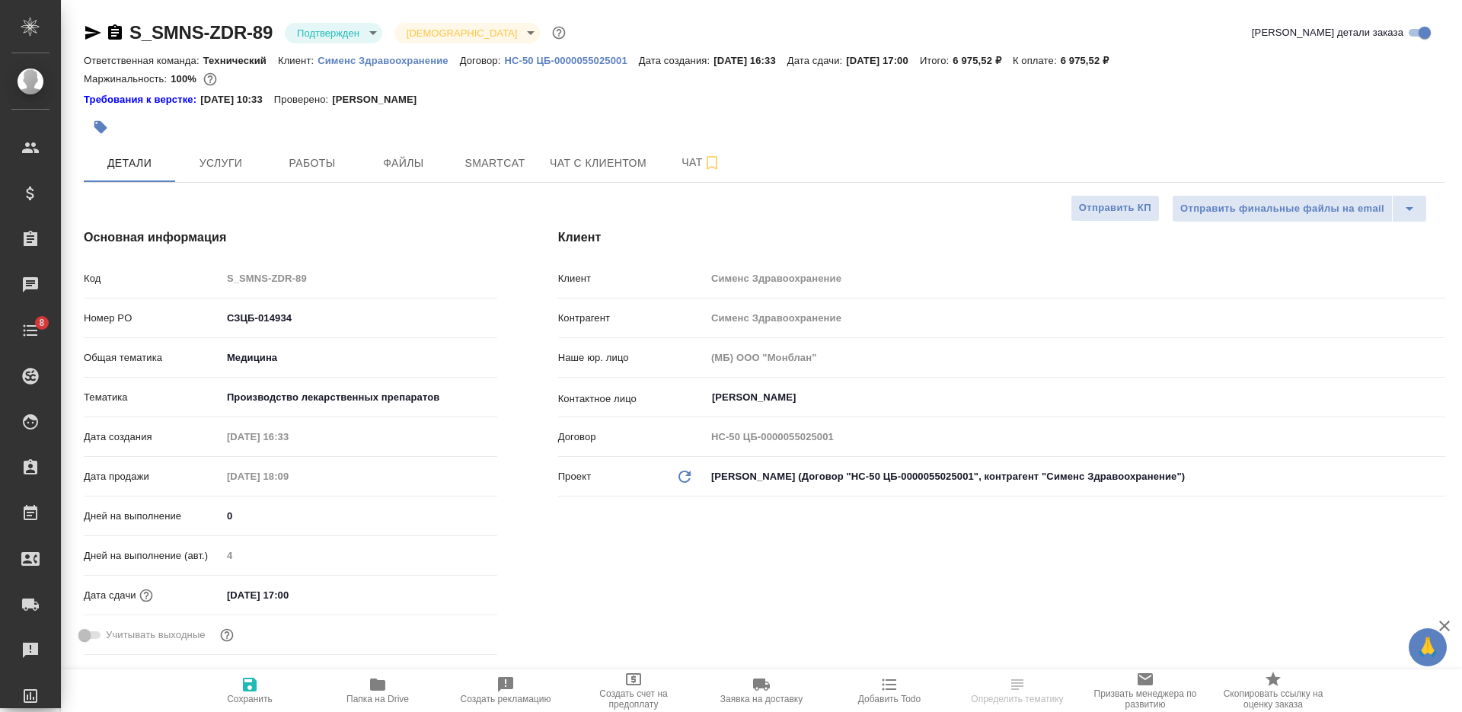
type textarea "x"
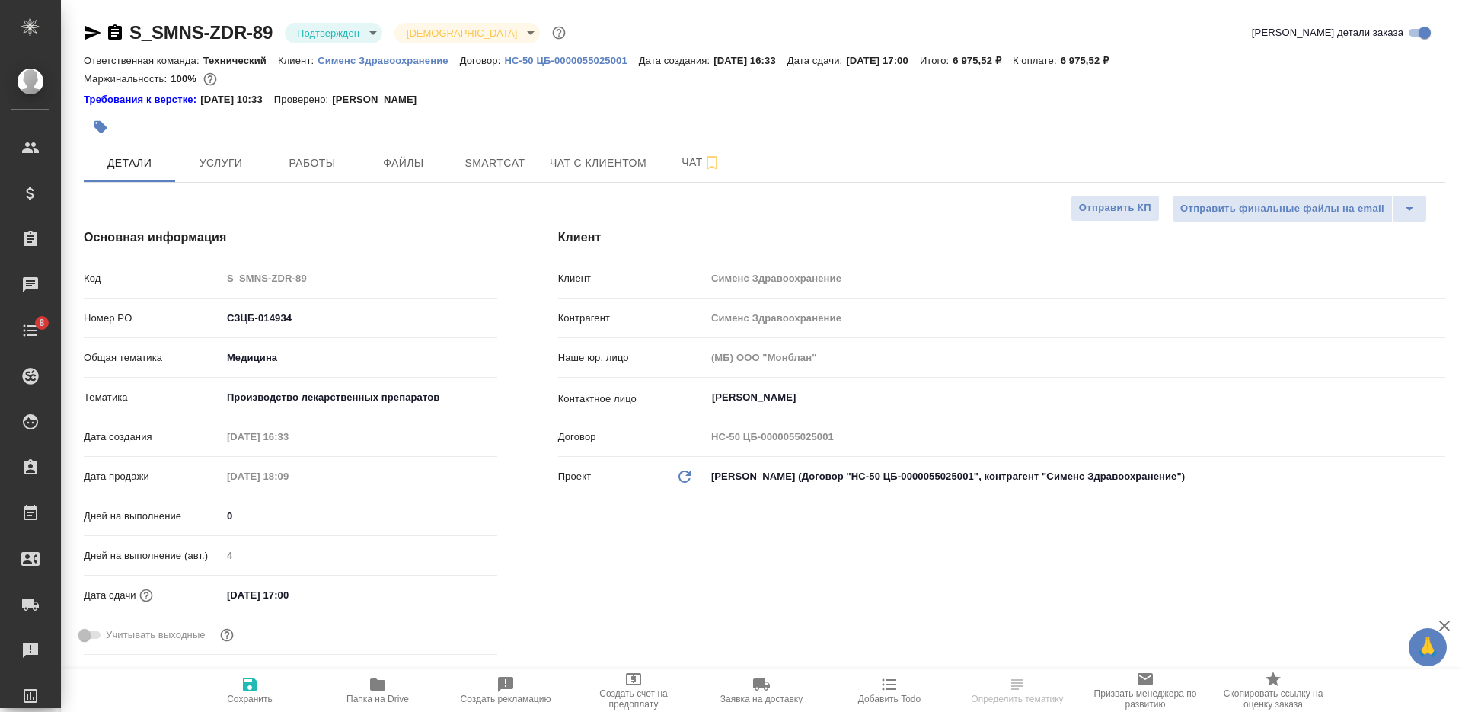
type textarea "x"
click at [416, 62] on p "Сименс Здравоохранение" at bounding box center [389, 60] width 142 height 11
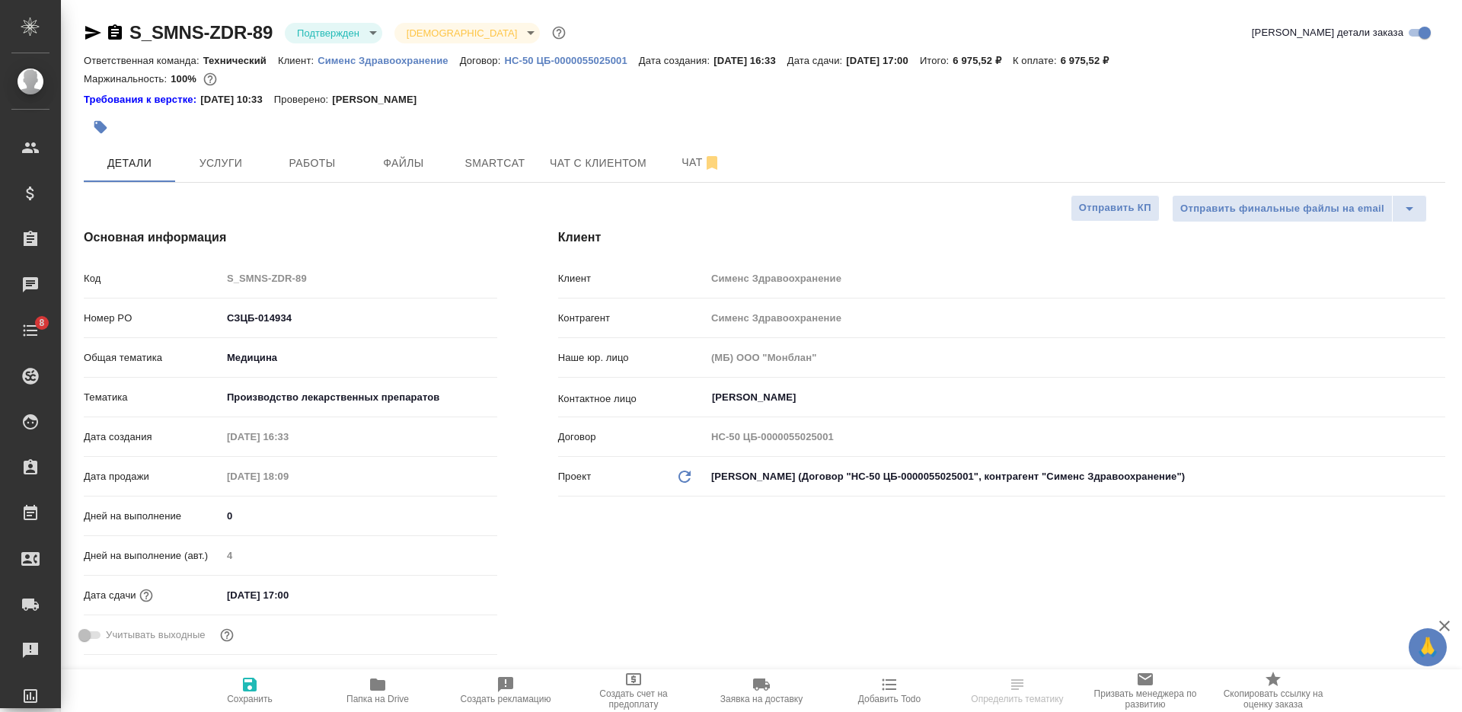
type textarea "x"
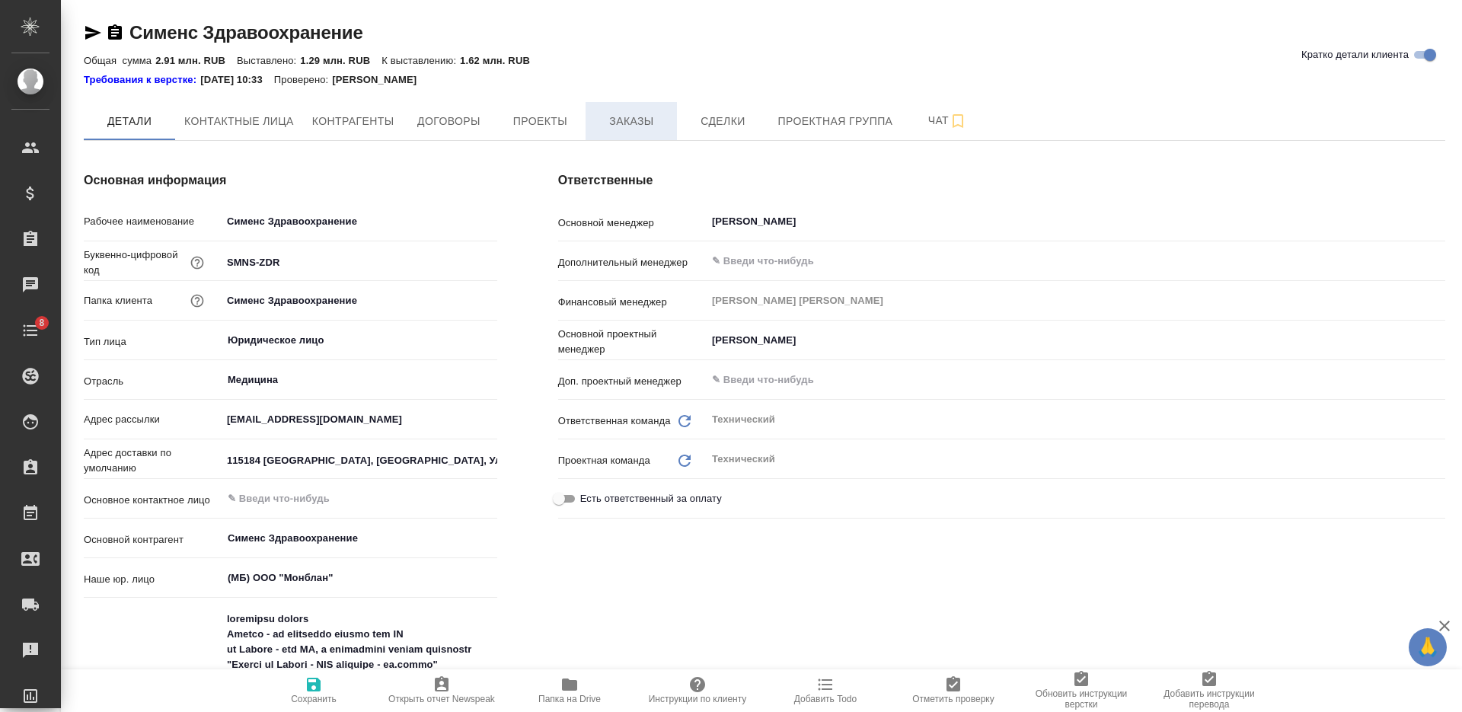
click at [604, 112] on span "Заказы" at bounding box center [631, 121] width 73 height 19
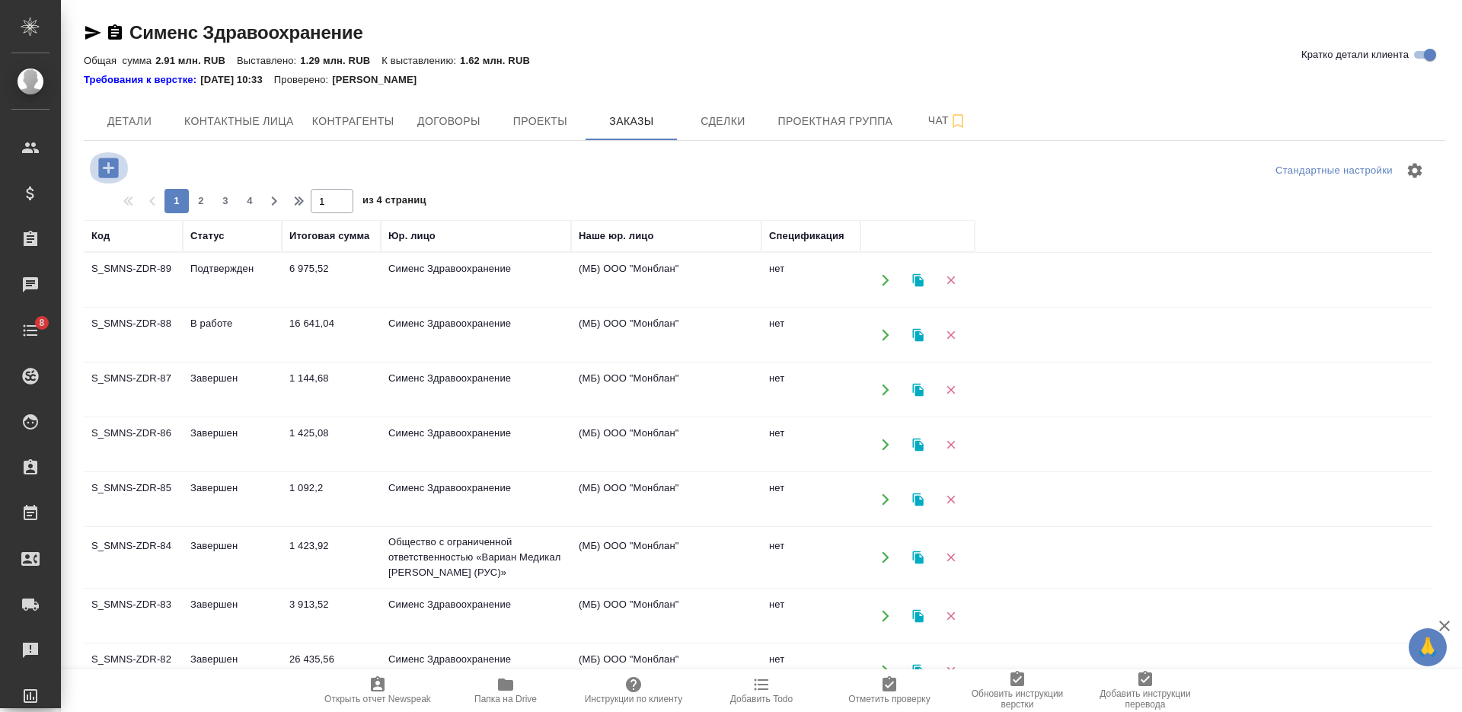
click at [114, 165] on icon "button" at bounding box center [108, 168] width 20 height 20
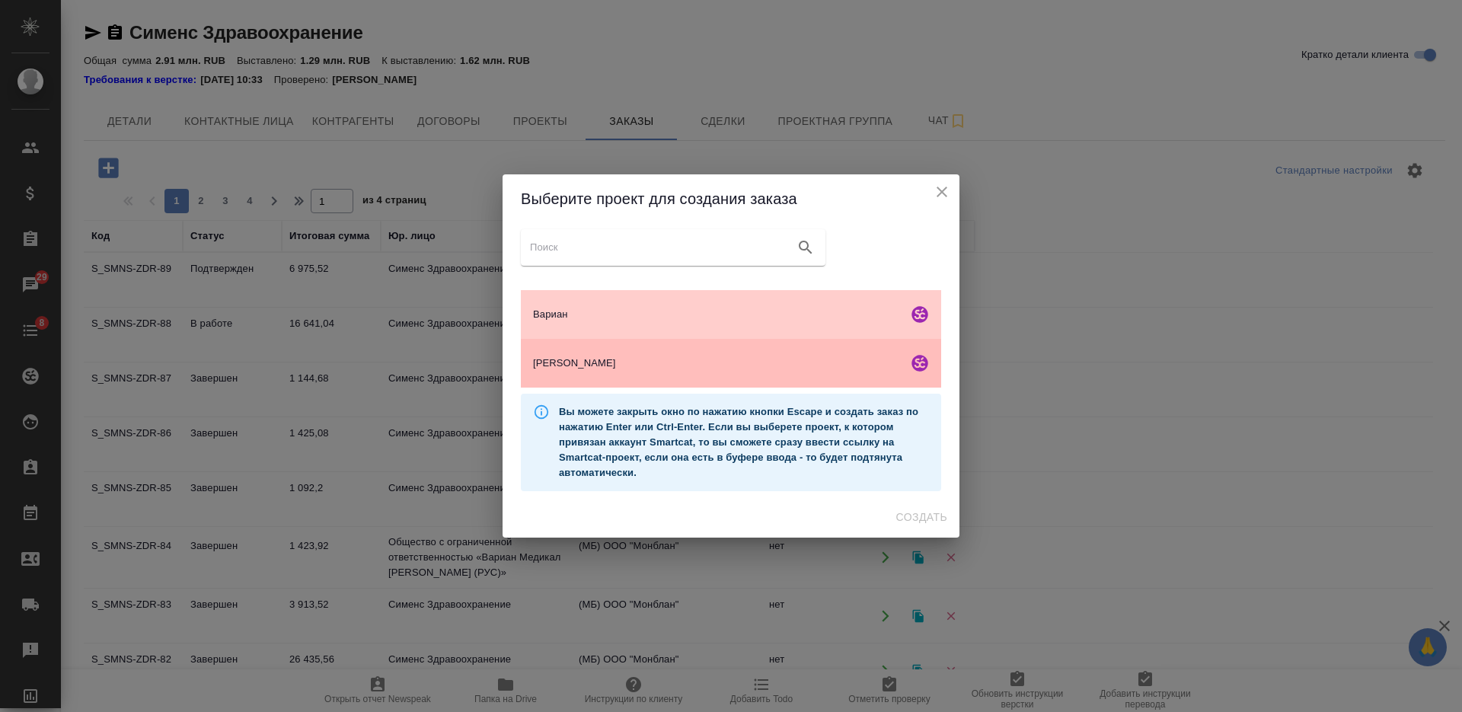
click at [630, 368] on span "Сименс" at bounding box center [717, 363] width 369 height 15
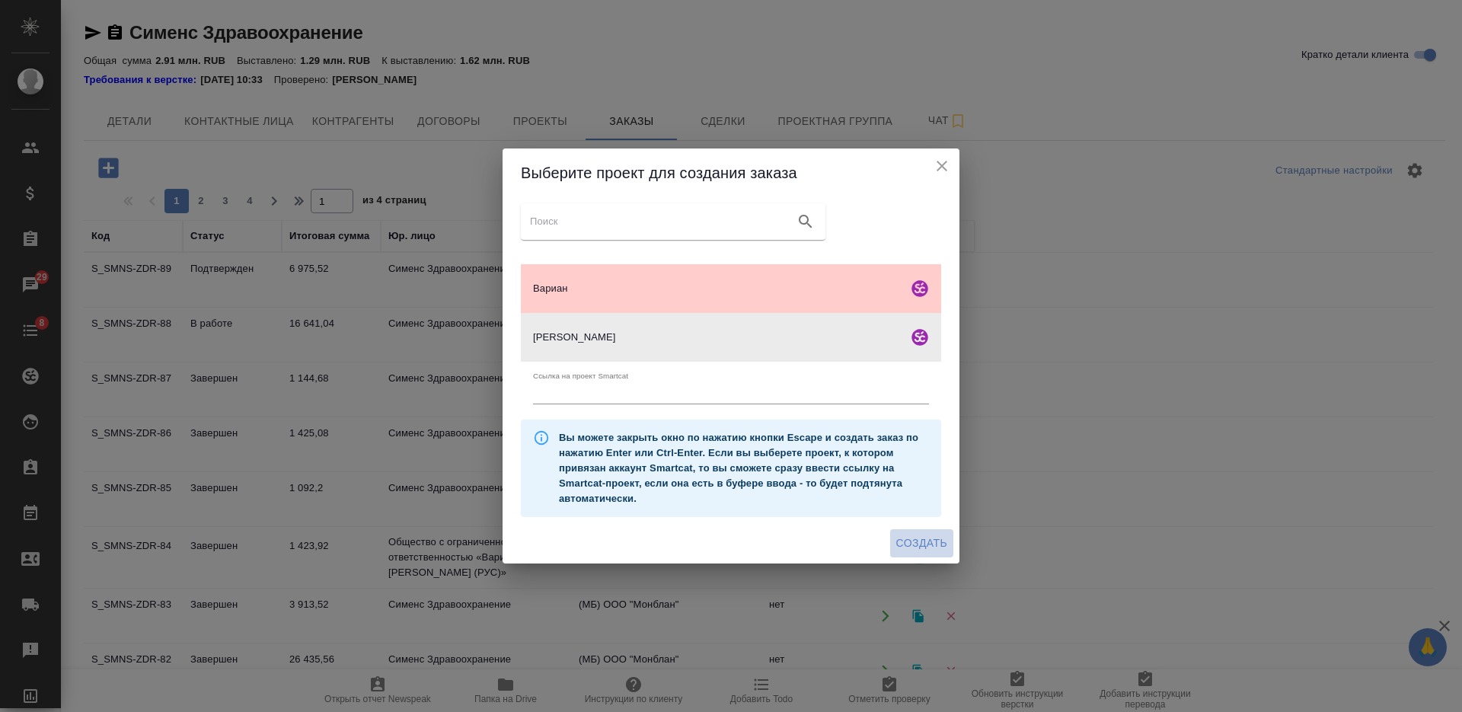
click at [899, 538] on span "Создать" at bounding box center [921, 543] width 51 height 19
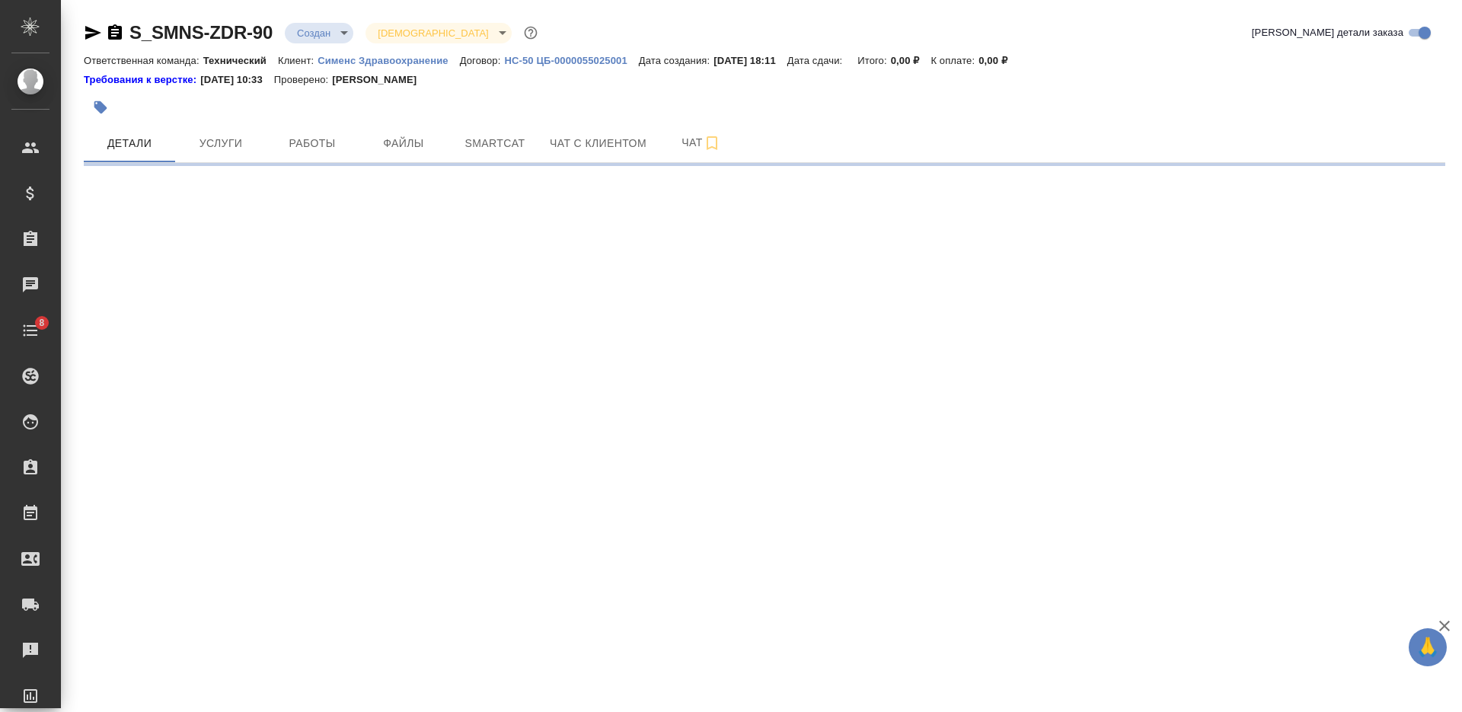
select select "RU"
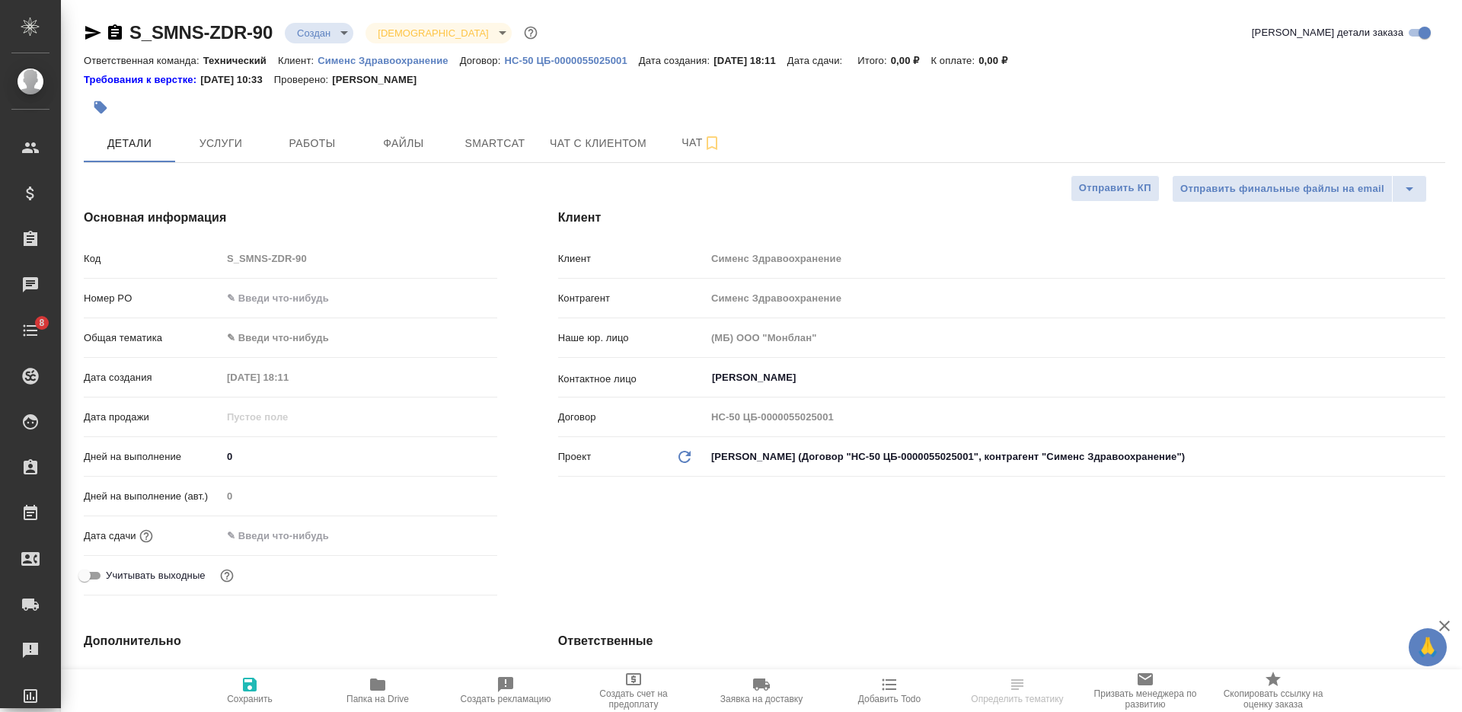
type textarea "x"
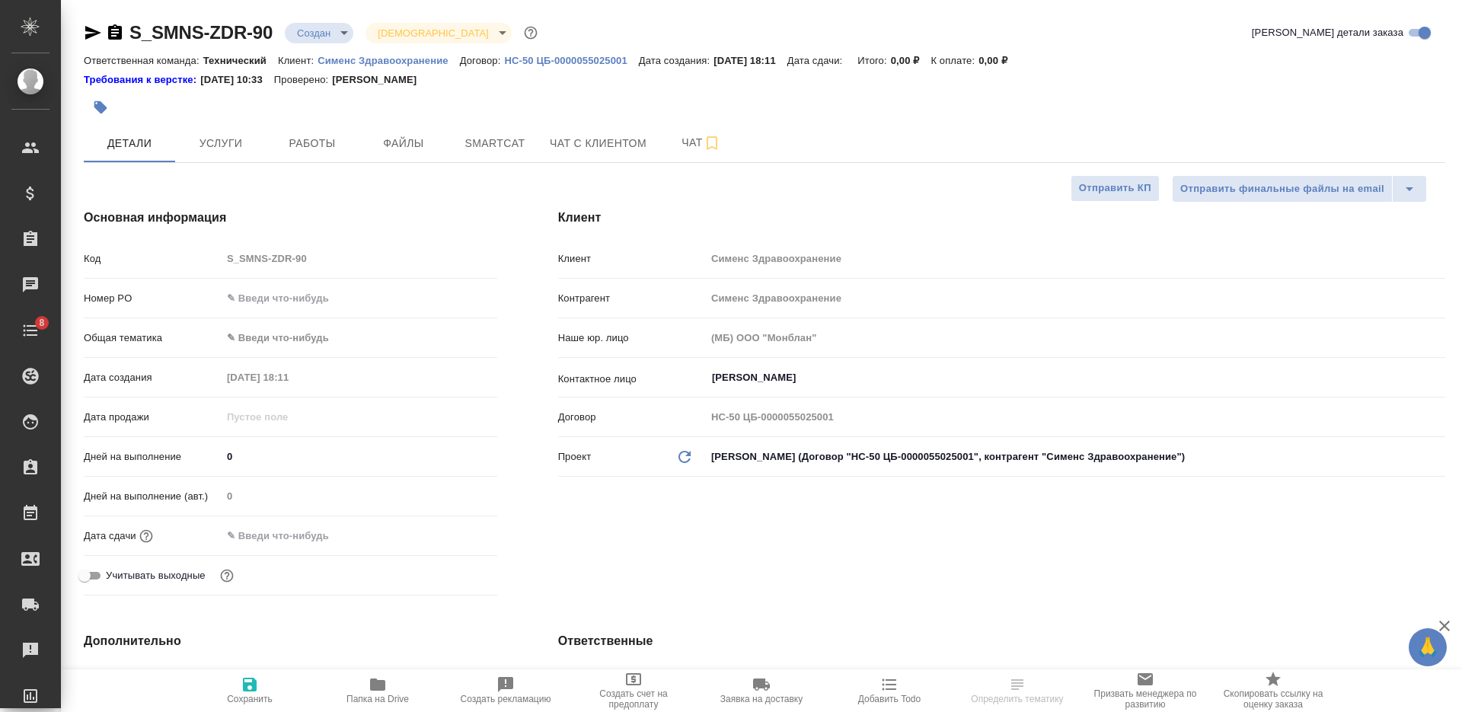
type textarea "x"
click at [829, 365] on div "Ковергина Юлия ​" at bounding box center [1075, 377] width 739 height 27
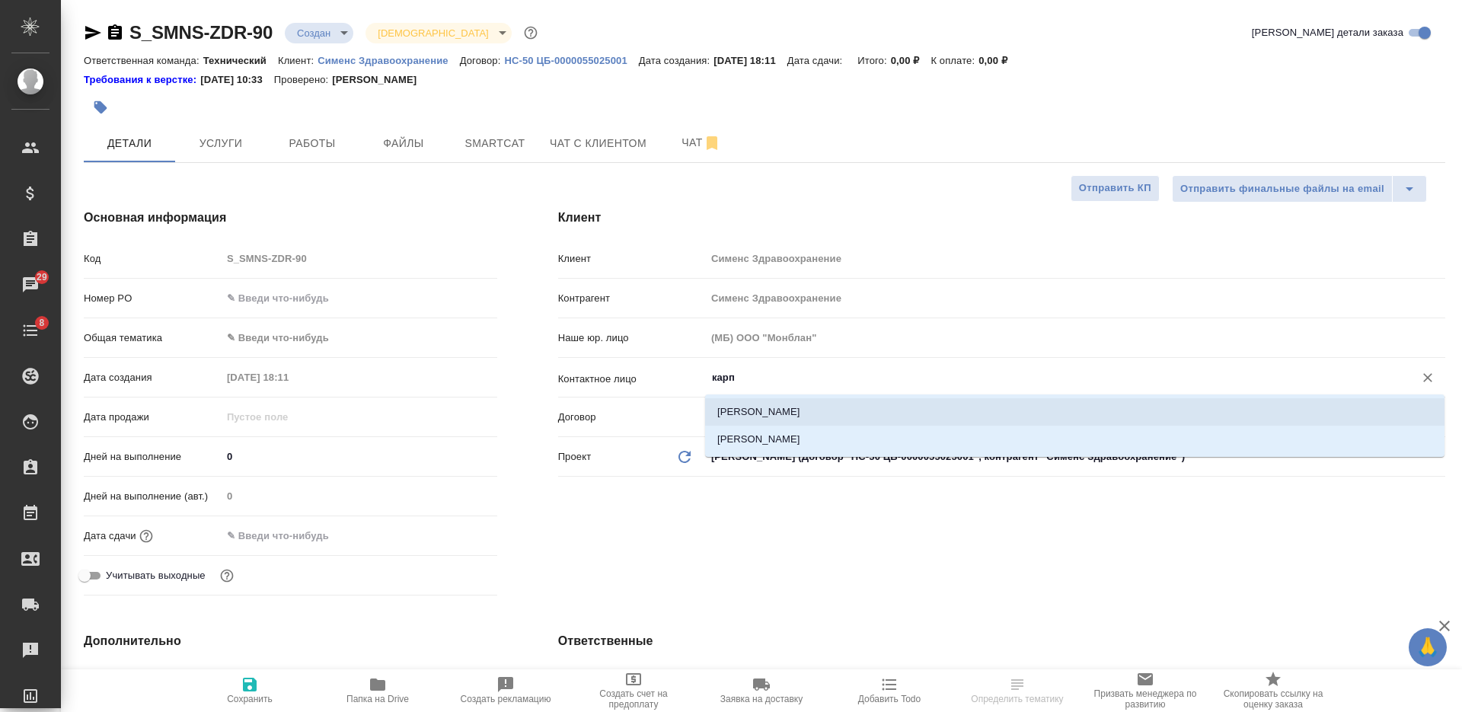
click at [823, 413] on li "Карпова Елена" at bounding box center [1074, 411] width 739 height 27
type input "Карпова Елена"
type textarea "x"
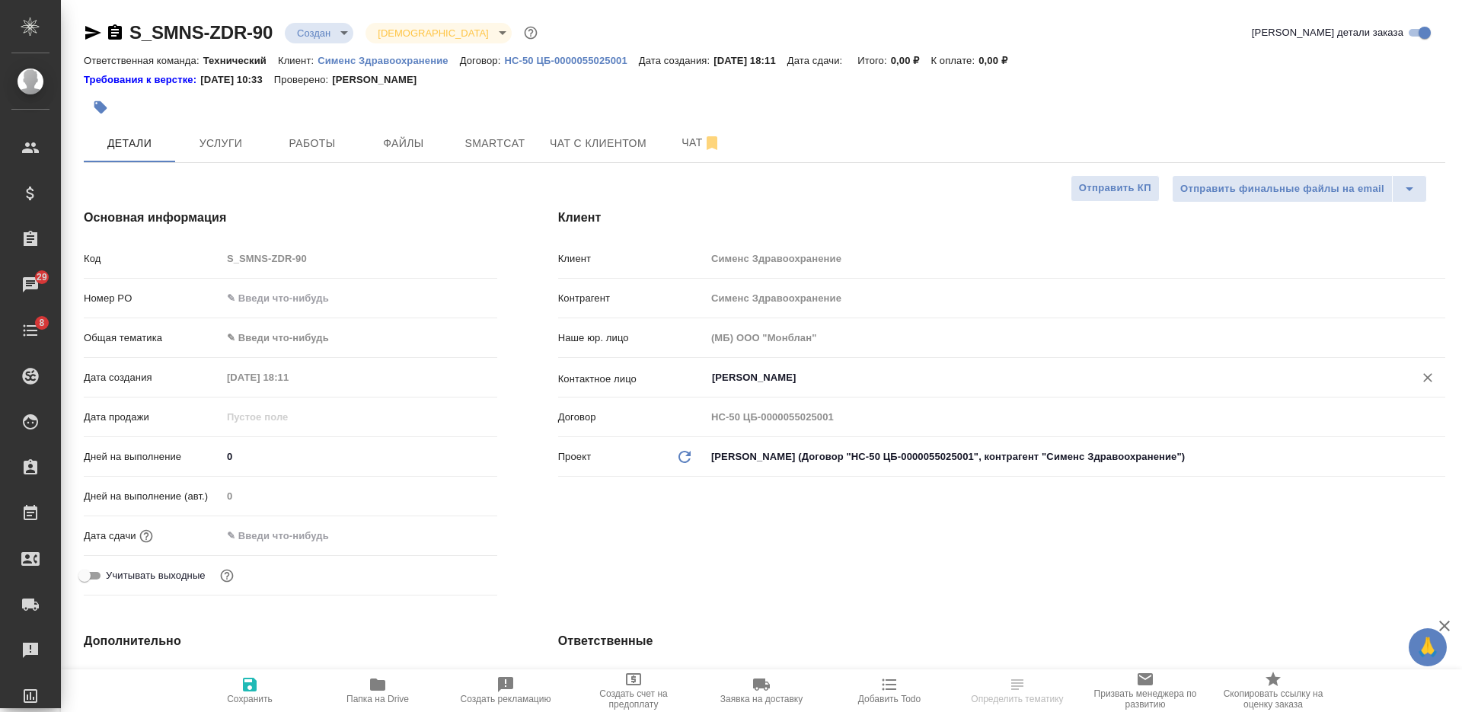
type input "Карпова Елена"
click at [250, 691] on icon "button" at bounding box center [250, 685] width 14 height 14
type textarea "x"
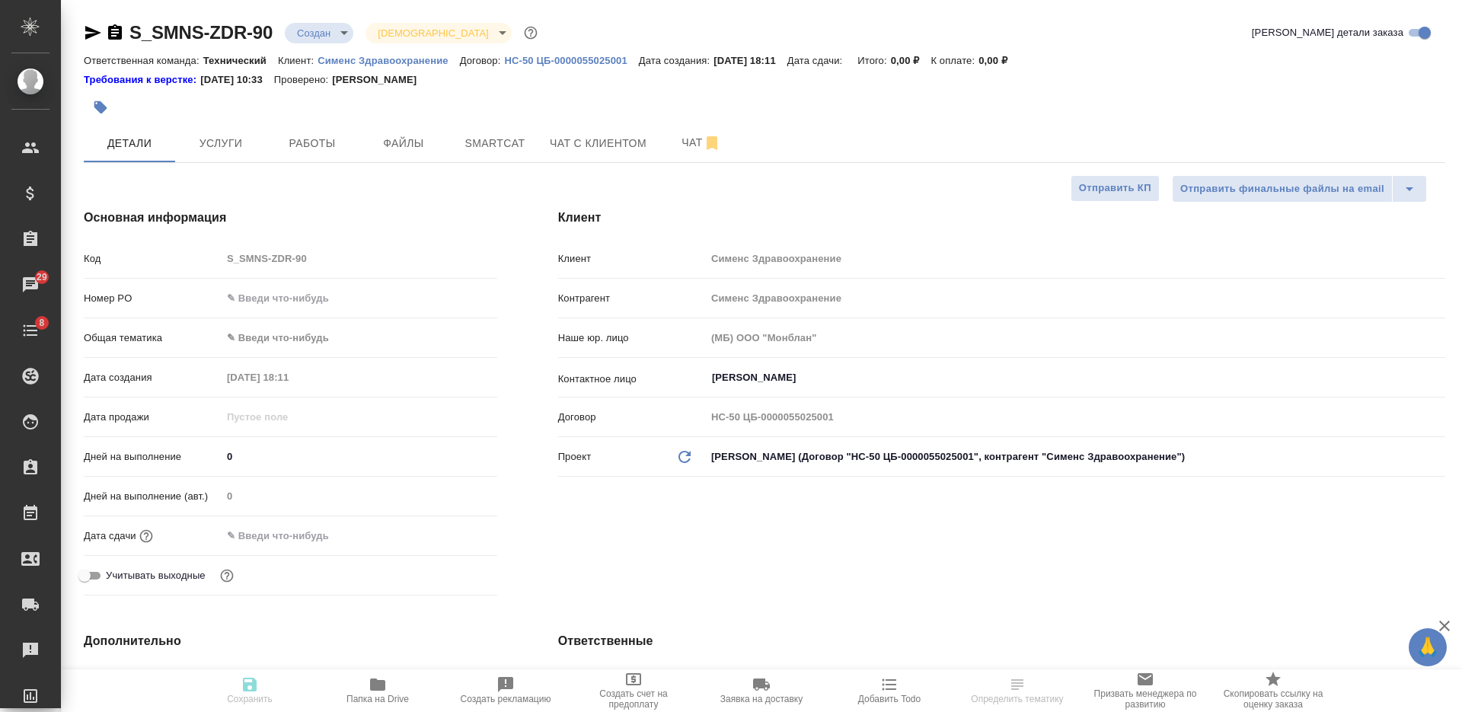
type textarea "x"
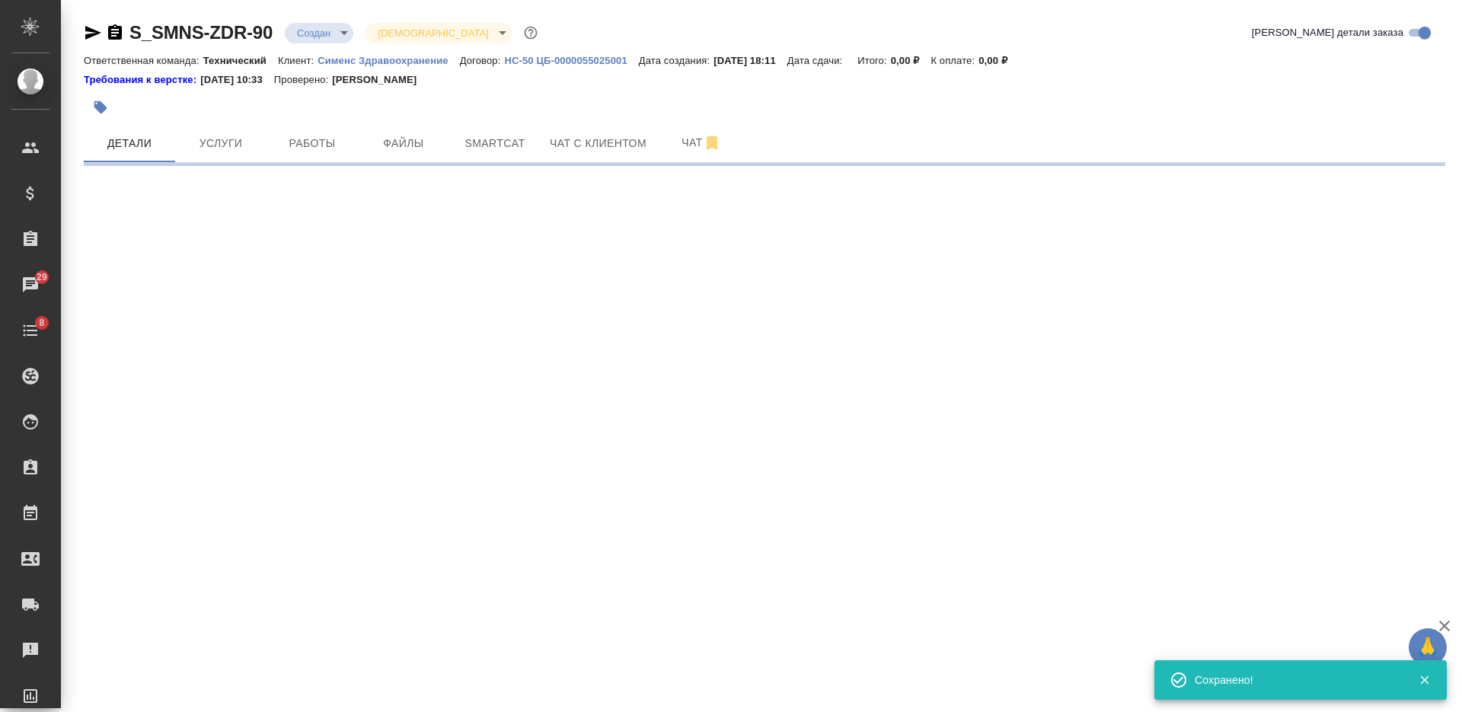
select select "RU"
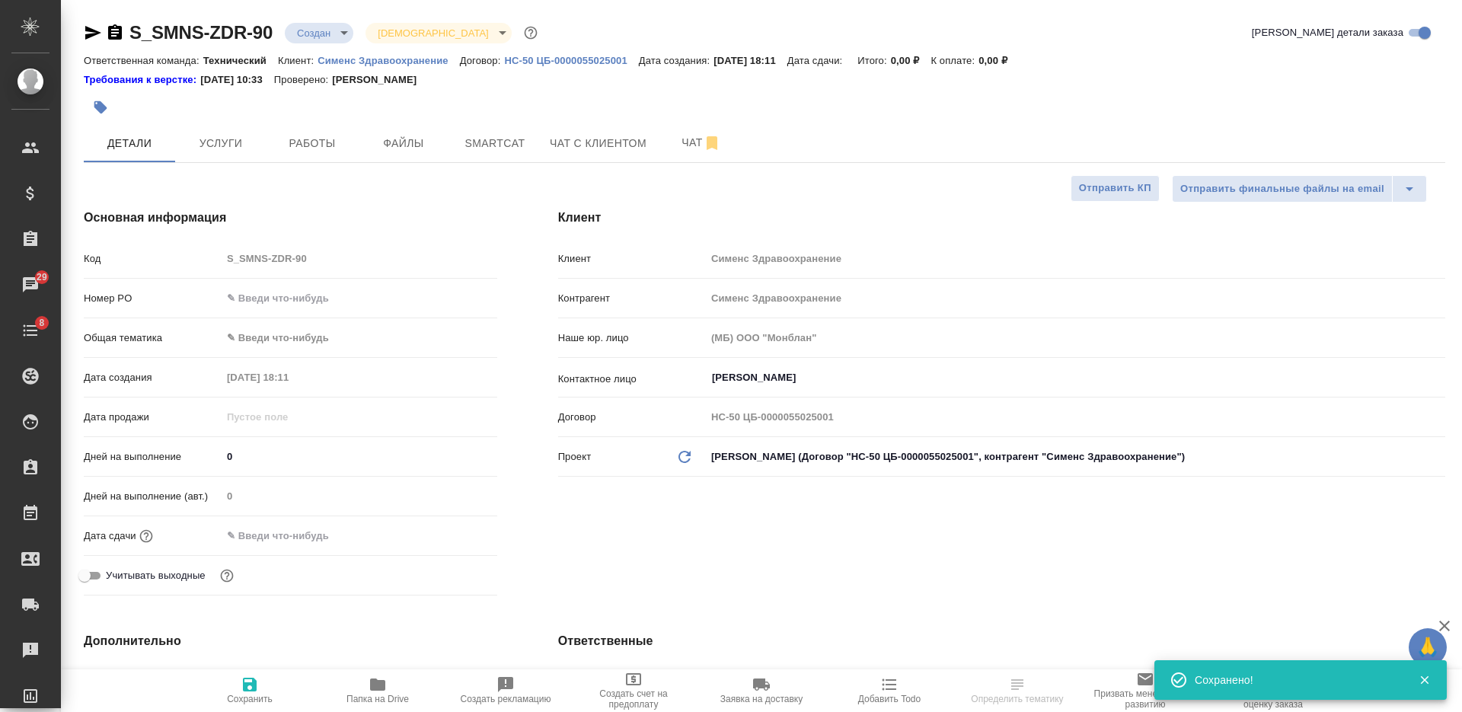
type textarea "x"
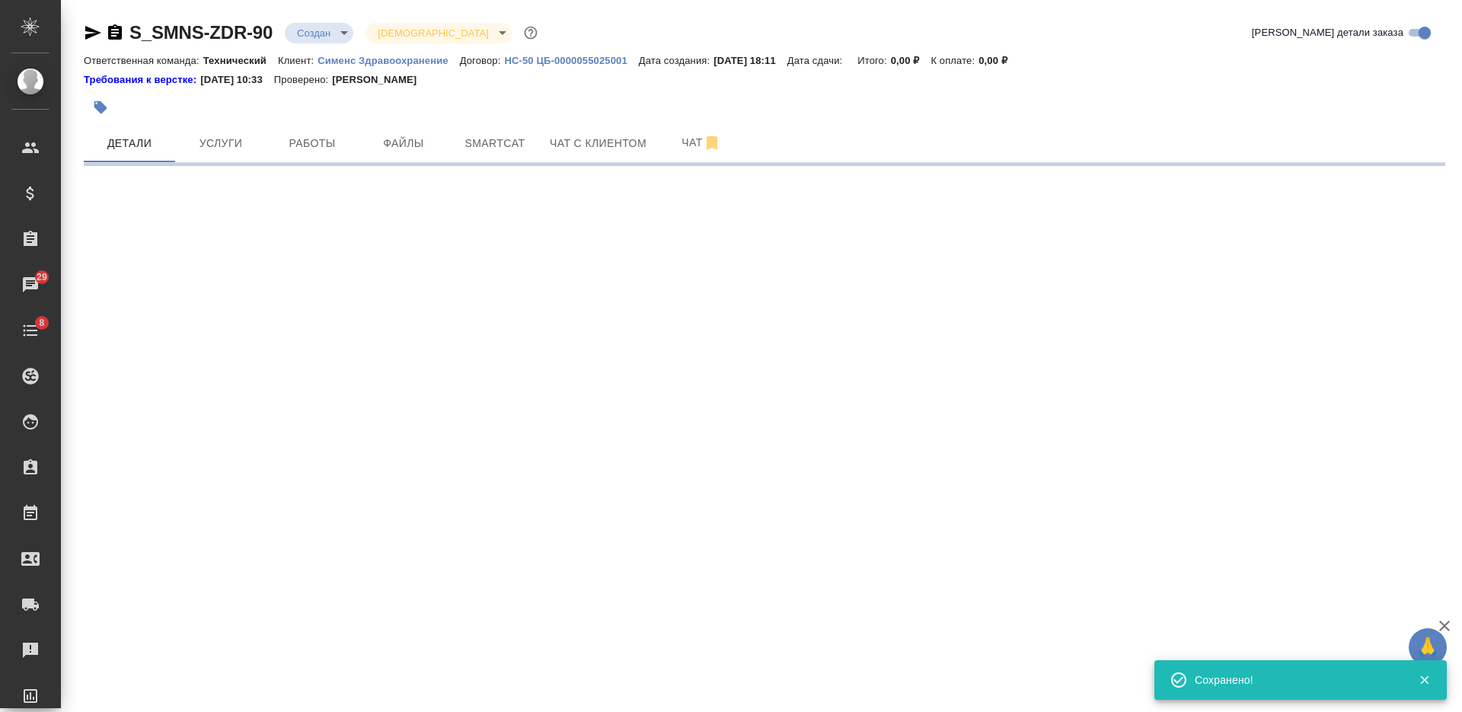
select select "RU"
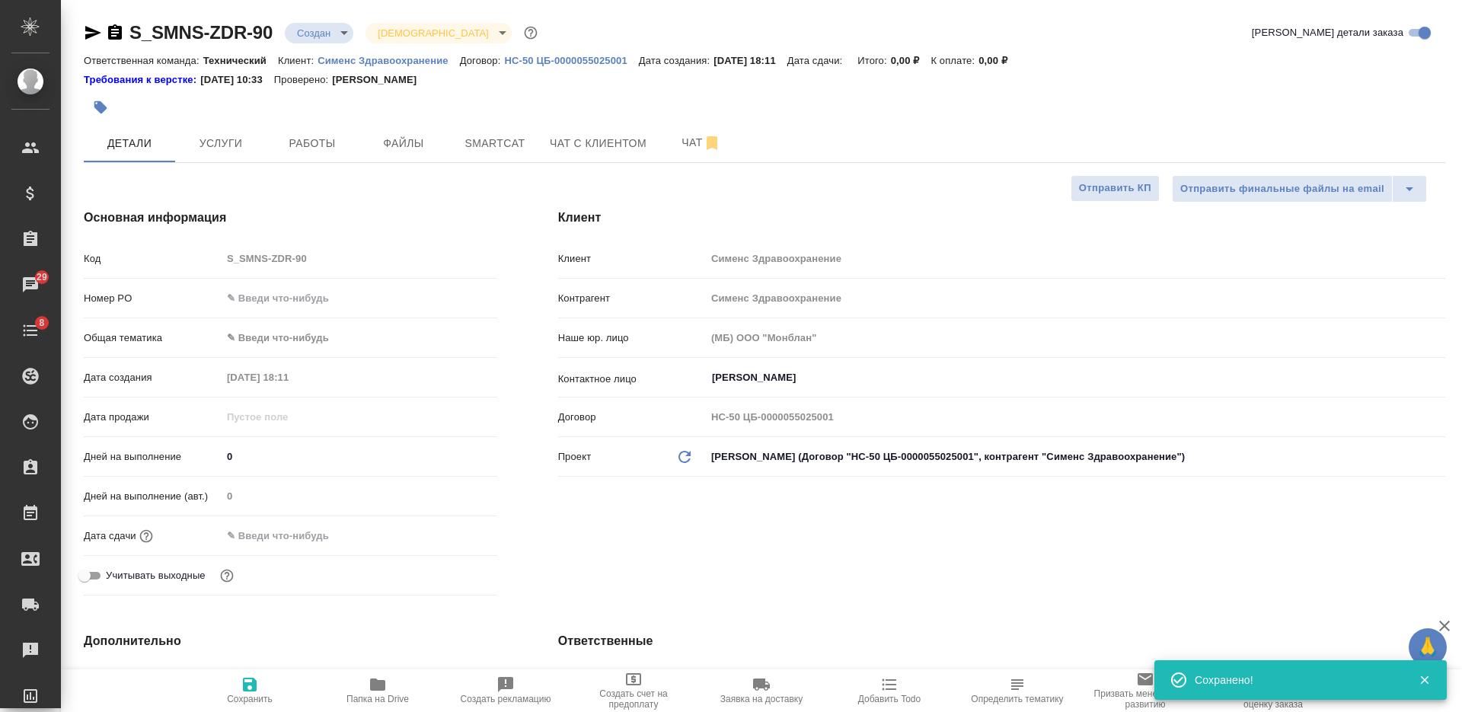
type textarea "x"
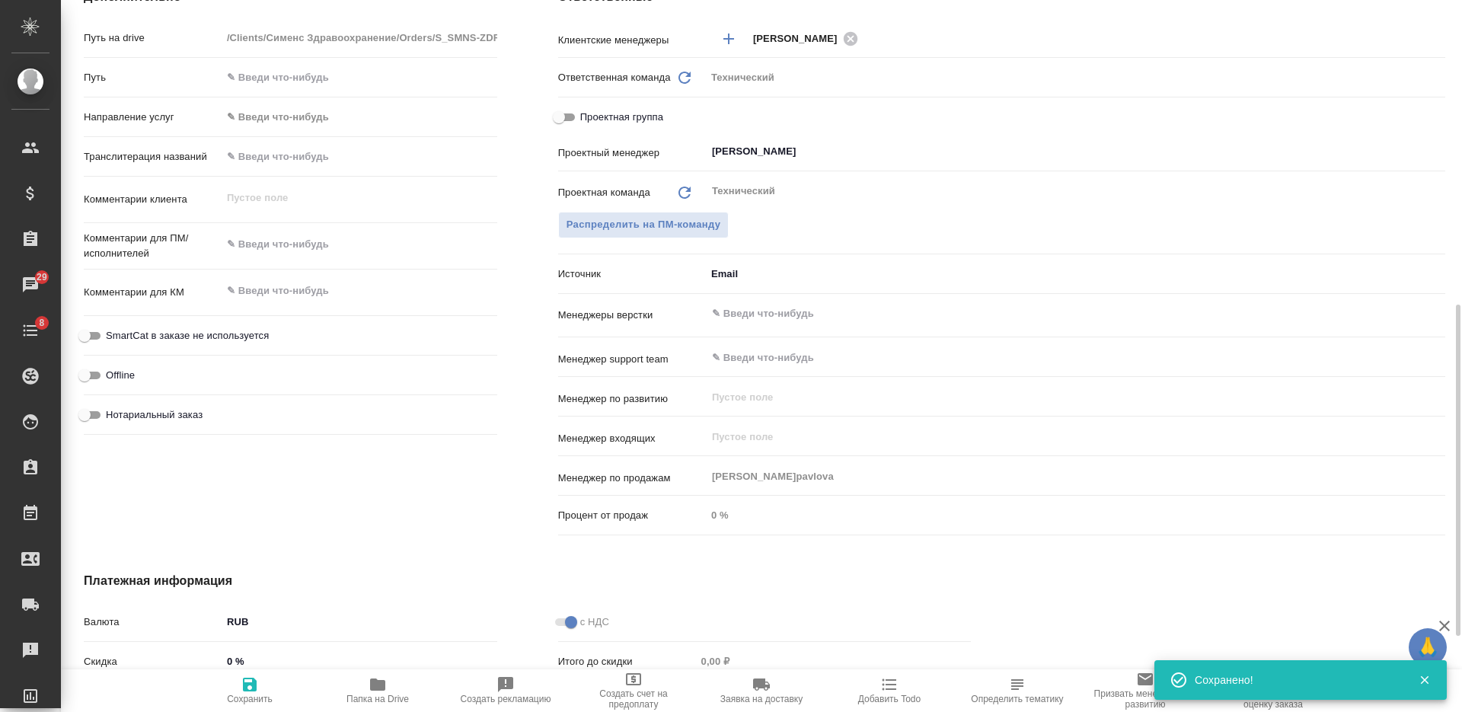
scroll to position [647, 0]
type textarea "x"
click at [325, 298] on textarea at bounding box center [359, 289] width 274 height 26
paste textarea "перевод DoC"
type textarea "перевод DoC"
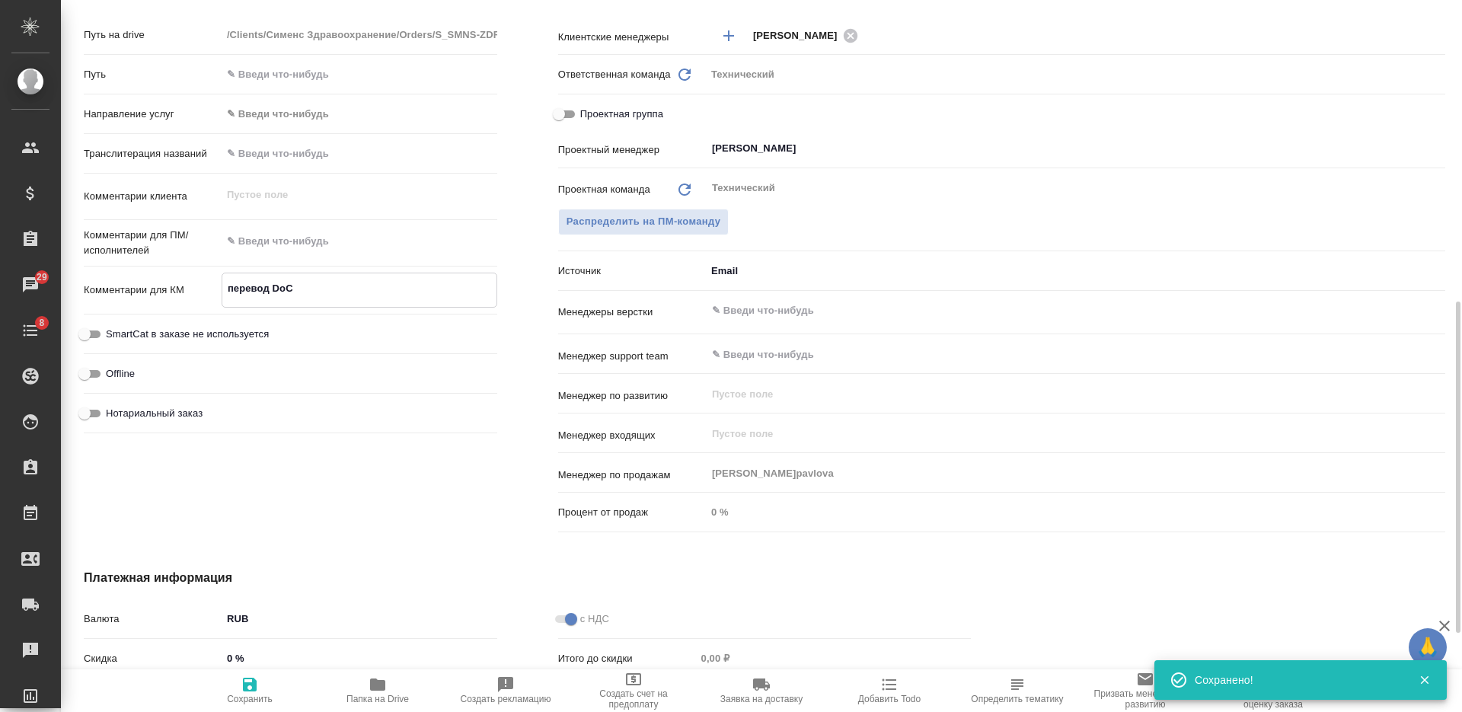
type textarea "x"
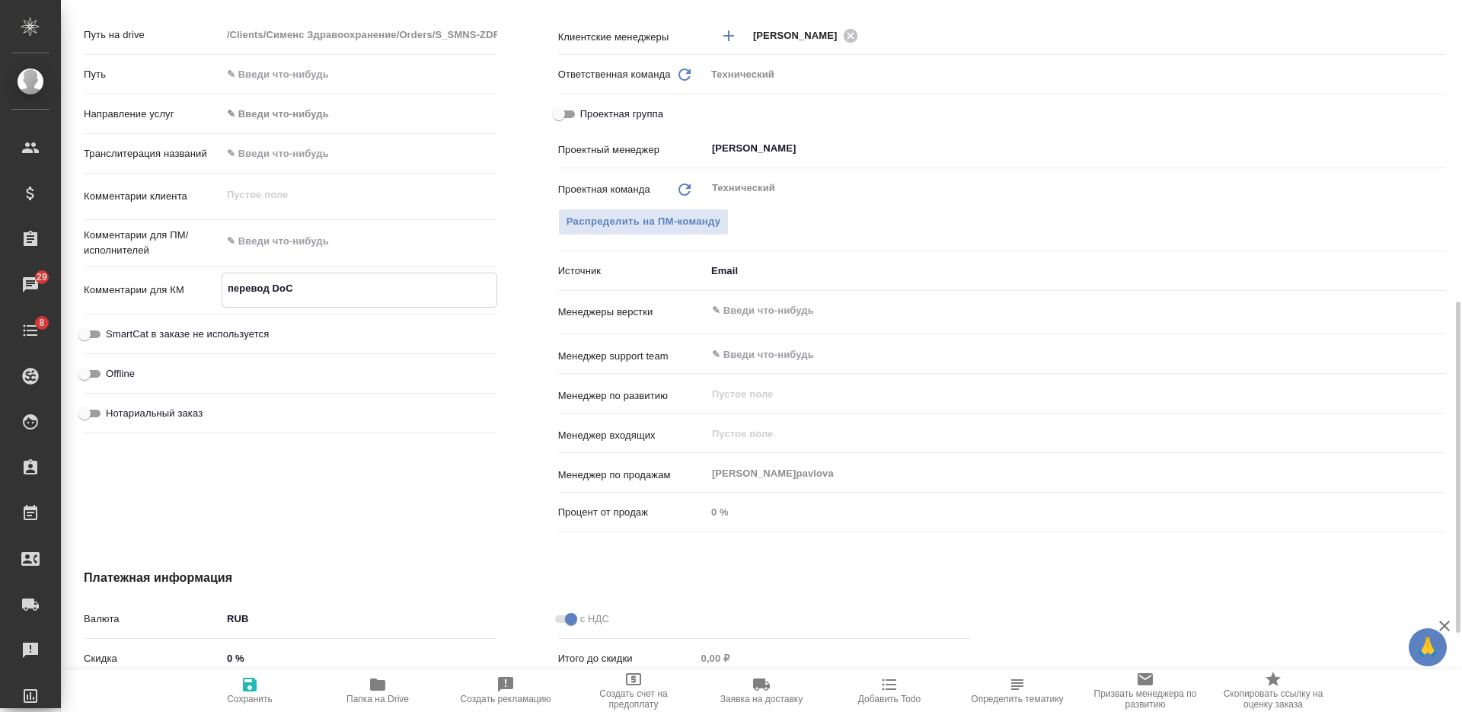
type textarea "перевод DoC"
type textarea "x"
click at [255, 688] on icon "button" at bounding box center [250, 685] width 14 height 14
type textarea "x"
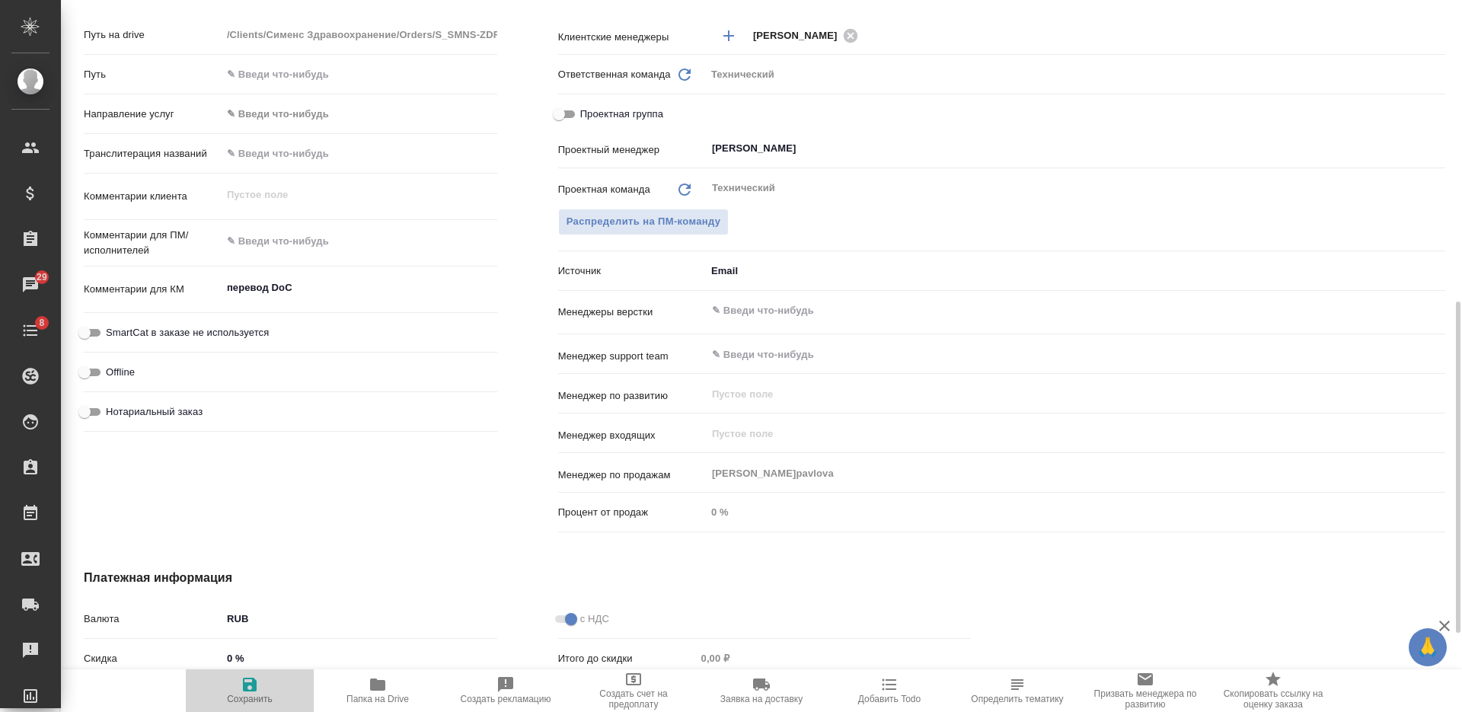
type textarea "x"
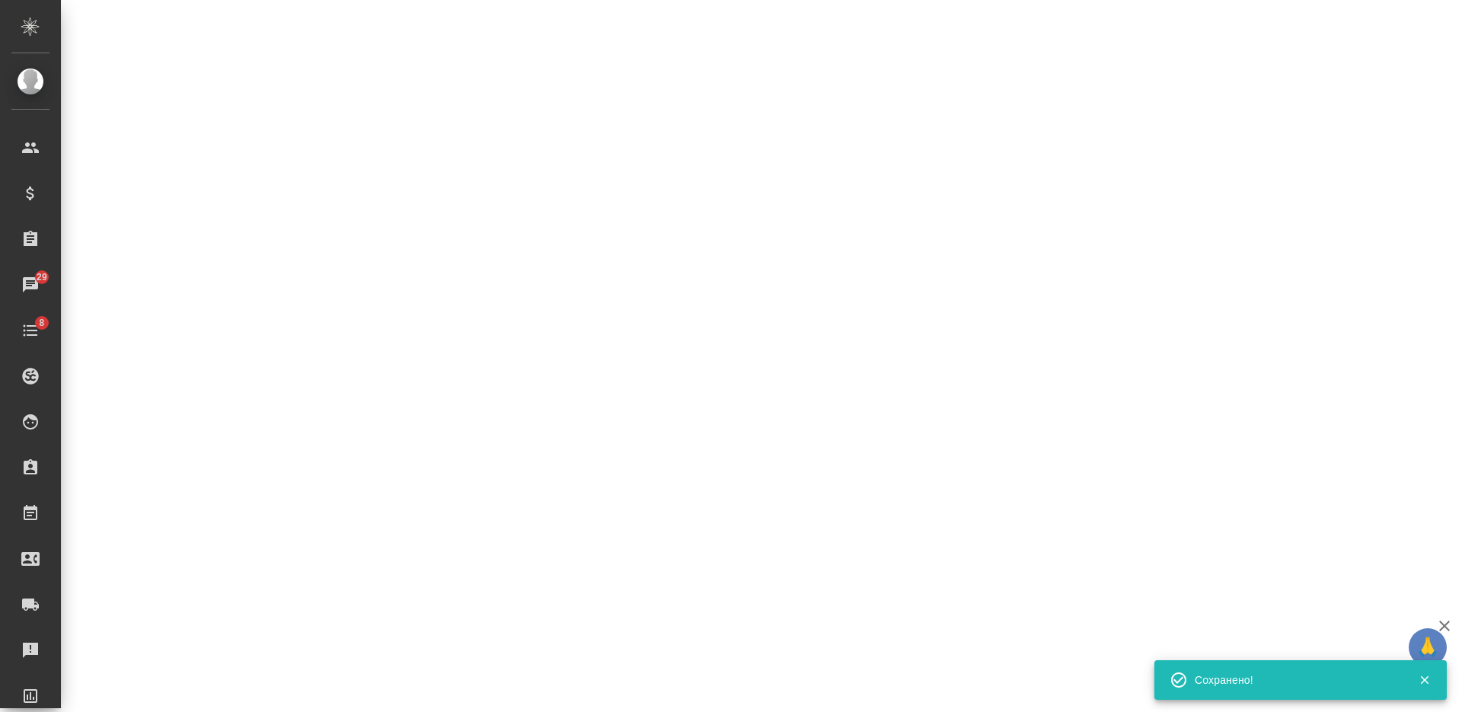
select select "RU"
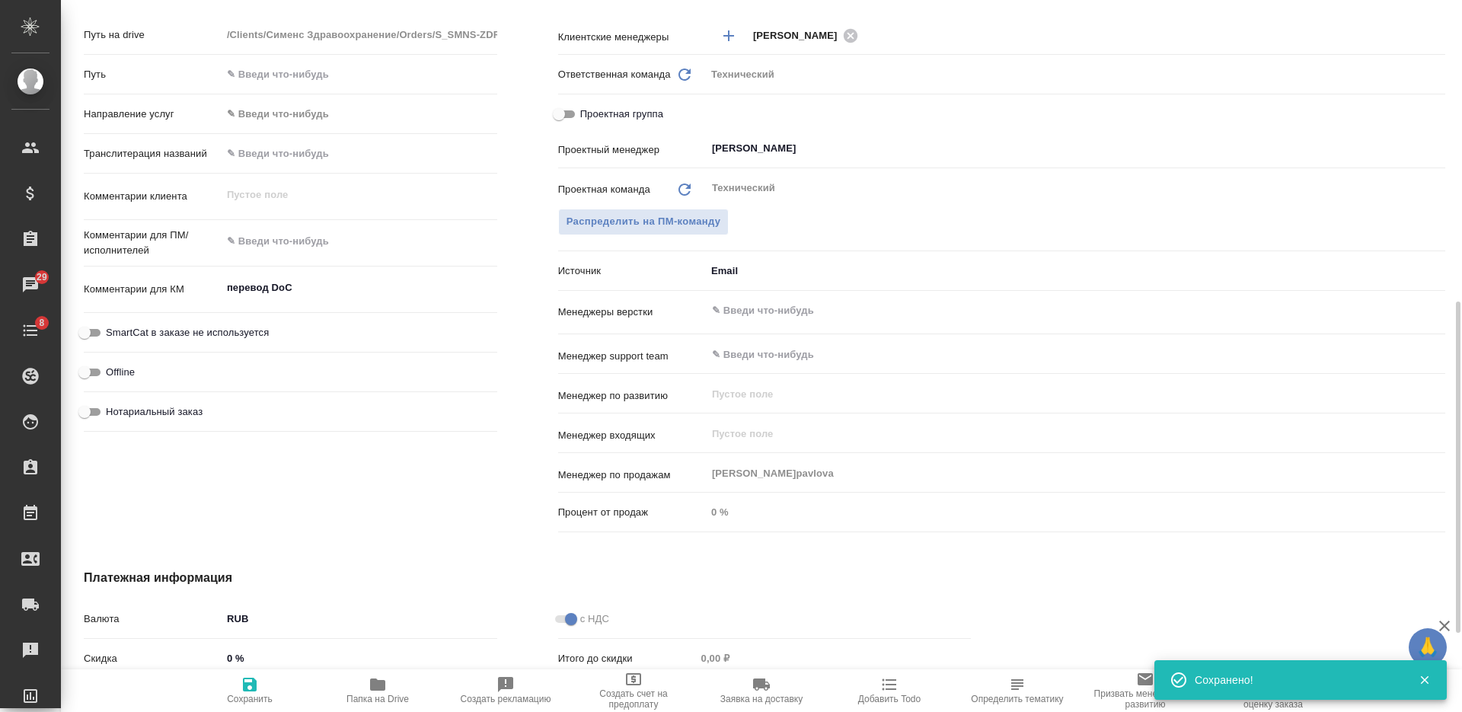
type textarea "x"
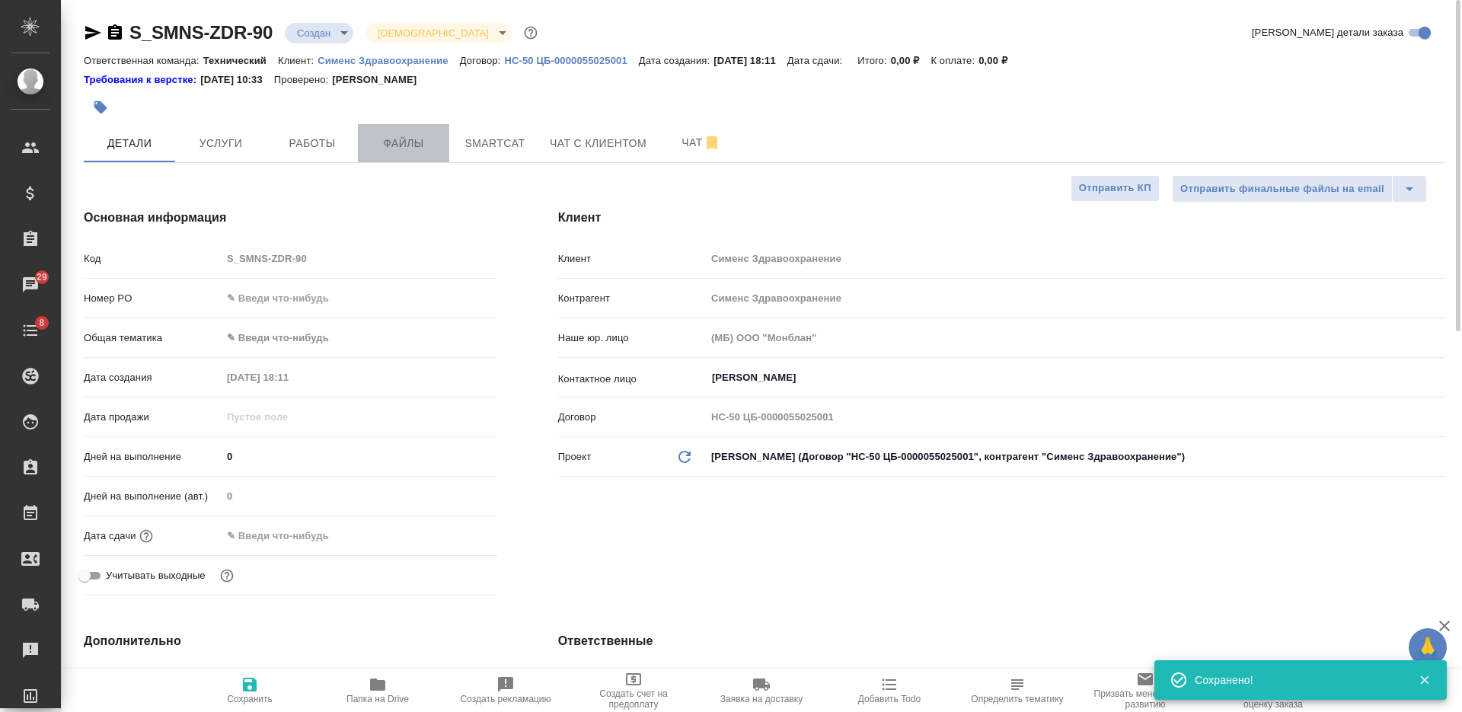
click at [412, 161] on button "Файлы" at bounding box center [403, 143] width 91 height 38
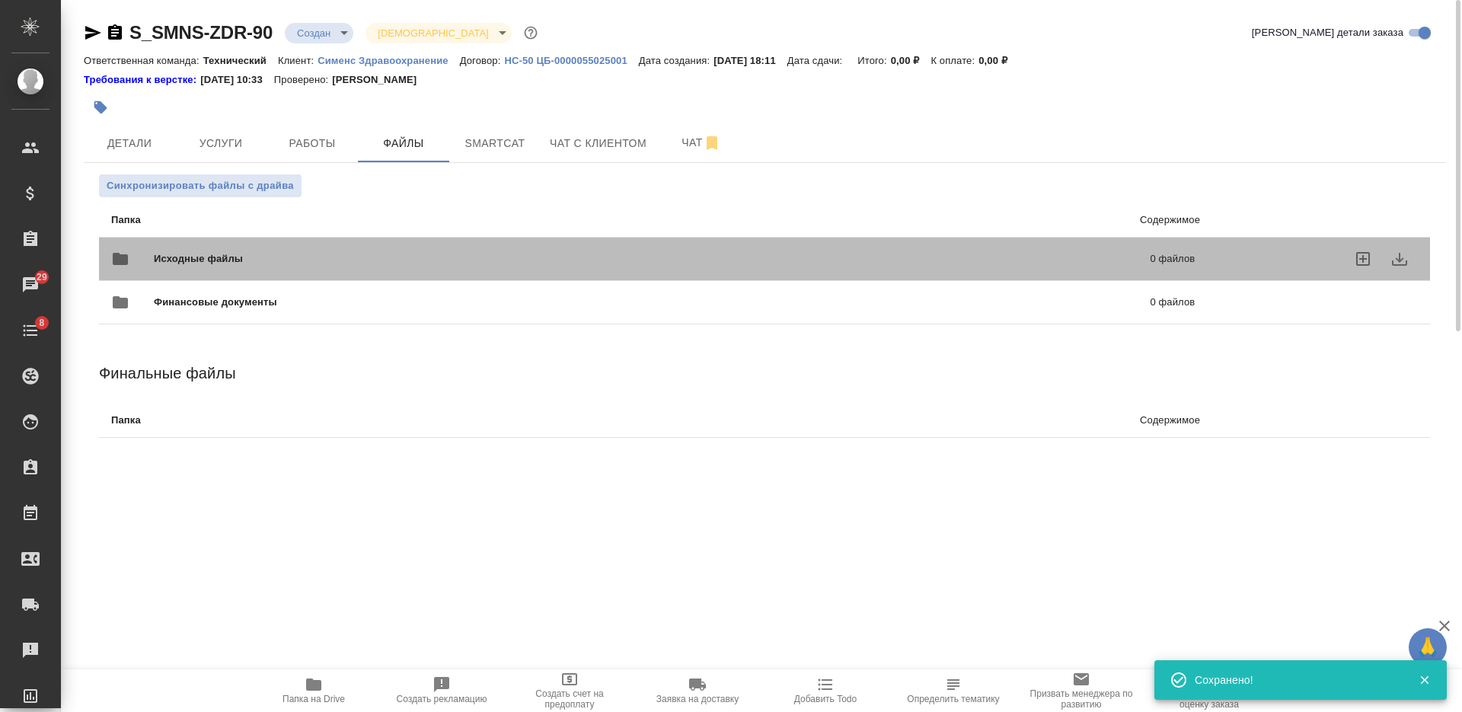
click at [379, 256] on span "Исходные файлы" at bounding box center [425, 258] width 543 height 15
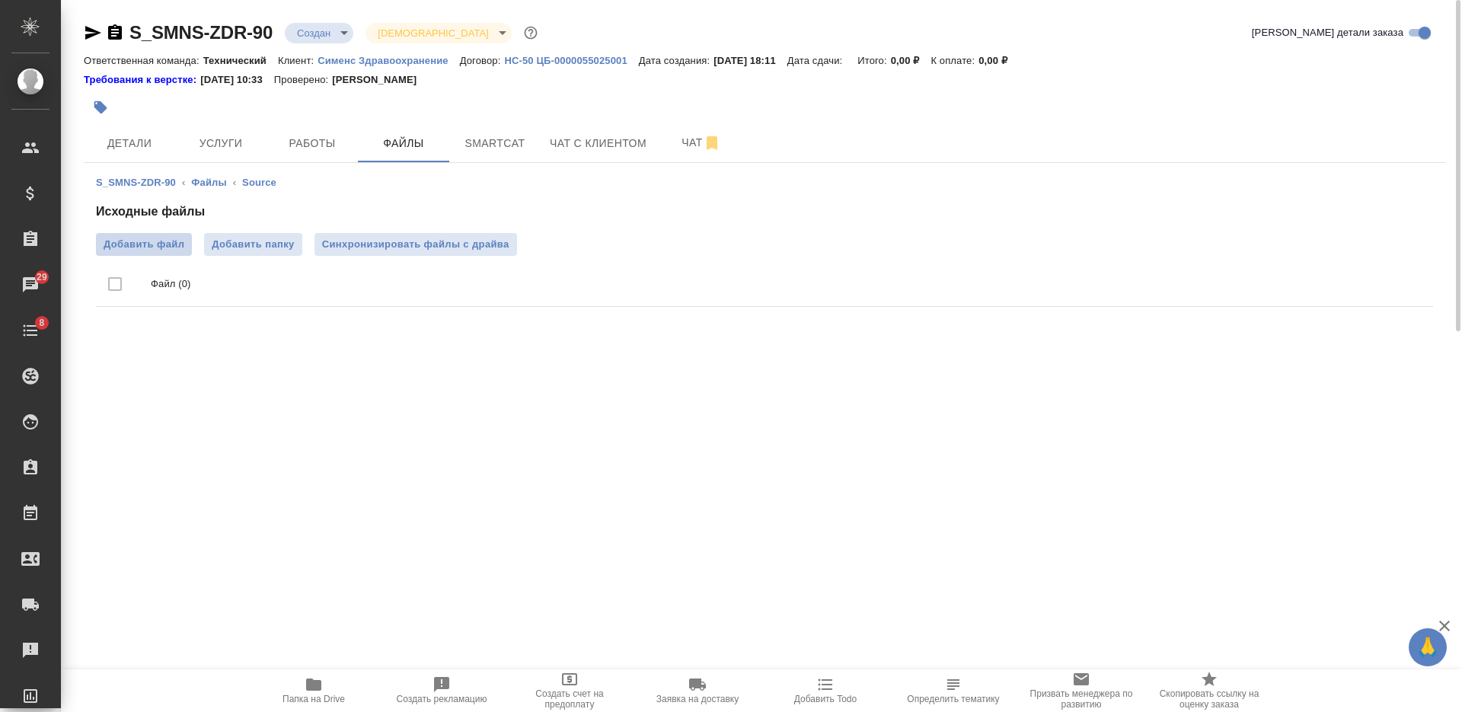
click at [166, 246] on span "Добавить файл" at bounding box center [144, 244] width 81 height 15
click at [0, 0] on input "Добавить файл" at bounding box center [0, 0] width 0 height 0
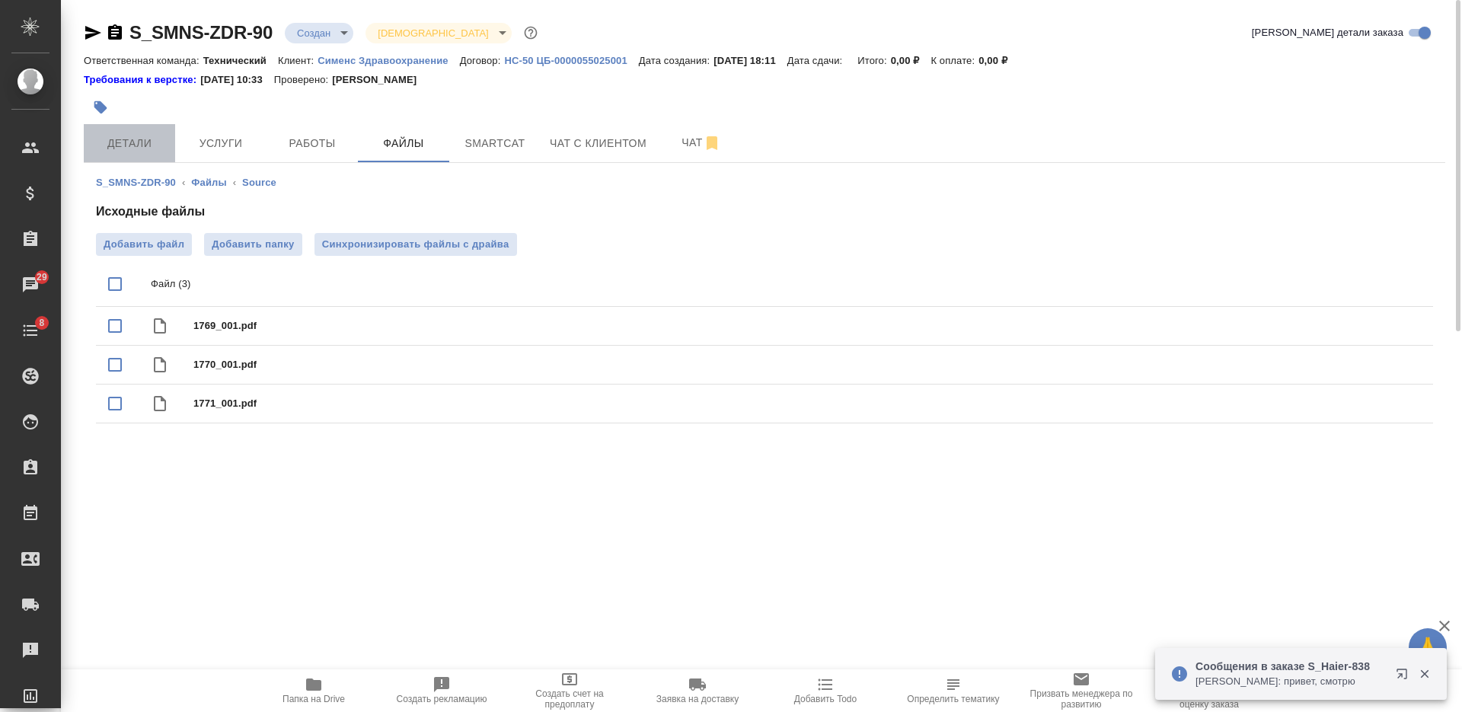
click at [133, 141] on span "Детали" at bounding box center [129, 143] width 73 height 19
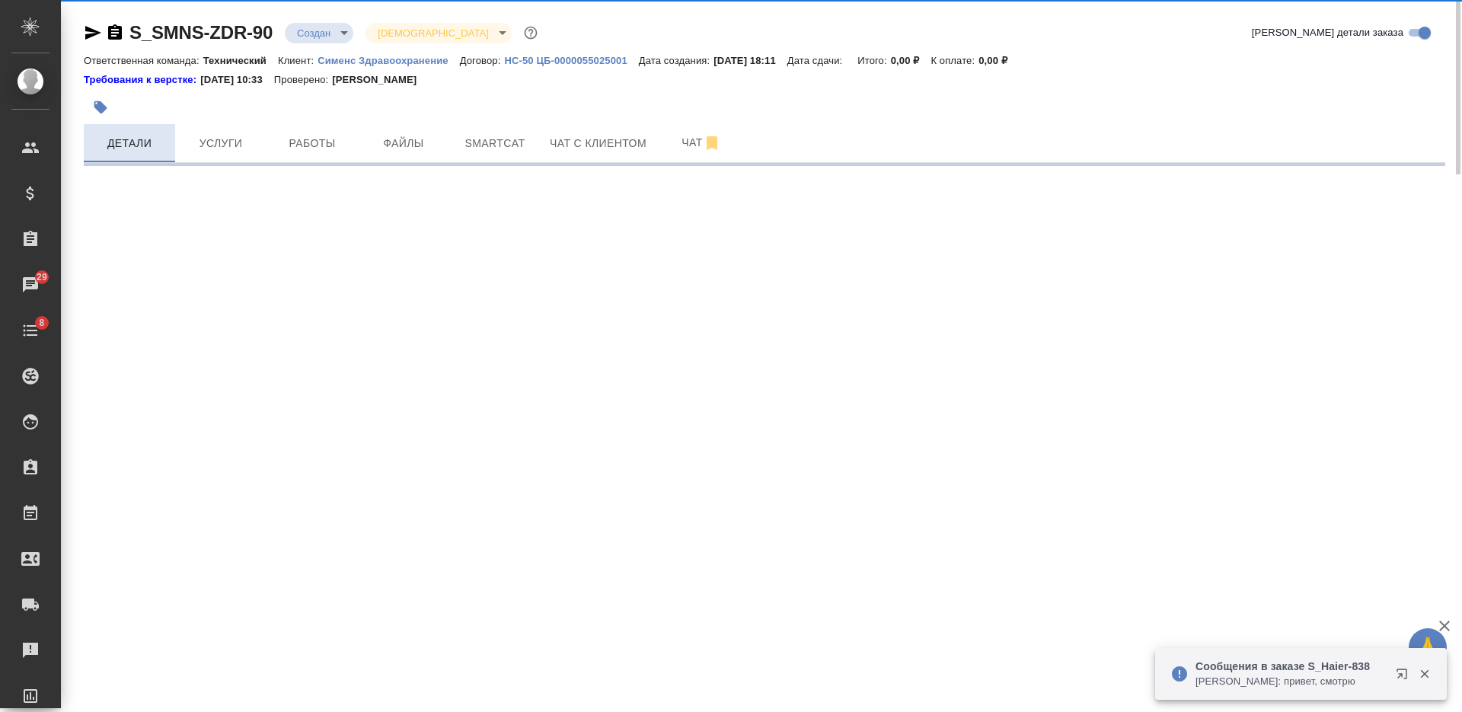
select select "RU"
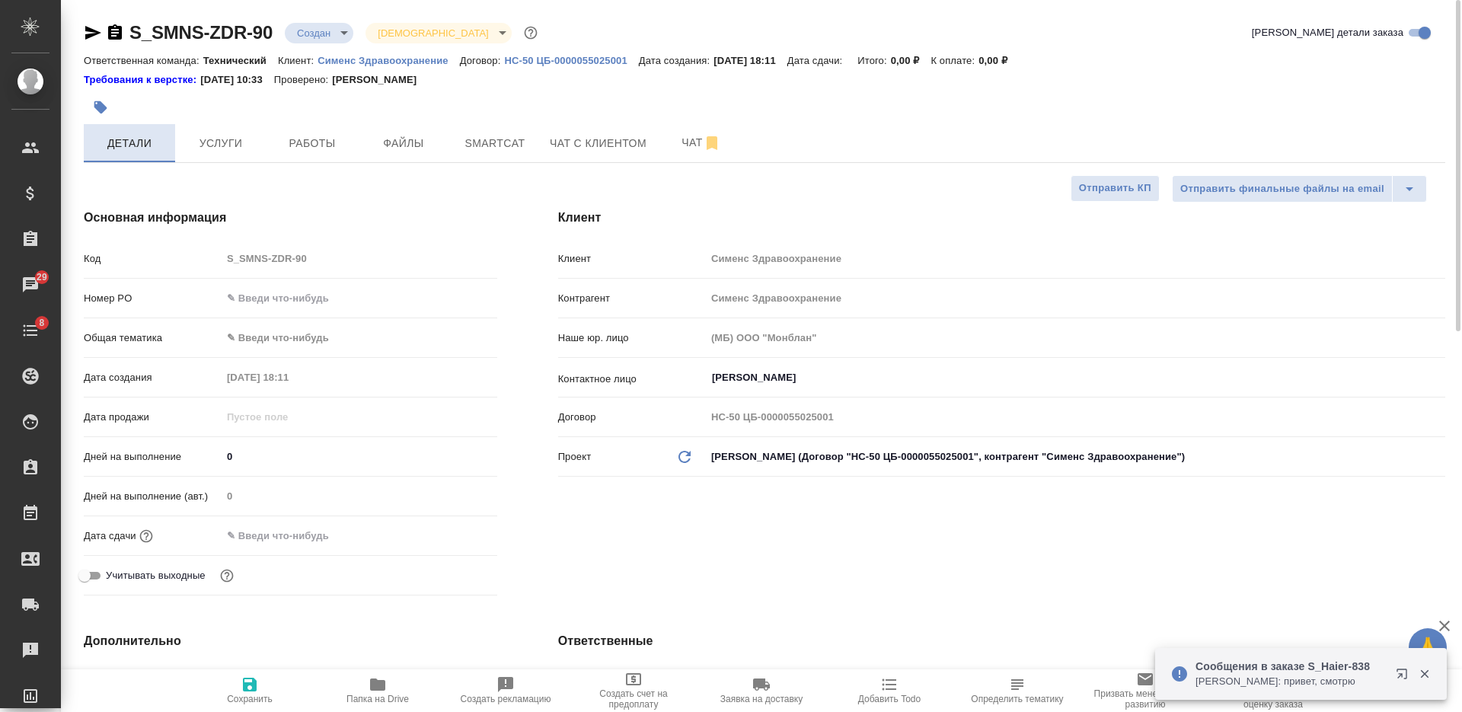
type textarea "x"
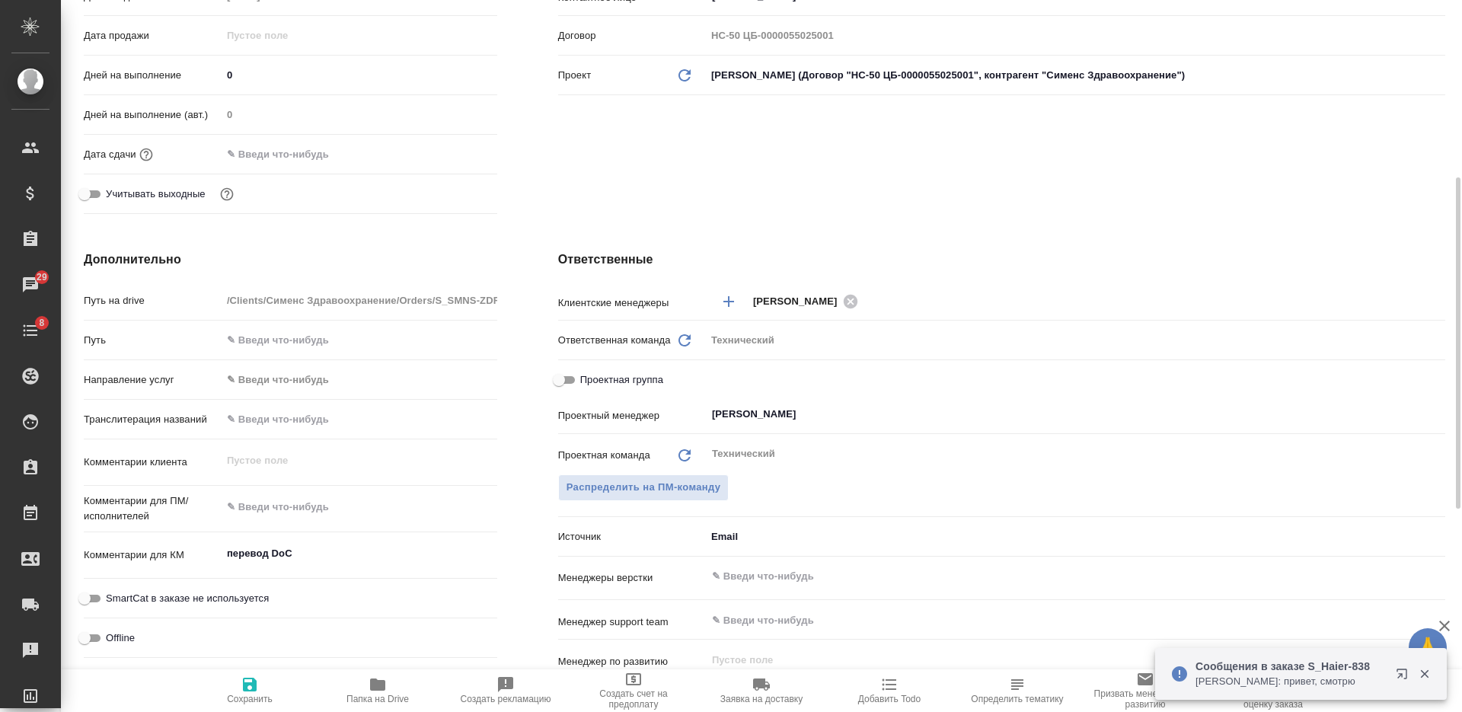
scroll to position [404, 0]
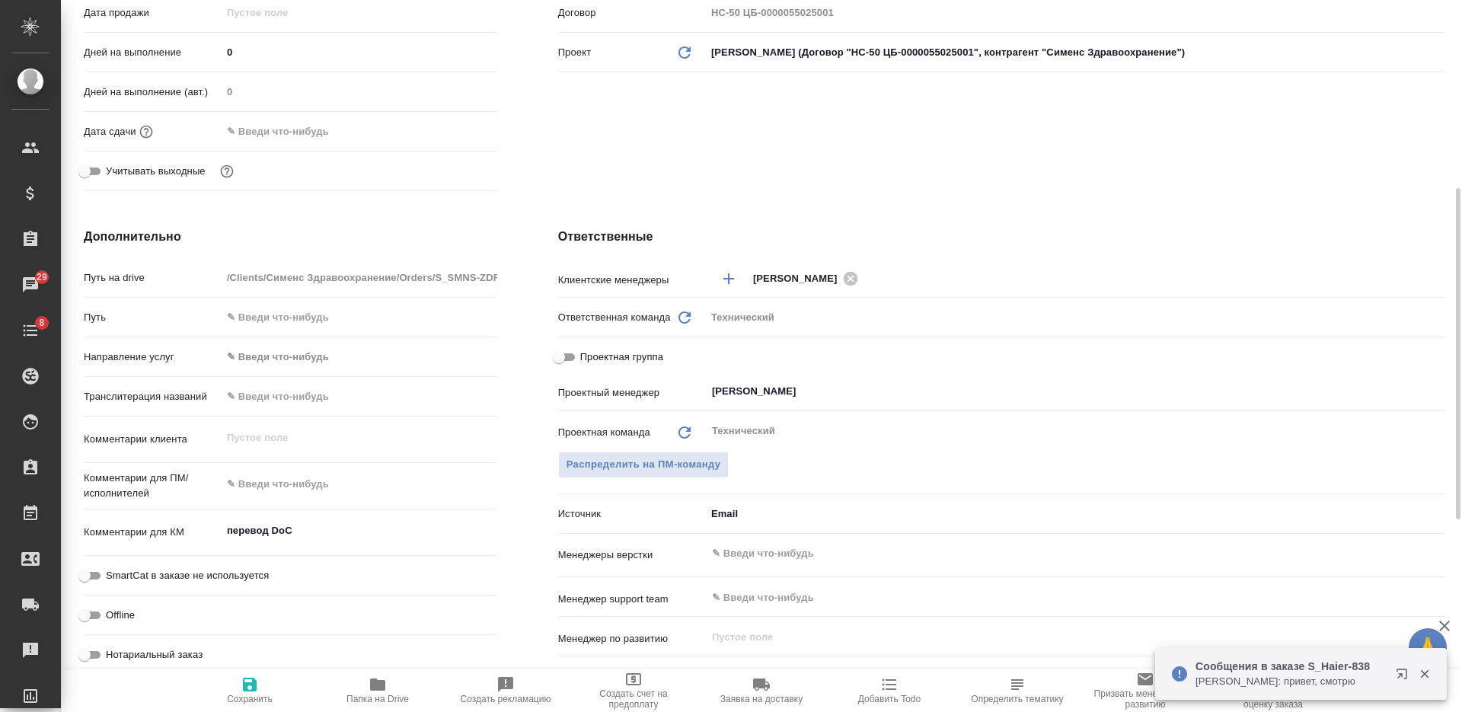
type textarea "x"
click at [338, 481] on textarea at bounding box center [359, 485] width 274 height 26
type textarea "ан"
type textarea "x"
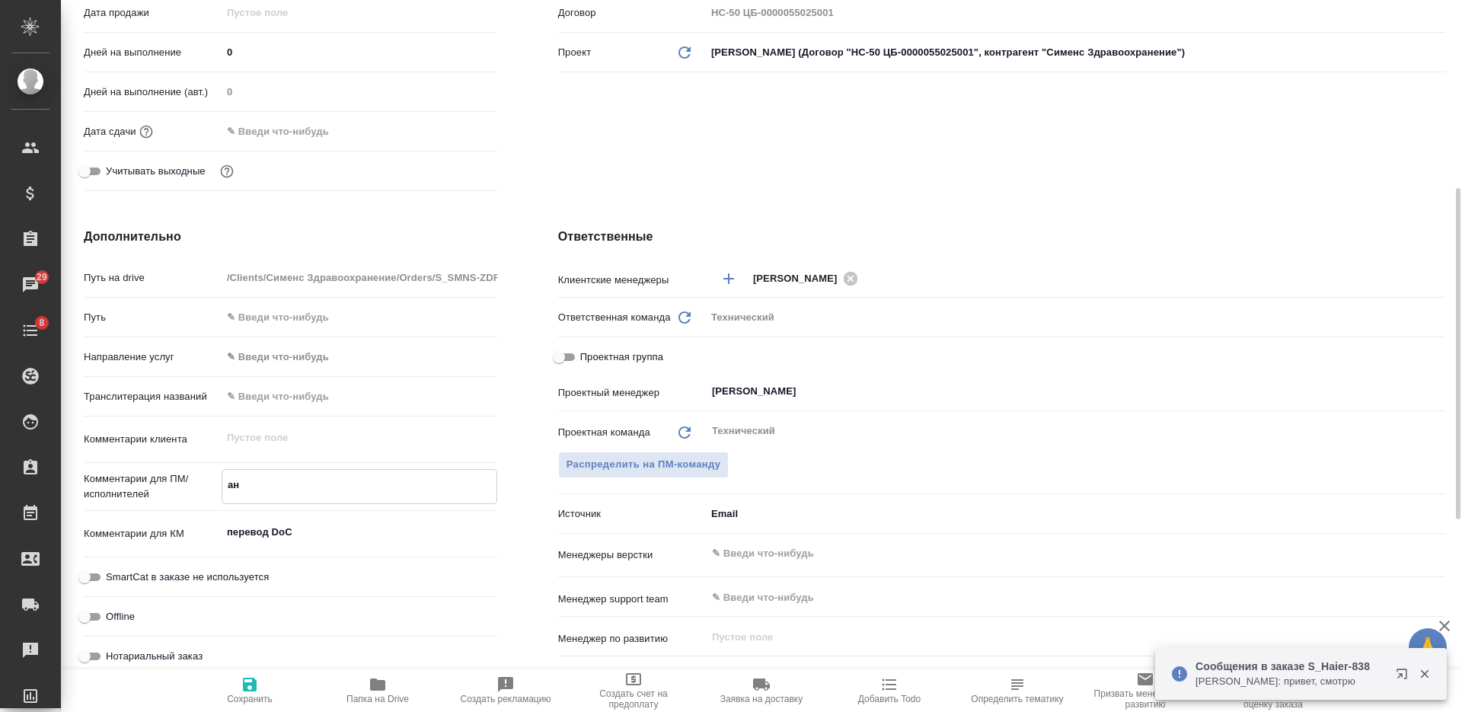
type textarea "x"
type textarea "анг"
type textarea "x"
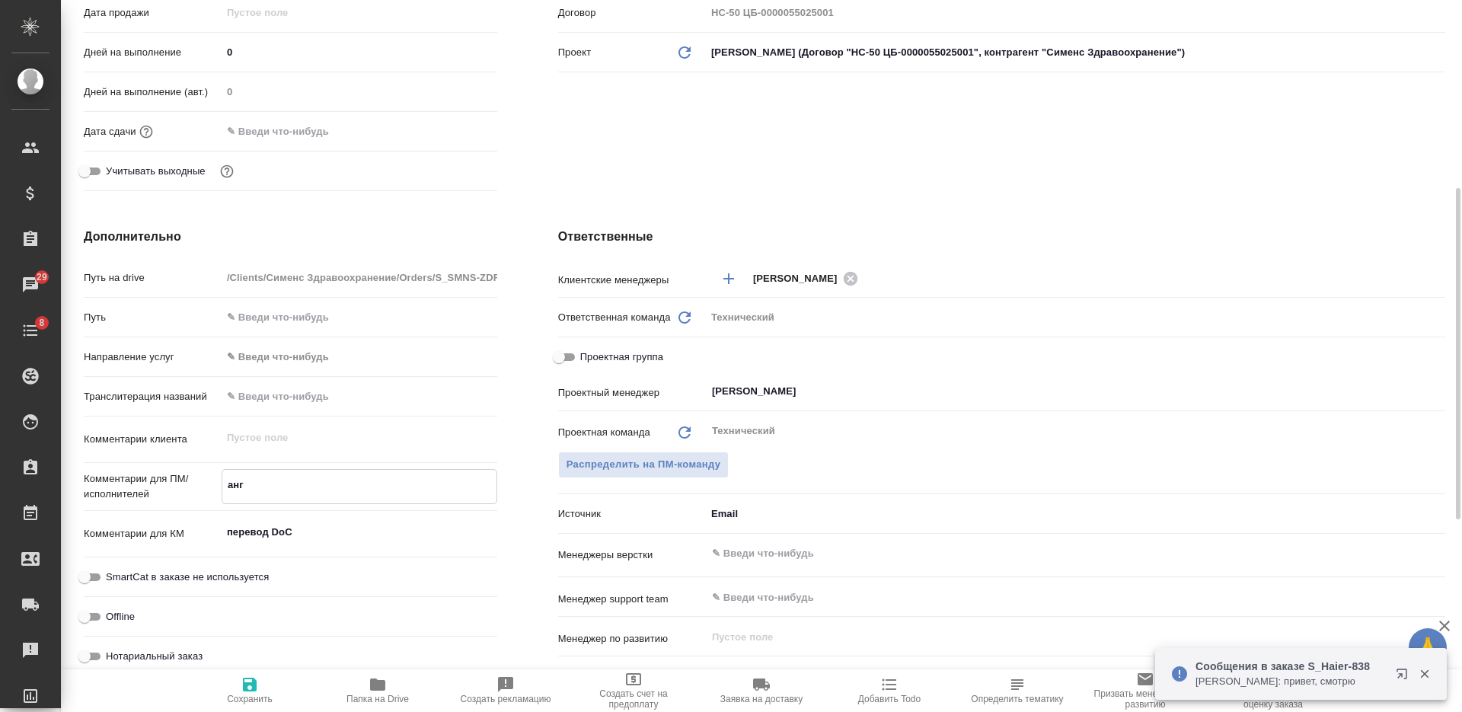
type textarea "англ"
type textarea "x"
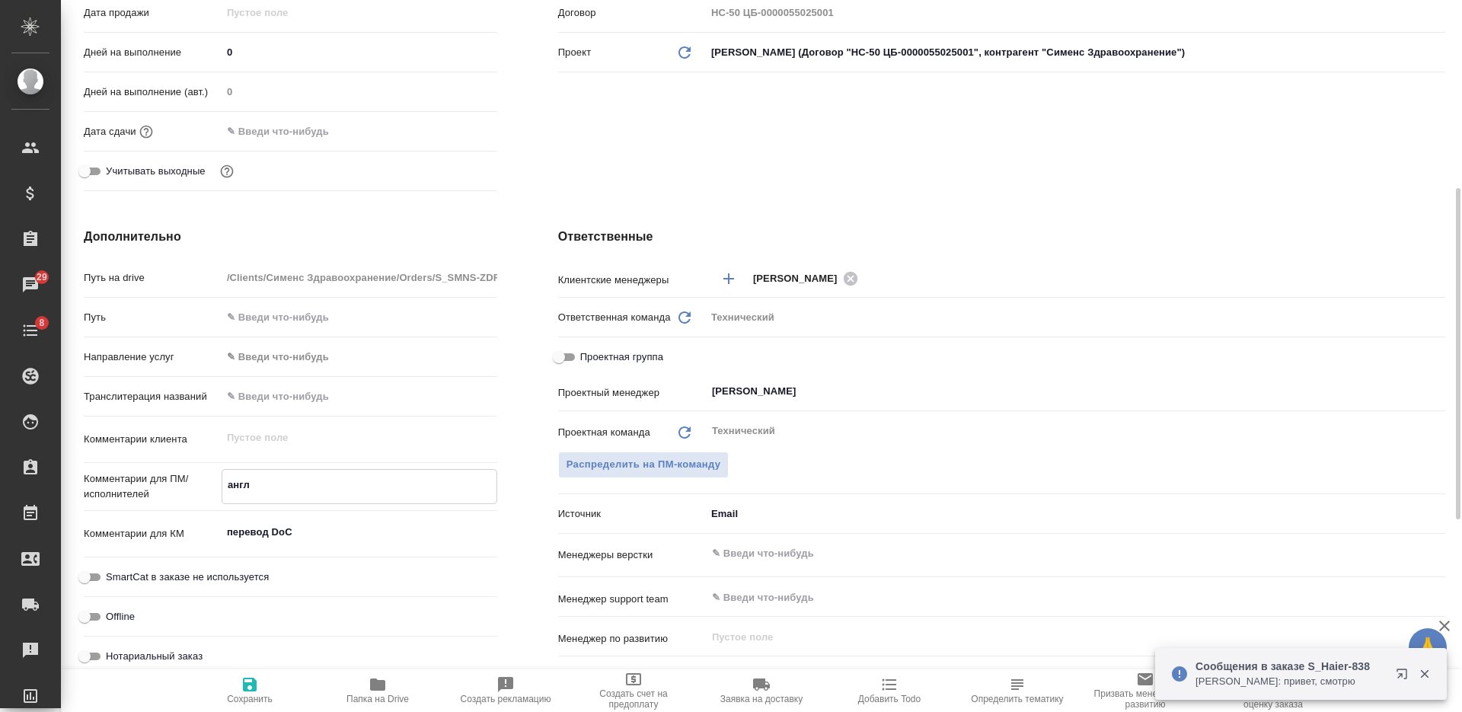
type textarea "англ-"
type textarea "x"
type textarea "англ-р"
type textarea "x"
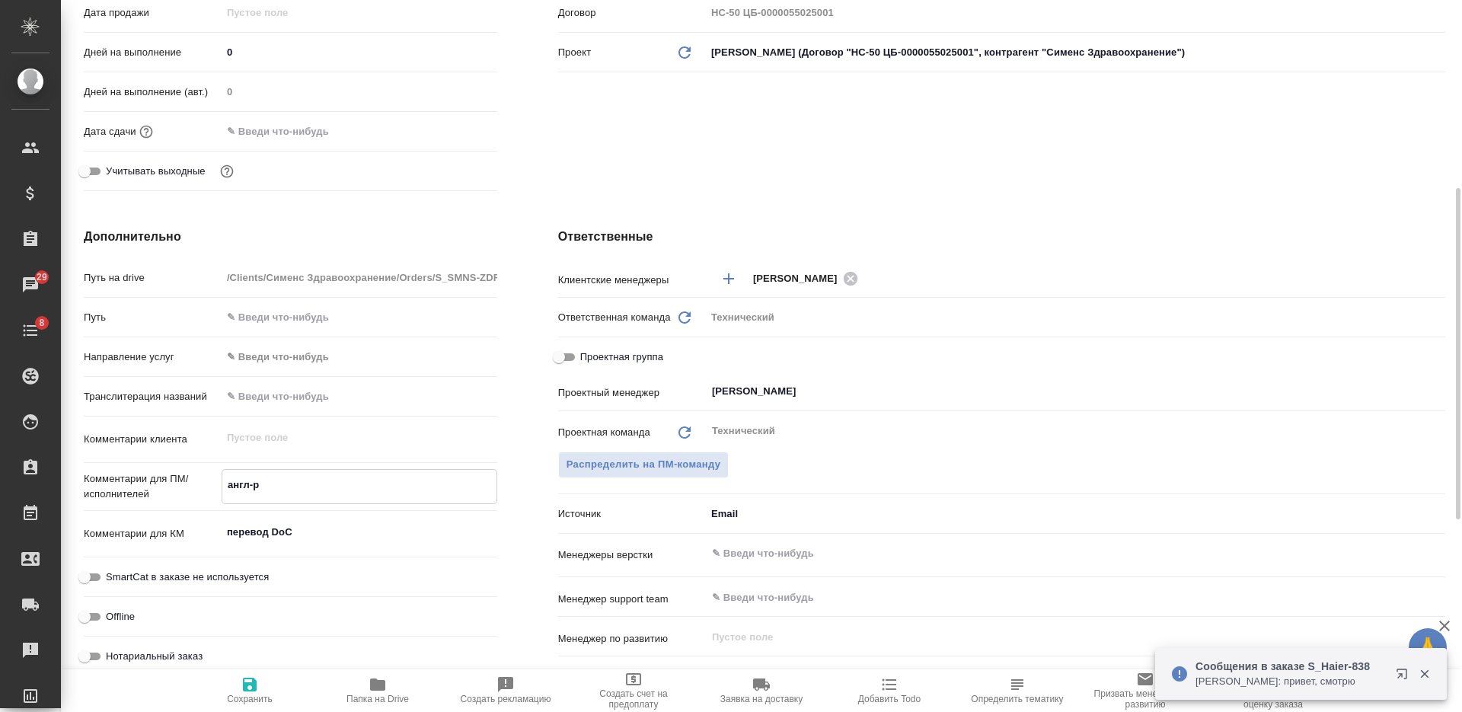
type textarea "x"
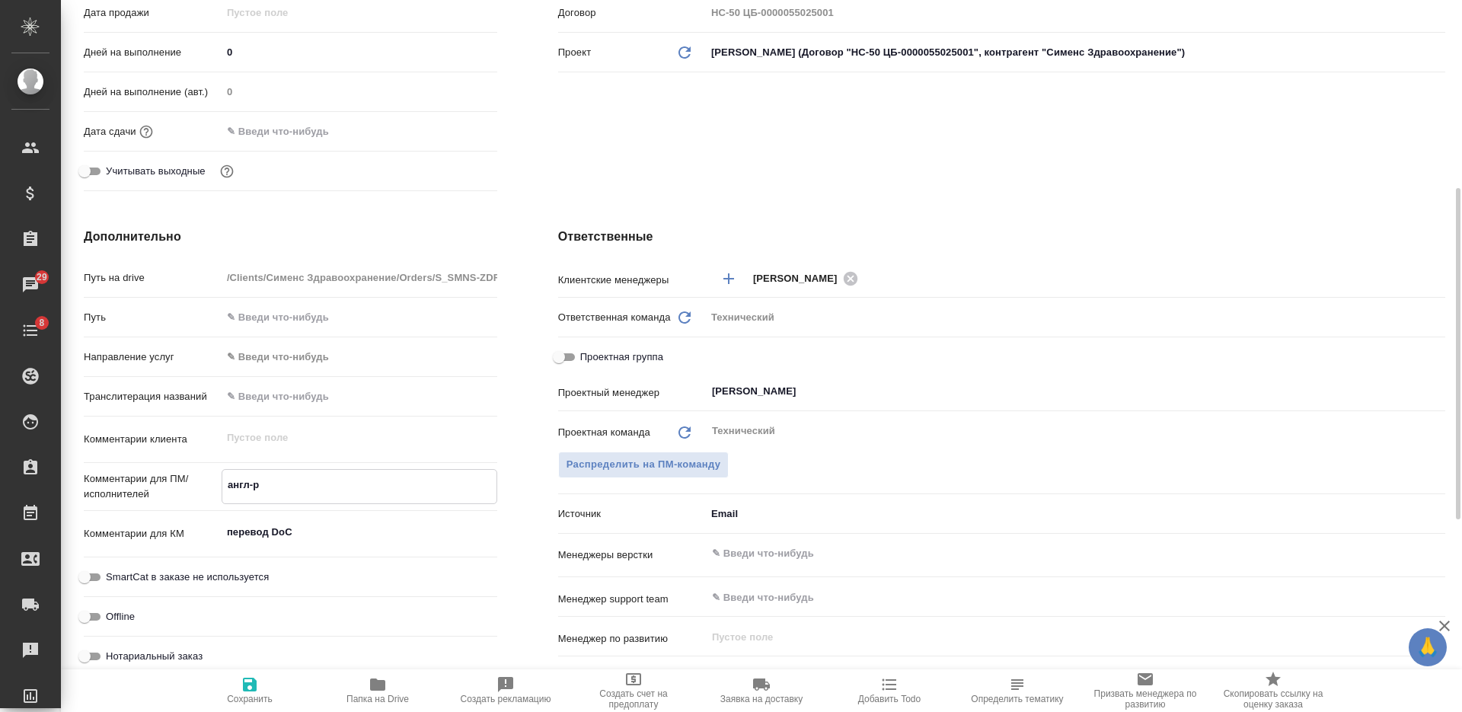
type textarea "x"
type textarea "англ-ру"
type textarea "x"
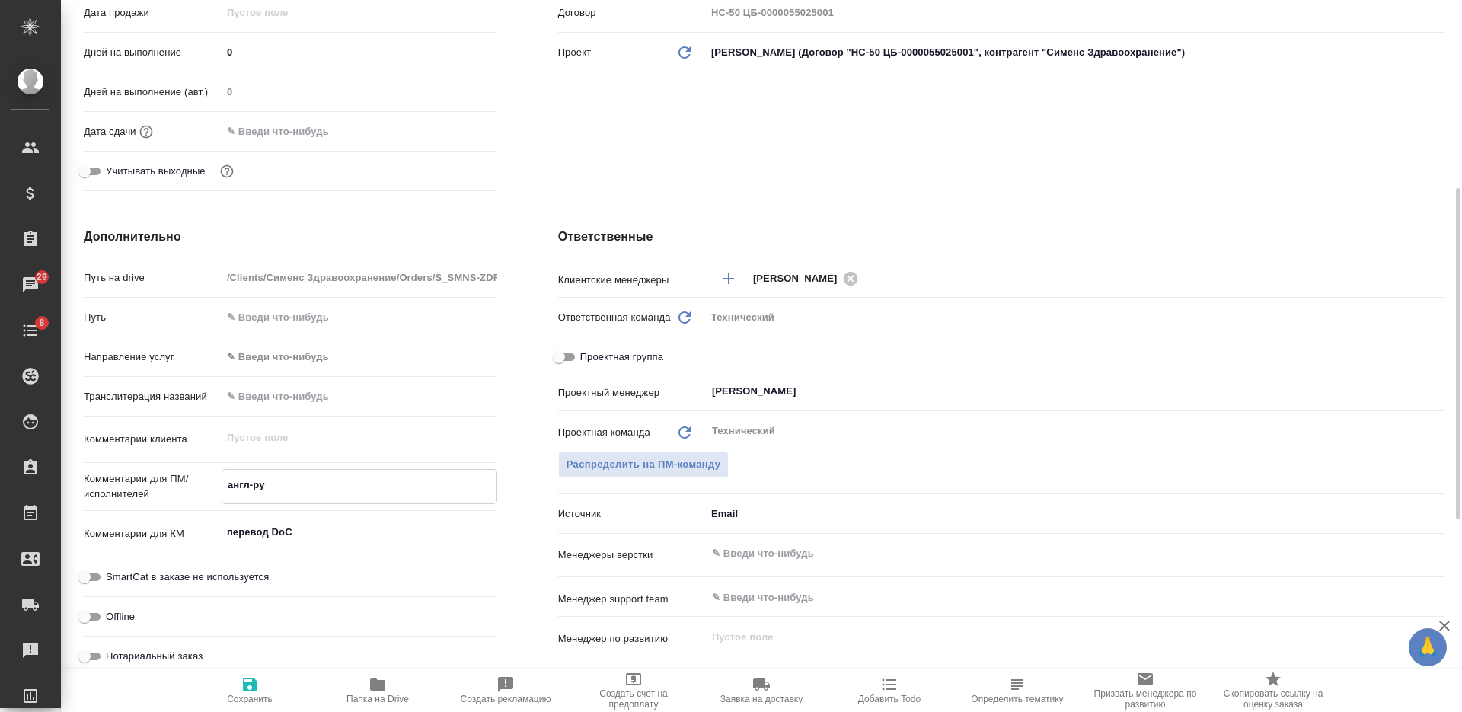
type textarea "англ-рус"
type textarea "x"
type textarea "англ-рус"
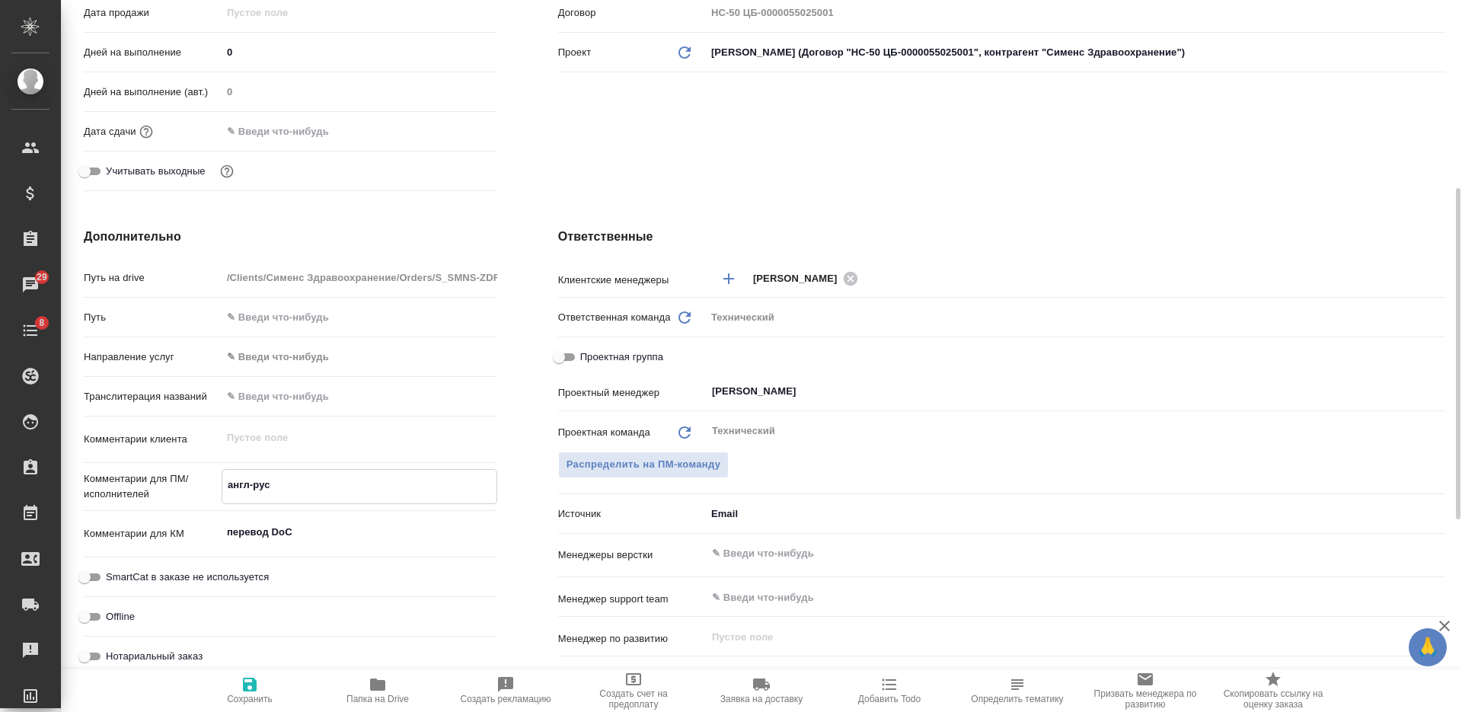
type textarea "x"
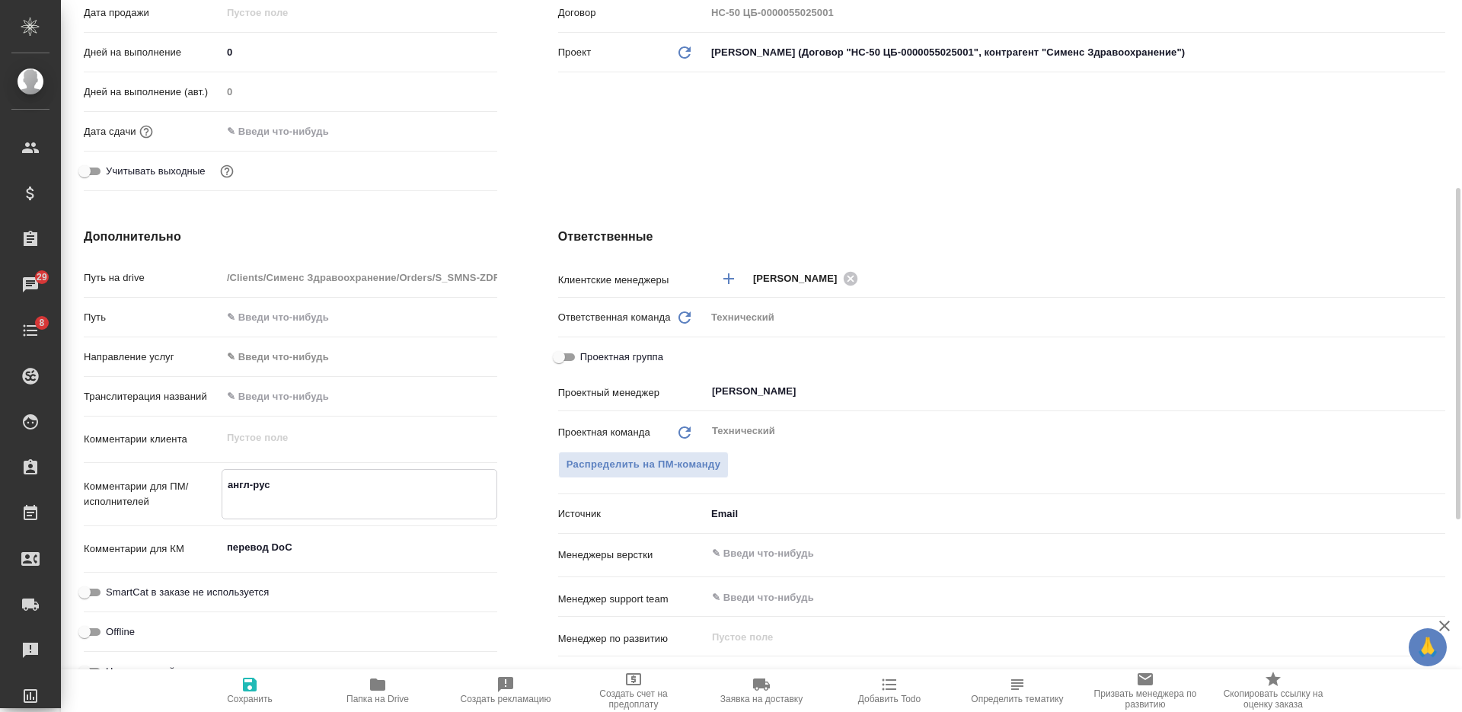
type textarea "англ-рус в"
type textarea "x"
type textarea "англ-рус в"
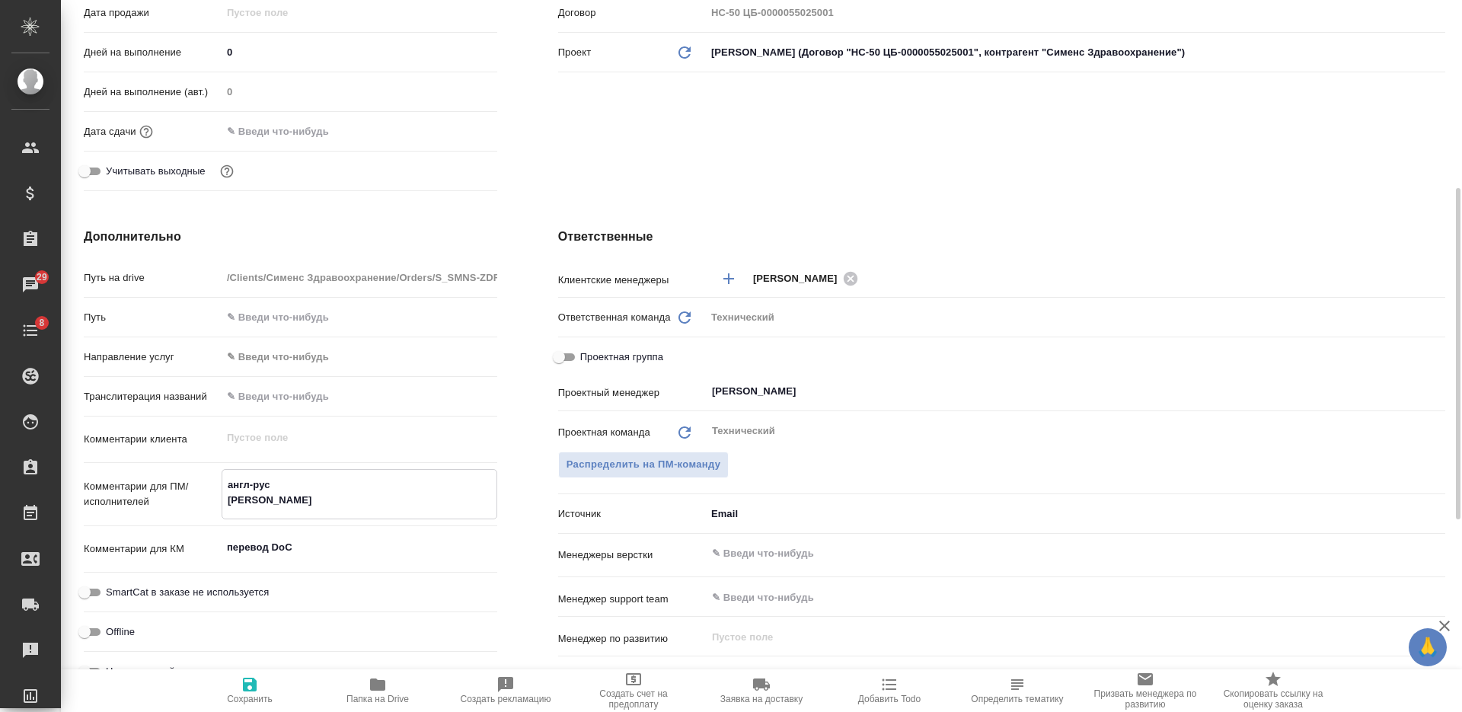
type textarea "x"
type textarea "англ-рус в р"
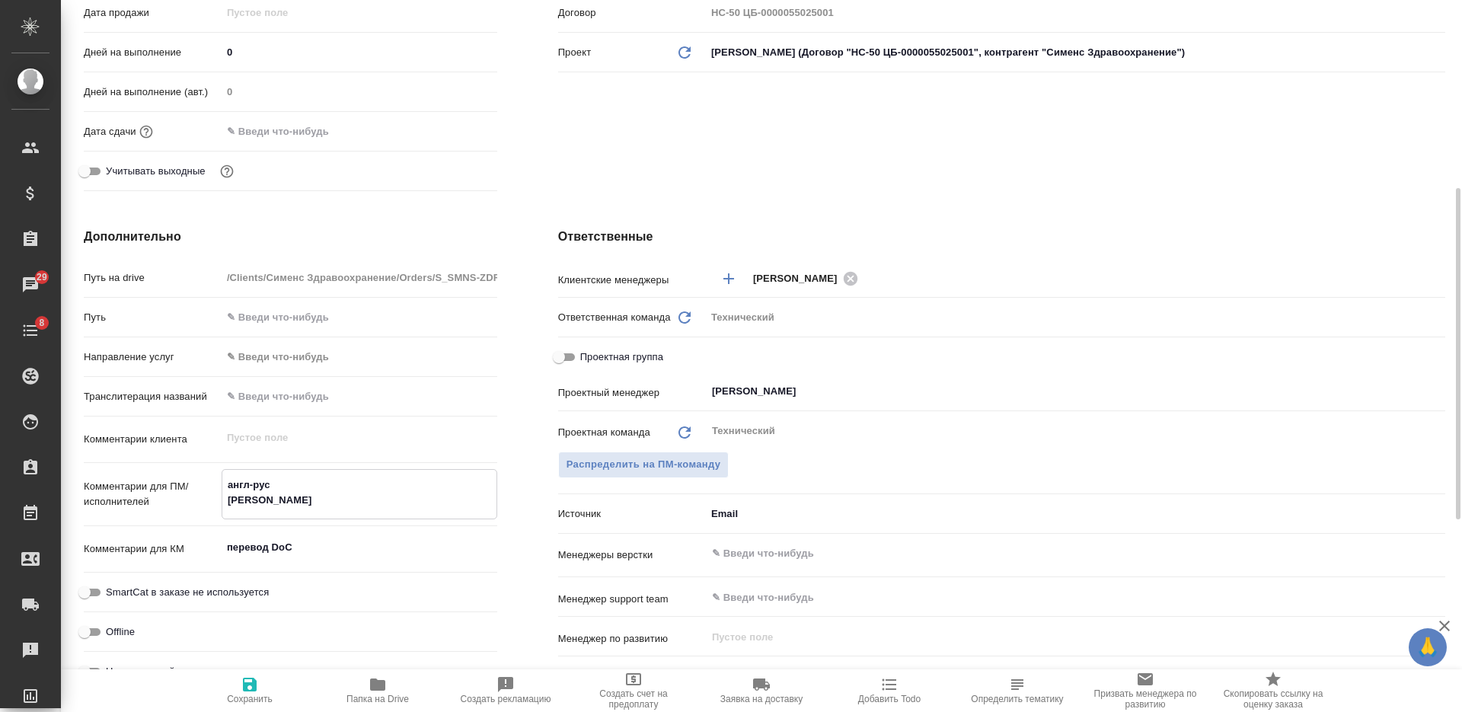
type textarea "x"
type textarea "англ-рус в ре"
type textarea "x"
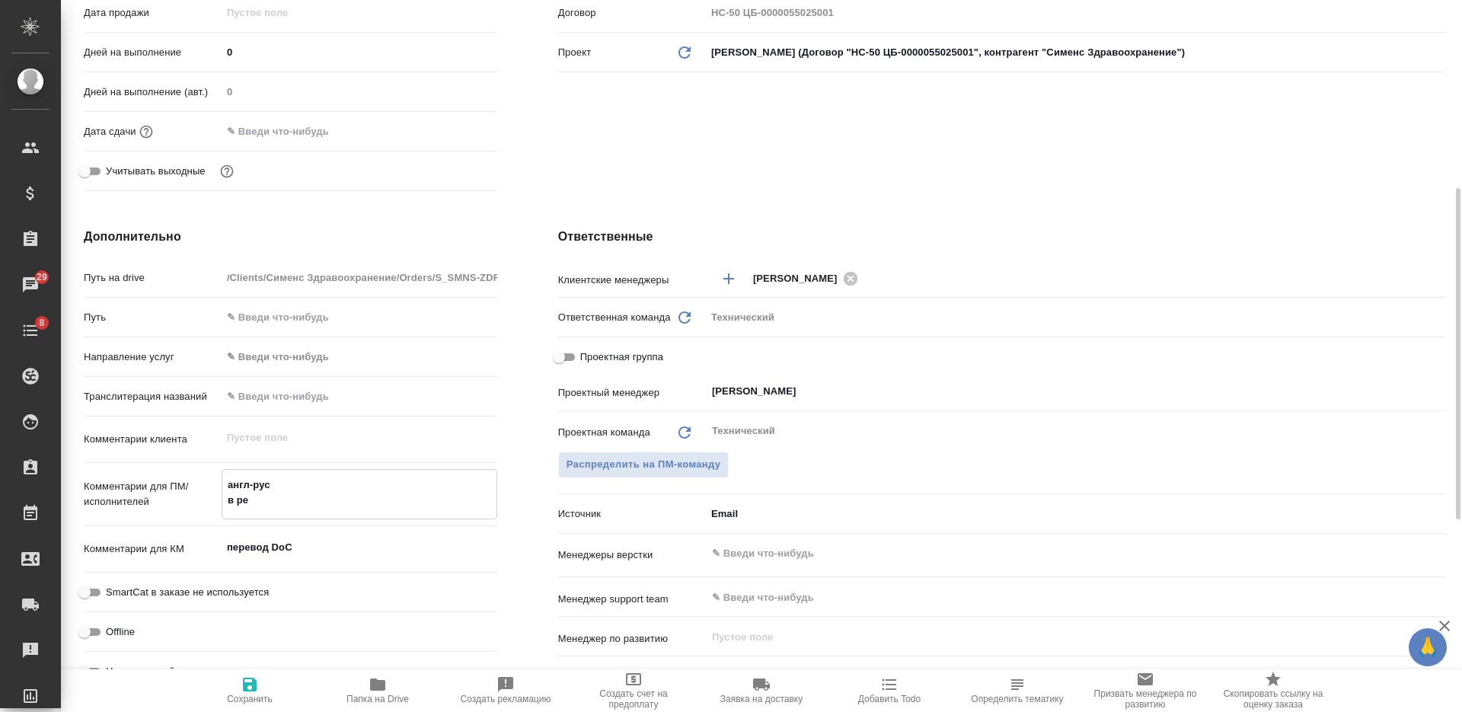
type textarea "x"
type textarea "англ-рус в реф"
type textarea "x"
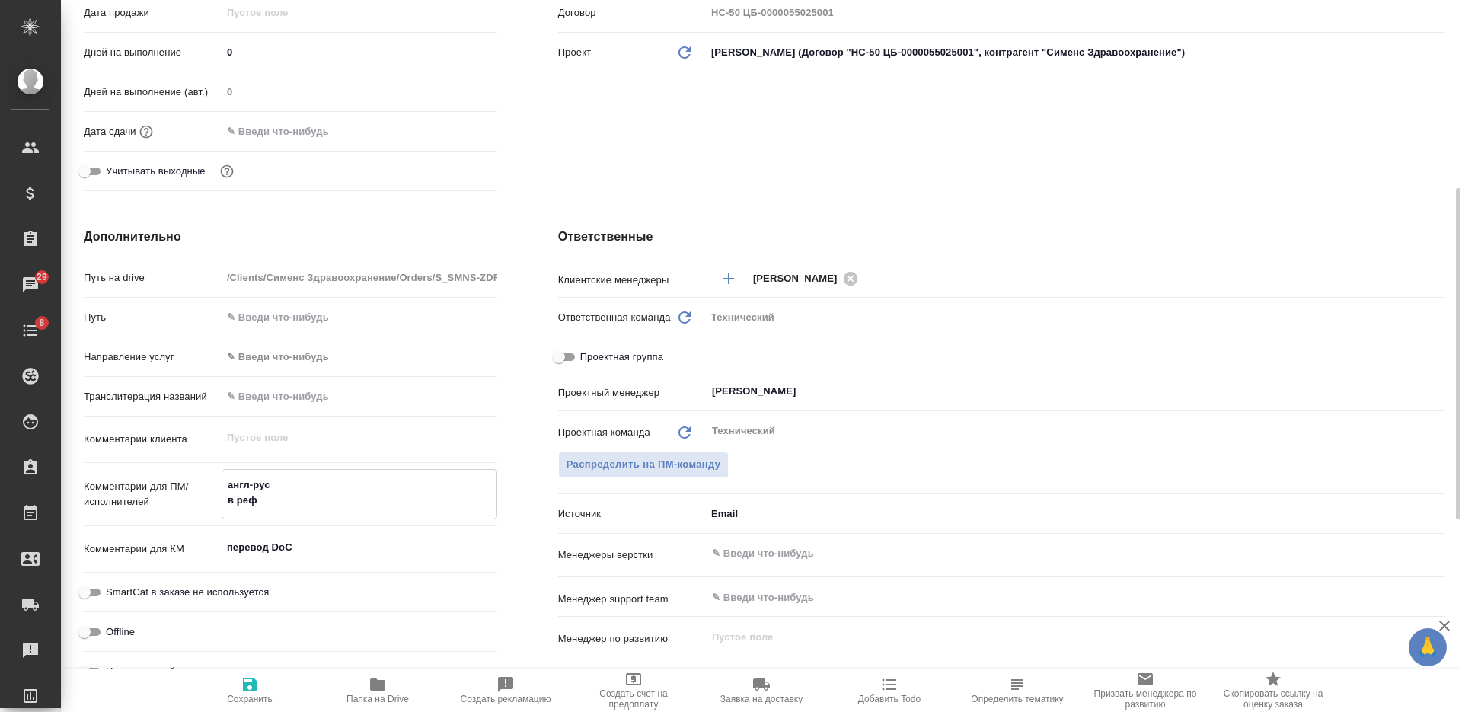
type textarea "англ-рус в рефе"
type textarea "x"
type textarea "англ-рус в реф"
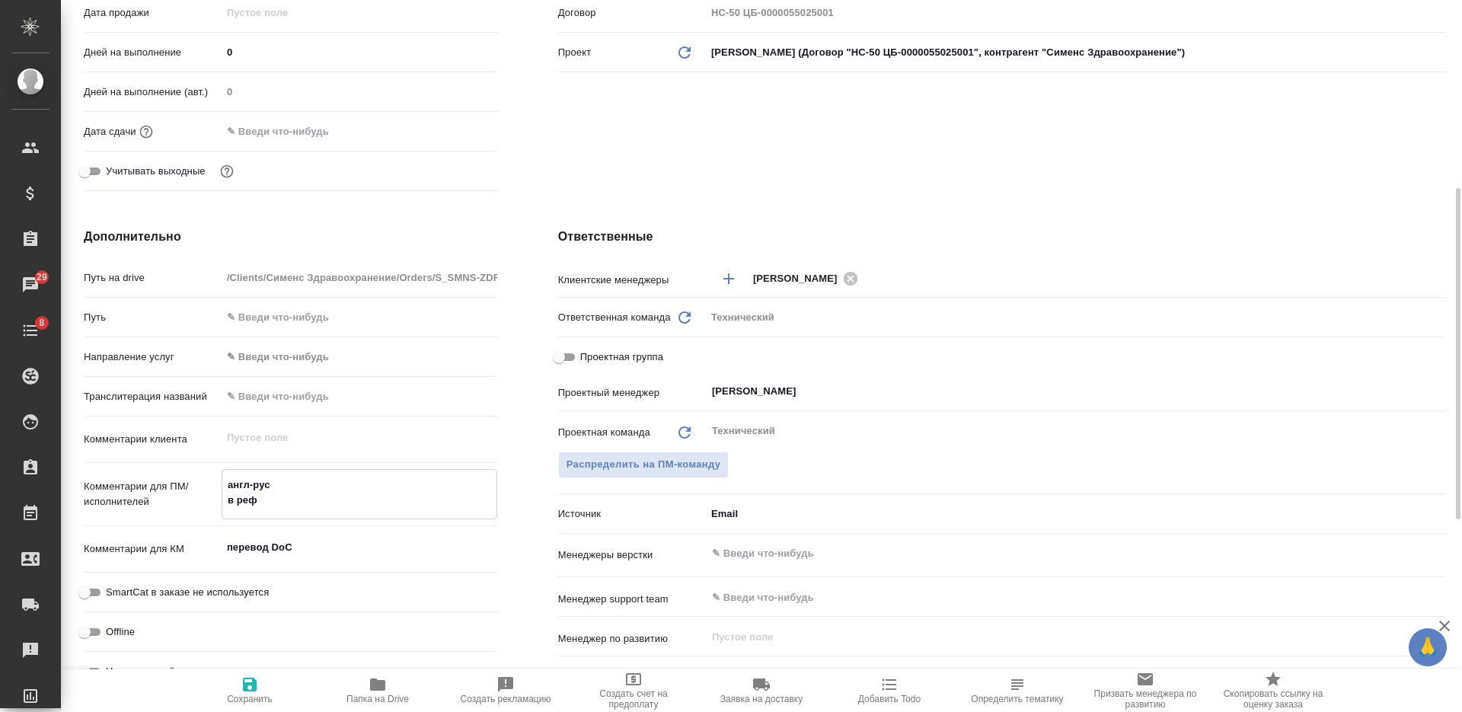
type textarea "x"
type textarea "англ-рус в ре"
type textarea "x"
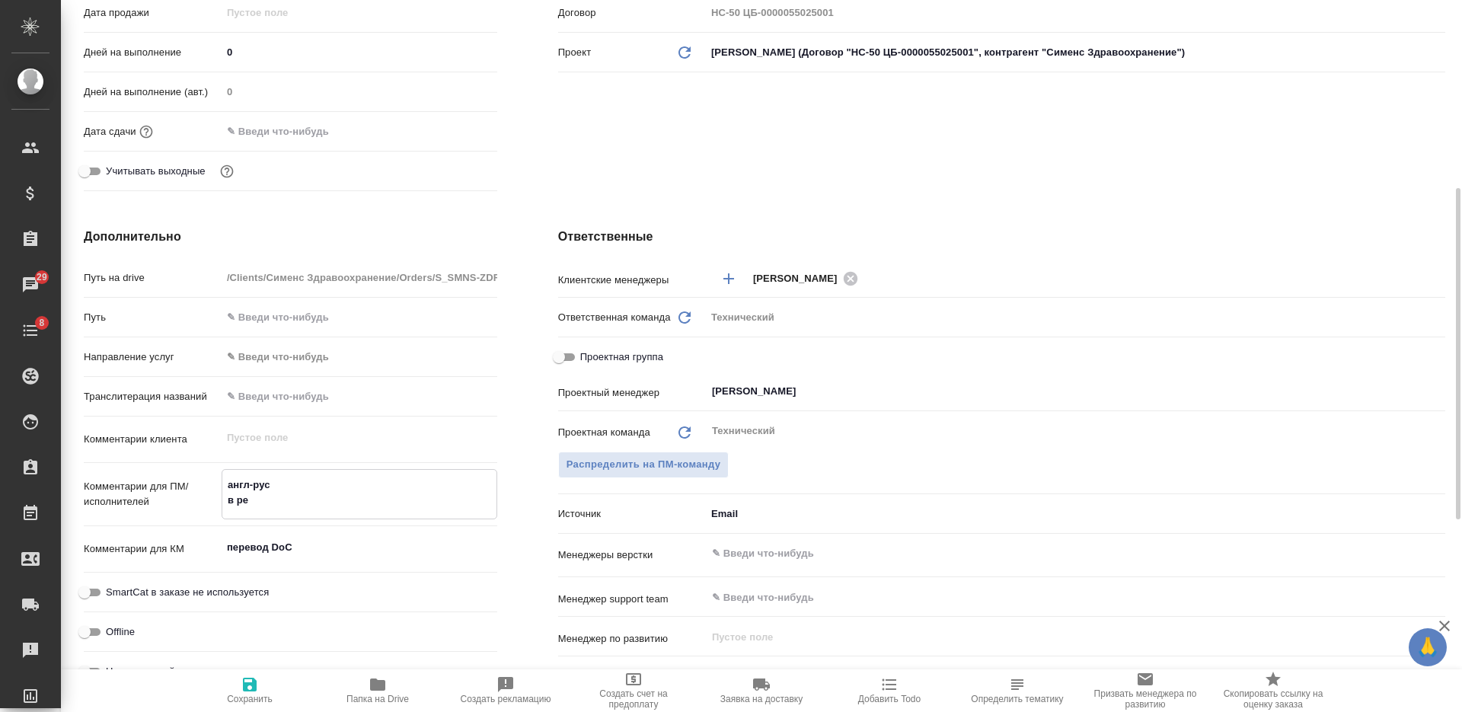
type textarea "x"
type textarea "англ-рус в р"
type textarea "x"
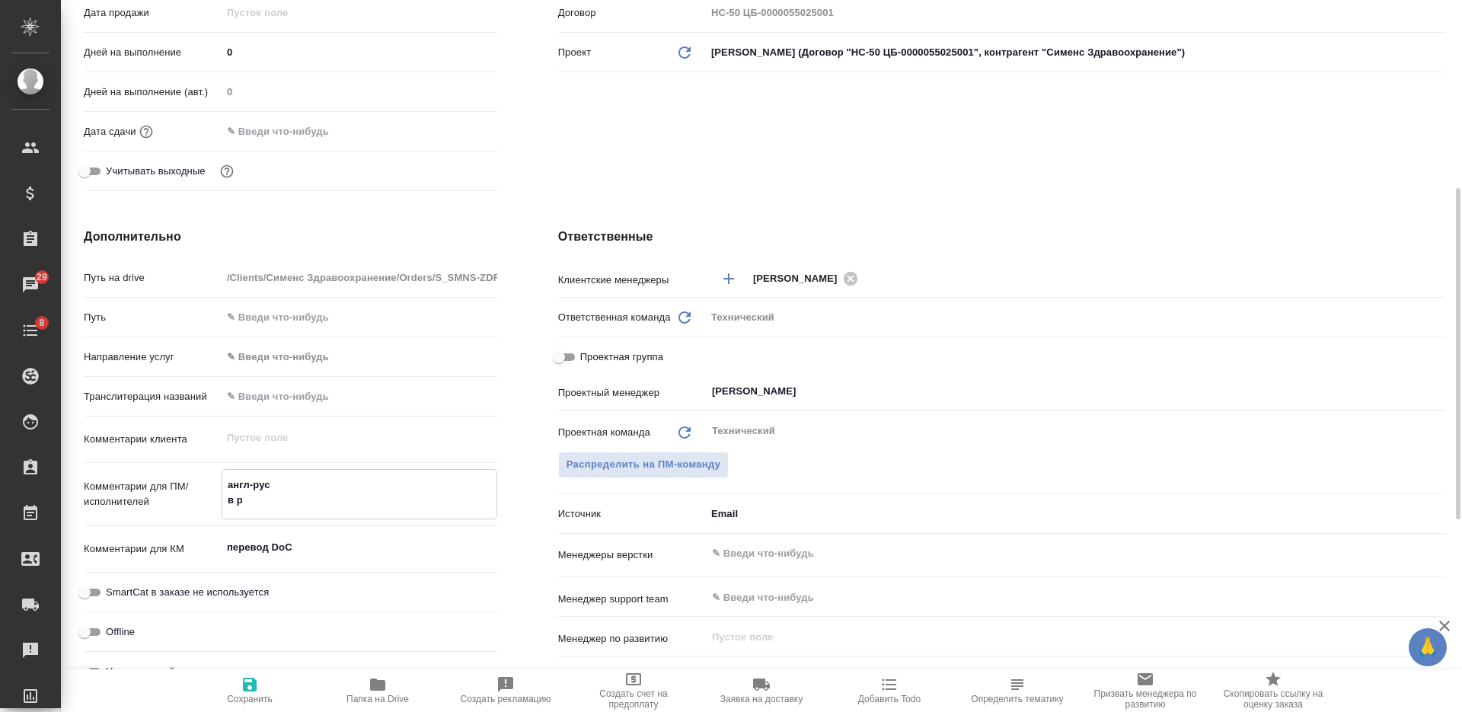
type textarea "x"
type textarea "англ-рус в"
type textarea "x"
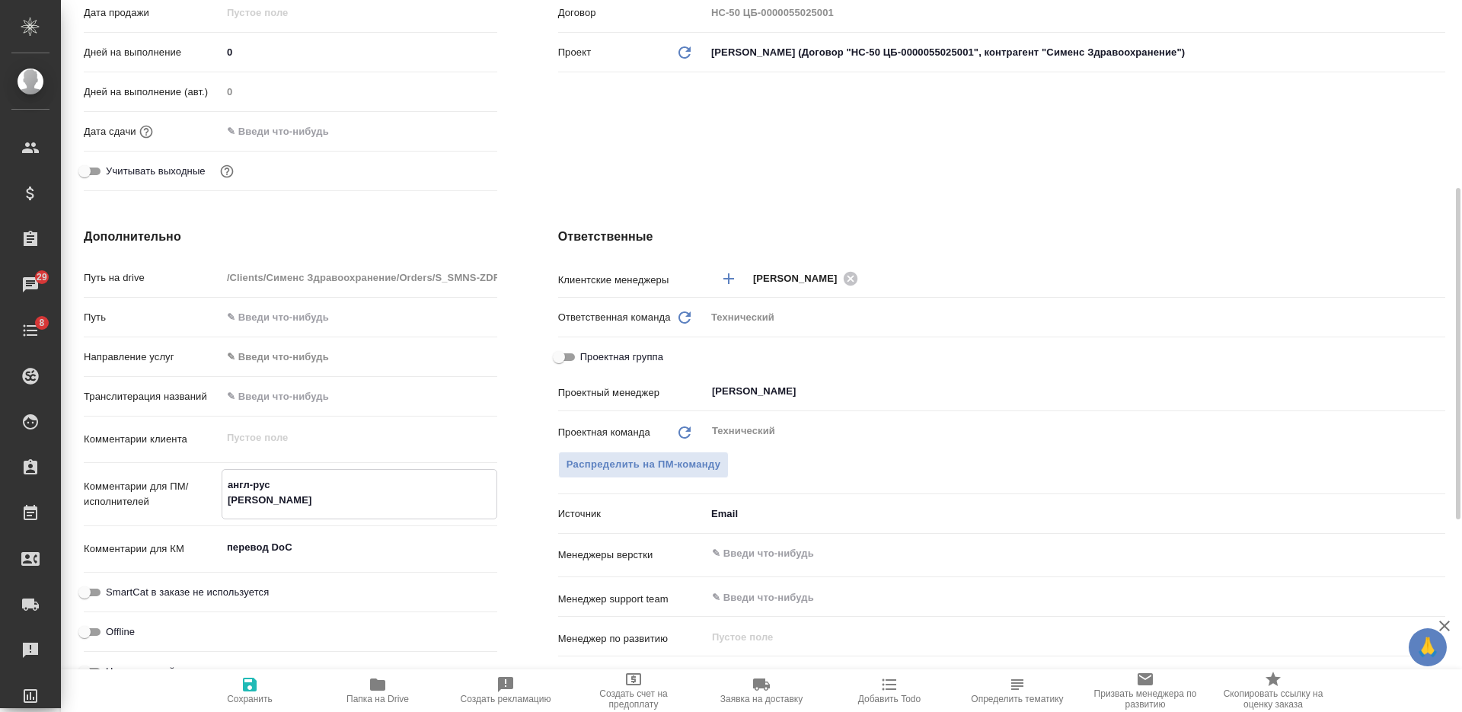
type textarea "англ-рус в"
type textarea "x"
type textarea "англ-рус"
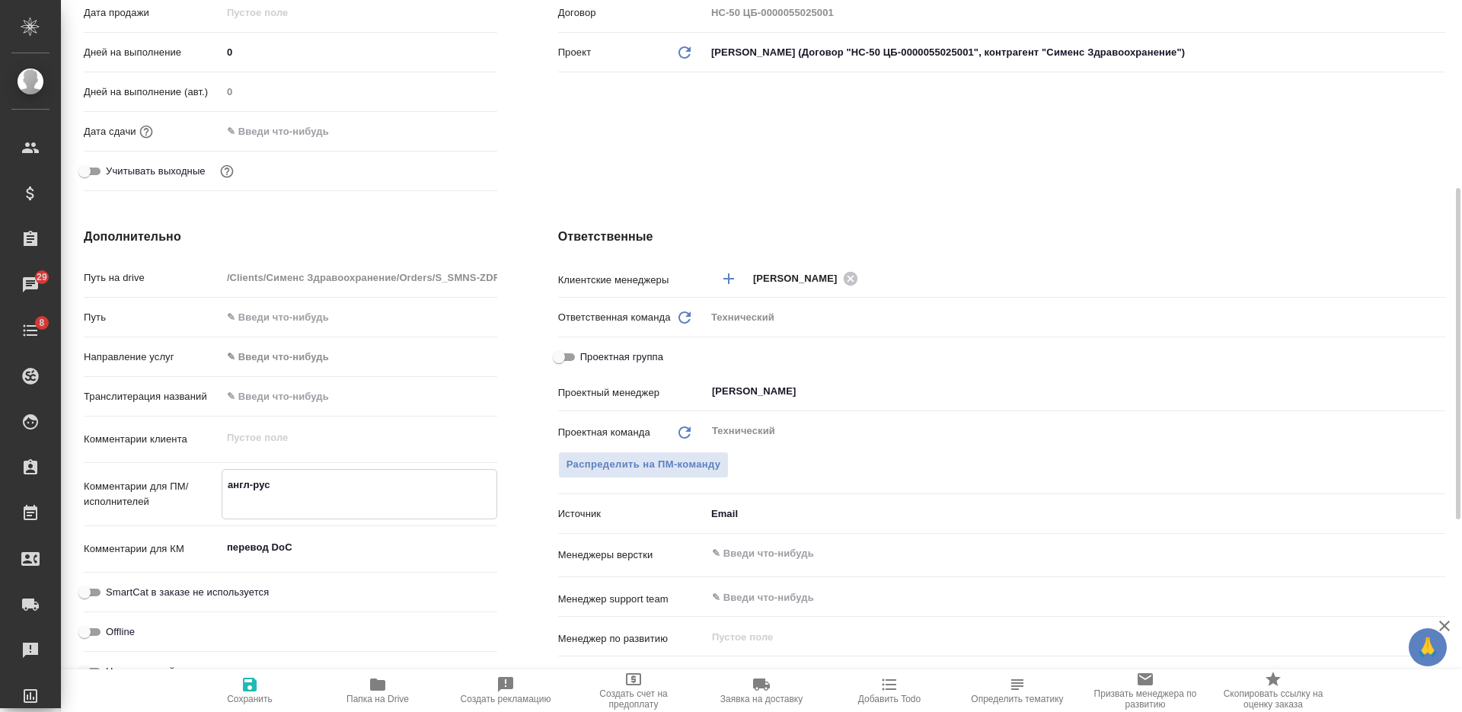
type textarea "x"
type textarea "англ-рус с"
type textarea "x"
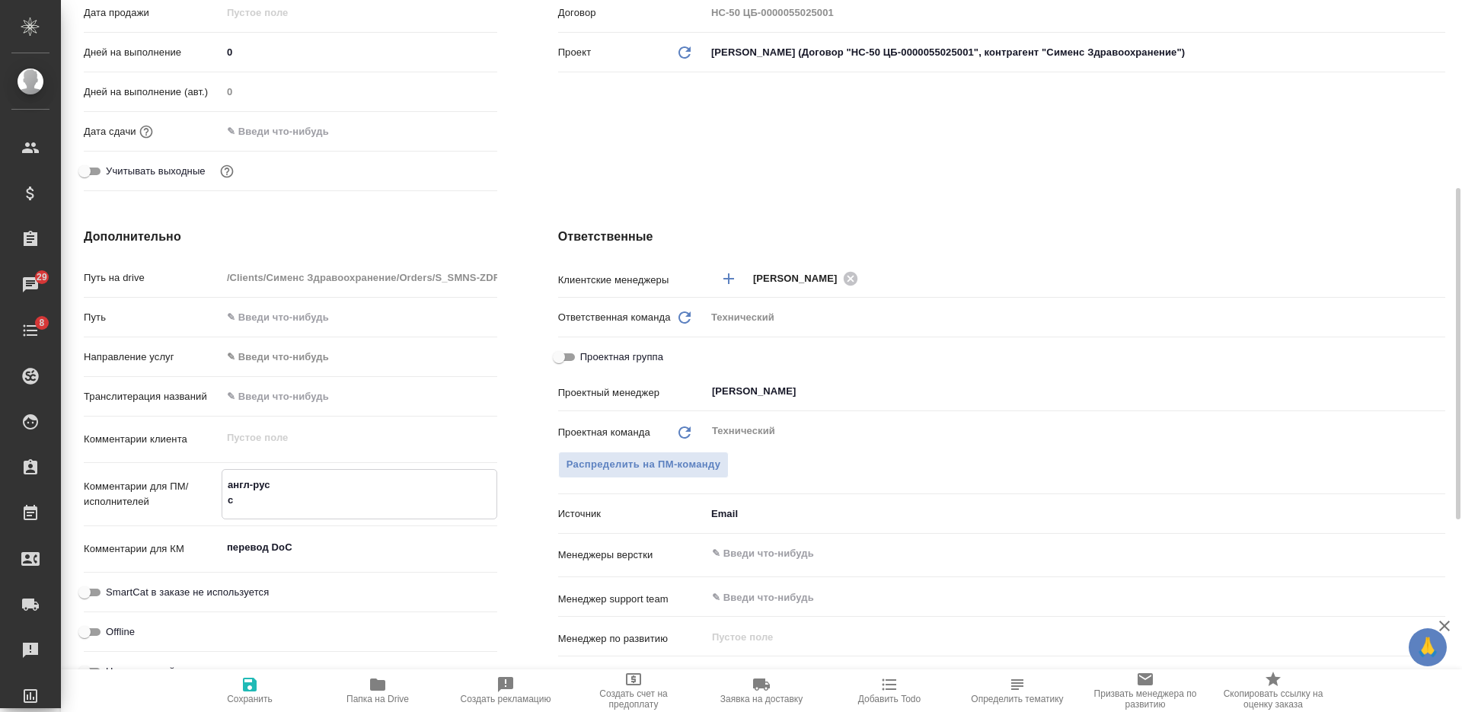
type textarea "x"
type textarea "англ-рус см"
type textarea "x"
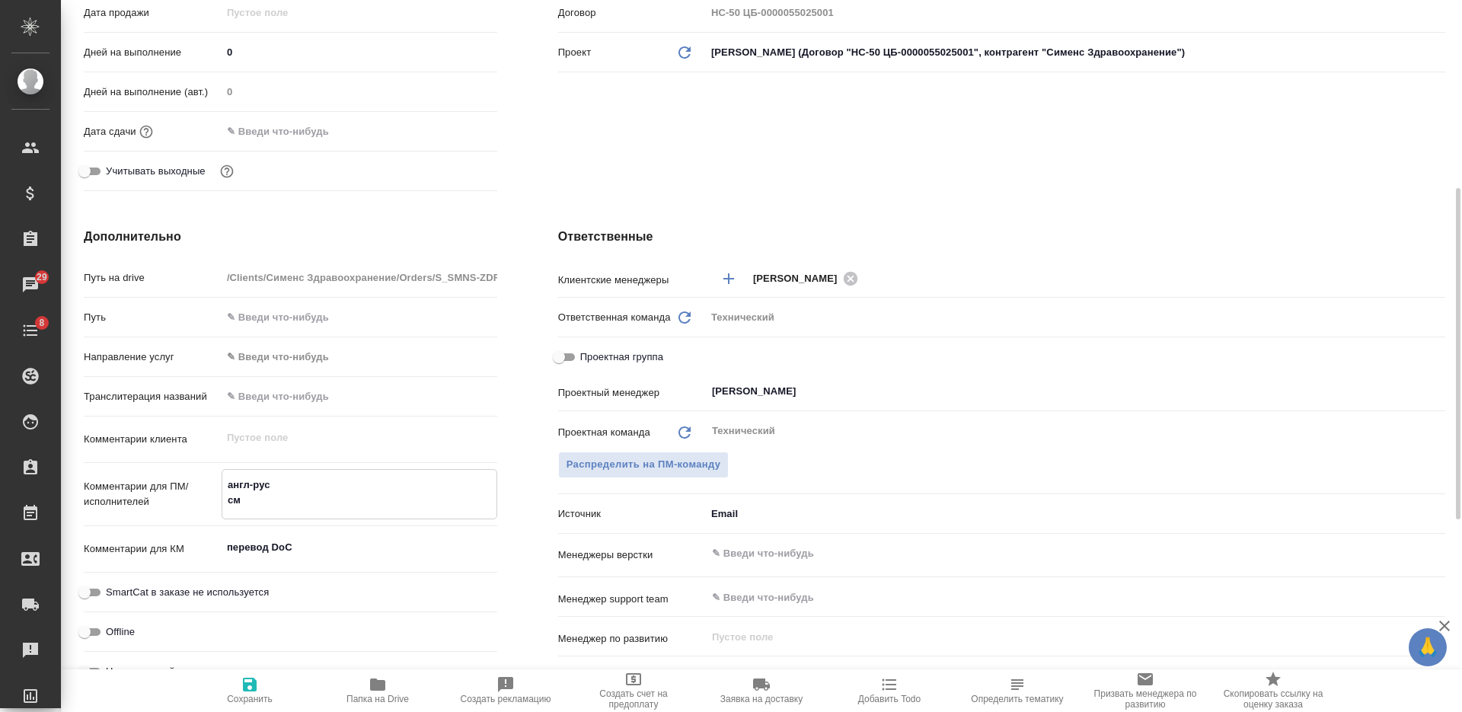
type textarea "x"
type textarea "англ-рус см"
type textarea "x"
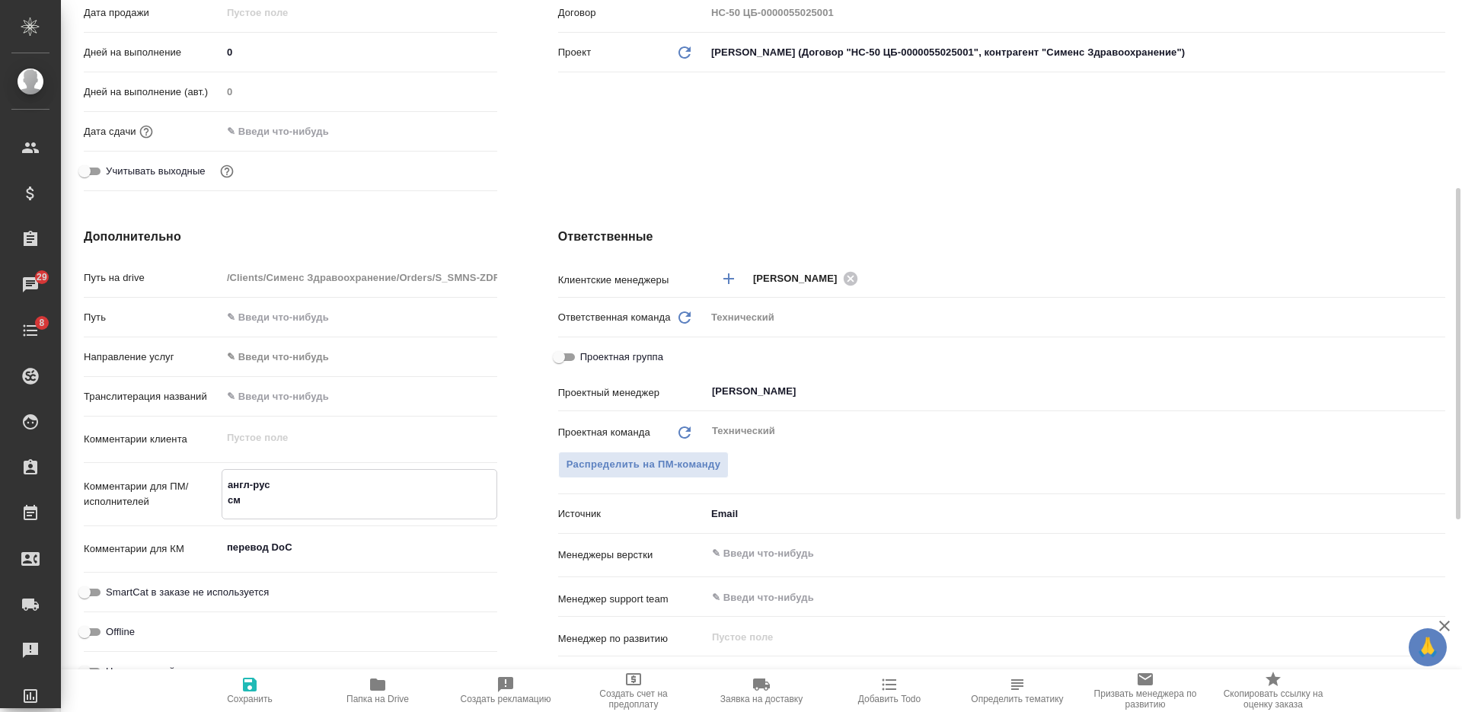
type textarea "англ-рус см р"
type textarea "x"
type textarea "англ-рус см ре"
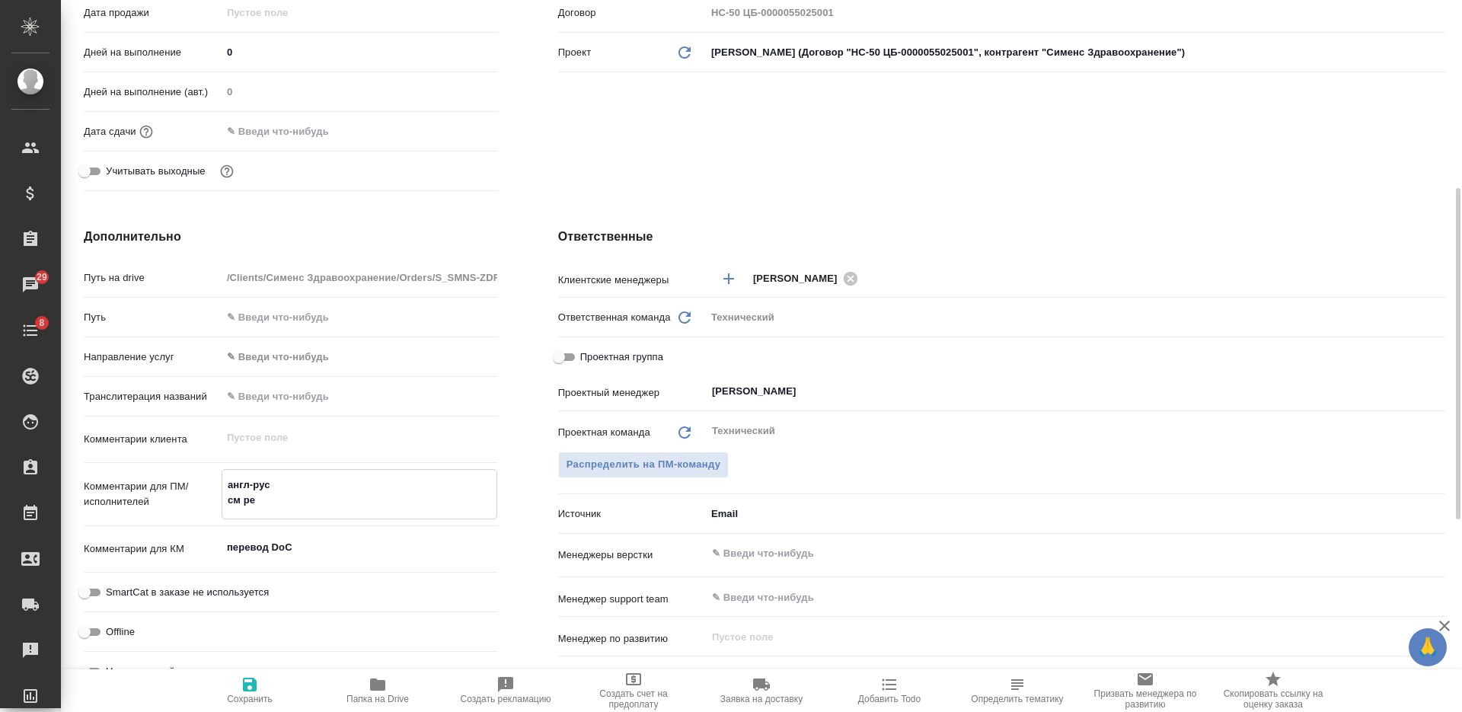
type textarea "x"
type textarea "англ-рус см реф"
type textarea "x"
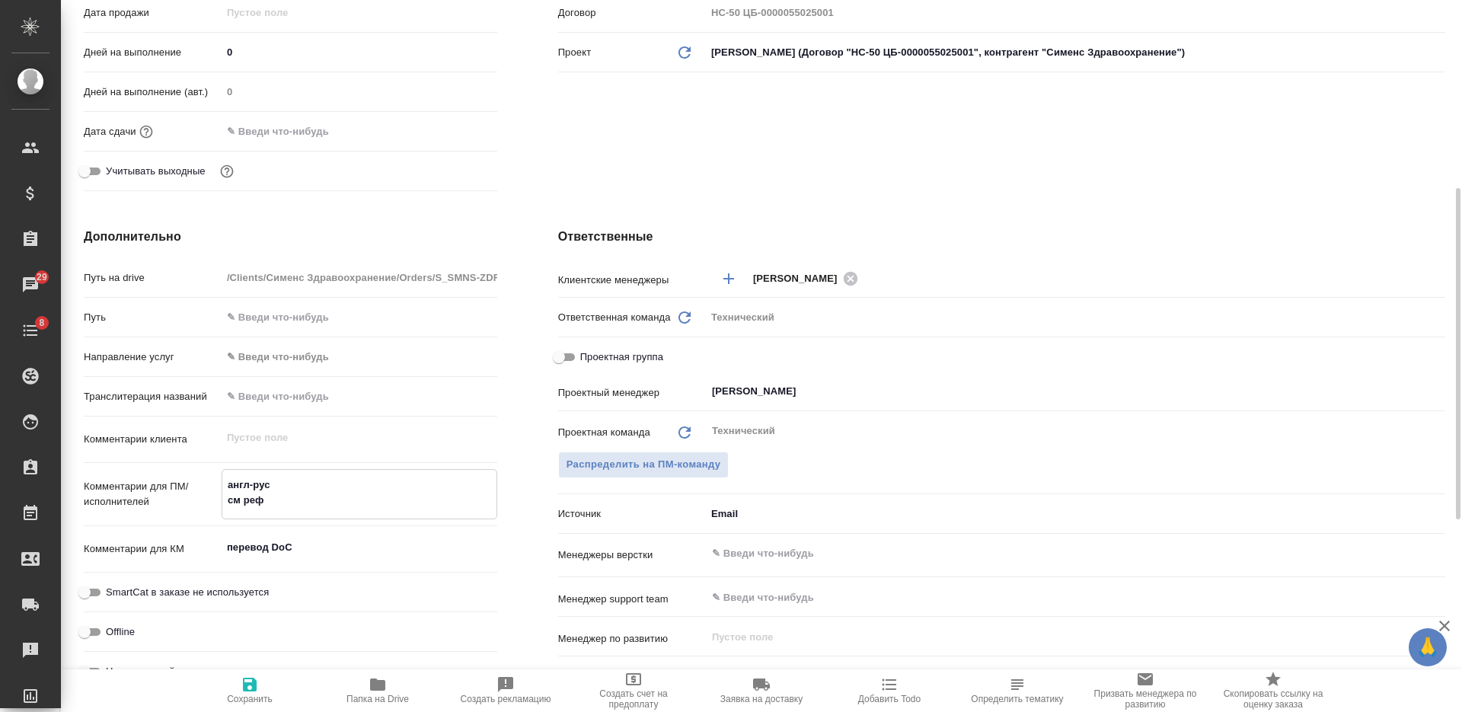
type textarea "x"
type textarea "англ-рус см рефе"
type textarea "x"
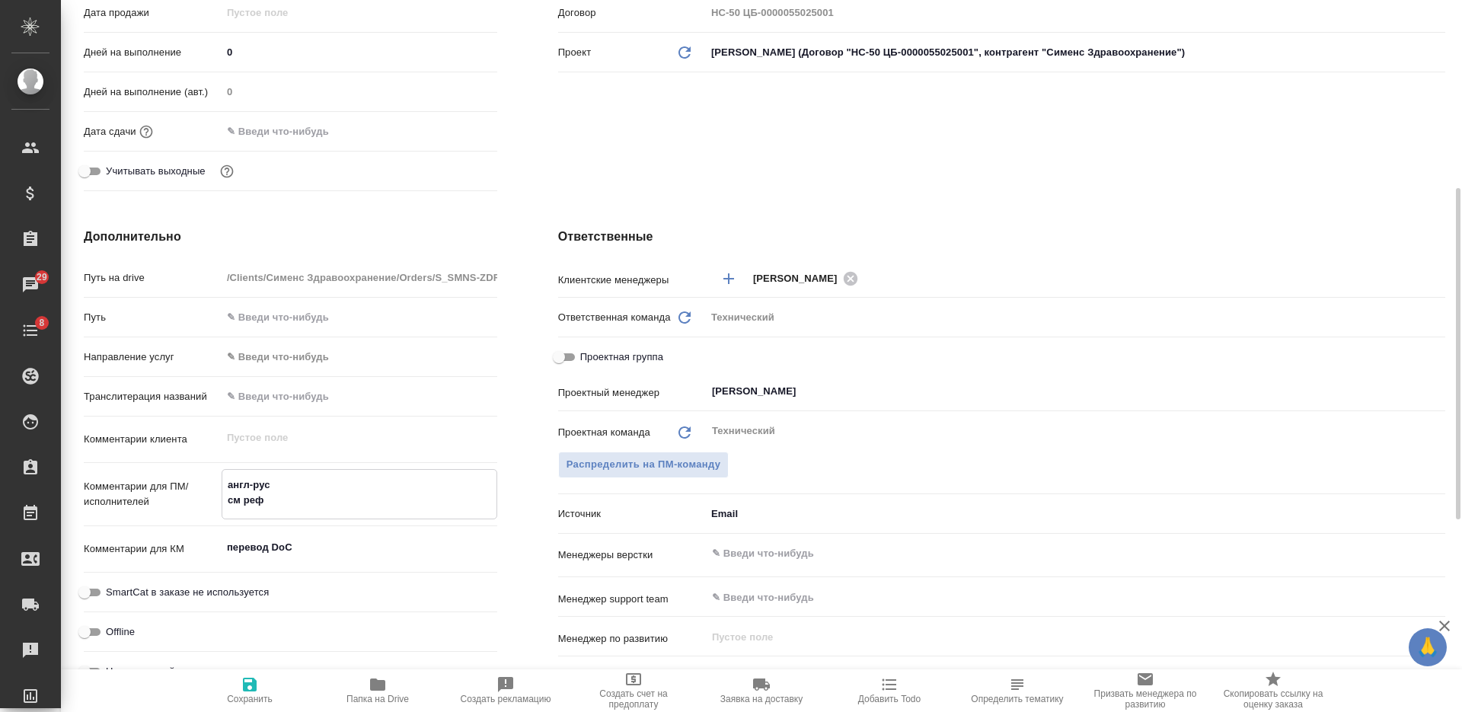
type textarea "x"
type textarea "англ-рус см рефер"
type textarea "x"
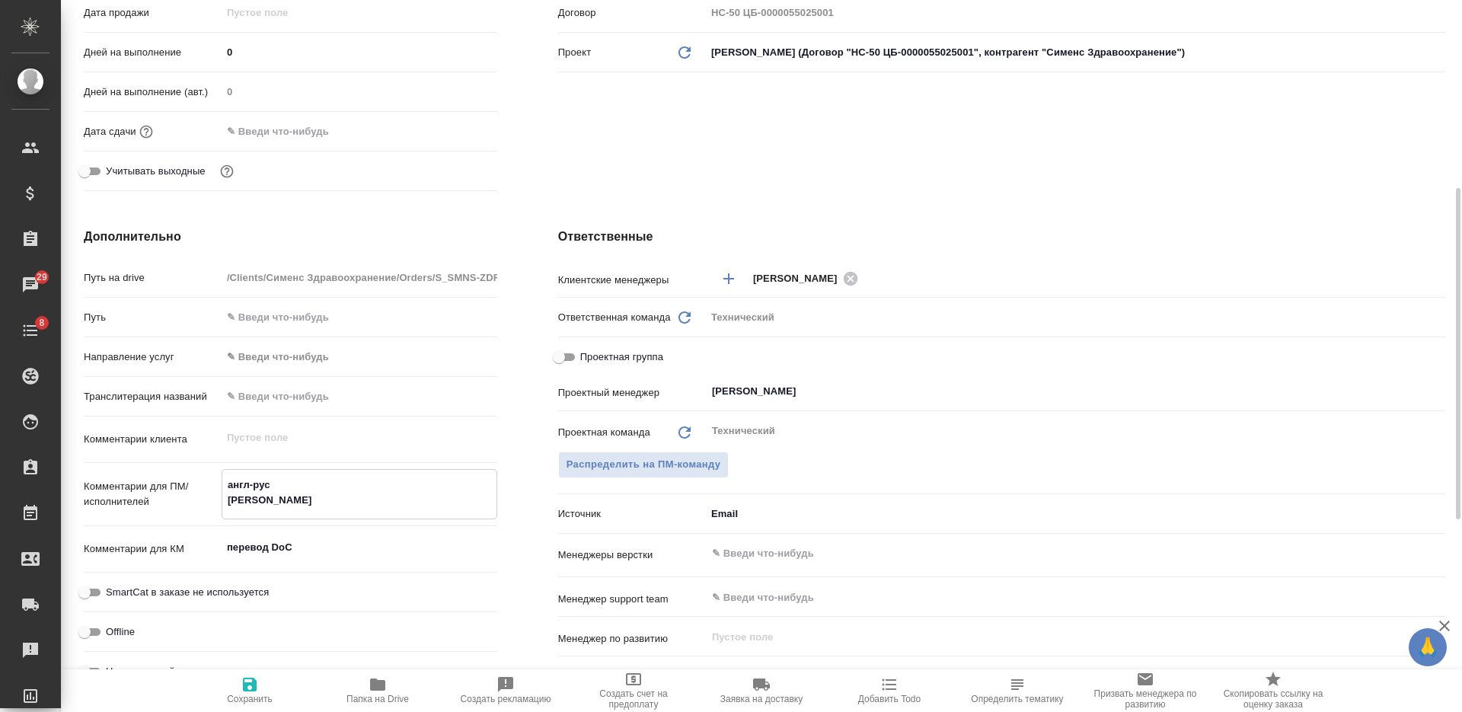
type textarea "англ-рус см рефере"
type textarea "x"
type textarea "англ-рус см референ"
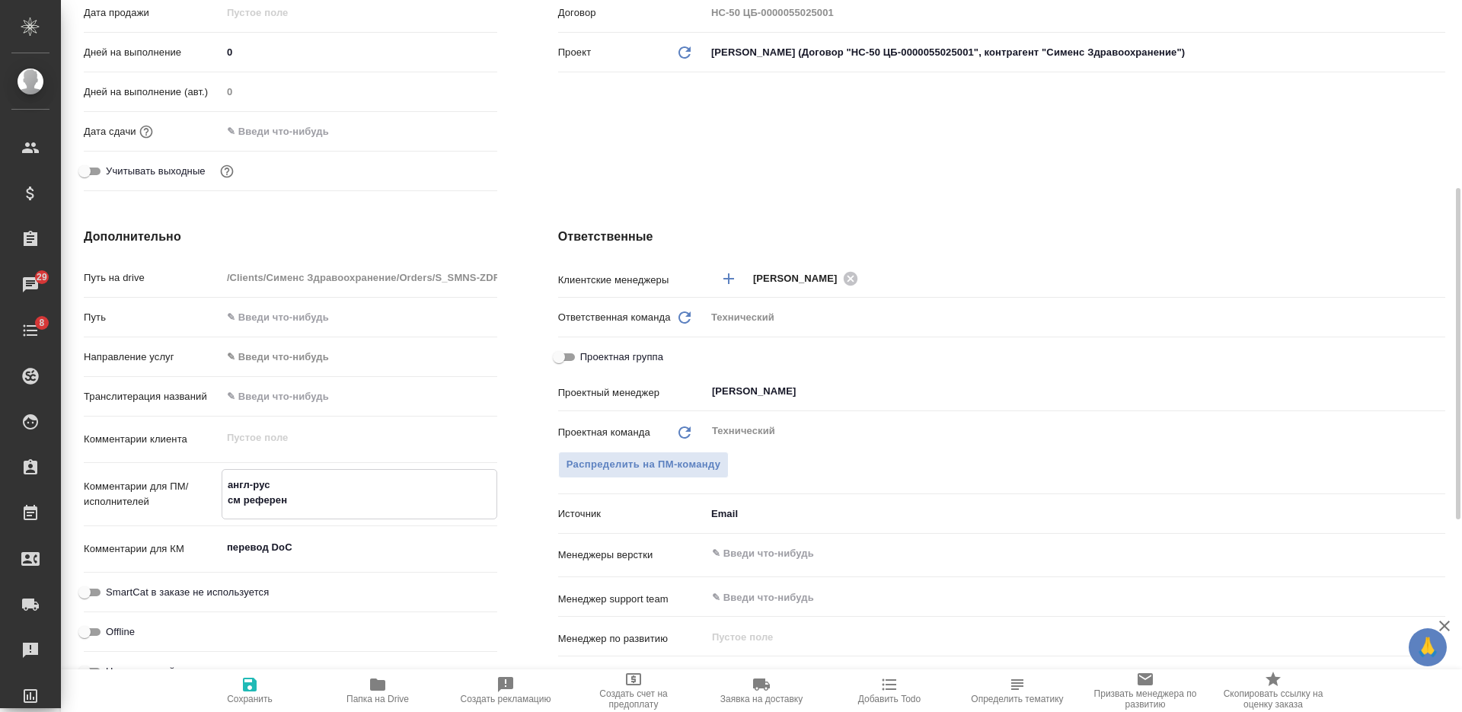
type textarea "x"
type textarea "англ-рус см референс"
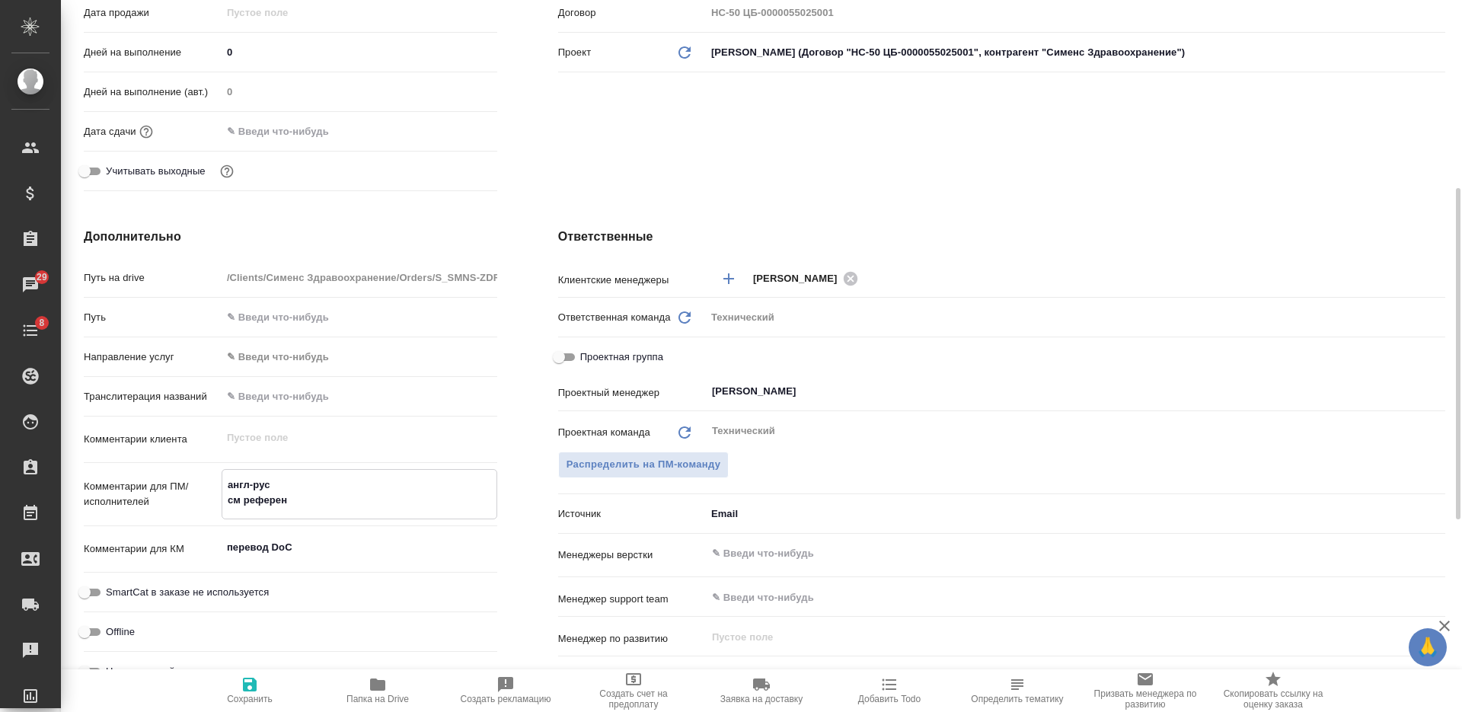
type textarea "x"
type textarea "англ-рус см референс"
type textarea "x"
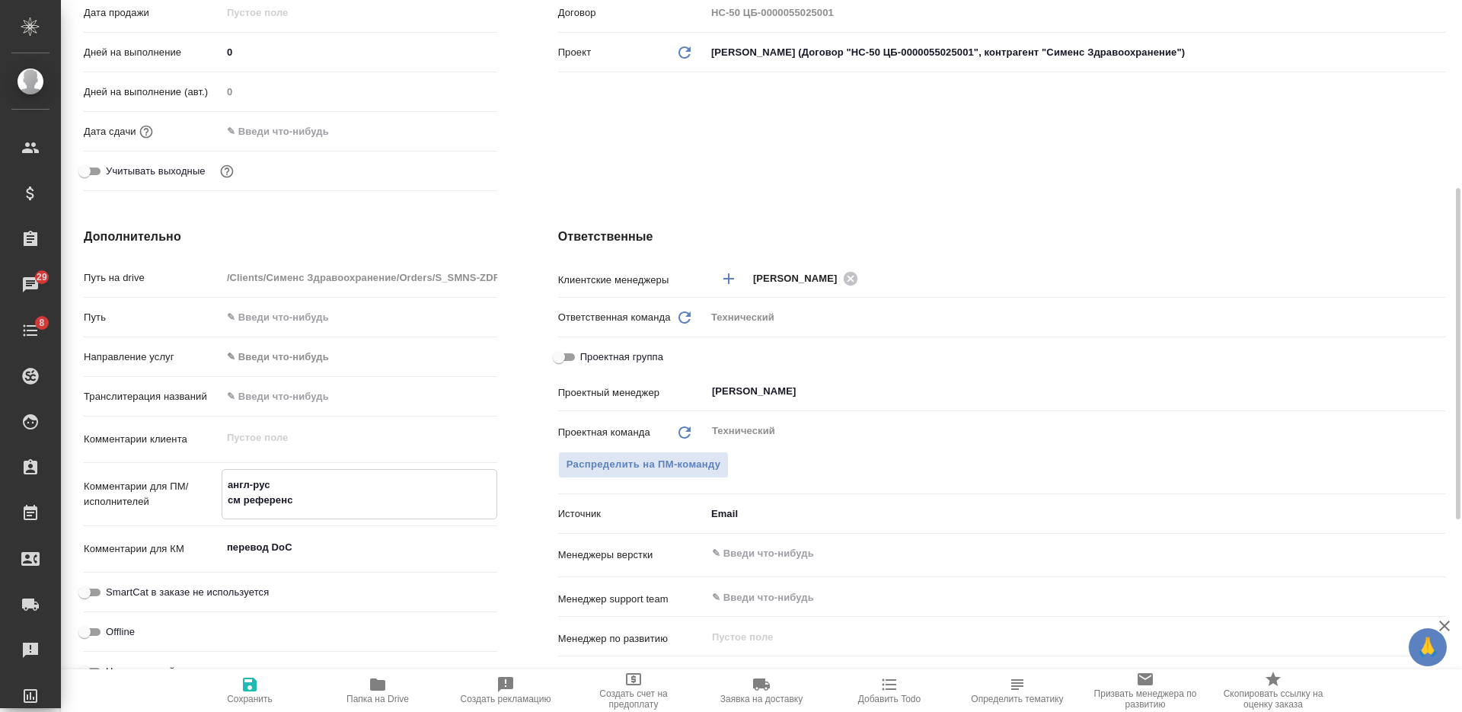
type textarea "x"
type textarea "англ-рус см референс н"
type textarea "x"
type textarea "англ-рус см референс на"
type textarea "x"
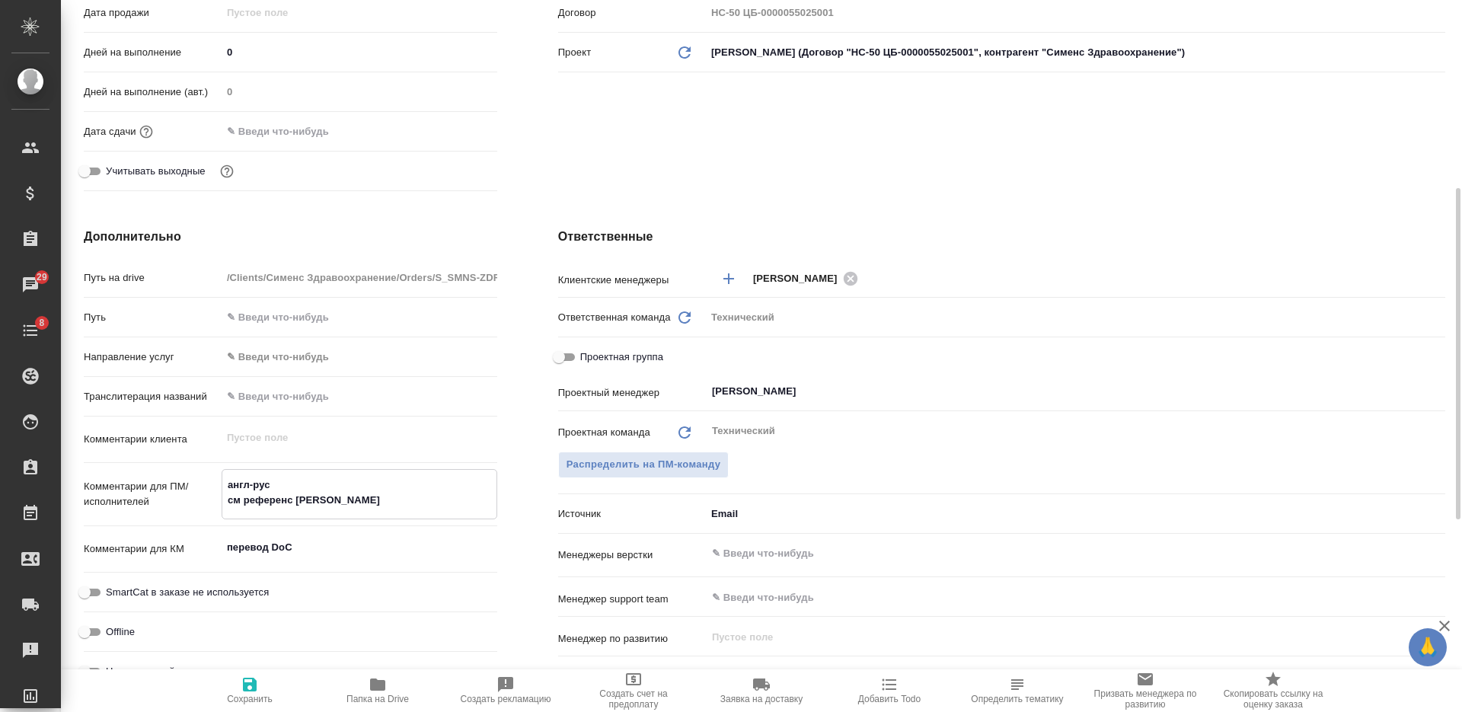
type textarea "x"
type textarea "англ-рус см референс на"
type textarea "x"
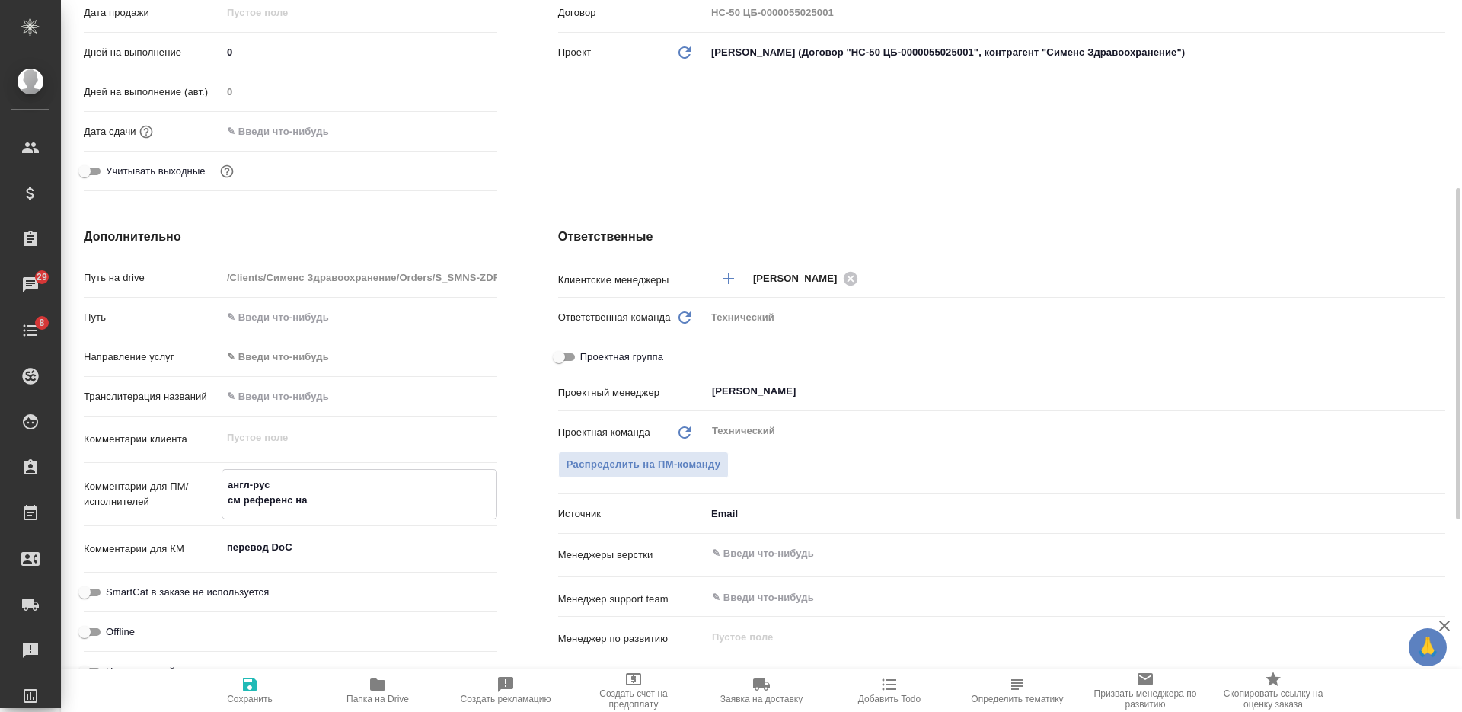
type textarea "англ-рус см референс на д"
type textarea "x"
type textarea "англ-рус см референс на дра"
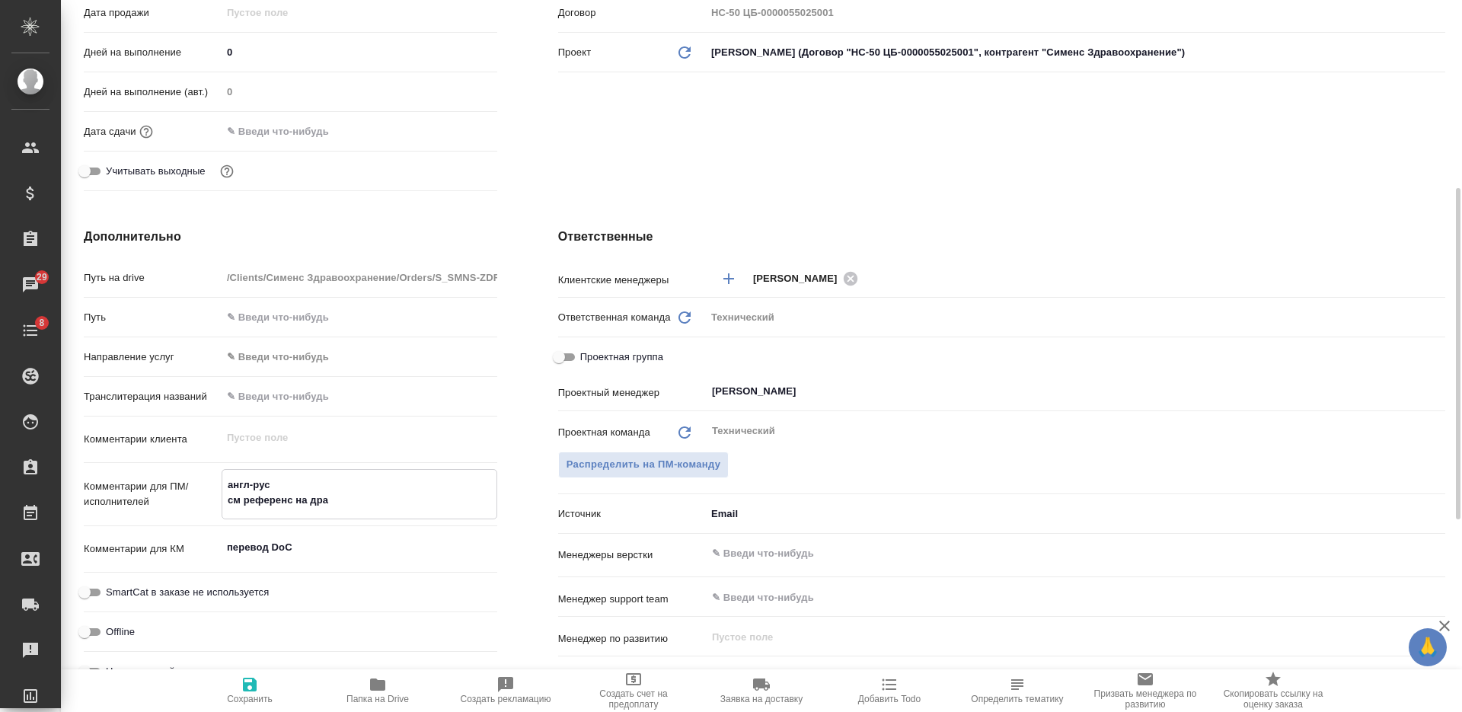
type textarea "x"
type textarea "англ-рус см референс на драй"
type textarea "x"
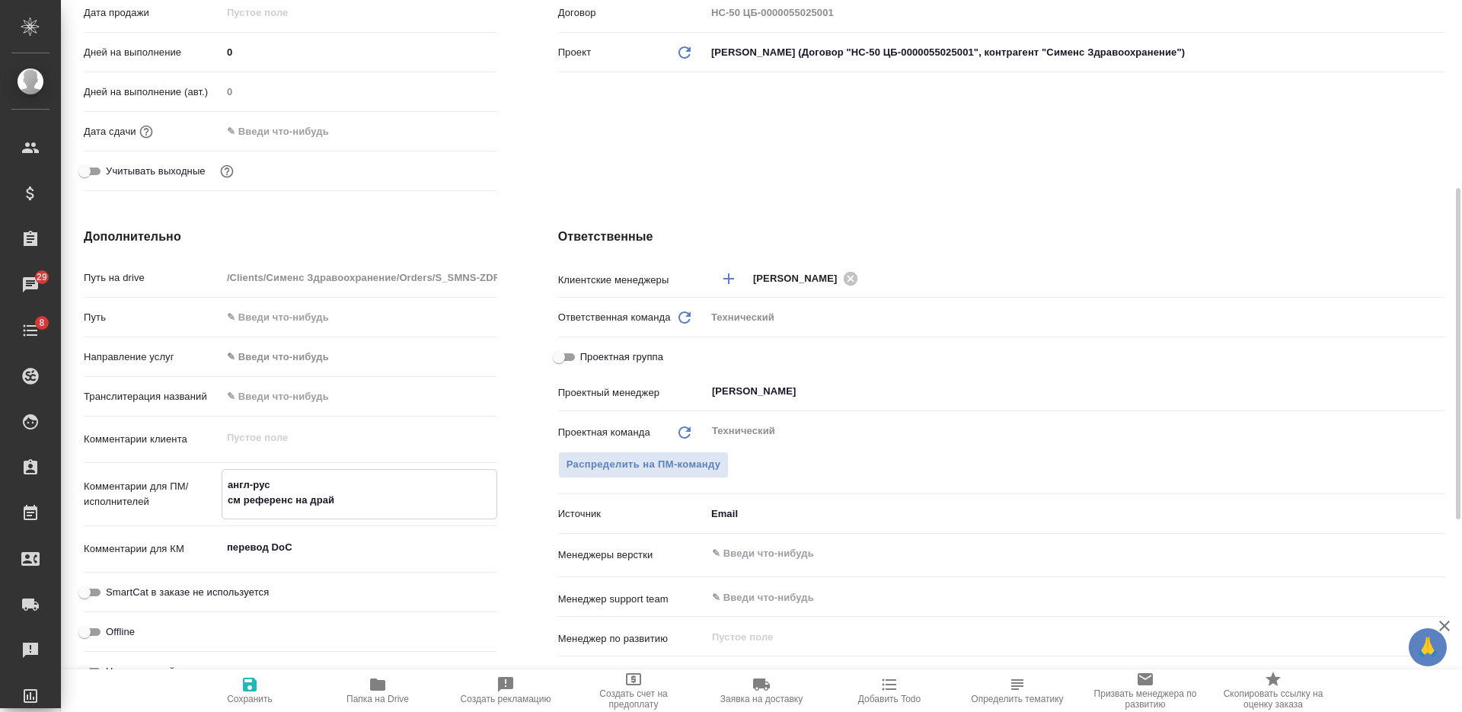
type textarea "x"
type textarea "англ-рус см референс на драйве"
type textarea "x"
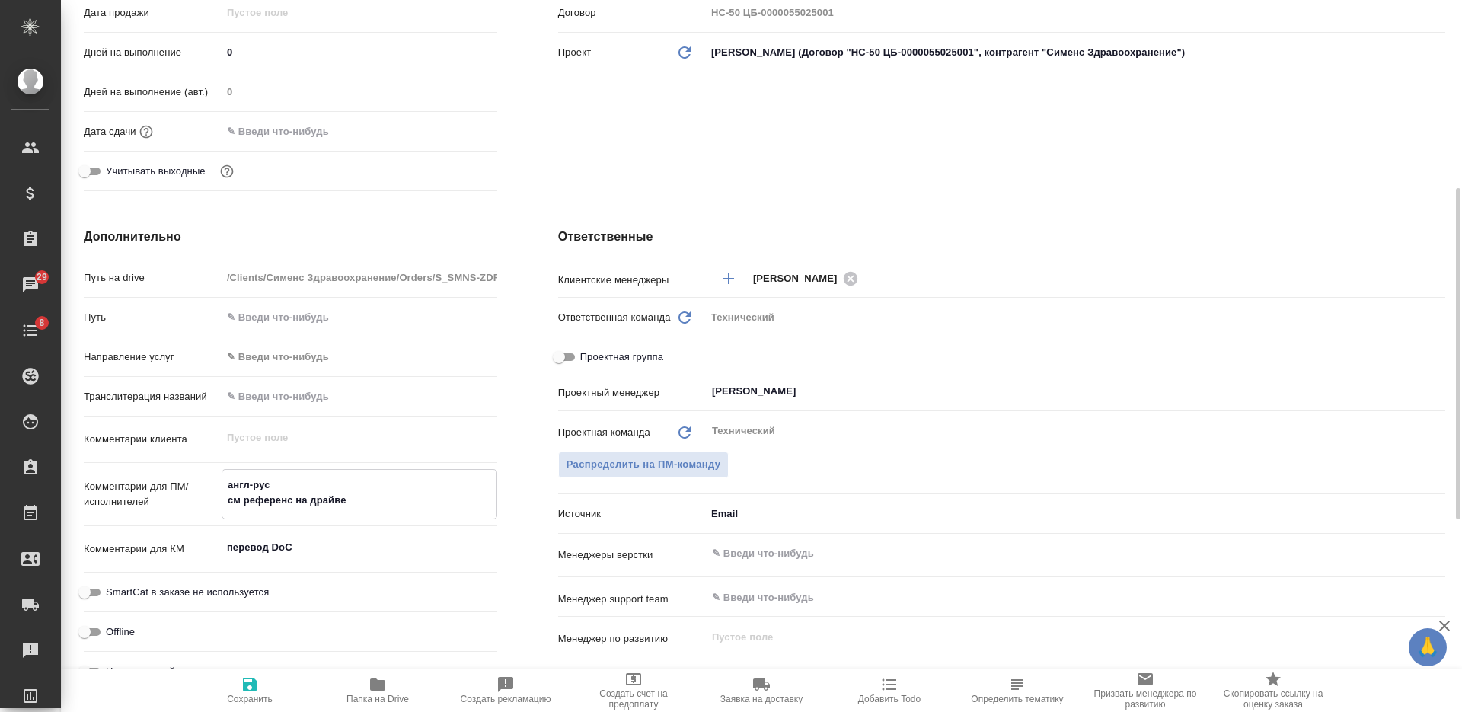
type textarea "x"
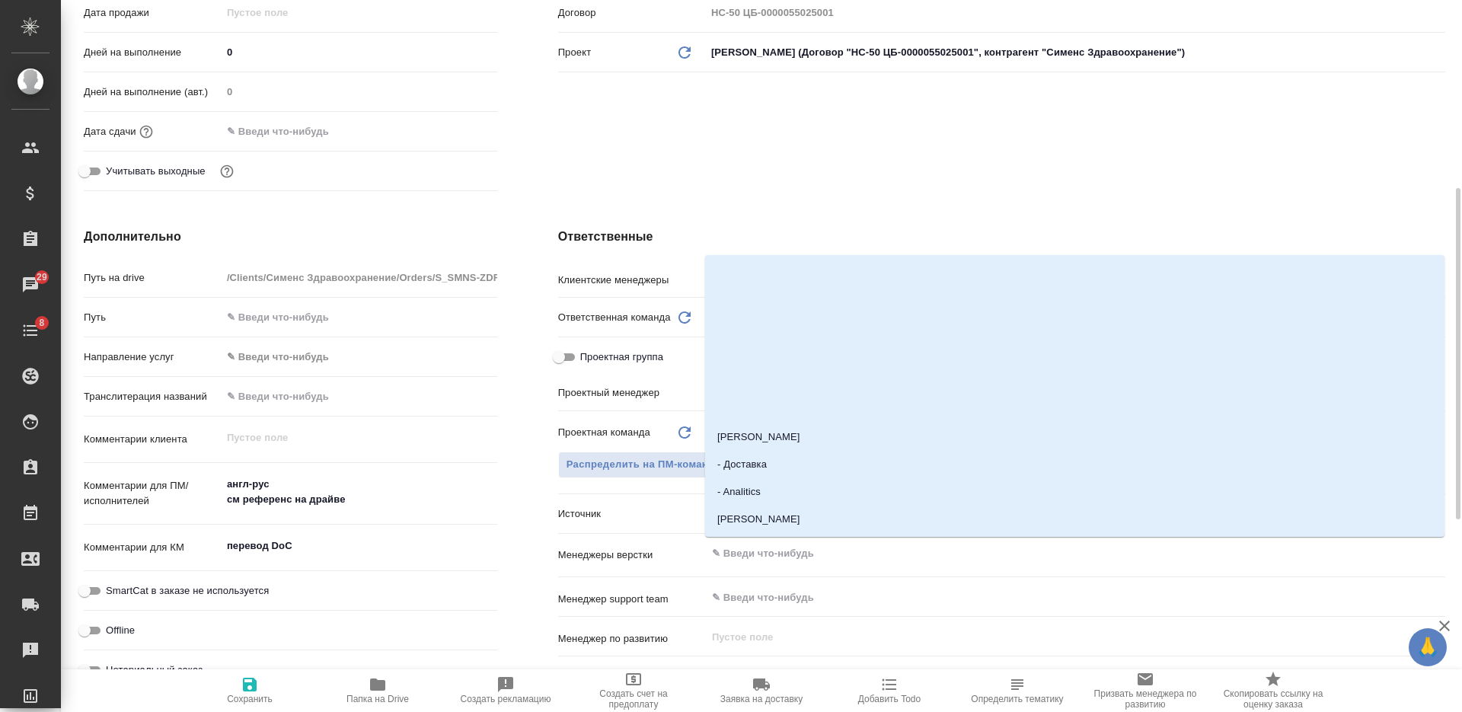
click at [778, 559] on input "text" at bounding box center [1049, 553] width 679 height 18
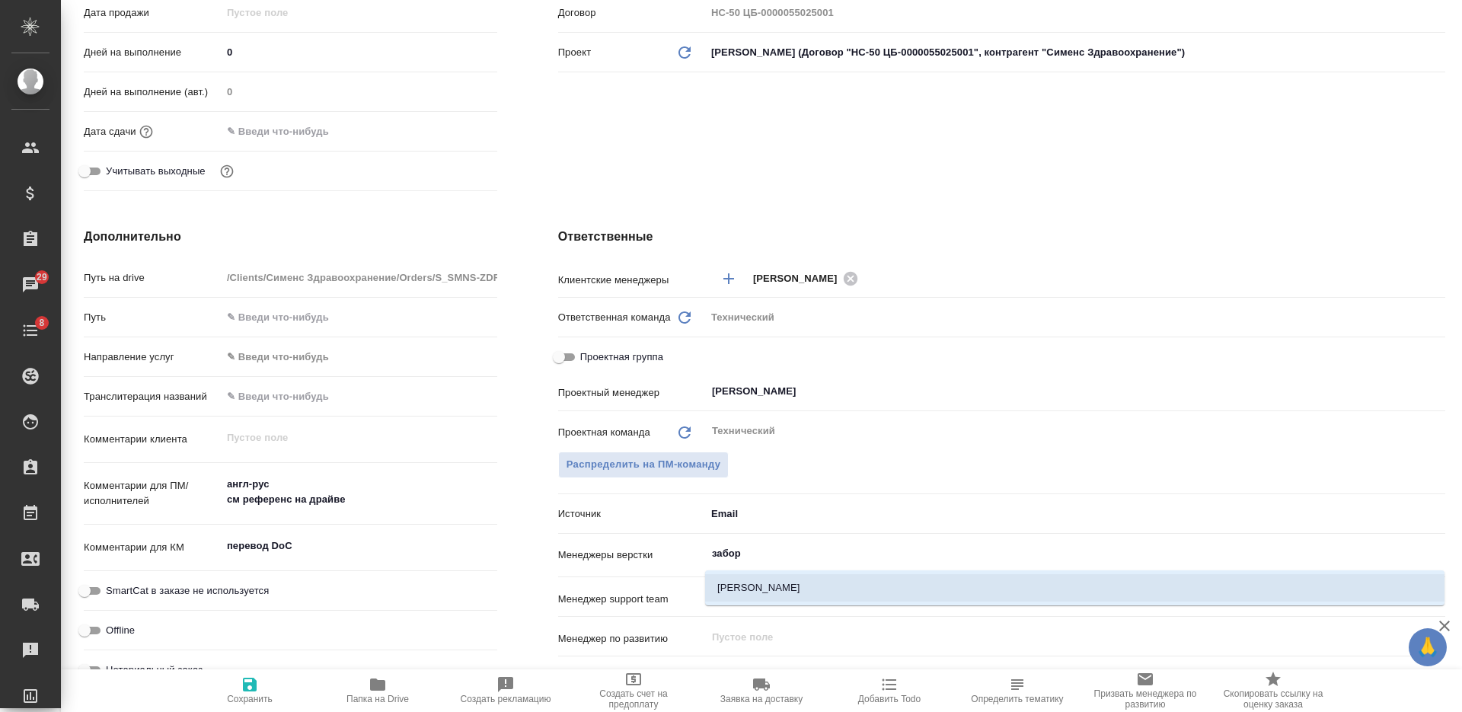
click at [784, 590] on li "Заборова Александра" at bounding box center [1074, 587] width 739 height 27
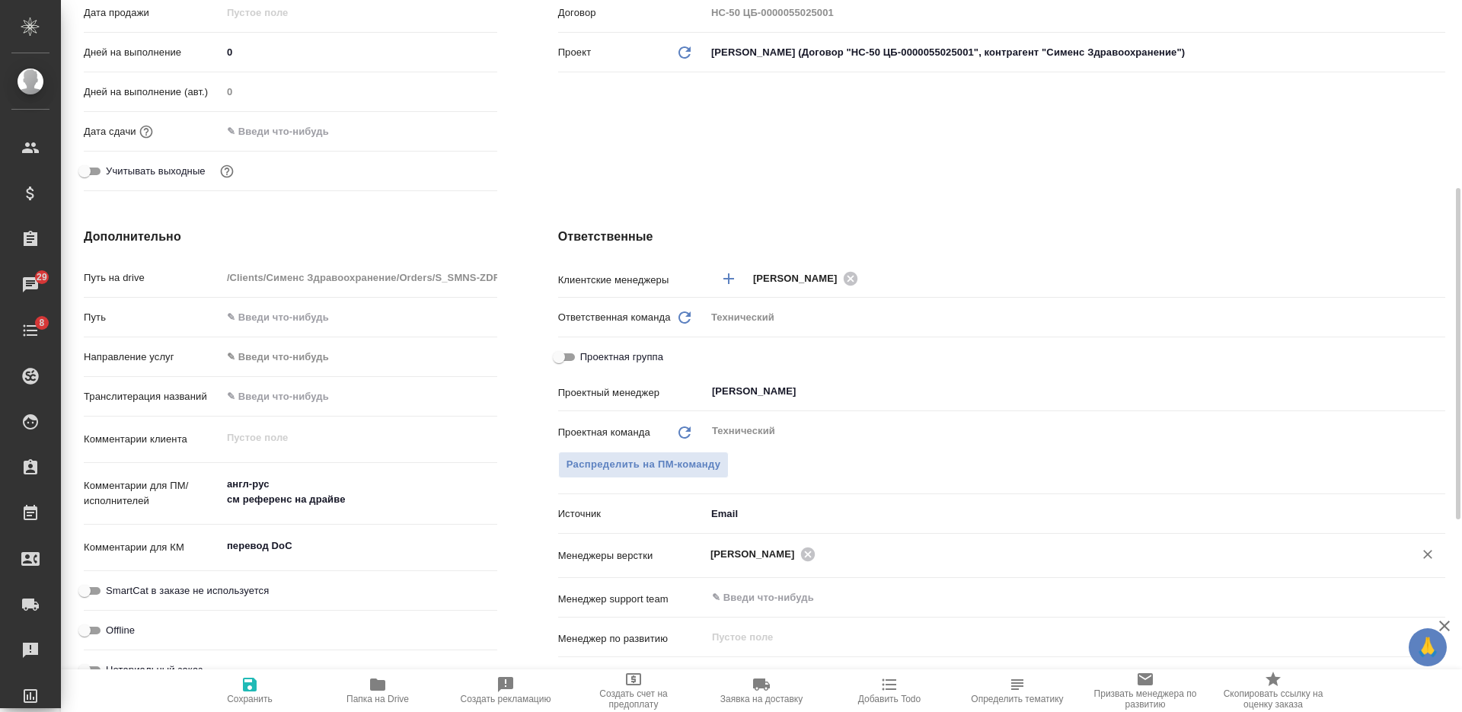
click at [262, 685] on span "Сохранить" at bounding box center [250, 689] width 110 height 29
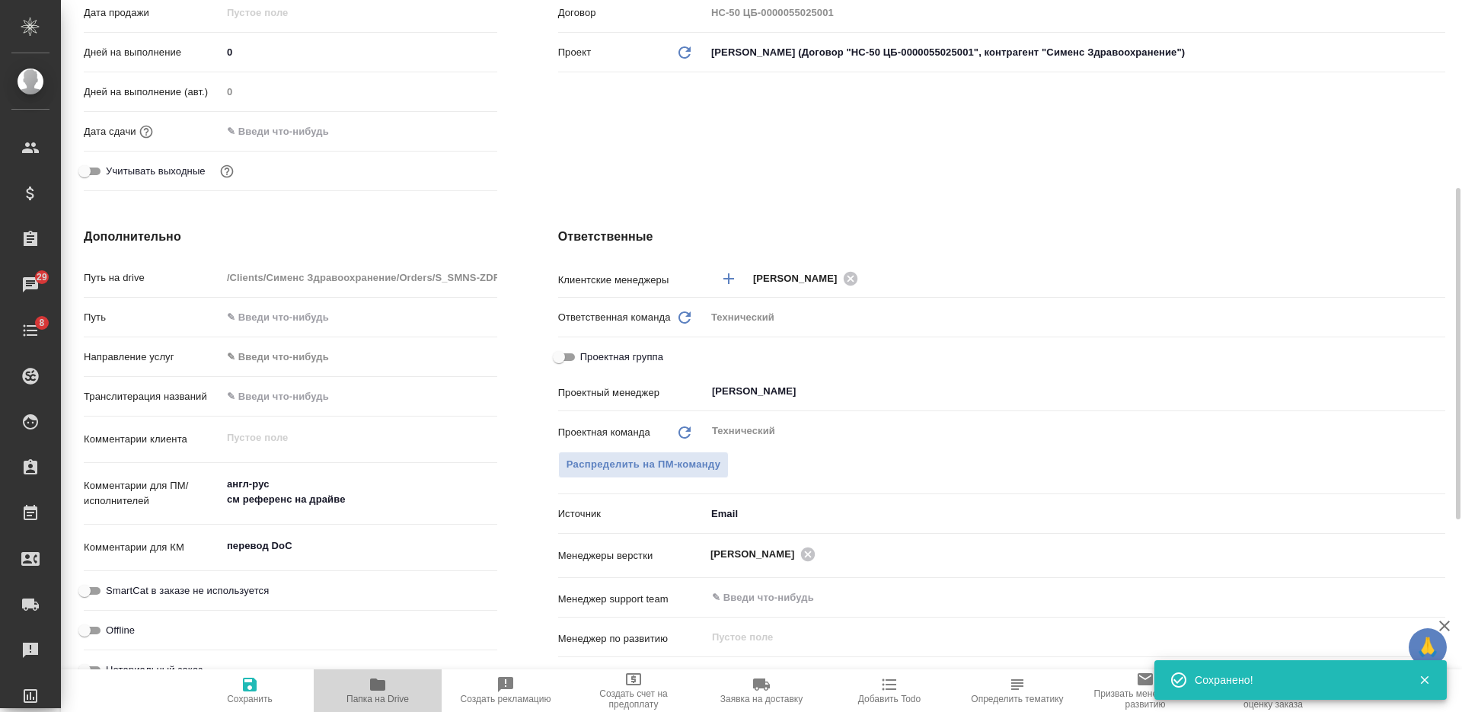
click at [397, 688] on span "Папка на Drive" at bounding box center [378, 689] width 110 height 29
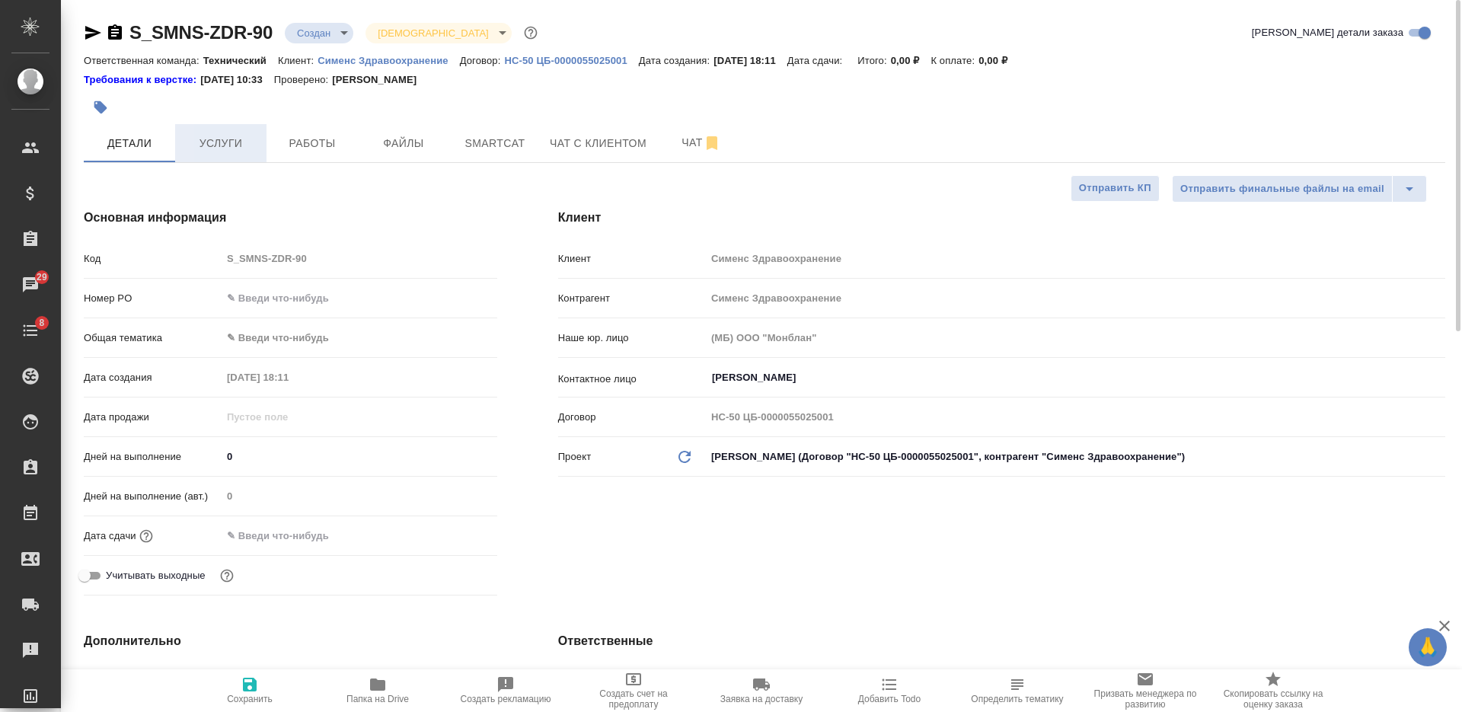
click at [217, 139] on span "Услуги" at bounding box center [220, 143] width 73 height 19
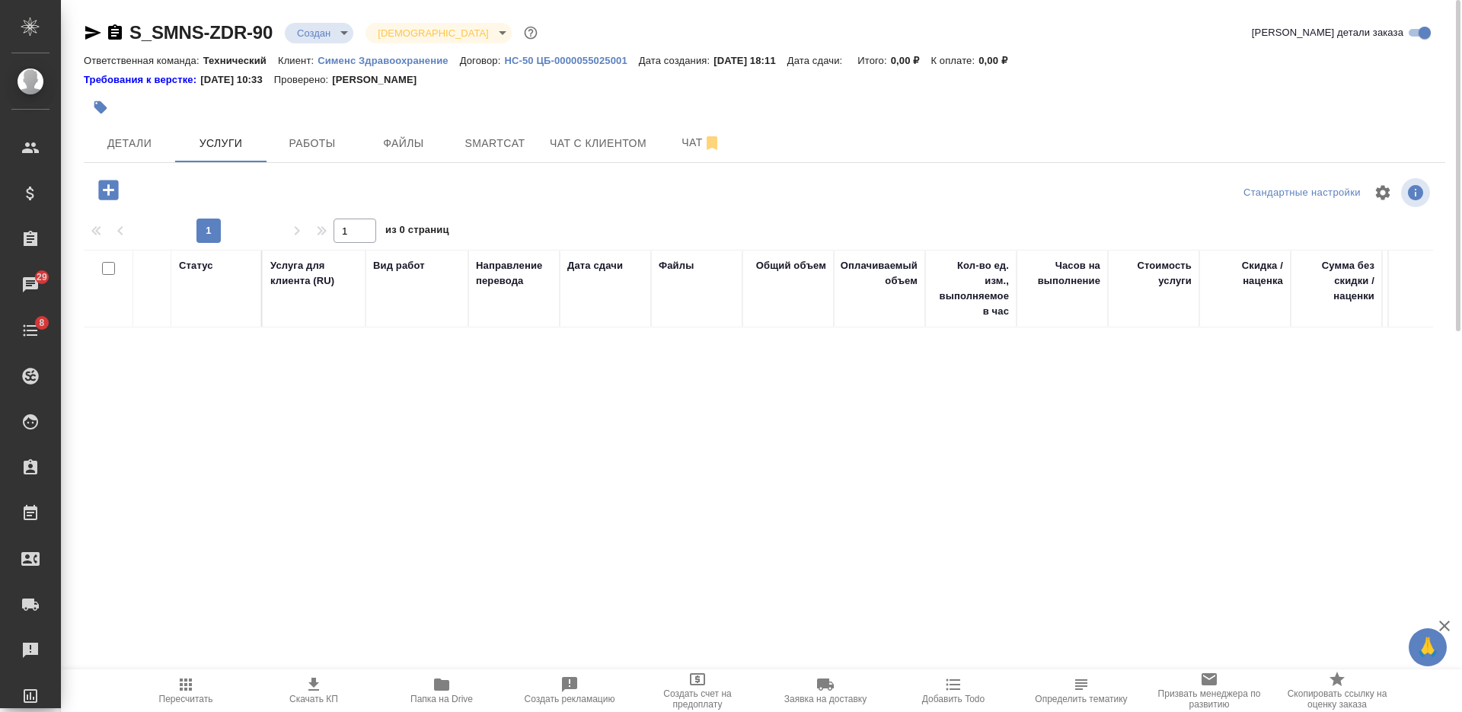
click at [94, 184] on button "button" at bounding box center [109, 189] width 42 height 31
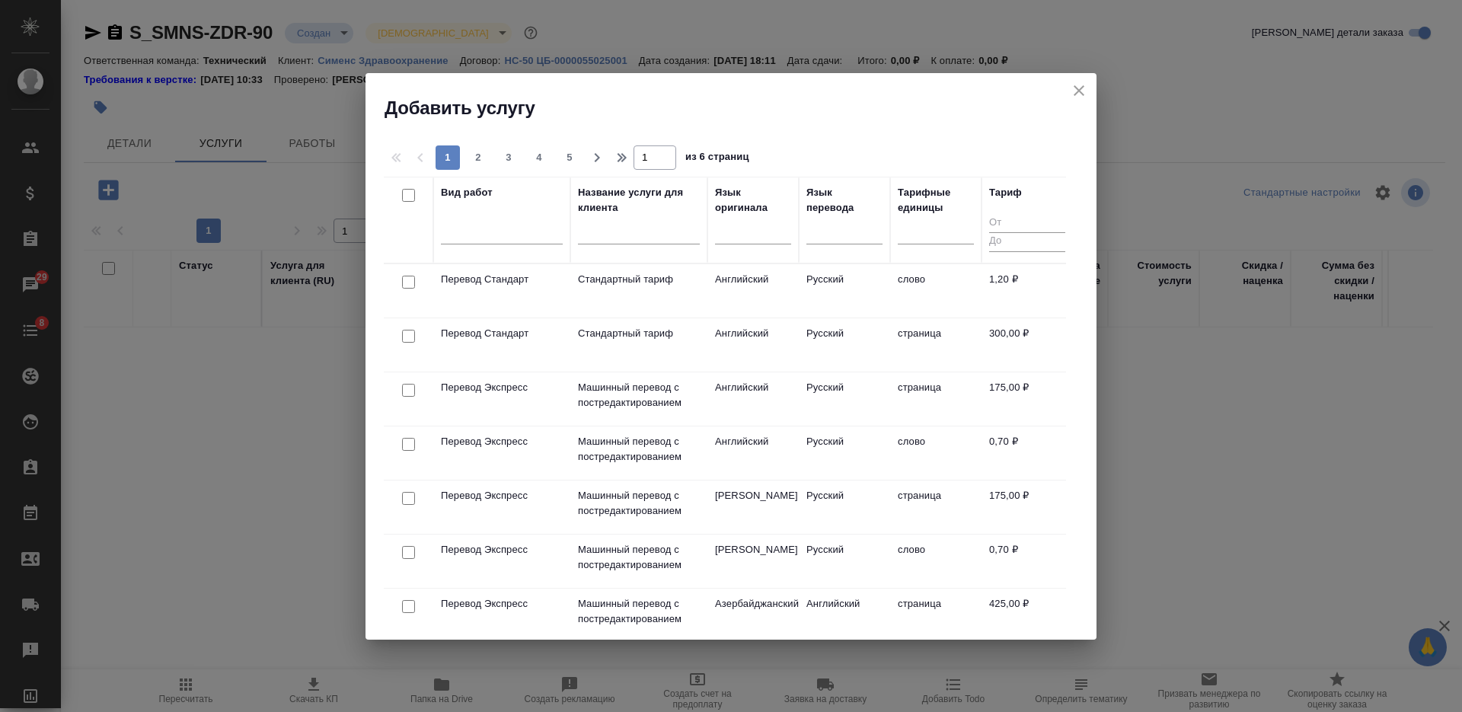
click at [406, 279] on input "checkbox" at bounding box center [408, 282] width 13 height 13
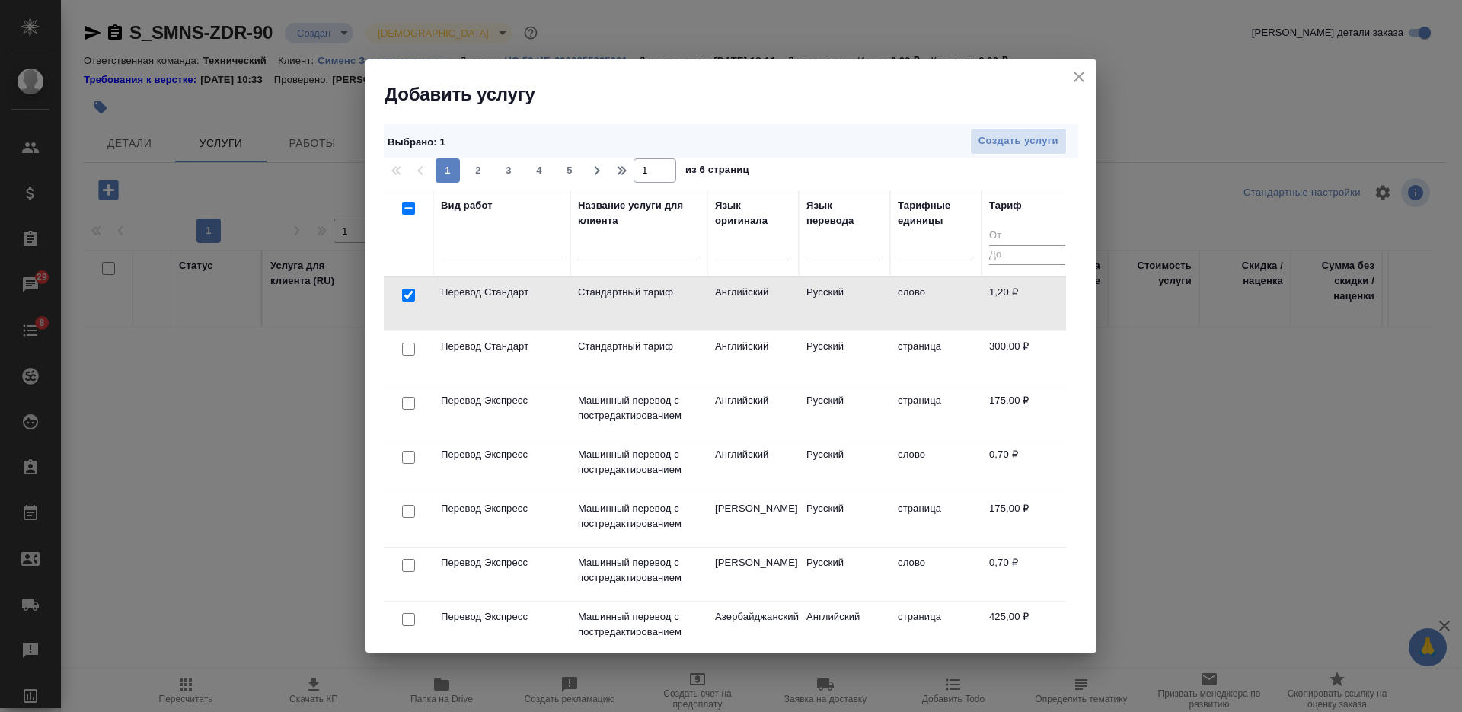
click at [405, 350] on input "checkbox" at bounding box center [408, 349] width 13 height 13
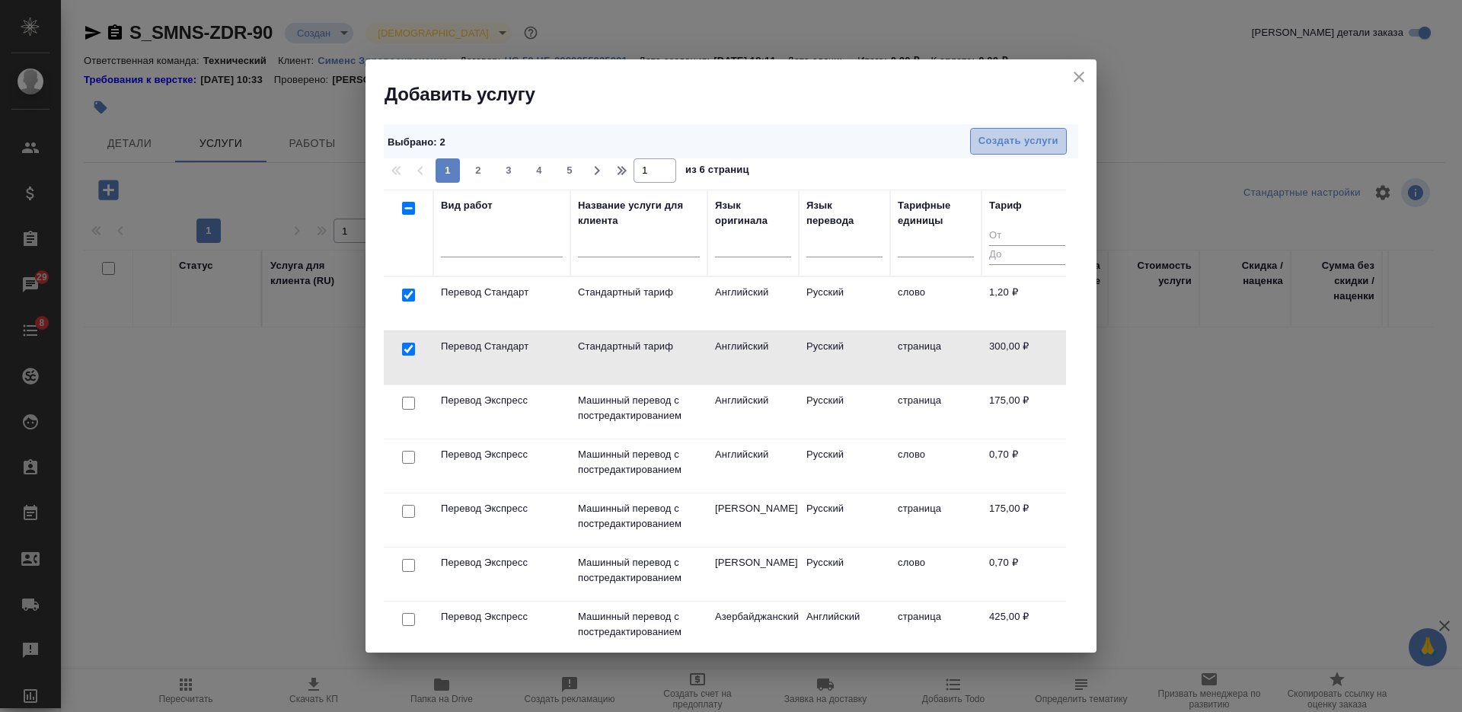
click at [1052, 142] on span "Создать услуги" at bounding box center [1018, 141] width 80 height 18
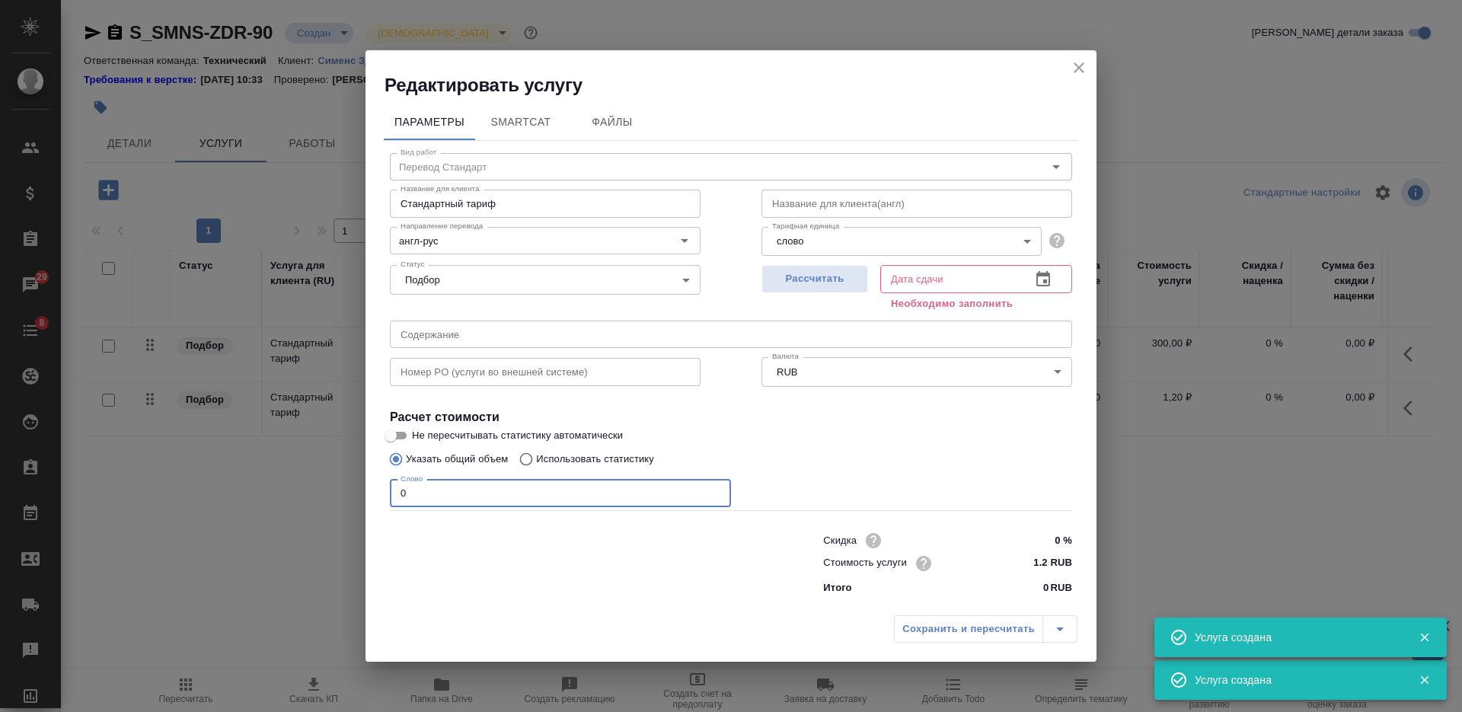
drag, startPoint x: 422, startPoint y: 490, endPoint x: 397, endPoint y: 491, distance: 25.1
click at [397, 491] on input "0" at bounding box center [560, 493] width 341 height 27
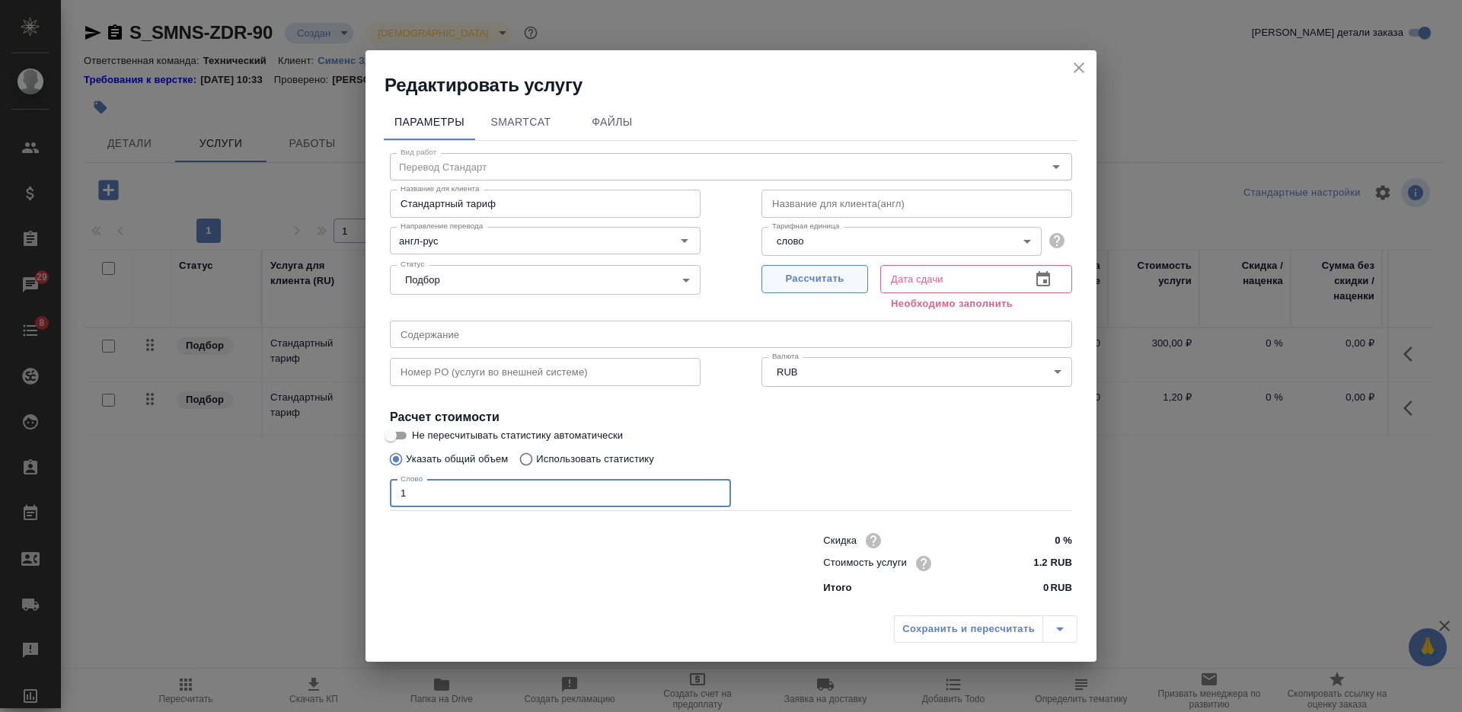
click at [811, 282] on span "Рассчитать" at bounding box center [815, 279] width 90 height 18
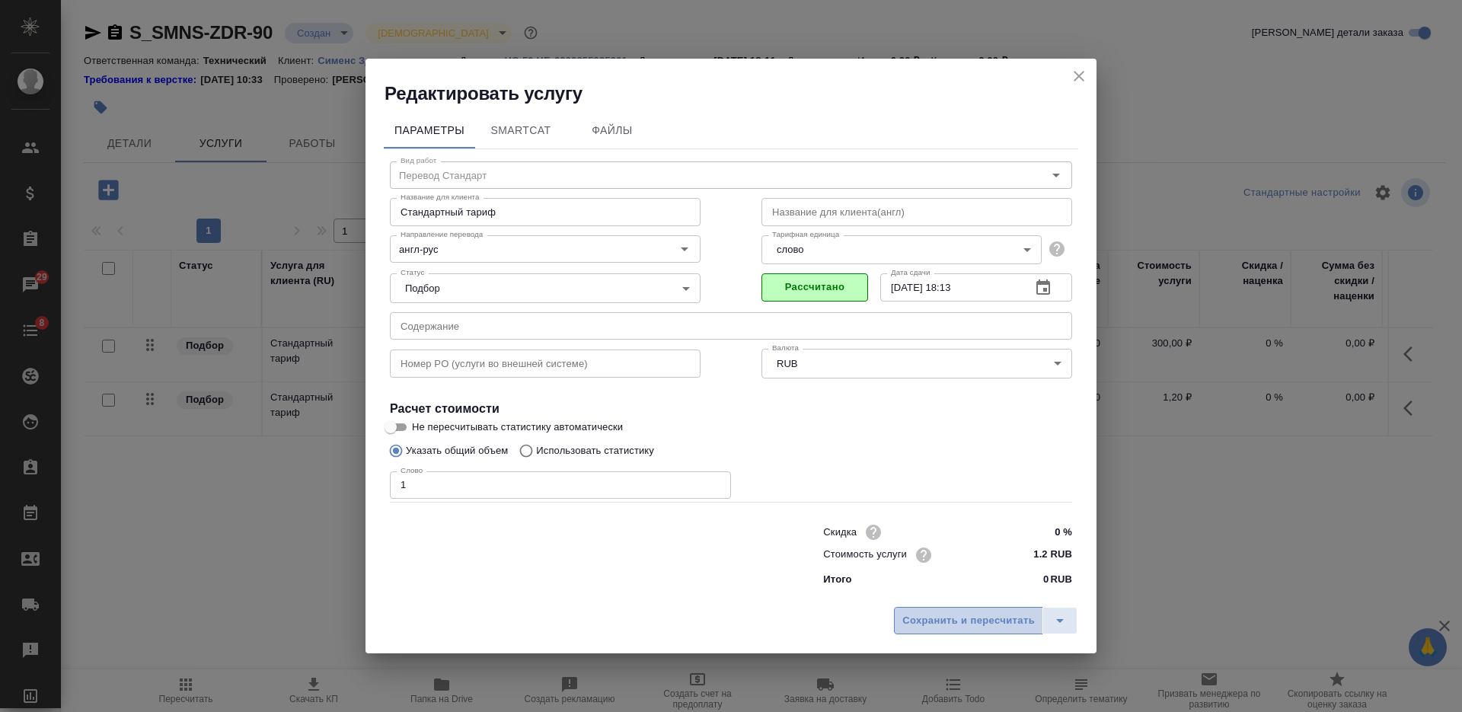
click at [972, 624] on span "Сохранить и пересчитать" at bounding box center [968, 621] width 132 height 18
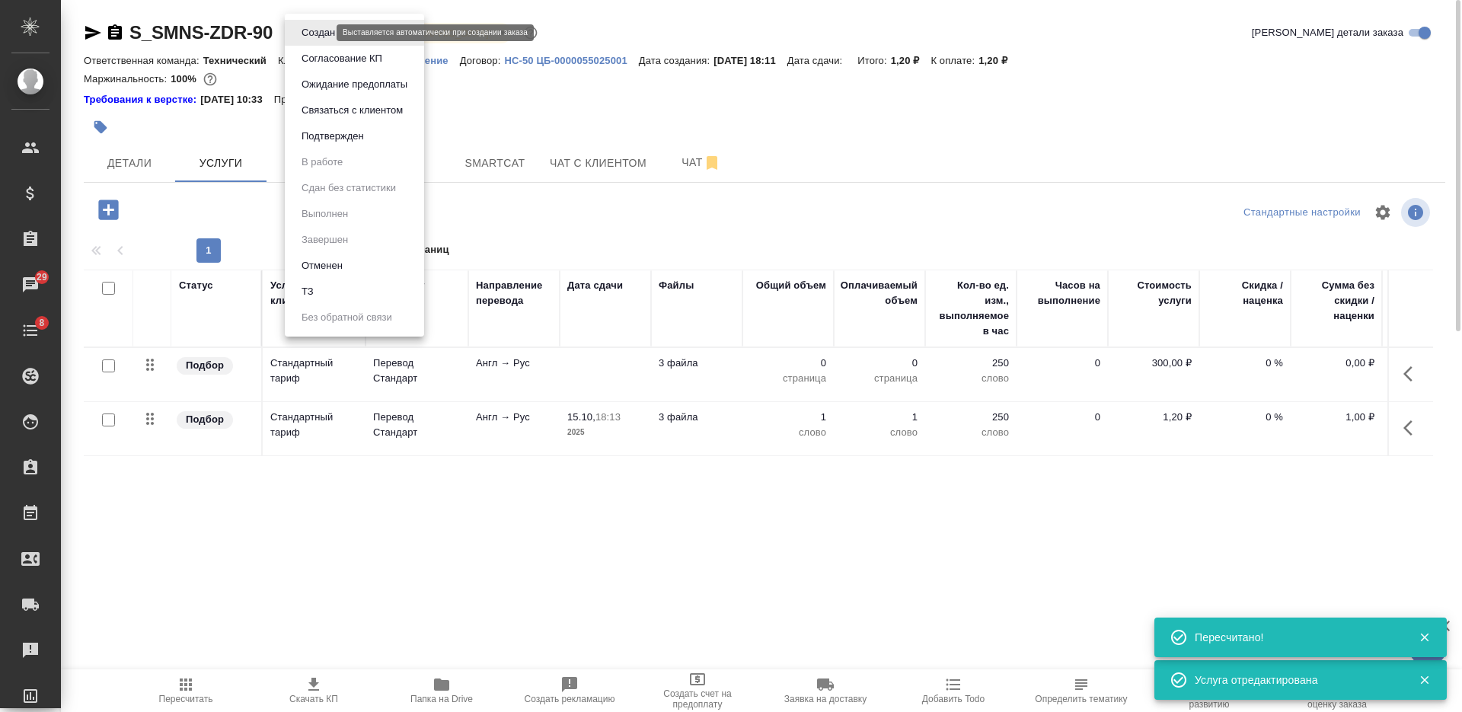
click at [323, 28] on body "🙏 .cls-1 fill:#fff; AWATERA Nikiforova Valeria Клиенты Спецификации Заказы 29 Ч…" at bounding box center [731, 356] width 1462 height 712
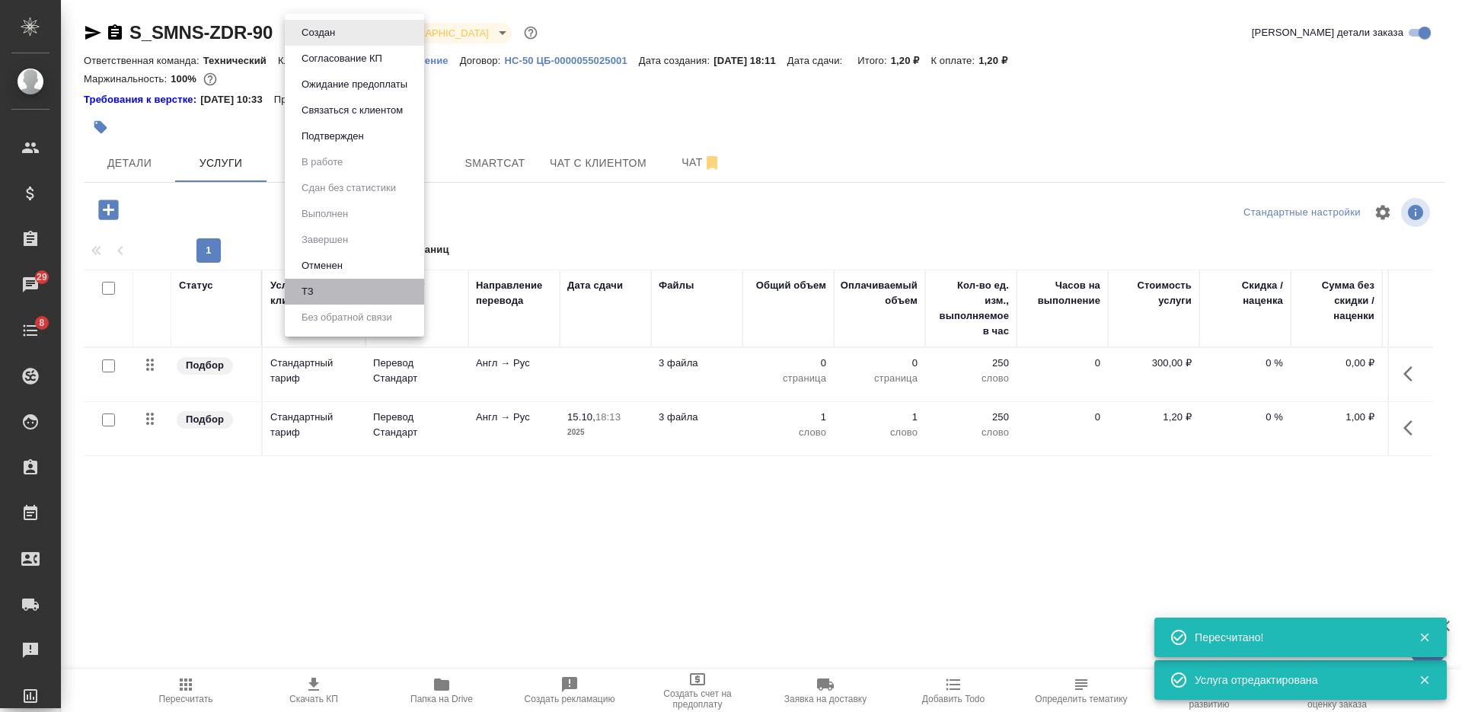
click at [326, 293] on li "ТЗ" at bounding box center [354, 292] width 139 height 26
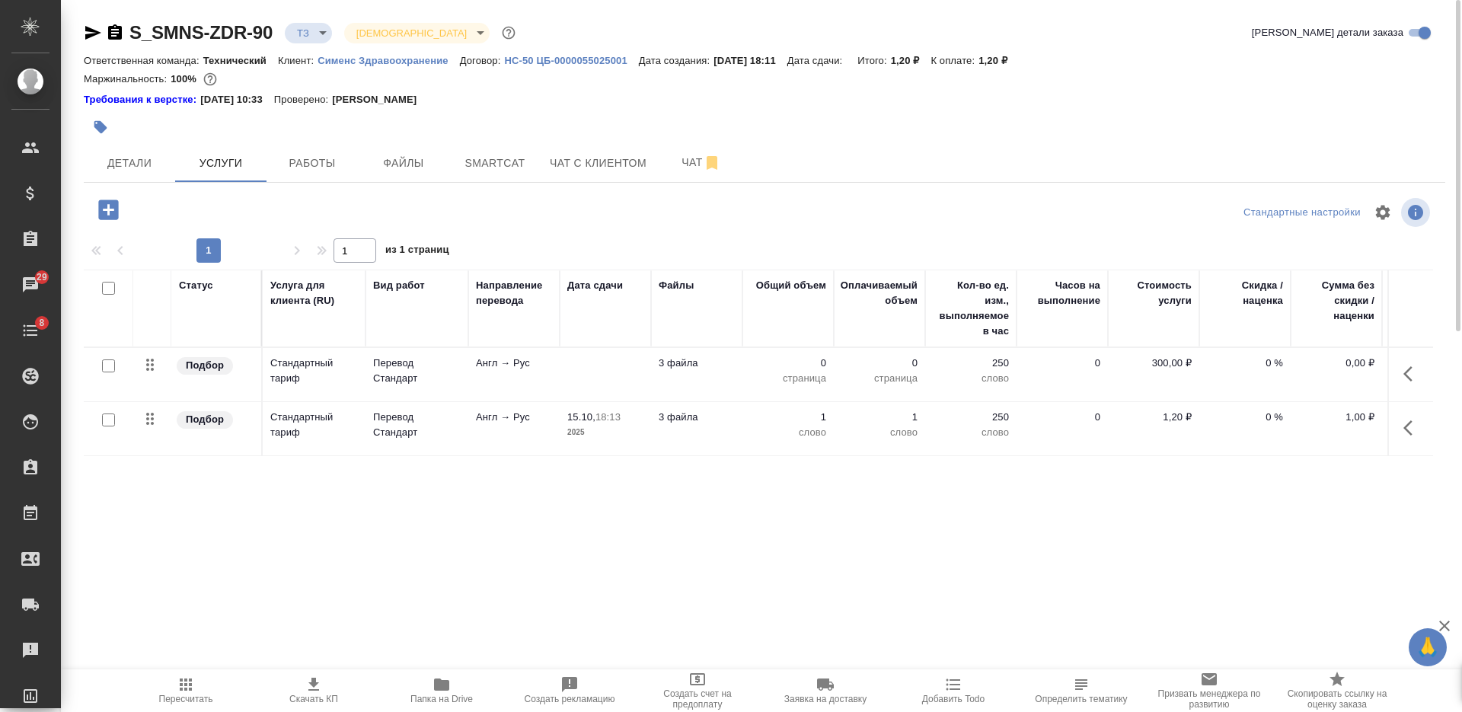
click at [103, 422] on input "checkbox" at bounding box center [108, 419] width 13 height 13
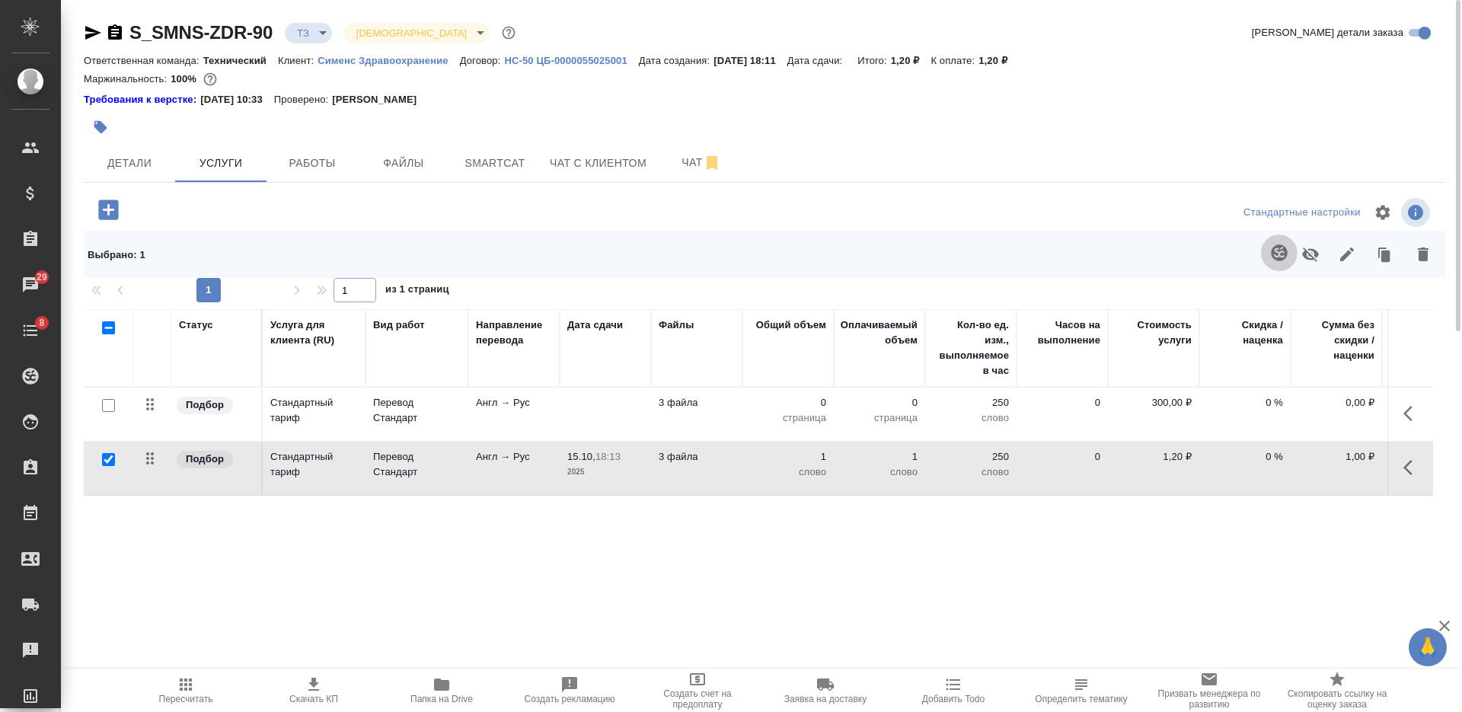
click at [1283, 257] on icon "button" at bounding box center [1279, 252] width 16 height 16
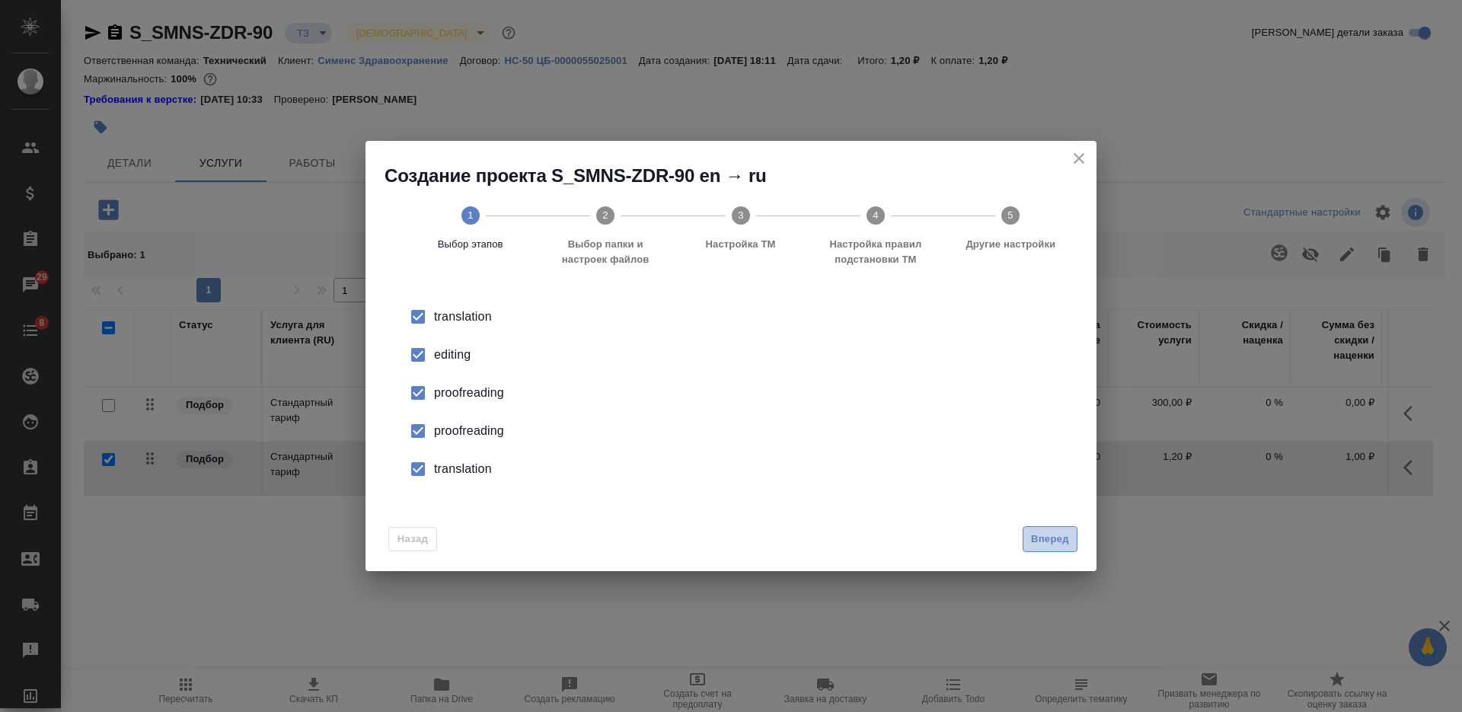
click at [1048, 535] on span "Вперед" at bounding box center [1050, 540] width 38 height 18
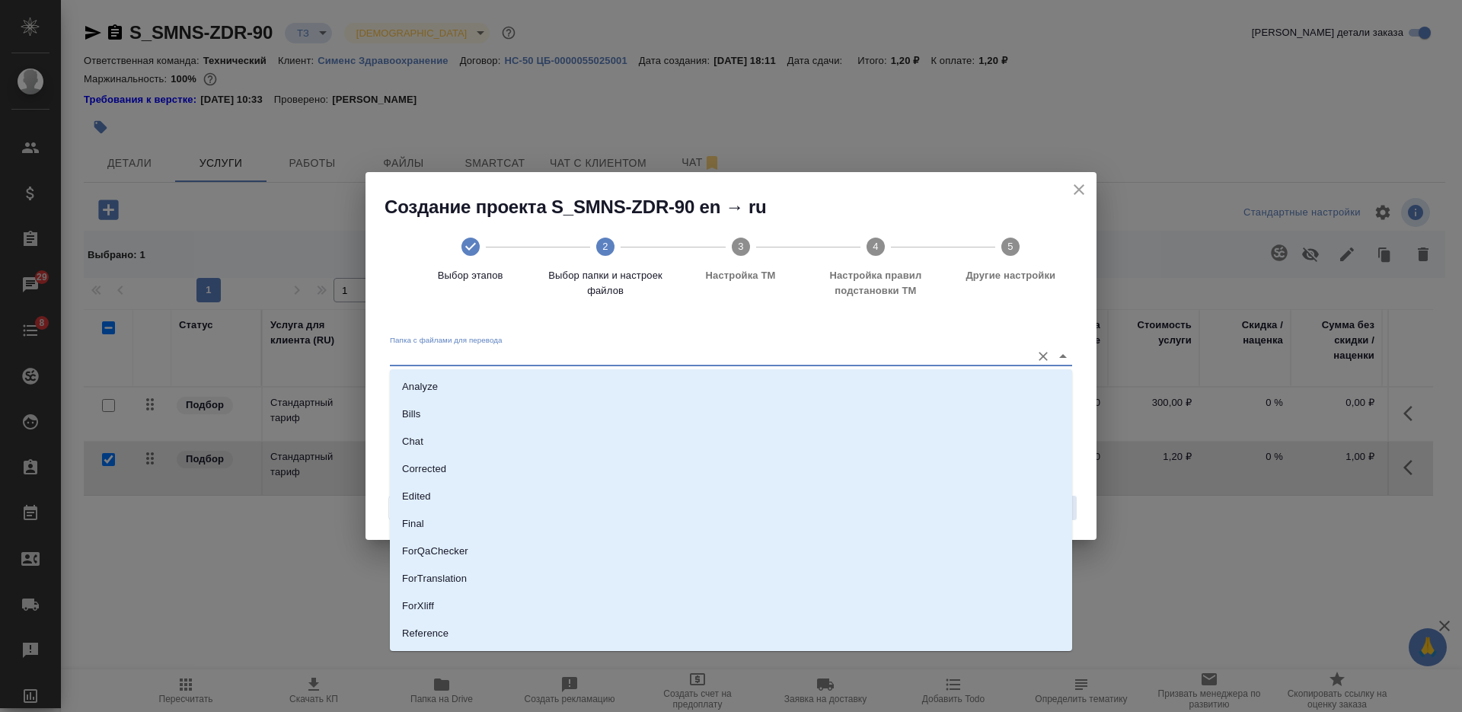
click at [993, 350] on input "Папка с файлами для перевода" at bounding box center [707, 356] width 634 height 18
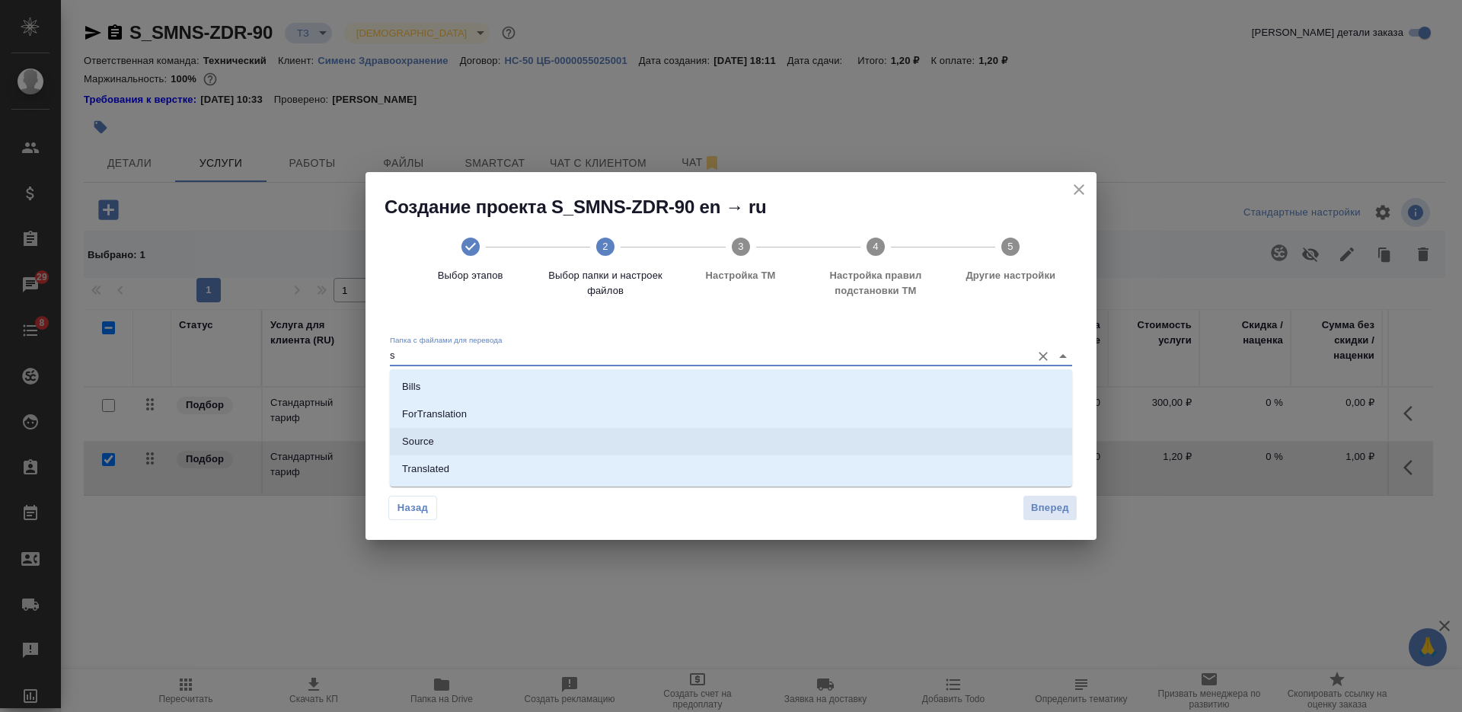
click at [968, 434] on li "Source" at bounding box center [731, 441] width 682 height 27
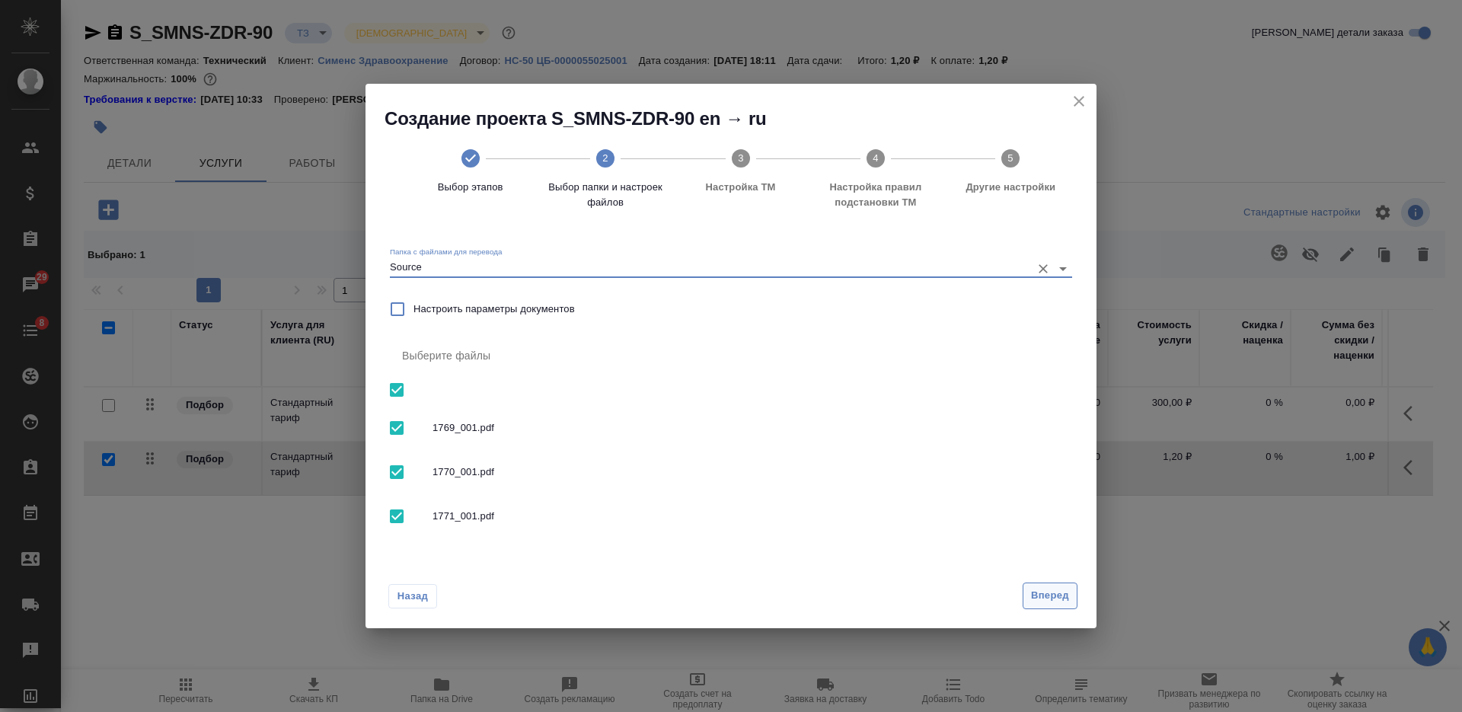
click at [1055, 596] on span "Вперед" at bounding box center [1050, 596] width 38 height 18
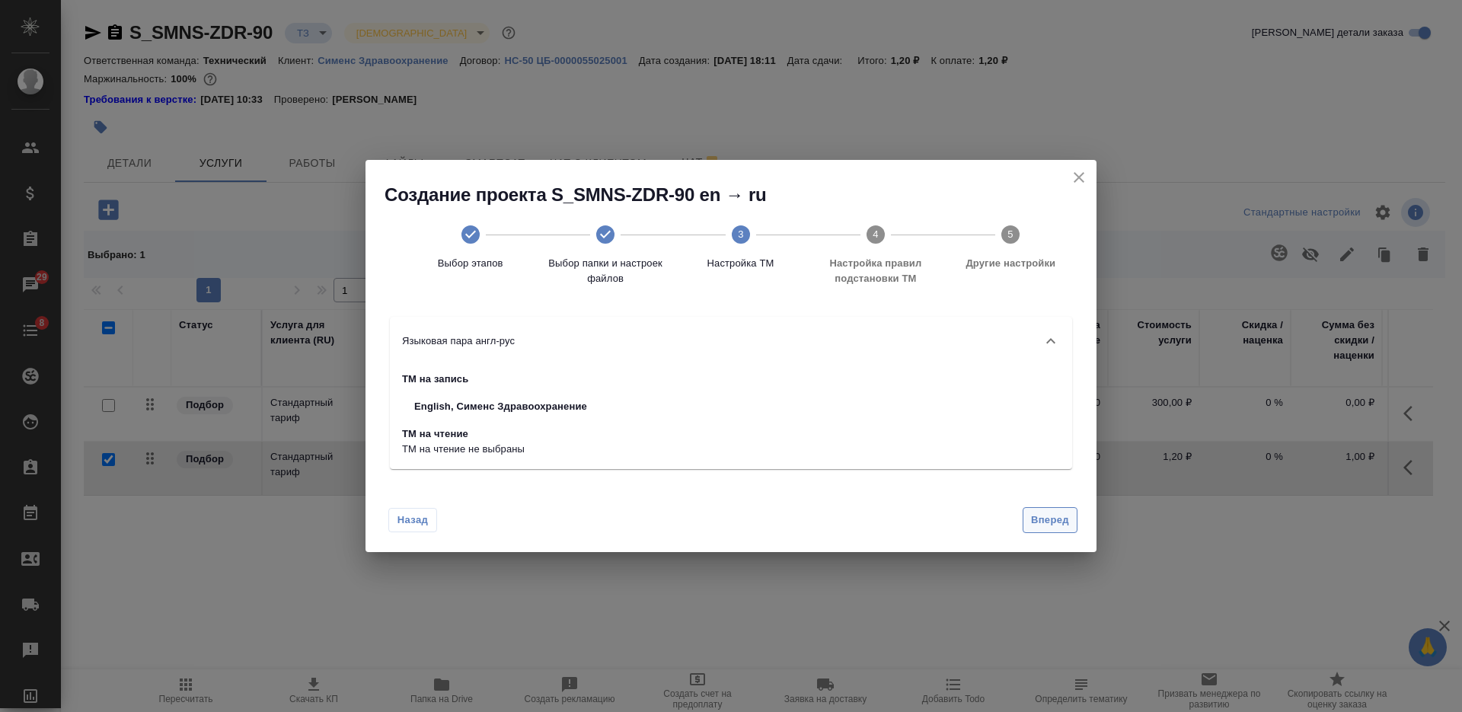
click at [1058, 522] on span "Вперед" at bounding box center [1050, 521] width 38 height 18
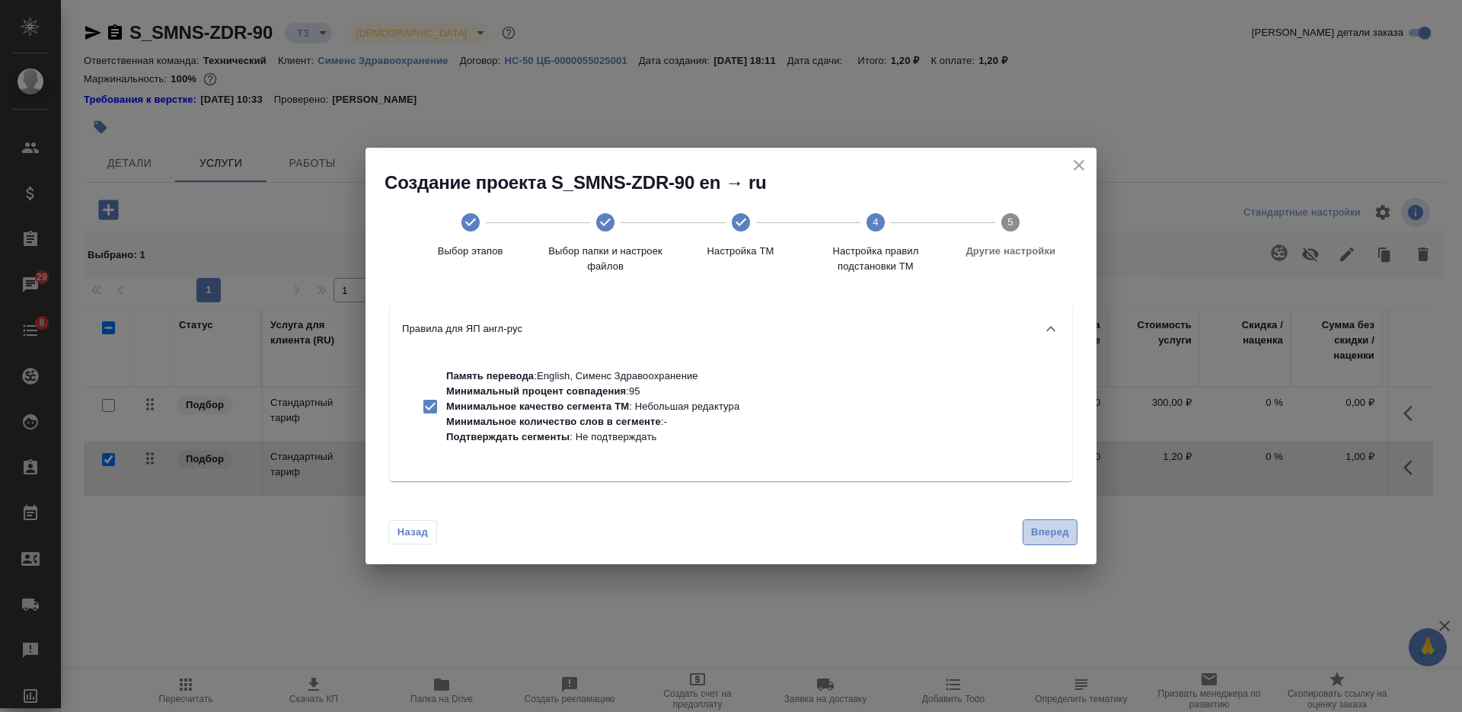
click at [1058, 522] on button "Вперед" at bounding box center [1050, 532] width 55 height 27
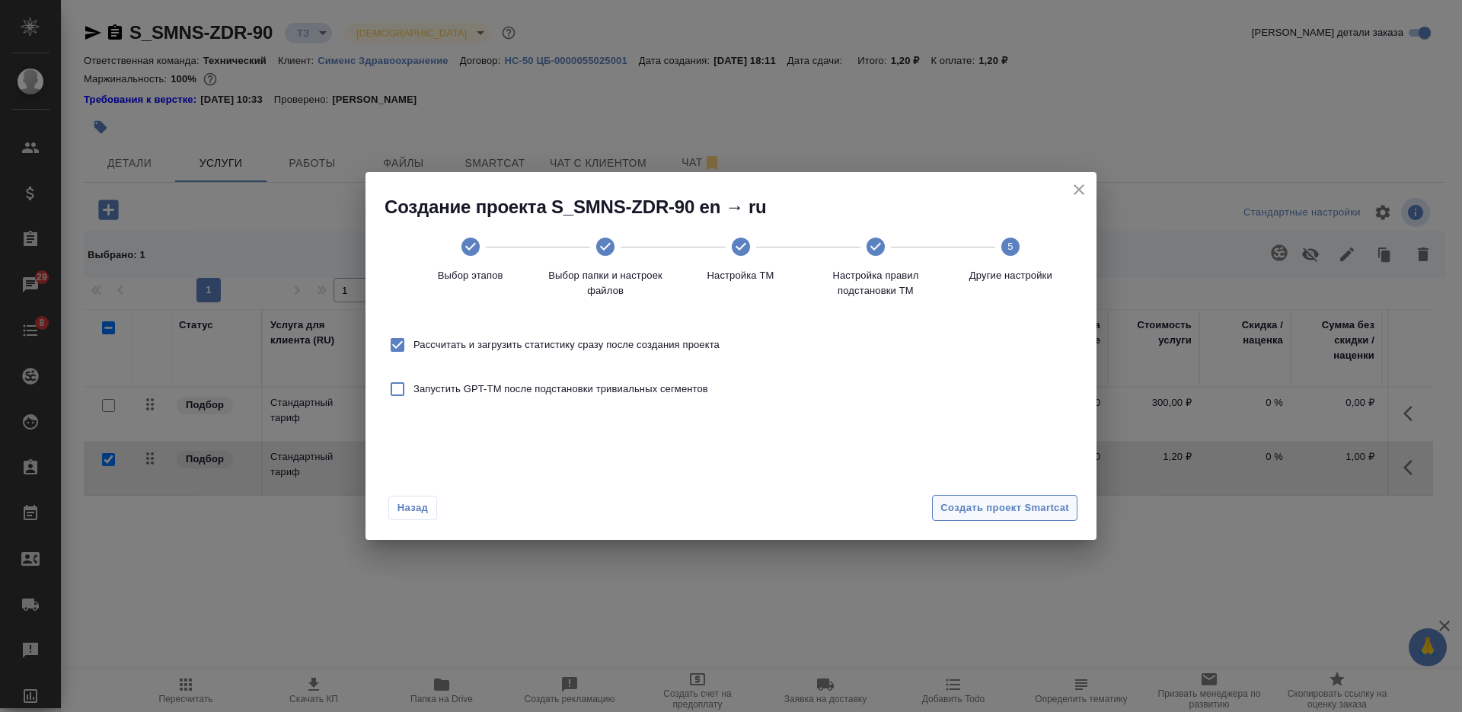
click at [1058, 522] on div "Назад Создать проект Smartcat" at bounding box center [730, 505] width 731 height 72
click at [1049, 509] on span "Создать проект Smartcat" at bounding box center [1004, 509] width 129 height 18
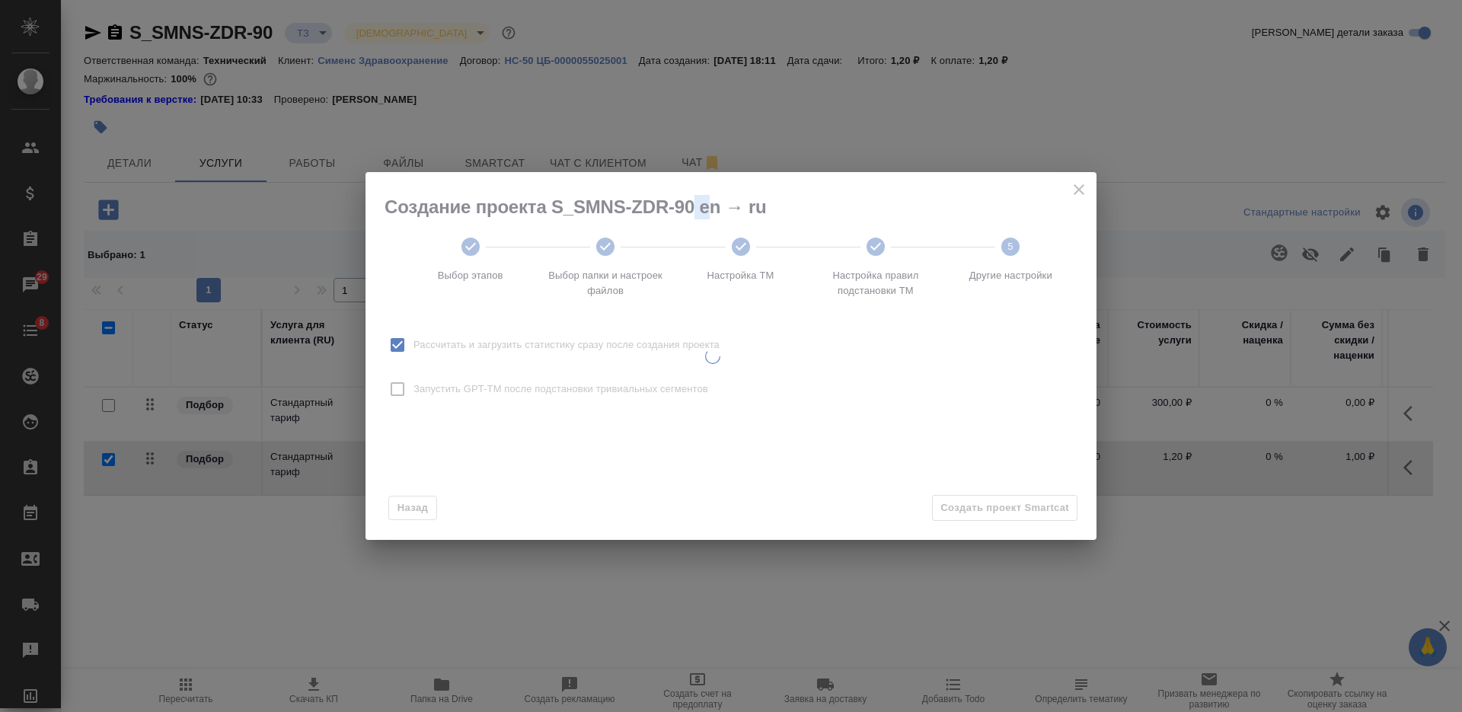
drag, startPoint x: 706, startPoint y: 73, endPoint x: 695, endPoint y: 59, distance: 17.4
click at [695, 59] on div "Создание проекта S_SMNS-ZDR-90 en → ru Выбор этапов Выбор папки и настроек файл…" at bounding box center [731, 356] width 1462 height 712
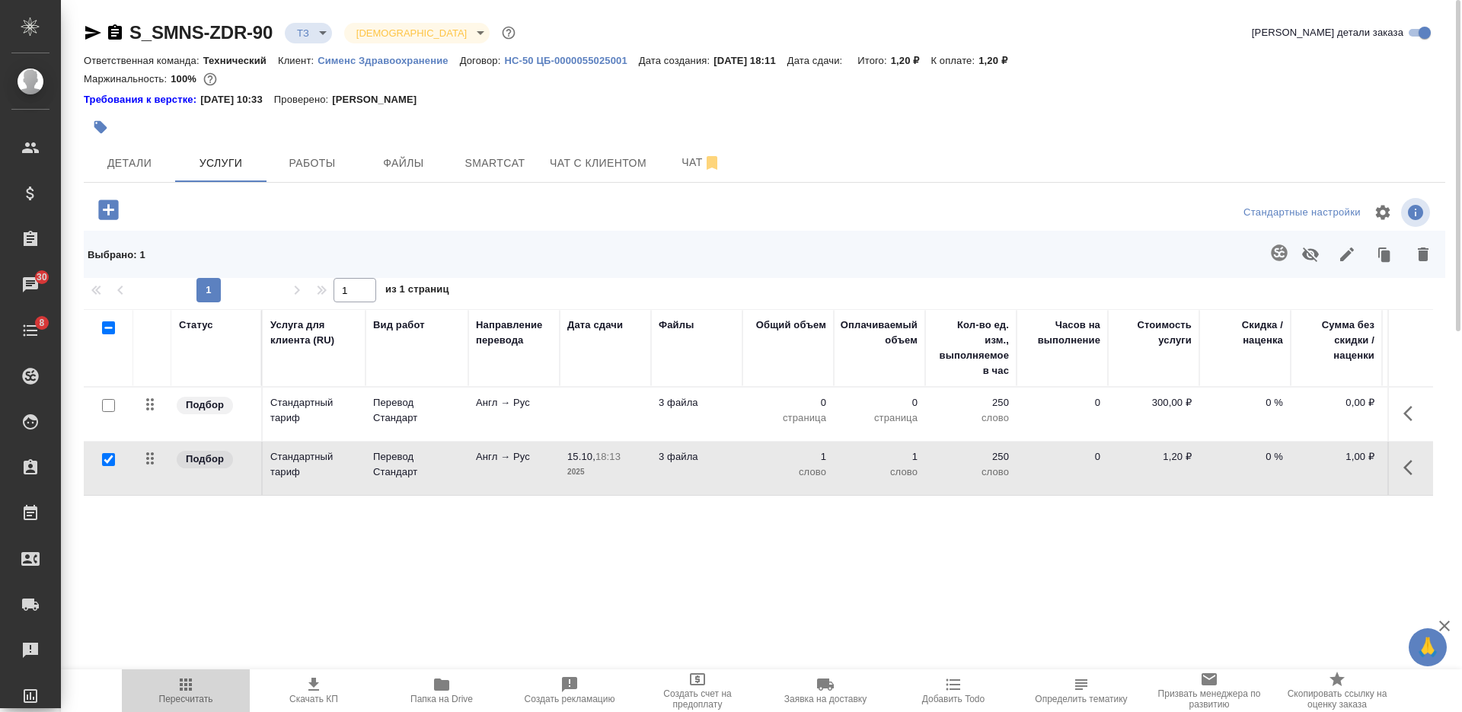
click at [189, 675] on icon "button" at bounding box center [186, 684] width 18 height 18
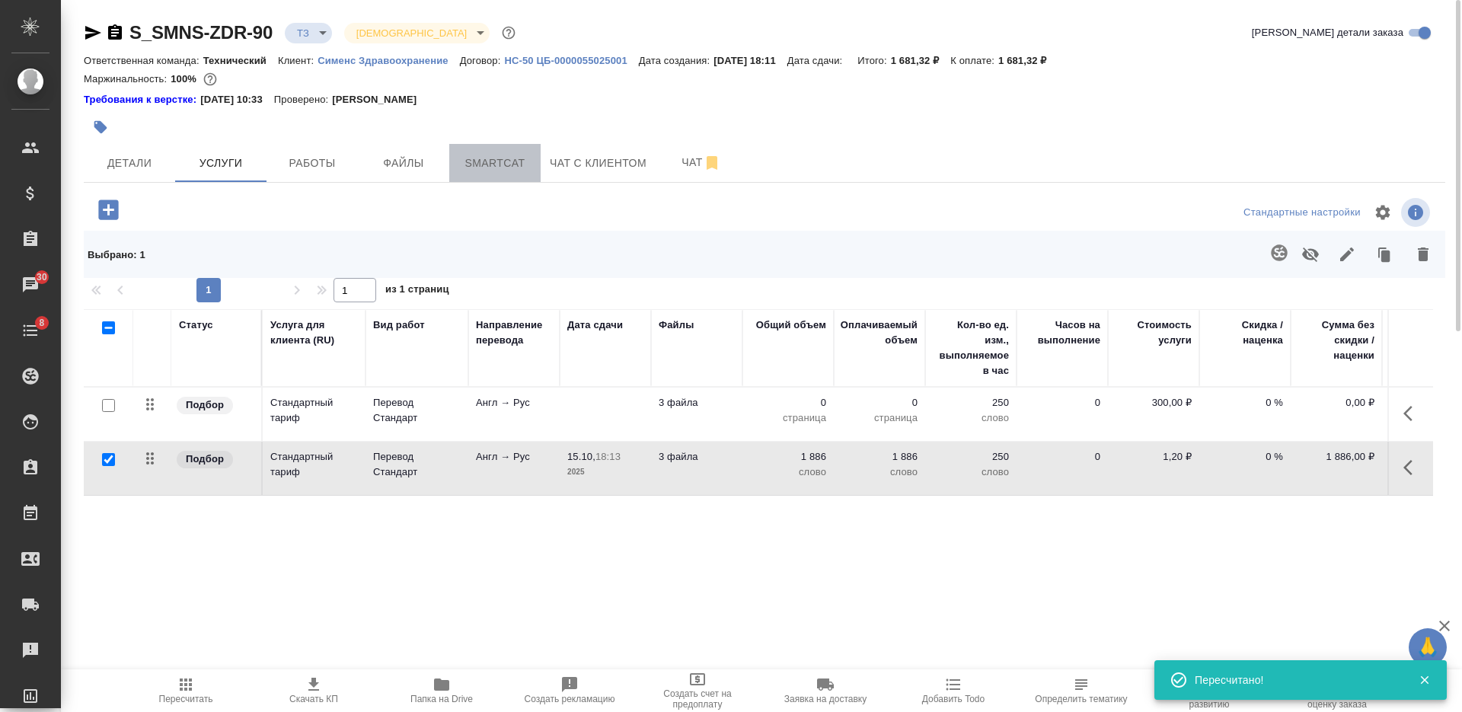
click at [499, 150] on button "Smartcat" at bounding box center [494, 163] width 91 height 38
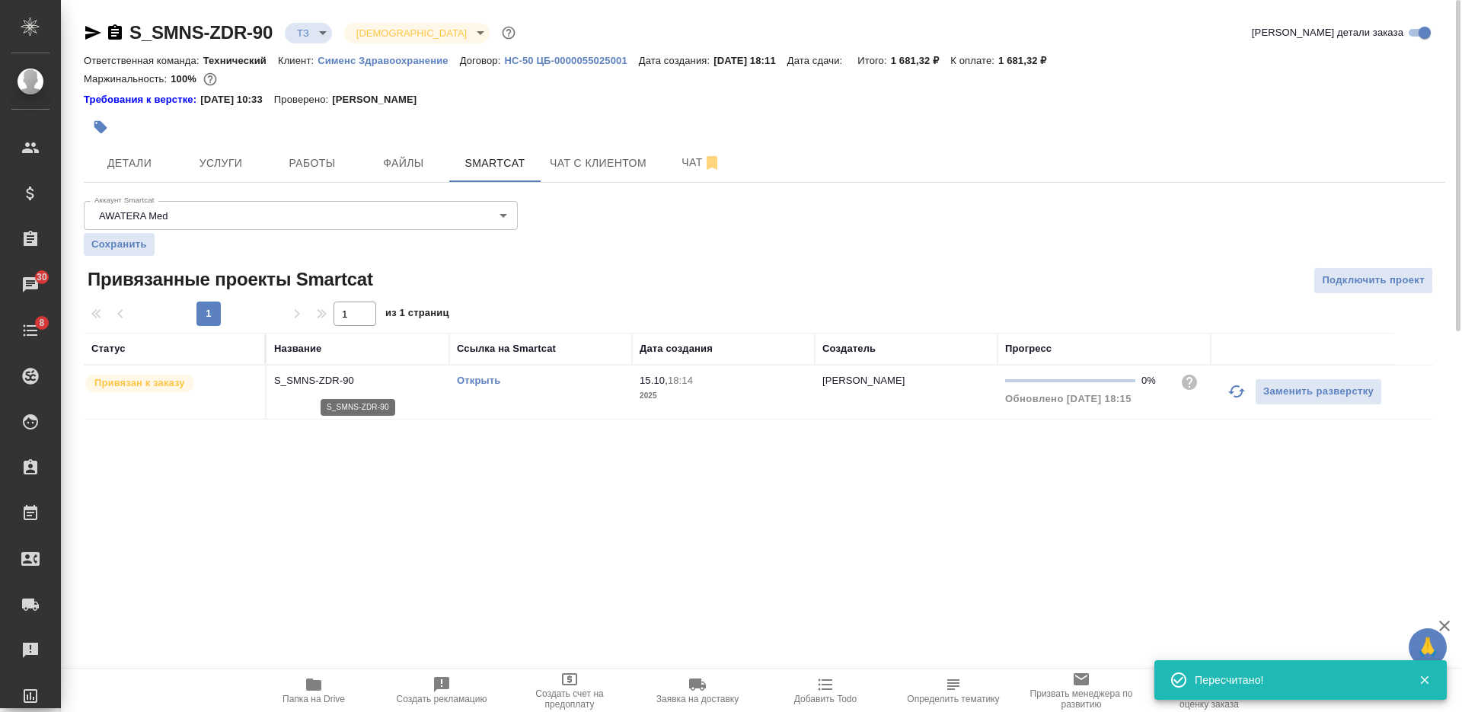
click at [405, 383] on p "S_SMNS-ZDR-90" at bounding box center [358, 380] width 168 height 15
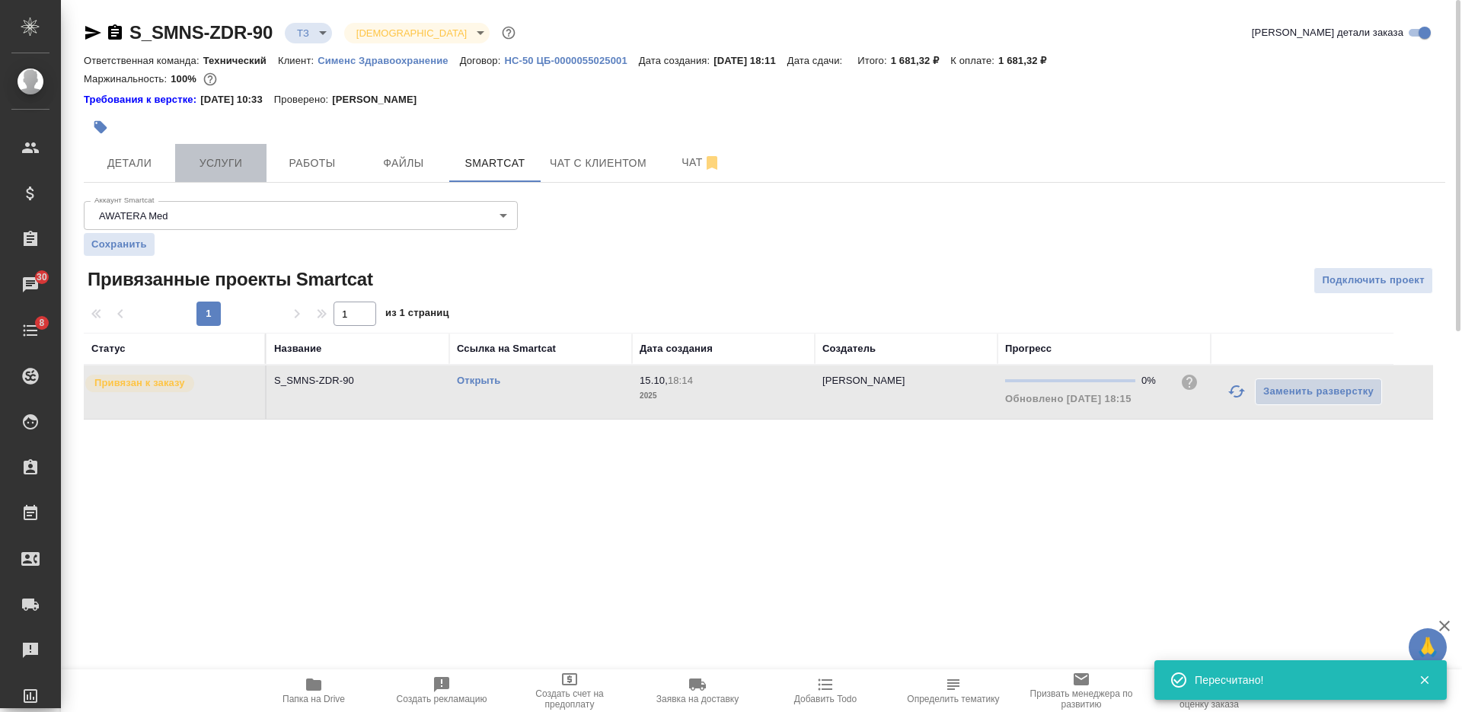
click at [223, 171] on span "Услуги" at bounding box center [220, 163] width 73 height 19
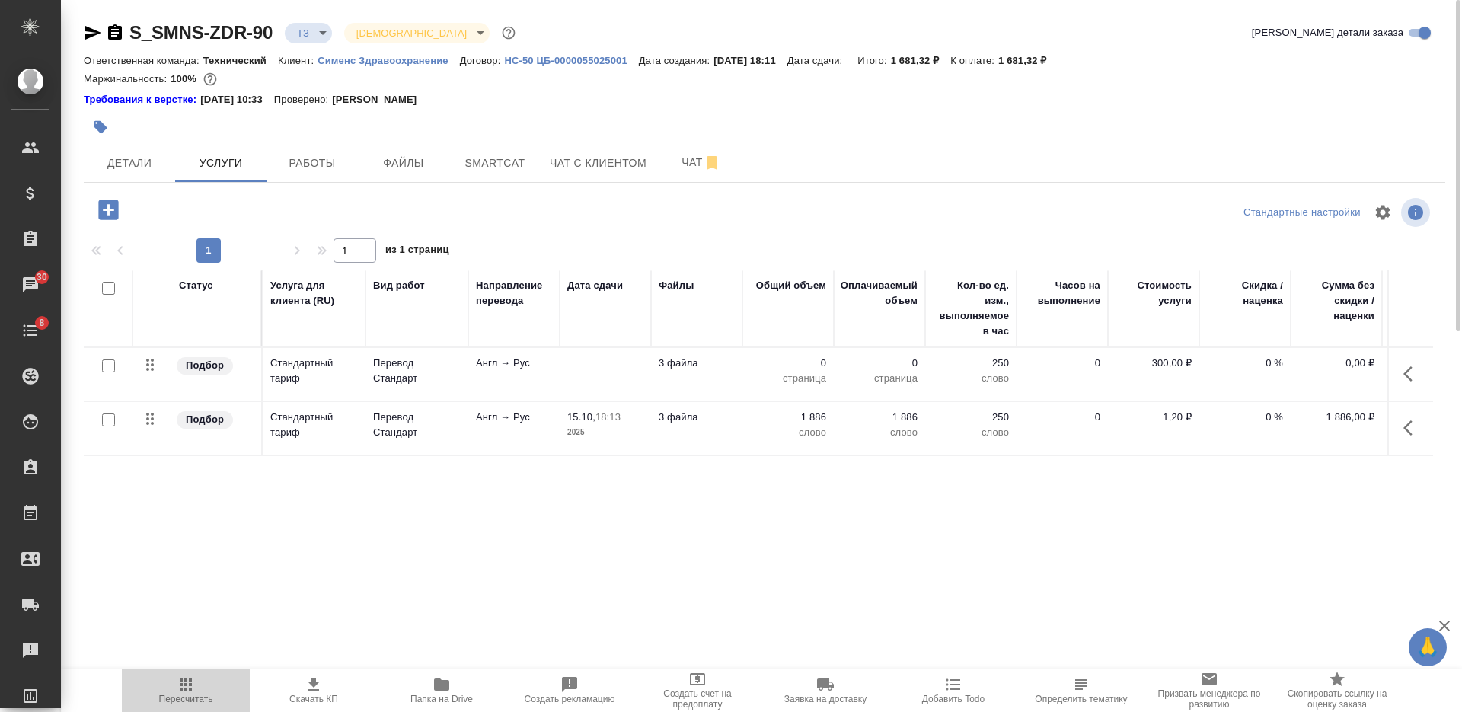
click at [203, 687] on span "Пересчитать" at bounding box center [186, 689] width 110 height 29
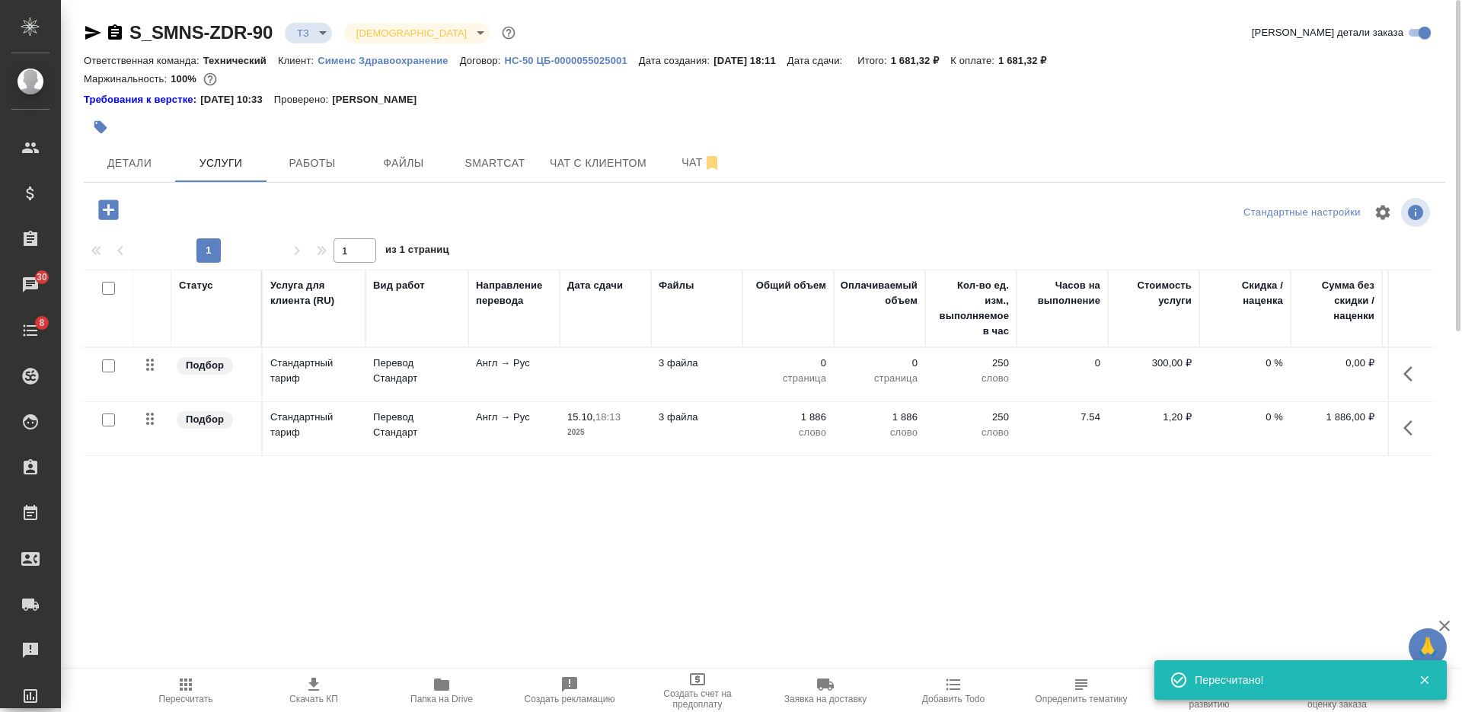
click at [587, 384] on td at bounding box center [605, 374] width 91 height 53
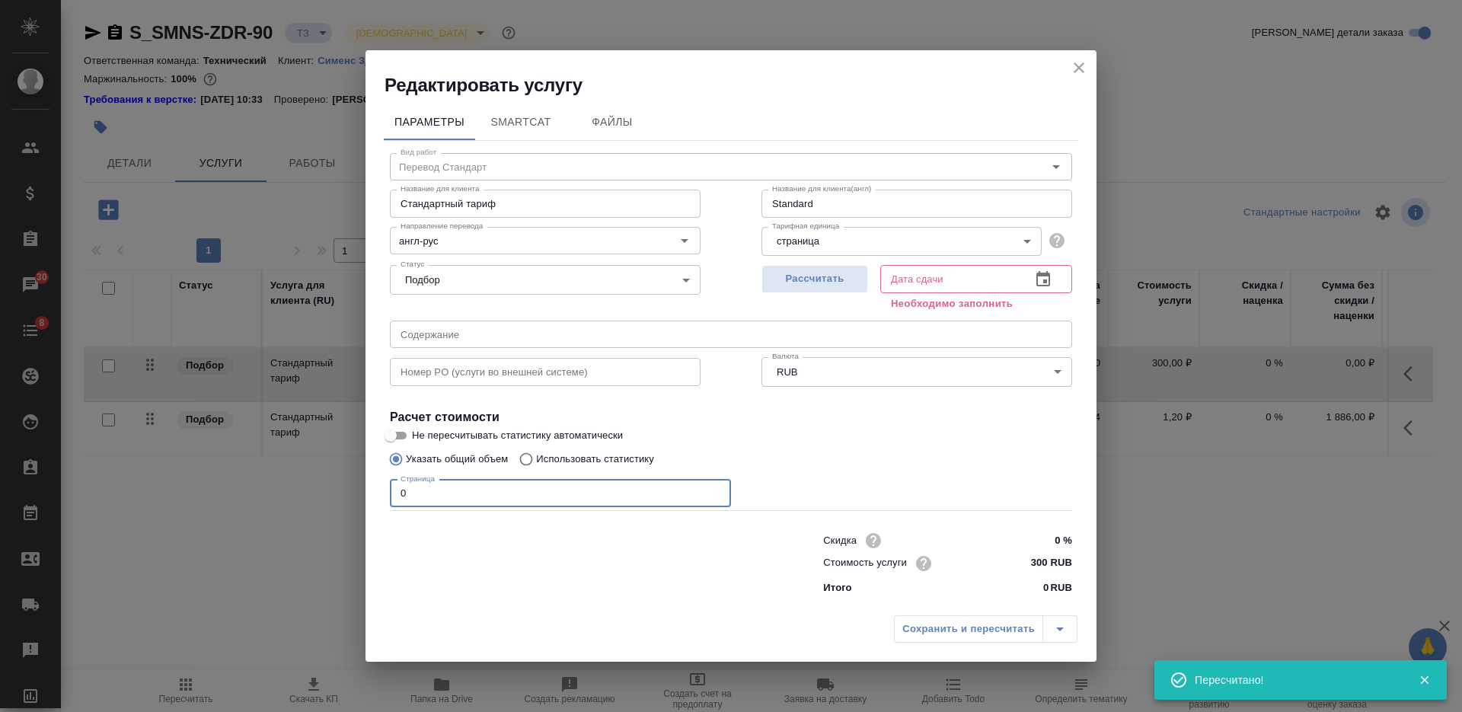
drag, startPoint x: 442, startPoint y: 487, endPoint x: 390, endPoint y: 494, distance: 53.1
click at [390, 494] on input "0" at bounding box center [560, 493] width 341 height 27
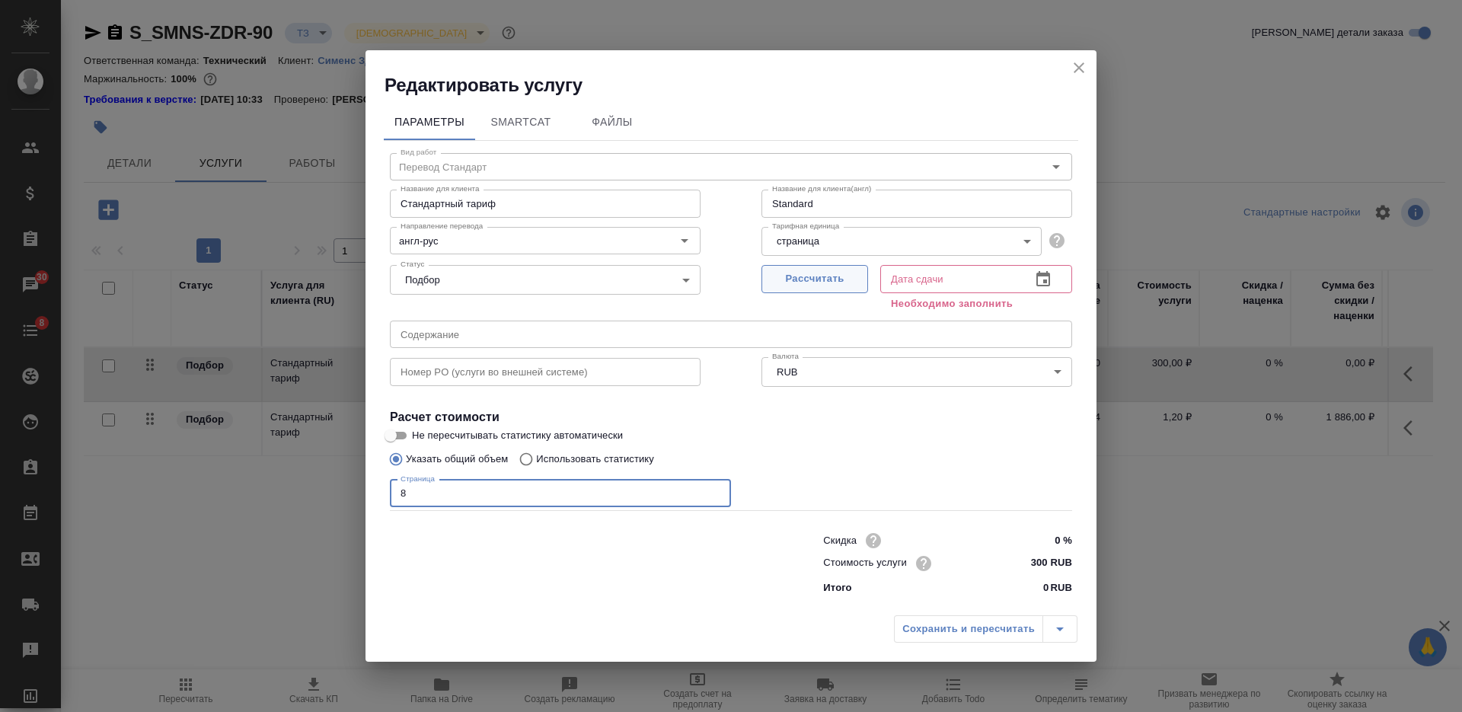
click at [815, 290] on button "Рассчитать" at bounding box center [814, 279] width 107 height 28
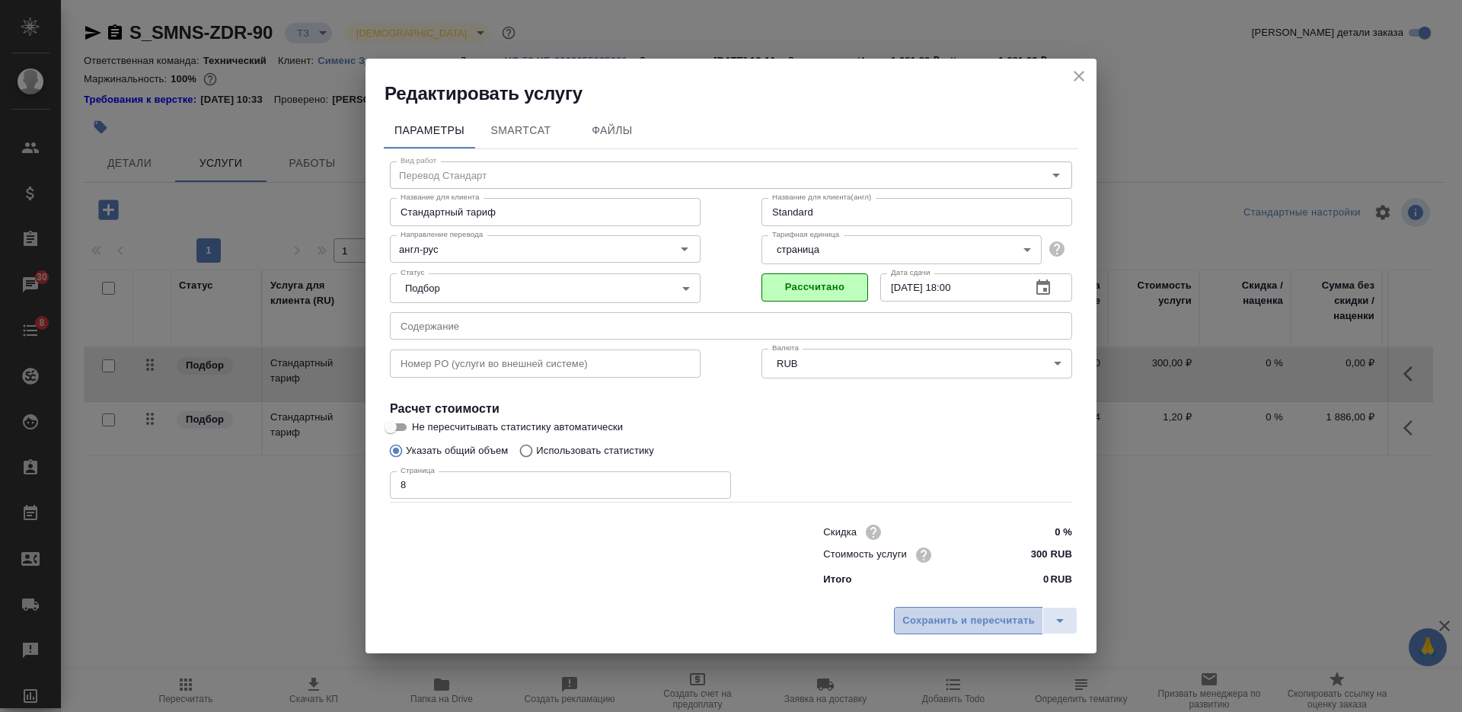
click at [968, 624] on span "Сохранить и пересчитать" at bounding box center [968, 621] width 132 height 18
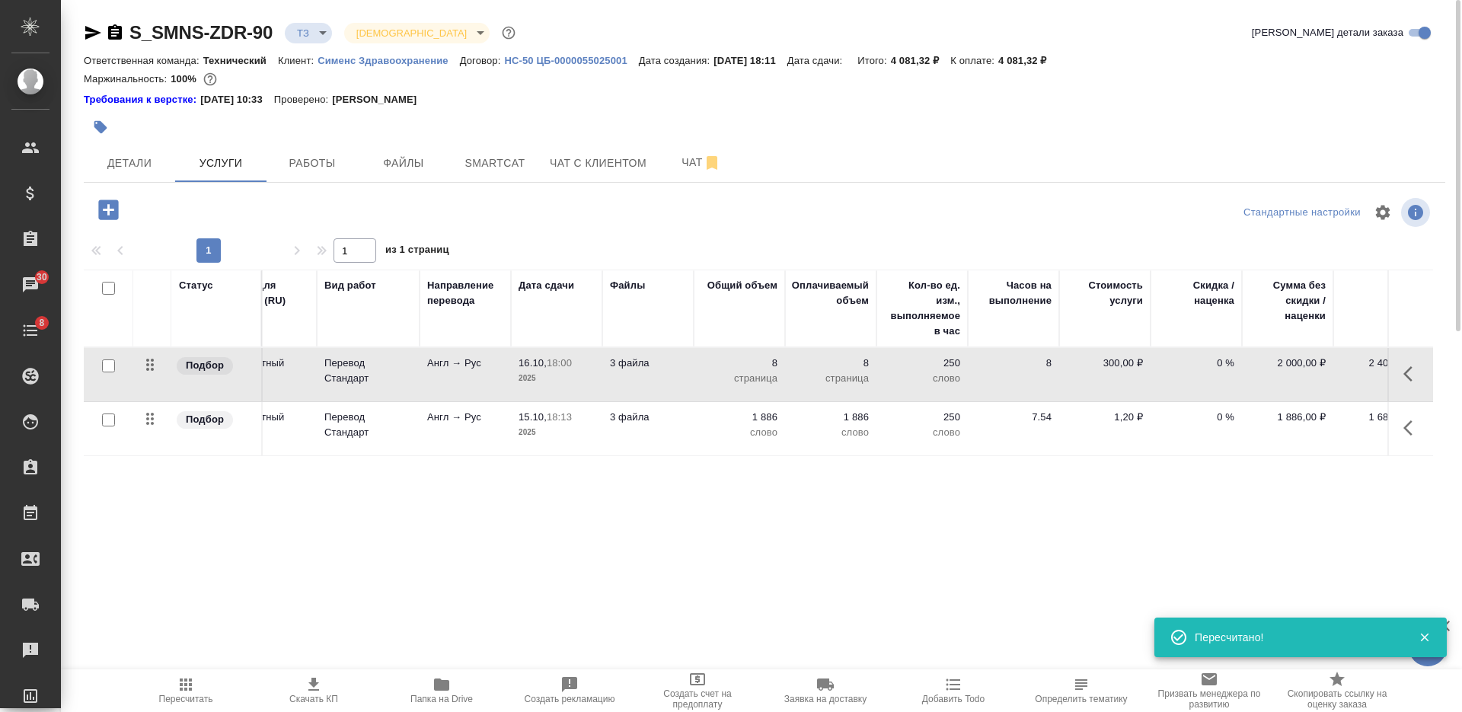
scroll to position [0, 53]
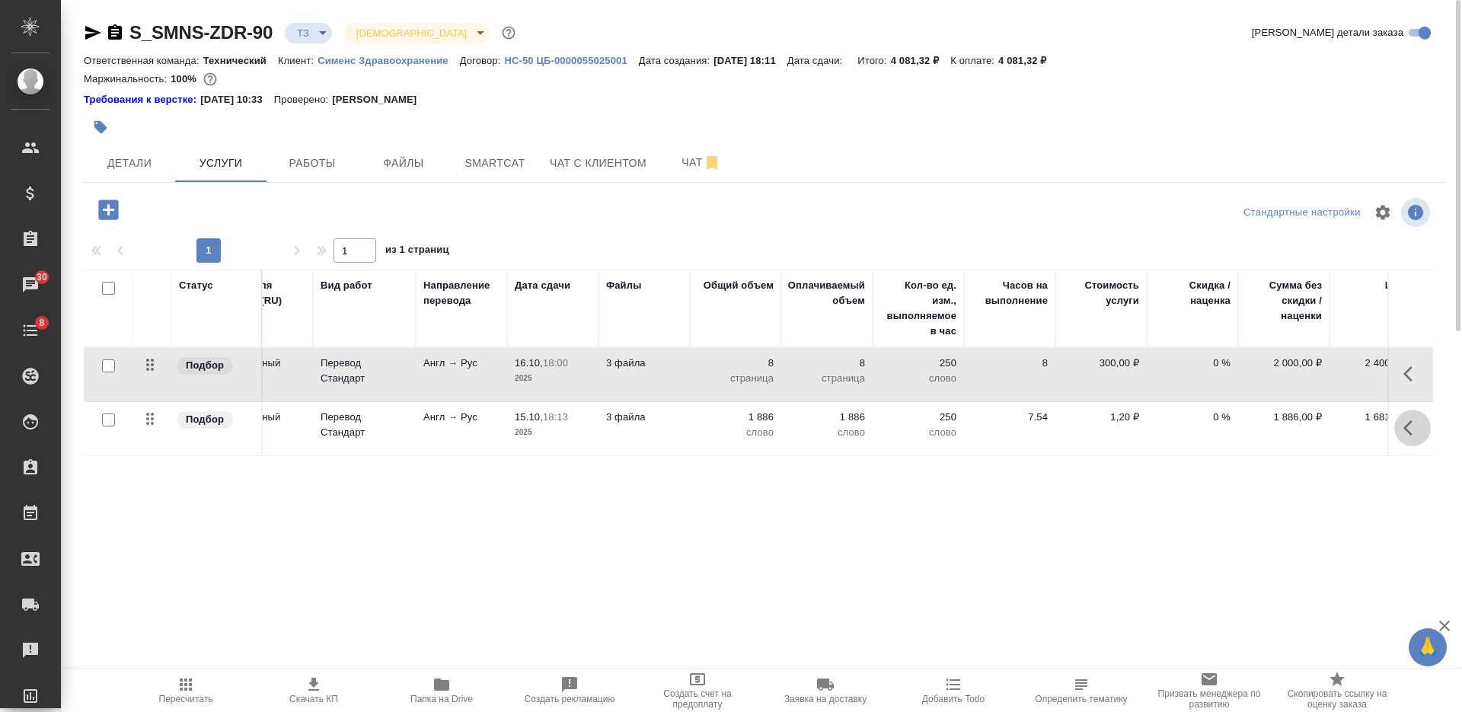
click at [1406, 430] on icon "button" at bounding box center [1407, 427] width 9 height 15
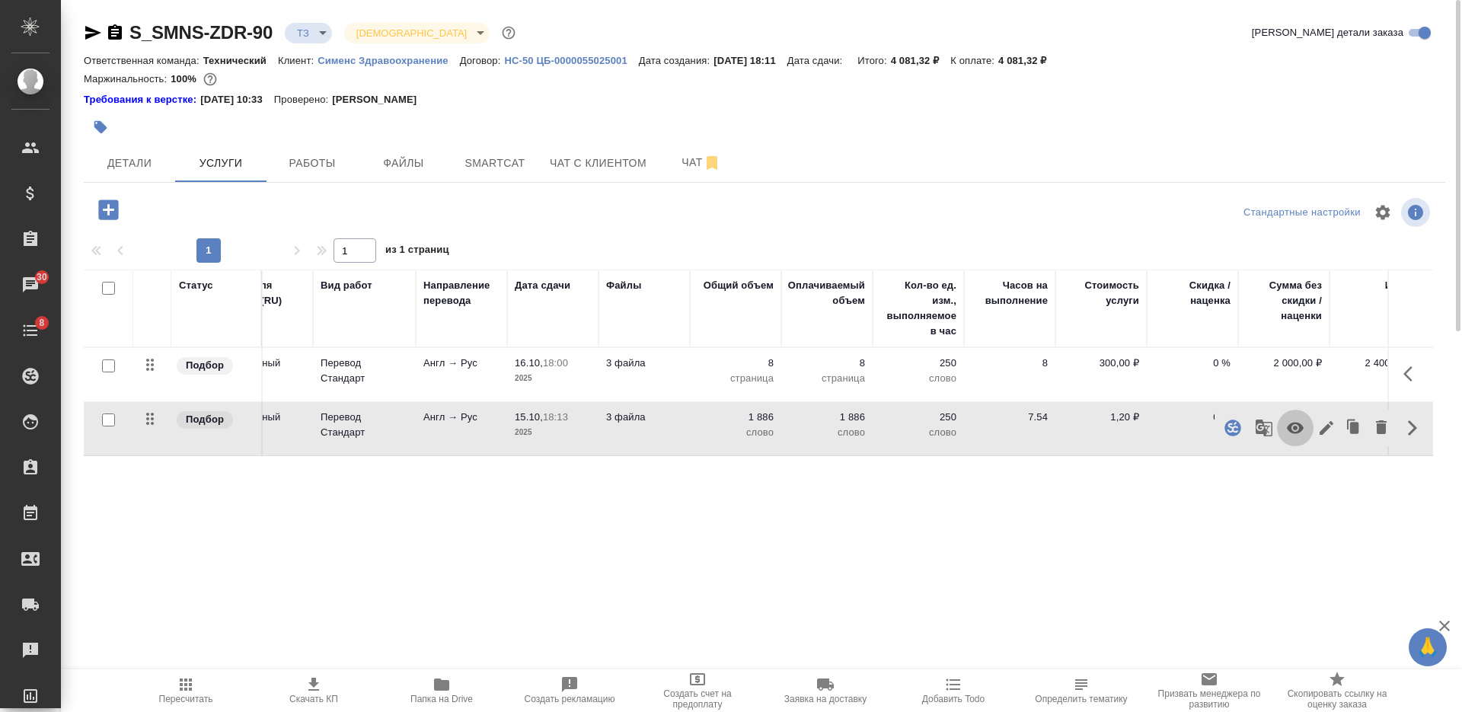
click at [1291, 428] on icon "button" at bounding box center [1295, 428] width 17 height 11
click at [194, 678] on icon "button" at bounding box center [186, 684] width 18 height 18
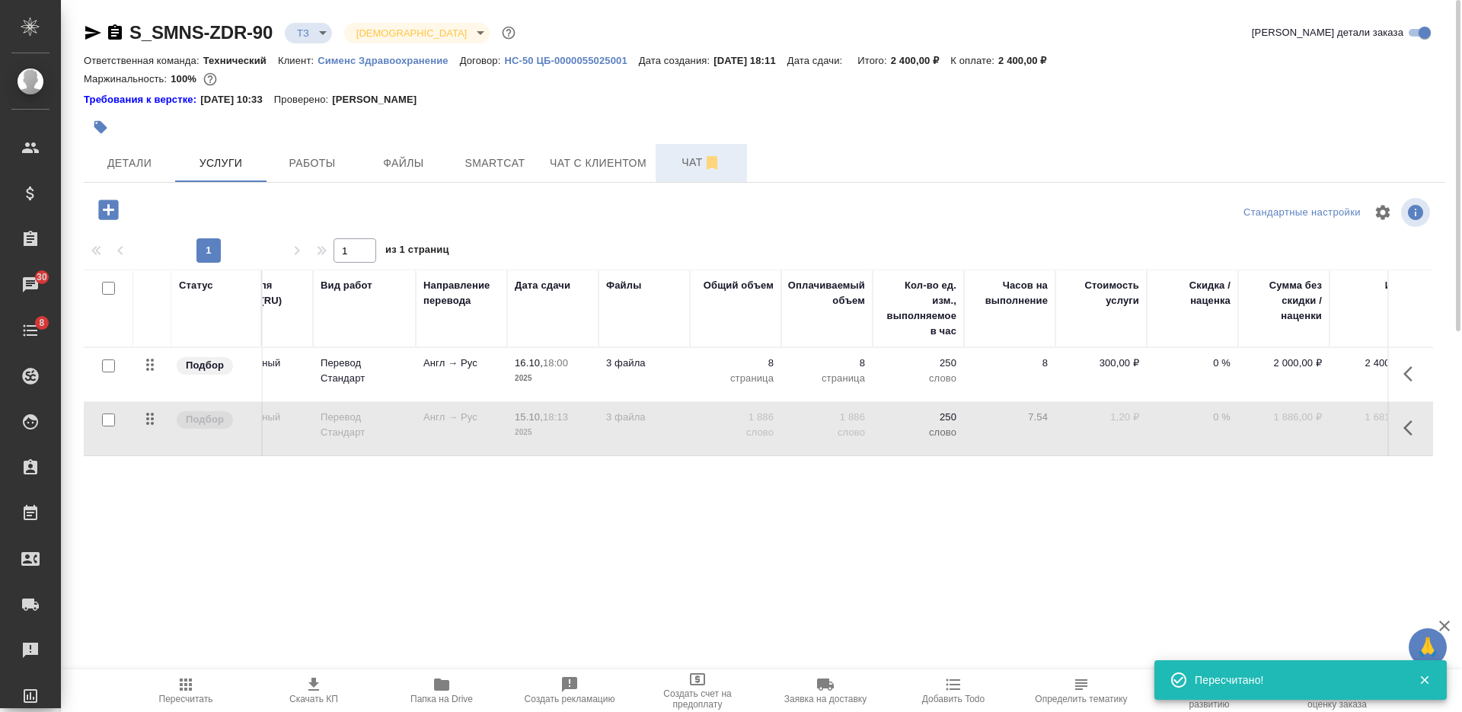
click at [689, 154] on span "Чат" at bounding box center [701, 162] width 73 height 19
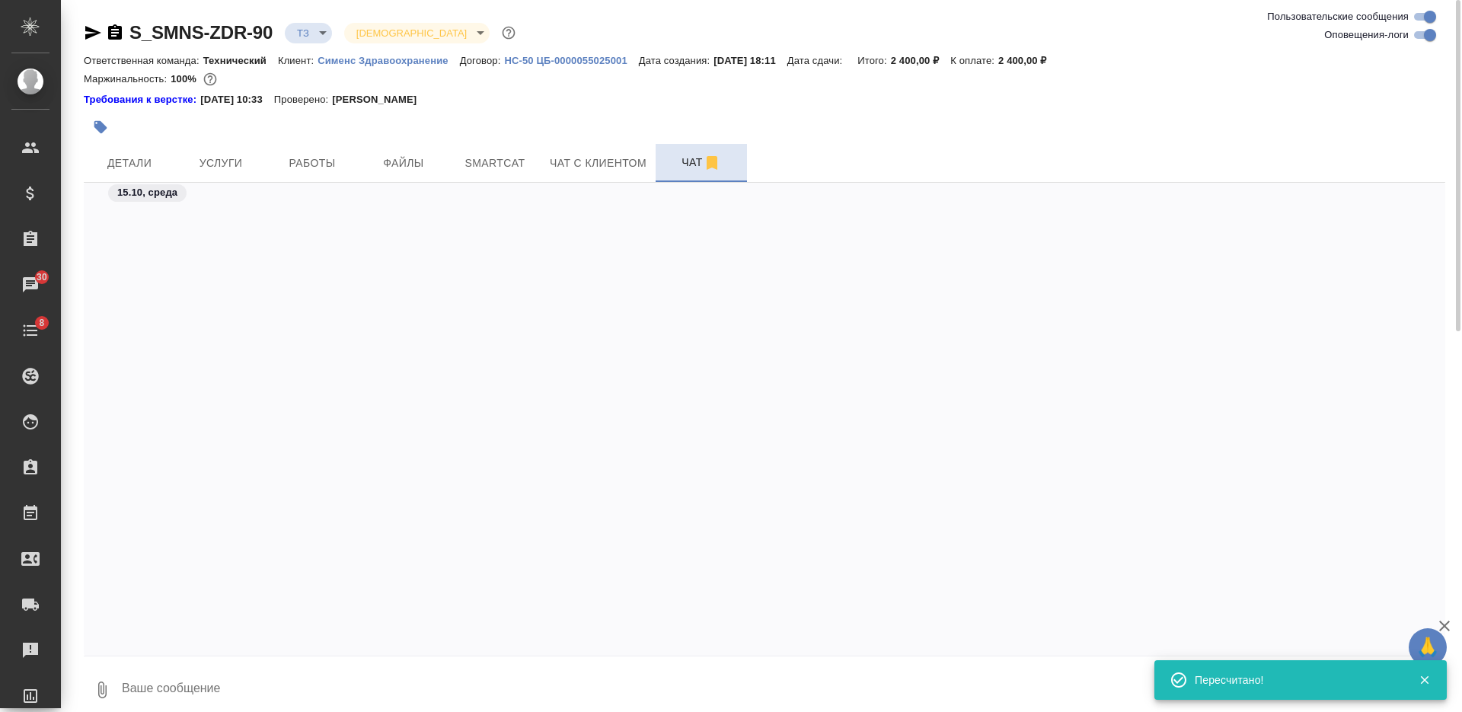
scroll to position [387, 0]
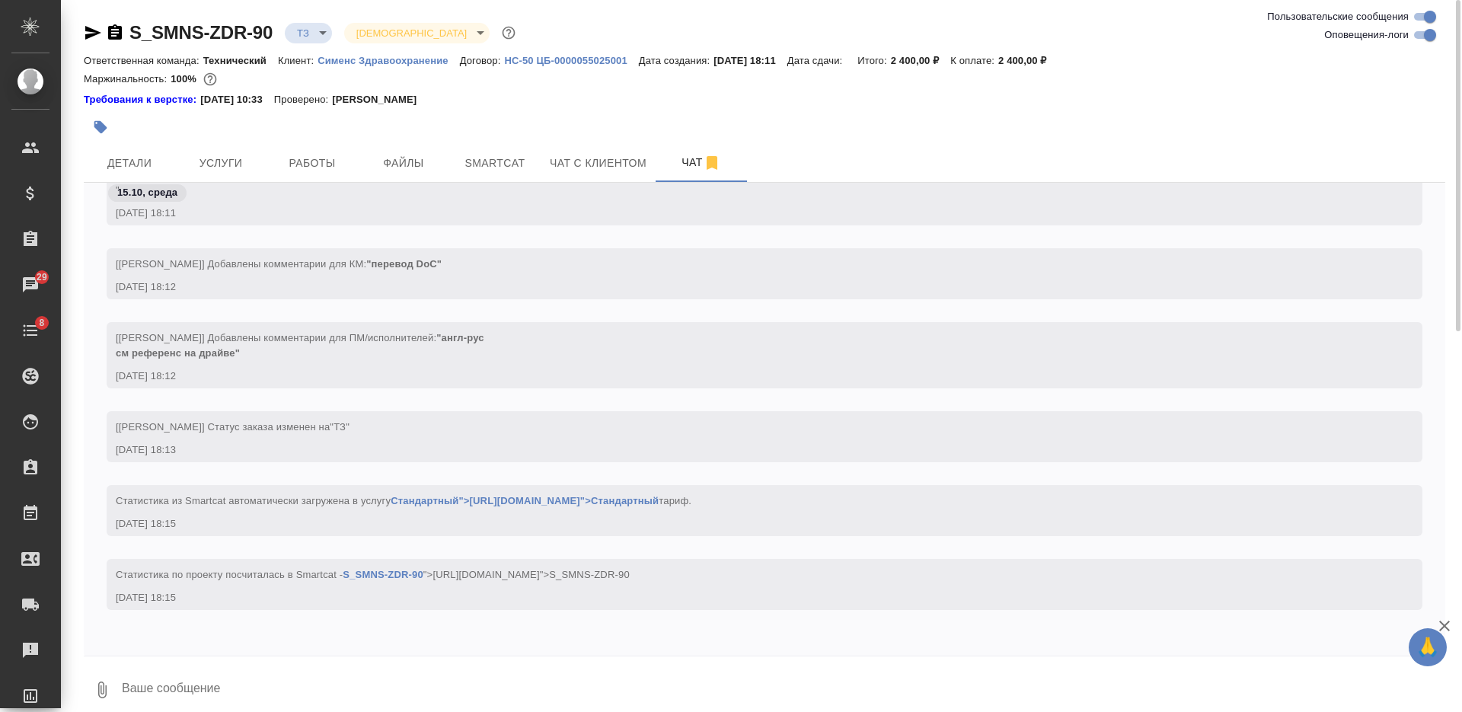
click at [116, 33] on icon "button" at bounding box center [115, 33] width 18 height 18
click at [200, 169] on span "Услуги" at bounding box center [220, 163] width 73 height 19
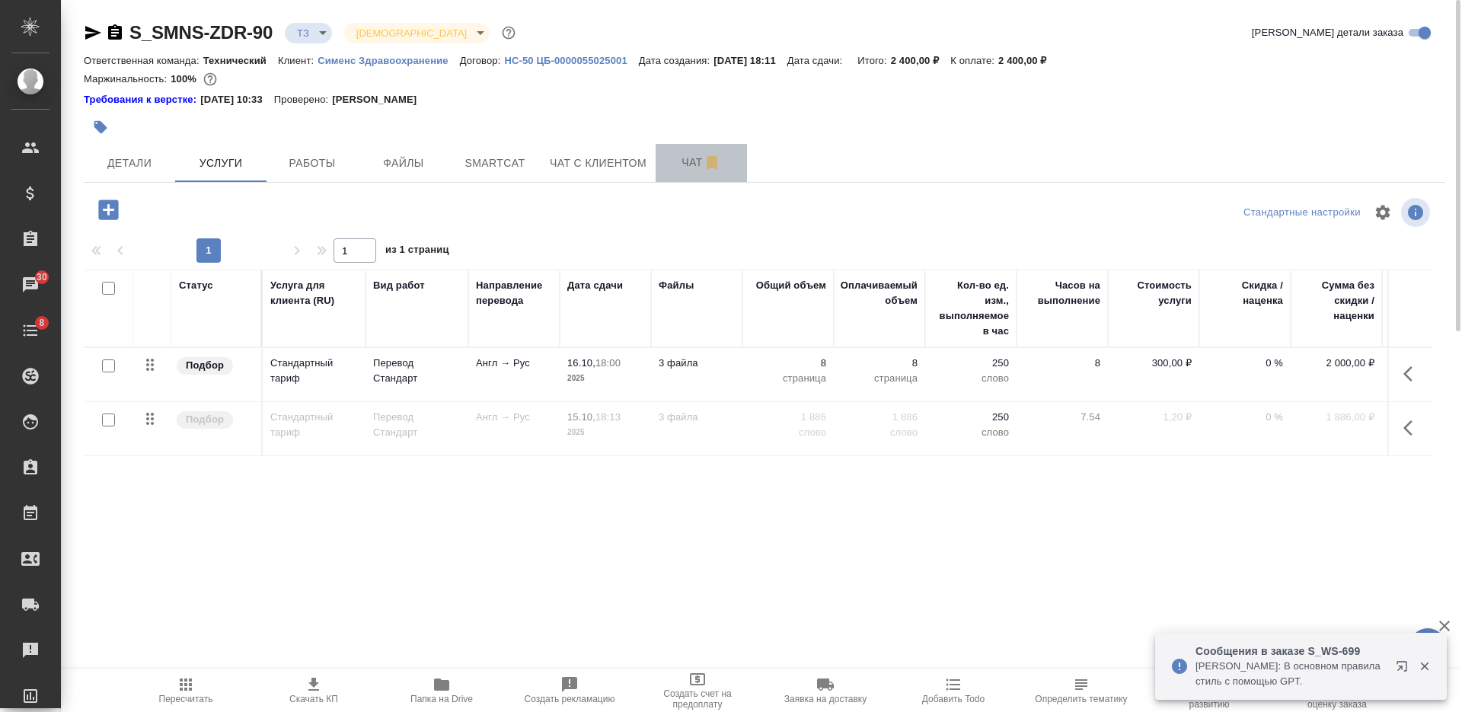
click at [683, 158] on span "Чат" at bounding box center [701, 162] width 73 height 19
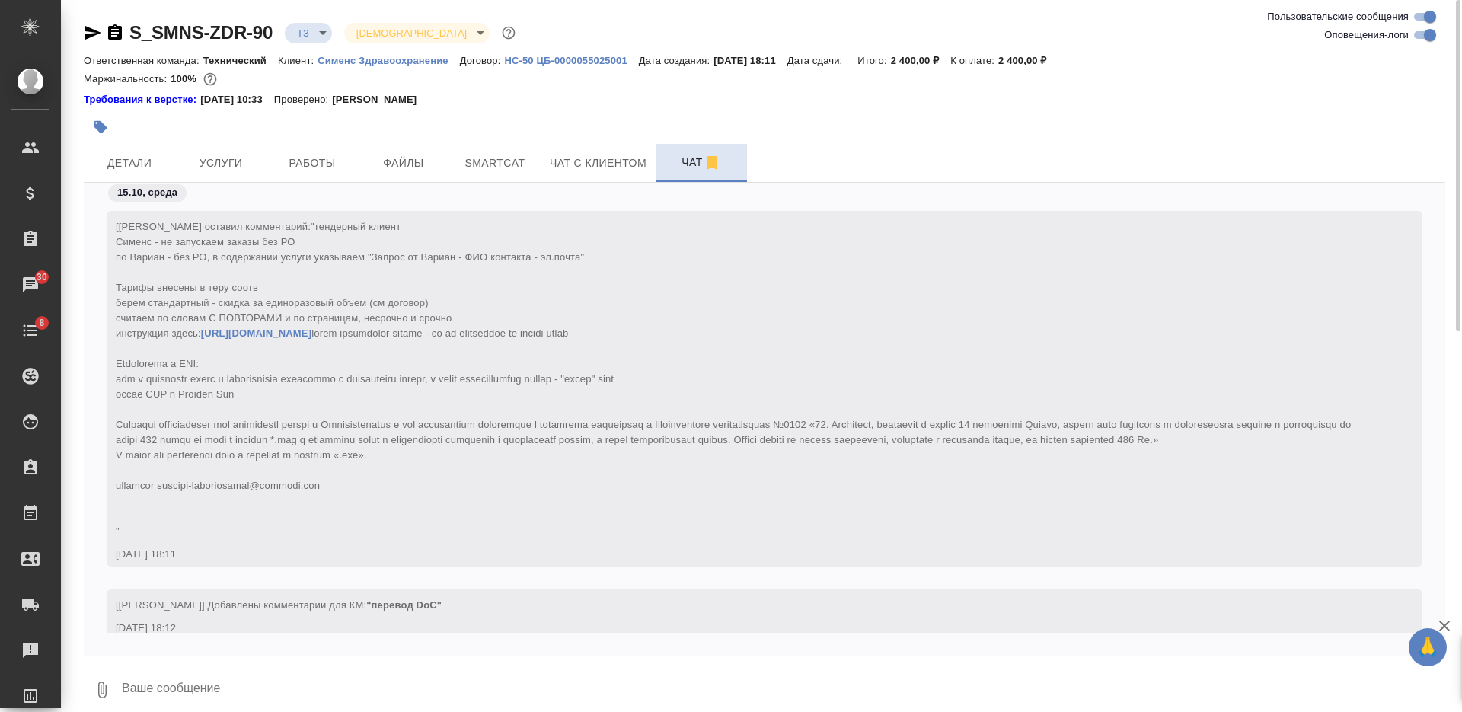
scroll to position [387, 0]
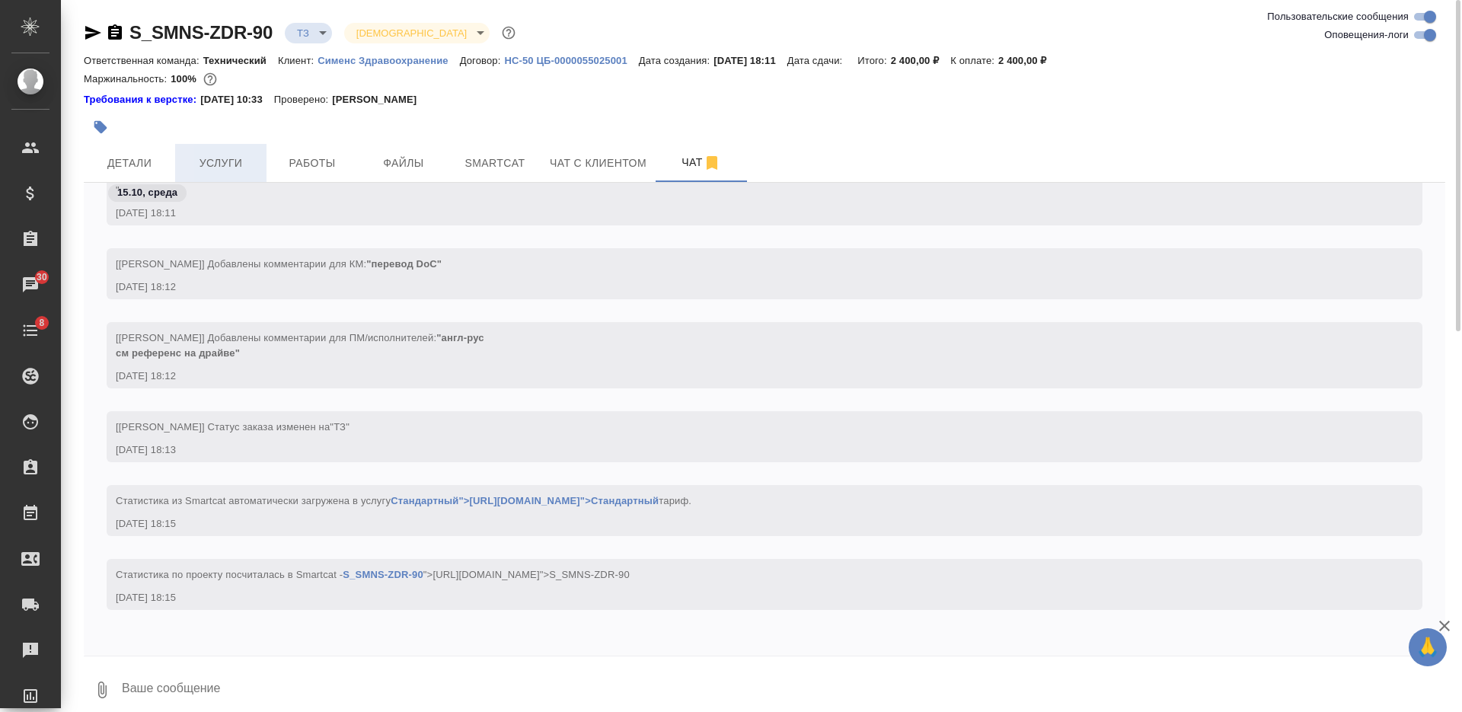
click at [236, 163] on span "Услуги" at bounding box center [220, 163] width 73 height 19
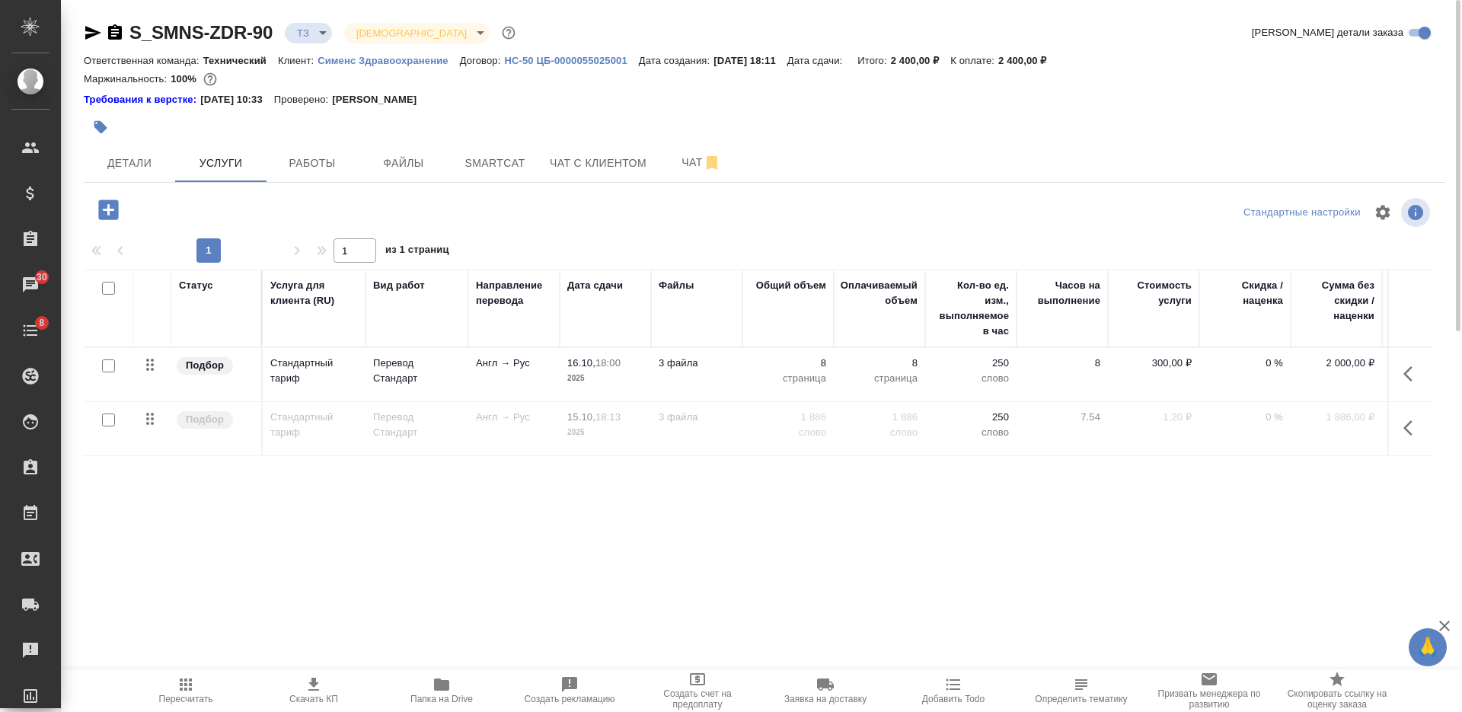
scroll to position [0, 86]
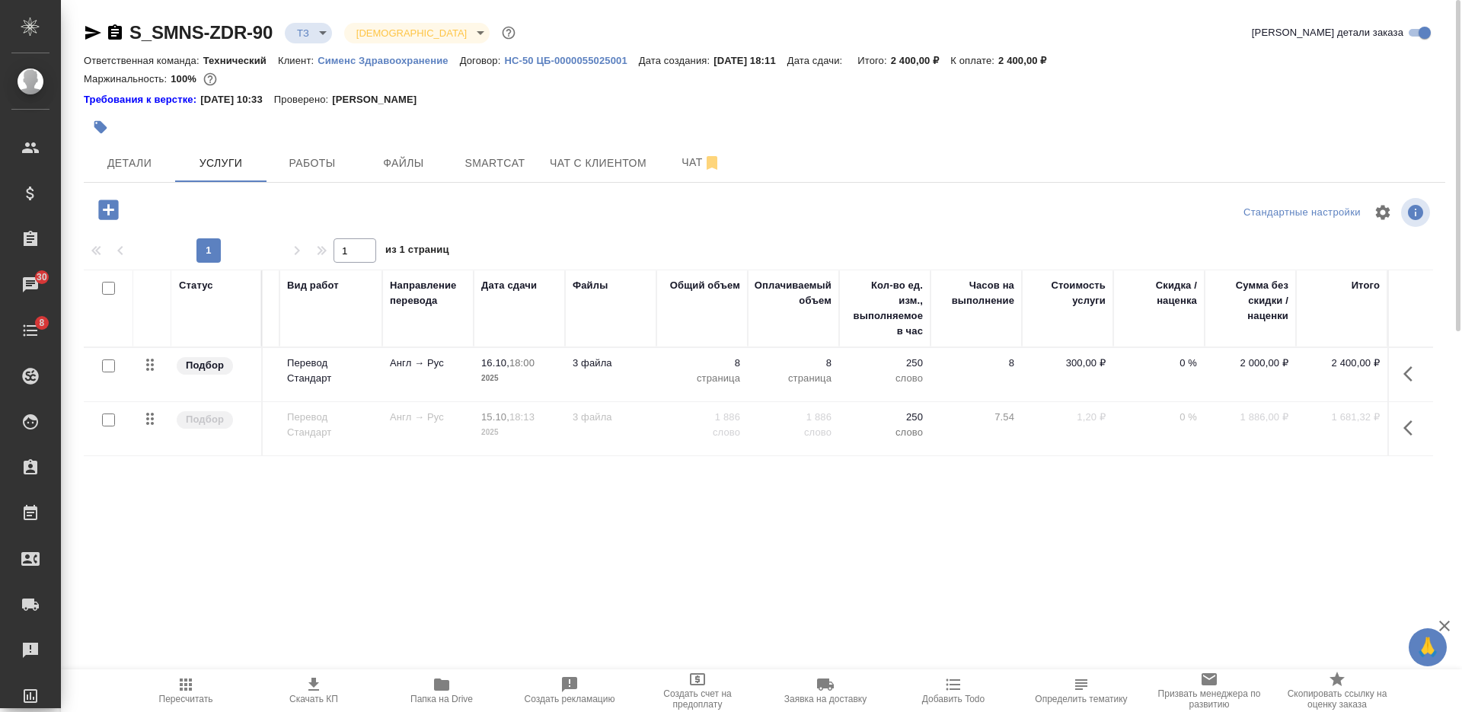
click at [860, 369] on p "250" at bounding box center [885, 363] width 76 height 15
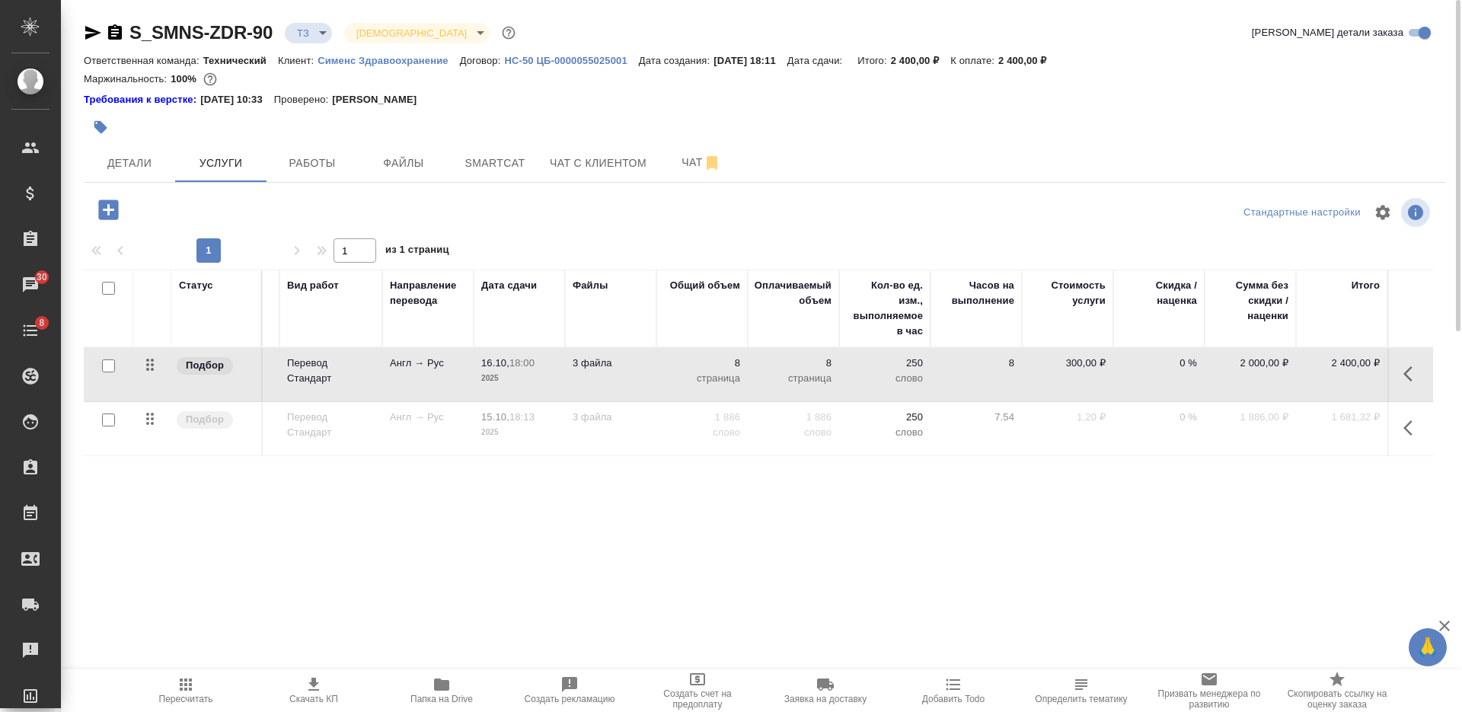
click at [860, 369] on p "250" at bounding box center [885, 363] width 76 height 15
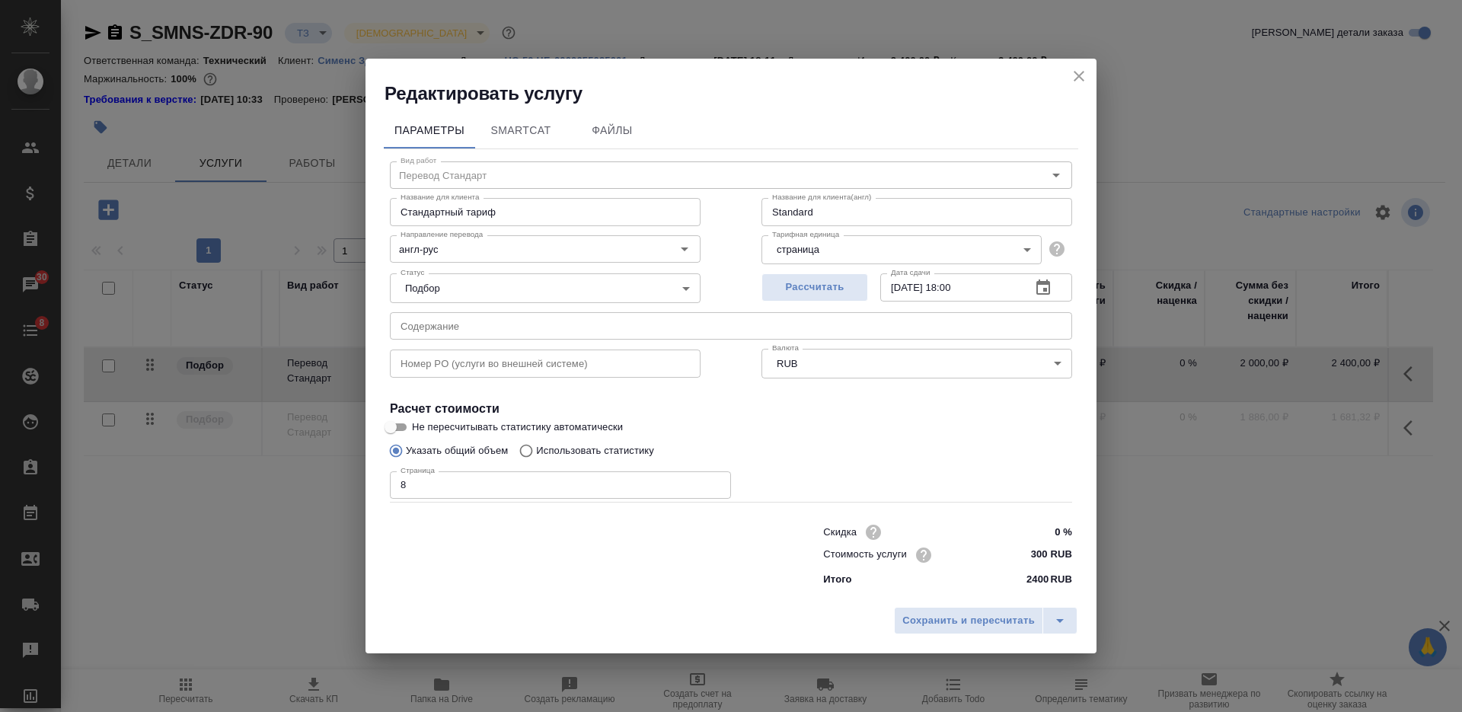
click at [1080, 72] on icon "close" at bounding box center [1079, 76] width 18 height 18
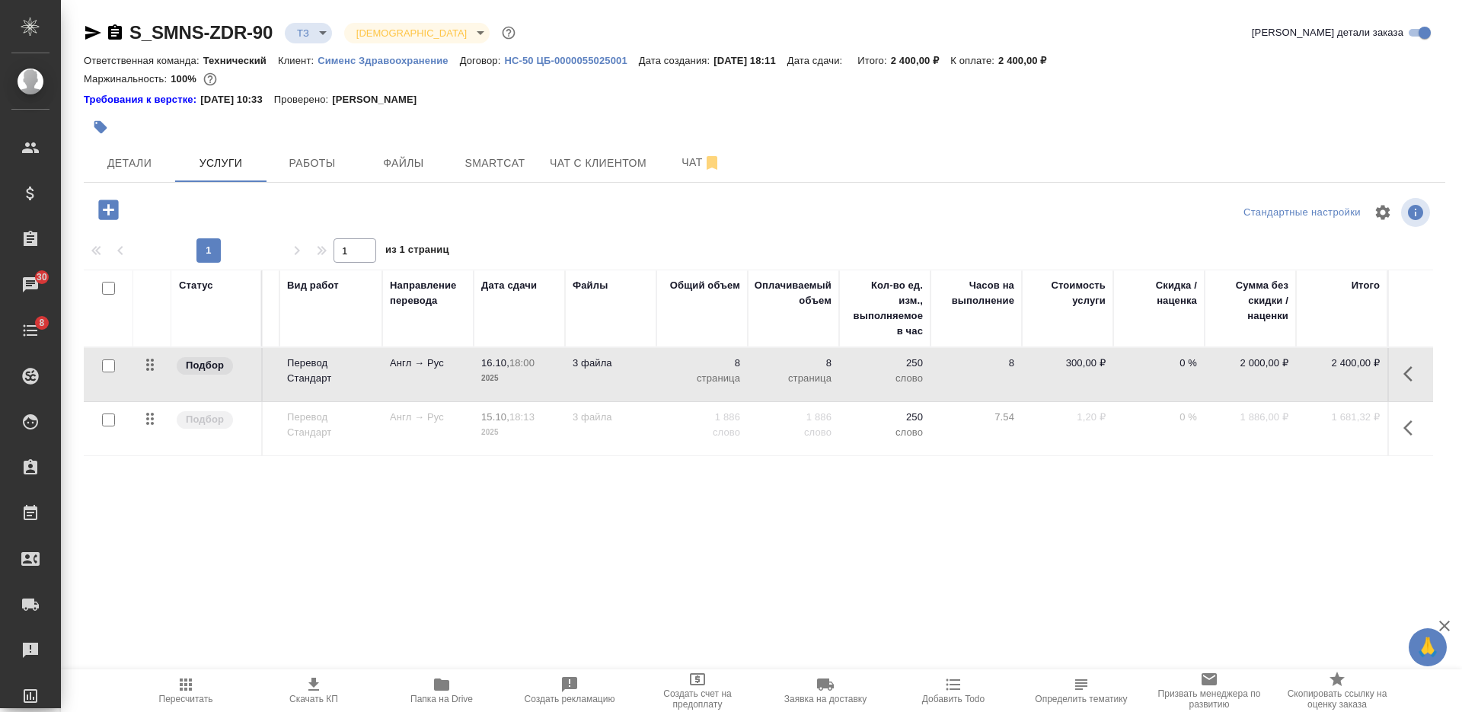
click at [634, 371] on td "3 файла" at bounding box center [610, 374] width 91 height 53
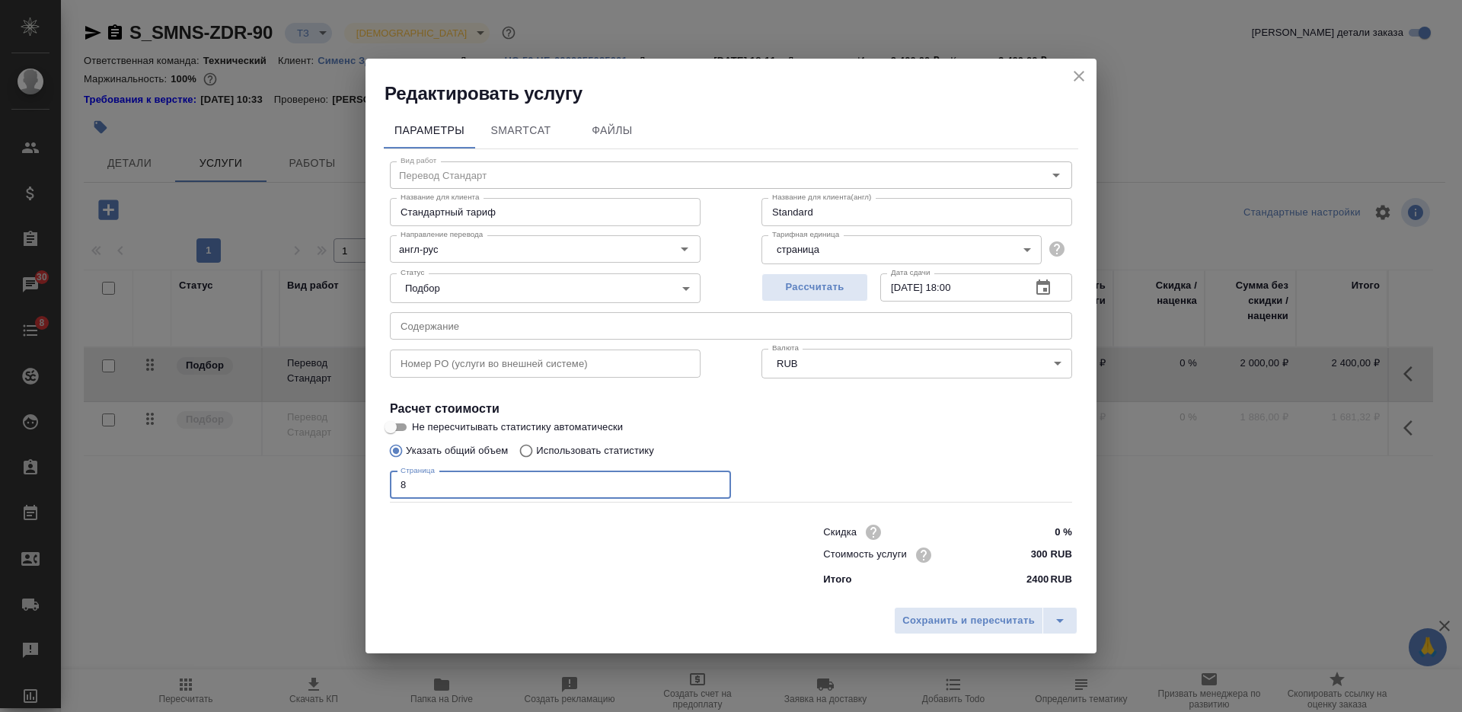
click at [380, 487] on div "Параметры SmartCat Файлы Вид работ Перевод Стандарт Вид работ Название для клие…" at bounding box center [730, 352] width 731 height 493
click at [966, 624] on span "Сохранить и пересчитать" at bounding box center [968, 621] width 132 height 18
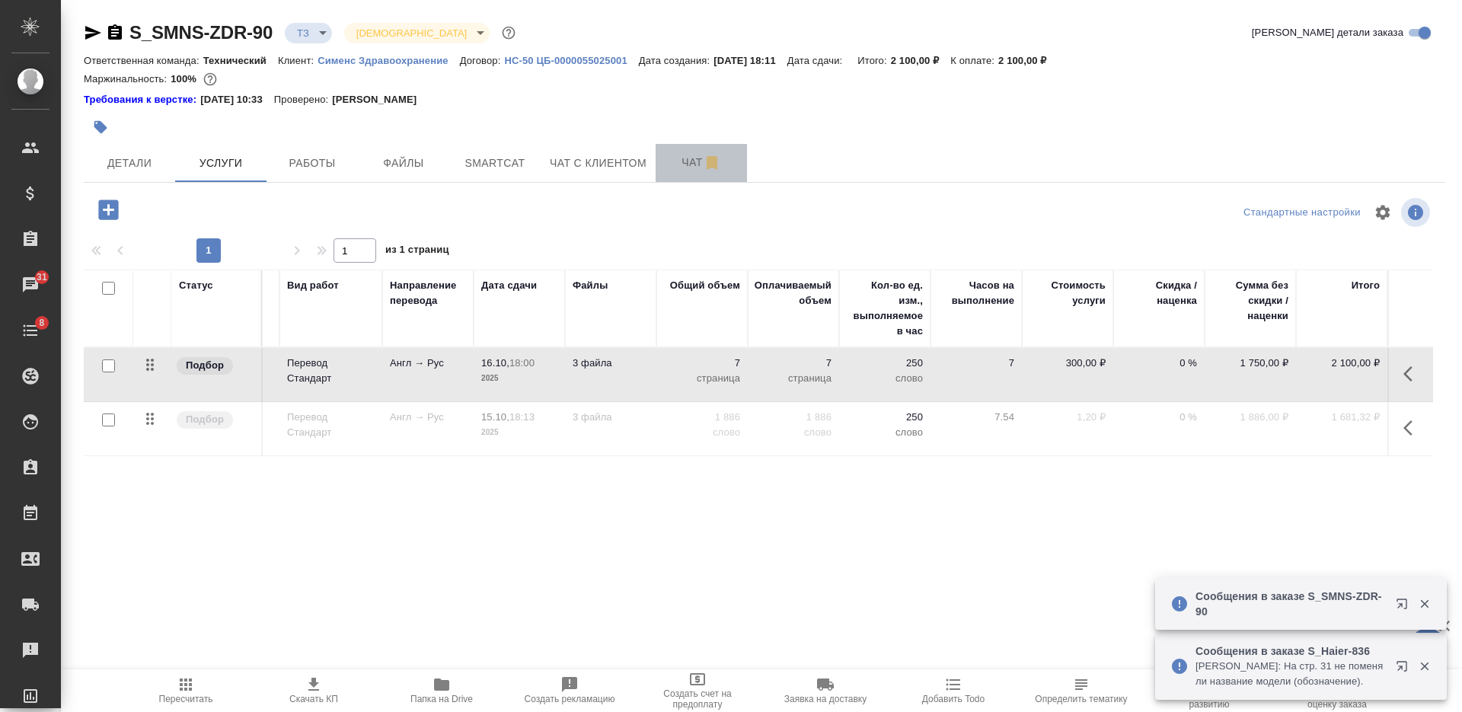
click at [659, 173] on button "Чат" at bounding box center [701, 163] width 91 height 38
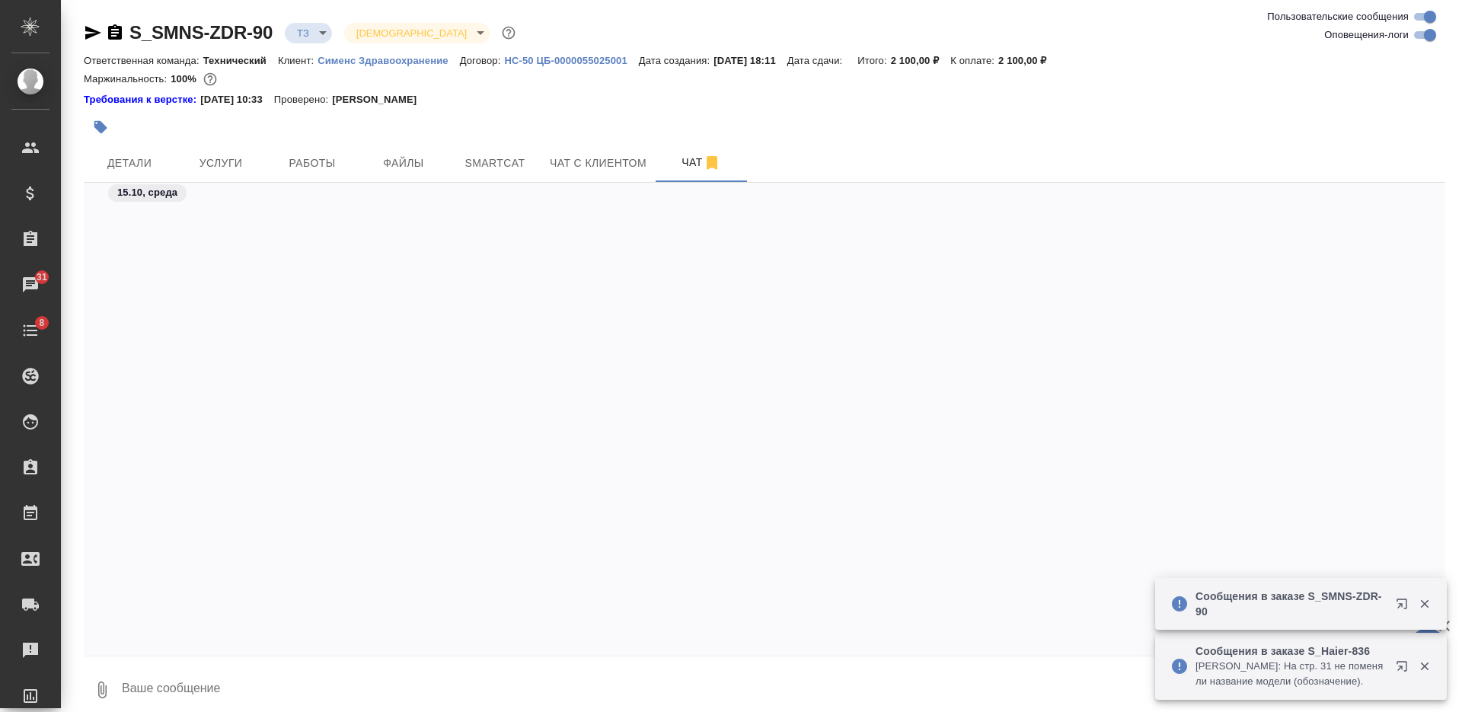
scroll to position [510, 0]
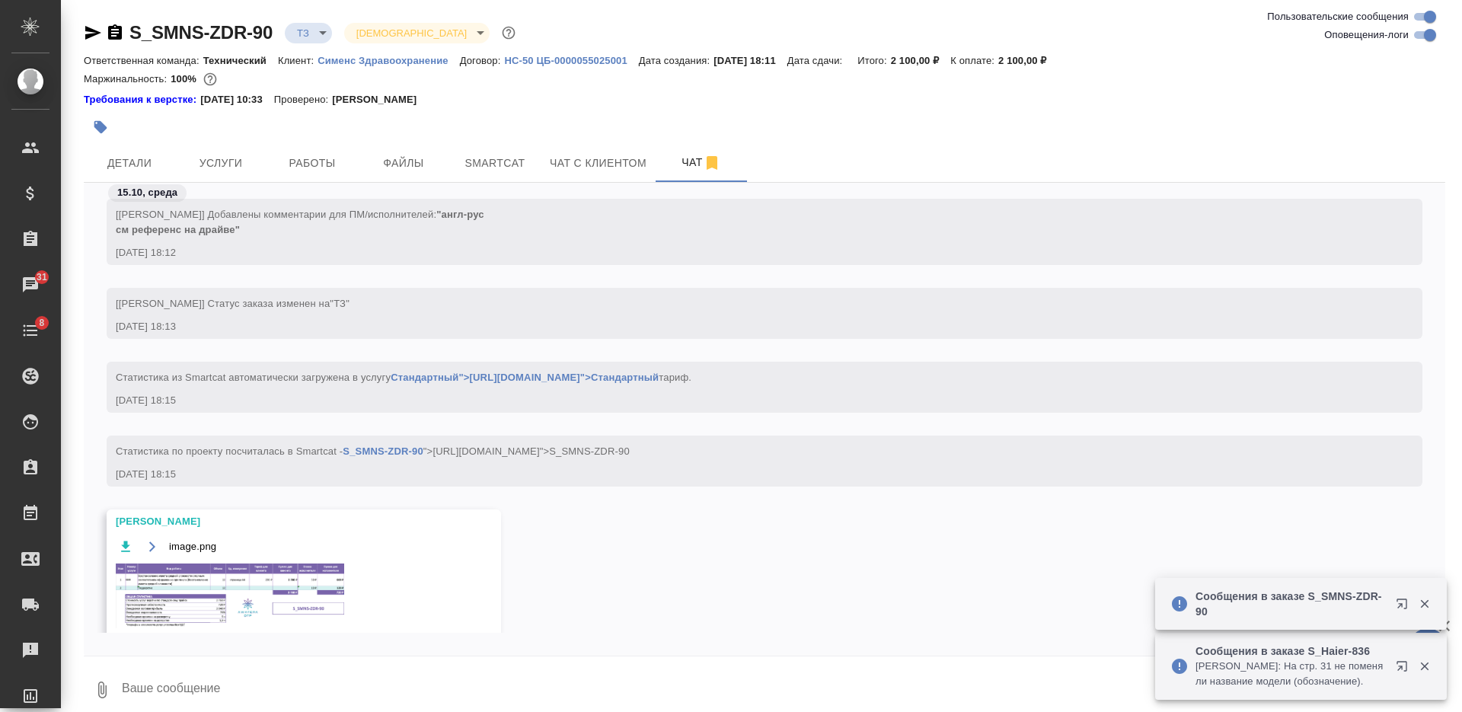
click at [292, 590] on img at bounding box center [230, 595] width 228 height 65
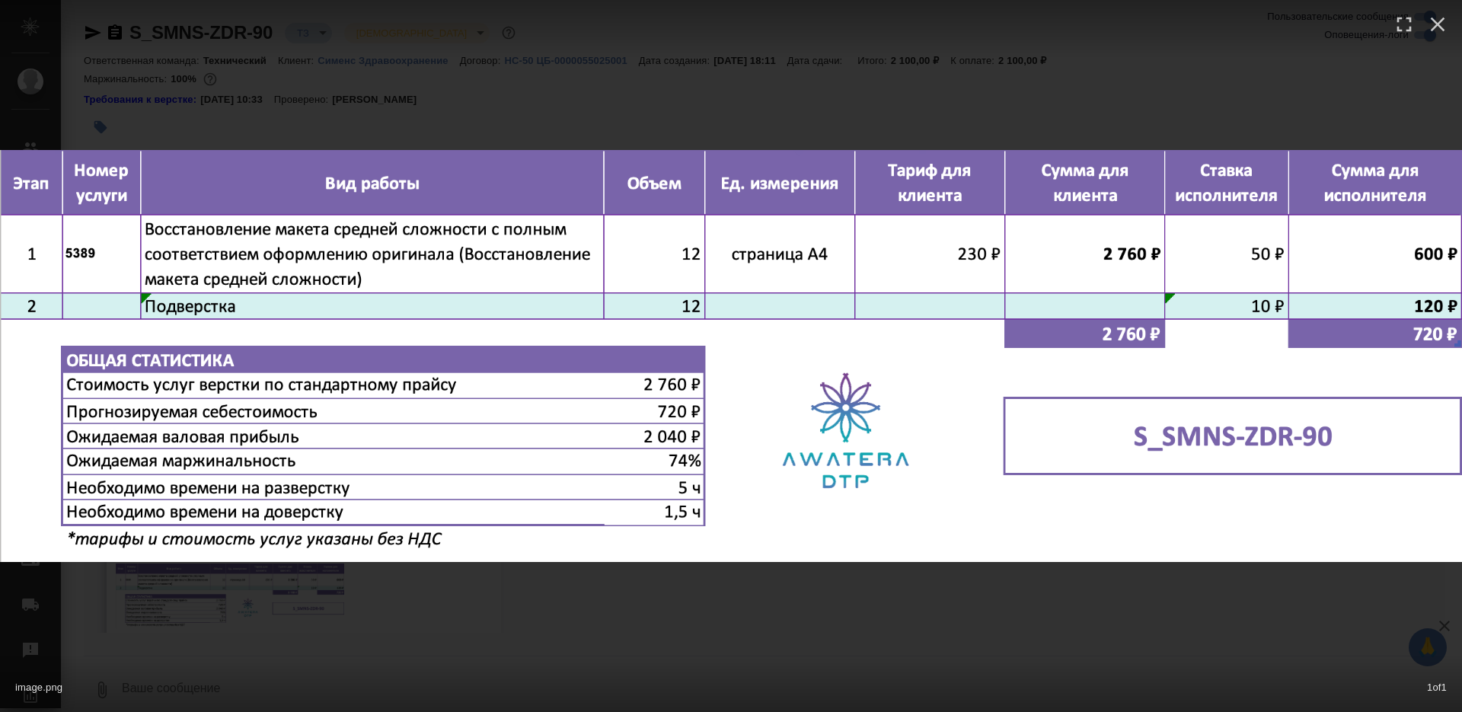
click at [692, 656] on div "image.png 1 of 1" at bounding box center [731, 684] width 1462 height 56
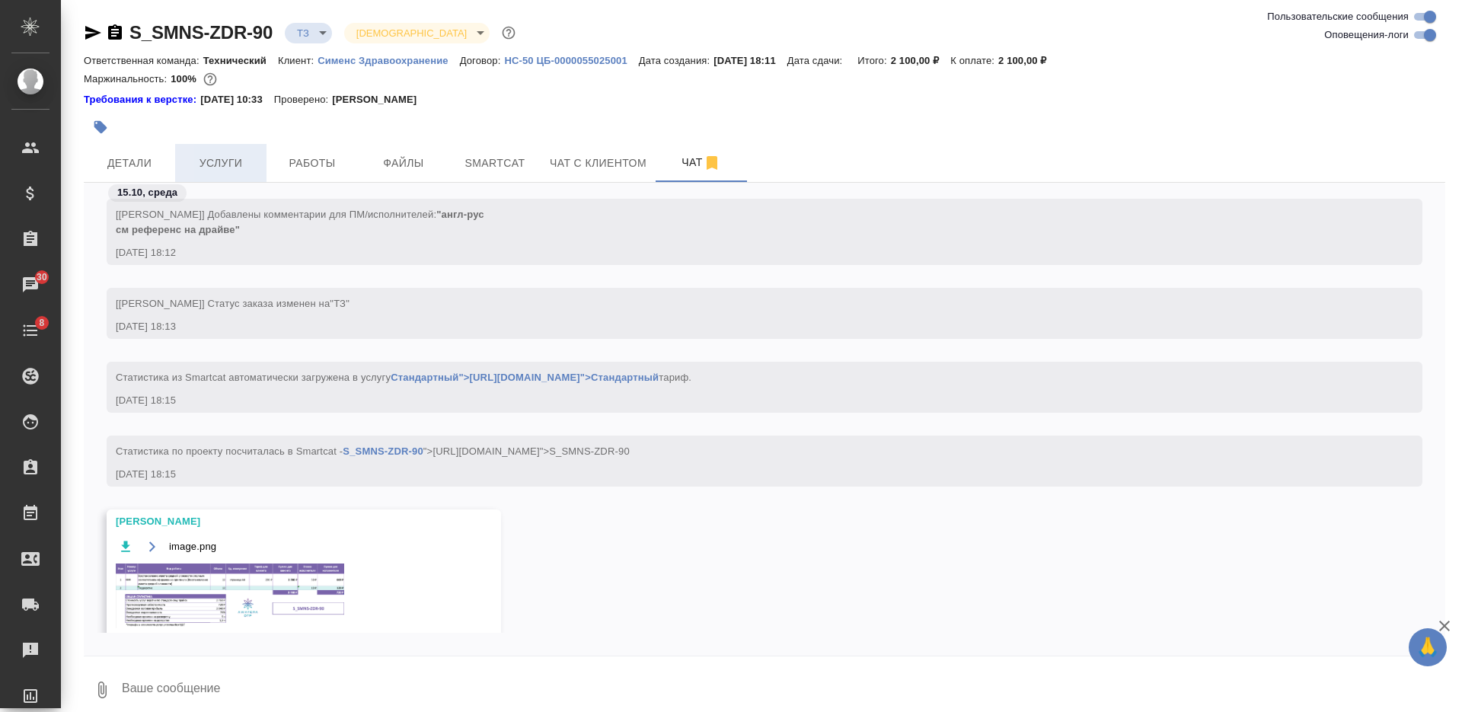
click at [232, 174] on button "Услуги" at bounding box center [220, 163] width 91 height 38
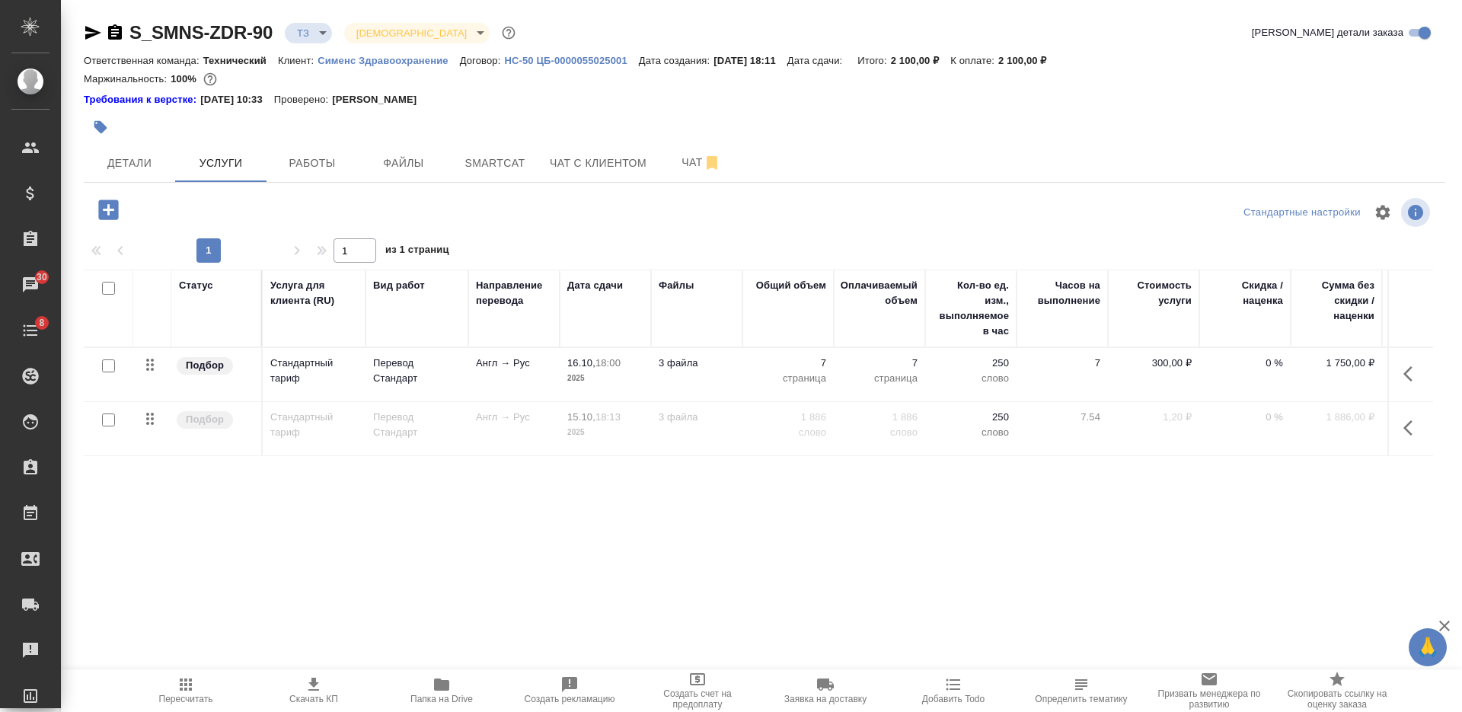
click at [109, 206] on icon "button" at bounding box center [108, 209] width 27 height 27
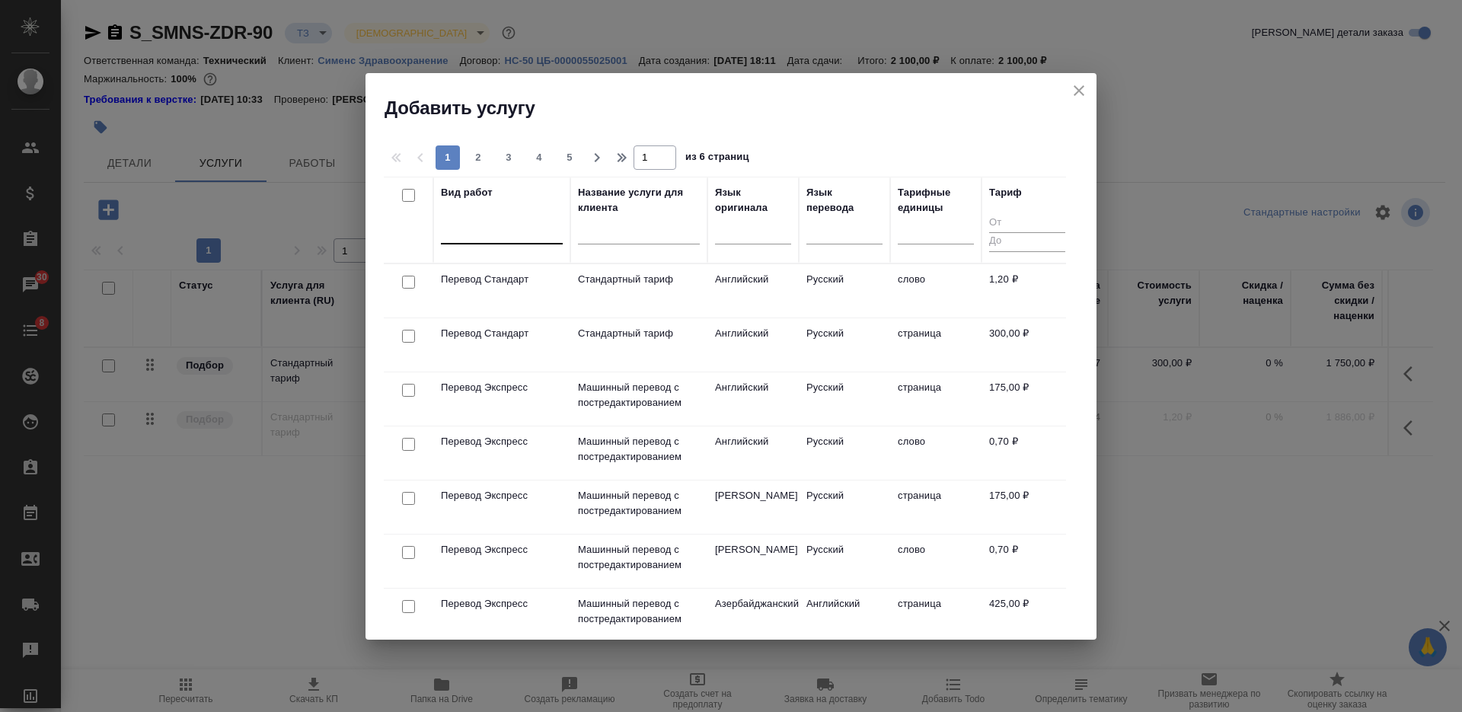
click at [526, 233] on div at bounding box center [502, 229] width 122 height 22
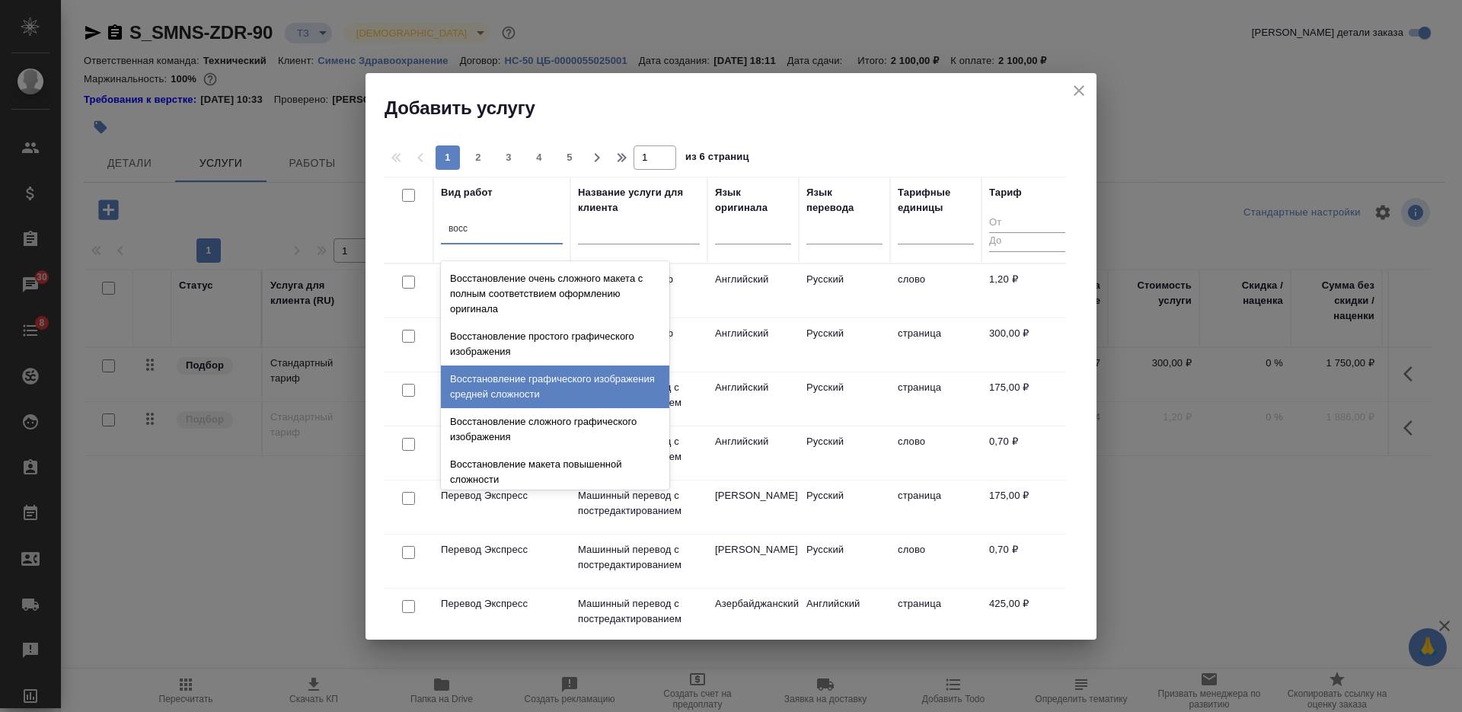
scroll to position [280, 0]
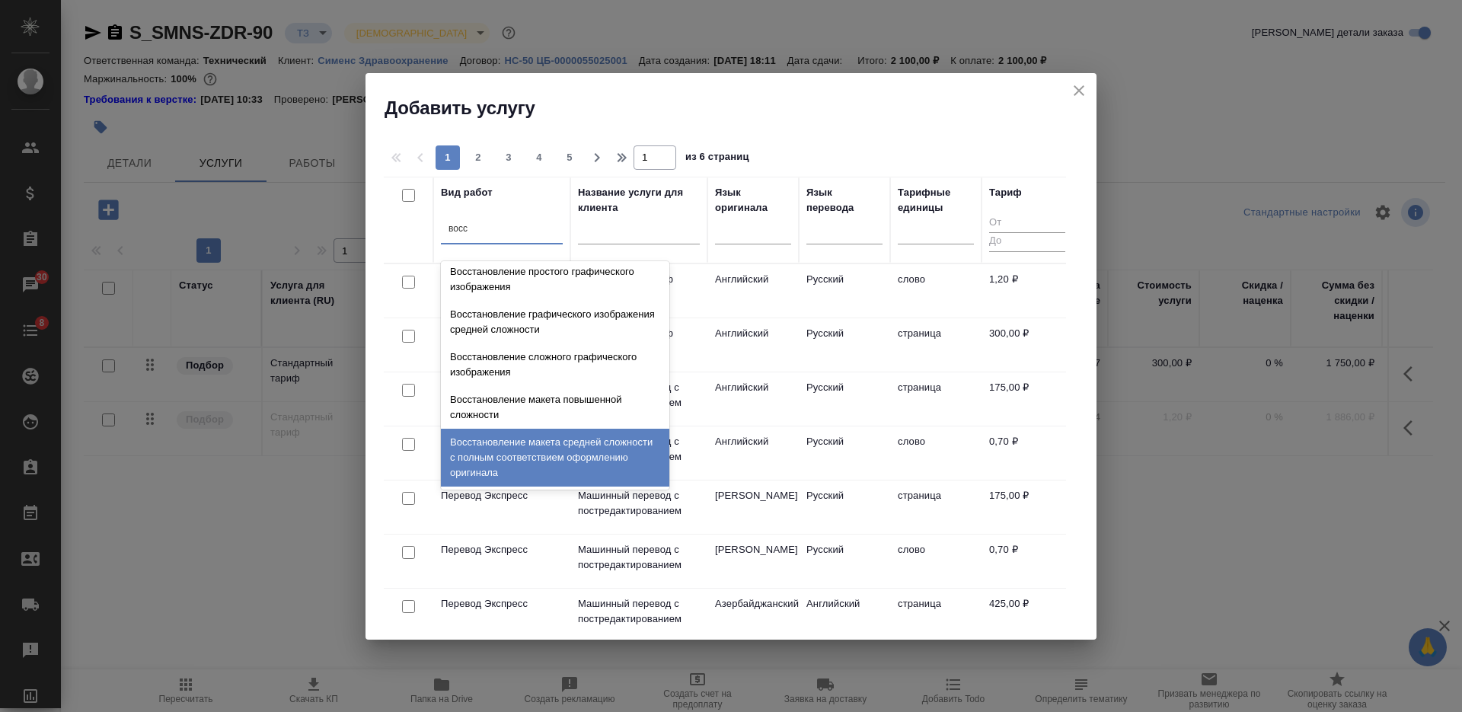
click at [578, 455] on div "Восстановление макета средней сложности с полным соответствием оформлению ориги…" at bounding box center [555, 458] width 228 height 58
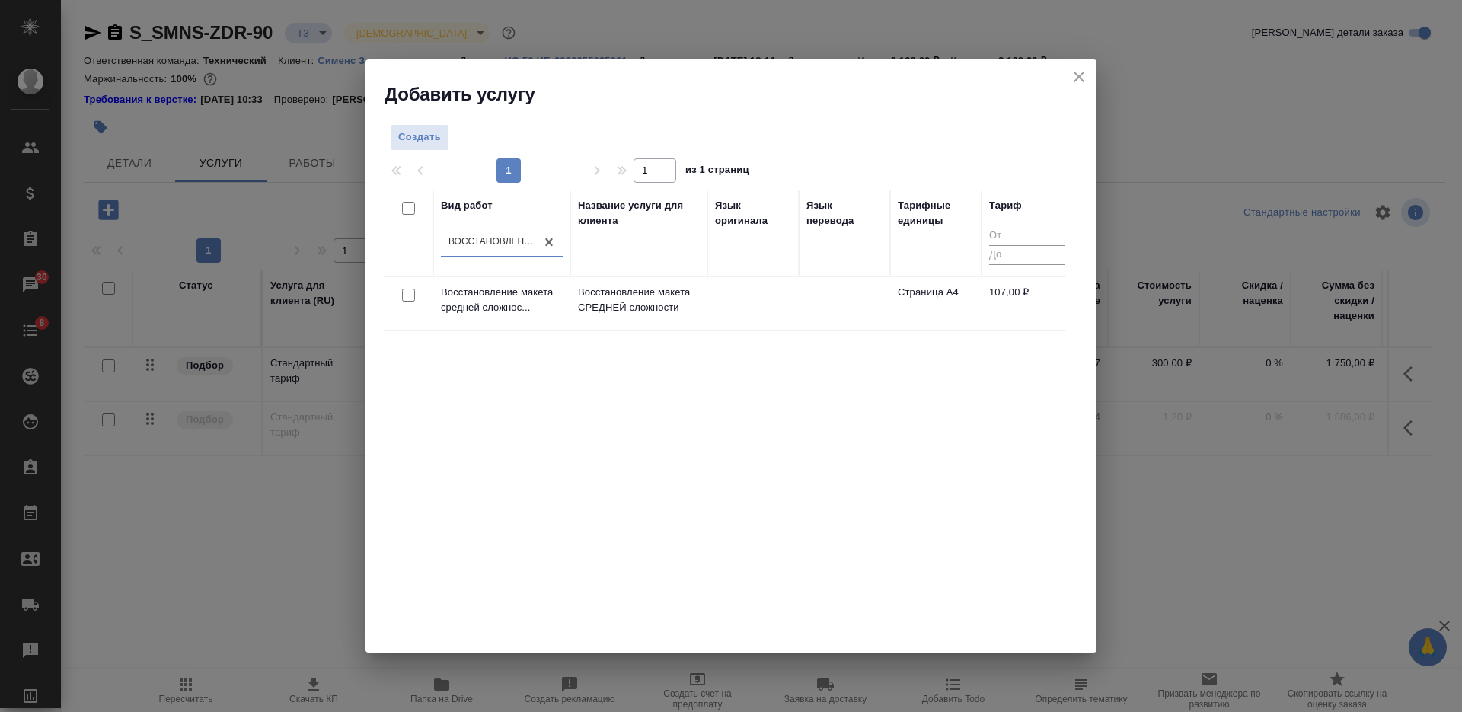
click at [406, 295] on input "checkbox" at bounding box center [408, 295] width 13 height 13
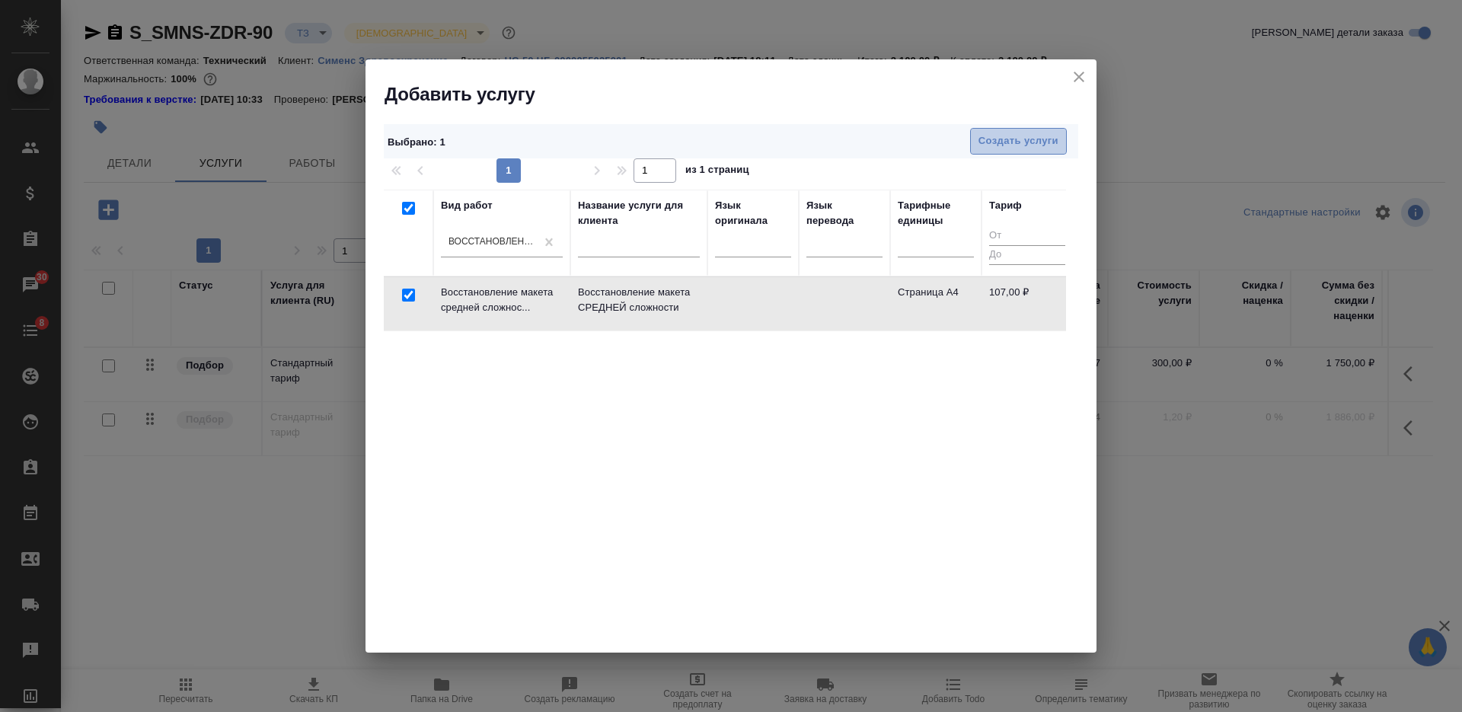
click at [1001, 143] on span "Создать услуги" at bounding box center [1018, 141] width 80 height 18
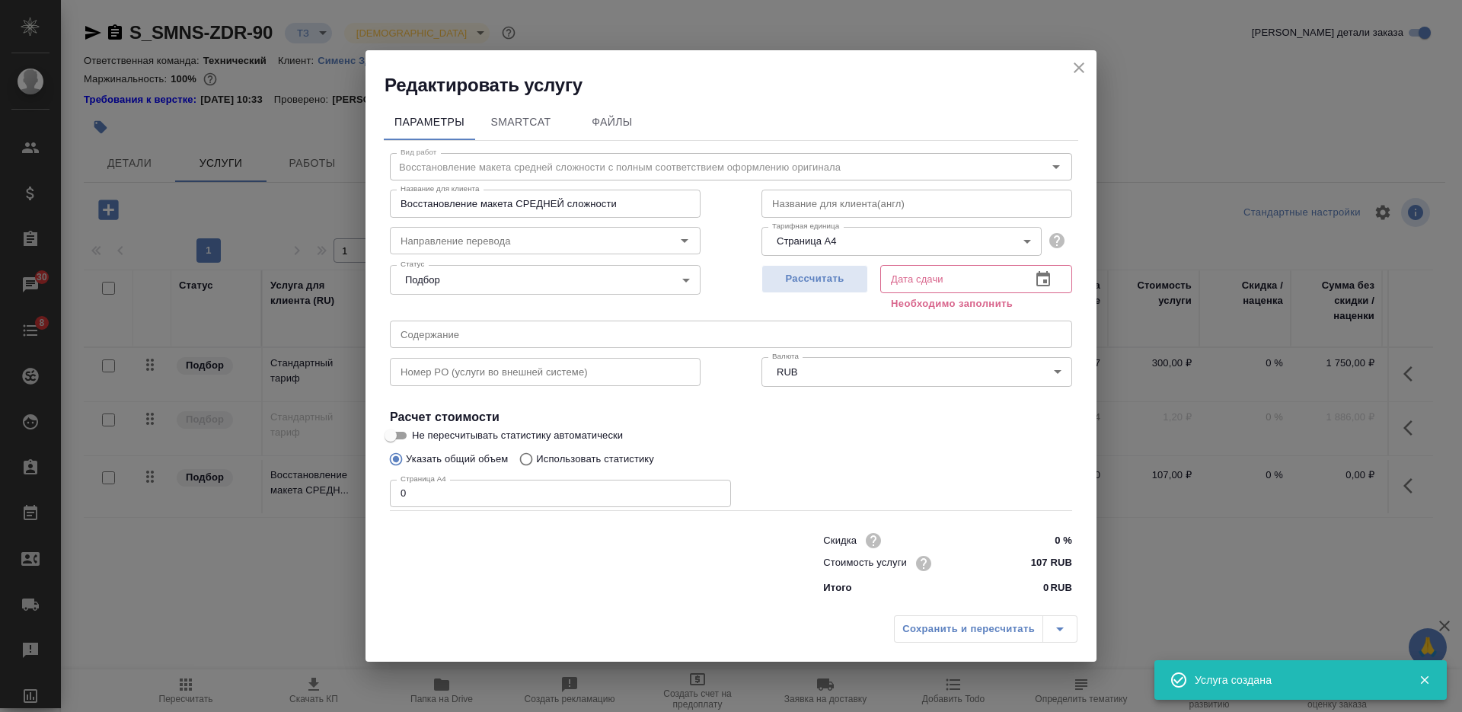
drag, startPoint x: 387, startPoint y: 491, endPoint x: 363, endPoint y: 483, distance: 25.0
click at [365, 484] on div "Редактировать услугу Параметры SmartCat Файлы Вид работ Восстановление макета с…" at bounding box center [731, 356] width 1462 height 712
click at [800, 280] on span "Рассчитать" at bounding box center [815, 279] width 90 height 18
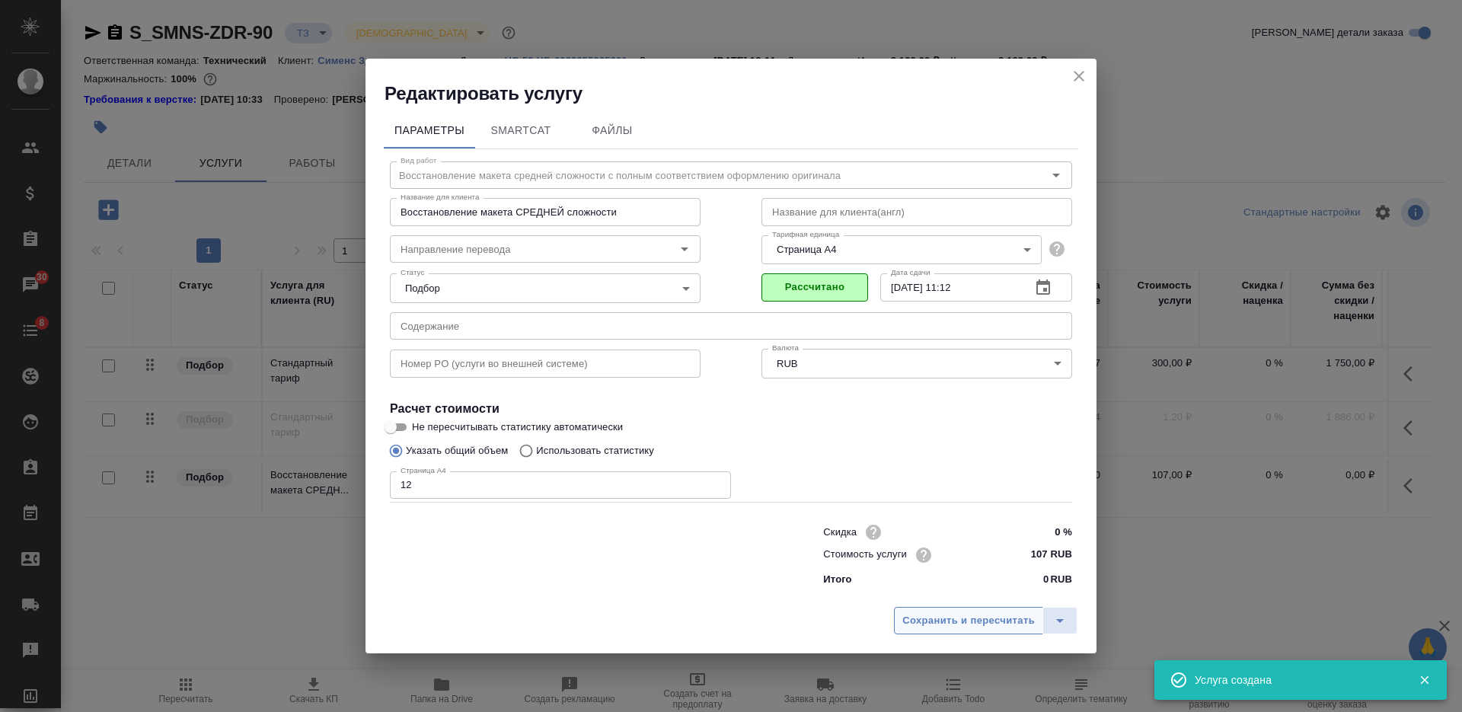
click at [941, 618] on span "Сохранить и пересчитать" at bounding box center [968, 621] width 132 height 18
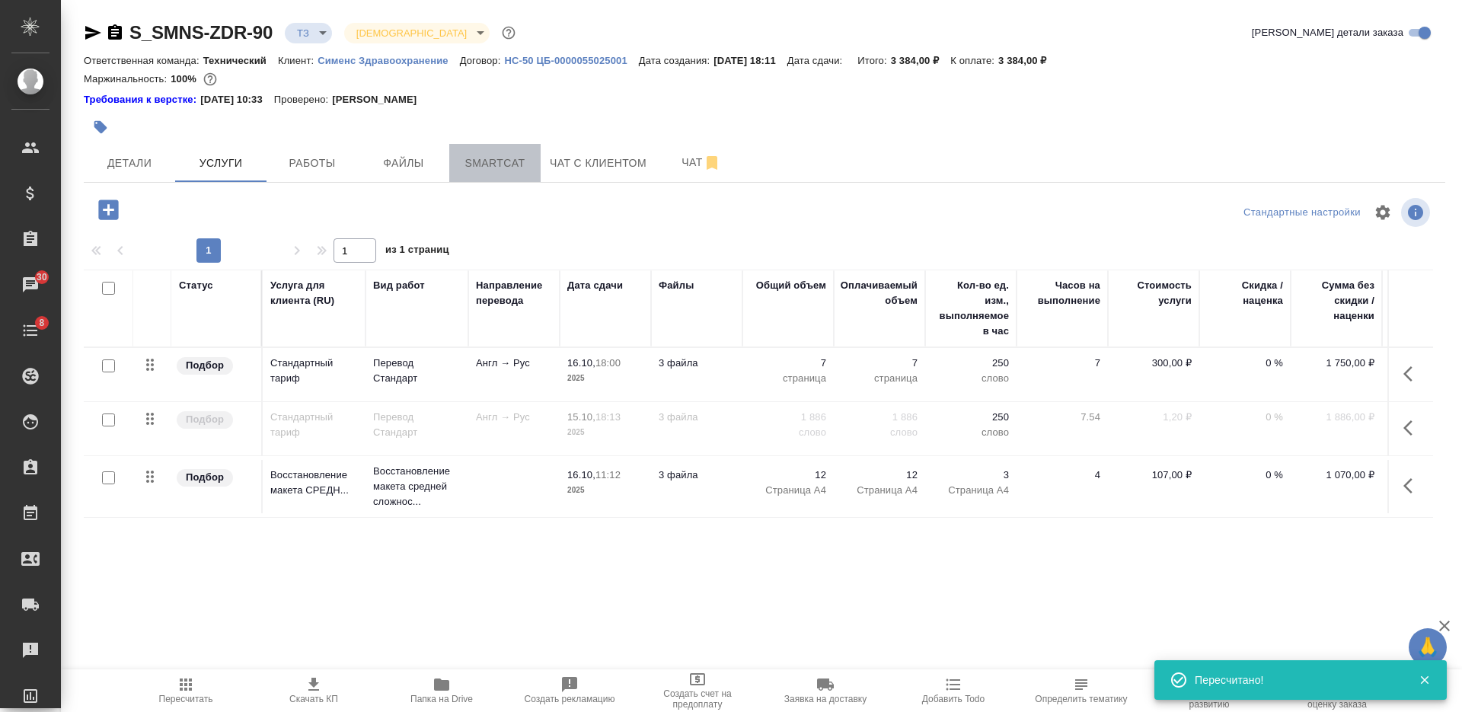
click at [484, 168] on span "Smartcat" at bounding box center [494, 163] width 73 height 19
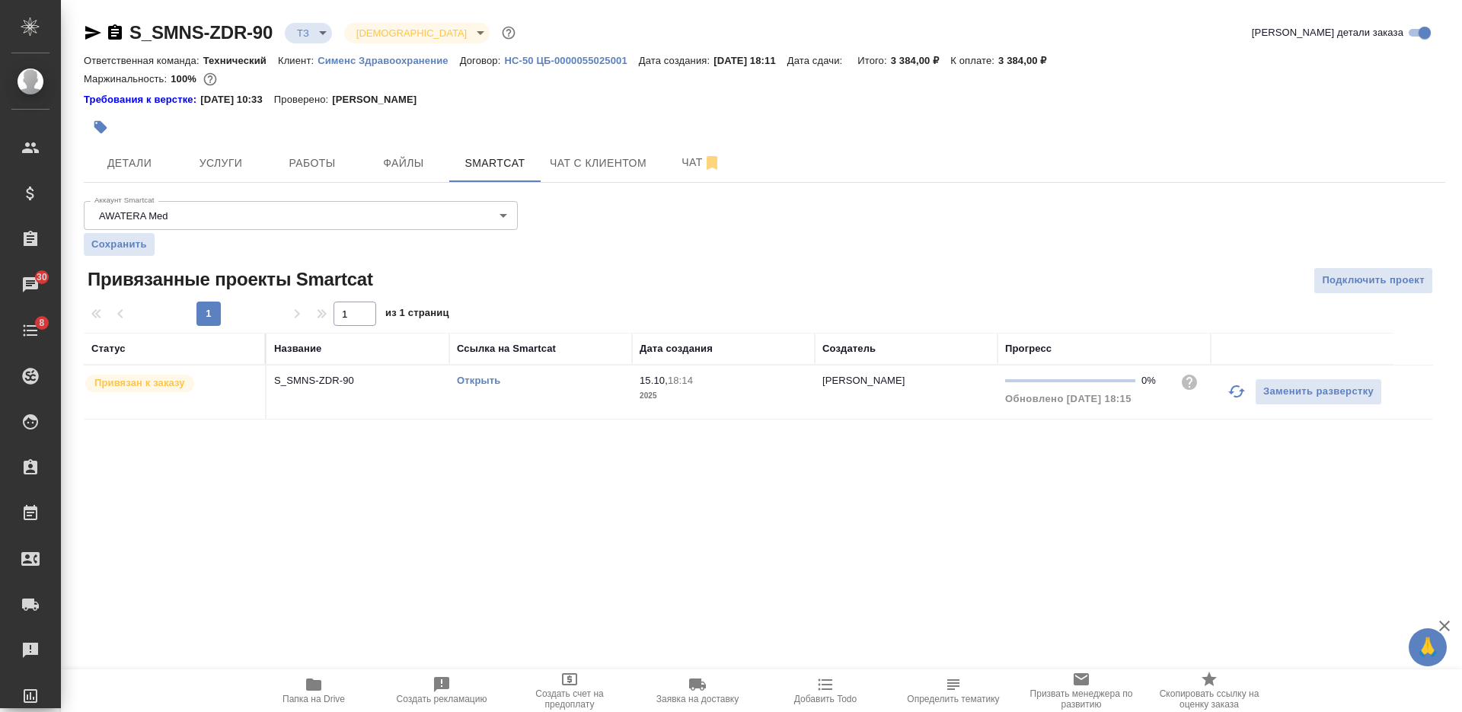
click at [533, 401] on td "Открыть" at bounding box center [540, 391] width 183 height 53
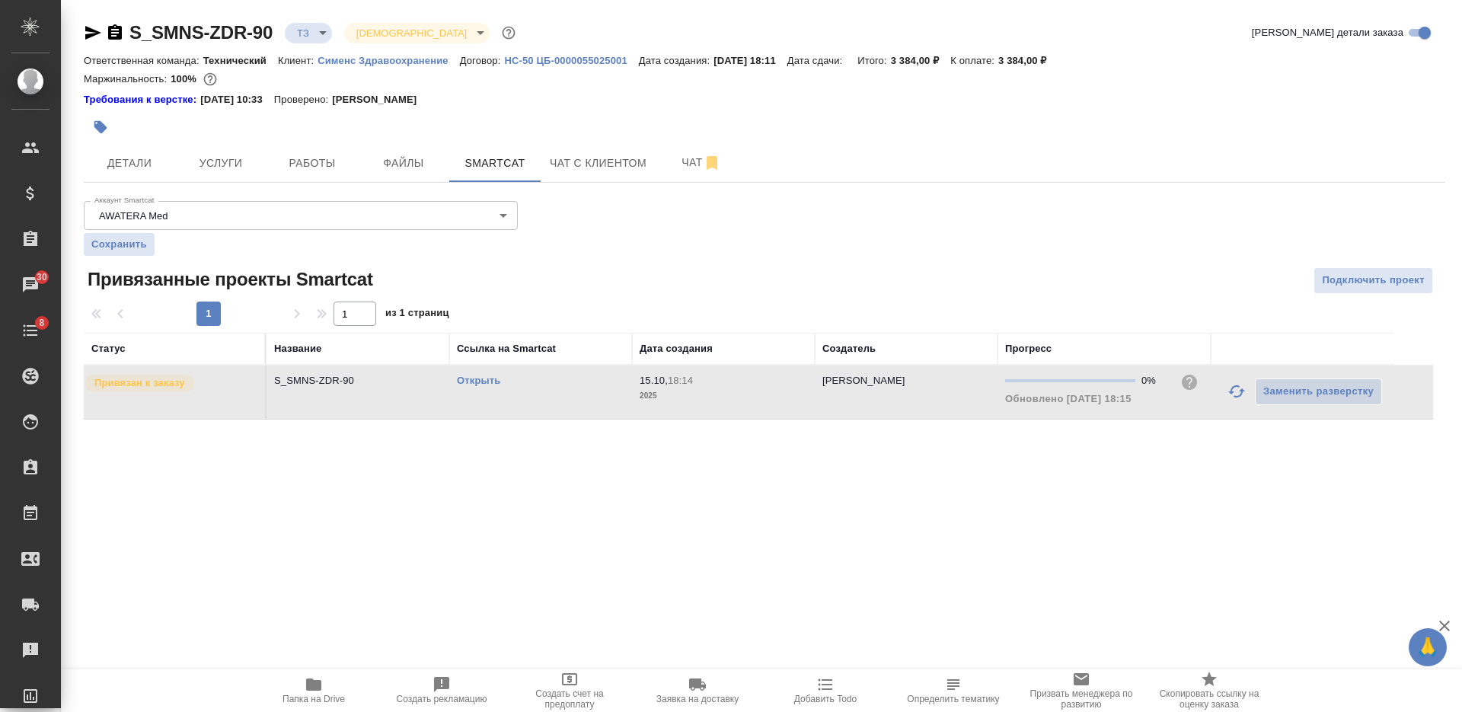
click at [576, 392] on td "Открыть" at bounding box center [540, 391] width 183 height 53
click at [252, 154] on span "Услуги" at bounding box center [220, 163] width 73 height 19
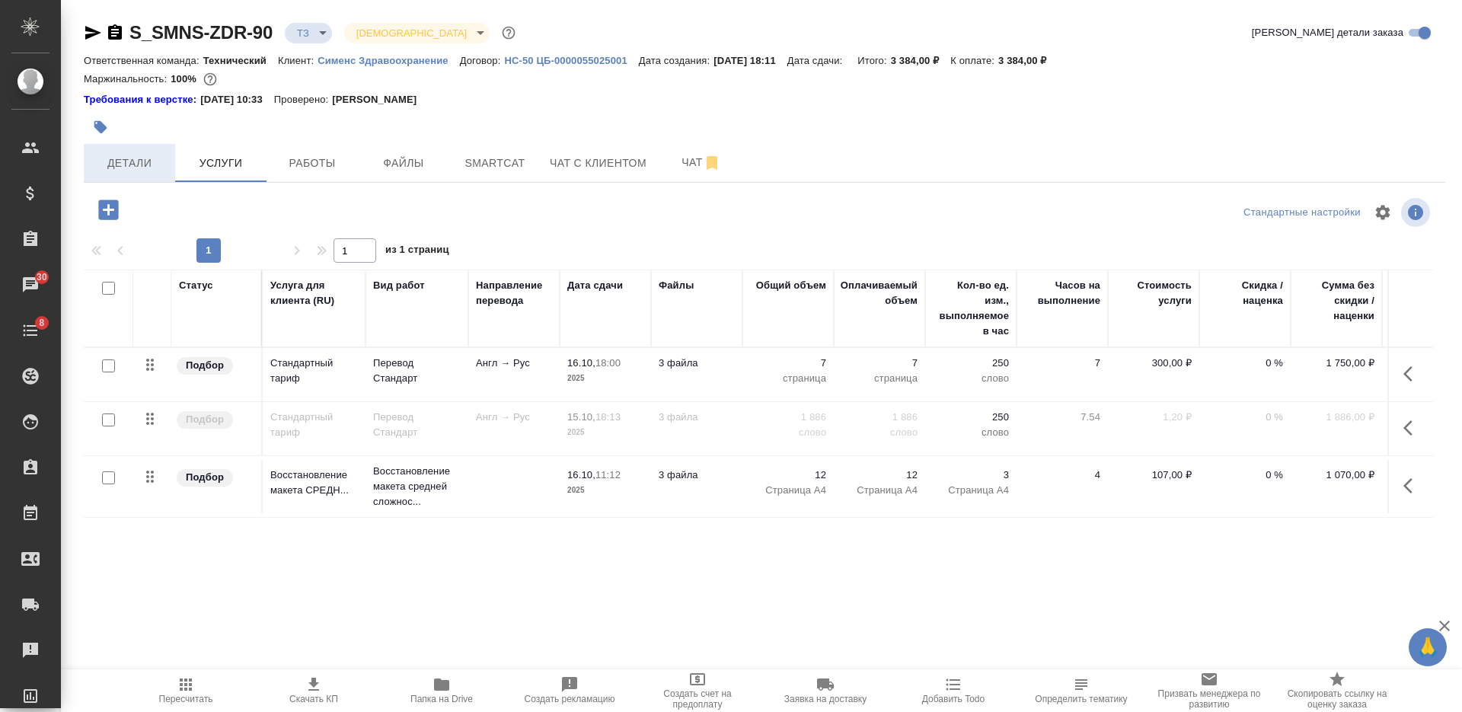
click at [144, 160] on span "Детали" at bounding box center [129, 163] width 73 height 19
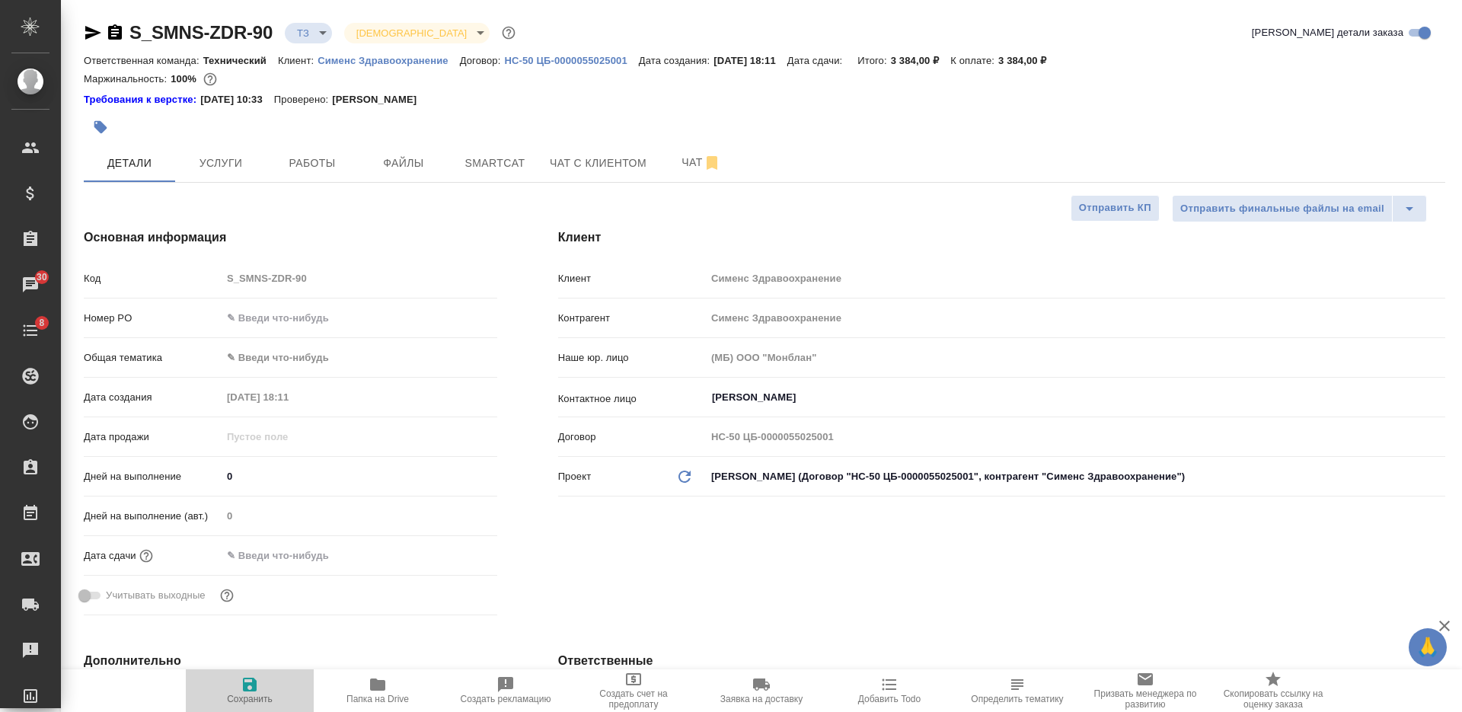
click at [262, 691] on span "Сохранить" at bounding box center [250, 689] width 110 height 29
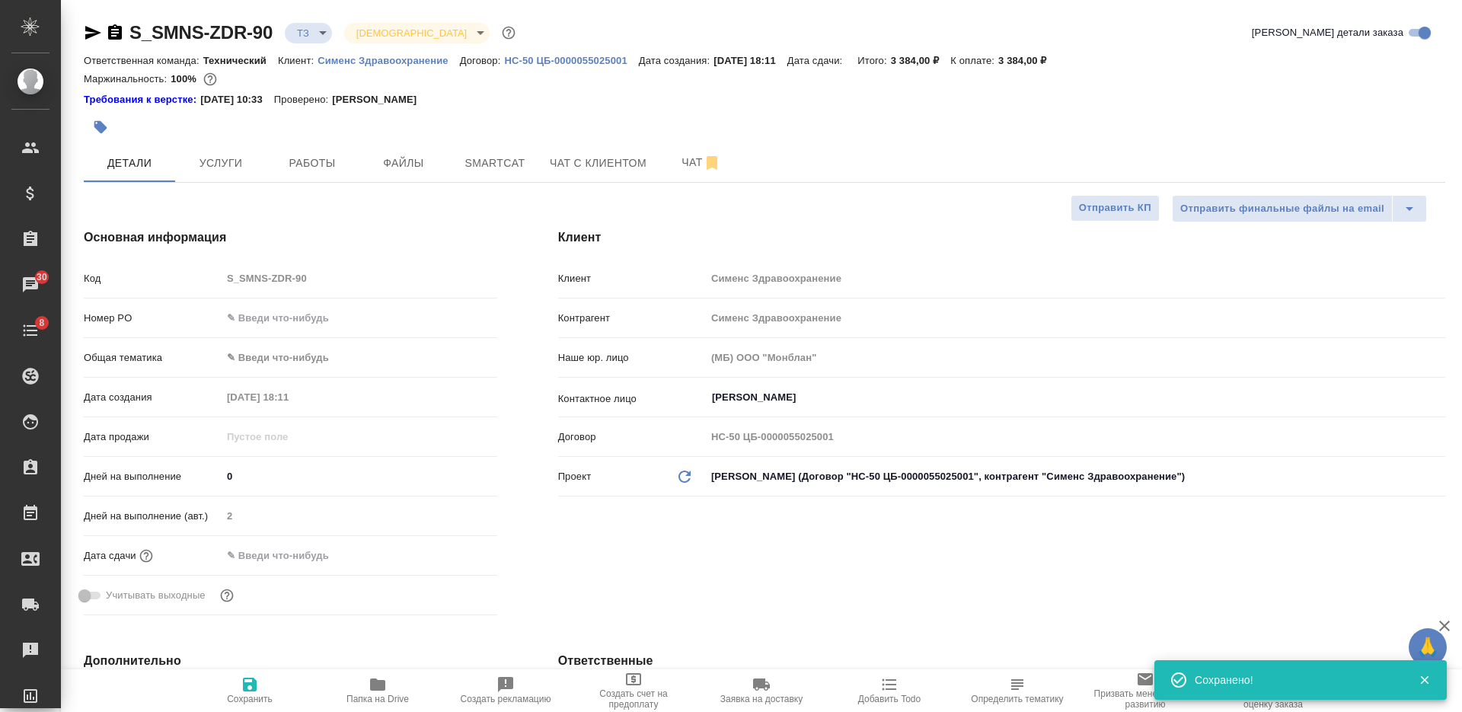
click at [115, 30] on icon "button" at bounding box center [115, 33] width 18 height 18
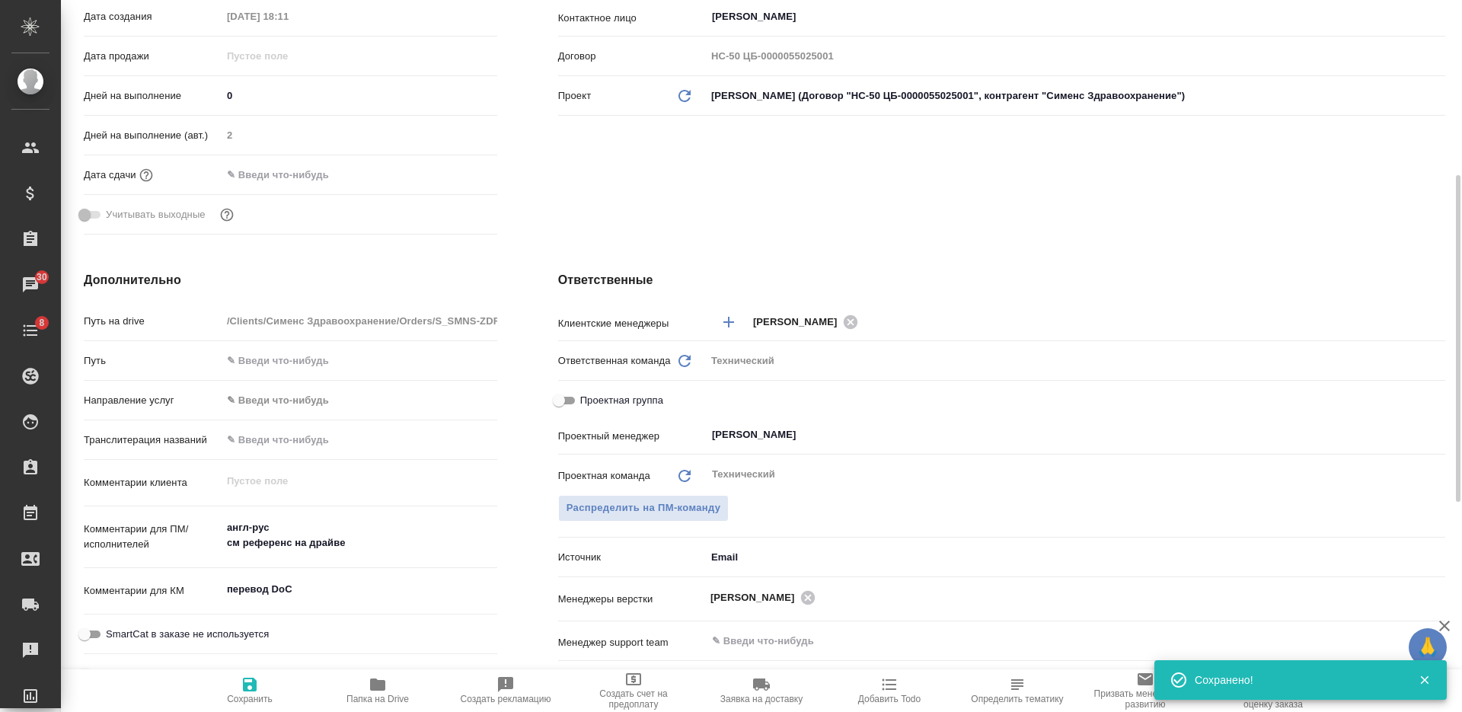
click at [269, 601] on textarea "перевод DoC" at bounding box center [360, 589] width 276 height 26
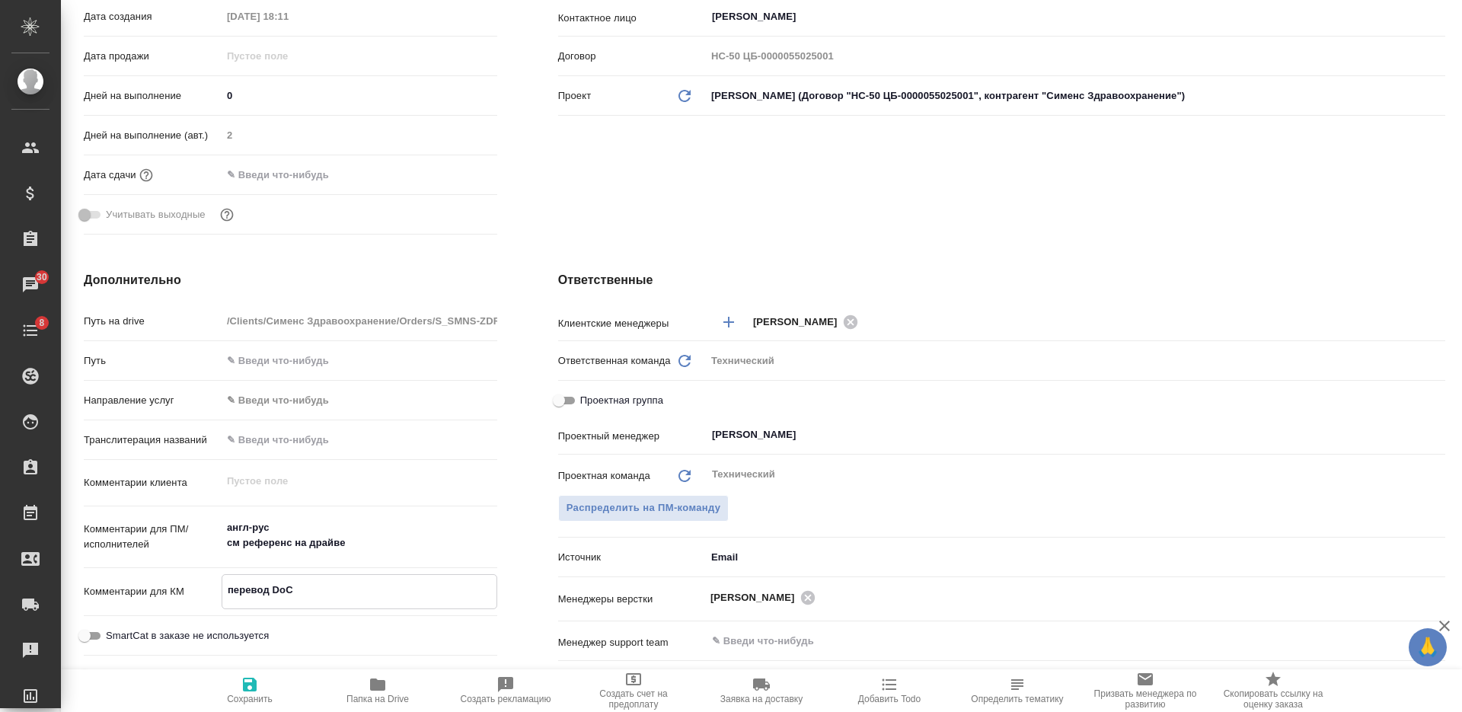
scroll to position [0, 0]
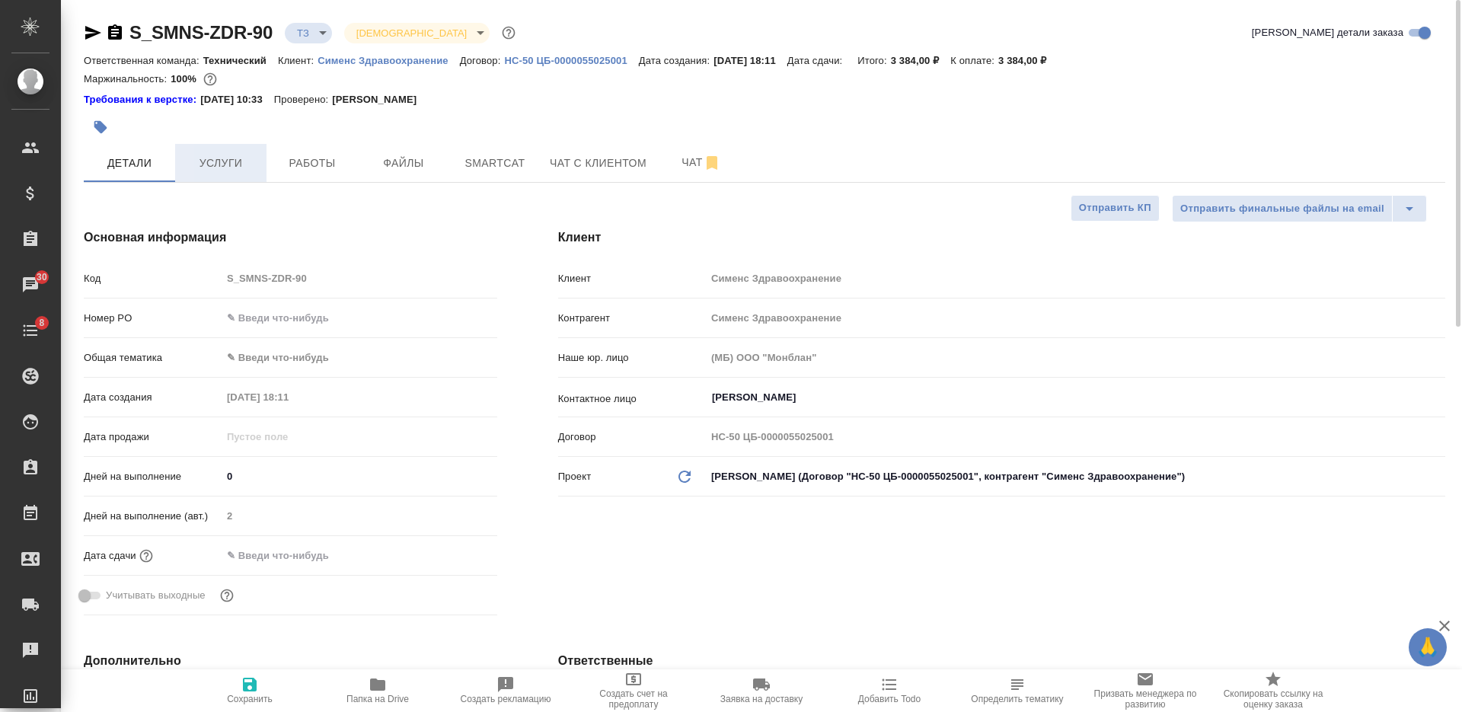
click at [216, 152] on button "Услуги" at bounding box center [220, 163] width 91 height 38
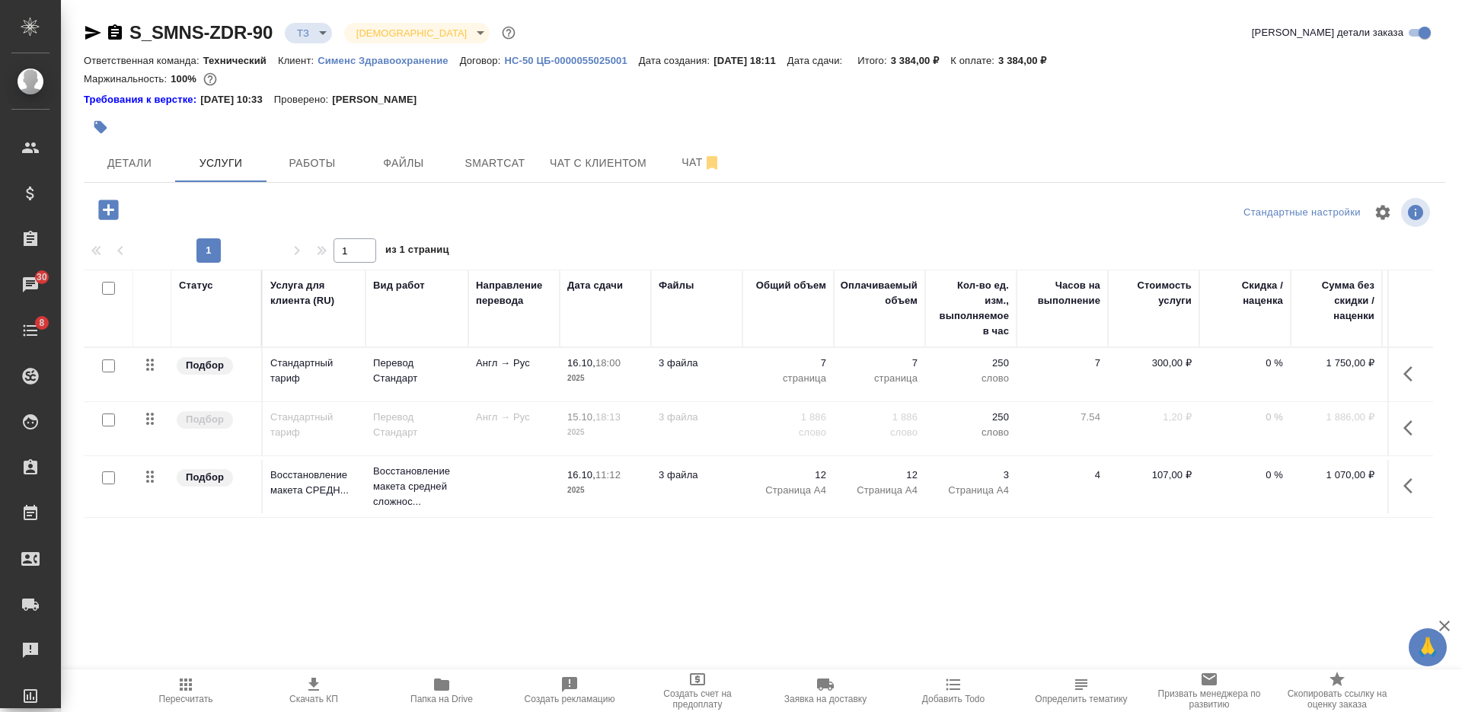
click at [106, 289] on input "checkbox" at bounding box center [108, 288] width 13 height 13
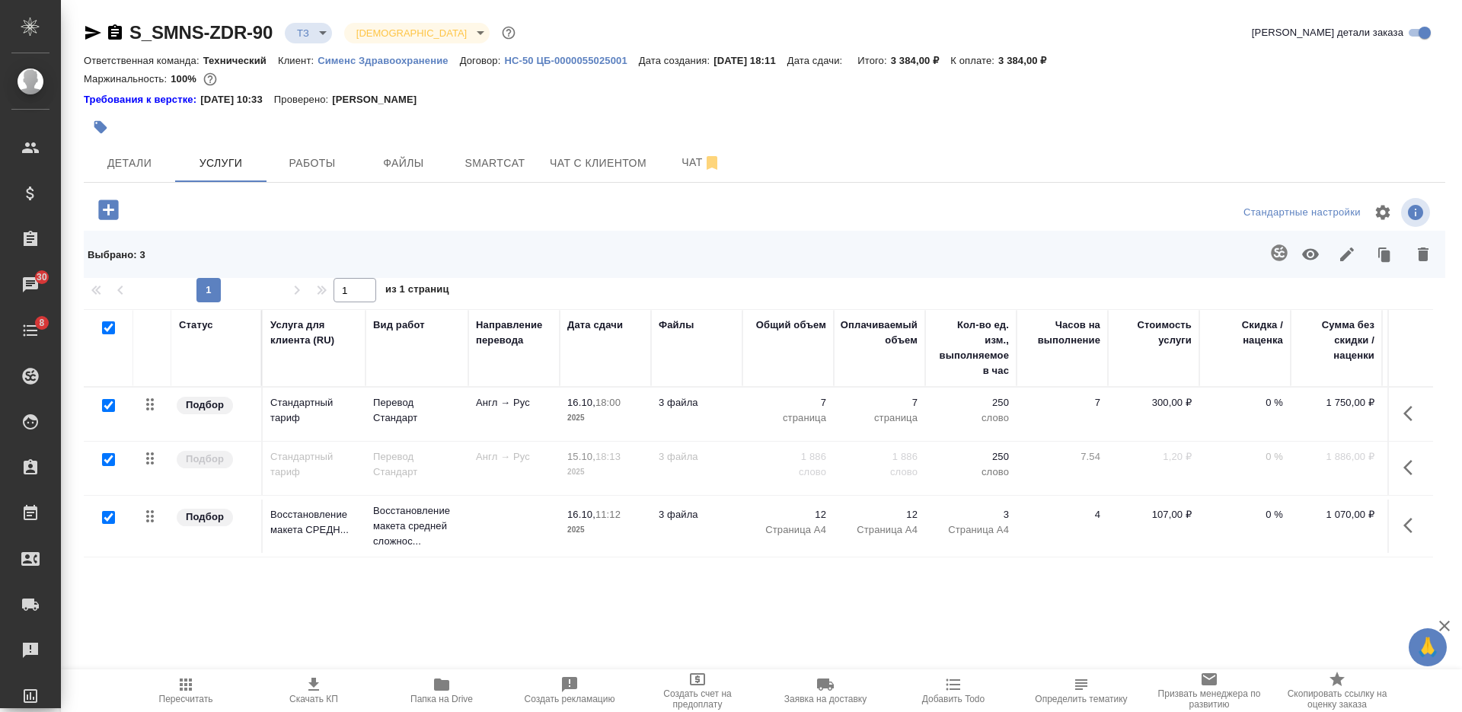
click at [1338, 253] on icon "button" at bounding box center [1347, 254] width 18 height 18
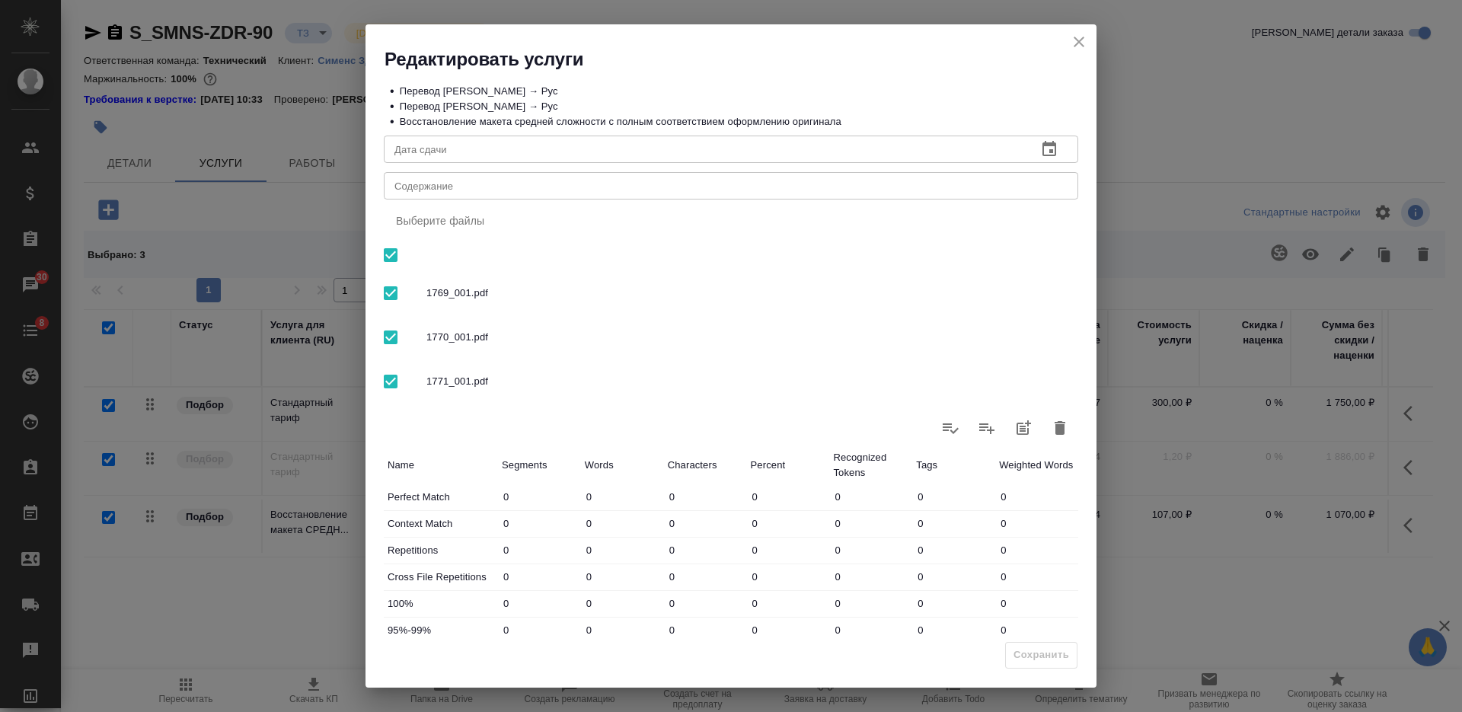
click at [760, 178] on div "x Содержание" at bounding box center [731, 185] width 694 height 27
paste textarea "перевод DoC"
click at [1056, 650] on span "Сохранить" at bounding box center [1041, 655] width 56 height 18
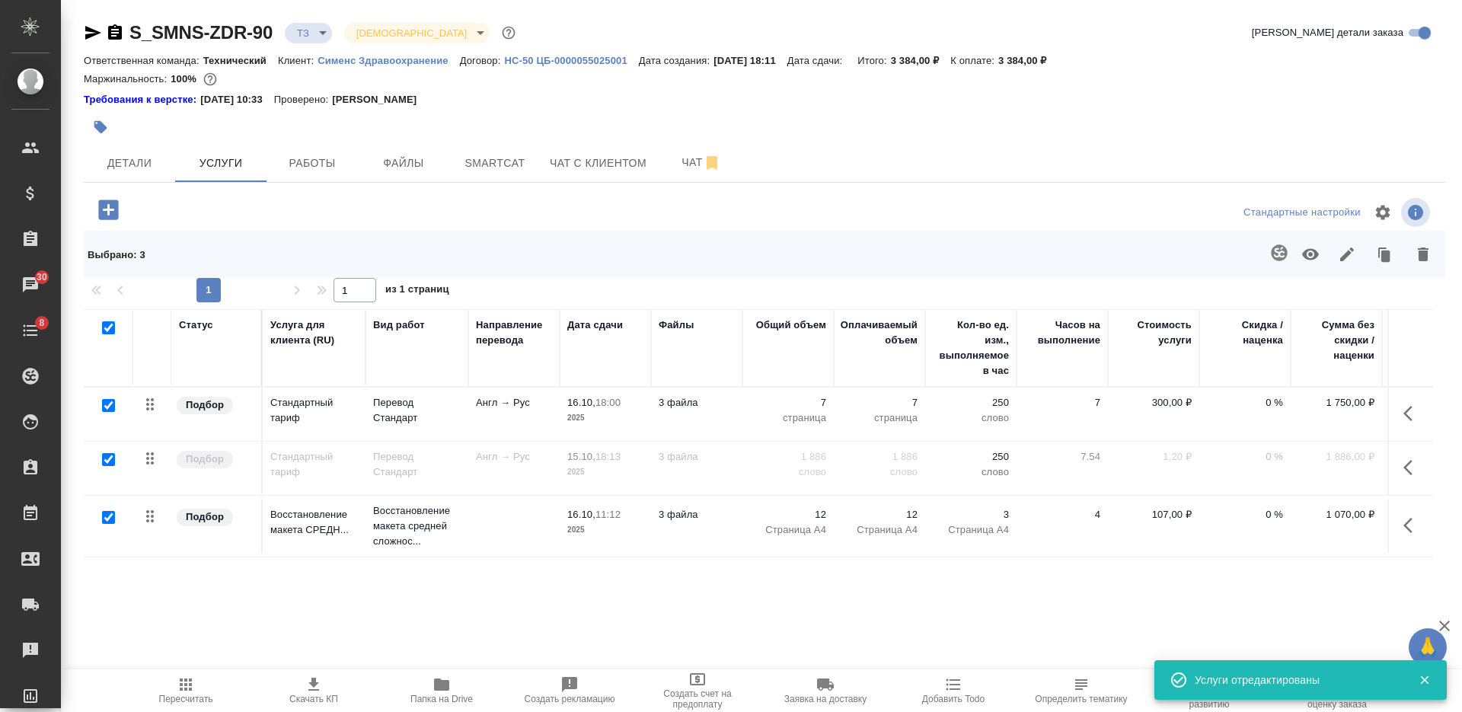
click at [319, 691] on icon "button" at bounding box center [314, 684] width 18 height 18
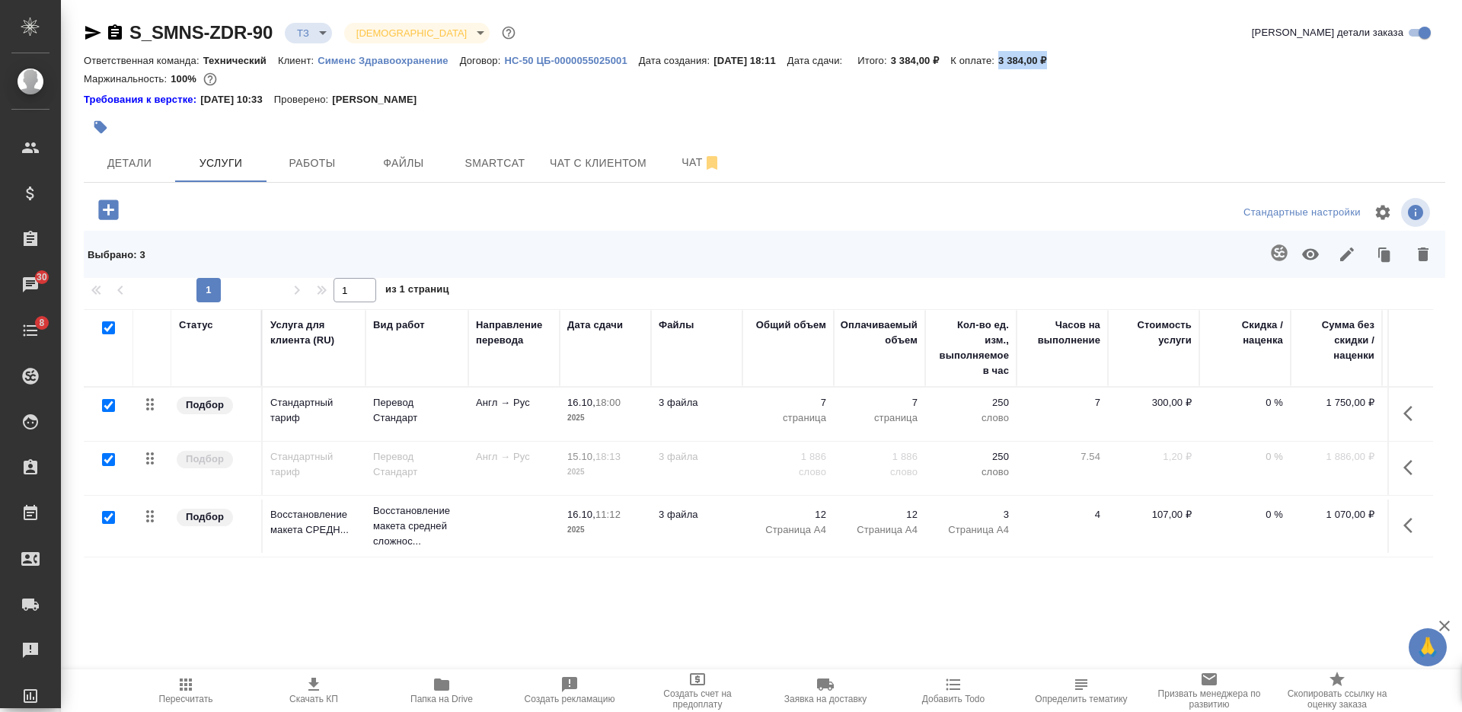
drag, startPoint x: 1078, startPoint y: 53, endPoint x: 1019, endPoint y: 57, distance: 59.6
click at [1019, 57] on div "Ответственная команда: Технический Клиент: Сименс Здравоохранение Договор: HC-5…" at bounding box center [764, 60] width 1361 height 18
copy p "3 384,00 ₽"
click at [151, 149] on button "Детали" at bounding box center [129, 163] width 91 height 38
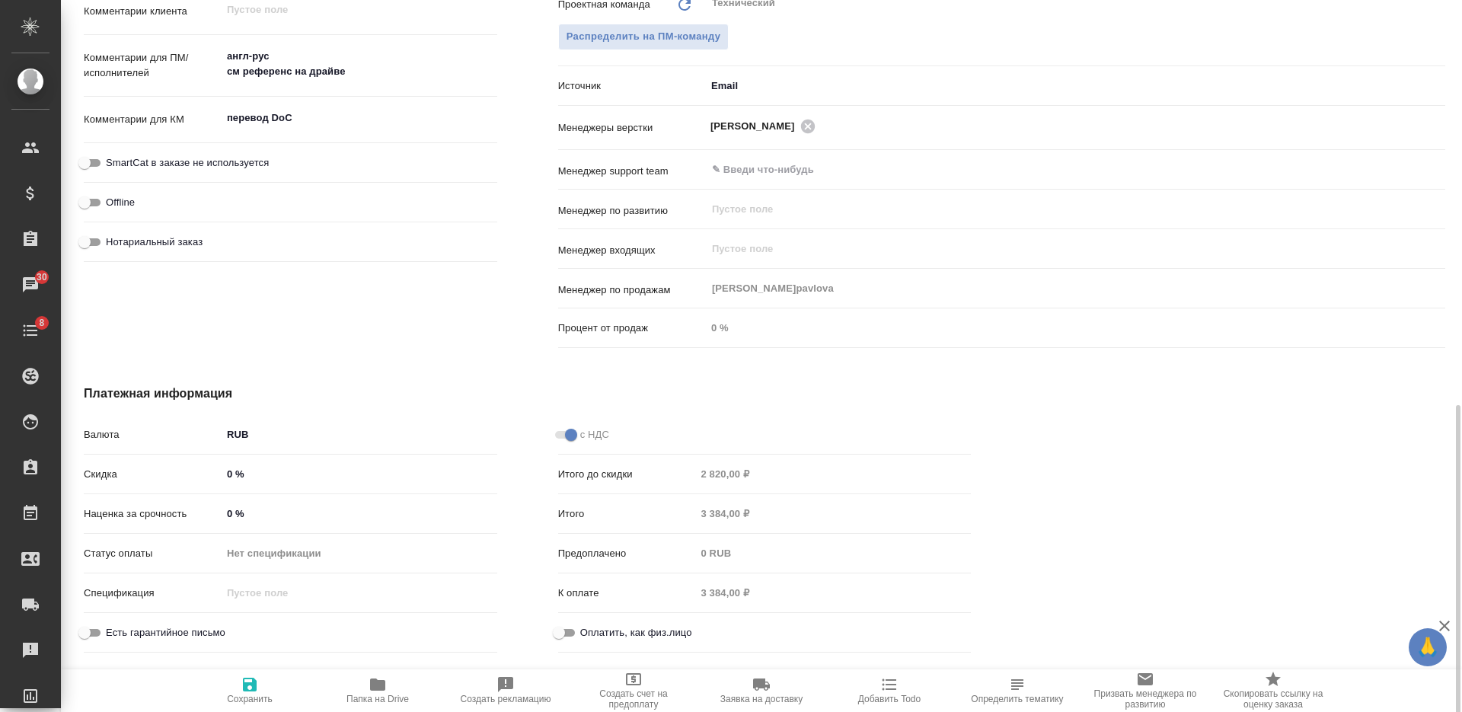
scroll to position [867, 0]
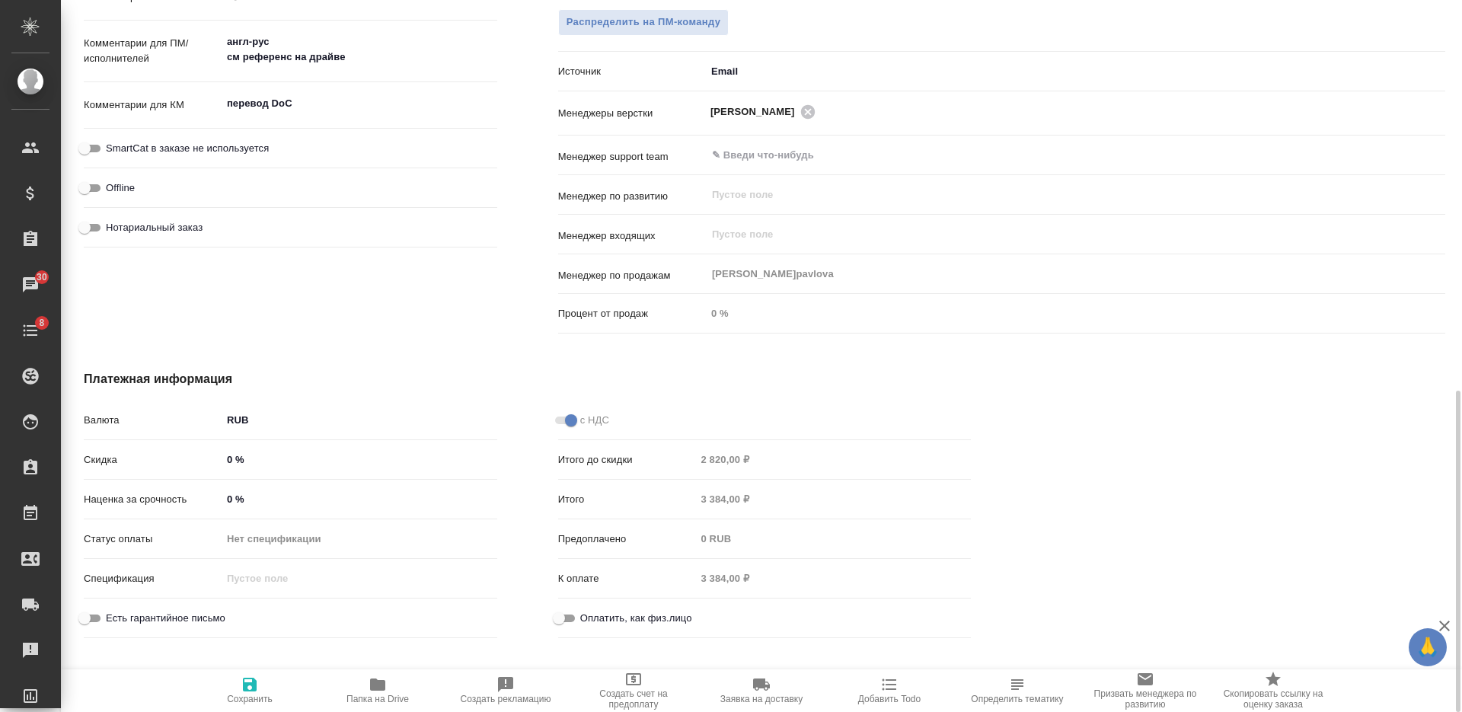
click at [223, 499] on input "0 %" at bounding box center [360, 499] width 276 height 22
click at [247, 685] on icon "button" at bounding box center [250, 685] width 14 height 14
click at [253, 686] on icon "button" at bounding box center [250, 685] width 14 height 14
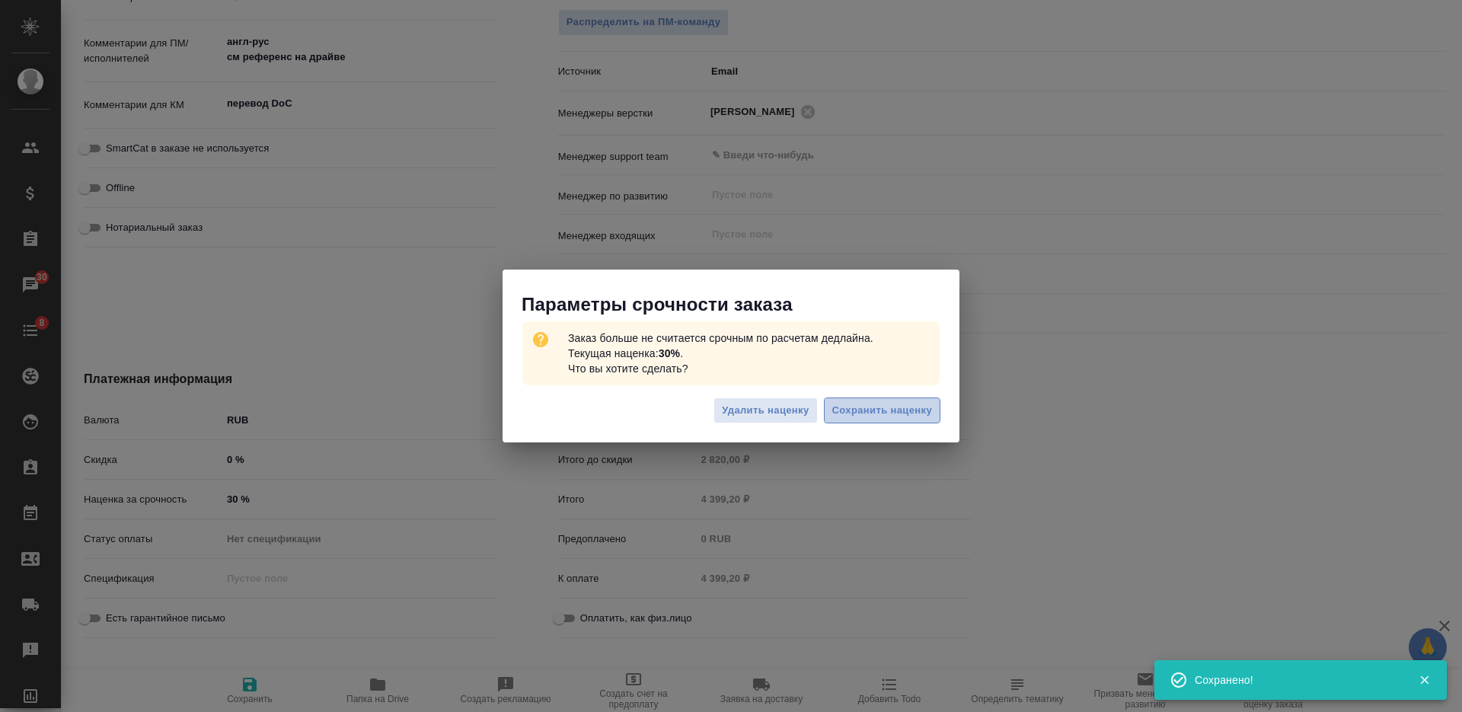
click at [851, 413] on span "Сохранить наценку" at bounding box center [882, 411] width 100 height 18
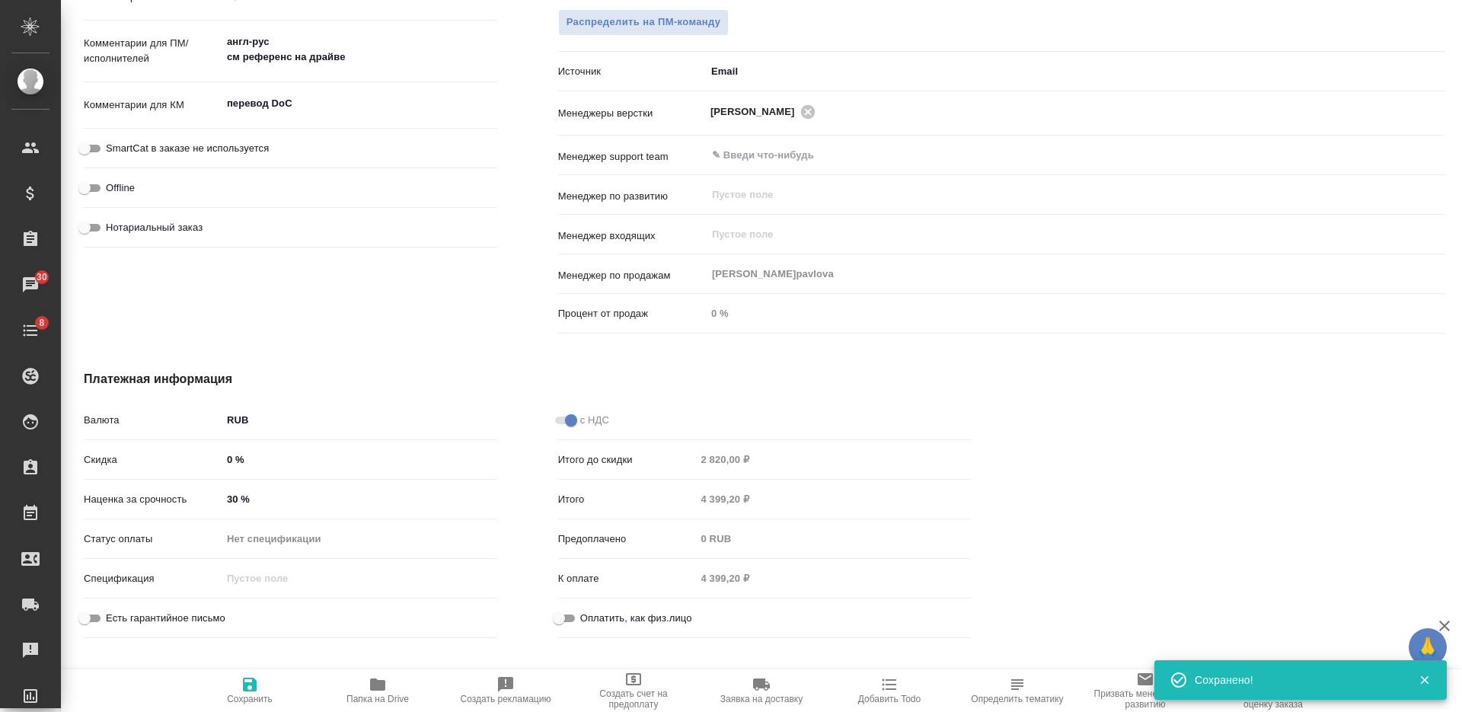
click at [680, 490] on div "Итого 4 399,20 ₽" at bounding box center [764, 499] width 413 height 27
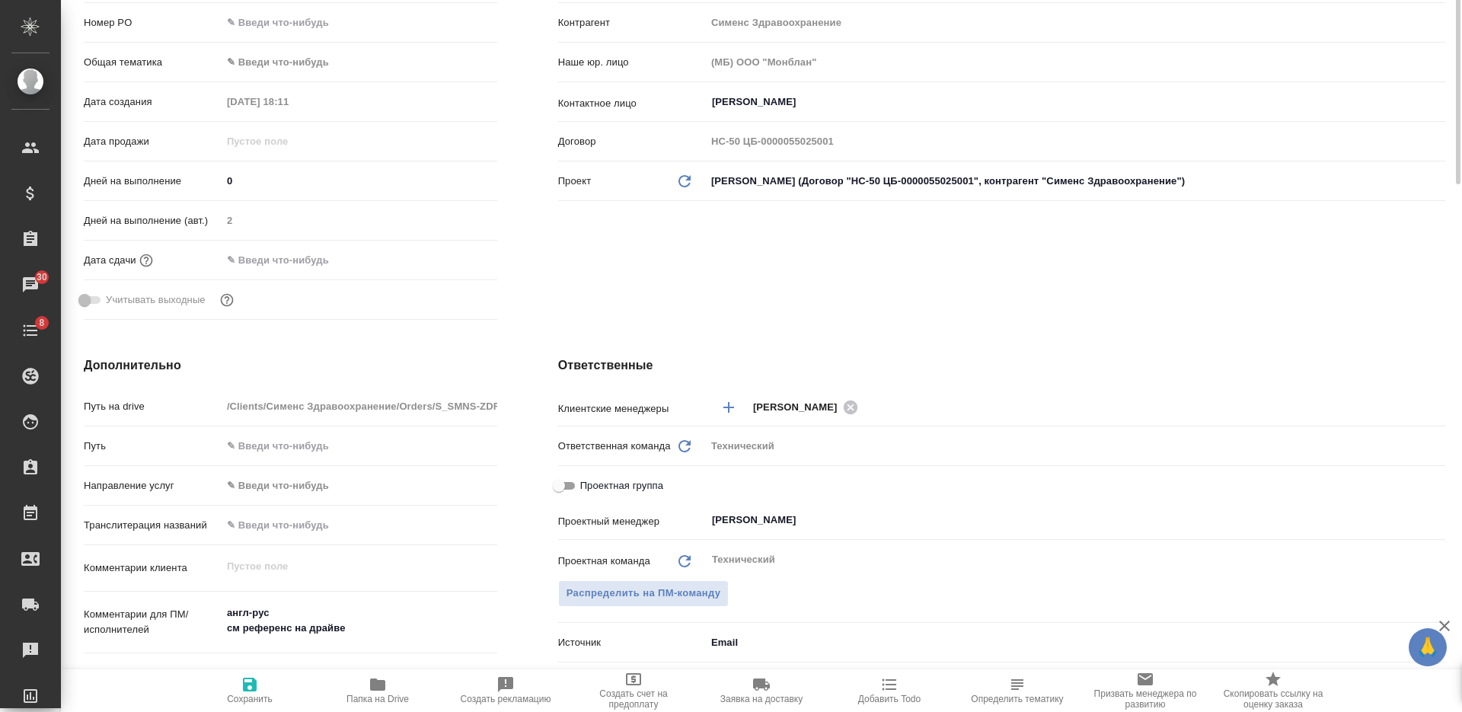
scroll to position [10, 0]
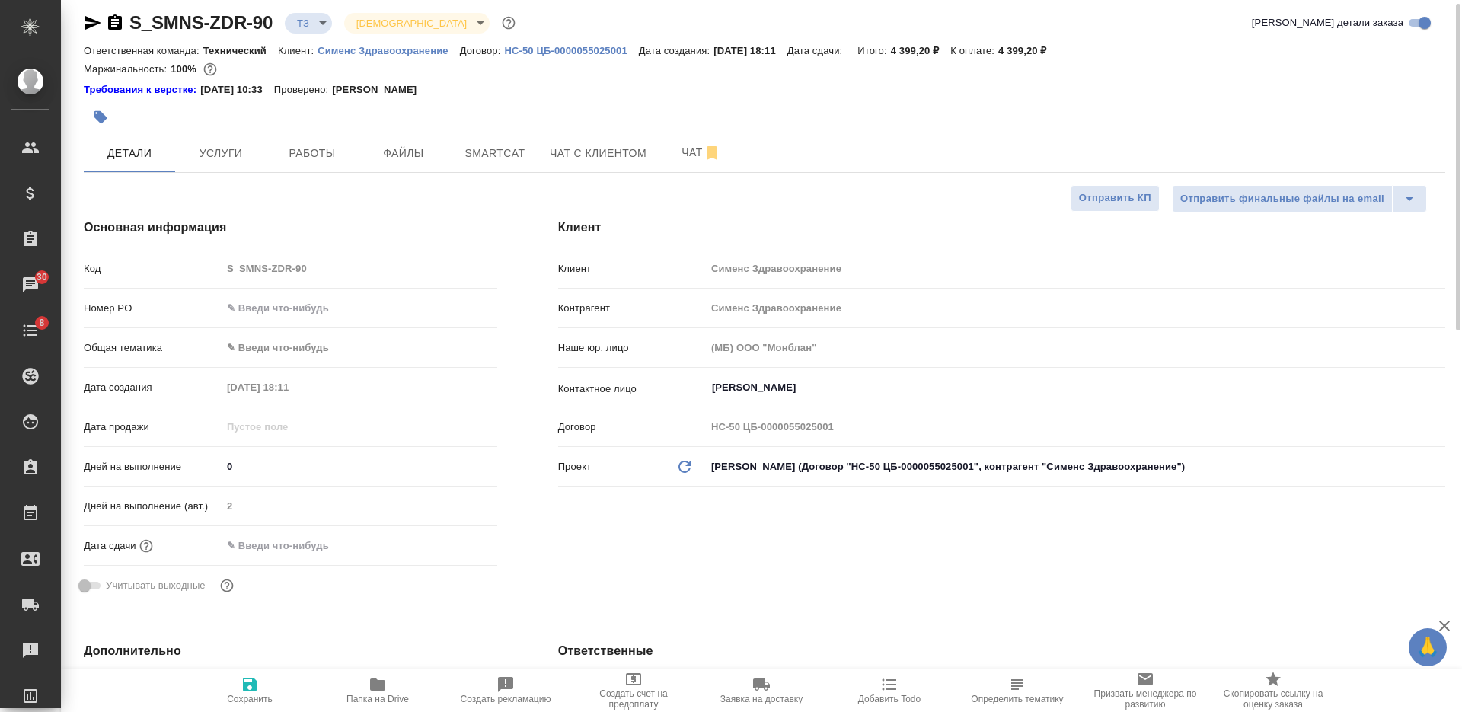
click at [223, 132] on div at bounding box center [538, 118] width 908 height 34
click at [211, 158] on span "Услуги" at bounding box center [220, 153] width 73 height 19
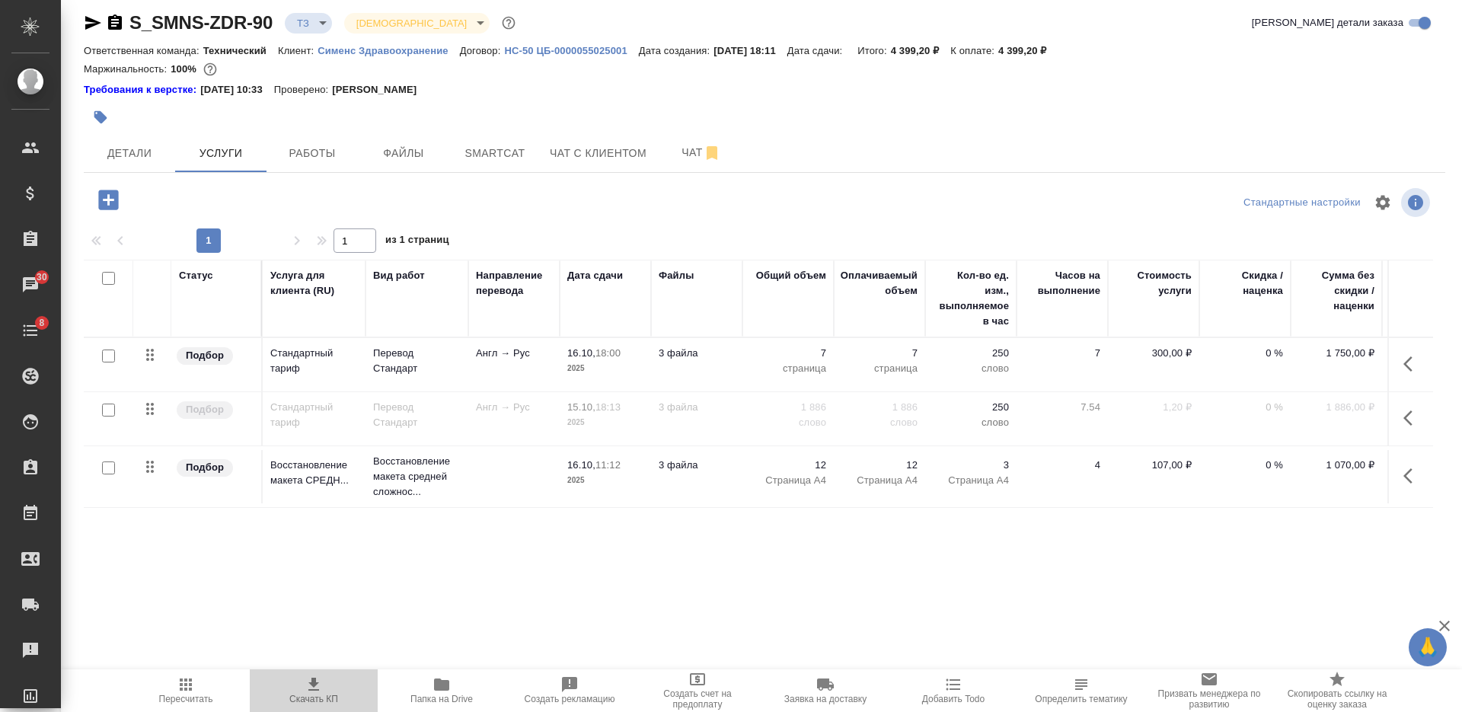
click at [324, 686] on span "Скачать КП" at bounding box center [314, 689] width 110 height 29
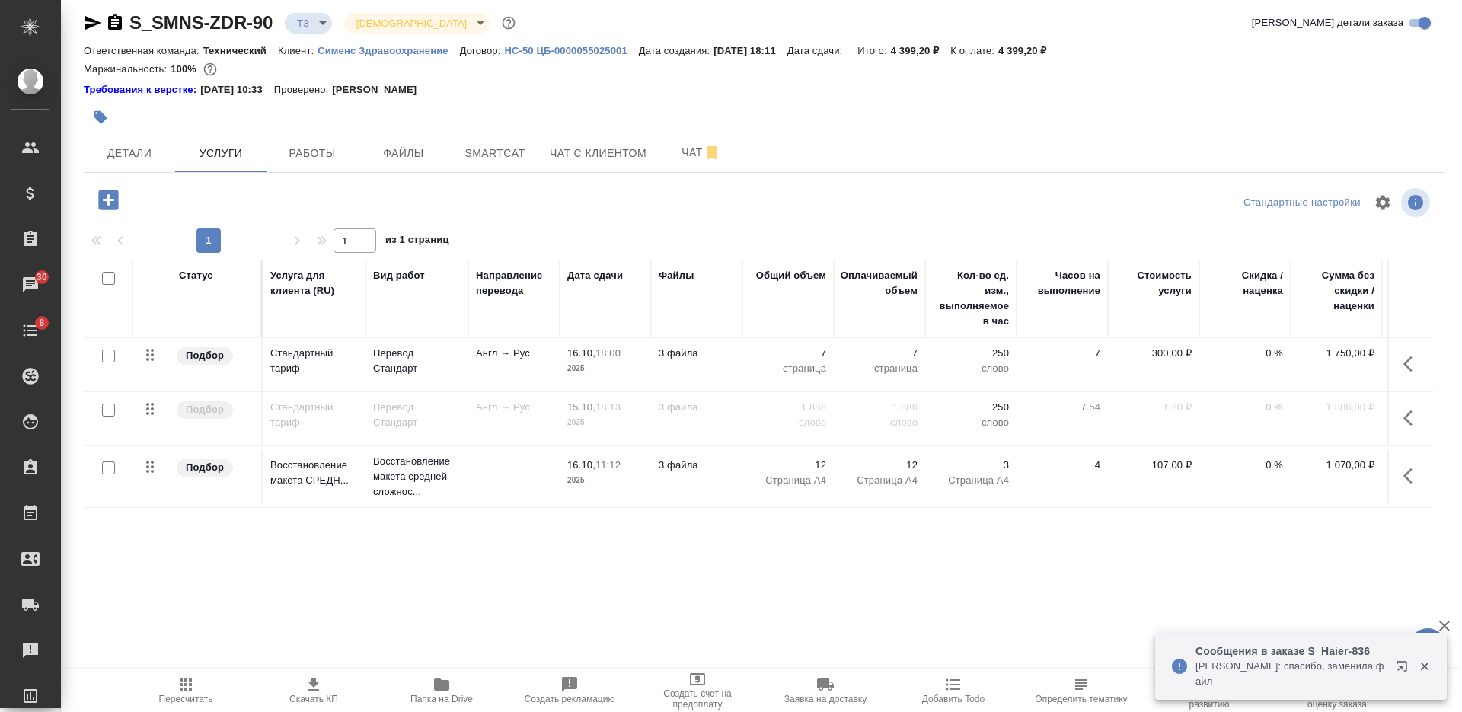
click at [1403, 420] on icon "button" at bounding box center [1412, 418] width 18 height 18
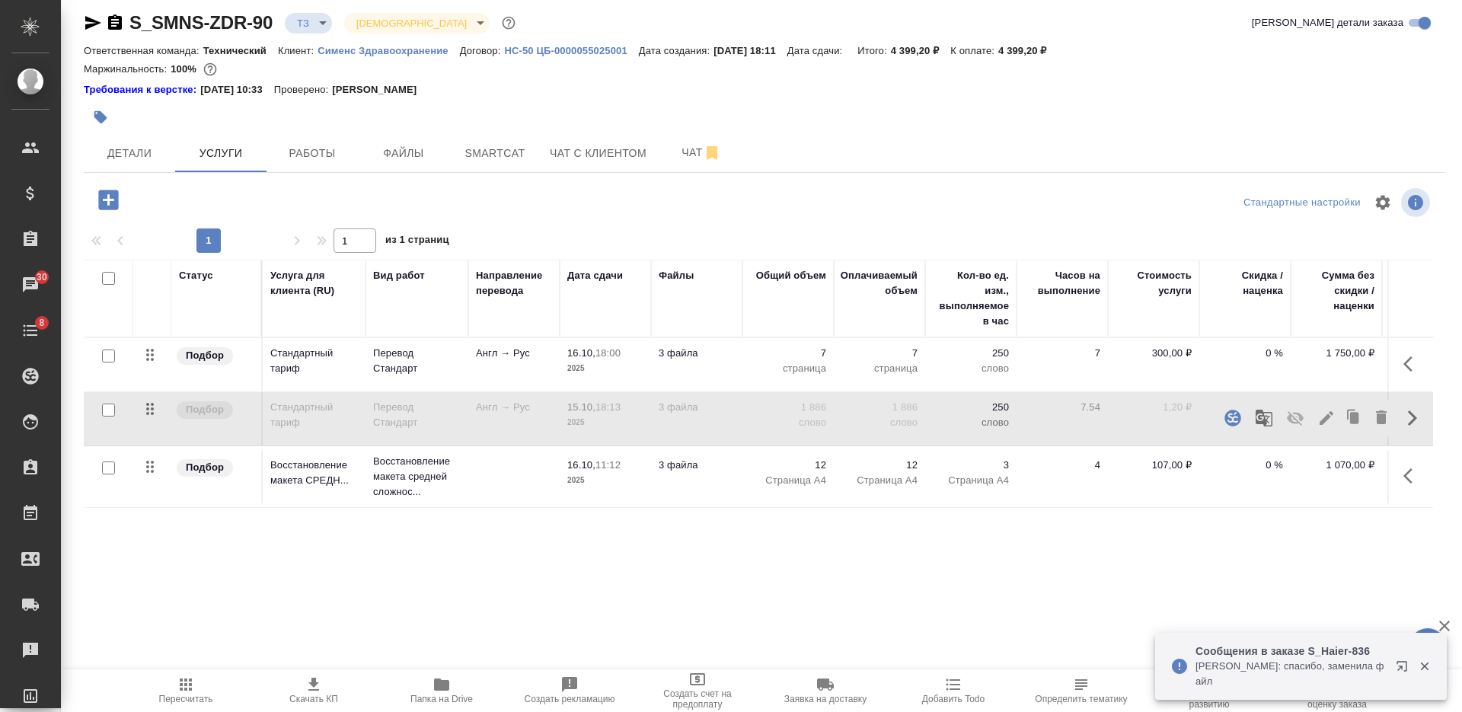
click at [1287, 423] on icon "button" at bounding box center [1295, 418] width 17 height 14
click at [1394, 357] on button "button" at bounding box center [1412, 364] width 37 height 37
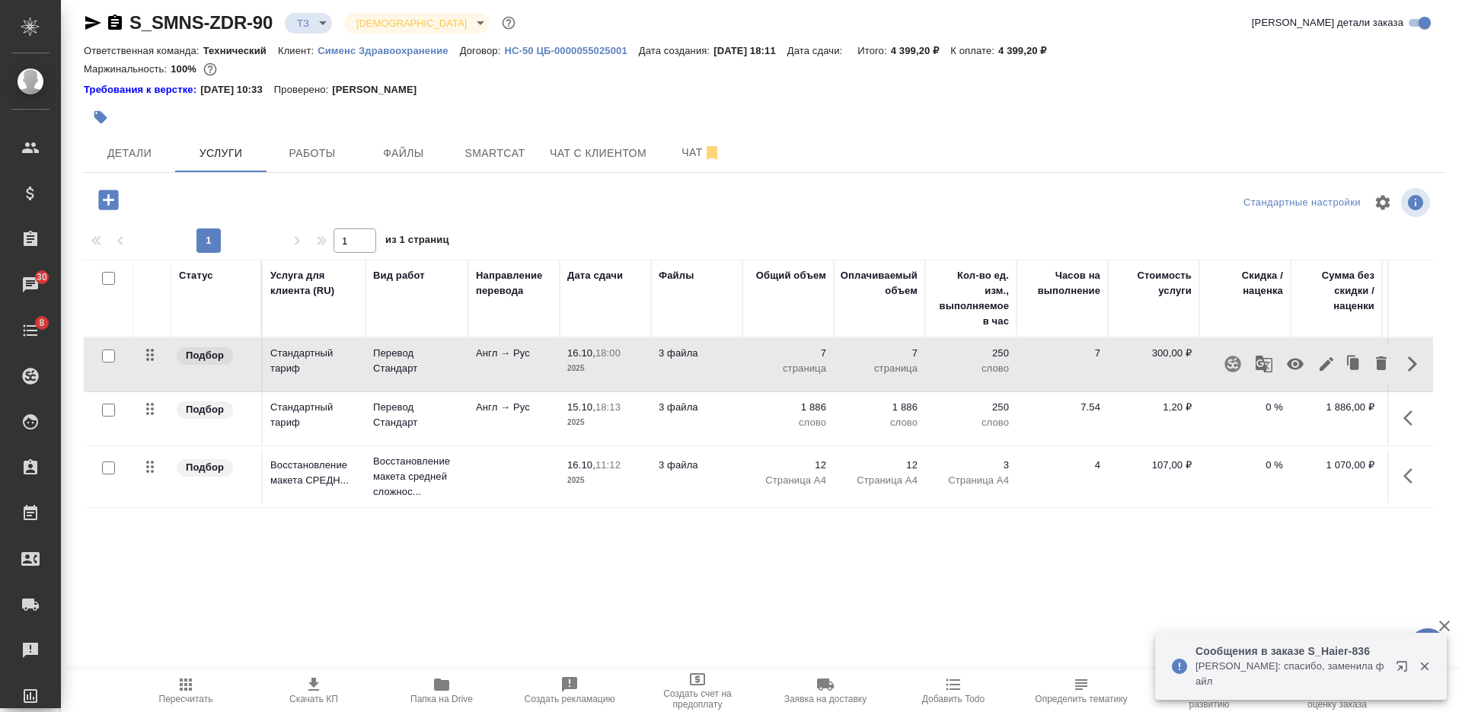
click at [1287, 362] on icon "button" at bounding box center [1295, 364] width 17 height 11
click at [184, 688] on icon "button" at bounding box center [186, 684] width 12 height 12
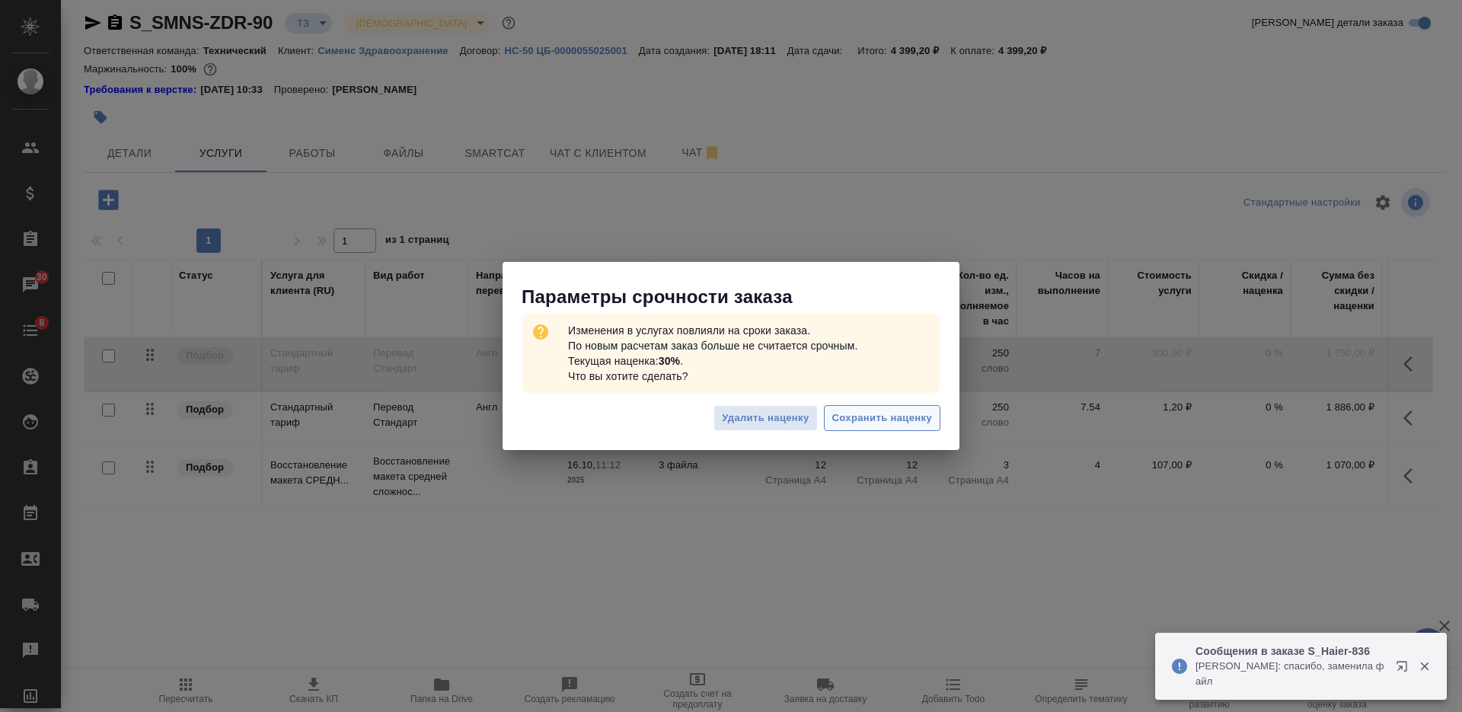
click at [892, 413] on span "Сохранить наценку" at bounding box center [882, 419] width 100 height 18
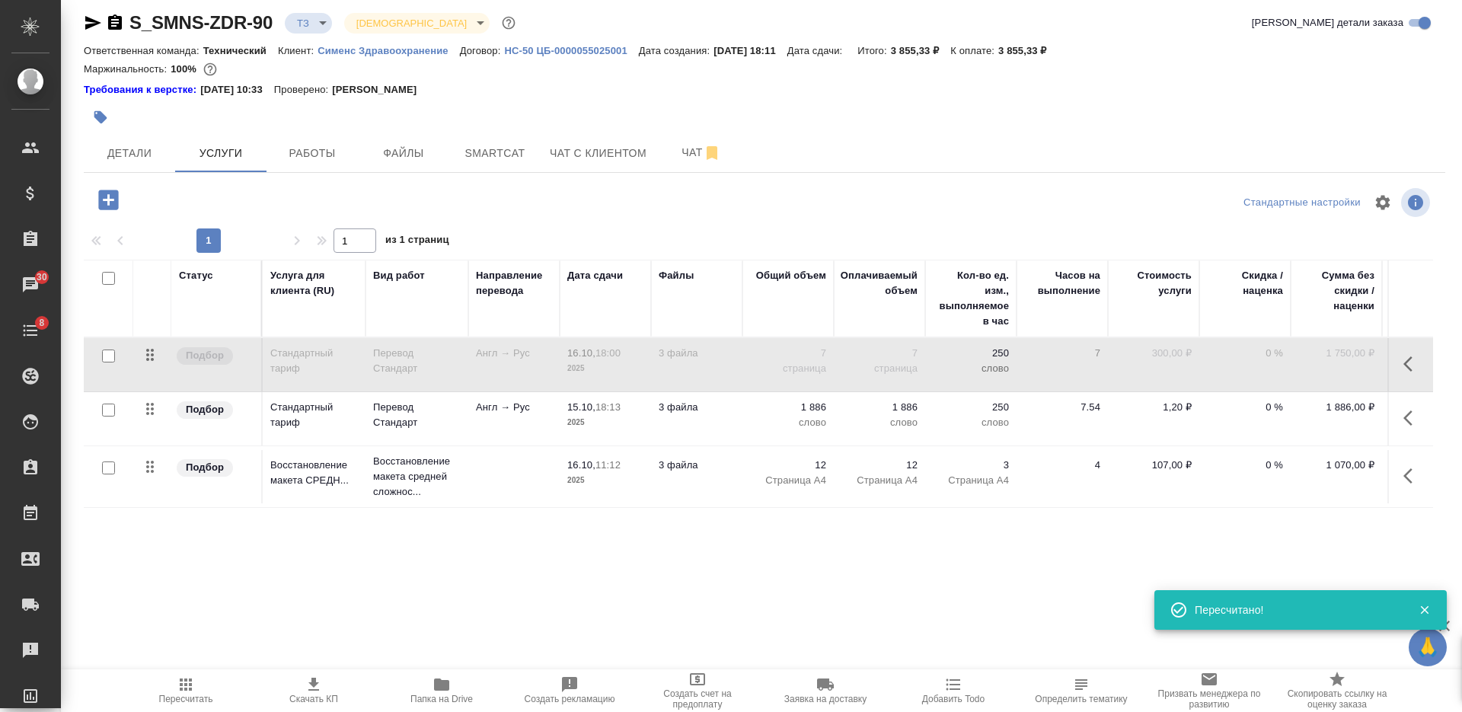
click at [1068, 38] on div "S_SMNS-ZDR-90 ТЗ tz Святая троица holyTrinity Кратко детали заказа" at bounding box center [764, 26] width 1361 height 30
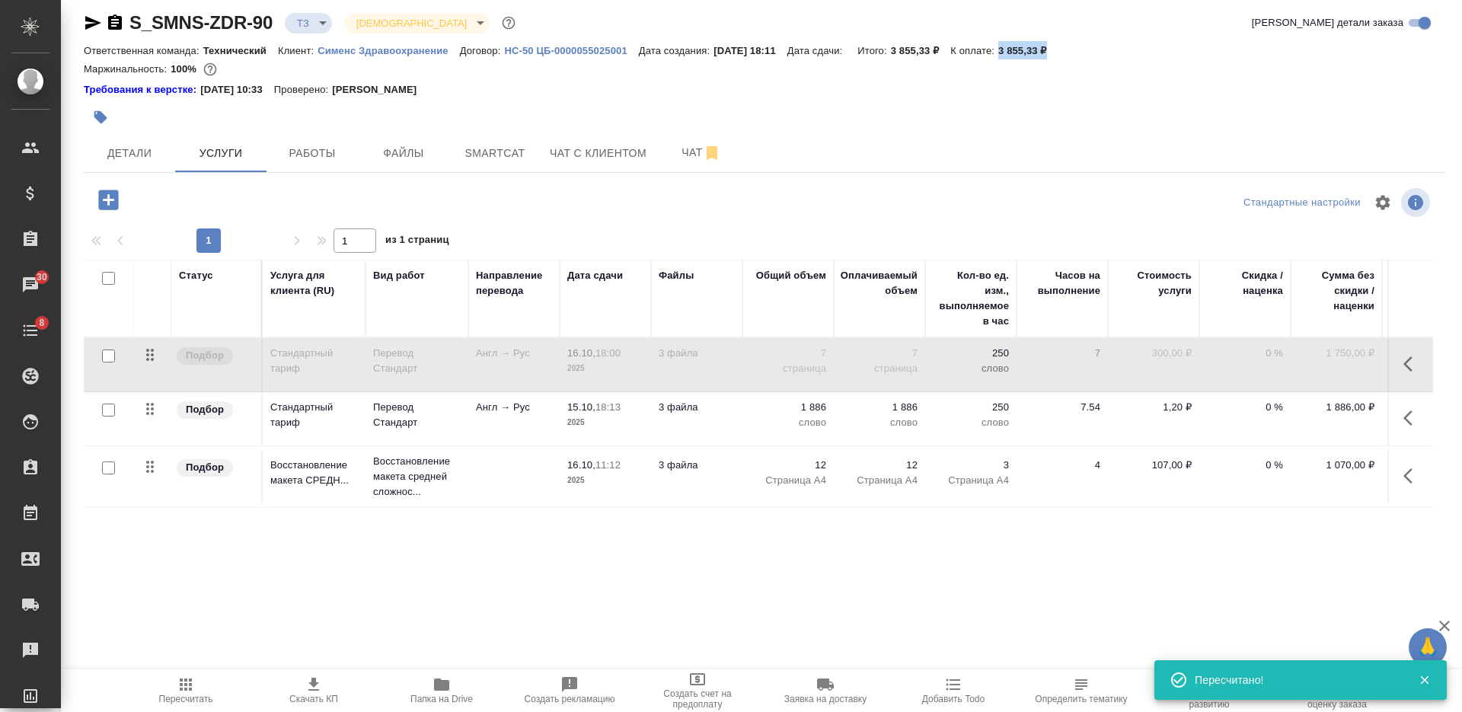
drag, startPoint x: 1071, startPoint y: 50, endPoint x: 1017, endPoint y: 43, distance: 53.7
click at [1017, 43] on div "Ответственная команда: Технический Клиент: Сименс Здравоохранение Договор: HC-5…" at bounding box center [764, 50] width 1361 height 18
copy p "3 855,33 ₽"
click at [335, 691] on span "Скачать КП" at bounding box center [314, 689] width 110 height 29
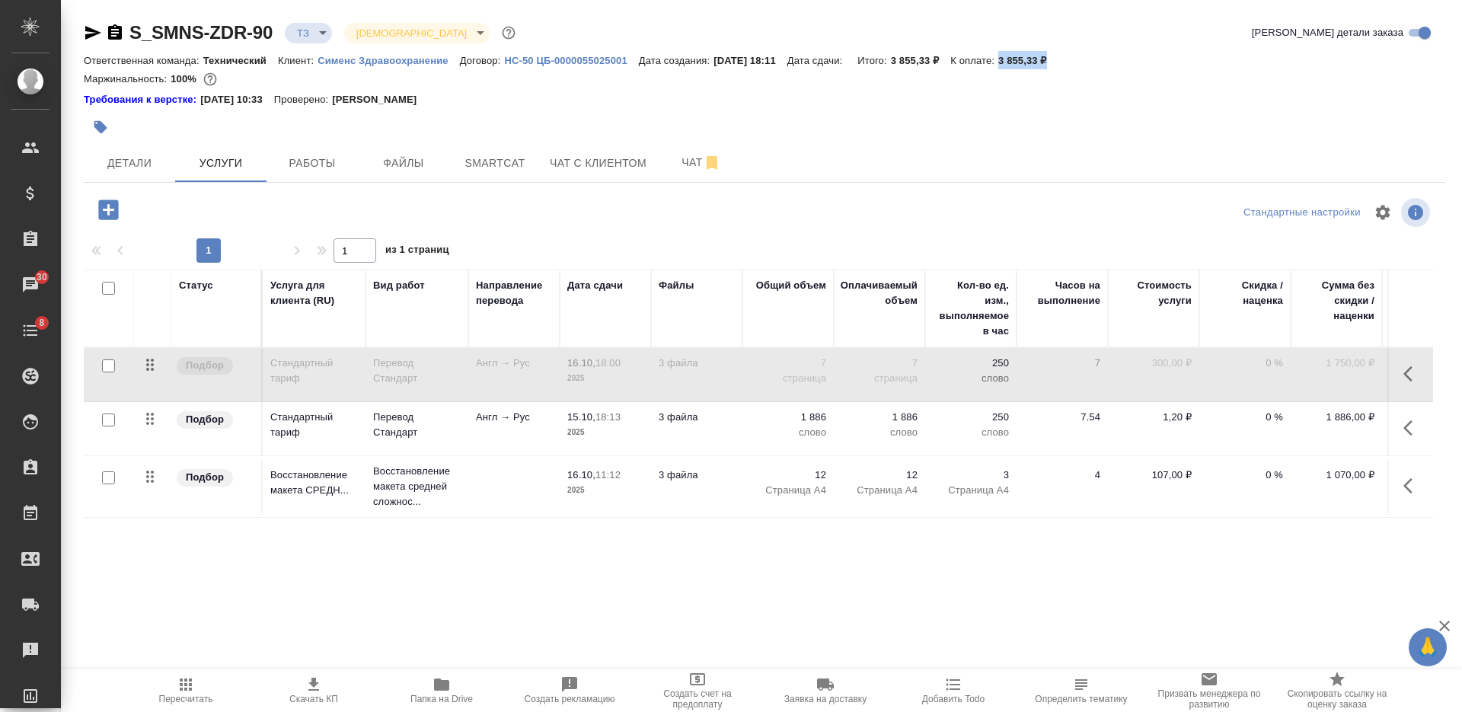
click at [1387, 96] on div "Требования к верстке: 14.05.2025 10:33 Проверено: Петрова Валерия" at bounding box center [764, 99] width 1361 height 15
click at [176, 685] on span "Пересчитать" at bounding box center [186, 689] width 110 height 29
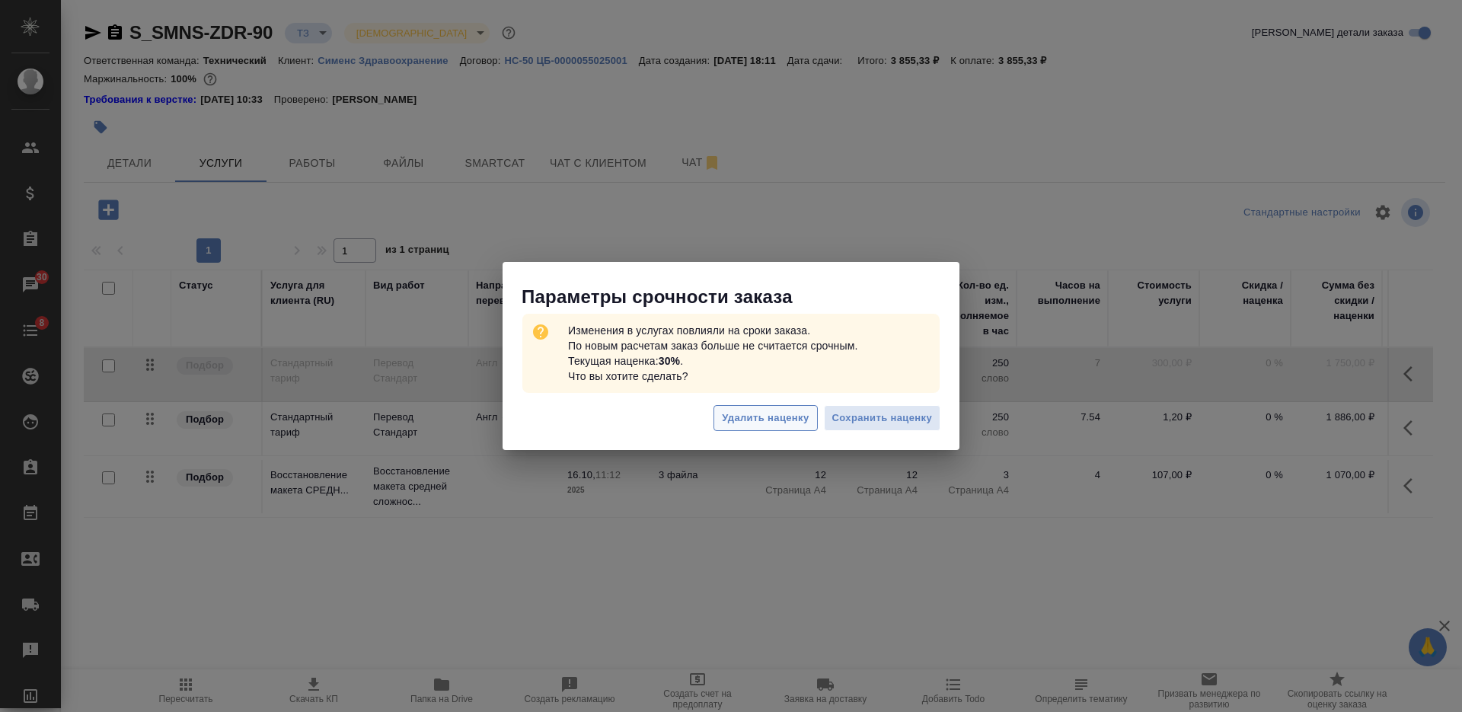
click at [759, 412] on span "Удалить наценку" at bounding box center [765, 419] width 87 height 18
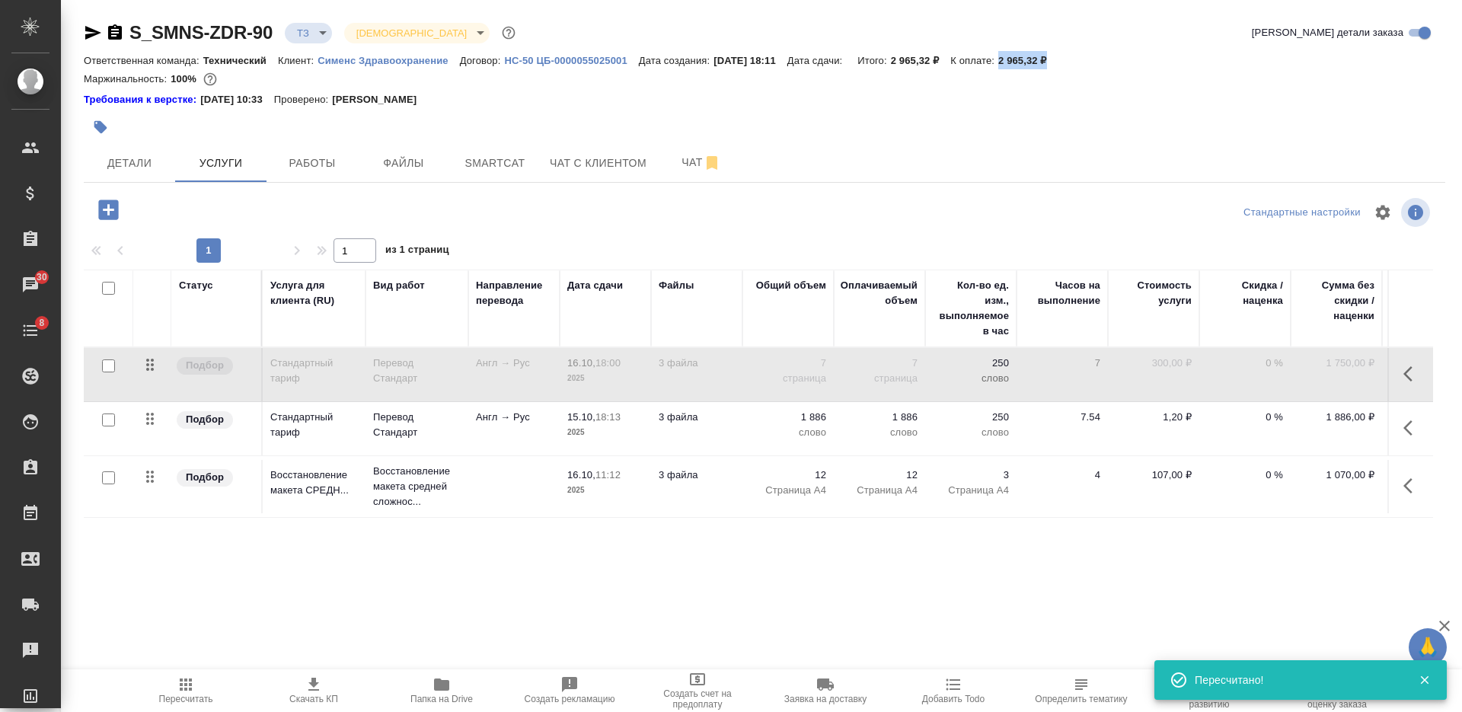
drag, startPoint x: 1067, startPoint y: 56, endPoint x: 1018, endPoint y: 61, distance: 48.9
click at [1018, 61] on p "2 965,32 ₽" at bounding box center [1028, 60] width 60 height 11
copy p "2 965,32 ₽"
click at [340, 690] on span "Скачать КП" at bounding box center [314, 689] width 110 height 29
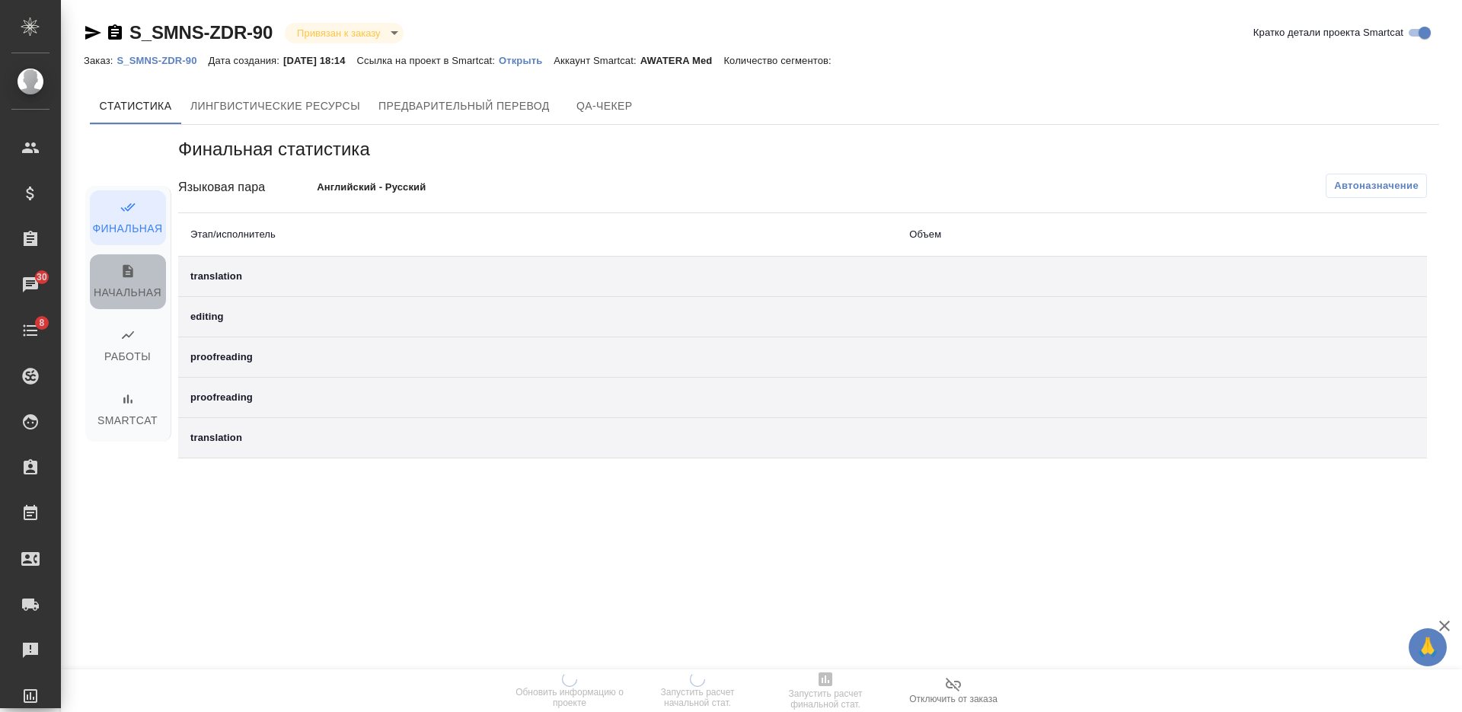
click at [145, 292] on span "Начальная" at bounding box center [128, 282] width 58 height 39
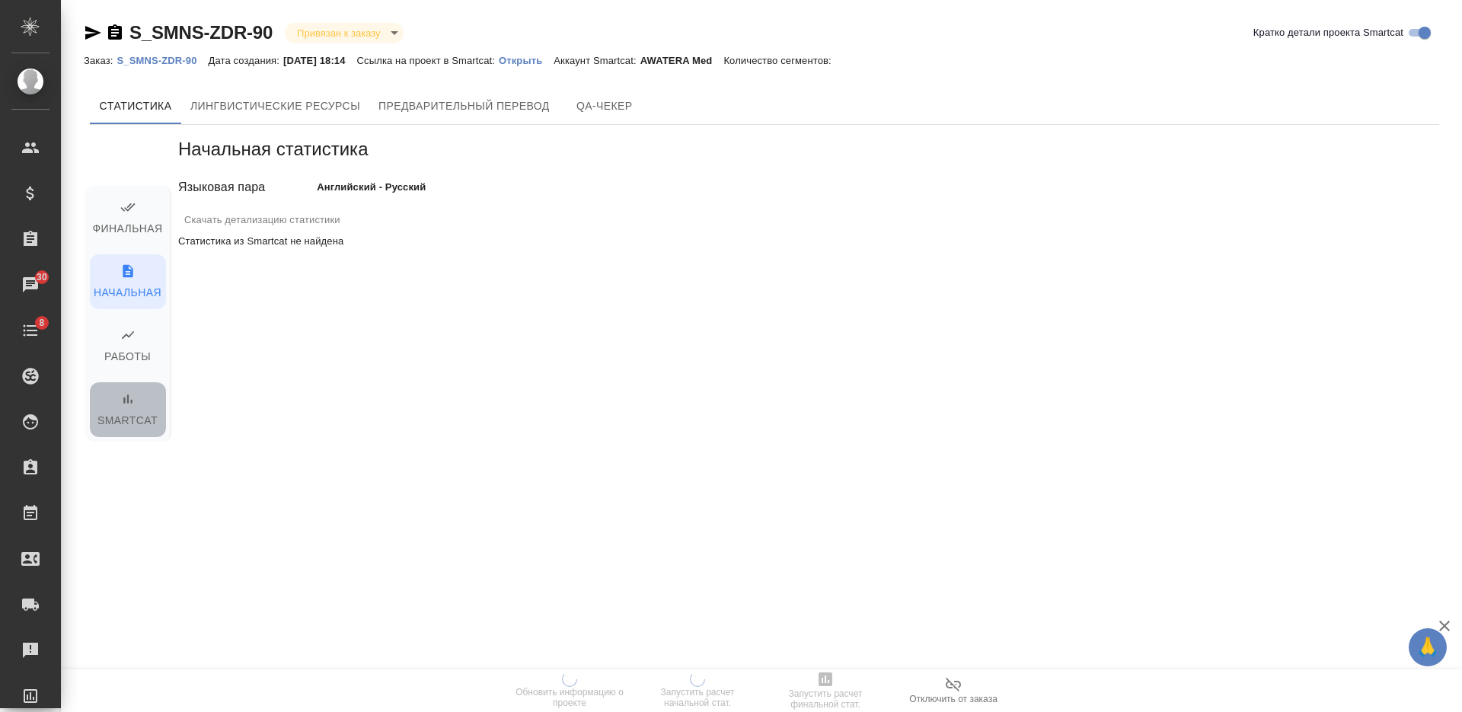
click at [127, 397] on icon "button" at bounding box center [127, 398] width 9 height 9
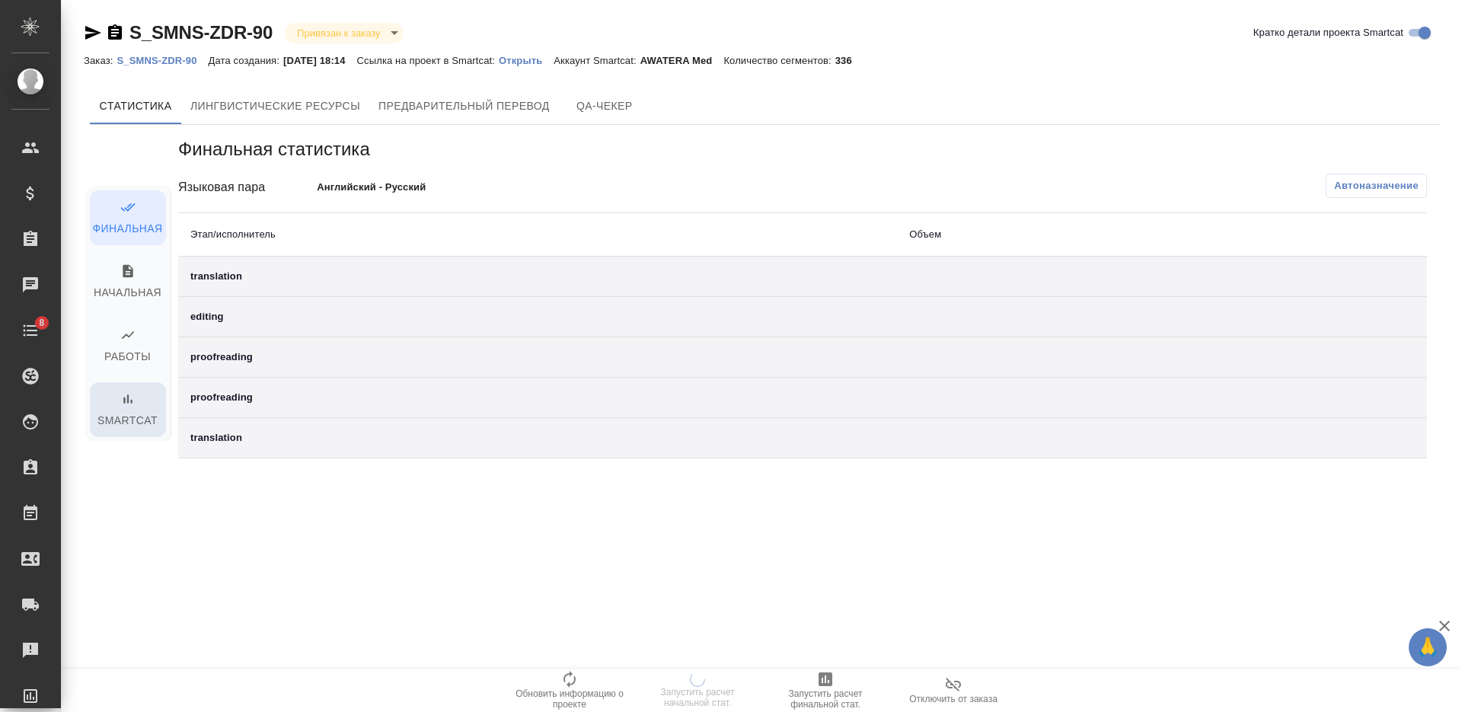
click at [116, 413] on span "Smartcat" at bounding box center [128, 410] width 58 height 39
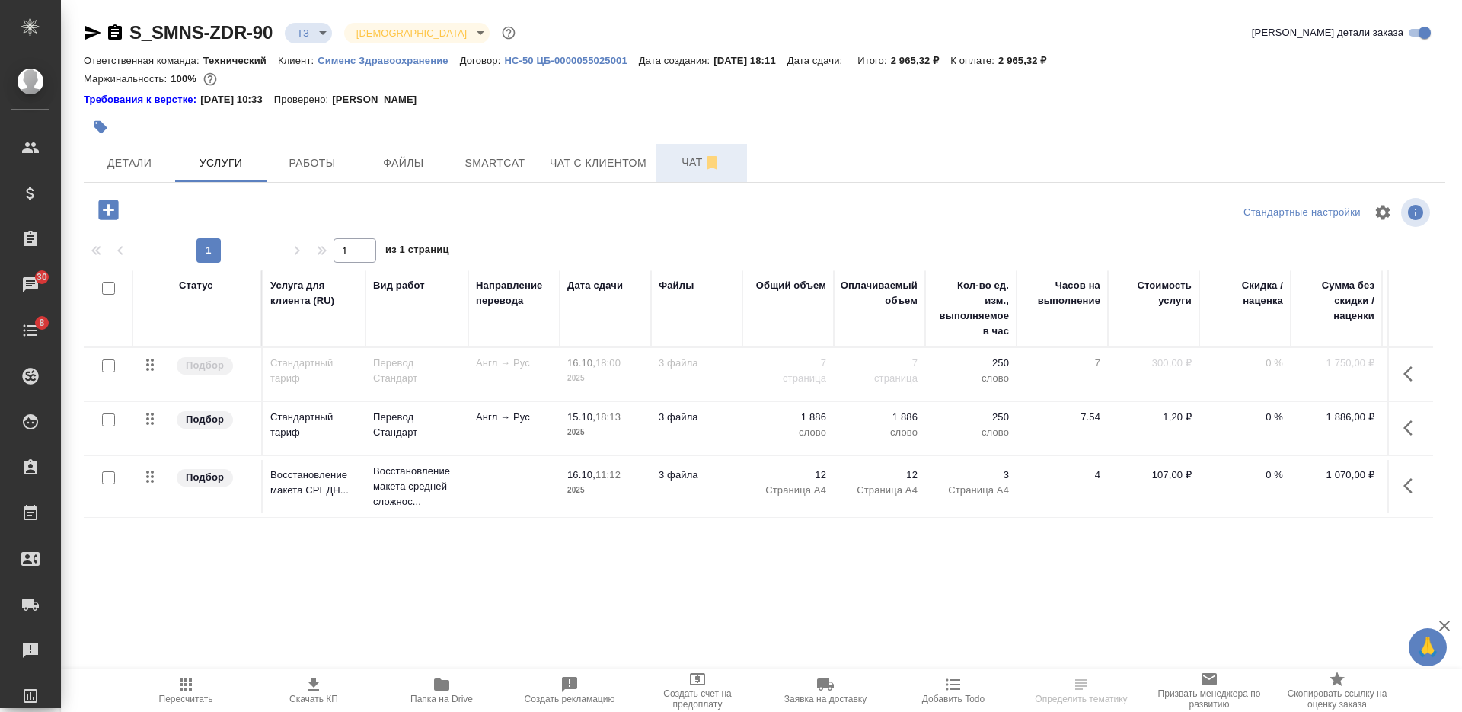
click at [680, 160] on span "Чат" at bounding box center [701, 162] width 73 height 19
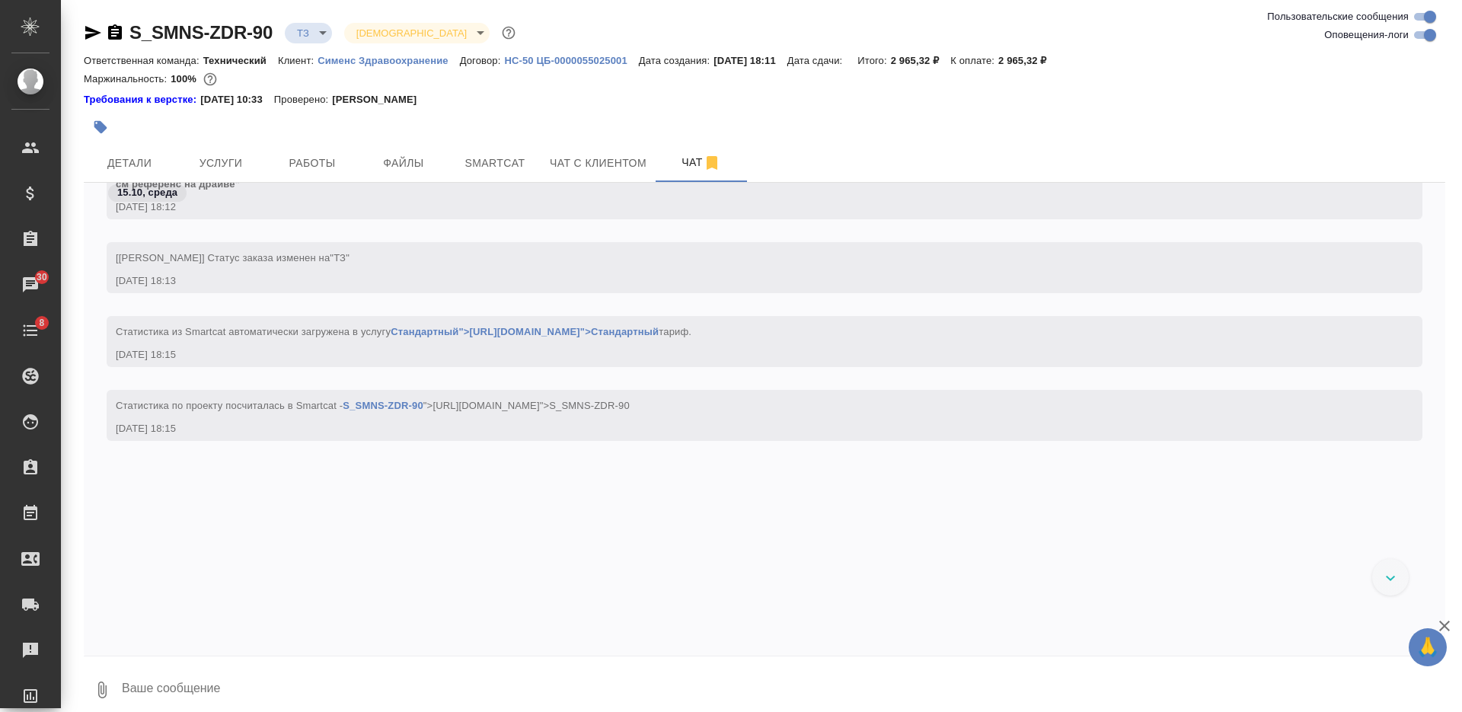
scroll to position [225, 0]
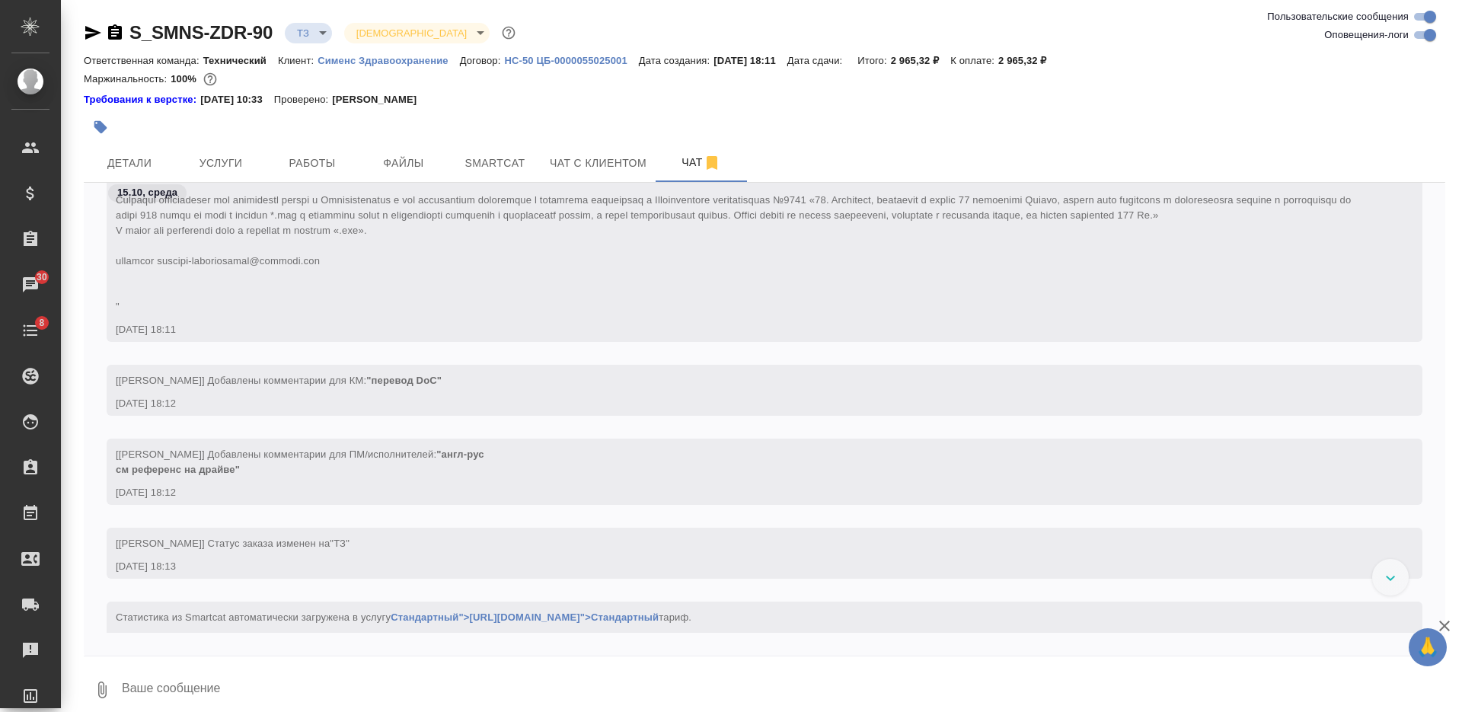
click at [318, 30] on body "🙏 .cls-1 fill:#fff; AWATERA [PERSON_NAME] Спецификации Заказы 30 Чаты 8 Todo Пр…" at bounding box center [731, 356] width 1462 height 712
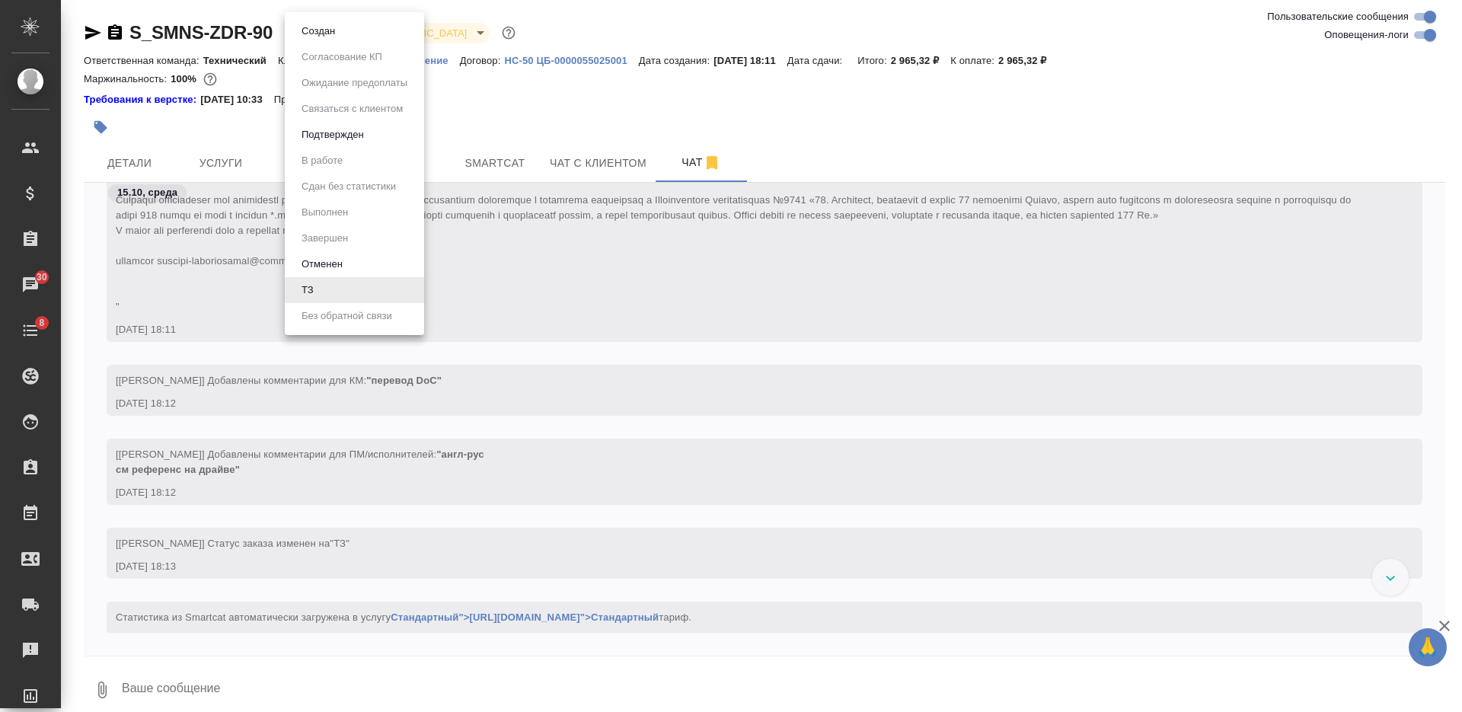
click at [330, 36] on button "Создан" at bounding box center [318, 31] width 43 height 17
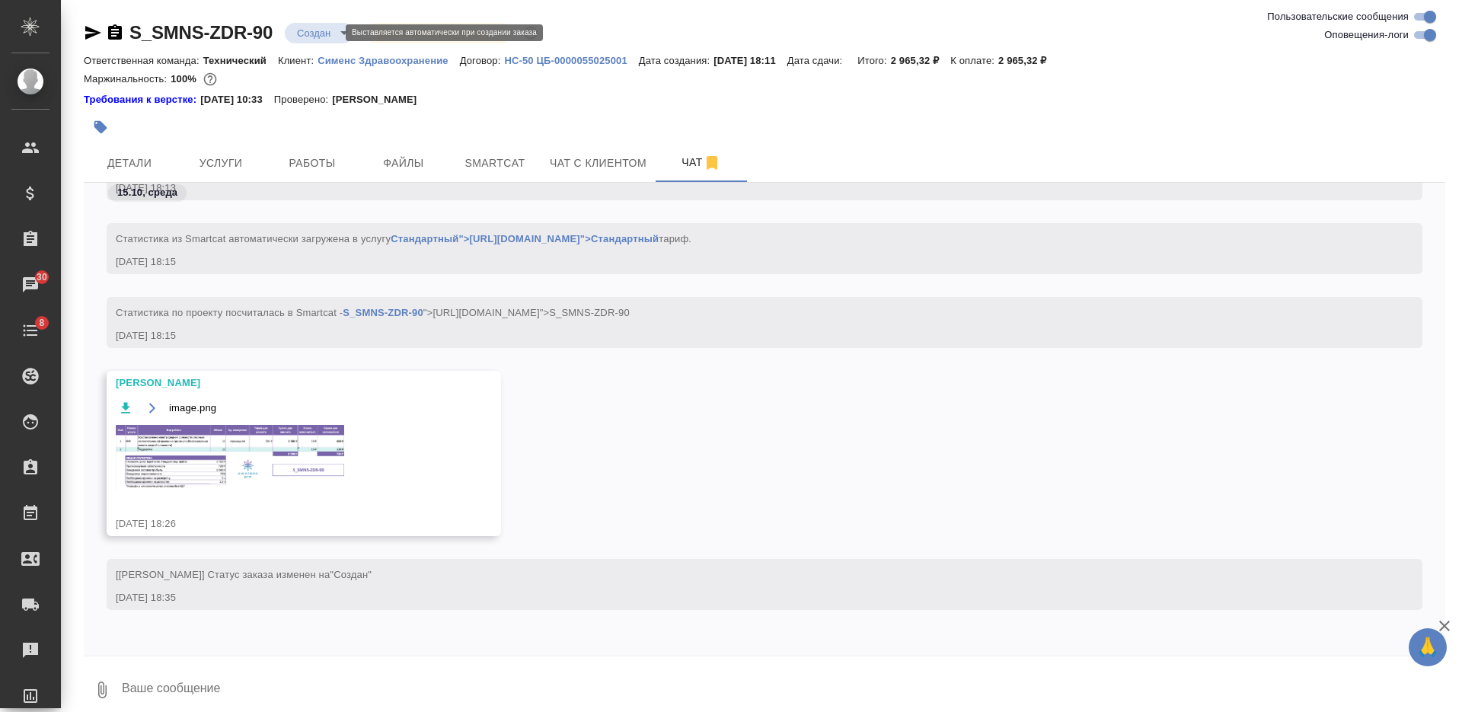
scroll to position [1334, 0]
click at [309, 34] on body "🙏 .cls-1 fill:#fff; AWATERA [PERSON_NAME] Спецификации Заказы 30 Чаты 8 Todo Пр…" at bounding box center [731, 356] width 1462 height 712
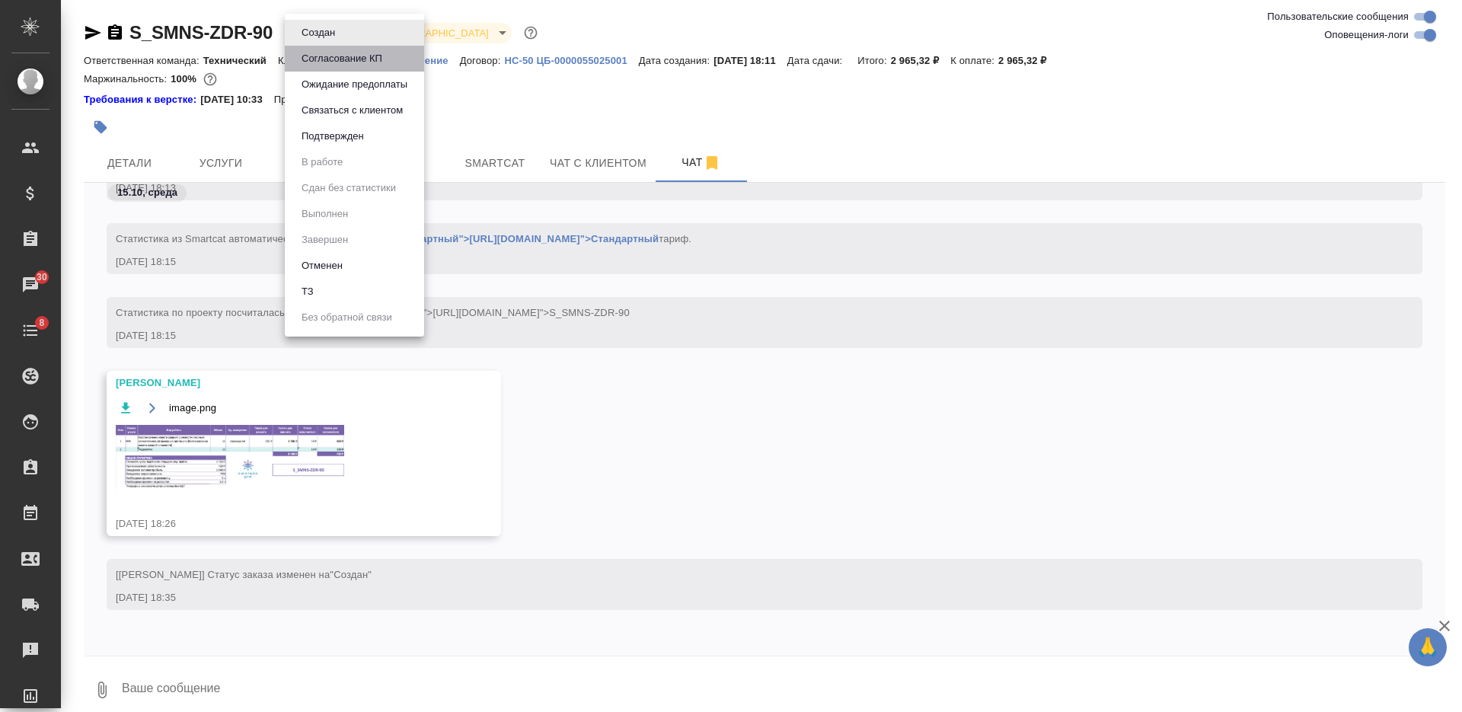
click at [308, 54] on button "Согласование КП" at bounding box center [342, 58] width 90 height 17
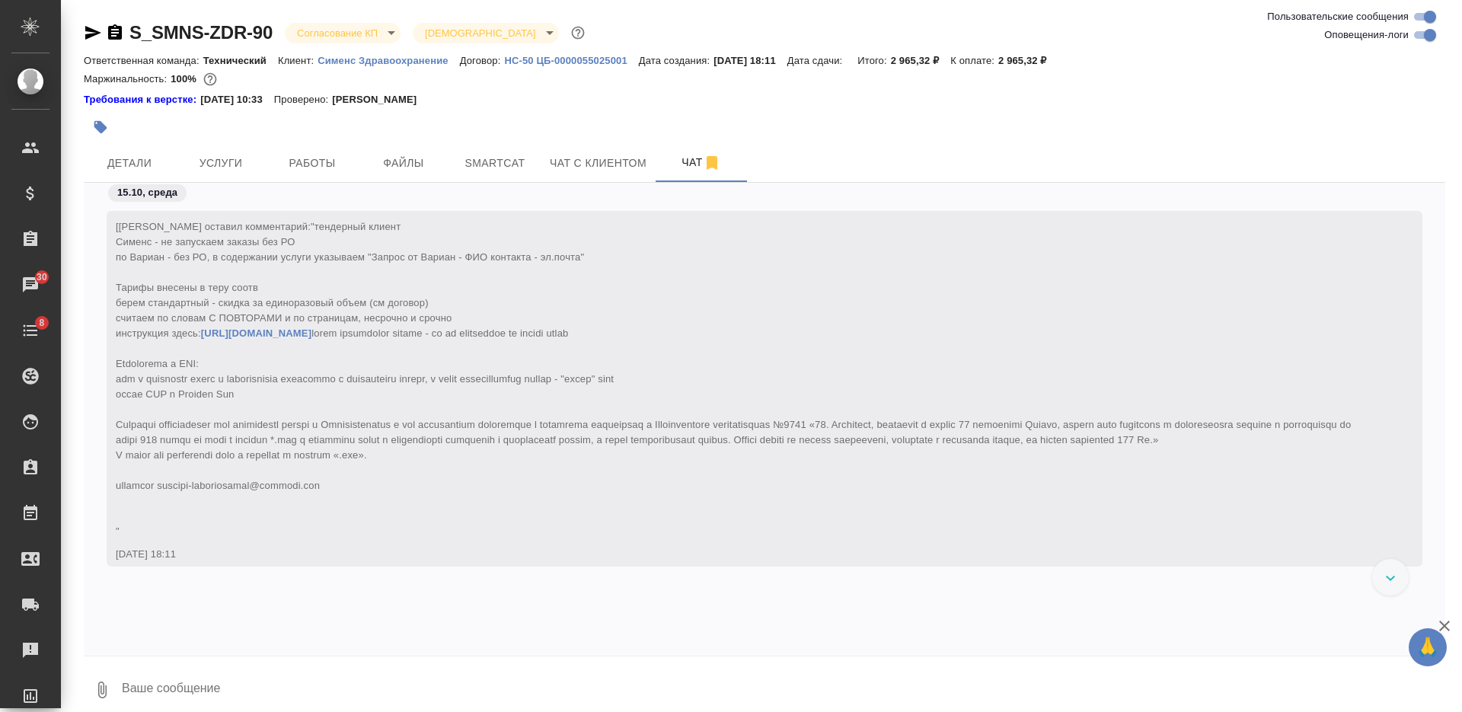
scroll to position [1758, 0]
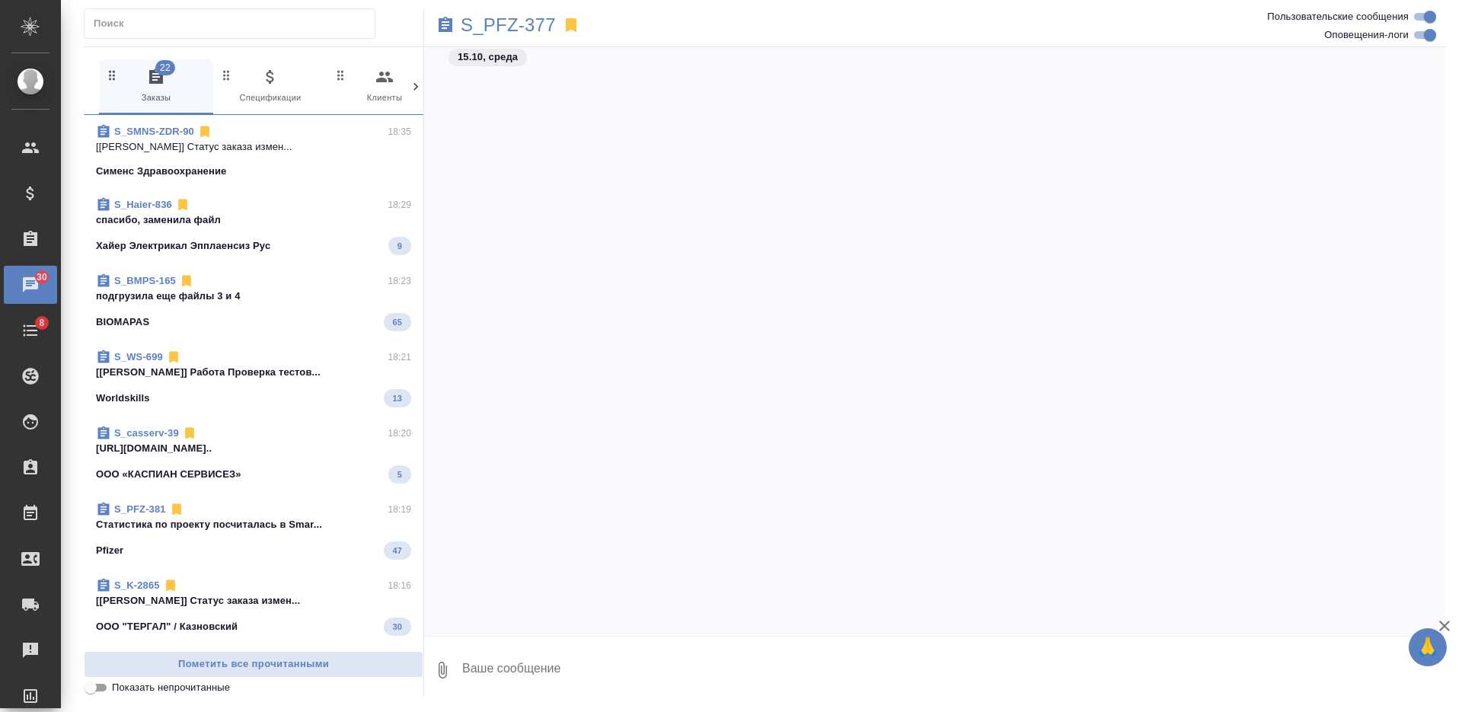
scroll to position [20857, 0]
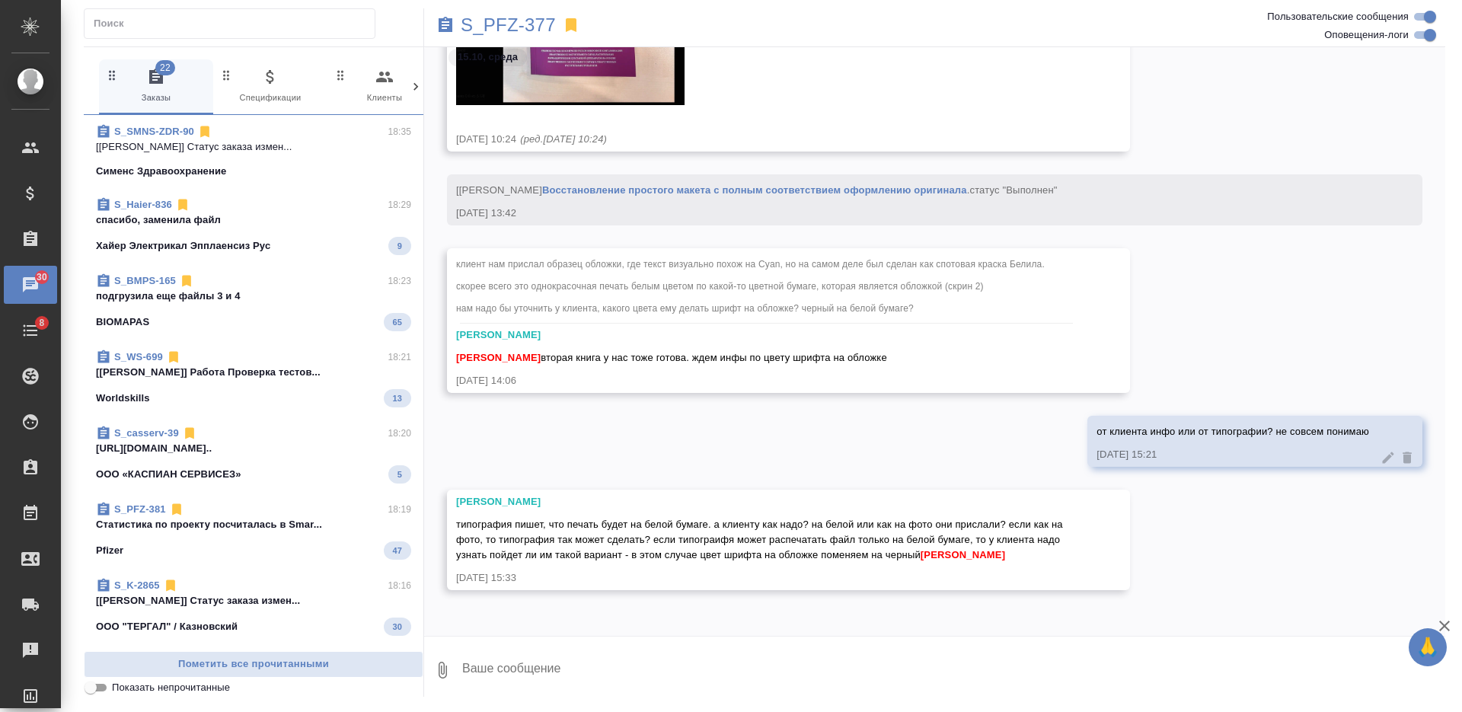
click at [261, 231] on span "S_Haier-836 18:29 спасибо, заменила файл Хайер Электрикал Эпплаенсиз Рус 9" at bounding box center [253, 226] width 315 height 58
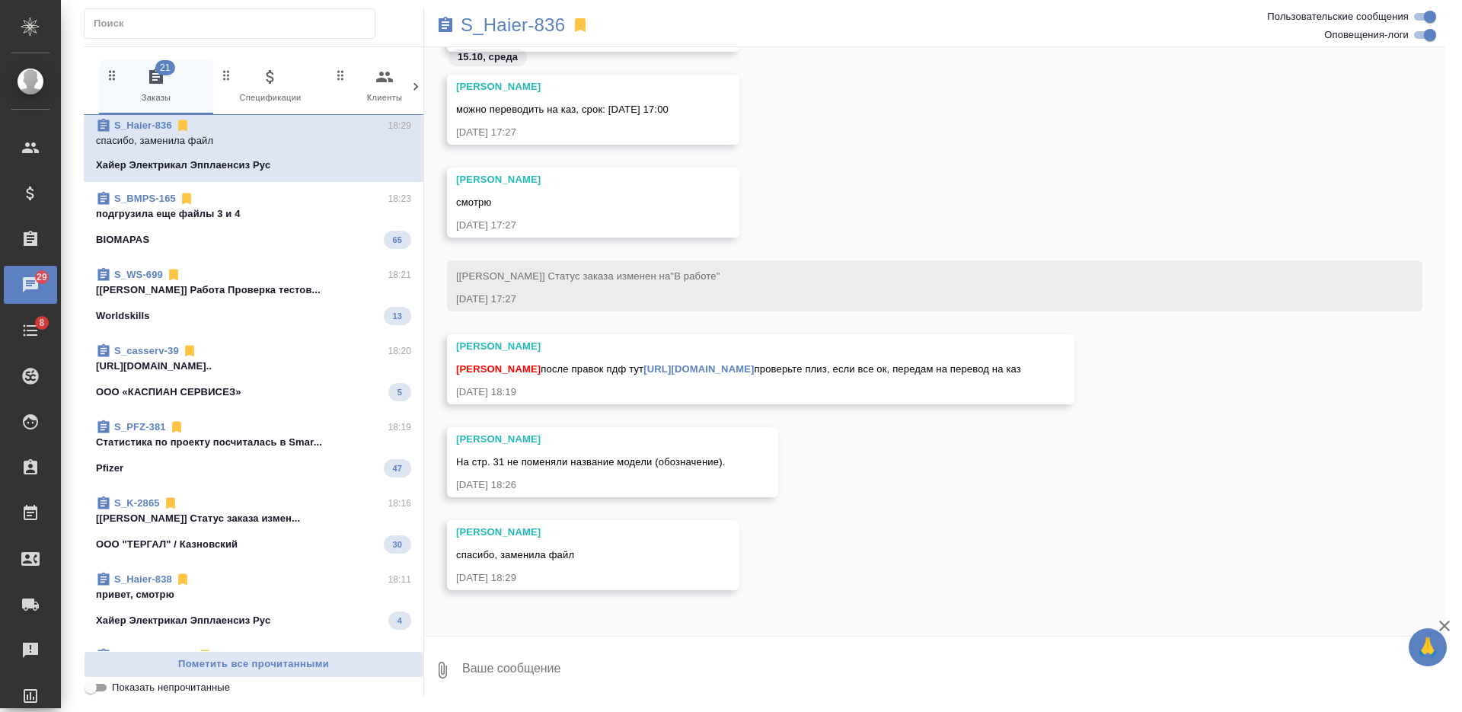
scroll to position [0, 0]
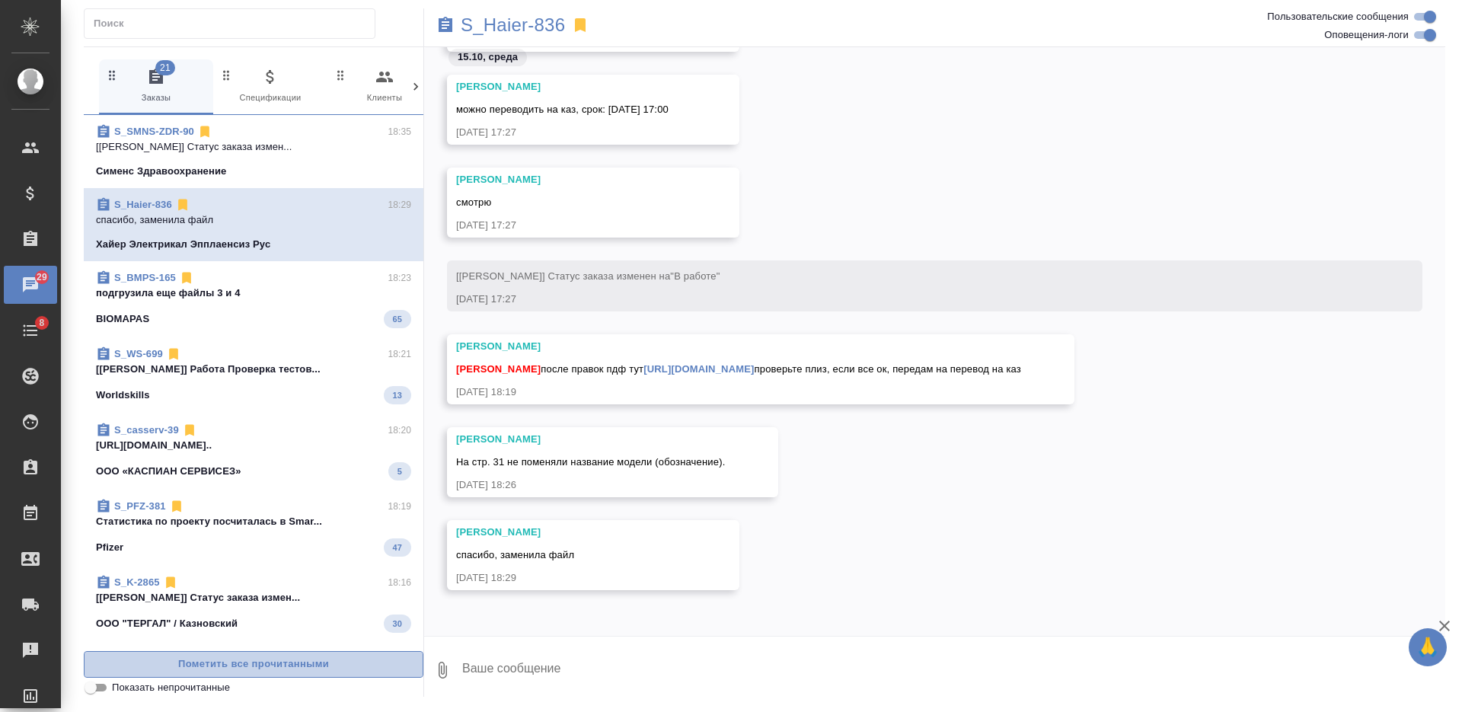
click at [302, 654] on button "Пометить все прочитанными" at bounding box center [254, 664] width 340 height 27
click at [308, 664] on span "Пометить все прочитанными" at bounding box center [253, 665] width 323 height 18
click at [306, 664] on span "Пометить все прочитанными" at bounding box center [253, 665] width 323 height 18
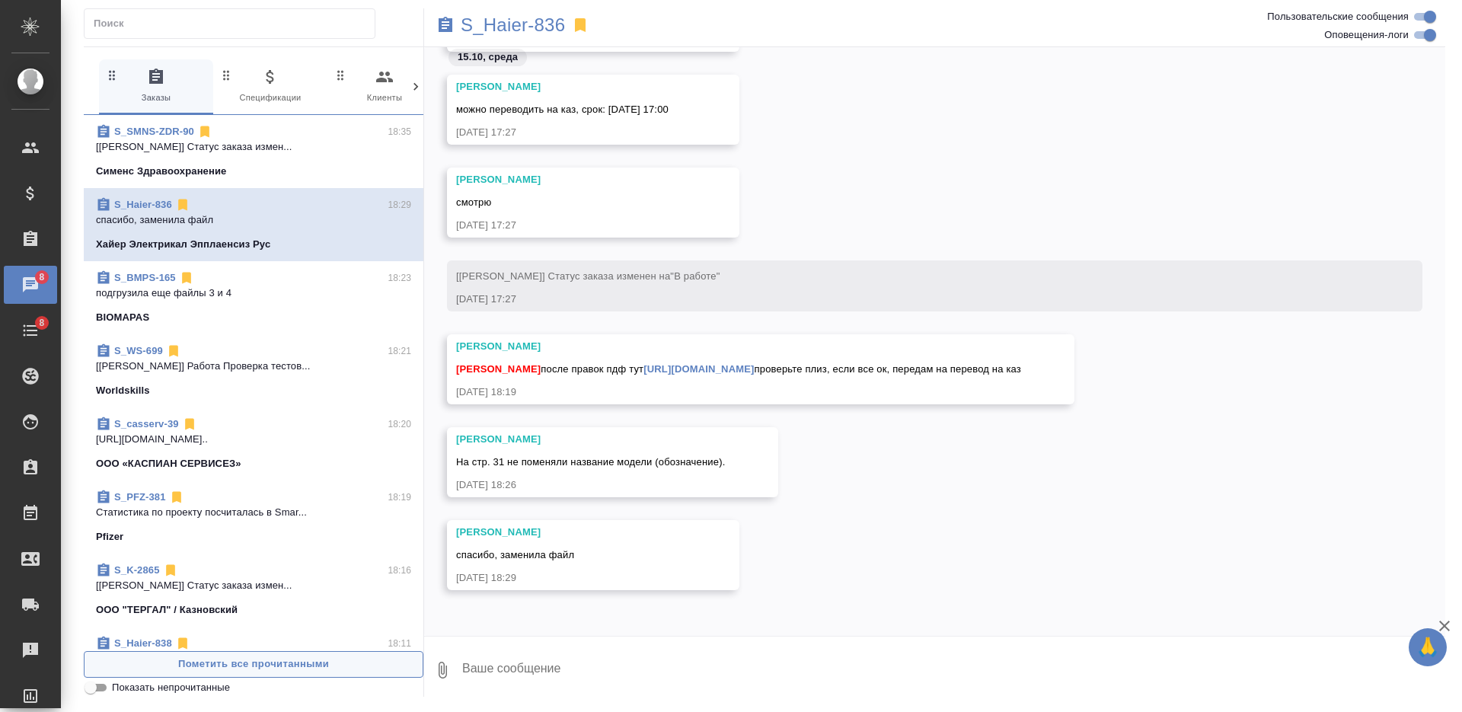
click at [305, 664] on span "Пометить все прочитанными" at bounding box center [253, 665] width 323 height 18
click at [276, 91] on span "0 Спецификации" at bounding box center [270, 86] width 102 height 37
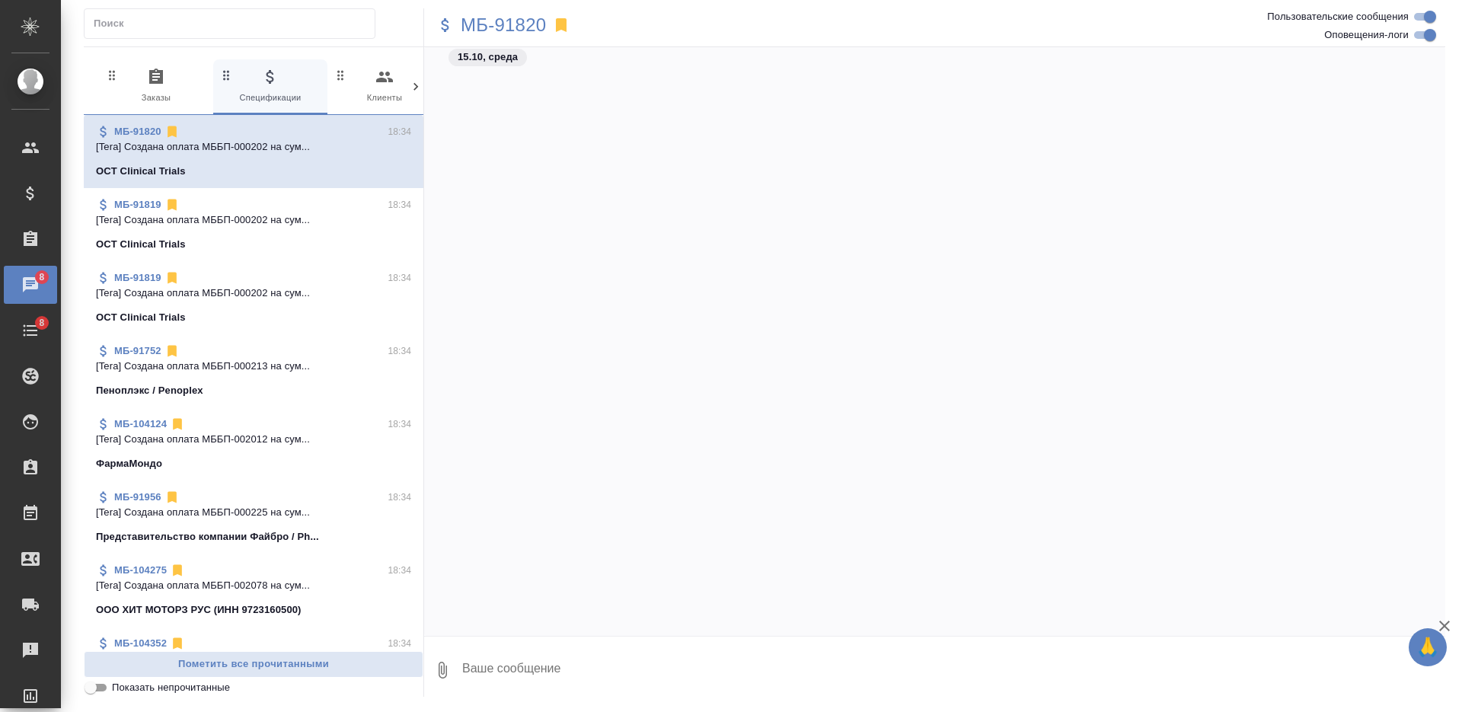
scroll to position [23641, 0]
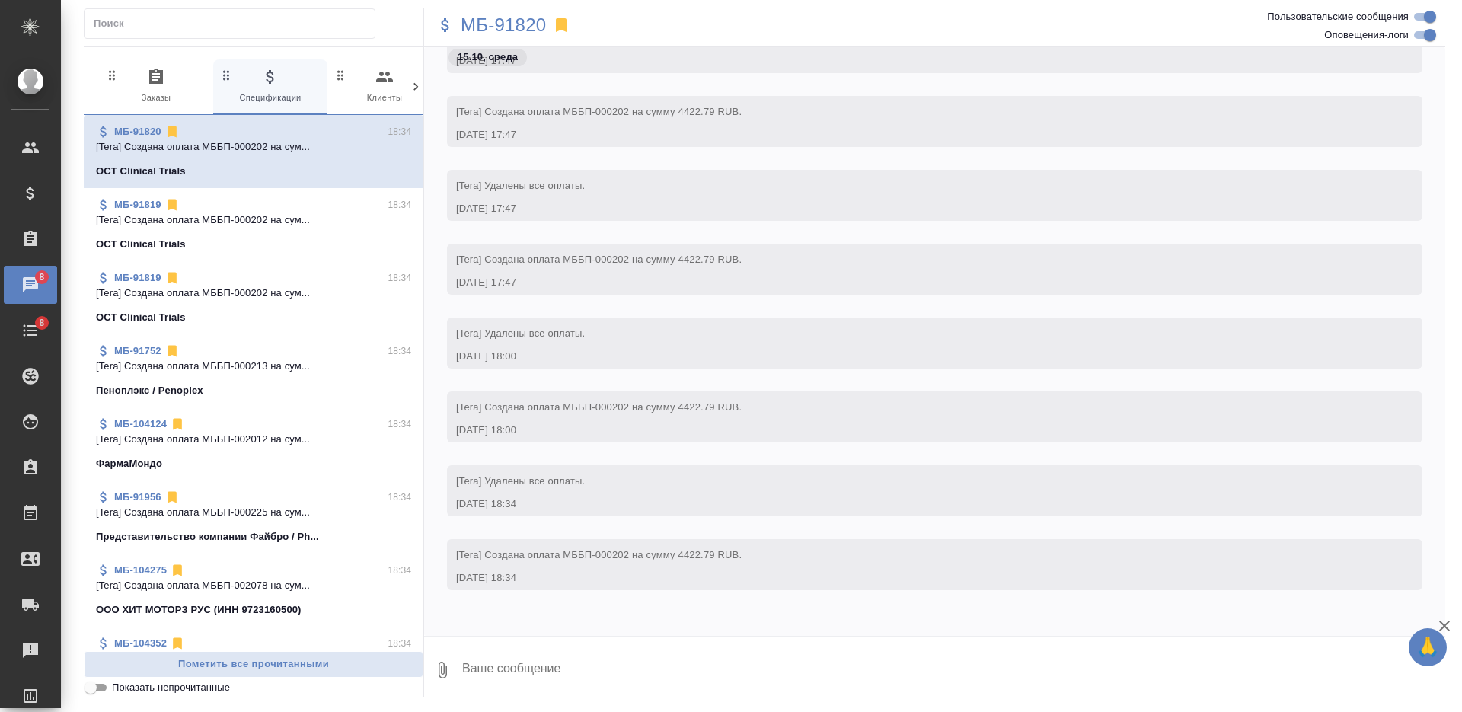
click at [172, 78] on span "0 Заказы" at bounding box center [156, 86] width 102 height 37
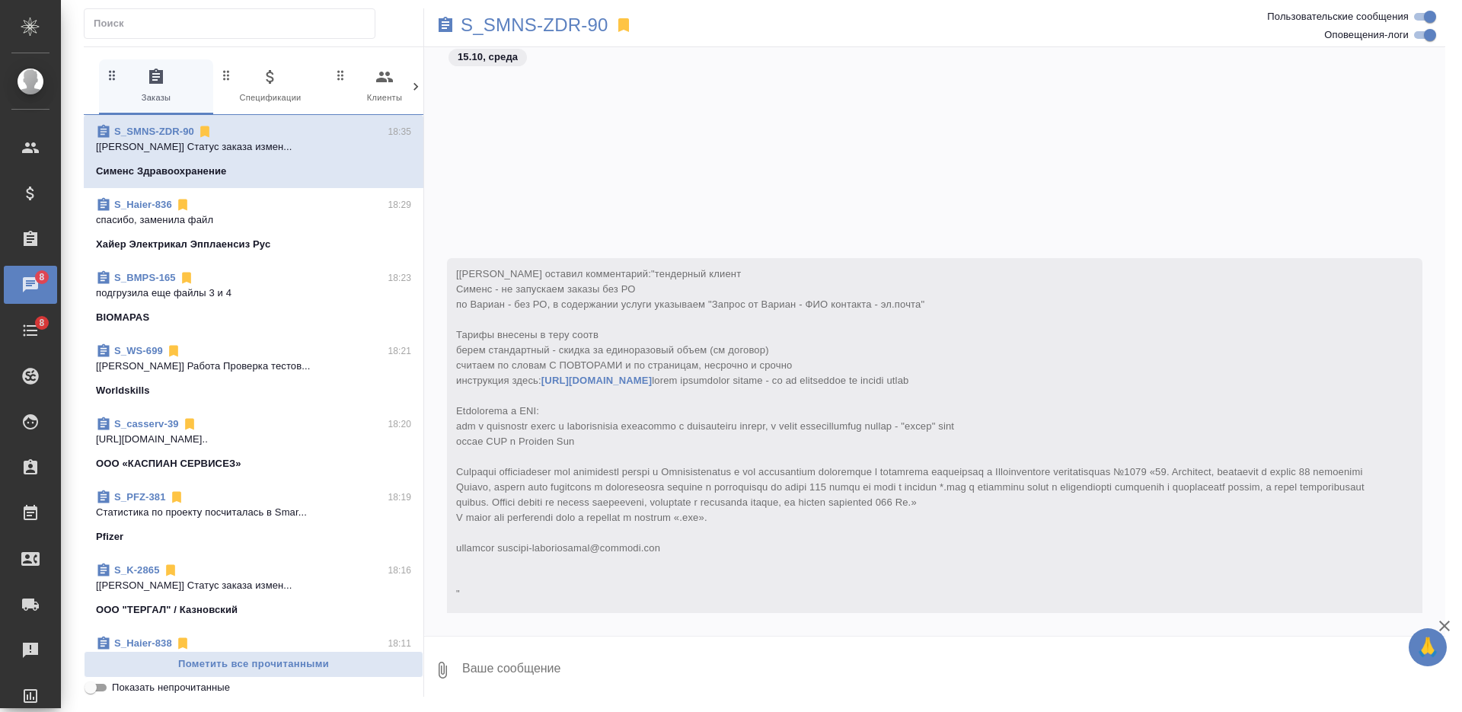
scroll to position [542, 0]
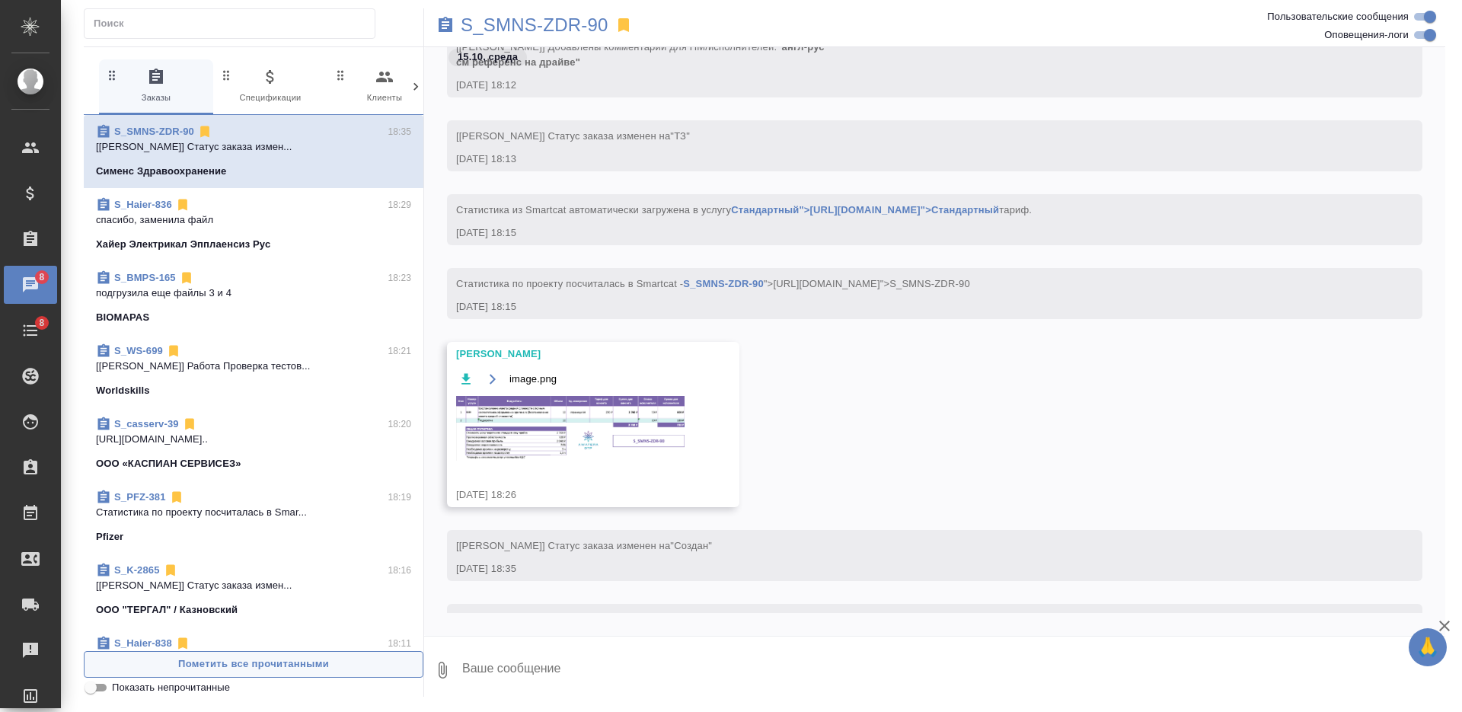
click at [327, 667] on span "Пометить все прочитанными" at bounding box center [253, 665] width 323 height 18
click at [330, 668] on span "Пометить все прочитанными" at bounding box center [253, 665] width 323 height 18
click at [331, 668] on span "Пометить все прочитанными" at bounding box center [253, 665] width 323 height 18
click at [110, 682] on input "Показать непрочитанные" at bounding box center [90, 687] width 55 height 18
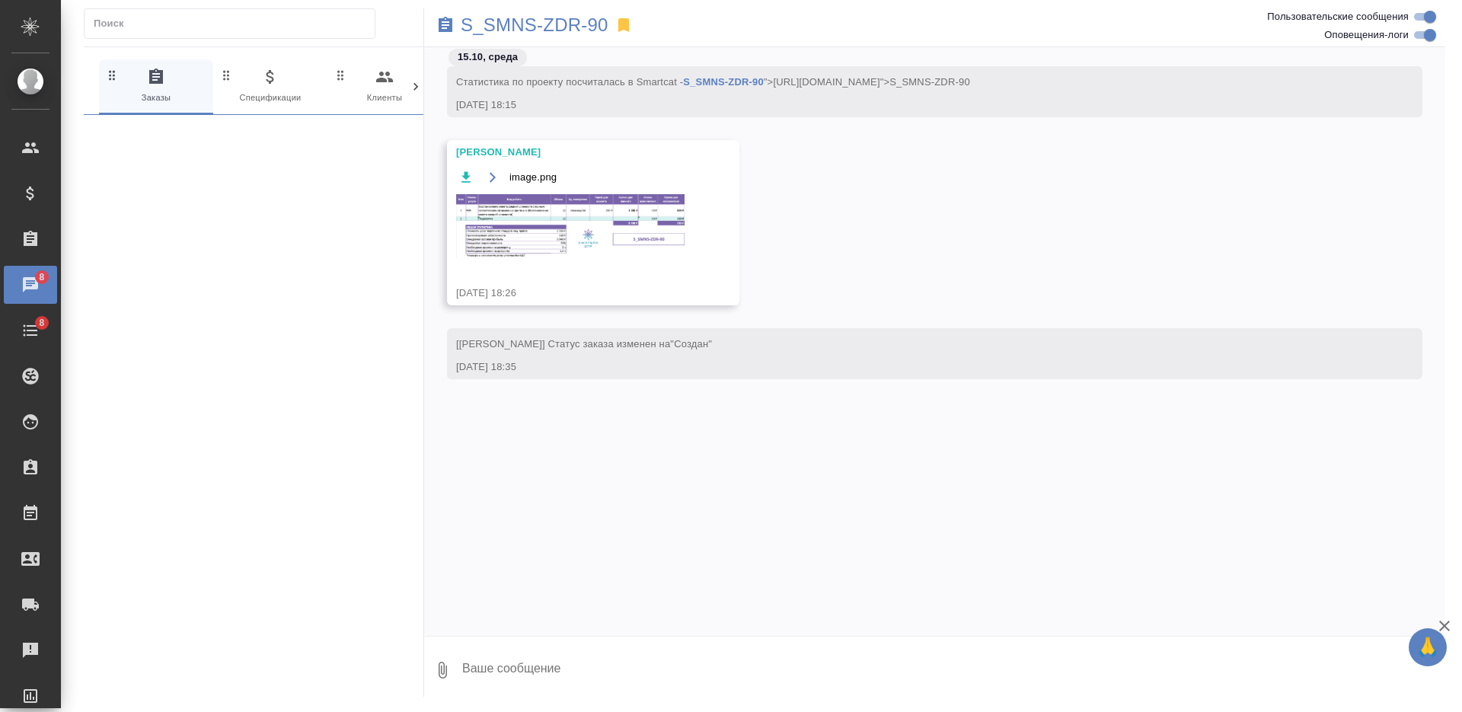
scroll to position [607, 0]
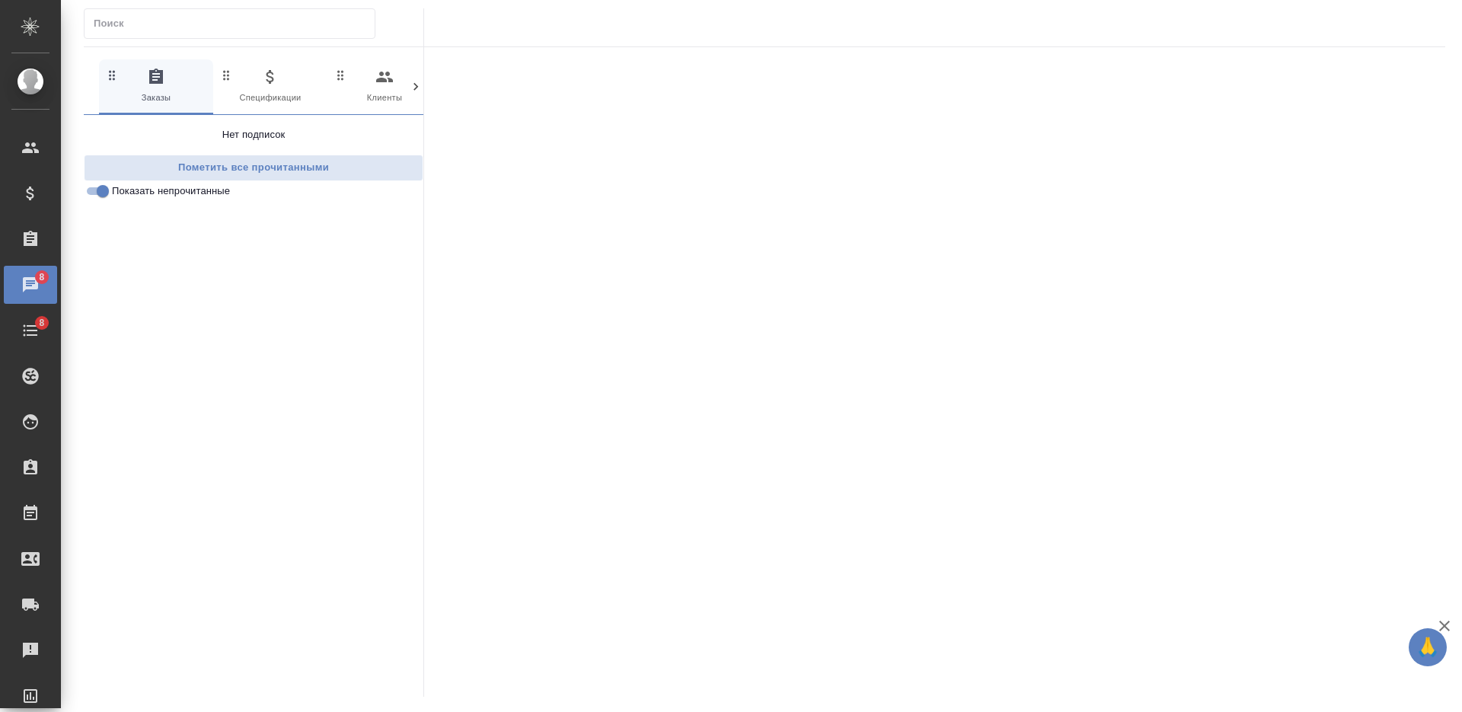
click at [95, 194] on input "Показать непрочитанные" at bounding box center [102, 191] width 55 height 18
click at [384, 70] on icon "button" at bounding box center [384, 77] width 18 height 18
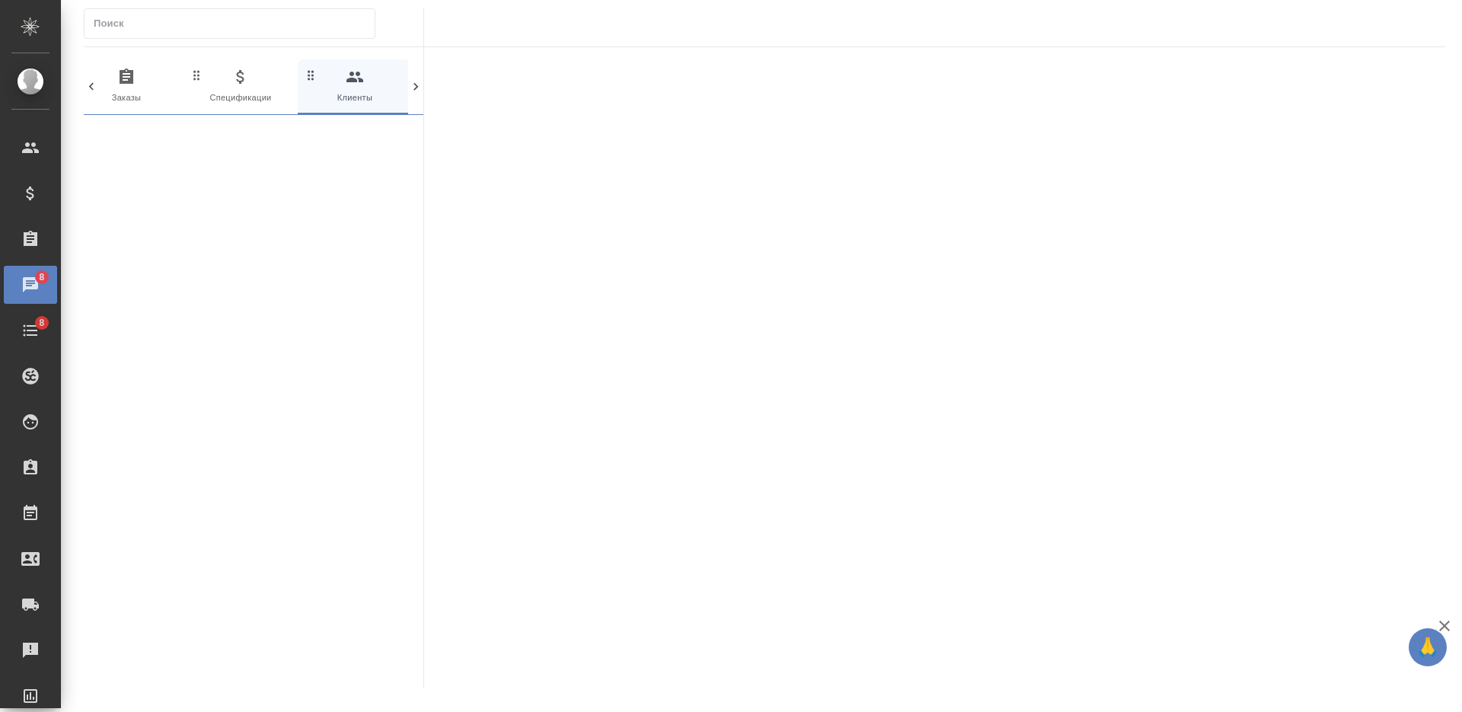
scroll to position [0, 34]
click at [416, 98] on div at bounding box center [415, 86] width 15 height 55
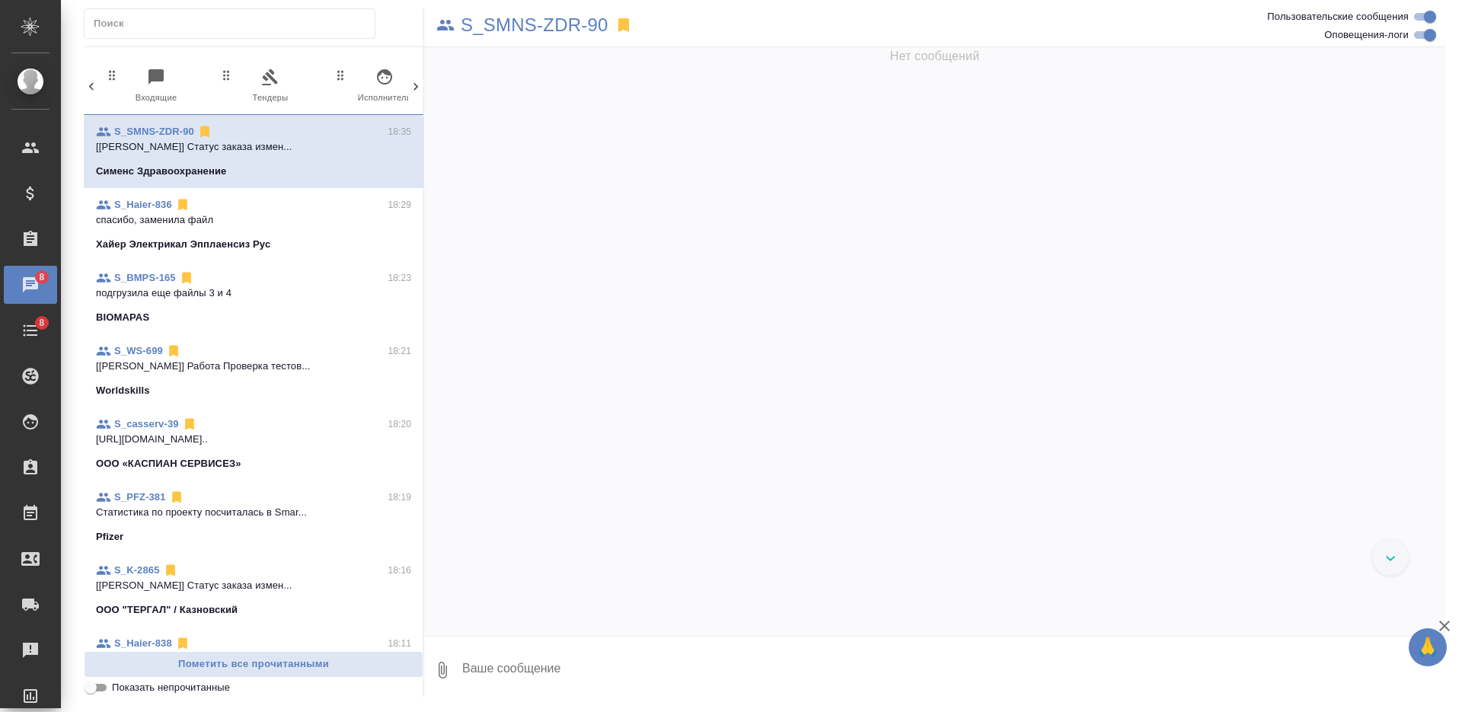
scroll to position [0, 343]
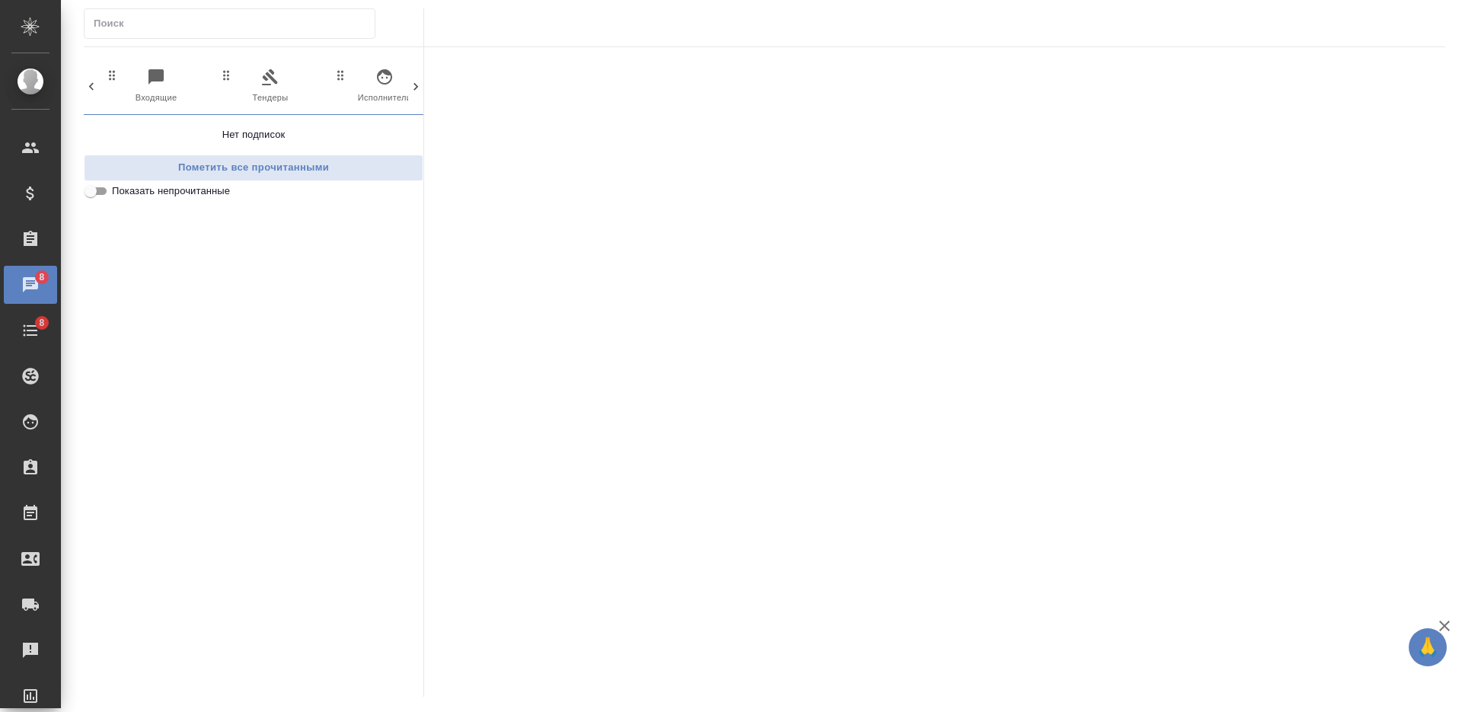
click at [409, 80] on icon at bounding box center [415, 86] width 15 height 15
click at [408, 80] on icon at bounding box center [415, 86] width 15 height 15
click at [365, 80] on span "8 Мессенджеры" at bounding box center [351, 86] width 102 height 37
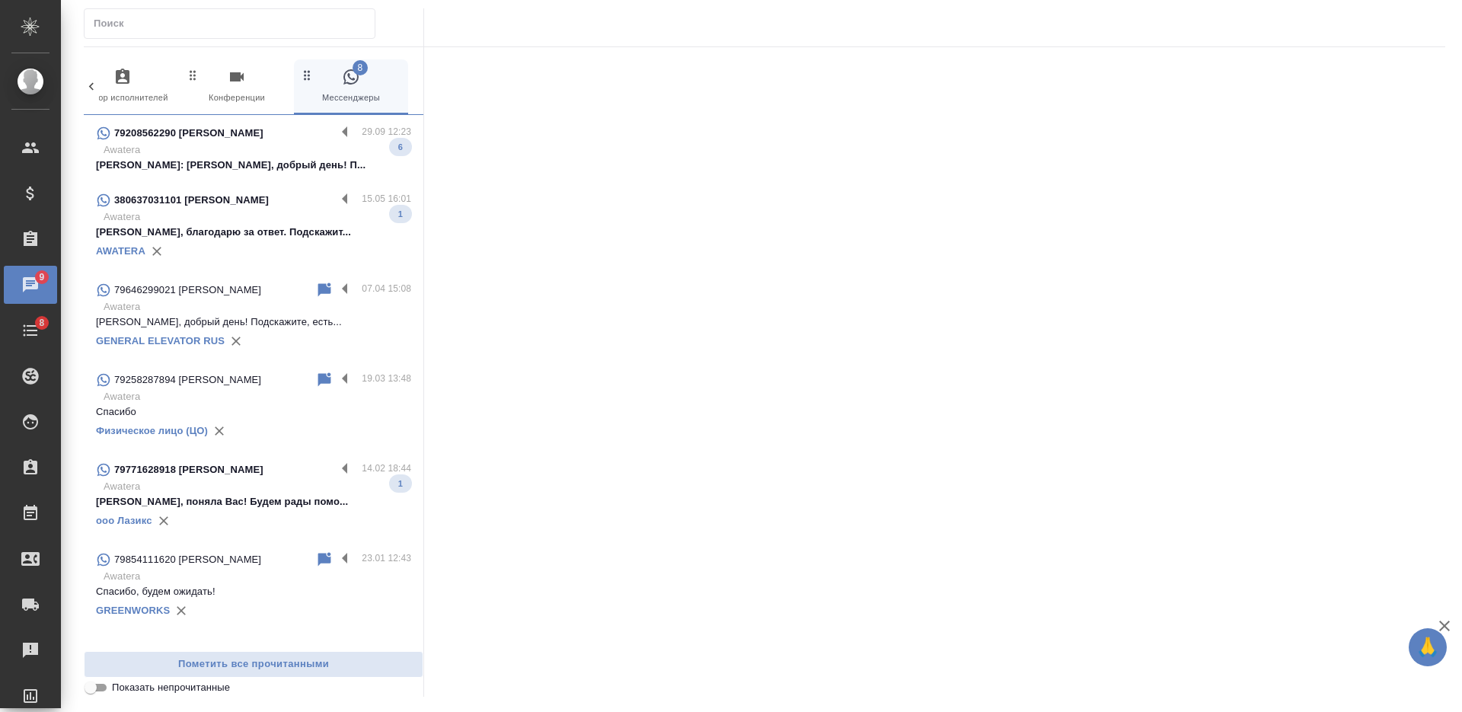
click at [91, 80] on icon at bounding box center [91, 86] width 15 height 15
click at [90, 88] on icon at bounding box center [91, 86] width 15 height 15
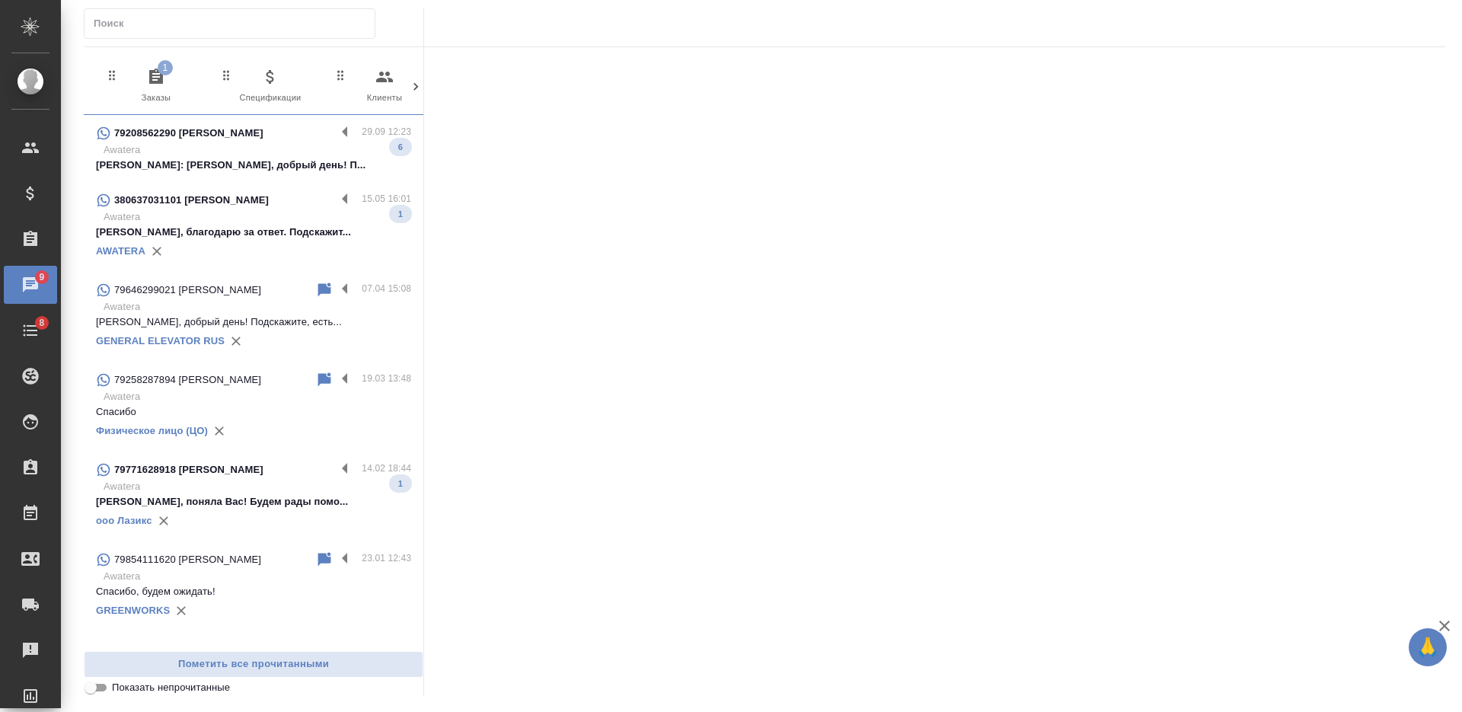
click at [166, 88] on span "1 Заказы" at bounding box center [156, 86] width 102 height 37
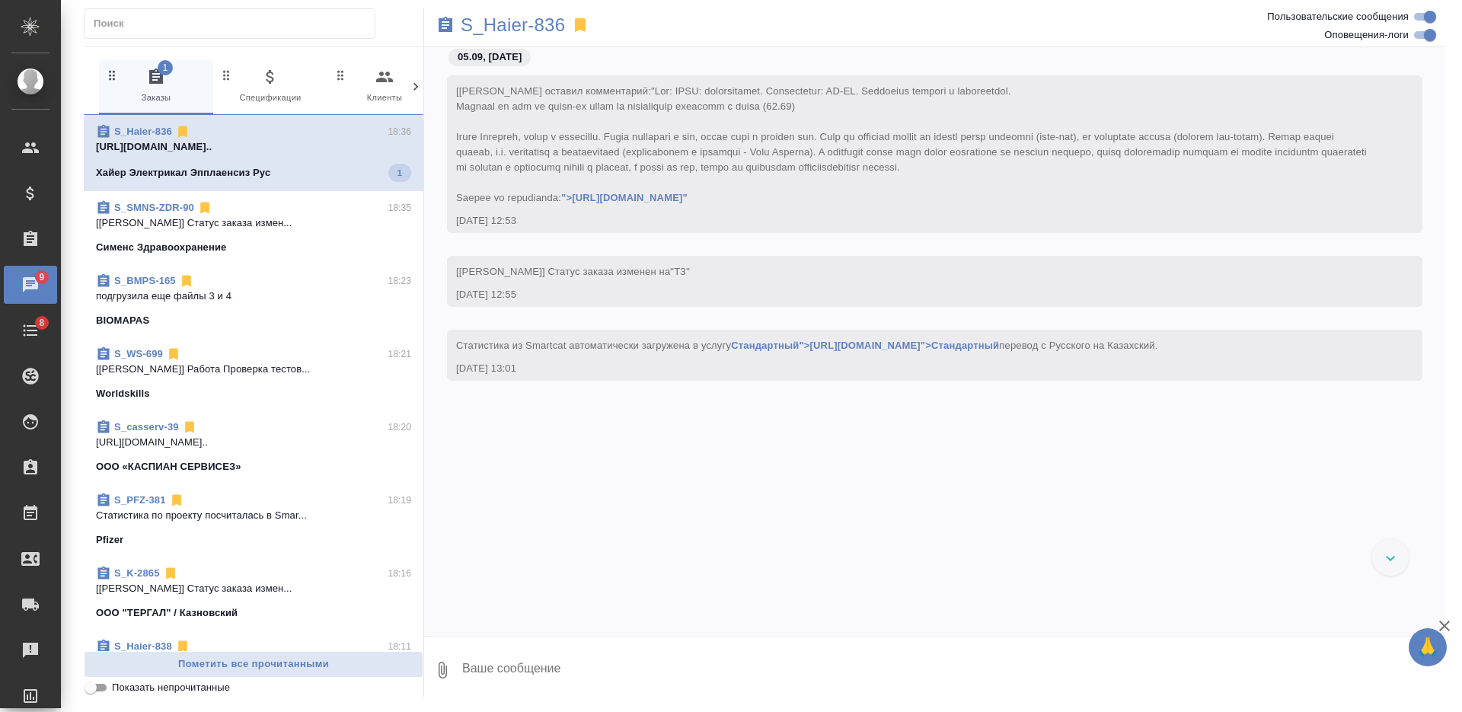
scroll to position [56900, 0]
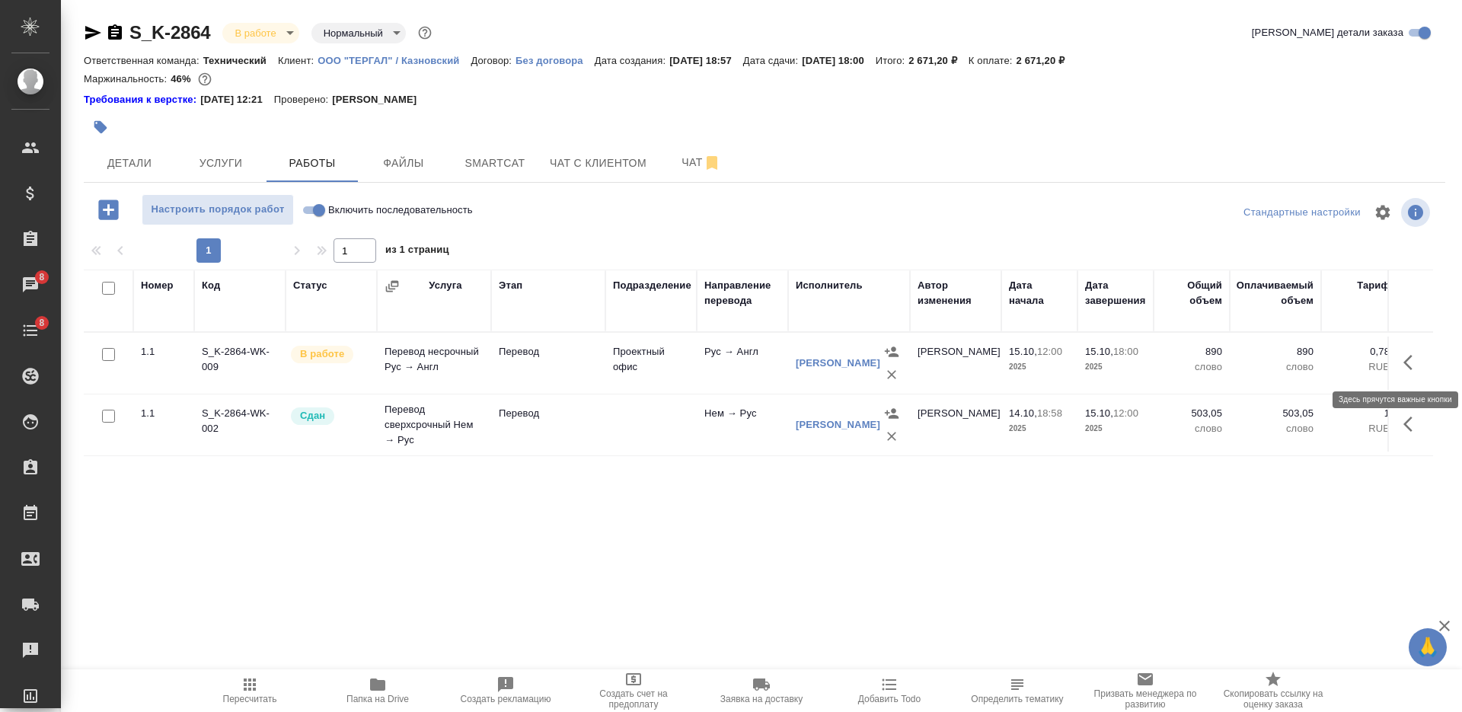
click at [1410, 364] on icon "button" at bounding box center [1412, 362] width 18 height 18
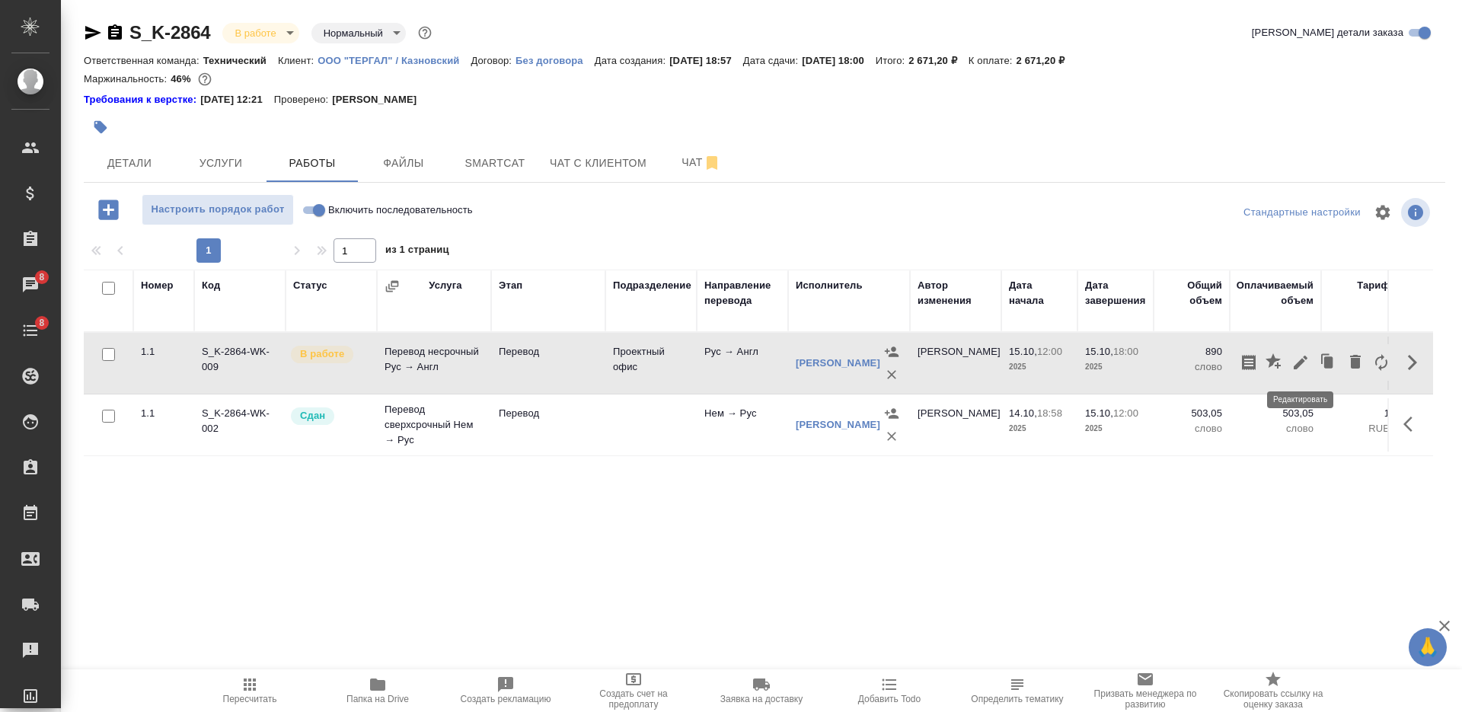
click at [1299, 362] on icon "button" at bounding box center [1301, 363] width 14 height 14
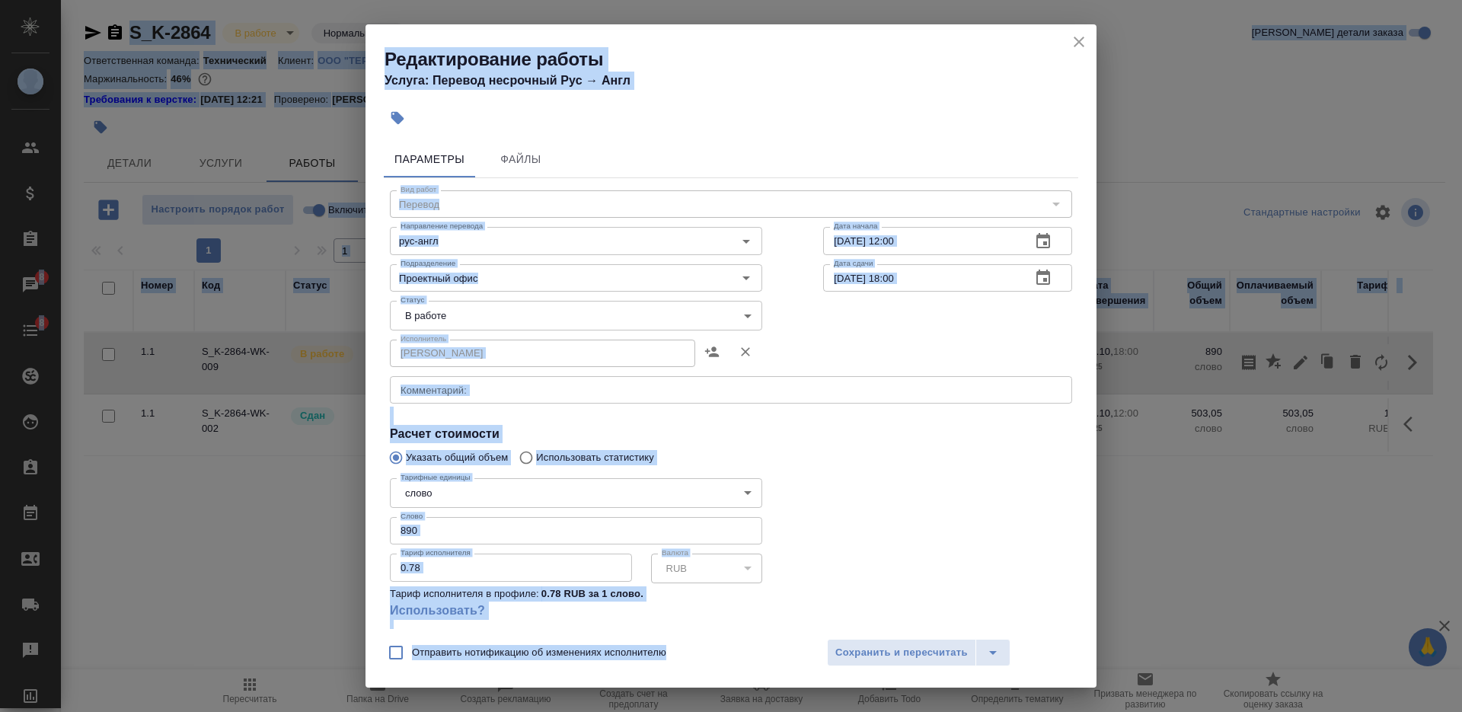
click at [444, 530] on input "890" at bounding box center [576, 530] width 372 height 27
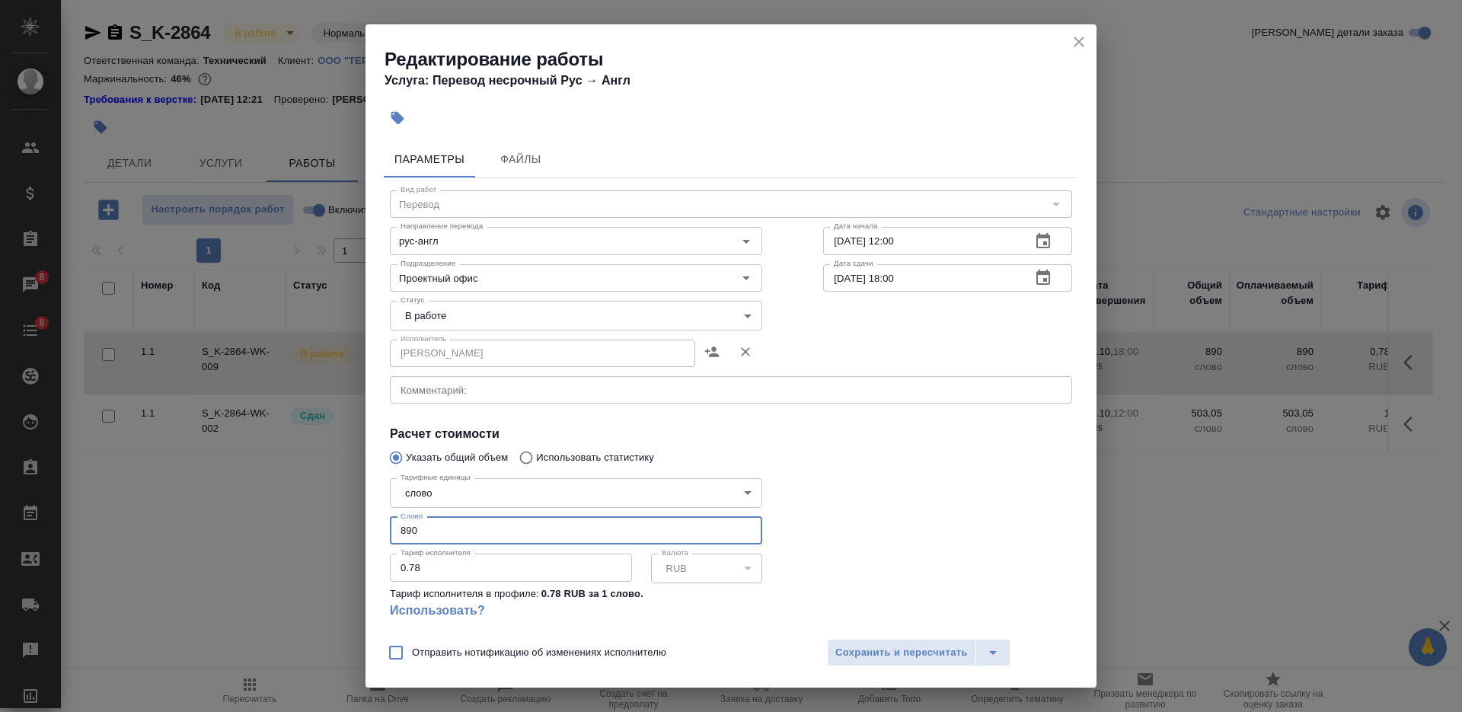
paste input "39.35"
type input "839.35"
click at [911, 661] on span "Сохранить и пересчитать" at bounding box center [901, 653] width 132 height 18
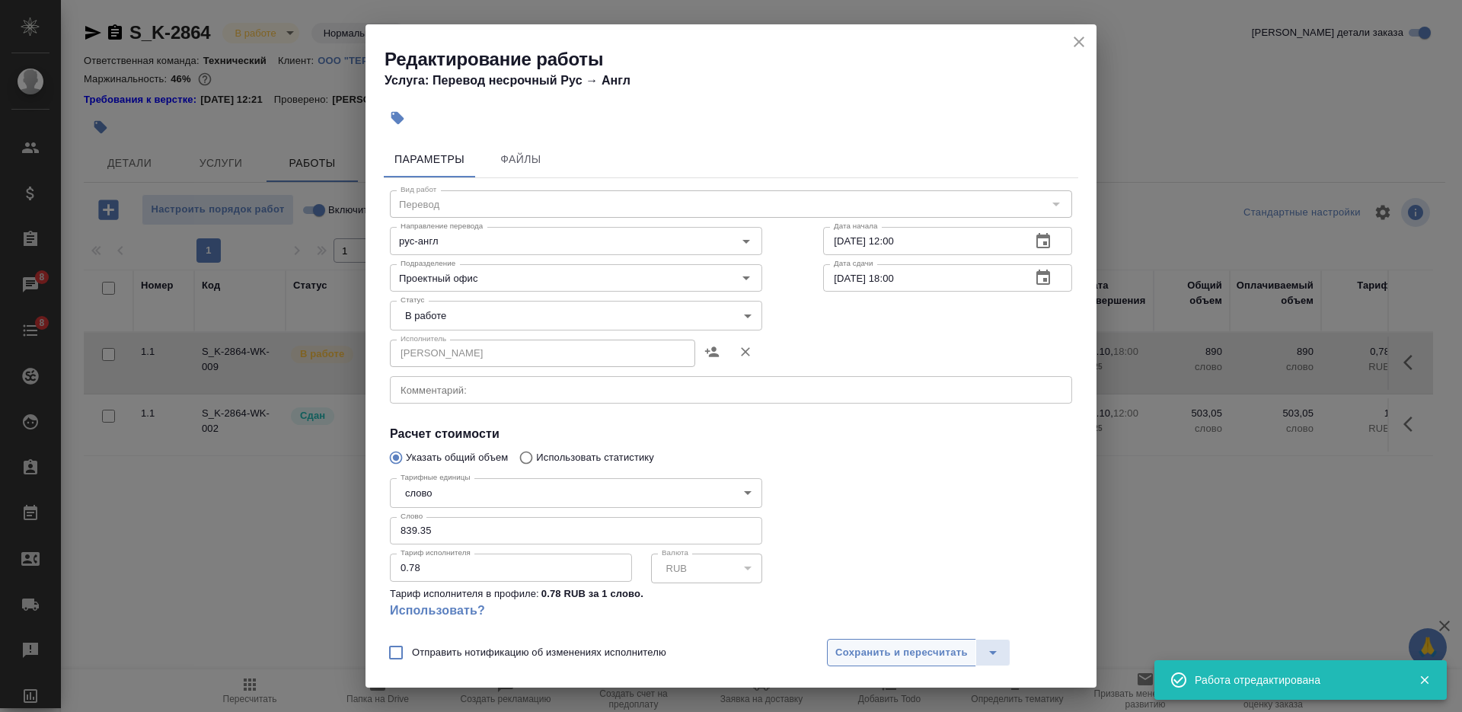
click at [910, 655] on span "Сохранить и пересчитать" at bounding box center [901, 653] width 132 height 18
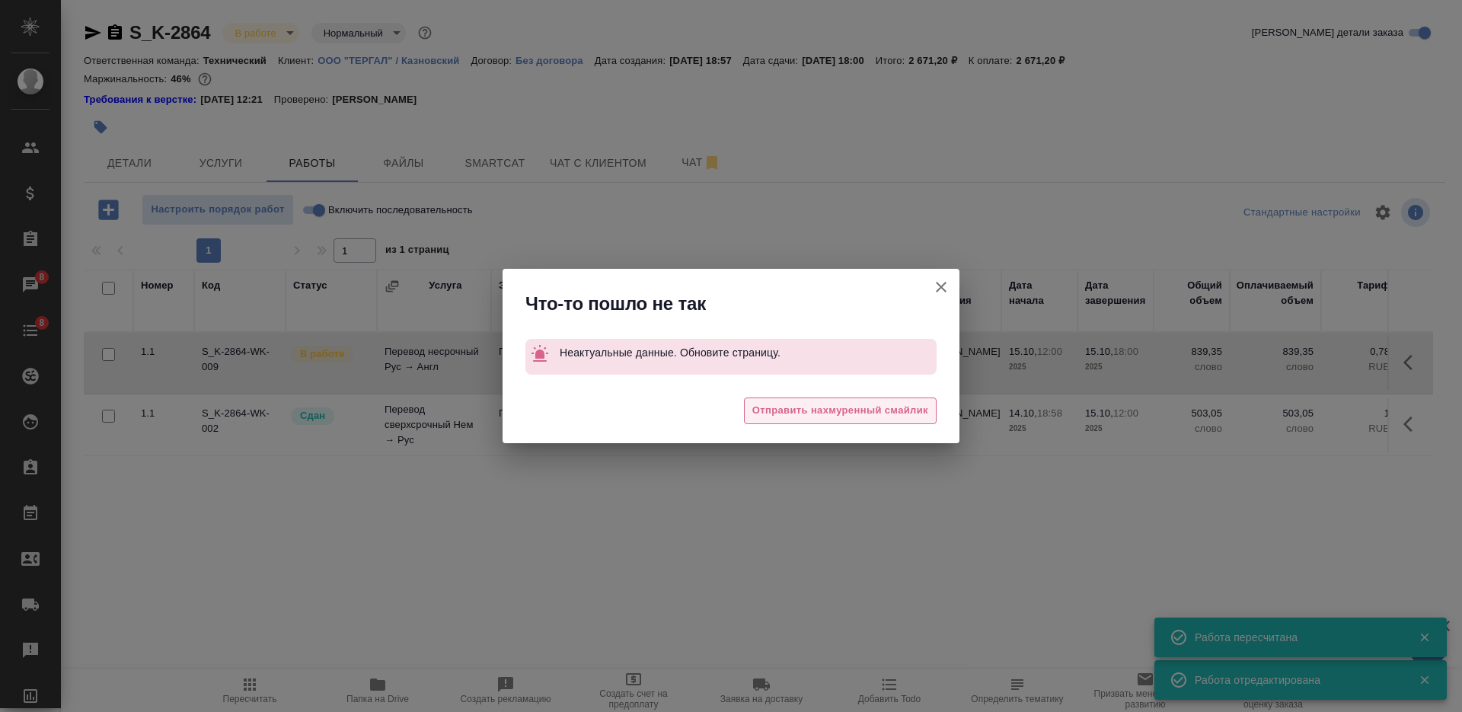
click at [887, 412] on span "Отправить нахмуренный смайлик" at bounding box center [840, 411] width 176 height 18
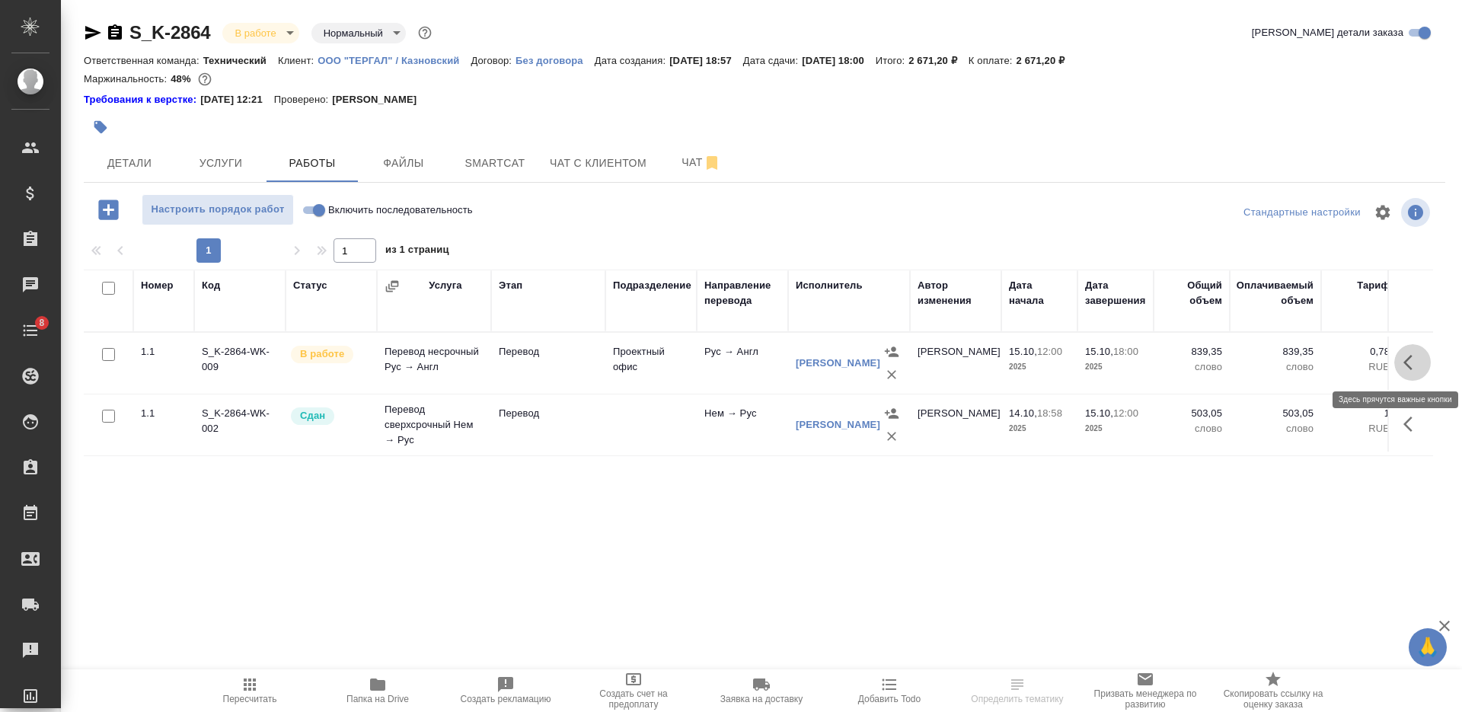
click at [1418, 365] on icon "button" at bounding box center [1412, 362] width 18 height 18
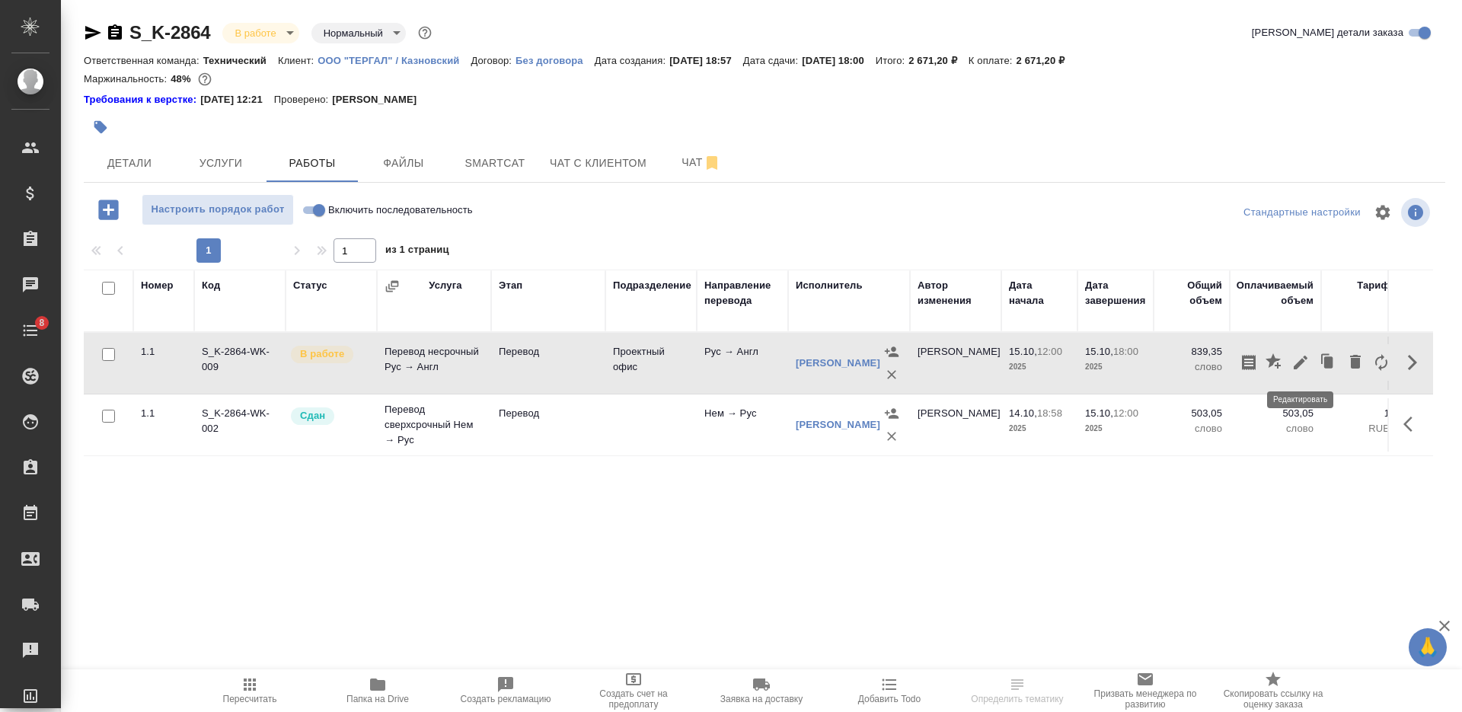
click at [1298, 350] on button "button" at bounding box center [1301, 362] width 26 height 37
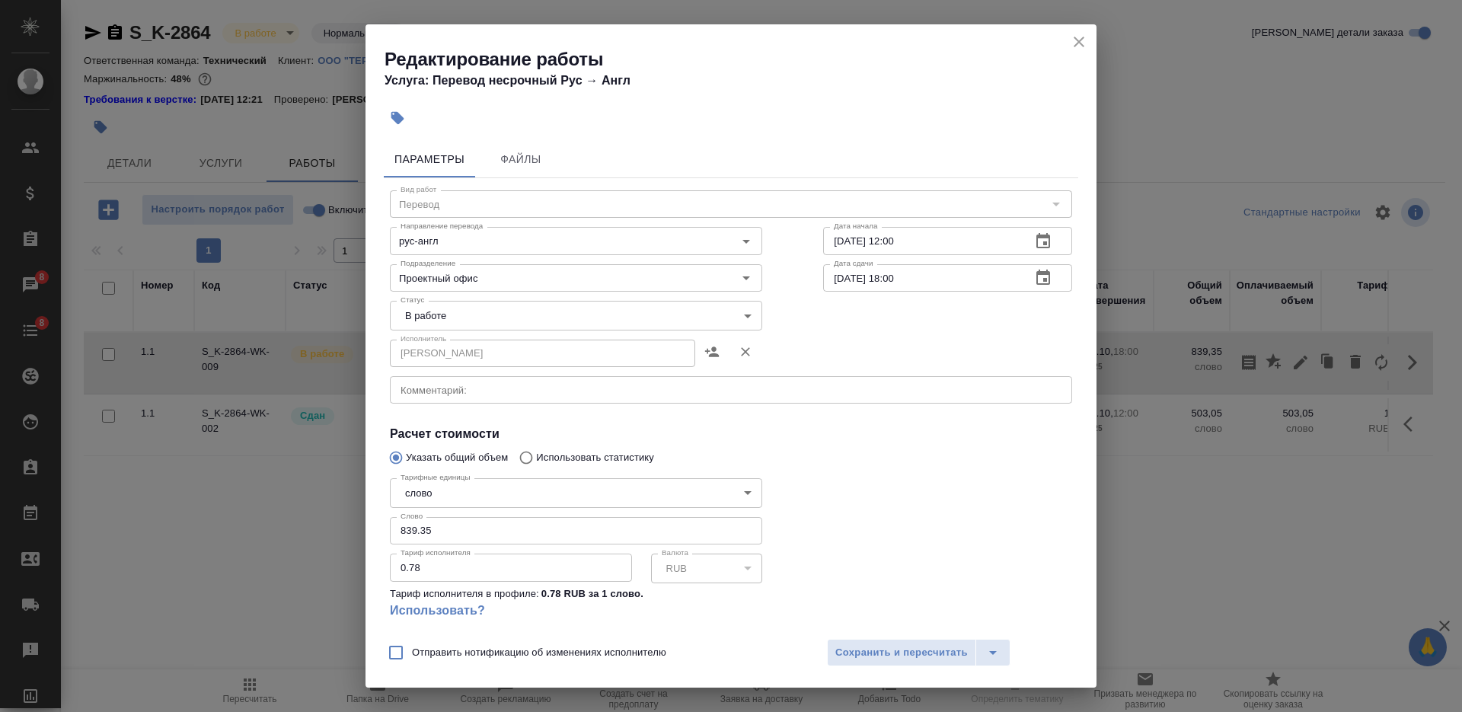
click at [477, 314] on body "🙏 .cls-1 fill:#fff; AWATERA [PERSON_NAME] Спецификации Заказы 8 Чаты 8 Todo Про…" at bounding box center [731, 356] width 1462 height 712
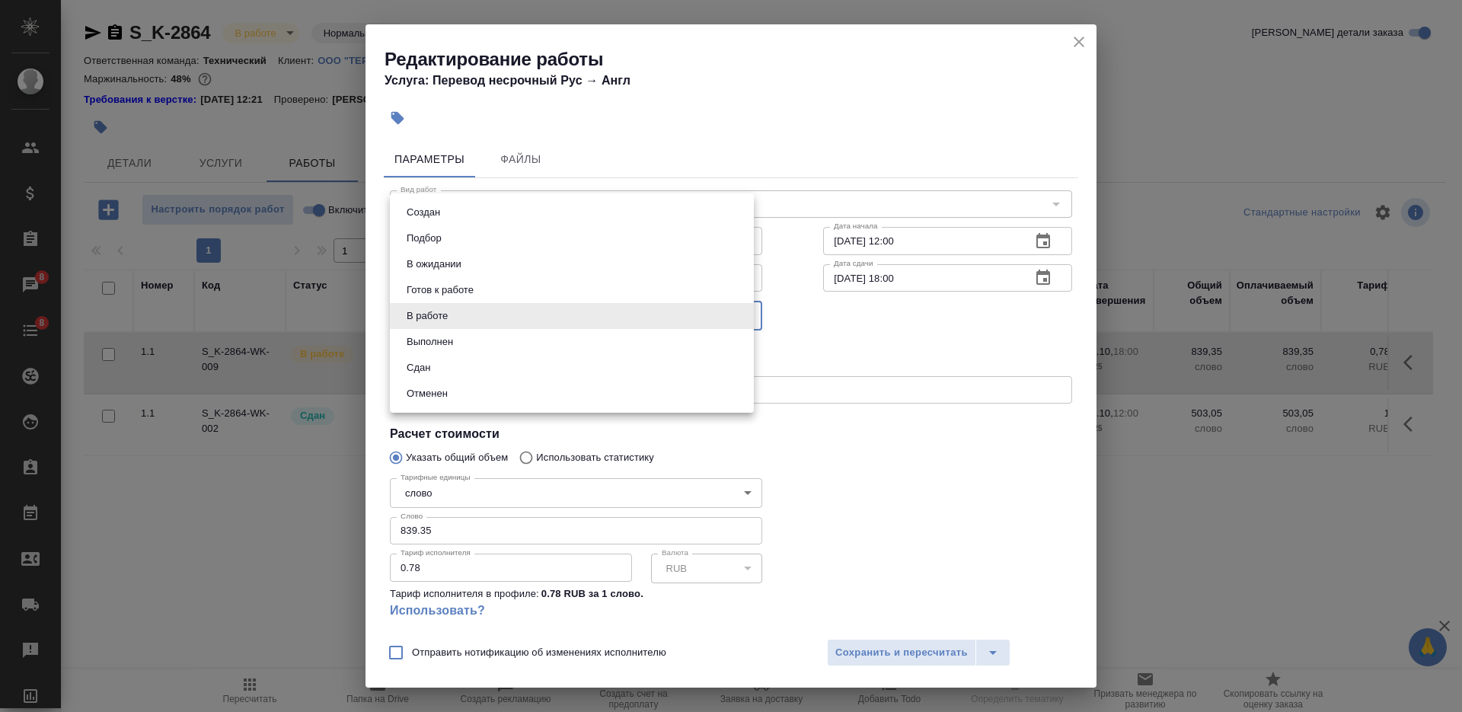
click at [461, 359] on li "Сдан" at bounding box center [572, 368] width 364 height 26
type input "closed"
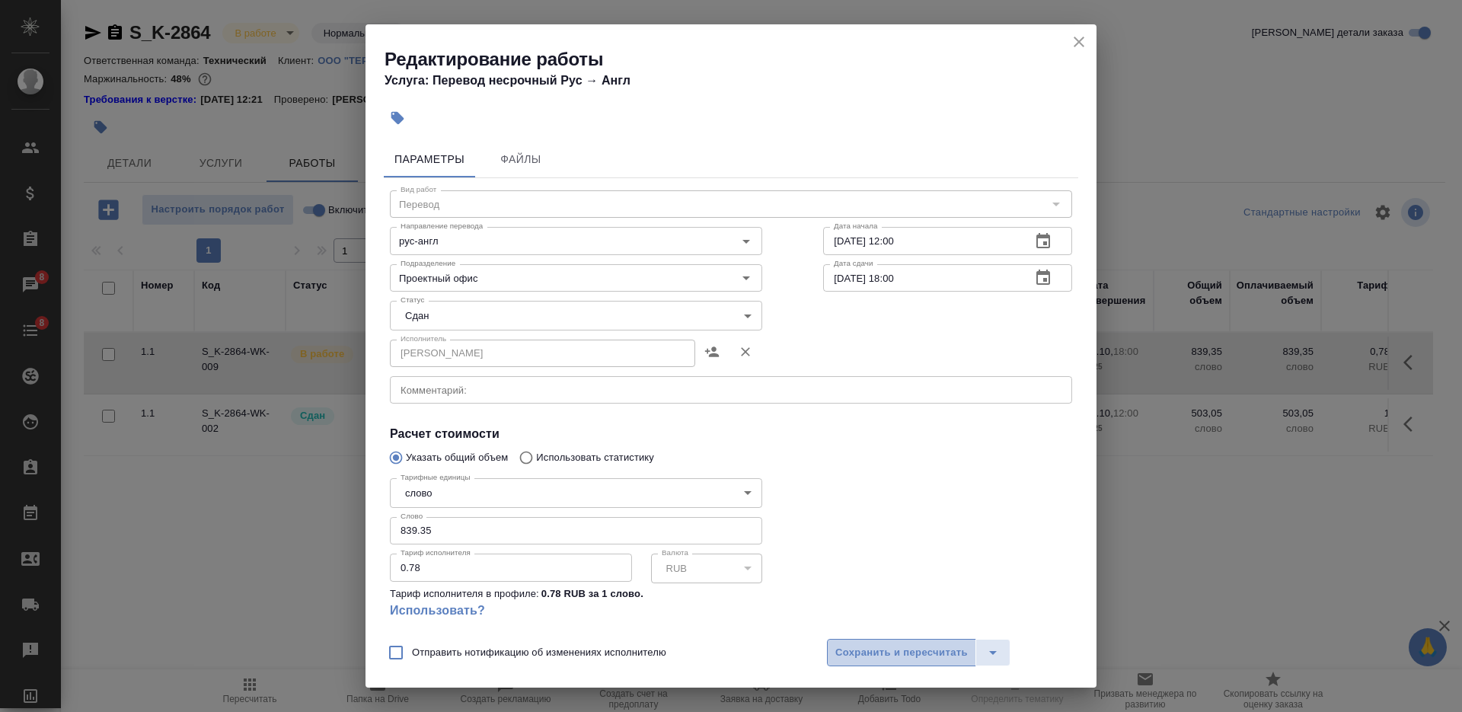
click at [843, 648] on span "Сохранить и пересчитать" at bounding box center [901, 653] width 132 height 18
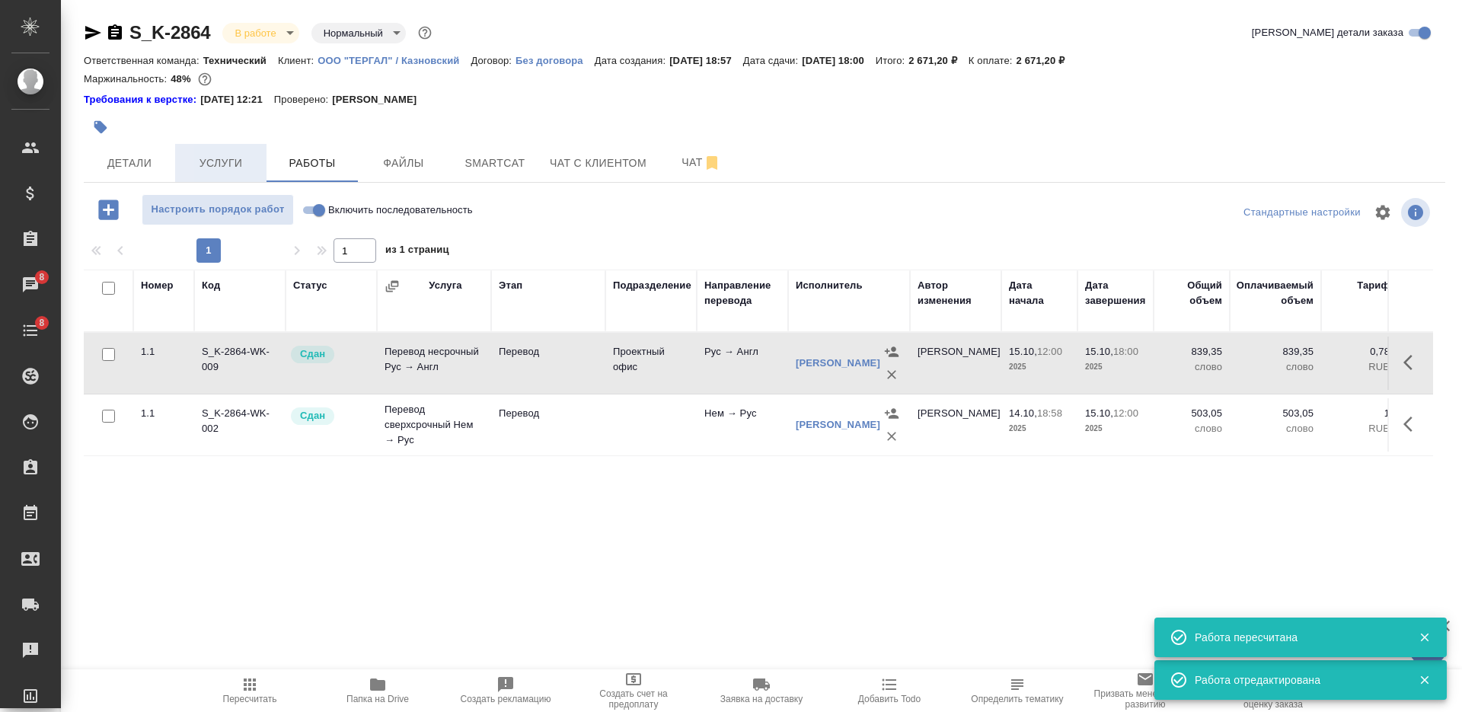
click at [215, 154] on span "Услуги" at bounding box center [220, 163] width 73 height 19
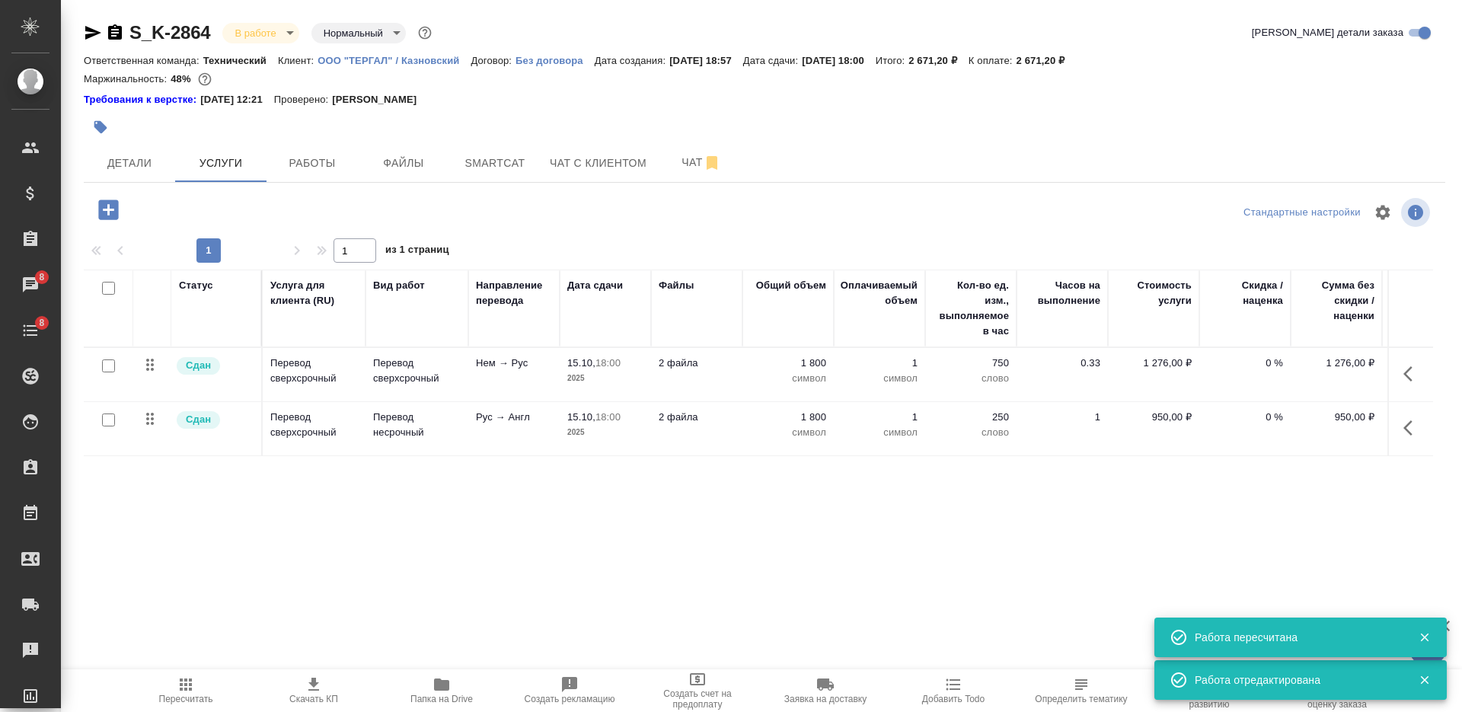
click at [704, 429] on td "2 файла" at bounding box center [696, 428] width 91 height 53
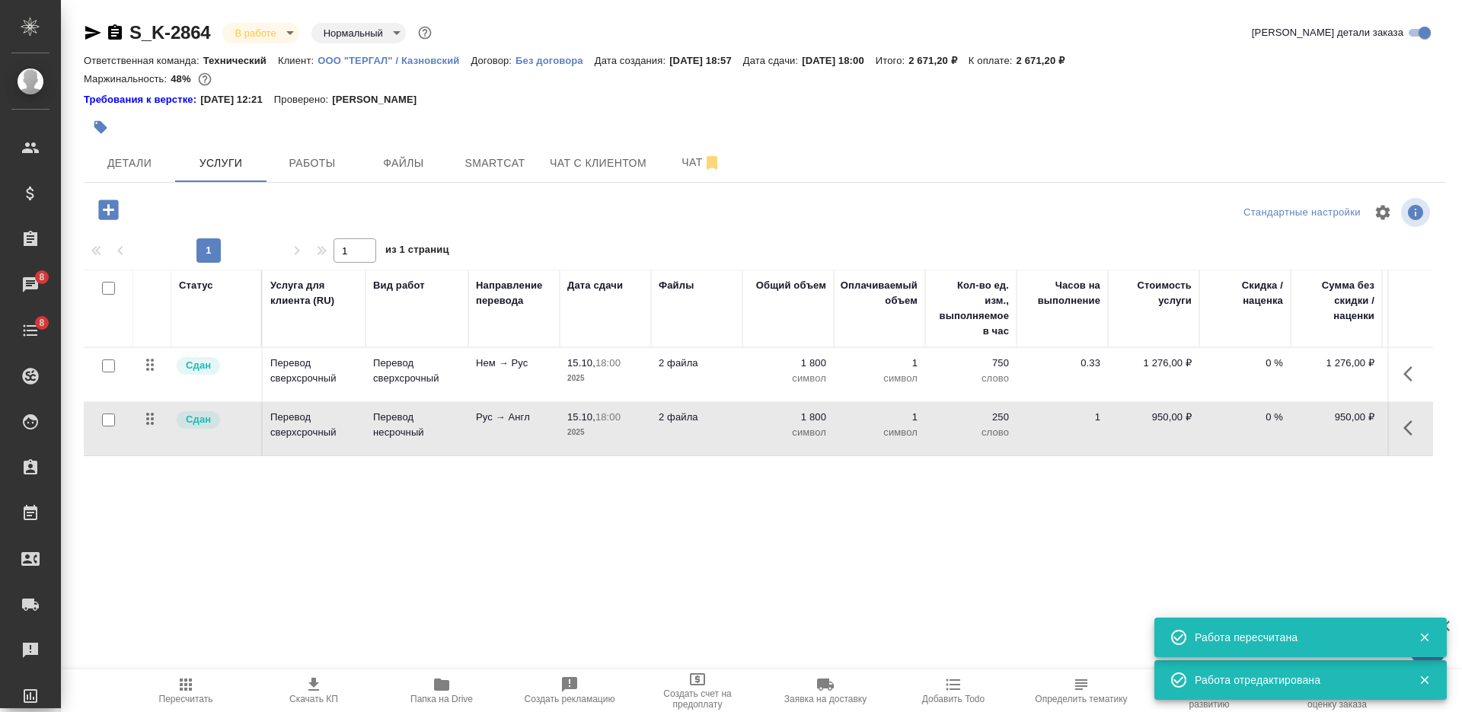
click at [704, 429] on td "2 файла" at bounding box center [696, 428] width 91 height 53
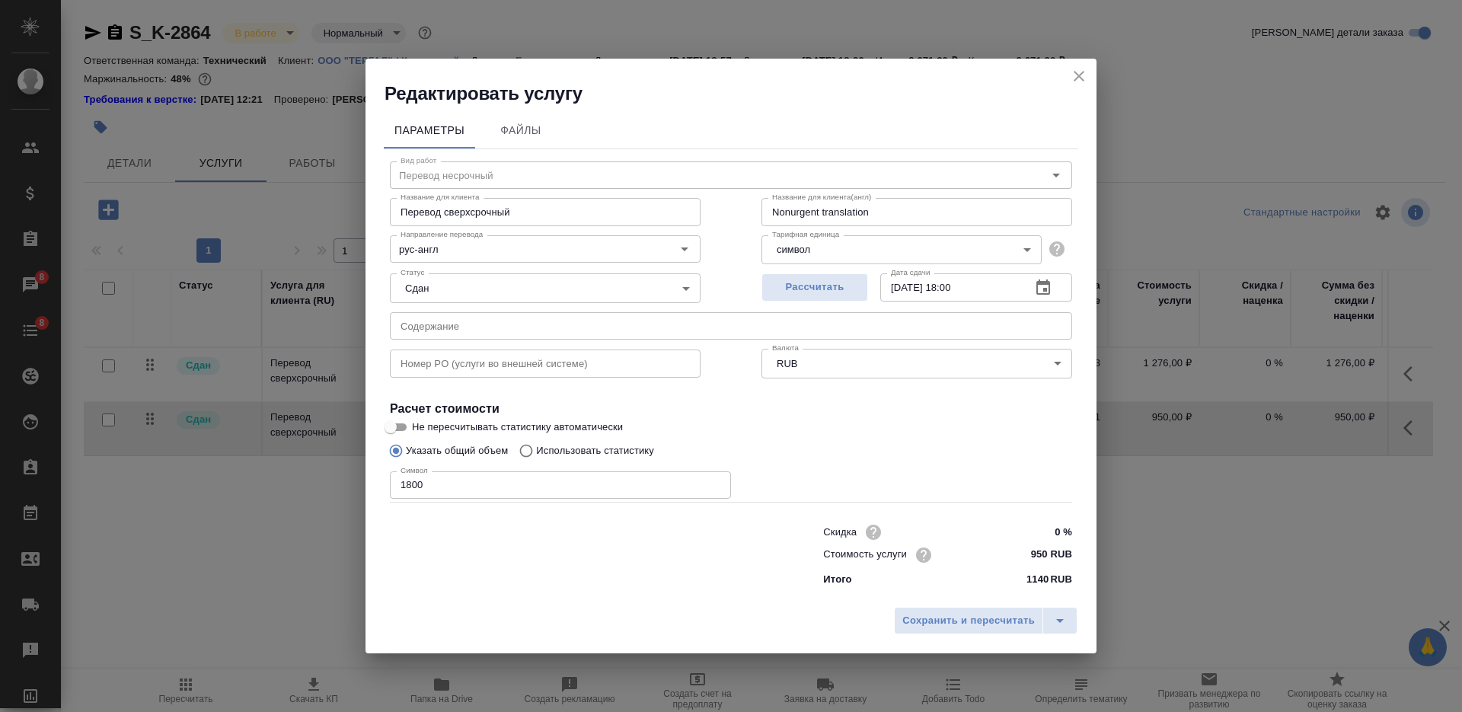
click at [417, 490] on input "1800" at bounding box center [560, 484] width 341 height 27
click at [417, 488] on input "1800" at bounding box center [560, 484] width 341 height 27
type input "12328"
click at [934, 625] on span "Сохранить и пересчитать" at bounding box center [968, 621] width 132 height 18
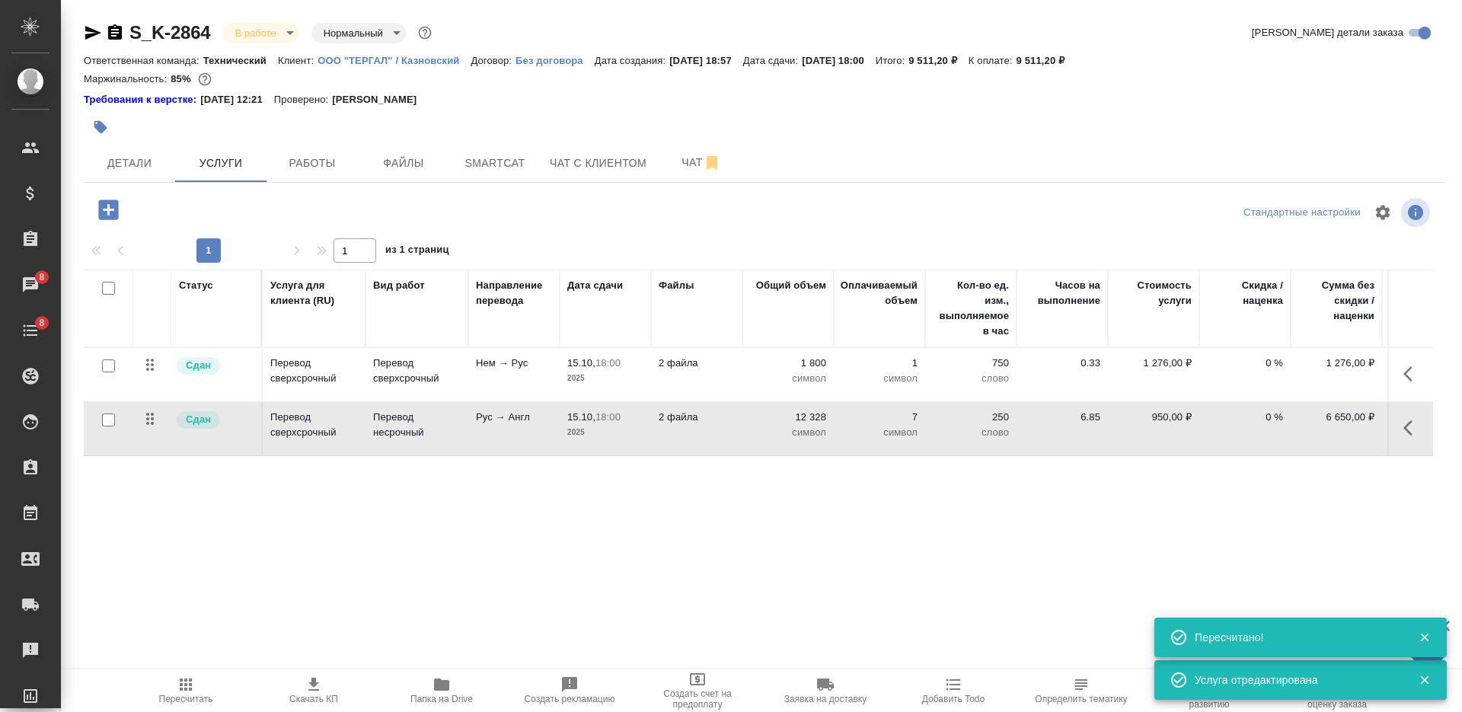
click at [425, 690] on span "Папка на Drive" at bounding box center [442, 689] width 110 height 29
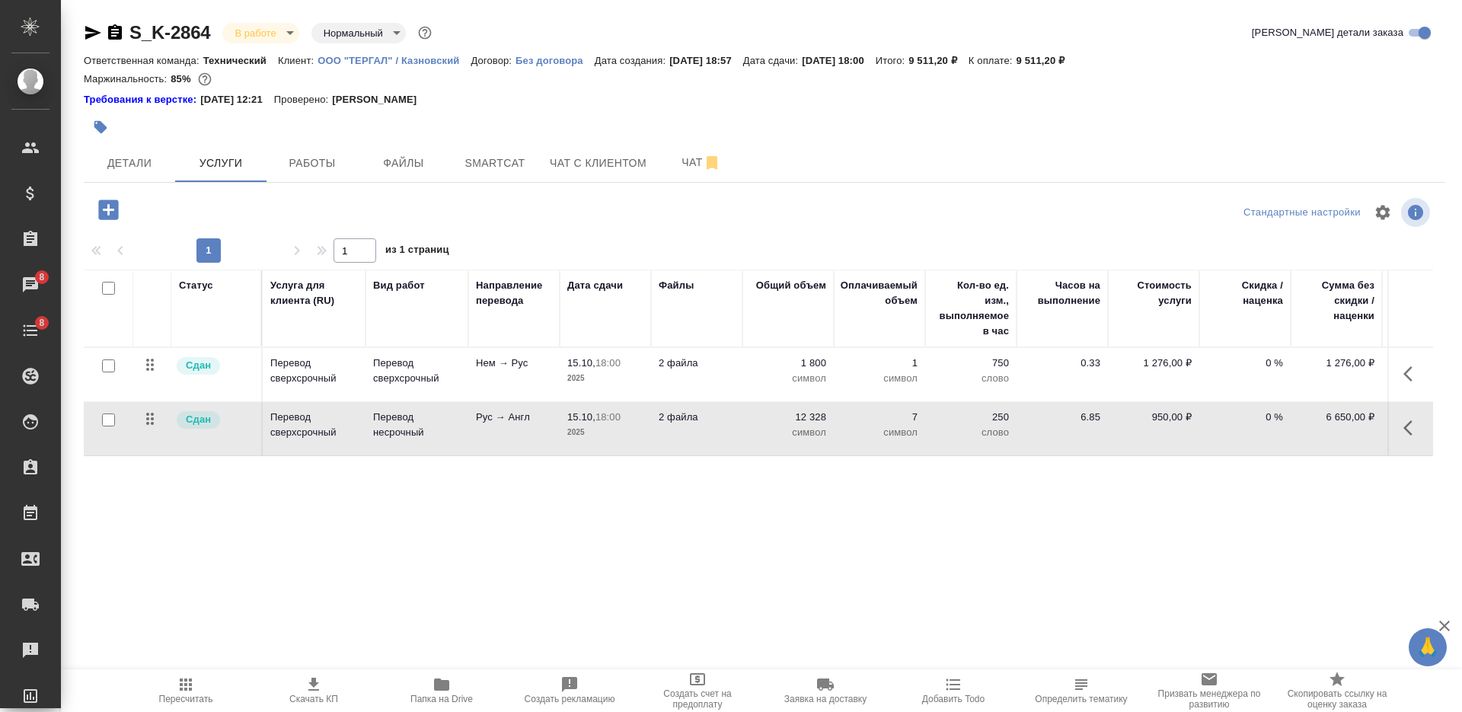
click at [727, 375] on td "2 файла" at bounding box center [696, 374] width 91 height 53
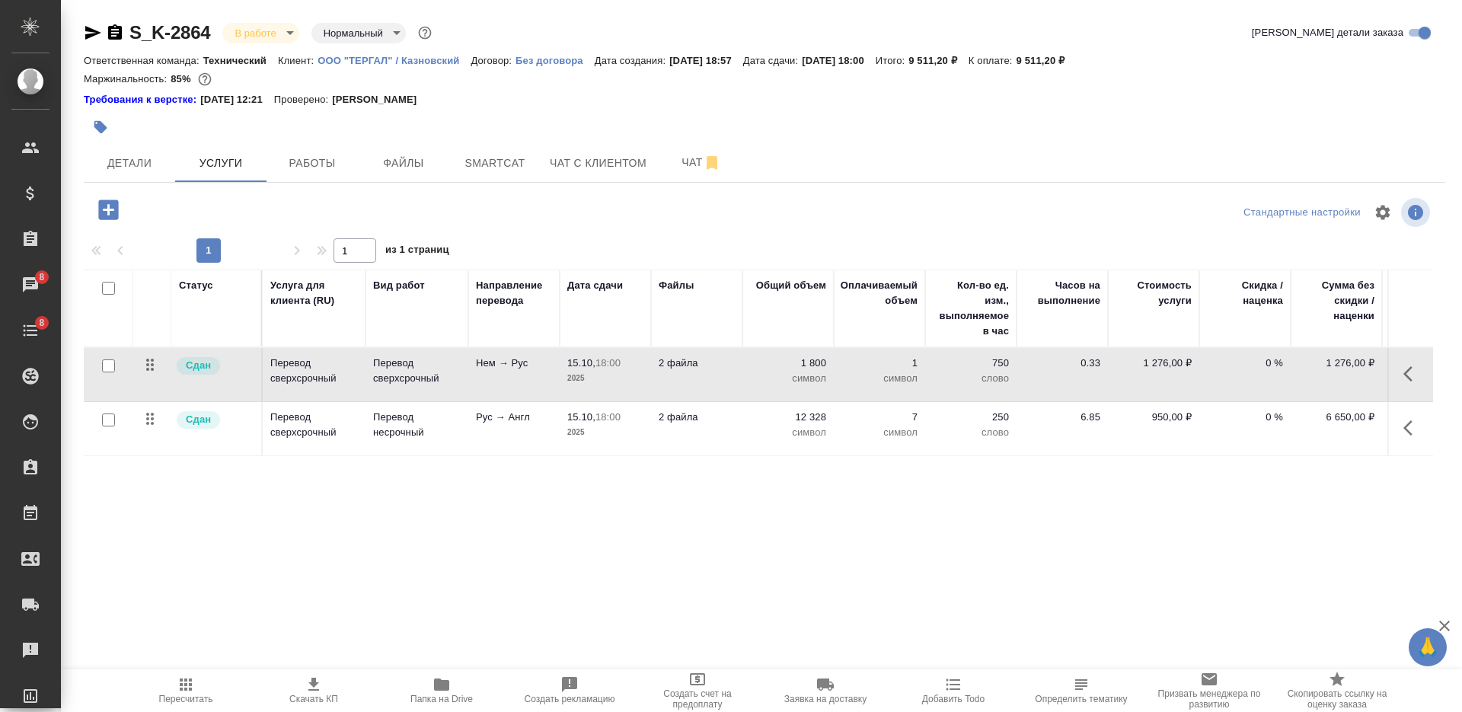
click at [727, 375] on td "2 файла" at bounding box center [696, 374] width 91 height 53
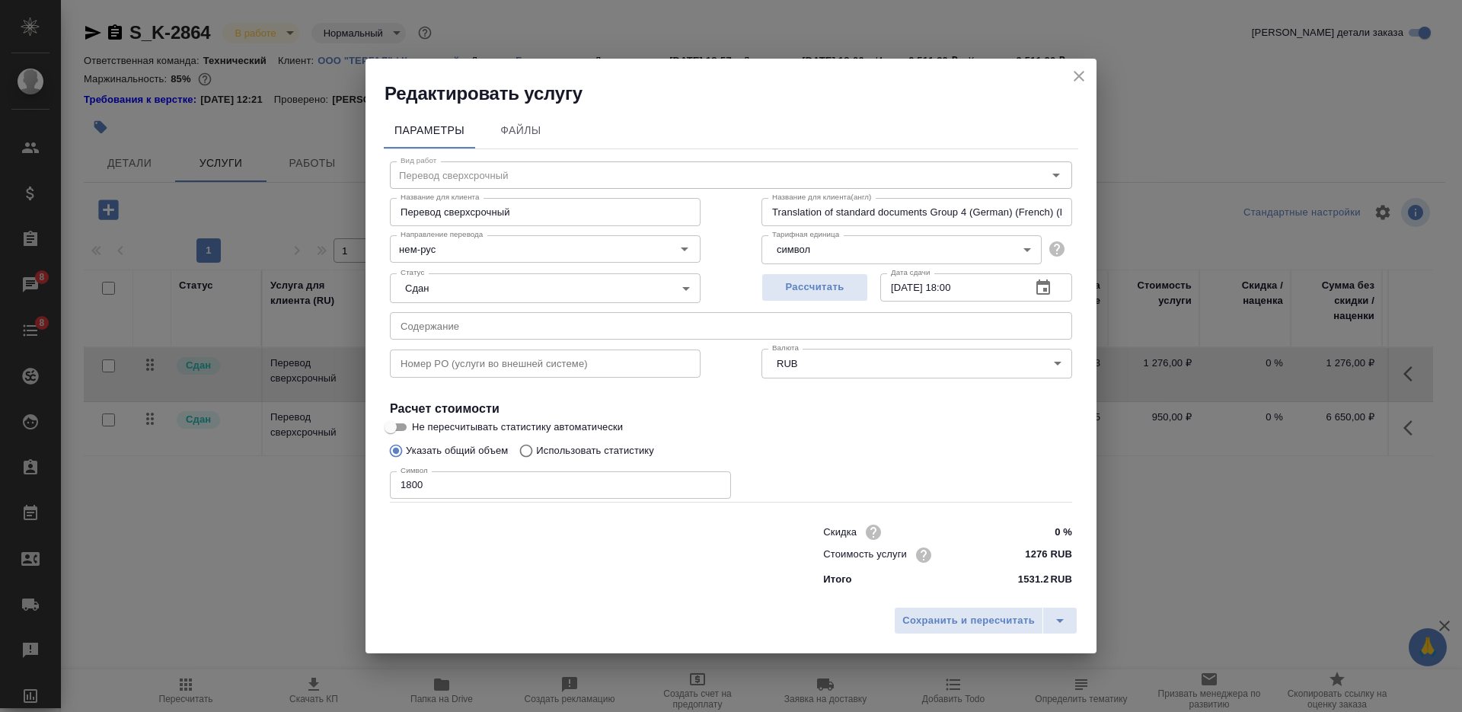
click at [407, 476] on input "1800" at bounding box center [560, 484] width 341 height 27
type input "12391"
click at [934, 634] on button "Сохранить и пересчитать" at bounding box center [968, 620] width 149 height 27
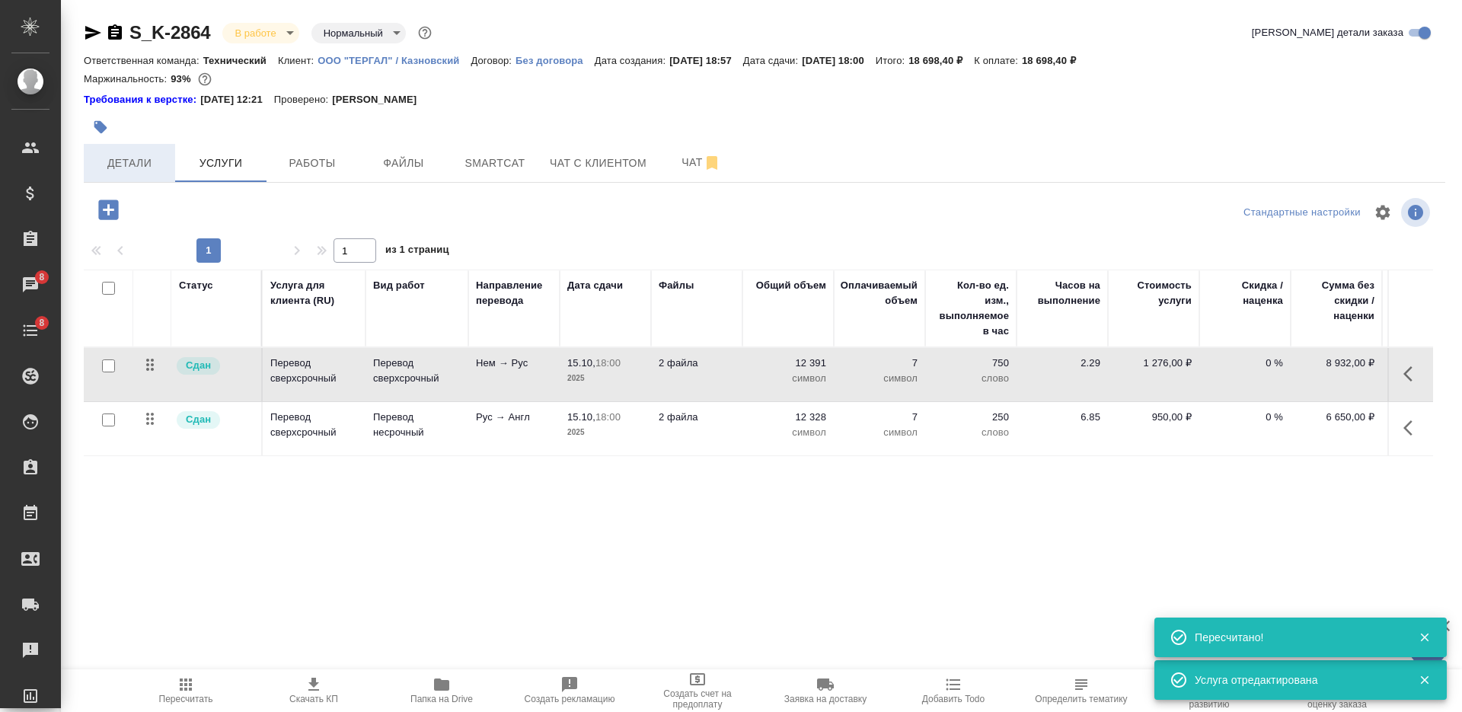
click at [146, 170] on span "Детали" at bounding box center [129, 163] width 73 height 19
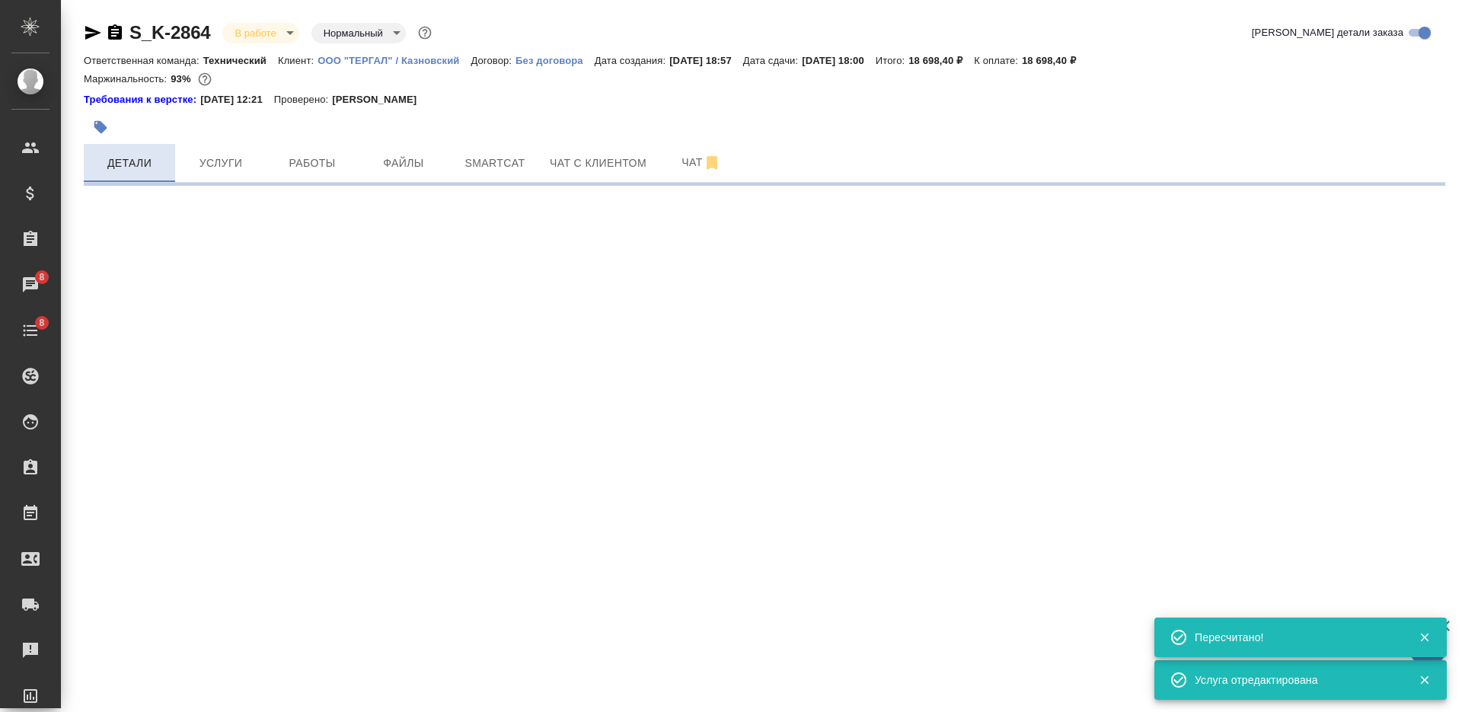
select select "RU"
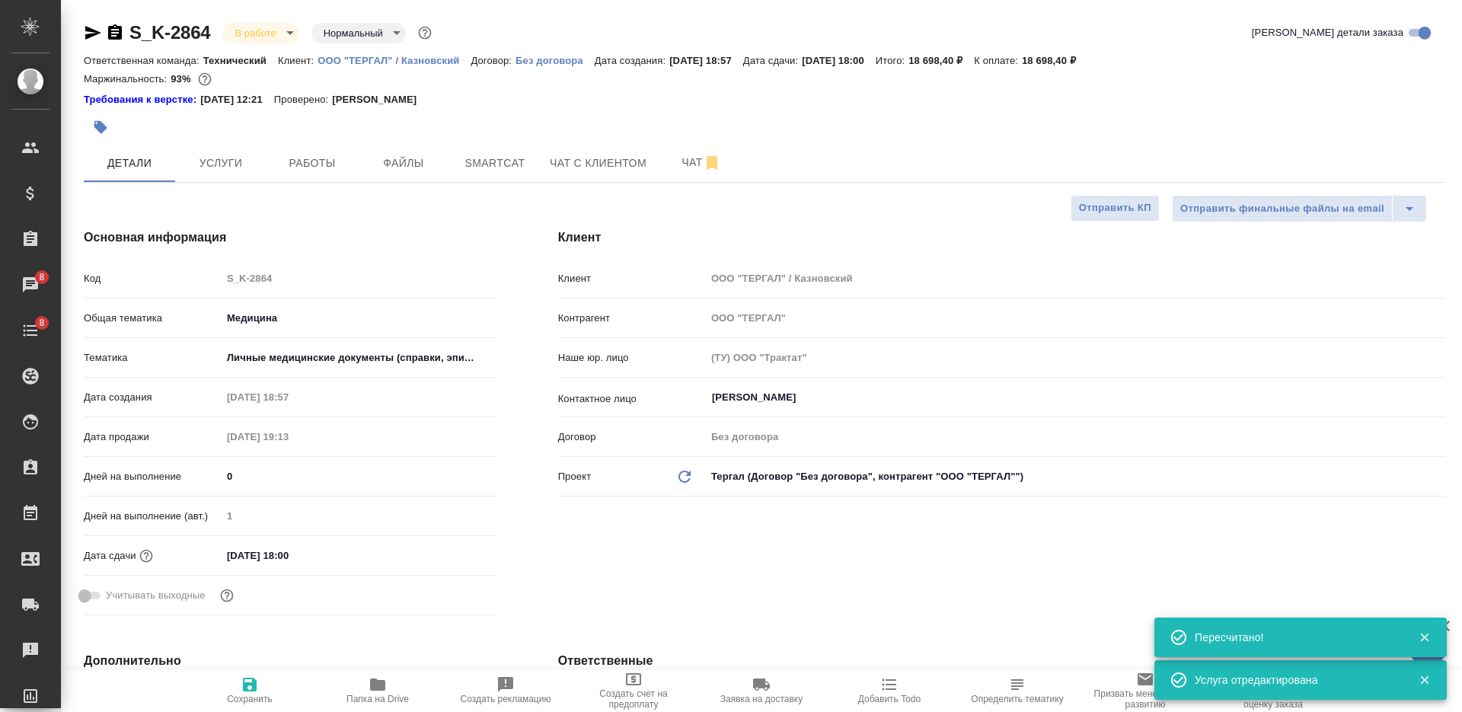
type textarea "x"
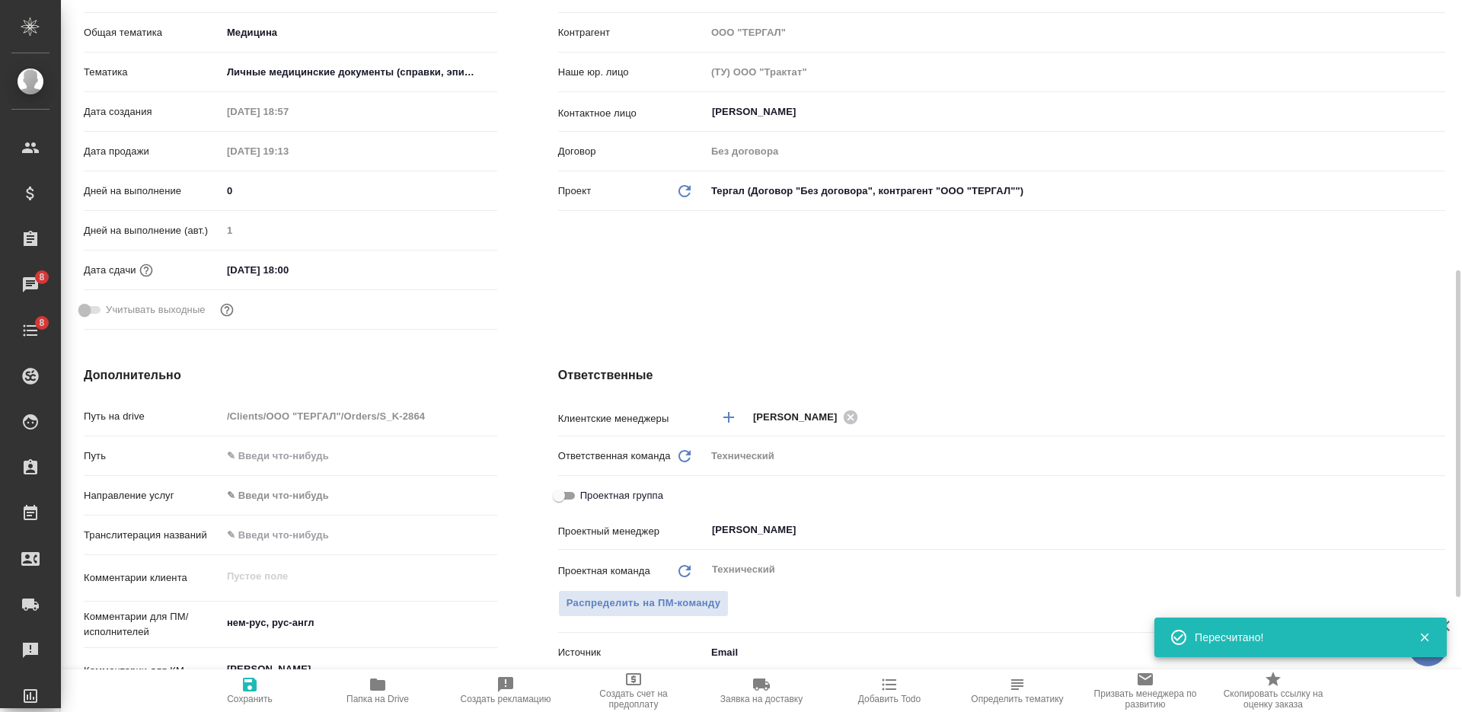
scroll to position [476, 0]
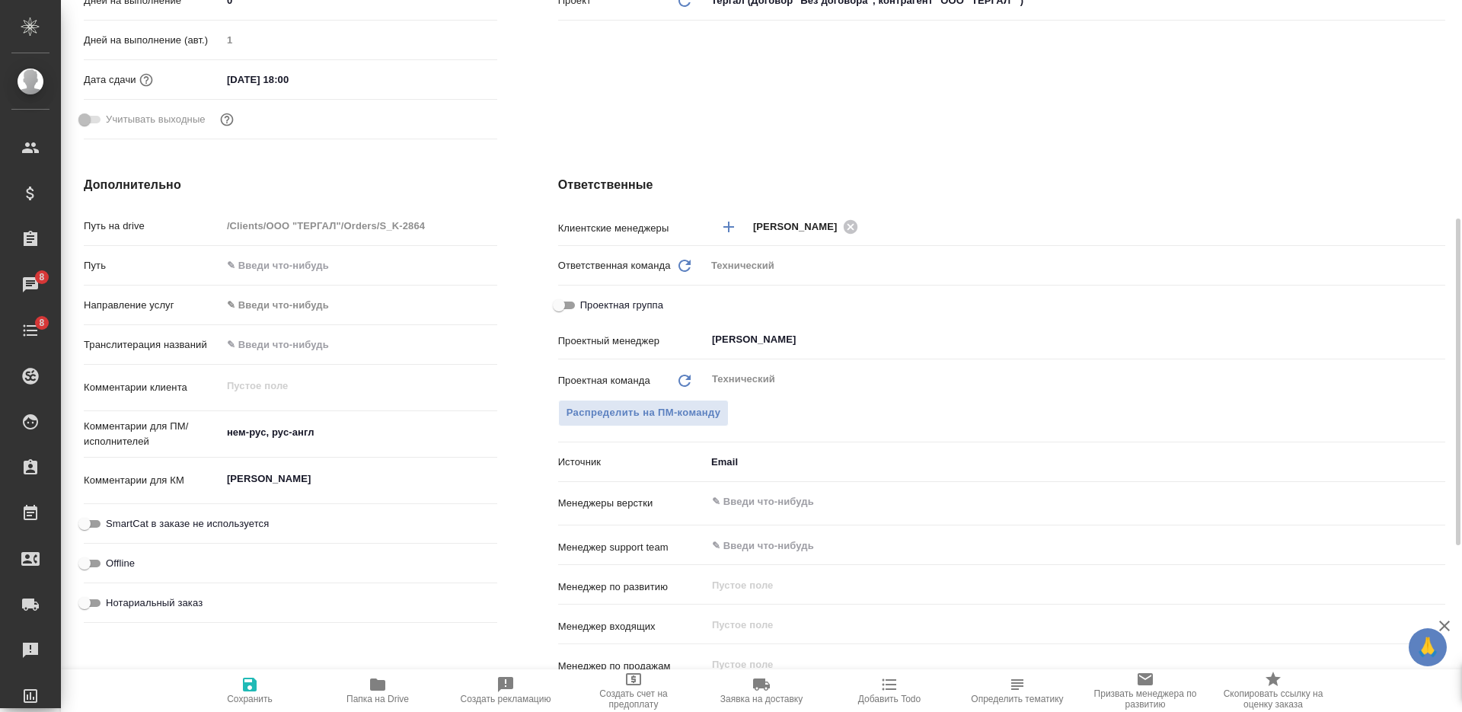
click at [308, 483] on textarea "Рауд Марилис" at bounding box center [360, 479] width 276 height 26
type textarea "x"
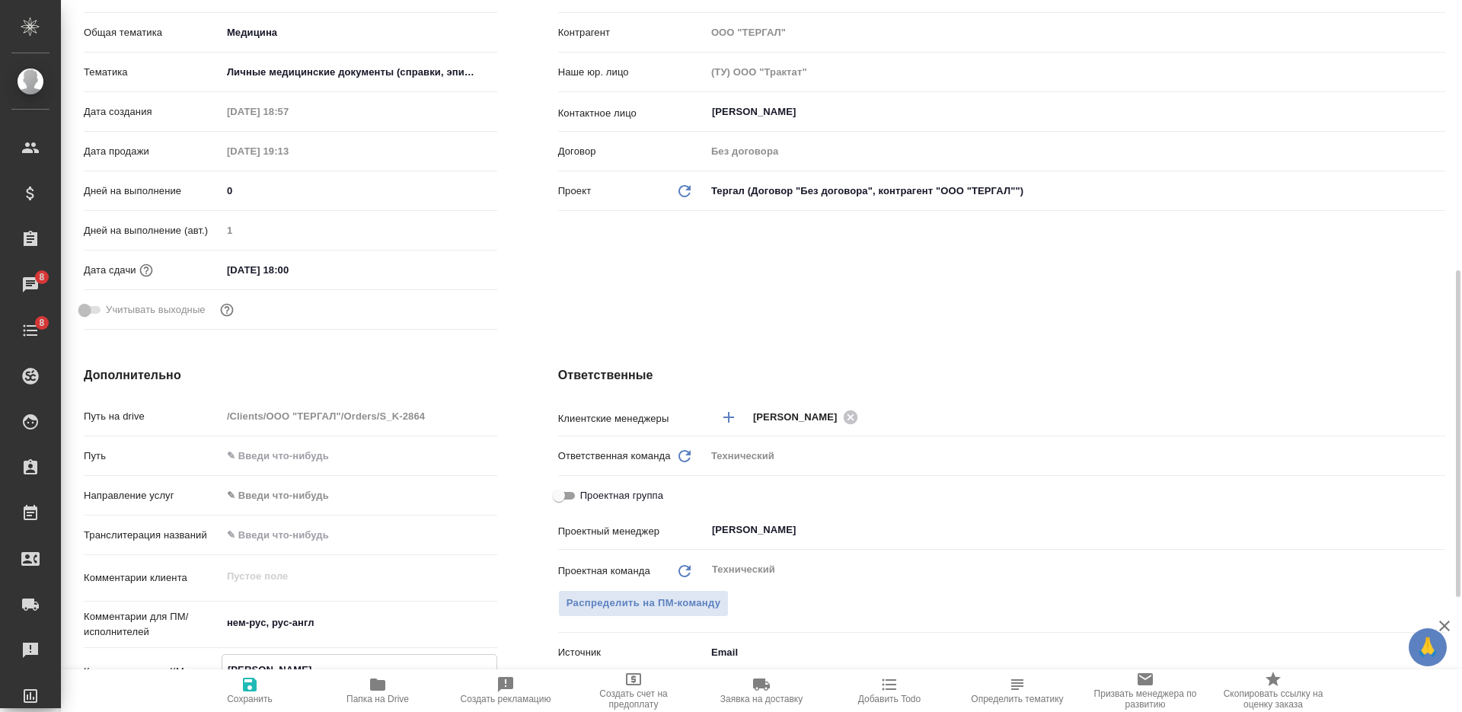
scroll to position [0, 0]
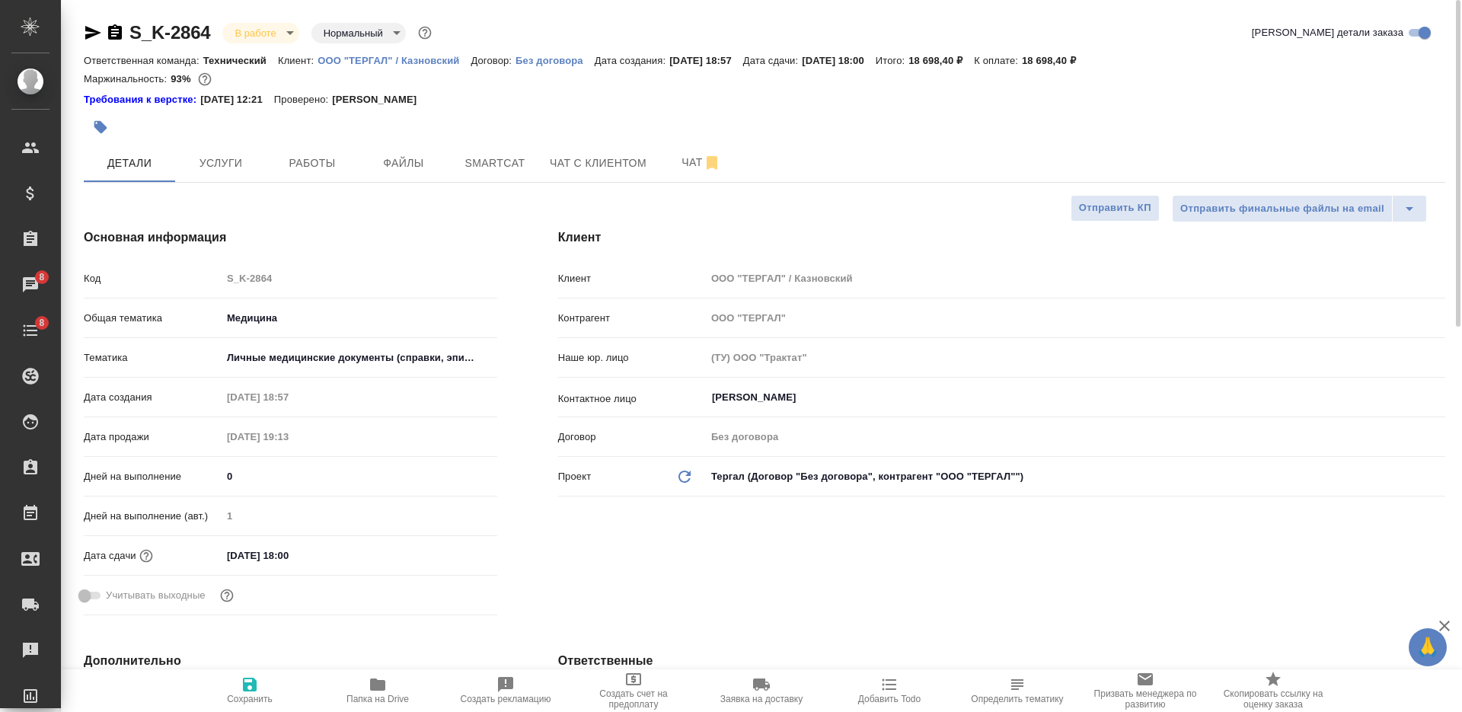
click at [260, 692] on span "Сохранить" at bounding box center [250, 689] width 110 height 29
type textarea "x"
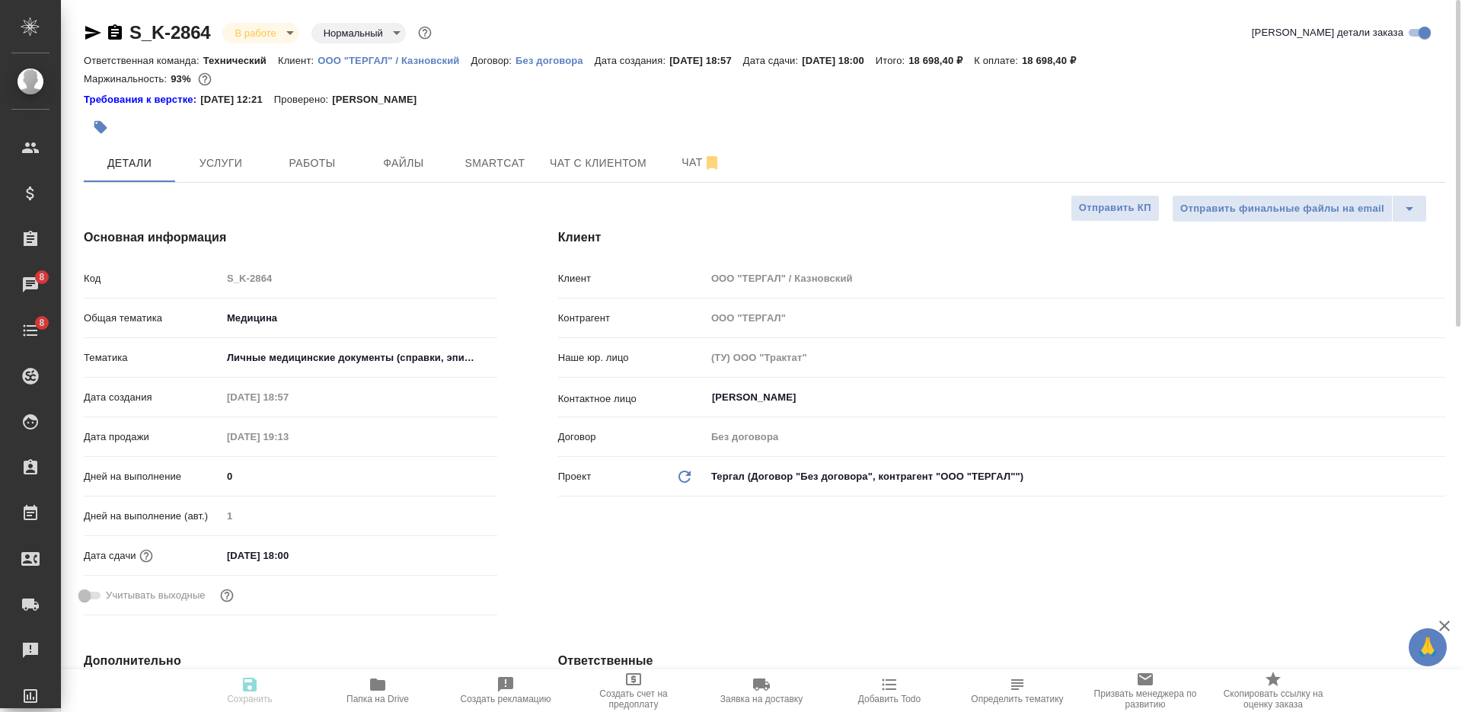
type textarea "x"
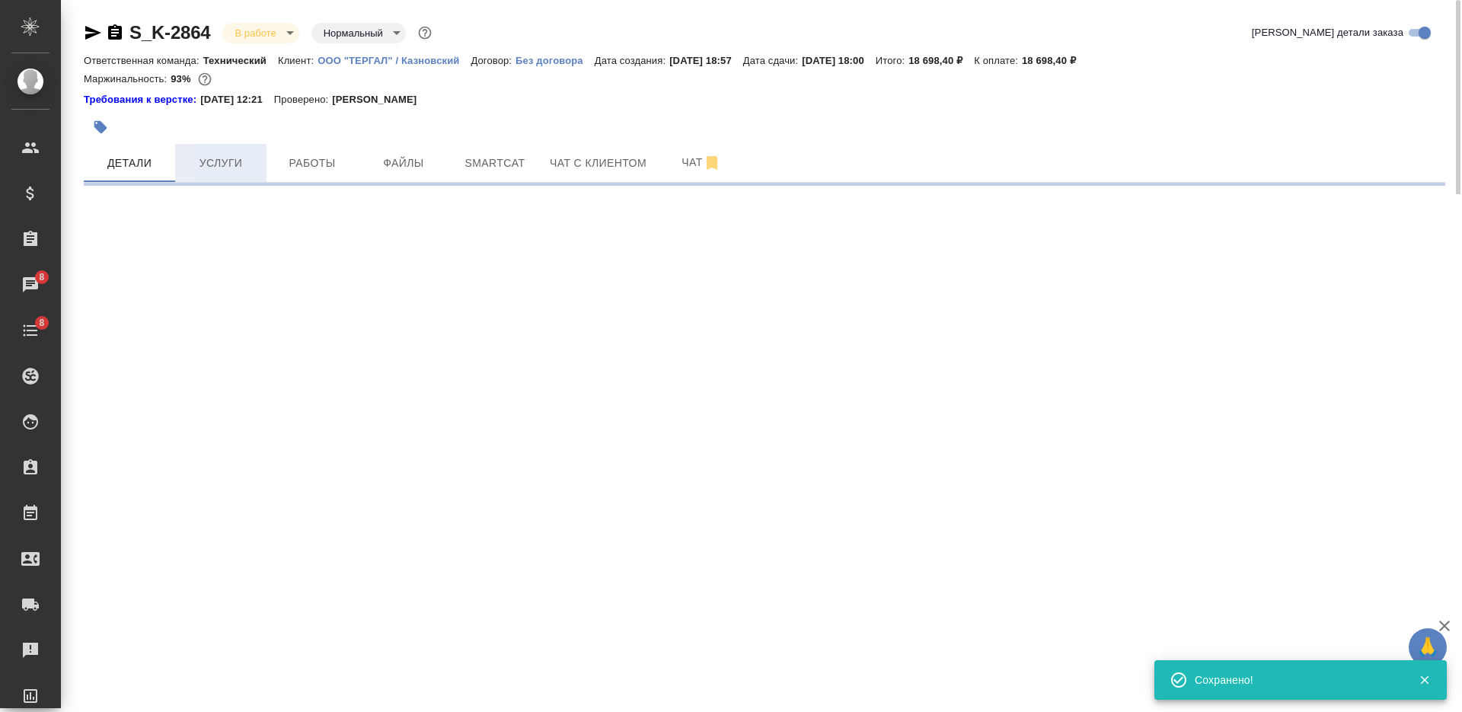
select select "RU"
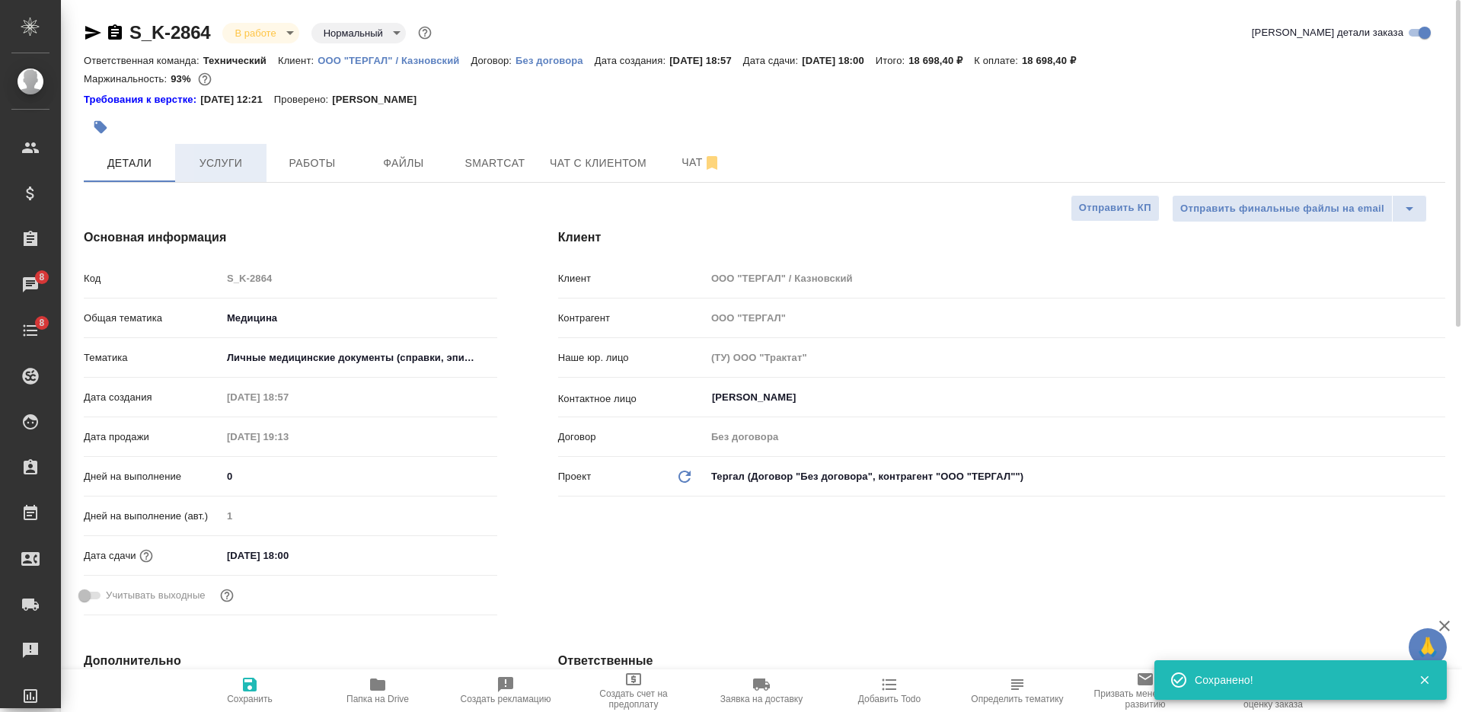
type textarea "x"
click at [213, 155] on span "Услуги" at bounding box center [220, 163] width 73 height 19
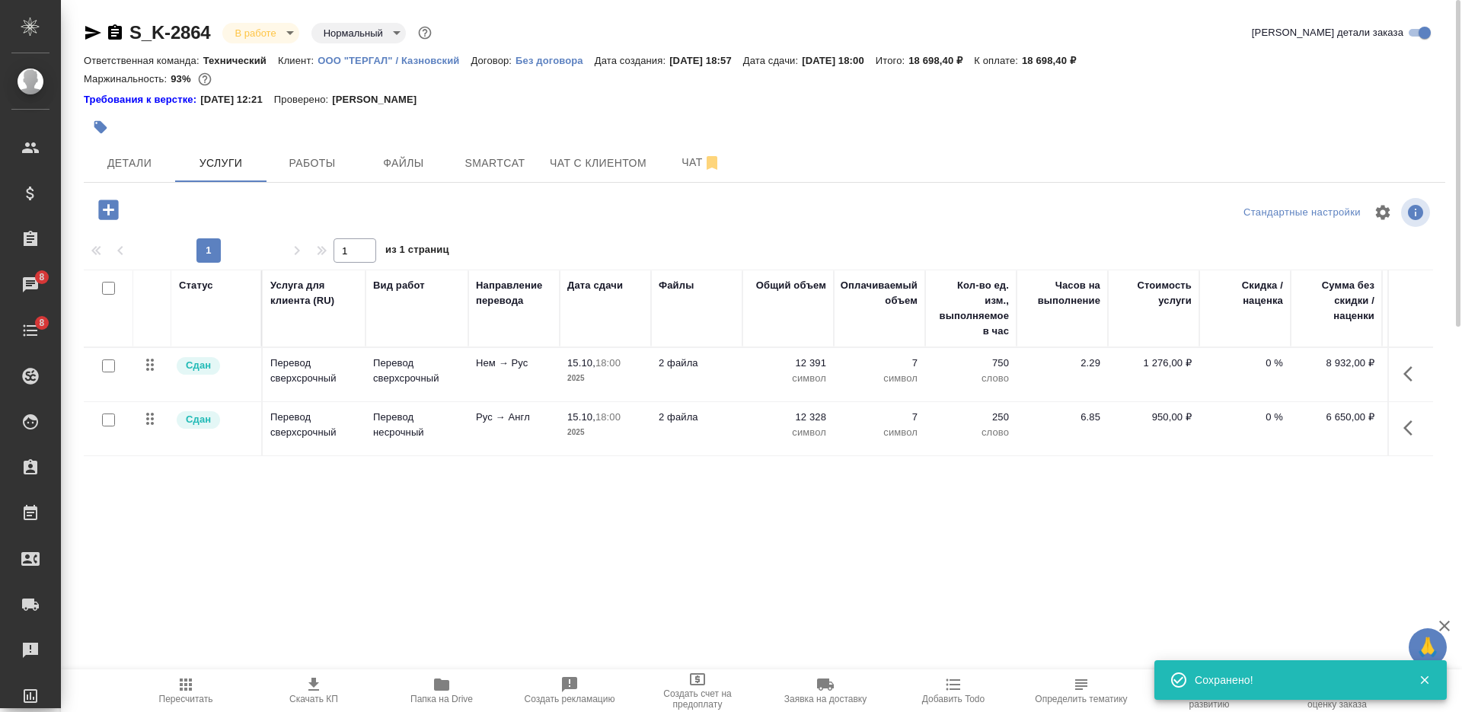
click at [111, 290] on input "checkbox" at bounding box center [108, 288] width 13 height 13
checkbox input "true"
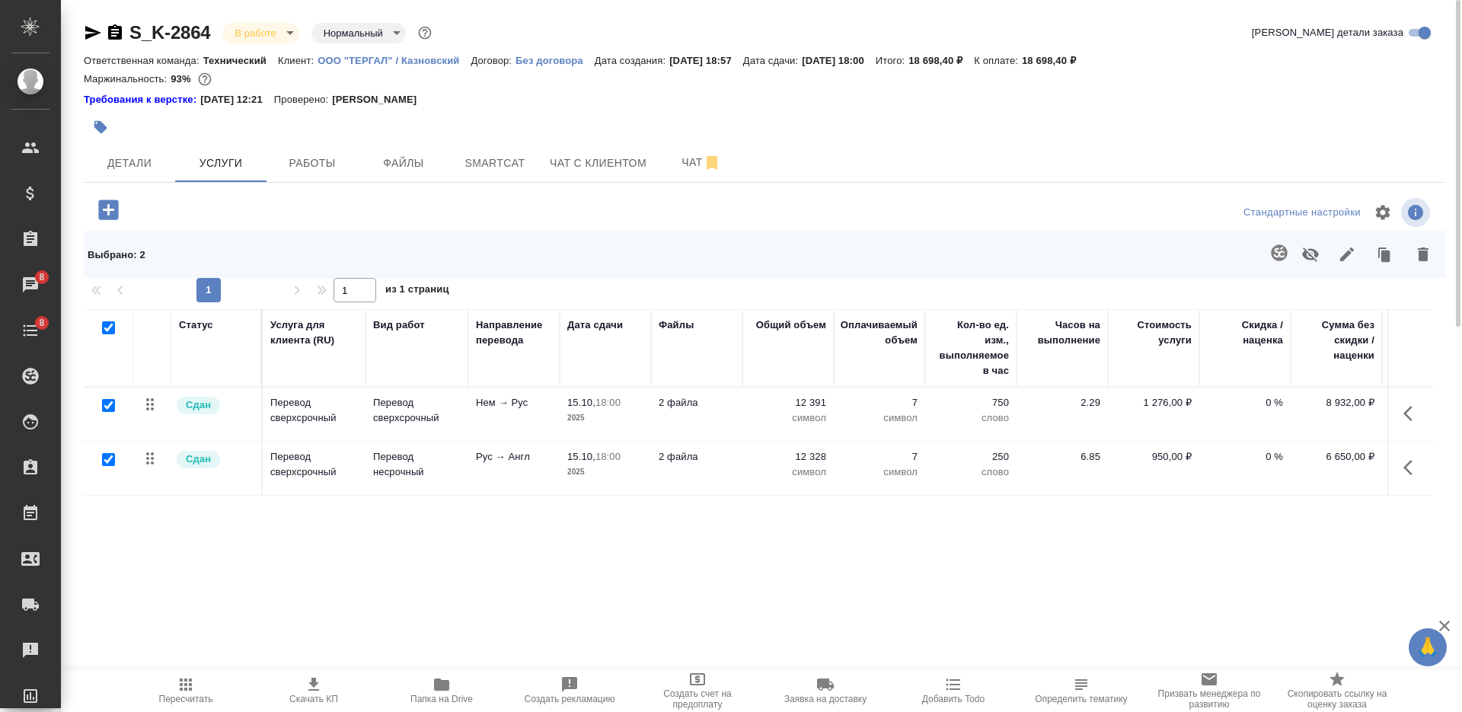
click at [1349, 260] on icon "button" at bounding box center [1347, 254] width 18 height 18
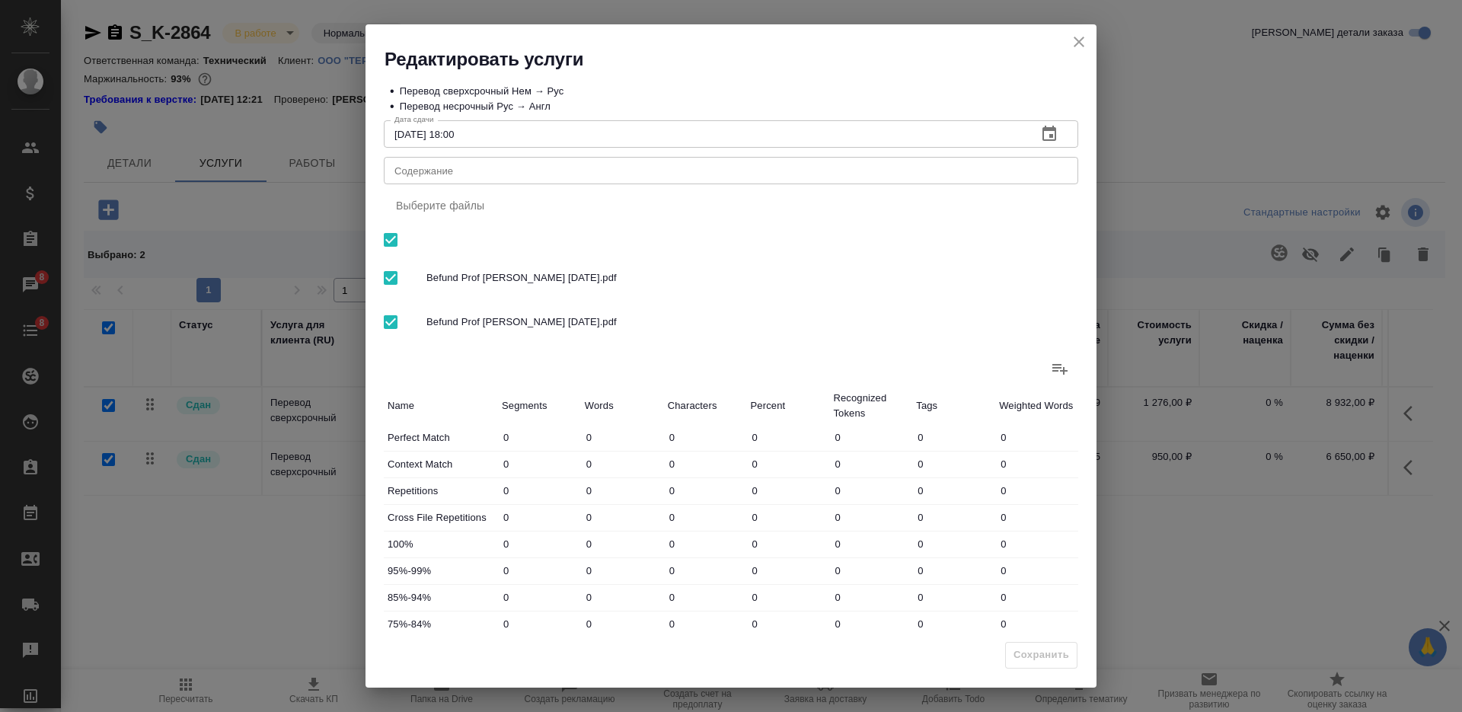
click at [867, 168] on textarea "Содержание" at bounding box center [730, 170] width 673 height 11
paste textarea "Рауд Марилис"
type textarea "Рауд Марилис"
click at [1048, 659] on span "Сохранить" at bounding box center [1041, 655] width 56 height 18
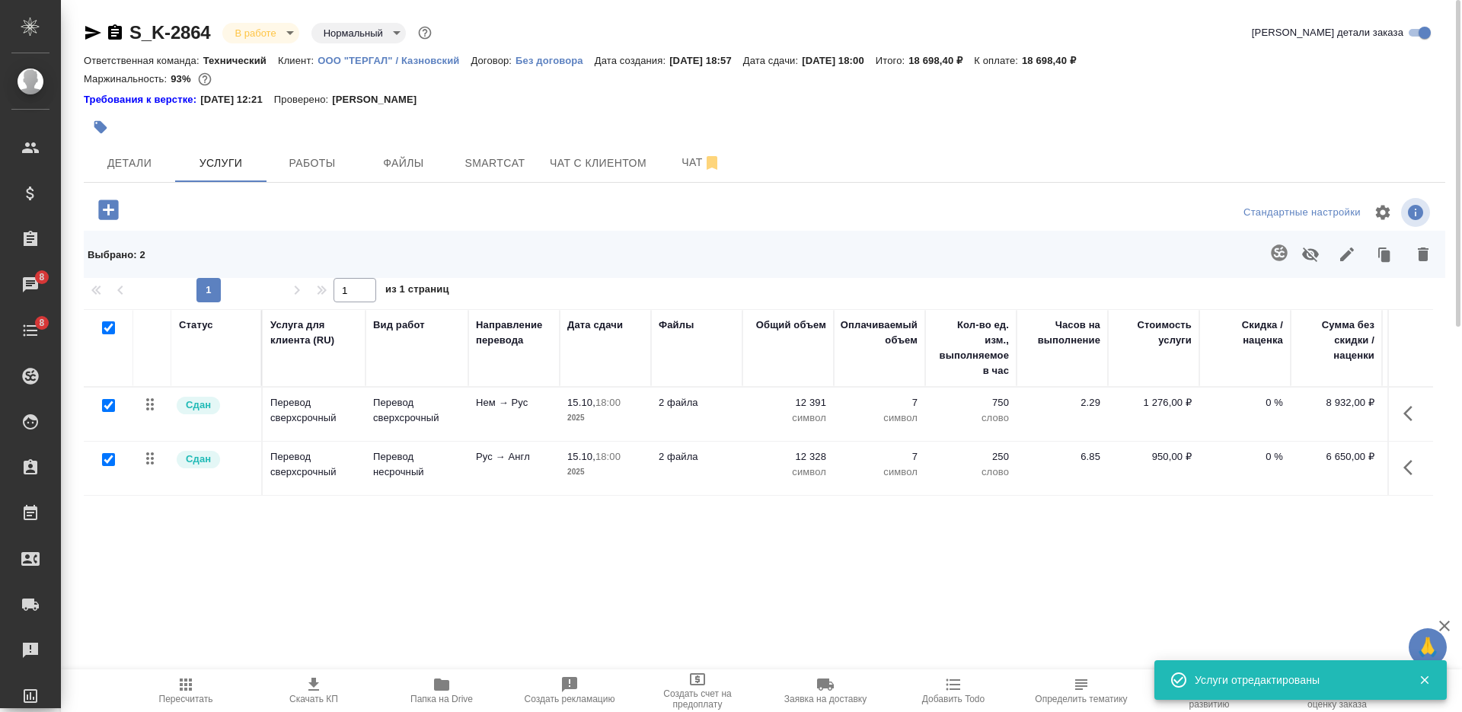
click at [206, 685] on span "Пересчитать" at bounding box center [186, 689] width 110 height 29
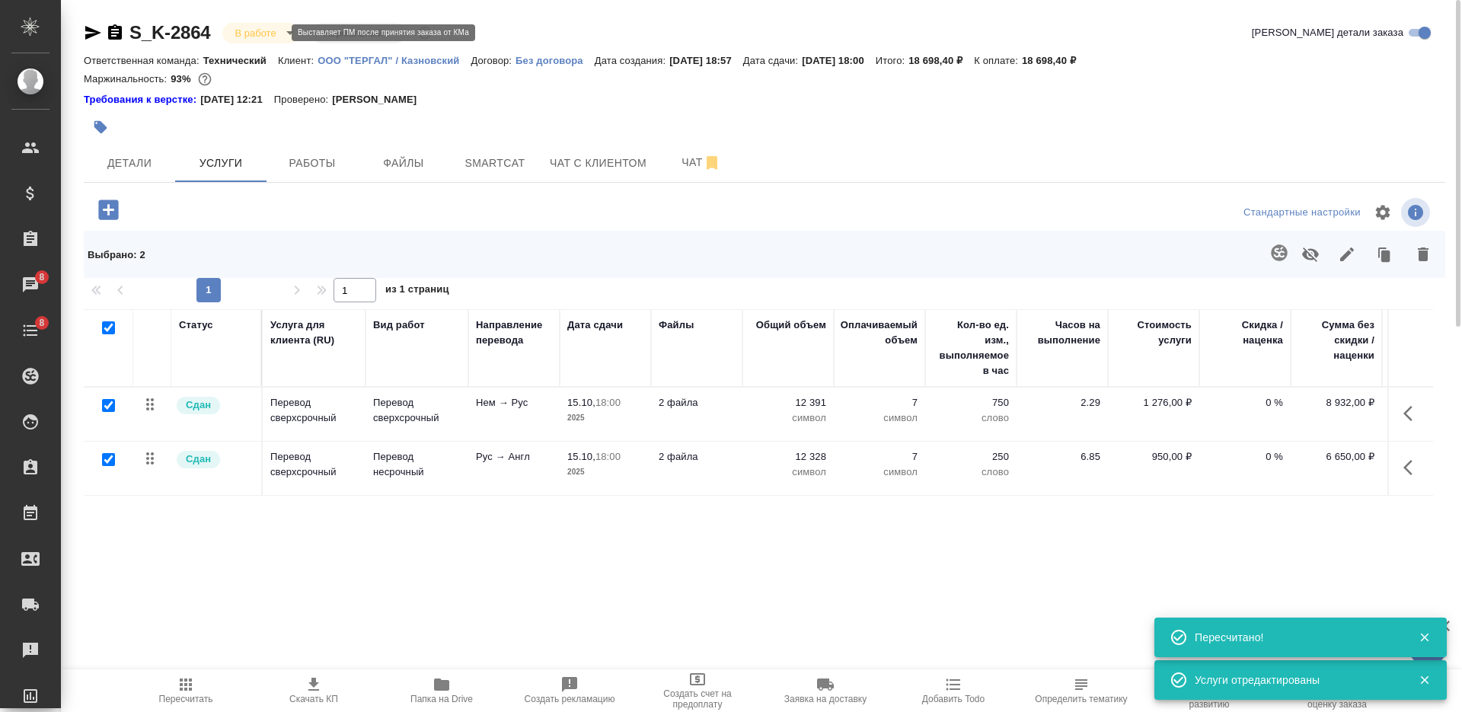
click at [265, 33] on body "🙏 .cls-1 fill:#fff; AWATERA Nikiforova Valeria Клиенты Спецификации Заказы 8 Ча…" at bounding box center [731, 356] width 1462 height 712
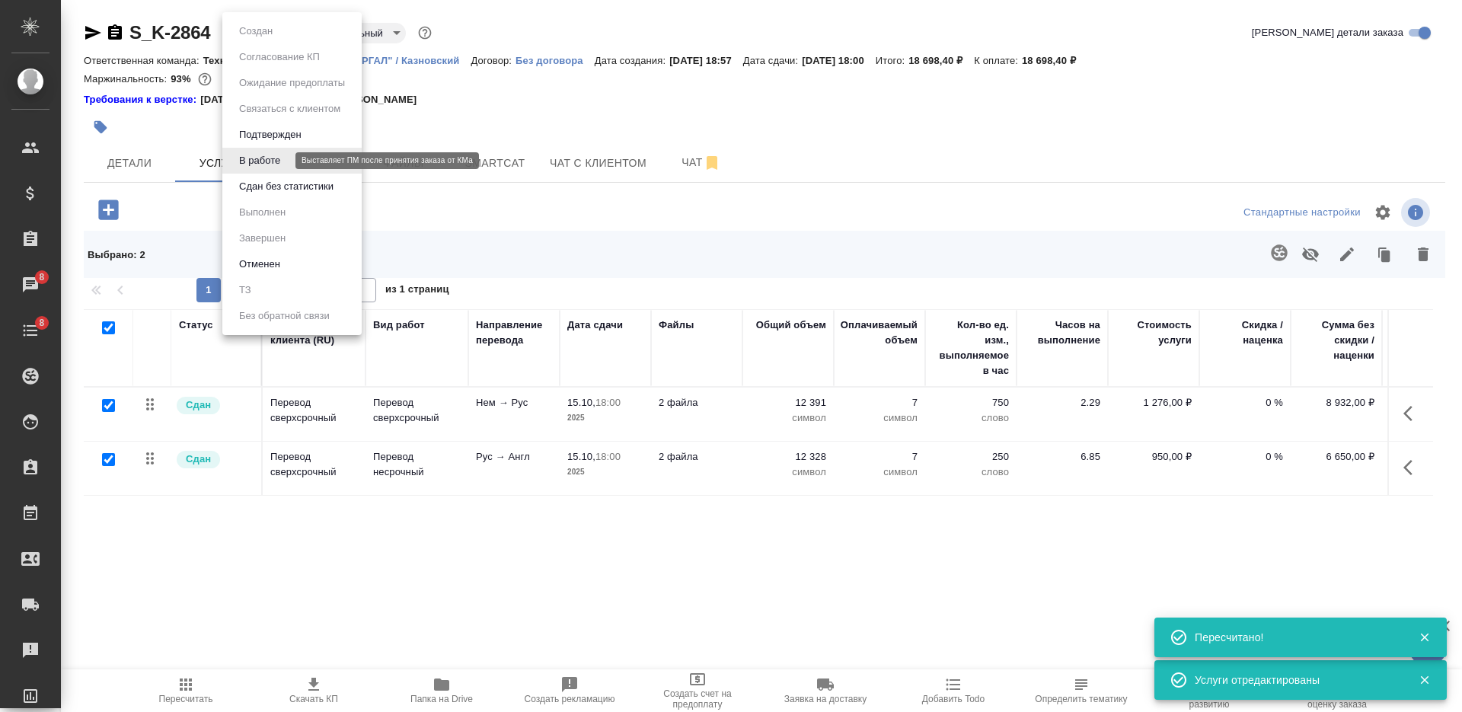
click at [276, 183] on button "Сдан без статистики" at bounding box center [287, 186] width 104 height 17
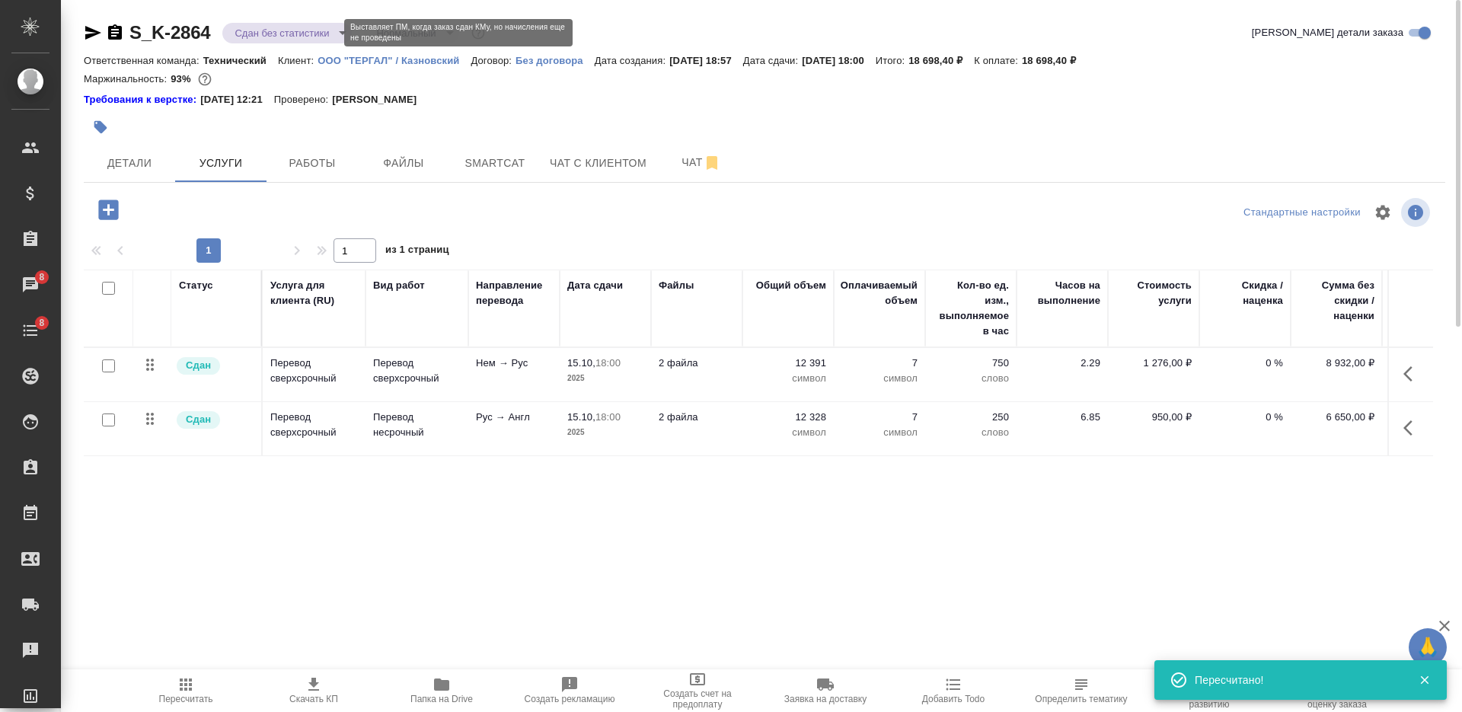
click at [266, 31] on body "🙏 .cls-1 fill:#fff; AWATERA Nikiforova Valeria Клиенты Спецификации Заказы 8 Ча…" at bounding box center [731, 356] width 1462 height 712
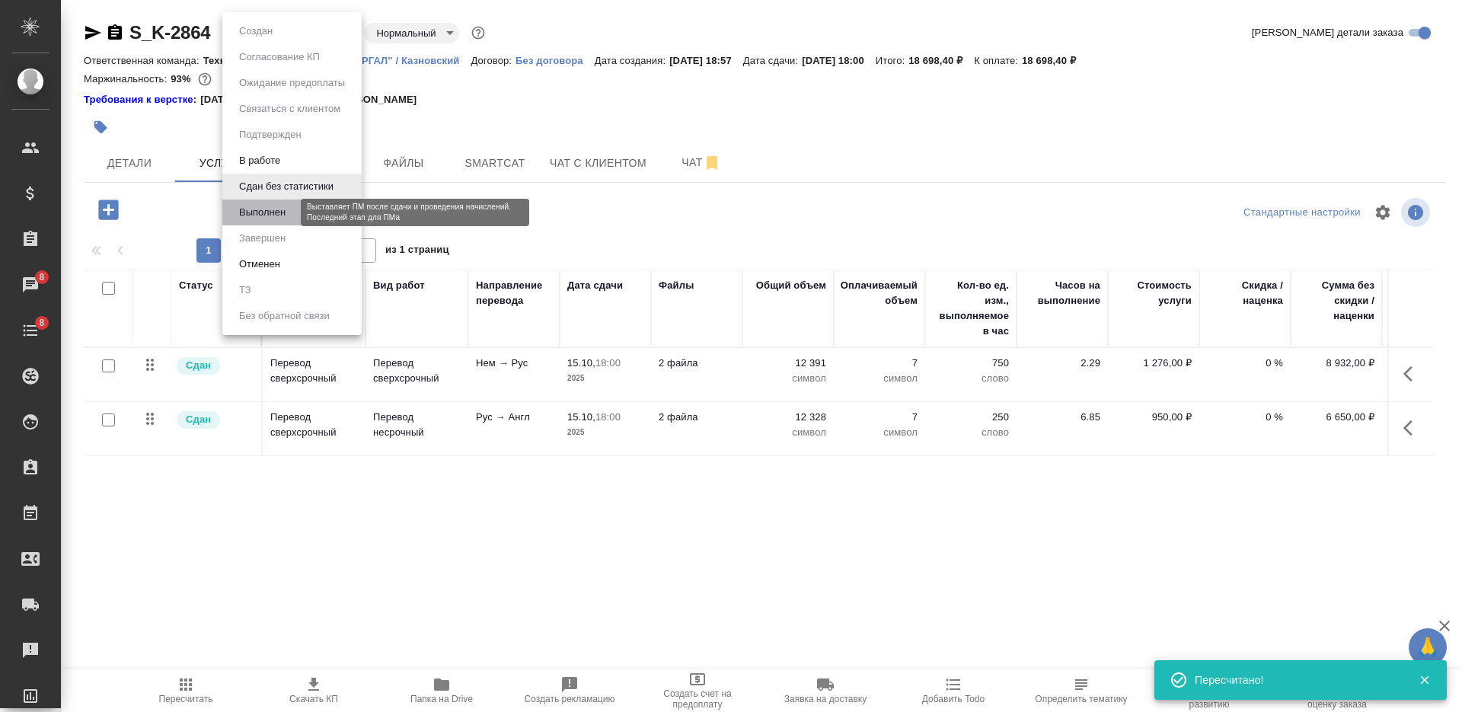
click at [271, 208] on button "Выполнен" at bounding box center [263, 212] width 56 height 17
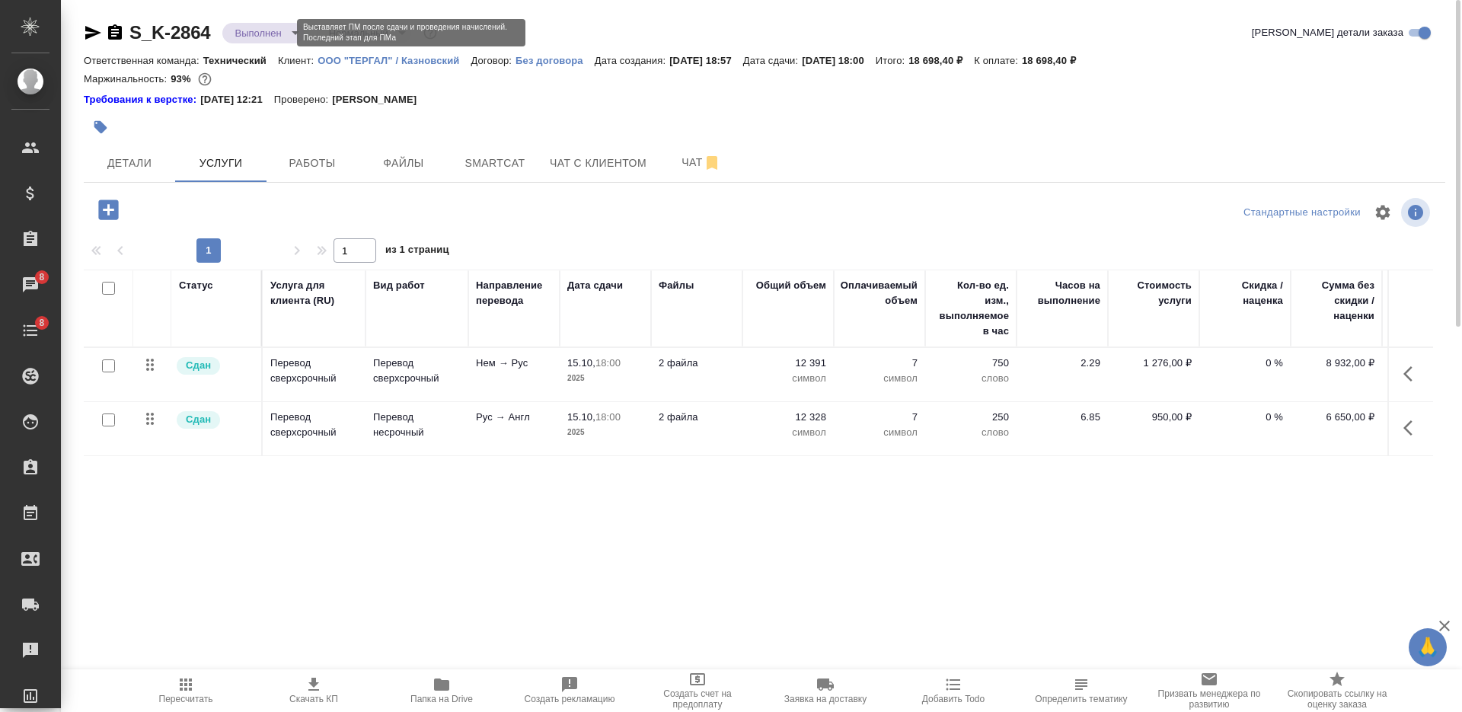
click at [266, 30] on body "🙏 .cls-1 fill:#fff; AWATERA Nikiforova Valeria Клиенты Спецификации Заказы 8 Ча…" at bounding box center [731, 356] width 1462 height 712
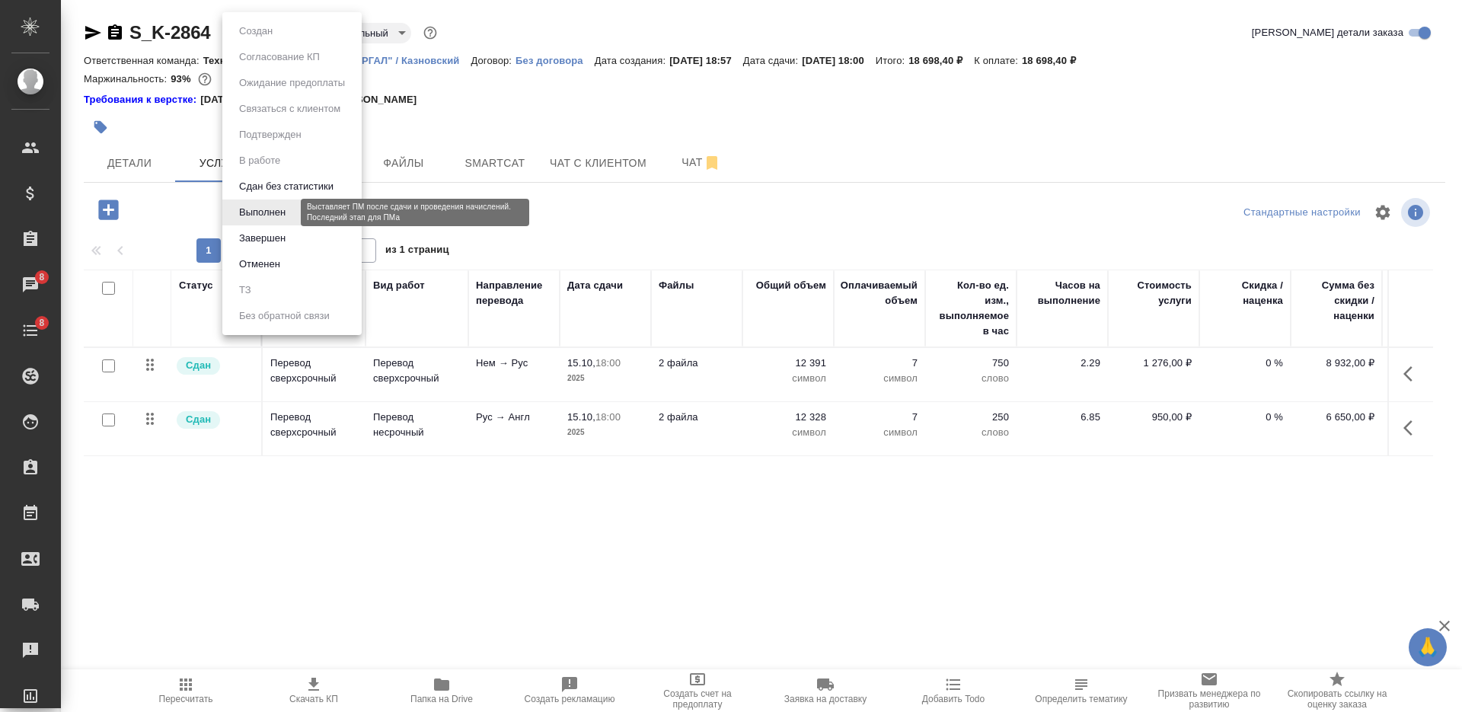
click at [286, 235] on button "Завершен" at bounding box center [263, 238] width 56 height 17
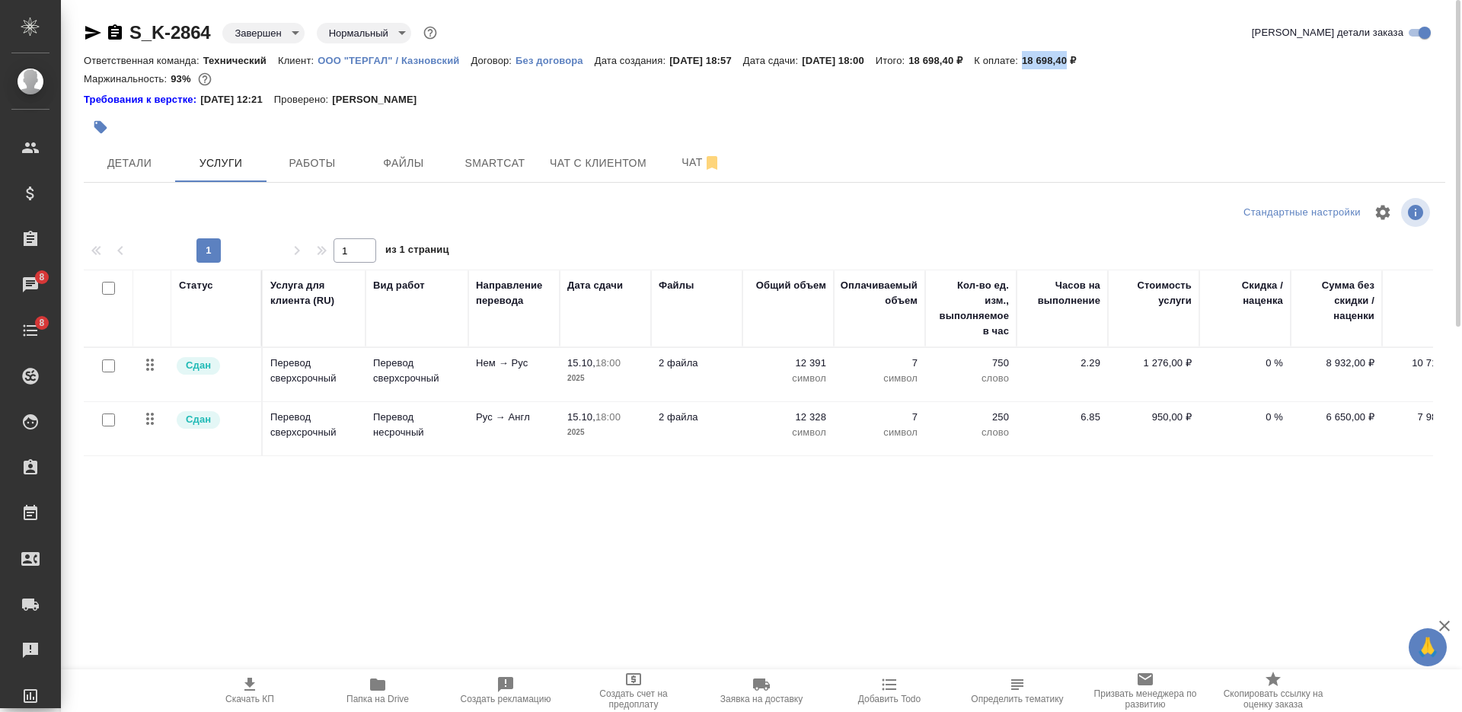
drag, startPoint x: 1061, startPoint y: 60, endPoint x: 1106, endPoint y: 64, distance: 44.3
click at [1087, 64] on p "18 698,40 ₽" at bounding box center [1054, 60] width 65 height 11
copy p "18 698,40"
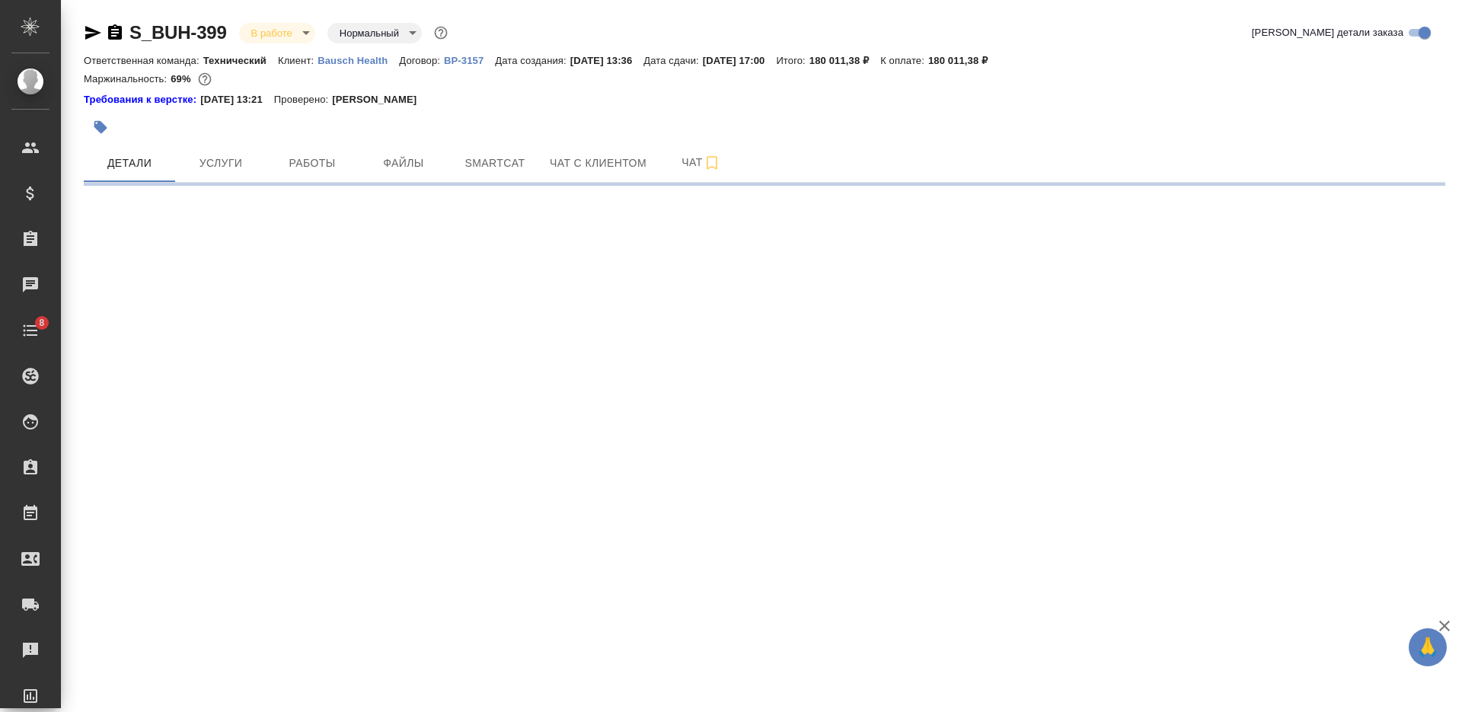
select select "RU"
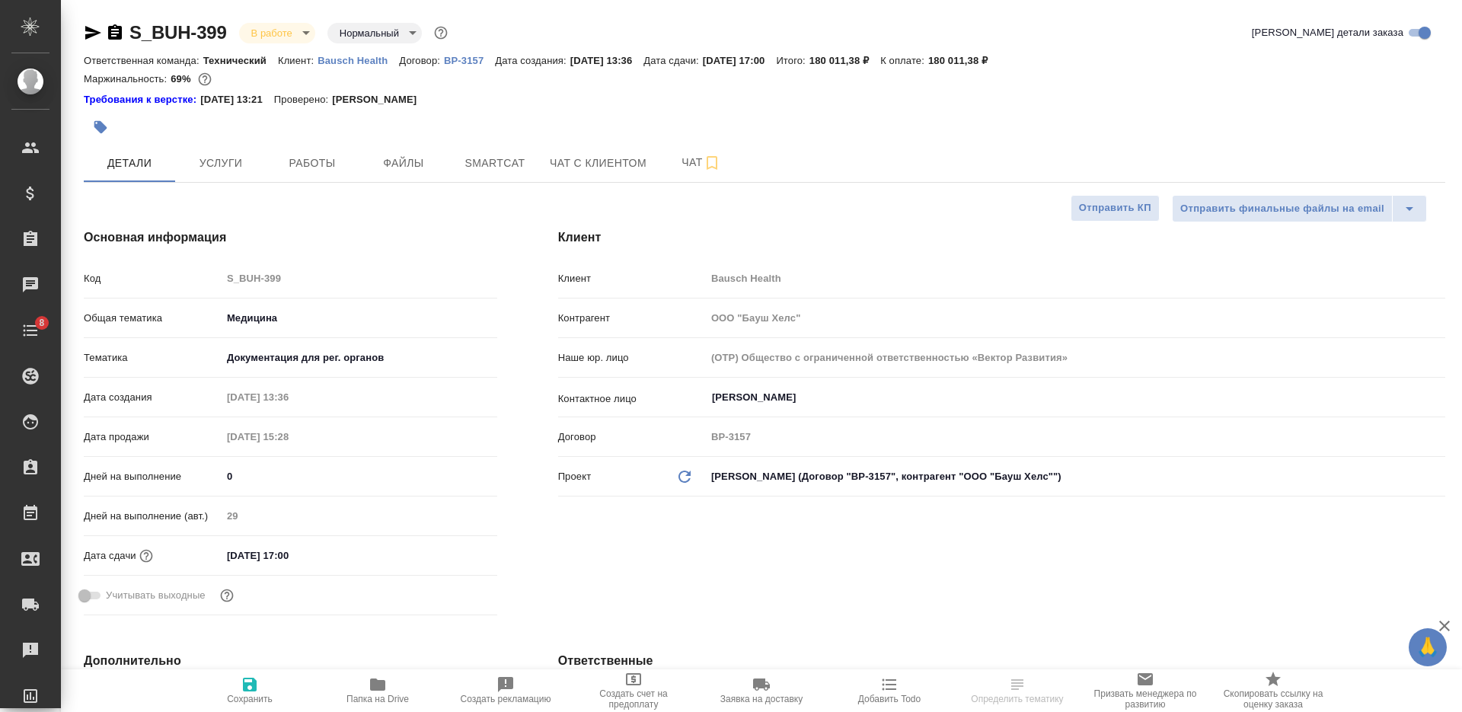
type textarea "x"
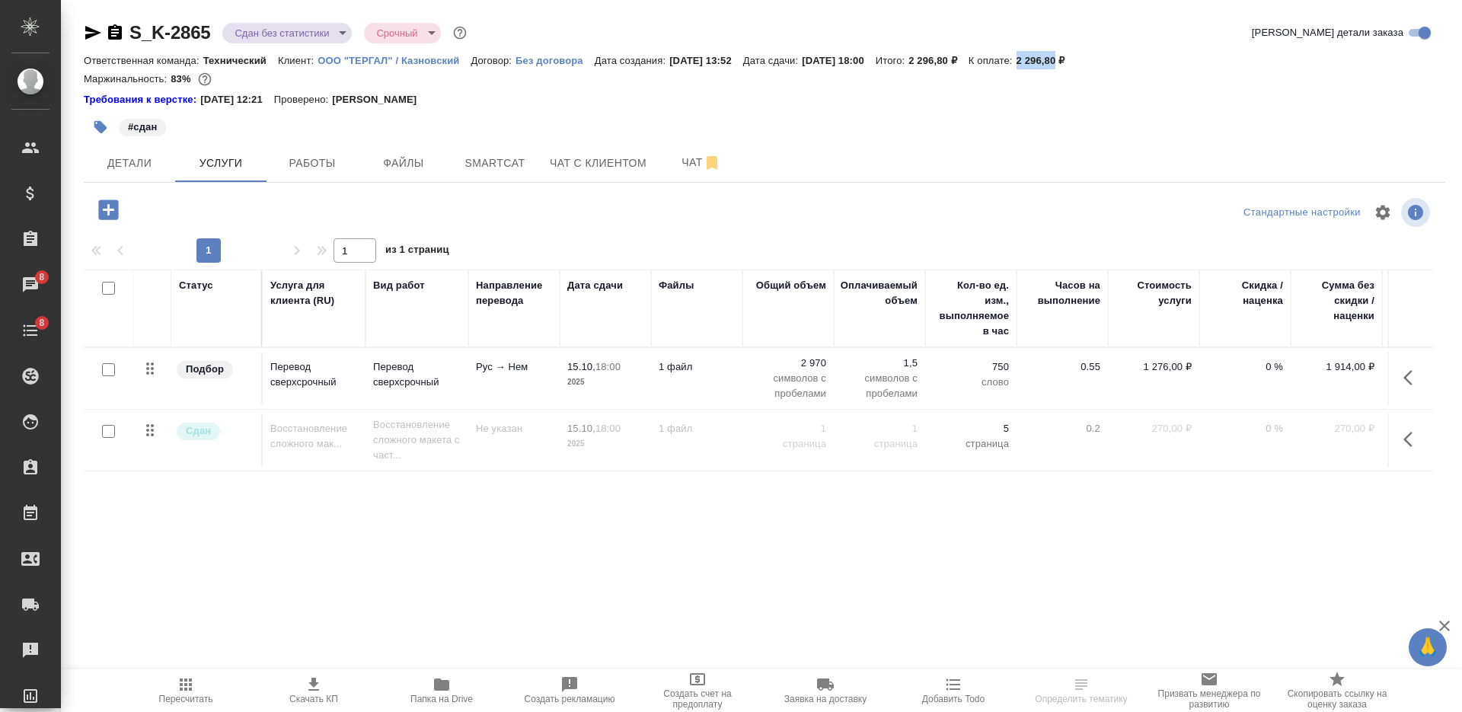
drag, startPoint x: 1054, startPoint y: 59, endPoint x: 1093, endPoint y: 66, distance: 39.6
click at [1093, 66] on div "Ответственная команда: Технический Клиент: ООО "ТЕРГАЛ" / Казновский Договор: Б…" at bounding box center [764, 60] width 1361 height 18
copy p "2 296,80"
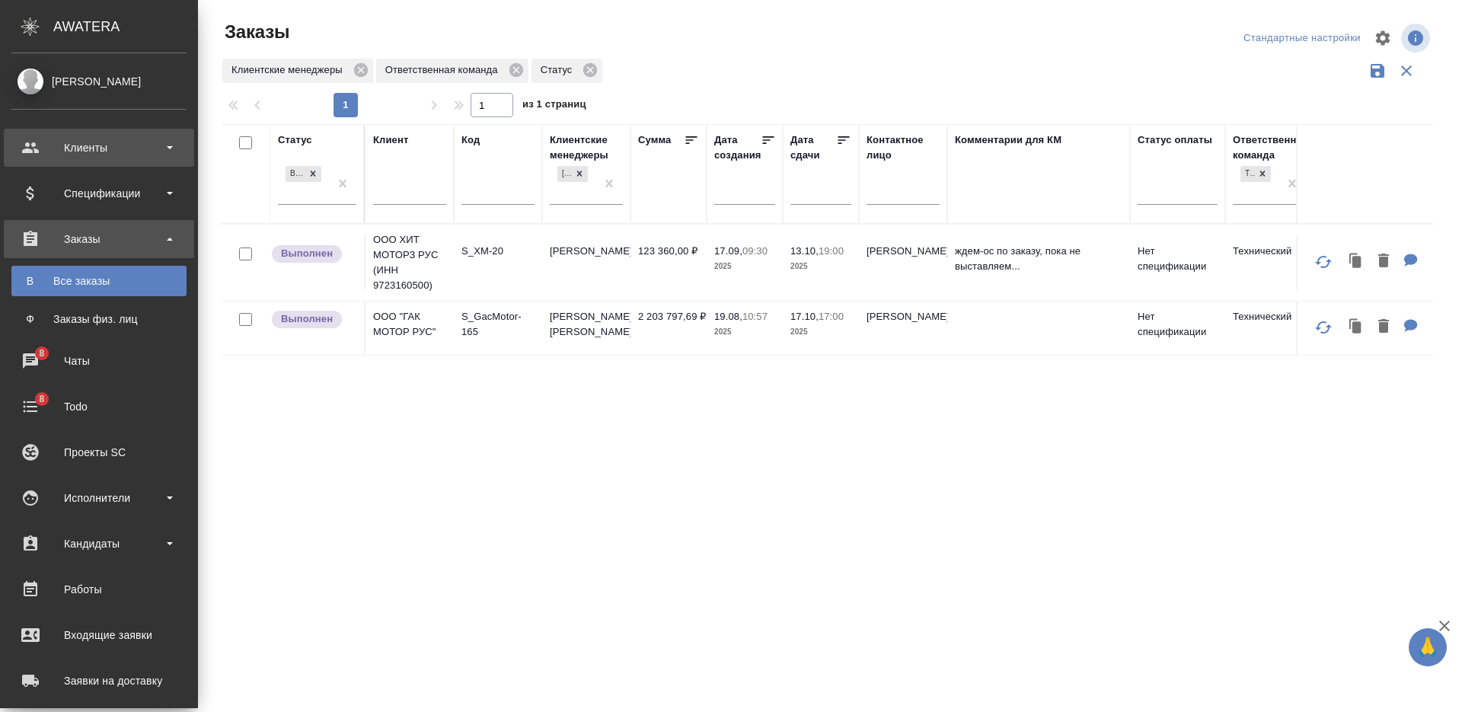
drag, startPoint x: 113, startPoint y: 157, endPoint x: 118, endPoint y: 164, distance: 8.7
click at [118, 159] on div "Клиенты" at bounding box center [99, 148] width 190 height 38
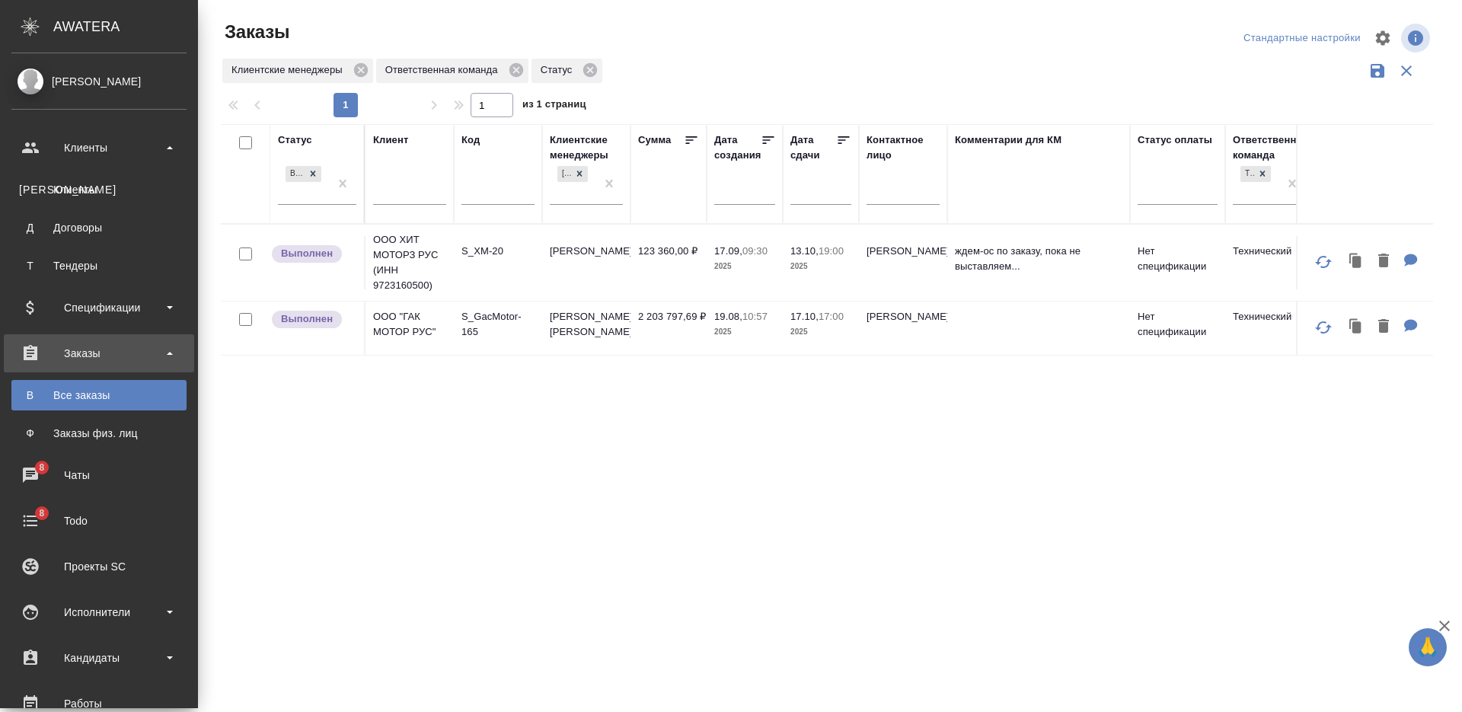
click at [107, 190] on div "Клиенты" at bounding box center [99, 189] width 160 height 15
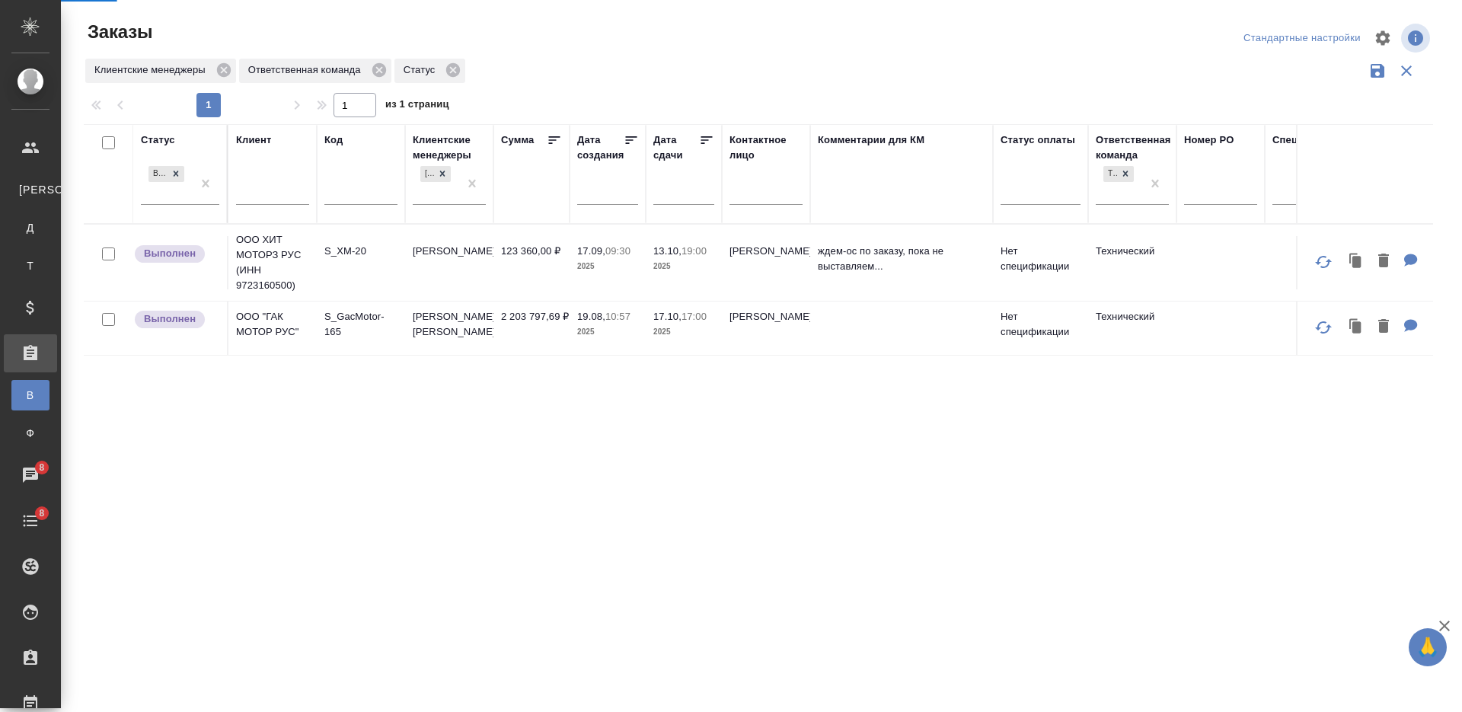
select select "RU"
